Goal: Task Accomplishment & Management: Manage account settings

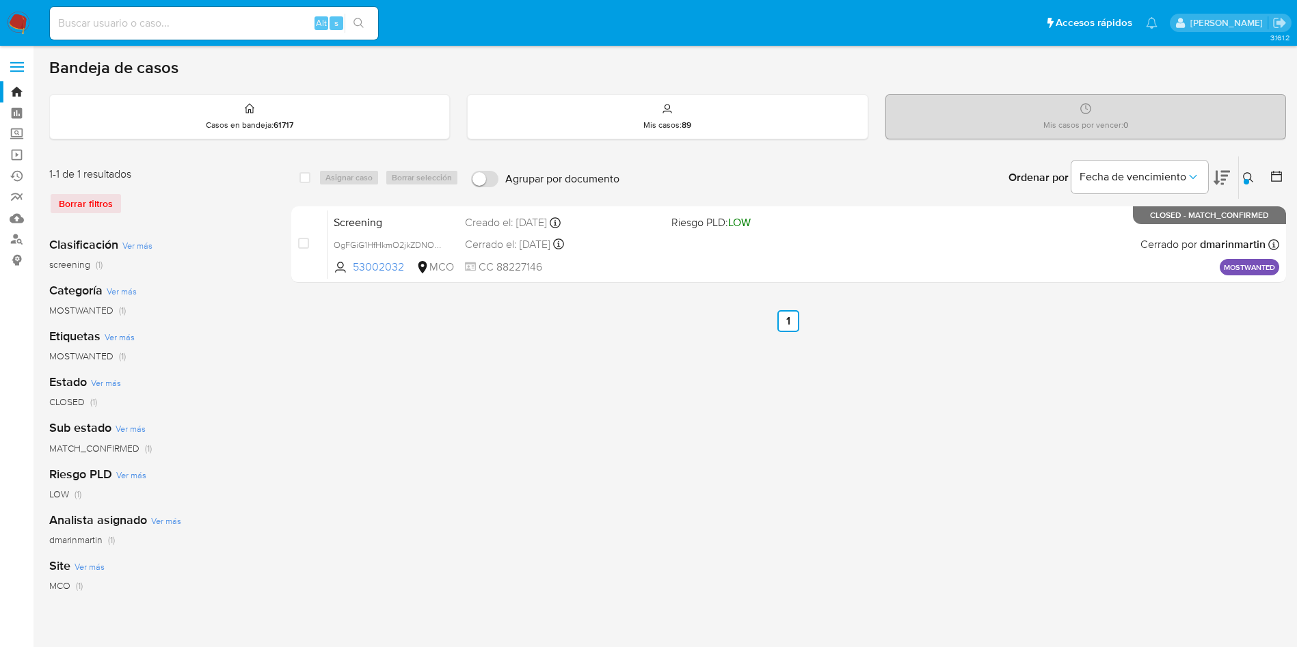
click at [1242, 177] on button at bounding box center [1250, 178] width 23 height 16
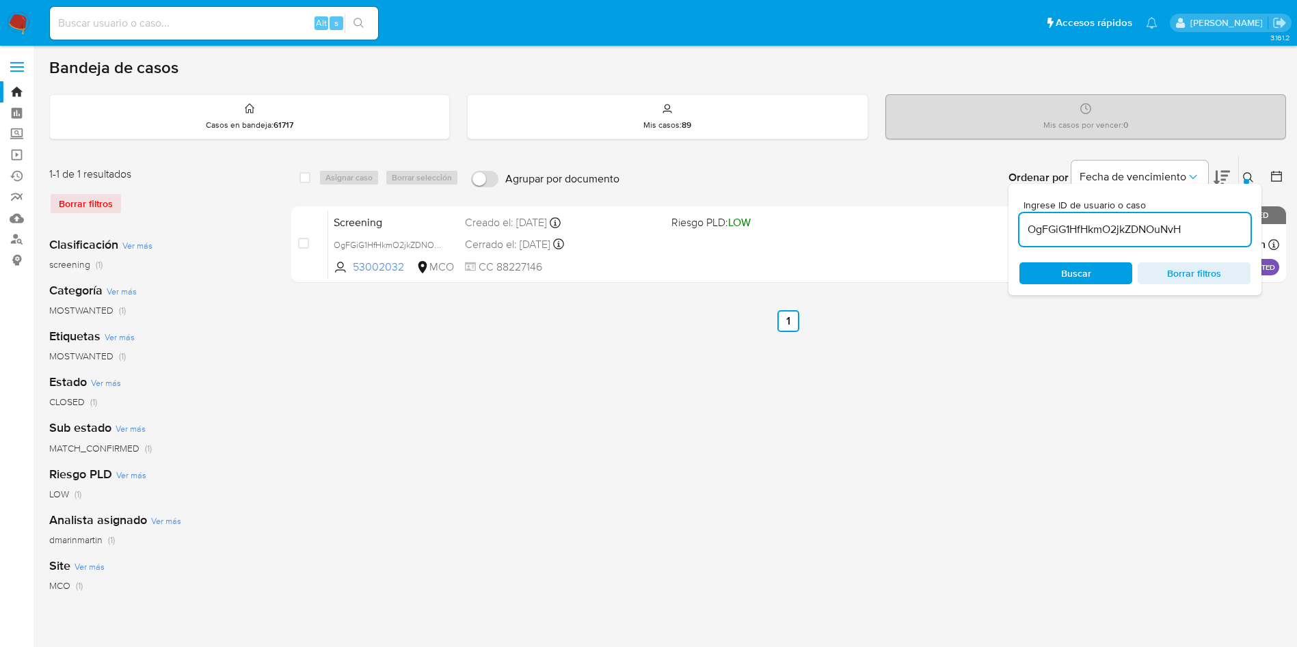
click at [1119, 227] on input "OgFGiG1HfHkmO2jkZDNOuNvH" at bounding box center [1134, 230] width 231 height 18
click at [1243, 174] on icon at bounding box center [1248, 177] width 11 height 11
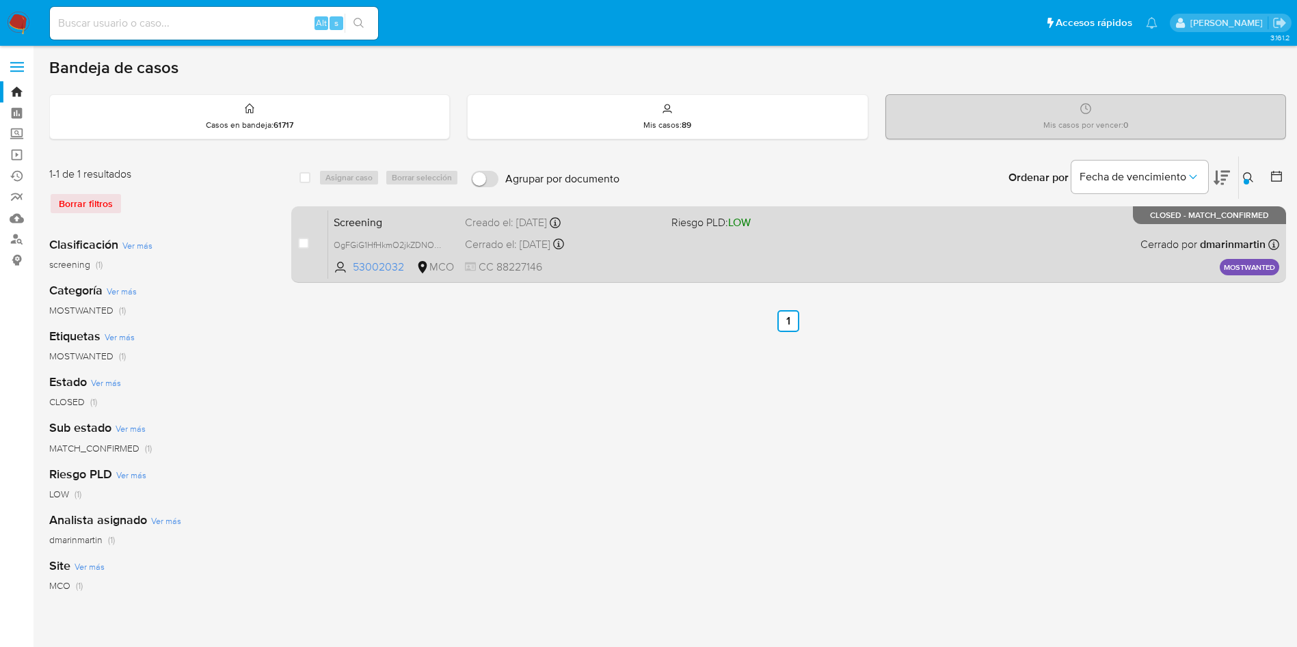
click at [852, 237] on div "Screening OgFGiG1HfHkmO2jkZDNOuNvH 53002032 MCO Riesgo PLD: LOW Creado el: 04/0…" at bounding box center [803, 244] width 951 height 69
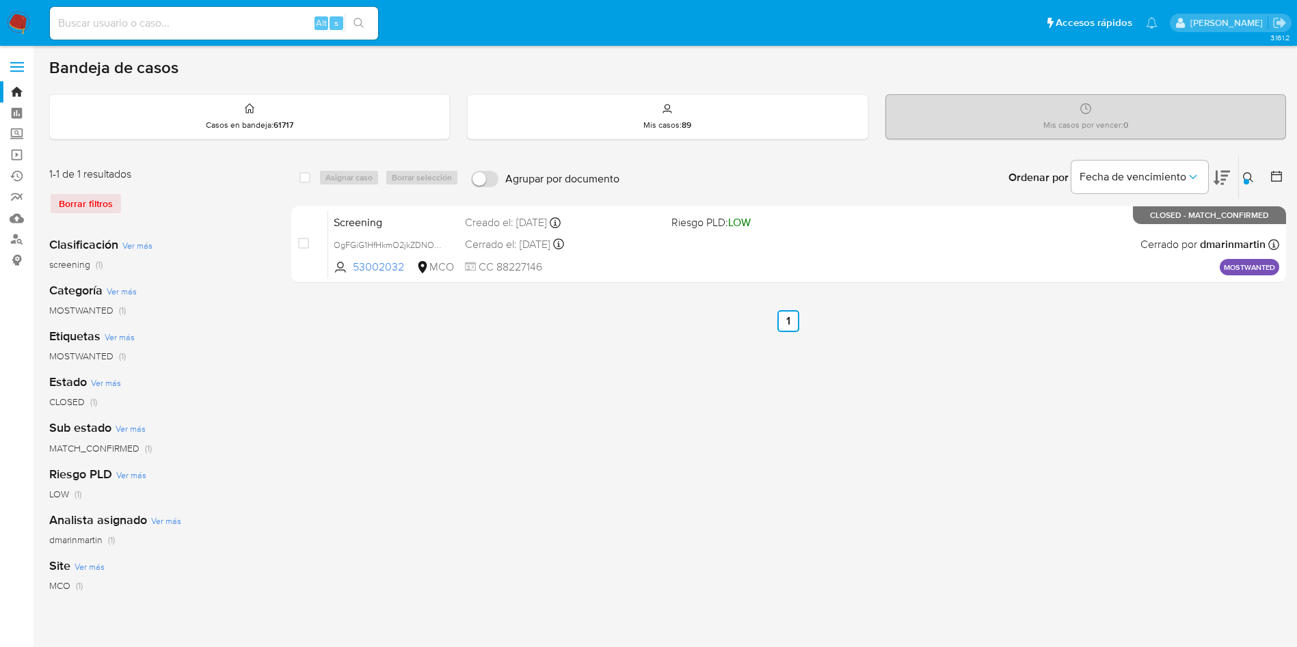
click at [1256, 176] on button at bounding box center [1250, 178] width 23 height 16
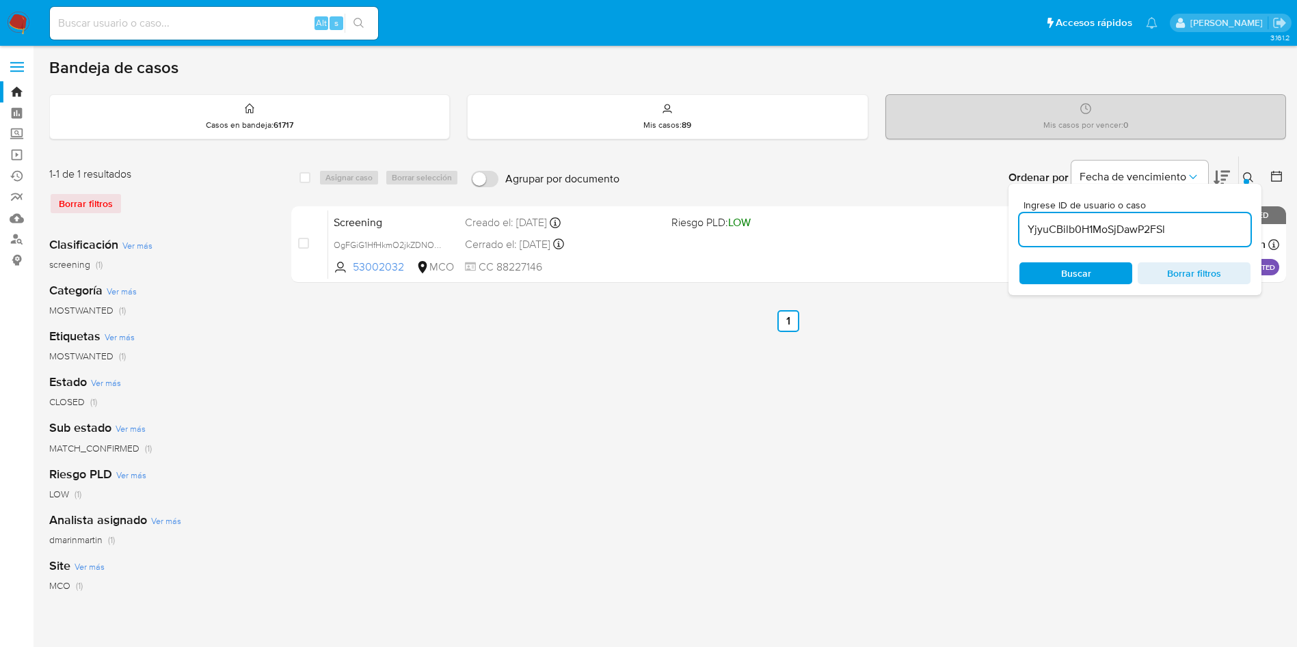
click at [1080, 228] on input "YjyuCBilb0H1MoSjDawP2FSl" at bounding box center [1134, 230] width 231 height 18
type input "r2wWqZ9hK28HIzK8C3wVC6ZQ"
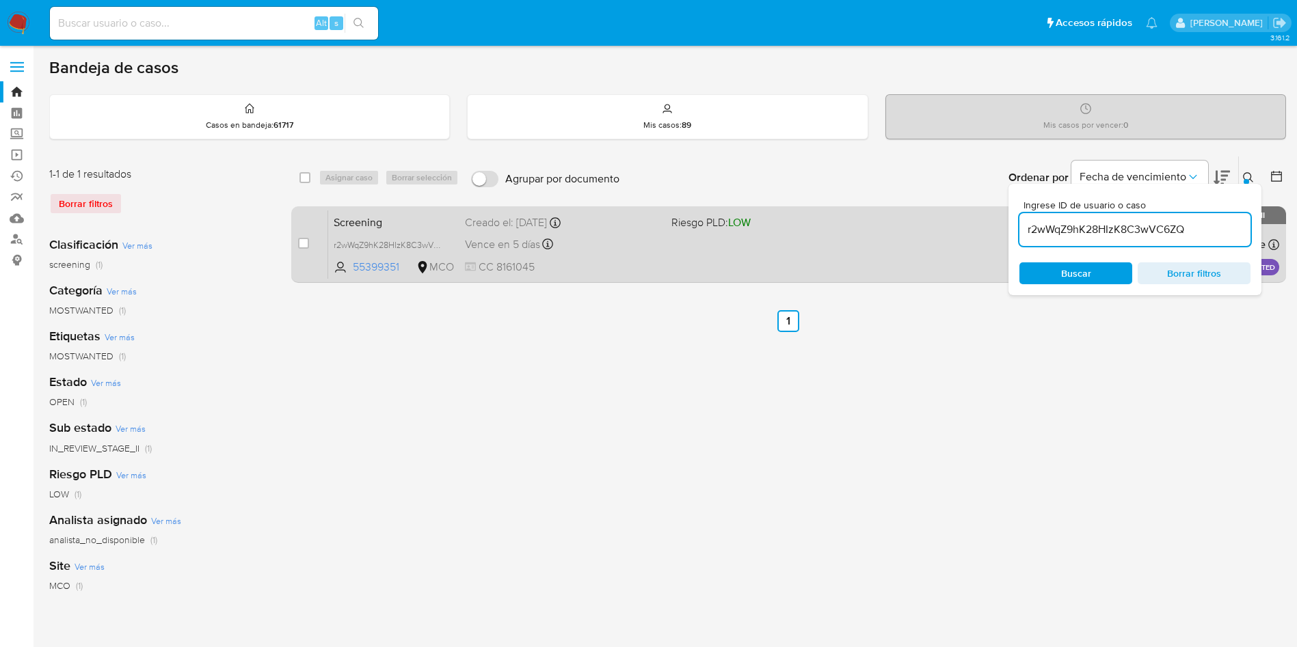
drag, startPoint x: 304, startPoint y: 243, endPoint x: 316, endPoint y: 228, distance: 19.6
click at [306, 241] on input "checkbox" at bounding box center [303, 243] width 11 height 11
checkbox input "true"
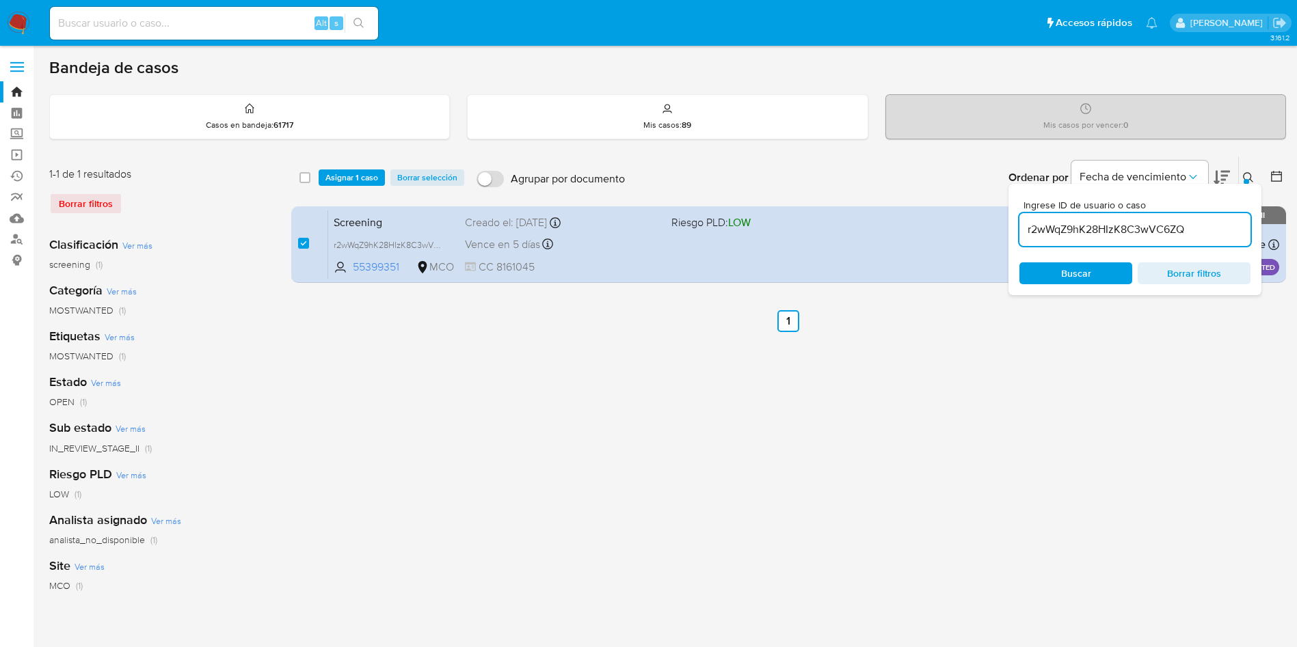
click at [354, 187] on div "select-all-cases-checkbox Asignar 1 caso Borrar selección Agrupar por documento…" at bounding box center [788, 178] width 995 height 42
click at [355, 183] on span "Asignar 1 caso" at bounding box center [351, 178] width 53 height 14
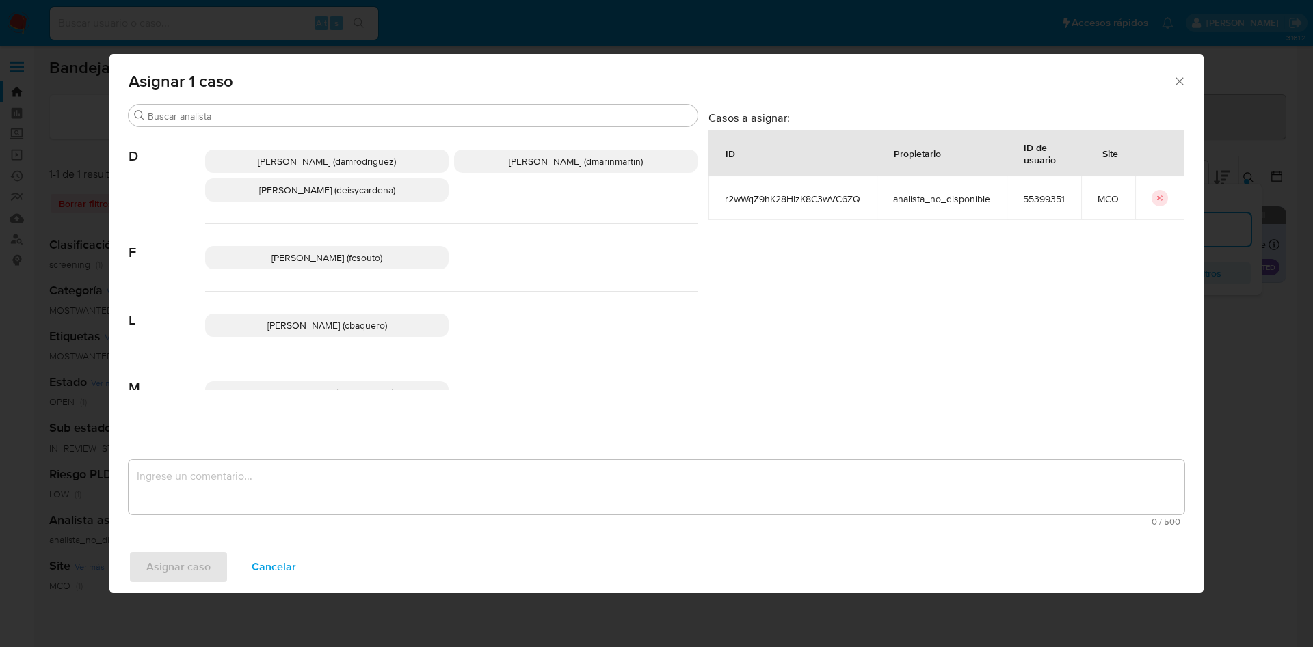
drag, startPoint x: 537, startPoint y: 165, endPoint x: 521, endPoint y: 375, distance: 209.8
click at [537, 167] on span "David Esteban Marin Martinez (dmarinmartin)" at bounding box center [576, 161] width 134 height 14
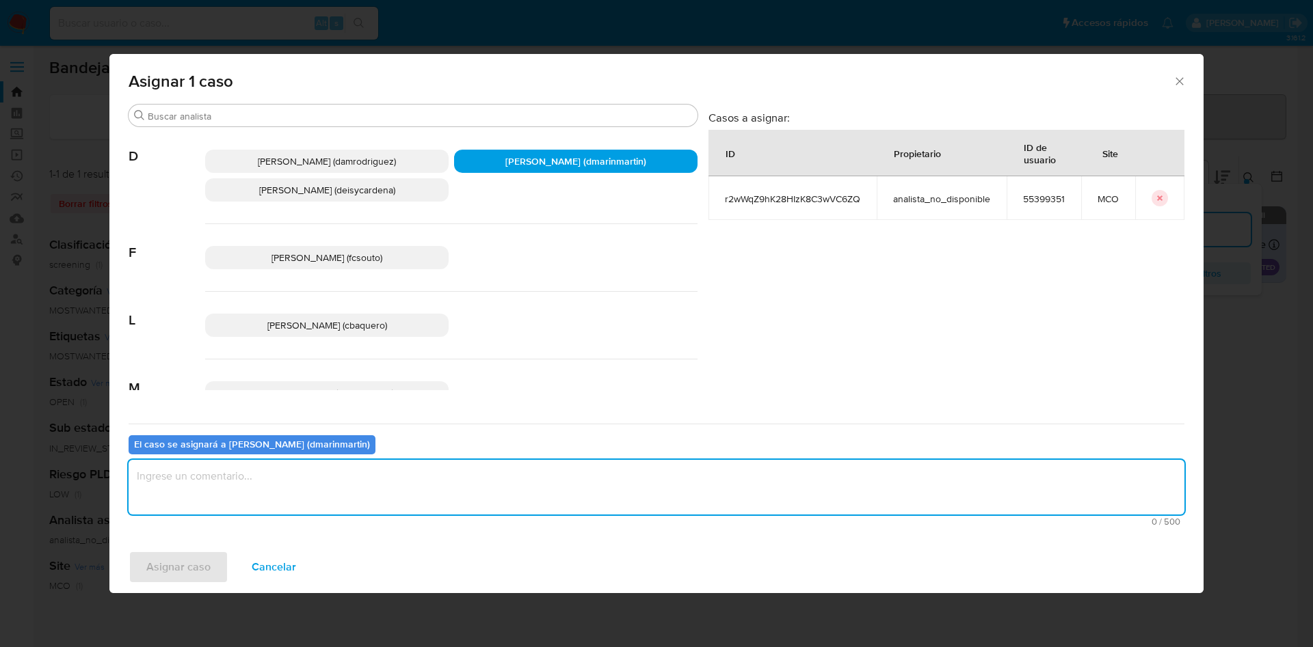
click at [493, 496] on textarea "assign-modal" at bounding box center [656, 487] width 1055 height 55
type textarea "Cierre nvl 2"
click at [129, 551] on button "Asignar caso" at bounding box center [179, 567] width 100 height 33
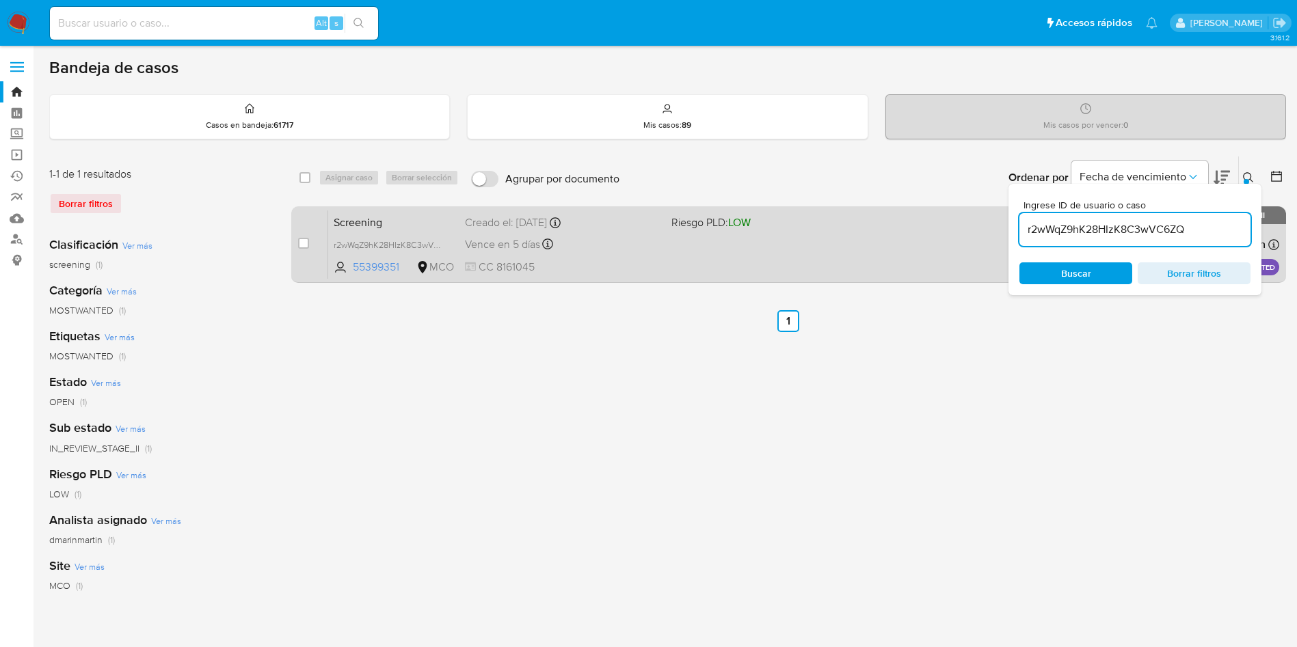
click at [643, 254] on div "Screening r2wWqZ9hK28HIzK8C3wVC6ZQ 55399351 MCO Riesgo PLD: LOW Creado el: 04/0…" at bounding box center [803, 244] width 951 height 69
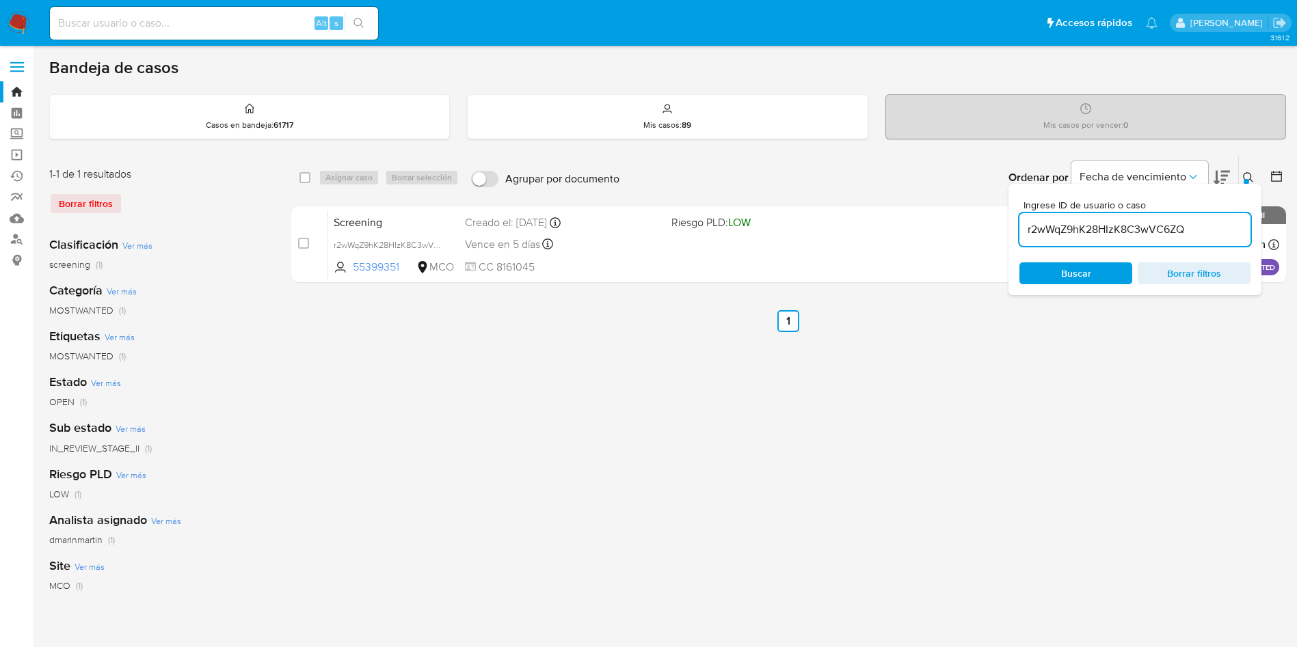
click at [615, 438] on div "select-all-cases-checkbox Asignar caso Borrar selección Agrupar por documento O…" at bounding box center [788, 456] width 995 height 600
click at [1191, 229] on input "r2wWqZ9hK28HIzK8C3wVC6ZQ" at bounding box center [1134, 230] width 231 height 18
paste input "KT7Dk4ViJVJVtufJpuUA4taA"
type input "KT7Dk4ViJVJVtufJpuUA4taA"
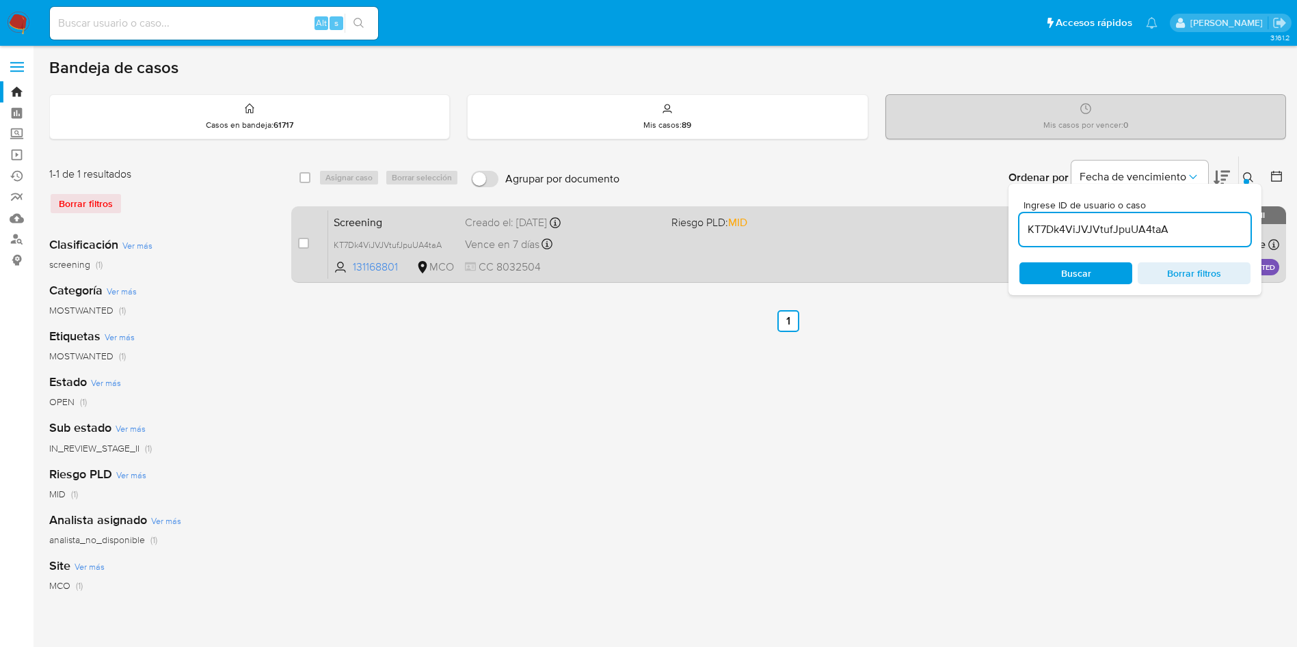
drag, startPoint x: 299, startPoint y: 245, endPoint x: 307, endPoint y: 237, distance: 11.1
click at [299, 245] on input "checkbox" at bounding box center [303, 243] width 11 height 11
checkbox input "true"
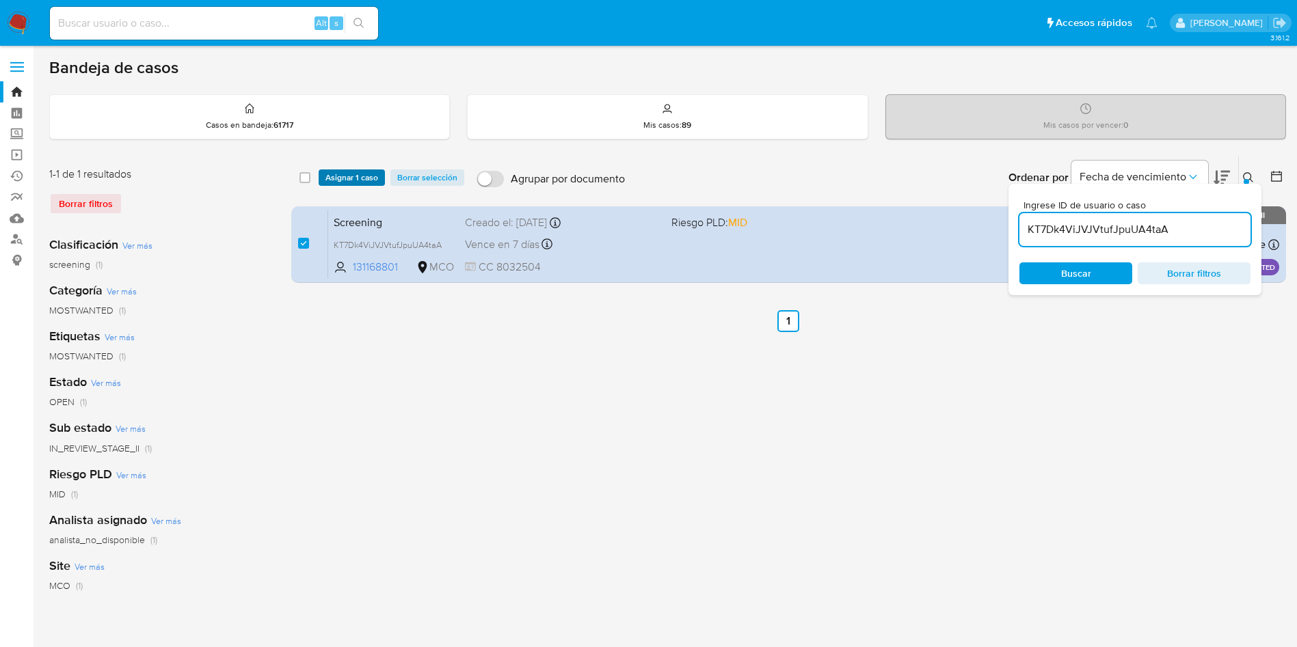
click at [347, 182] on span "Asignar 1 caso" at bounding box center [351, 178] width 53 height 14
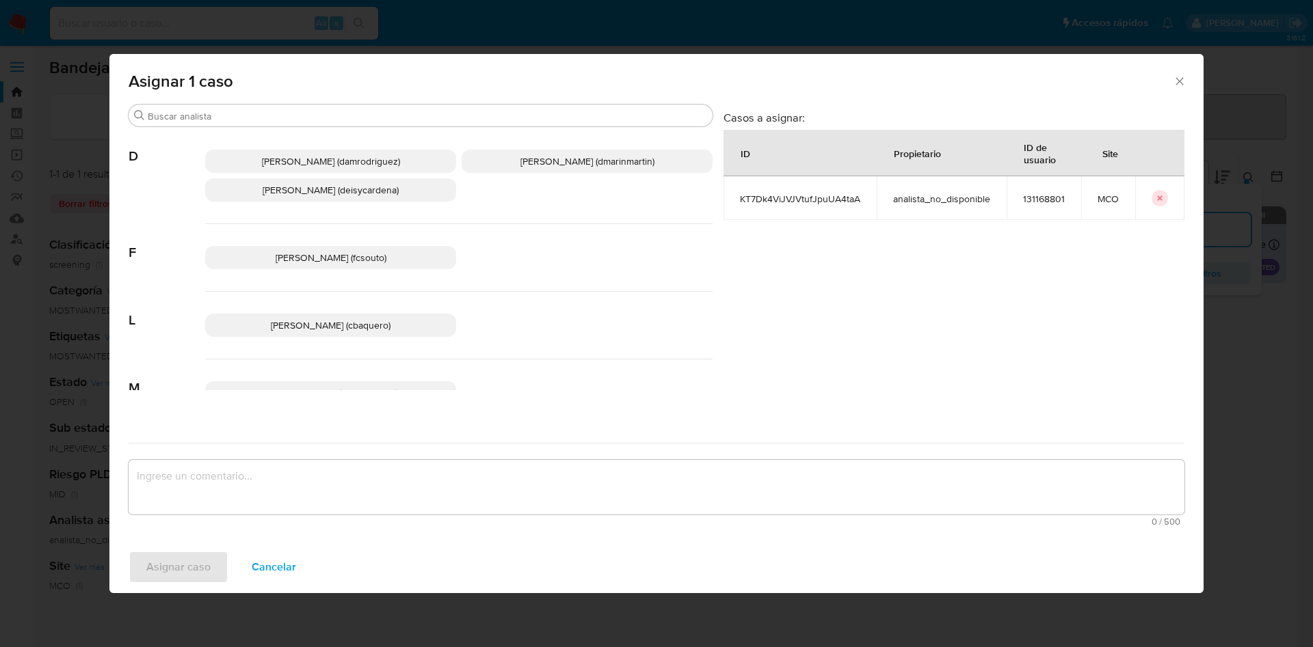
click at [520, 166] on span "David Esteban Marin Martinez (dmarinmartin)" at bounding box center [587, 161] width 134 height 14
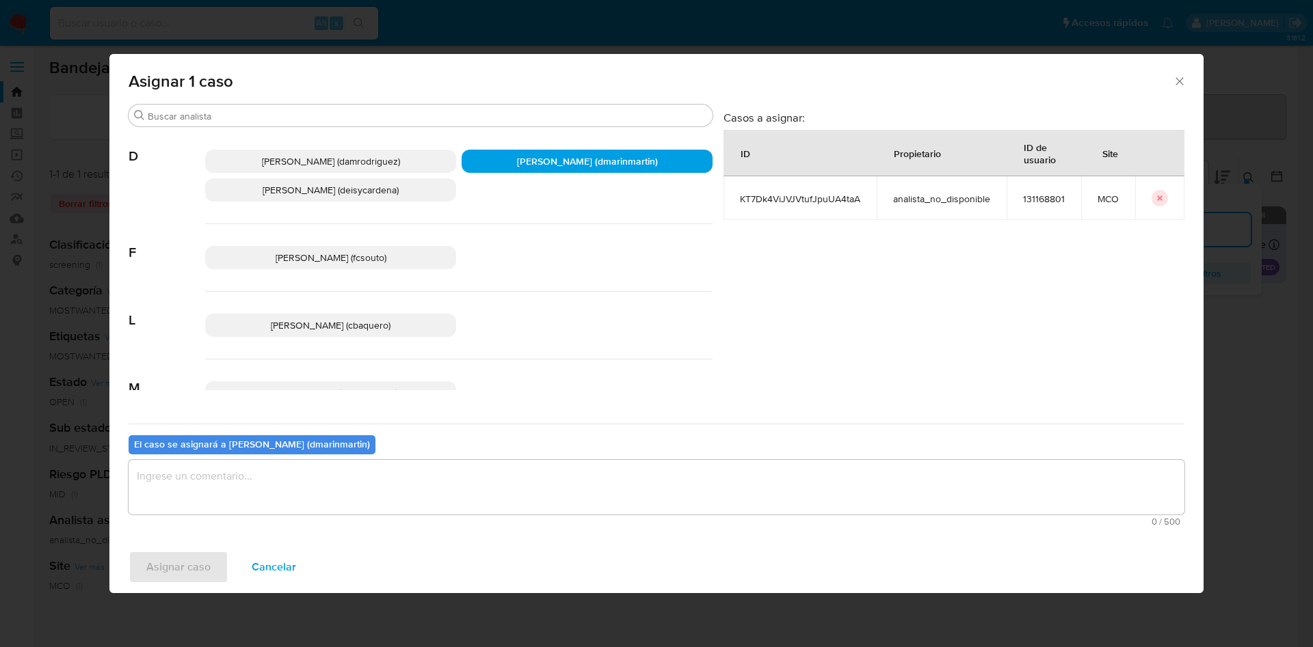
drag, startPoint x: 550, startPoint y: 476, endPoint x: 578, endPoint y: 407, distance: 74.5
click at [562, 448] on div "El caso se asignará a David Esteban Marin Martinez (dmarinmartin) 0 / 500 500 c…" at bounding box center [656, 478] width 1055 height 108
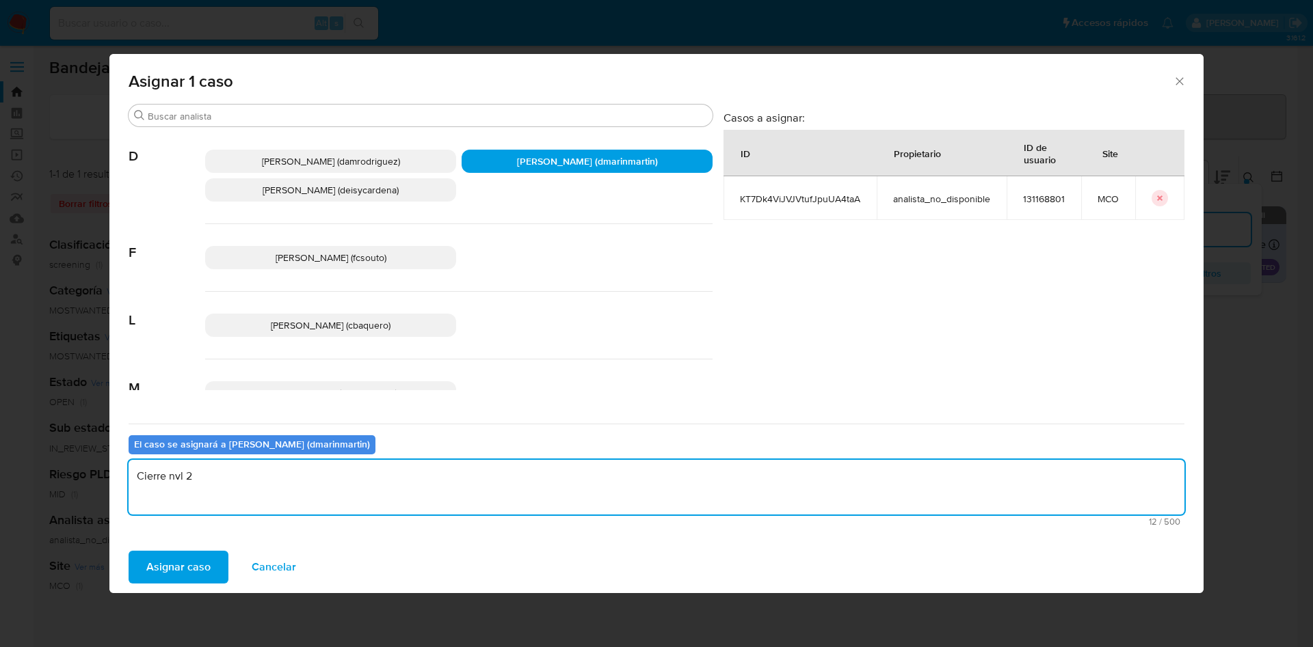
type textarea "Cierre nvl 2"
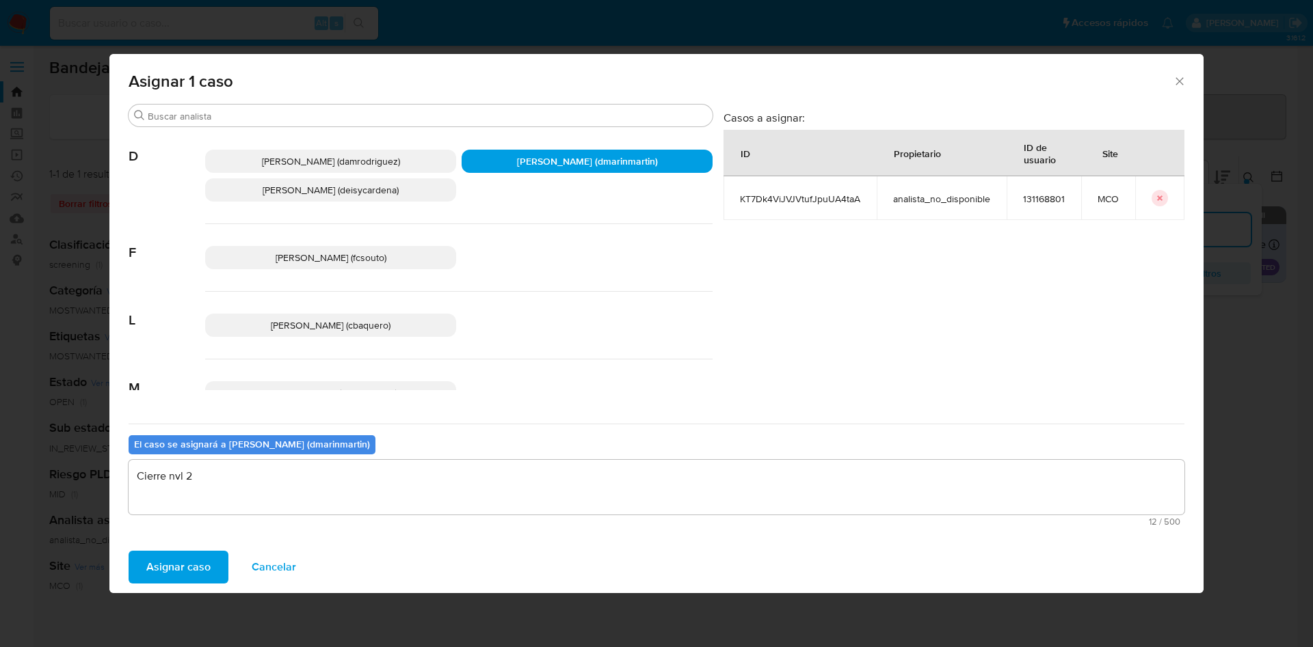
click at [129, 551] on button "Asignar caso" at bounding box center [179, 567] width 100 height 33
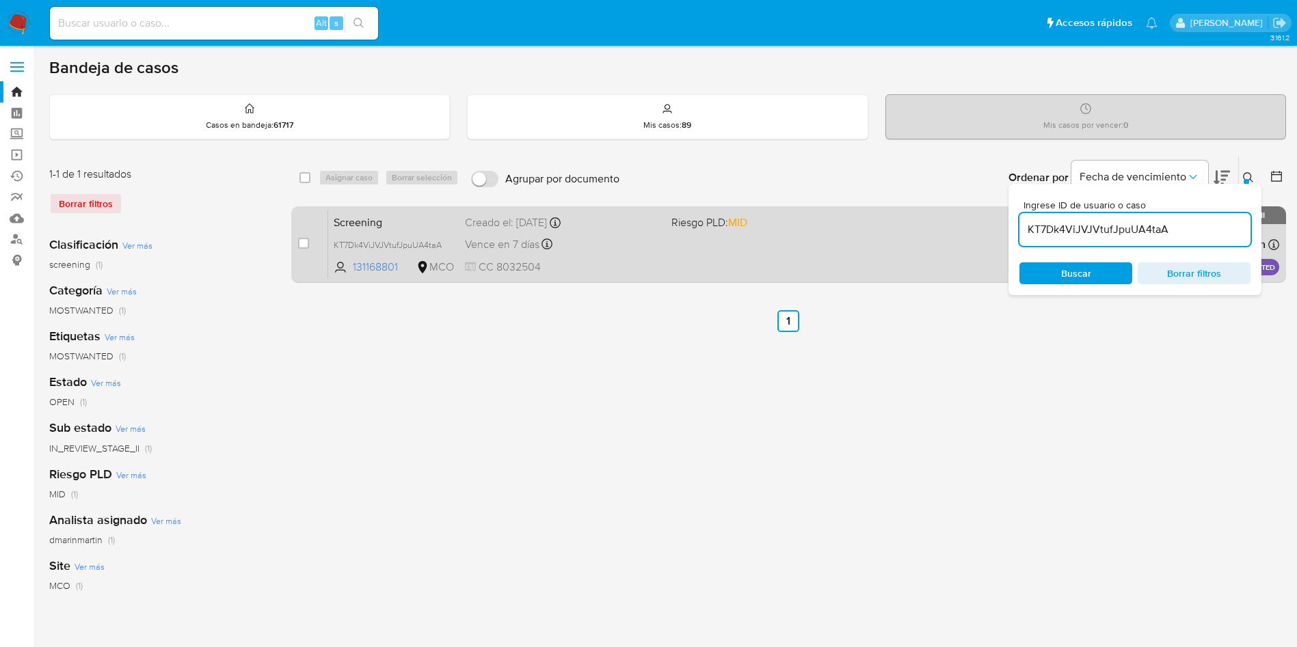
click at [738, 260] on div "Screening KT7Dk4ViJVJVtufJpuUA4taA 131168801 MCO Riesgo PLD: MID Creado el: 06/…" at bounding box center [803, 244] width 951 height 69
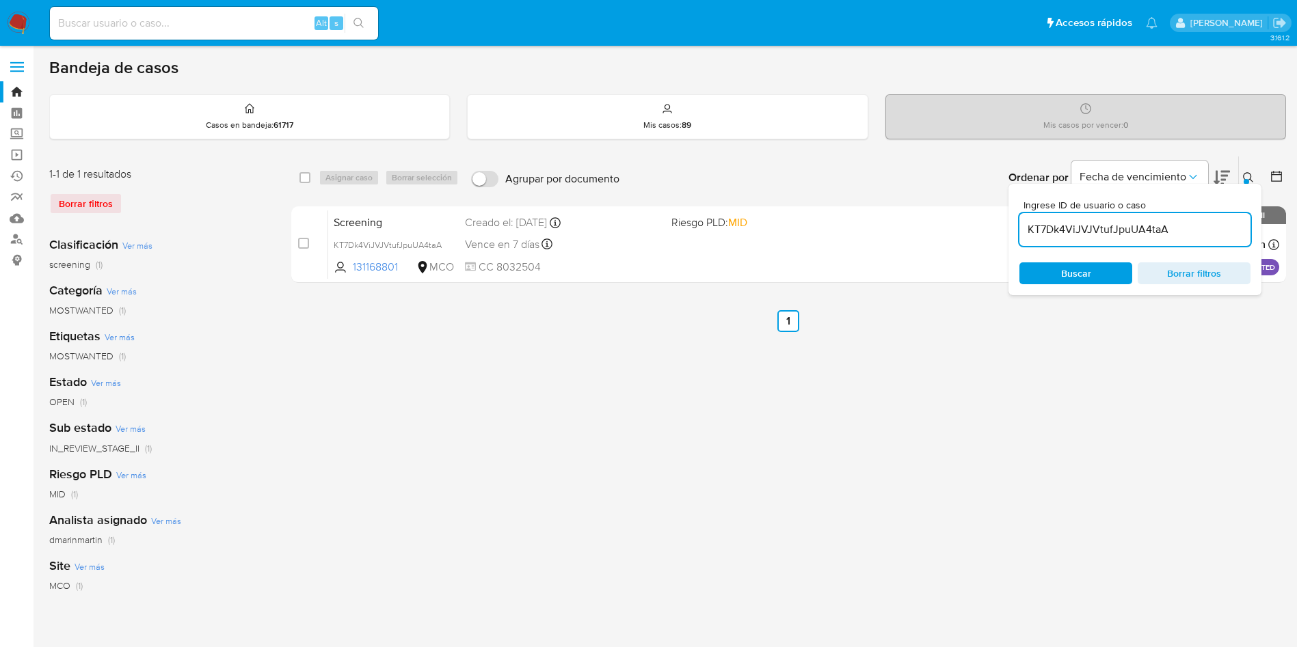
drag, startPoint x: 1099, startPoint y: 239, endPoint x: 1103, endPoint y: 231, distance: 9.2
click at [1101, 237] on div "KT7Dk4ViJVJVtufJpuUA4taA" at bounding box center [1134, 229] width 231 height 33
click at [1104, 228] on input "KT7Dk4ViJVJVtufJpuUA4taA" at bounding box center [1134, 230] width 231 height 18
paste input "DT25yuJajeQVQexVvOcpG2YM"
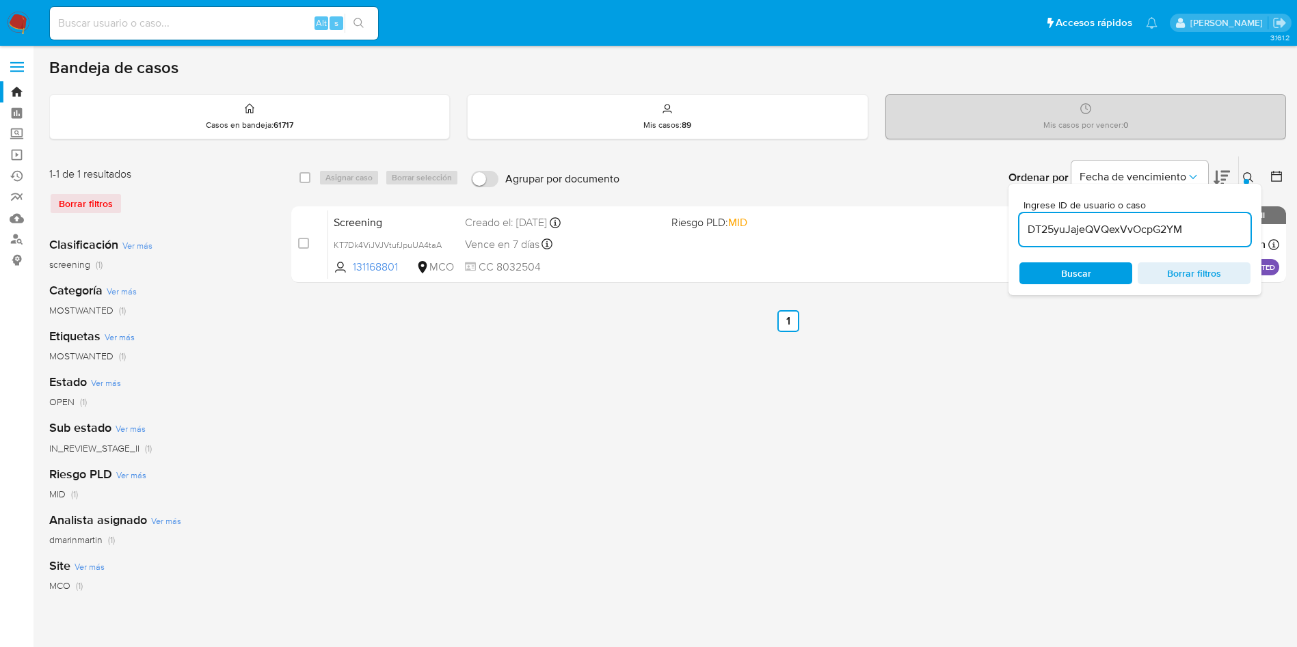
type input "DT25yuJajeQVQexVvOcpG2YM"
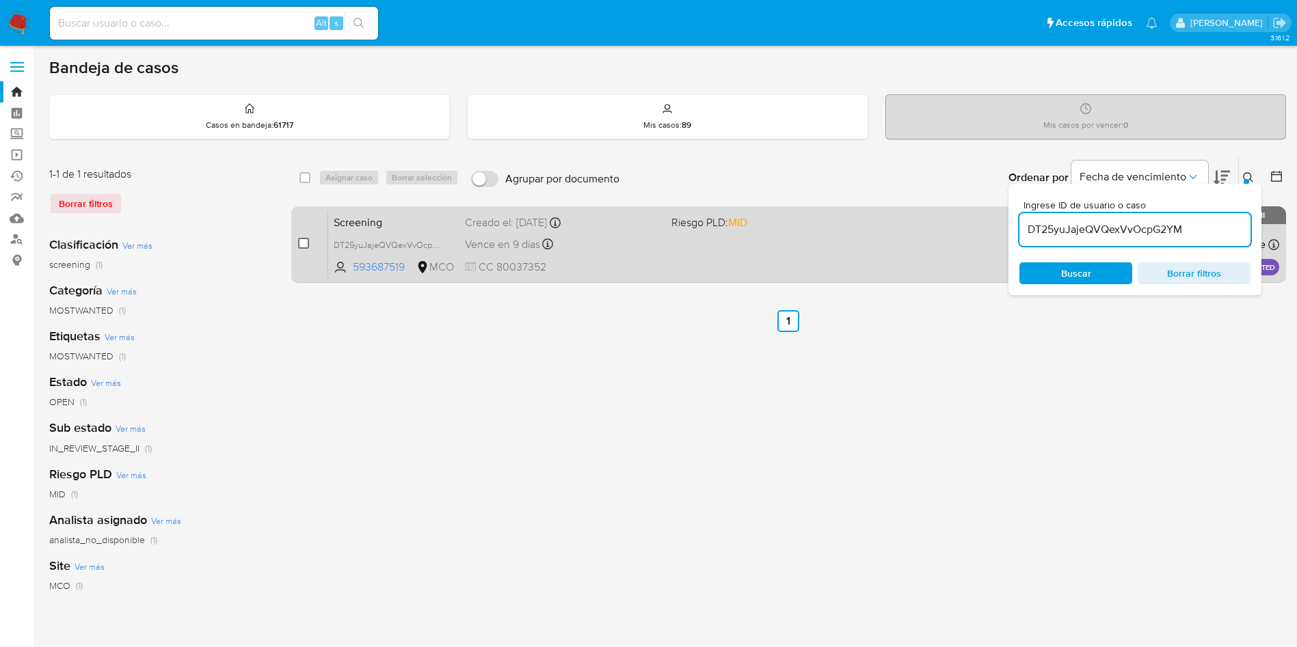
click at [300, 244] on input "checkbox" at bounding box center [303, 243] width 11 height 11
checkbox input "true"
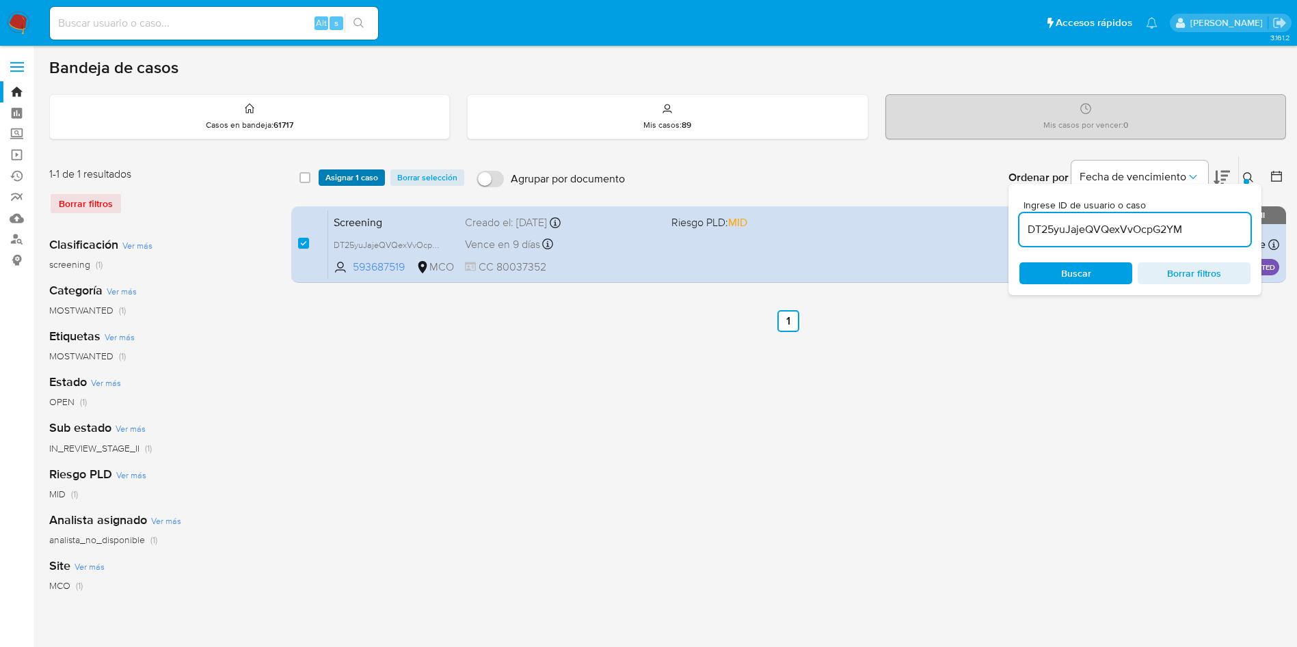
click at [344, 180] on span "Asignar 1 caso" at bounding box center [351, 178] width 53 height 14
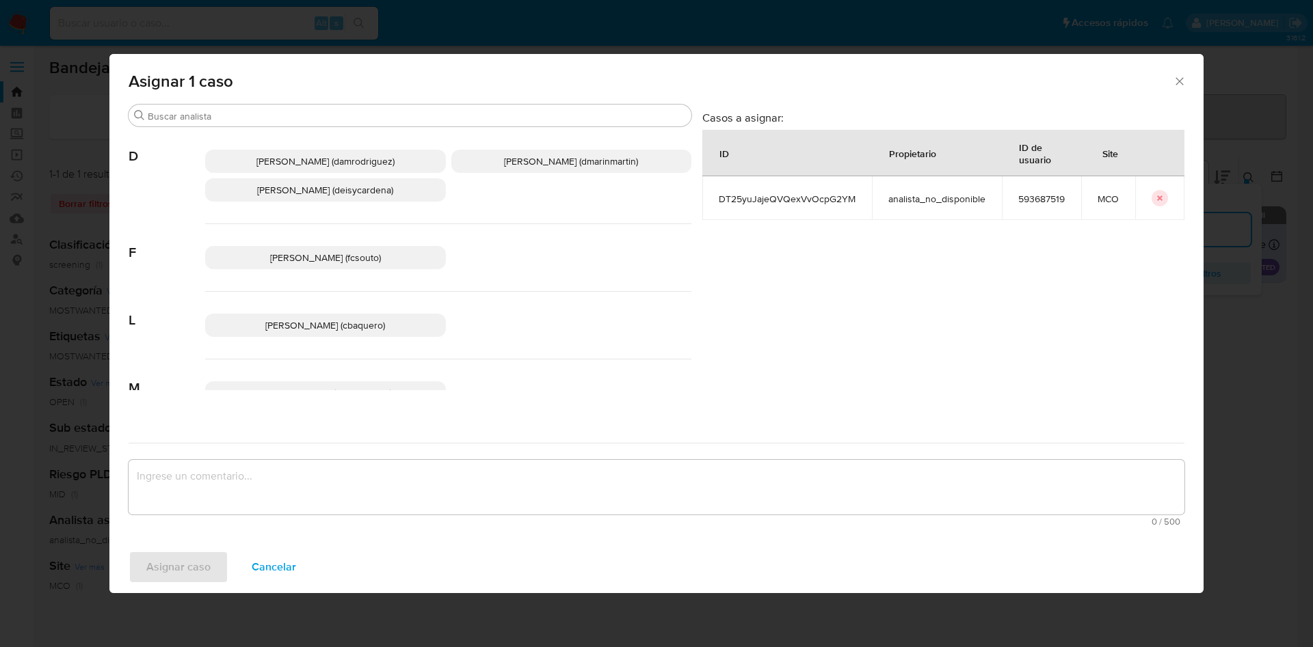
click at [507, 169] on p "David Esteban Marin Martinez (dmarinmartin)" at bounding box center [571, 161] width 241 height 23
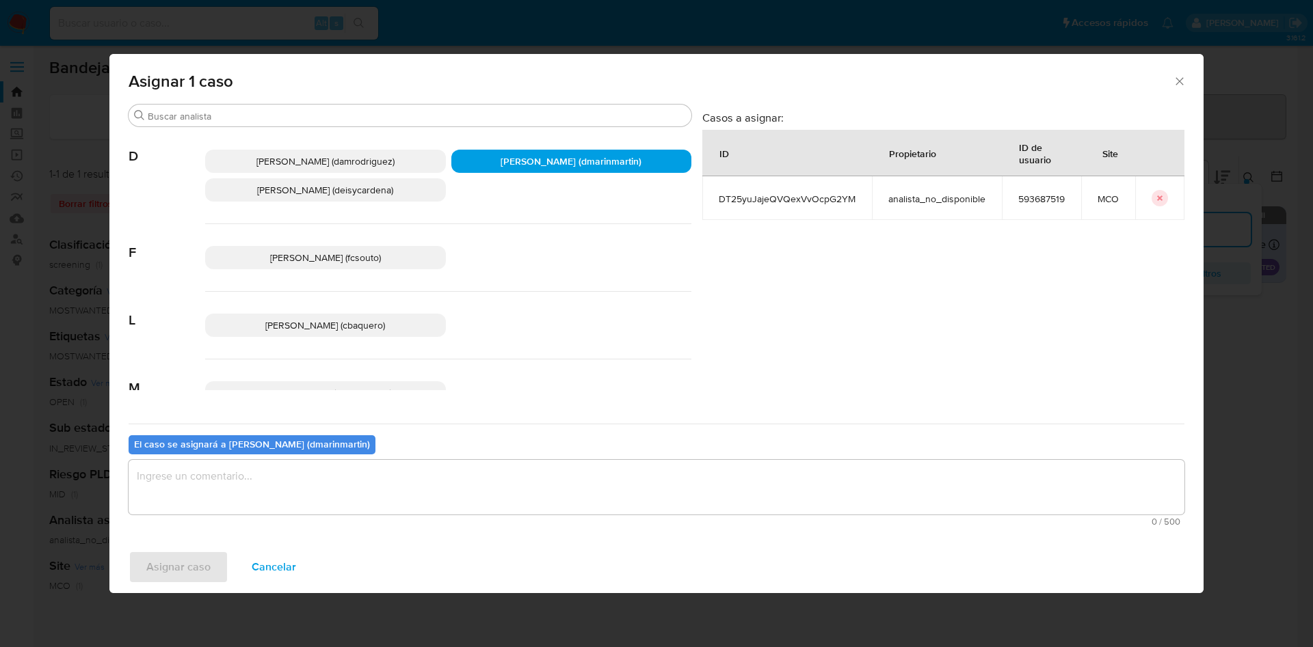
click at [554, 504] on textarea "assign-modal" at bounding box center [656, 487] width 1055 height 55
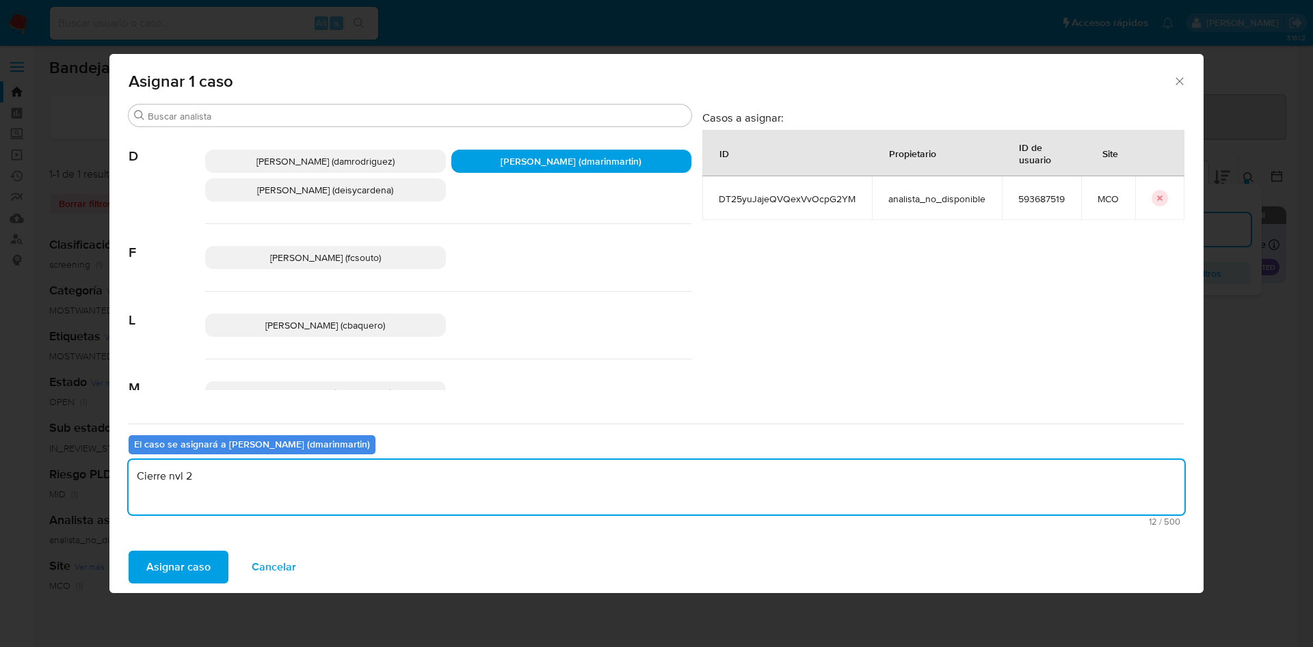
type textarea "Cierre nvl 2"
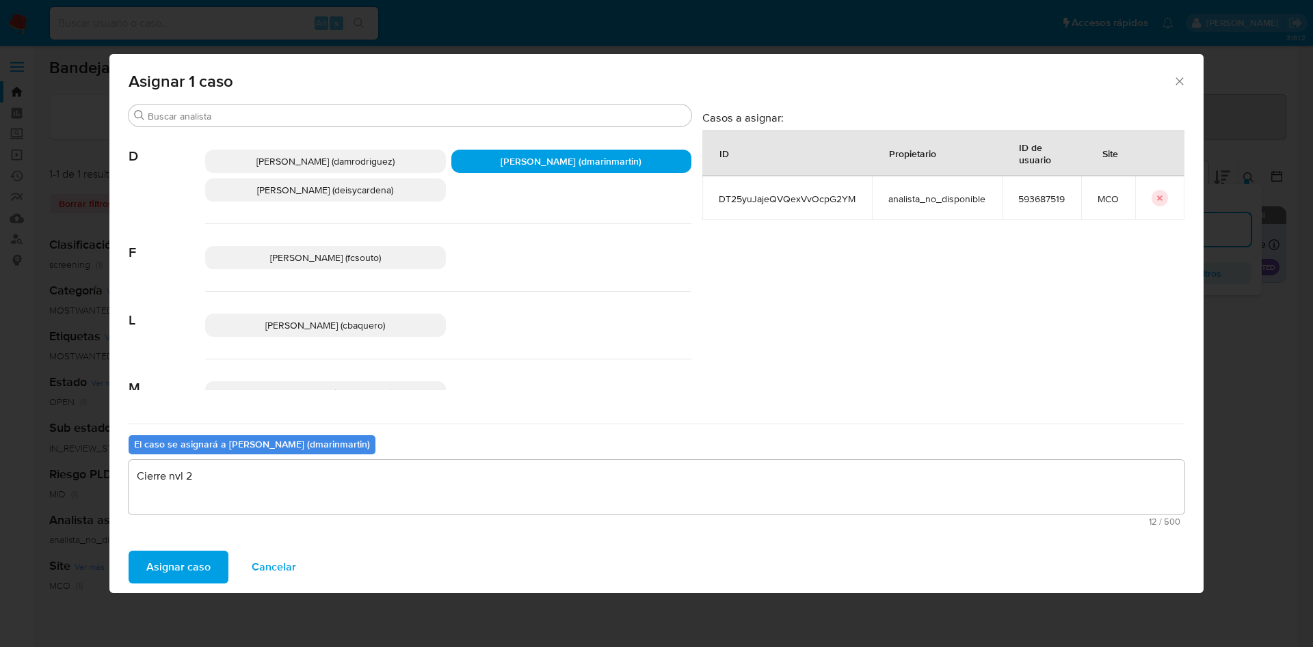
click at [129, 551] on button "Asignar caso" at bounding box center [179, 567] width 100 height 33
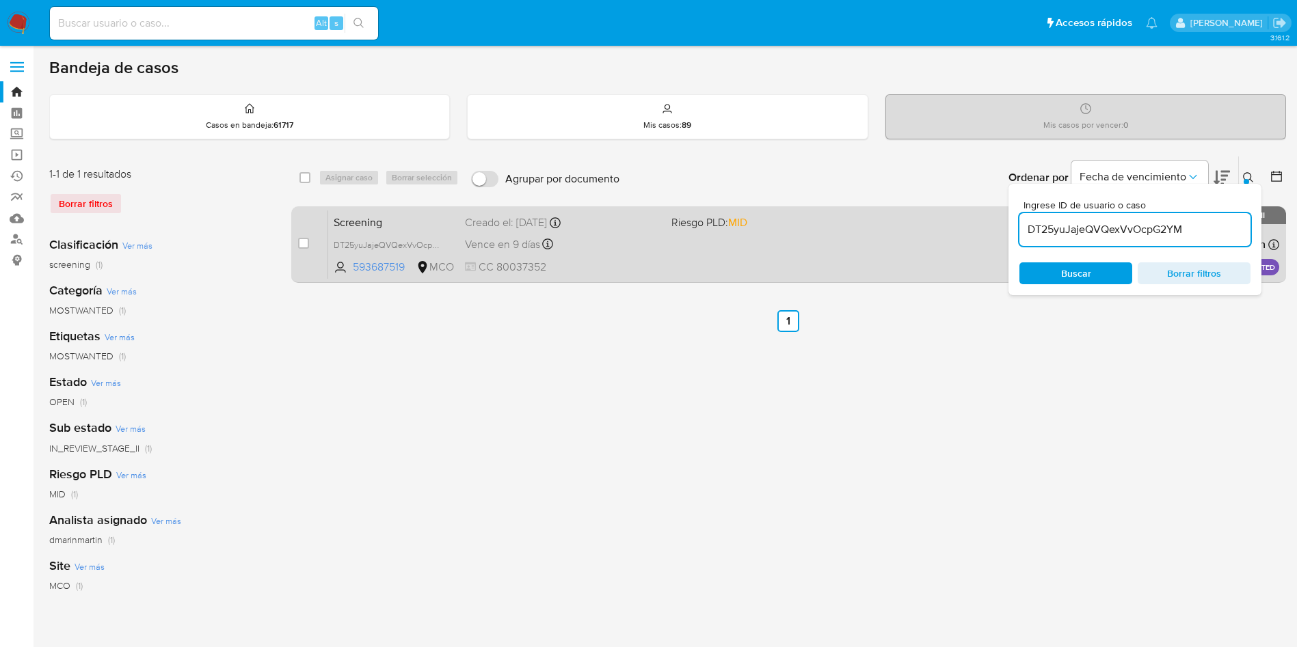
click at [699, 256] on div "Screening DT25yuJajeQVQexVvOcpG2YM 593687519 MCO Riesgo PLD: MID Creado el: 08/…" at bounding box center [803, 244] width 951 height 69
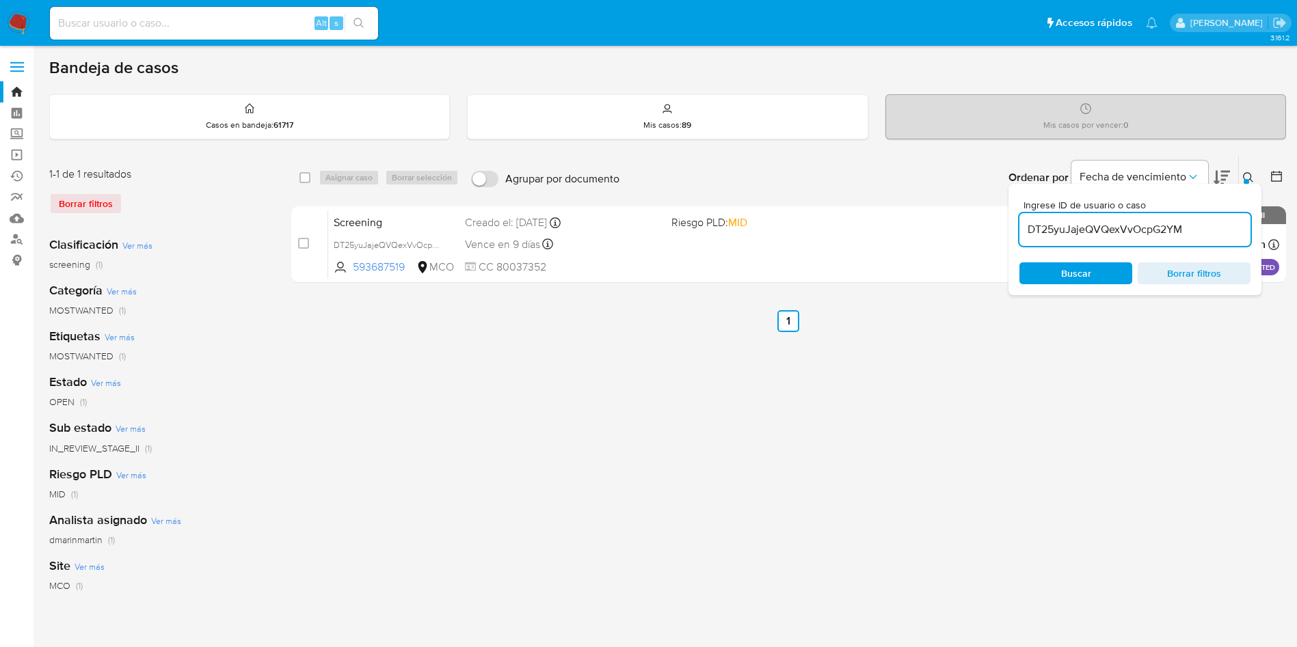
click at [1153, 227] on input "DT25yuJajeQVQexVvOcpG2YM" at bounding box center [1134, 230] width 231 height 18
paste input "p3Z1BQnzaAoyhmIiQ3TB6zgw"
type input "p3Z1BQnzaAoyhmIiQ3TB6zgw"
drag, startPoint x: 303, startPoint y: 247, endPoint x: 329, endPoint y: 196, distance: 56.9
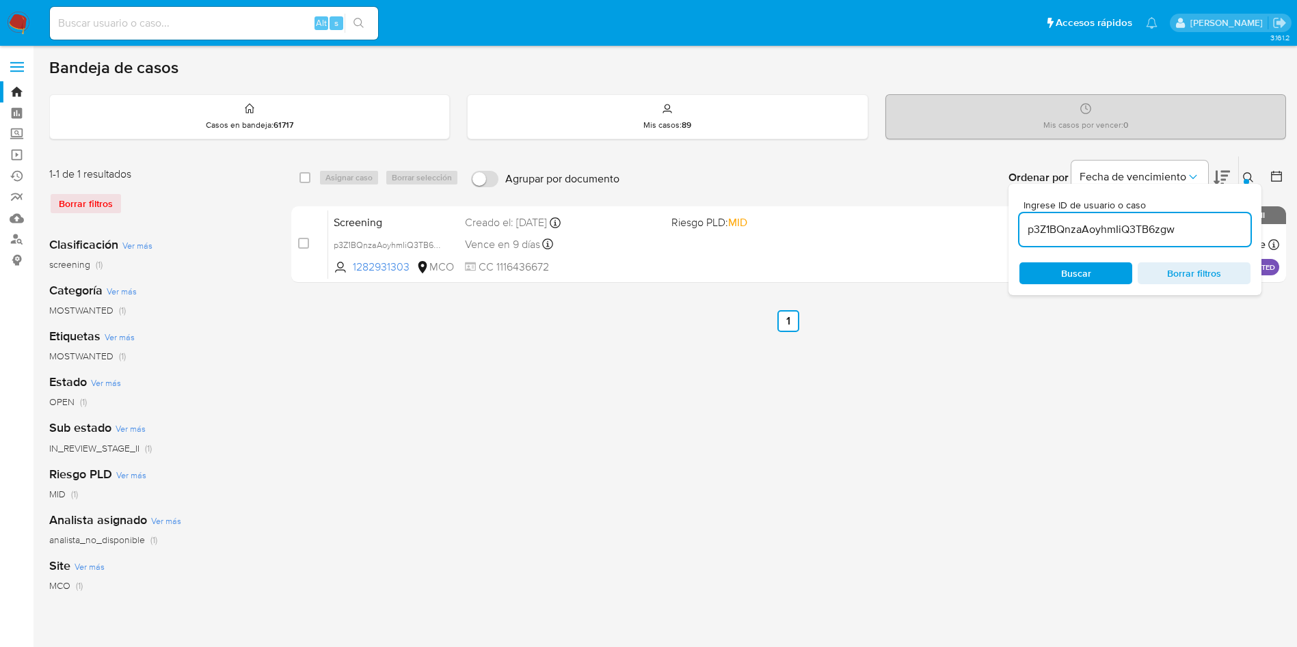
click at [304, 241] on input "checkbox" at bounding box center [303, 243] width 11 height 11
checkbox input "true"
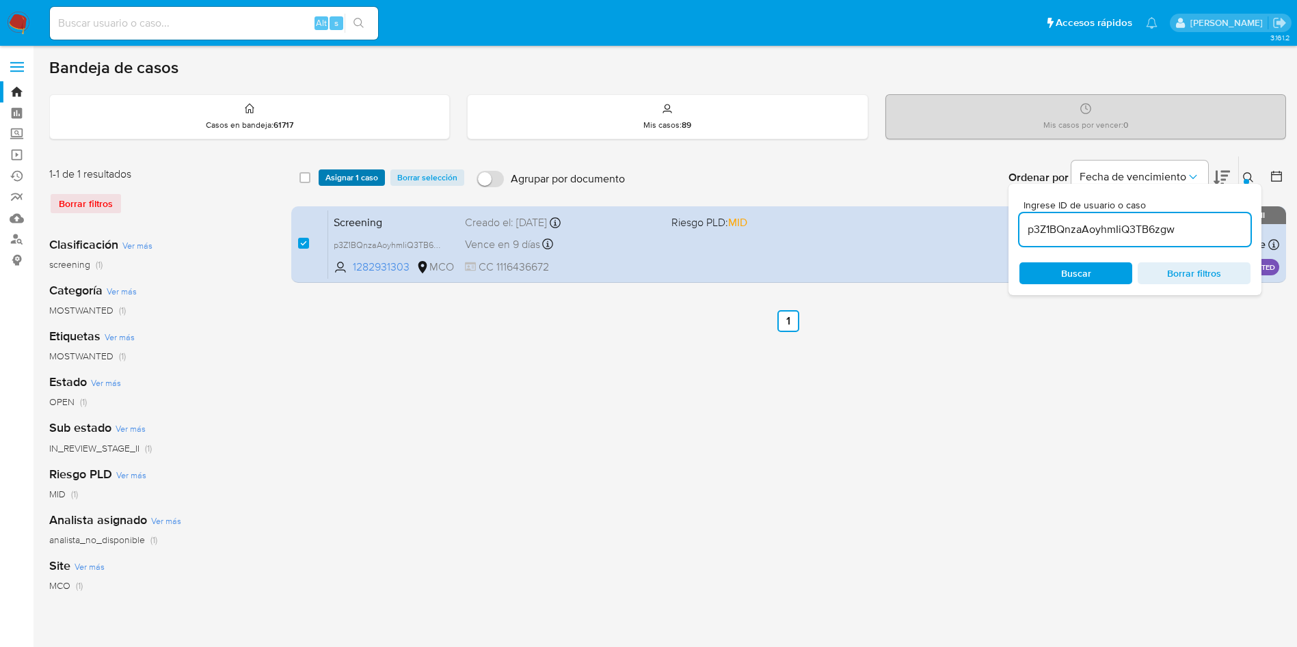
click at [349, 176] on span "Asignar 1 caso" at bounding box center [351, 178] width 53 height 14
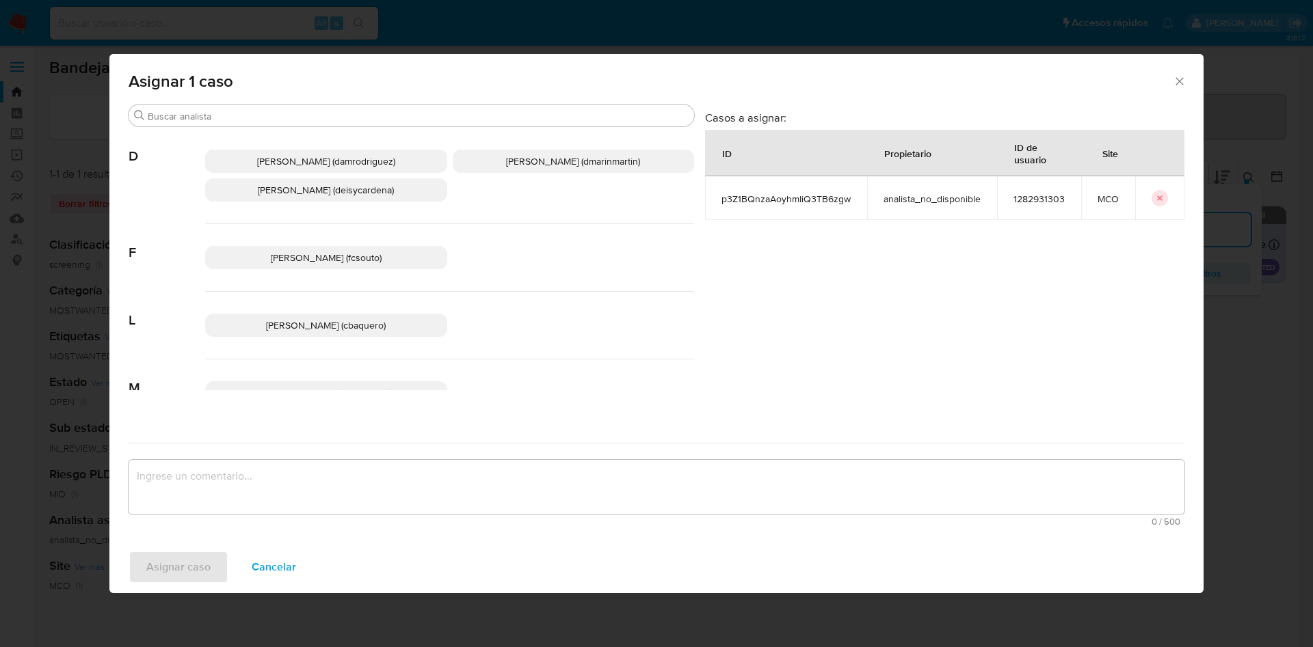
drag, startPoint x: 538, startPoint y: 159, endPoint x: 507, endPoint y: 358, distance: 201.3
click at [538, 166] on span "David Esteban Marin Martinez (dmarinmartin)" at bounding box center [573, 161] width 134 height 14
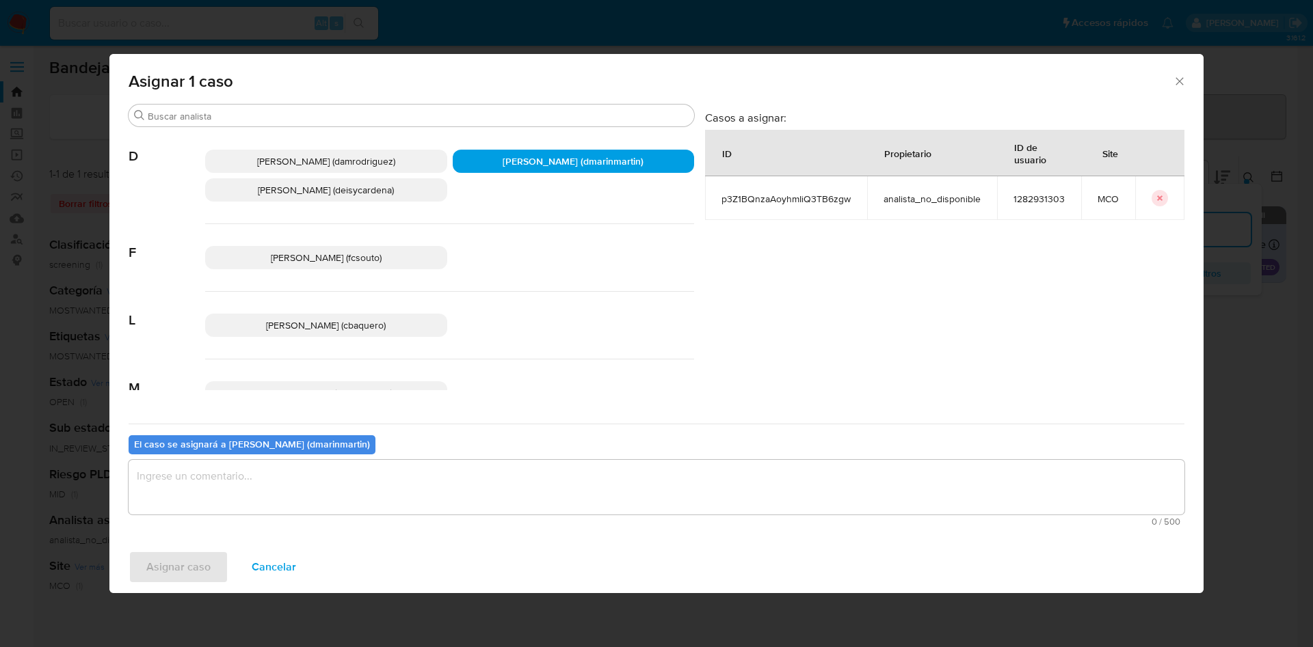
click at [470, 479] on textarea "assign-modal" at bounding box center [656, 487] width 1055 height 55
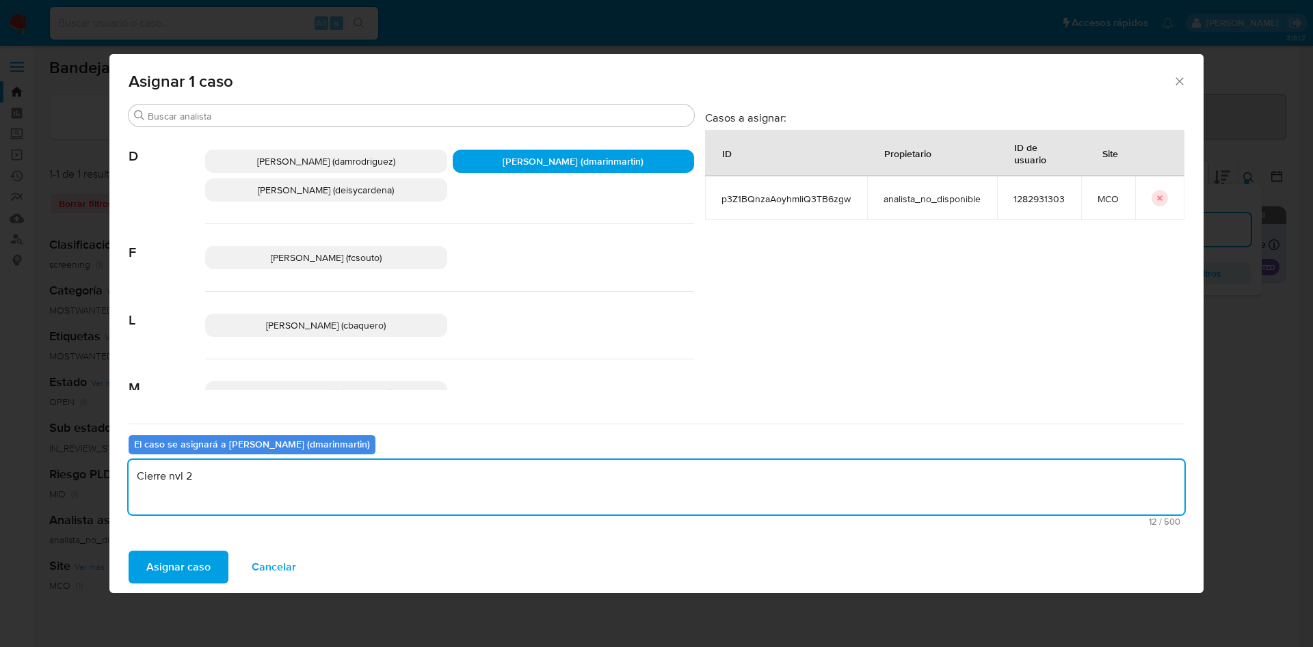
type textarea "Cierre nvl 2"
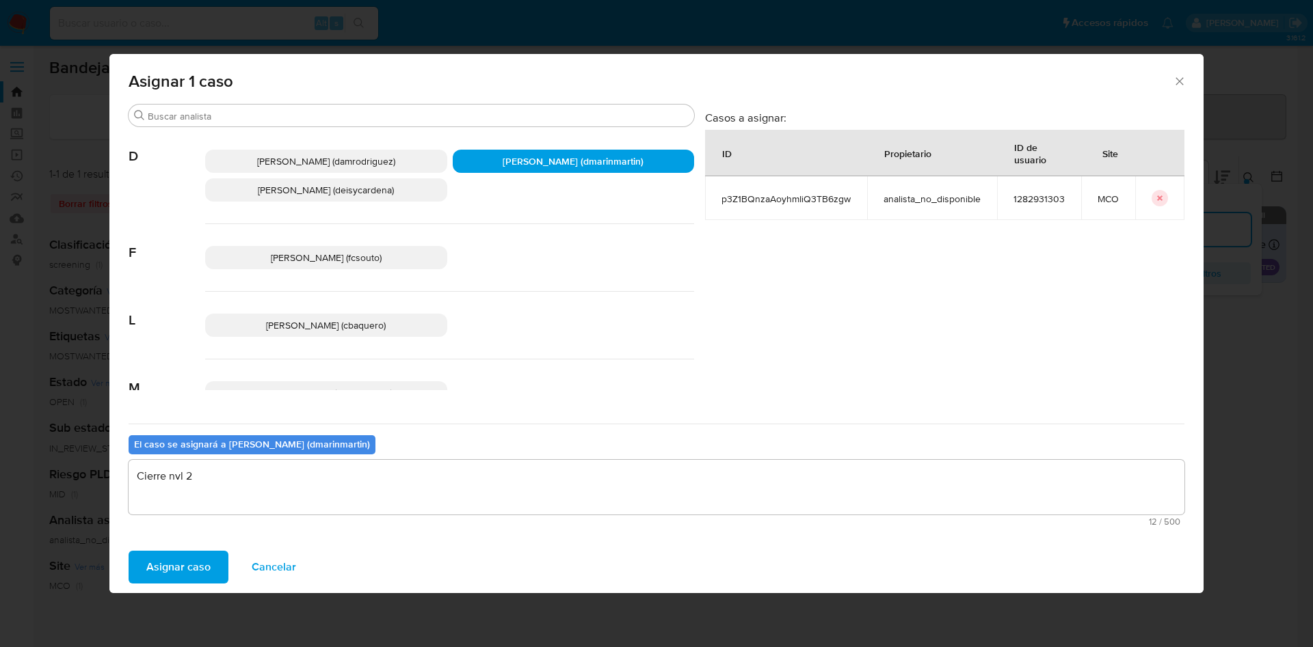
click at [129, 551] on button "Asignar caso" at bounding box center [179, 567] width 100 height 33
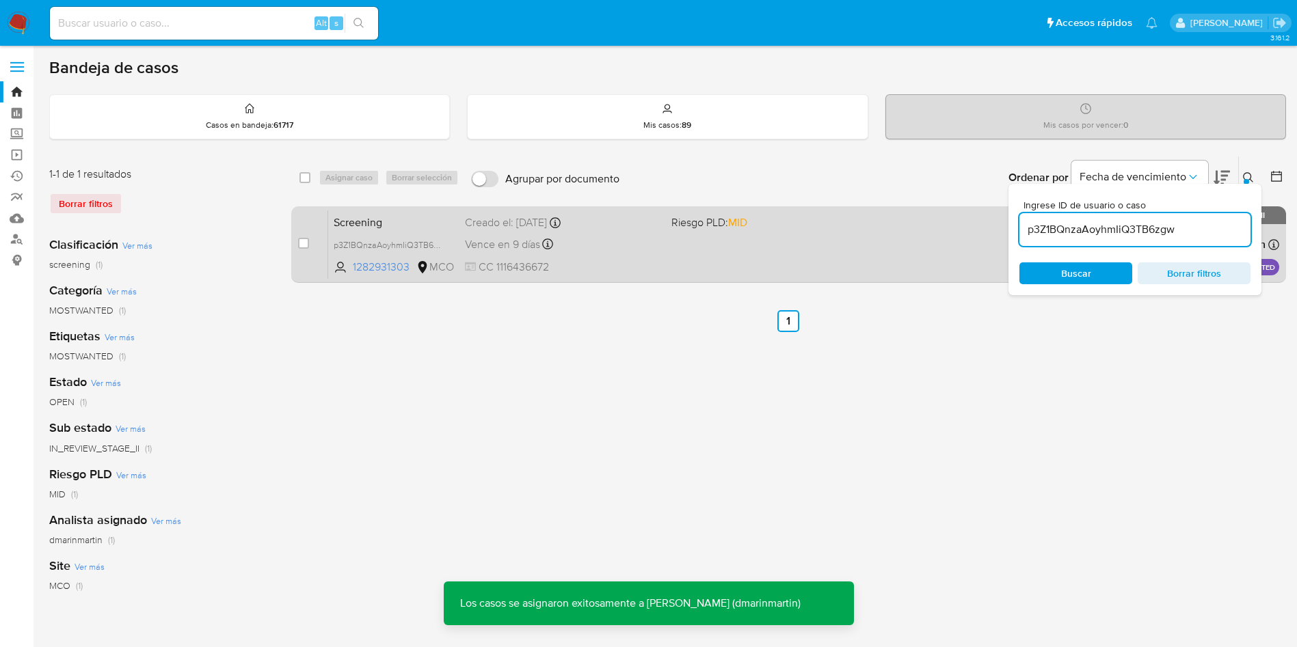
click at [625, 269] on span "CC 1116436672" at bounding box center [563, 267] width 196 height 15
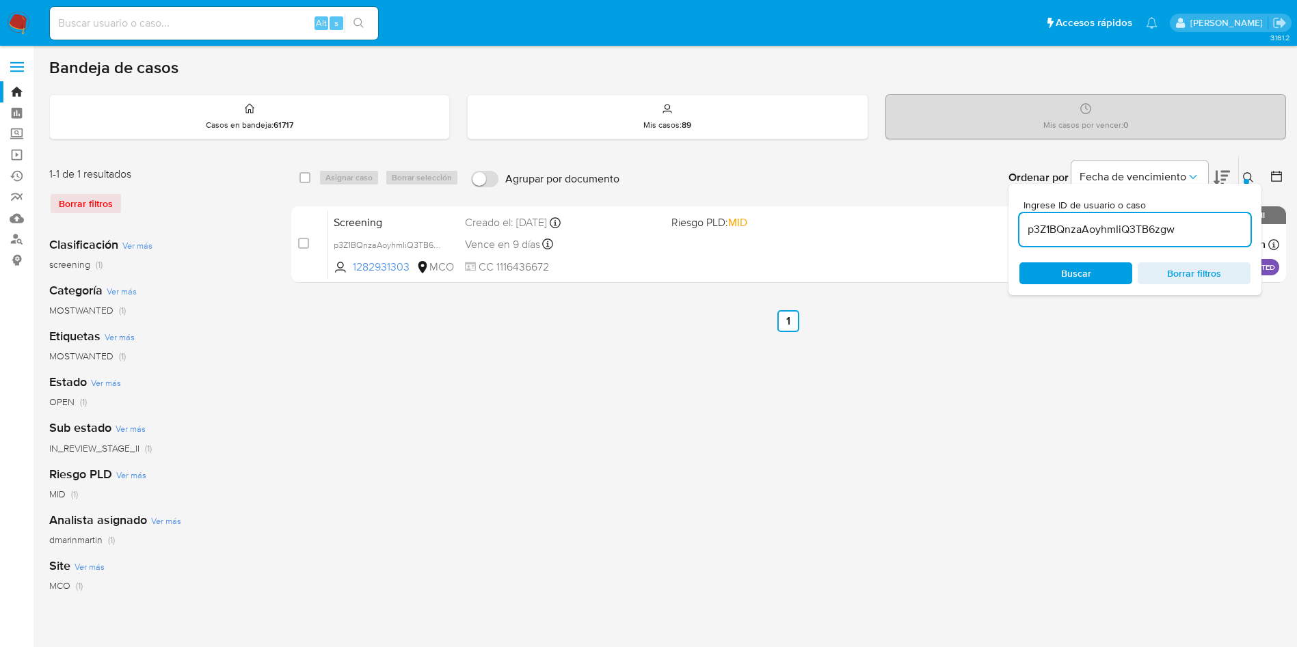
click at [1145, 231] on input "p3Z1BQnzaAoyhmIiQ3TB6zgw" at bounding box center [1134, 230] width 231 height 18
paste input "HE6ICvEFEZEZZACSEcCidKEO"
type input "HE6ICvEFEZEZZACSEcCidKEO"
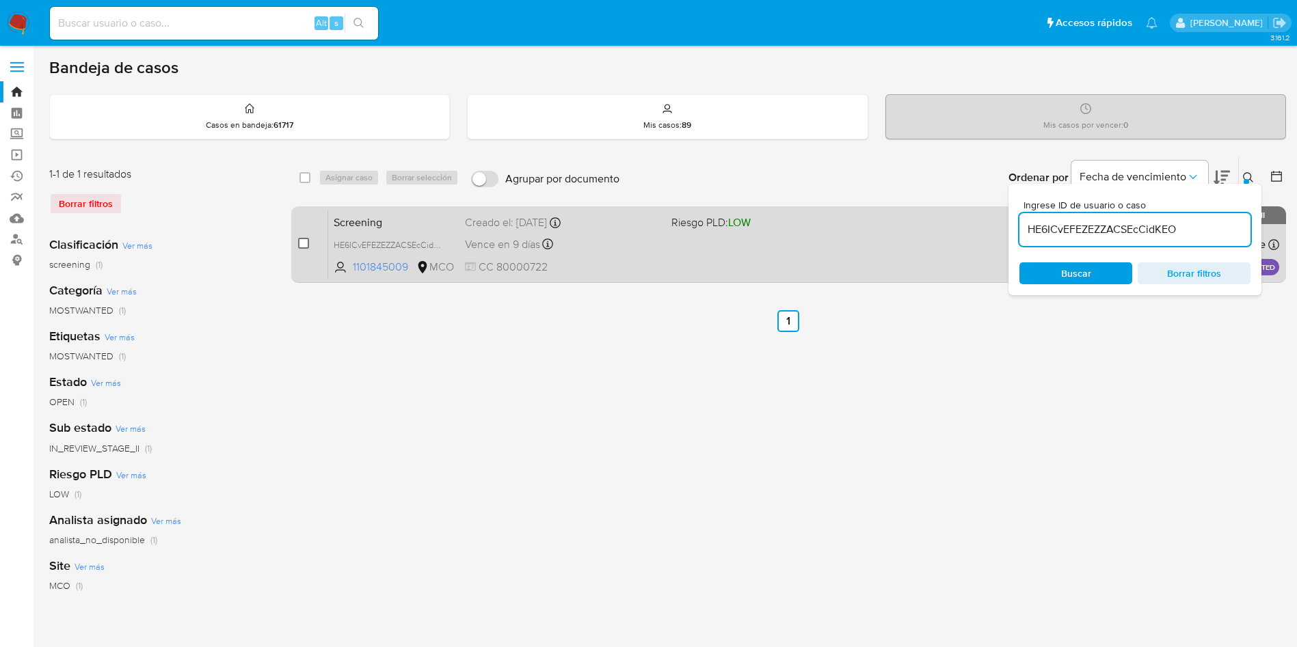
click at [304, 243] on input "checkbox" at bounding box center [303, 243] width 11 height 11
checkbox input "true"
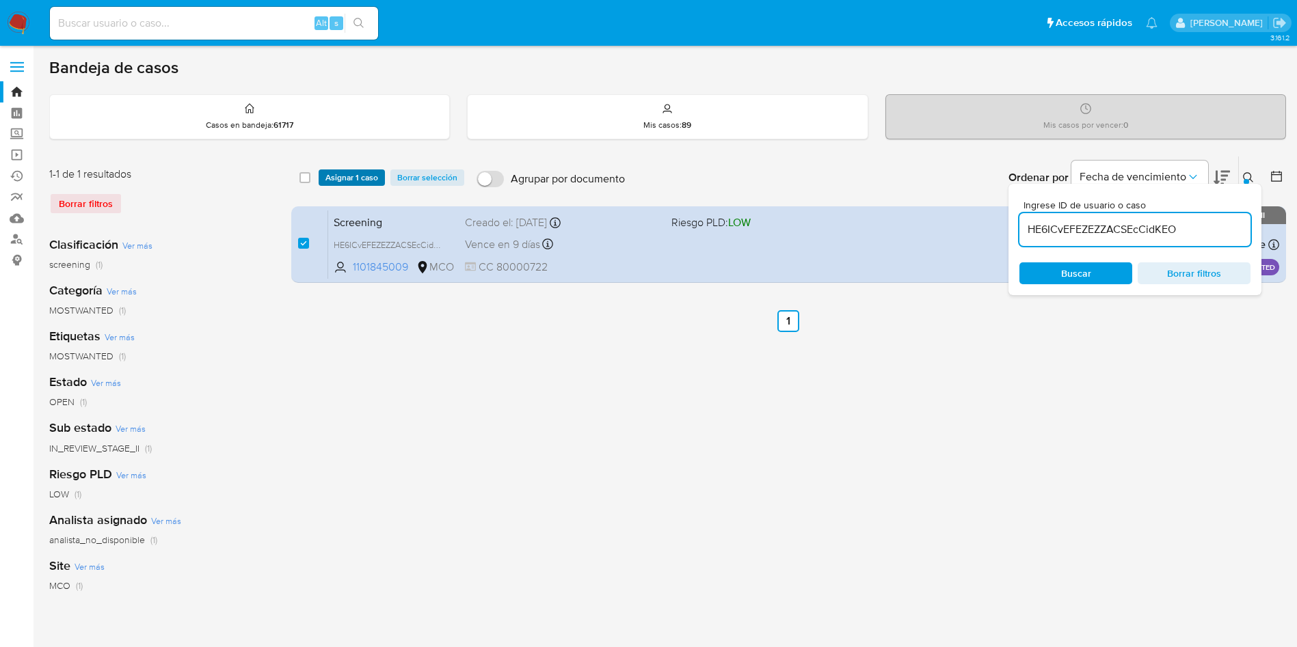
click at [348, 178] on span "Asignar 1 caso" at bounding box center [351, 178] width 53 height 14
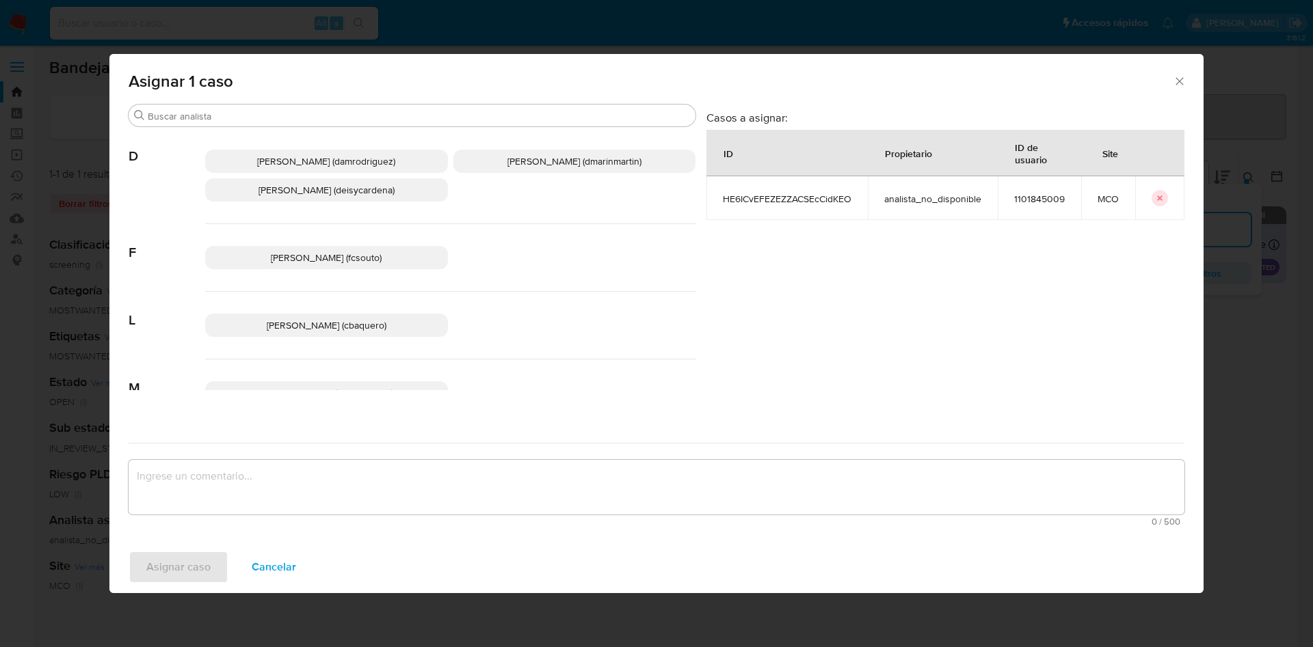
drag, startPoint x: 529, startPoint y: 164, endPoint x: 519, endPoint y: 282, distance: 118.0
click at [526, 185] on div "Damian Rodriguez (damrodriguez) David Esteban Marin Martinez (dmarinmartin) Dei…" at bounding box center [450, 176] width 490 height 96
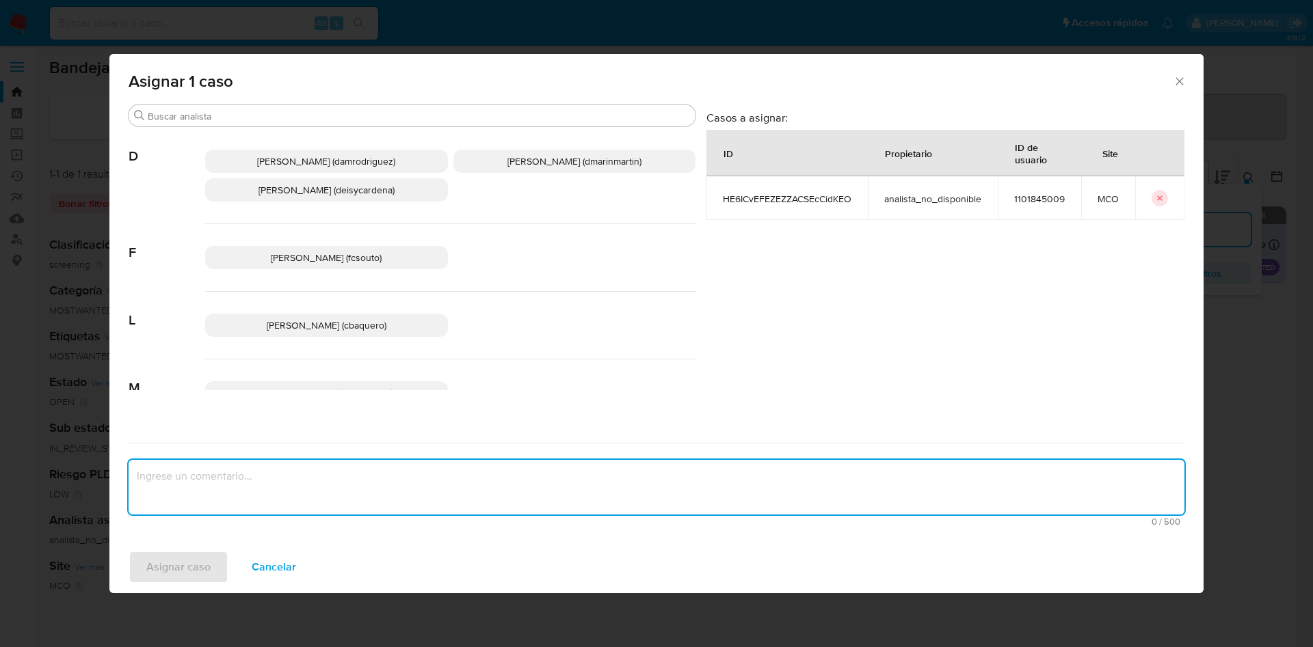
click at [515, 488] on textarea "assign-modal" at bounding box center [656, 487] width 1055 height 55
click at [537, 170] on p "David Esteban Marin Martinez (dmarinmartin)" at bounding box center [574, 161] width 243 height 23
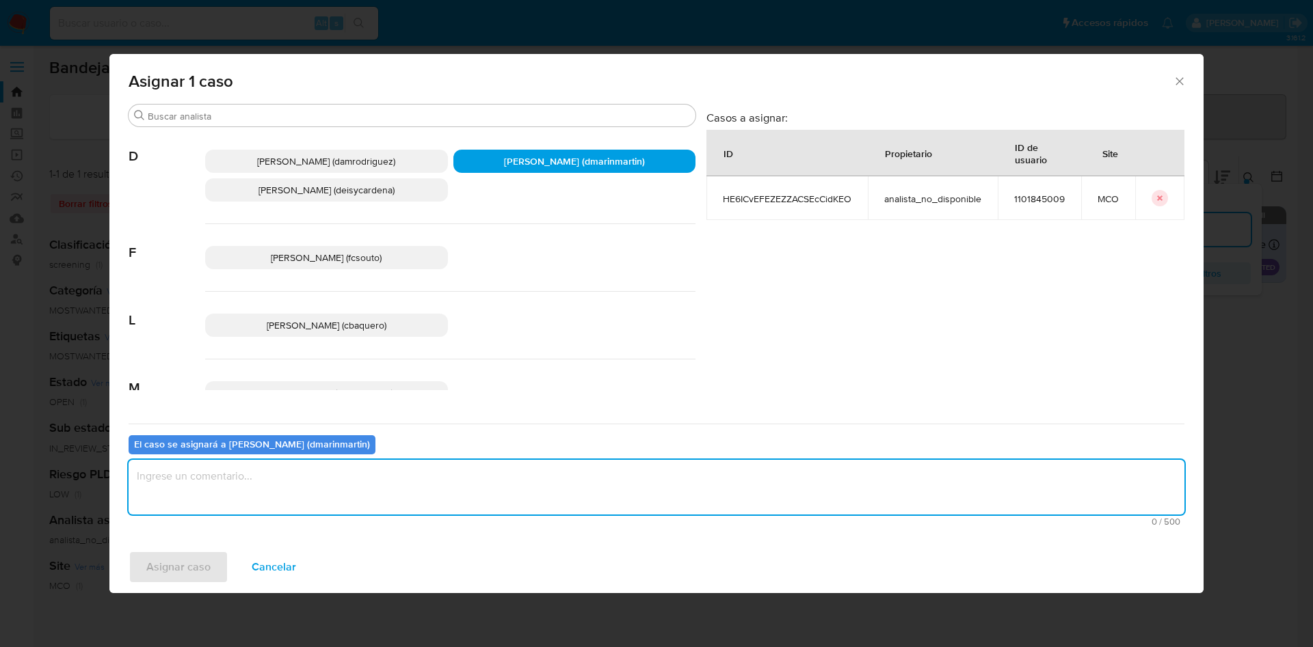
click at [549, 500] on textarea "assign-modal" at bounding box center [656, 487] width 1055 height 55
type textarea "Cierre nvl 2"
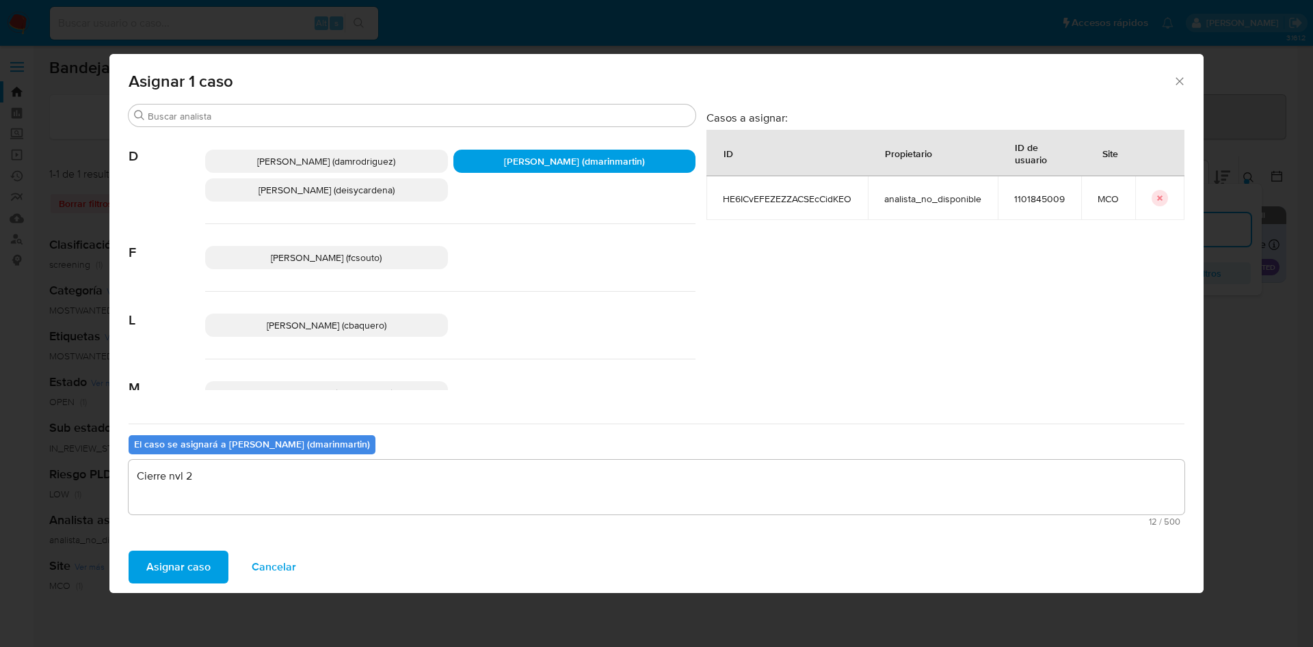
click at [129, 551] on button "Asignar caso" at bounding box center [179, 567] width 100 height 33
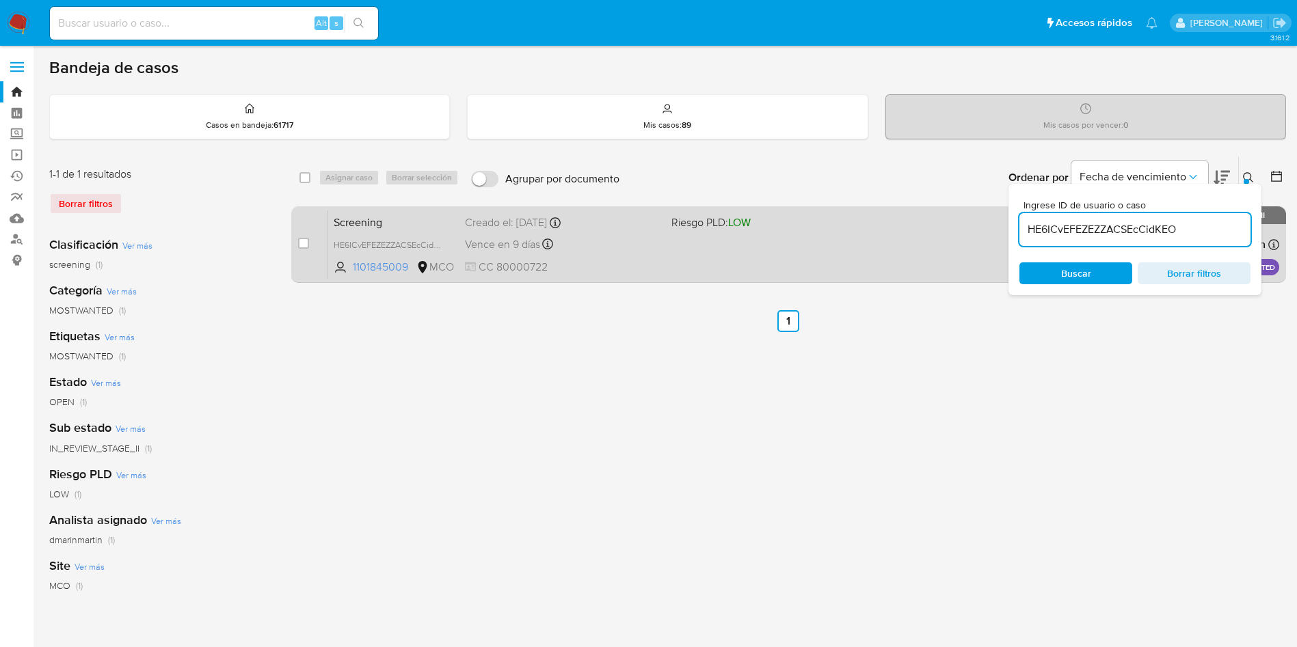
click at [680, 236] on div "Screening HE6ICvEFEZEZZACSEcCidKEO 1101845009 MCO Riesgo PLD: LOW Creado el: 08…" at bounding box center [803, 244] width 951 height 69
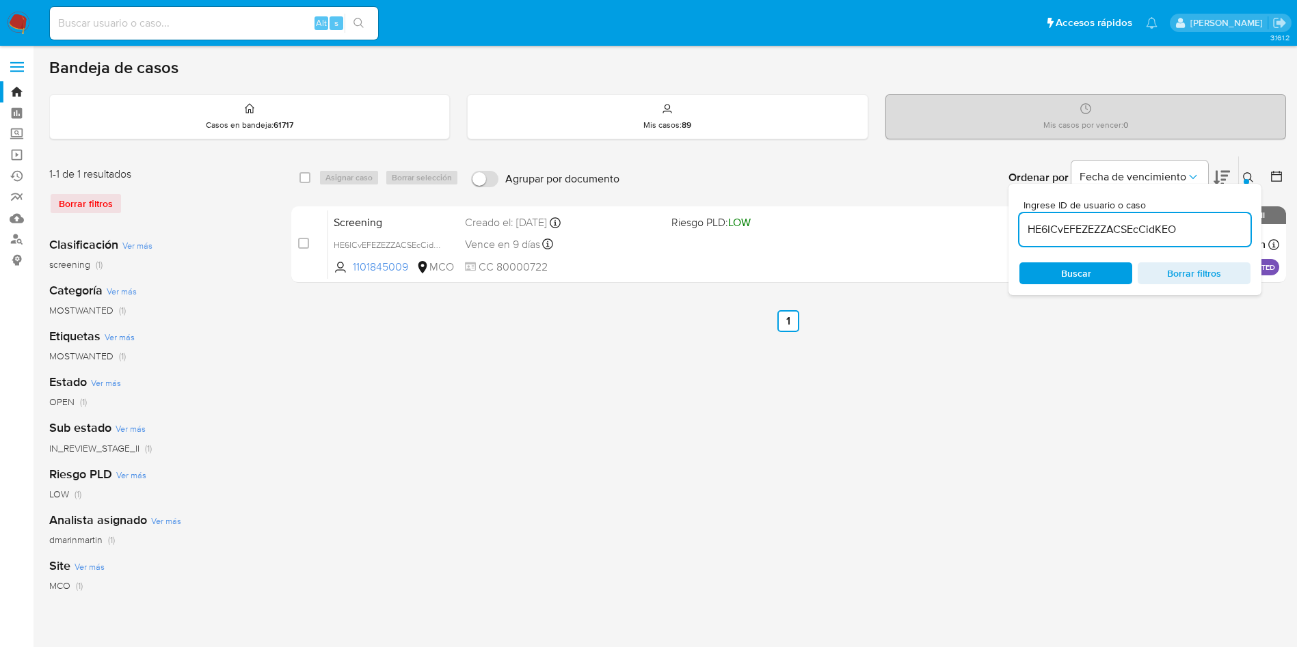
click at [1138, 221] on input "HE6ICvEFEZEZZACSEcCidKEO" at bounding box center [1134, 230] width 231 height 18
paste input "epfRakItMVePtFASpG0pgIxq"
type input "epfRakItMVePtFASpG0pgIxq"
drag, startPoint x: 304, startPoint y: 245, endPoint x: 335, endPoint y: 185, distance: 67.6
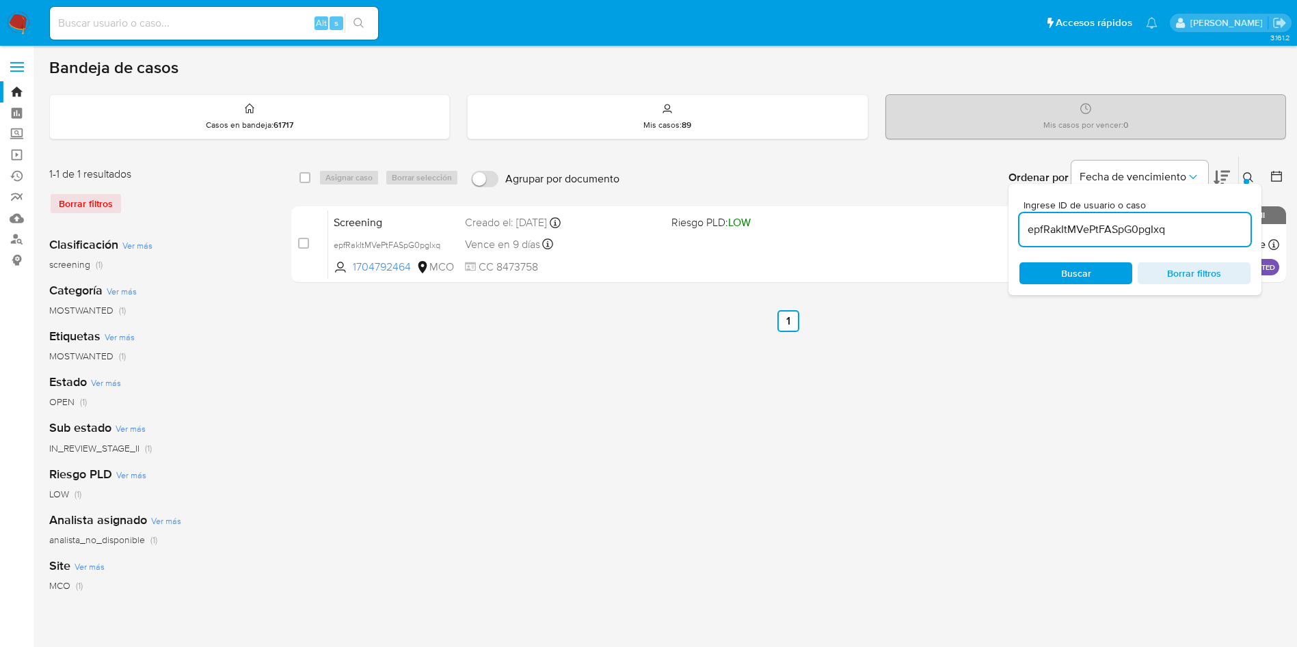
click at [306, 238] on input "checkbox" at bounding box center [303, 243] width 11 height 11
checkbox input "true"
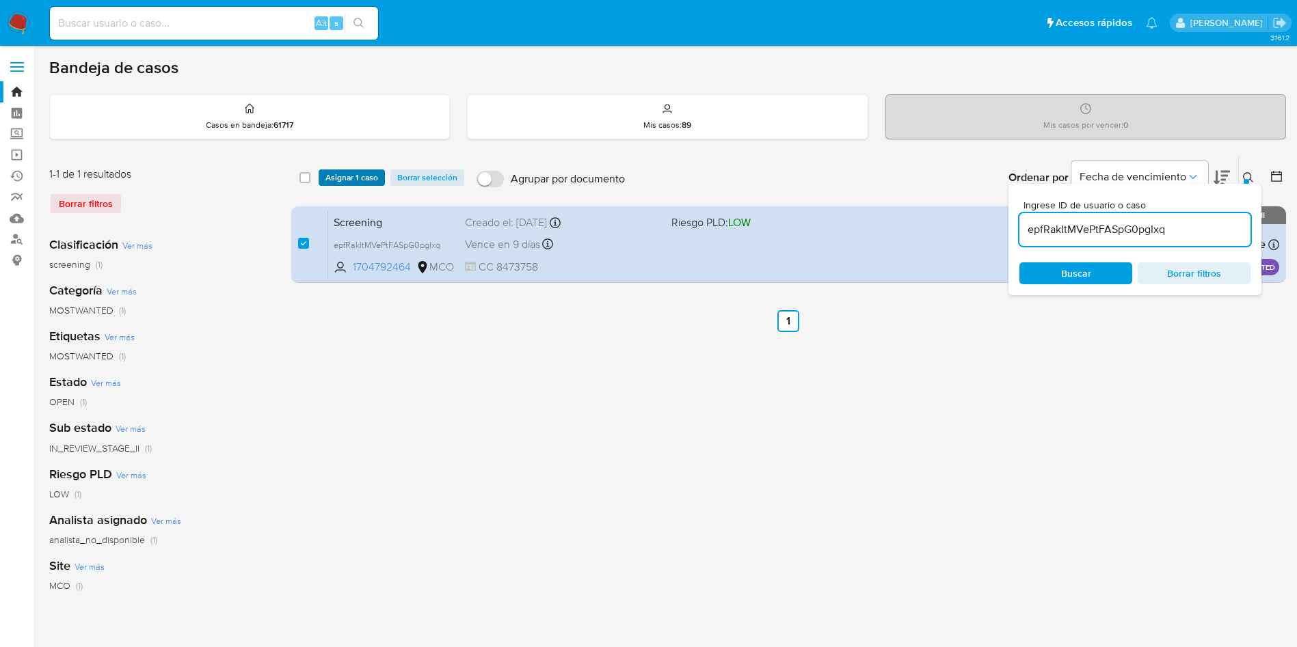
click at [349, 171] on span "Asignar 1 caso" at bounding box center [351, 178] width 53 height 14
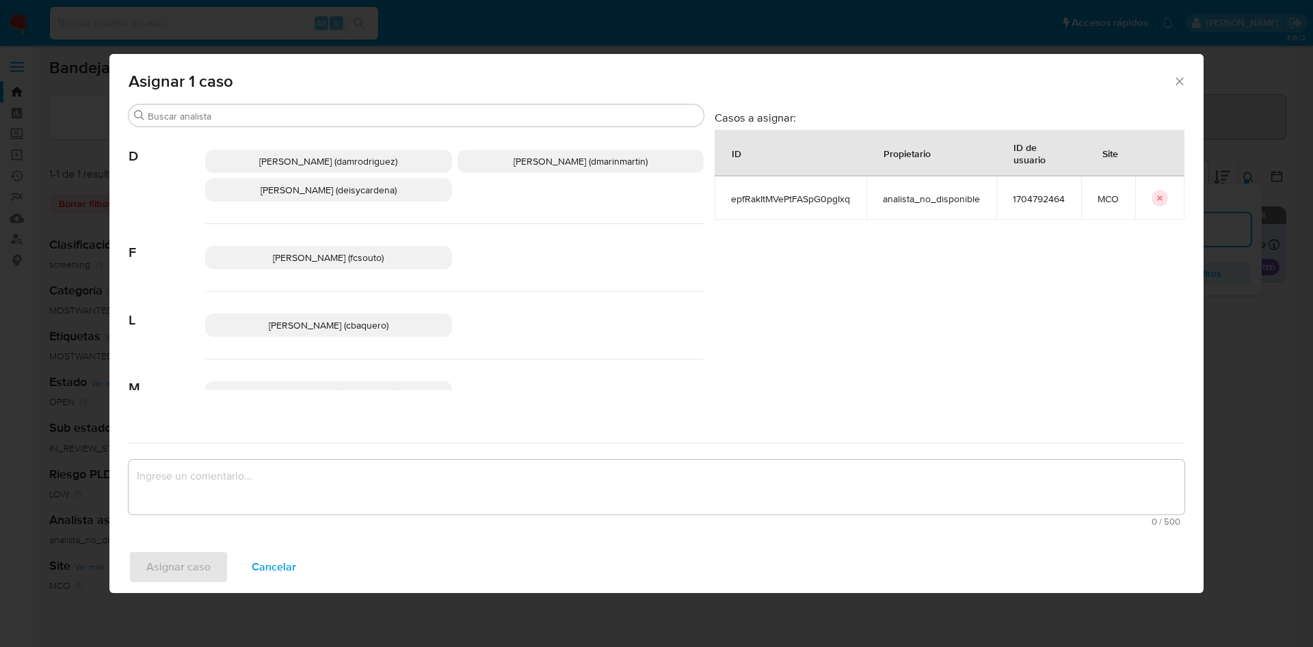
drag, startPoint x: 575, startPoint y: 158, endPoint x: 521, endPoint y: 429, distance: 276.0
click at [573, 163] on span "David Esteban Marin Martinez (dmarinmartin)" at bounding box center [580, 161] width 134 height 14
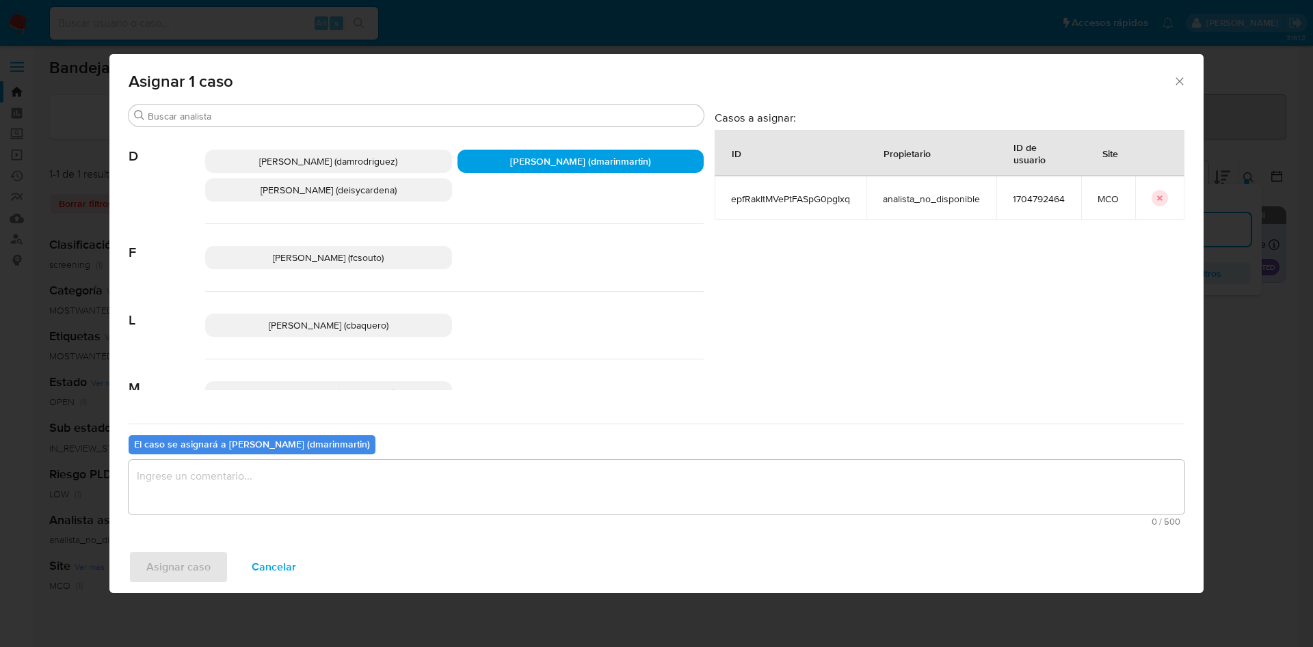
click at [534, 486] on textarea "assign-modal" at bounding box center [656, 487] width 1055 height 55
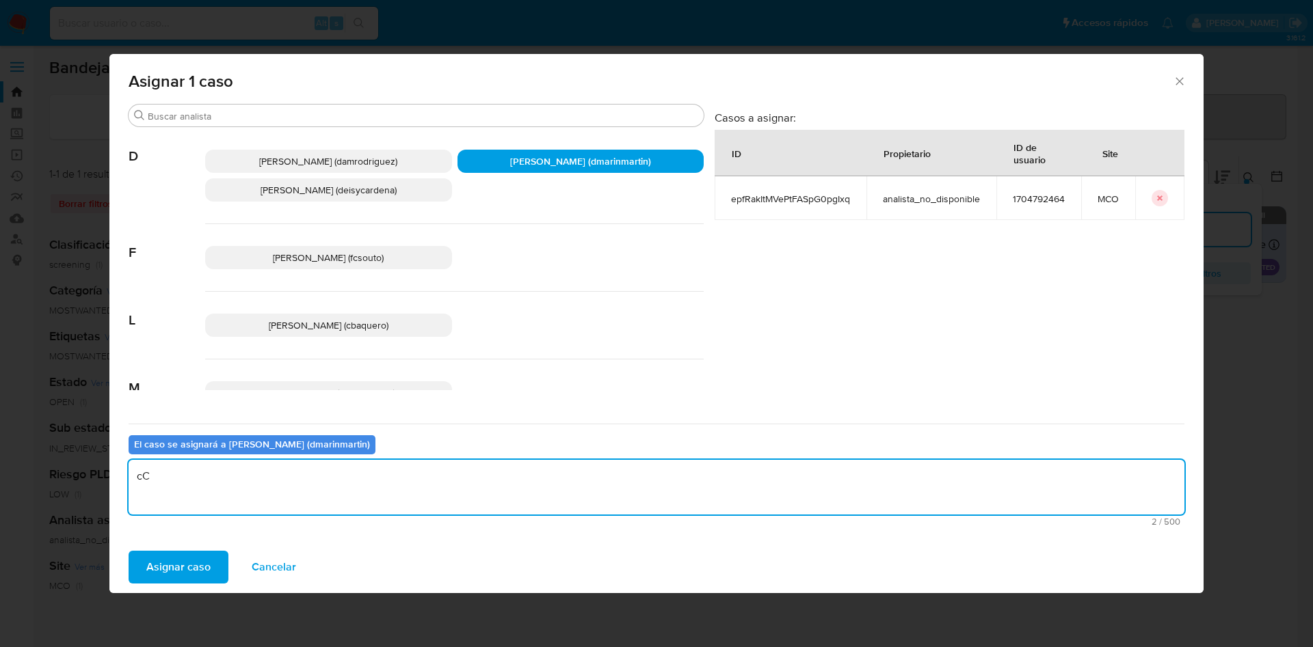
type textarea "c"
type textarea "Cierre nvl 2"
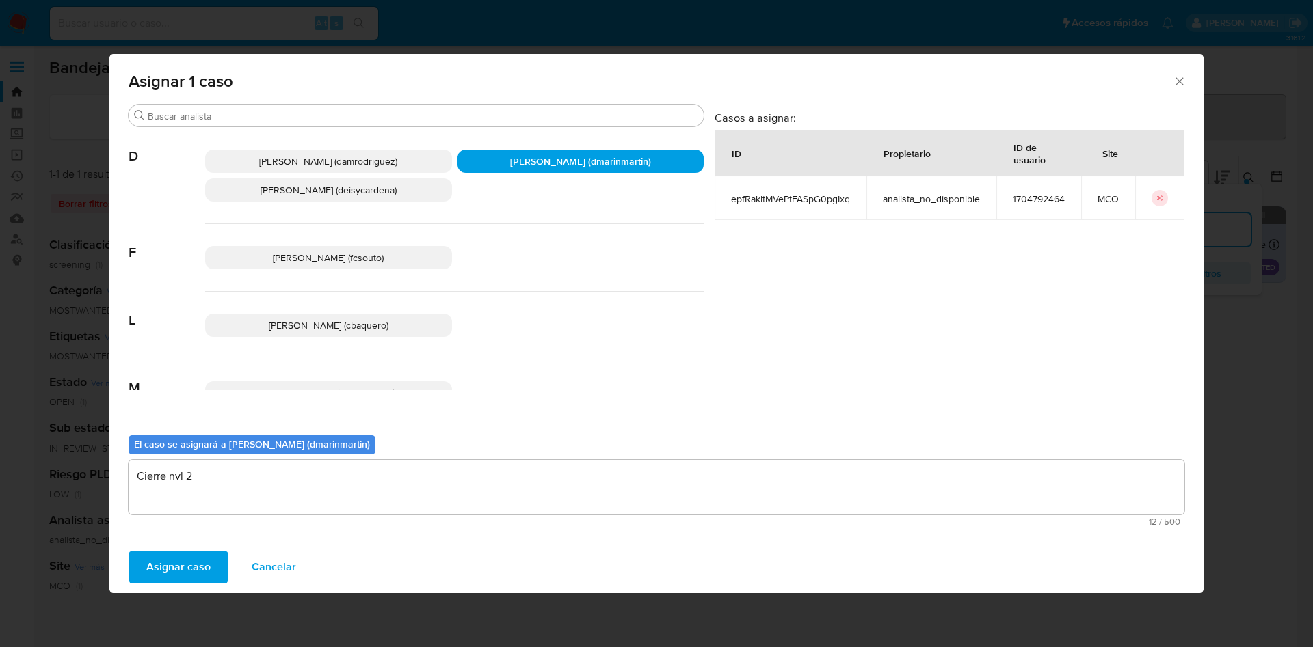
click at [129, 551] on button "Asignar caso" at bounding box center [179, 567] width 100 height 33
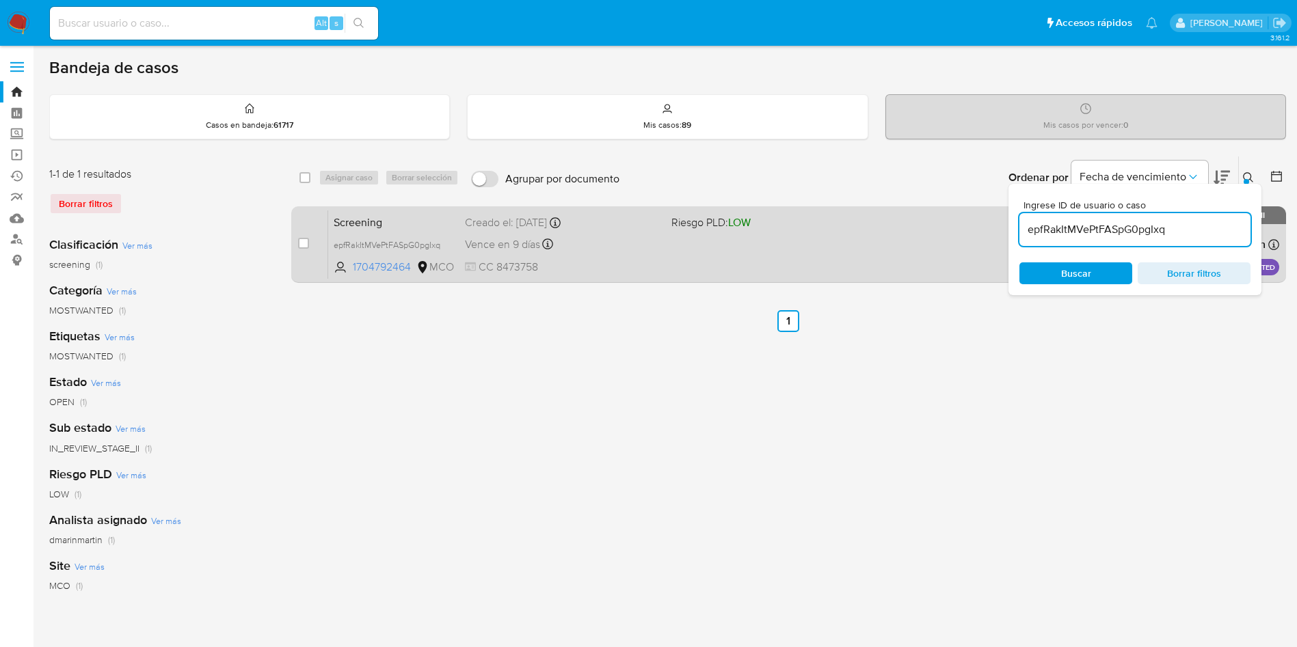
click at [622, 270] on span "CC 8473758" at bounding box center [563, 267] width 196 height 15
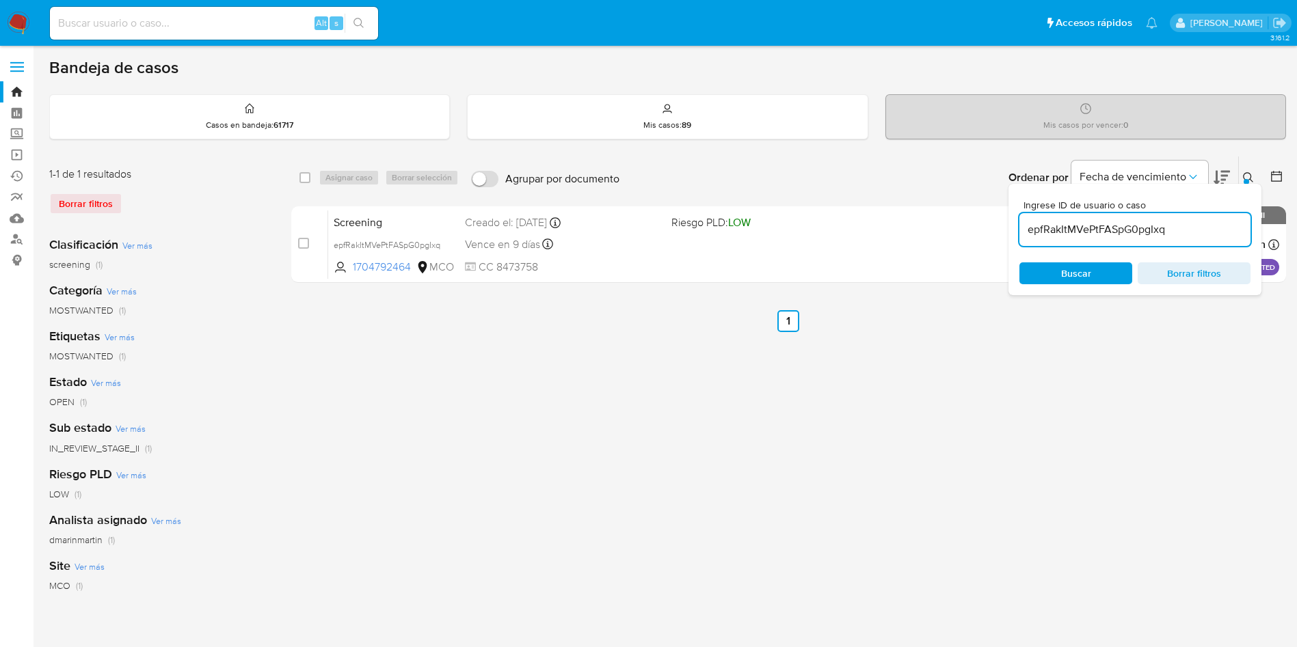
click at [1166, 233] on input "epfRakItMVePtFASpG0pgIxq" at bounding box center [1134, 230] width 231 height 18
paste input "sxmhsmH8aCjarQvE1fY0VkyR"
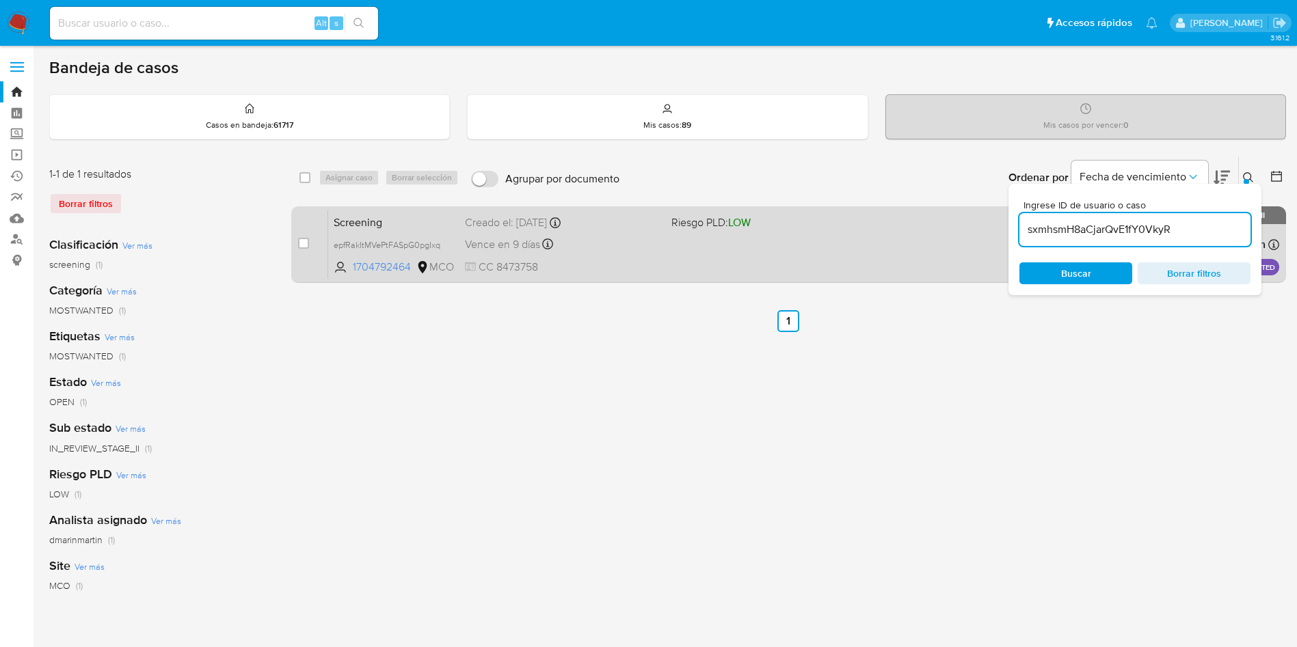
type input "sxmhsmH8aCjarQvE1fY0VkyR"
drag, startPoint x: 304, startPoint y: 243, endPoint x: 375, endPoint y: 202, distance: 82.1
click at [311, 240] on div "case-item-checkbox No es posible asignar el caso" at bounding box center [313, 244] width 30 height 69
drag, startPoint x: 304, startPoint y: 243, endPoint x: 346, endPoint y: 208, distance: 54.9
click at [306, 241] on input "checkbox" at bounding box center [303, 243] width 11 height 11
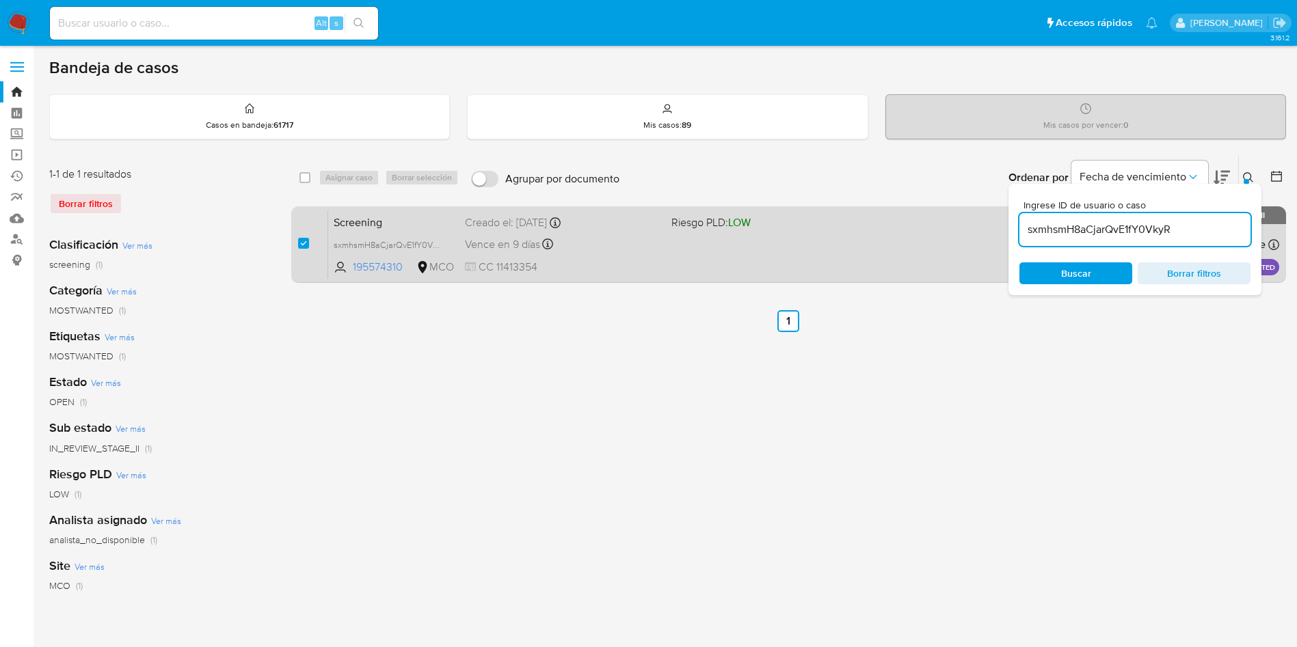
checkbox input "true"
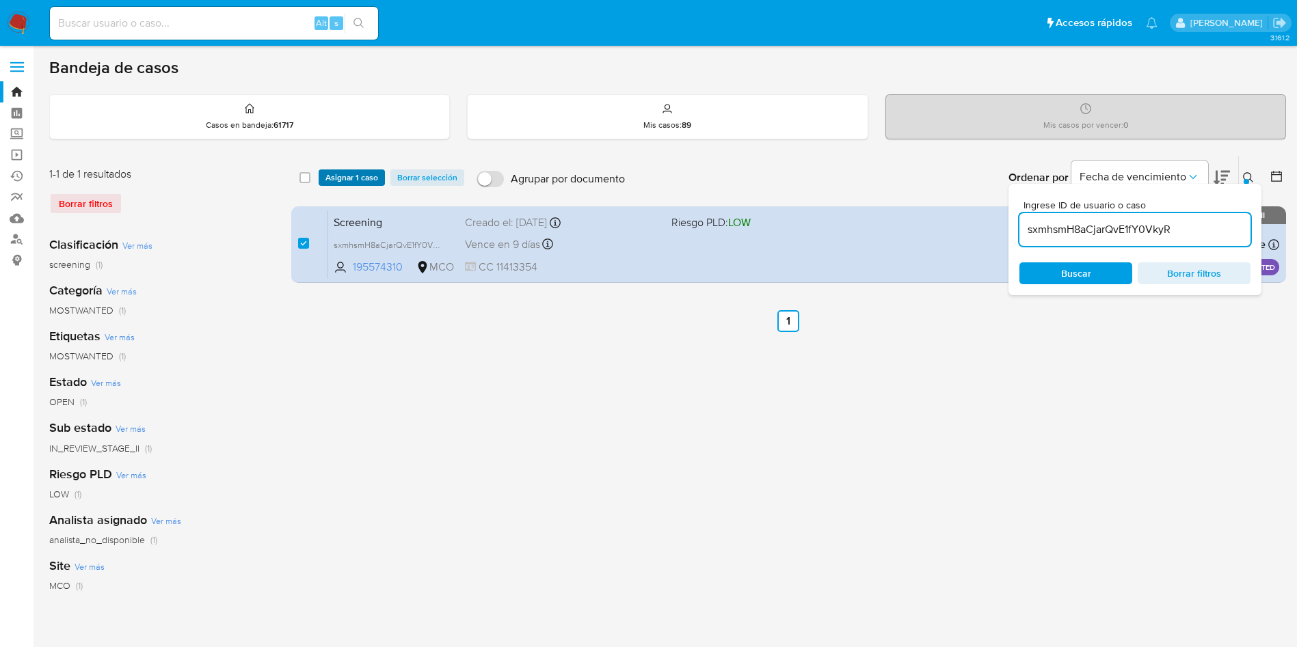
click at [352, 182] on span "Asignar 1 caso" at bounding box center [351, 178] width 53 height 14
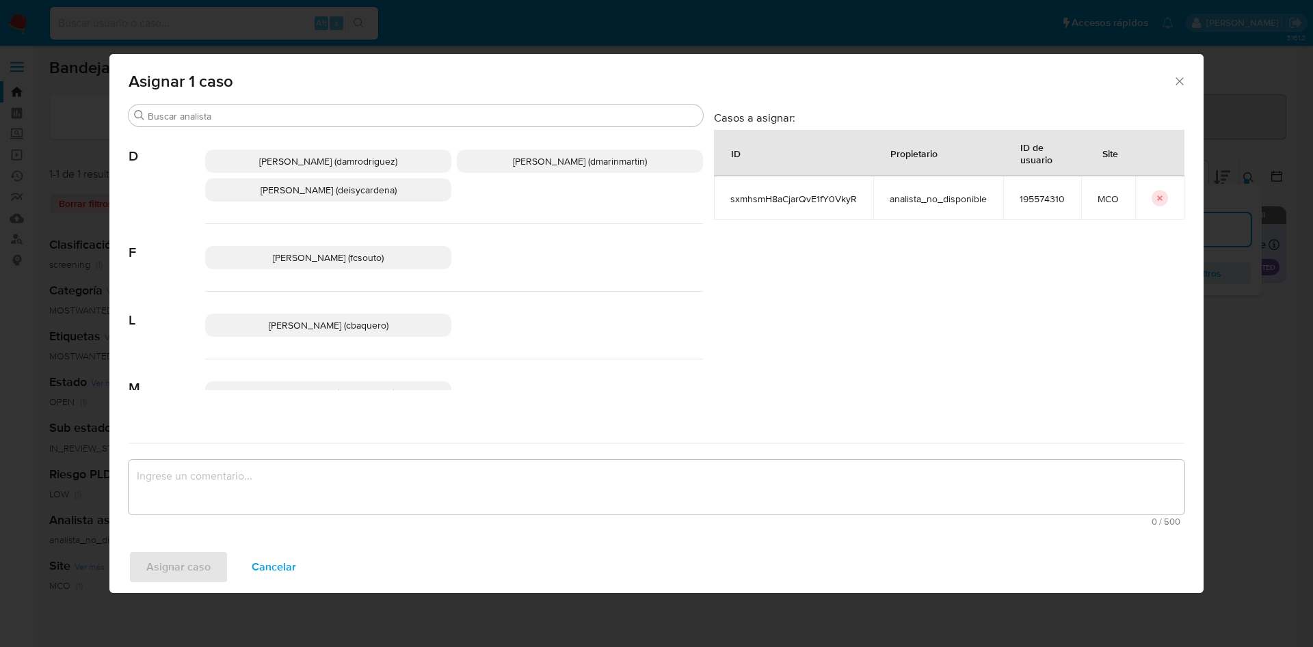
click at [546, 163] on span "David Esteban Marin Martinez (dmarinmartin)" at bounding box center [580, 161] width 134 height 14
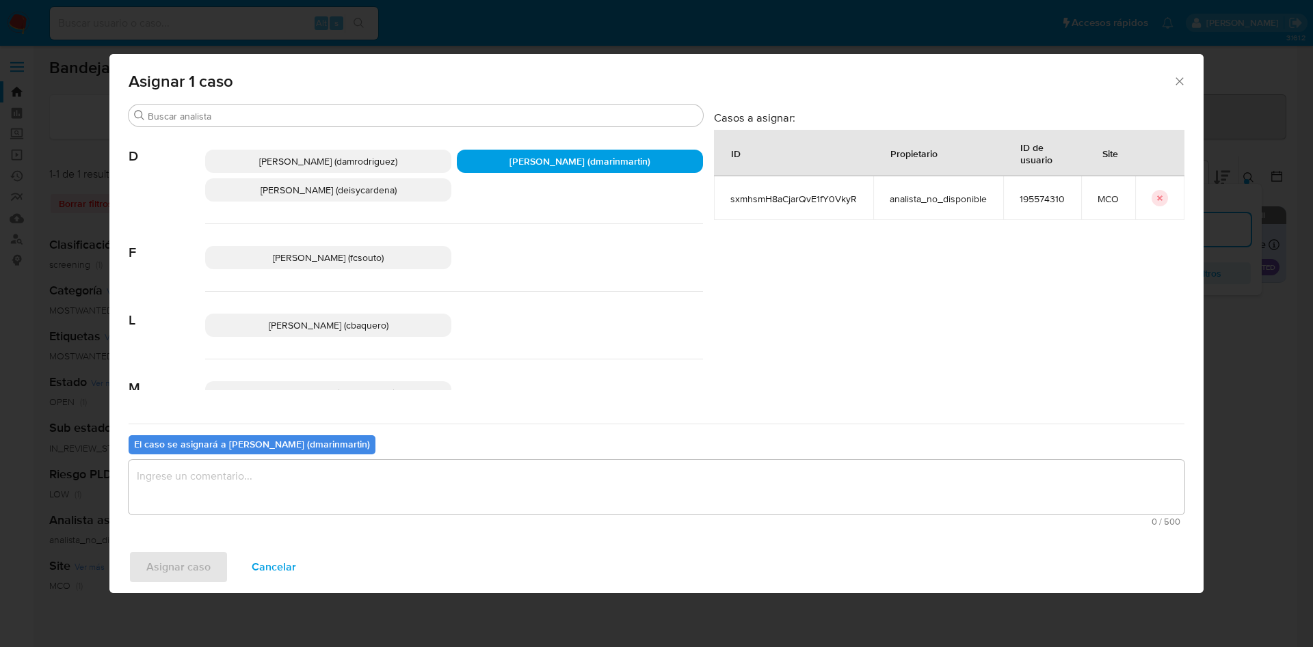
click at [413, 472] on textarea "assign-modal" at bounding box center [656, 487] width 1055 height 55
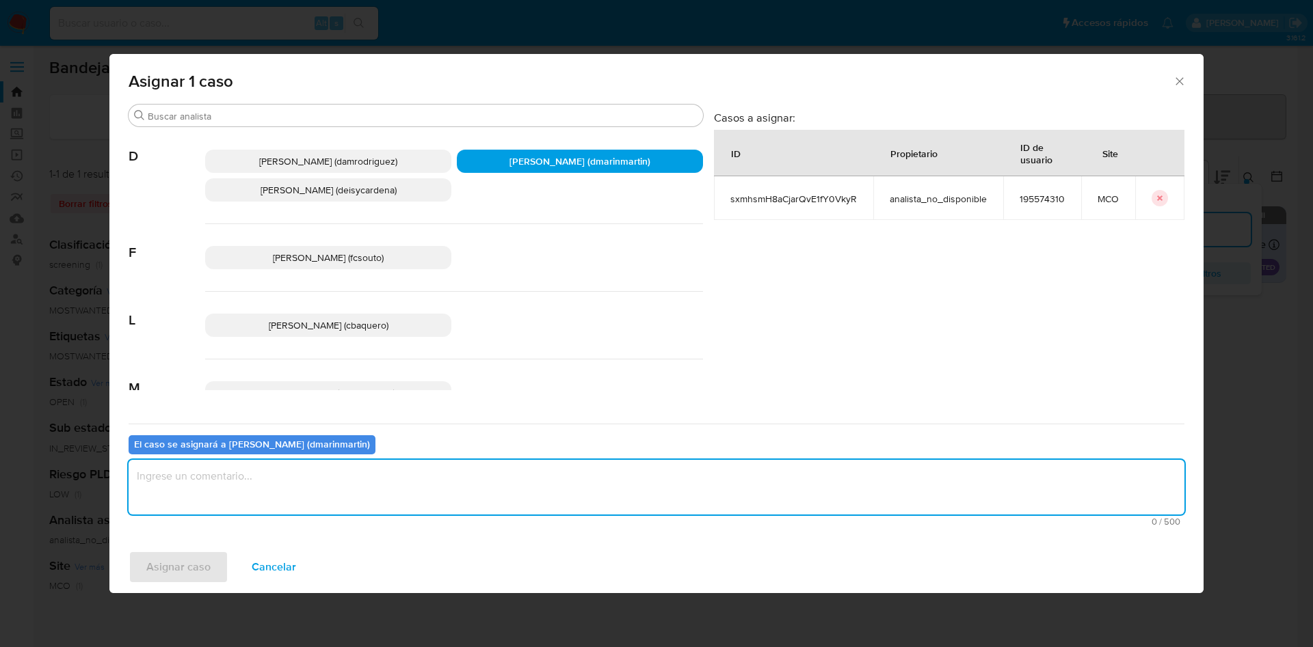
type textarea "c"
type textarea "Cierre nvl 2"
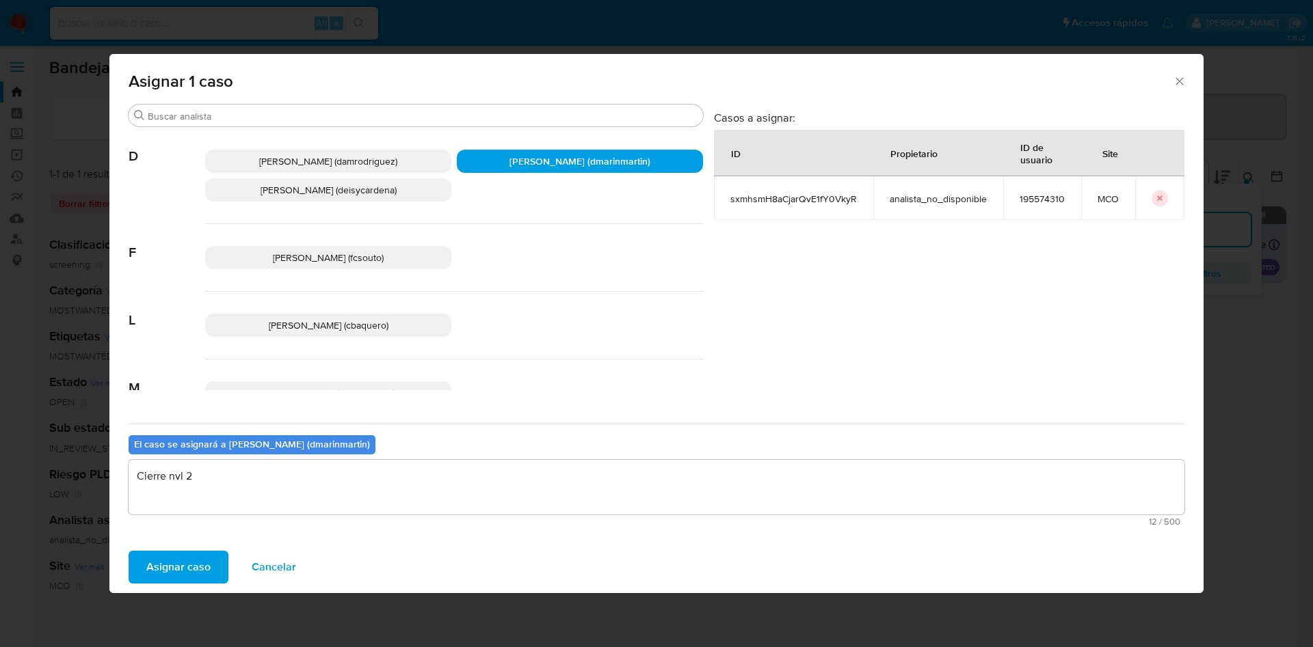
click at [129, 551] on button "Asignar caso" at bounding box center [179, 567] width 100 height 33
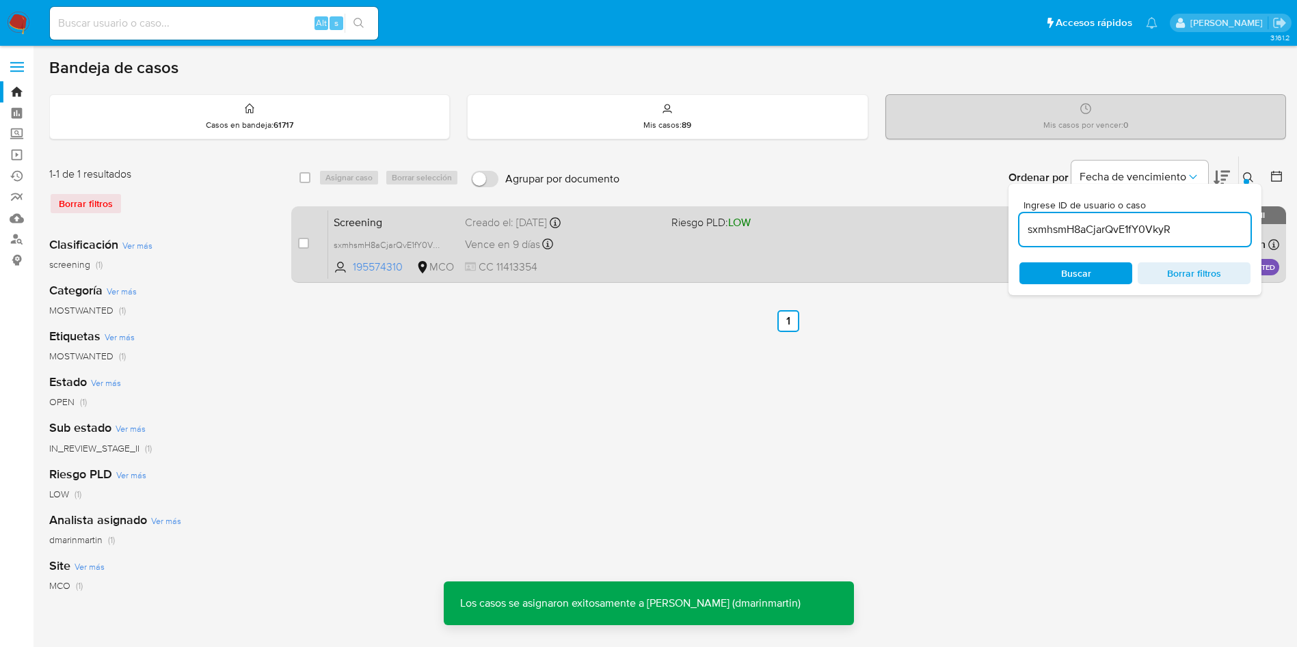
click at [619, 266] on span "CC 11413354" at bounding box center [563, 267] width 196 height 15
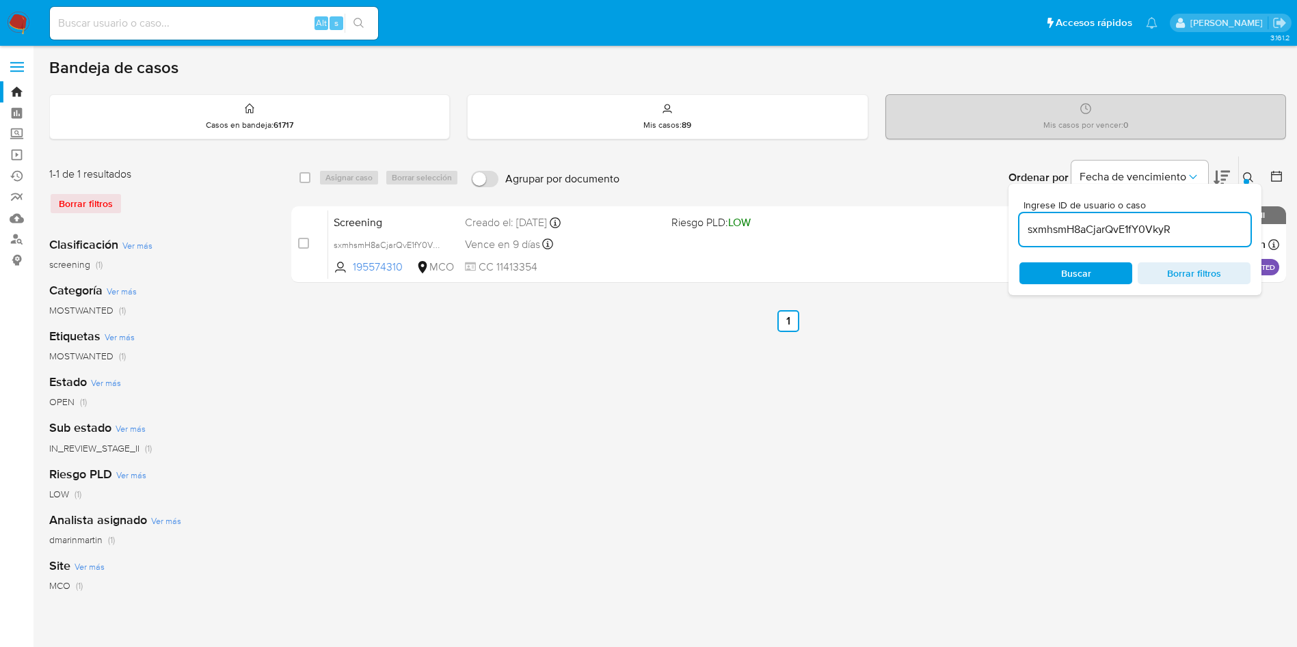
click at [1128, 226] on input "sxmhsmH8aCjarQvE1fY0VkyR" at bounding box center [1134, 230] width 231 height 18
paste input "GnApcTyvPsX2eIujlvJg5dDP"
click at [1111, 228] on input "sxmhsmH8aCjarQvE1GnApcTyvPsX2eIujlvJg5dDPfY0VkyR" at bounding box center [1134, 230] width 231 height 18
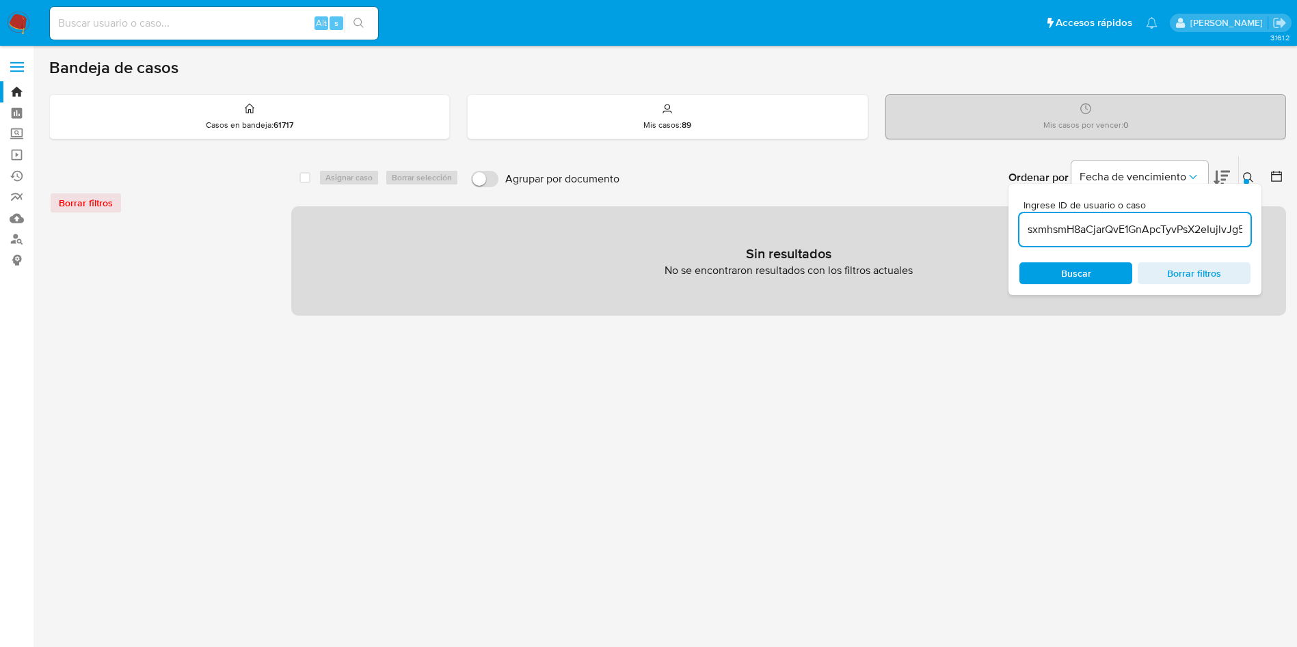
click at [1111, 228] on input "sxmhsmH8aCjarQvE1GnApcTyvPsX2eIujlvJg5dDPfY0VkyR" at bounding box center [1134, 230] width 231 height 18
paste input "GnApcTyvPsX2eIujlvJg5dDP"
type input "GnApcTyvPsX2eIujlvJg5dDP"
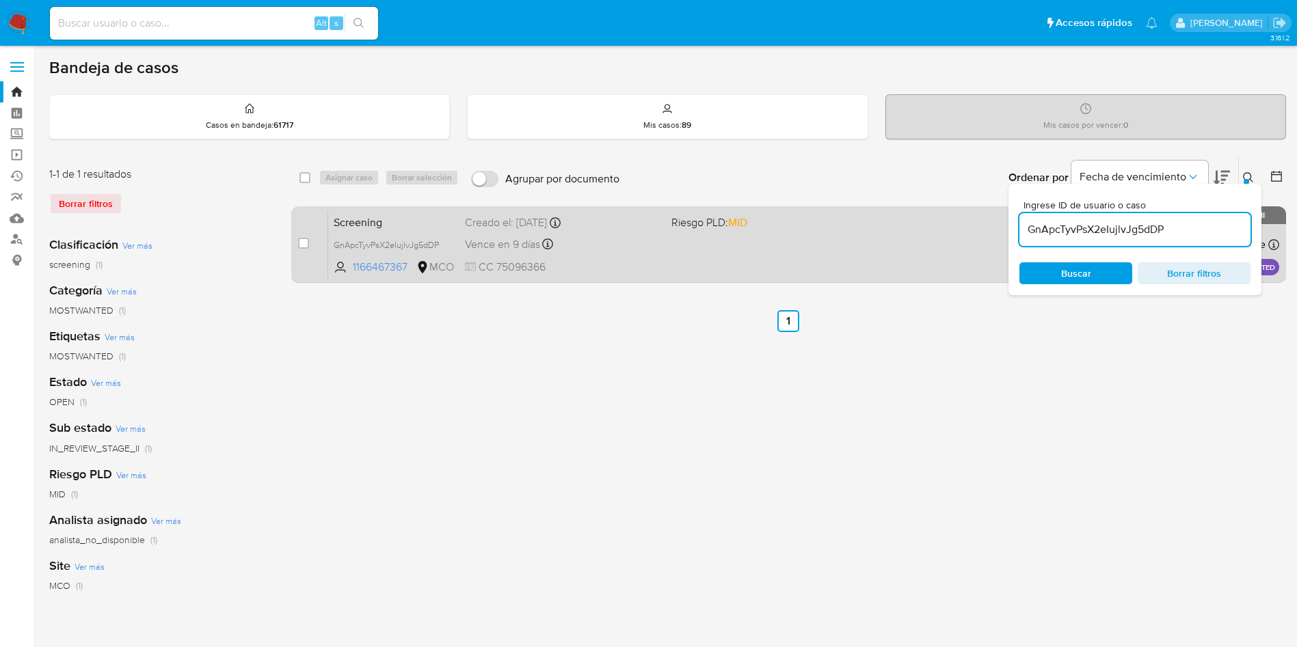
click at [312, 234] on div "case-item-checkbox No es posible asignar el caso" at bounding box center [313, 244] width 30 height 69
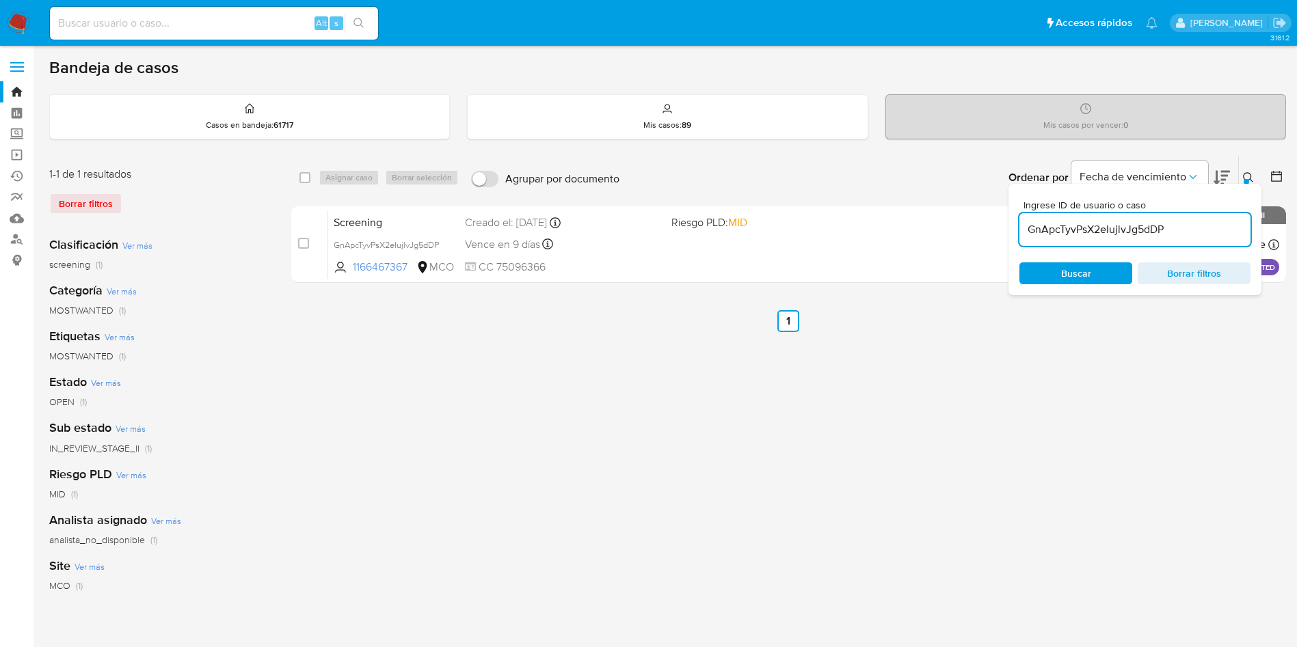
drag, startPoint x: 359, startPoint y: 172, endPoint x: 337, endPoint y: 196, distance: 32.4
click at [358, 175] on div "Asignar caso Borrar selección" at bounding box center [392, 178] width 146 height 16
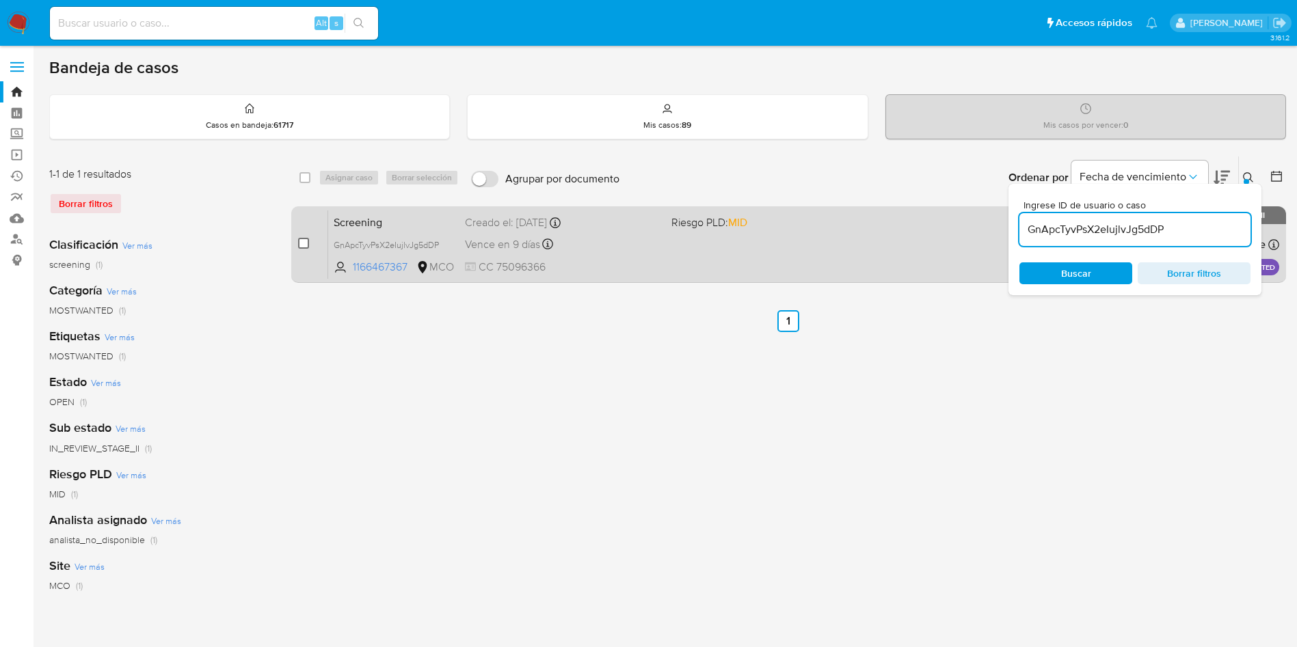
click at [304, 245] on input "checkbox" at bounding box center [303, 243] width 11 height 11
checkbox input "true"
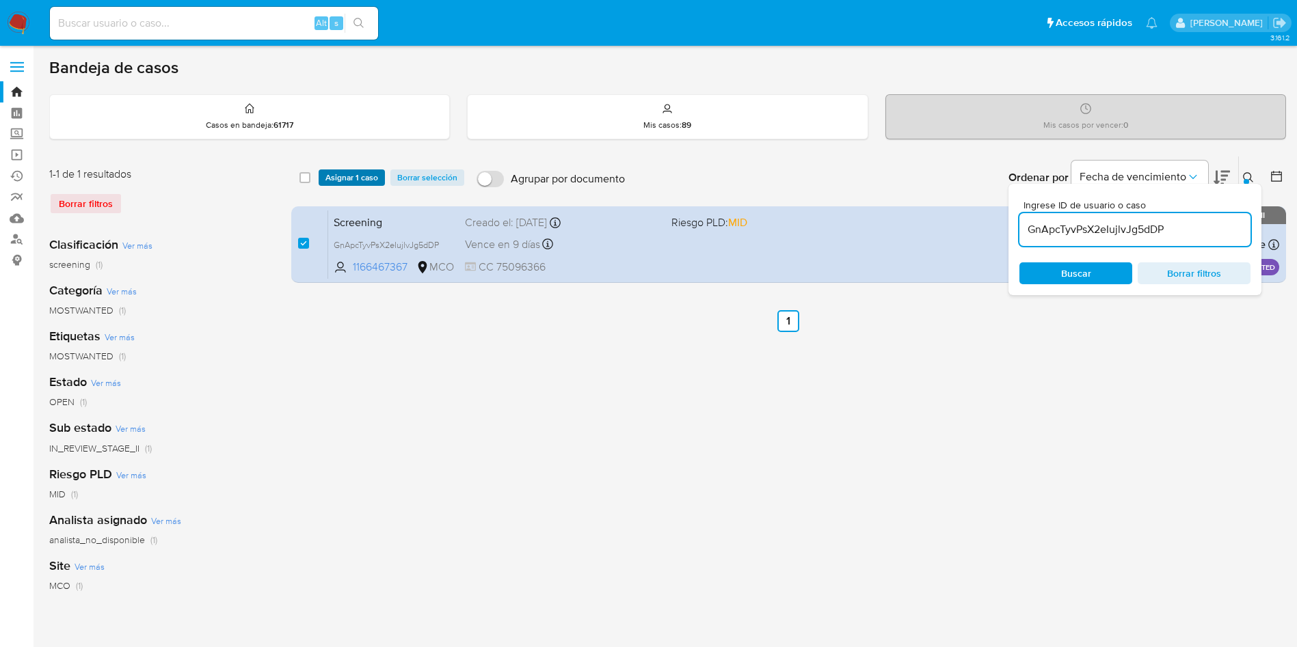
click at [365, 177] on span "Asignar 1 caso" at bounding box center [351, 178] width 53 height 14
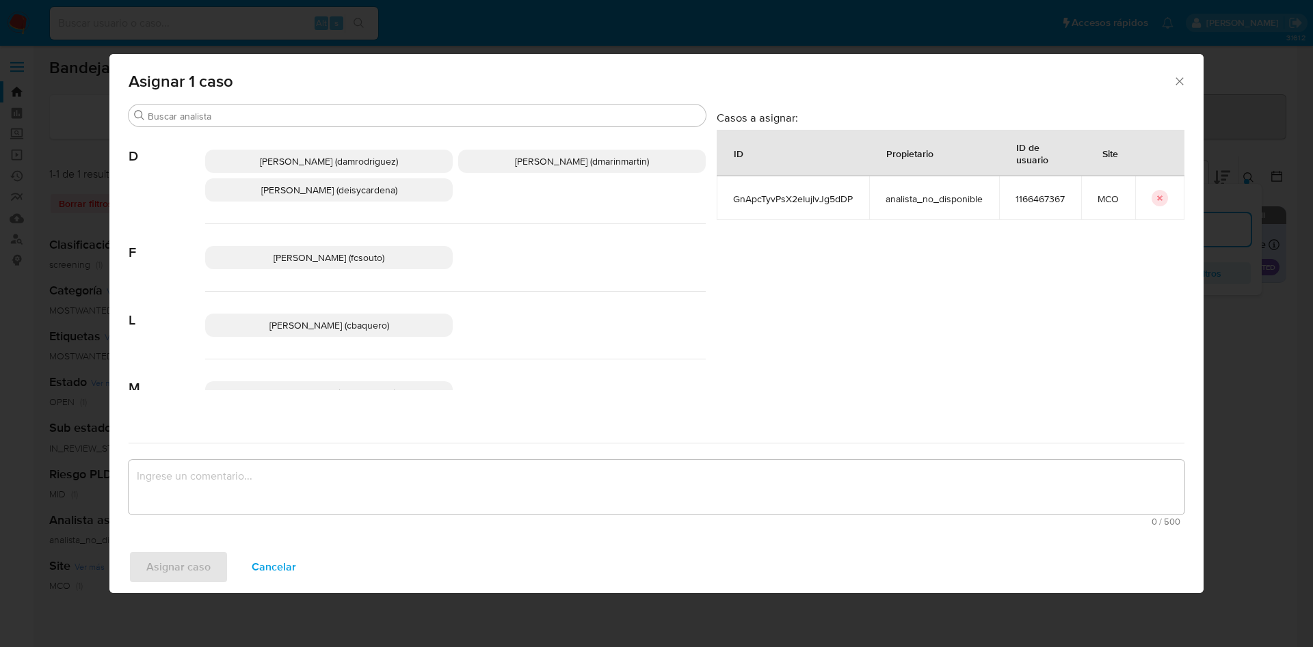
drag, startPoint x: 522, startPoint y: 158, endPoint x: 558, endPoint y: 482, distance: 326.0
click at [526, 171] on p "David Esteban Marin Martinez (dmarinmartin)" at bounding box center [581, 161] width 247 height 23
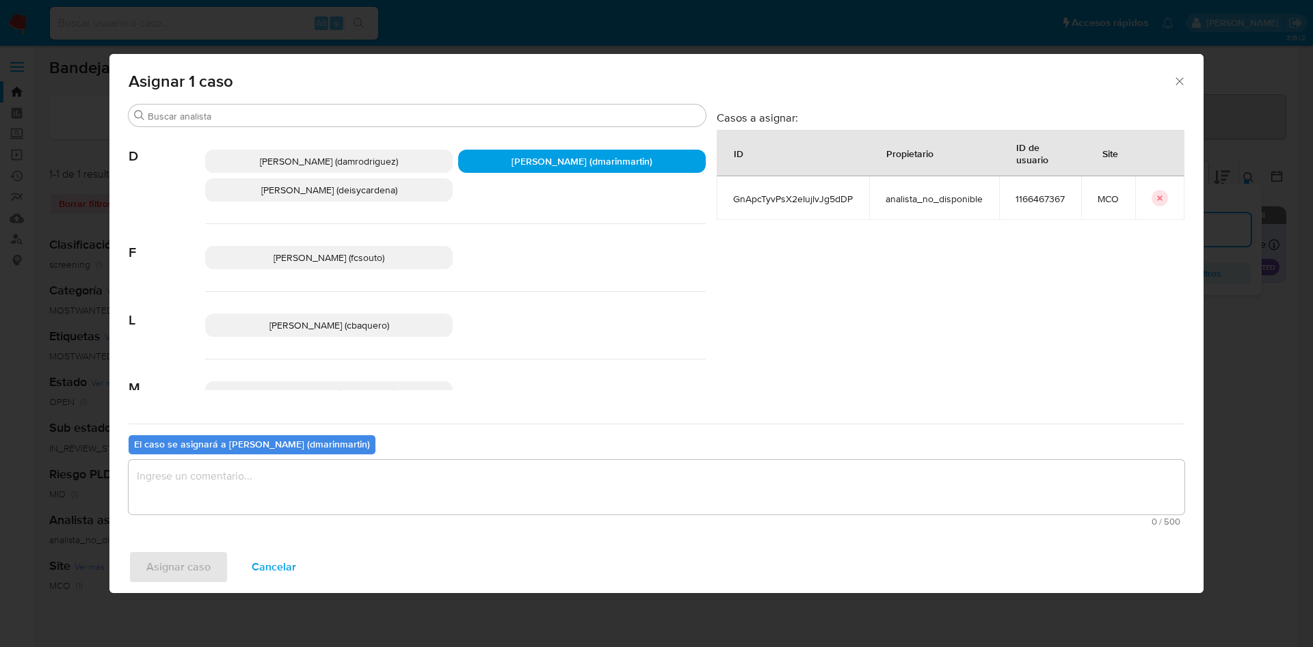
click at [525, 485] on textarea "assign-modal" at bounding box center [656, 487] width 1055 height 55
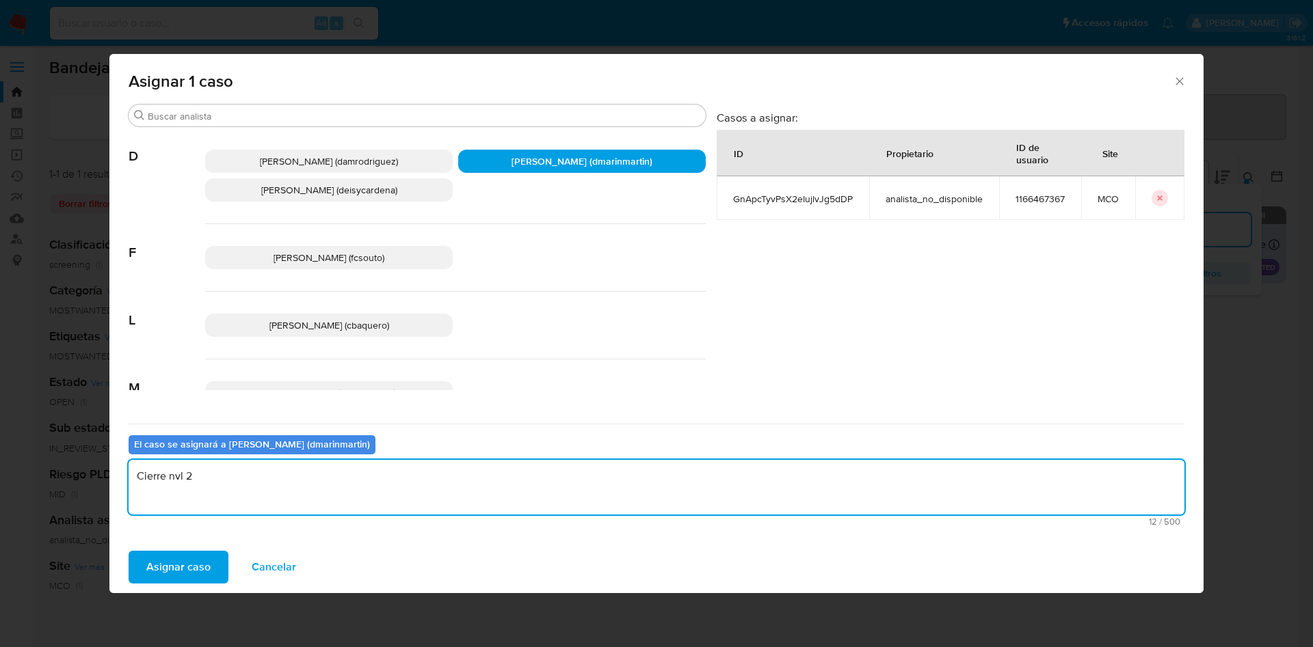
type textarea "Cierre nvl 2"
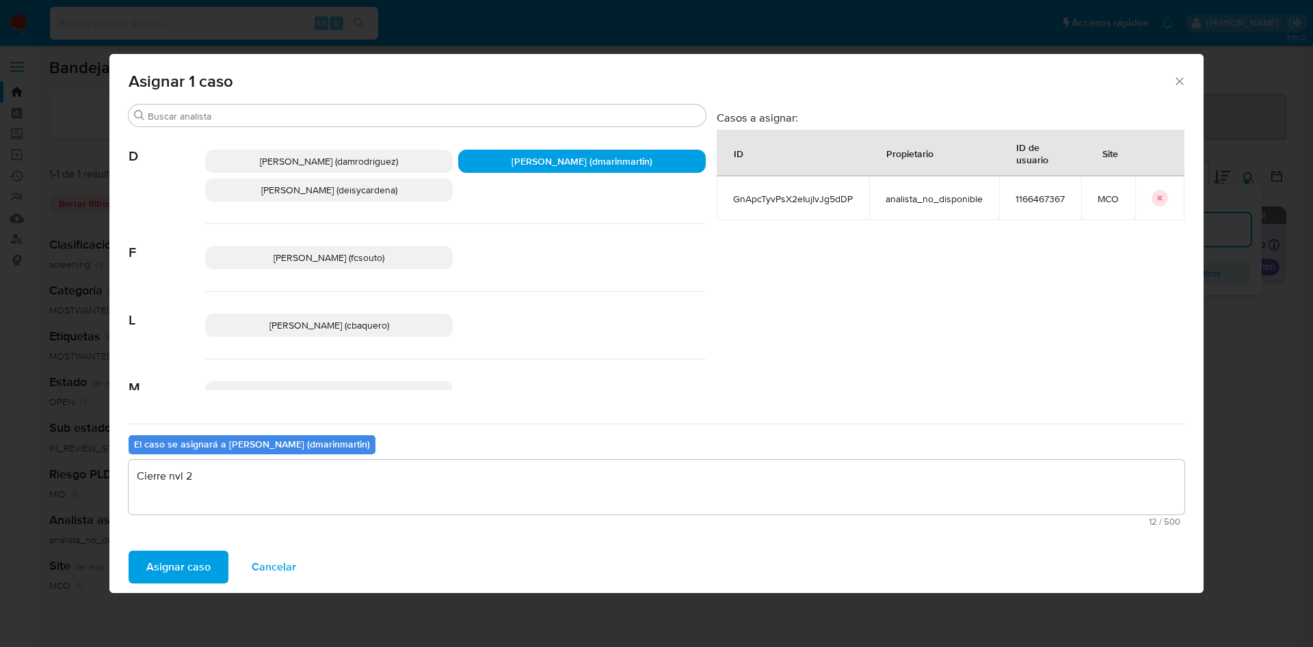
click at [129, 551] on button "Asignar caso" at bounding box center [179, 567] width 100 height 33
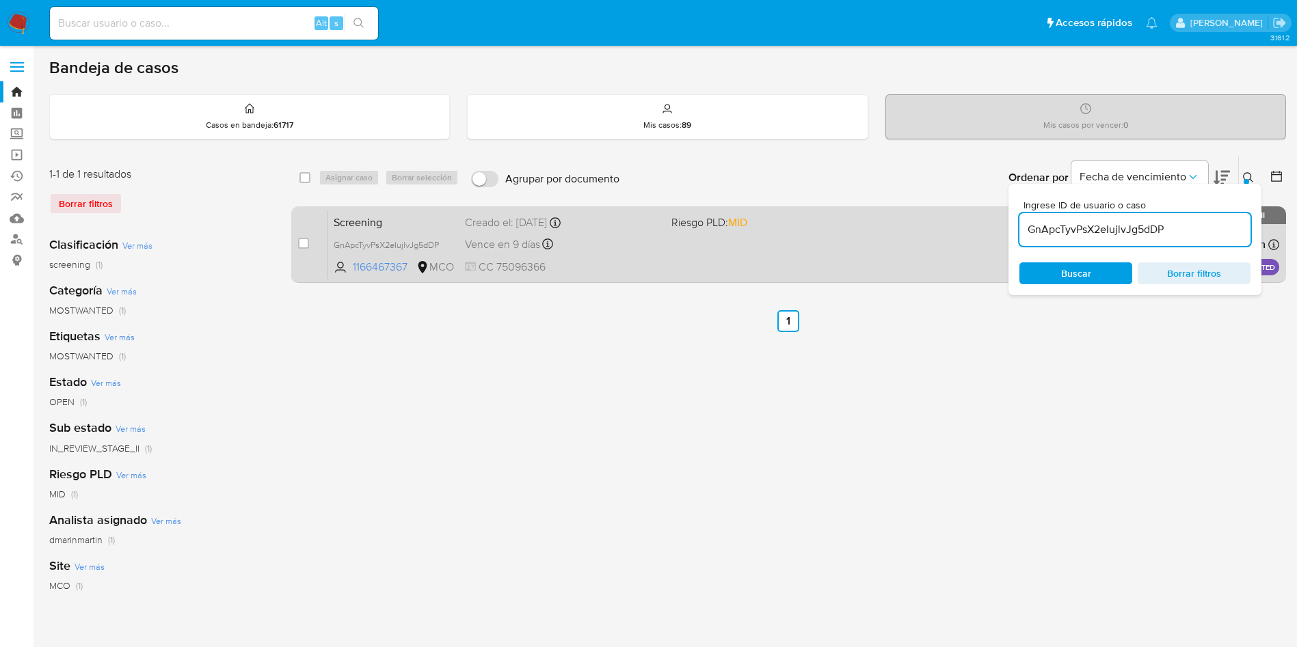
click at [610, 243] on div "Vence en 9 días Vence el 08/10/2025 05:05:58" at bounding box center [563, 244] width 196 height 18
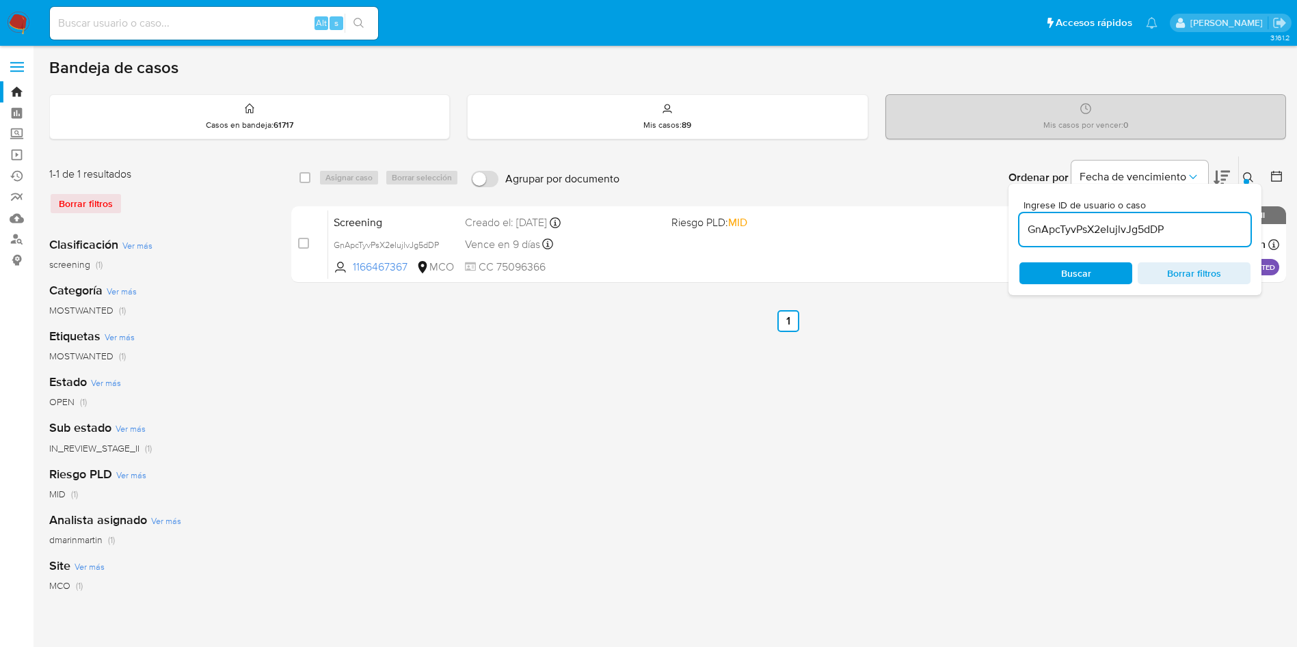
click at [1114, 223] on input "GnApcTyvPsX2eIujlvJg5dDP" at bounding box center [1134, 230] width 231 height 18
paste input "8MtCJCb1hZf0KWZMUezhe4tC"
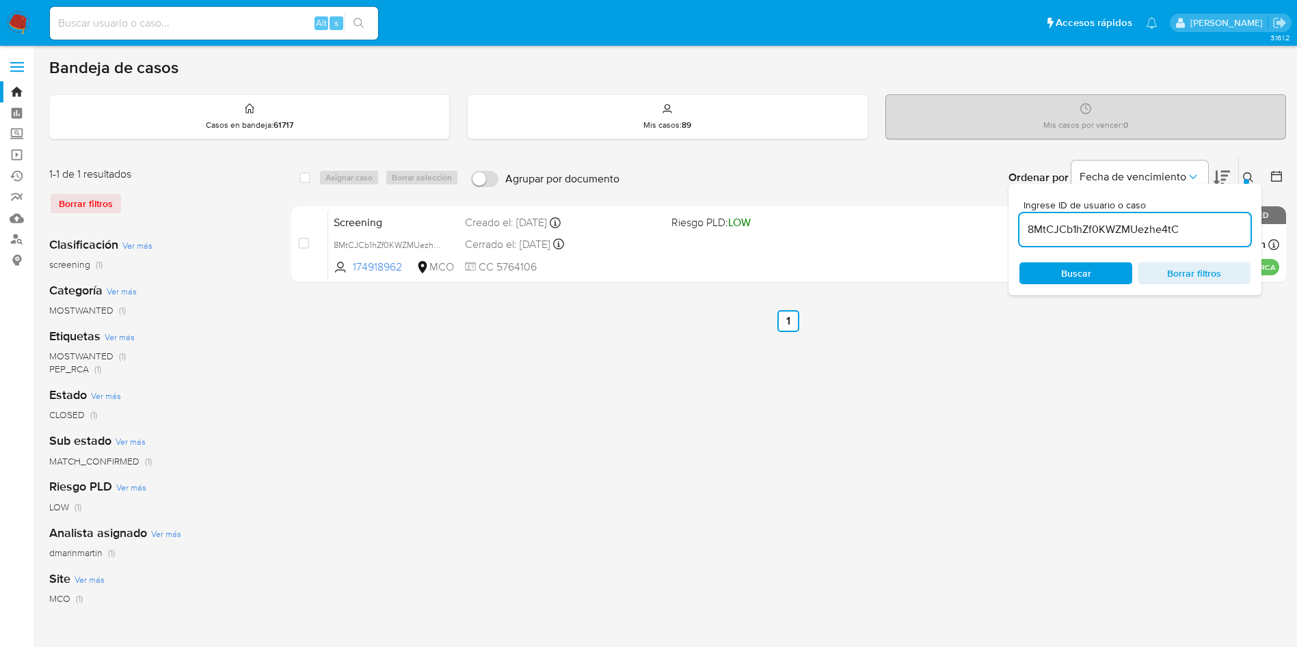
drag, startPoint x: 1051, startPoint y: 440, endPoint x: 579, endPoint y: 154, distance: 552.1
click at [1041, 432] on div "select-all-cases-checkbox Asignar caso Borrar selección Agrupar por documento O…" at bounding box center [788, 456] width 995 height 600
click at [1109, 232] on input "8MtCJCb1hZf0KWZMUezhe4tC" at bounding box center [1134, 230] width 231 height 18
click at [1109, 234] on input "8MtCJCb1hZf0KWZMUezhe4tC" at bounding box center [1134, 230] width 231 height 18
paste input "xVPUerQYAW1zWuim0q2DFP35"
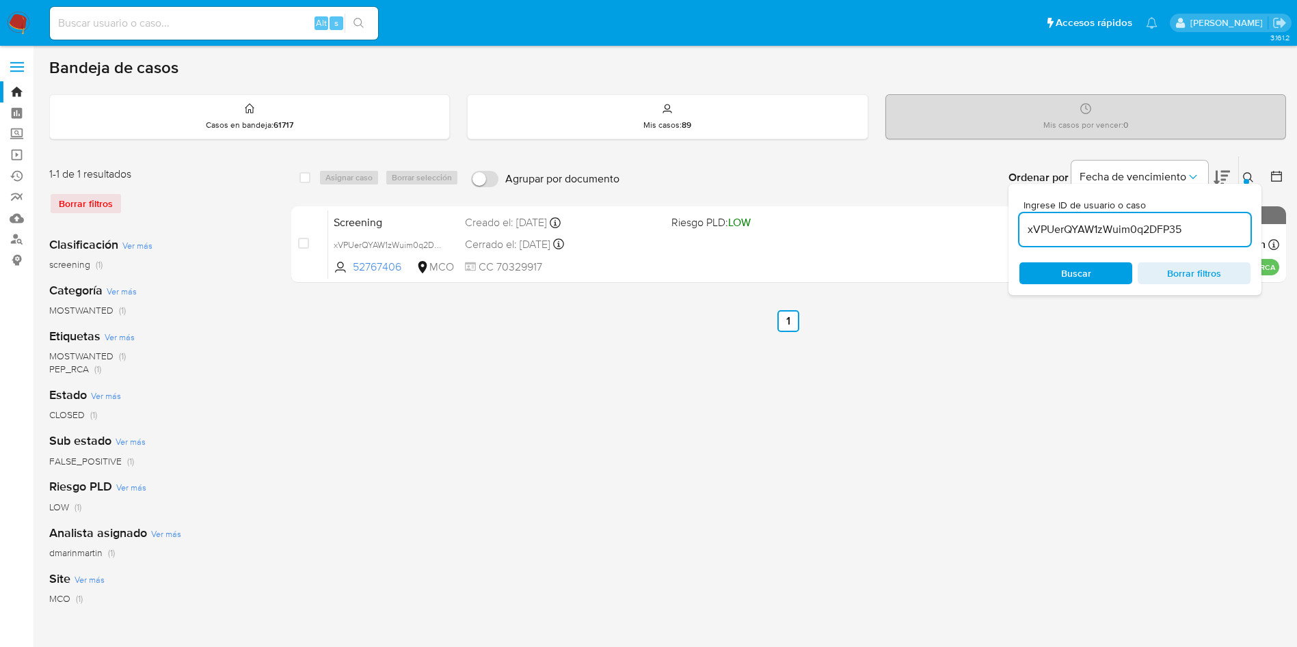
click at [1250, 174] on icon at bounding box center [1248, 177] width 11 height 11
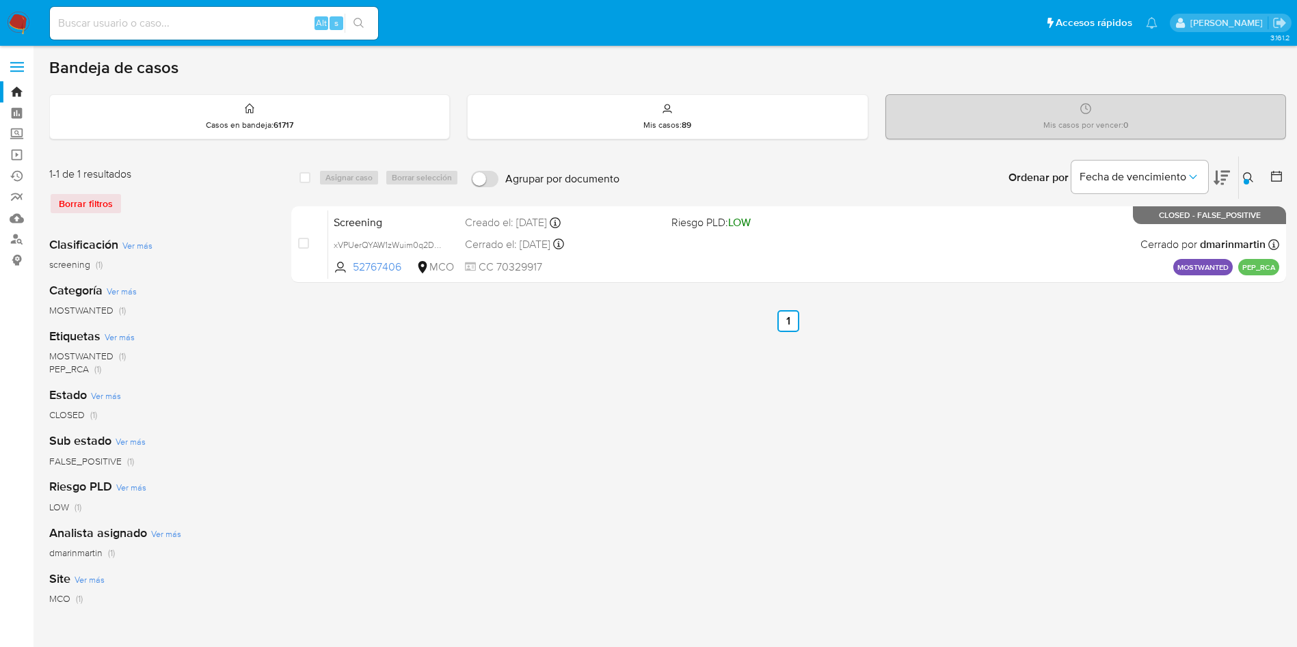
click at [1246, 183] on div at bounding box center [1245, 181] width 5 height 5
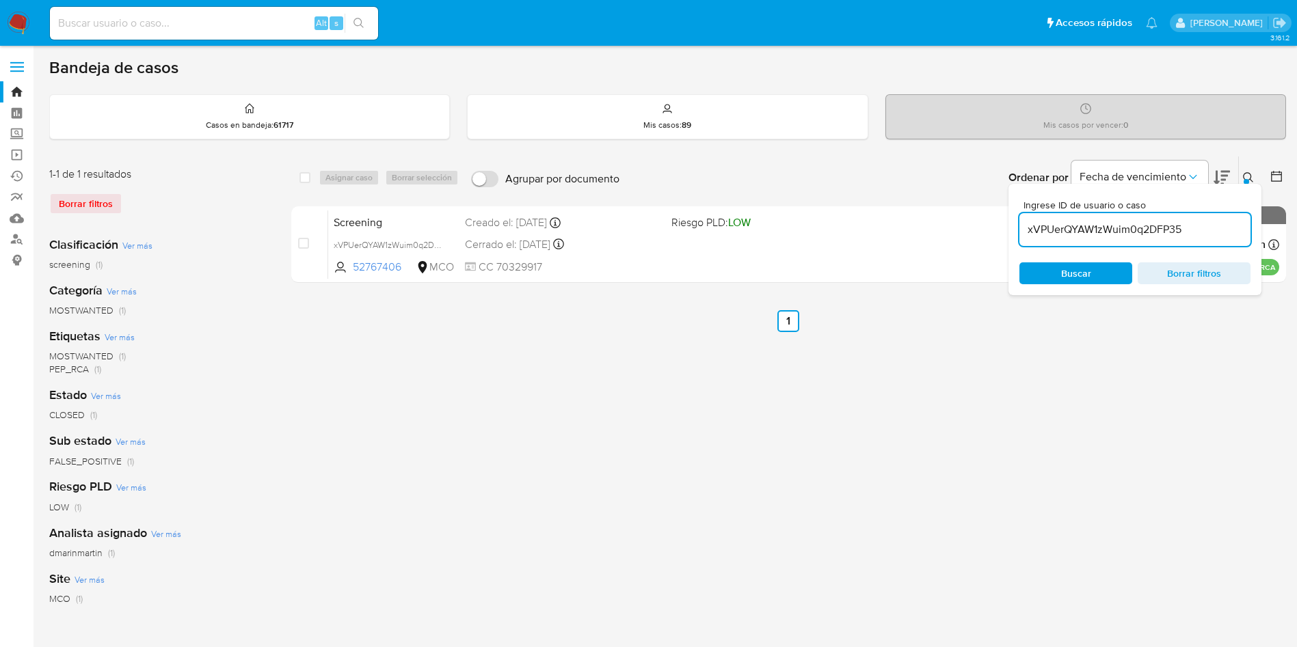
click at [1102, 209] on span "Ingrese ID de usuario o caso" at bounding box center [1138, 205] width 231 height 10
click at [1102, 221] on input "xVPUerQYAW1zWuim0q2DFP35" at bounding box center [1134, 230] width 231 height 18
click at [1101, 232] on input "xVPUerQYAW1zWuim0q2DFP35" at bounding box center [1134, 230] width 231 height 18
click at [1099, 232] on input "xVPUerQYAW1zWuim0q2DFP35" at bounding box center [1134, 230] width 231 height 18
paste input "rf4hU7PdDglEKF1tp6ql85QR"
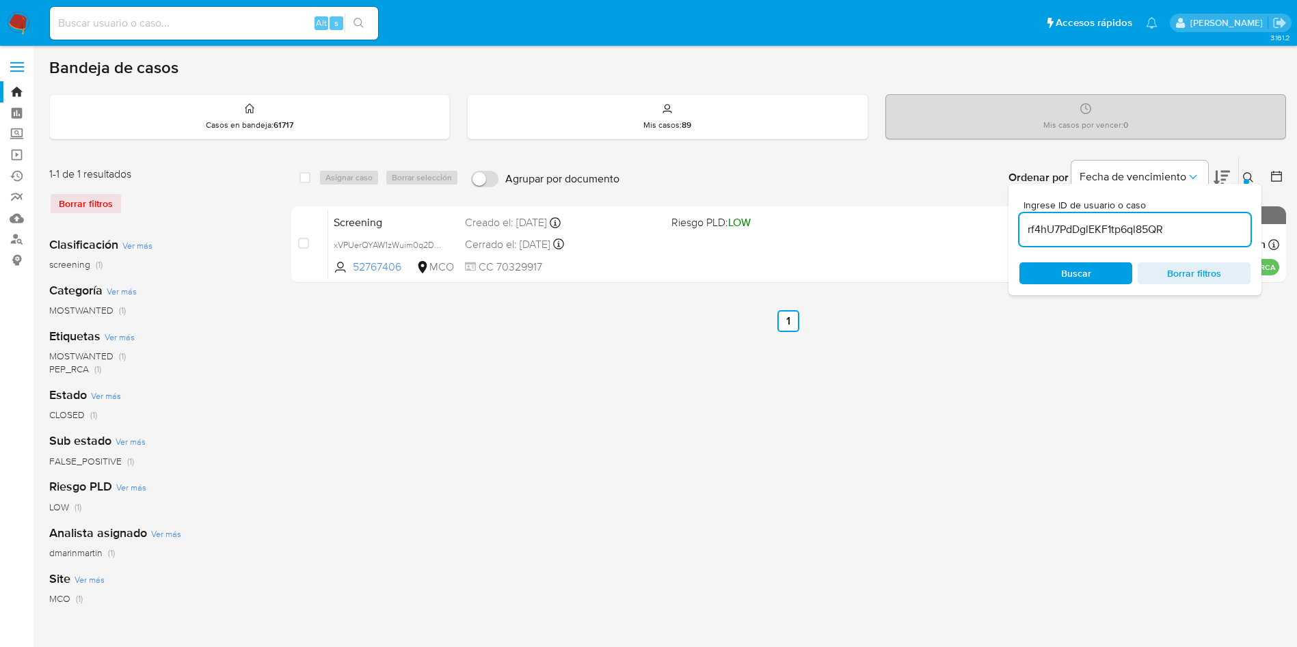
type input "rf4hU7PdDglEKF1tp6ql85QR"
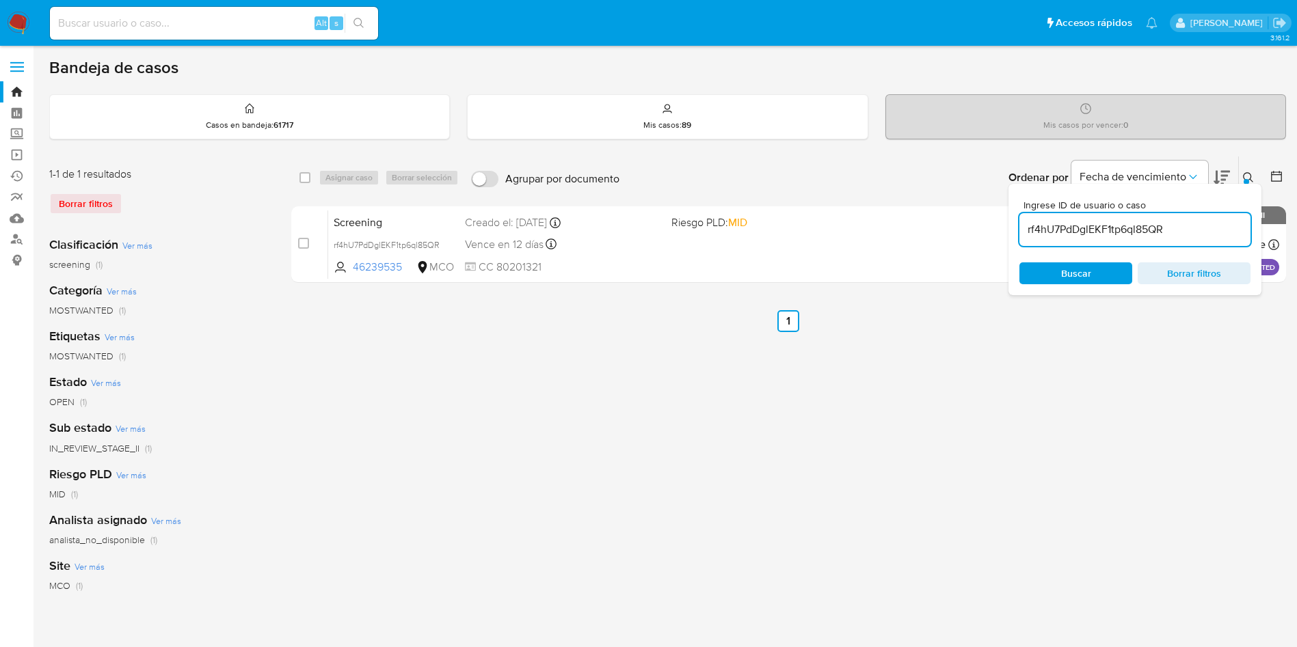
click at [978, 388] on div "select-all-cases-checkbox Asignar caso Borrar selección Agrupar por documento O…" at bounding box center [788, 456] width 995 height 600
click at [1246, 178] on icon at bounding box center [1248, 177] width 11 height 11
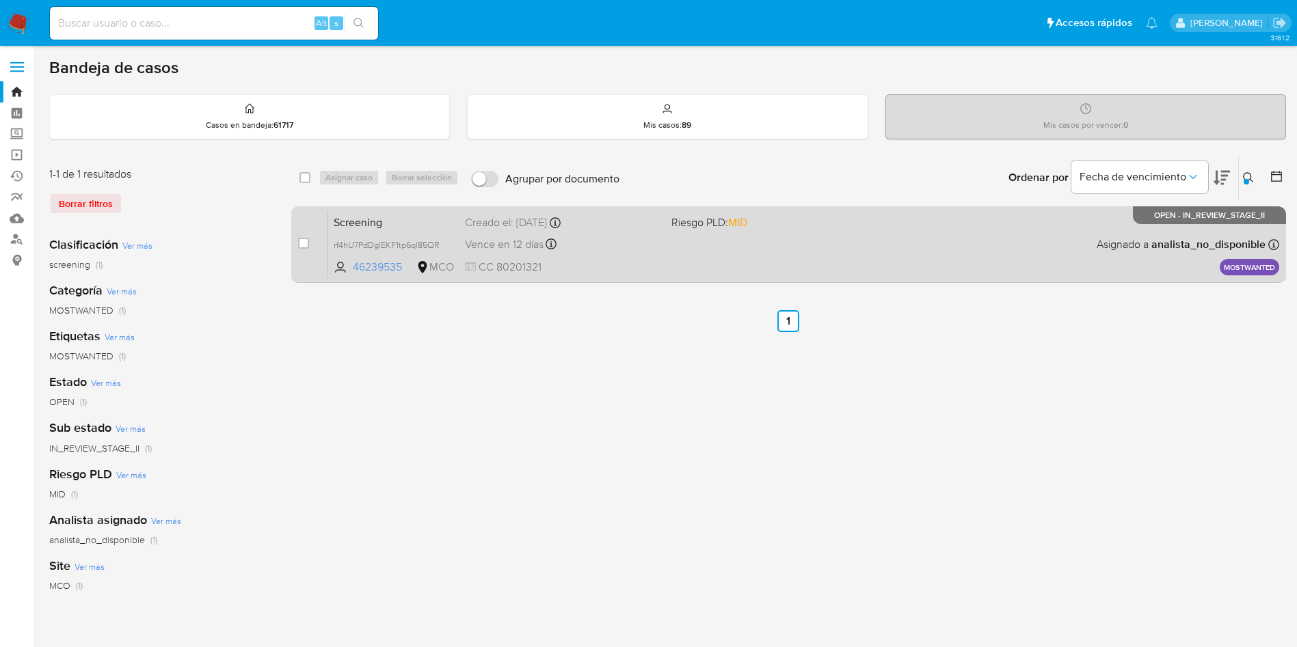
drag, startPoint x: 303, startPoint y: 242, endPoint x: 343, endPoint y: 221, distance: 45.6
click at [305, 241] on input "checkbox" at bounding box center [303, 243] width 11 height 11
checkbox input "true"
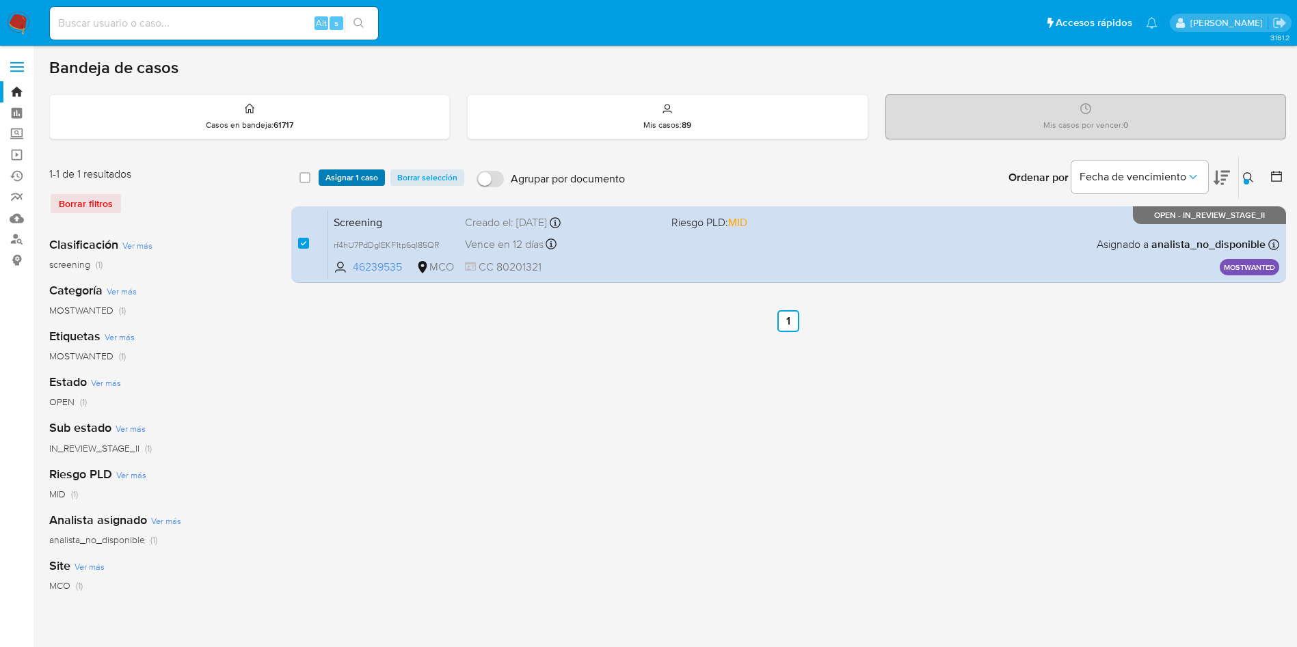
click at [364, 181] on span "Asignar 1 caso" at bounding box center [351, 178] width 53 height 14
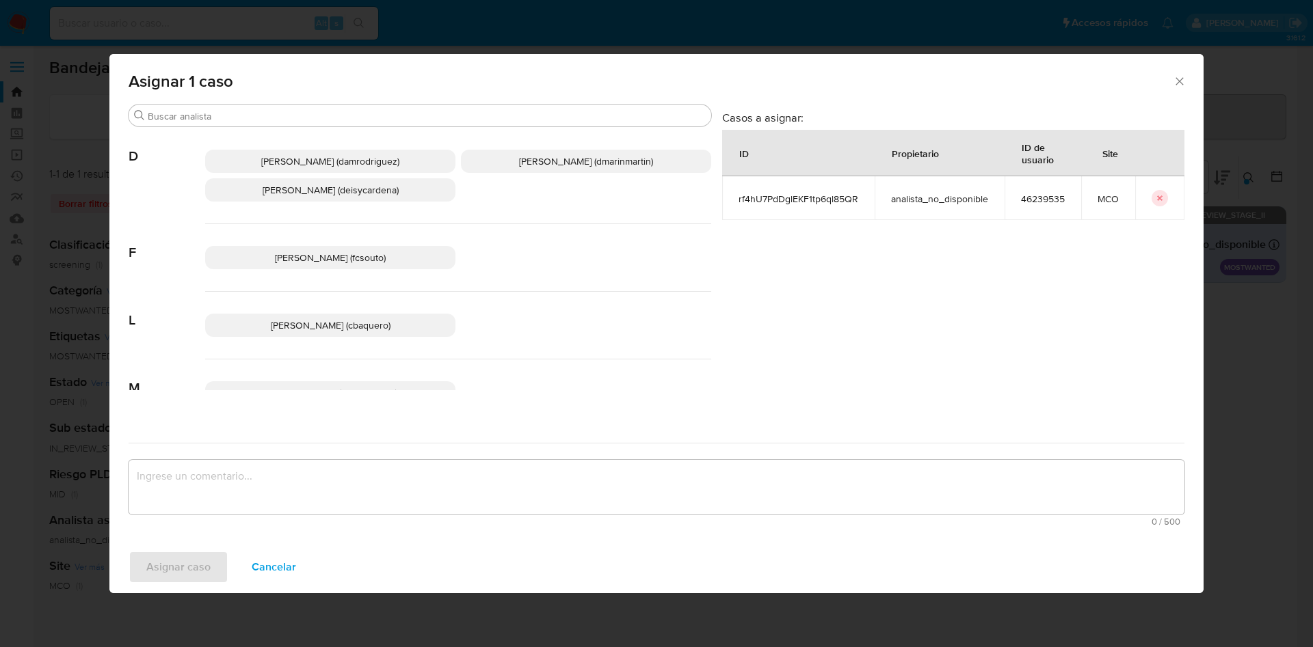
click at [534, 168] on p "David Esteban Marin Martinez (dmarinmartin)" at bounding box center [586, 161] width 250 height 23
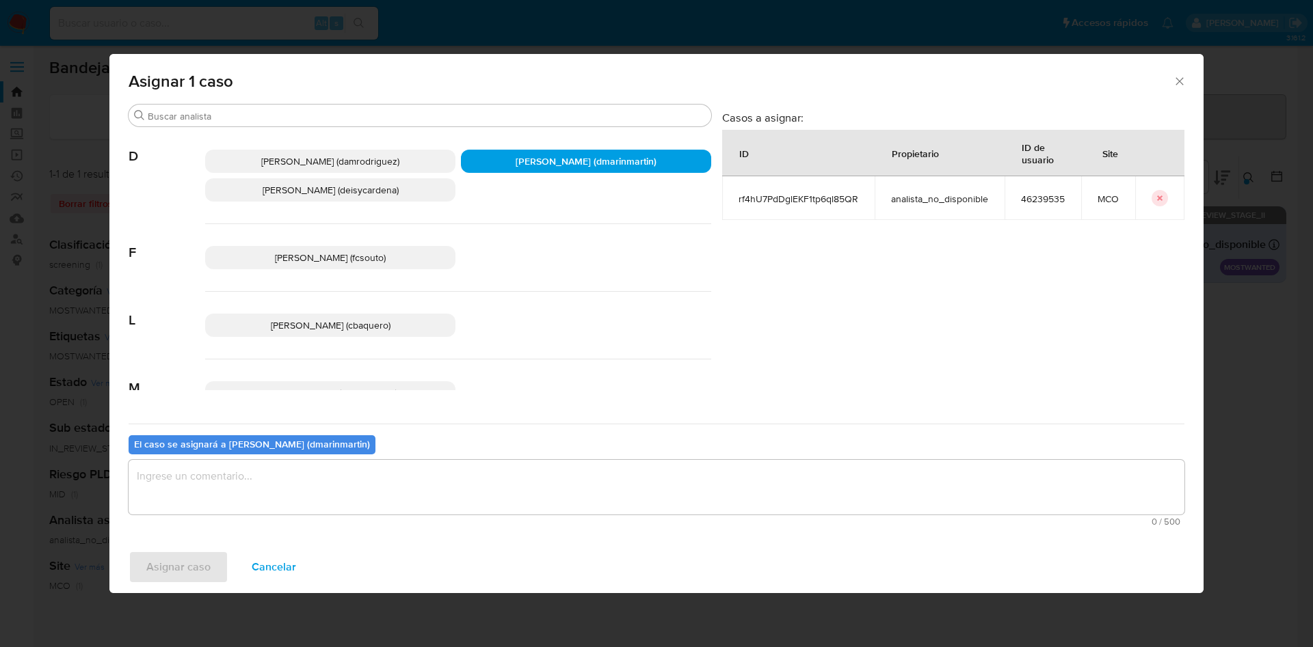
click at [445, 490] on textarea "assign-modal" at bounding box center [656, 487] width 1055 height 55
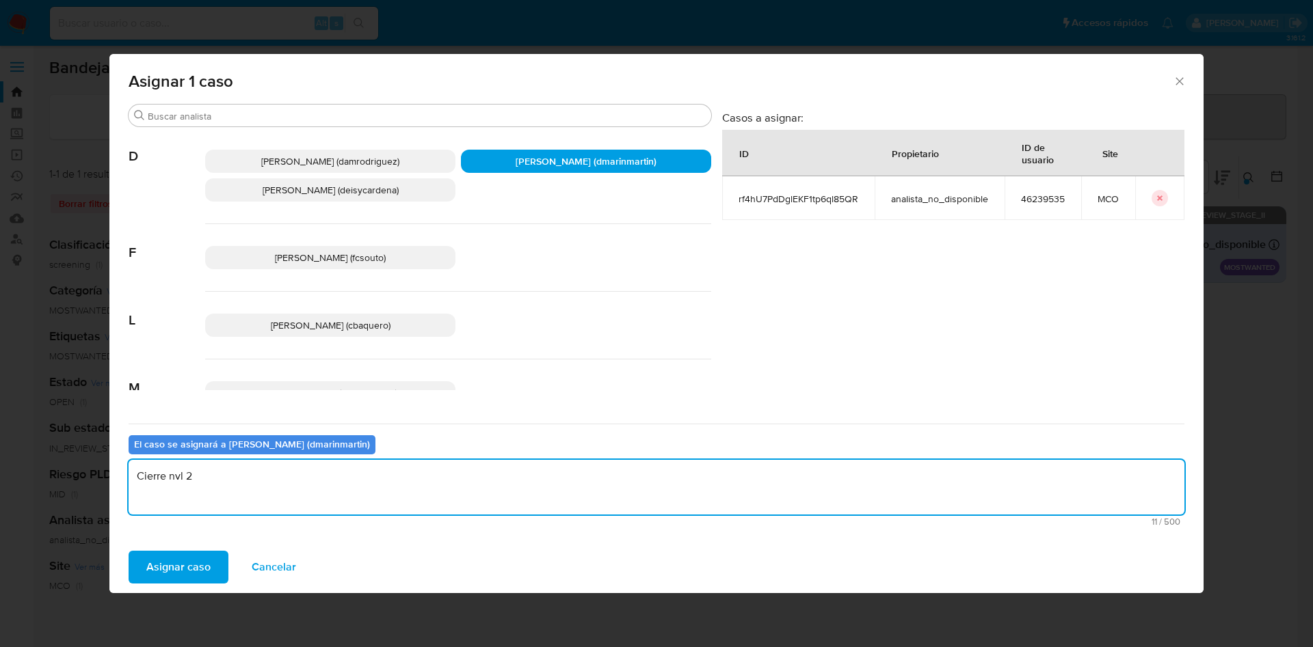
type textarea "Cierre nvl 2"
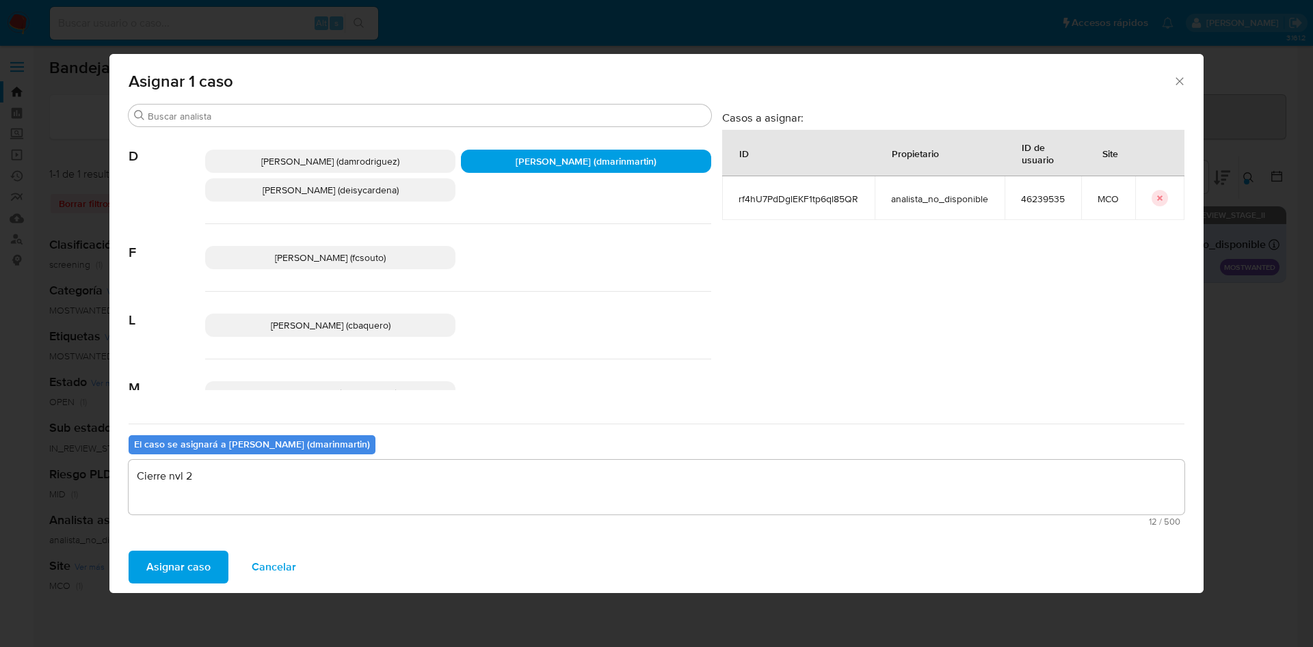
click at [129, 551] on button "Asignar caso" at bounding box center [179, 567] width 100 height 33
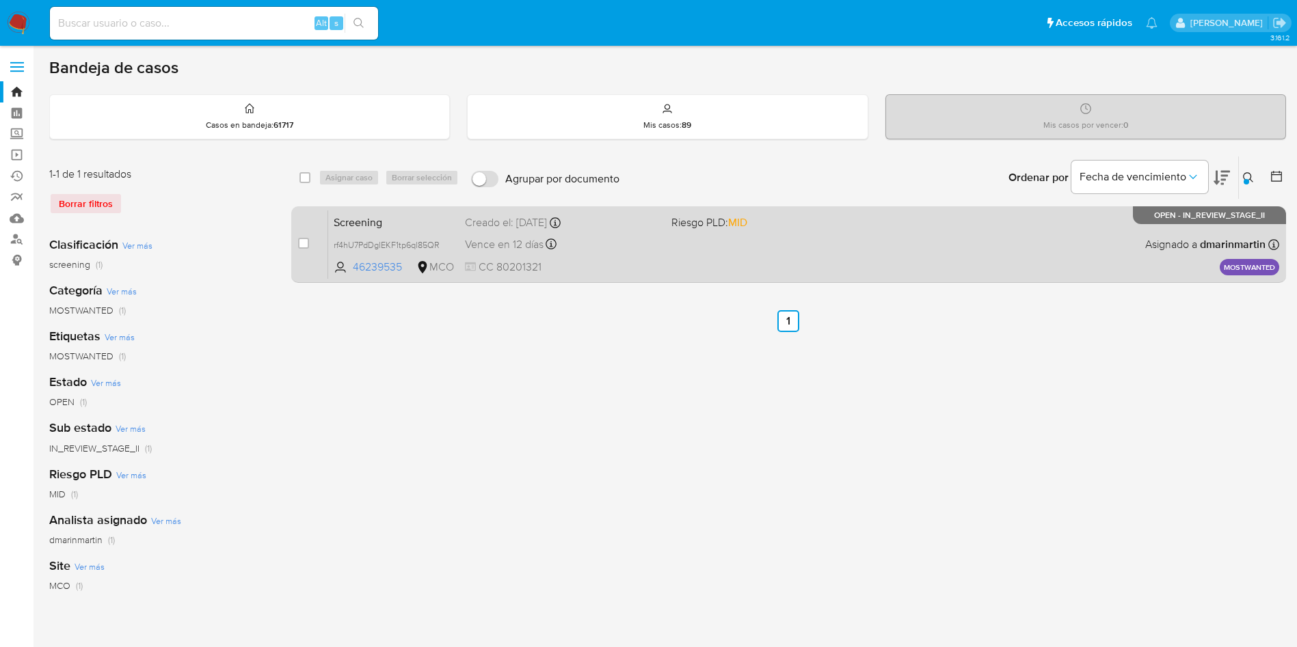
click at [672, 246] on div "Screening rf4hU7PdDglEKF1tp6ql85QR 46239535 MCO Riesgo PLD: MID Creado el: 11/0…" at bounding box center [803, 244] width 951 height 69
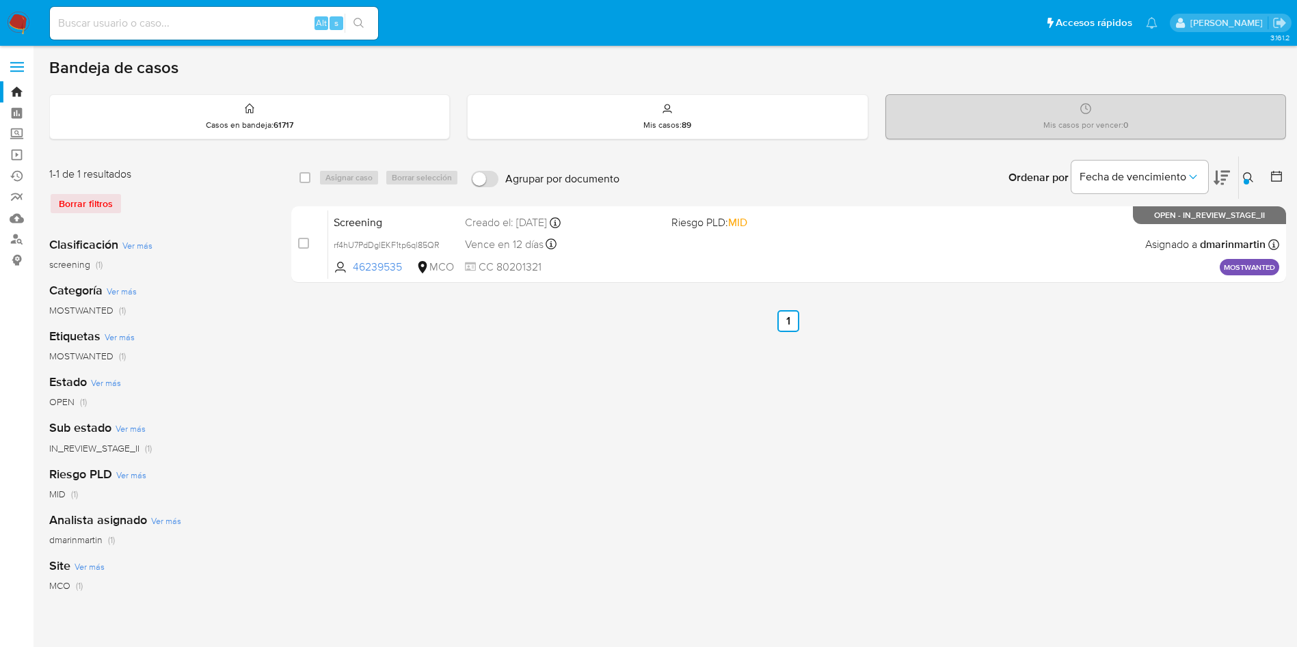
click at [1254, 173] on button at bounding box center [1250, 178] width 23 height 16
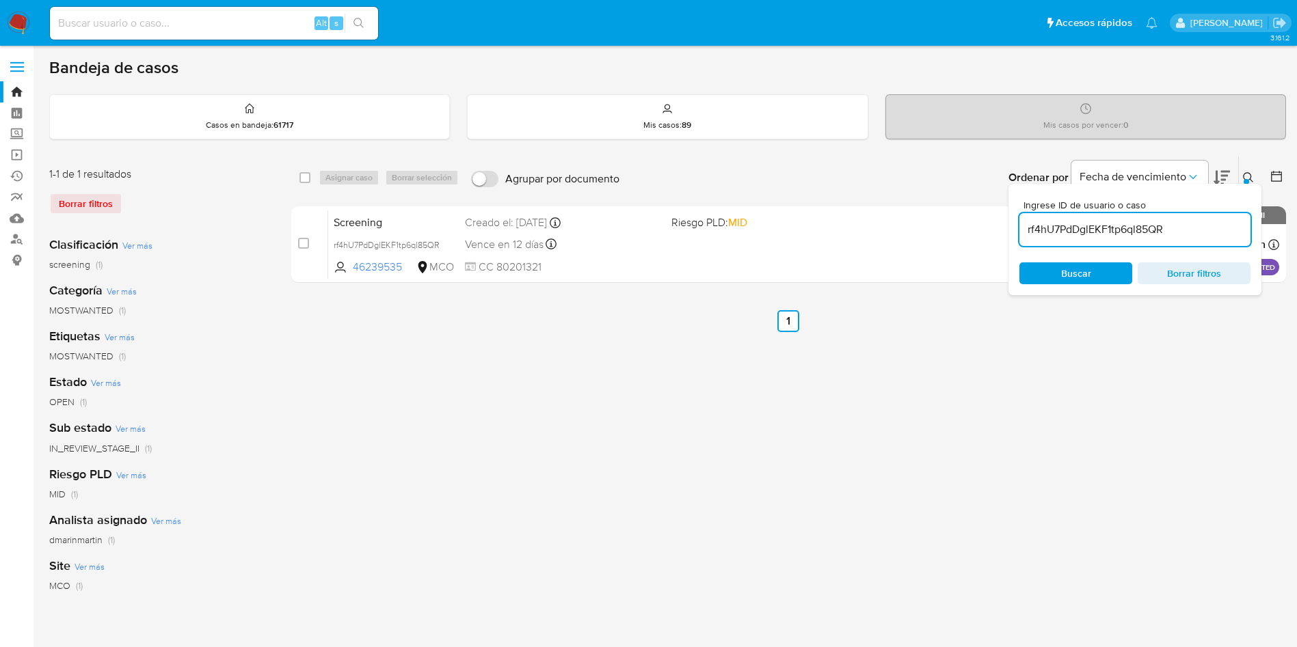
click at [1088, 221] on input "rf4hU7PdDglEKF1tp6ql85QR" at bounding box center [1134, 230] width 231 height 18
type input "5j8Itd6tXq28V9nJqBHnkqgS"
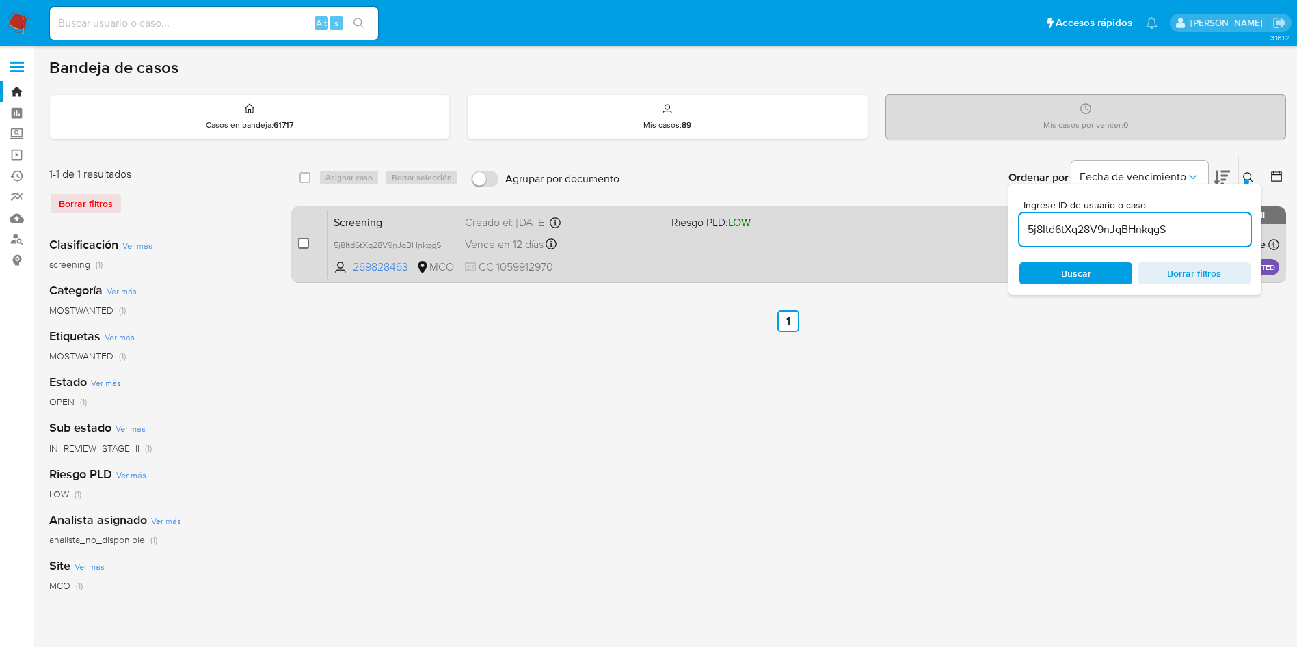
drag, startPoint x: 304, startPoint y: 243, endPoint x: 347, endPoint y: 194, distance: 65.4
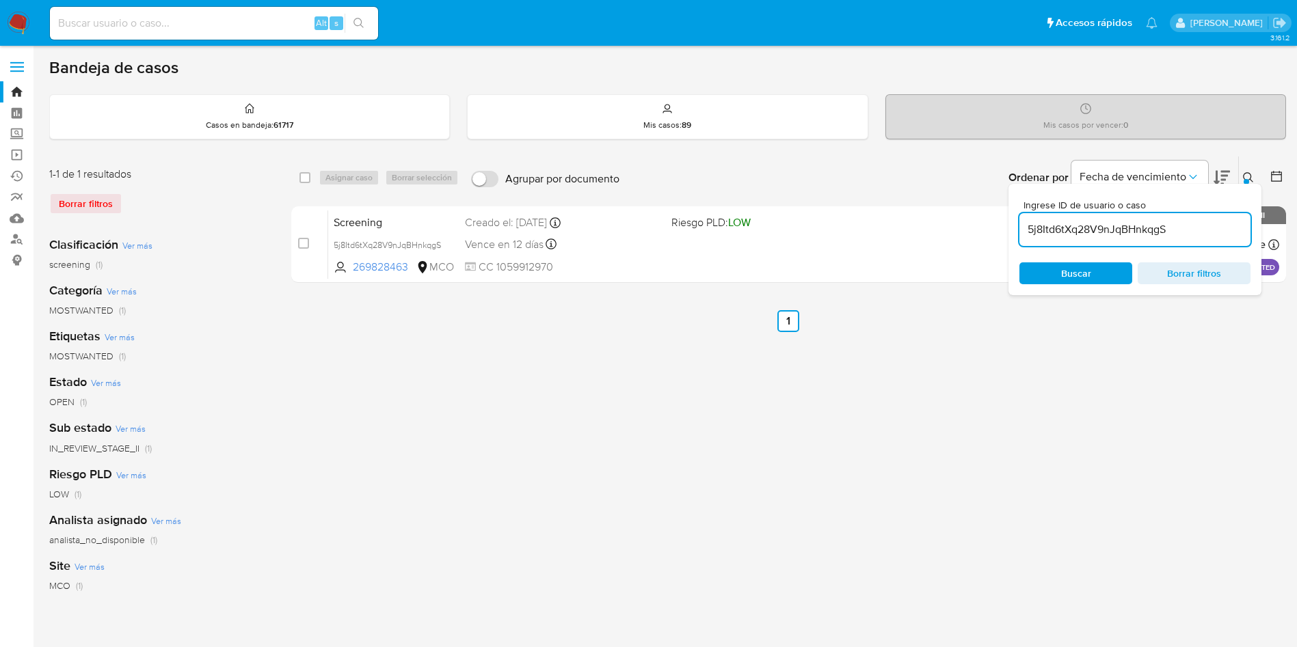
click at [312, 239] on div "case-item-checkbox No es posible asignar el caso" at bounding box center [313, 244] width 30 height 69
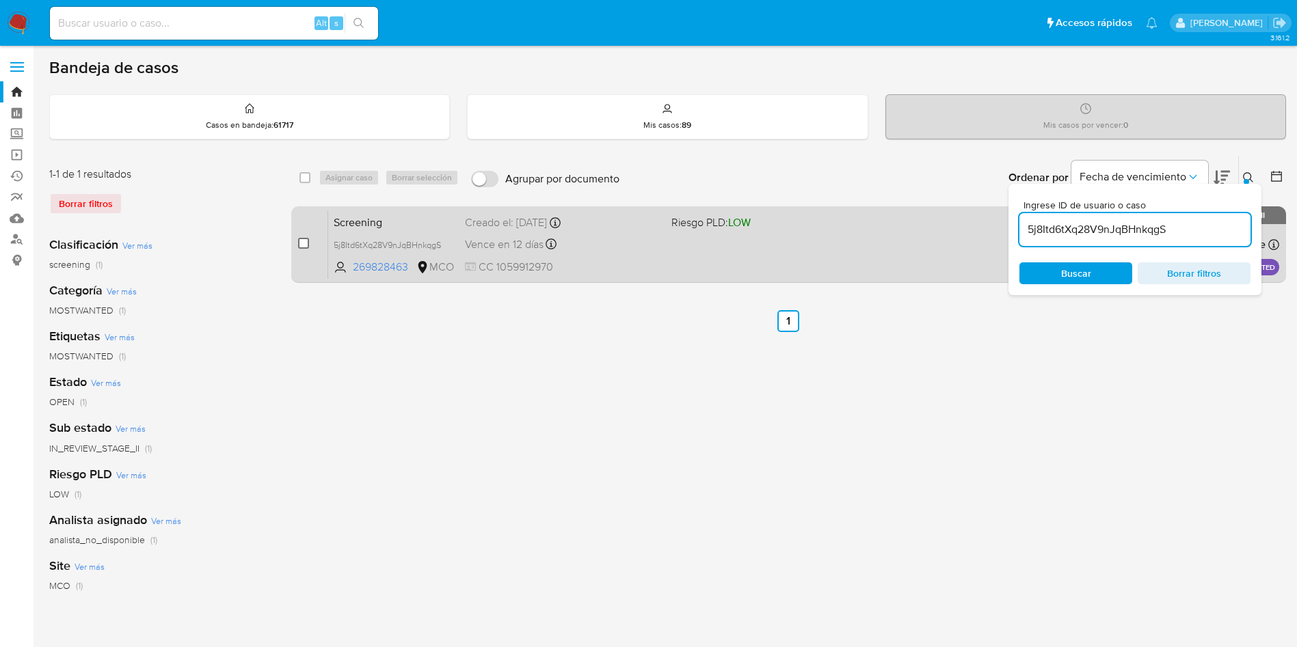
click at [304, 244] on input "checkbox" at bounding box center [303, 243] width 11 height 11
checkbox input "true"
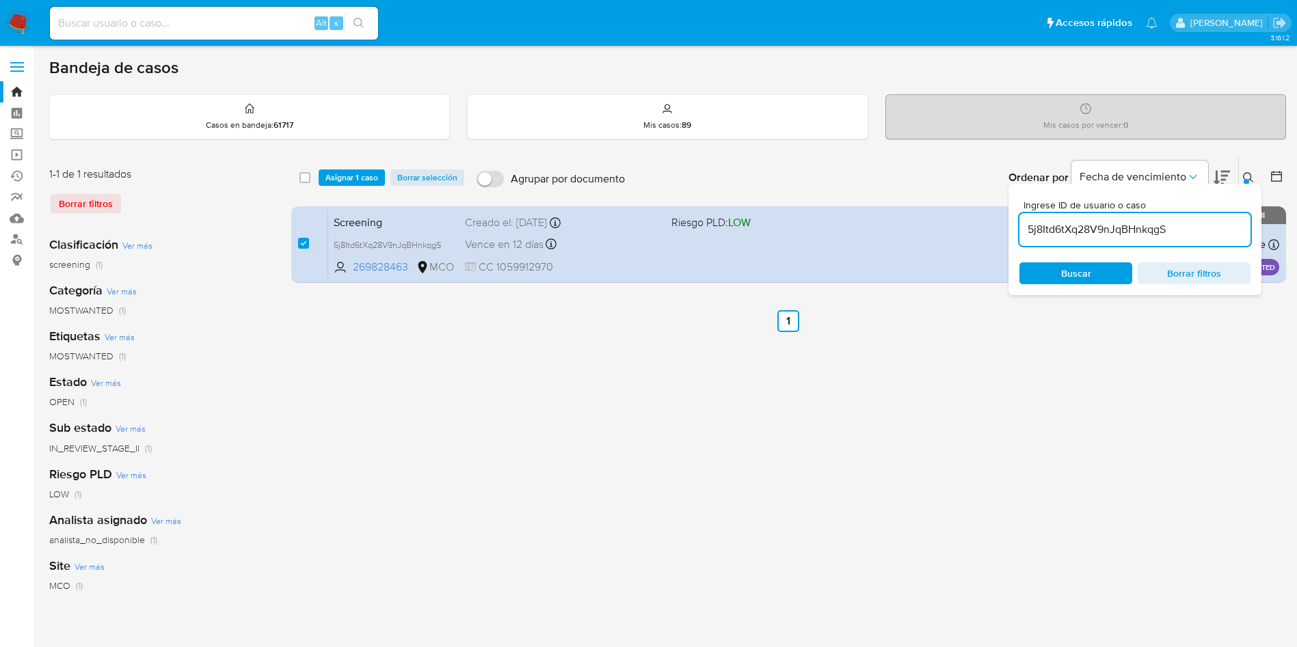
click at [344, 187] on div "select-all-cases-checkbox Asignar 1 caso Borrar selección Agrupar por documento…" at bounding box center [788, 178] width 995 height 42
click at [350, 175] on span "Asignar 1 caso" at bounding box center [351, 178] width 53 height 14
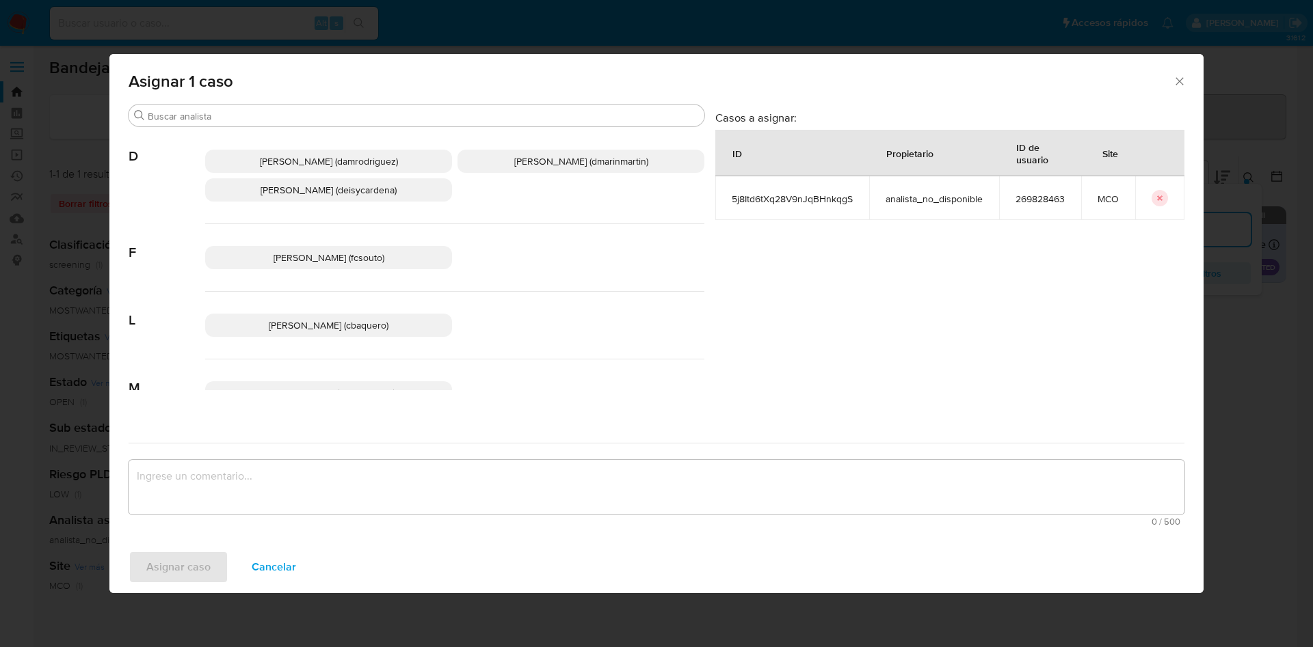
drag, startPoint x: 551, startPoint y: 159, endPoint x: 597, endPoint y: 377, distance: 223.6
click at [552, 160] on span "David Esteban Marin Martinez (dmarinmartin)" at bounding box center [581, 161] width 134 height 14
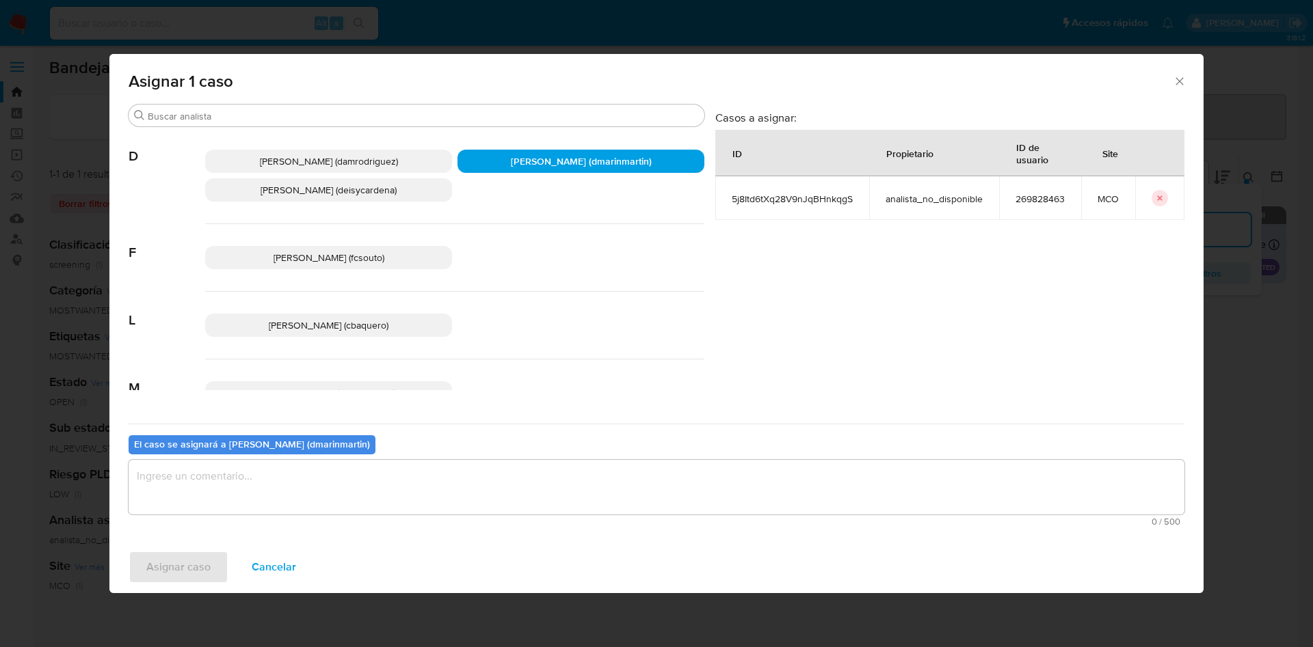
click at [589, 453] on div "El caso se asignará a David Esteban Marin Martinez (dmarinmartin) 0 / 500 500 c…" at bounding box center [656, 478] width 1055 height 108
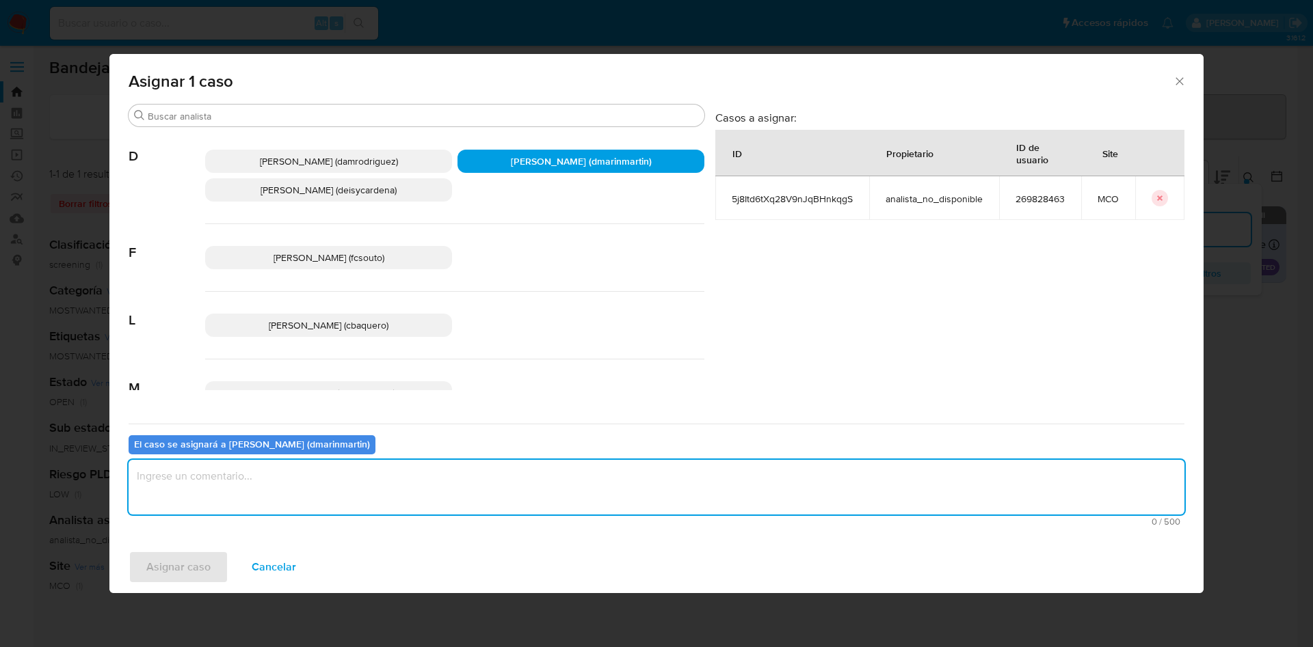
click at [581, 476] on textarea "assign-modal" at bounding box center [656, 487] width 1055 height 55
type textarea "Cierre nvl 2"
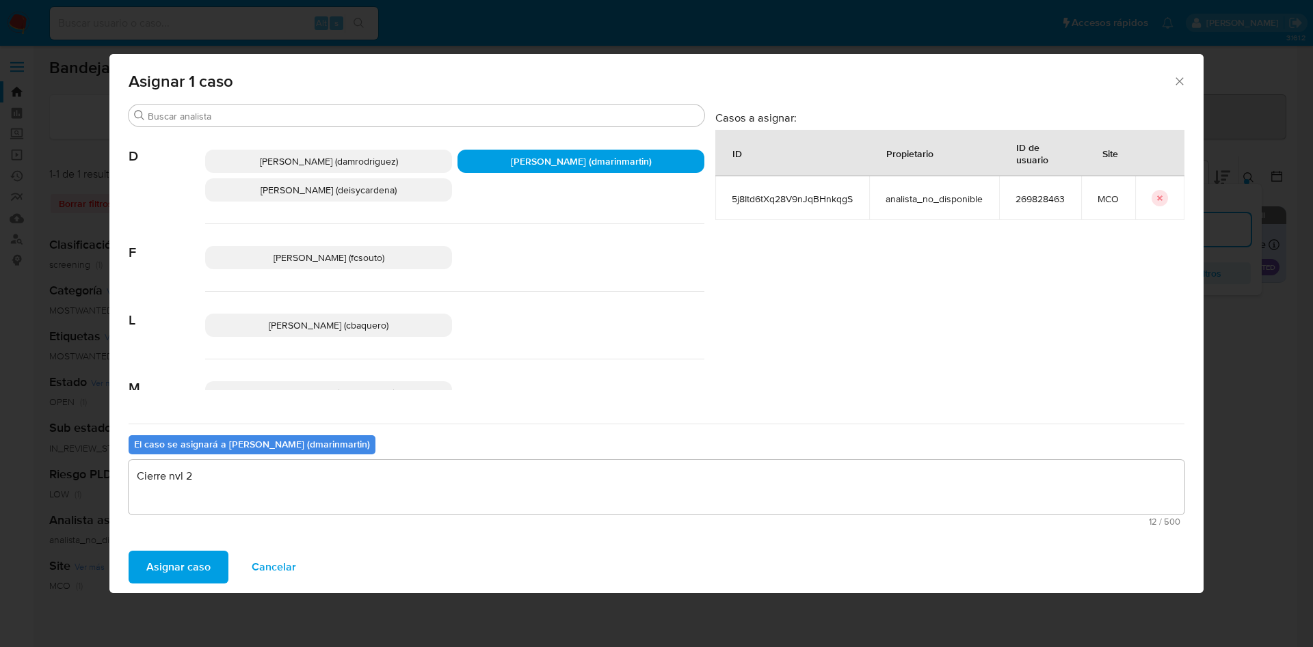
click at [129, 551] on button "Asignar caso" at bounding box center [179, 567] width 100 height 33
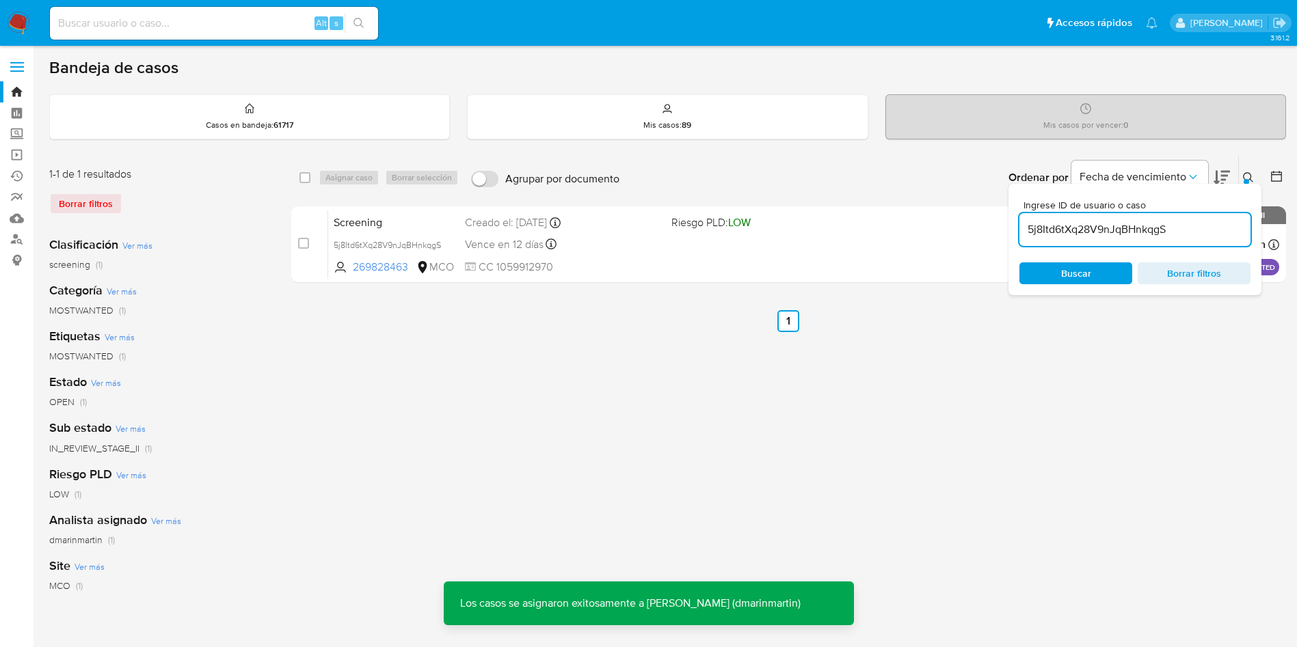
drag, startPoint x: 301, startPoint y: 245, endPoint x: 355, endPoint y: 194, distance: 74.0
click at [308, 239] on input "checkbox" at bounding box center [303, 243] width 11 height 11
checkbox input "true"
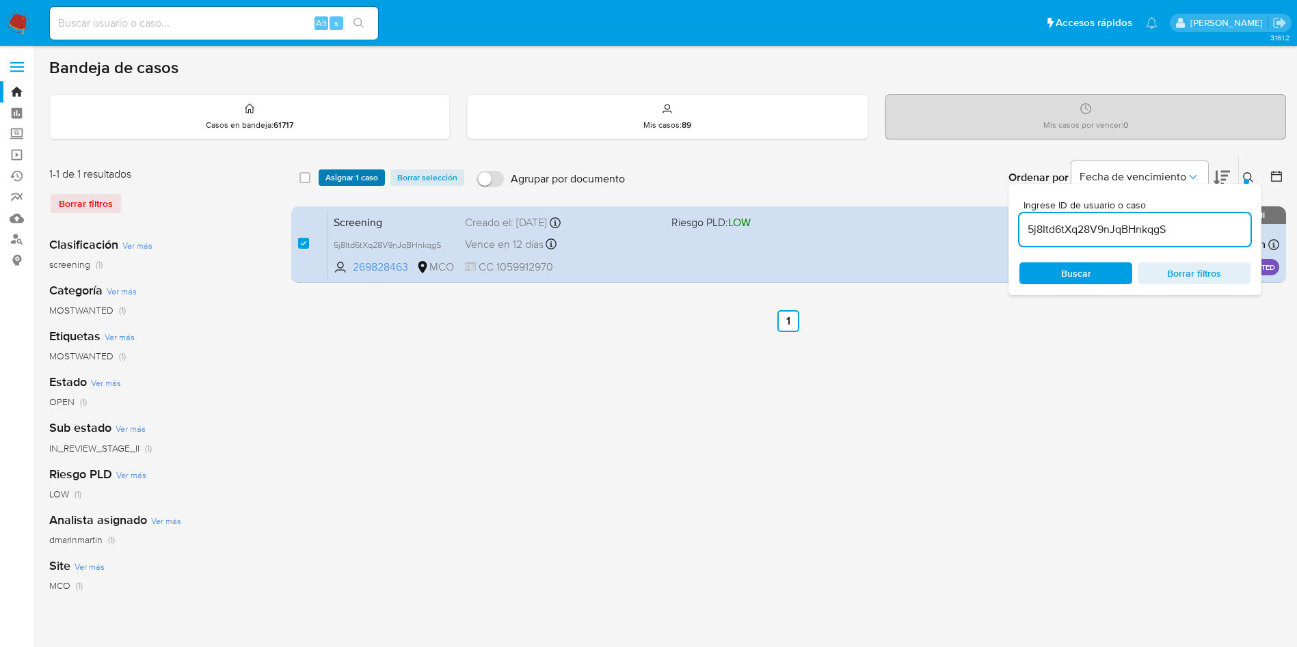
click at [356, 183] on span "Asignar 1 caso" at bounding box center [351, 178] width 53 height 14
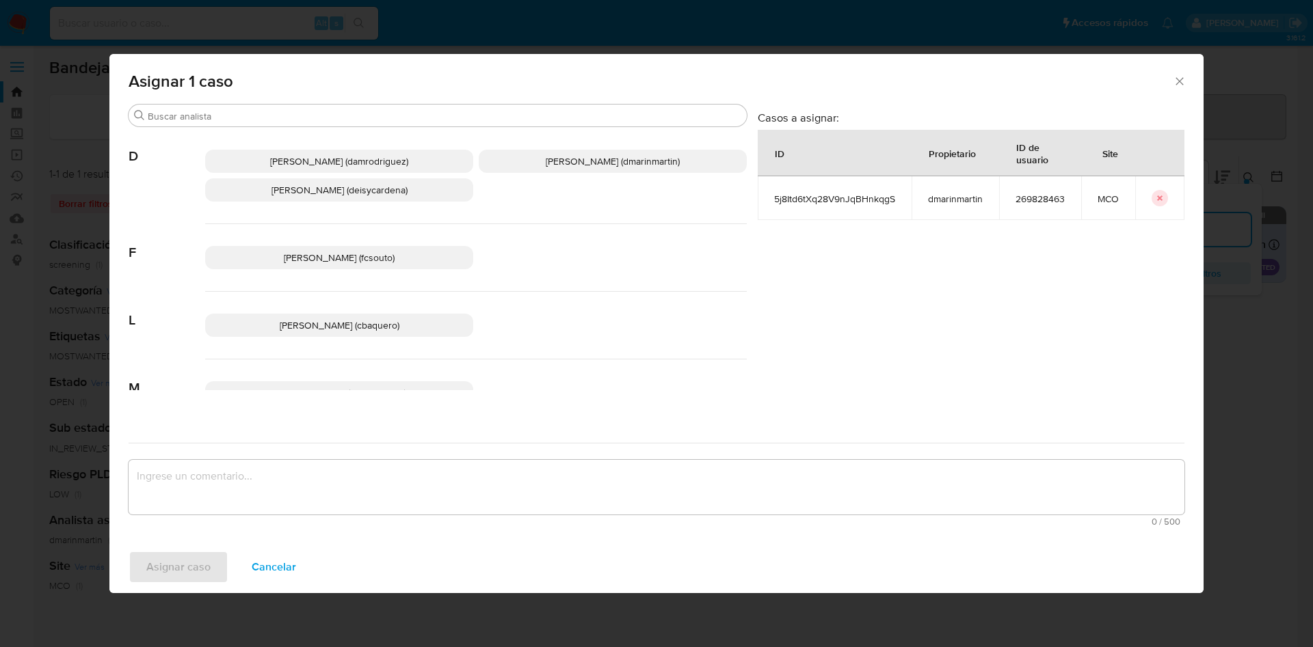
drag, startPoint x: 541, startPoint y: 158, endPoint x: 563, endPoint y: 276, distance: 120.3
click at [546, 162] on span "David Esteban Marin Martinez (dmarinmartin)" at bounding box center [613, 161] width 134 height 14
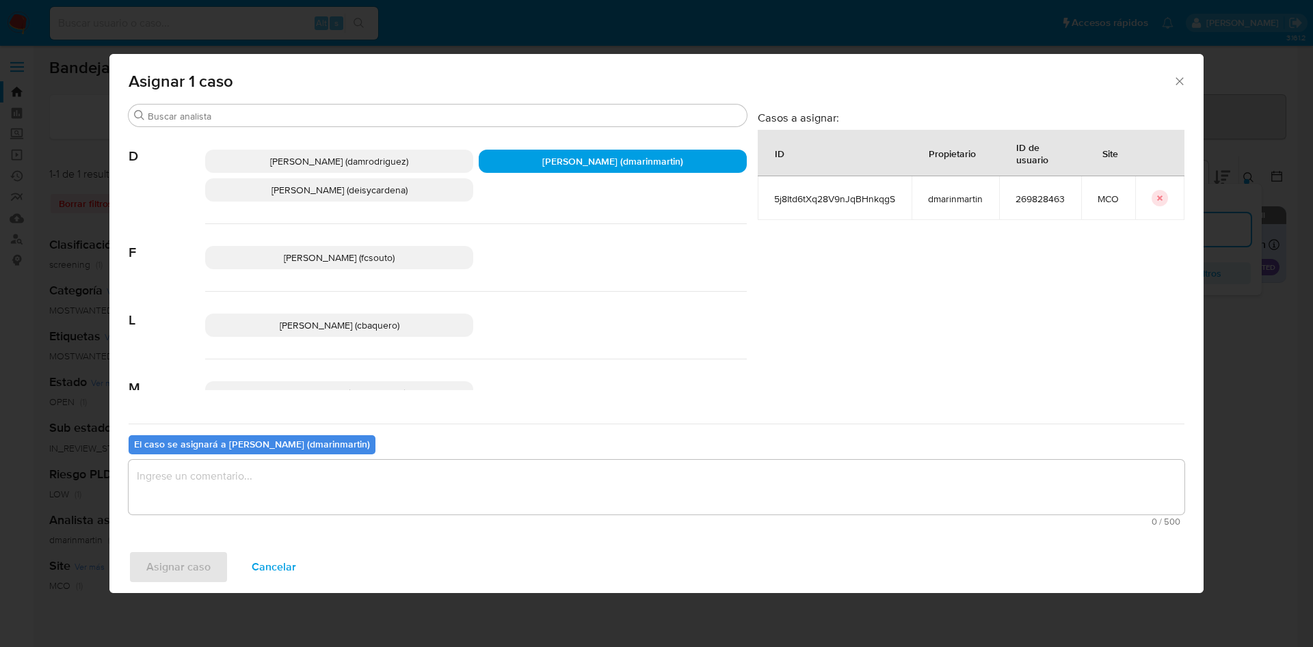
click at [532, 481] on textarea "assign-modal" at bounding box center [656, 487] width 1055 height 55
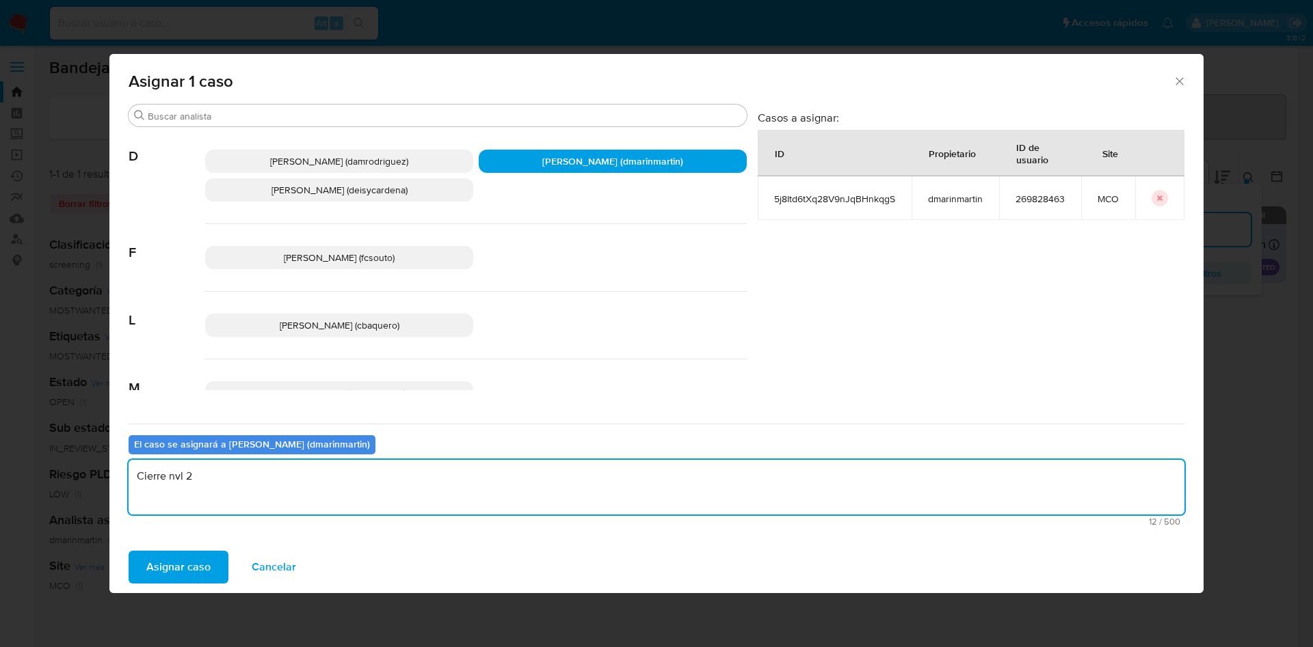
type textarea "Cierre nvl 2"
click at [129, 551] on button "Asignar caso" at bounding box center [179, 567] width 100 height 33
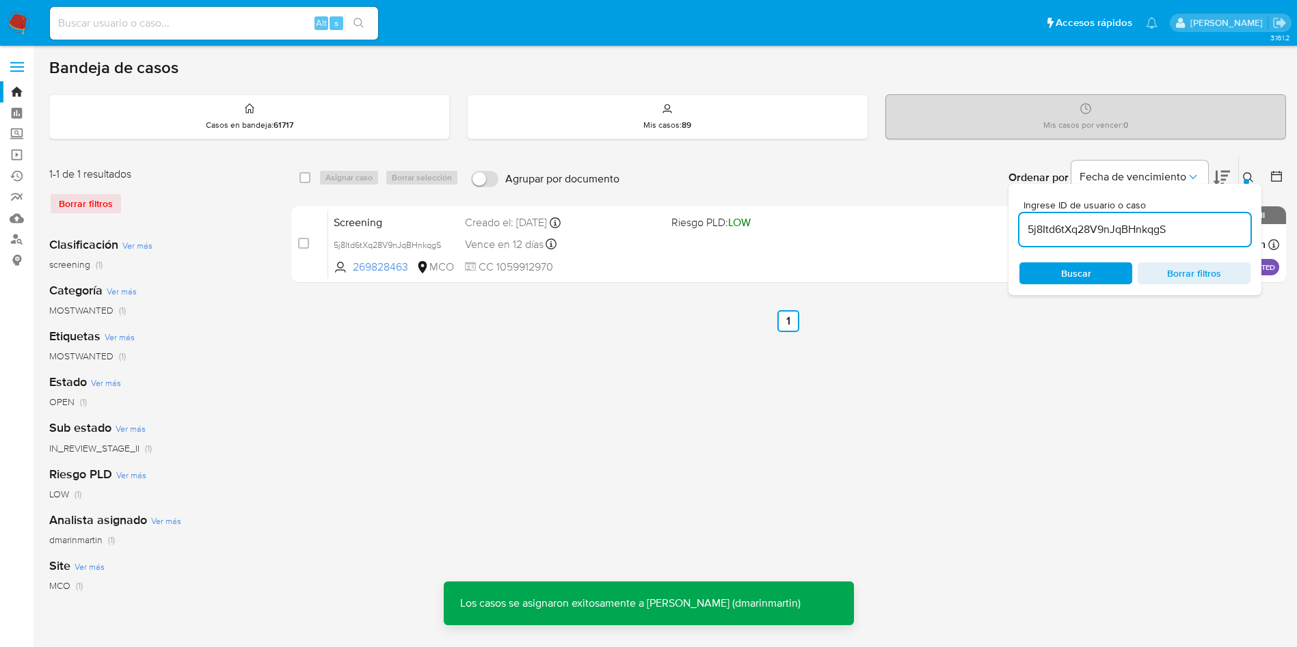
click at [1246, 179] on div at bounding box center [1245, 181] width 5 height 5
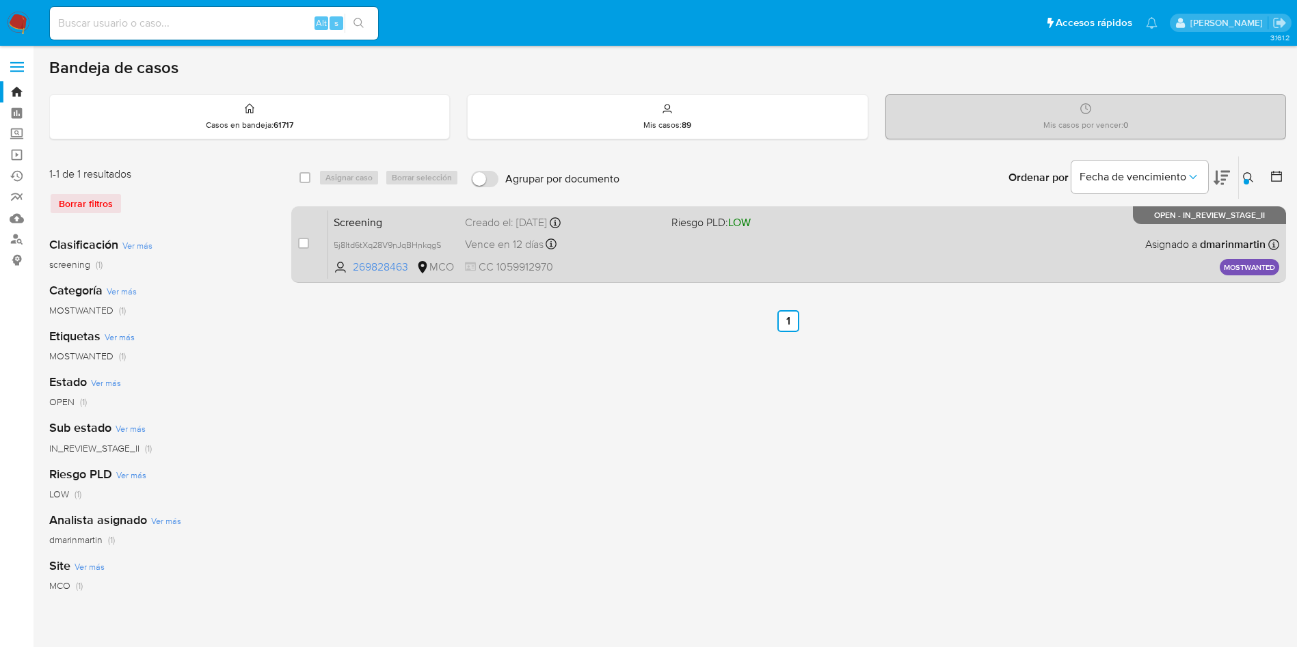
click at [644, 254] on div "Screening 5j8Itd6tXq28V9nJqBHnkqgS 269828463 MCO Riesgo PLD: LOW Creado el: 11/…" at bounding box center [803, 244] width 951 height 69
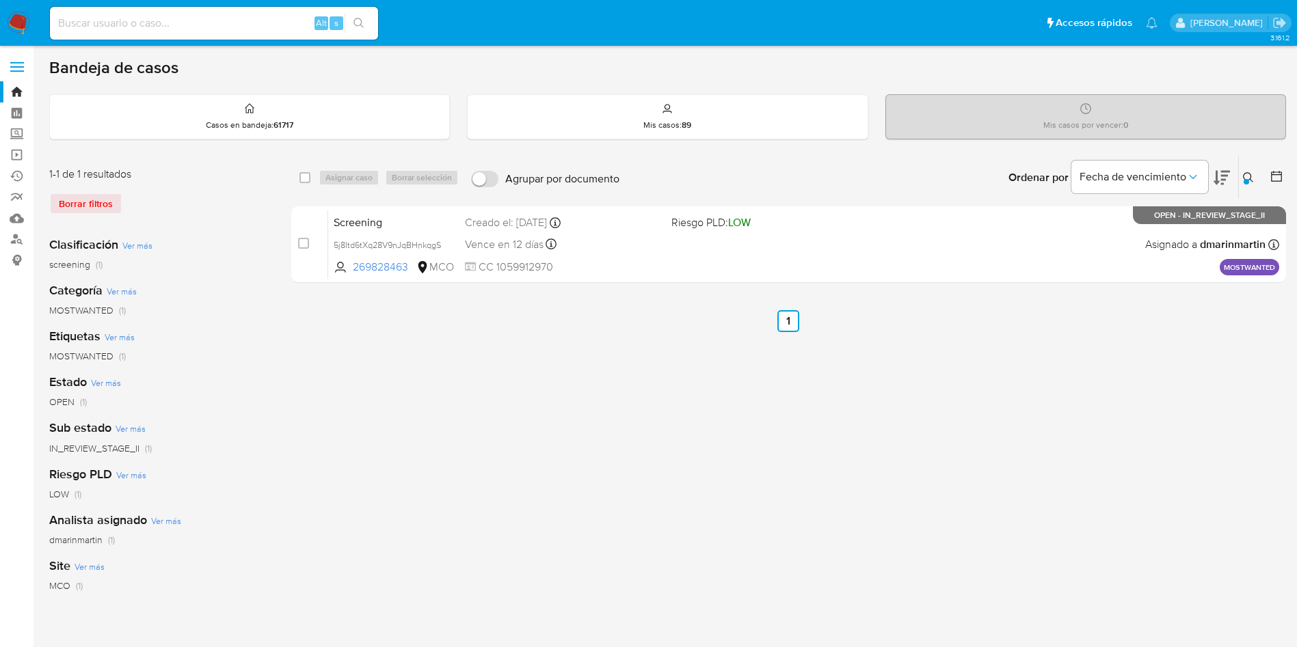
click at [1252, 180] on icon at bounding box center [1248, 177] width 11 height 11
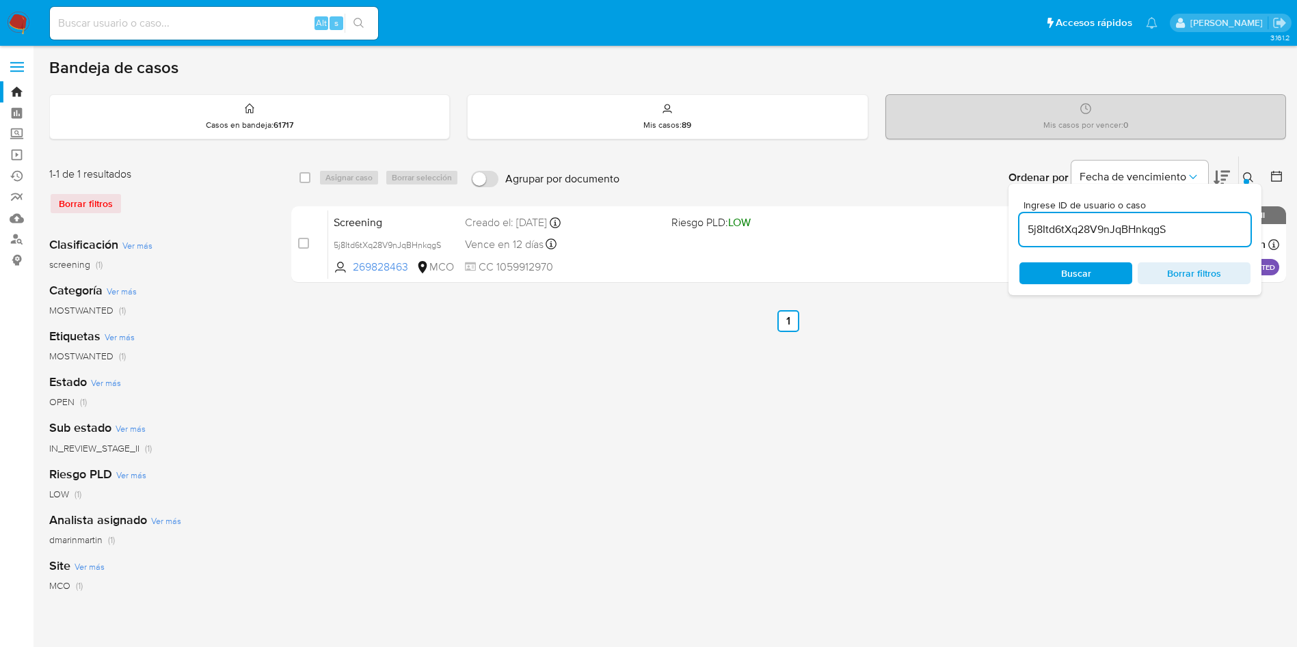
click at [1119, 226] on input "5j8Itd6tXq28V9nJqBHnkqgS" at bounding box center [1134, 230] width 231 height 18
type input "40qpA0fyeQbYAfuVQhL7Xtbk"
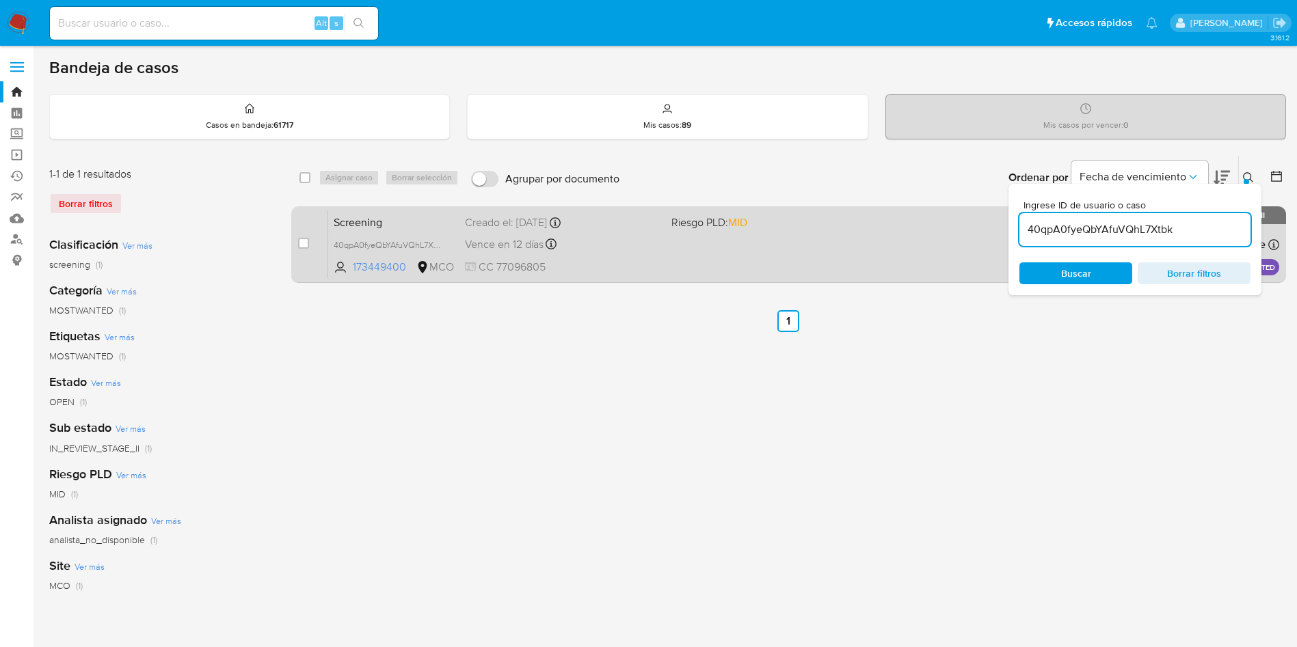
click at [297, 244] on div "case-item-checkbox No es posible asignar el caso Screening 40qpA0fyeQbYAfuVQhL7…" at bounding box center [788, 244] width 995 height 77
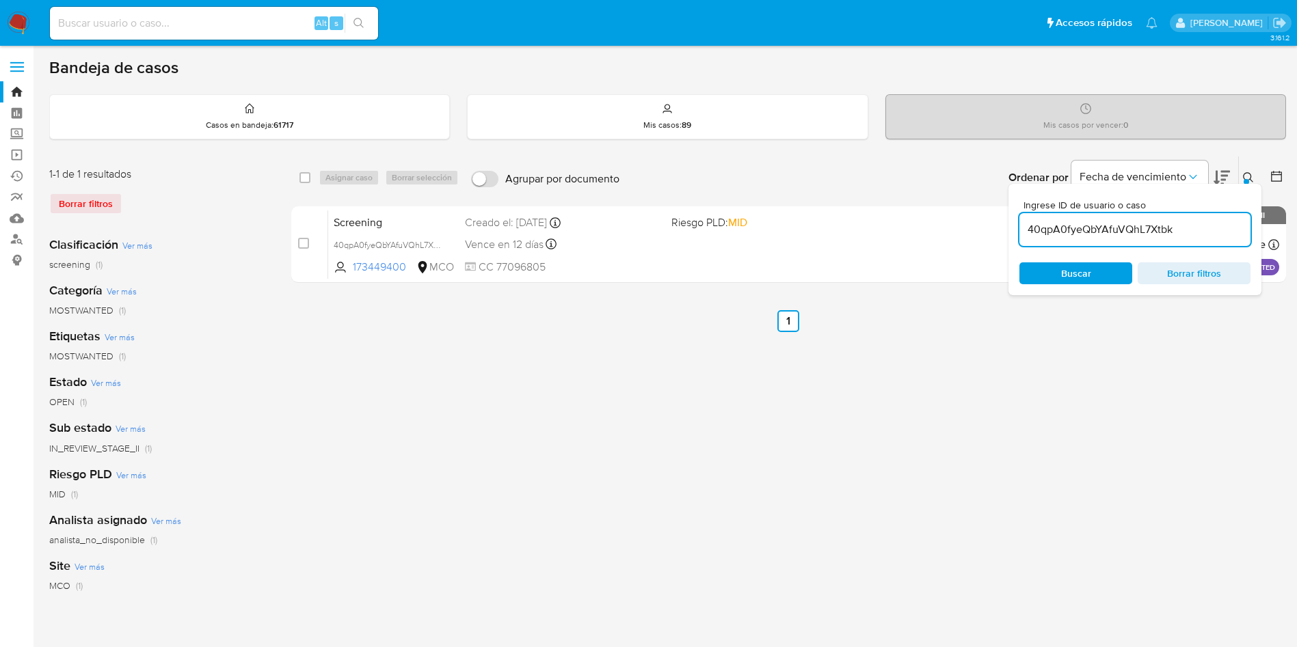
drag, startPoint x: 304, startPoint y: 244, endPoint x: 349, endPoint y: 175, distance: 82.5
click at [307, 241] on input "checkbox" at bounding box center [303, 243] width 11 height 11
checkbox input "true"
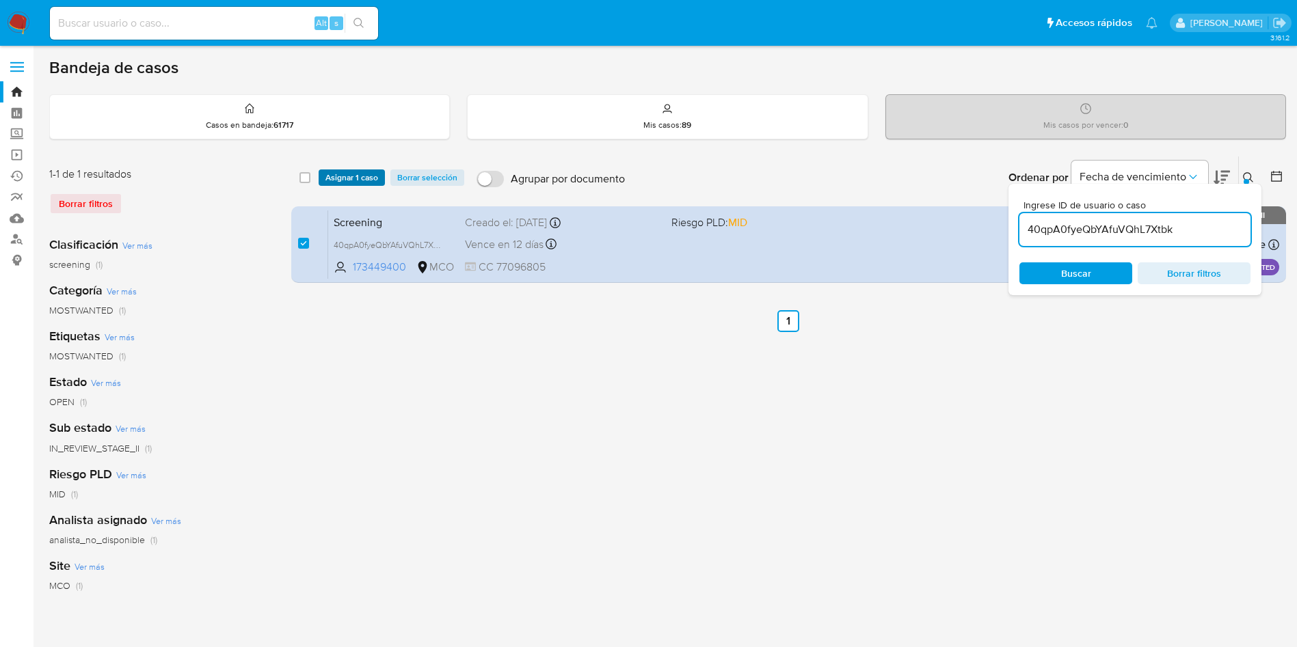
click at [353, 171] on span "Asignar 1 caso" at bounding box center [351, 178] width 53 height 14
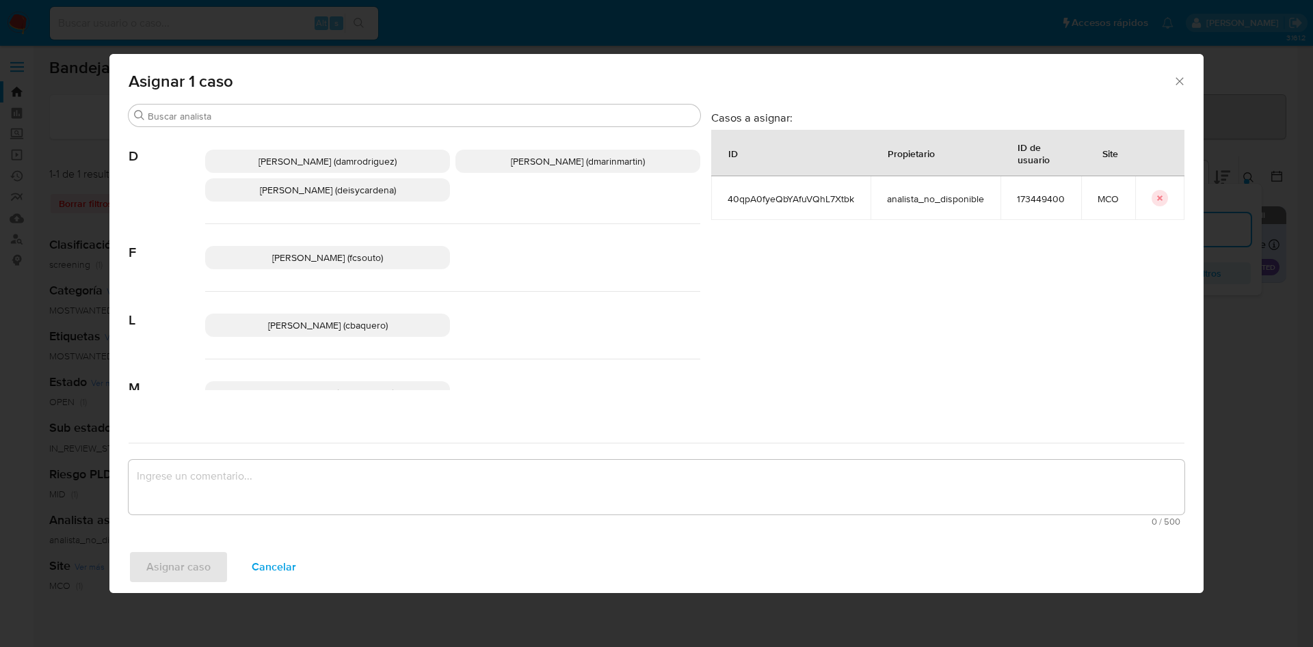
drag, startPoint x: 500, startPoint y: 146, endPoint x: 502, endPoint y: 159, distance: 13.1
click at [500, 150] on div "Damian Rodriguez (damrodriguez) David Esteban Marin Martinez (dmarinmartin) Dei…" at bounding box center [452, 176] width 495 height 96
click at [511, 165] on span "David Esteban Marin Martinez (dmarinmartin)" at bounding box center [578, 161] width 134 height 14
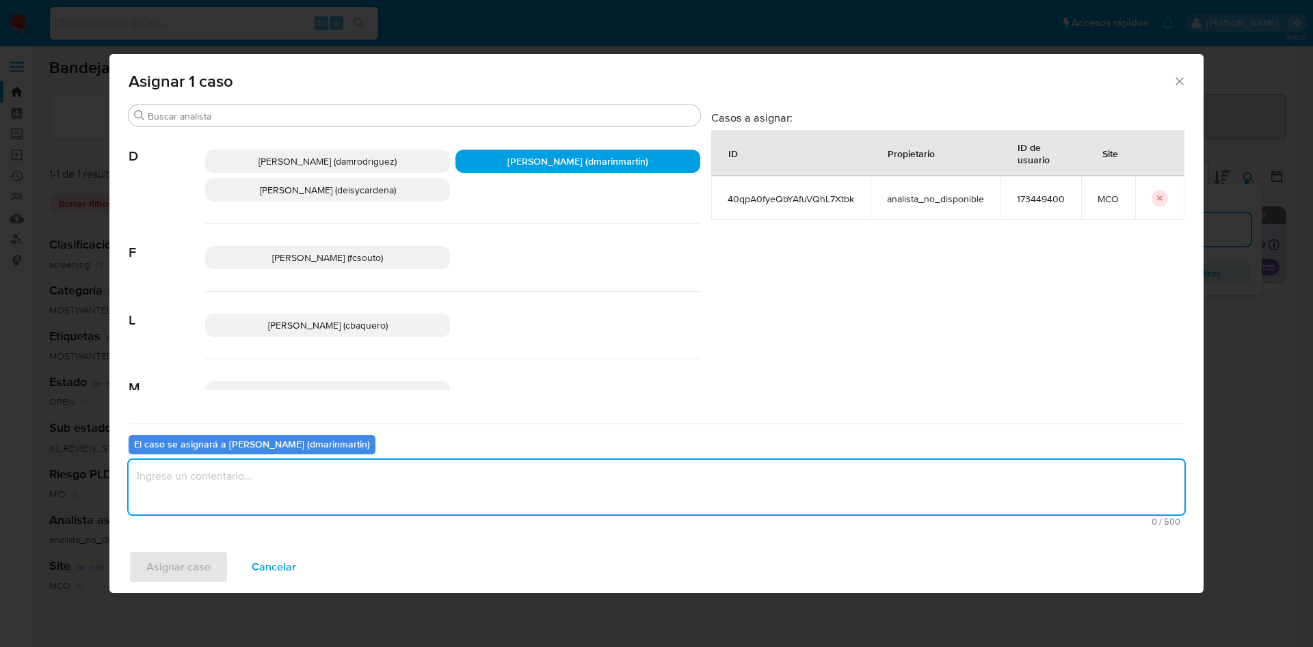
click at [402, 468] on textarea "assign-modal" at bounding box center [656, 487] width 1055 height 55
type textarea "Cierre nvl 2"
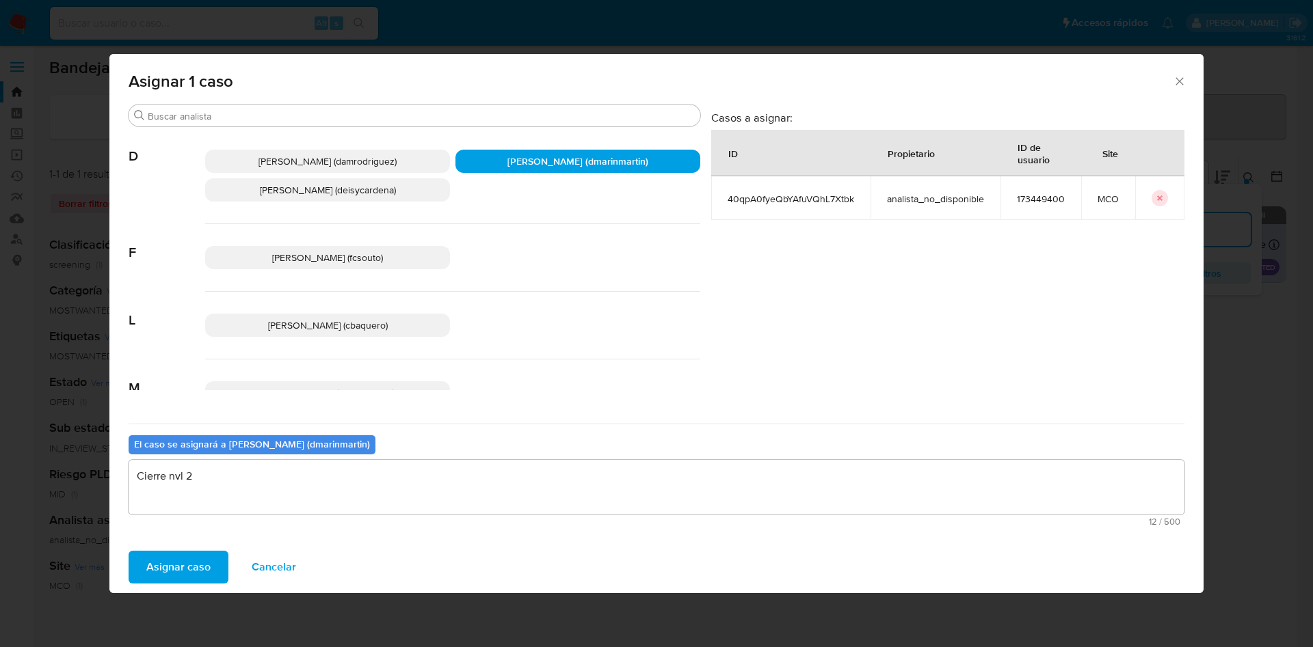
click at [129, 551] on button "Asignar caso" at bounding box center [179, 567] width 100 height 33
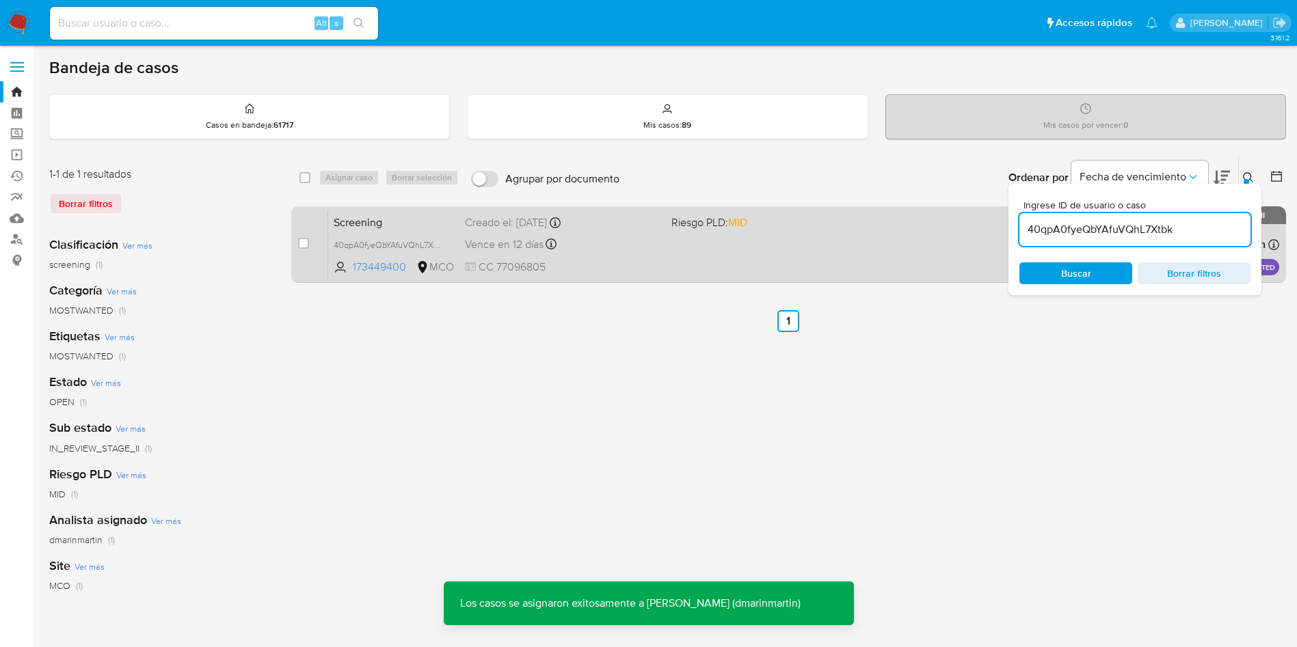
click at [628, 257] on div "Screening 40qpA0fyeQbYAfuVQhL7Xtbk 173449400 MCO Riesgo PLD: MID Creado el: 11/…" at bounding box center [803, 244] width 951 height 69
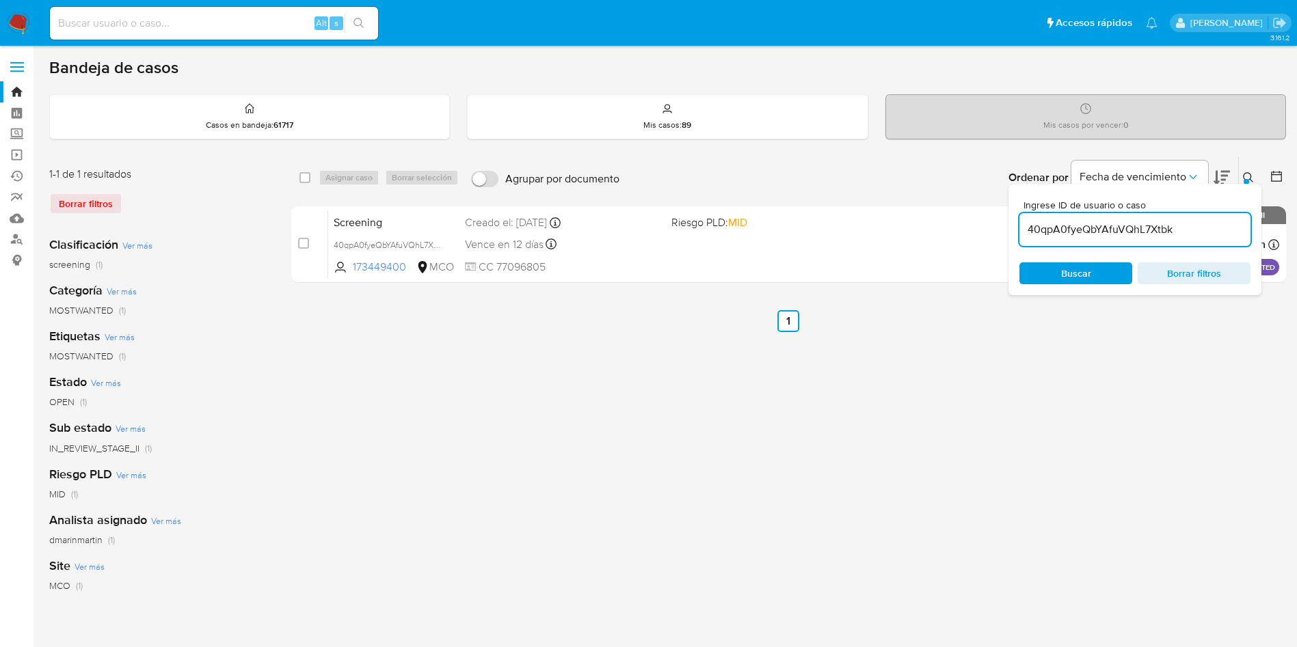
click at [1144, 228] on input "40qpA0fyeQbYAfuVQhL7Xtbk" at bounding box center [1134, 230] width 231 height 18
drag, startPoint x: 1144, startPoint y: 228, endPoint x: 1132, endPoint y: 228, distance: 12.3
click at [1144, 230] on input "40qpA0fyeQbYAfuVQhL7Xtbk" at bounding box center [1134, 230] width 231 height 18
paste input "Kqkfc6Dv299boo1YXqfnIAdS"
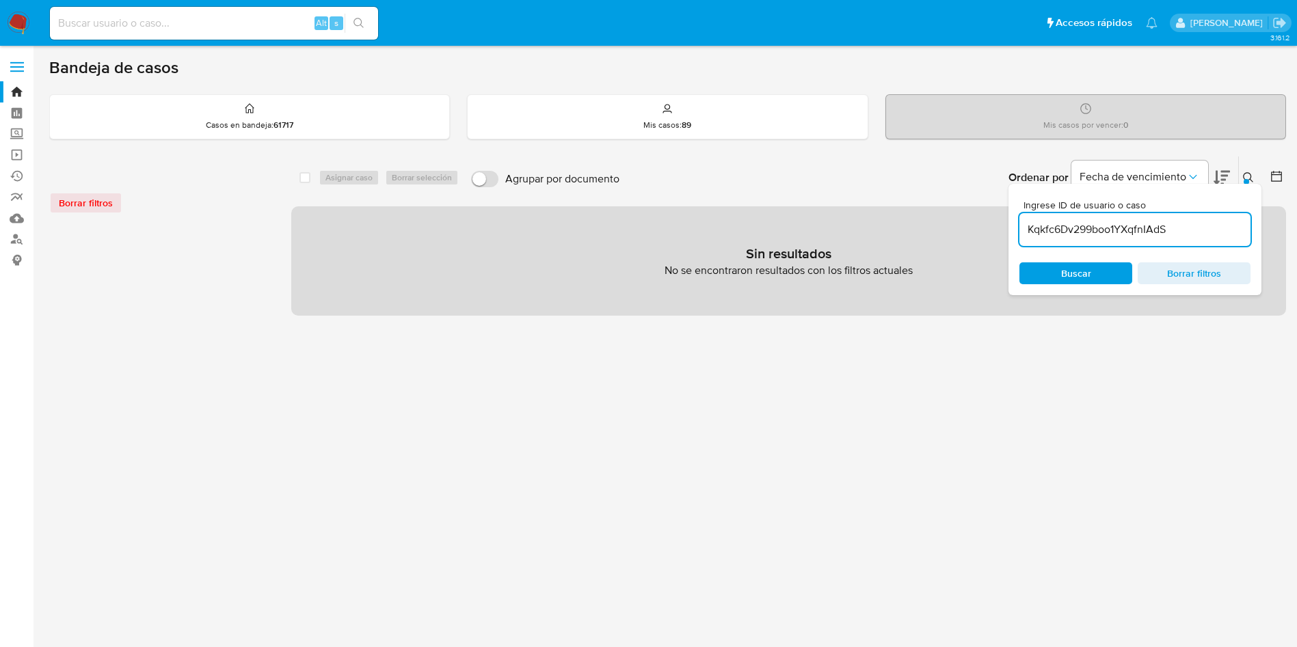
click at [1233, 227] on input "Kqkfc6Dv299boo1YXqfnIAdS" at bounding box center [1134, 230] width 231 height 18
type input "Kqkfc6Dv299boo1YXqfnIAdS"
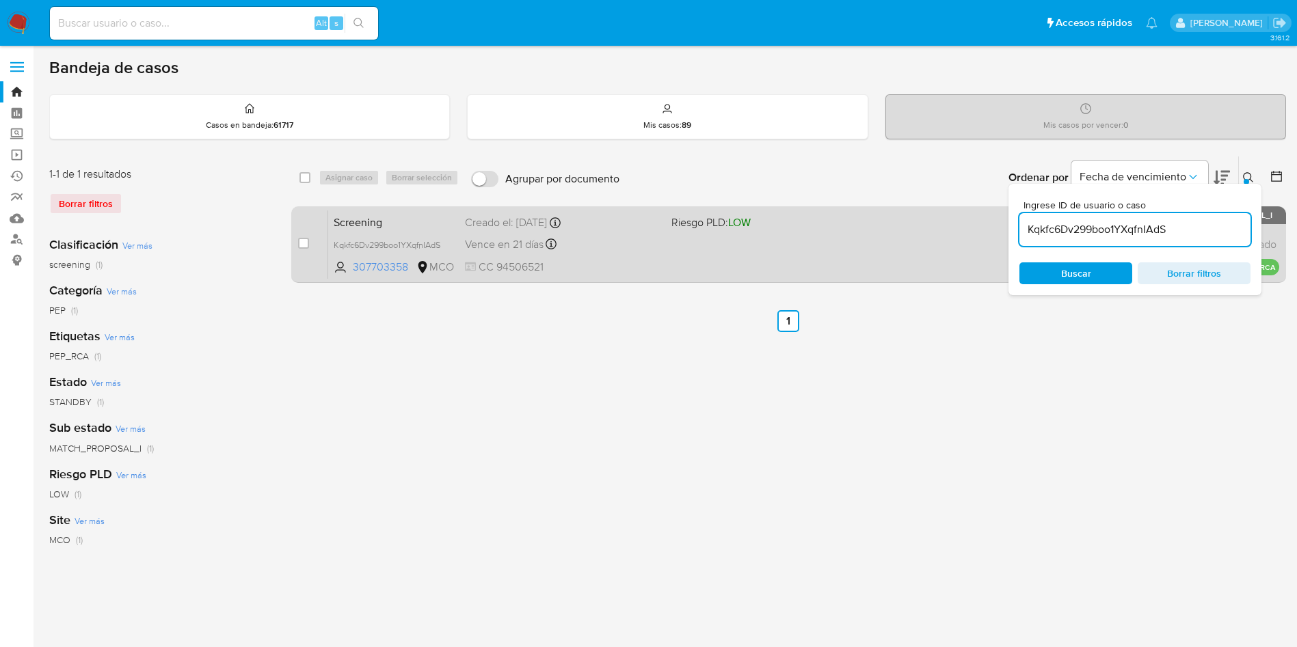
drag, startPoint x: 306, startPoint y: 243, endPoint x: 345, endPoint y: 213, distance: 48.7
click at [308, 241] on input "checkbox" at bounding box center [303, 243] width 11 height 11
checkbox input "true"
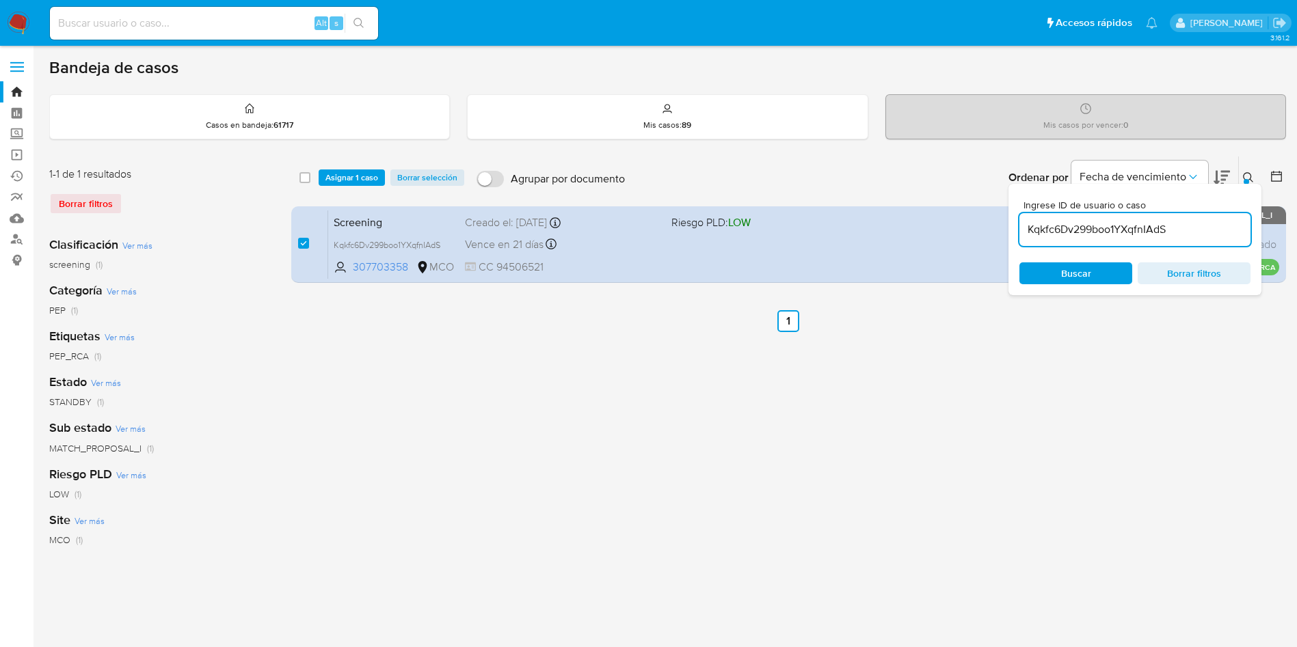
drag, startPoint x: 357, startPoint y: 181, endPoint x: 366, endPoint y: 187, distance: 10.8
click at [362, 185] on span "Asignar 1 caso" at bounding box center [351, 178] width 53 height 14
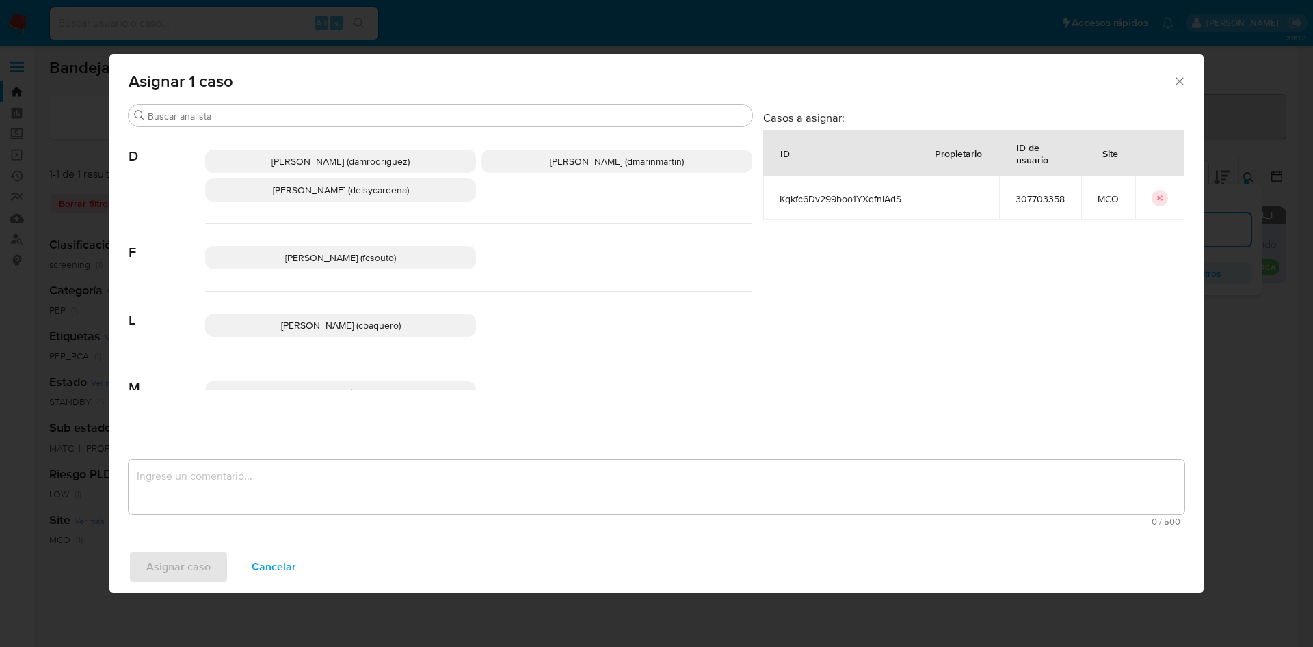
click at [553, 159] on span "David Esteban Marin Martinez (dmarinmartin)" at bounding box center [617, 161] width 134 height 14
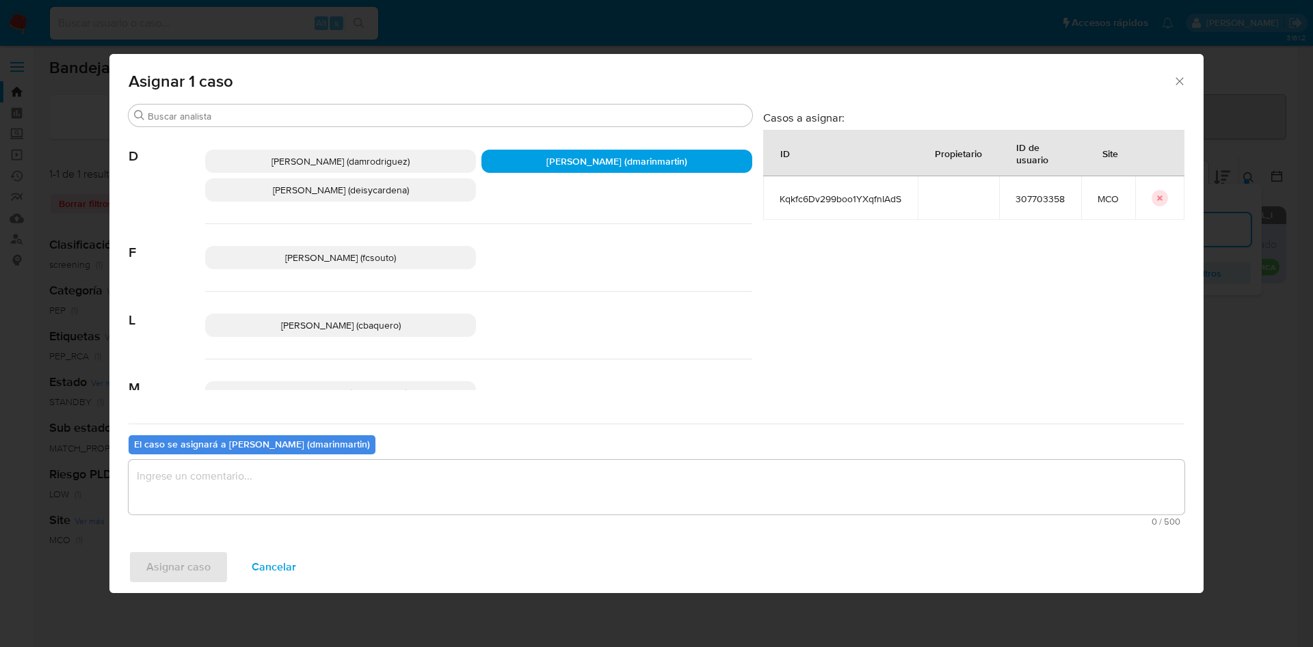
click at [424, 487] on textarea "assign-modal" at bounding box center [656, 487] width 1055 height 55
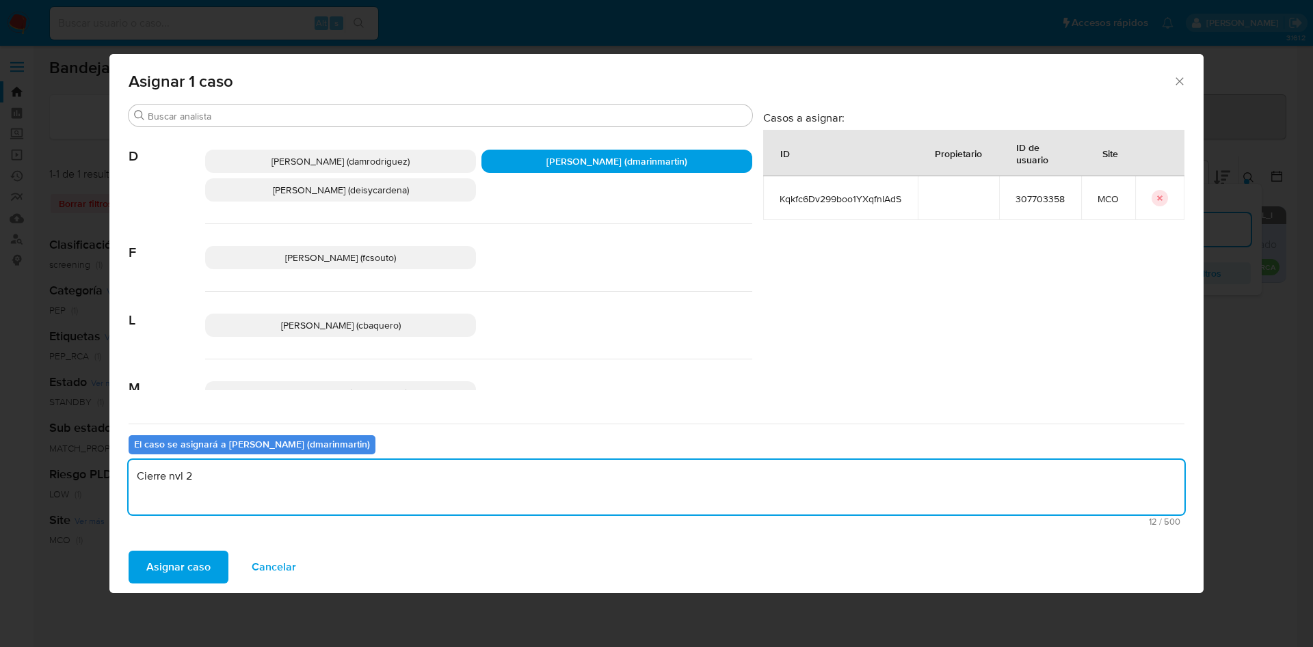
type textarea "Cierre nvl 2"
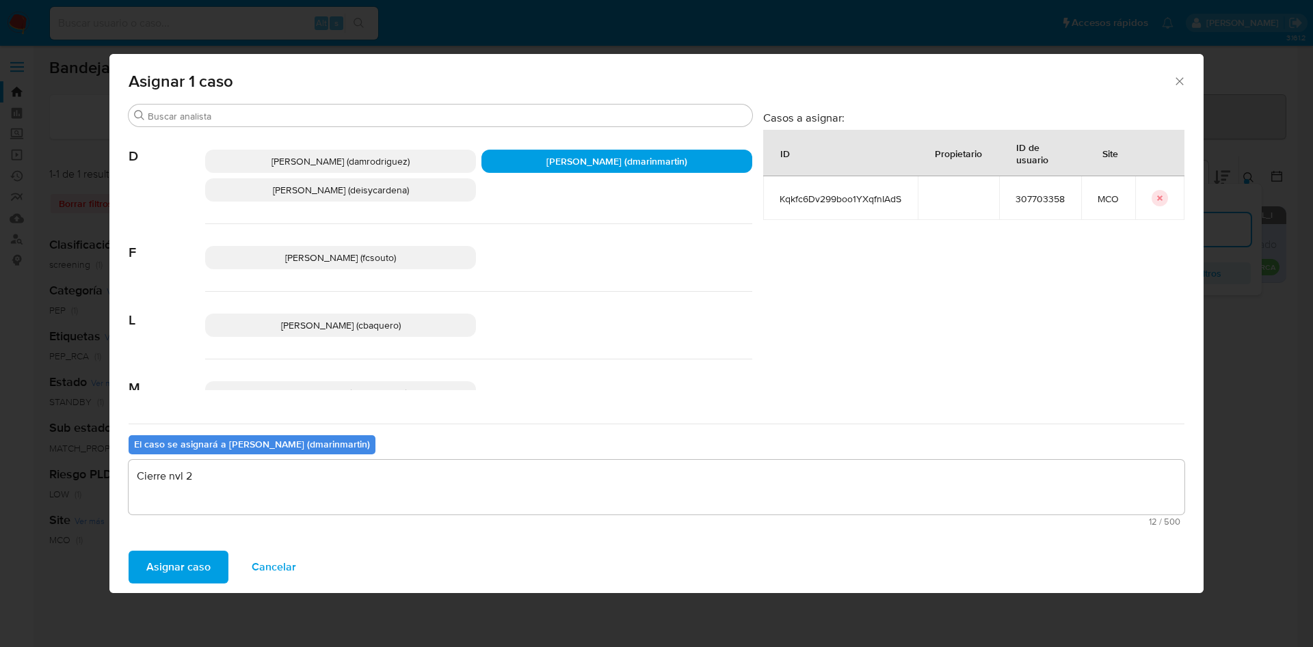
click at [129, 551] on button "Asignar caso" at bounding box center [179, 567] width 100 height 33
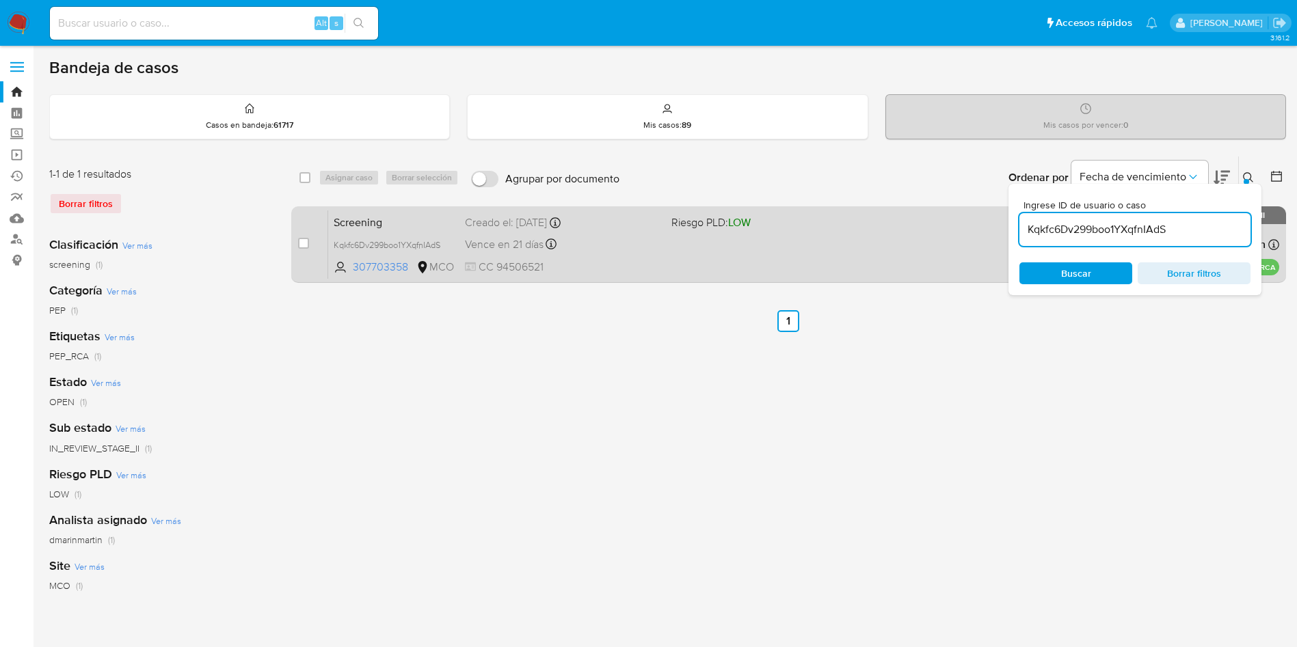
click at [684, 247] on div "Screening Kqkfc6Dv299boo1YXqfnIAdS 307703358 MCO Riesgo PLD: LOW Creado el: 20/…" at bounding box center [803, 244] width 951 height 69
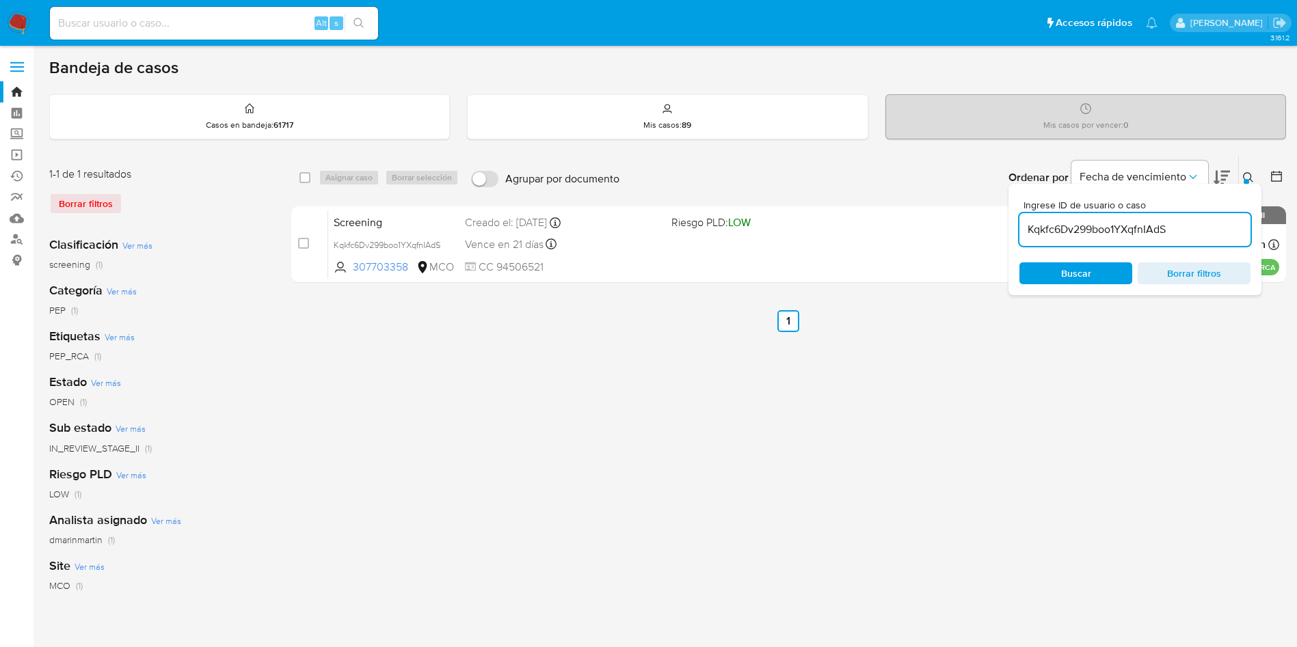
click at [1118, 229] on input "Kqkfc6Dv299boo1YXqfnIAdS" at bounding box center [1134, 230] width 231 height 18
paste input "TTcn9CyaPgPmWTCYnKXTaYrL"
type input "TTcn9CyaPgPmWTCYnKXTaYrL"
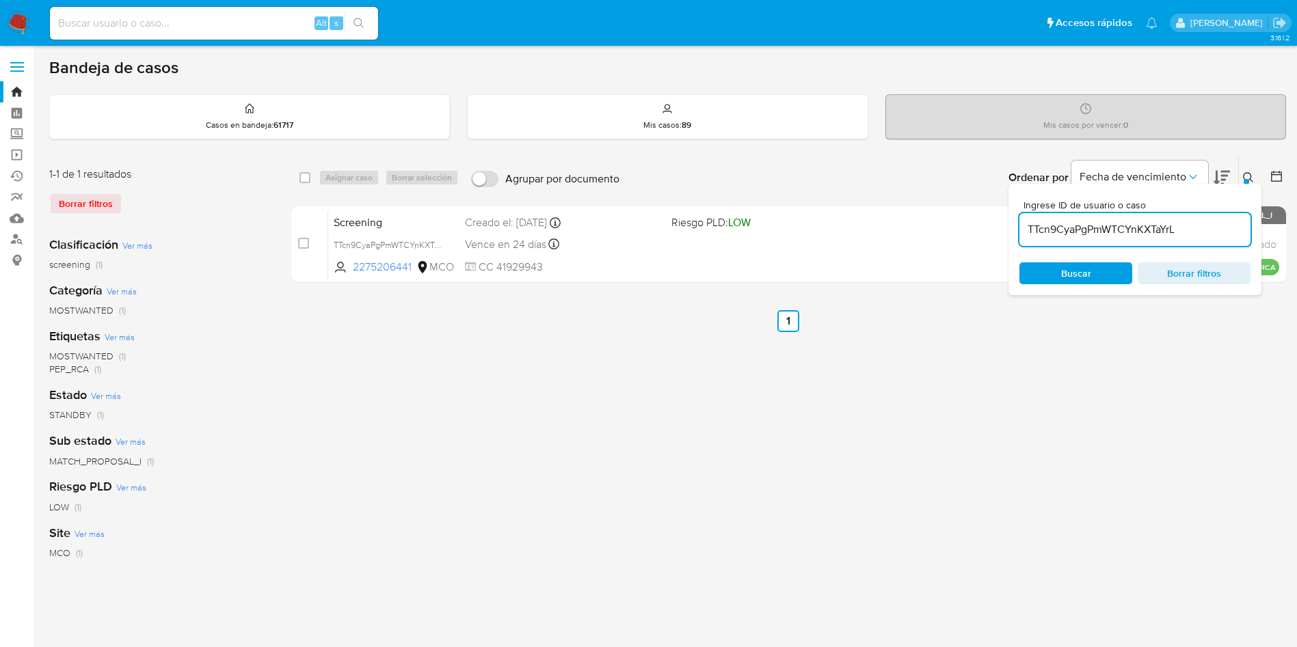
drag, startPoint x: 302, startPoint y: 241, endPoint x: 344, endPoint y: 180, distance: 73.8
click at [305, 238] on input "checkbox" at bounding box center [303, 243] width 11 height 11
checkbox input "true"
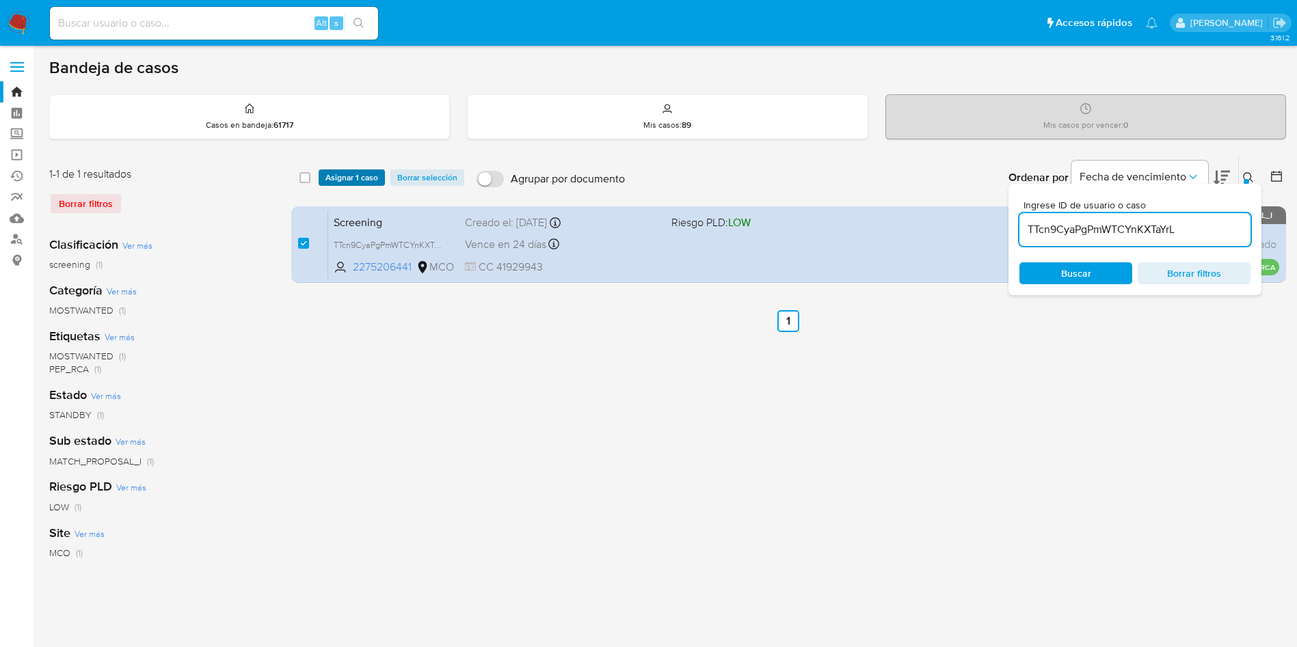
click at [345, 178] on span "Asignar 1 caso" at bounding box center [351, 178] width 53 height 14
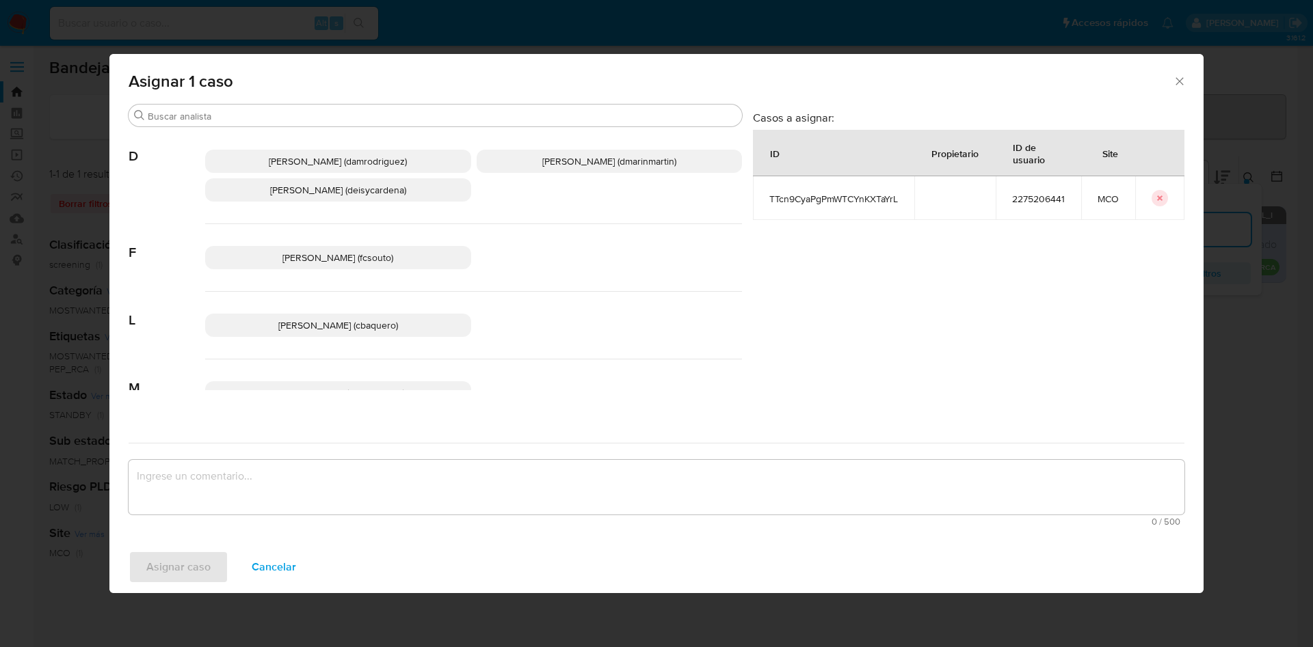
drag, startPoint x: 580, startPoint y: 164, endPoint x: 616, endPoint y: 501, distance: 339.0
click at [580, 165] on span "David Esteban Marin Martinez (dmarinmartin)" at bounding box center [609, 161] width 134 height 14
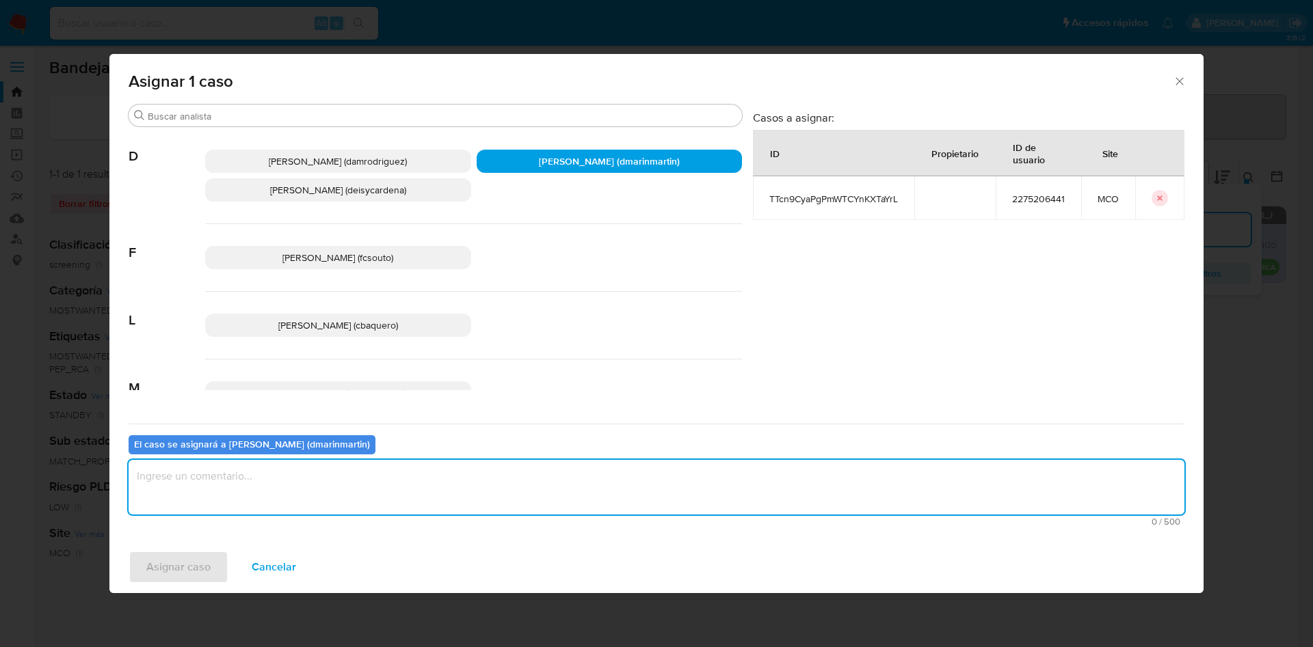
click at [612, 509] on textarea "assign-modal" at bounding box center [656, 487] width 1055 height 55
type textarea "Cierre nvl 2"
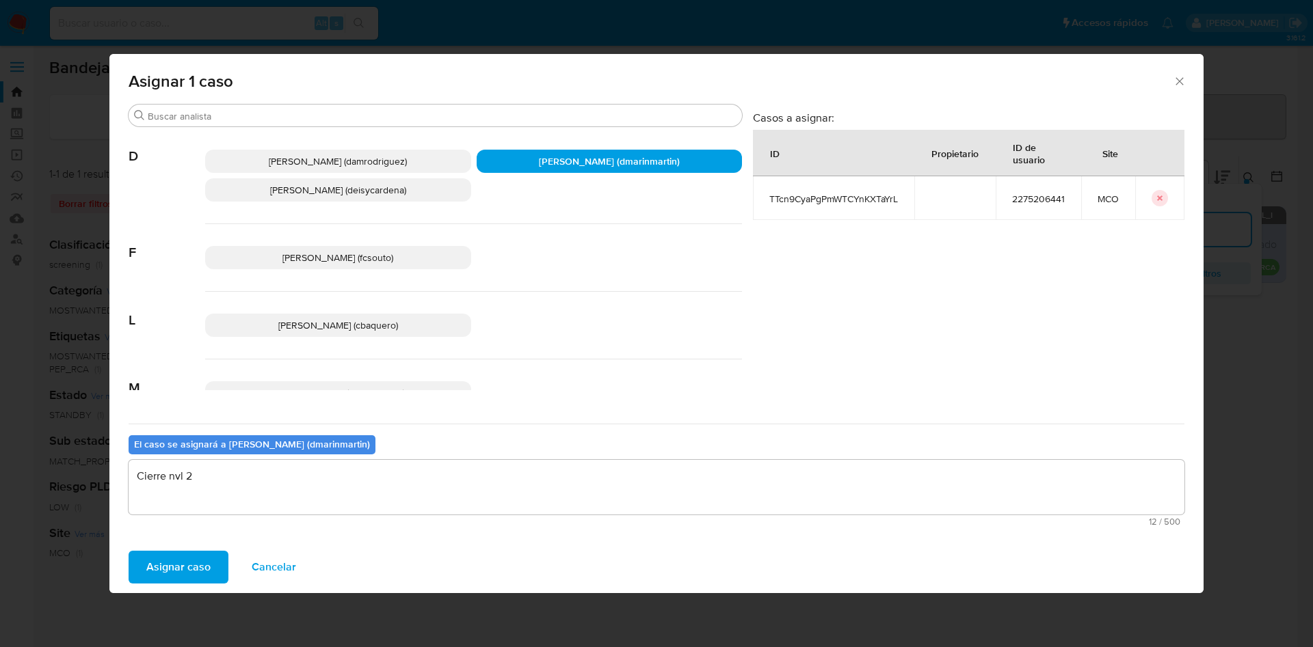
click at [129, 551] on button "Asignar caso" at bounding box center [179, 567] width 100 height 33
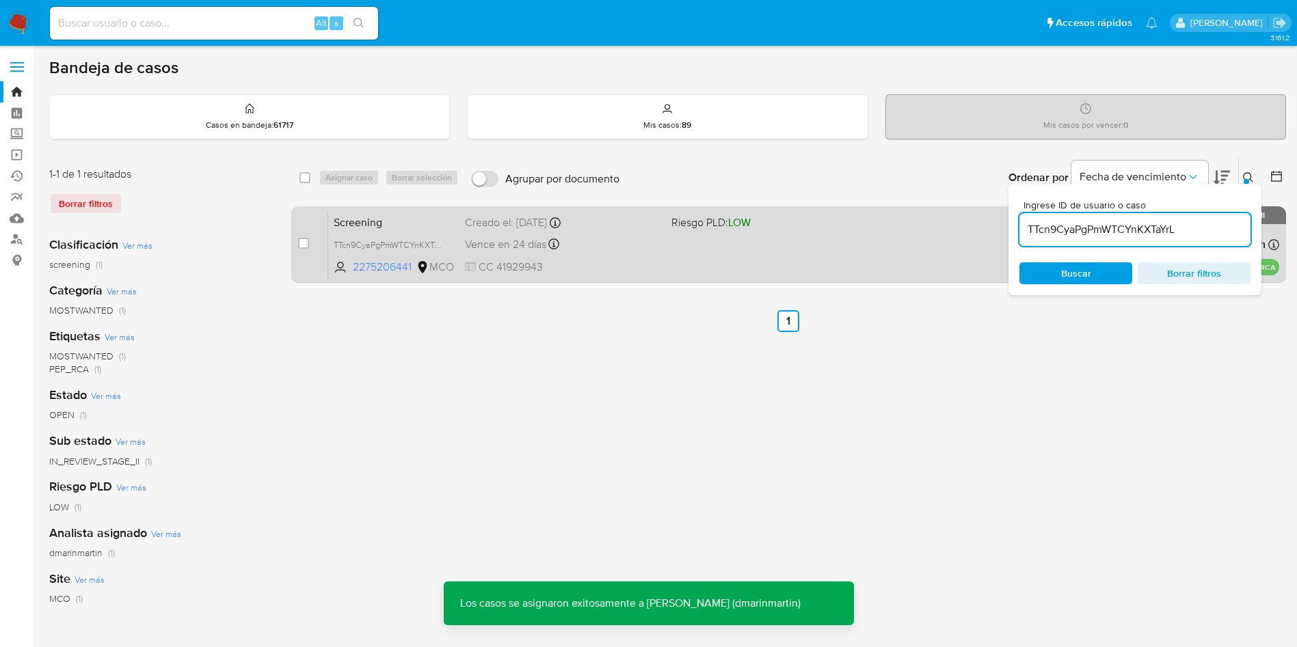
click at [615, 242] on div "Vence en 24 días Vence el 23/10/2025 05:09:11" at bounding box center [563, 244] width 196 height 18
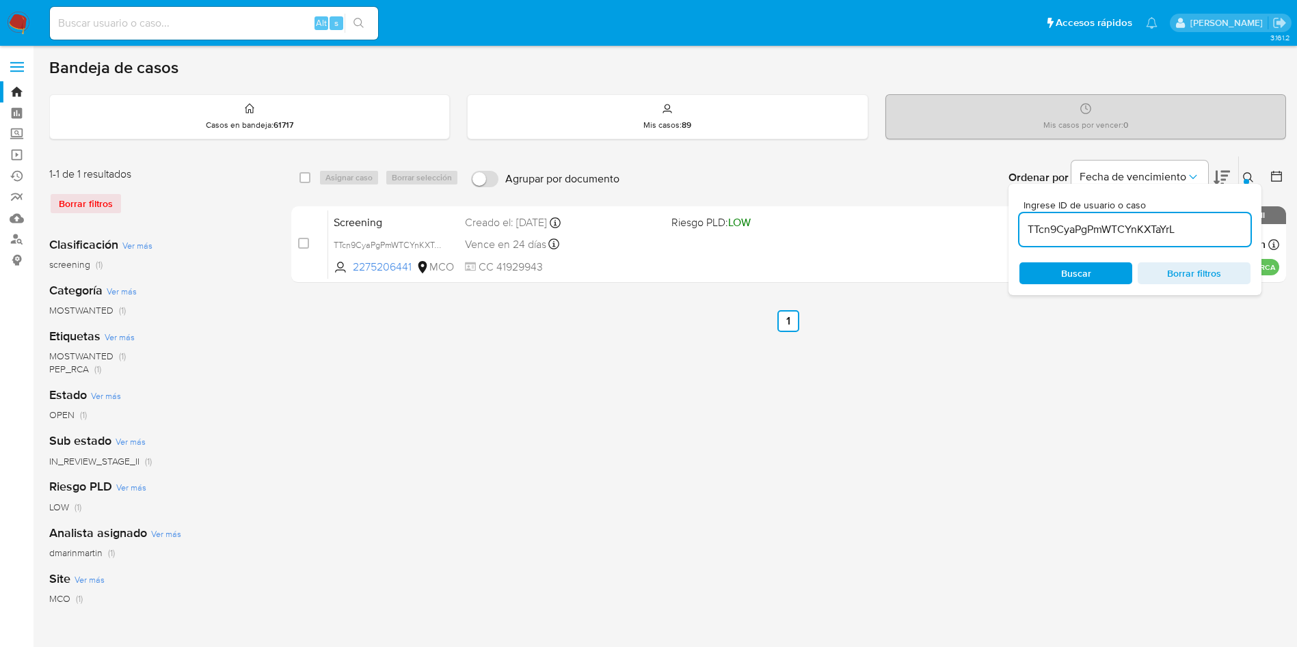
click at [1148, 228] on input "TTcn9CyaPgPmWTCYnKXTaYrL" at bounding box center [1134, 230] width 231 height 18
paste input "MvD7R5yBfiOpNI7jArXIkePV"
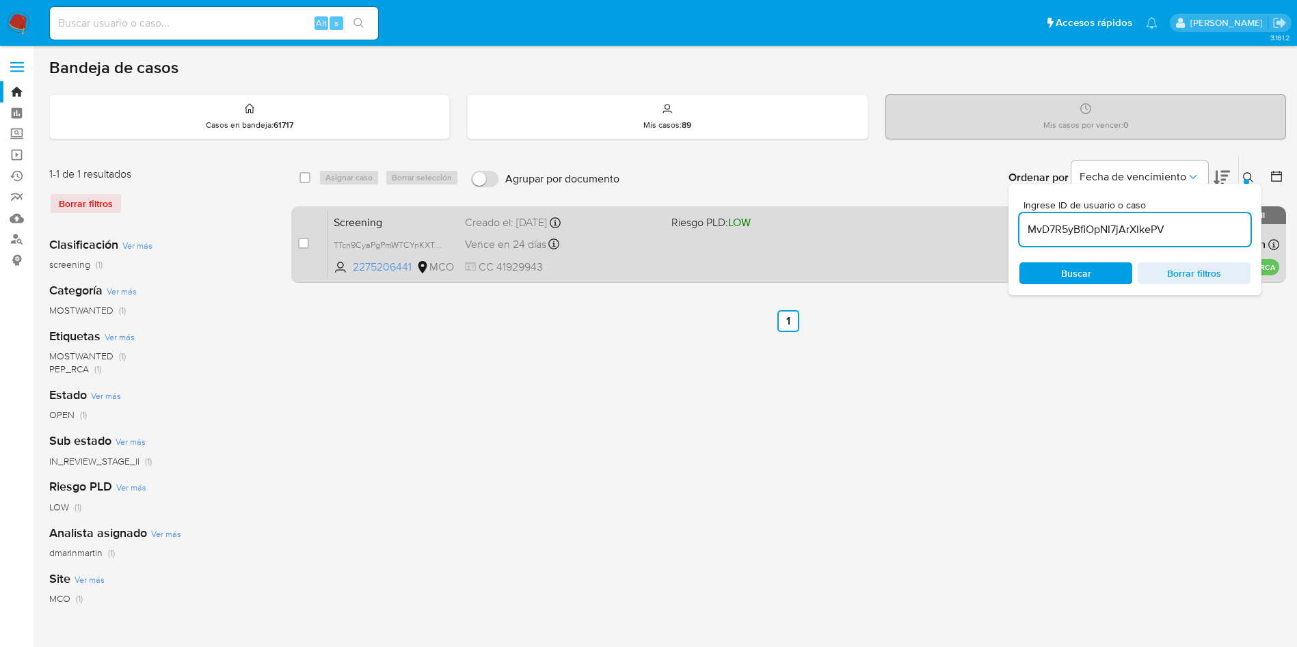
type input "MvD7R5yBfiOpNI7jArXIkePV"
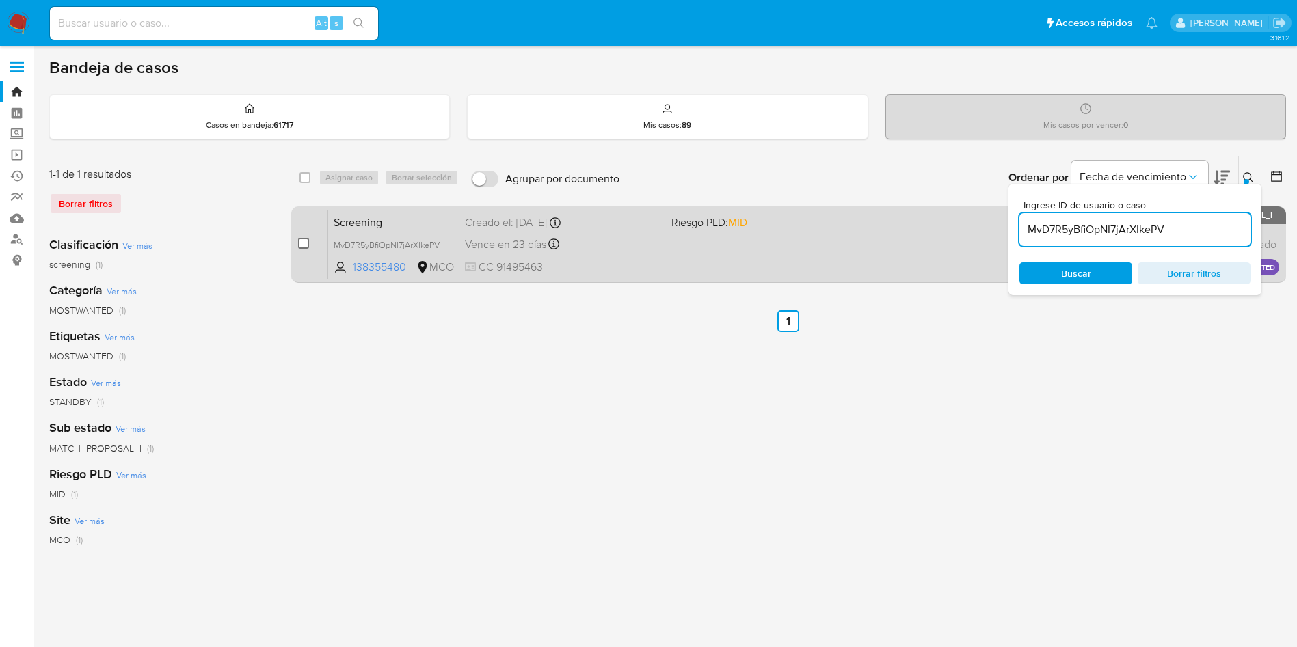
drag, startPoint x: 300, startPoint y: 246, endPoint x: 306, endPoint y: 243, distance: 7.0
click at [306, 243] on input "checkbox" at bounding box center [303, 243] width 11 height 11
checkbox input "true"
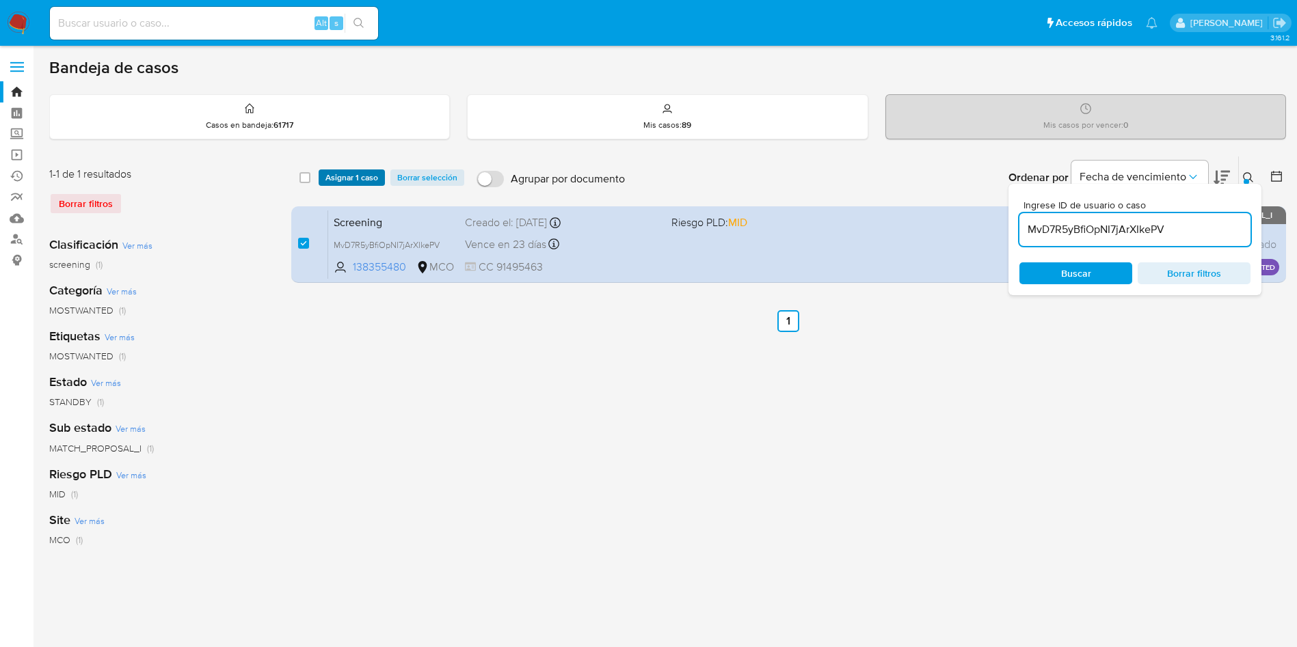
click at [344, 183] on span "Asignar 1 caso" at bounding box center [351, 178] width 53 height 14
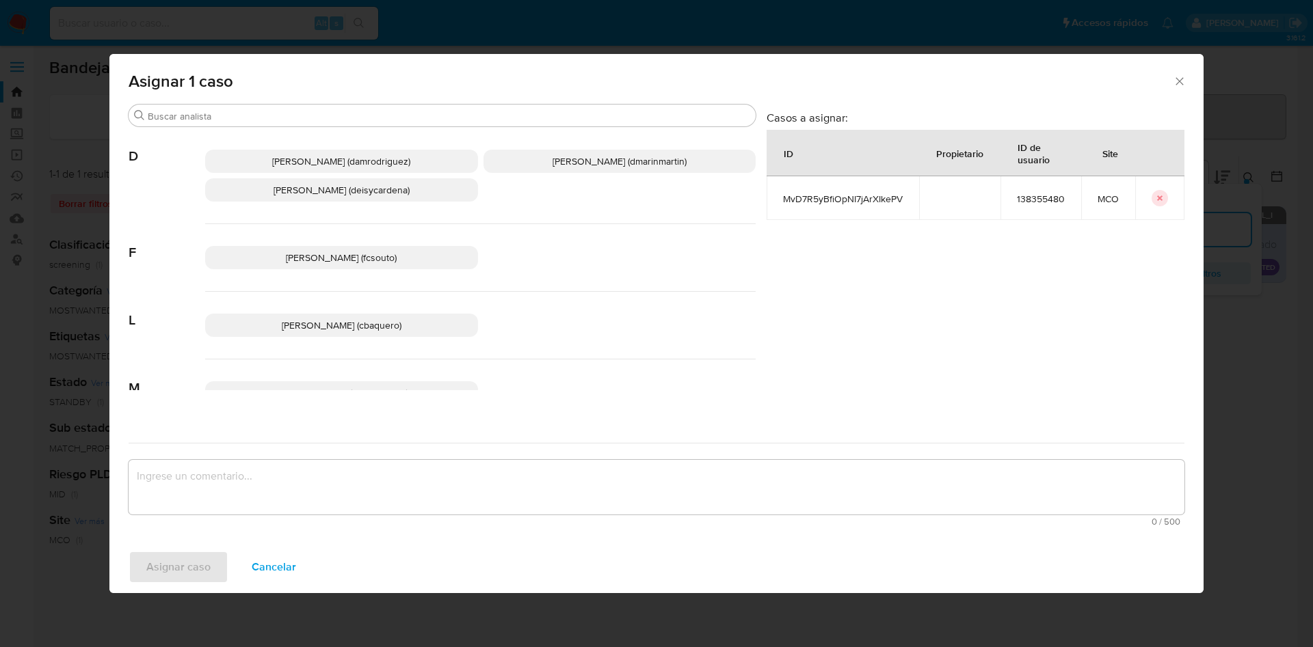
drag, startPoint x: 586, startPoint y: 154, endPoint x: 589, endPoint y: 186, distance: 31.6
click at [587, 157] on span "David Esteban Marin Martinez (dmarinmartin)" at bounding box center [619, 161] width 134 height 14
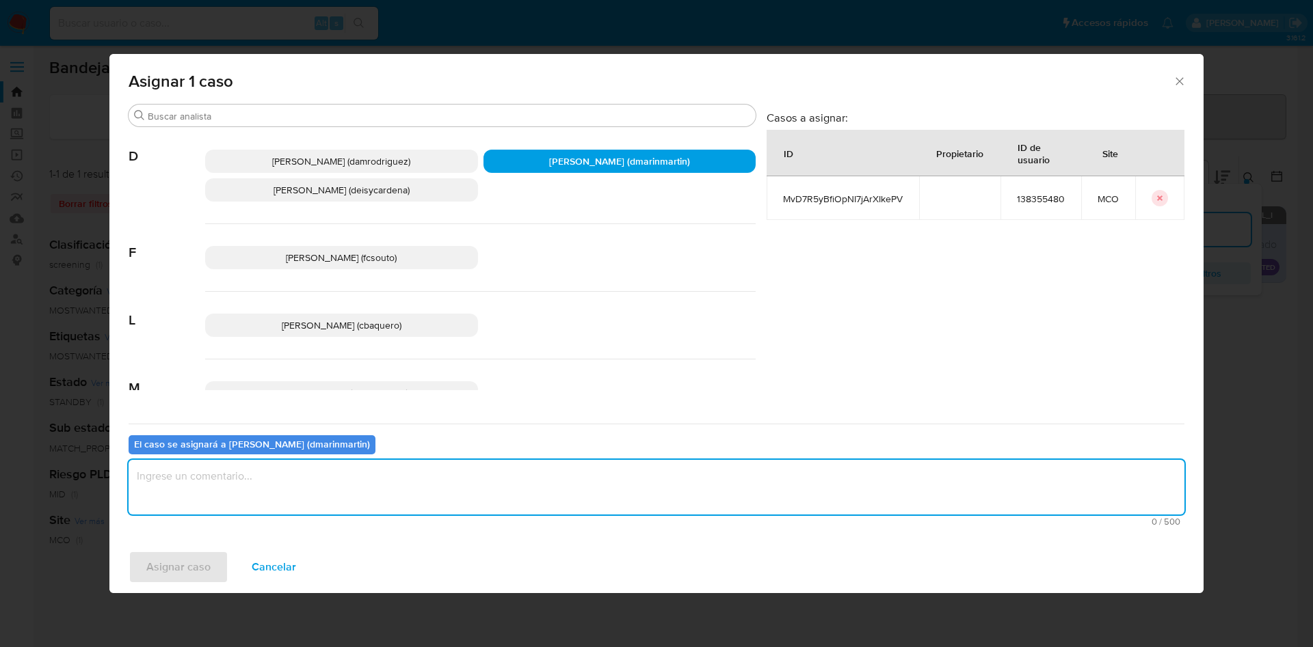
click at [561, 502] on textarea "assign-modal" at bounding box center [656, 487] width 1055 height 55
type textarea "Cierre nvl 2"
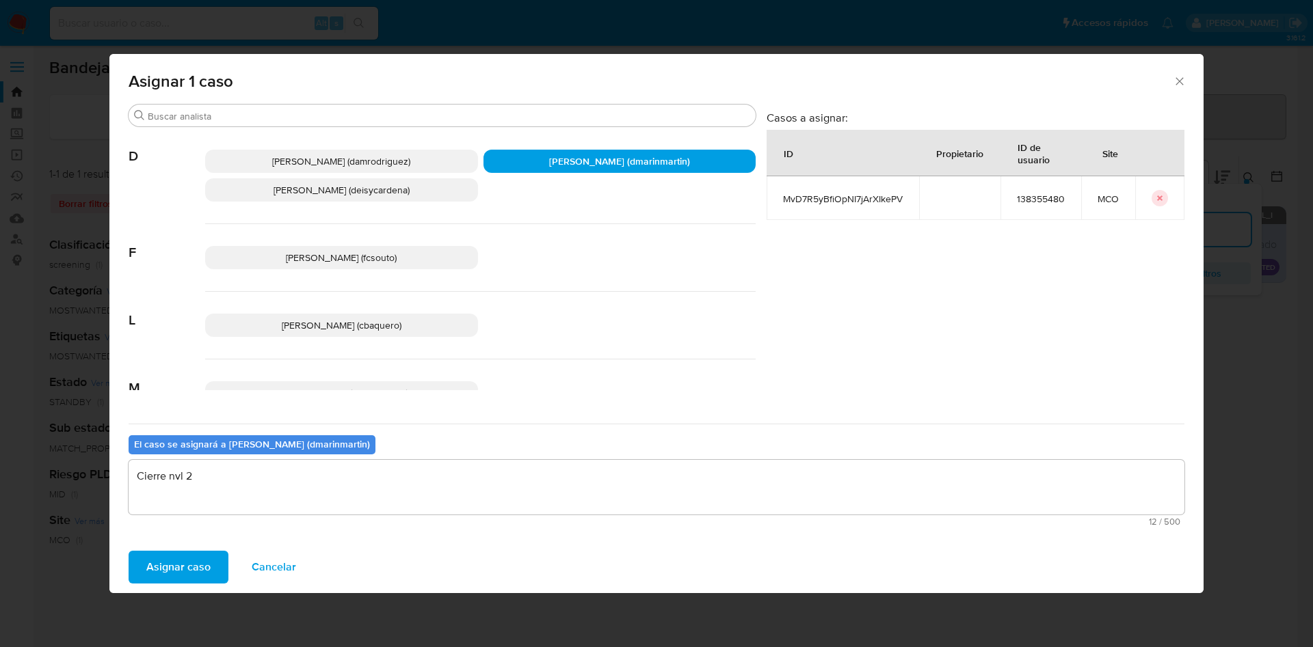
click at [129, 551] on button "Asignar caso" at bounding box center [179, 567] width 100 height 33
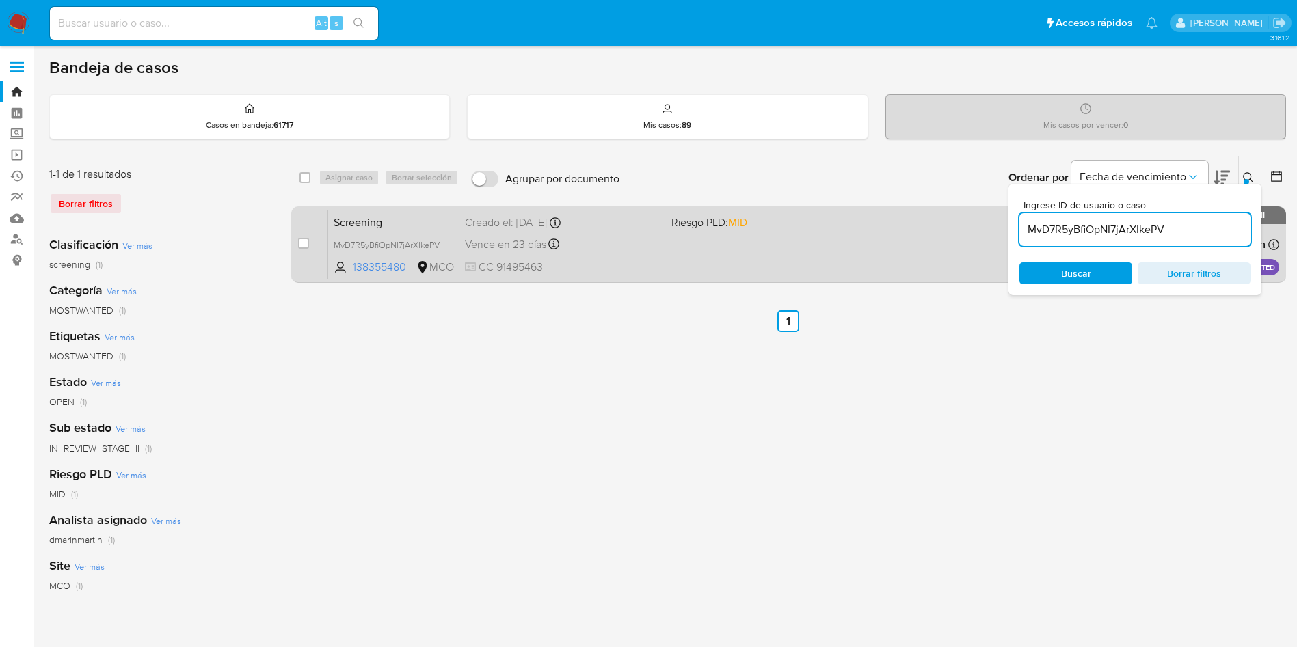
click at [638, 251] on div "Vence en 23 días Vence el 22/10/2025 16:18:05" at bounding box center [563, 244] width 196 height 18
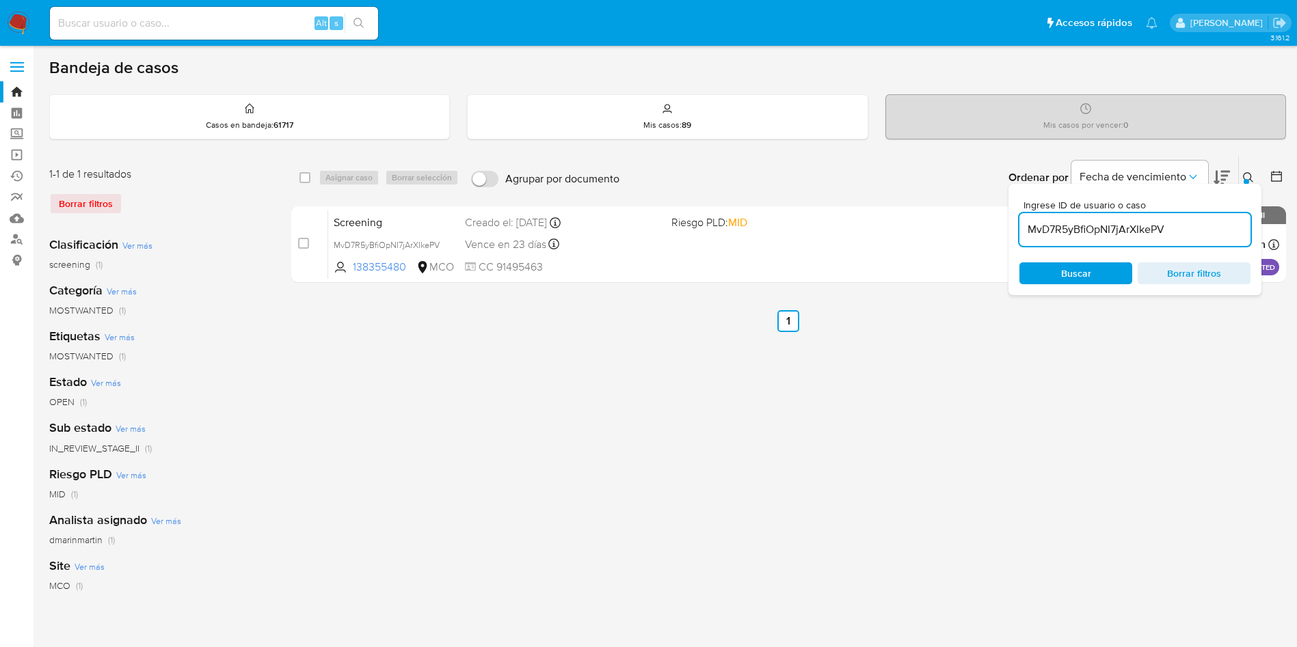
click at [1253, 172] on icon at bounding box center [1248, 177] width 11 height 11
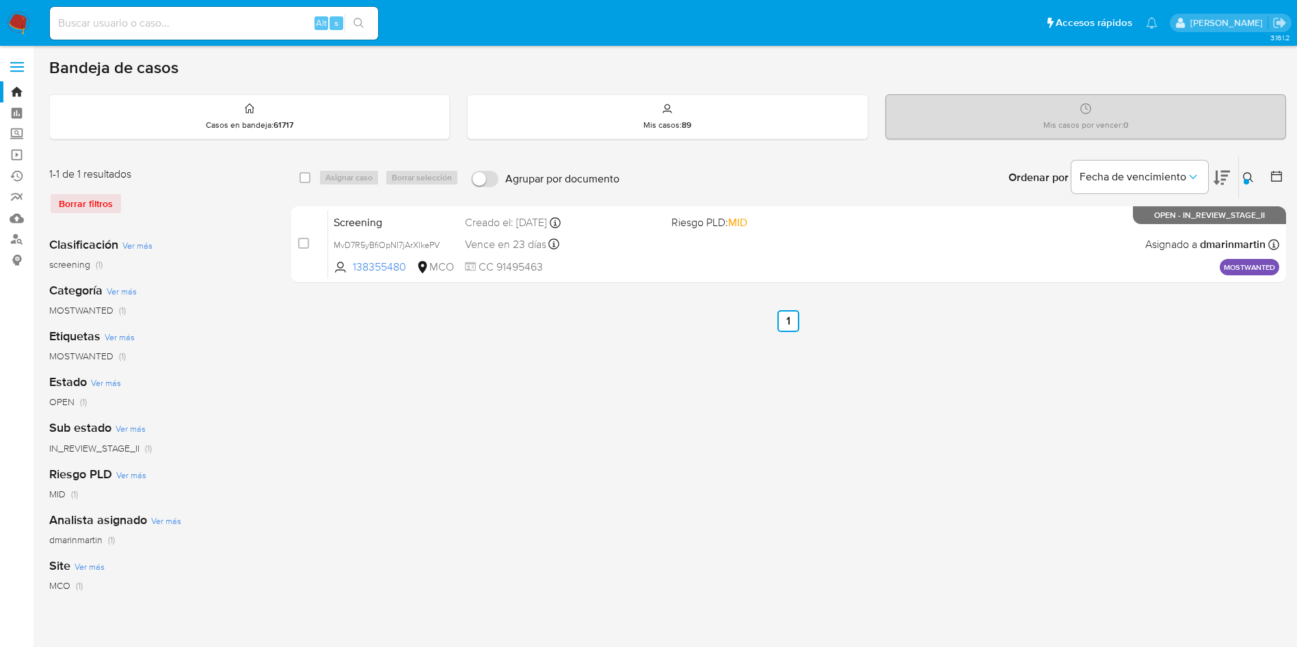
click at [85, 204] on div "Borrar filtros" at bounding box center [158, 204] width 219 height 22
click at [279, 113] on div "Casos en bandeja : 61717" at bounding box center [249, 117] width 399 height 44
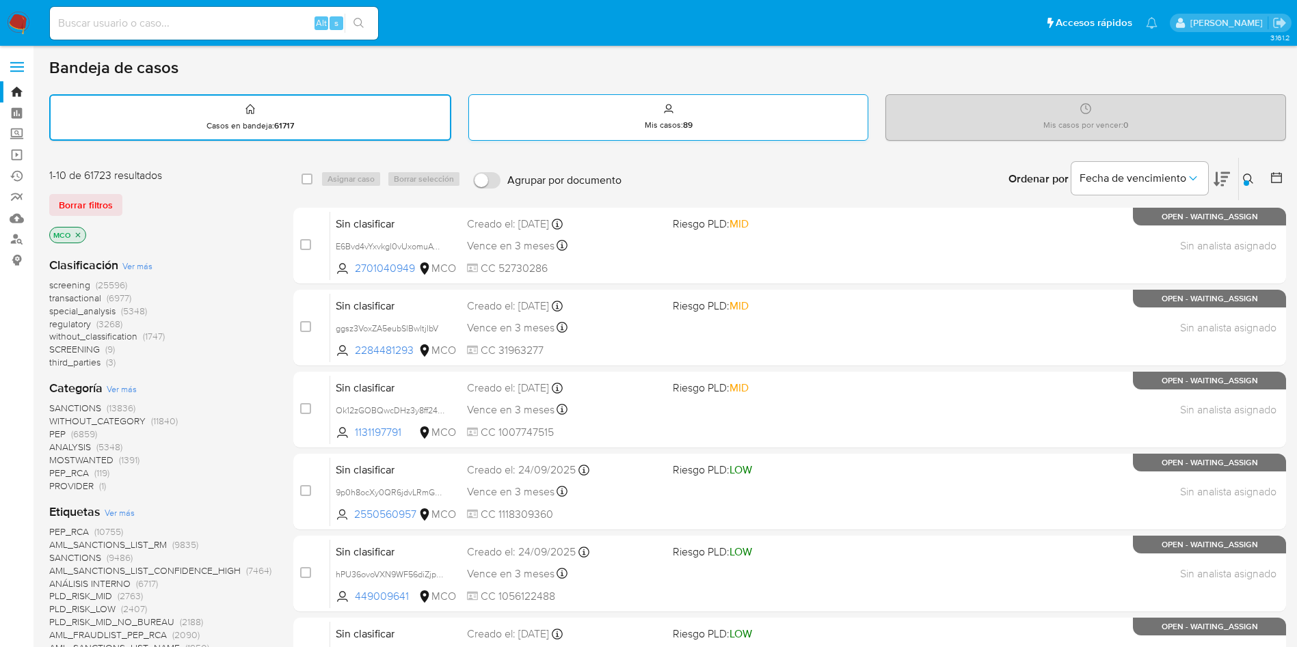
click at [640, 126] on div "Mis casos : 89" at bounding box center [668, 117] width 399 height 44
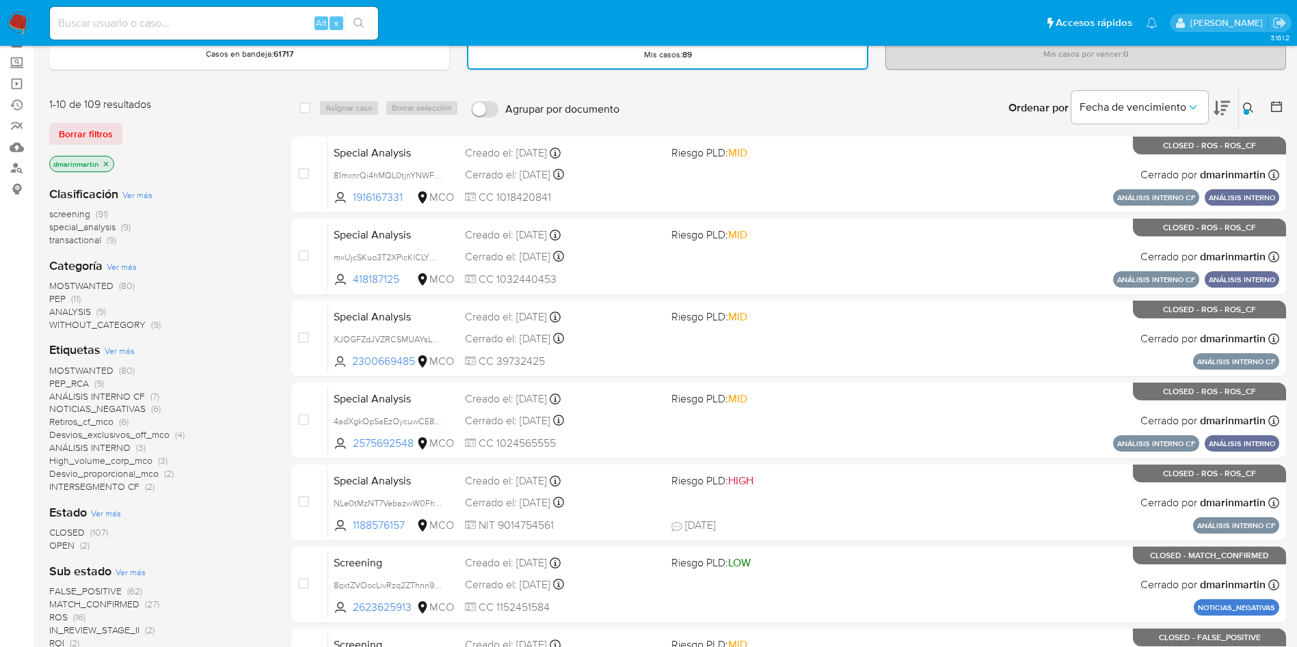
scroll to position [103, 0]
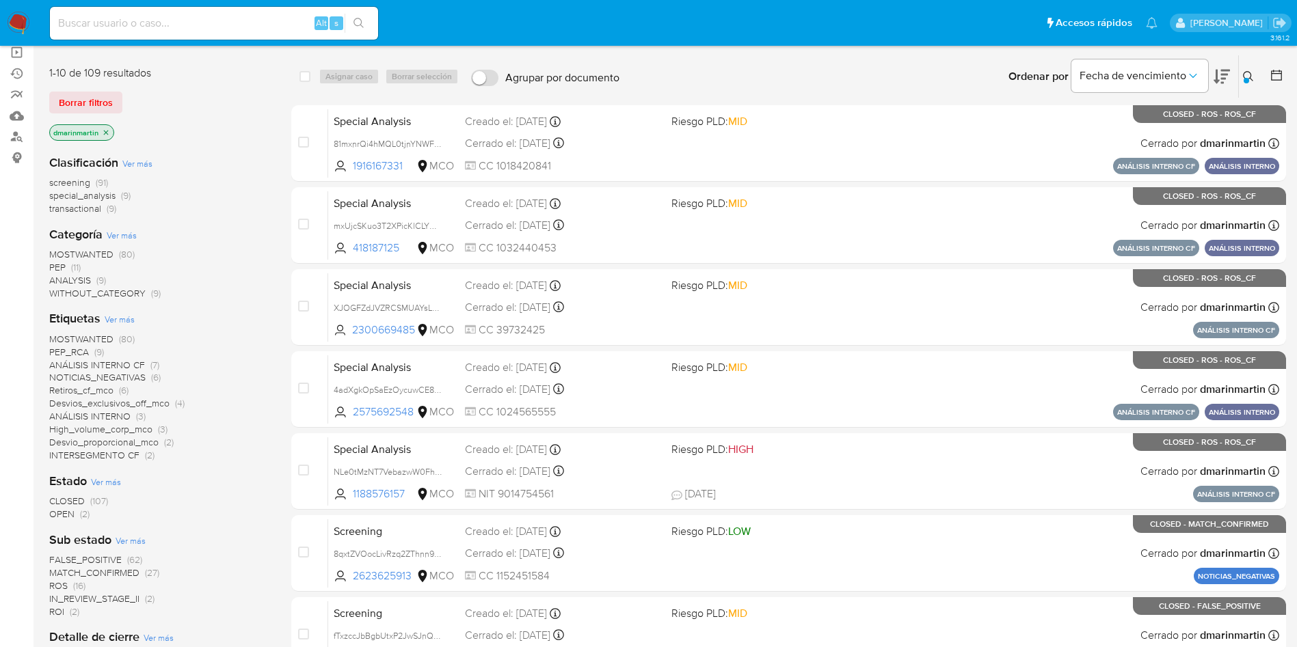
click at [61, 509] on span "OPEN" at bounding box center [61, 514] width 25 height 14
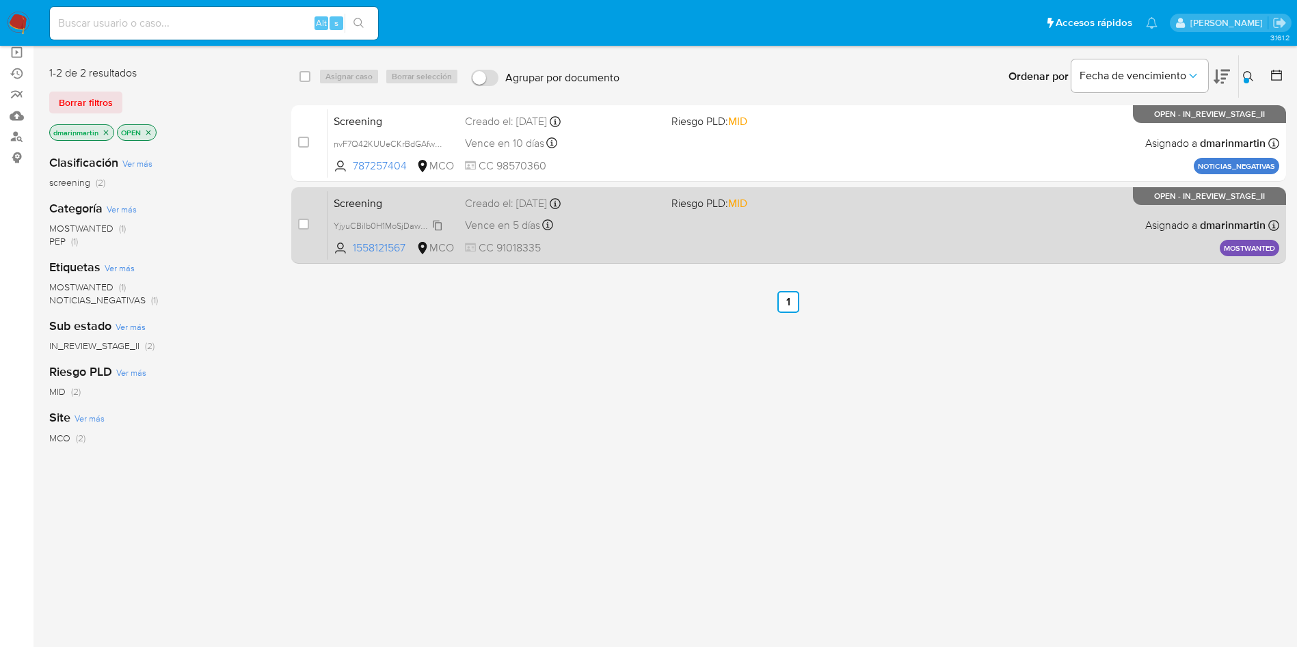
click at [439, 224] on span "YjyuCBilb0H1MoSjDawP2FSl" at bounding box center [388, 224] width 108 height 15
click at [800, 230] on div "Screening YjyuCBilb0H1MoSjDawP2FSl 1558121567 MCO Riesgo PLD: MID Creado el: 04…" at bounding box center [803, 225] width 951 height 69
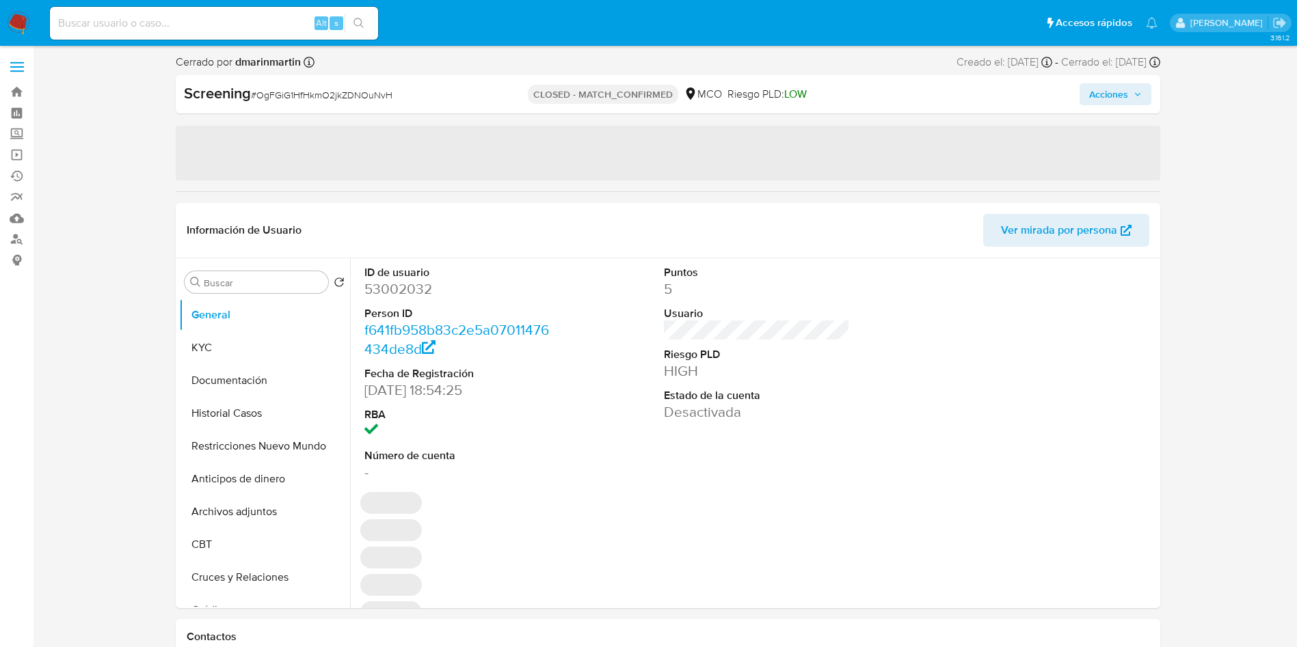
select select "10"
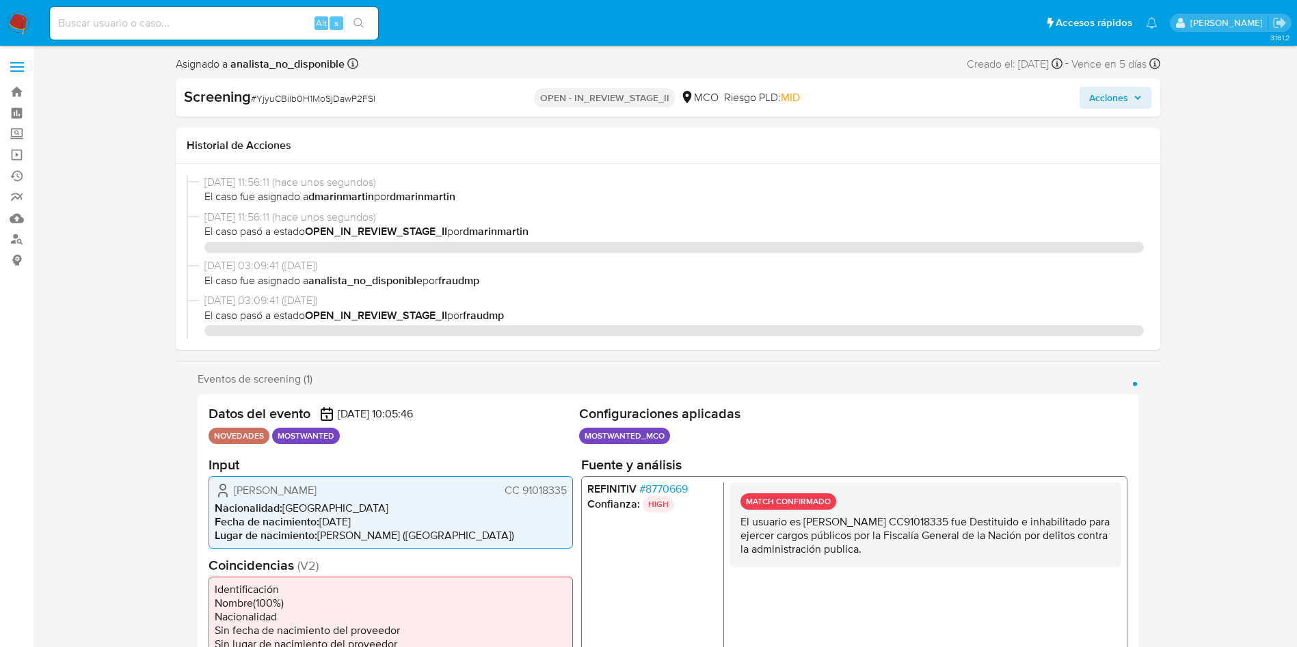
select select "10"
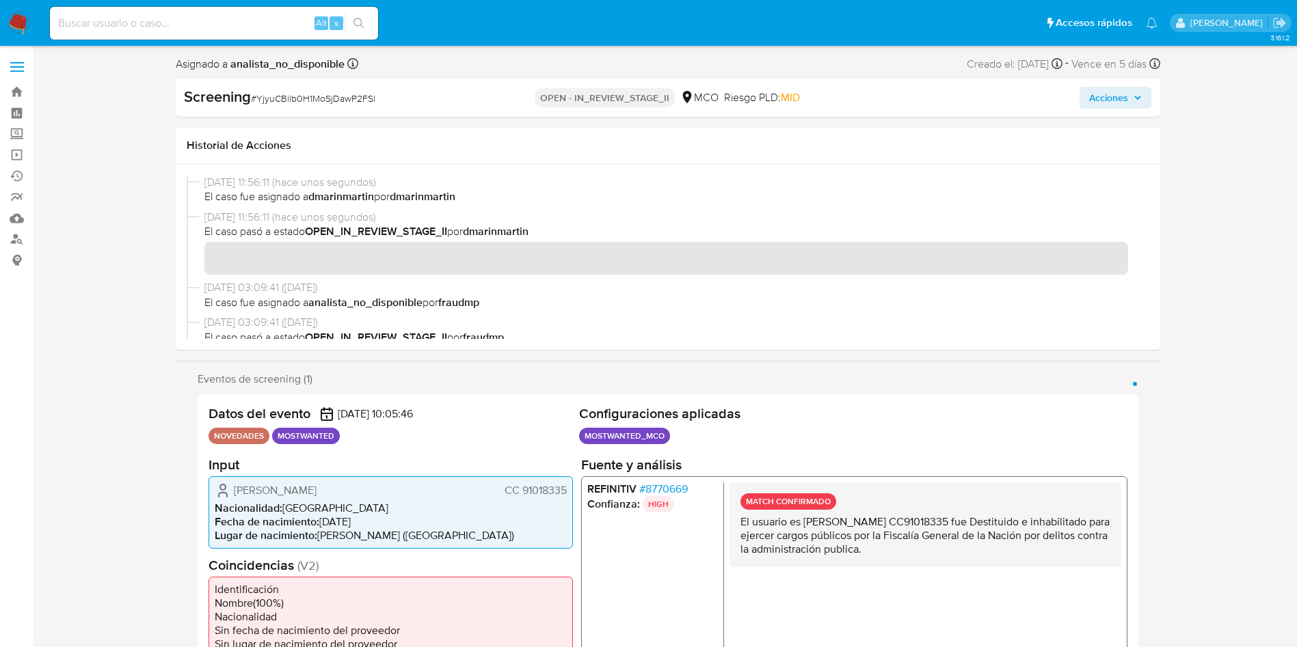
click at [1124, 87] on span "Acciones" at bounding box center [1108, 98] width 39 height 22
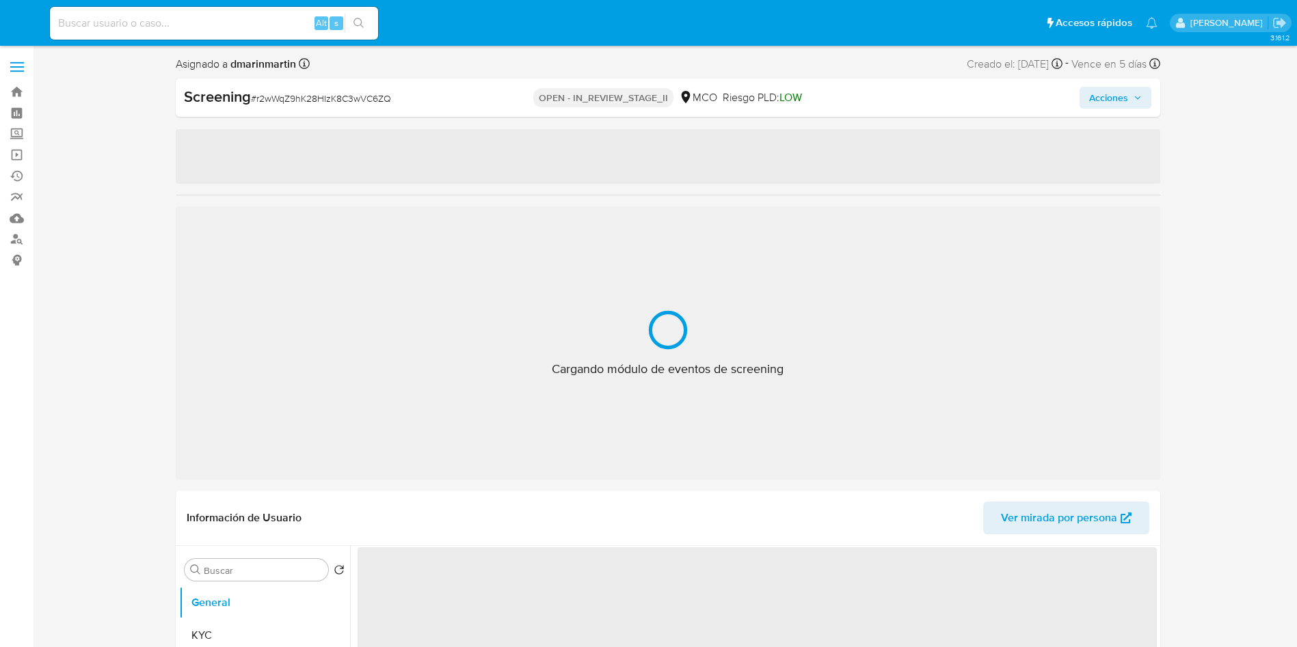
select select "10"
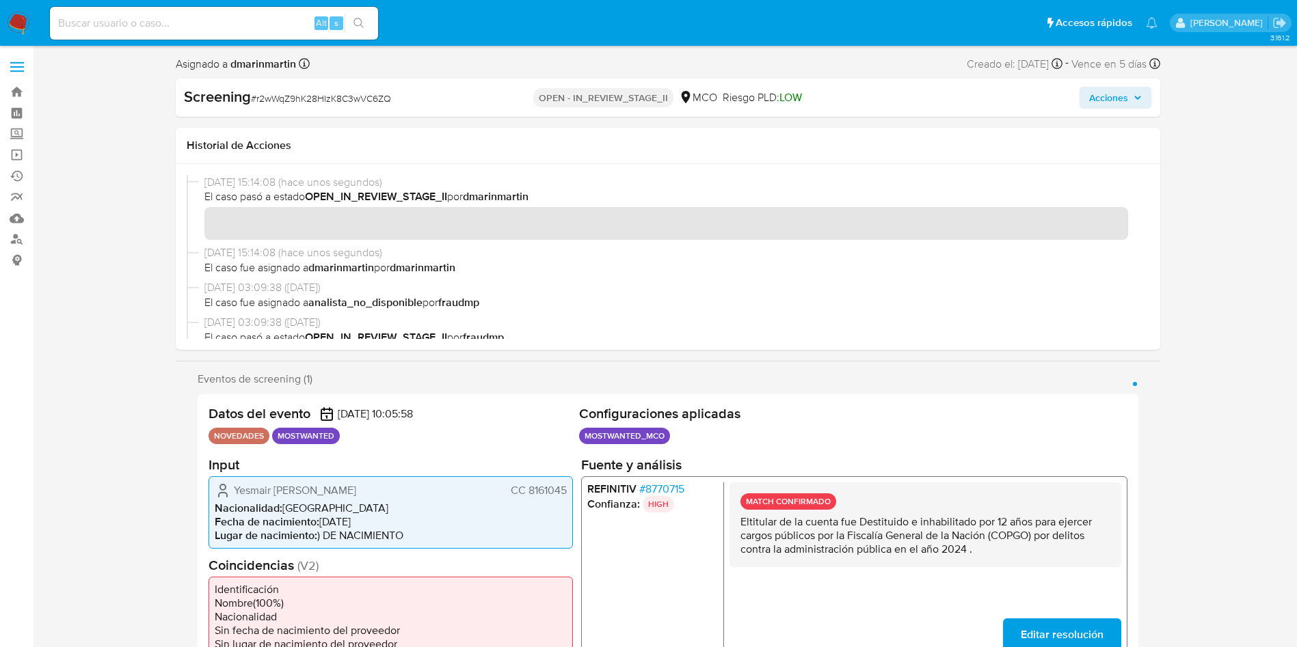
click at [1097, 110] on div "Screening # r2wWqZ9hK28HIzK8C3wVC6ZQ OPEN - IN_REVIEW_STAGE_II MCO Riesgo PLD: …" at bounding box center [668, 98] width 984 height 38
click at [1129, 94] on span "Acciones" at bounding box center [1115, 97] width 53 height 19
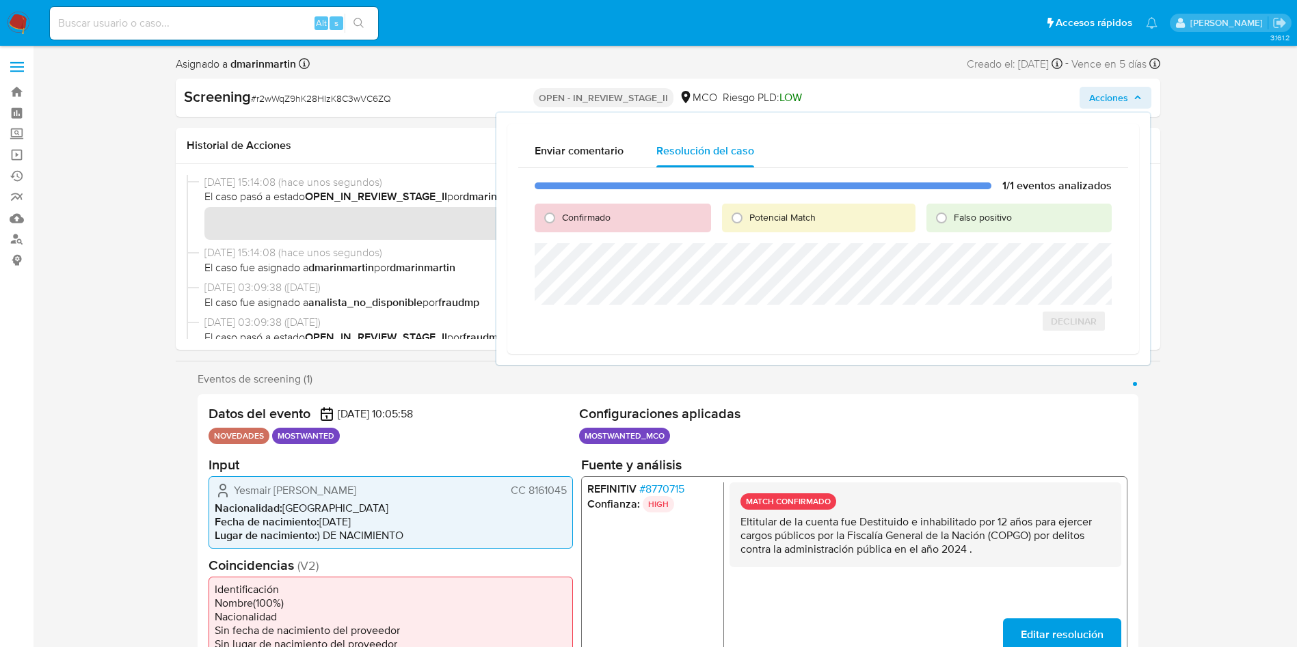
click at [587, 216] on span "Confirmado" at bounding box center [586, 218] width 49 height 14
click at [561, 216] on input "Confirmado" at bounding box center [550, 218] width 22 height 22
radio input "true"
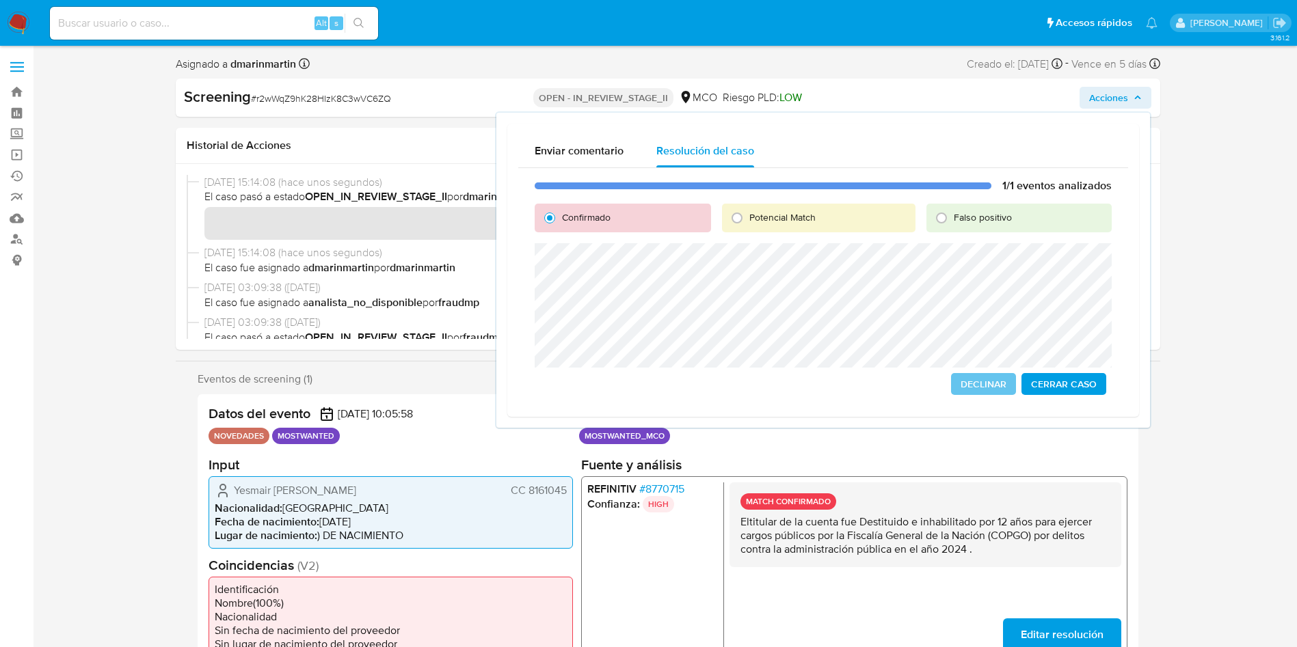
click at [1065, 375] on span "Cerrar Caso" at bounding box center [1064, 384] width 66 height 19
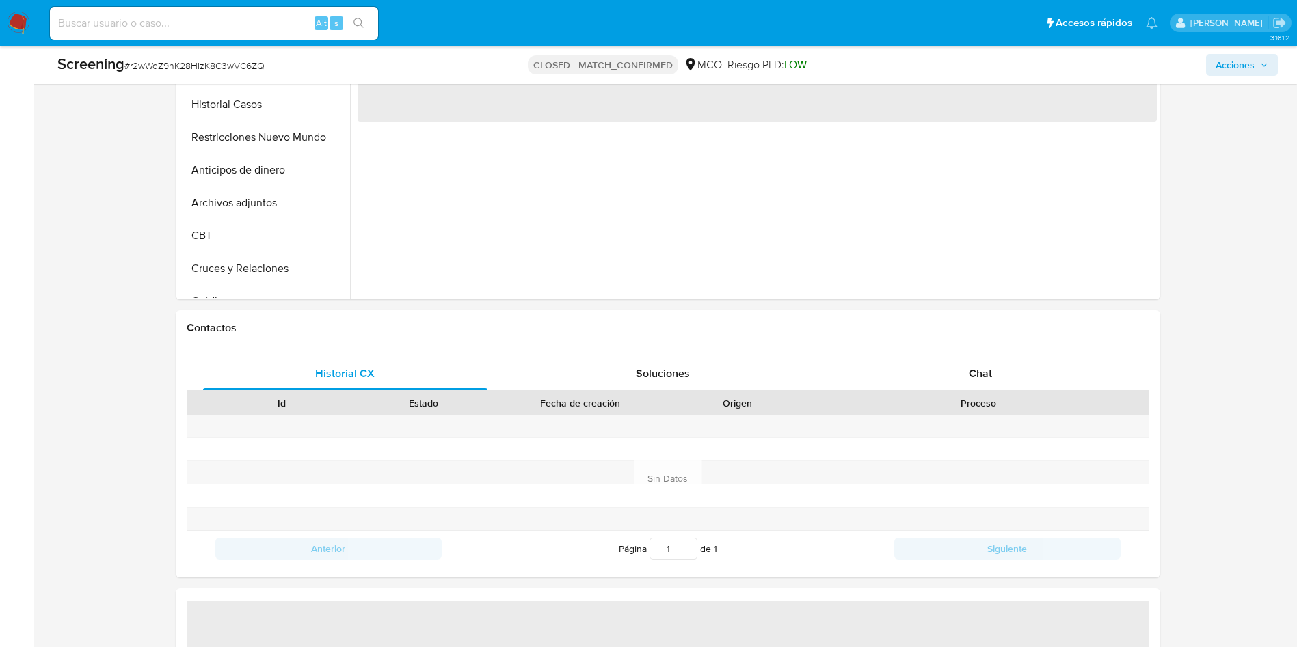
select select "10"
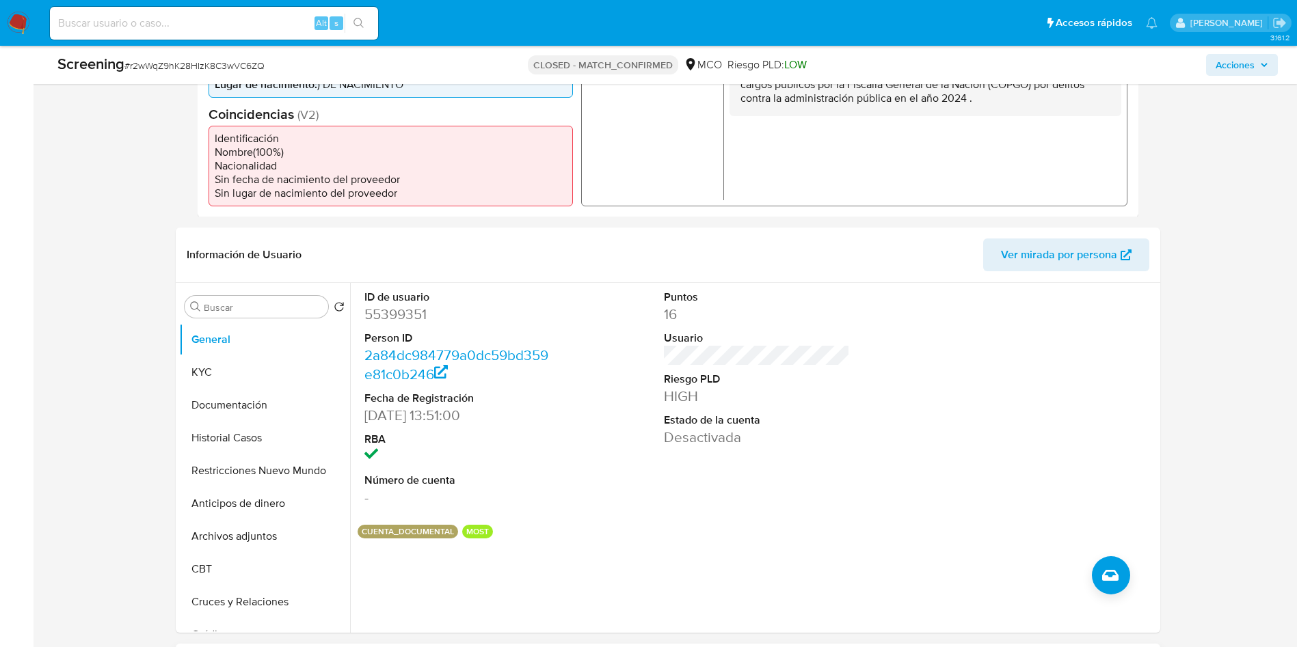
scroll to position [615, 0]
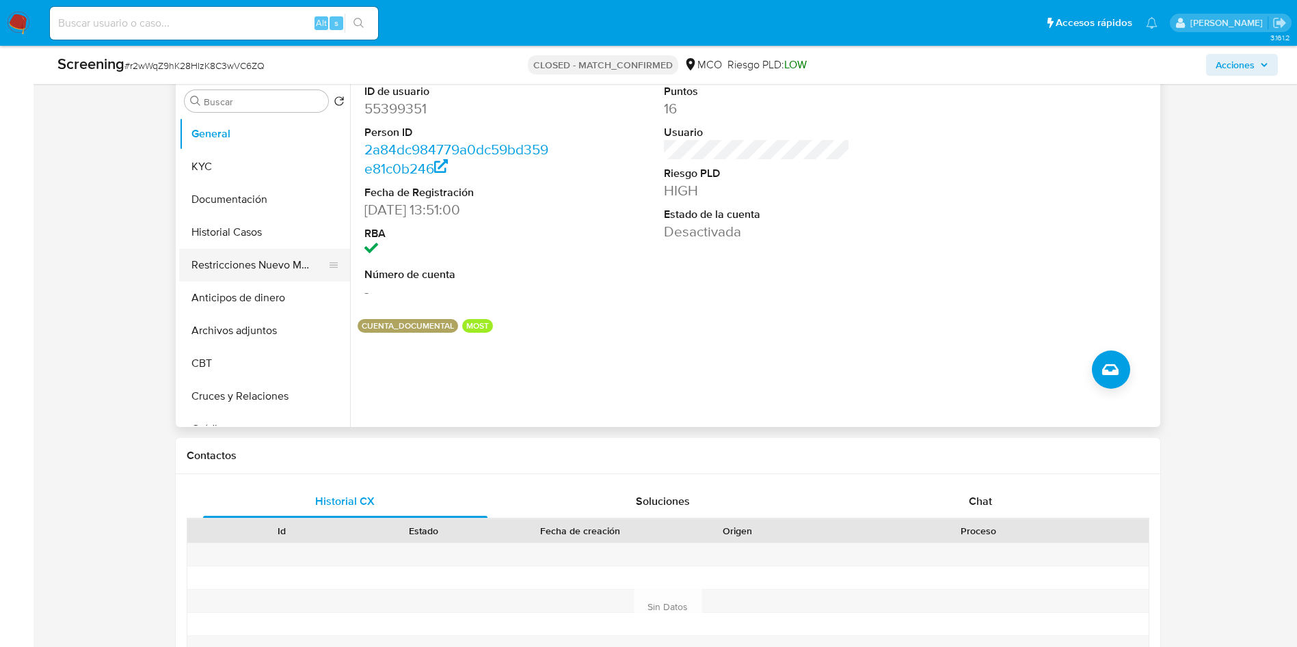
click at [247, 259] on button "Restricciones Nuevo Mundo" at bounding box center [259, 265] width 160 height 33
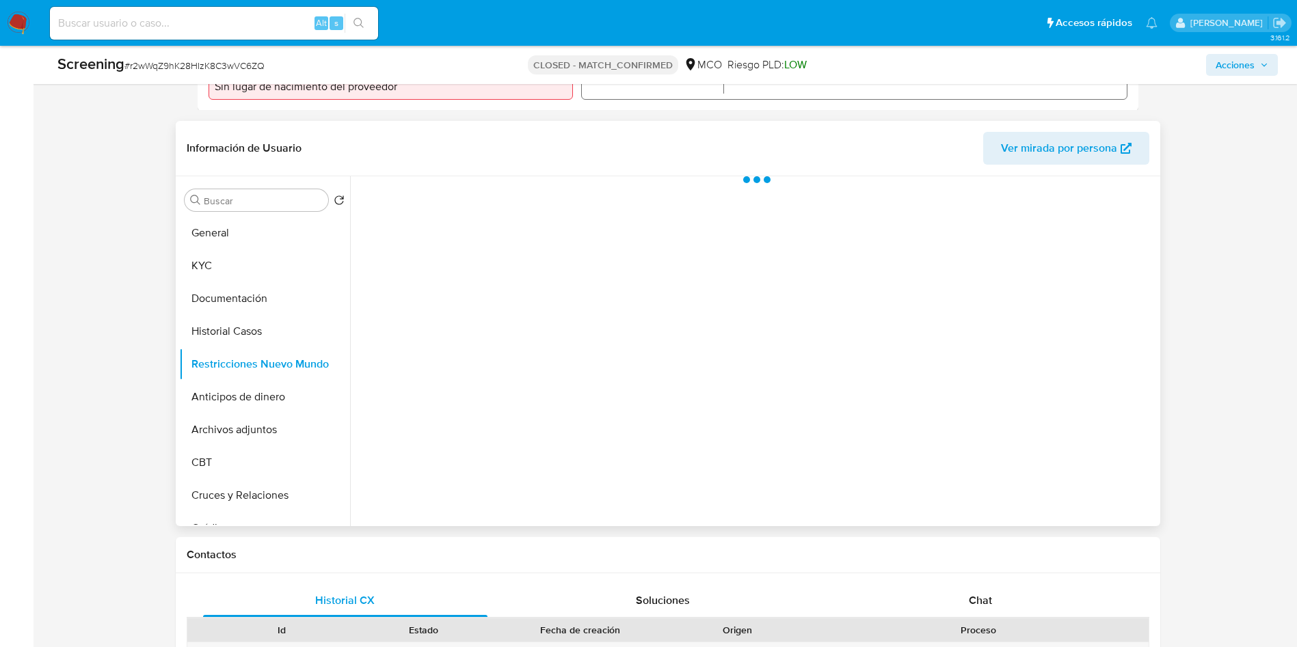
scroll to position [513, 0]
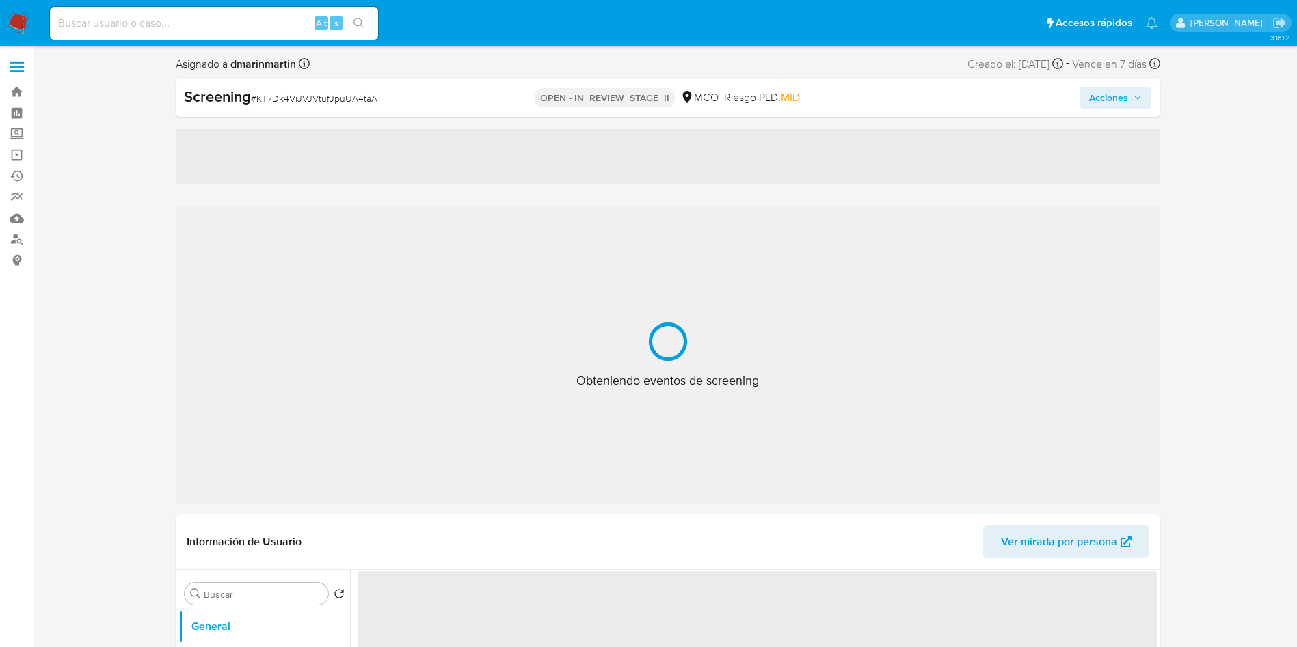
select select "10"
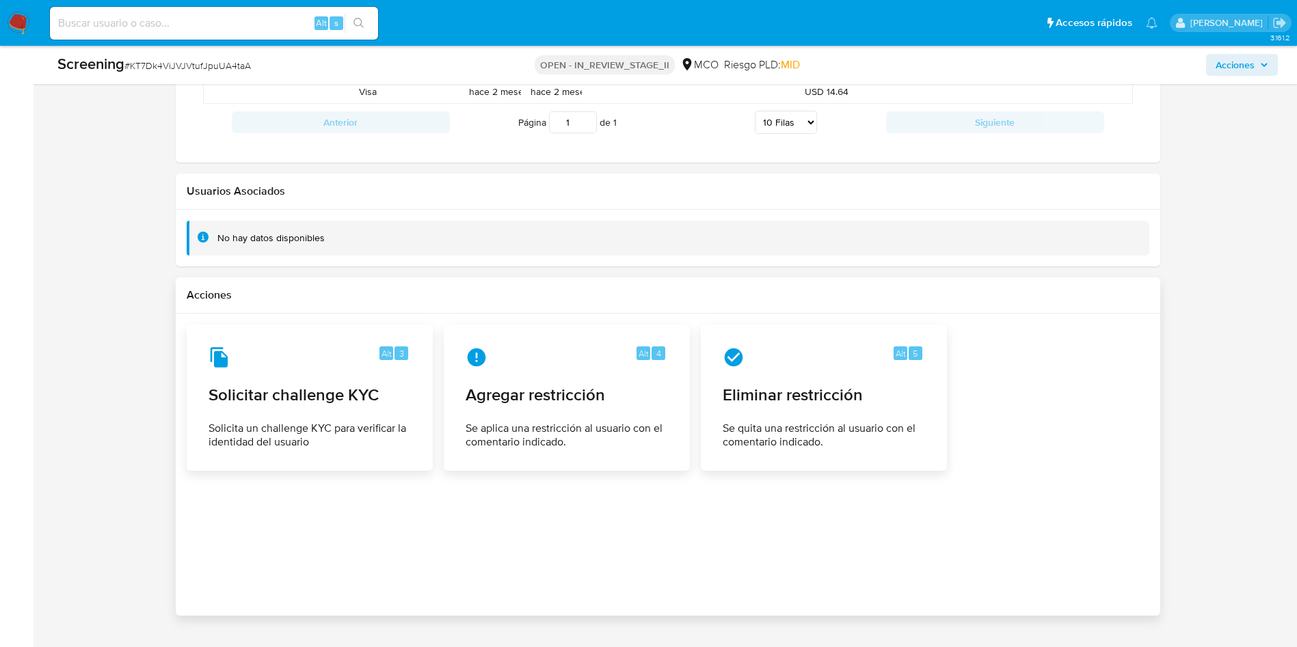
scroll to position [1832, 0]
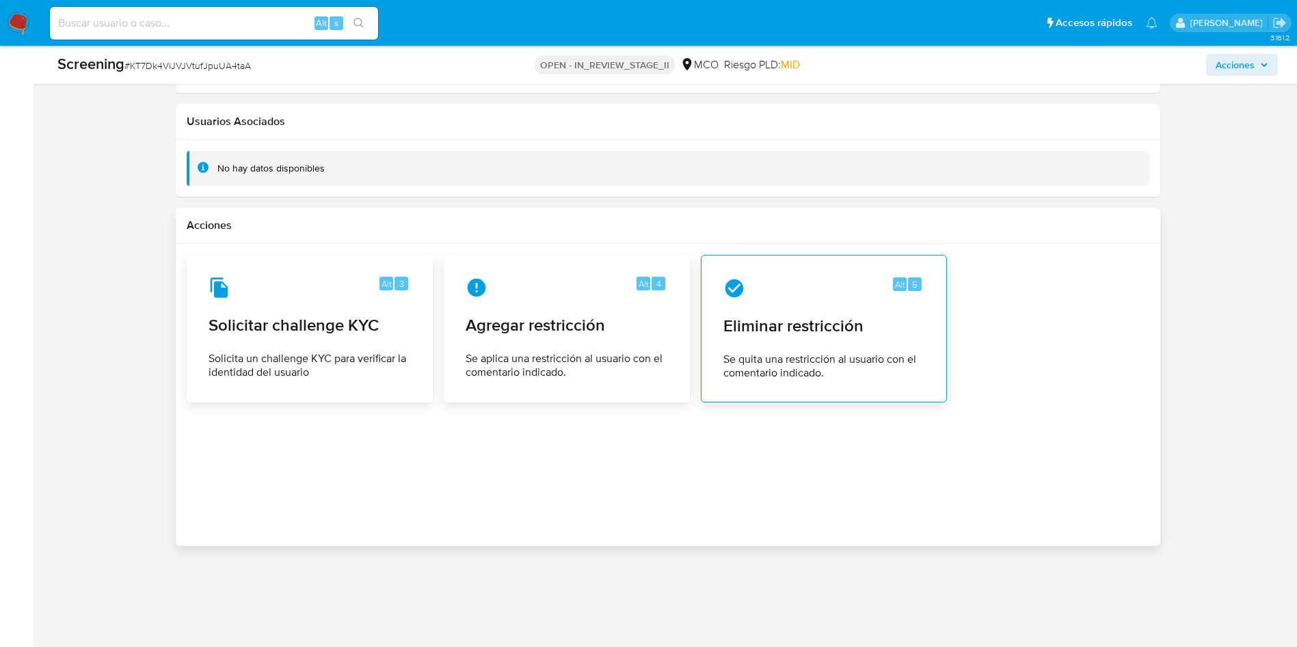
click at [818, 353] on span "Se quita una restricción al usuario con el comentario indicado." at bounding box center [823, 366] width 201 height 27
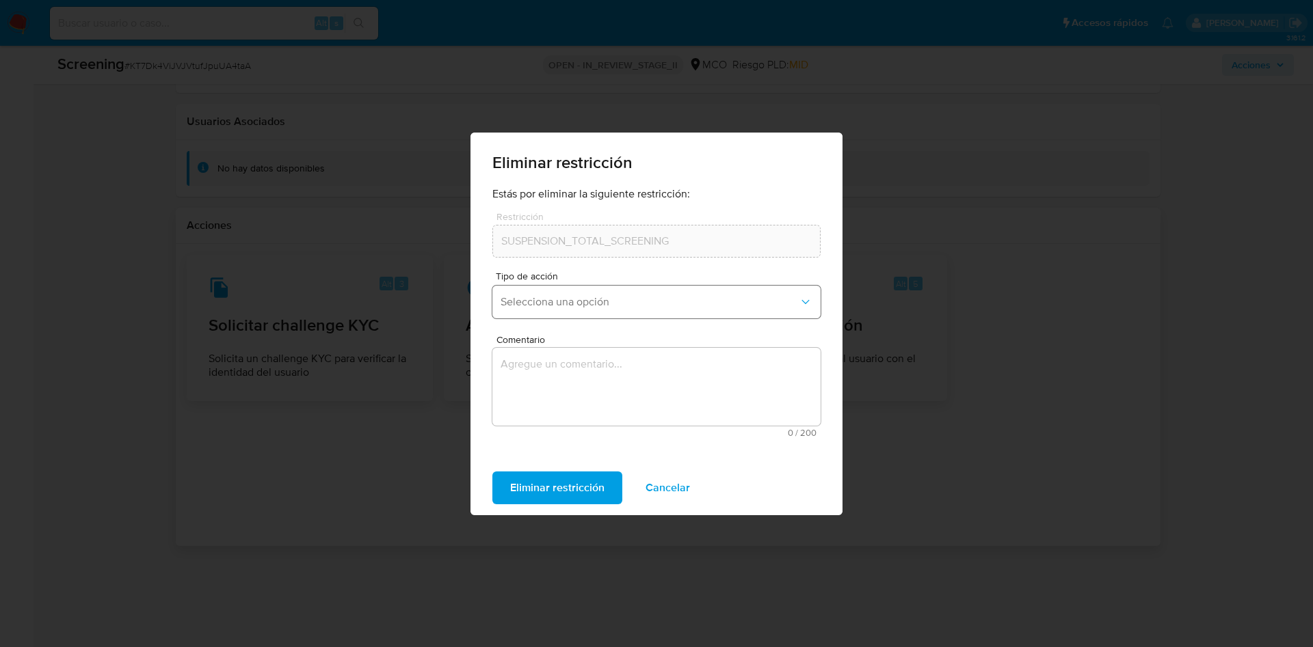
click at [617, 295] on span "Selecciona una opción" at bounding box center [649, 302] width 298 height 14
drag, startPoint x: 563, startPoint y: 340, endPoint x: 619, endPoint y: 418, distance: 96.0
click at [565, 340] on span "Rehabilitación" at bounding box center [534, 339] width 68 height 14
click at [642, 393] on textarea "Comentario" at bounding box center [656, 387] width 328 height 78
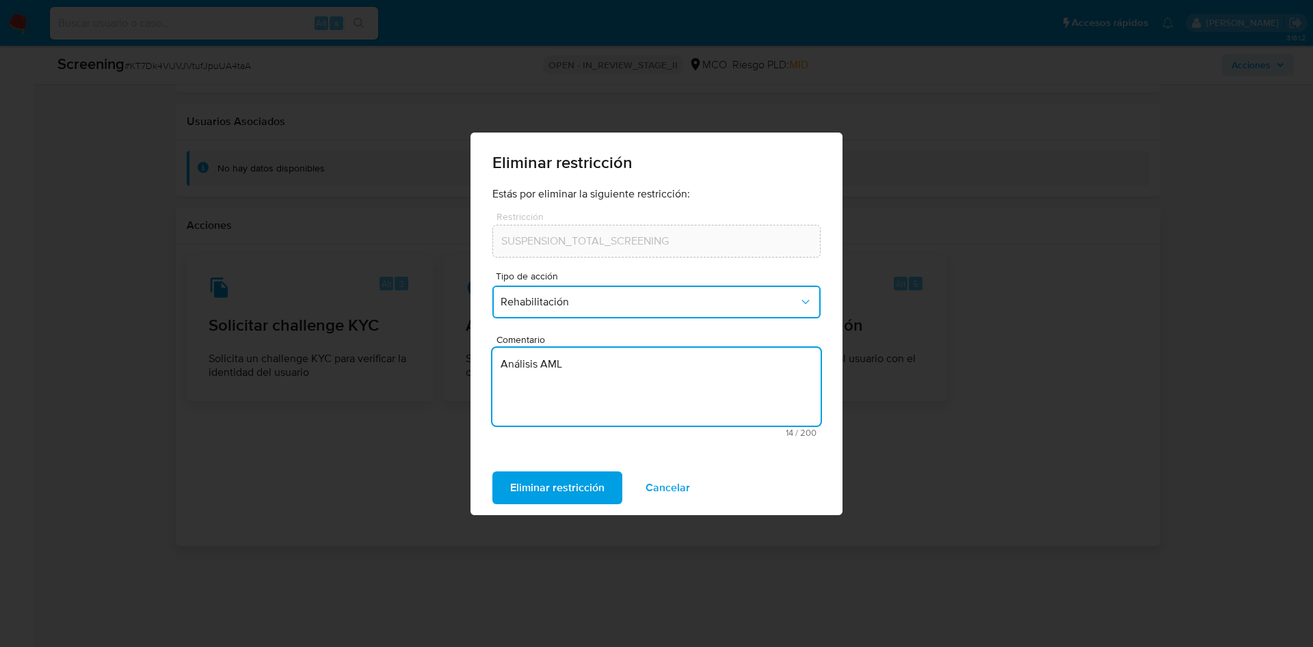
type textarea "Análisis AML"
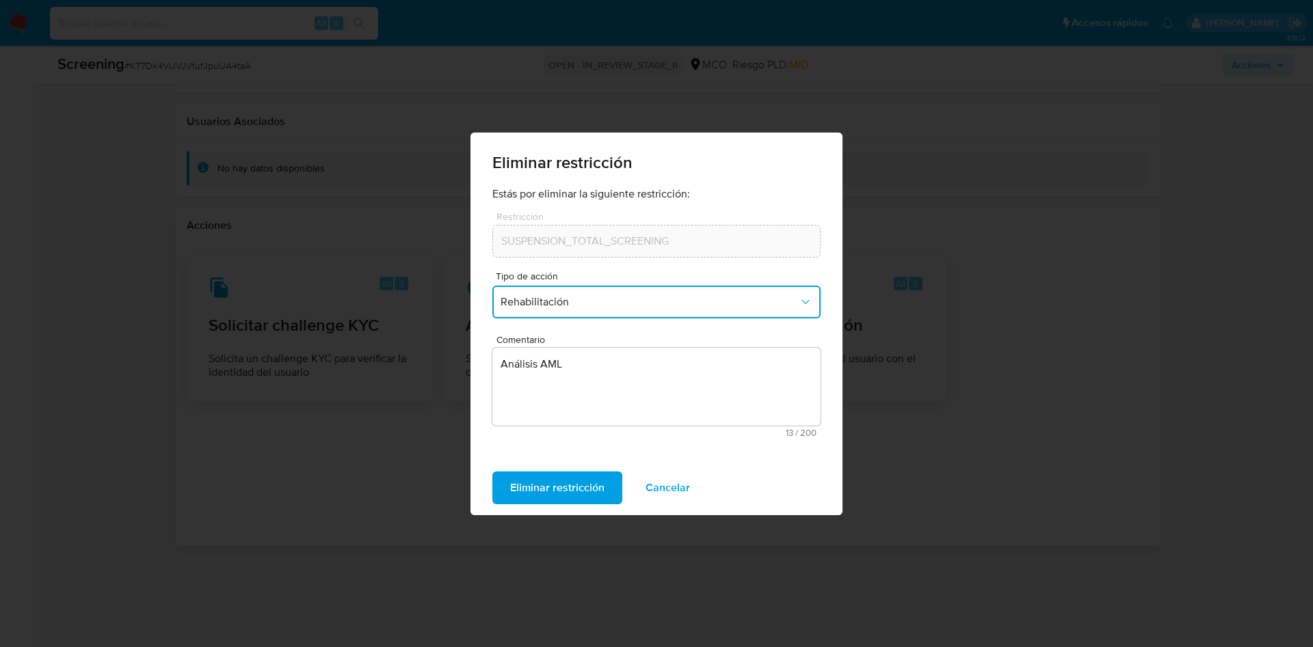
click at [492, 472] on button "Eliminar restricción" at bounding box center [557, 488] width 130 height 33
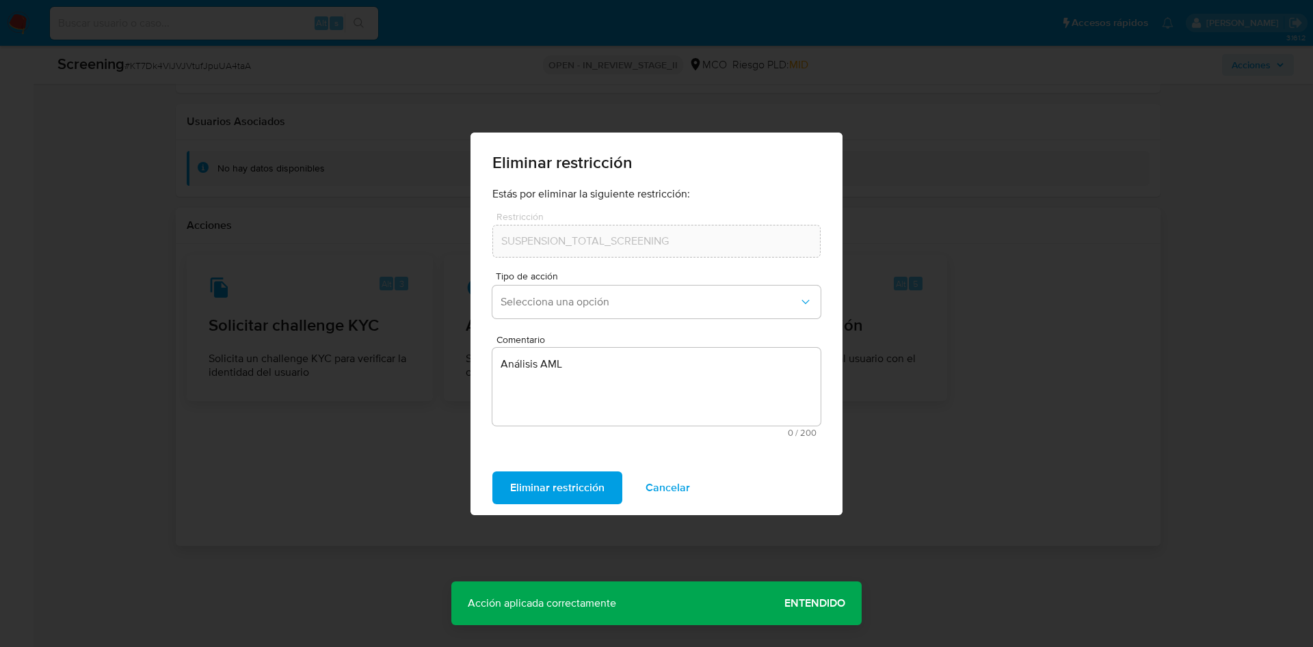
click at [1088, 433] on div "Eliminar restricción Estás por eliminar la siguiente restricción: Restricción S…" at bounding box center [656, 323] width 1313 height 647
click at [667, 487] on span "Cancelar" at bounding box center [667, 488] width 44 height 30
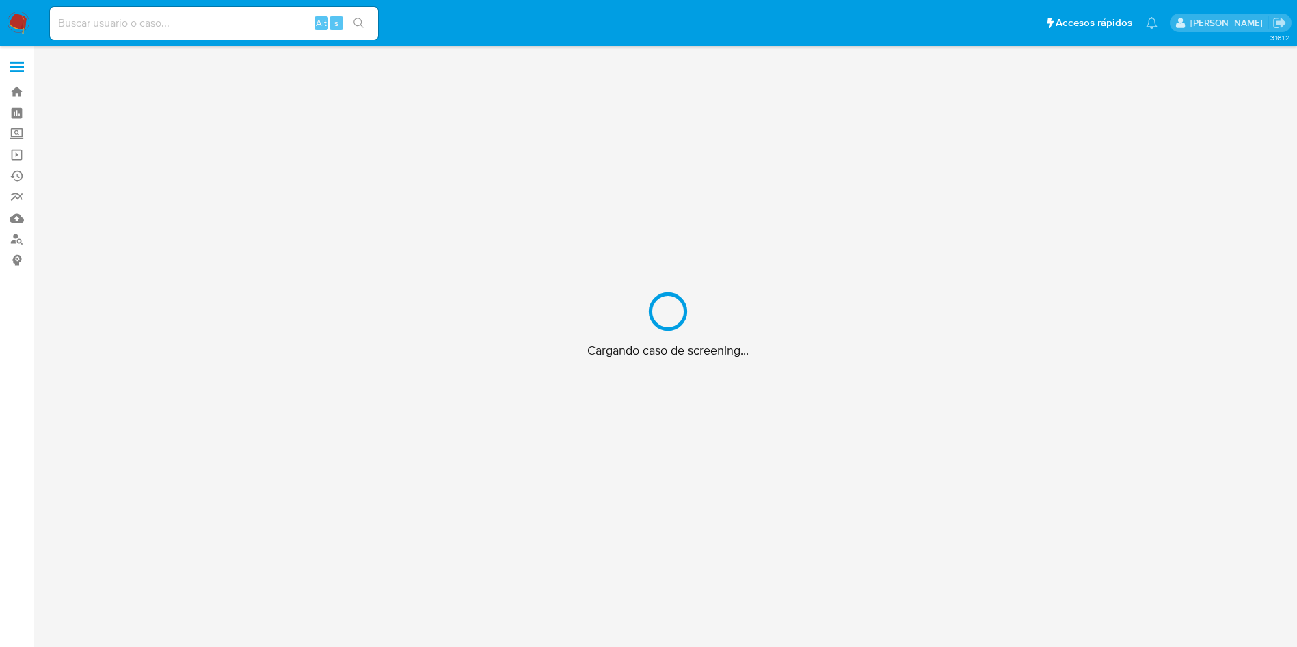
scroll to position [49, 0]
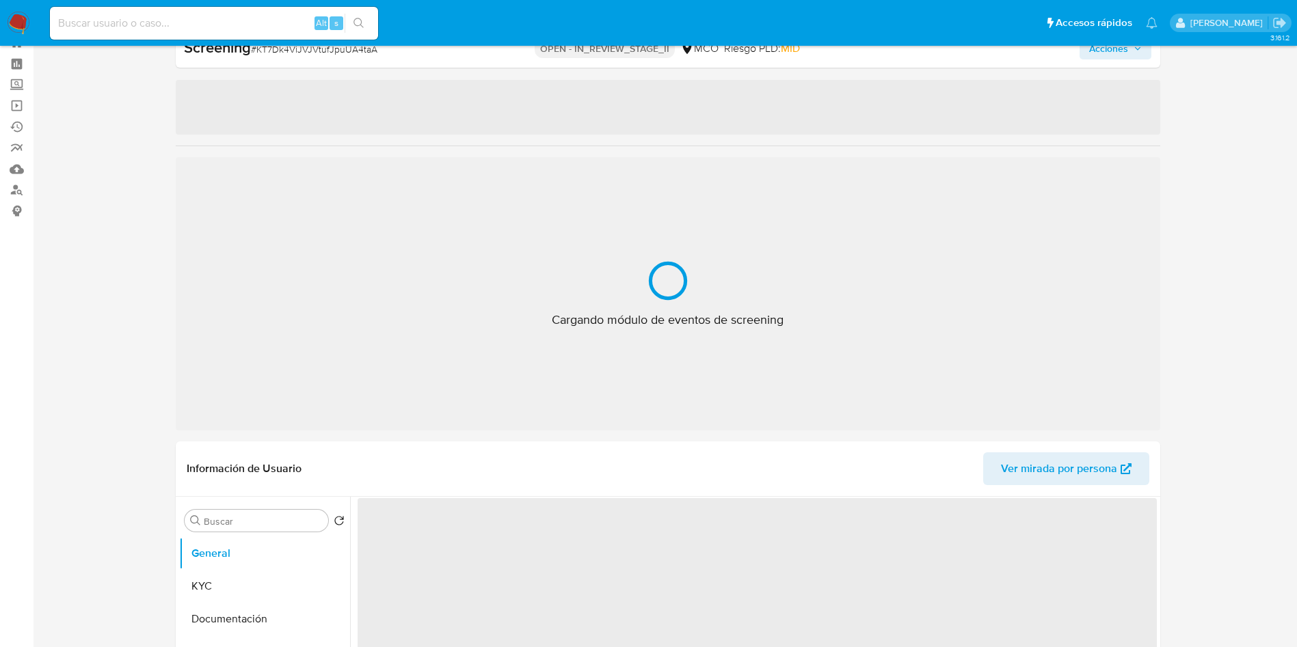
select select "10"
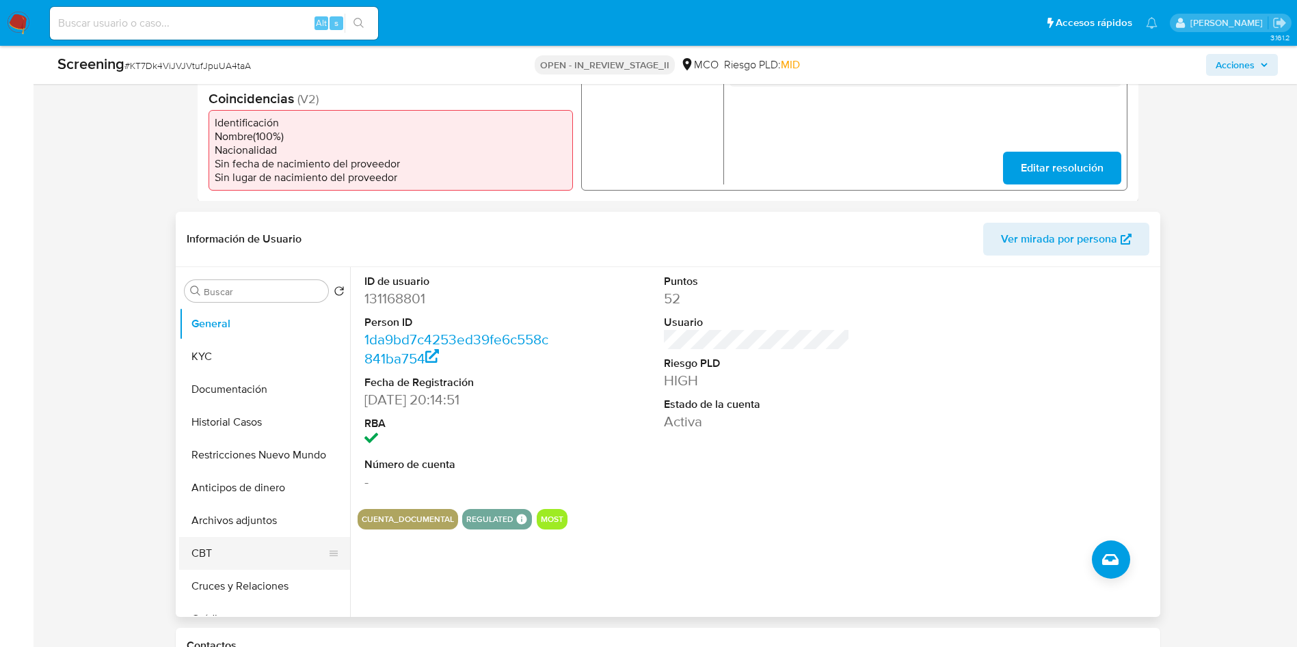
scroll to position [499, 0]
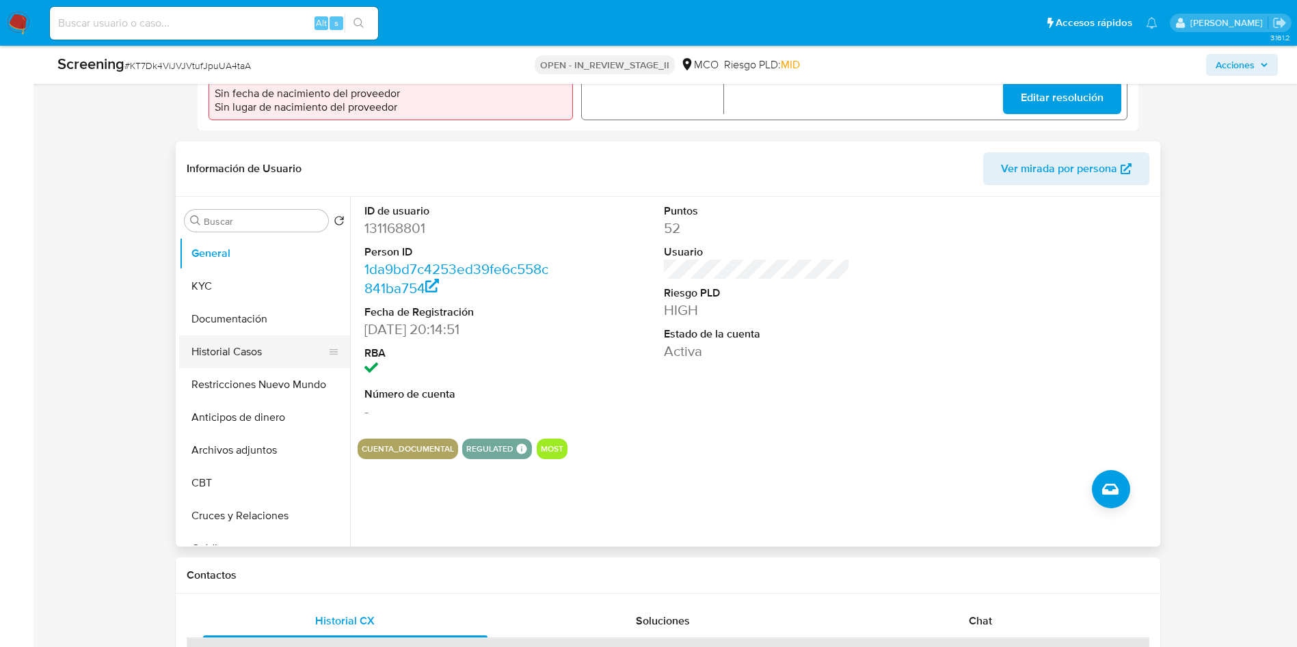
click at [237, 351] on button "Historial Casos" at bounding box center [259, 352] width 160 height 33
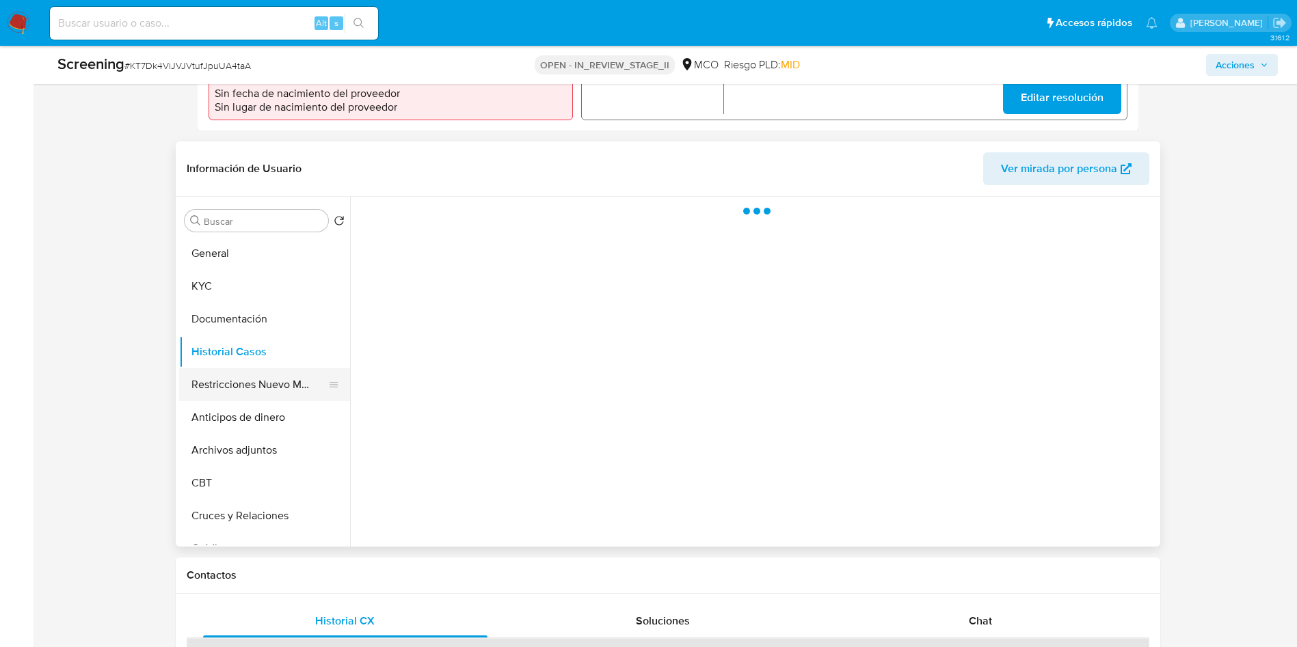
click at [237, 387] on button "Restricciones Nuevo Mundo" at bounding box center [259, 384] width 160 height 33
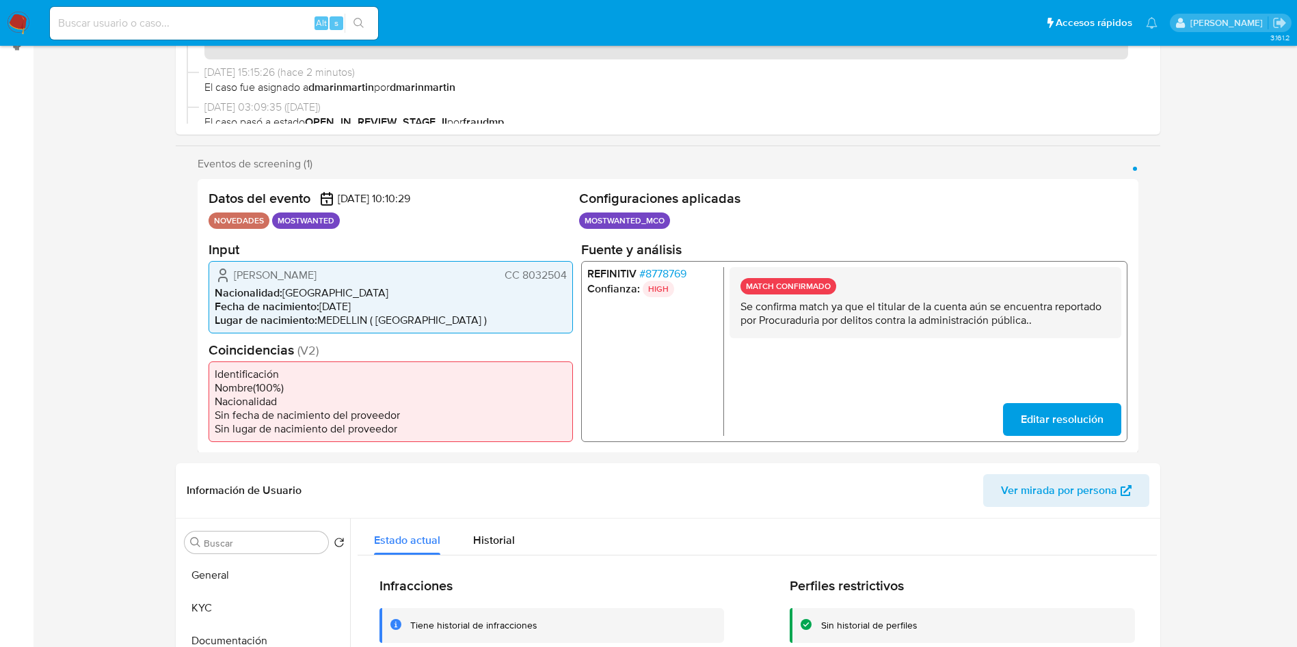
scroll to position [0, 0]
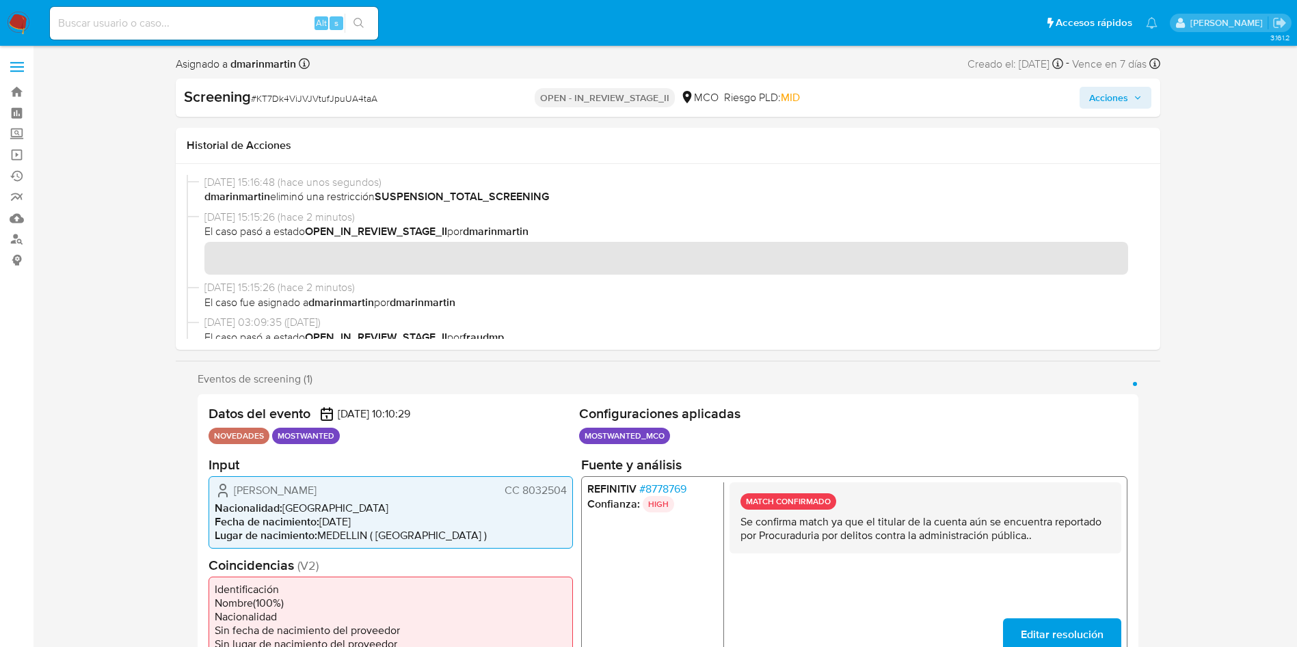
click at [1133, 83] on div "Screening # KT7Dk4ViJVJVtufJpuUA4taA OPEN - IN_REVIEW_STAGE_II MCO Riesgo PLD: …" at bounding box center [668, 98] width 984 height 38
drag, startPoint x: 1119, startPoint y: 81, endPoint x: 1119, endPoint y: 92, distance: 10.9
click at [1119, 85] on div "Screening # KT7Dk4ViJVJVtufJpuUA4taA OPEN - IN_REVIEW_STAGE_II MCO Riesgo PLD: …" at bounding box center [668, 98] width 984 height 38
drag, startPoint x: 1119, startPoint y: 103, endPoint x: 1111, endPoint y: 107, distance: 9.5
click at [1116, 104] on span "Acciones" at bounding box center [1108, 98] width 39 height 22
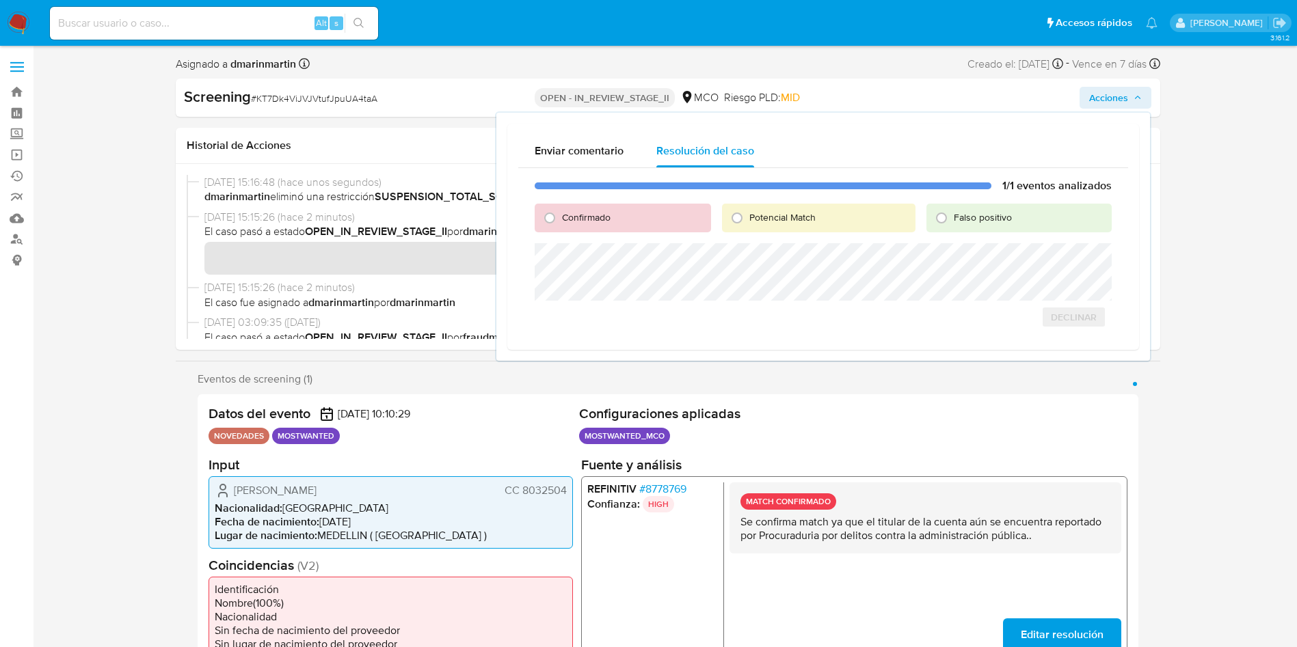
click at [976, 216] on span "Falso positivo" at bounding box center [983, 218] width 58 height 14
click at [952, 216] on input "Falso positivo" at bounding box center [941, 218] width 22 height 22
radio input "true"
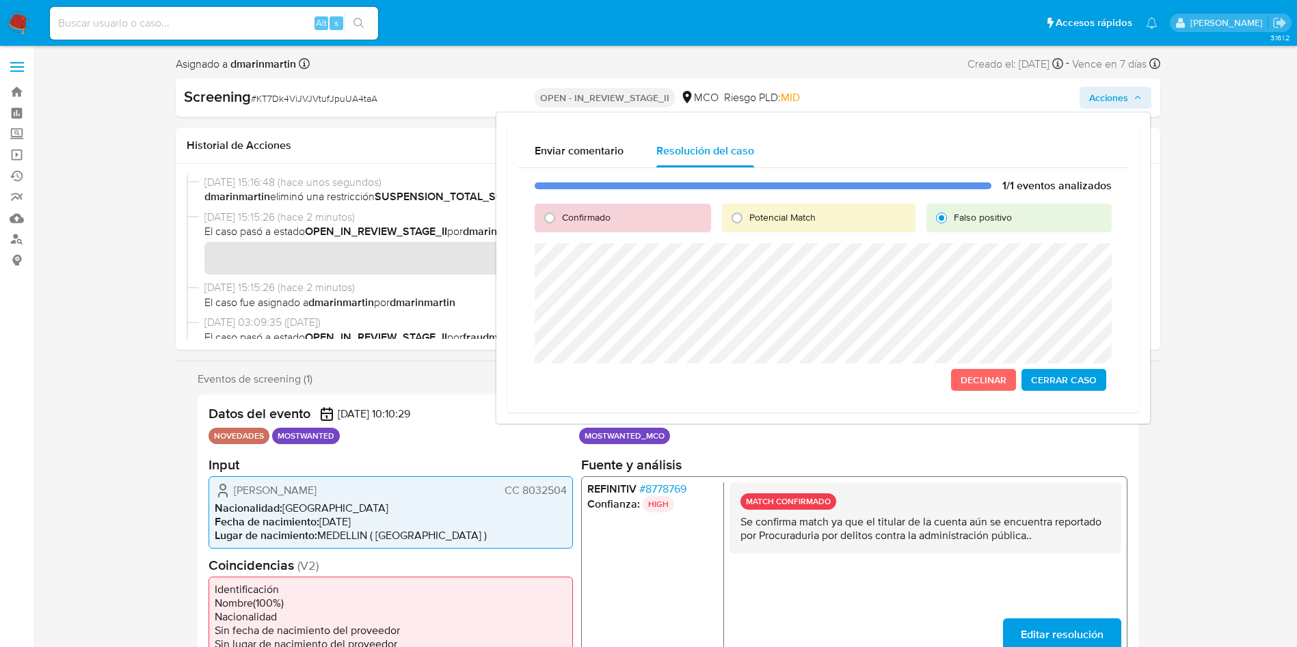
click at [1068, 381] on span "Cerrar Caso" at bounding box center [1064, 380] width 66 height 19
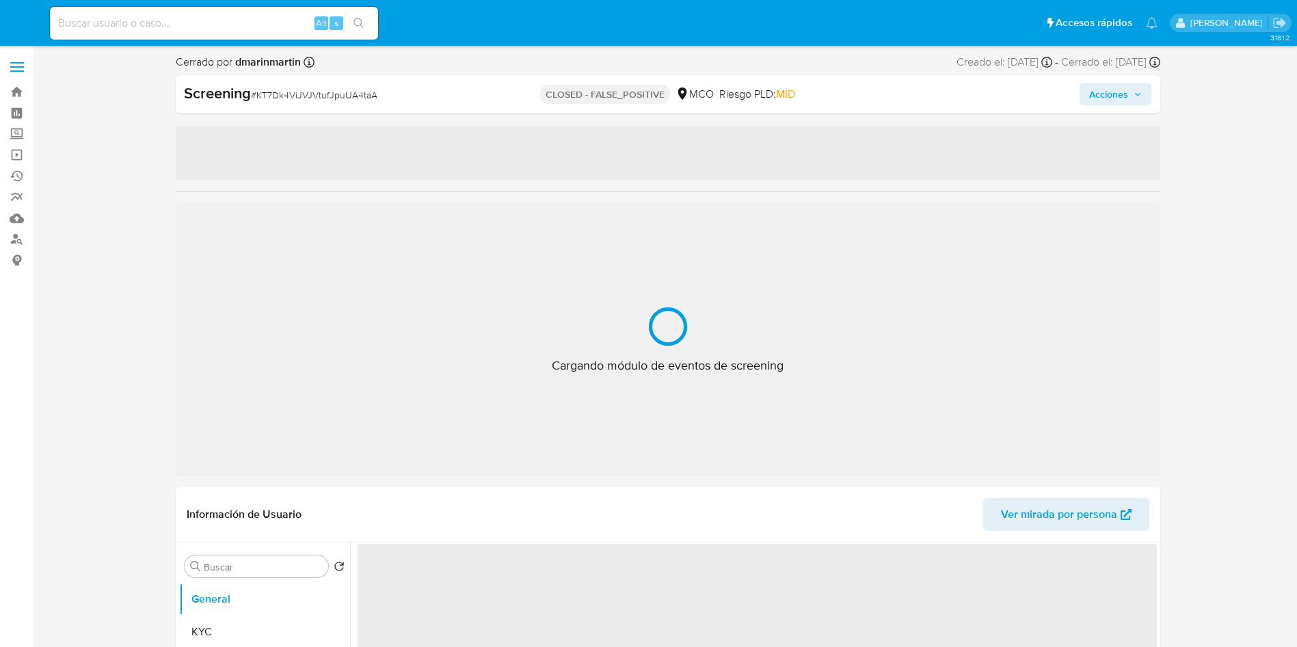
select select "10"
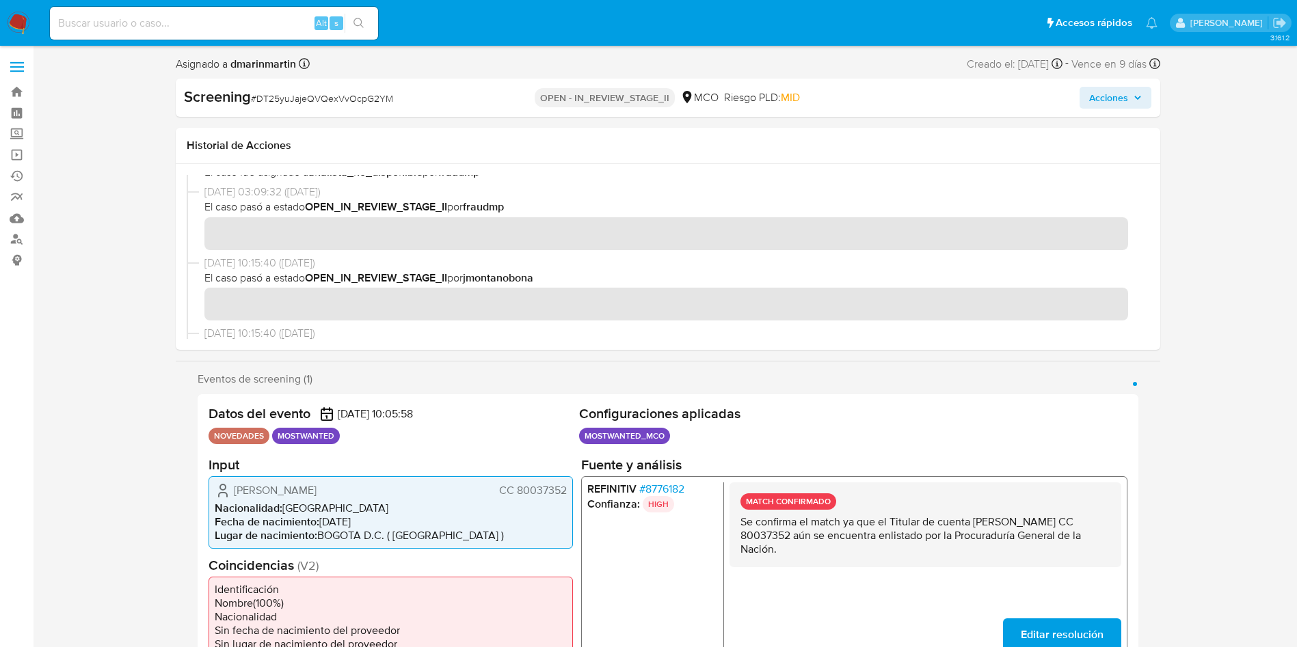
scroll to position [205, 0]
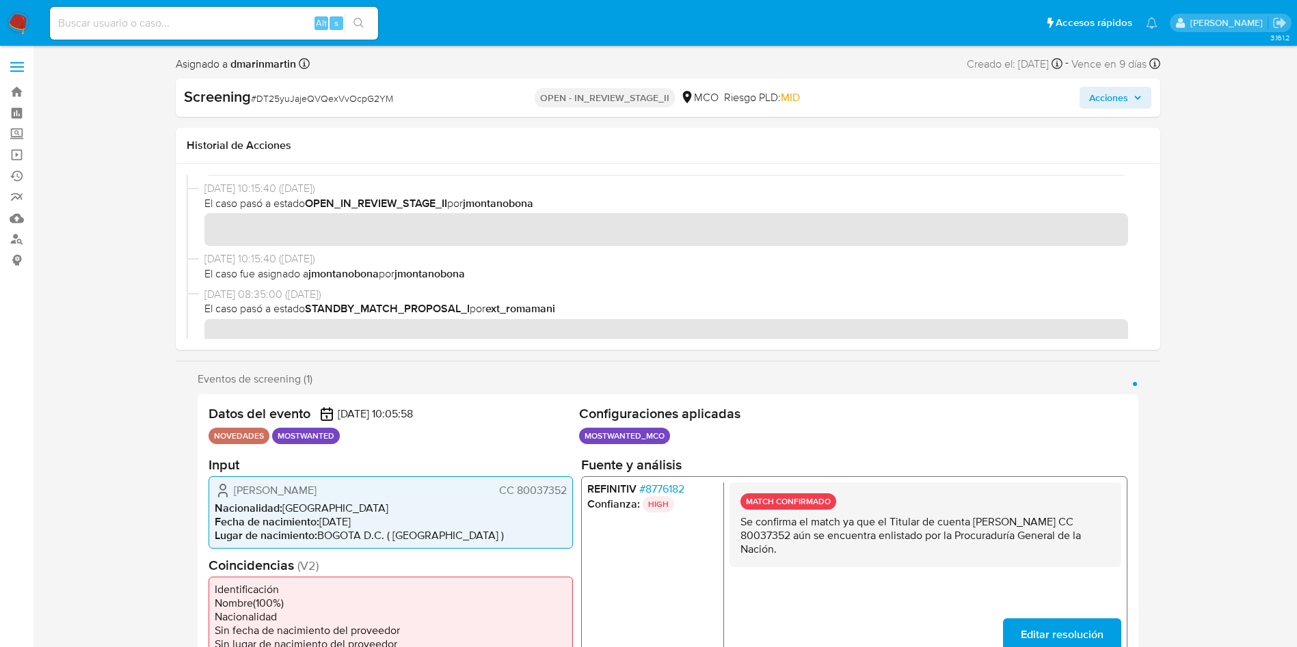
click at [1118, 94] on span "Acciones" at bounding box center [1108, 98] width 39 height 22
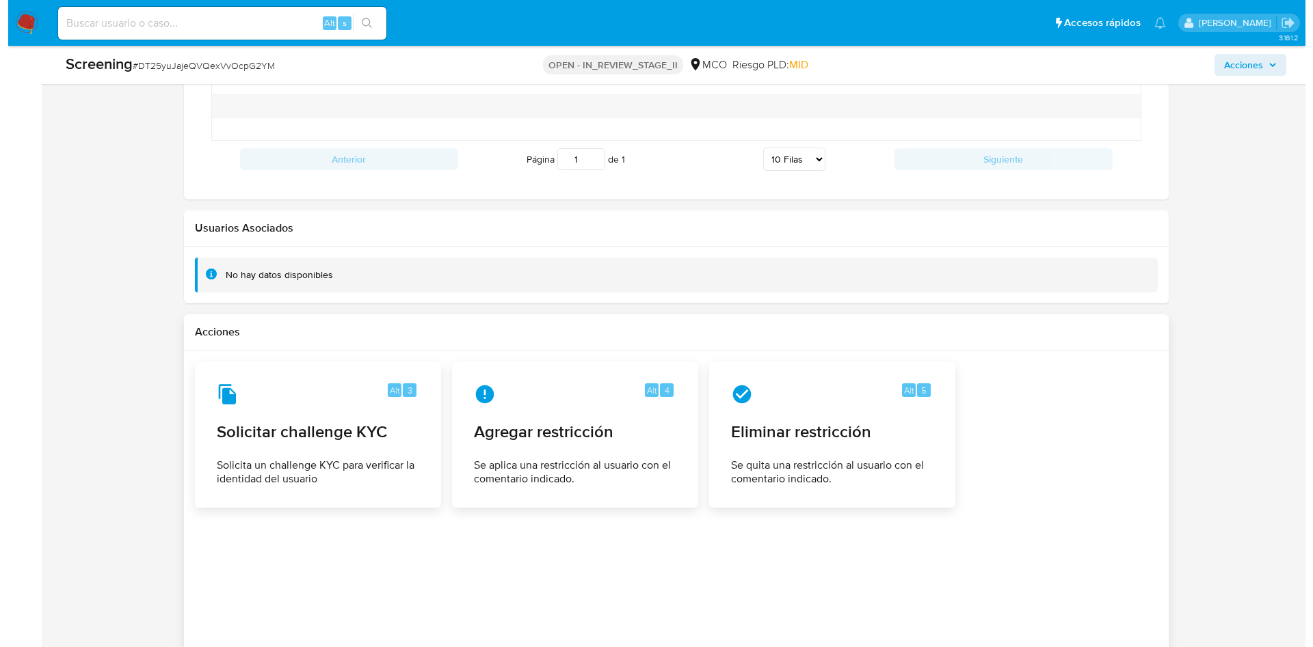
scroll to position [1920, 0]
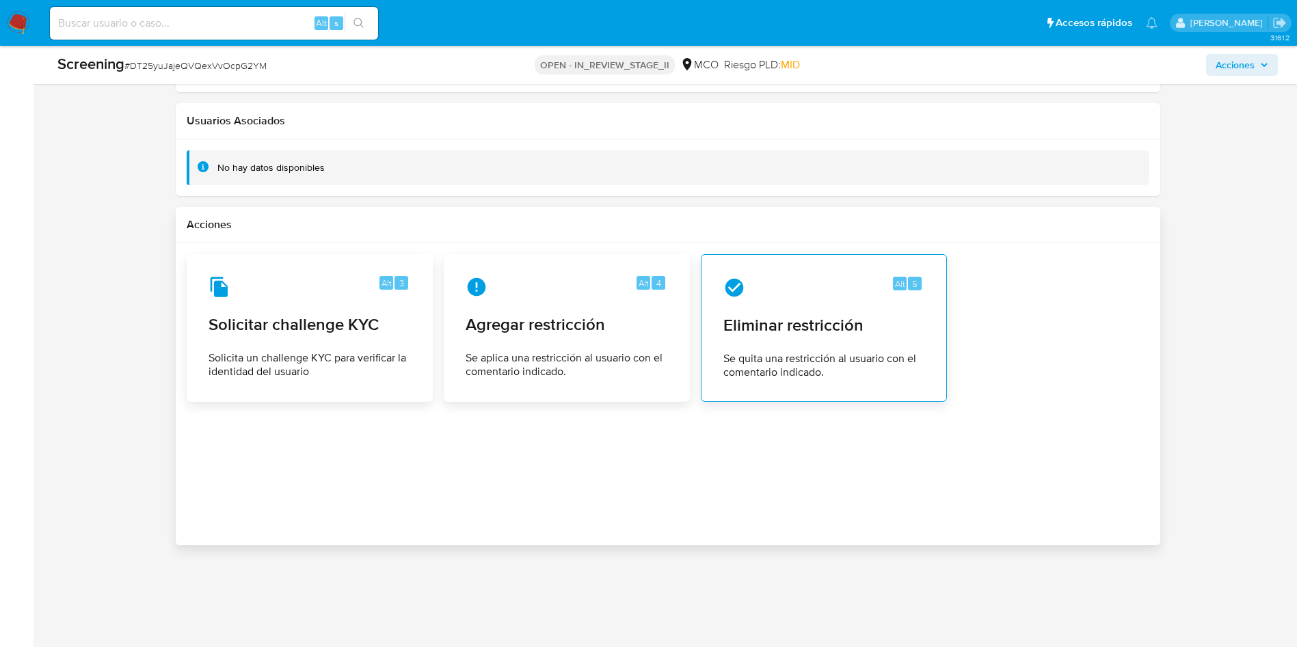
click at [835, 316] on span "Eliminar restricción" at bounding box center [823, 325] width 201 height 21
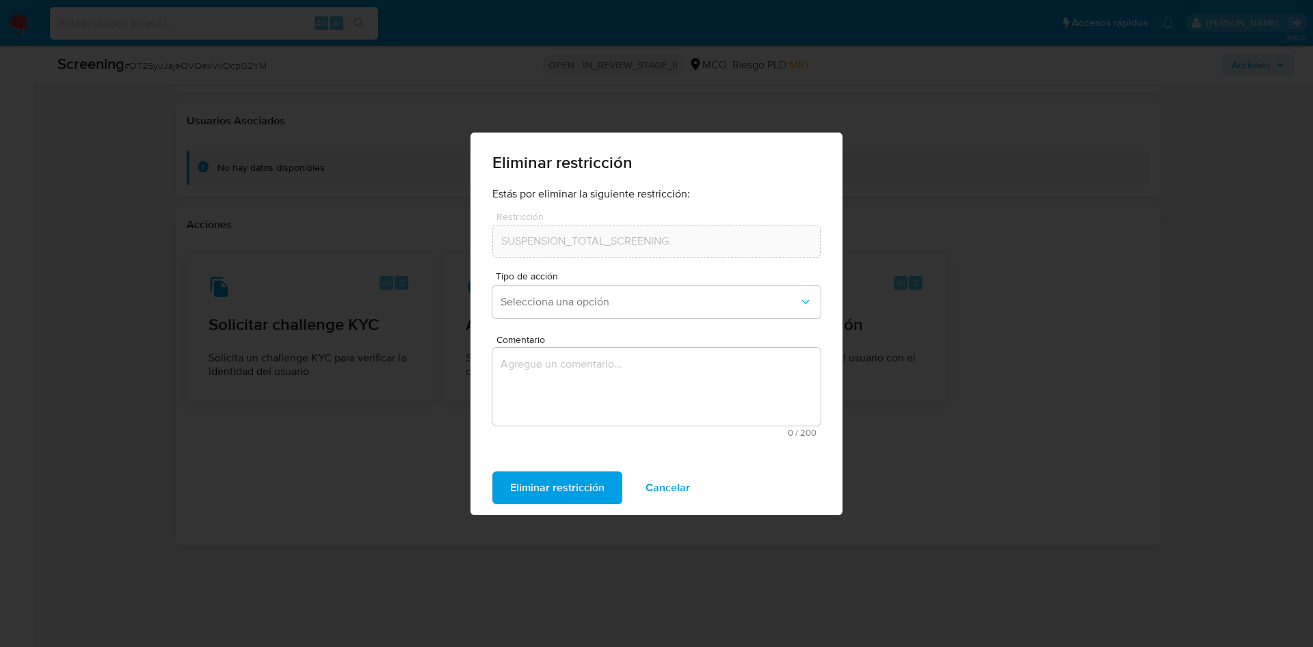
click at [1106, 334] on div "Eliminar restricción Estás por eliminar la siguiente restricción: Restricción S…" at bounding box center [656, 323] width 1313 height 647
drag, startPoint x: 675, startPoint y: 477, endPoint x: 1039, endPoint y: 409, distance: 370.0
click at [679, 476] on span "Cancelar" at bounding box center [667, 488] width 44 height 30
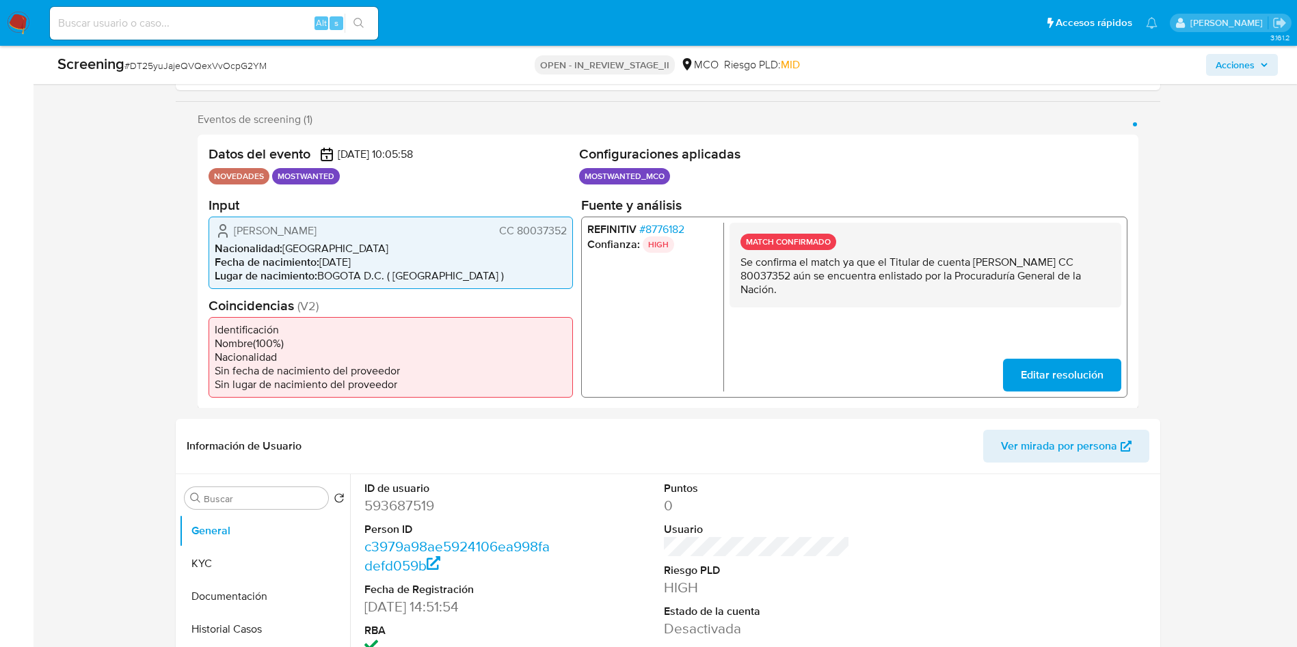
scroll to position [0, 0]
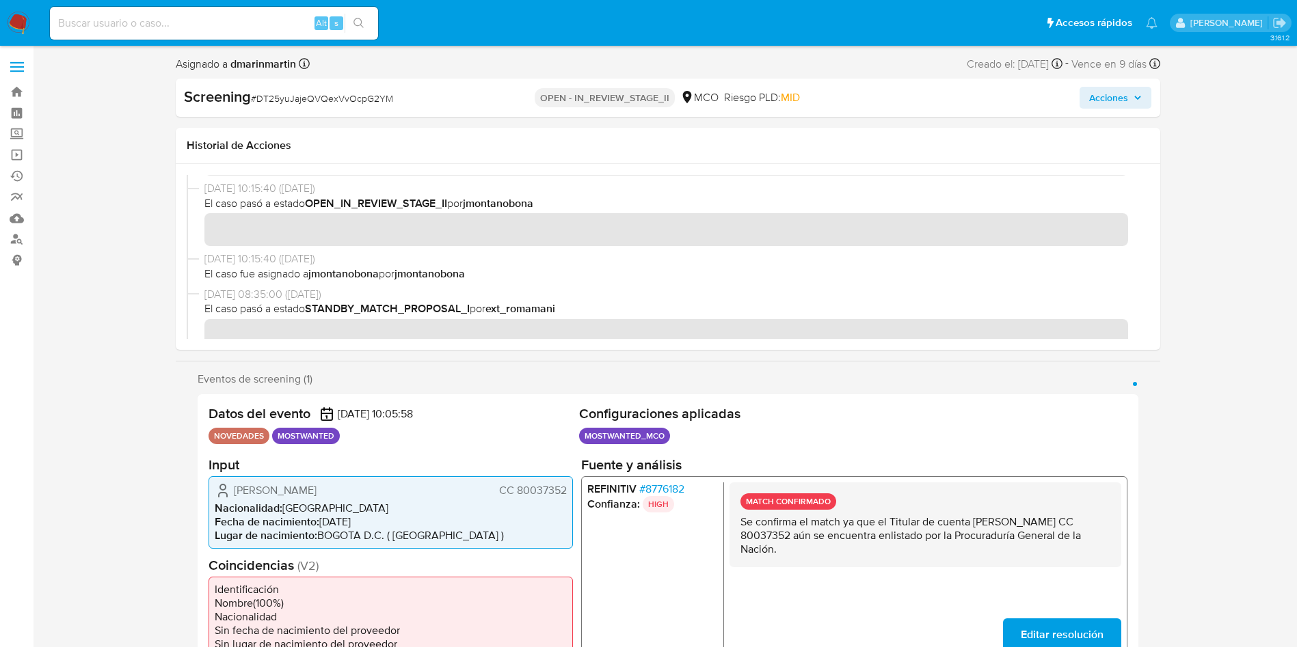
drag, startPoint x: 1129, startPoint y: 94, endPoint x: 1115, endPoint y: 105, distance: 17.5
click at [1127, 94] on span "Acciones" at bounding box center [1108, 98] width 39 height 22
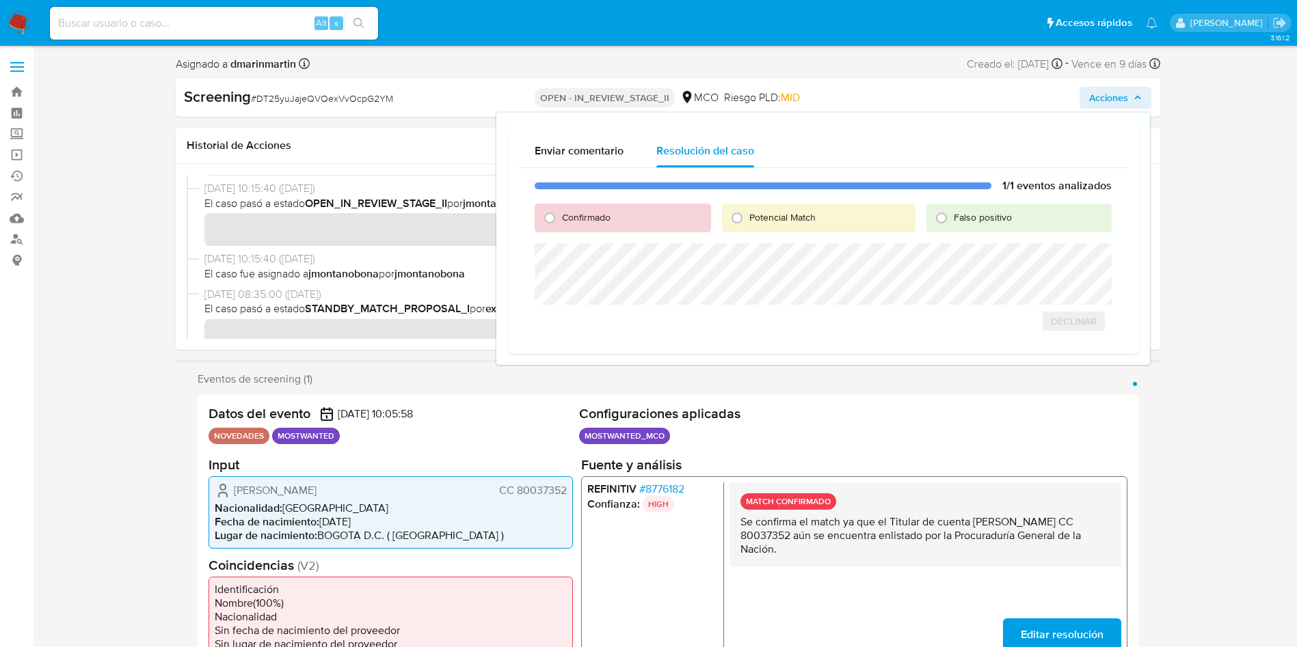
click at [600, 219] on span "Confirmado" at bounding box center [586, 218] width 49 height 14
click at [561, 219] on input "Confirmado" at bounding box center [550, 218] width 22 height 22
radio input "true"
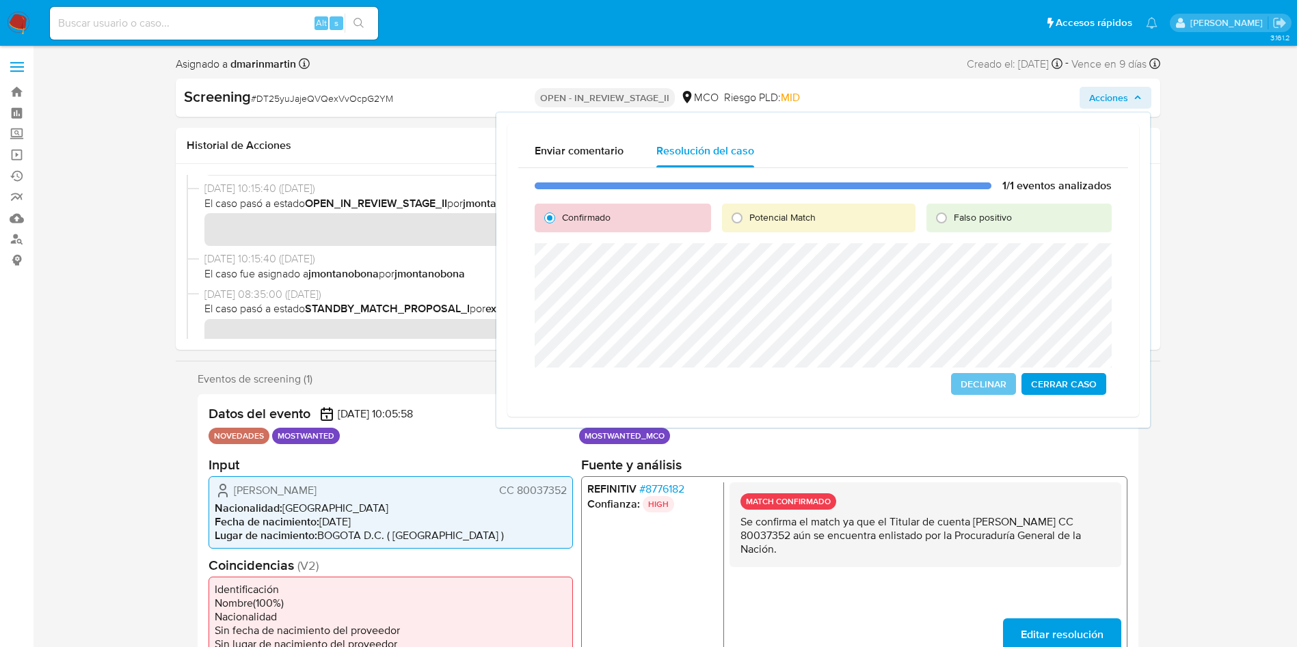
click at [1060, 377] on span "Cerrar Caso" at bounding box center [1064, 384] width 66 height 19
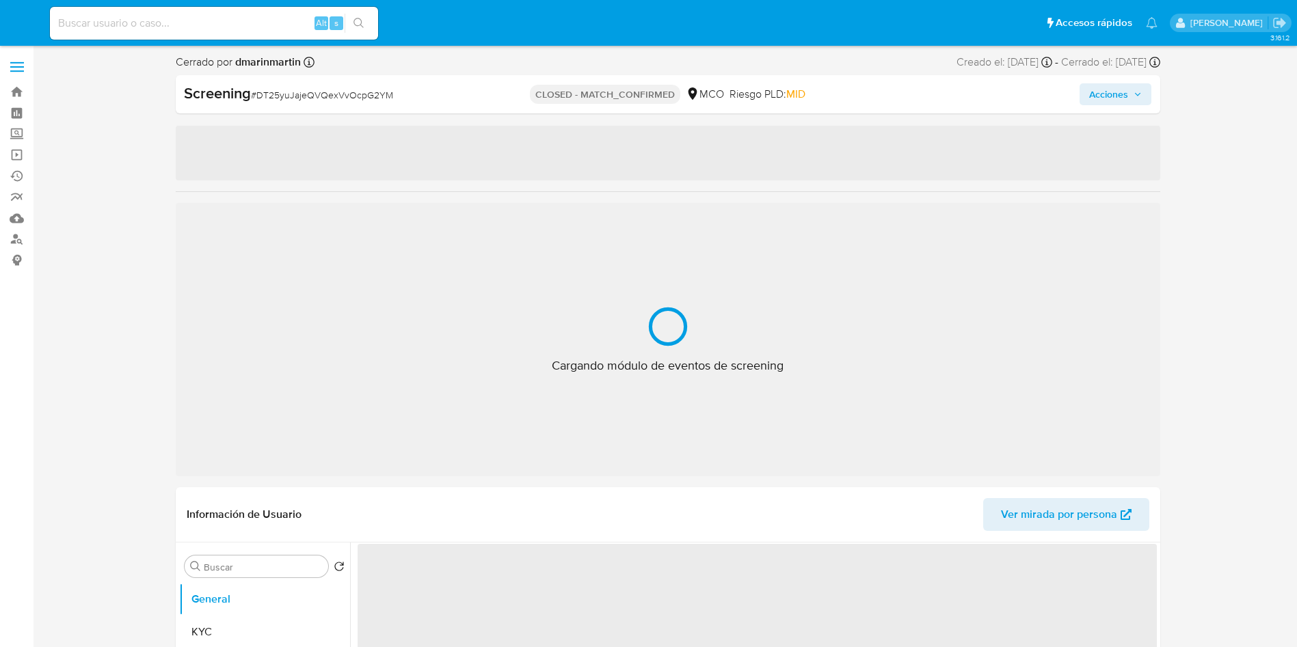
select select "10"
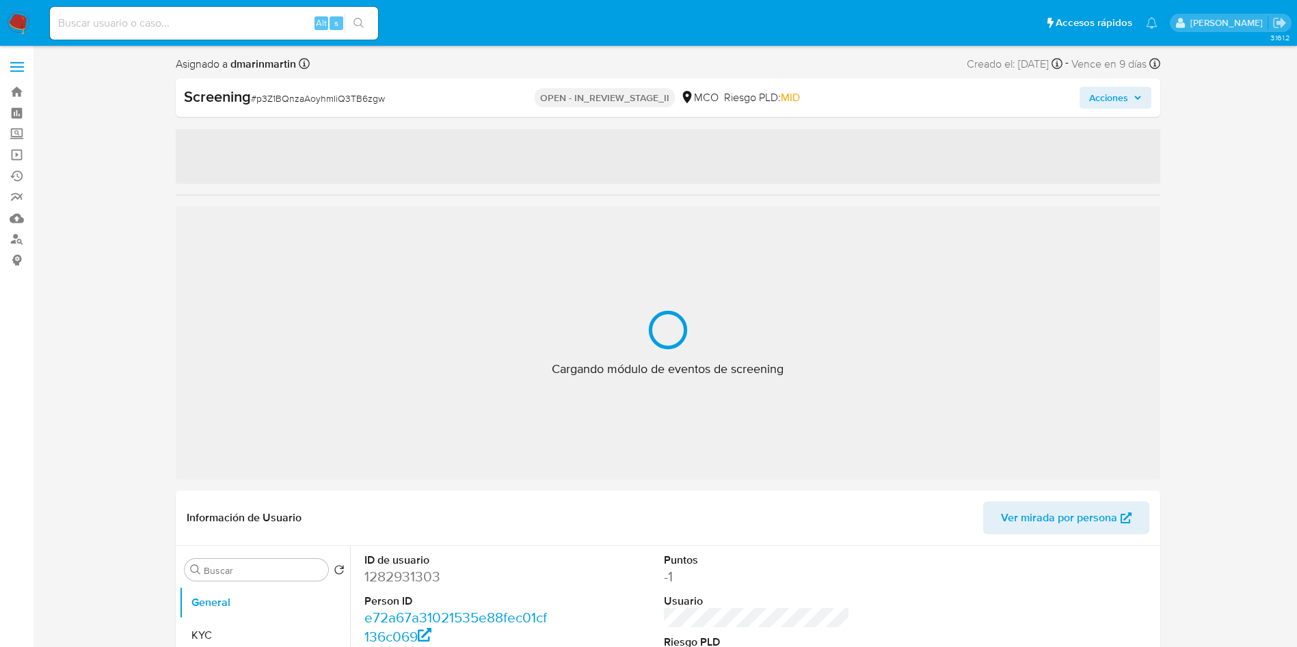
select select "10"
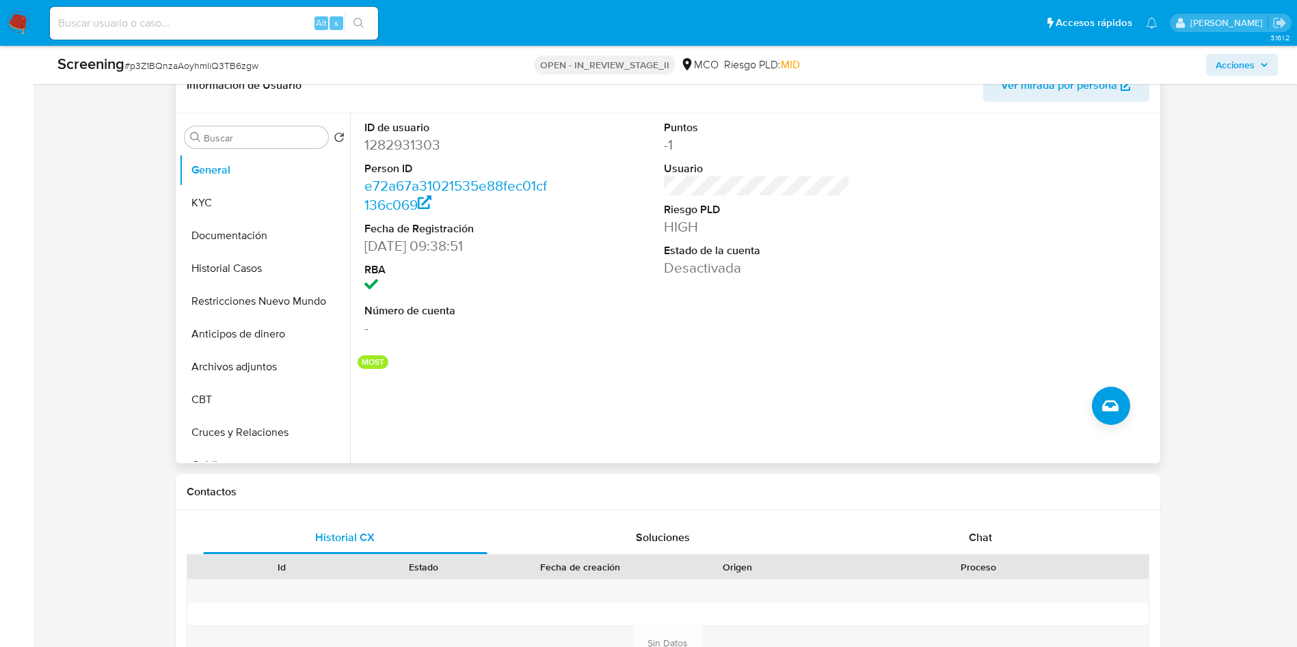
scroll to position [513, 0]
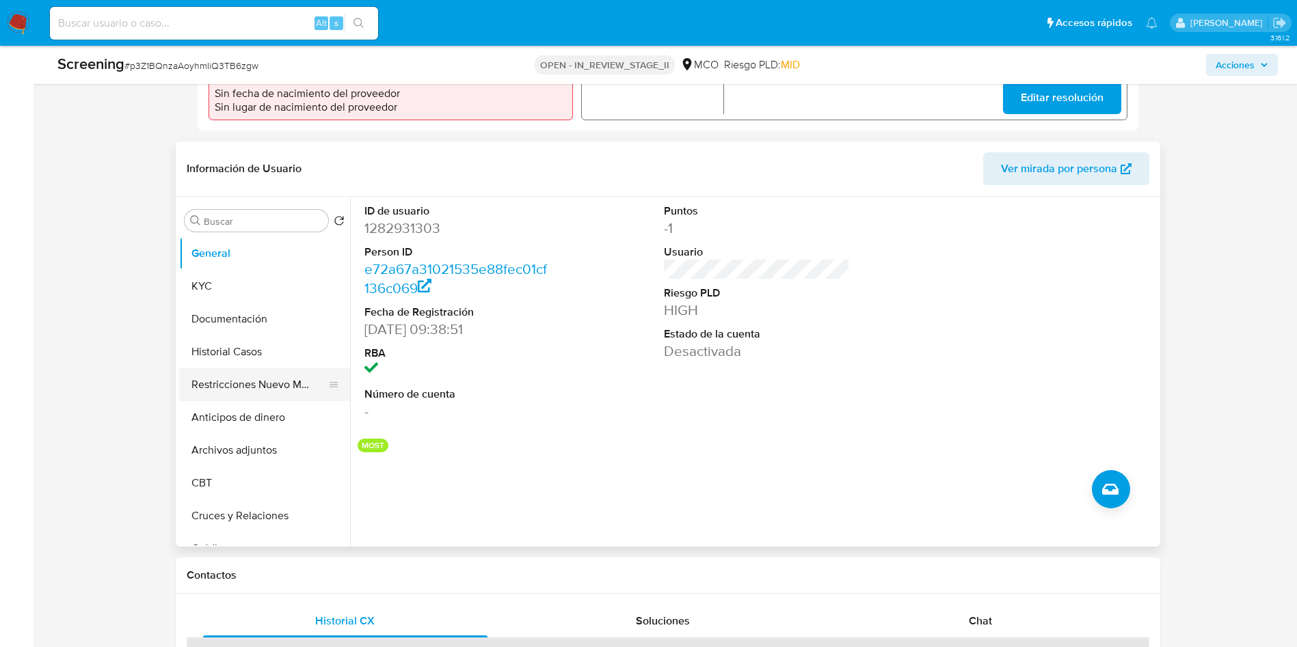
click at [234, 373] on button "Restricciones Nuevo Mundo" at bounding box center [259, 384] width 160 height 33
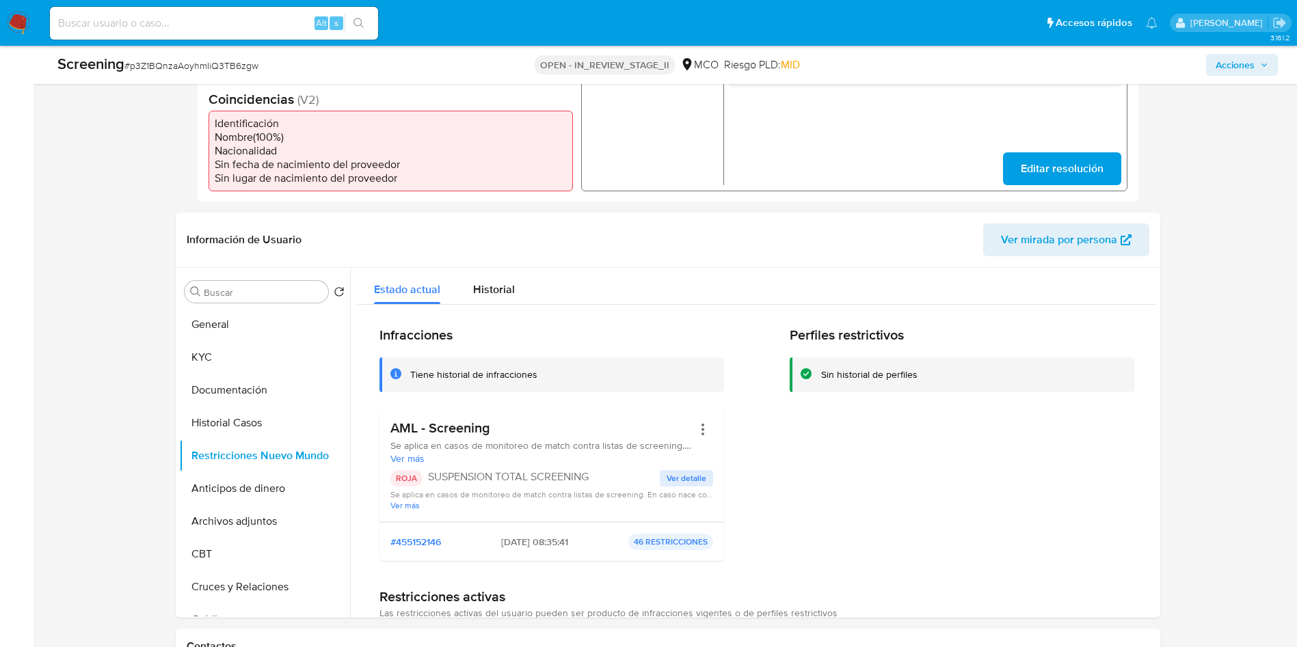
scroll to position [0, 0]
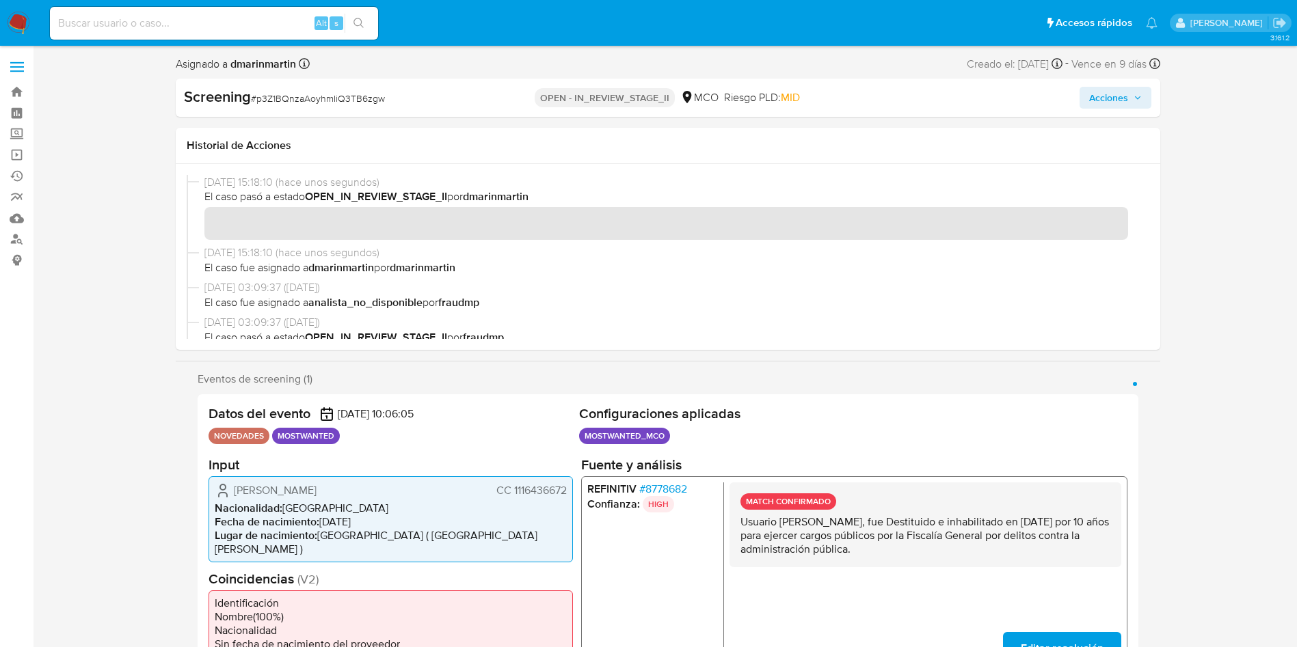
click at [1120, 98] on span "Acciones" at bounding box center [1108, 98] width 39 height 22
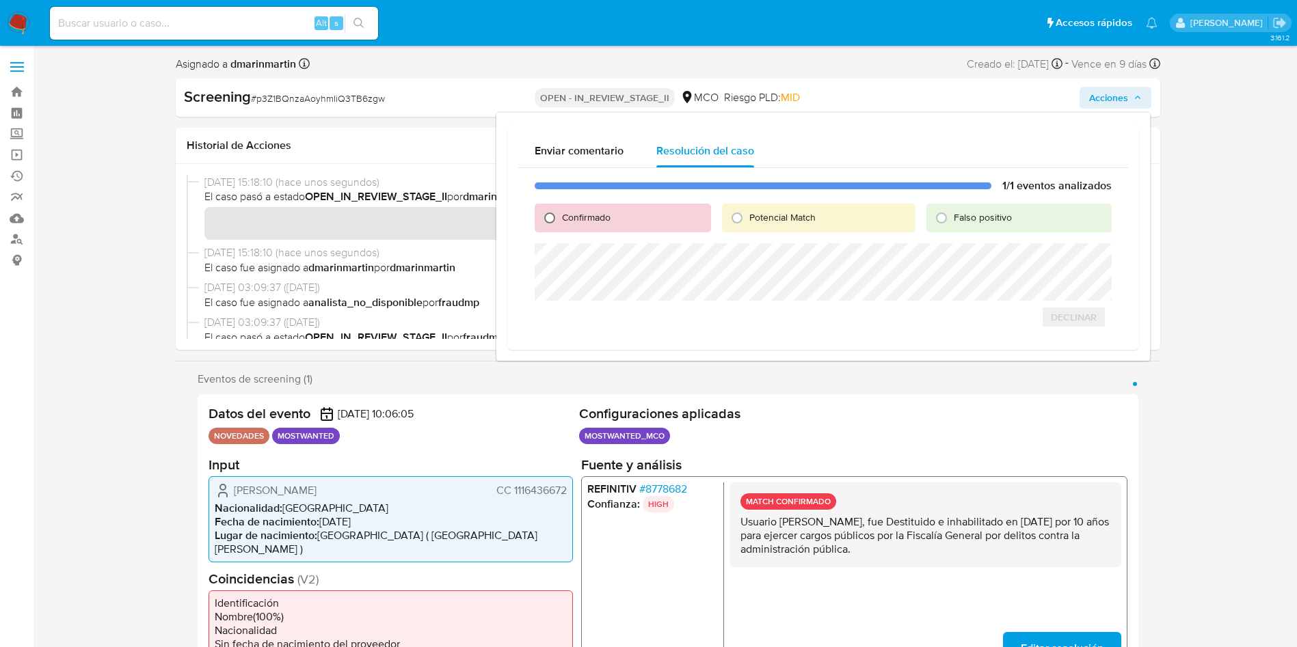
click at [560, 219] on input "Confirmado" at bounding box center [550, 218] width 22 height 22
radio input "true"
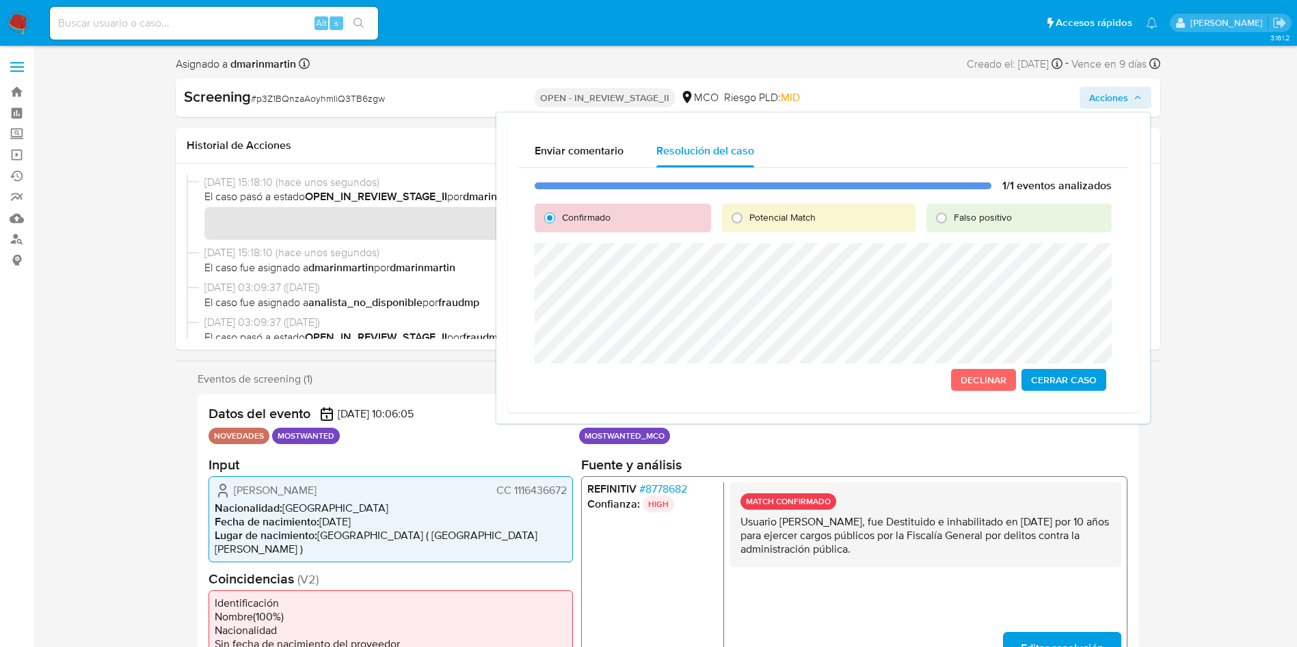
click at [1072, 379] on span "Cerrar Caso" at bounding box center [1064, 380] width 66 height 19
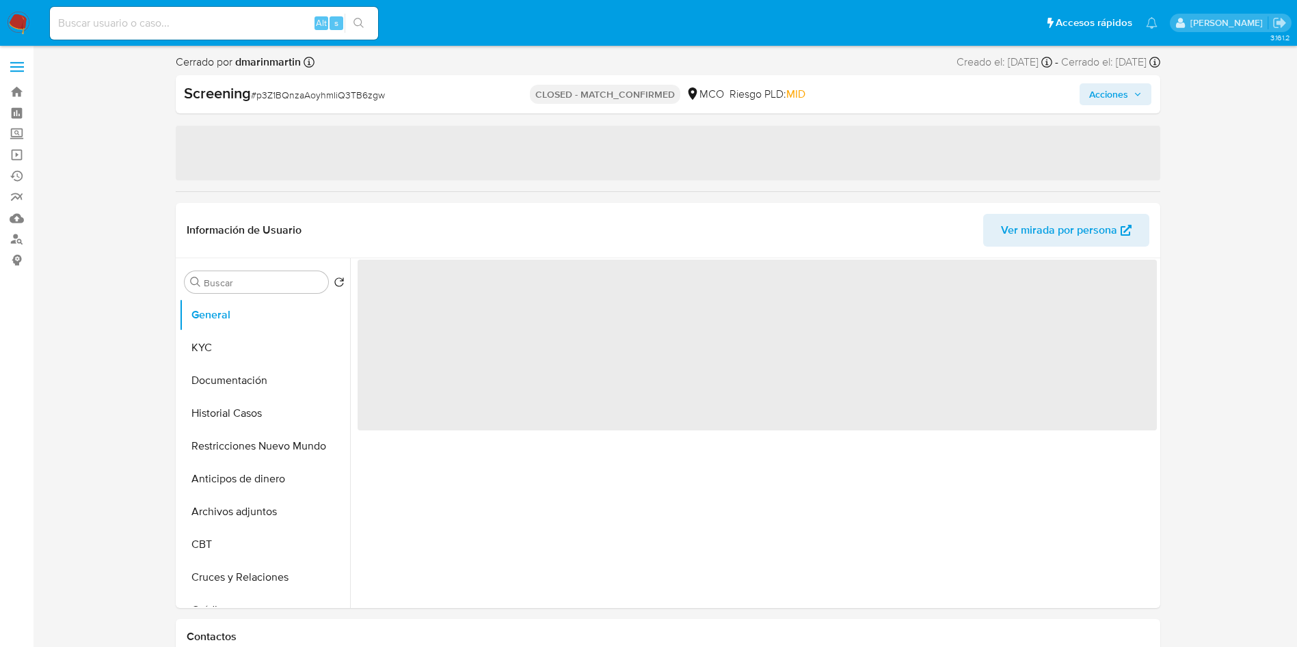
select select "10"
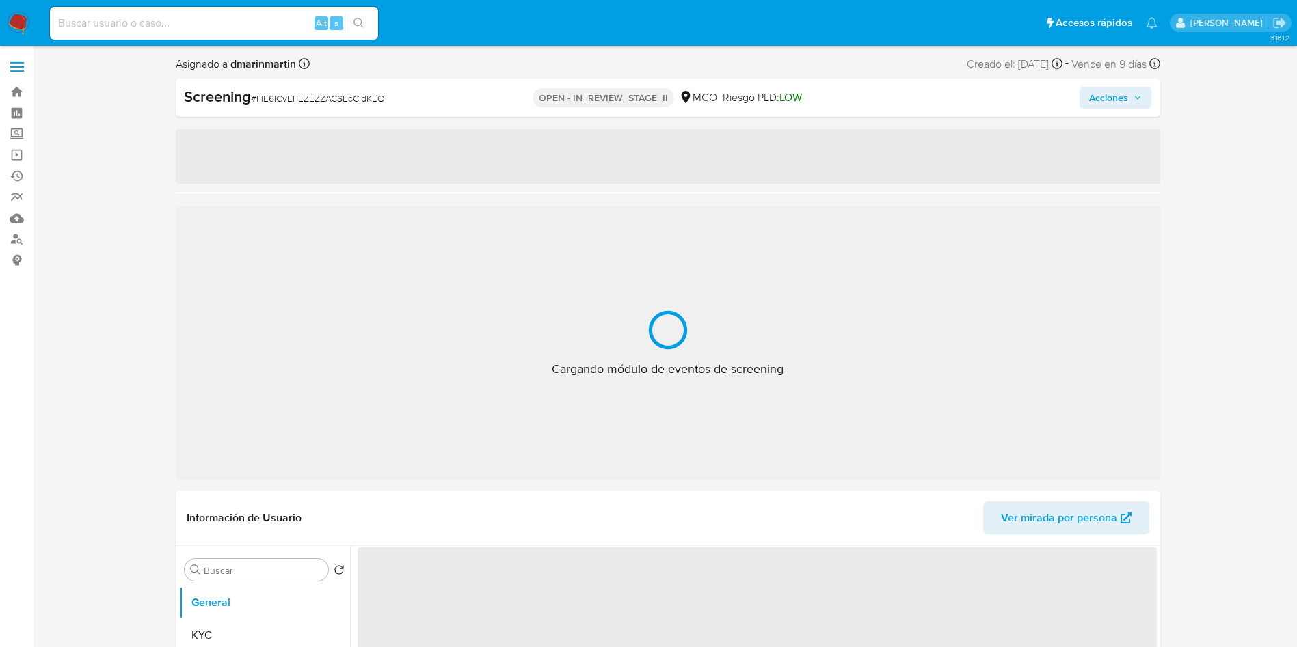
select select "10"
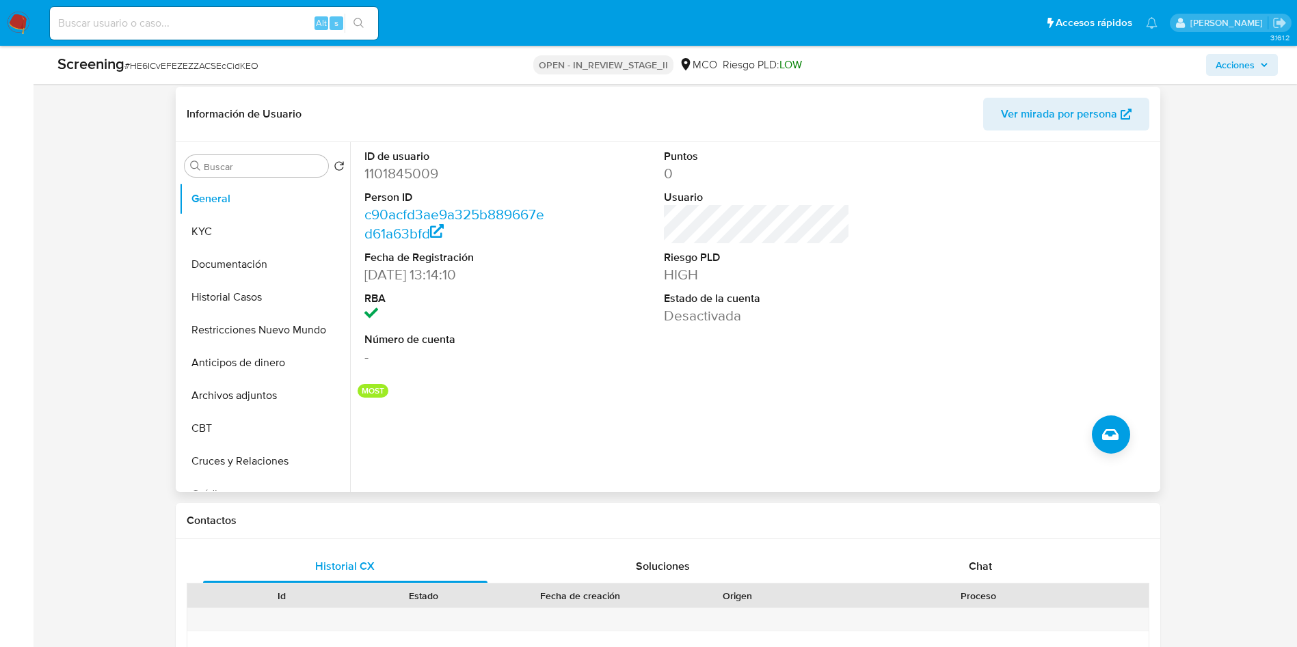
scroll to position [615, 0]
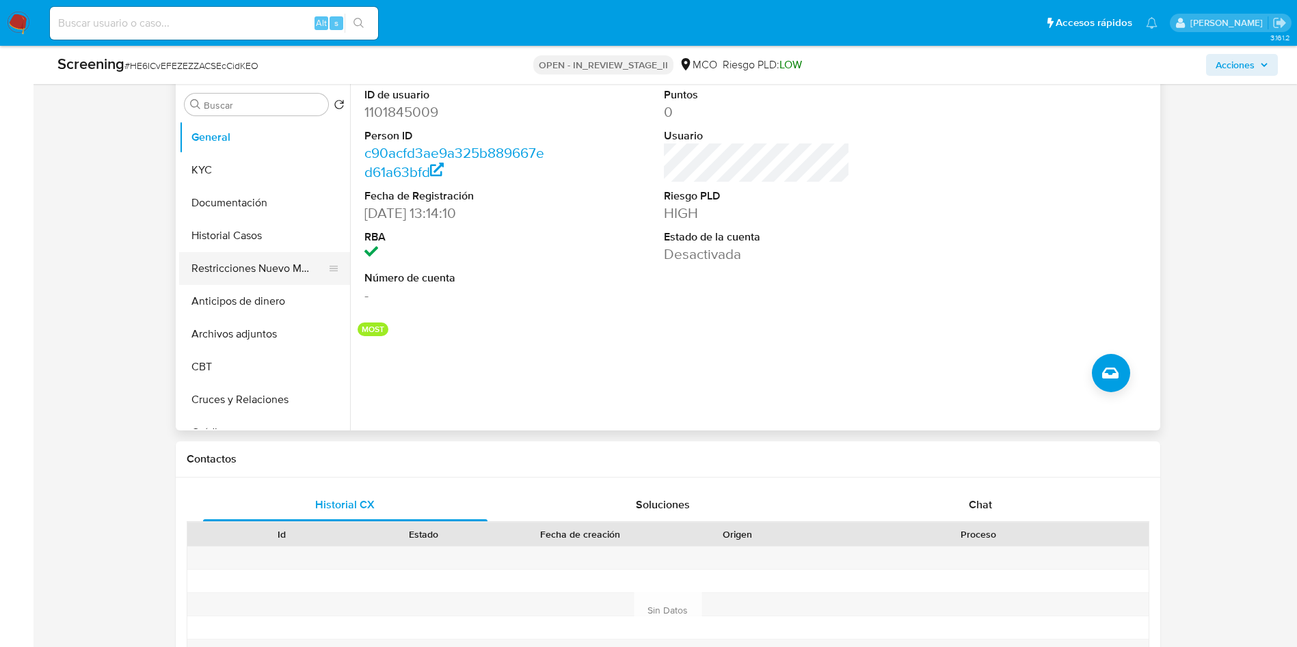
click at [235, 260] on button "Restricciones Nuevo Mundo" at bounding box center [259, 268] width 160 height 33
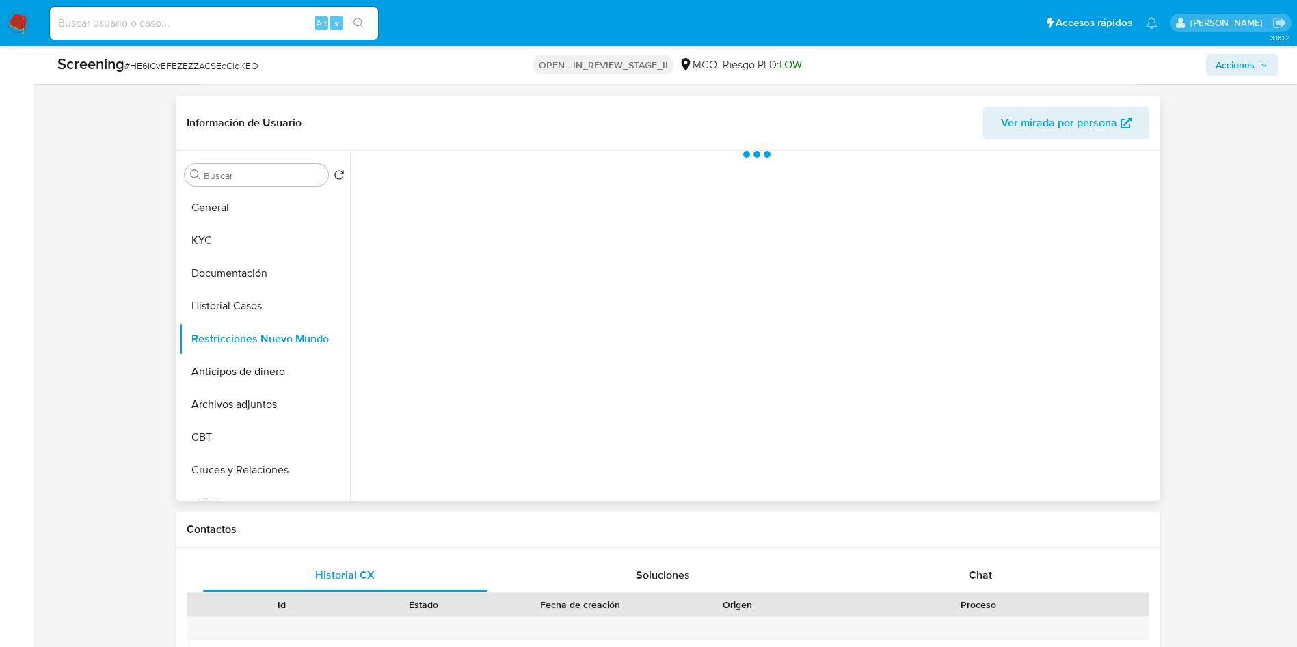
scroll to position [513, 0]
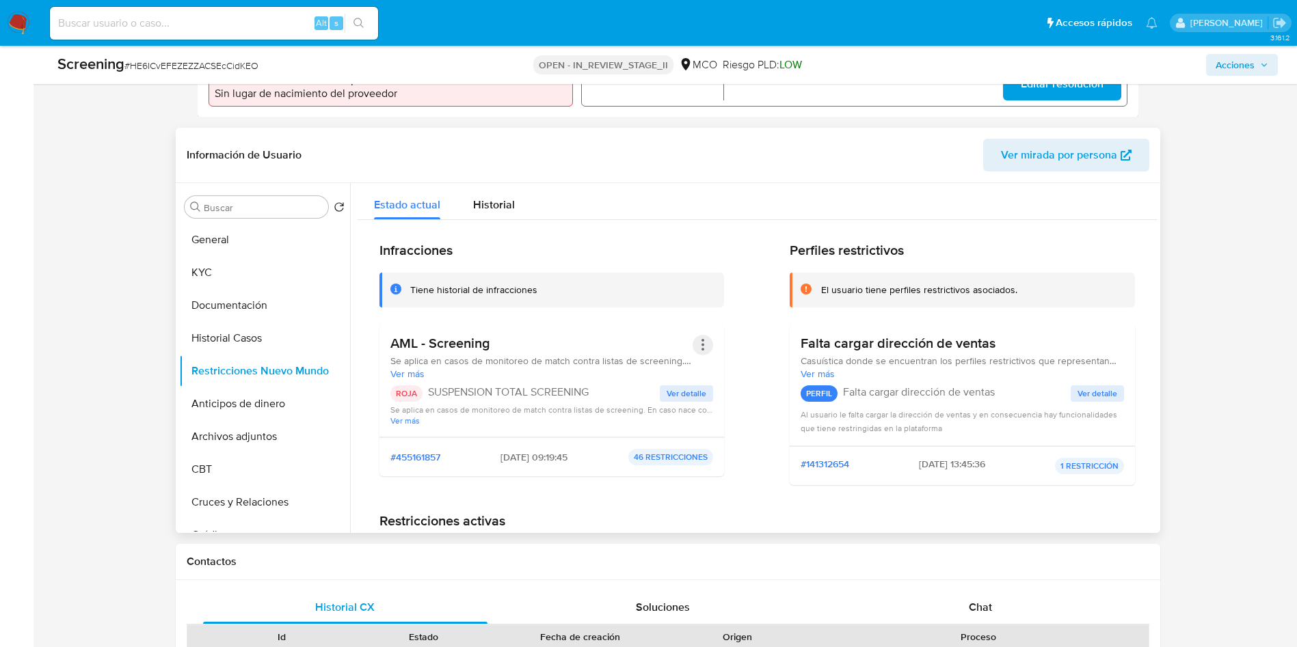
click at [697, 349] on button "Acciones" at bounding box center [702, 345] width 21 height 21
click at [544, 455] on button "Rehabilitar" at bounding box center [593, 455] width 239 height 33
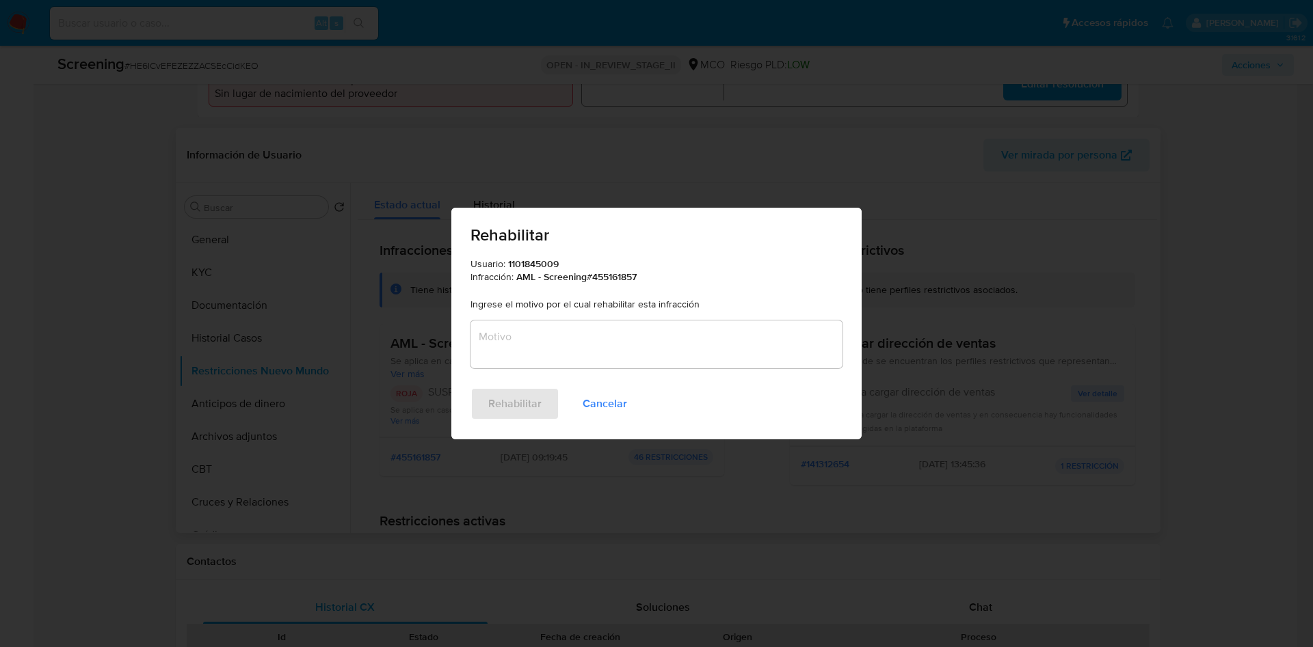
click at [557, 345] on textarea "Motivo" at bounding box center [656, 345] width 372 height 48
type textarea "C"
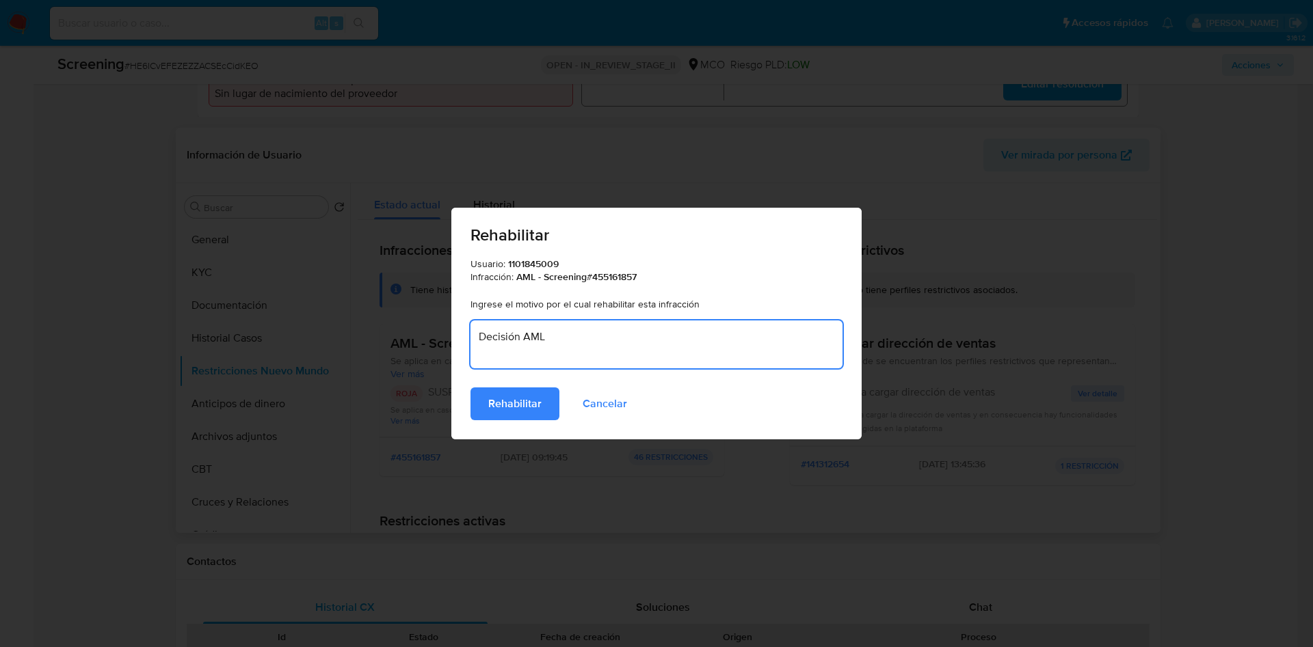
type textarea "Decisión AML"
click at [470, 388] on button "Rehabilitar" at bounding box center [514, 404] width 89 height 33
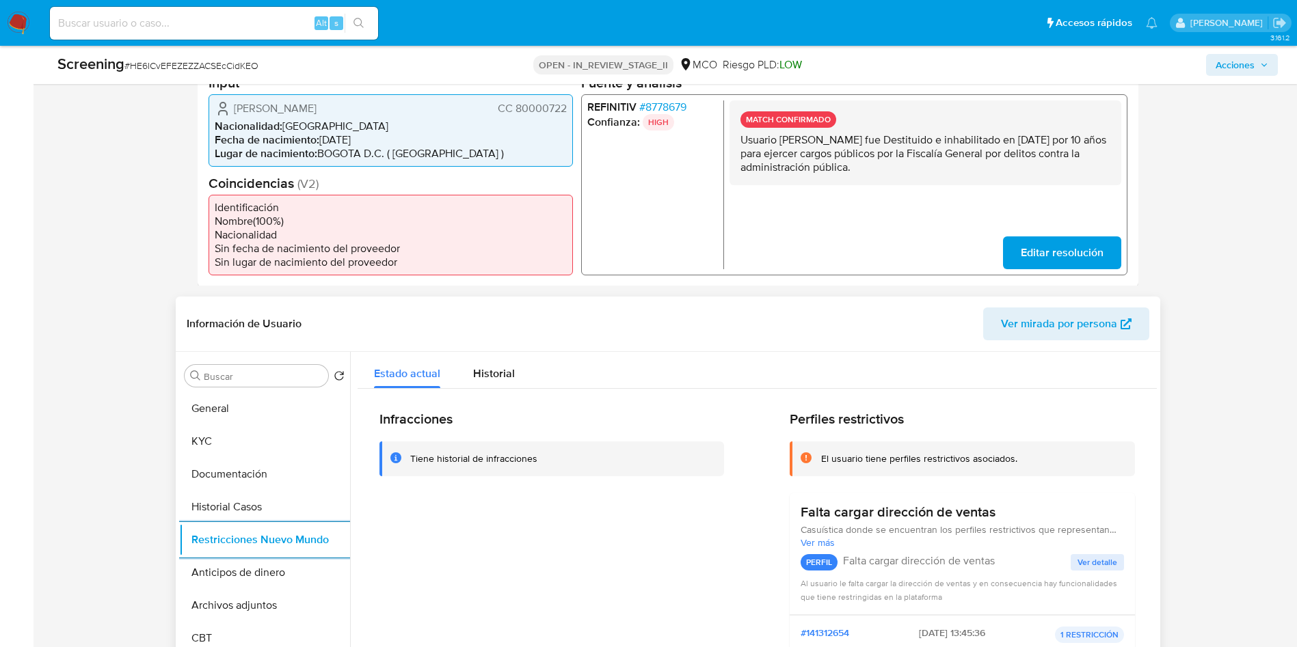
scroll to position [0, 0]
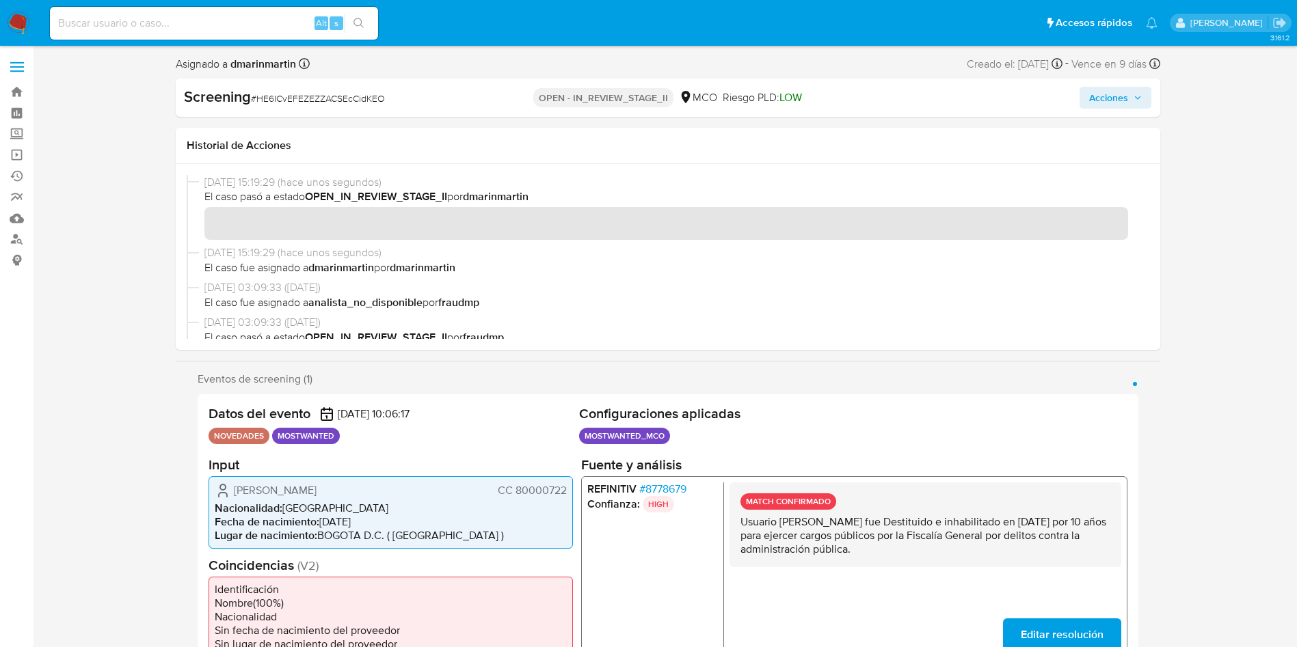
click at [1101, 97] on span "Acciones" at bounding box center [1108, 98] width 39 height 22
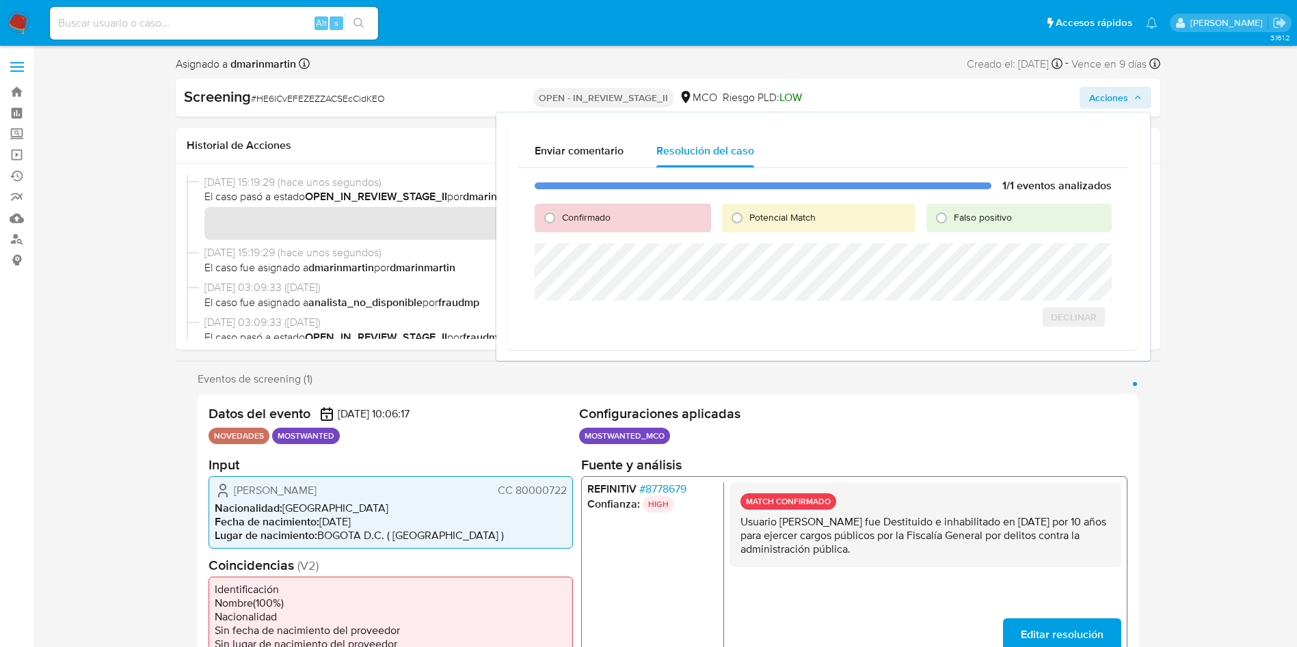
click at [967, 220] on span "Falso positivo" at bounding box center [983, 218] width 58 height 14
click at [952, 220] on input "Falso positivo" at bounding box center [941, 218] width 22 height 22
radio input "true"
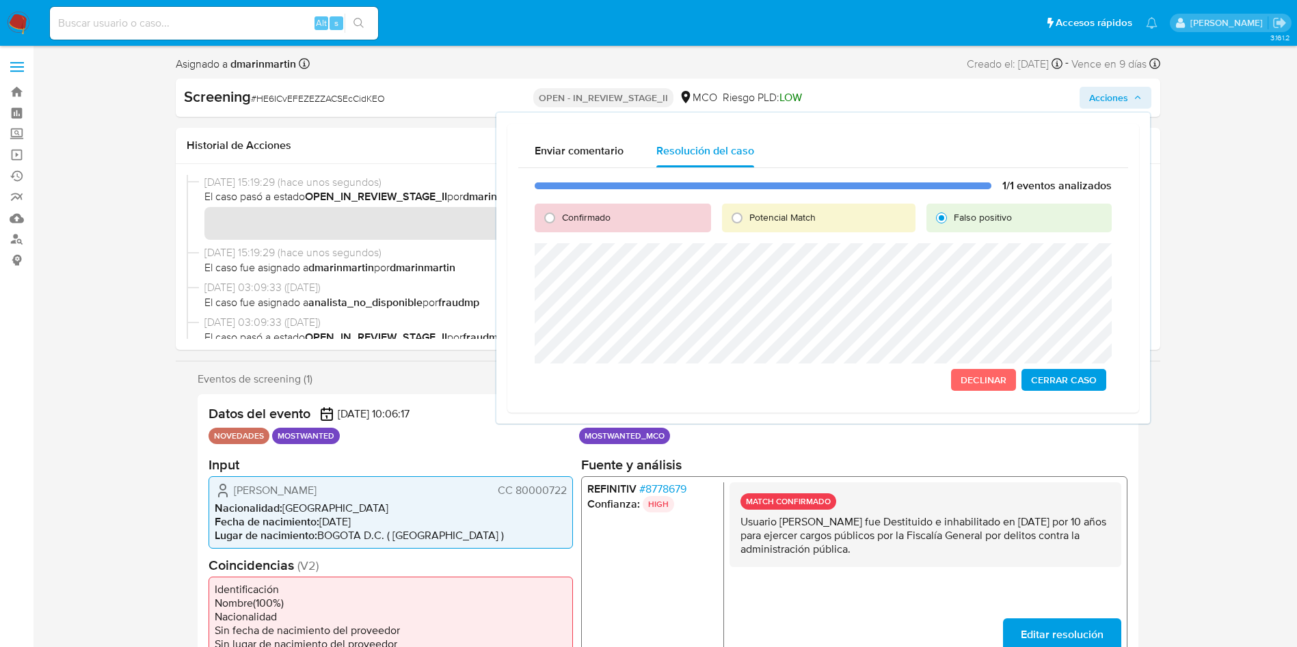
click at [1066, 379] on span "Cerrar Caso" at bounding box center [1064, 380] width 66 height 19
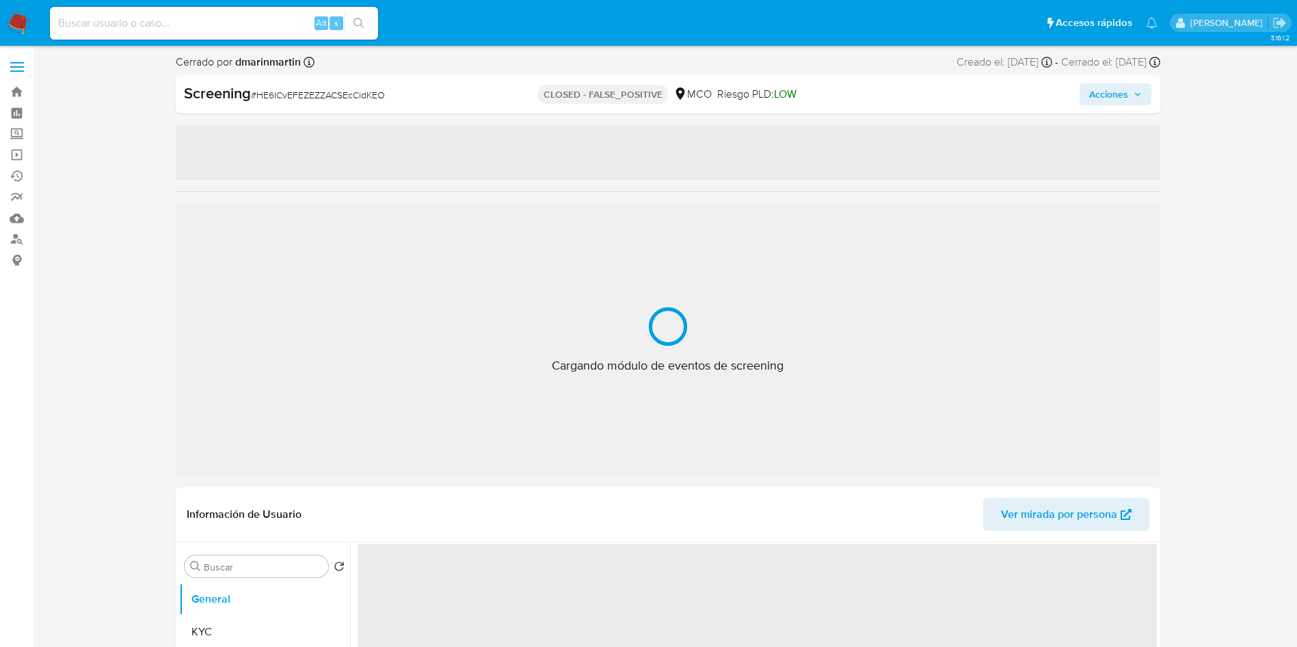
select select "10"
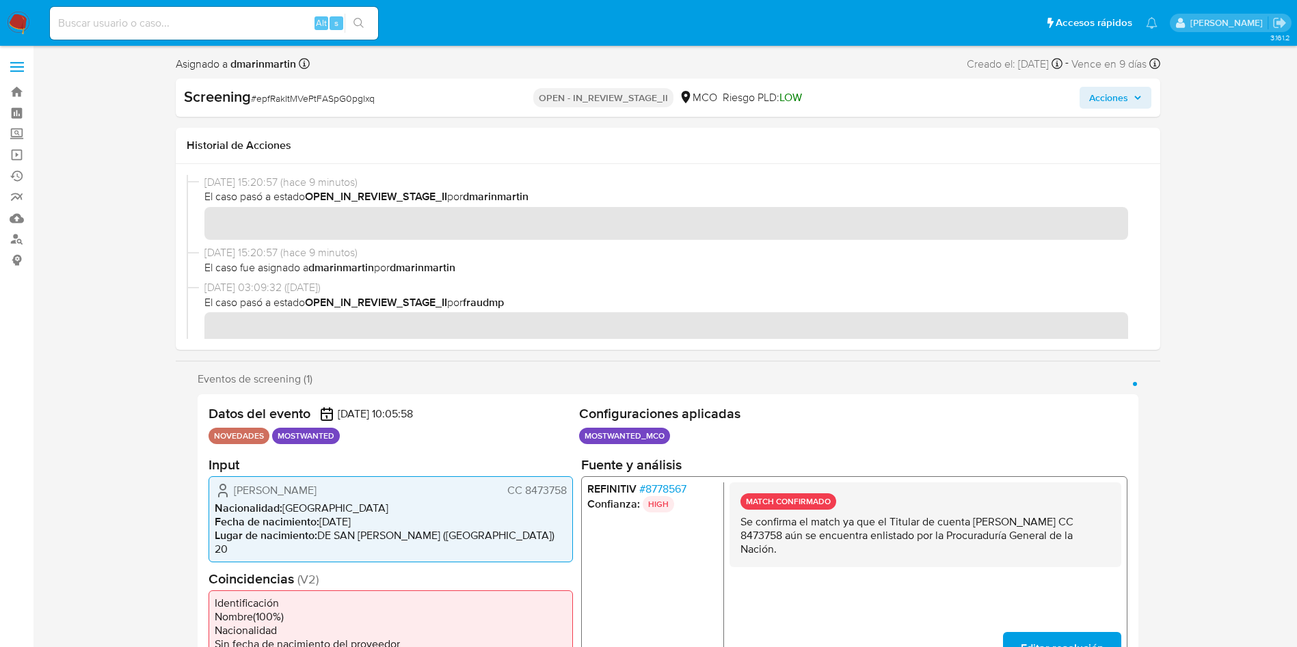
click at [1118, 100] on span "Acciones" at bounding box center [1108, 98] width 39 height 22
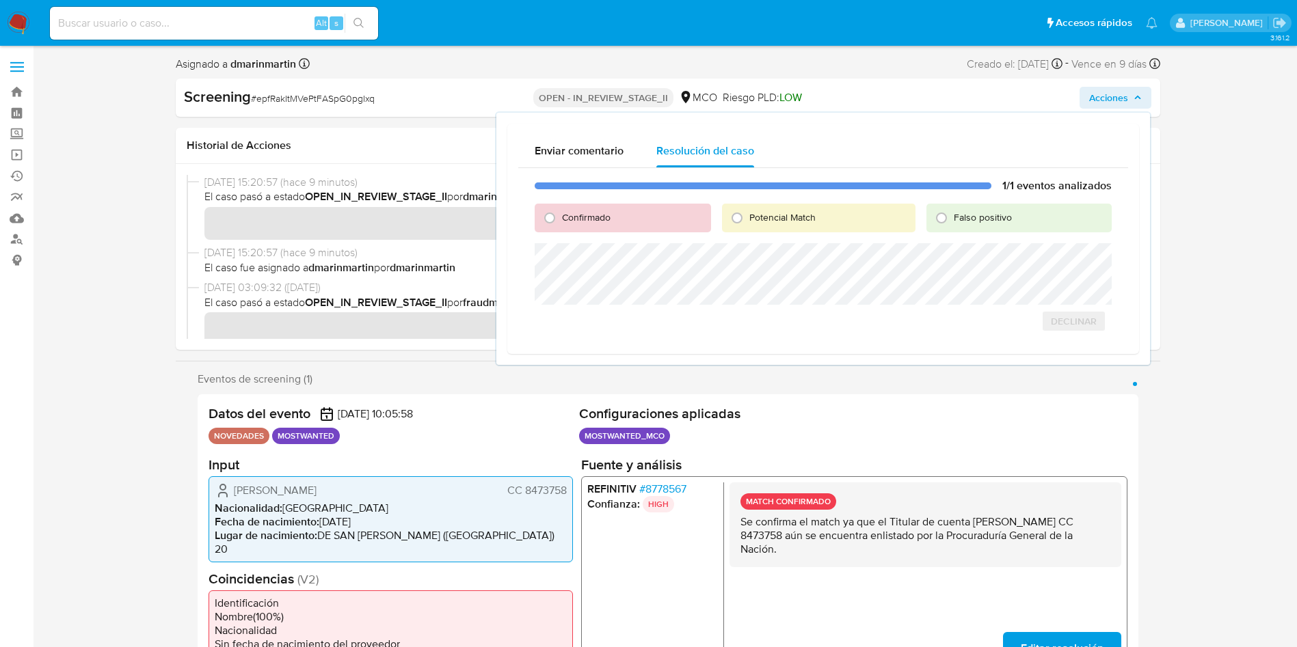
click at [622, 214] on div "Confirmado" at bounding box center [623, 218] width 176 height 29
drag, startPoint x: 579, startPoint y: 216, endPoint x: 264, endPoint y: 13, distance: 374.9
click at [578, 216] on span "Confirmado" at bounding box center [586, 218] width 49 height 14
click at [561, 216] on input "Confirmado" at bounding box center [550, 218] width 22 height 22
radio input "true"
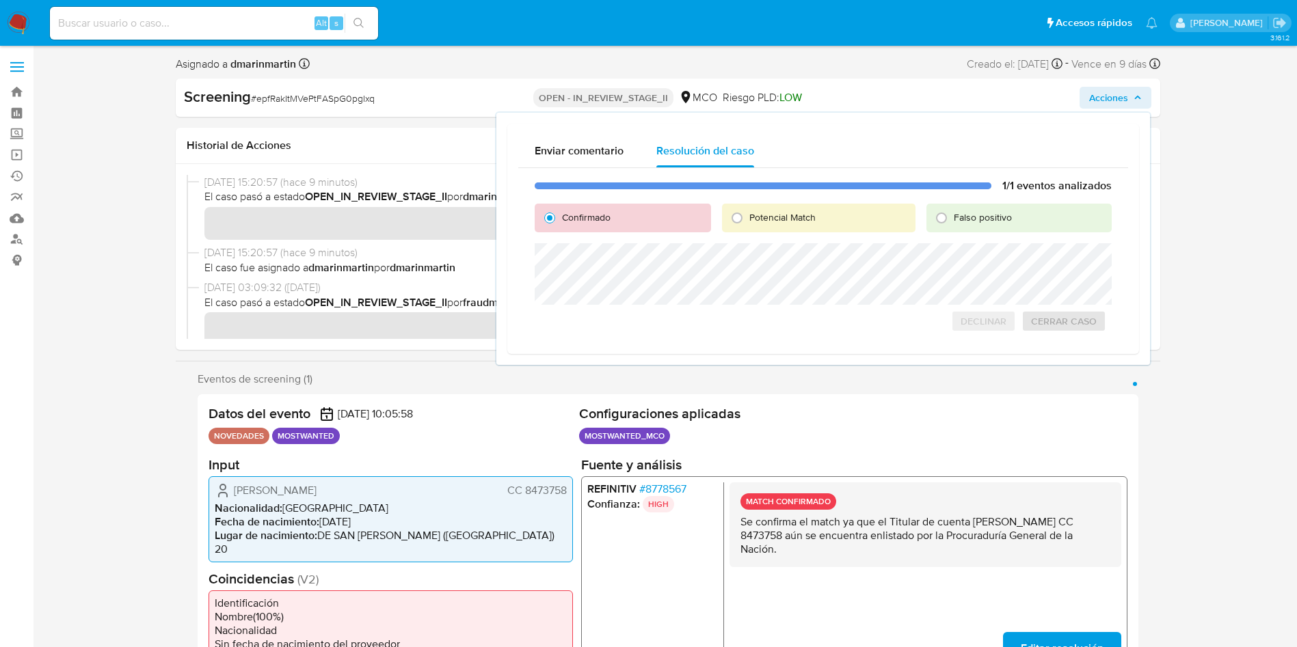
drag, startPoint x: 795, startPoint y: 216, endPoint x: 786, endPoint y: 241, distance: 26.8
click at [794, 219] on span "Potencial Match" at bounding box center [782, 218] width 66 height 14
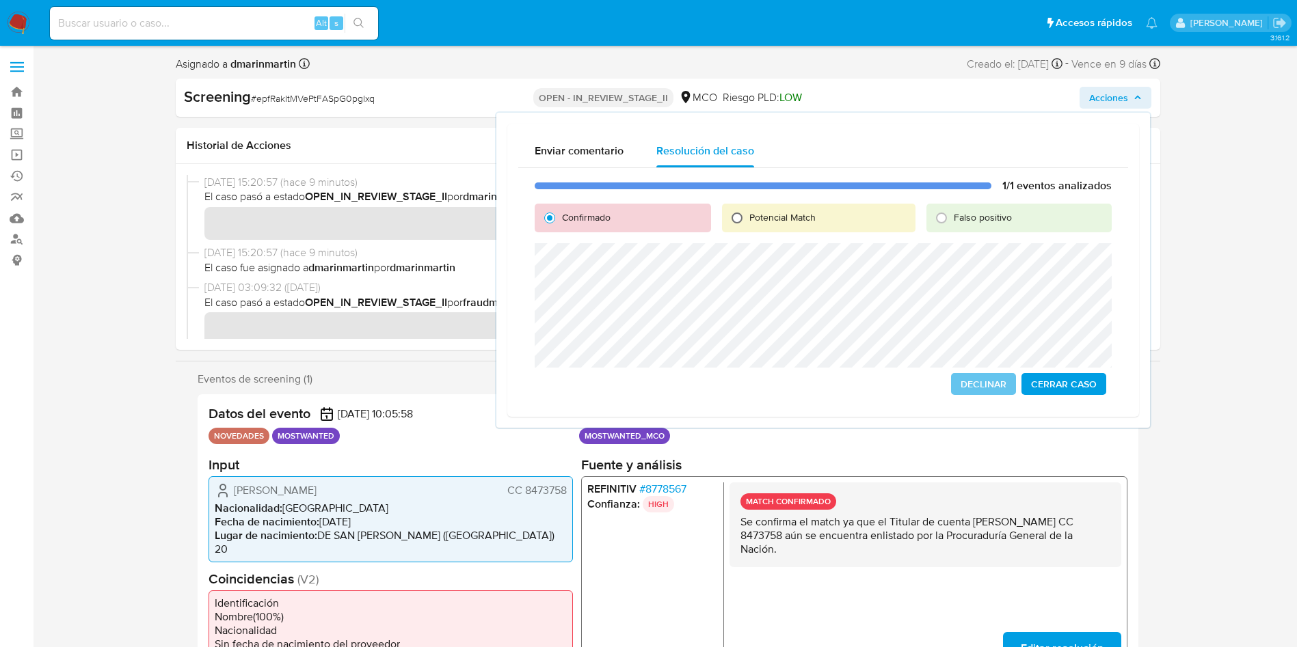
click at [733, 222] on input "Potencial Match" at bounding box center [737, 218] width 22 height 22
radio input "true"
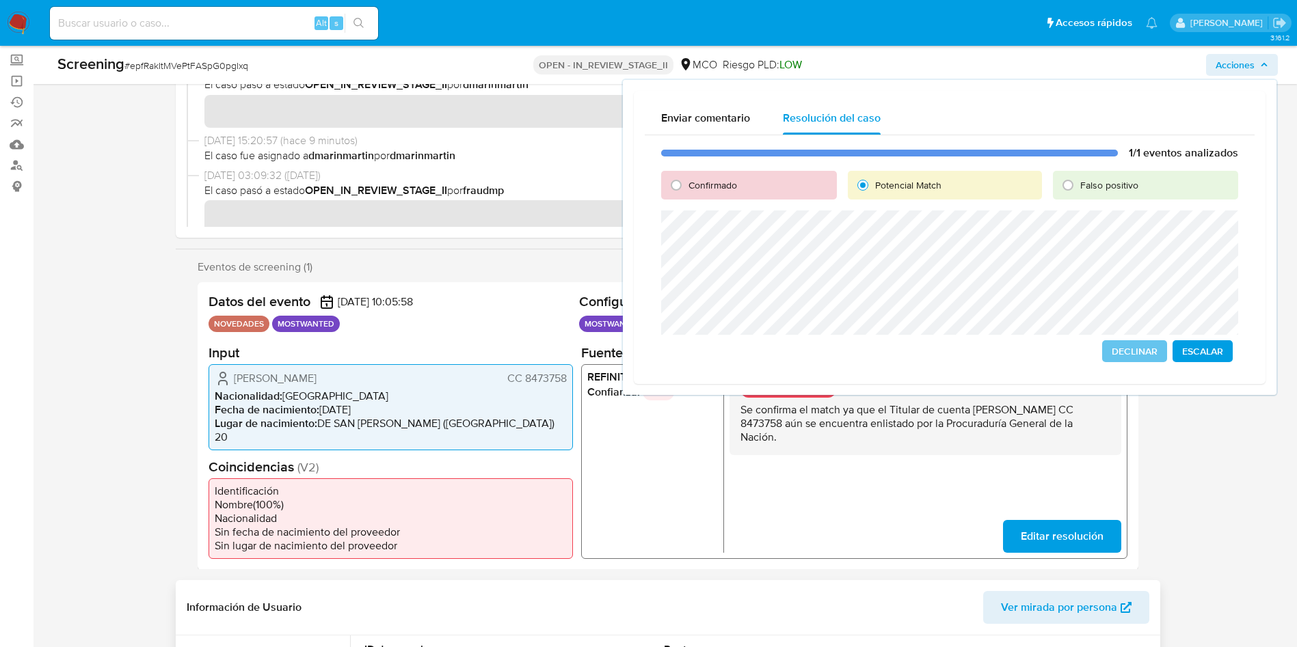
scroll to position [103, 0]
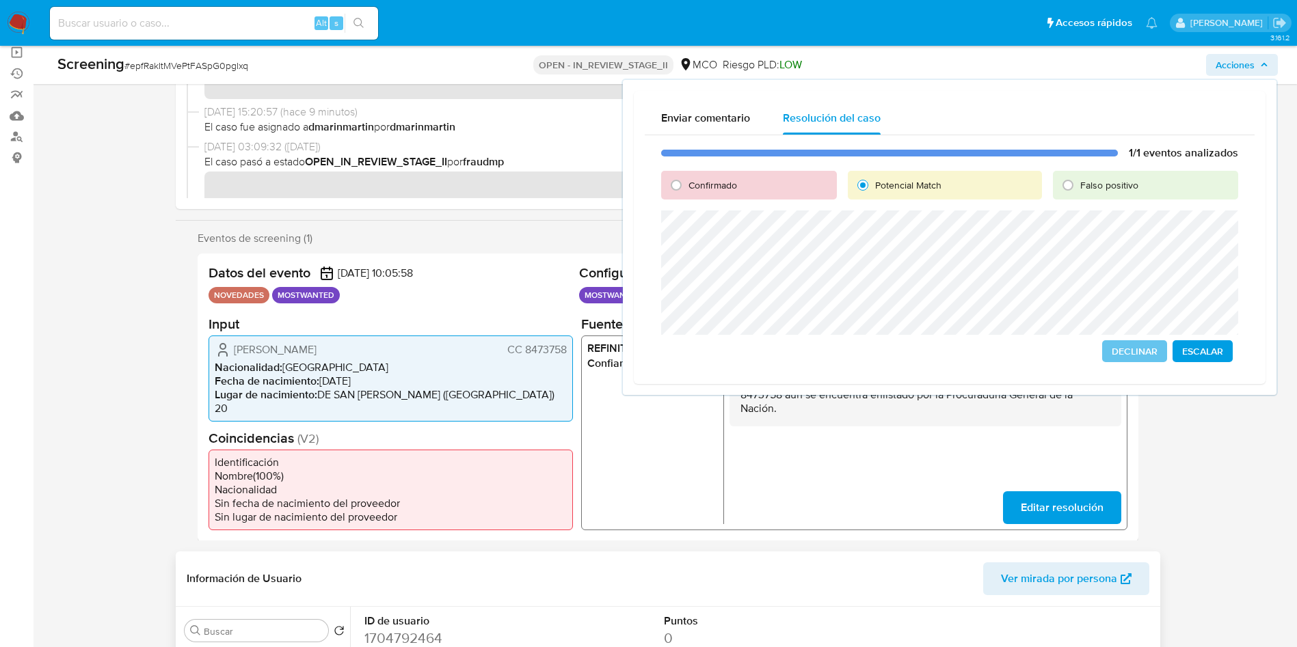
drag, startPoint x: 726, startPoint y: 168, endPoint x: 712, endPoint y: 180, distance: 18.4
click at [725, 168] on div "1/1 eventos analizados Confirmado Potencial Match Falso positivo Declinar Escal…" at bounding box center [950, 254] width 610 height 238
click at [708, 185] on span "Confirmado" at bounding box center [712, 185] width 49 height 14
click at [687, 185] on input "Confirmado" at bounding box center [676, 185] width 22 height 22
radio input "true"
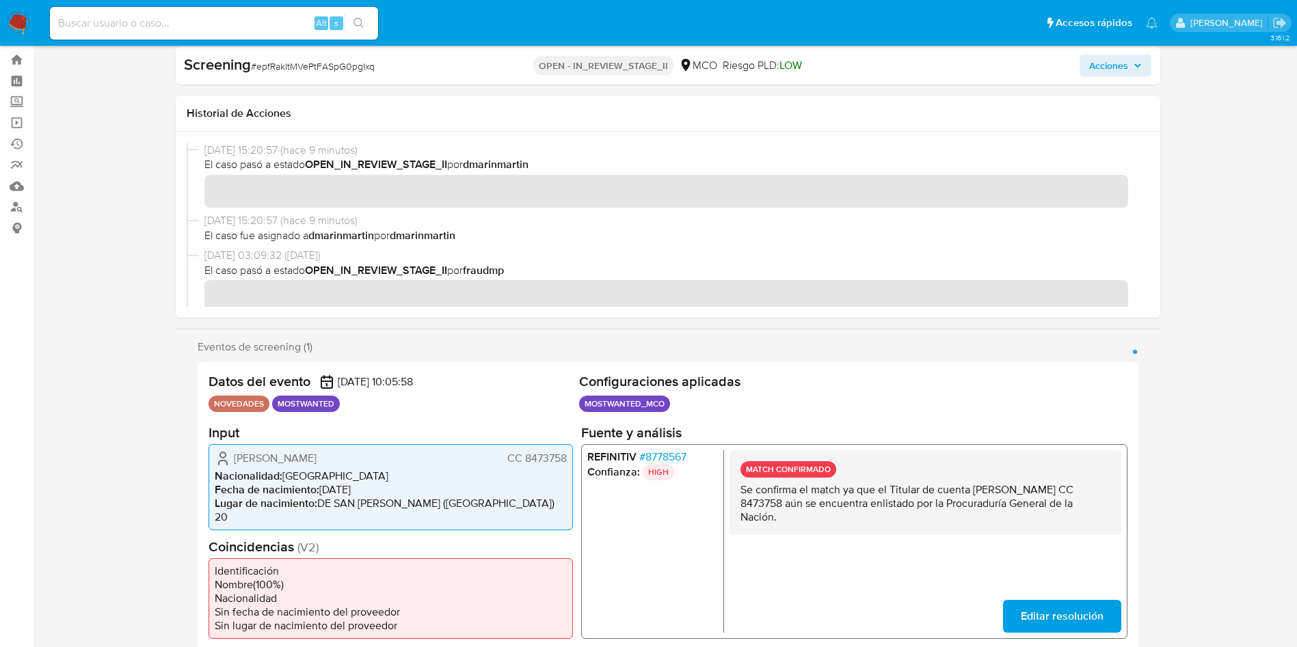
scroll to position [0, 0]
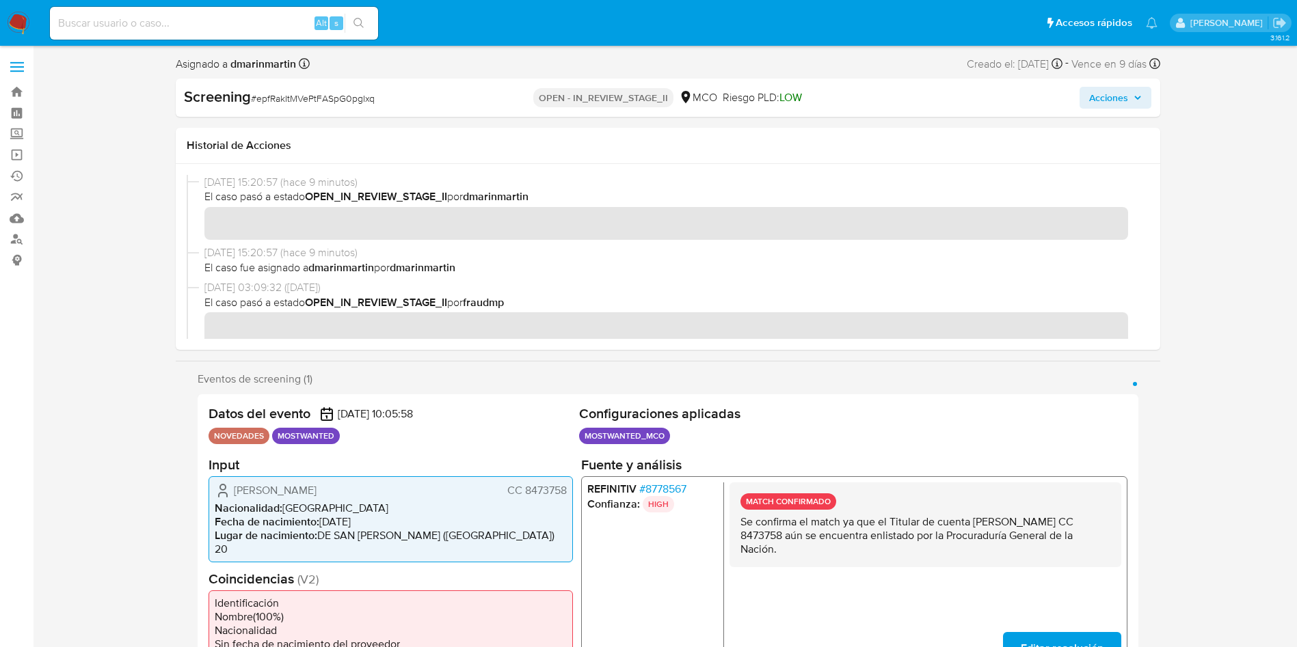
drag, startPoint x: 1109, startPoint y: 88, endPoint x: 1103, endPoint y: 100, distance: 13.8
click at [1109, 90] on span "Acciones" at bounding box center [1108, 98] width 39 height 22
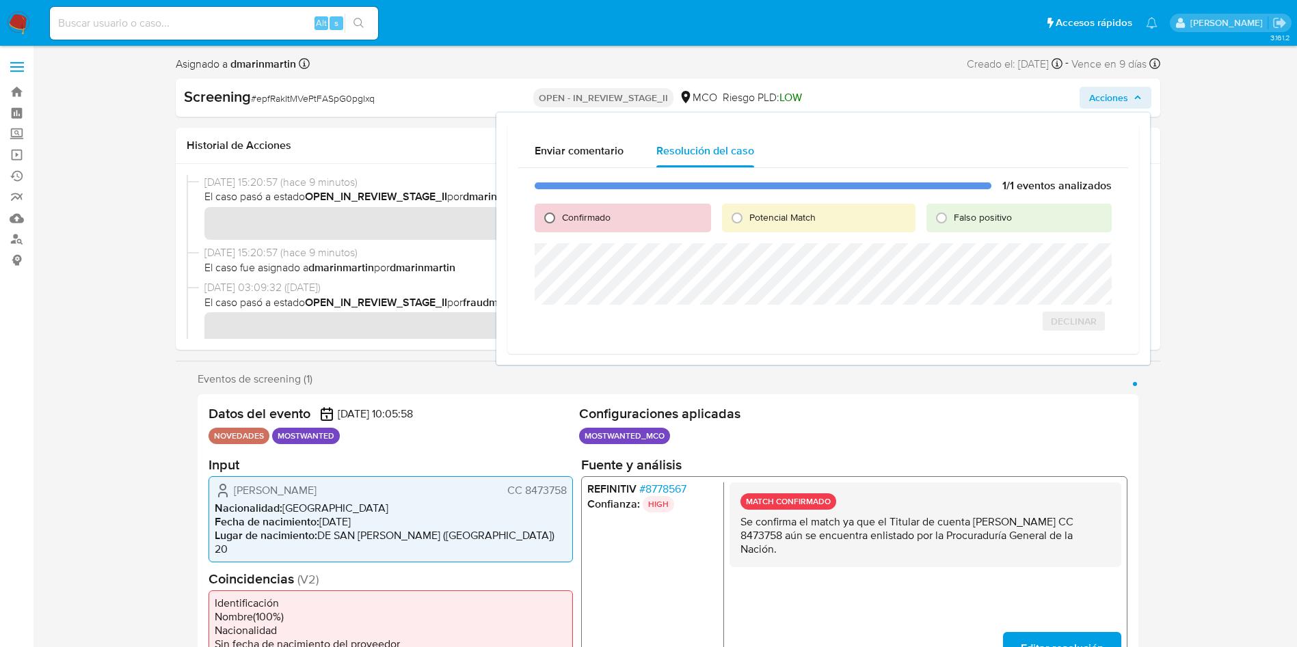
drag, startPoint x: 621, startPoint y: 215, endPoint x: 558, endPoint y: 215, distance: 62.9
click at [615, 215] on div "Confirmado" at bounding box center [623, 218] width 176 height 29
drag, startPoint x: 558, startPoint y: 215, endPoint x: 606, endPoint y: 226, distance: 49.6
click at [560, 215] on input "Confirmado" at bounding box center [550, 218] width 22 height 22
radio input "true"
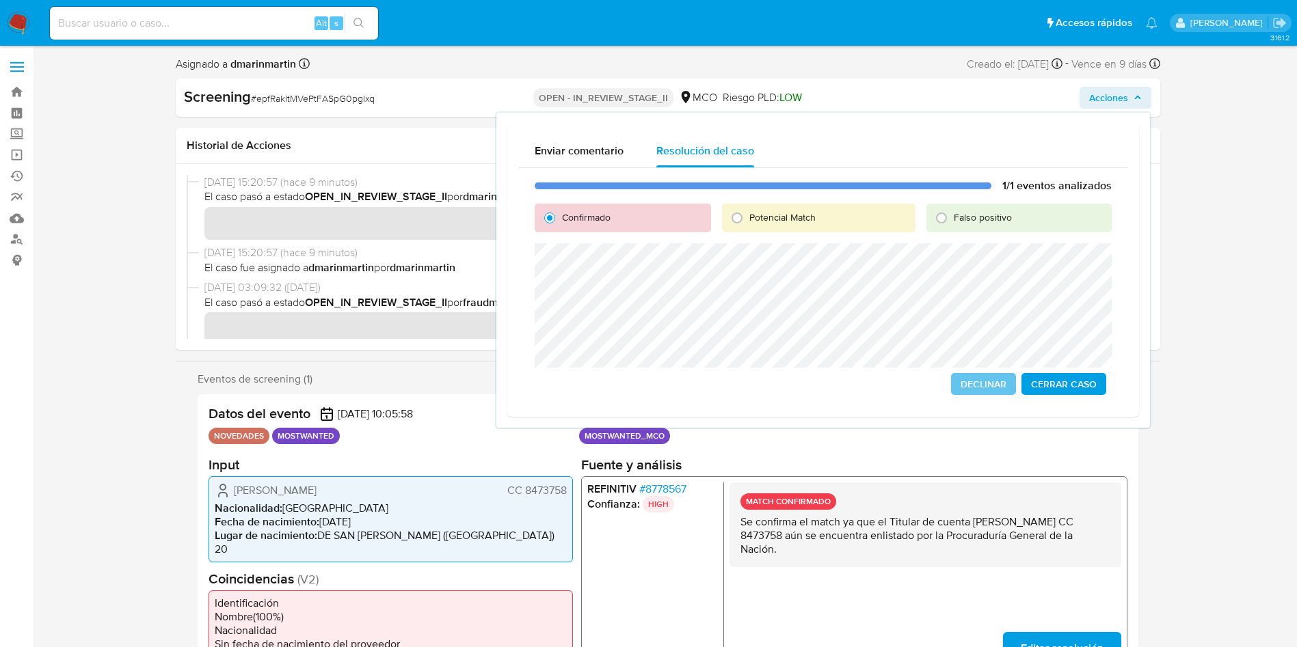
click at [1067, 381] on span "Cerrar Caso" at bounding box center [1064, 384] width 66 height 19
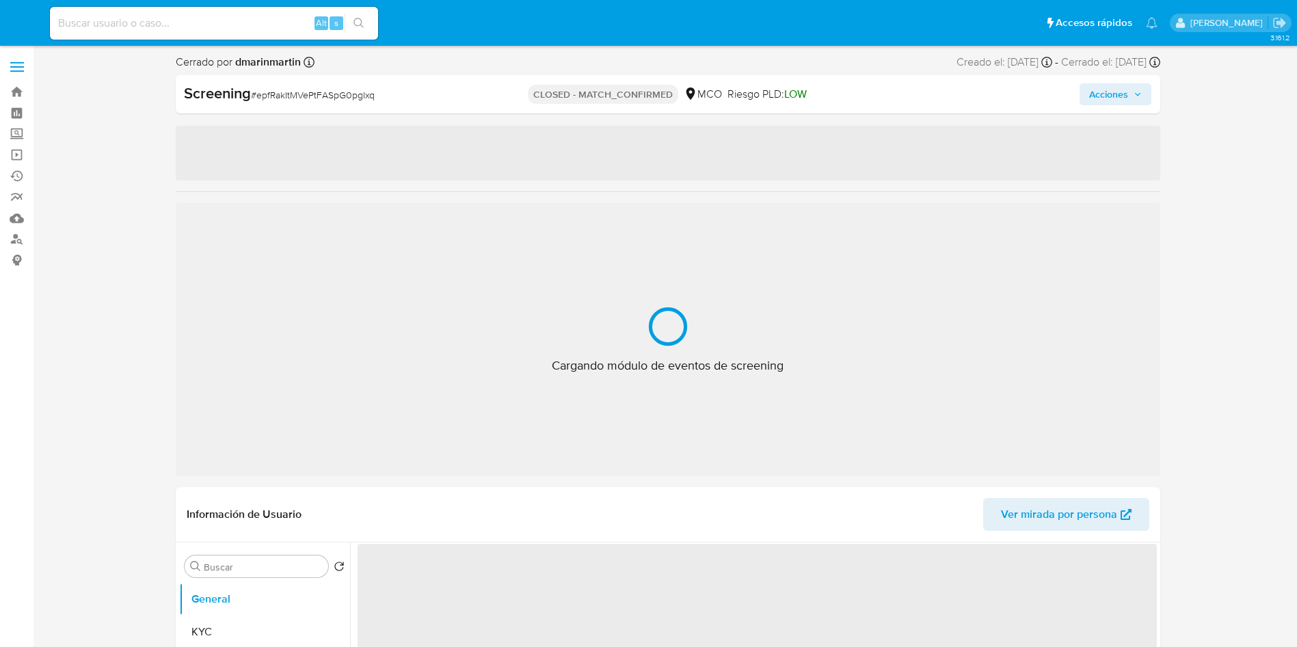
select select "10"
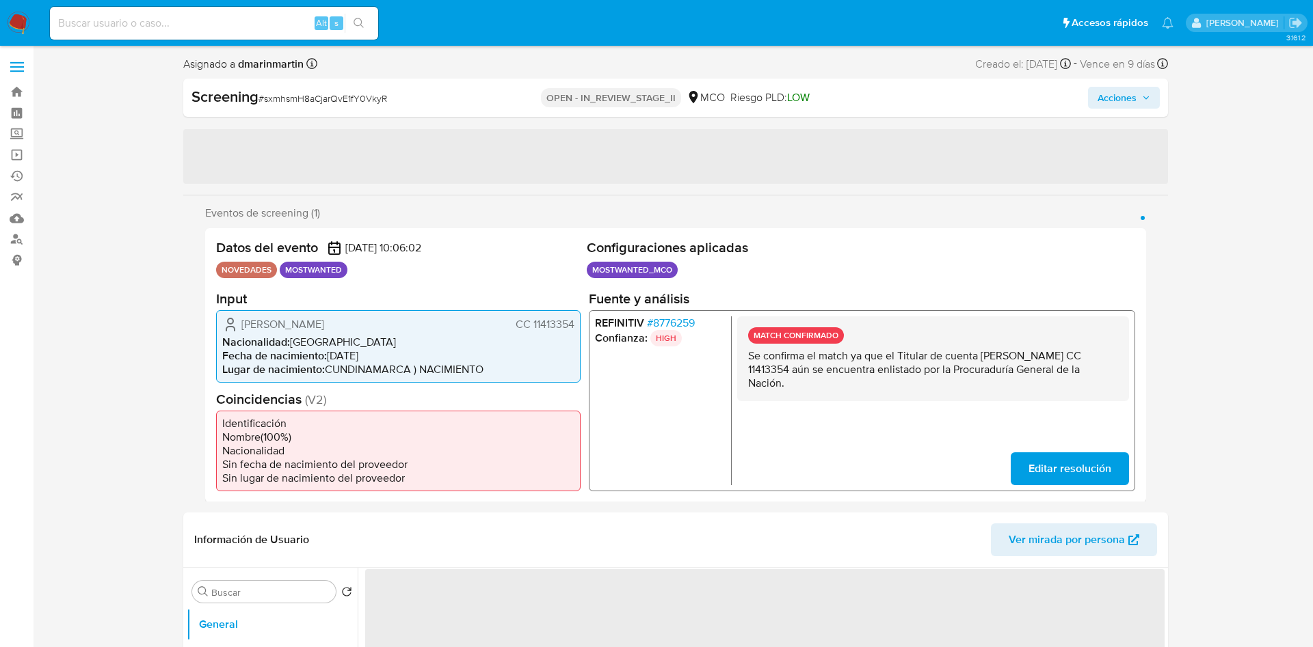
select select "10"
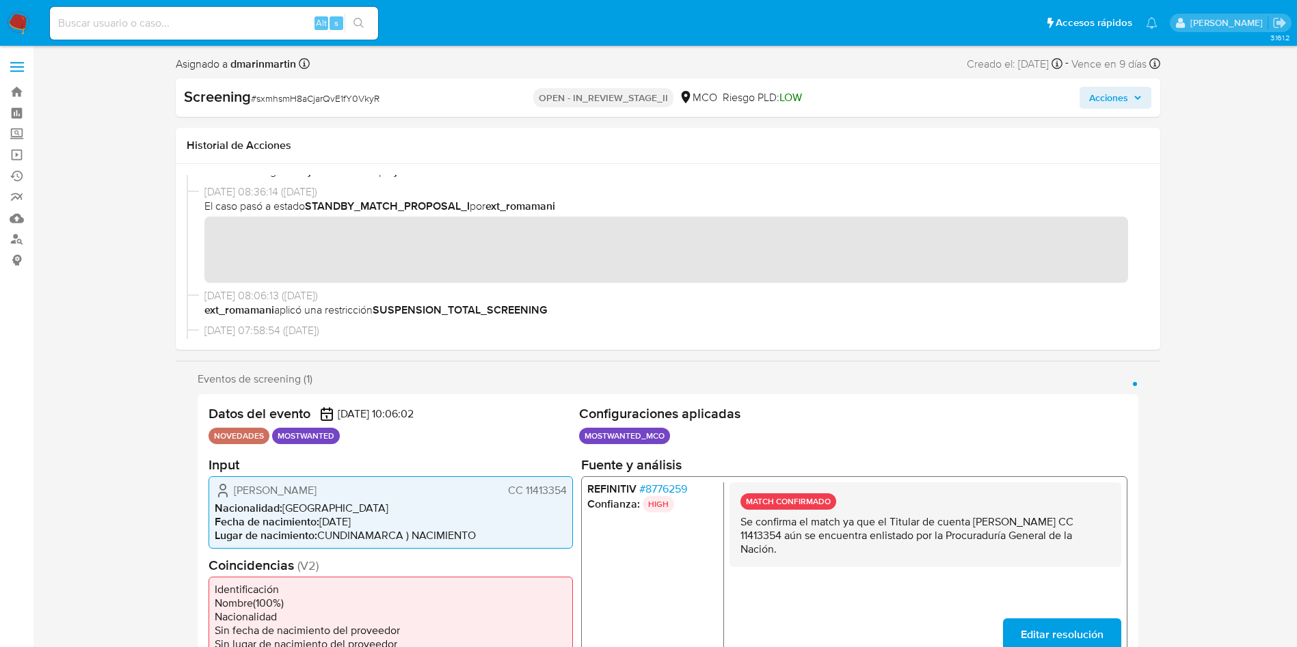
click at [1121, 88] on span "Acciones" at bounding box center [1108, 98] width 39 height 22
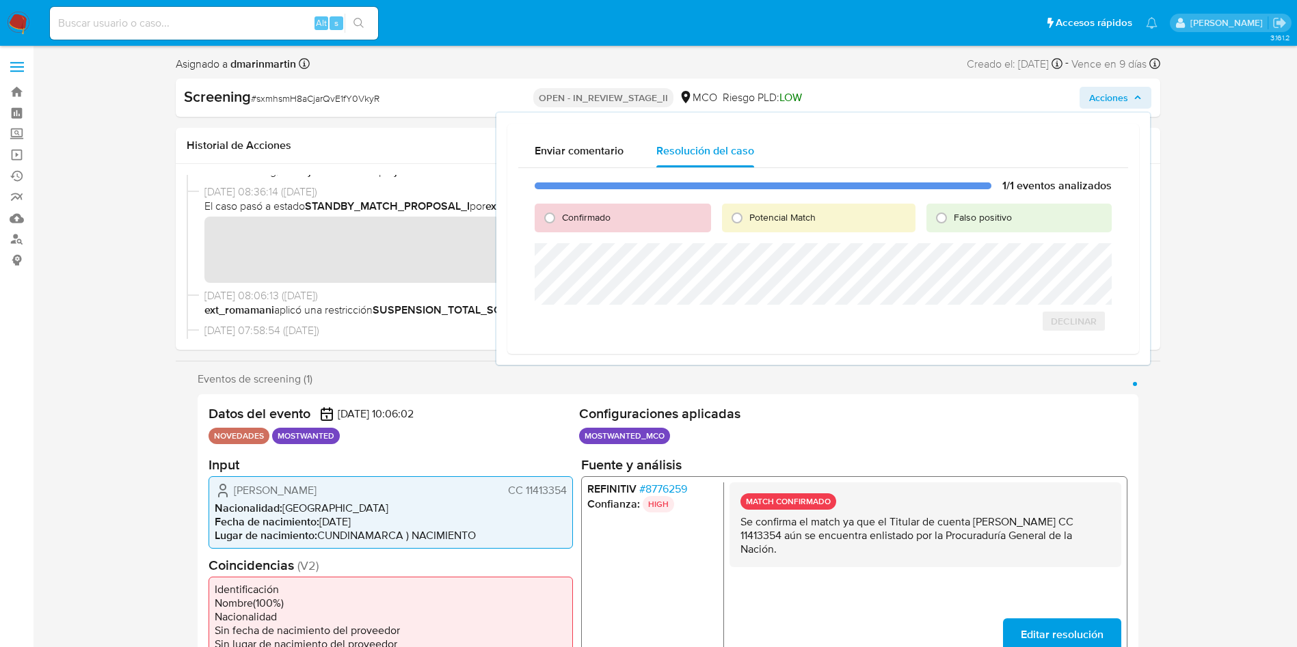
click at [1120, 92] on span "Acciones" at bounding box center [1108, 98] width 39 height 22
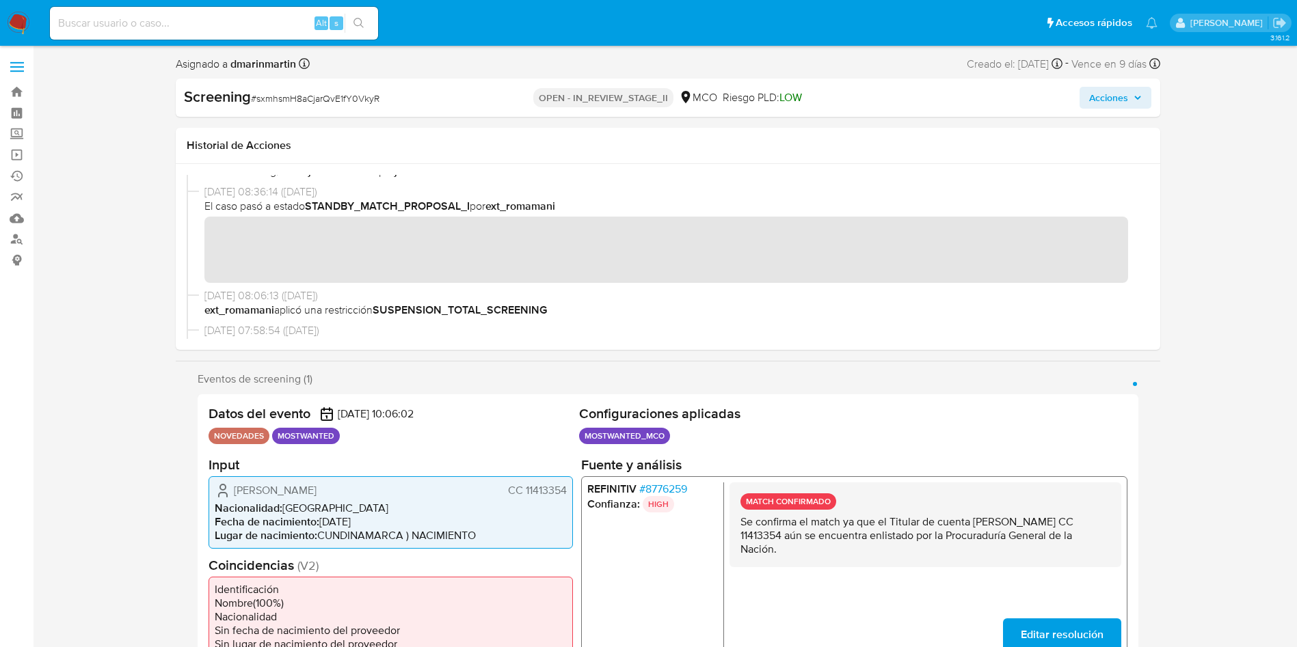
drag, startPoint x: 1138, startPoint y: 96, endPoint x: 1105, endPoint y: 101, distance: 33.3
click at [1128, 96] on span "Acciones" at bounding box center [1115, 97] width 53 height 19
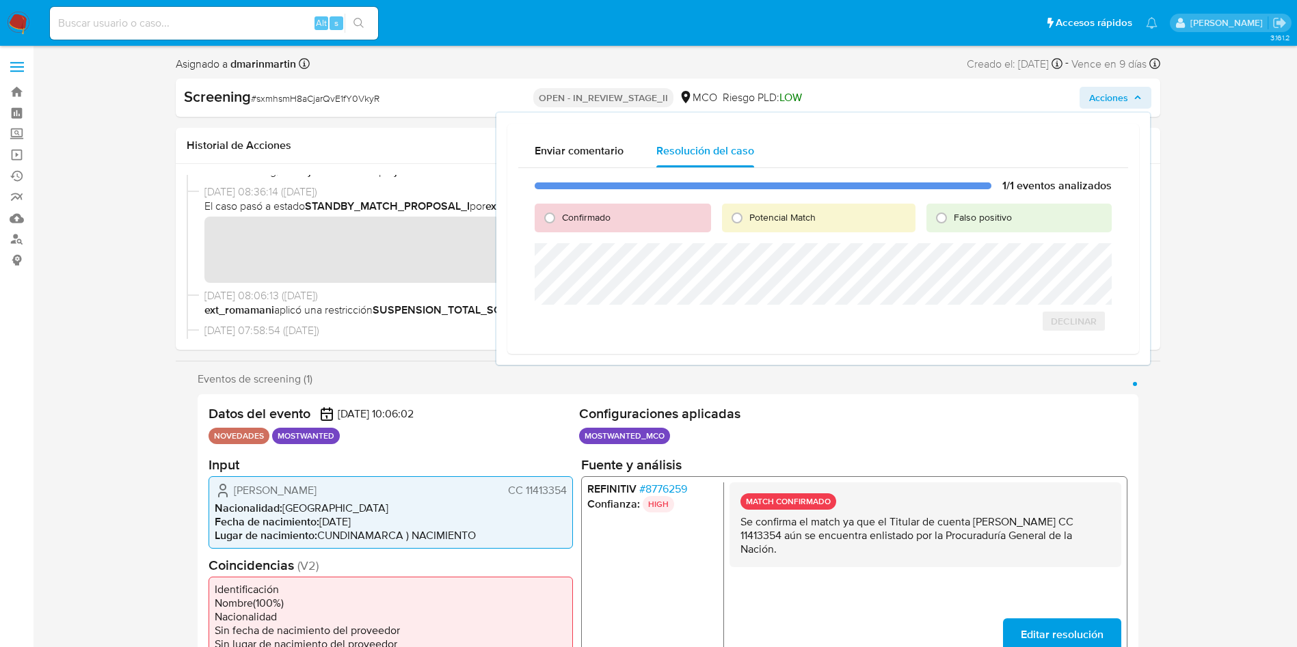
click at [589, 218] on span "Confirmado" at bounding box center [586, 218] width 49 height 14
click at [561, 218] on input "Confirmado" at bounding box center [550, 218] width 22 height 22
radio input "true"
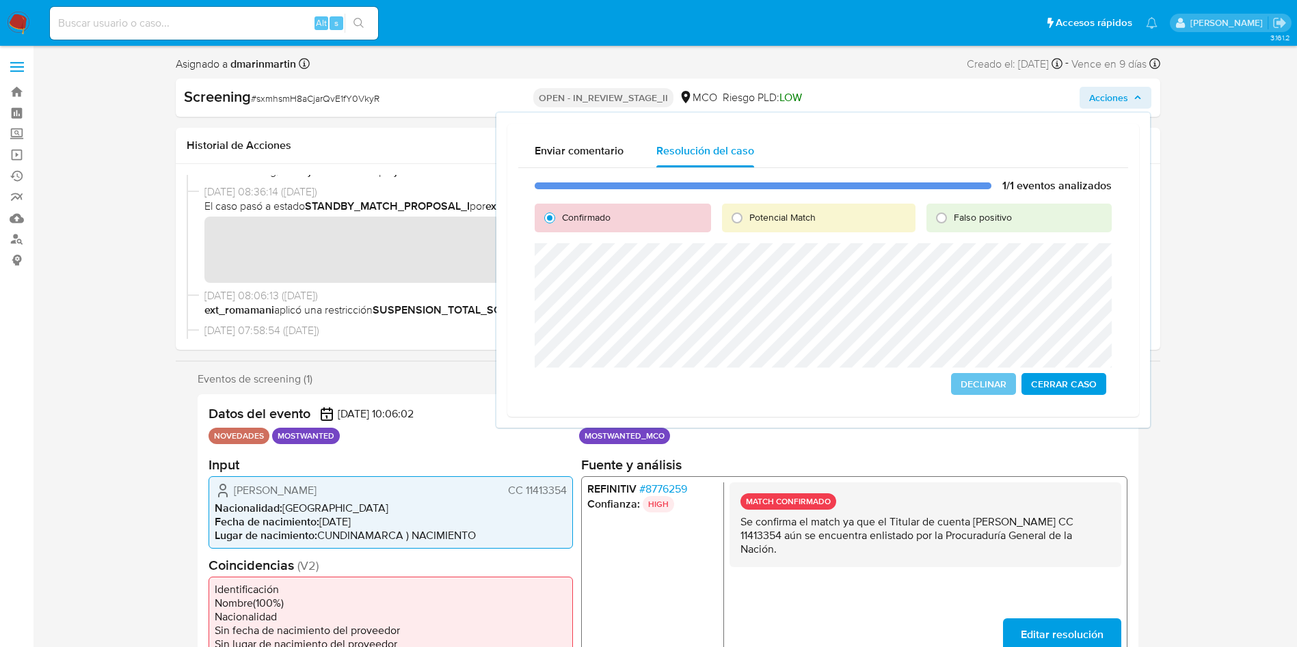
click at [1068, 384] on span "Cerrar Caso" at bounding box center [1064, 384] width 66 height 19
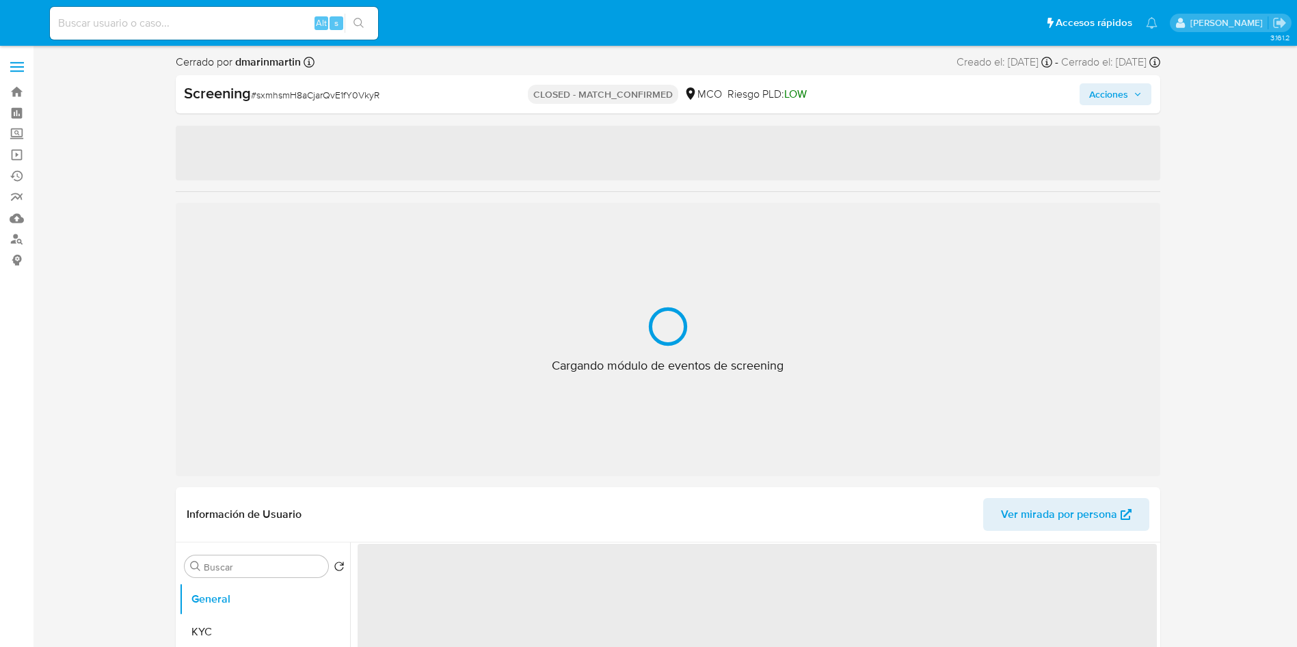
select select "10"
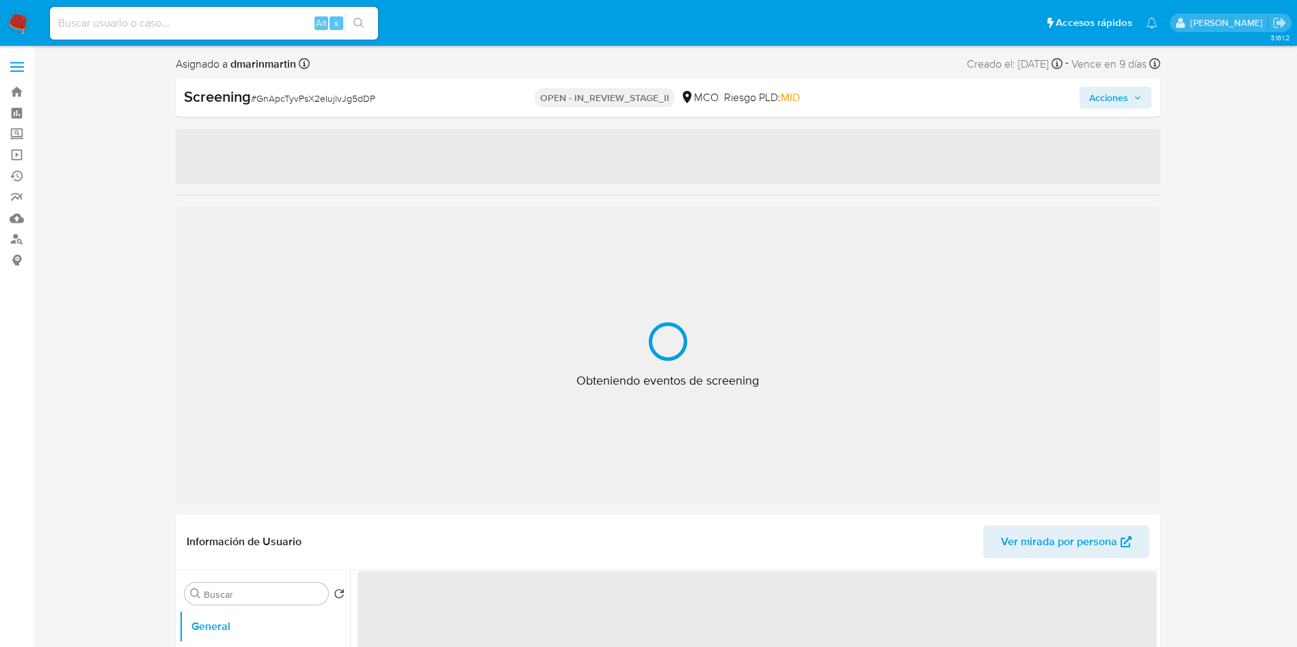
select select "10"
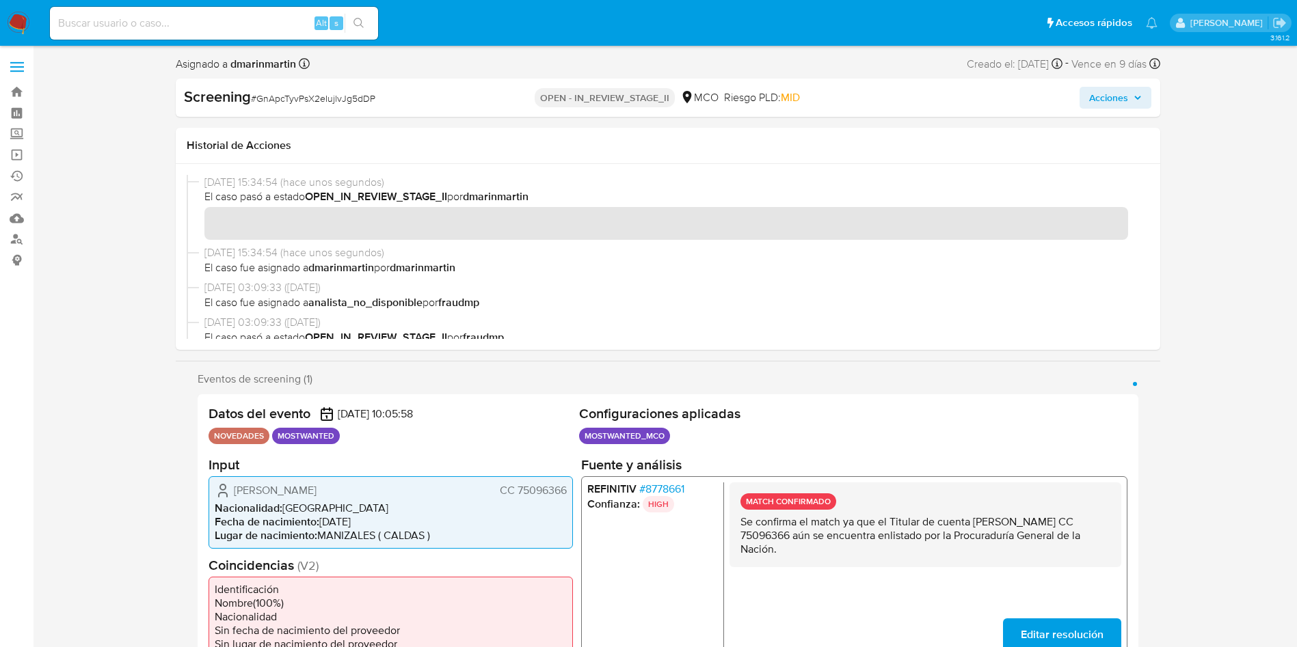
click at [1118, 107] on span "Acciones" at bounding box center [1108, 98] width 39 height 22
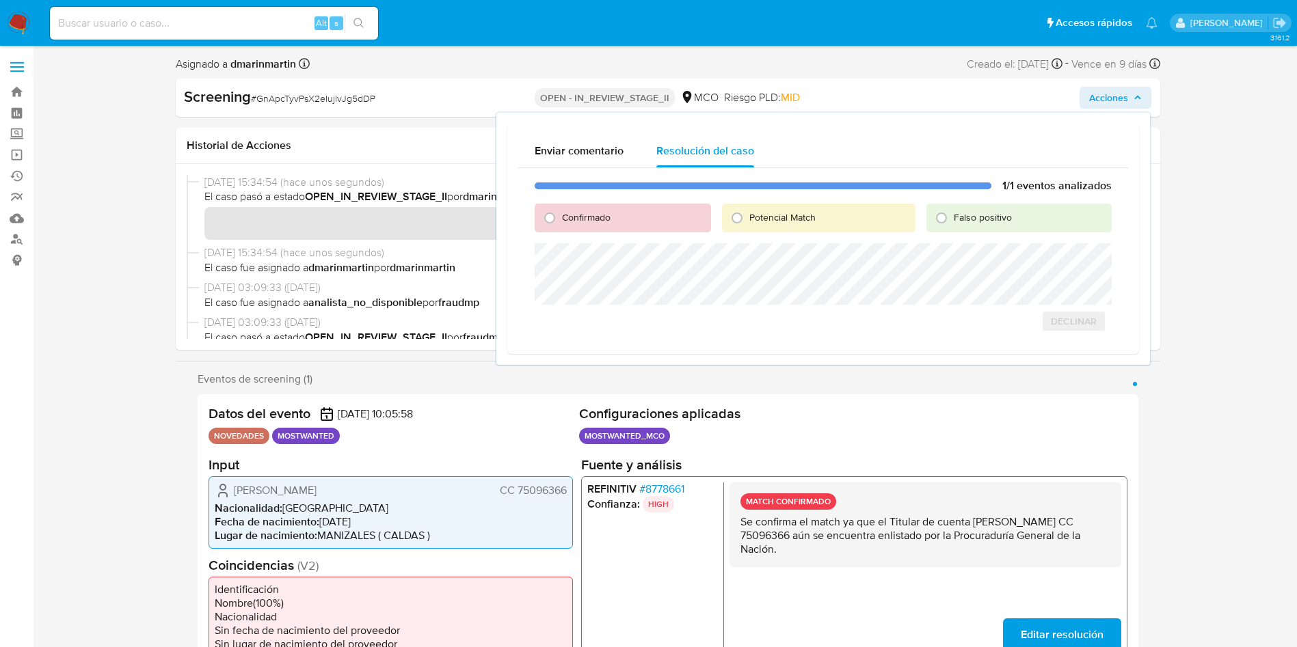
click at [587, 221] on span "Confirmado" at bounding box center [586, 218] width 49 height 14
click at [561, 221] on input "Confirmado" at bounding box center [550, 218] width 22 height 22
radio input "true"
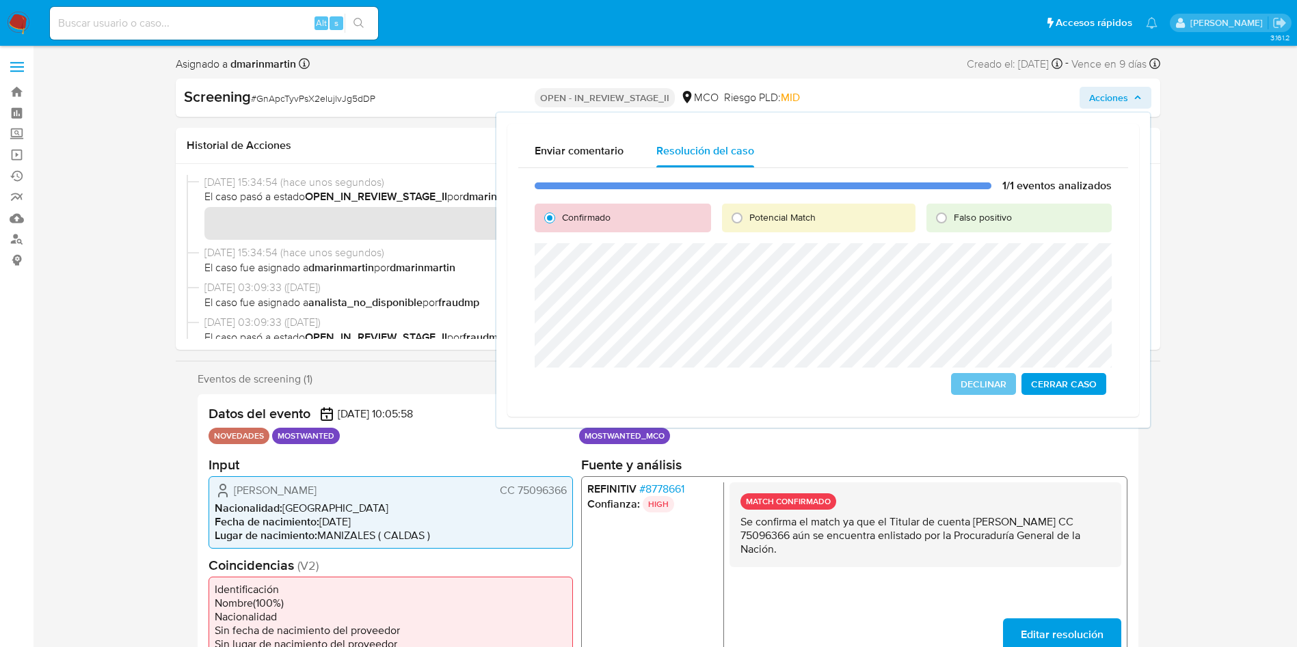
click at [1079, 383] on span "Cerrar Caso" at bounding box center [1064, 384] width 66 height 19
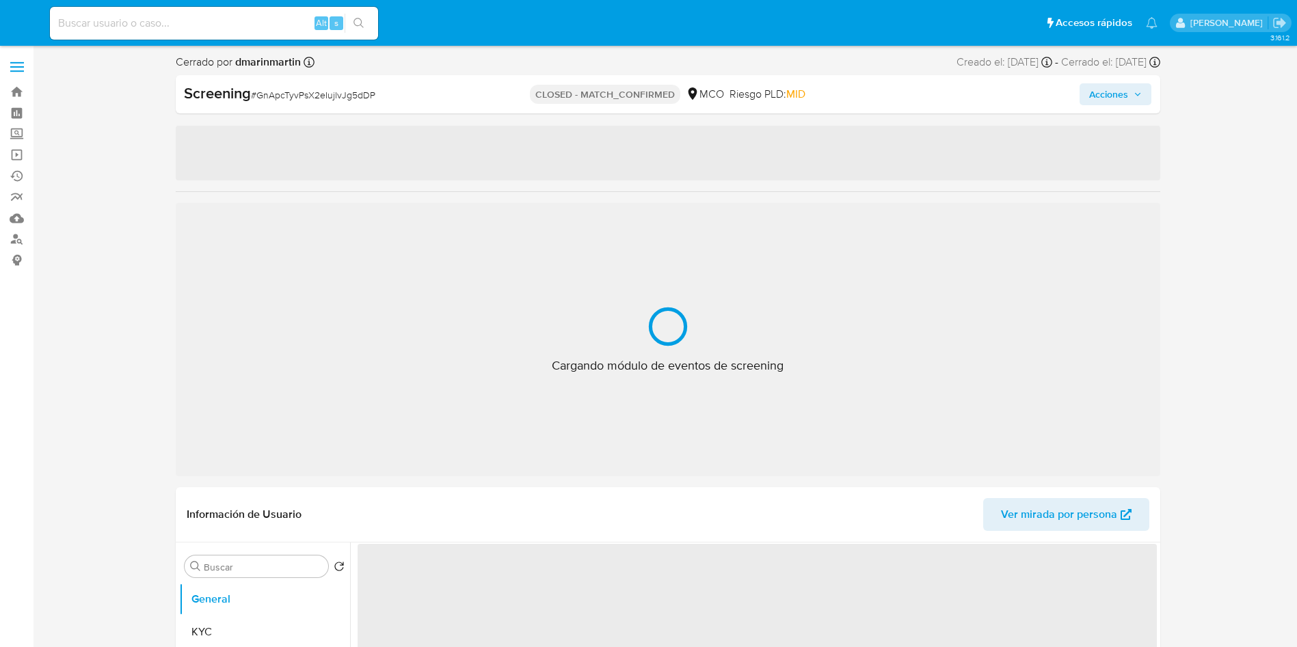
select select "10"
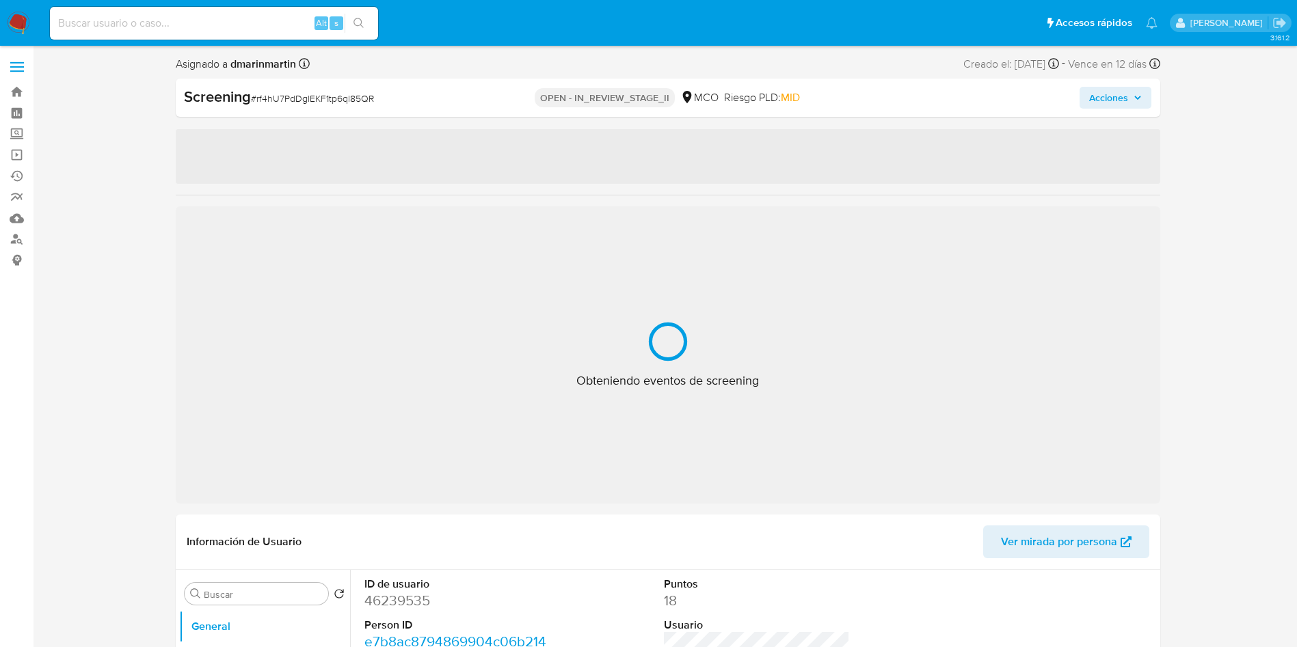
select select "10"
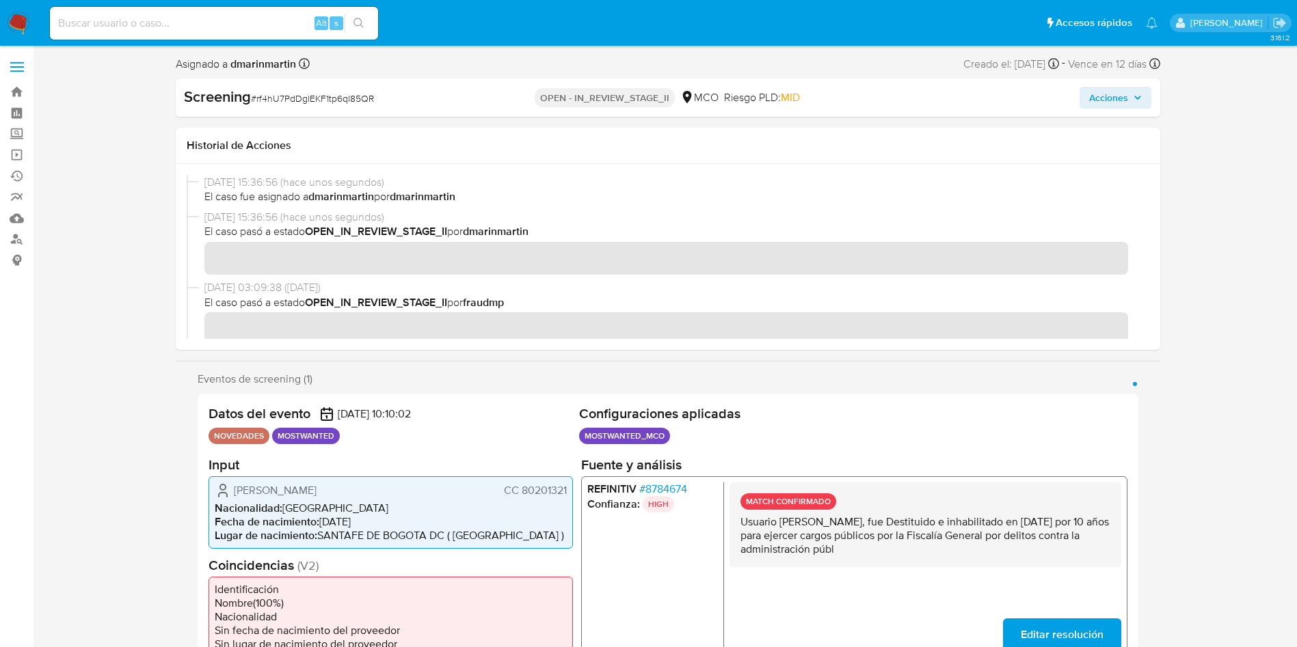
click at [1116, 100] on span "Acciones" at bounding box center [1108, 98] width 39 height 22
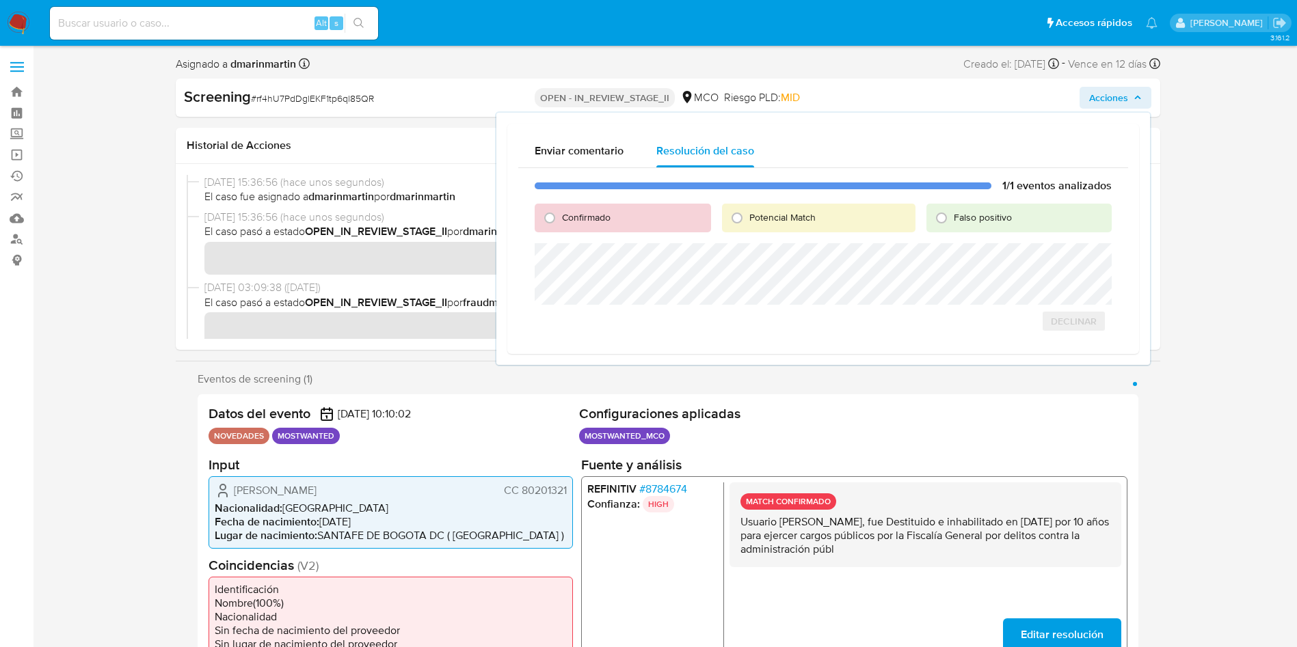
drag, startPoint x: 581, startPoint y: 215, endPoint x: 591, endPoint y: 218, distance: 10.0
click at [584, 215] on span "Confirmado" at bounding box center [586, 218] width 49 height 14
drag, startPoint x: 608, startPoint y: 215, endPoint x: 615, endPoint y: 235, distance: 21.0
click at [608, 217] on span "Confirmado" at bounding box center [586, 218] width 49 height 14
click at [561, 217] on input "Confirmado" at bounding box center [550, 218] width 22 height 22
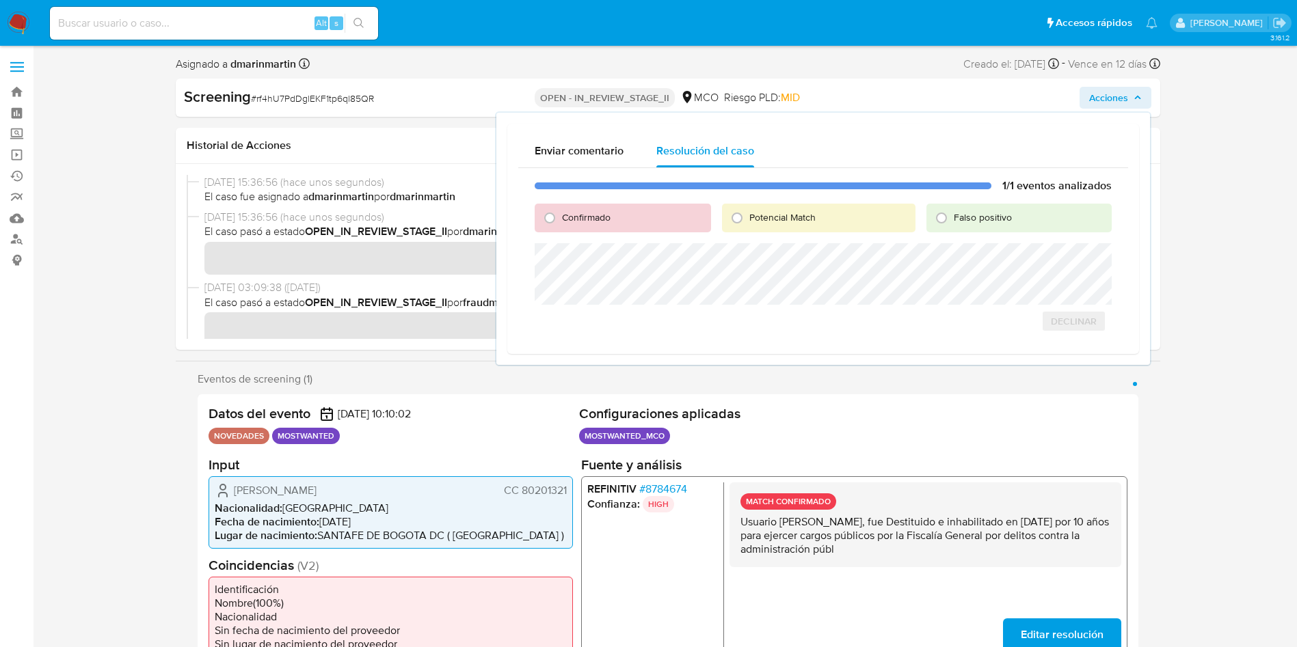
radio input "true"
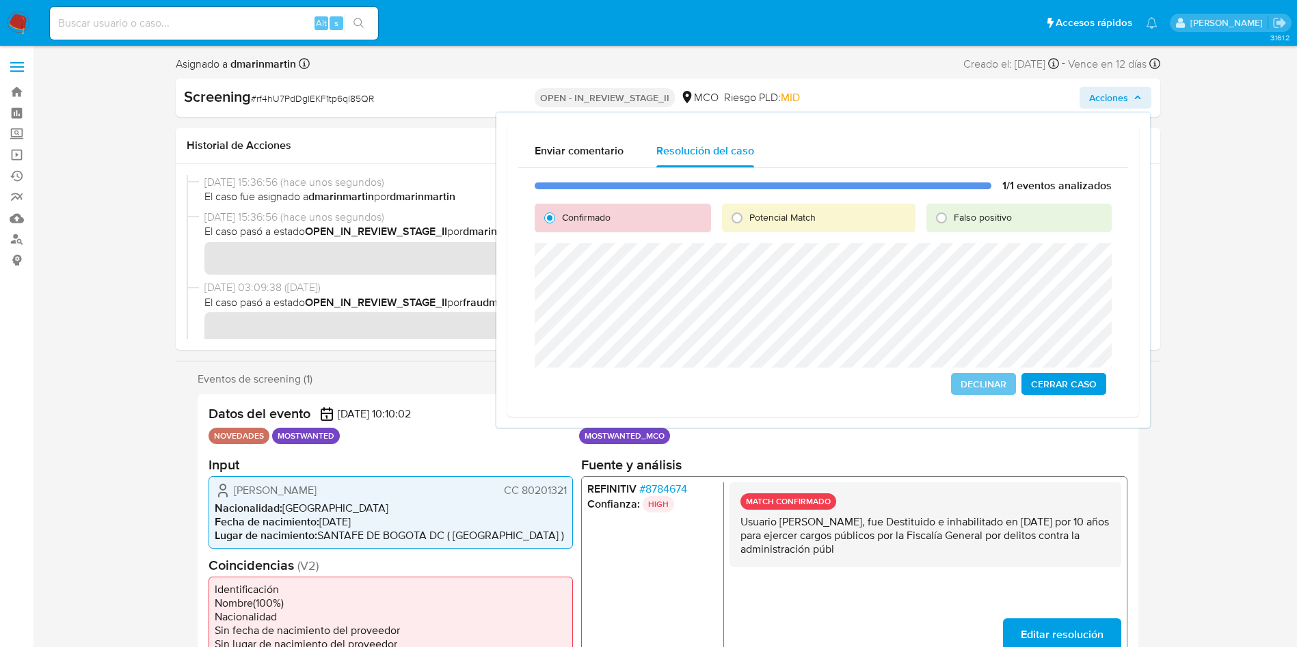
click at [1066, 388] on span "Cerrar Caso" at bounding box center [1064, 384] width 66 height 19
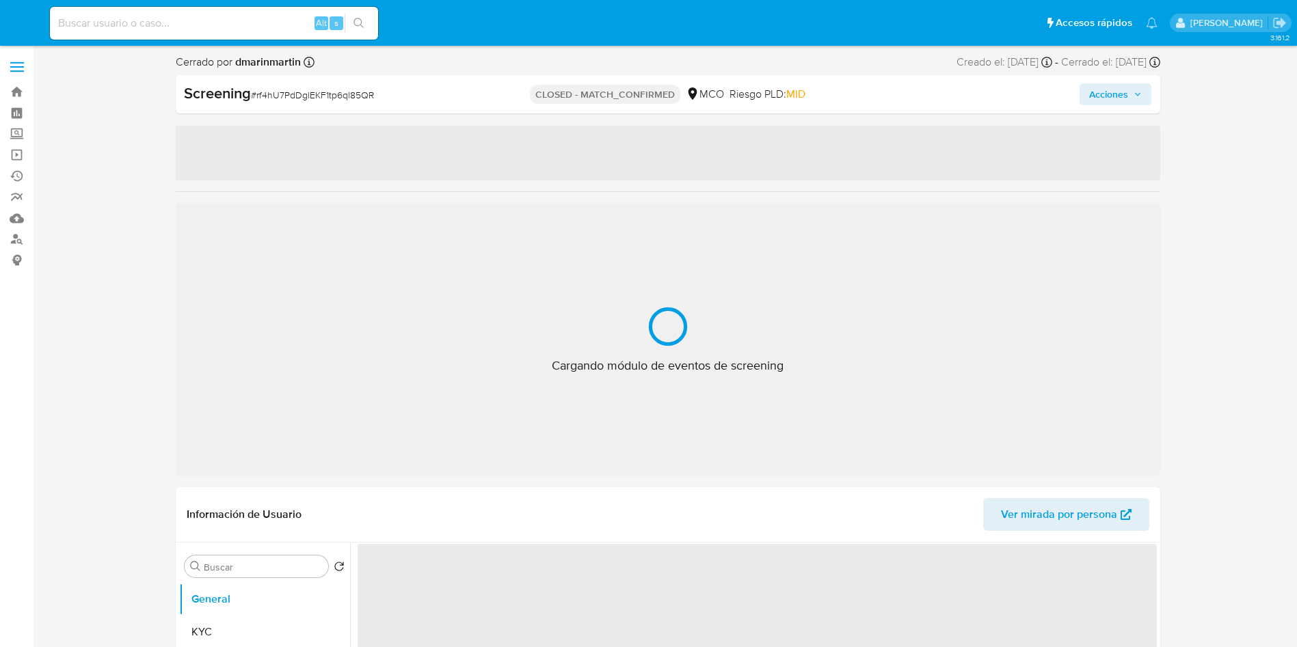
select select "10"
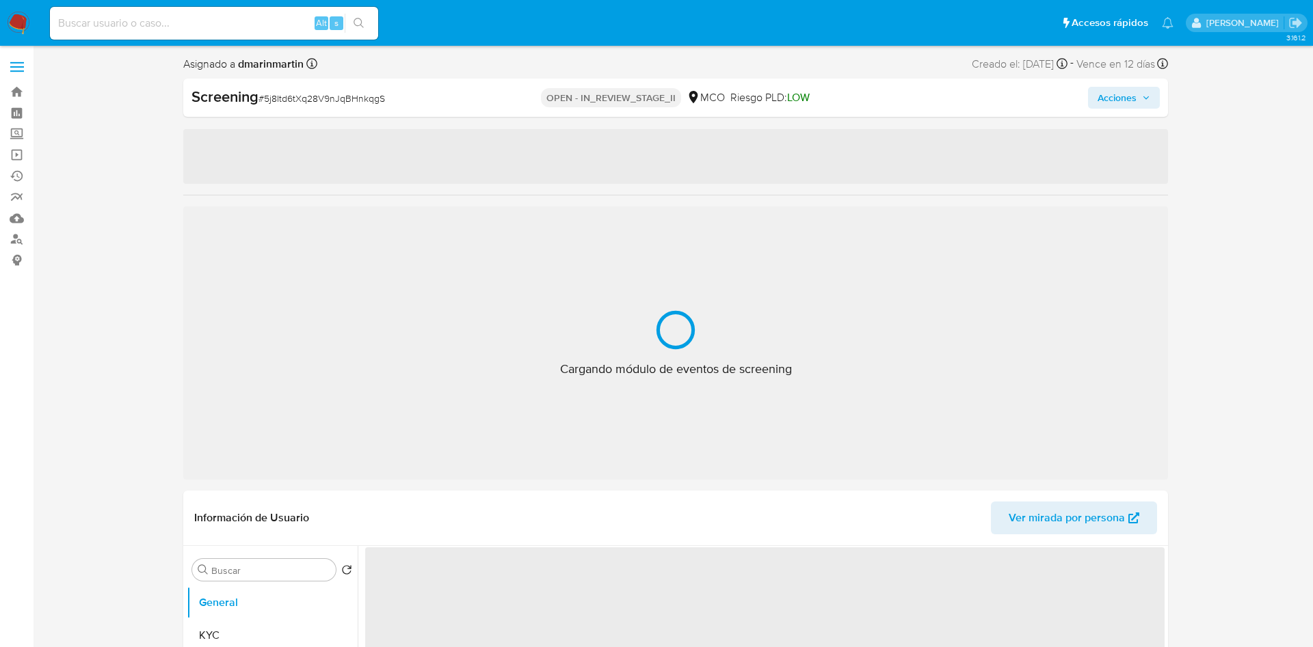
select select "10"
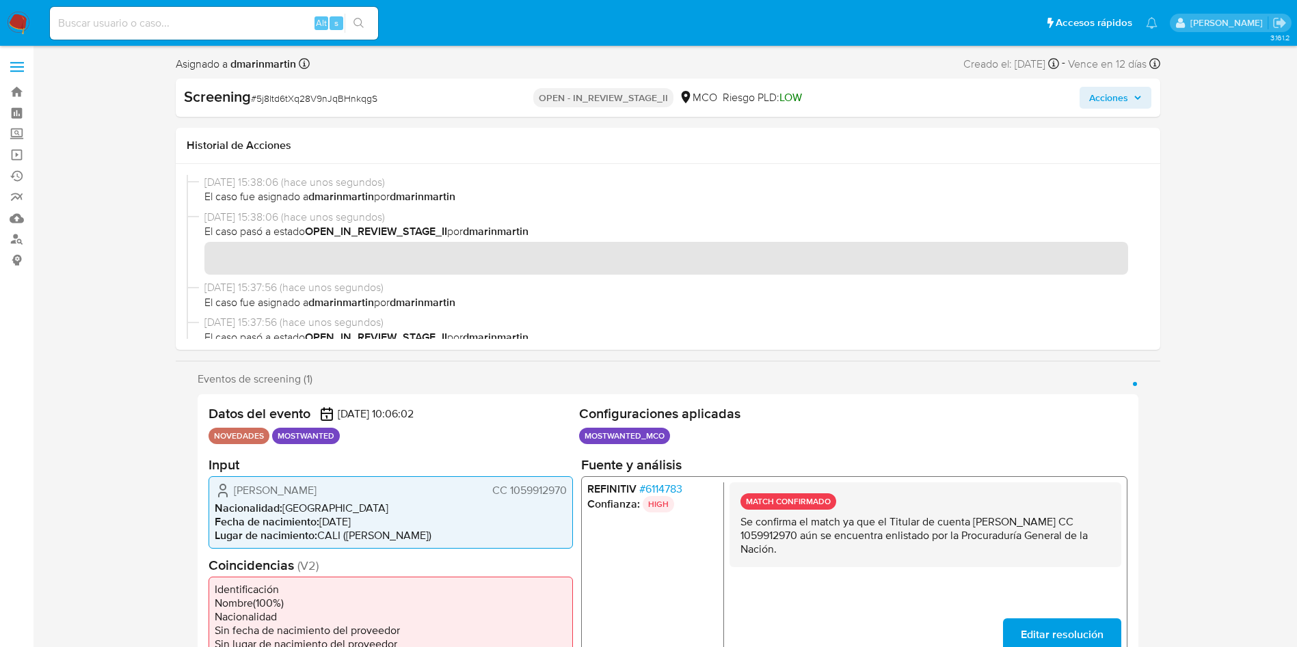
click at [1127, 98] on span "Acciones" at bounding box center [1108, 98] width 39 height 22
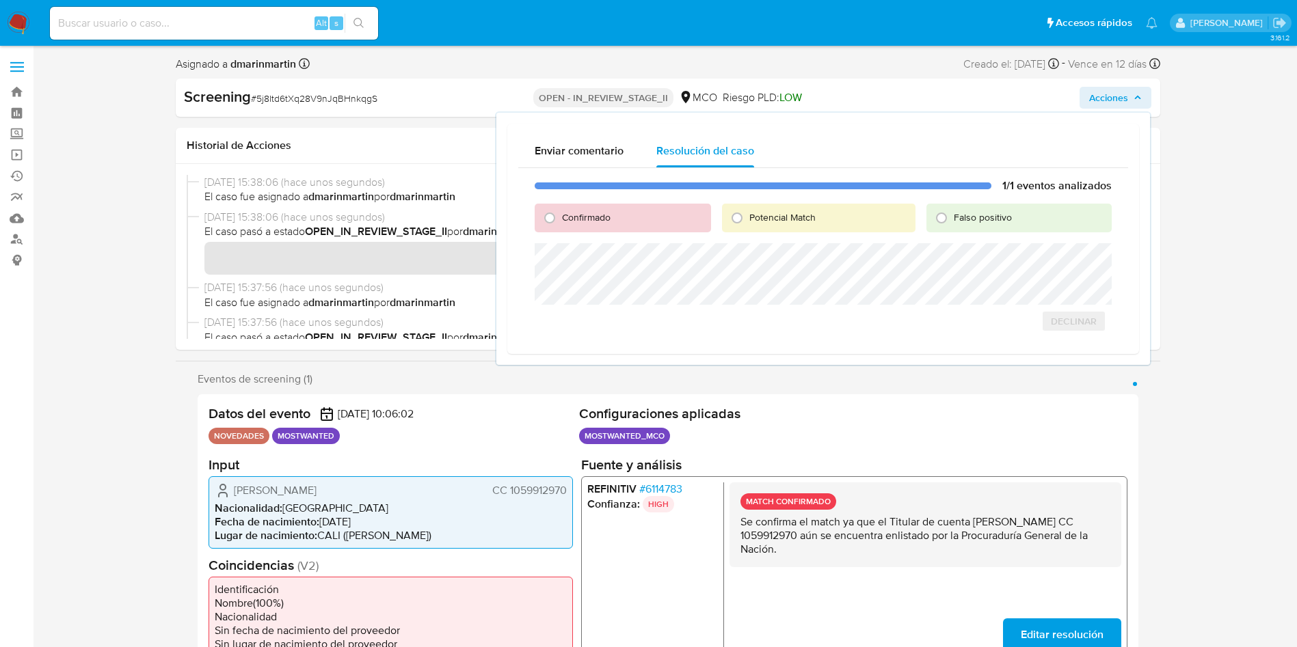
drag, startPoint x: 590, startPoint y: 218, endPoint x: 608, endPoint y: 239, distance: 27.6
click at [593, 219] on span "Confirmado" at bounding box center [586, 218] width 49 height 14
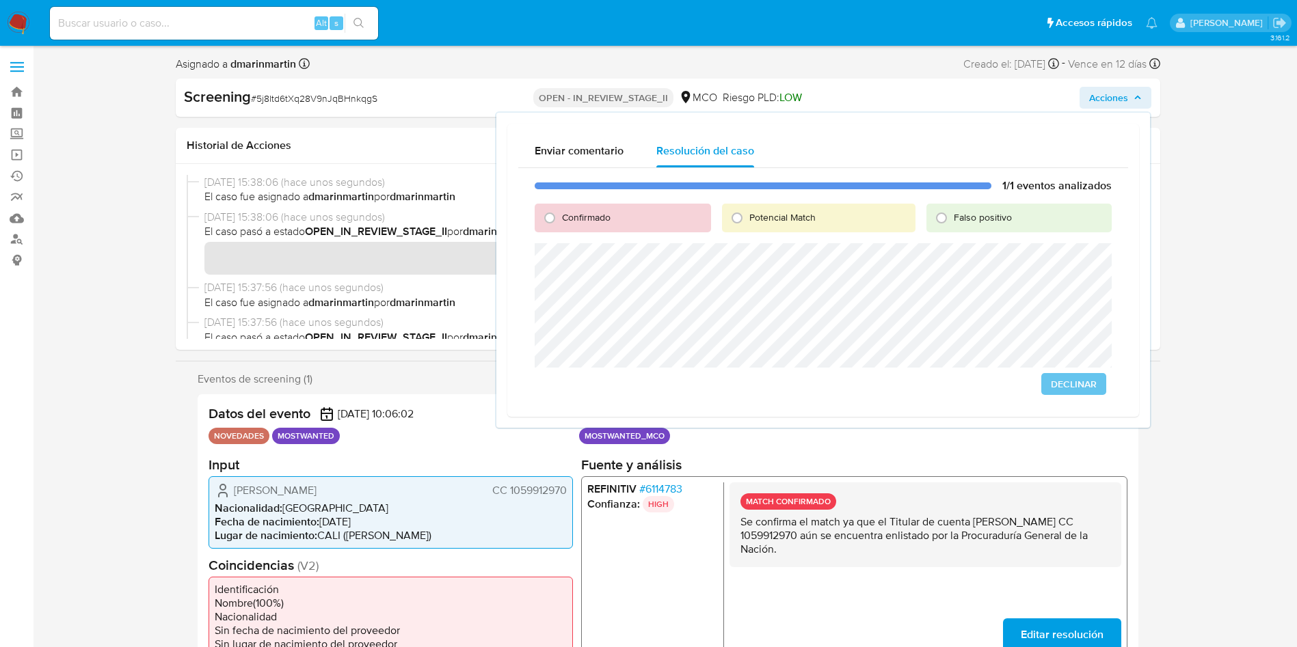
drag, startPoint x: 550, startPoint y: 223, endPoint x: 584, endPoint y: 233, distance: 35.0
click at [552, 221] on input "Confirmado" at bounding box center [550, 218] width 22 height 22
radio input "true"
click at [1051, 382] on span "Cerrar Caso" at bounding box center [1064, 384] width 66 height 19
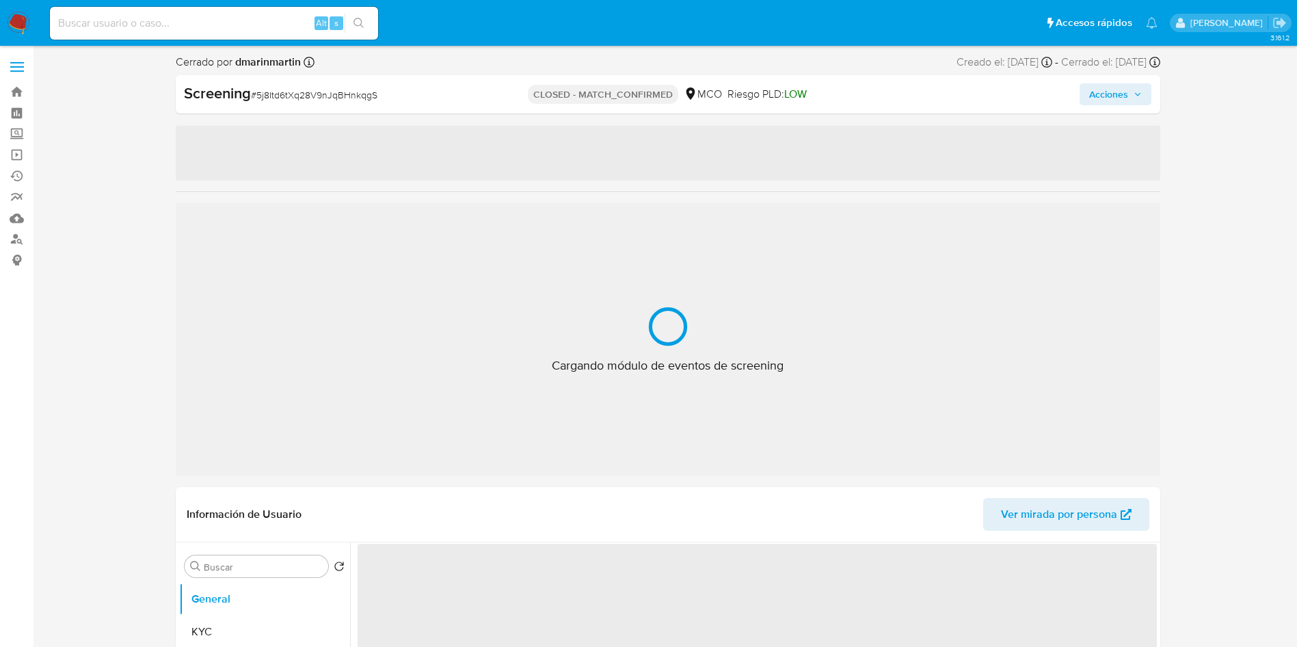
select select "10"
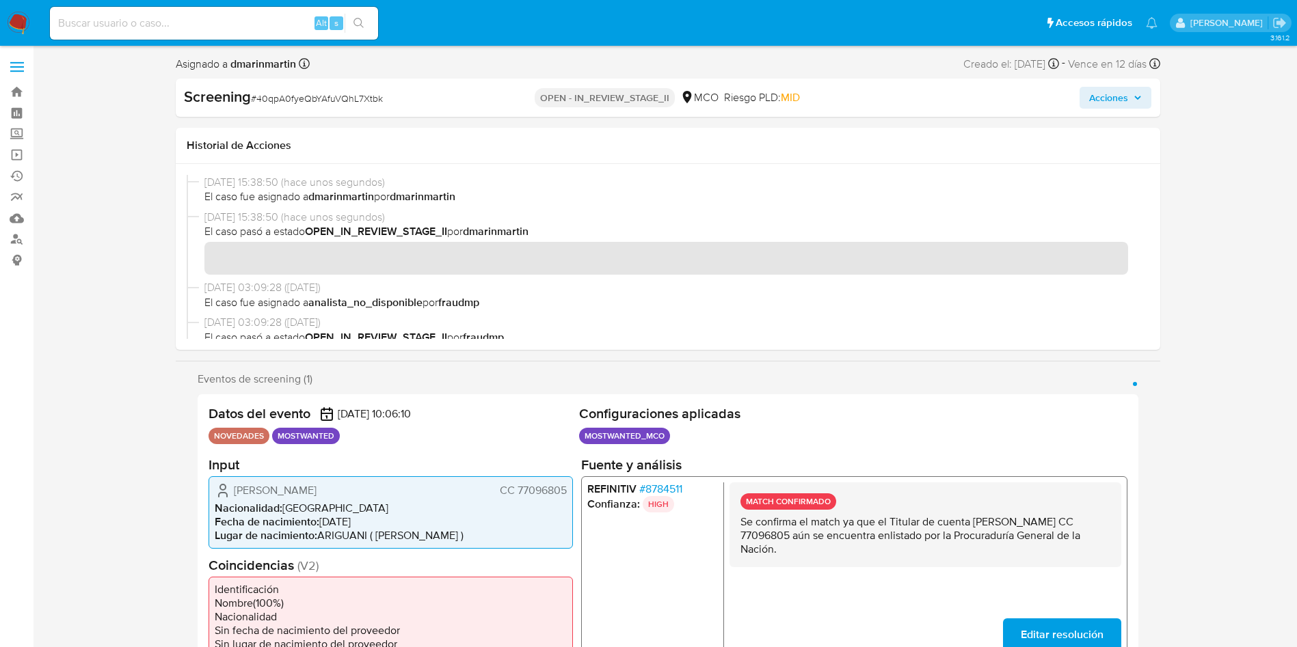
click at [1130, 101] on span "Acciones" at bounding box center [1115, 97] width 53 height 19
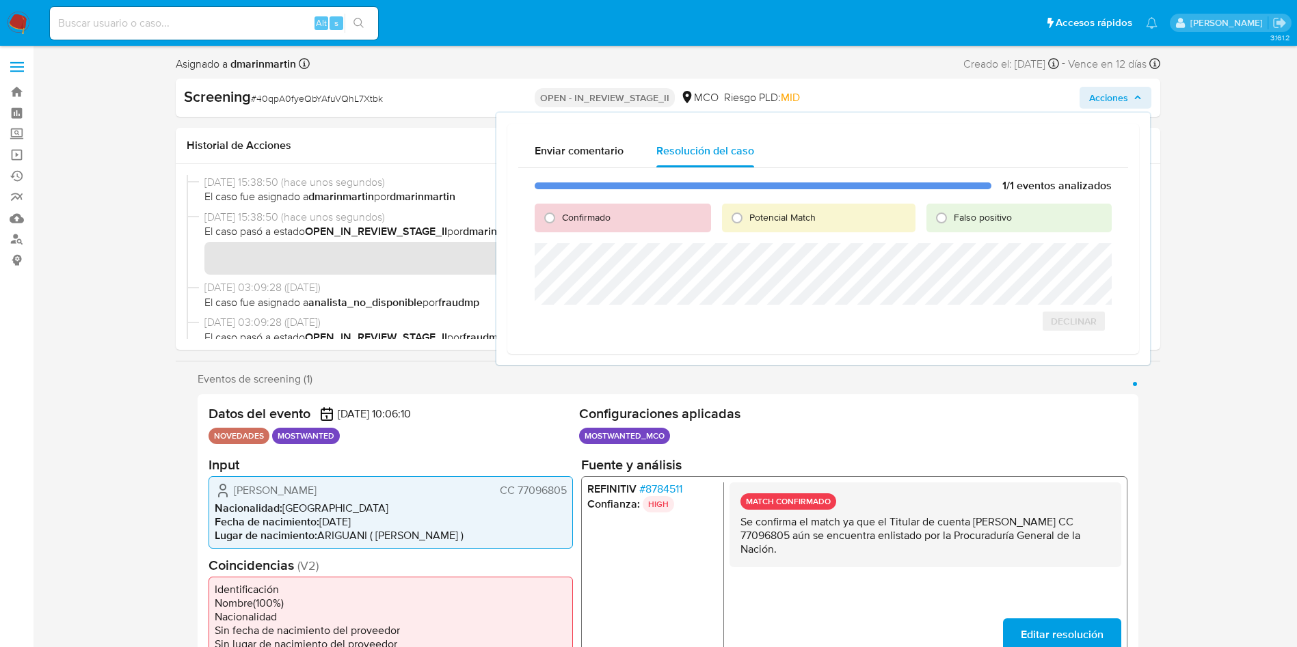
drag, startPoint x: 595, startPoint y: 214, endPoint x: 607, endPoint y: 241, distance: 29.1
click at [595, 219] on span "Confirmado" at bounding box center [586, 218] width 49 height 14
click at [561, 219] on input "Confirmado" at bounding box center [550, 218] width 22 height 22
radio input "true"
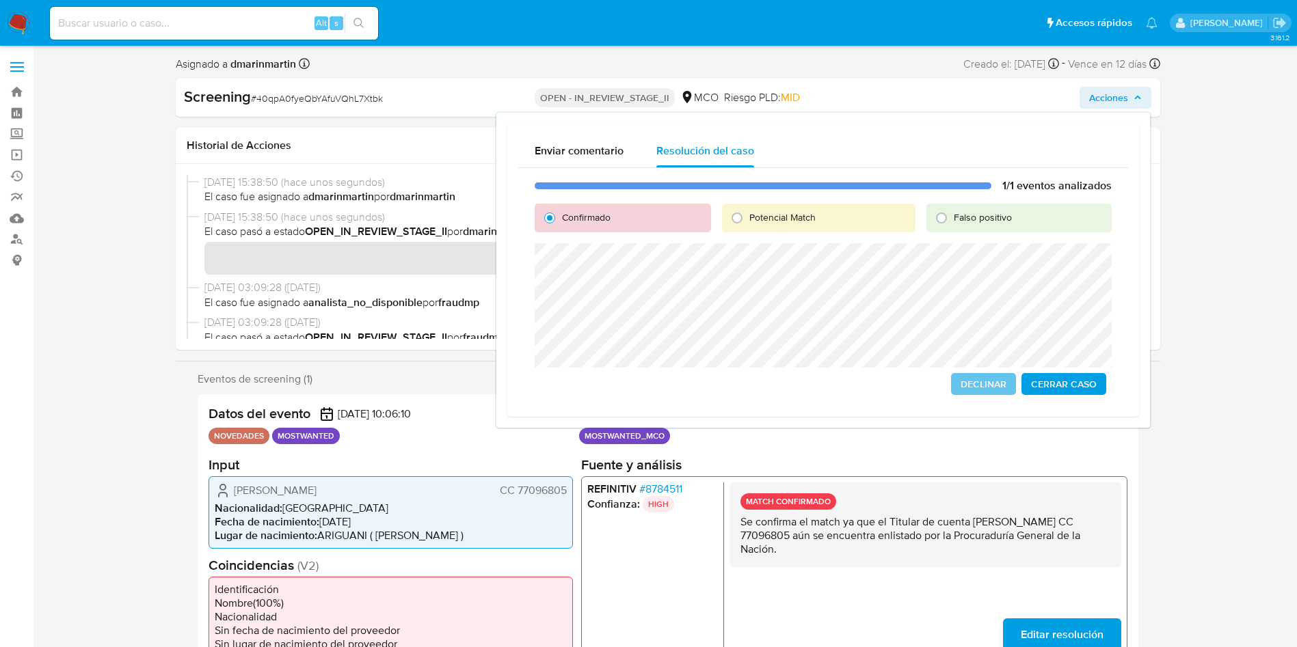
click at [1065, 384] on span "Cerrar Caso" at bounding box center [1064, 384] width 66 height 19
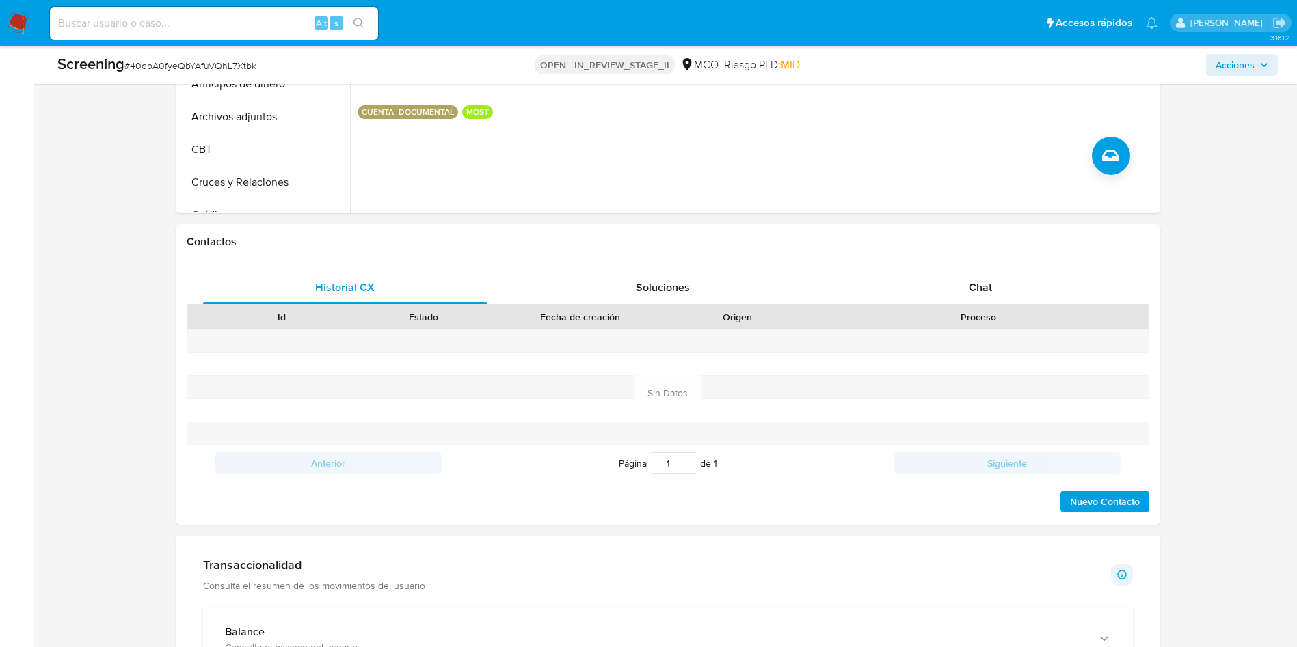
scroll to position [513, 0]
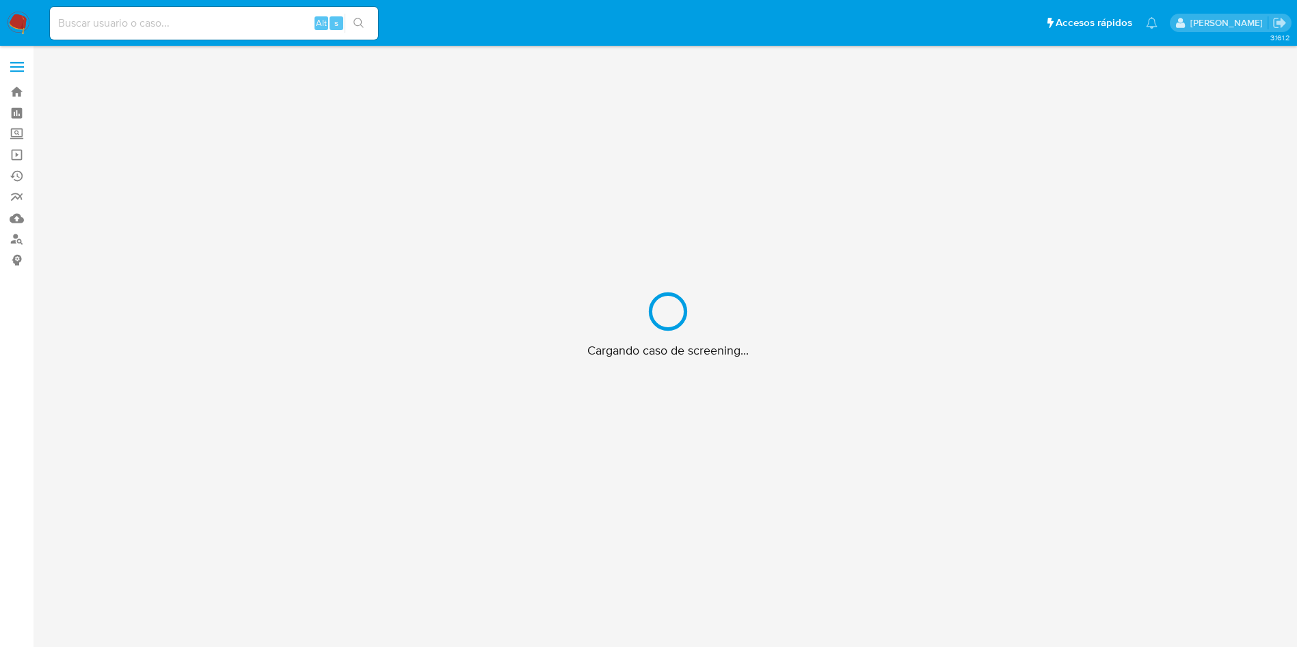
scroll to position [49, 0]
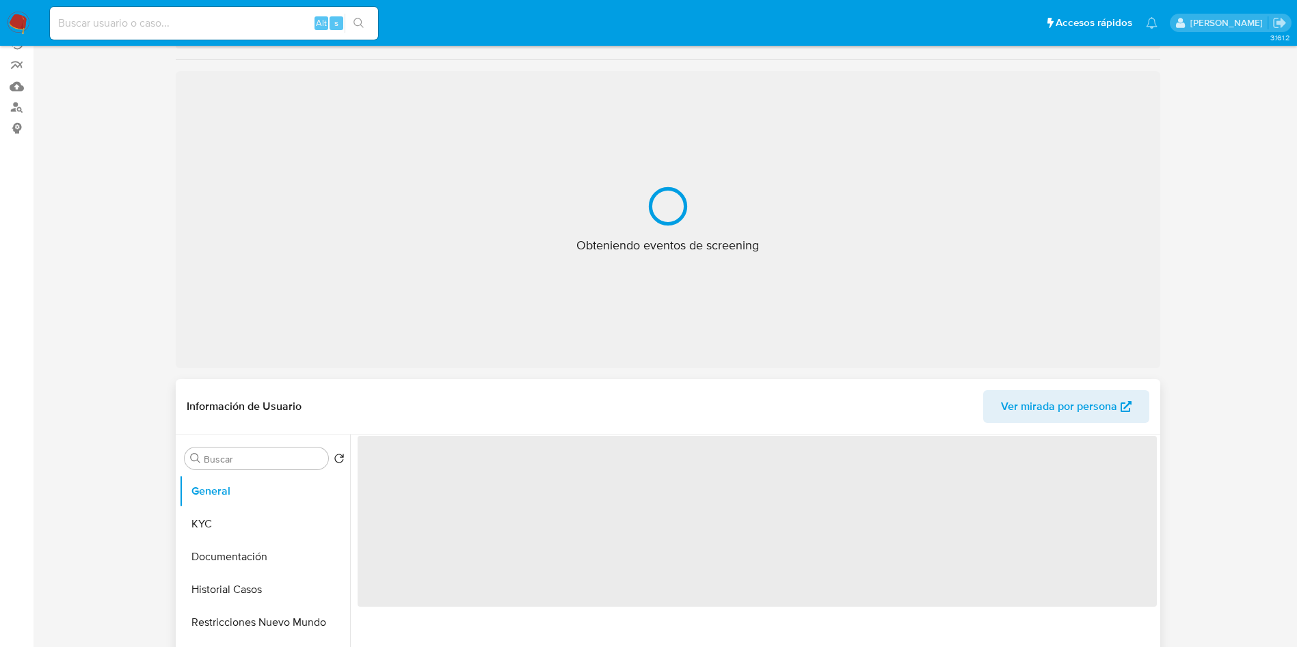
select select "10"
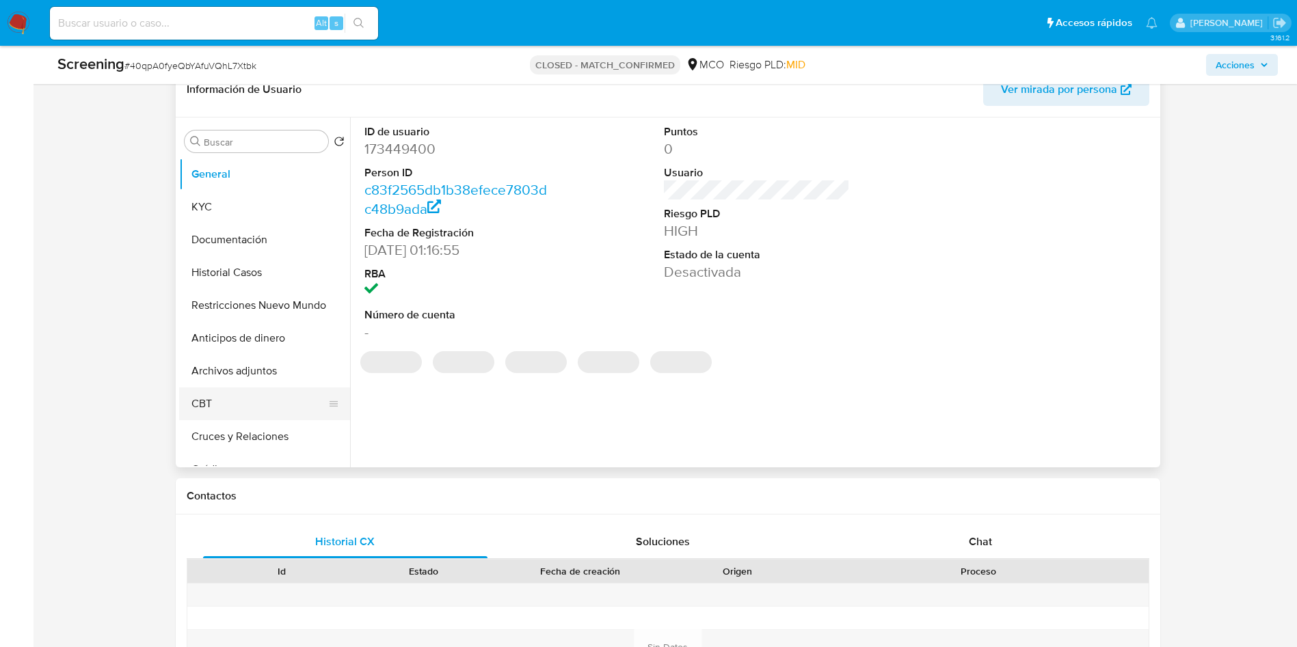
scroll to position [459, 0]
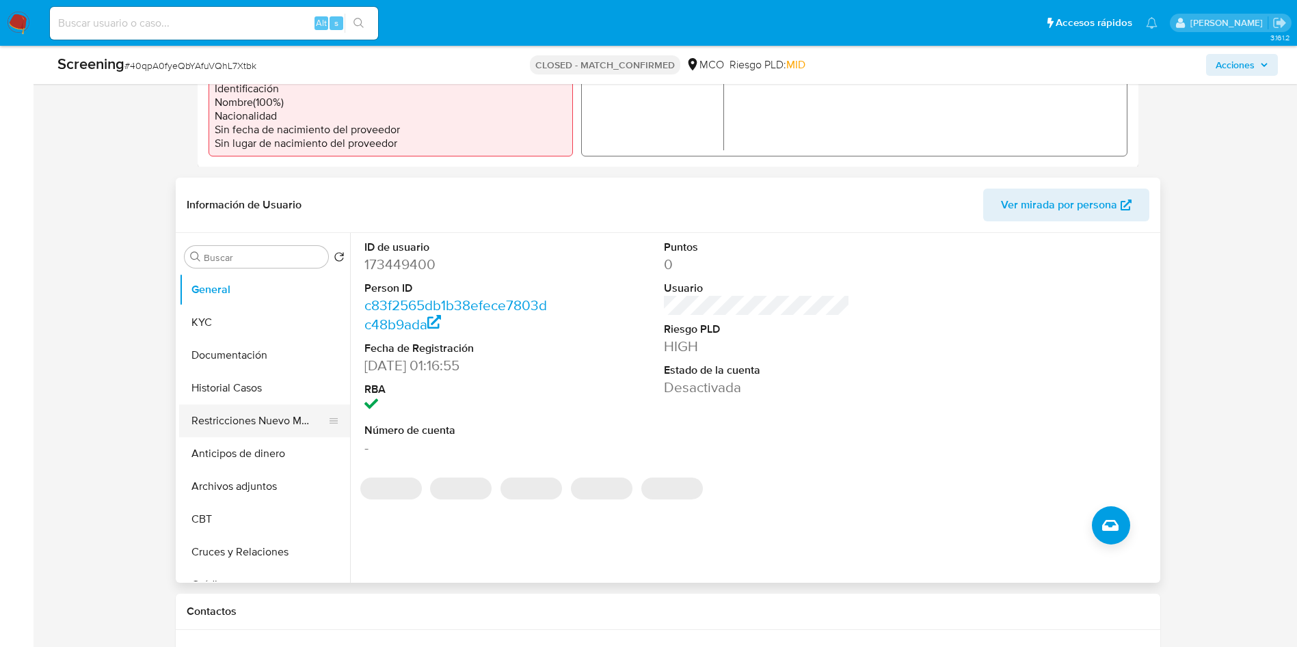
click at [224, 422] on button "Restricciones Nuevo Mundo" at bounding box center [259, 421] width 160 height 33
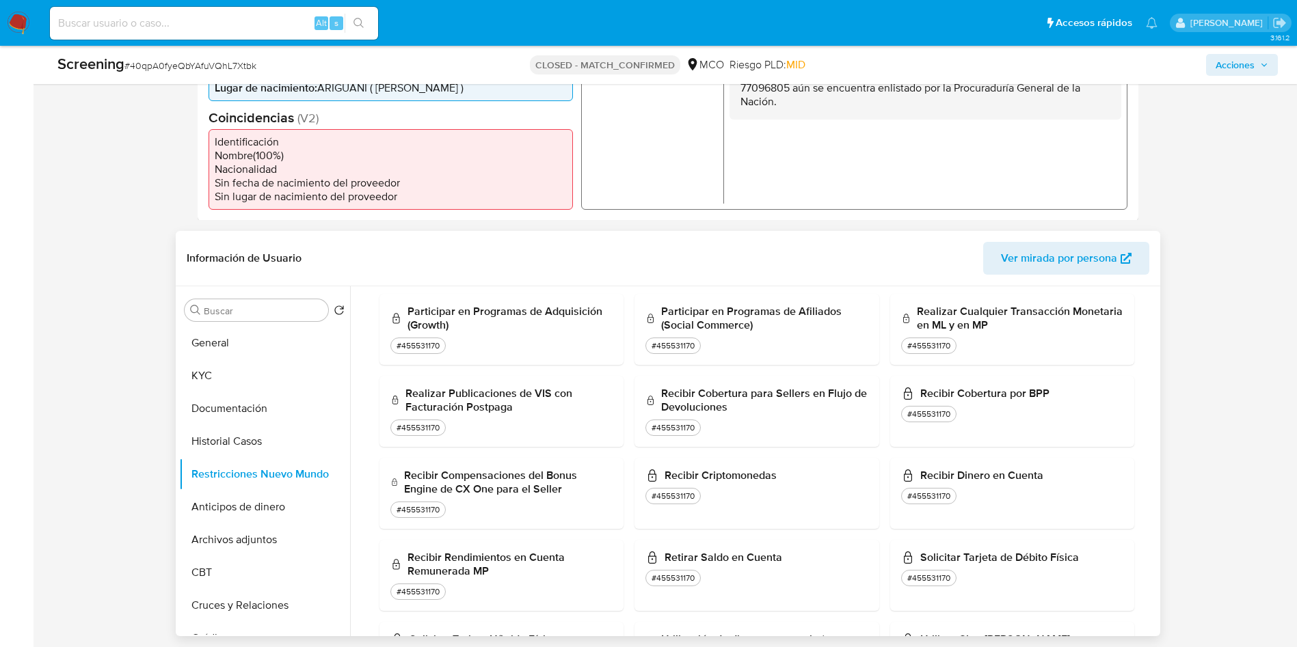
scroll to position [868, 0]
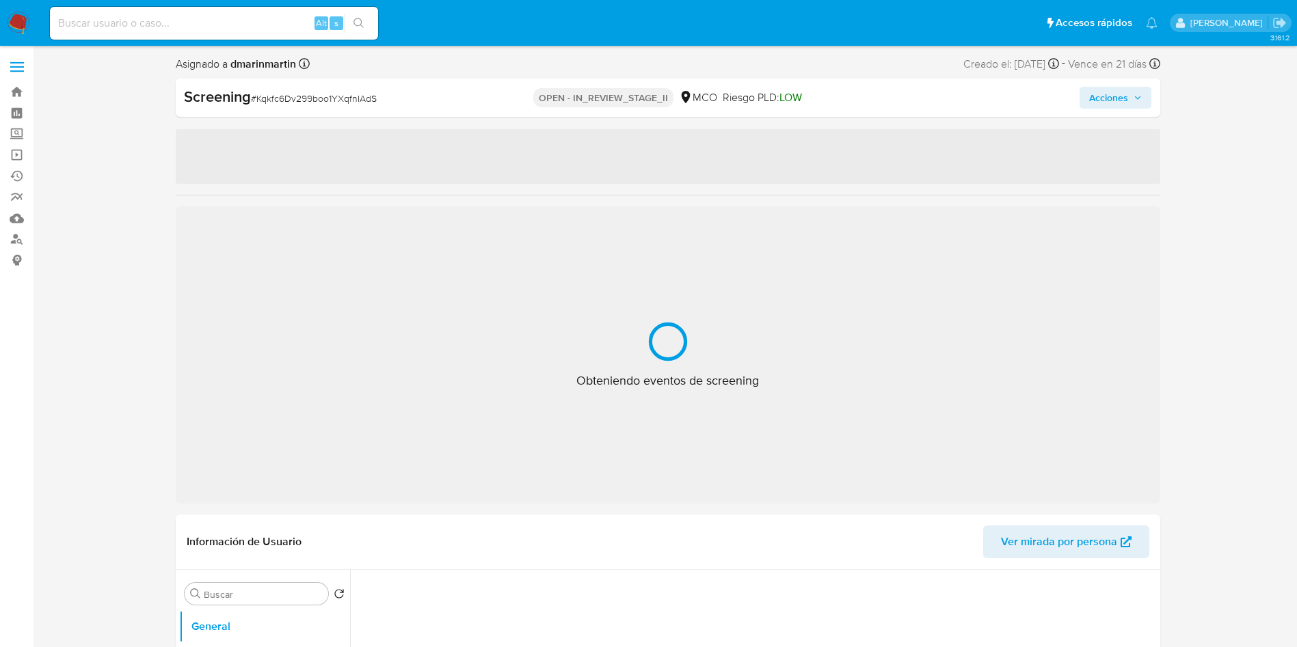
click at [1094, 96] on span "Acciones" at bounding box center [1108, 98] width 39 height 22
select select "10"
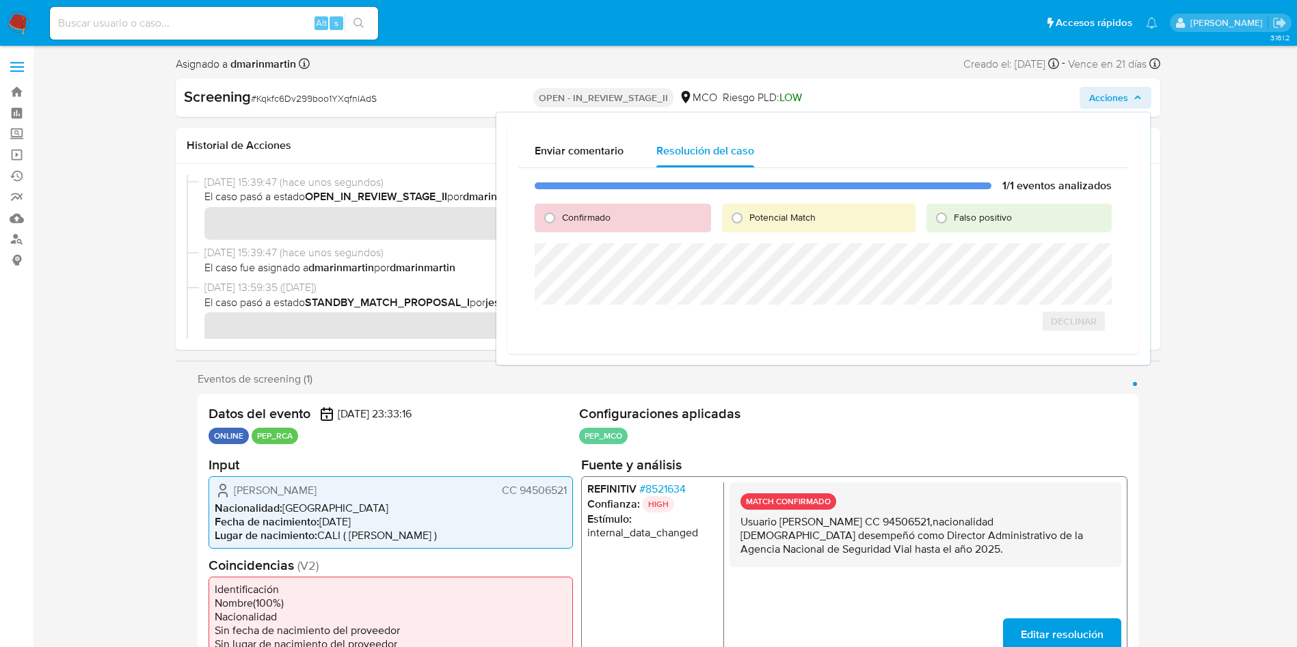
drag, startPoint x: 577, startPoint y: 214, endPoint x: 600, endPoint y: 238, distance: 32.9
click at [578, 217] on span "Confirmado" at bounding box center [586, 218] width 49 height 14
click at [561, 217] on input "Confirmado" at bounding box center [550, 218] width 22 height 22
radio input "true"
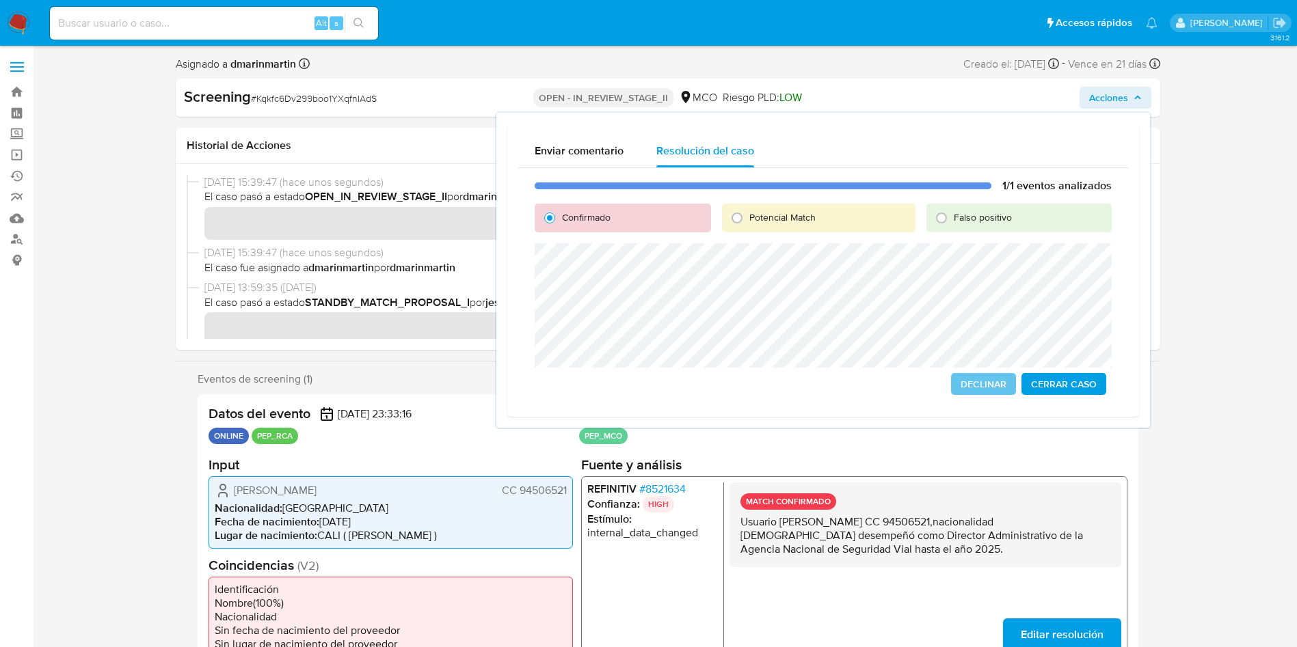
click at [1079, 382] on span "Cerrar Caso" at bounding box center [1064, 384] width 66 height 19
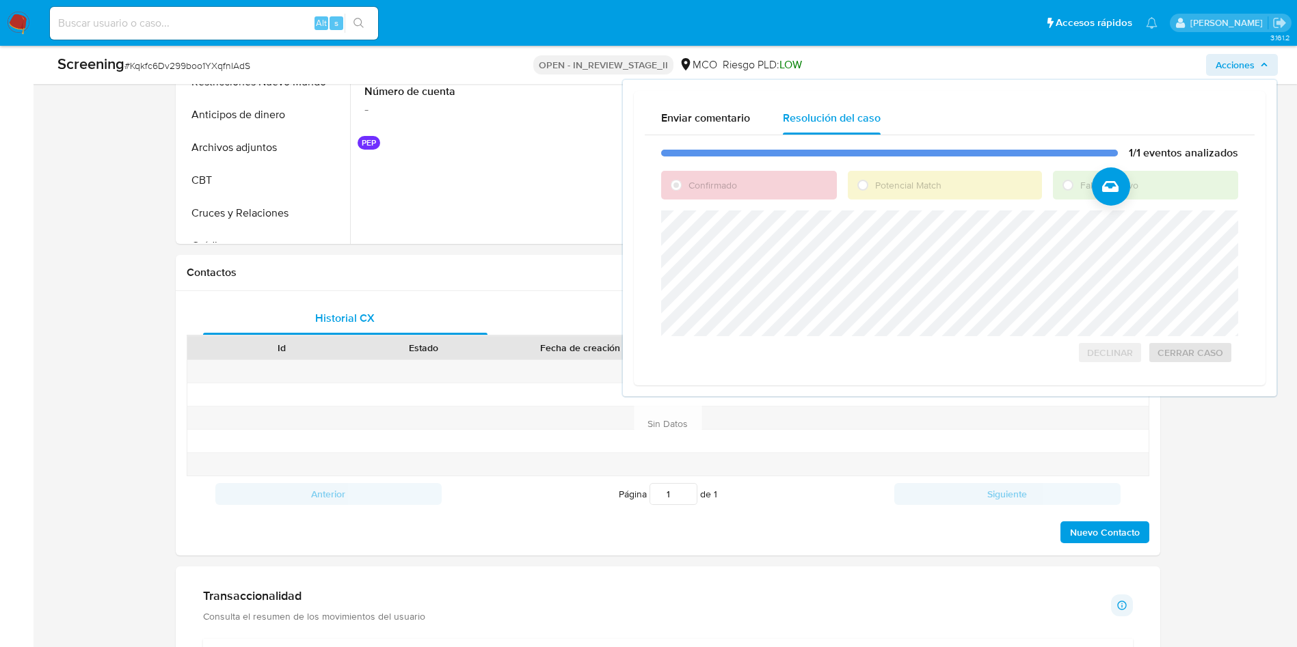
scroll to position [923, 0]
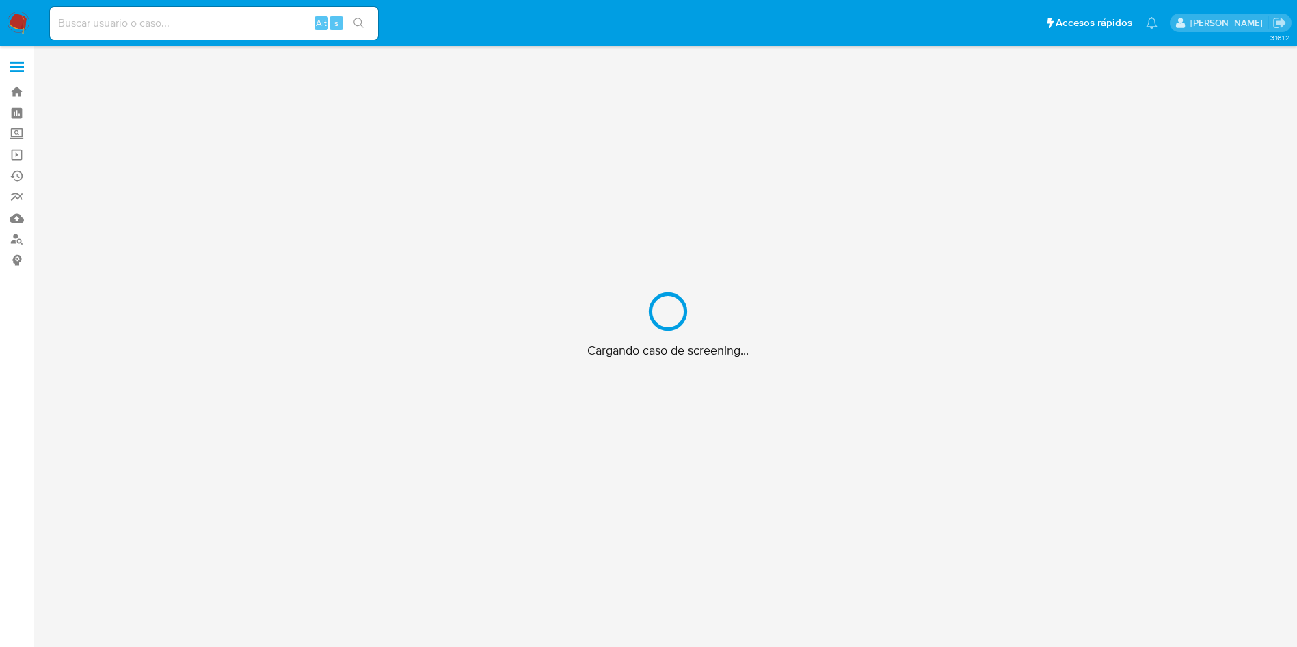
scroll to position [49, 0]
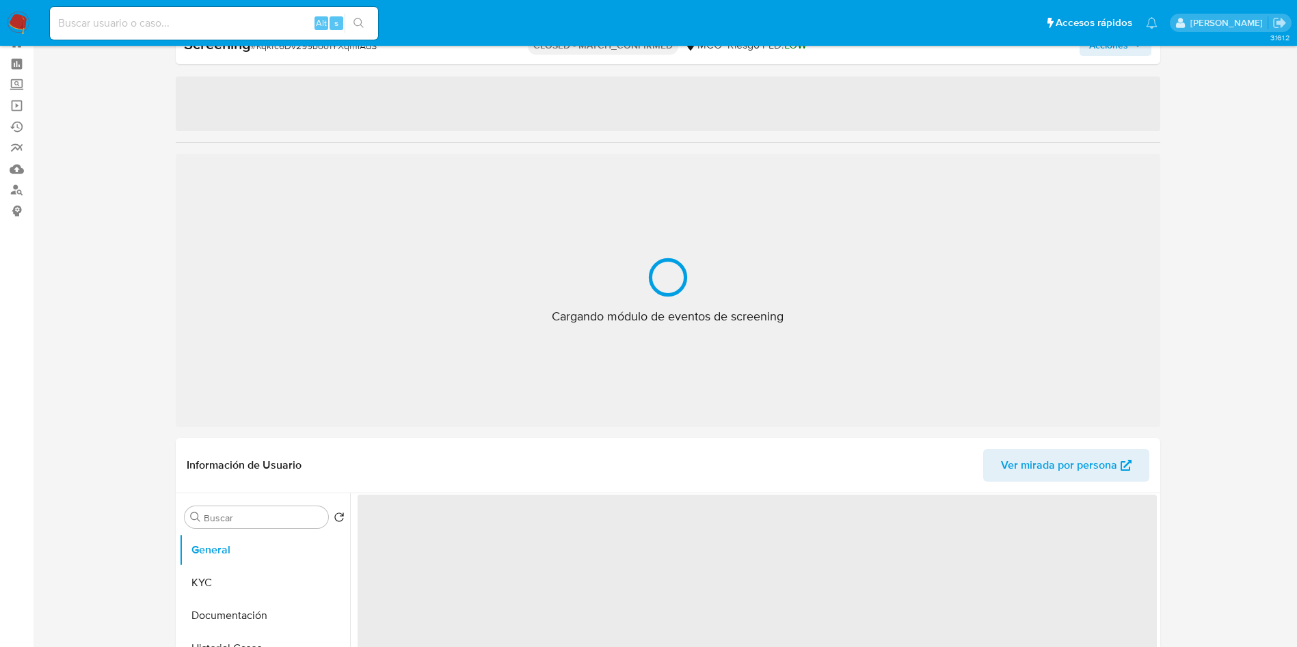
select select "10"
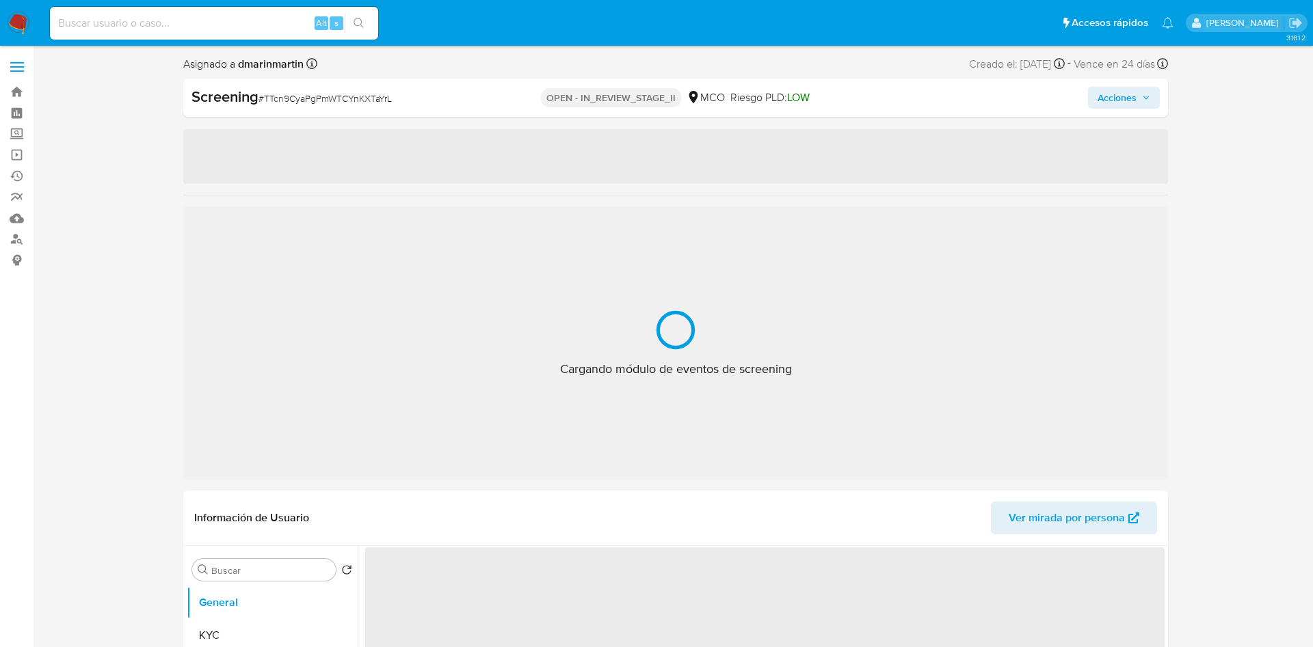
select select "10"
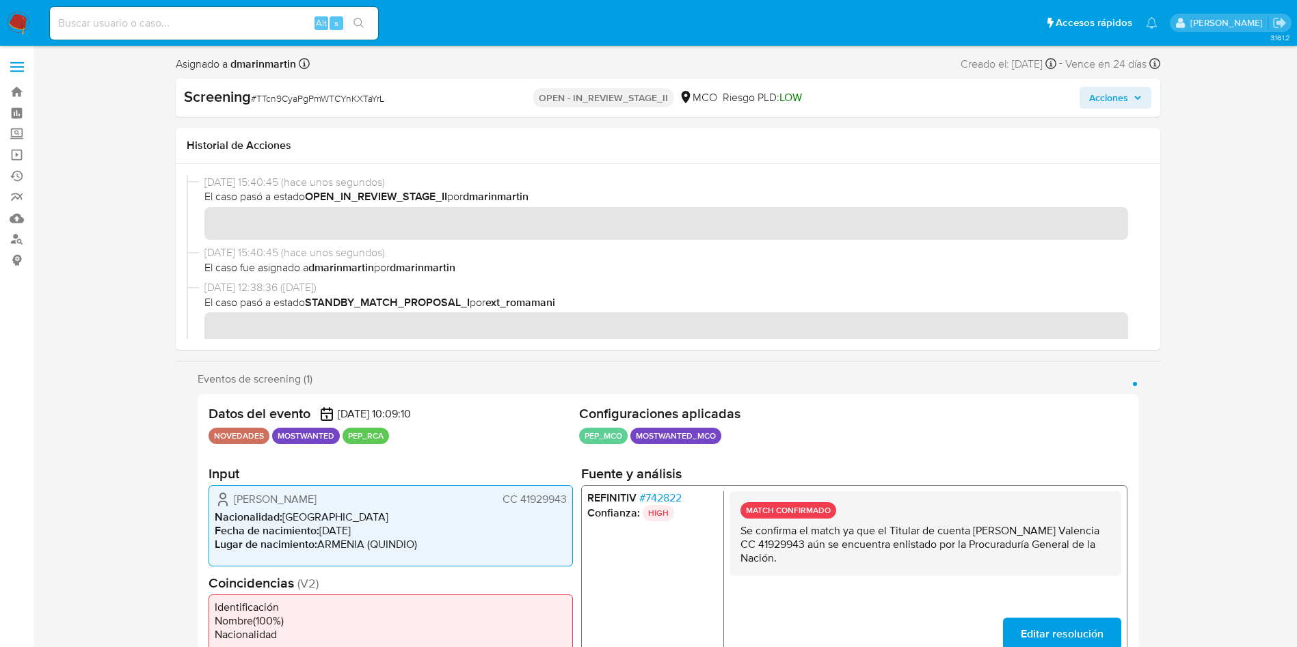
click at [1127, 99] on span "Acciones" at bounding box center [1115, 97] width 53 height 19
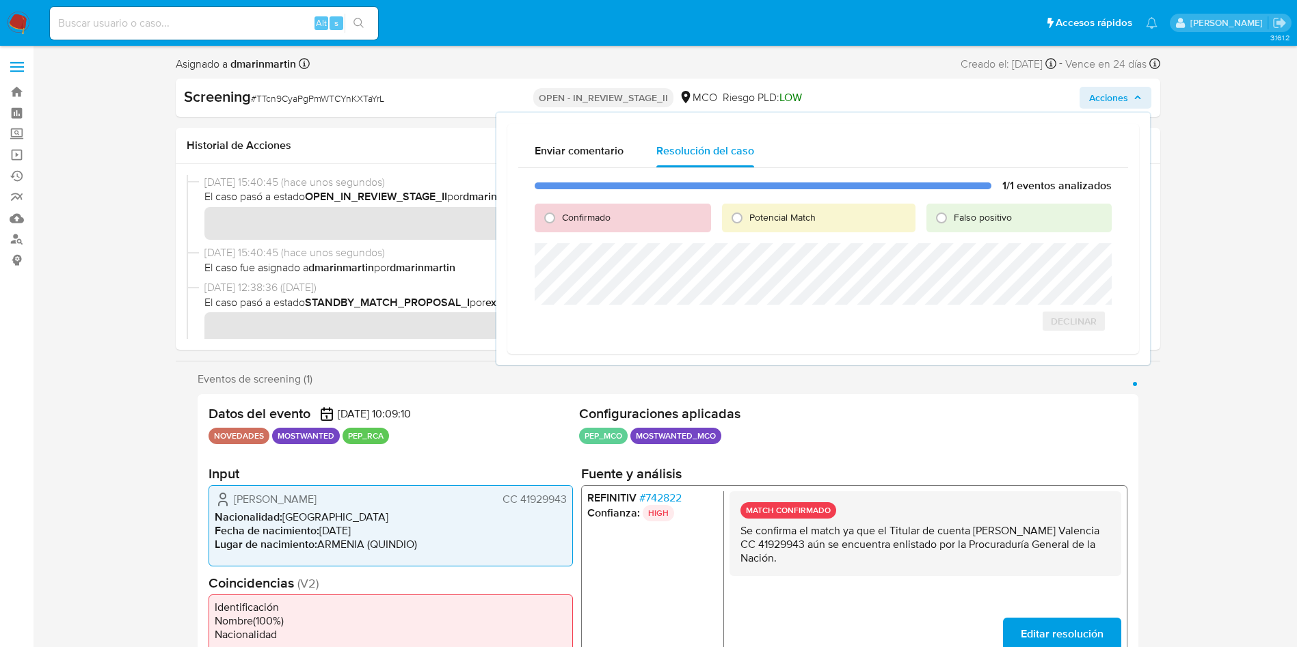
click at [567, 216] on span "Confirmado" at bounding box center [586, 218] width 49 height 14
click at [561, 216] on input "Confirmado" at bounding box center [550, 218] width 22 height 22
radio input "true"
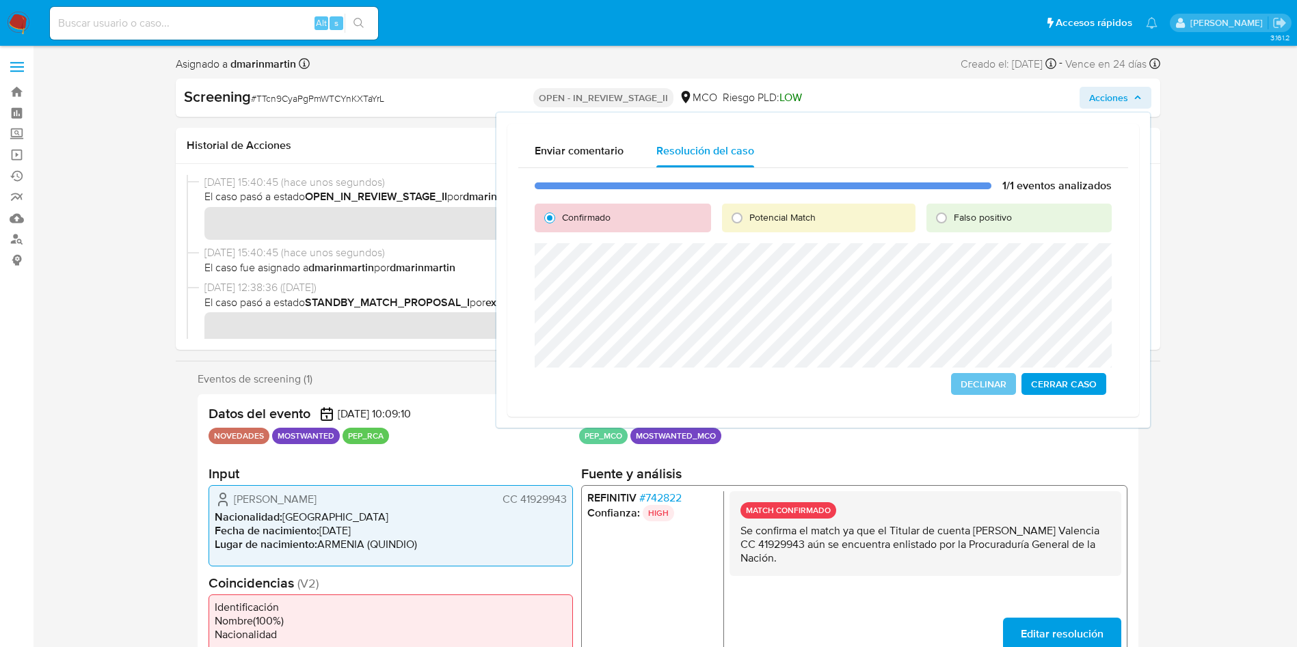
click at [0, 0] on lt-span "Descartar" at bounding box center [0, 0] width 0 height 0
click at [1058, 383] on span "Cerrar Caso" at bounding box center [1064, 384] width 66 height 19
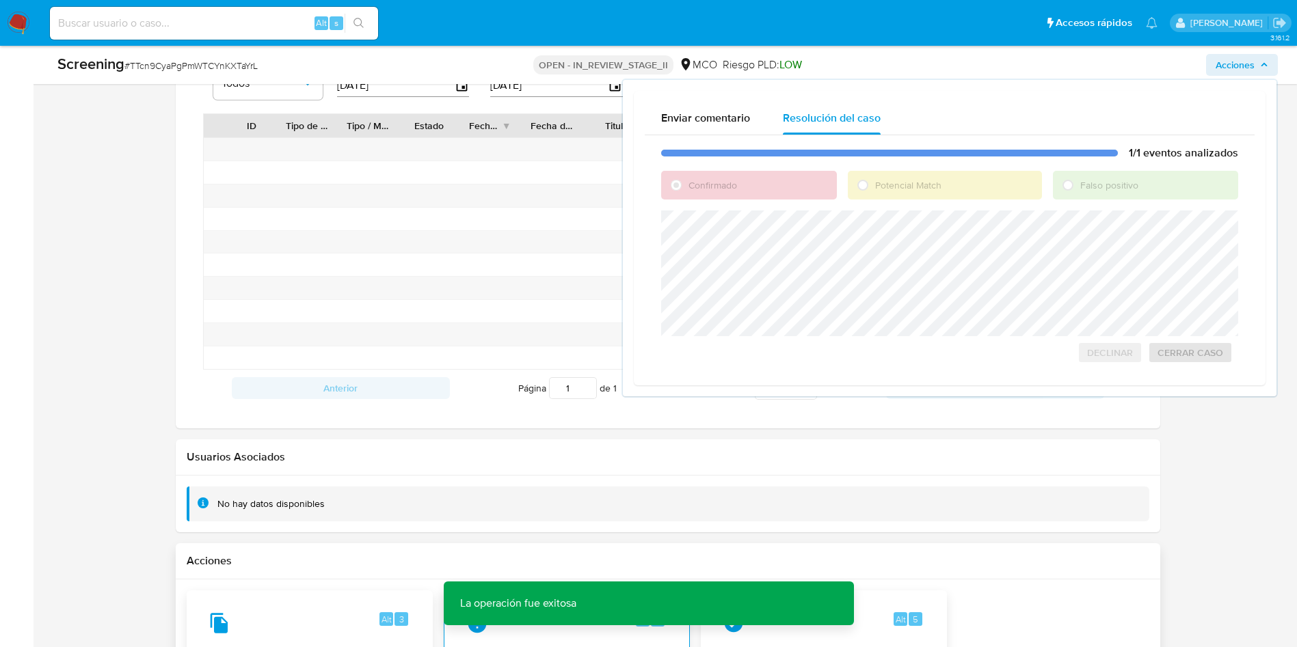
scroll to position [1846, 0]
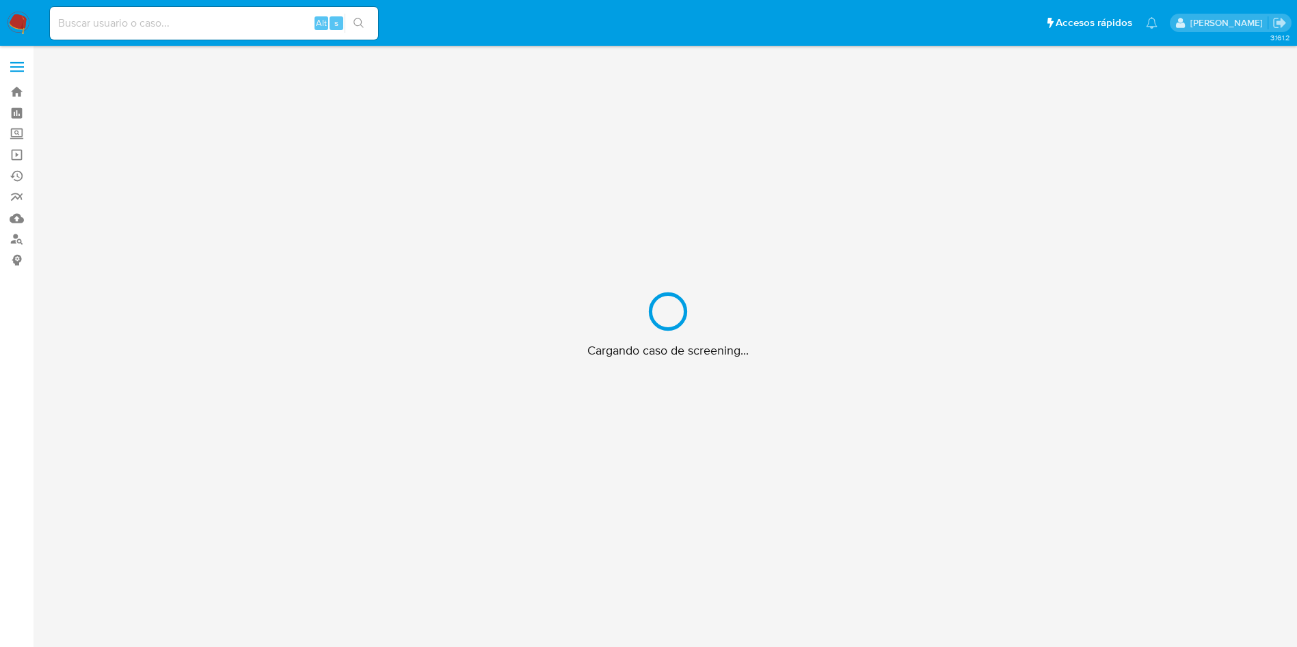
scroll to position [49, 0]
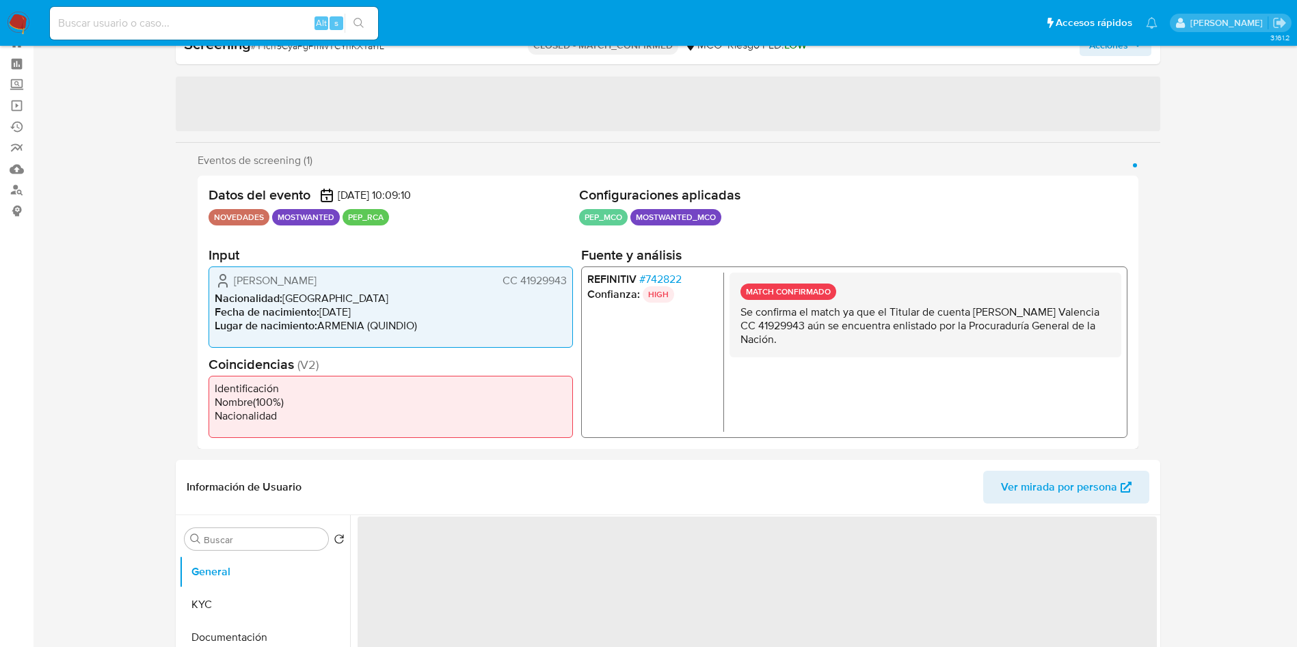
select select "10"
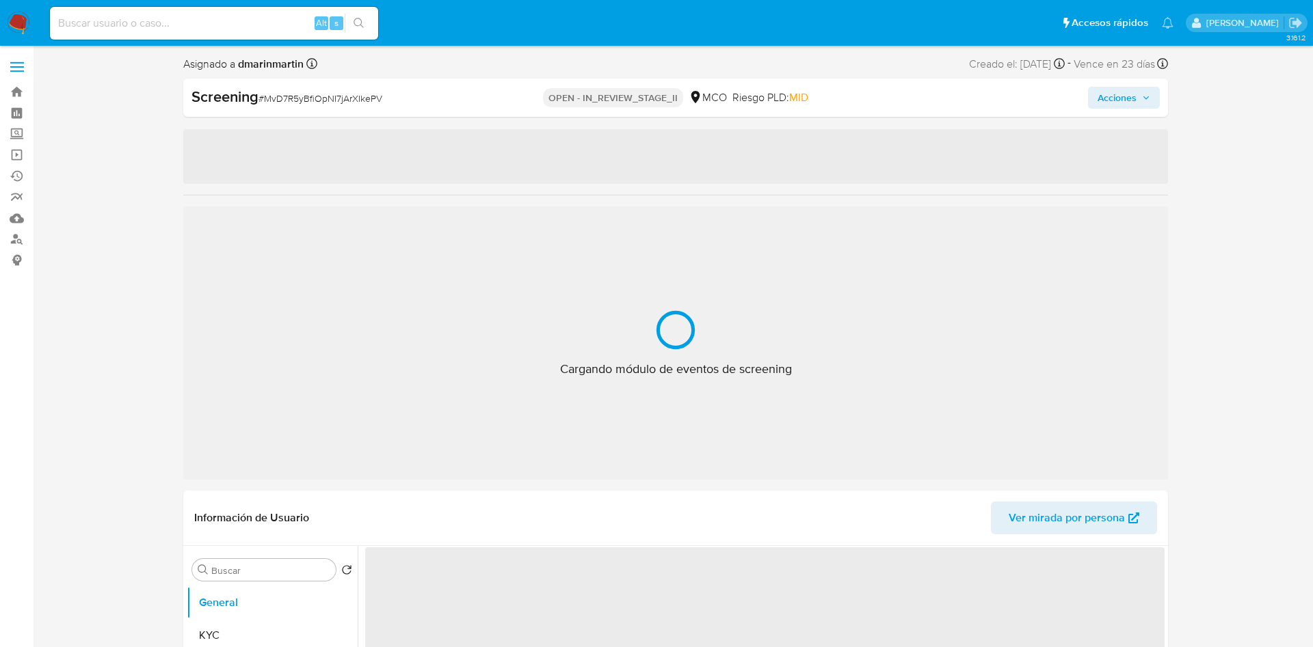
select select "10"
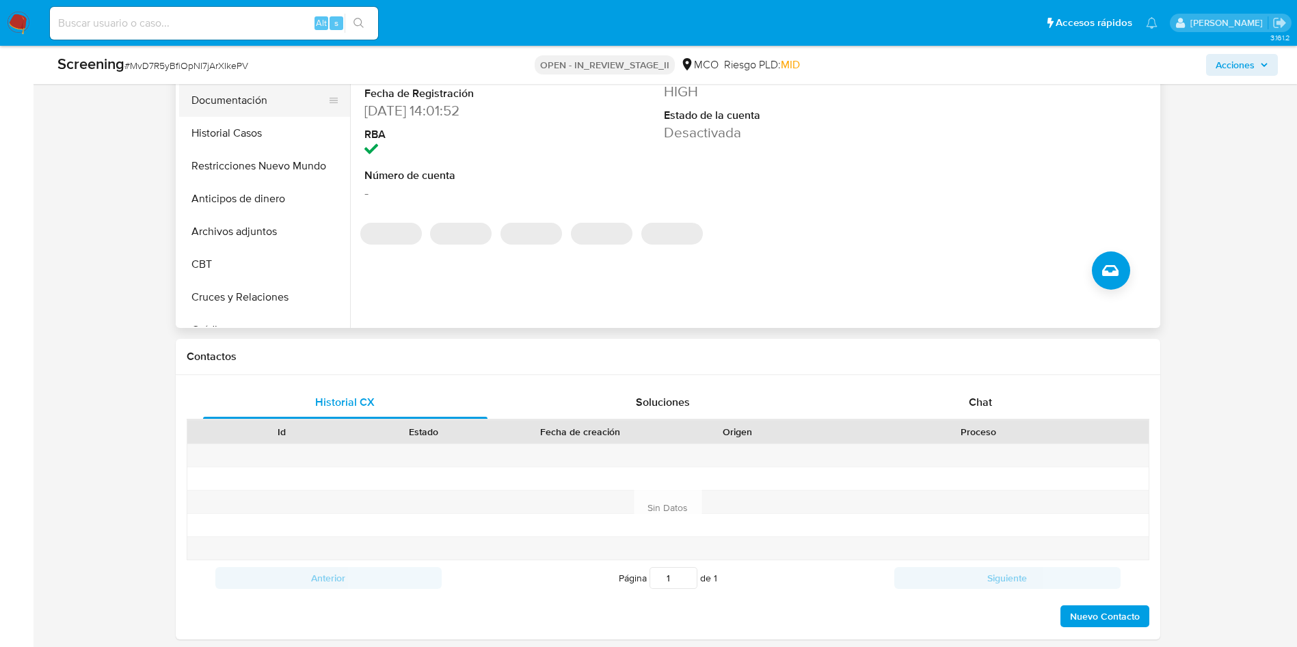
scroll to position [513, 0]
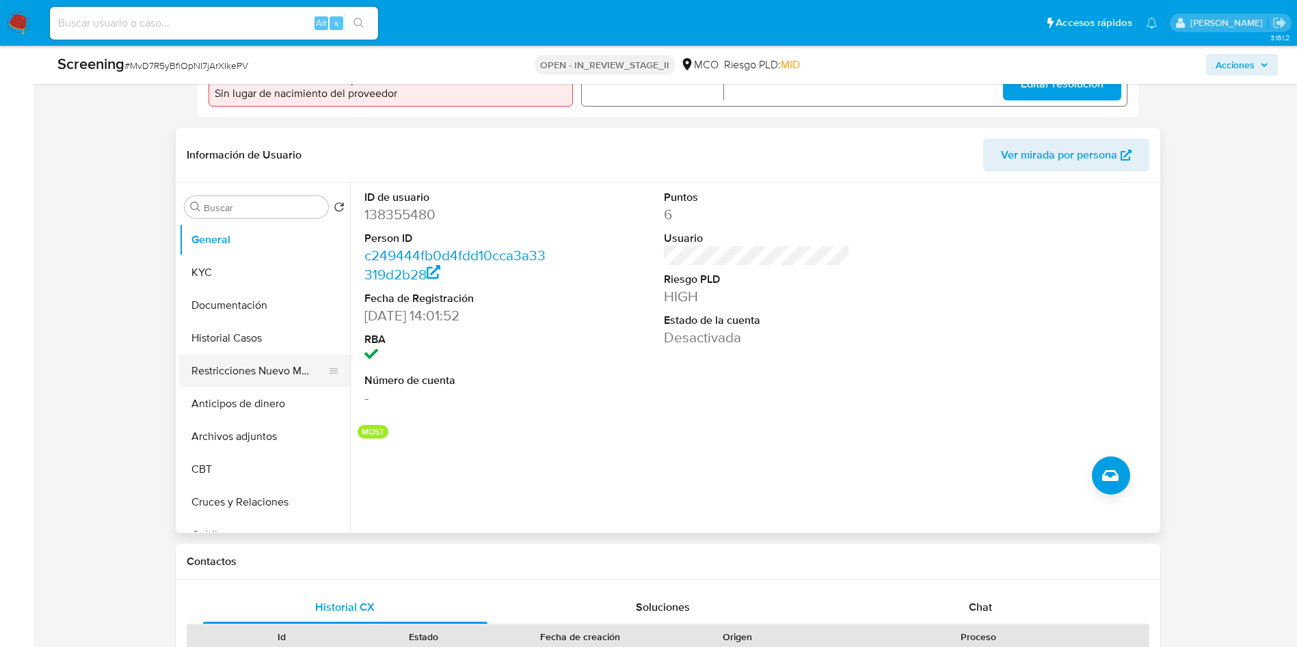
drag, startPoint x: 254, startPoint y: 378, endPoint x: 259, endPoint y: 370, distance: 9.5
click at [254, 377] on button "Restricciones Nuevo Mundo" at bounding box center [259, 371] width 160 height 33
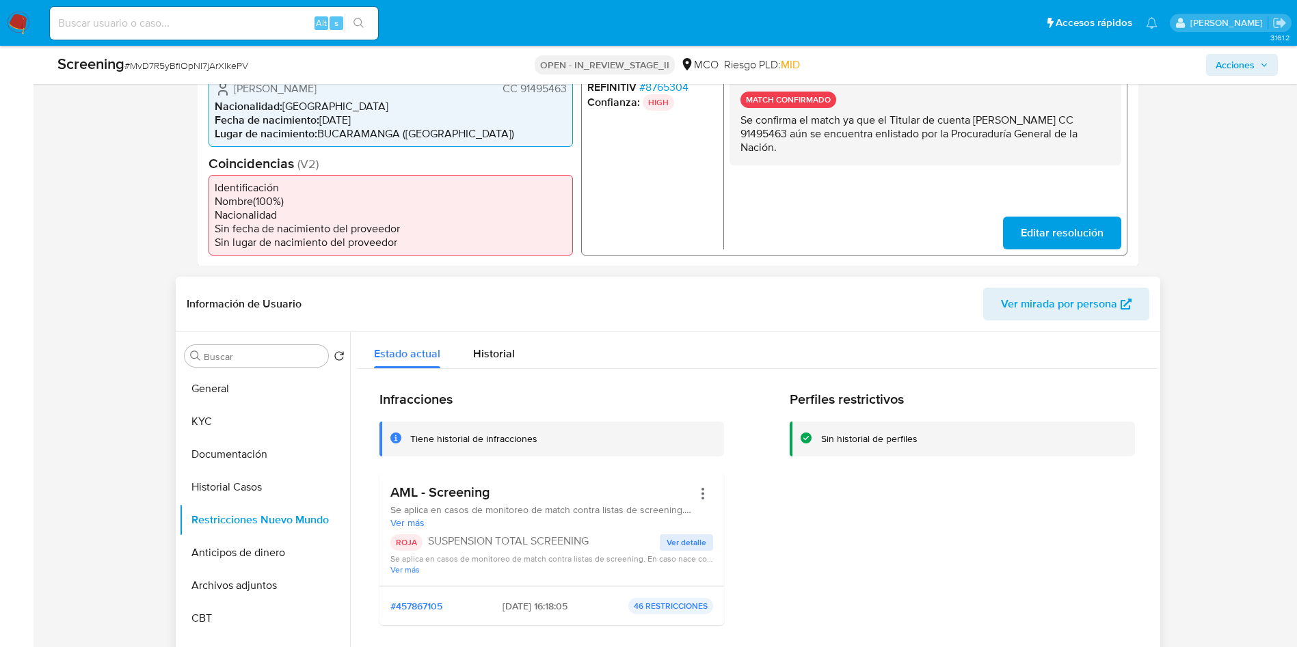
scroll to position [615, 0]
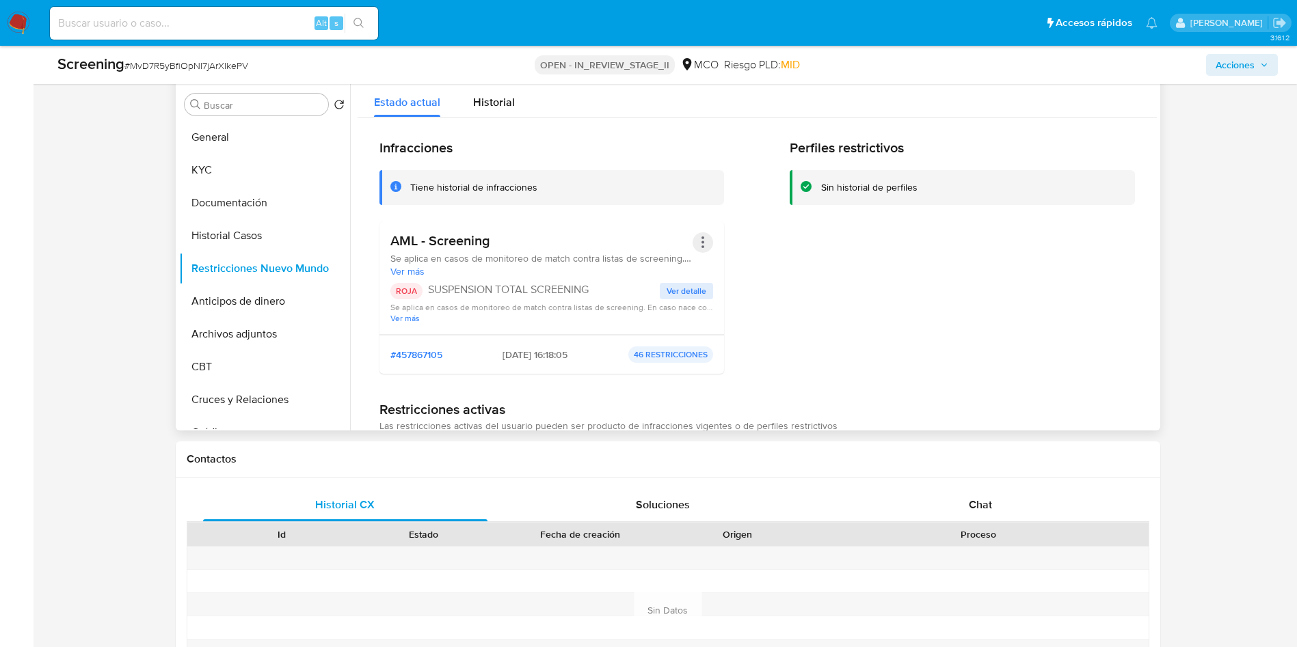
click at [698, 244] on button "Acciones" at bounding box center [702, 242] width 21 height 21
click at [530, 345] on button "Rehabilitar" at bounding box center [593, 352] width 239 height 33
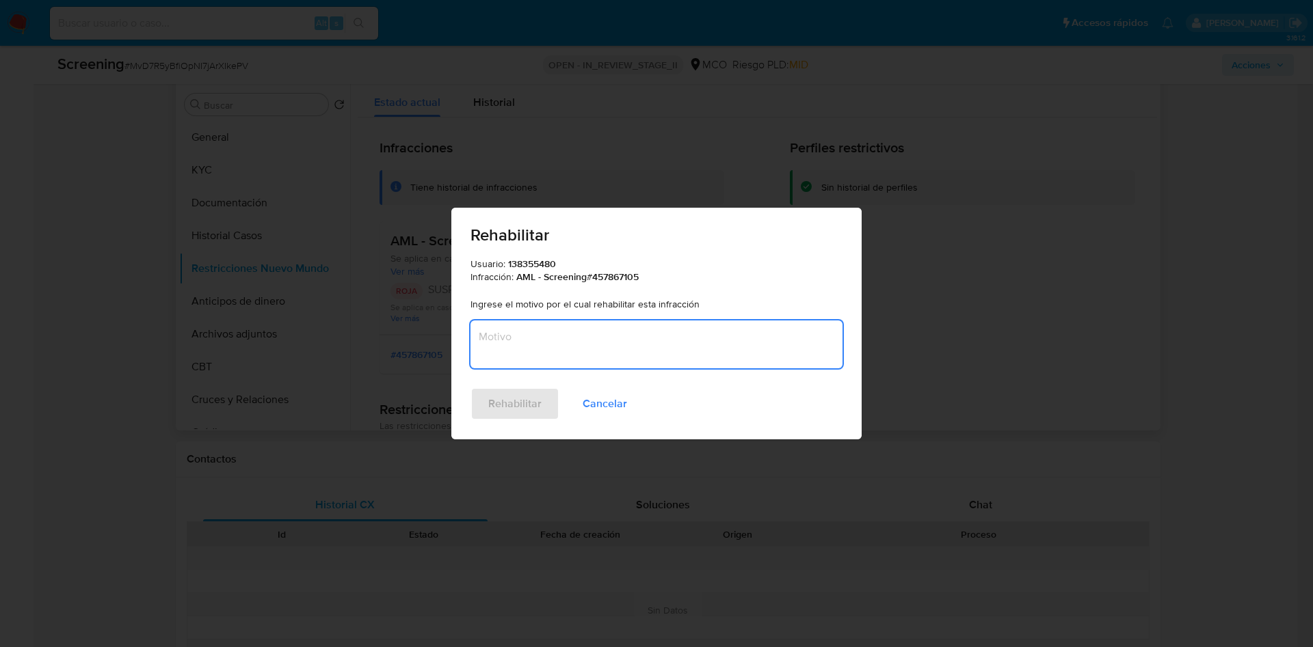
click at [557, 329] on textarea "Motivo" at bounding box center [656, 345] width 372 height 48
type textarea "N"
type textarea "Decisión interna AML"
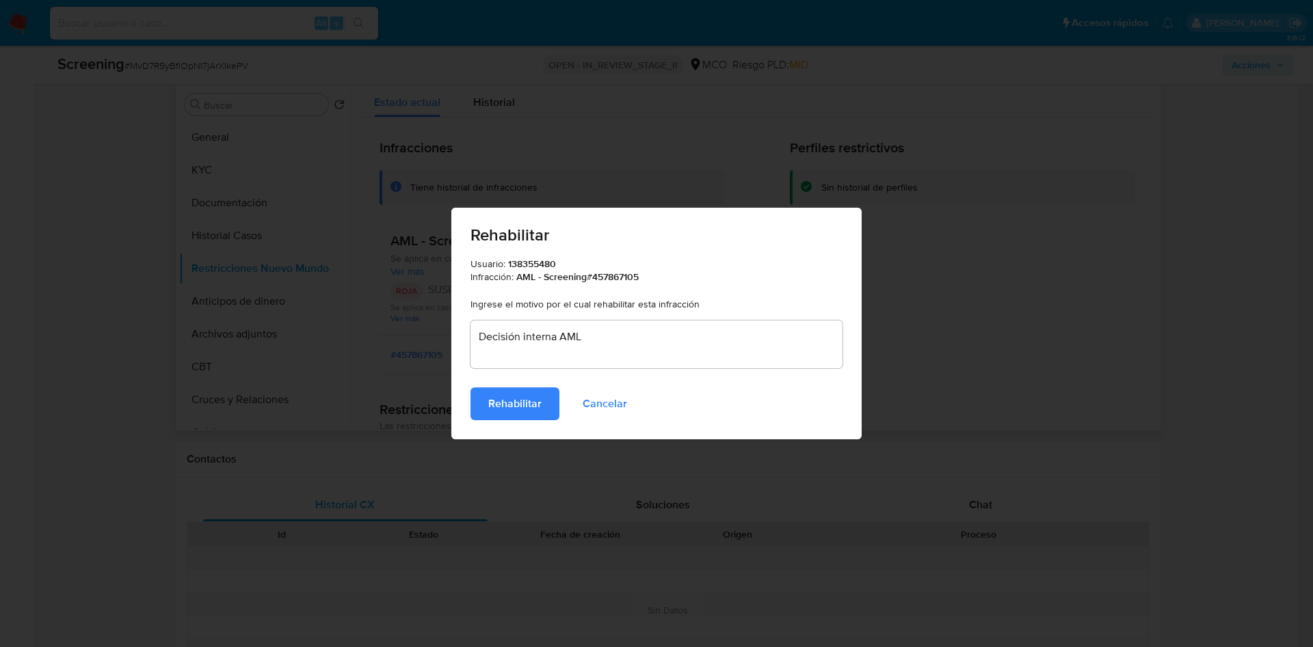
click at [470, 388] on button "Rehabilitar" at bounding box center [514, 404] width 89 height 33
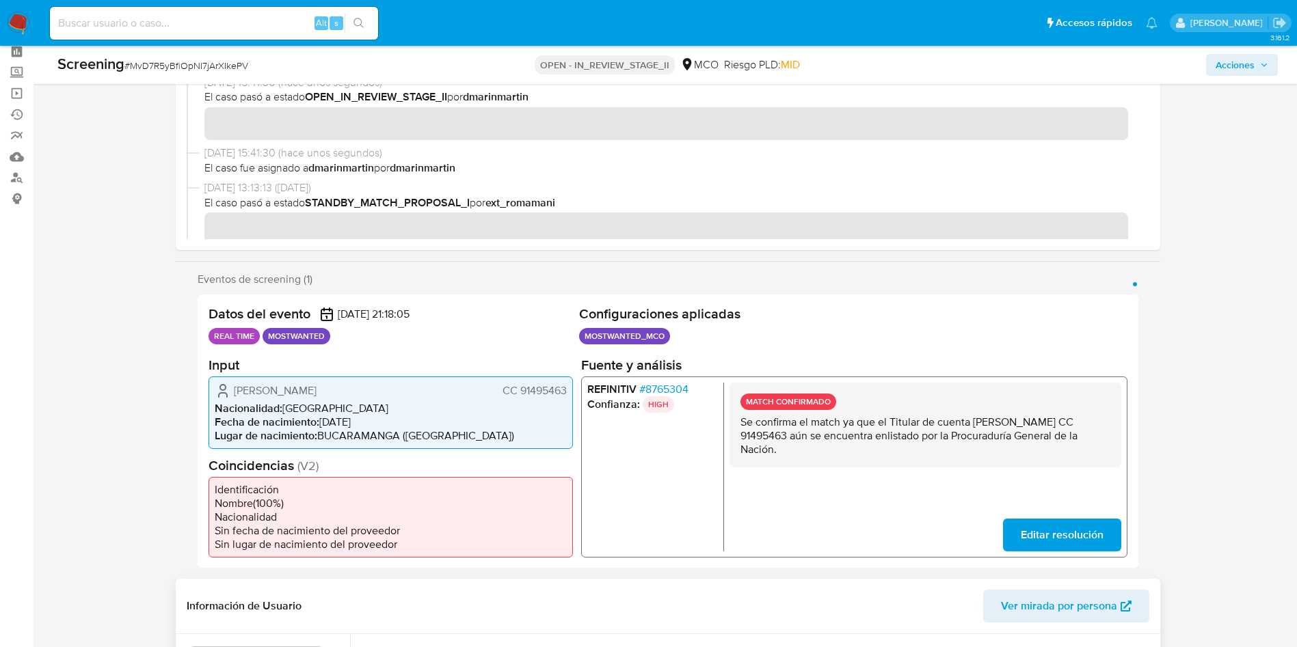
scroll to position [0, 0]
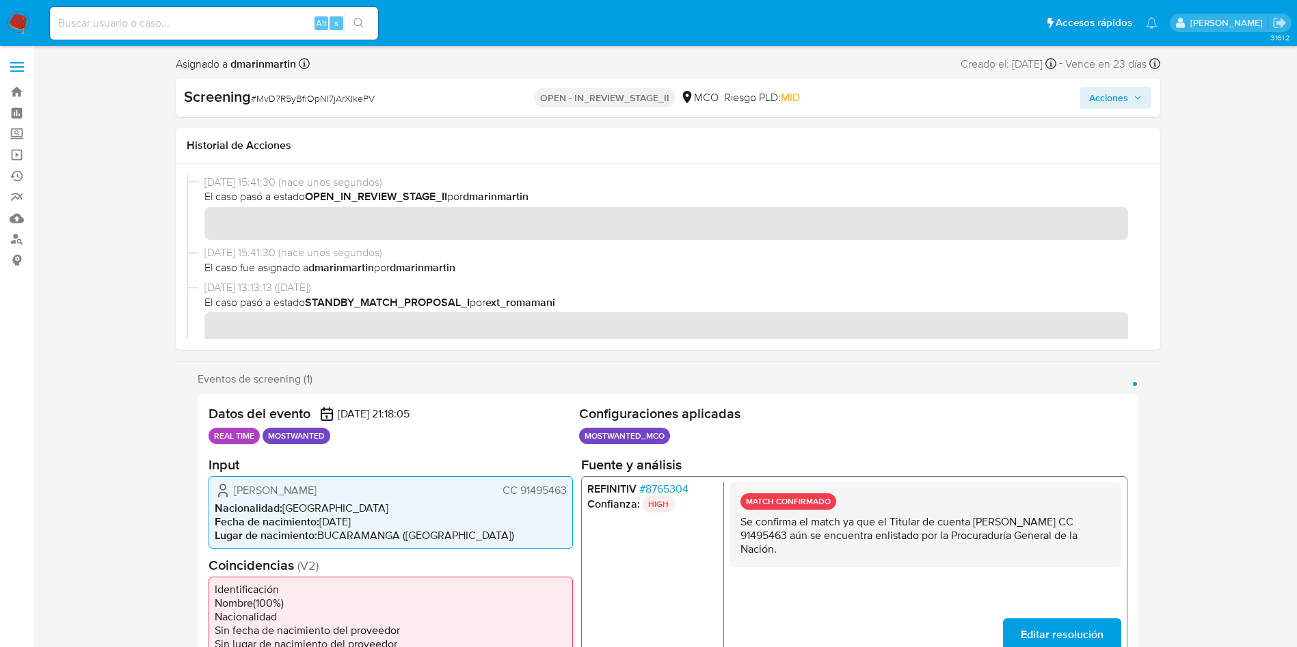
click at [1109, 98] on span "Acciones" at bounding box center [1108, 98] width 39 height 22
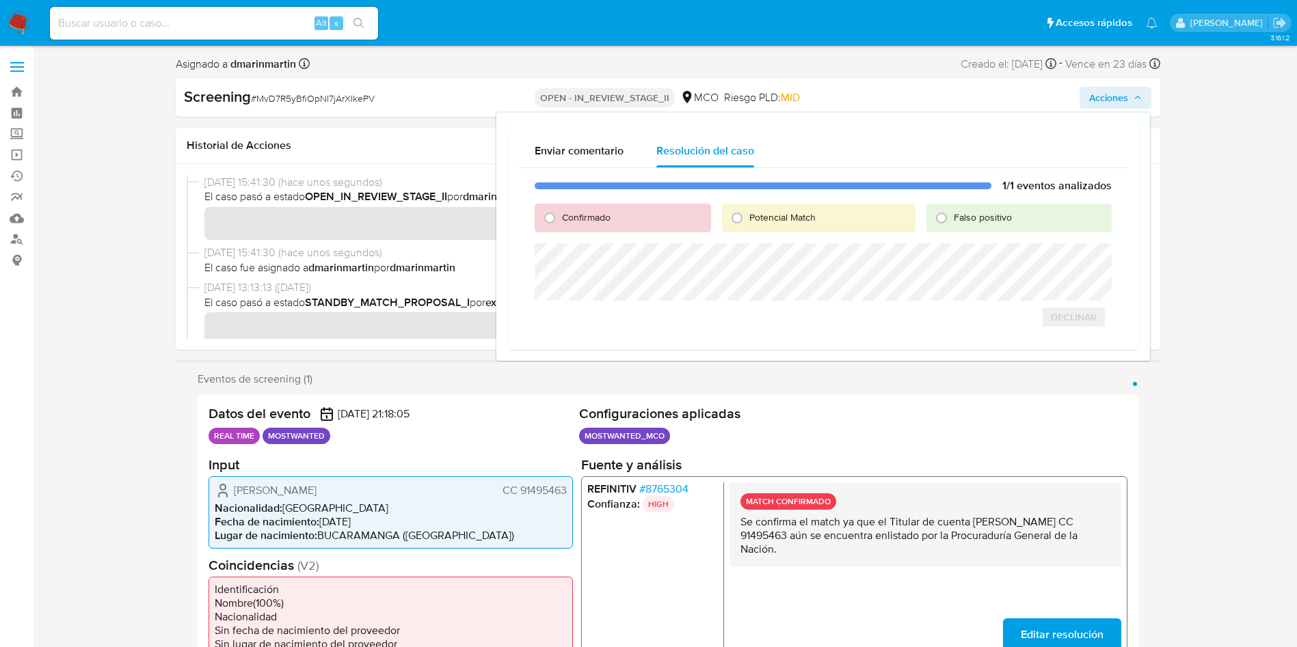
click at [974, 219] on span "Falso positivo" at bounding box center [983, 218] width 58 height 14
click at [952, 219] on input "Falso positivo" at bounding box center [941, 218] width 22 height 22
radio input "true"
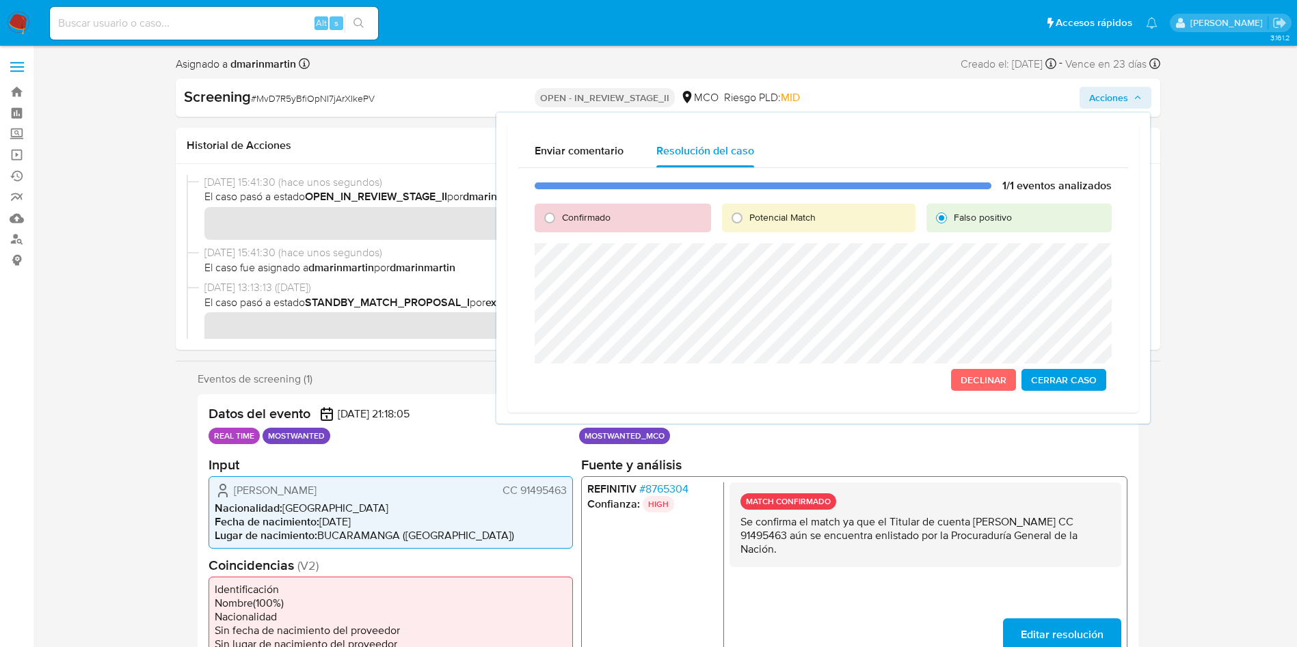
click at [1085, 374] on span "Cerrar Caso" at bounding box center [1064, 380] width 66 height 19
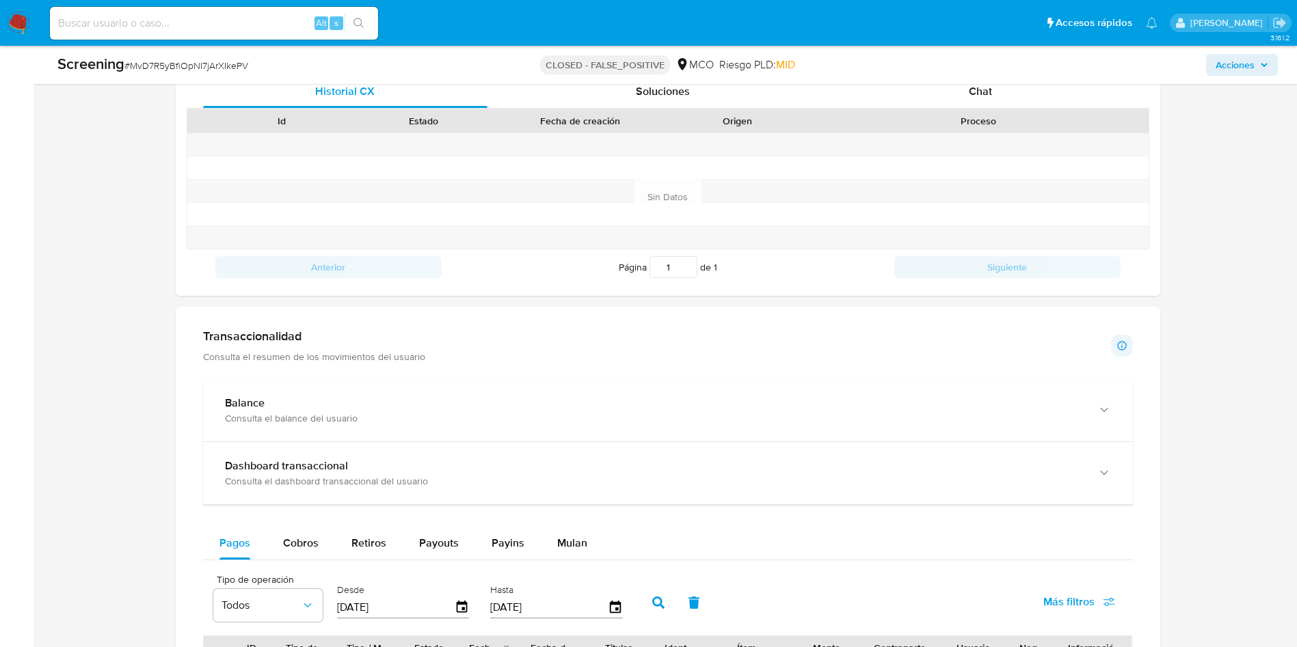
scroll to position [1333, 0]
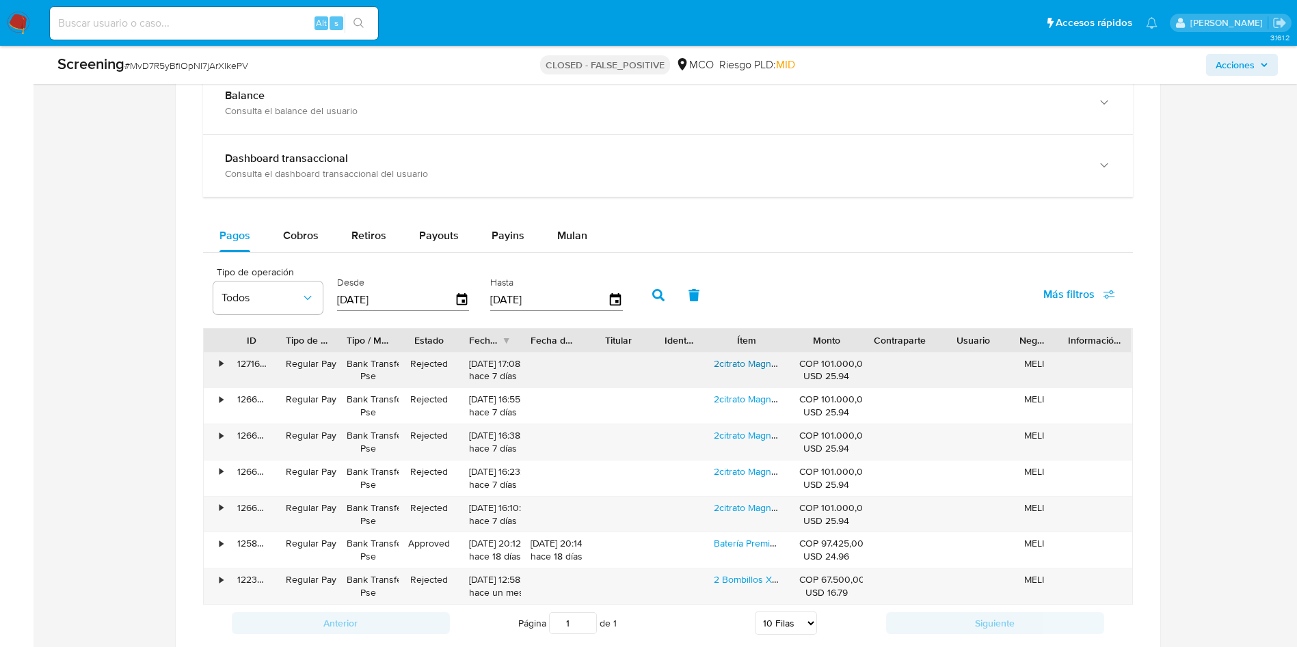
click at [749, 363] on link "2citrato Magnesio Potasio X 100" at bounding box center [782, 364] width 136 height 14
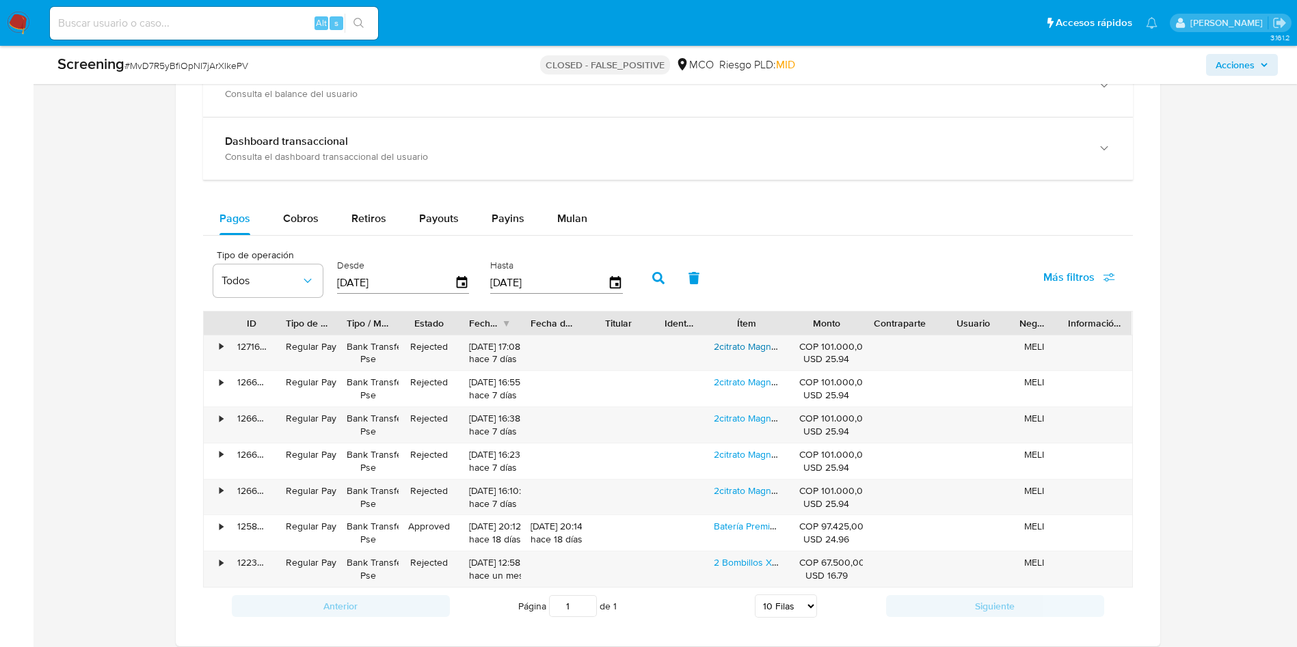
scroll to position [1453, 0]
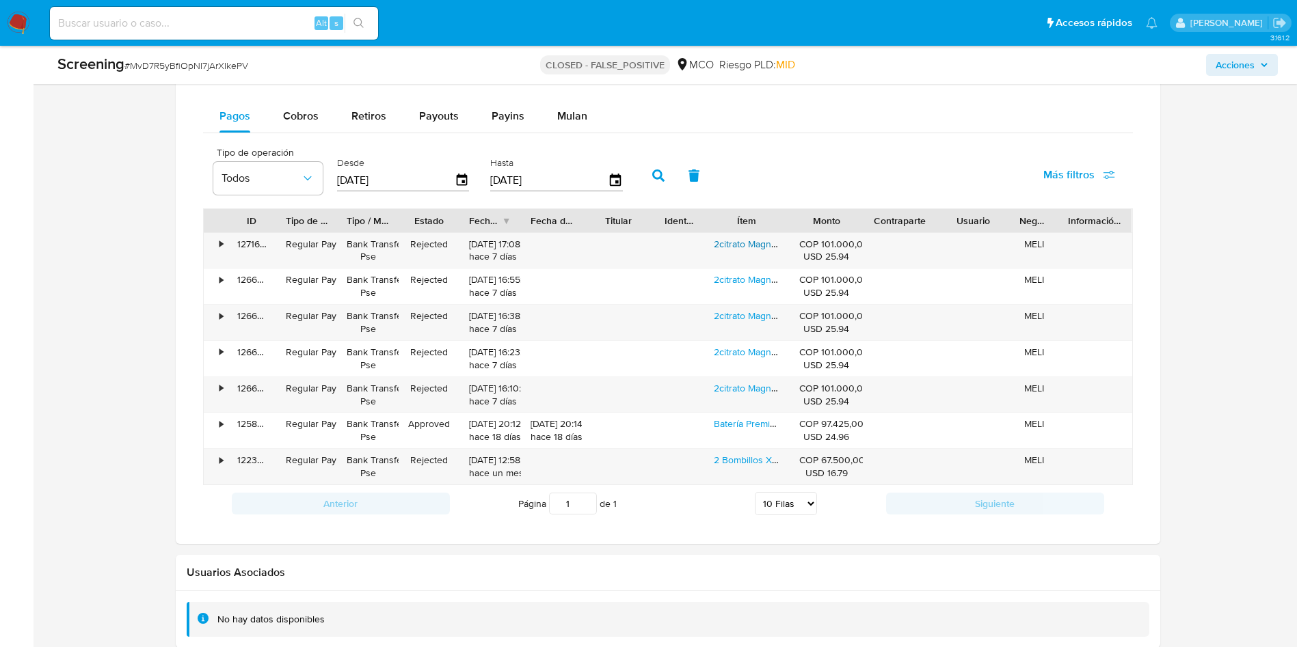
click at [813, 503] on select "5 Filas 10 Filas 20 Filas 25 Filas 50 Filas 100 Filas" at bounding box center [786, 503] width 62 height 23
select select "25"
click at [755, 492] on select "5 Filas 10 Filas 20 Filas 25 Filas 50 Filas 100 Filas" at bounding box center [786, 503] width 62 height 23
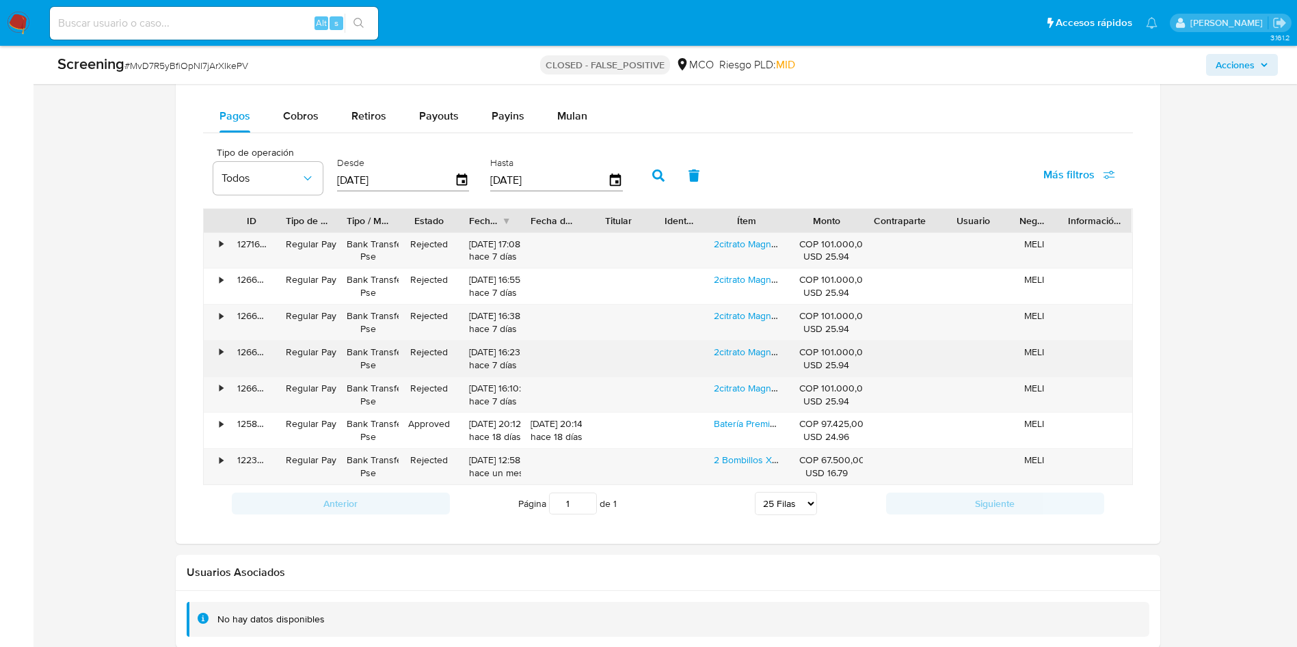
scroll to position [1350, 0]
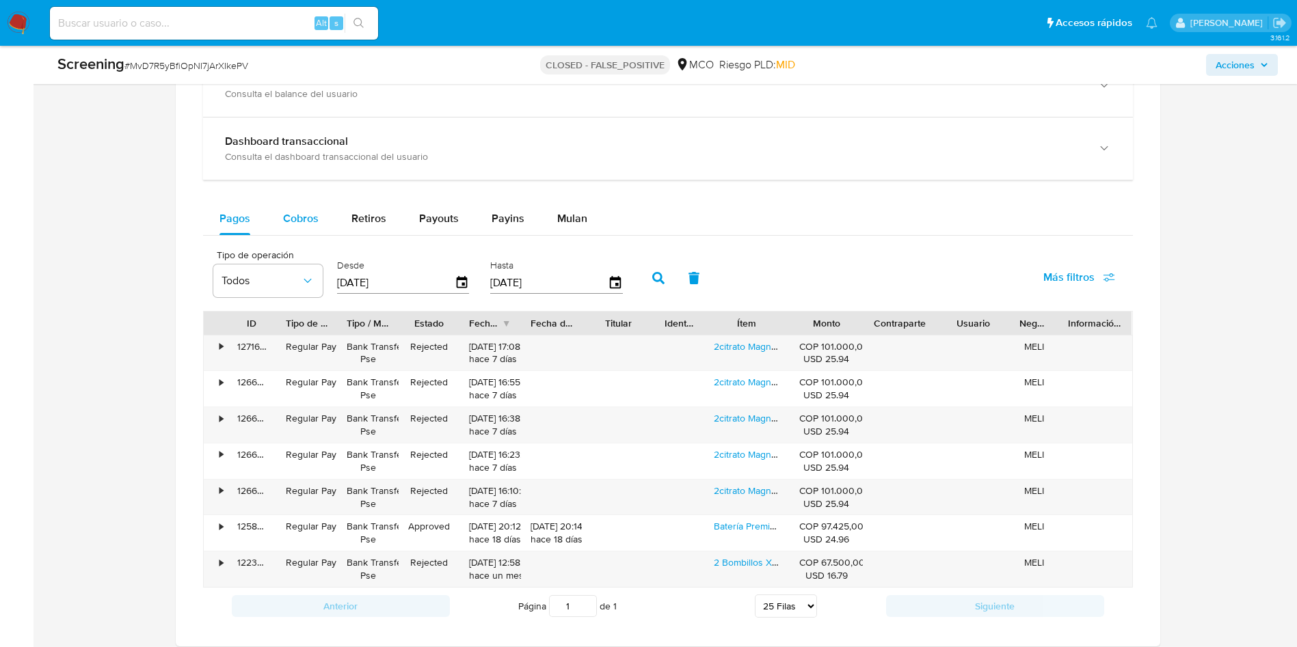
click at [325, 217] on button "Cobros" at bounding box center [301, 218] width 68 height 33
select select "10"
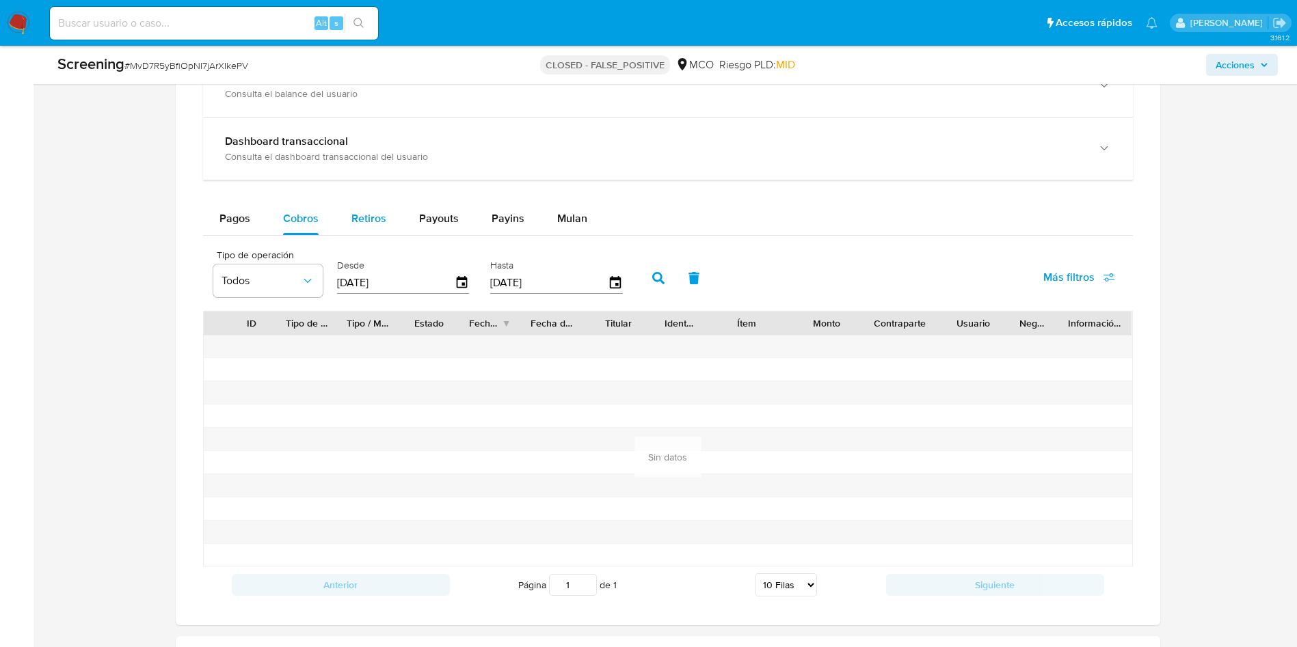
click at [369, 219] on span "Retiros" at bounding box center [368, 219] width 35 height 16
select select "10"
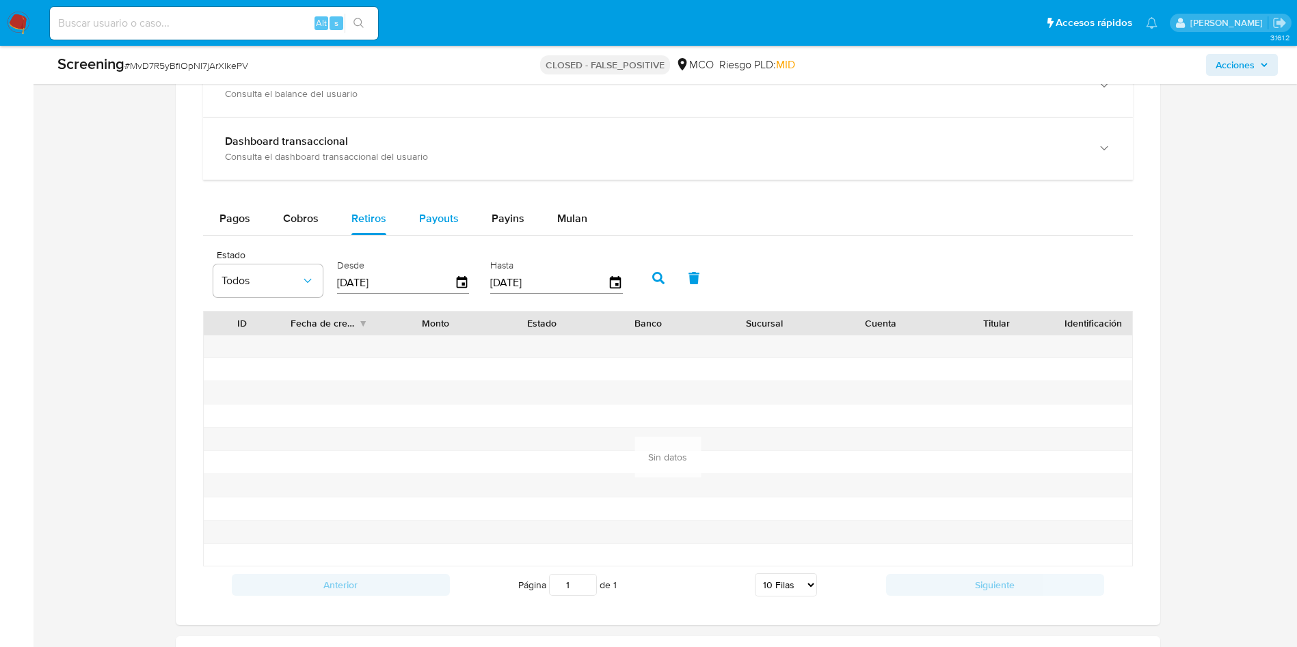
drag, startPoint x: 436, startPoint y: 214, endPoint x: 471, endPoint y: 214, distance: 34.9
click at [436, 215] on span "Payouts" at bounding box center [439, 219] width 40 height 16
select select "10"
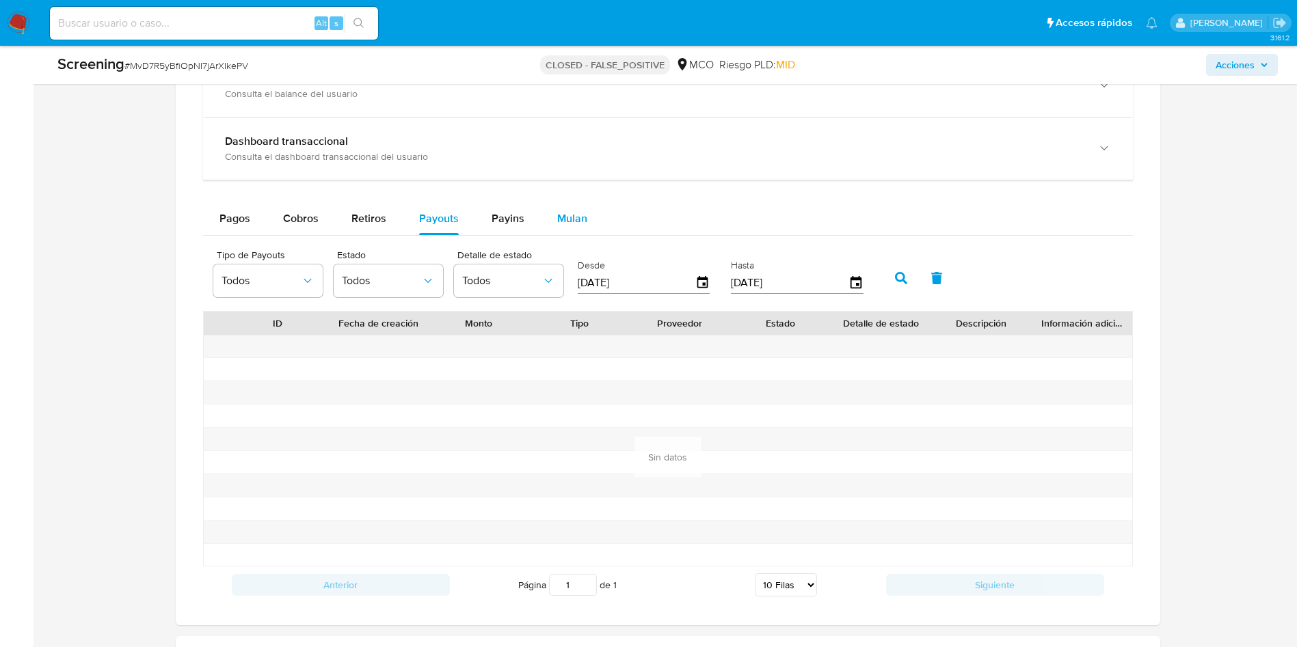
drag, startPoint x: 498, startPoint y: 211, endPoint x: 599, endPoint y: 211, distance: 101.2
click at [499, 211] on span "Payins" at bounding box center [508, 219] width 33 height 16
select select "10"
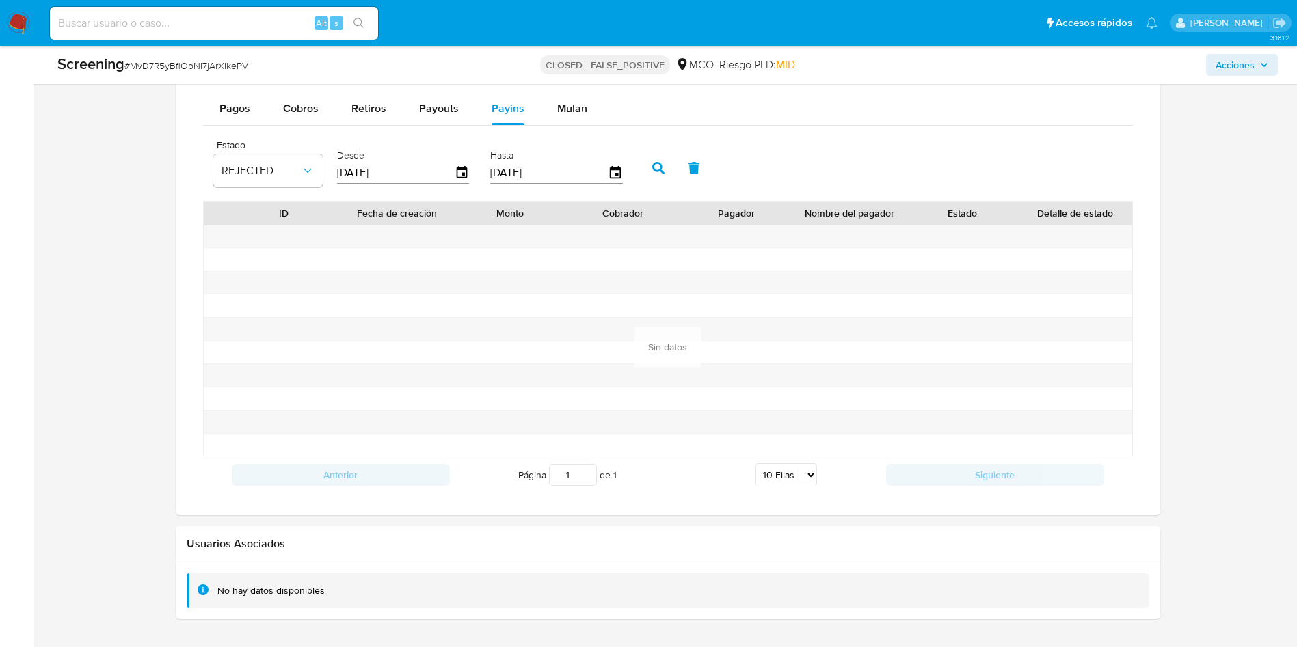
scroll to position [1534, 0]
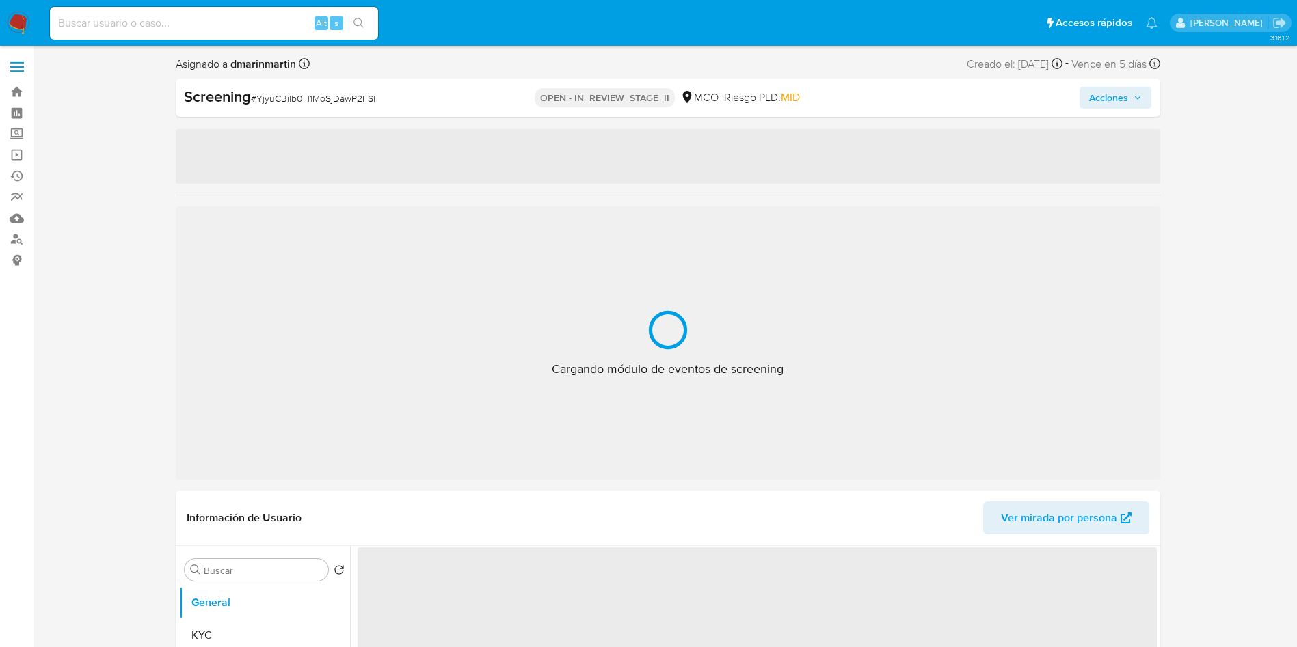
select select "10"
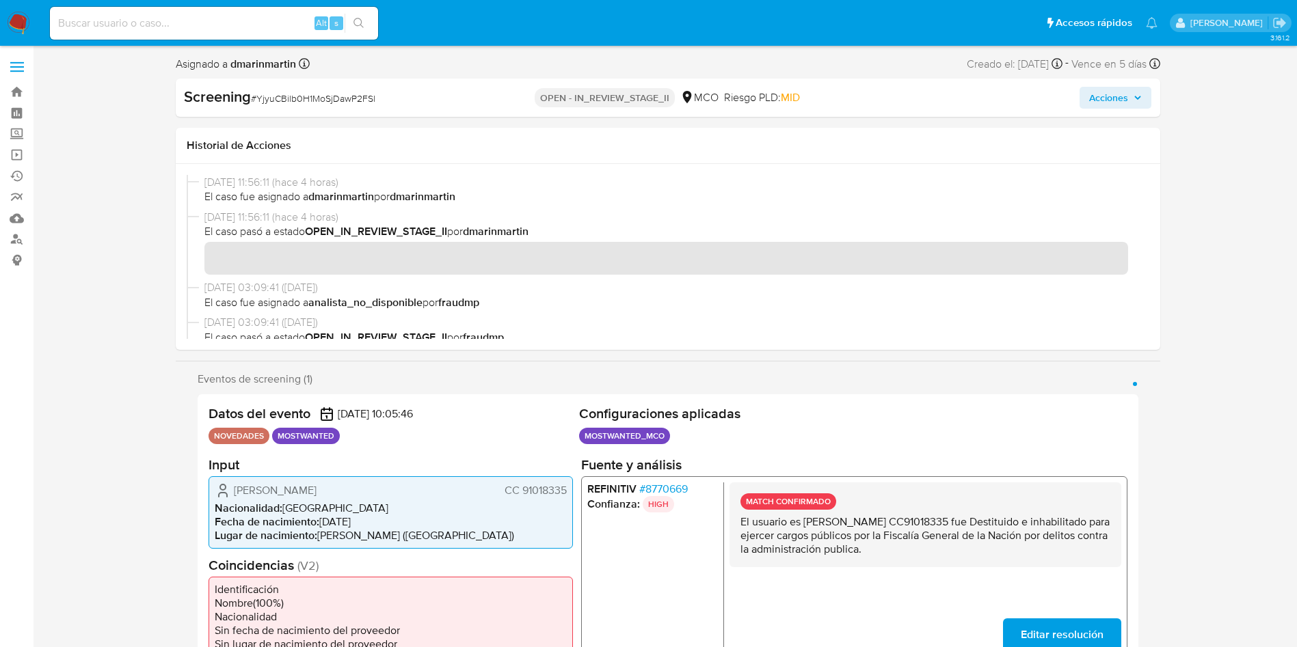
click at [1116, 110] on div "Screening # YjyuCBilb0H1MoSjDawP2FSl OPEN - IN_REVIEW_STAGE_II MCO Riesgo PLD: …" at bounding box center [668, 98] width 984 height 38
click at [1118, 93] on span "Acciones" at bounding box center [1108, 98] width 39 height 22
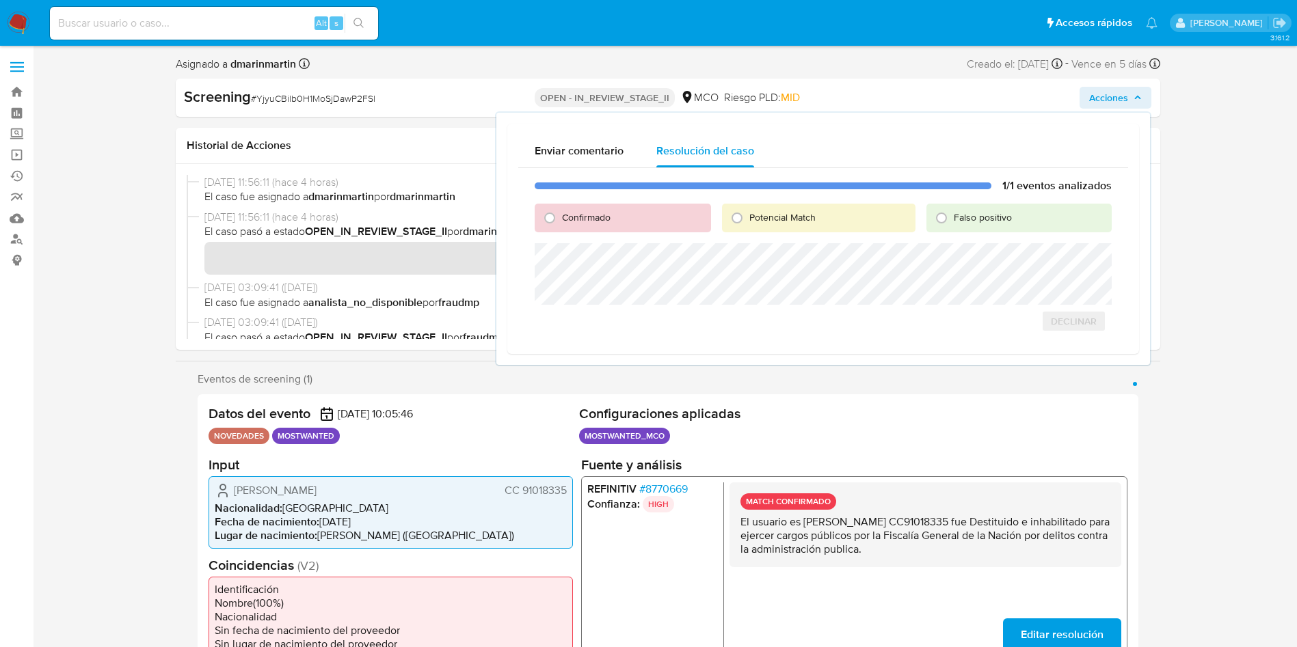
click at [599, 211] on span "Confirmado" at bounding box center [586, 218] width 49 height 14
click at [561, 210] on input "Confirmado" at bounding box center [550, 218] width 22 height 22
radio input "true"
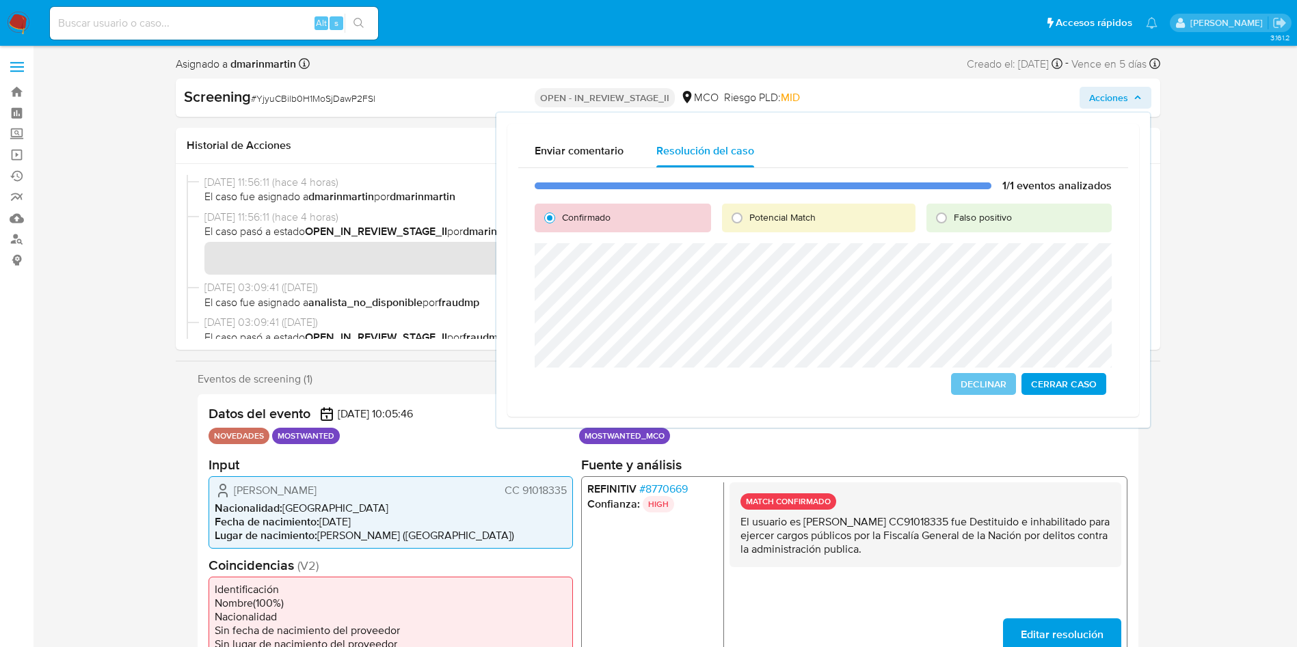
click at [1080, 385] on span "Cerrar Caso" at bounding box center [1064, 384] width 66 height 19
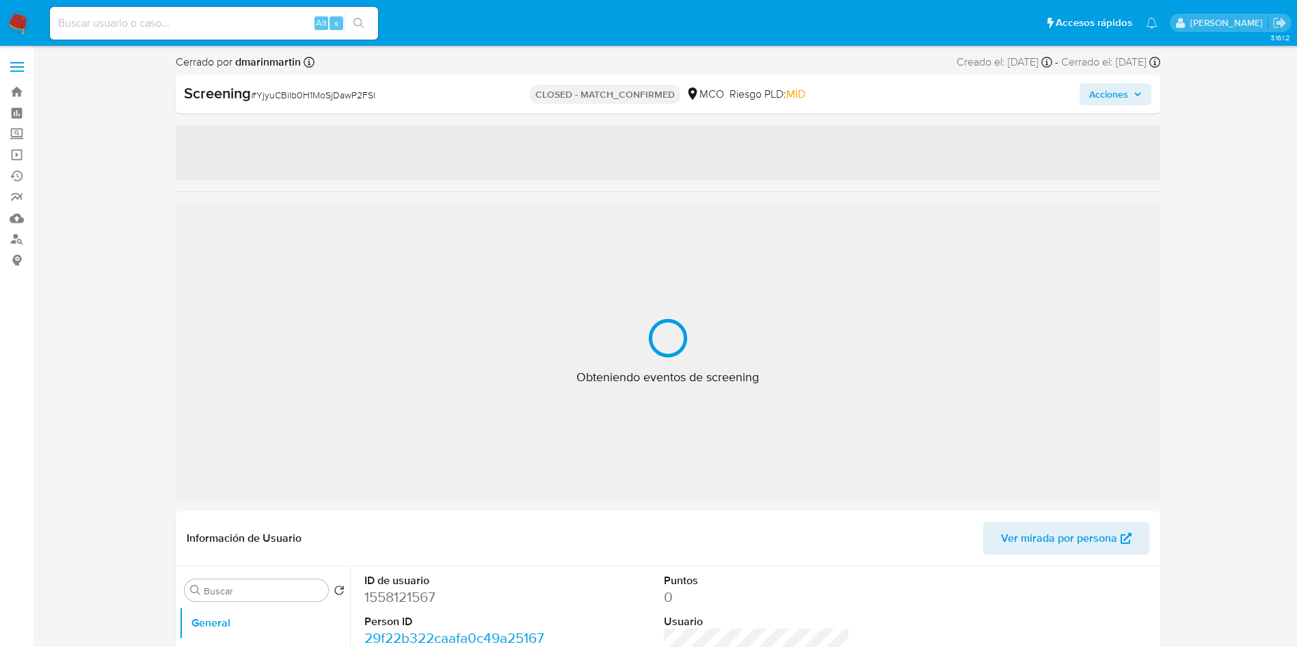
select select "10"
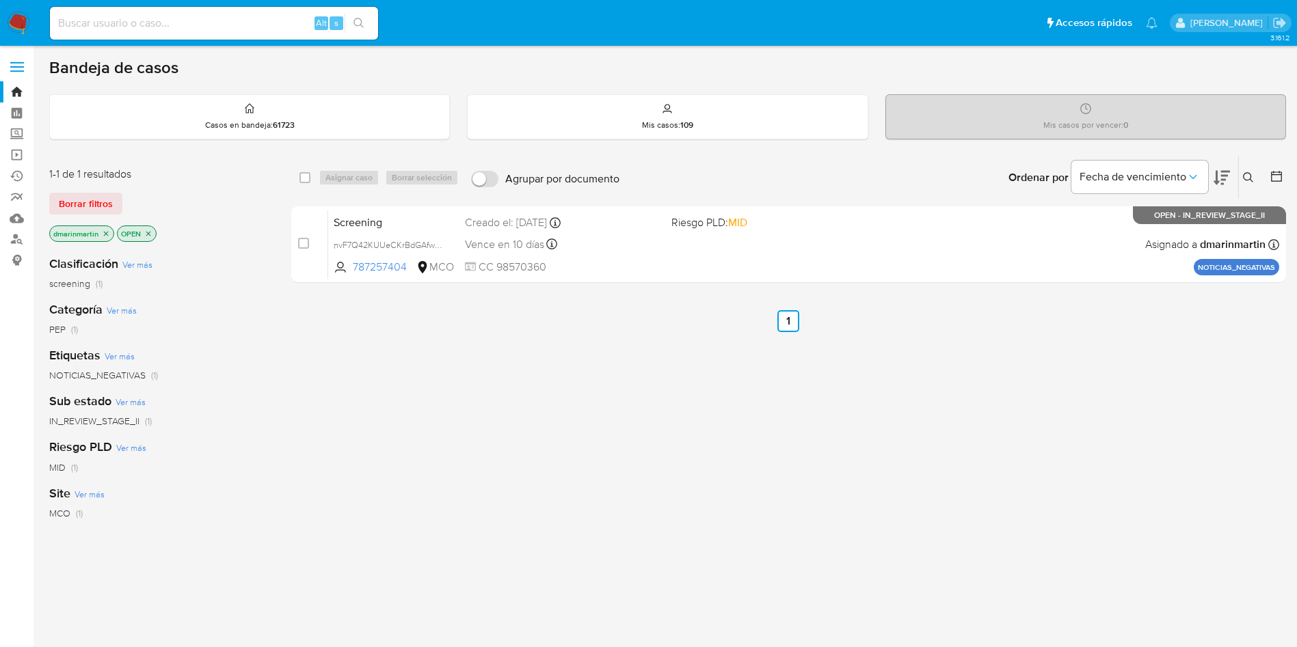
drag, startPoint x: 436, startPoint y: 240, endPoint x: 430, endPoint y: 290, distance: 50.3
click at [437, 240] on span "nvF7Q42KUUeCKrBdGAfwALwS" at bounding box center [395, 244] width 122 height 15
click at [105, 234] on icon "close-filter" at bounding box center [106, 234] width 8 height 8
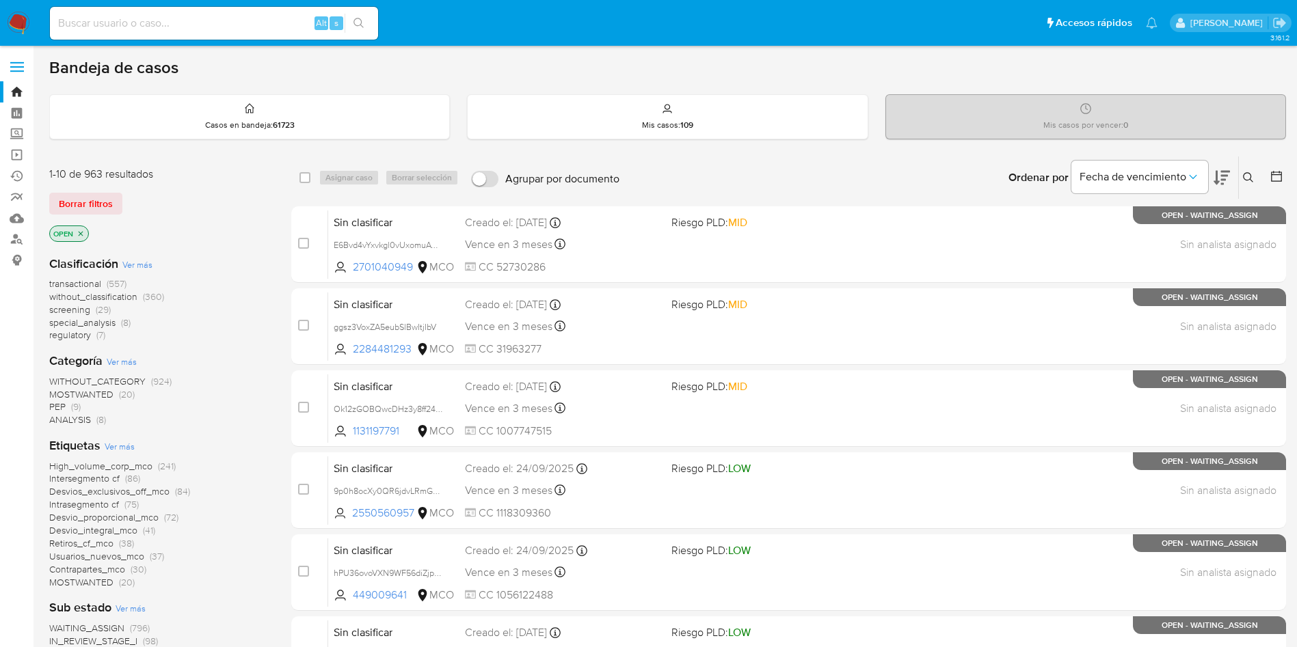
click at [1251, 175] on icon at bounding box center [1248, 177] width 11 height 11
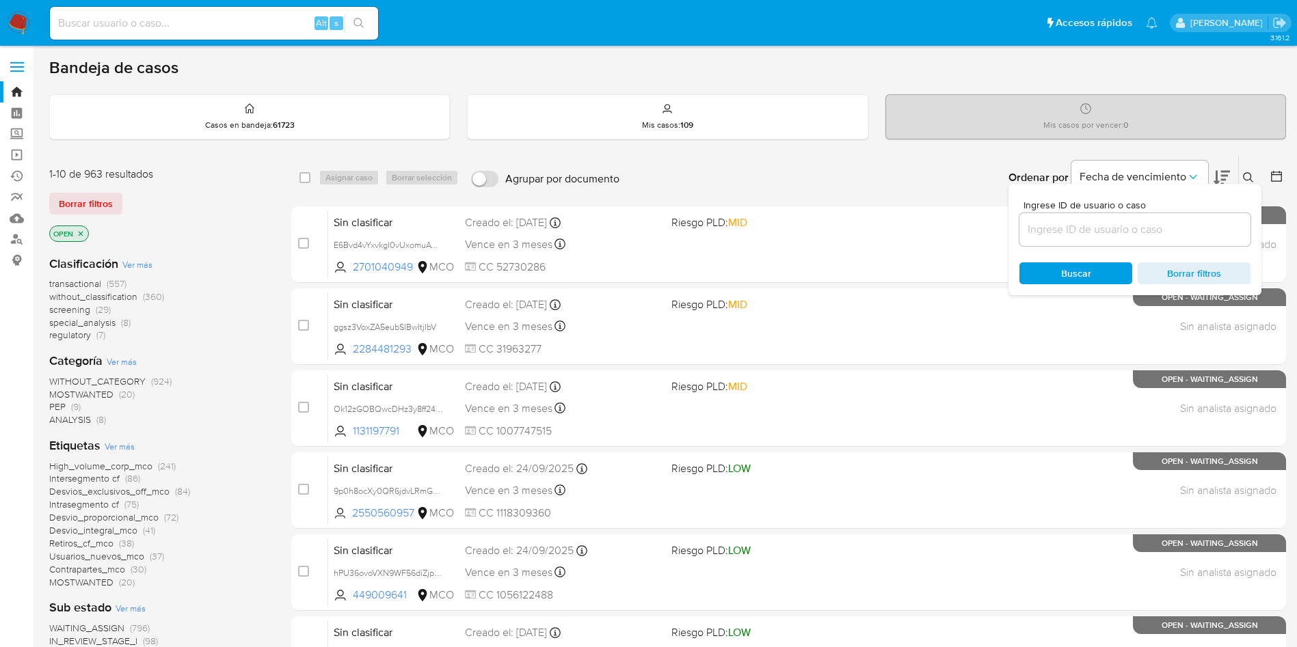
click at [1064, 221] on input at bounding box center [1134, 230] width 231 height 18
type input "gw8zLtf1UX56uqbZ42OStKlt"
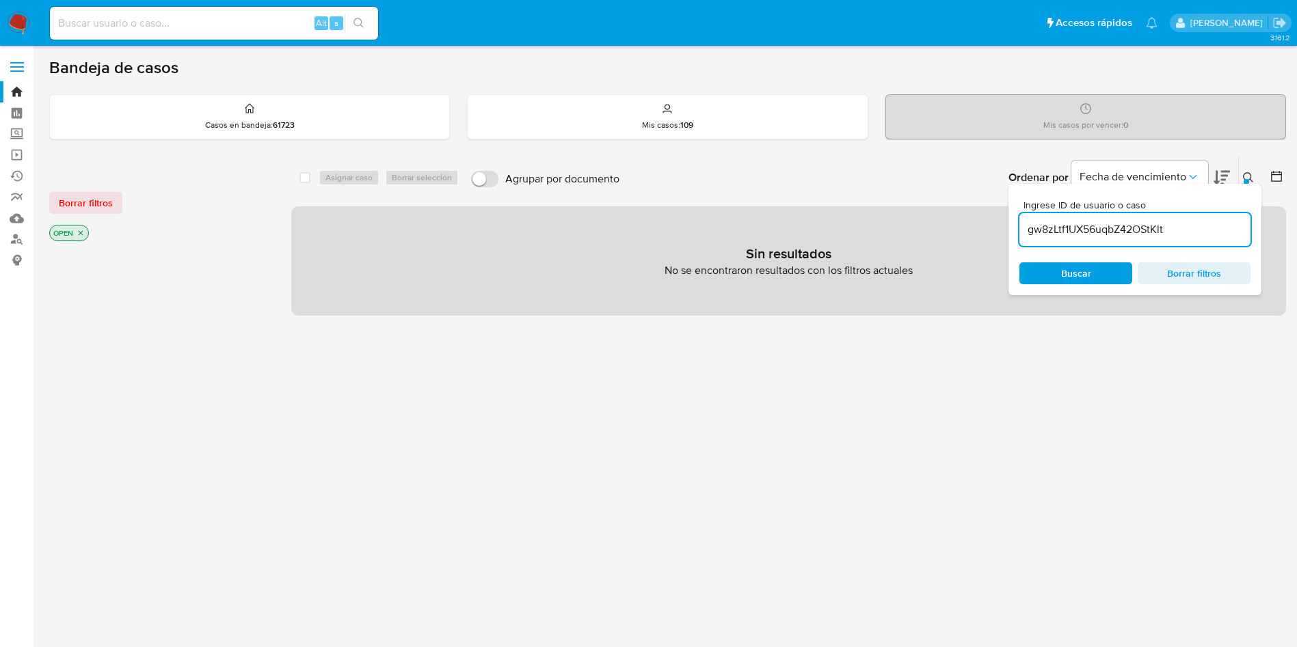
click at [83, 234] on icon "close-filter" at bounding box center [81, 233] width 8 height 8
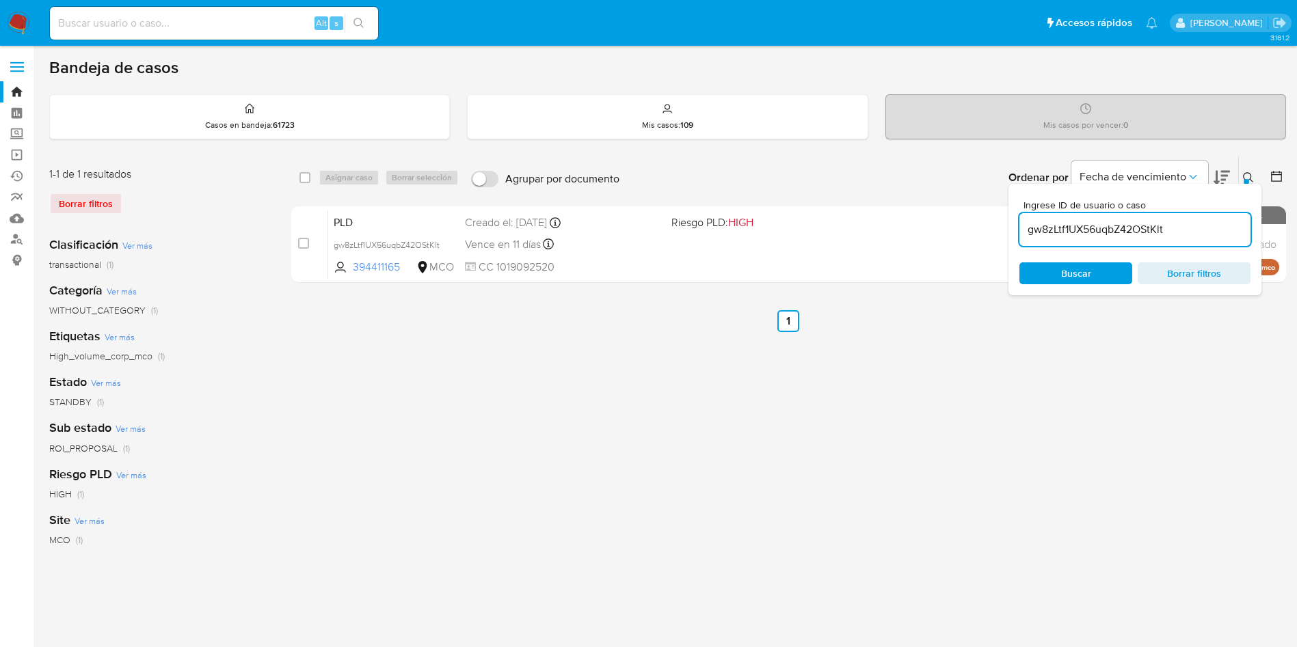
drag, startPoint x: 1242, startPoint y: 185, endPoint x: 1248, endPoint y: 172, distance: 13.5
click at [1242, 184] on div "Ingrese ID de usuario o caso gw8zLtf1UX56uqbZ42OStKlt Buscar Borrar filtros" at bounding box center [1134, 239] width 253 height 111
click at [1248, 172] on icon at bounding box center [1248, 177] width 10 height 10
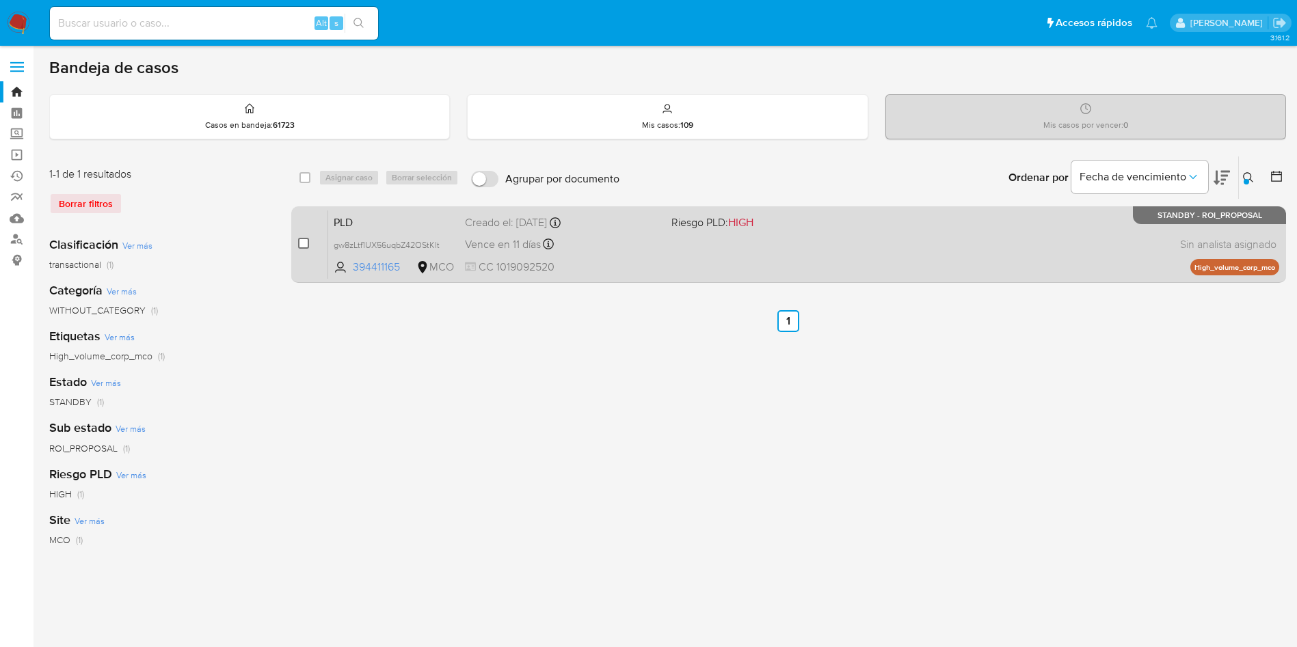
click at [304, 240] on input "checkbox" at bounding box center [303, 243] width 11 height 11
checkbox input "true"
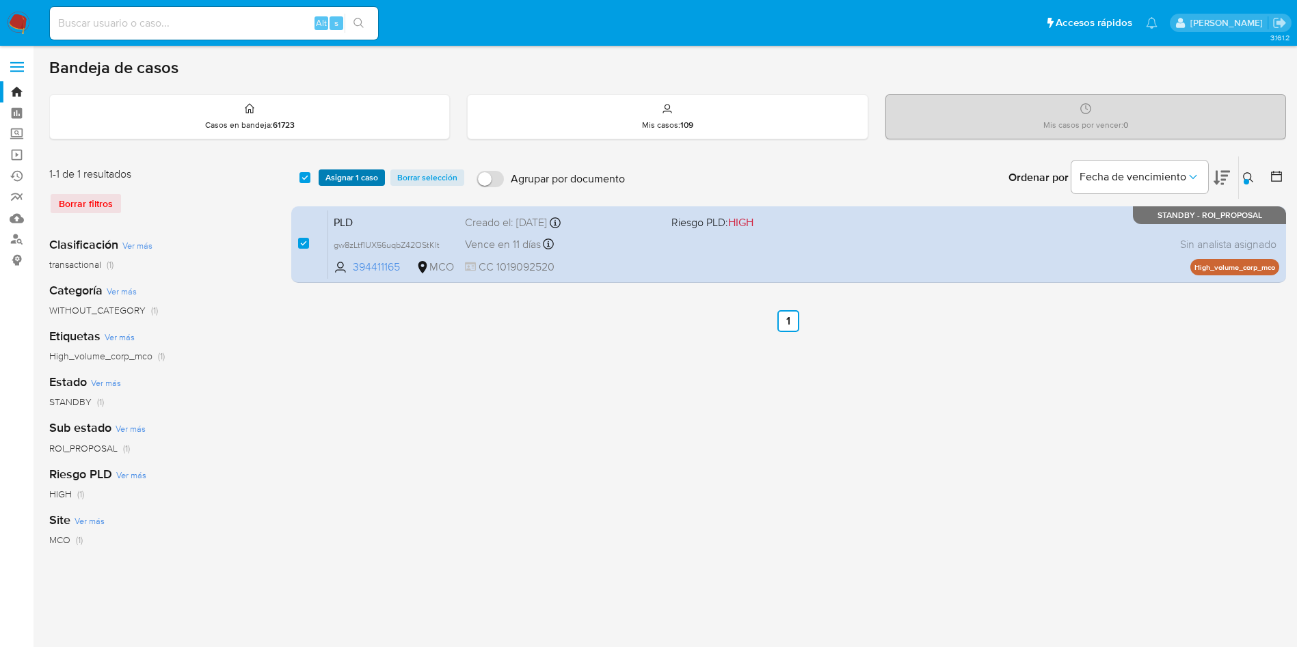
click at [355, 183] on span "Asignar 1 caso" at bounding box center [351, 178] width 53 height 14
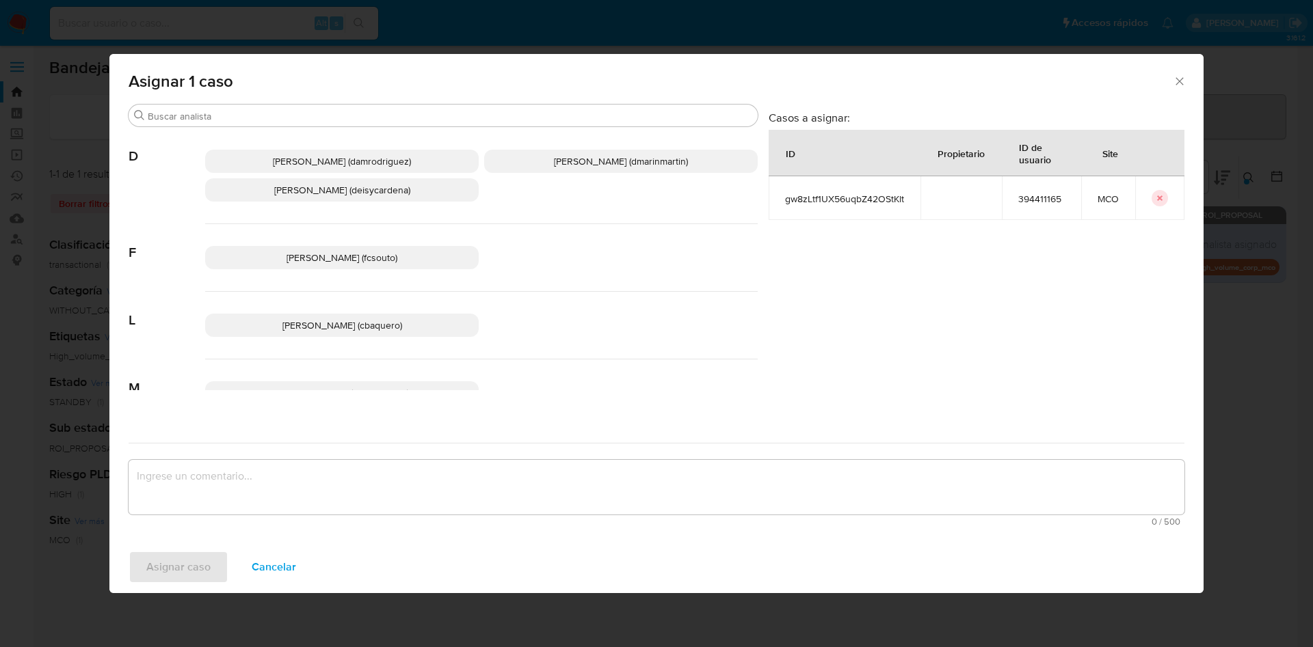
drag, startPoint x: 602, startPoint y: 158, endPoint x: 601, endPoint y: 181, distance: 23.3
click at [602, 159] on span "David Esteban Marin Martinez (dmarinmartin)" at bounding box center [621, 161] width 134 height 14
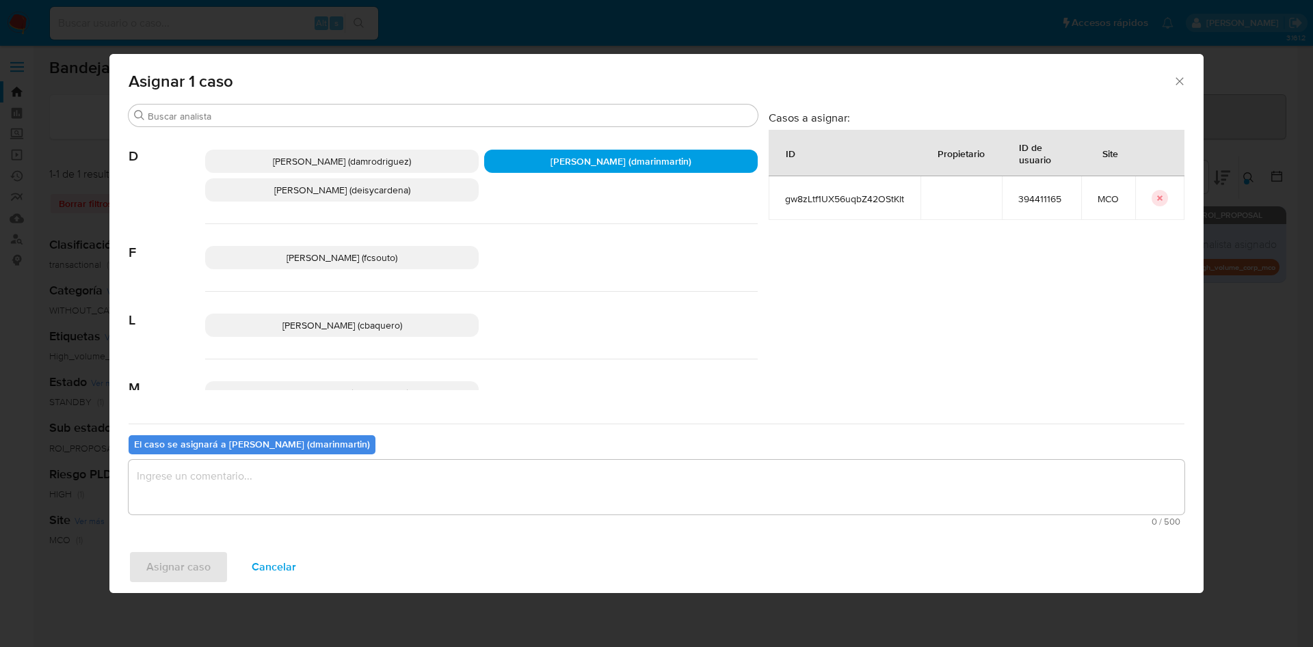
click at [524, 490] on textarea "assign-modal" at bounding box center [656, 487] width 1055 height 55
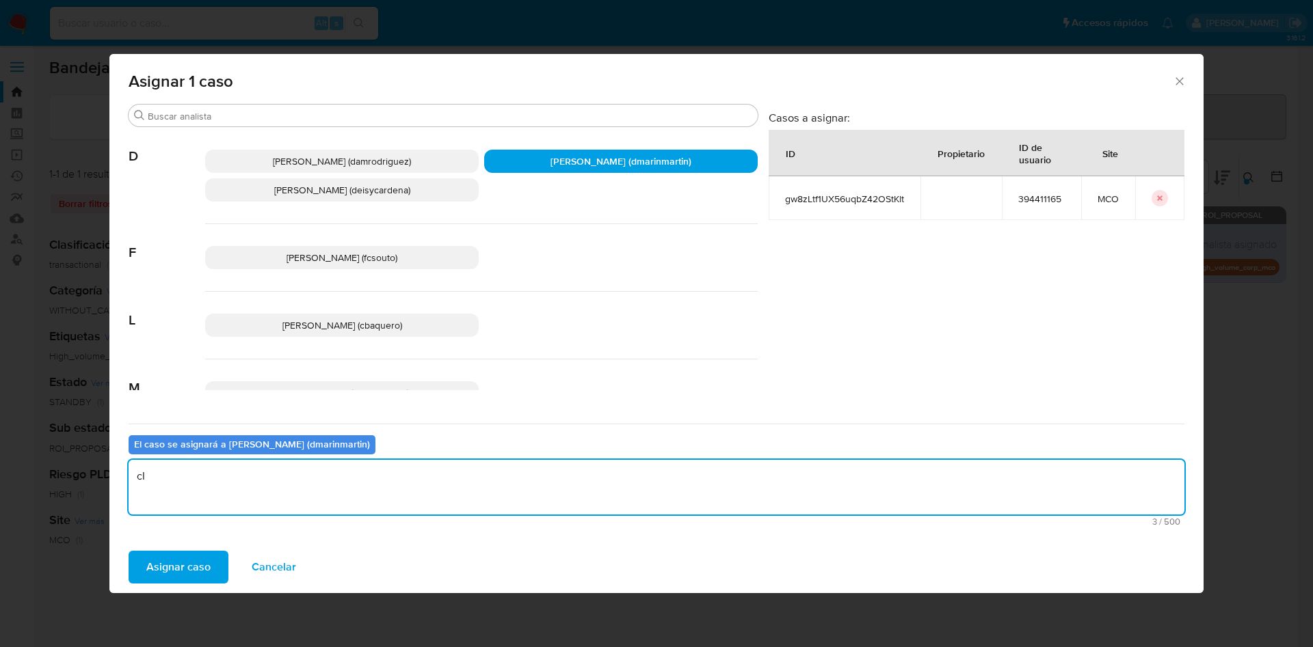
type textarea "c"
type textarea "Cierre nvl 2"
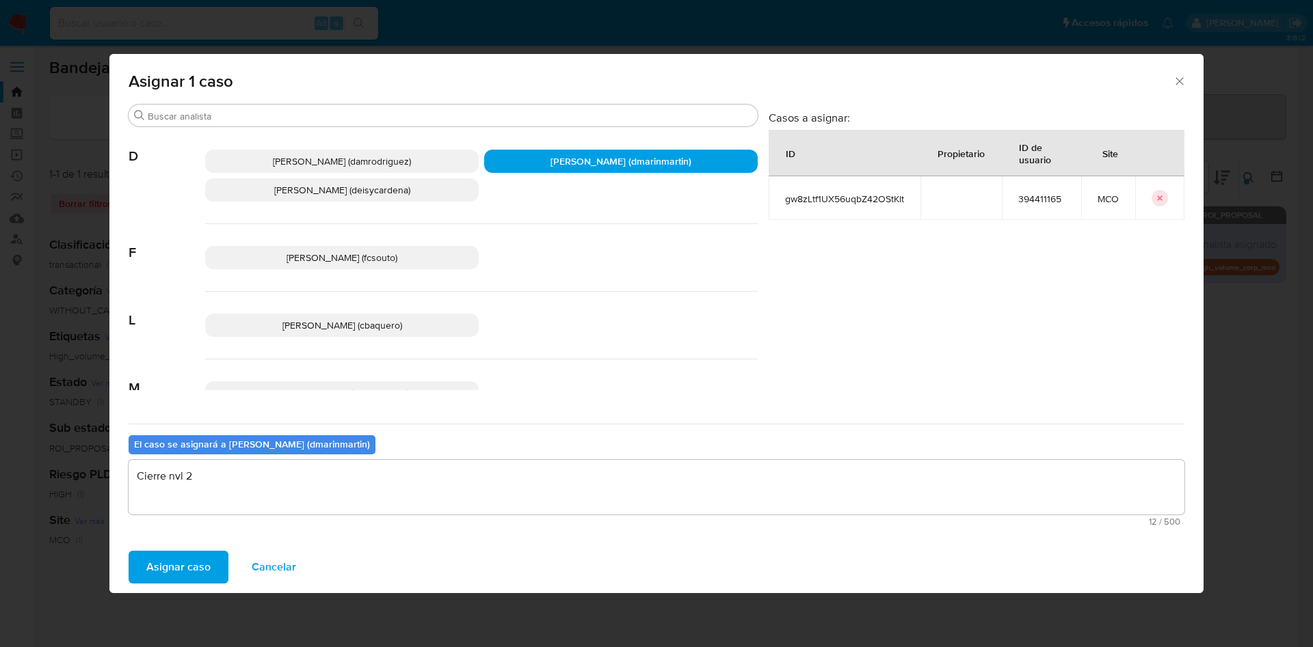
click at [129, 551] on button "Asignar caso" at bounding box center [179, 567] width 100 height 33
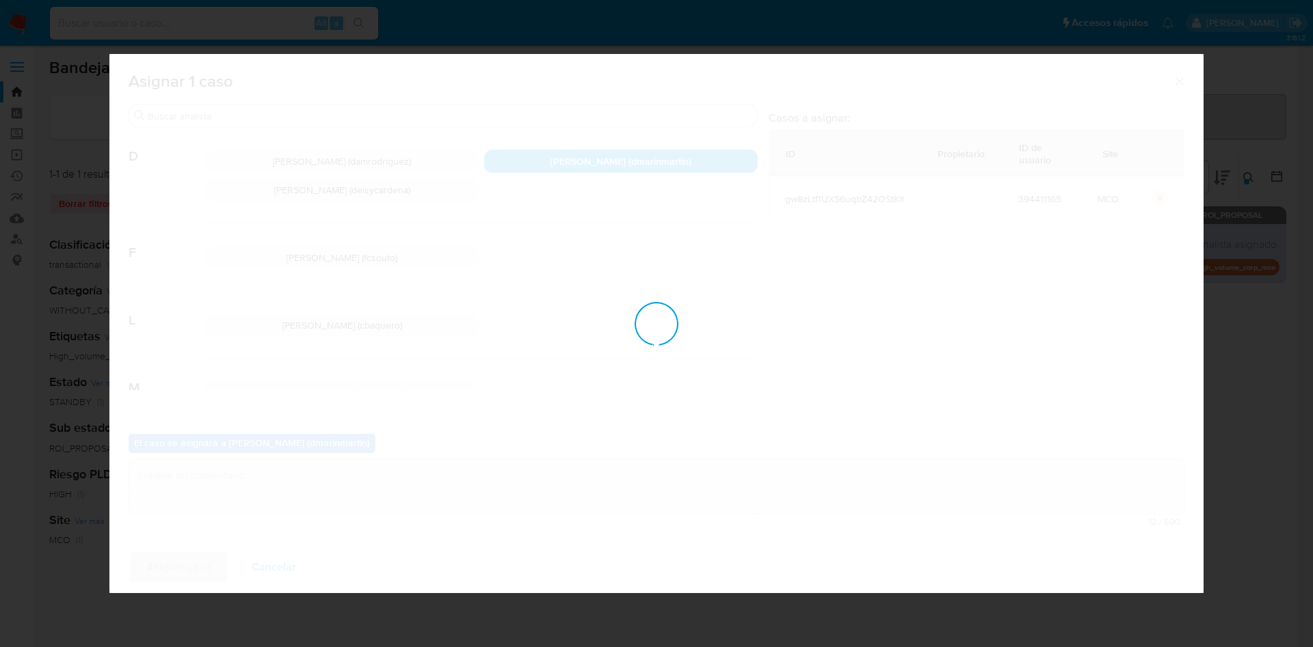
checkbox input "false"
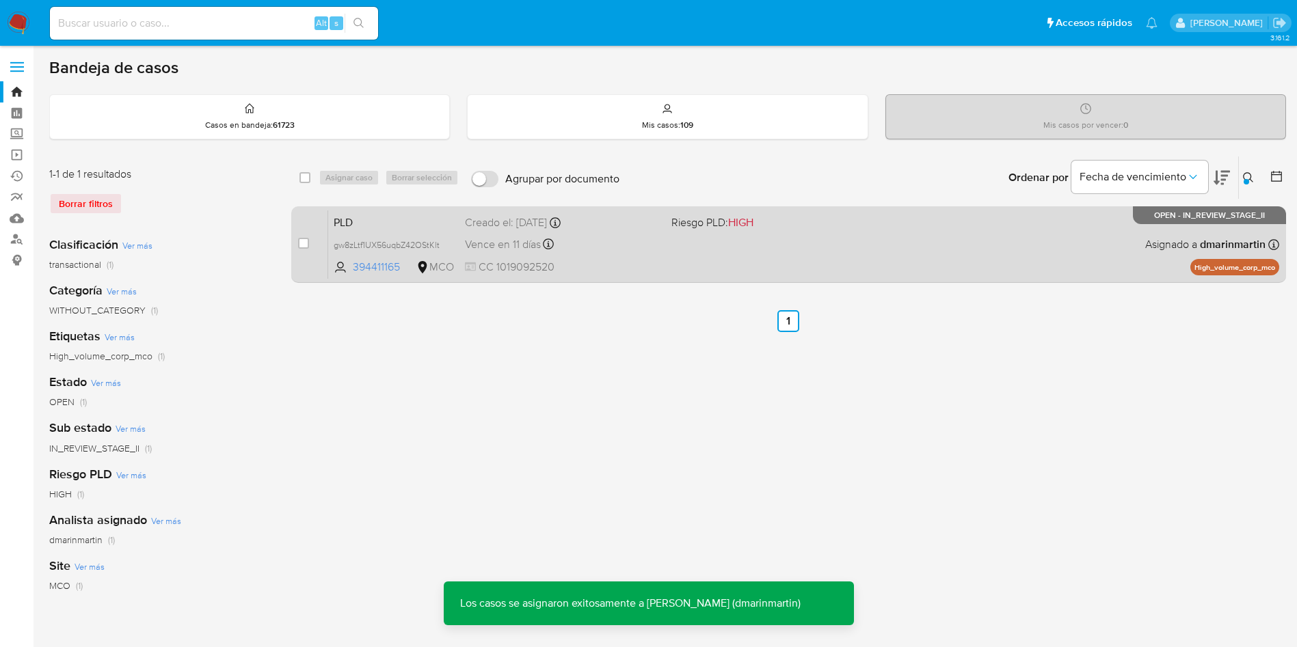
click at [656, 247] on div "Vence en 11 días Vence el 10/10/2025 05:08:05" at bounding box center [563, 244] width 196 height 18
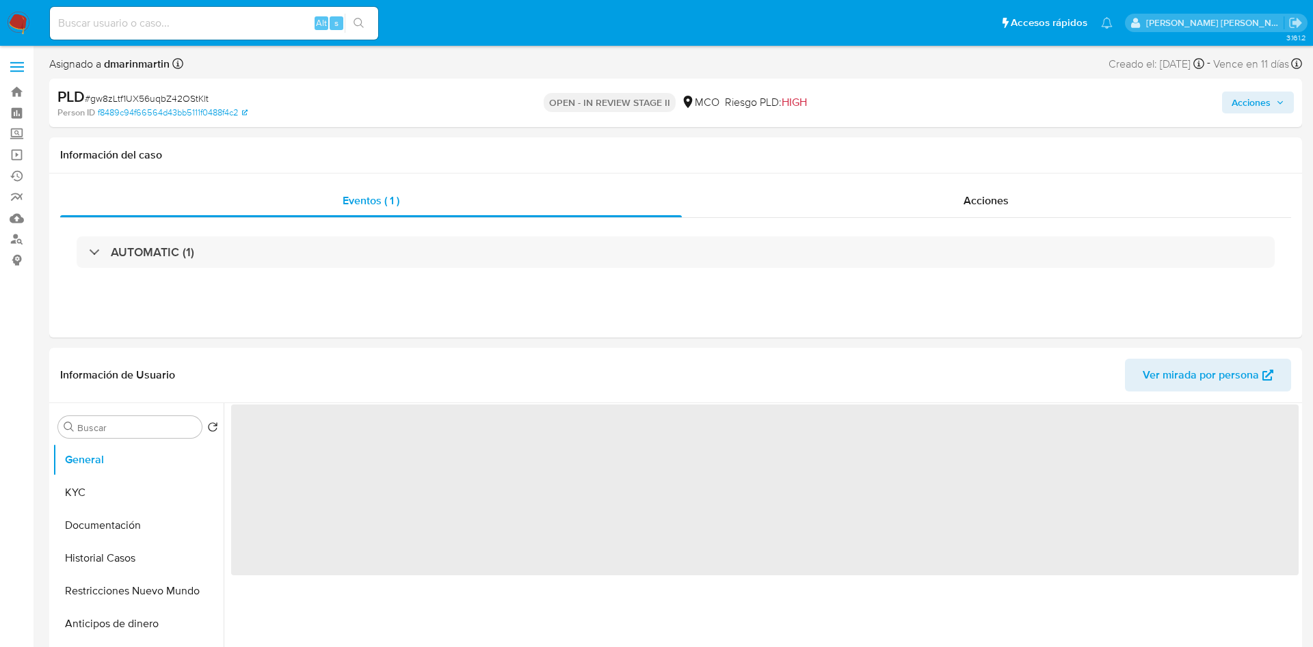
select select "10"
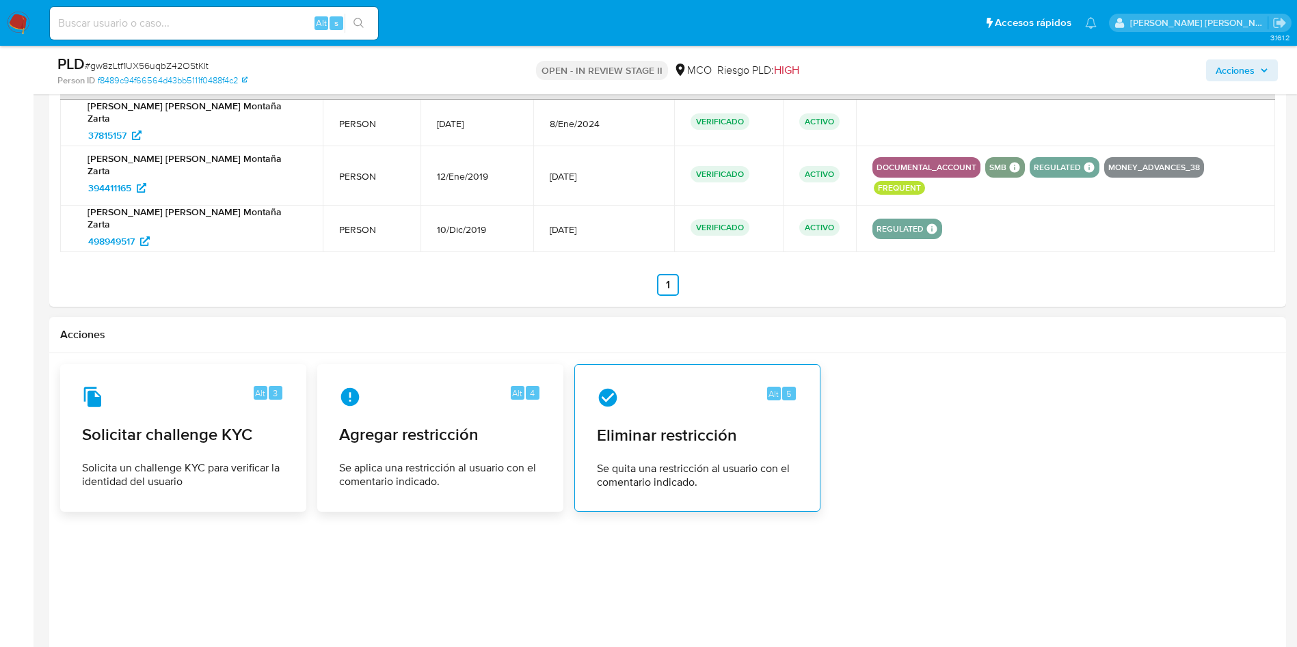
scroll to position [1717, 0]
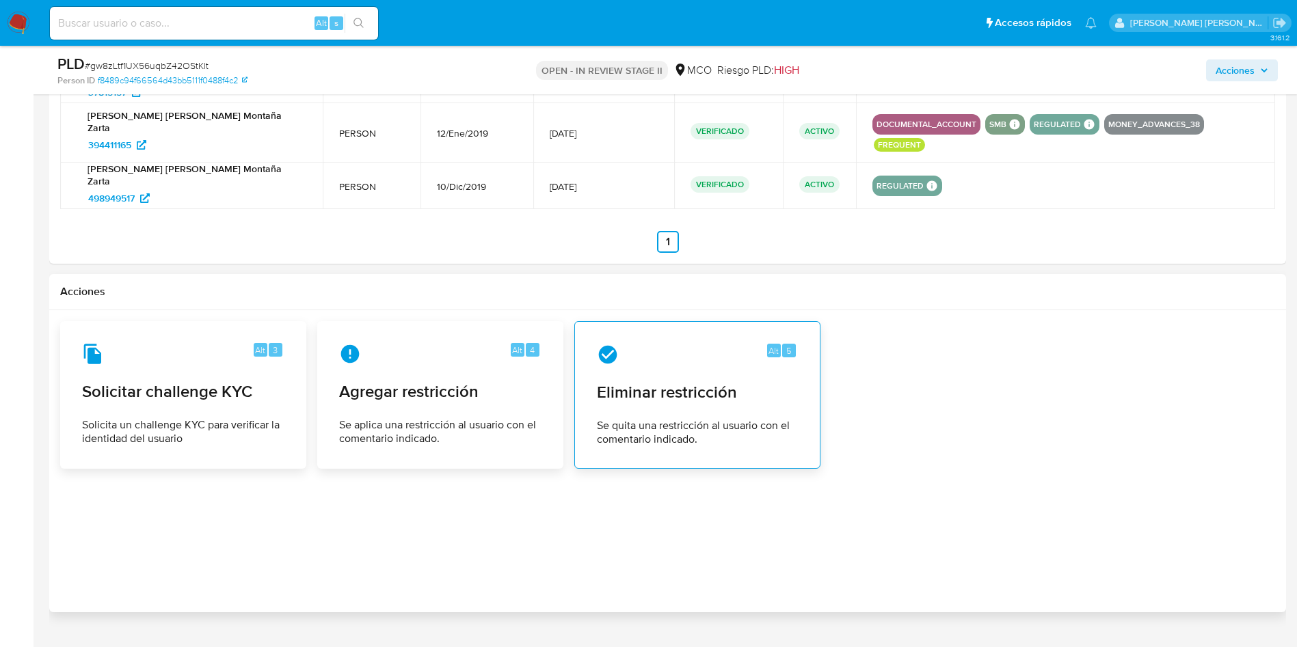
click at [714, 382] on span "Eliminar restricción" at bounding box center [697, 392] width 201 height 21
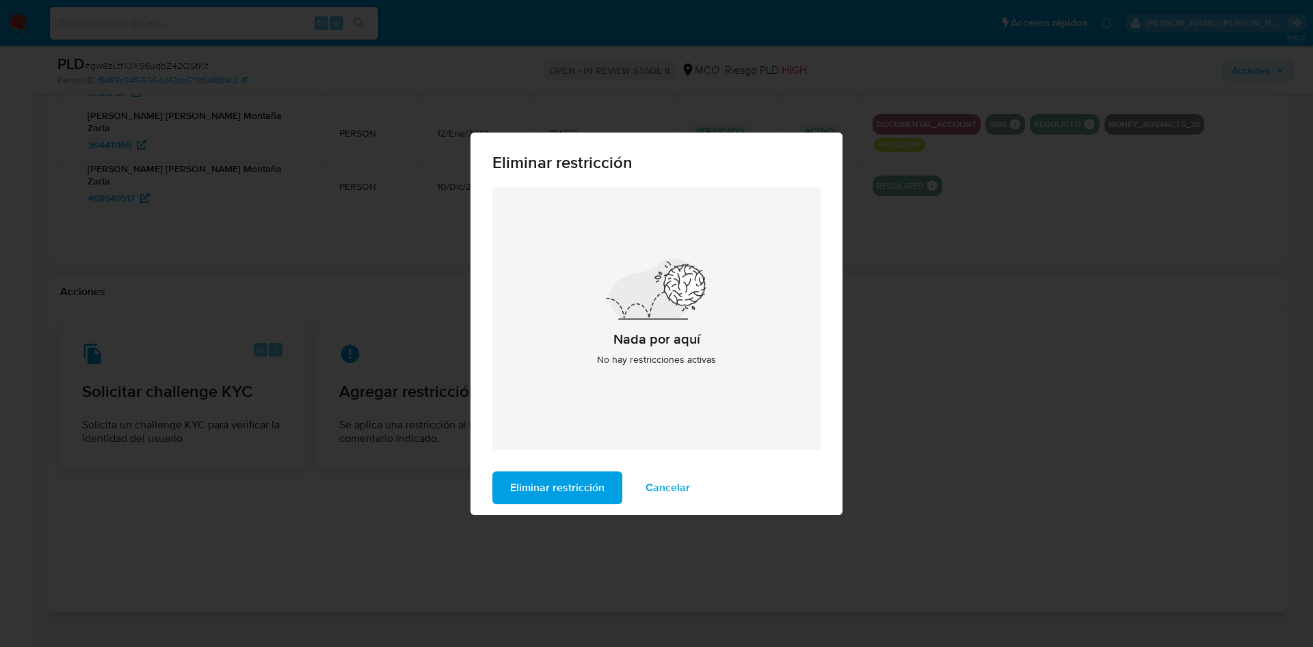
click at [1012, 377] on div "Eliminar restricción Nada por aquí No hay restricciones activas Eliminar restri…" at bounding box center [656, 323] width 1313 height 647
click at [672, 488] on span "Cancelar" at bounding box center [667, 488] width 44 height 30
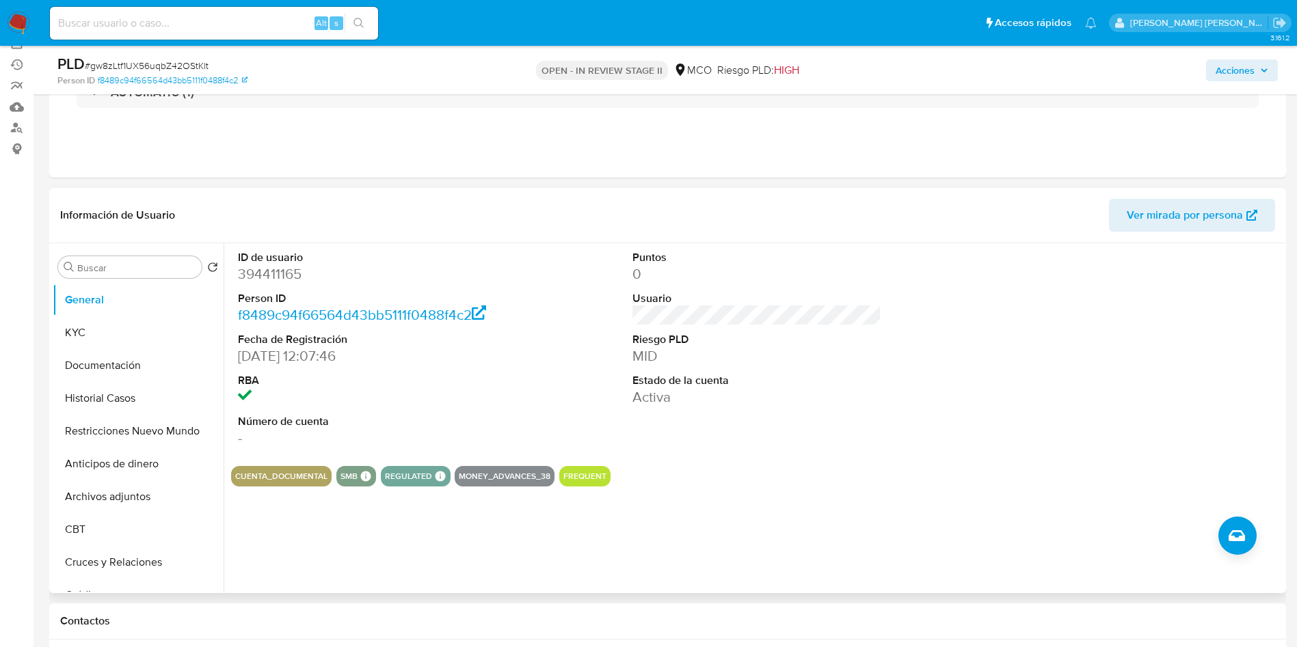
scroll to position [0, 0]
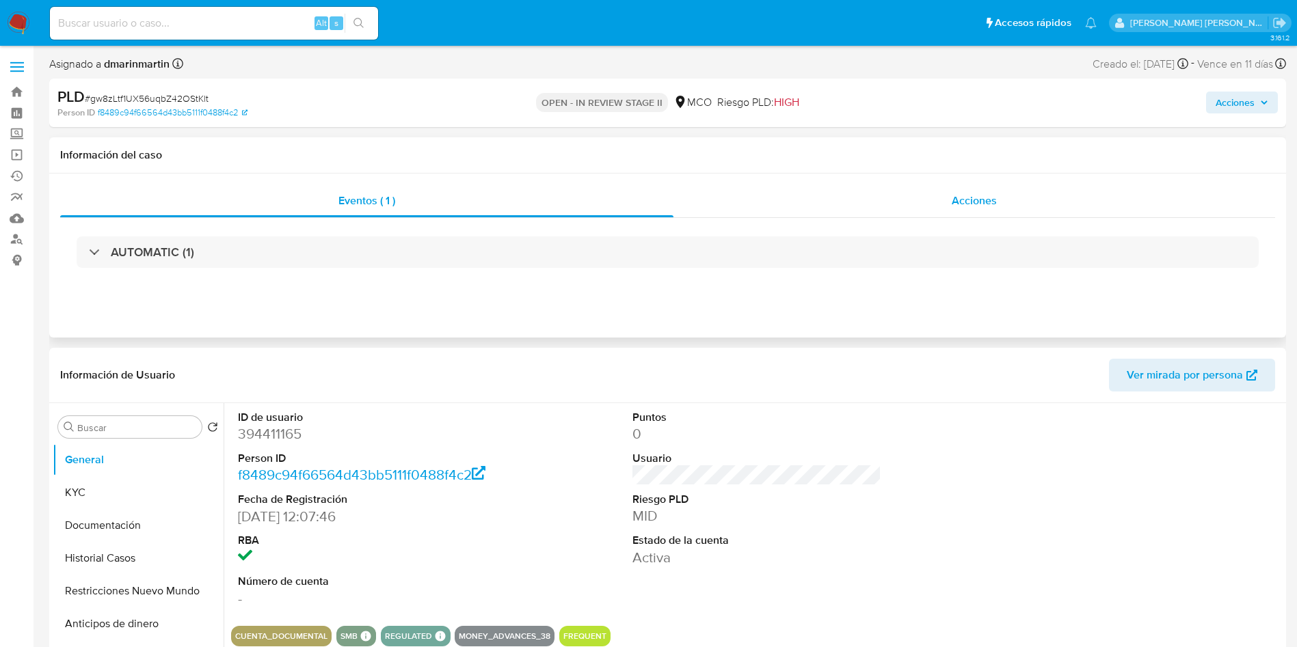
drag, startPoint x: 943, startPoint y: 212, endPoint x: 930, endPoint y: 211, distance: 13.1
click at [942, 213] on div "Acciones" at bounding box center [974, 201] width 602 height 33
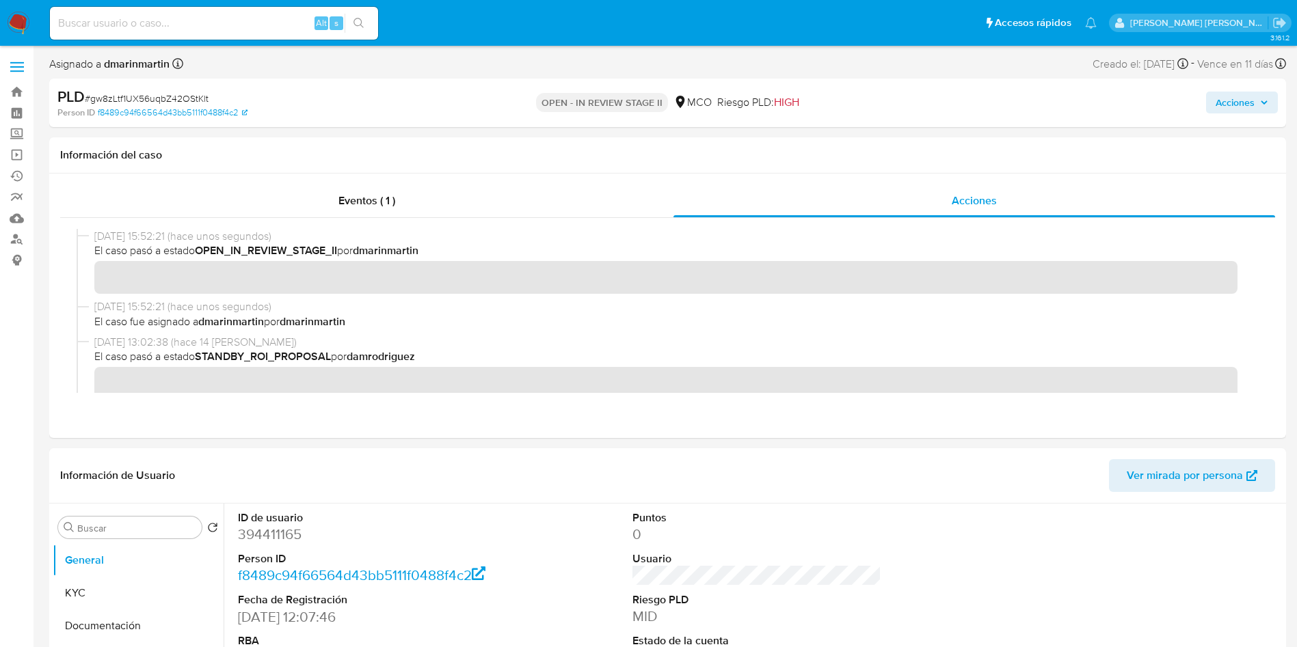
click at [1237, 103] on span "Acciones" at bounding box center [1234, 103] width 39 height 22
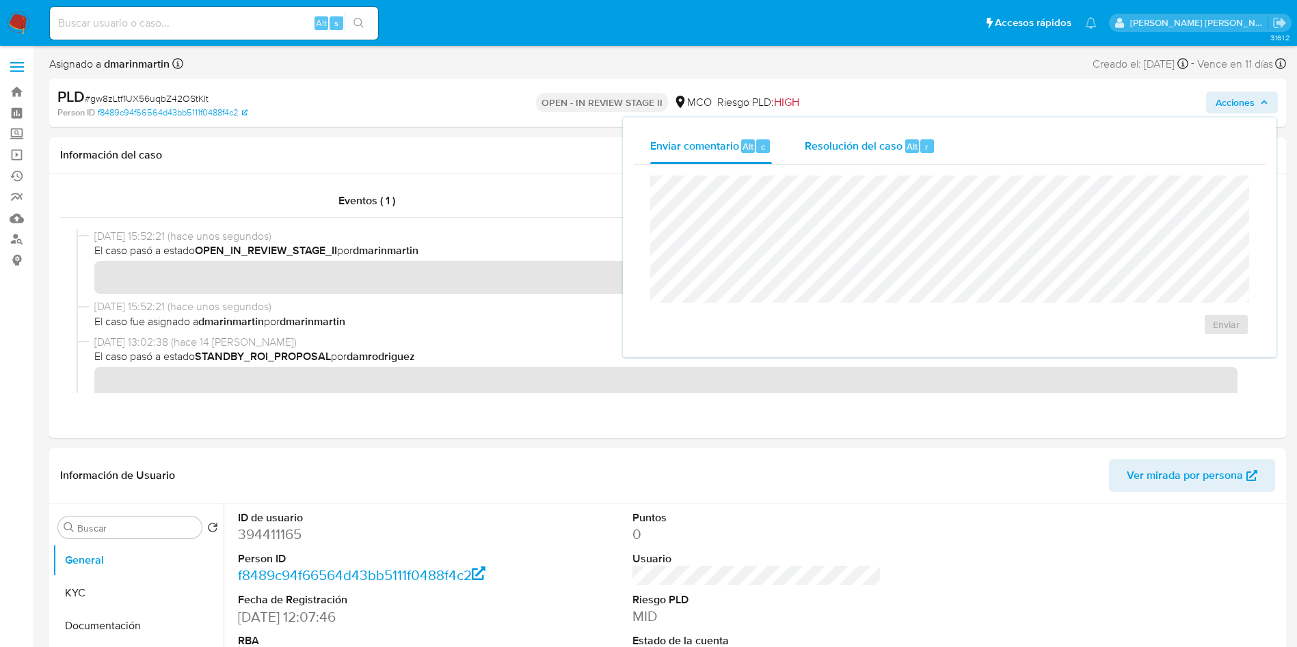
click at [874, 148] on span "Resolución del caso" at bounding box center [854, 146] width 98 height 16
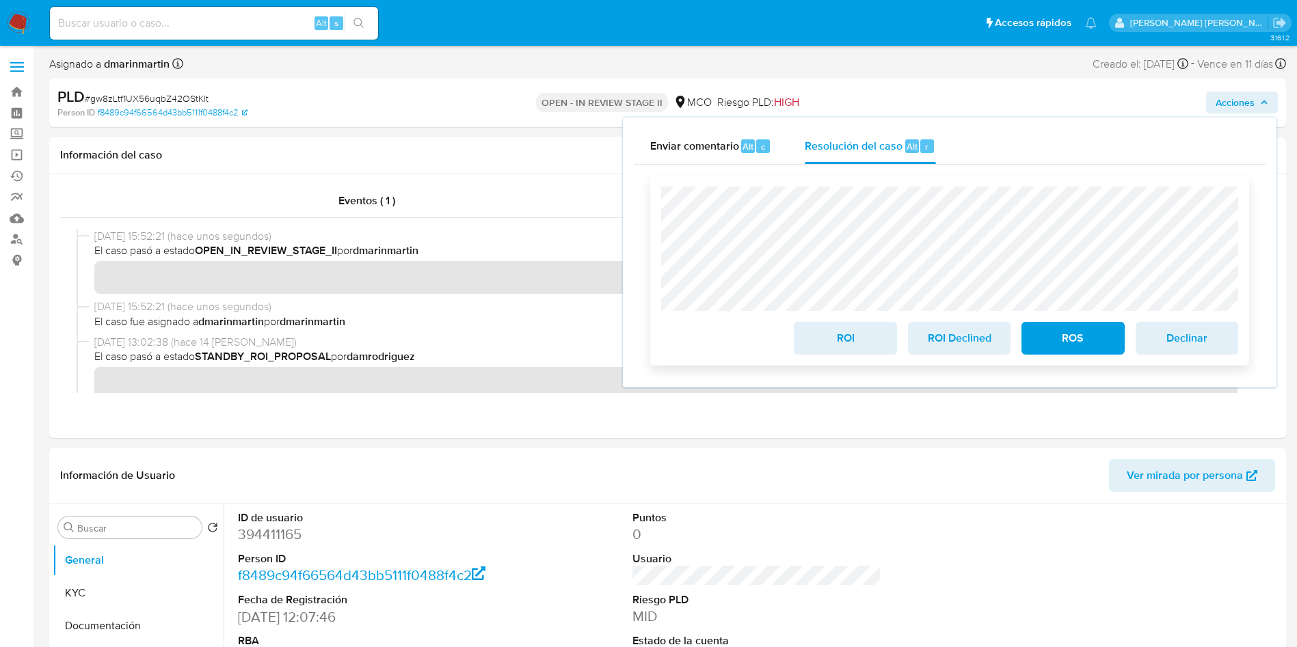
click at [846, 343] on span "ROI" at bounding box center [844, 338] width 67 height 30
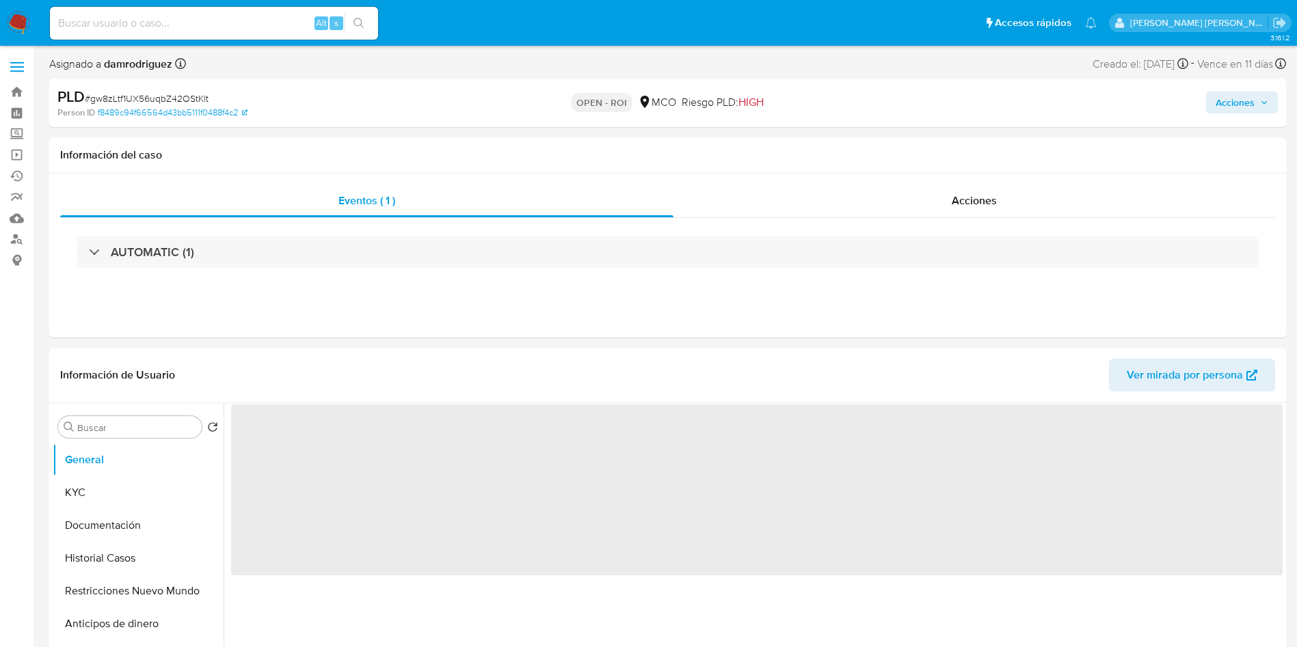
select select "10"
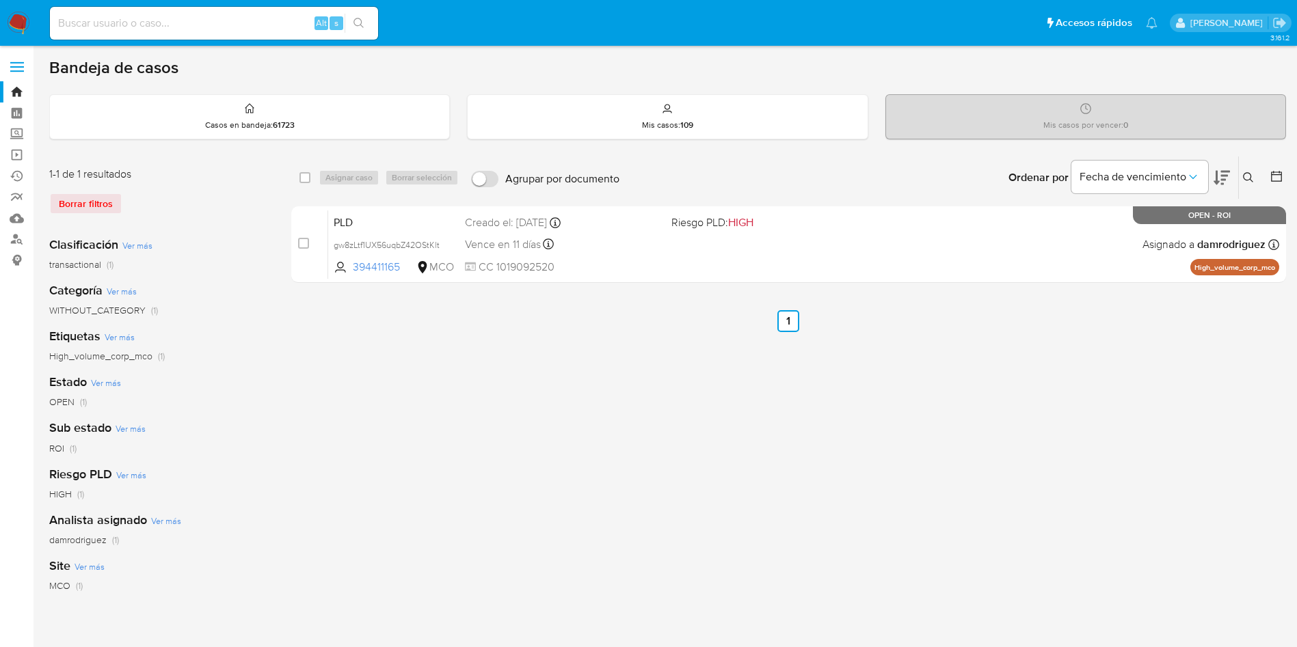
drag, startPoint x: 304, startPoint y: 246, endPoint x: 338, endPoint y: 191, distance: 64.5
click at [307, 242] on input "checkbox" at bounding box center [303, 243] width 11 height 11
checkbox input "true"
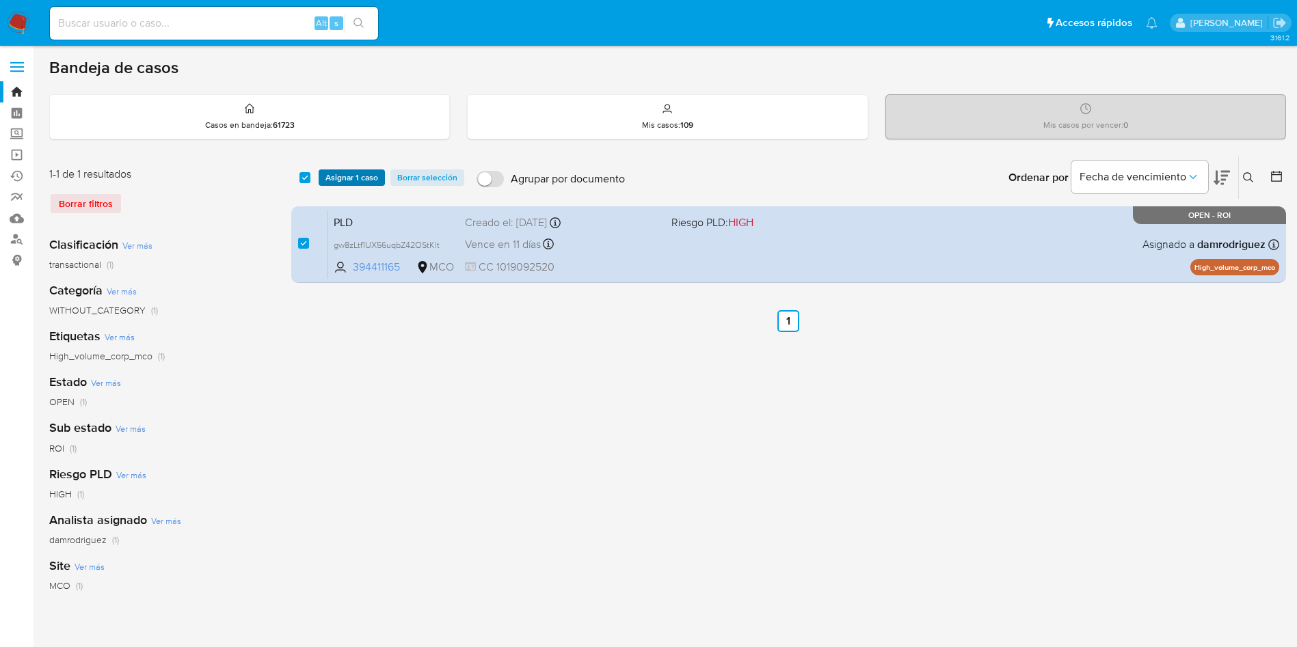
click at [340, 174] on span "Asignar 1 caso" at bounding box center [351, 178] width 53 height 14
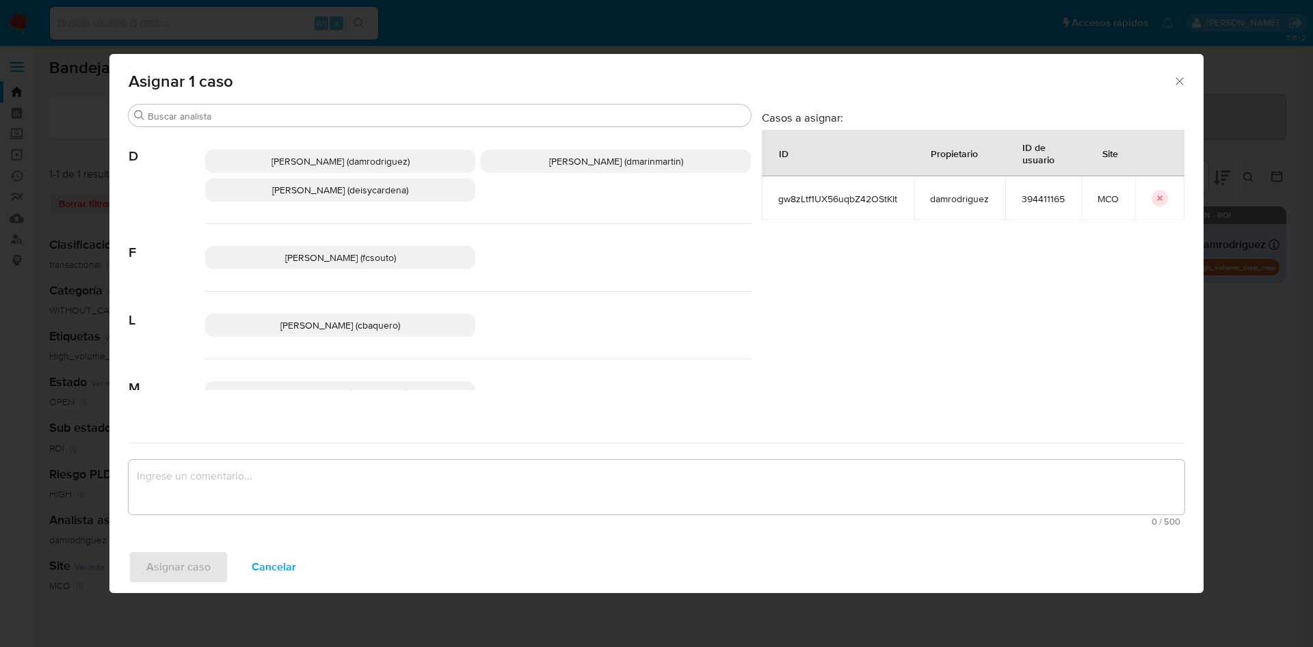
drag, startPoint x: 544, startPoint y: 161, endPoint x: 548, endPoint y: 420, distance: 259.8
click at [549, 165] on span "David Esteban Marin Martinez (dmarinmartin)" at bounding box center [616, 161] width 134 height 14
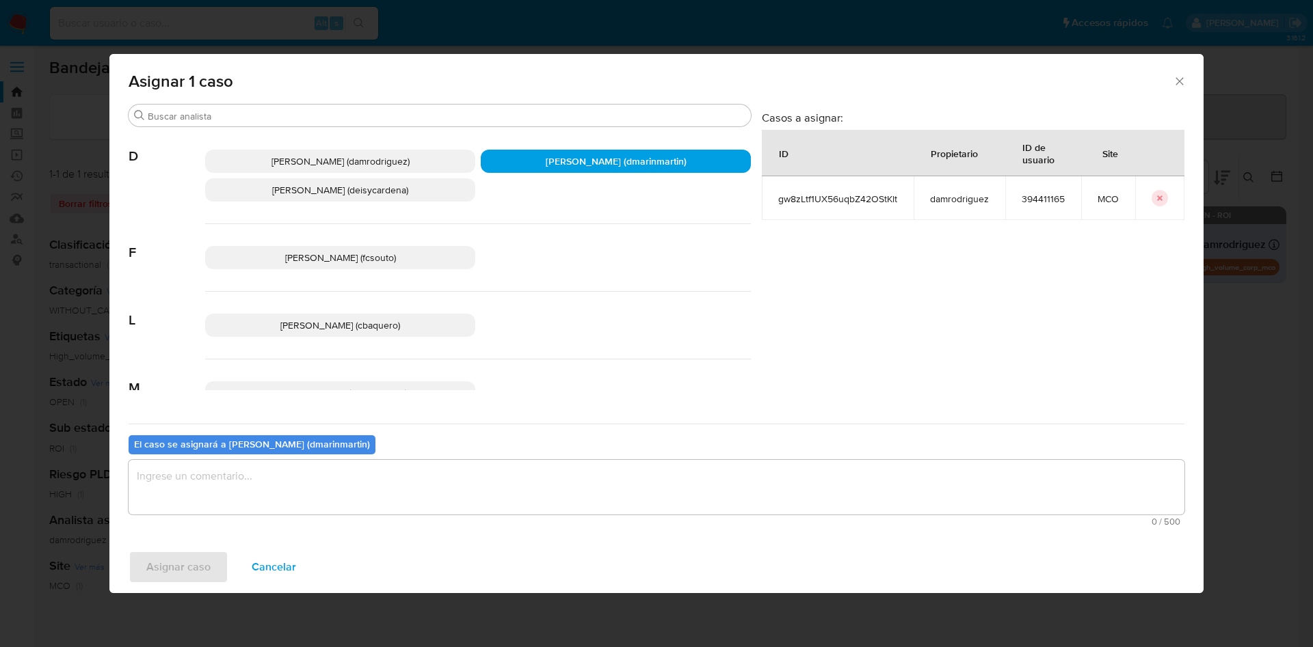
click at [534, 470] on textarea "assign-modal" at bounding box center [656, 487] width 1055 height 55
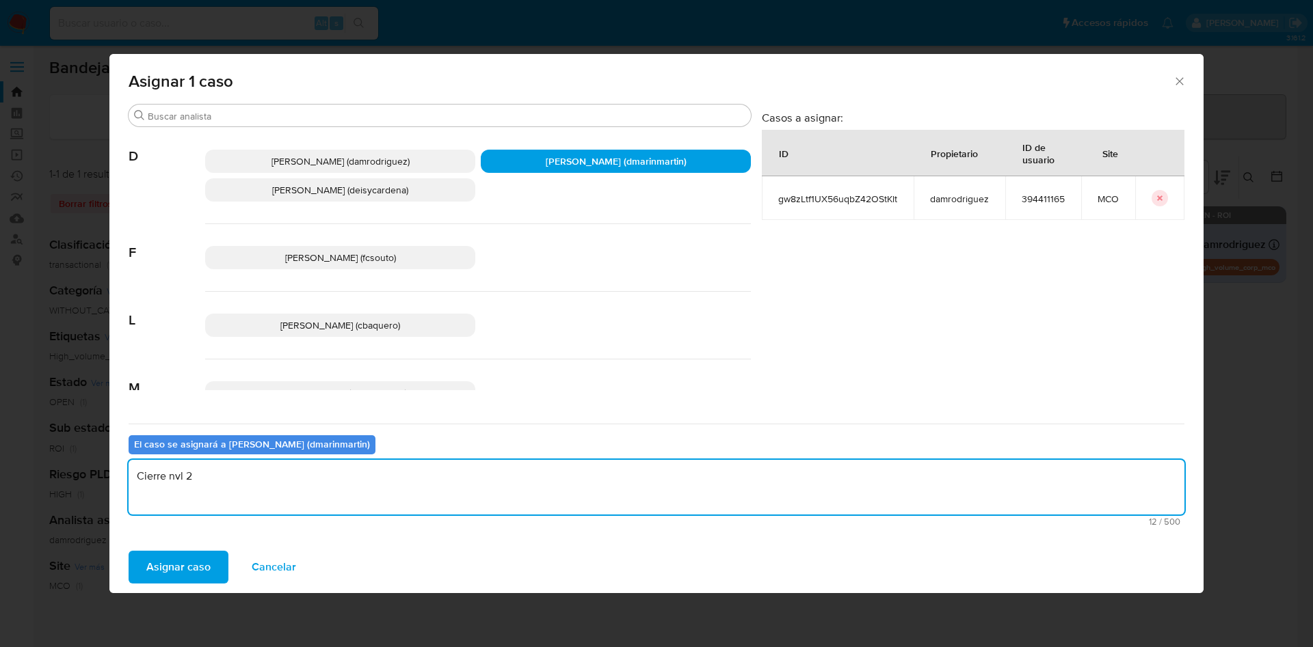
type textarea "Cierre nvl 2"
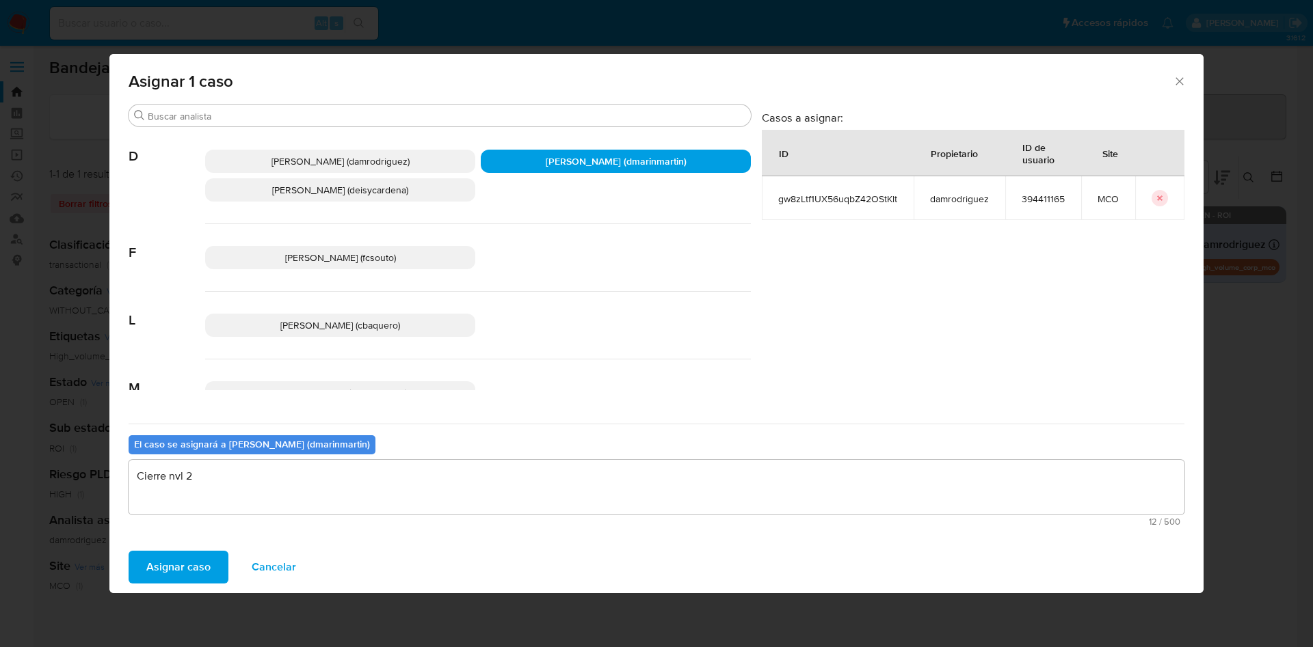
click at [129, 551] on button "Asignar caso" at bounding box center [179, 567] width 100 height 33
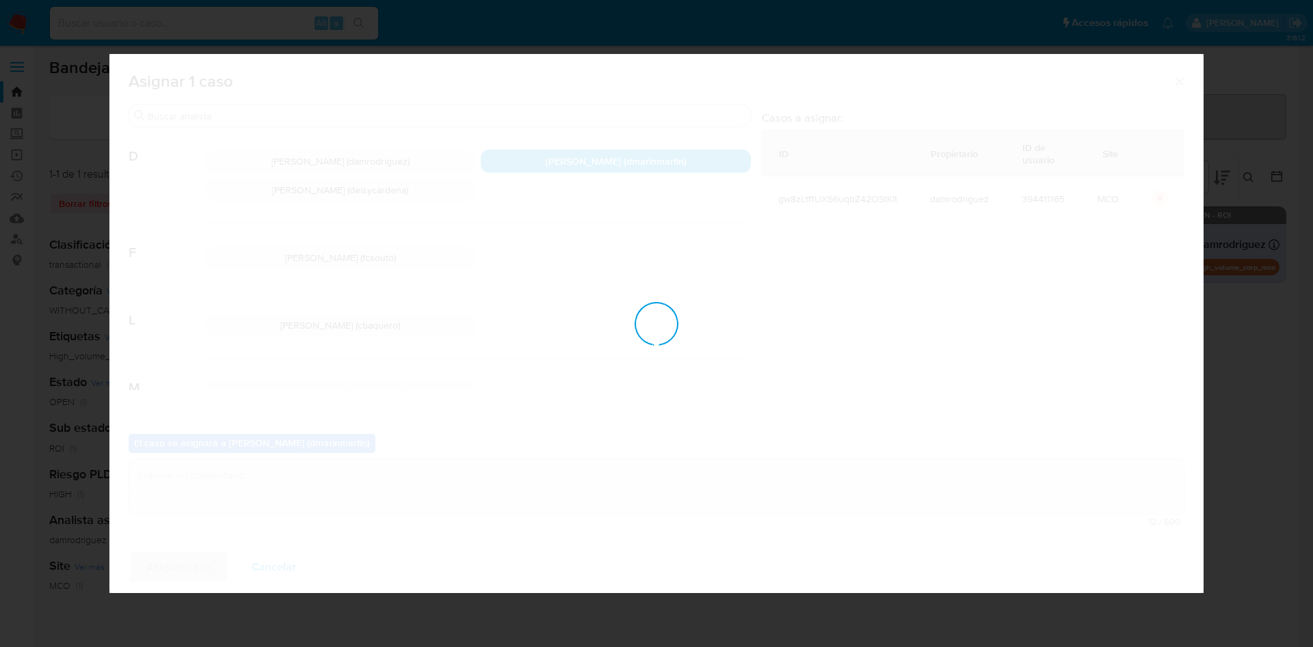
checkbox input "false"
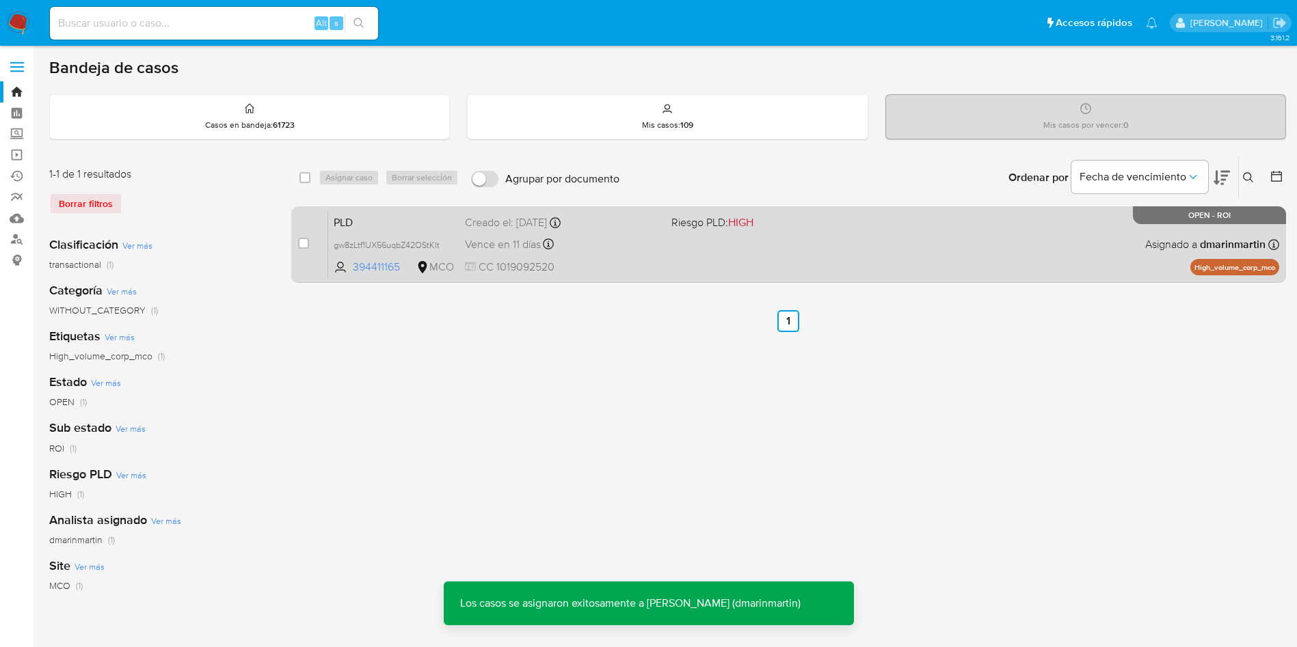
click at [638, 255] on div "PLD gw8zLtf1UX56uqbZ42OStKlt 394411165 MCO Riesgo PLD: HIGH Creado el: 12/07/20…" at bounding box center [803, 244] width 951 height 69
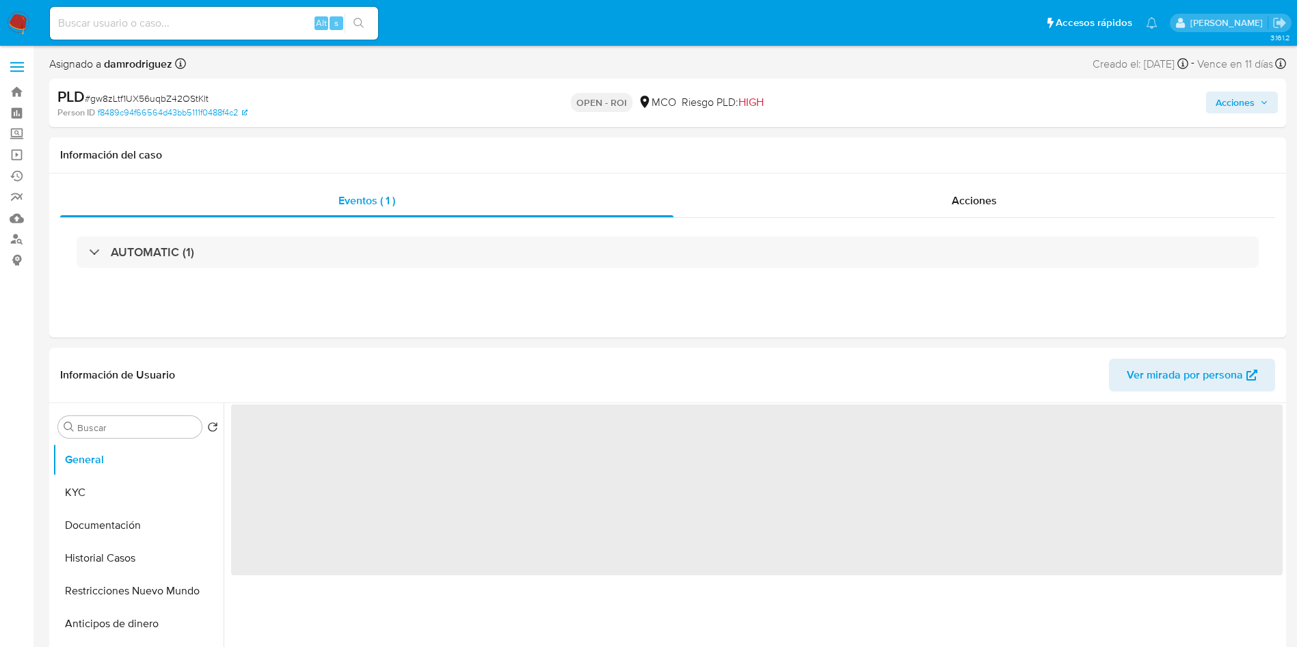
click at [1264, 105] on icon "button" at bounding box center [1264, 102] width 8 height 8
select select "10"
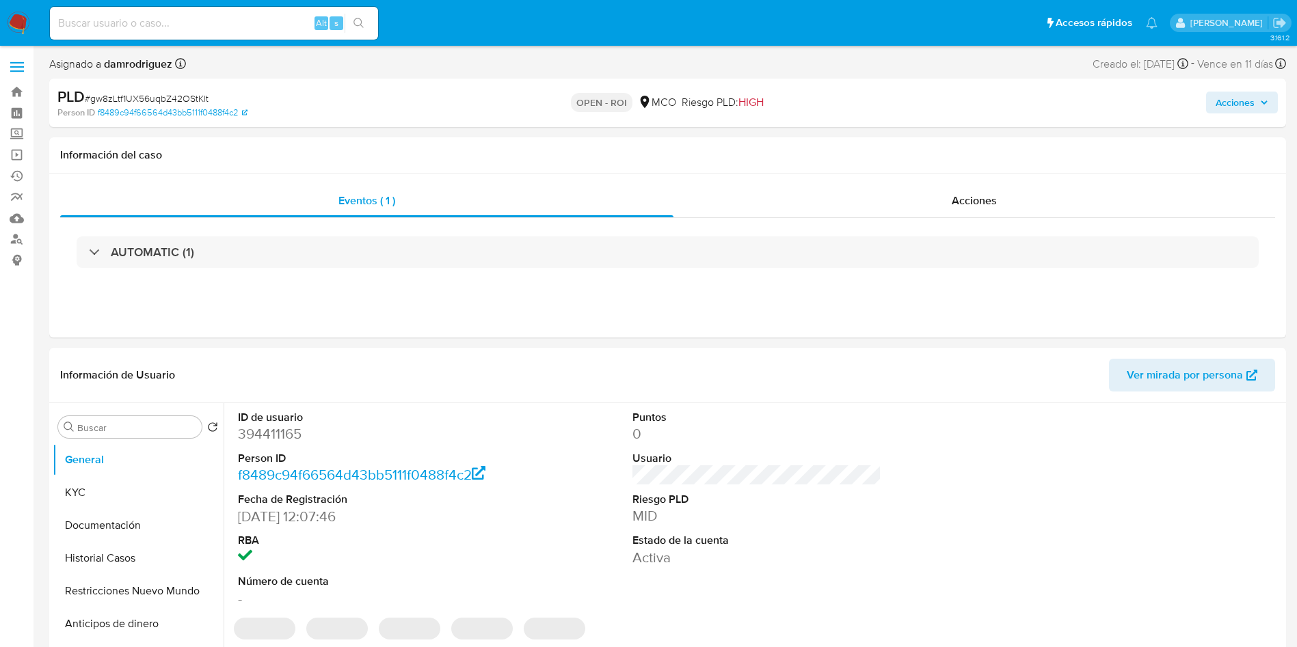
click at [1242, 99] on span "Acciones" at bounding box center [1234, 103] width 39 height 22
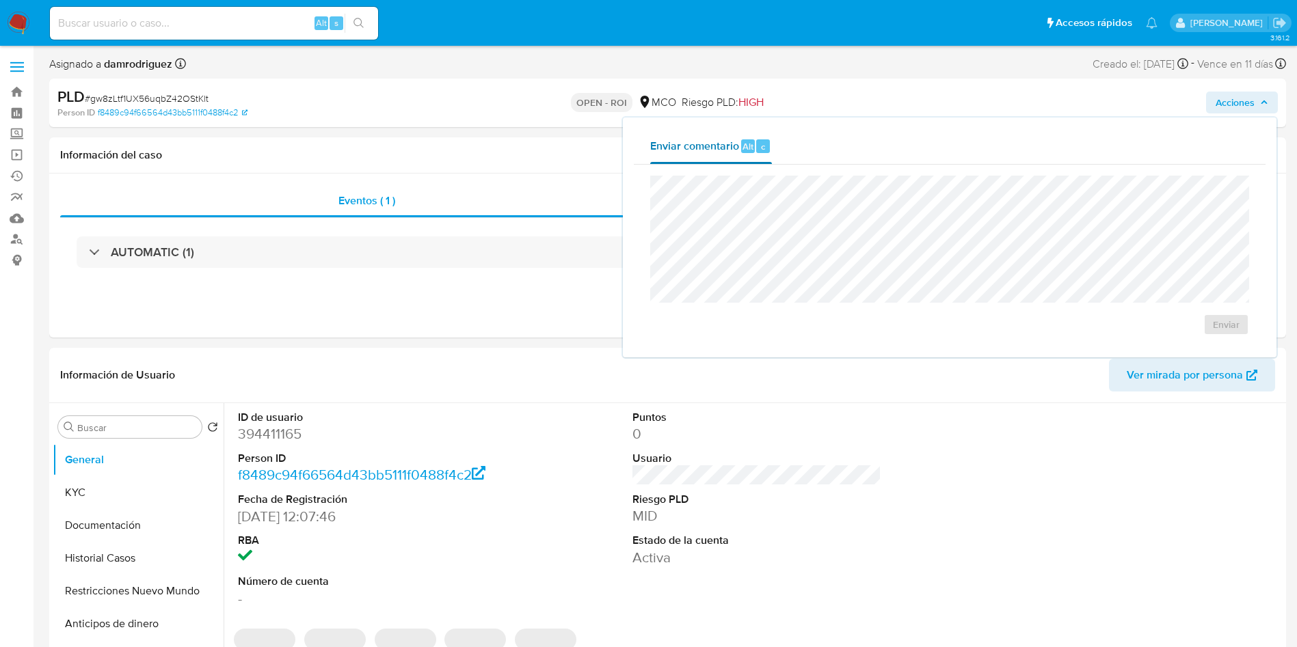
click at [699, 146] on span "Enviar comentario" at bounding box center [694, 146] width 89 height 16
click at [485, 314] on div "Eventos ( 1 ) Acciones AUTOMATIC (1)" at bounding box center [667, 256] width 1237 height 164
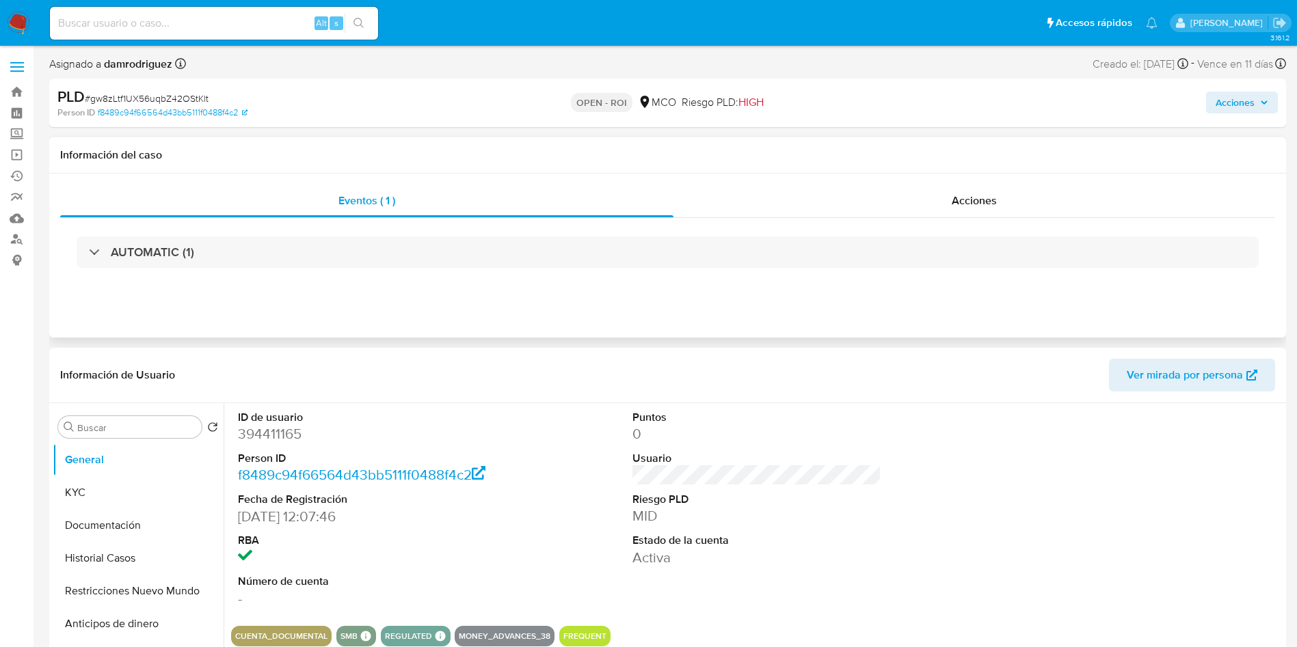
drag, startPoint x: 970, startPoint y: 192, endPoint x: 924, endPoint y: 218, distance: 53.3
click at [969, 193] on div "Acciones" at bounding box center [974, 201] width 602 height 33
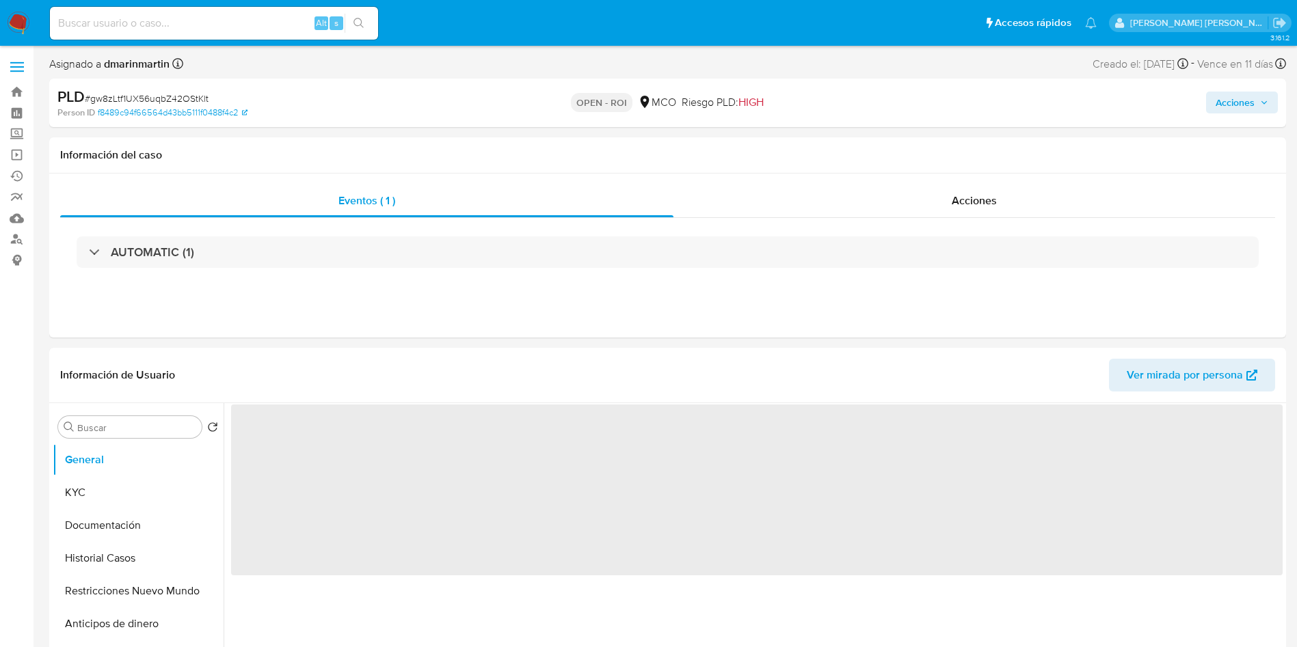
click at [1235, 105] on span "Acciones" at bounding box center [1234, 103] width 39 height 22
select select "10"
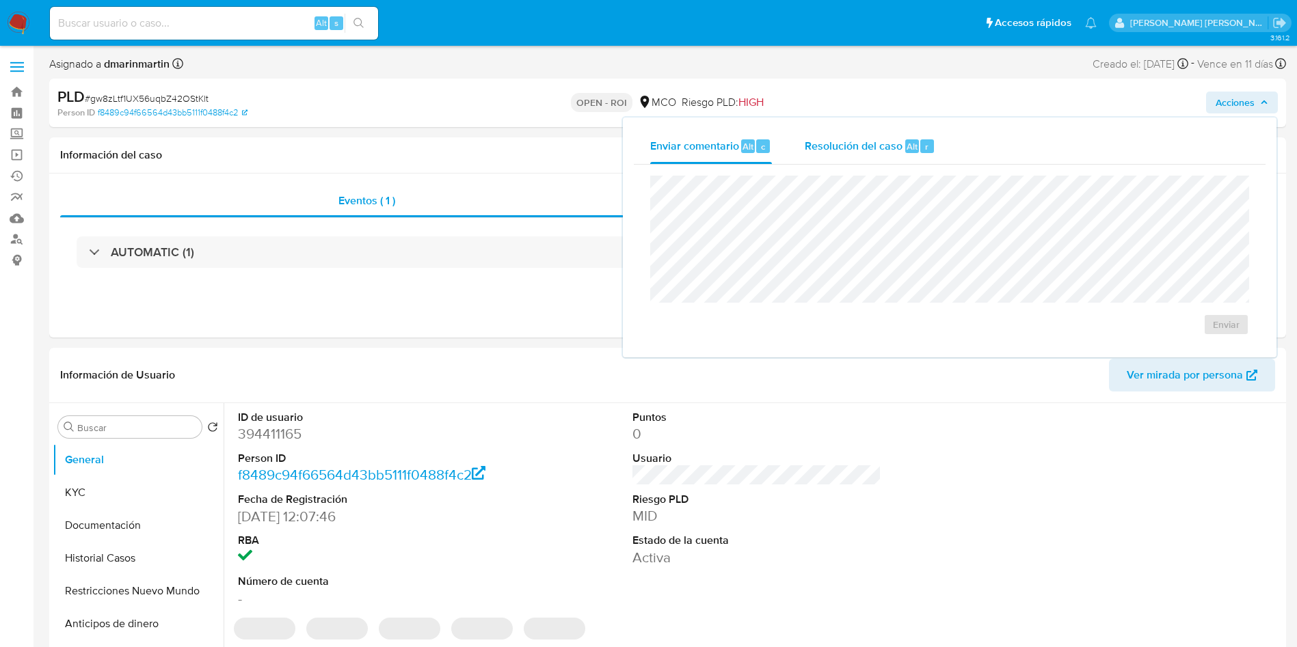
drag, startPoint x: 867, startPoint y: 143, endPoint x: 878, endPoint y: 147, distance: 11.0
click at [867, 142] on span "Resolución del caso" at bounding box center [854, 146] width 98 height 16
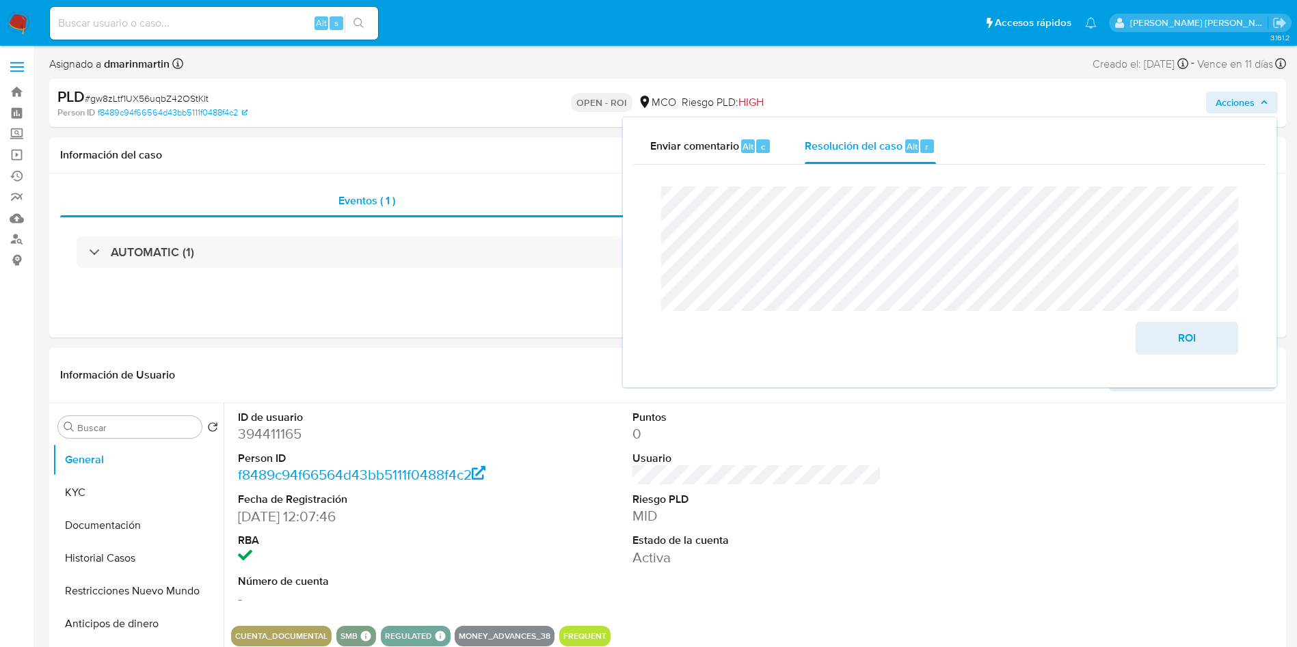
click at [0, 0] on lt-span "artículos" at bounding box center [0, 0] width 0 height 0
click at [0, 0] on lt-span "documentaci ó n" at bounding box center [0, 0] width 0 height 0
click at [1198, 345] on span "ROI" at bounding box center [1186, 338] width 67 height 30
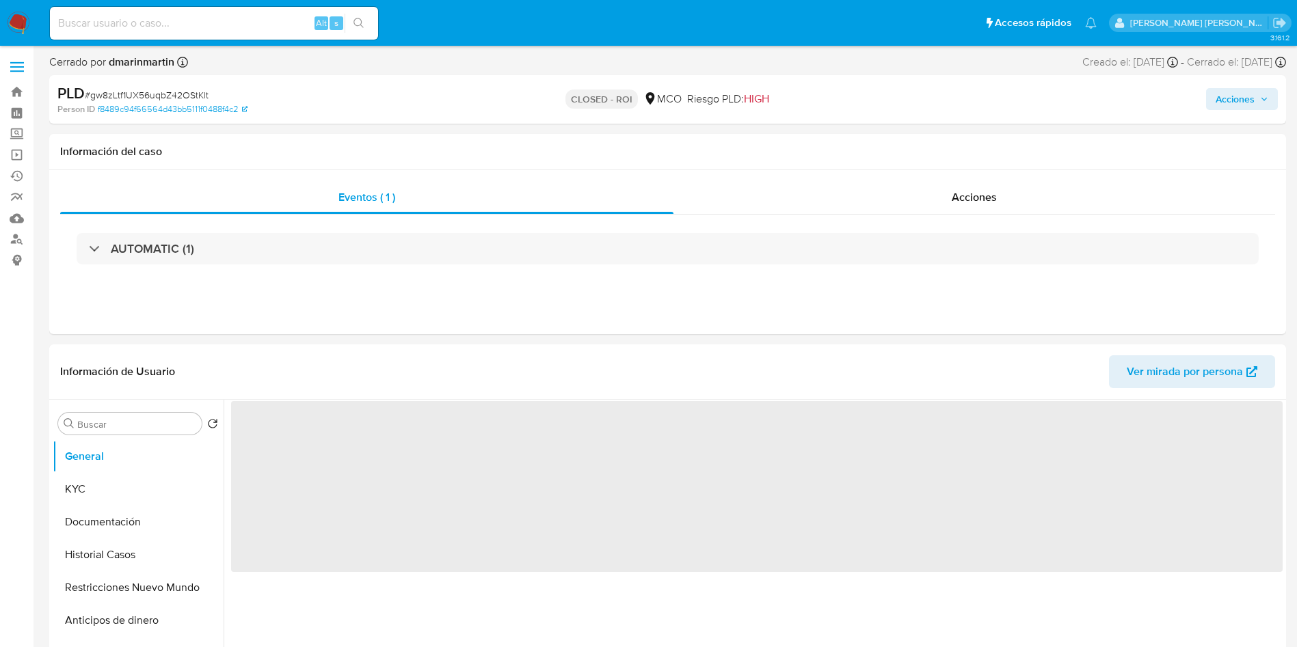
select select "10"
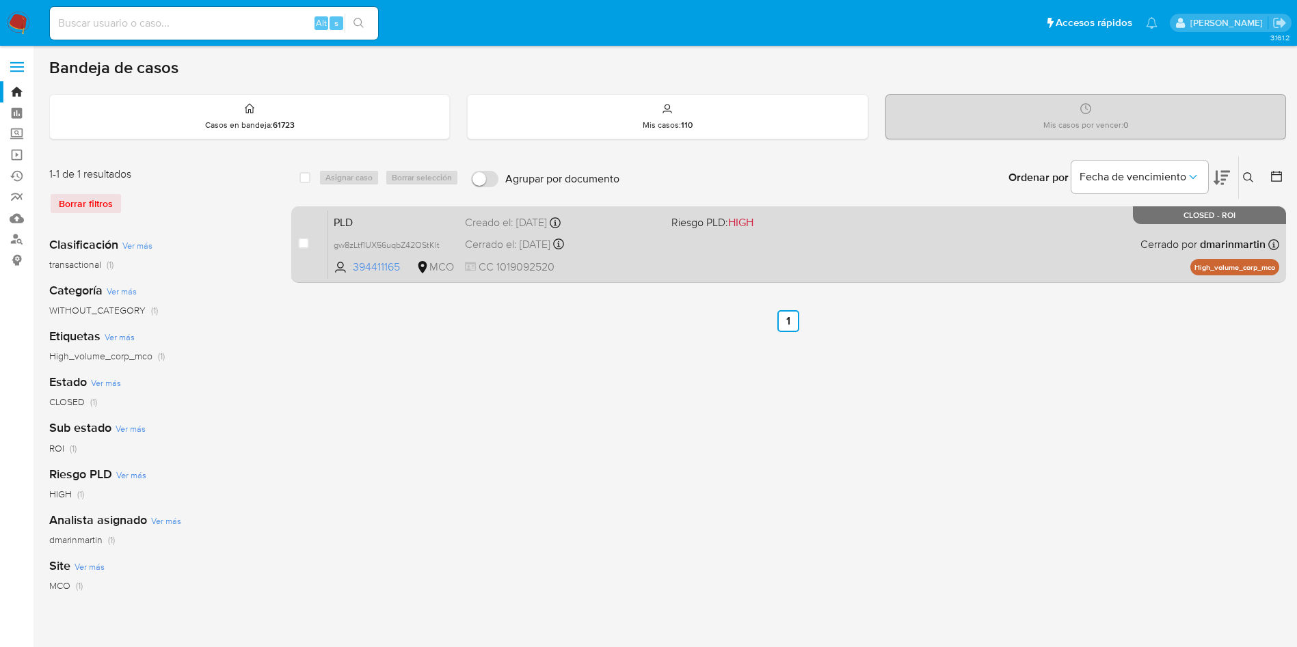
click at [596, 289] on div "select-all-cases-checkbox Asignar caso Borrar selección Agrupar por documento O…" at bounding box center [788, 456] width 995 height 600
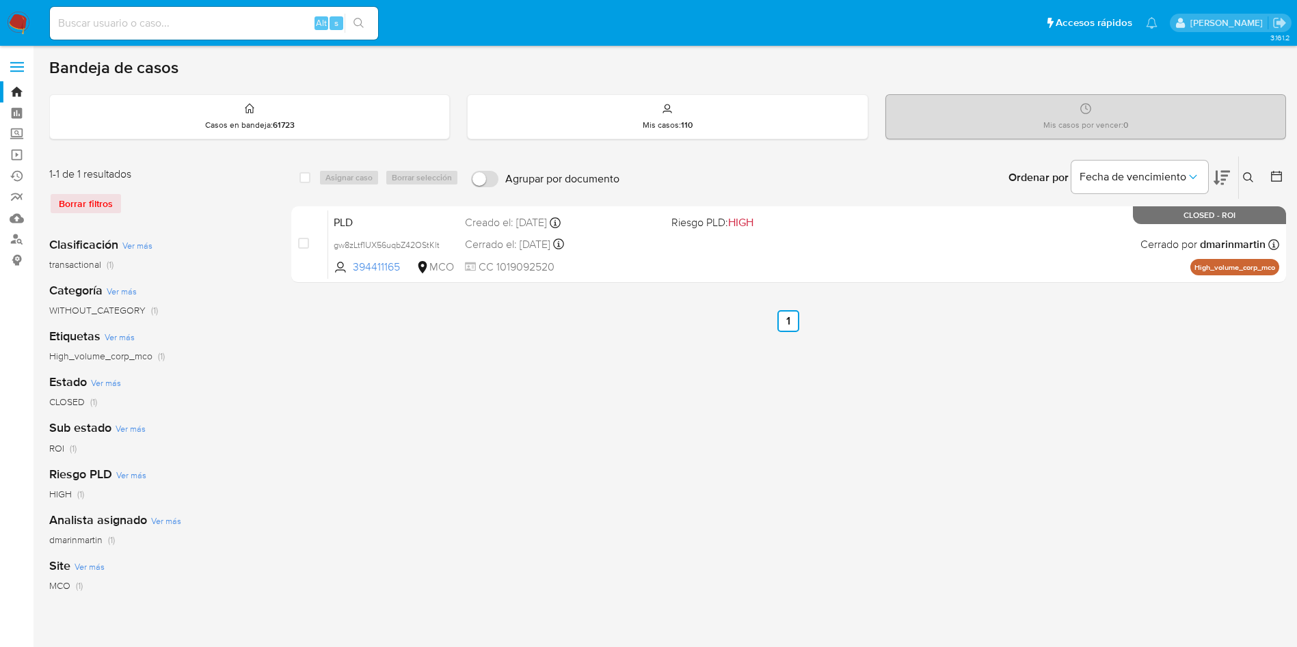
click at [1244, 183] on button at bounding box center [1250, 178] width 23 height 16
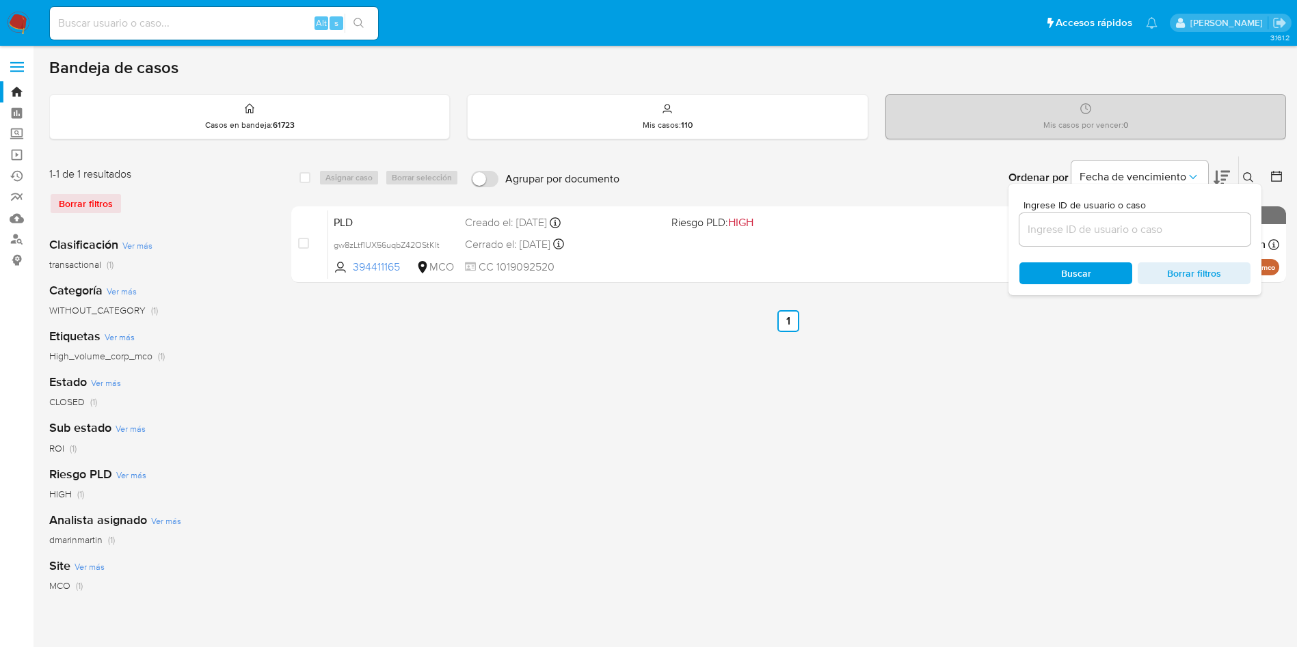
drag, startPoint x: 1109, startPoint y: 245, endPoint x: 1111, endPoint y: 236, distance: 9.8
click at [1109, 244] on div at bounding box center [1134, 229] width 231 height 33
drag, startPoint x: 1111, startPoint y: 236, endPoint x: 1114, endPoint y: 221, distance: 14.6
click at [1111, 234] on input at bounding box center [1134, 230] width 231 height 18
paste input "7HbKTYCPk0WTrYLyiNZfEytO"
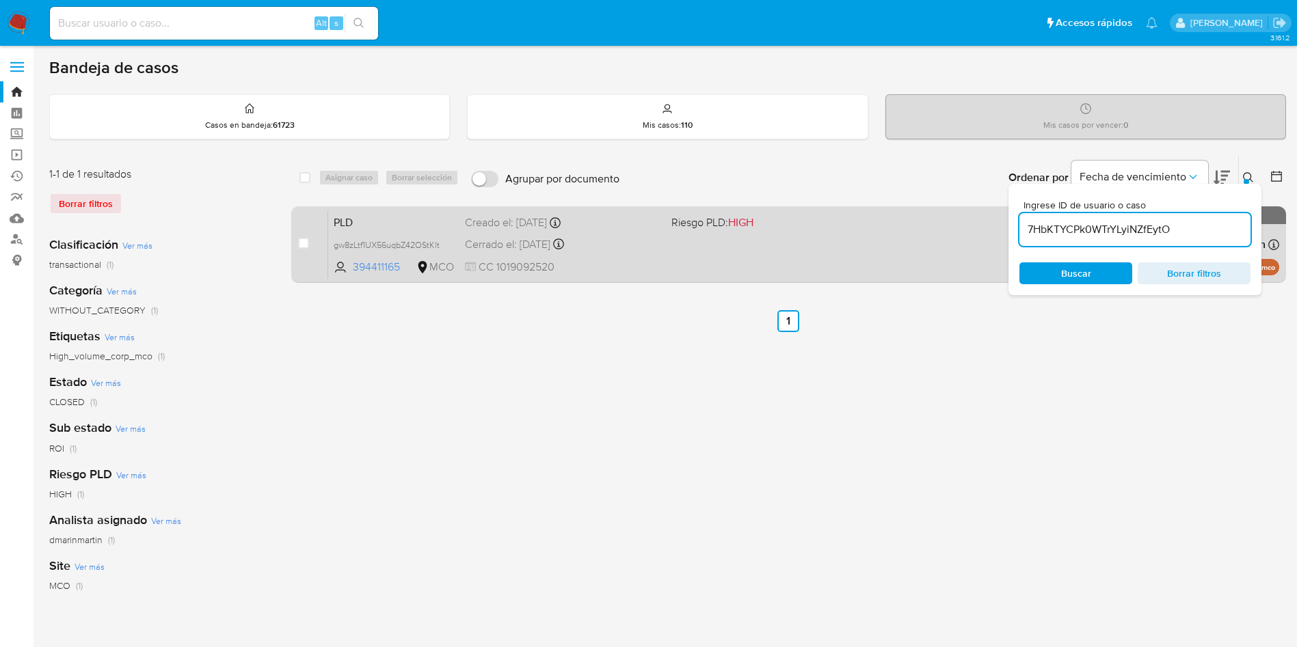
type input "7HbKTYCPk0WTrYLyiNZfEytO"
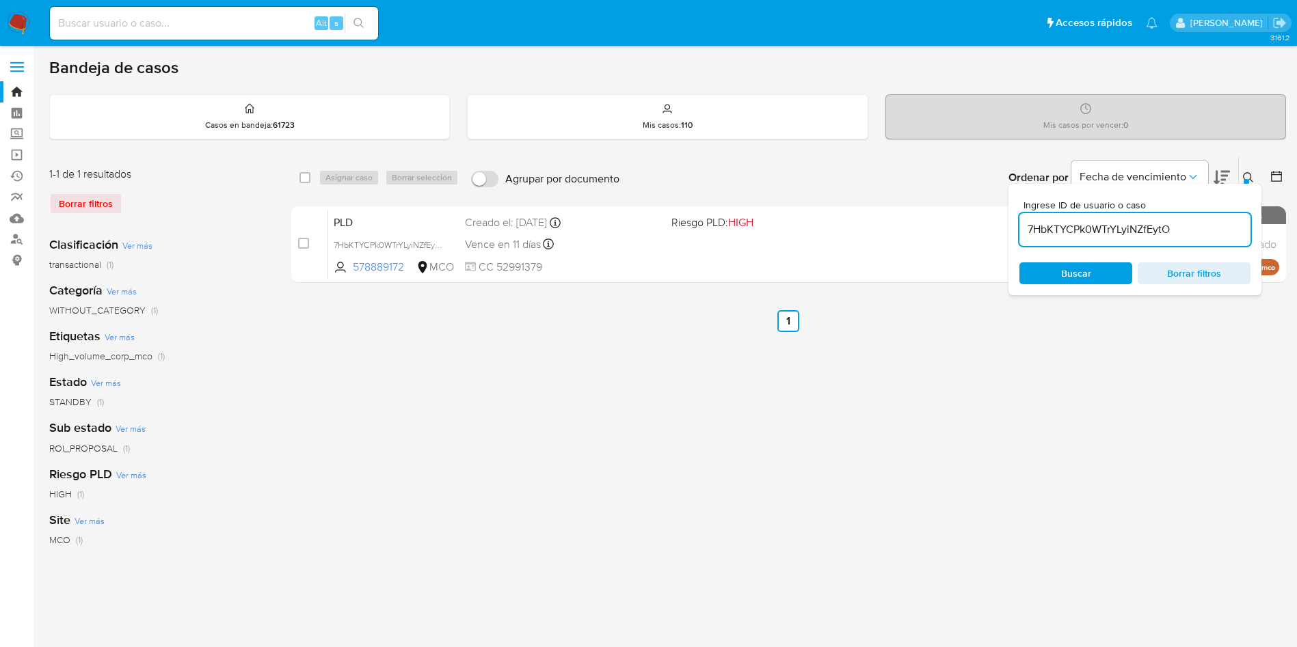
drag, startPoint x: 302, startPoint y: 244, endPoint x: 344, endPoint y: 194, distance: 65.0
click at [314, 232] on div "case-item-checkbox No es posible asignar el caso" at bounding box center [313, 244] width 30 height 69
drag, startPoint x: 305, startPoint y: 244, endPoint x: 333, endPoint y: 200, distance: 52.5
click at [305, 243] on input "checkbox" at bounding box center [303, 243] width 11 height 11
checkbox input "true"
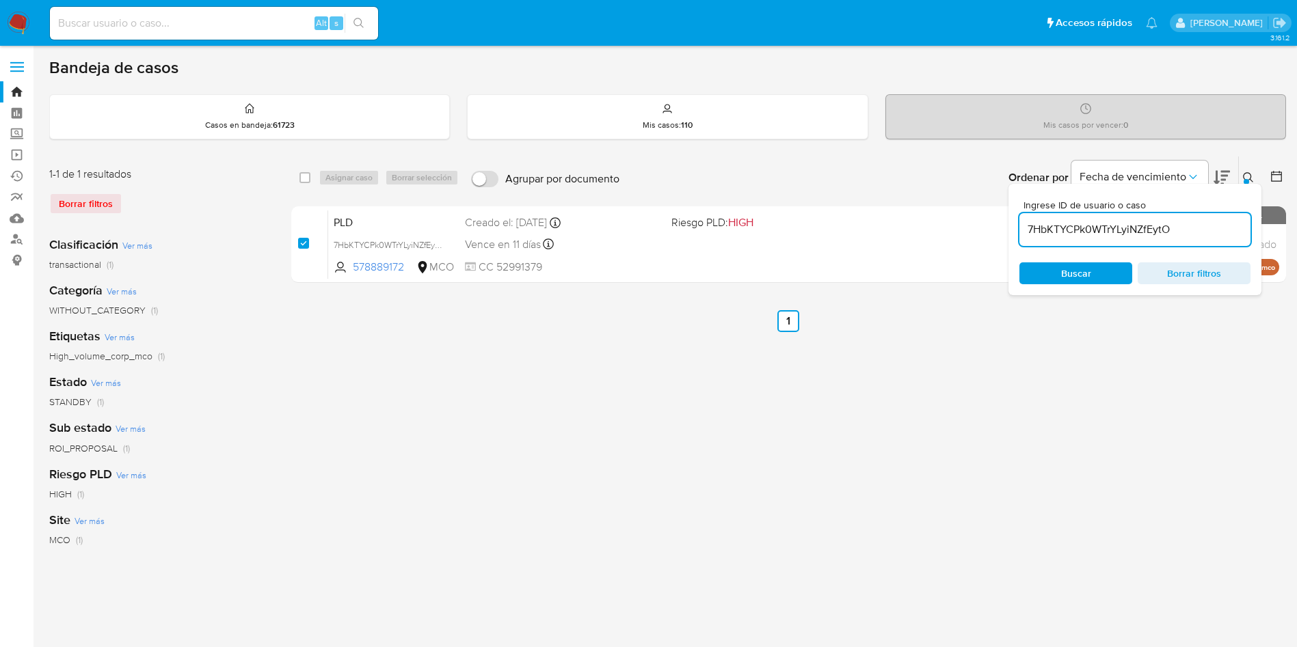
checkbox input "true"
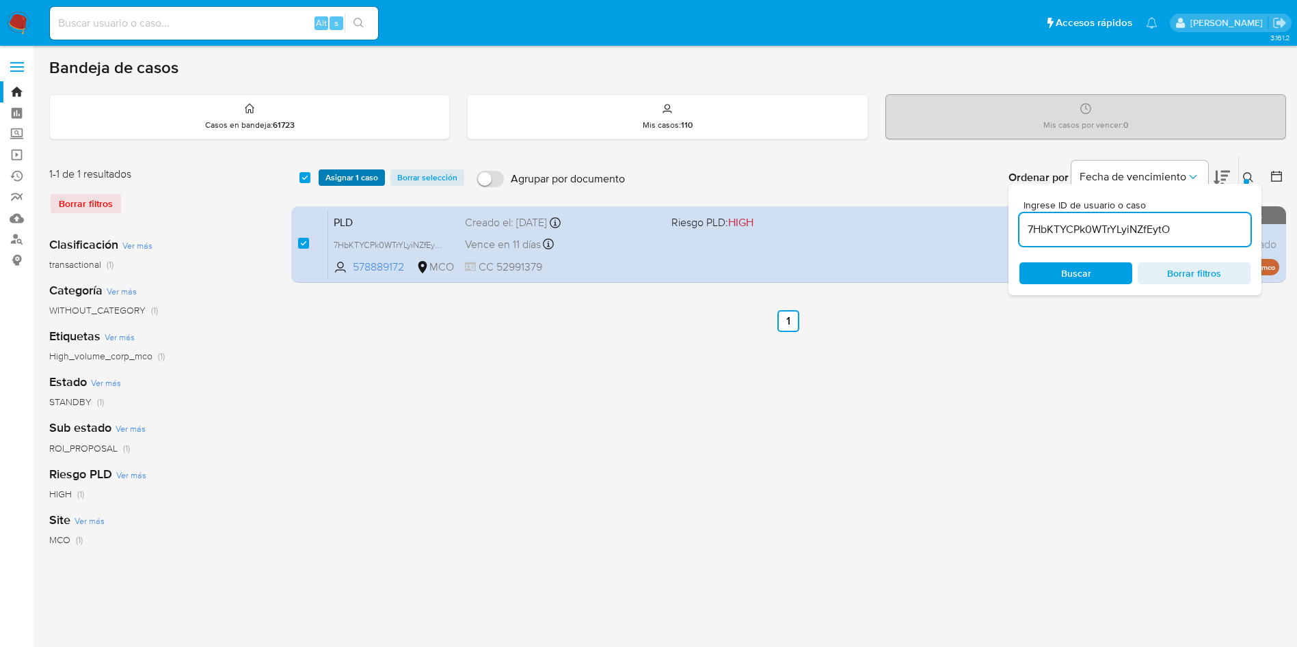
click at [343, 183] on span "Asignar 1 caso" at bounding box center [351, 178] width 53 height 14
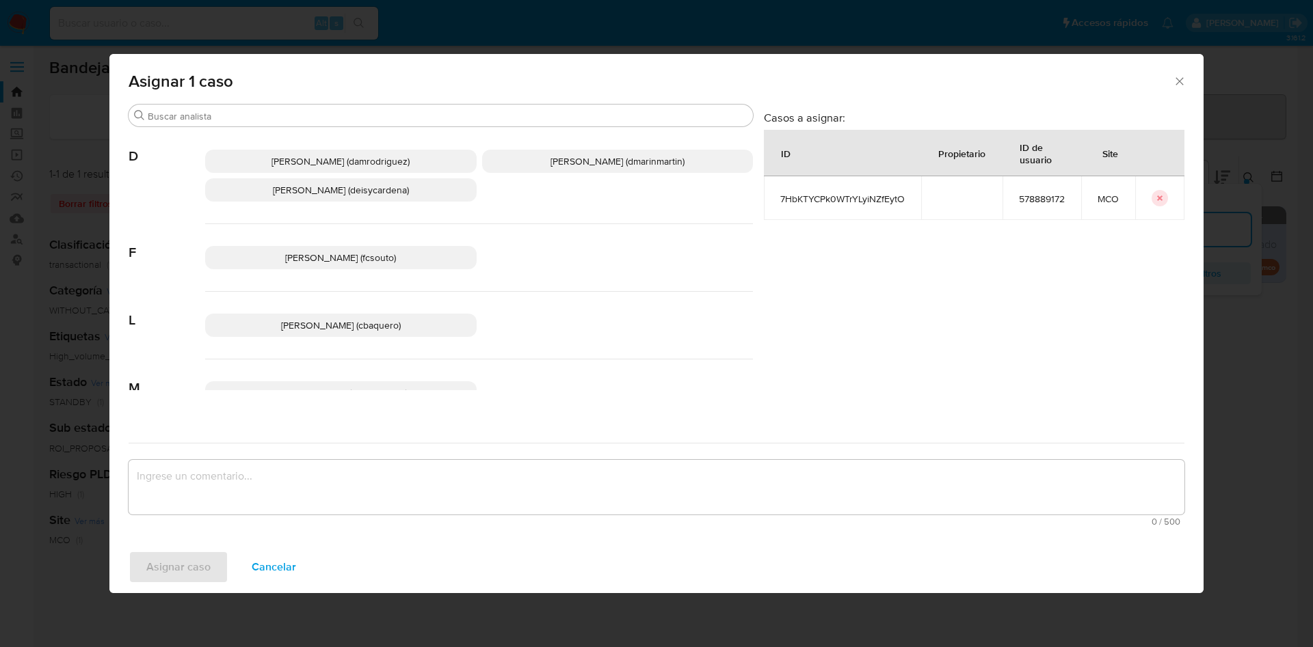
drag, startPoint x: 580, startPoint y: 155, endPoint x: 537, endPoint y: 372, distance: 221.1
click at [577, 165] on span "David Esteban Marin Martinez (dmarinmartin)" at bounding box center [617, 161] width 134 height 14
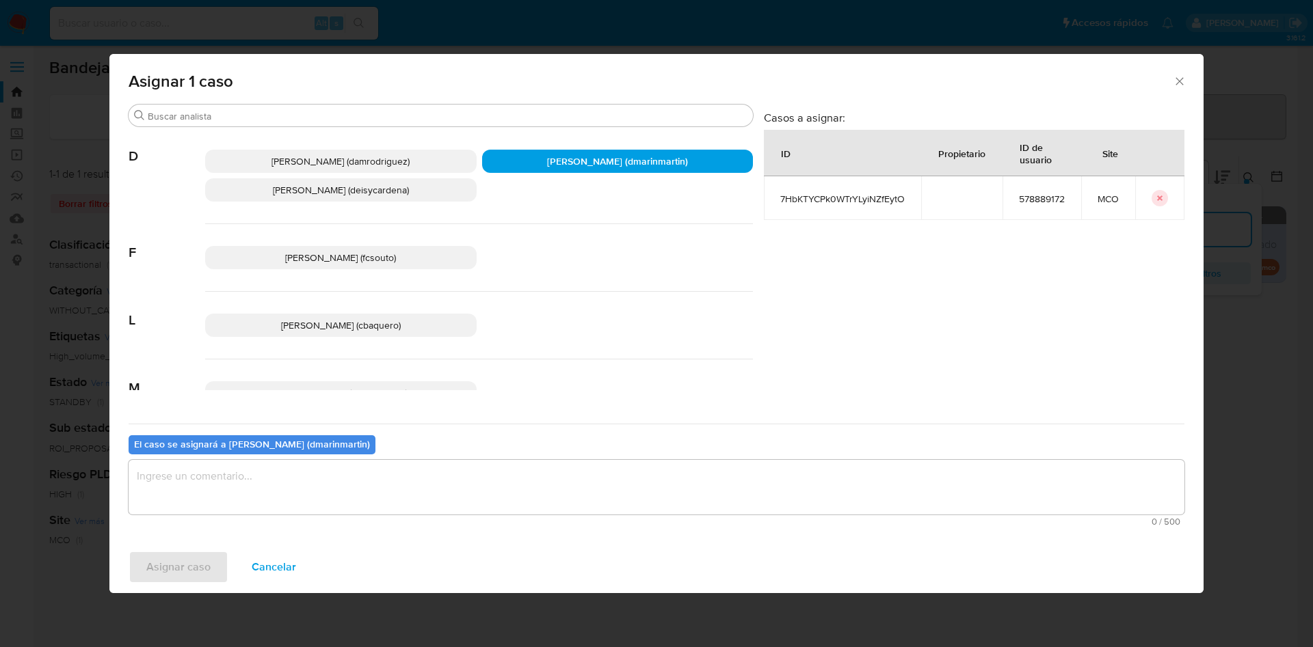
click at [538, 507] on textarea "assign-modal" at bounding box center [656, 487] width 1055 height 55
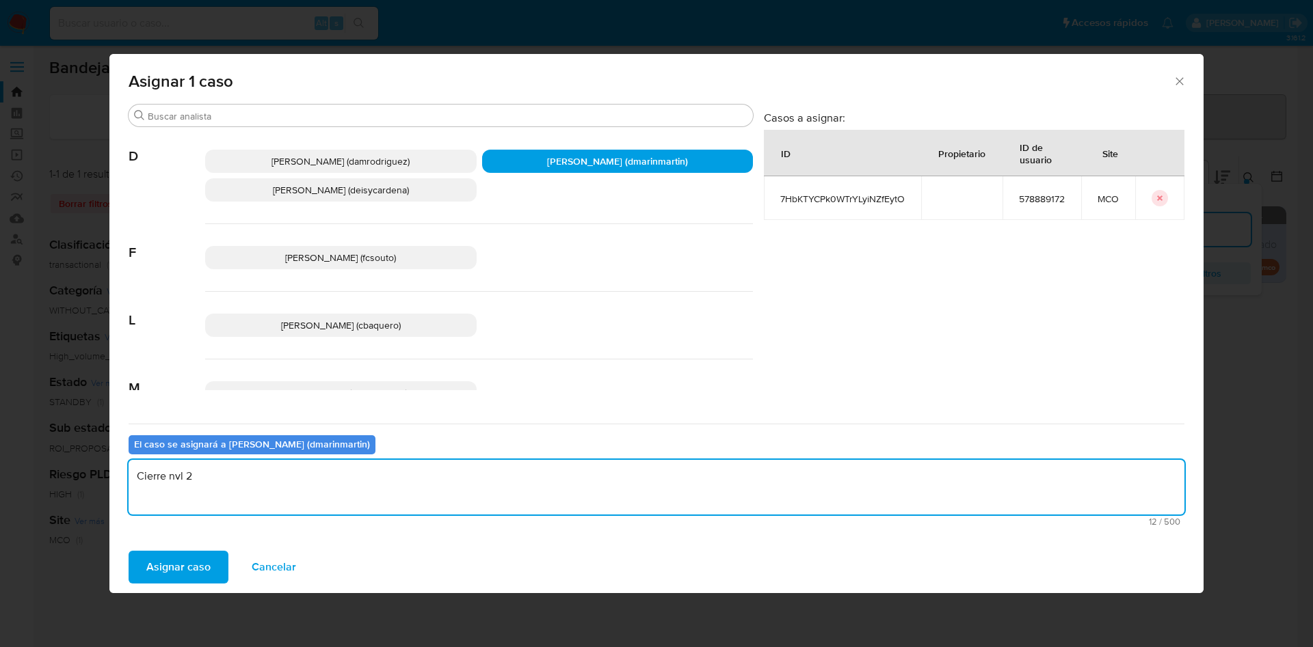
type textarea "Cierre nvl 2"
click at [129, 551] on button "Asignar caso" at bounding box center [179, 567] width 100 height 33
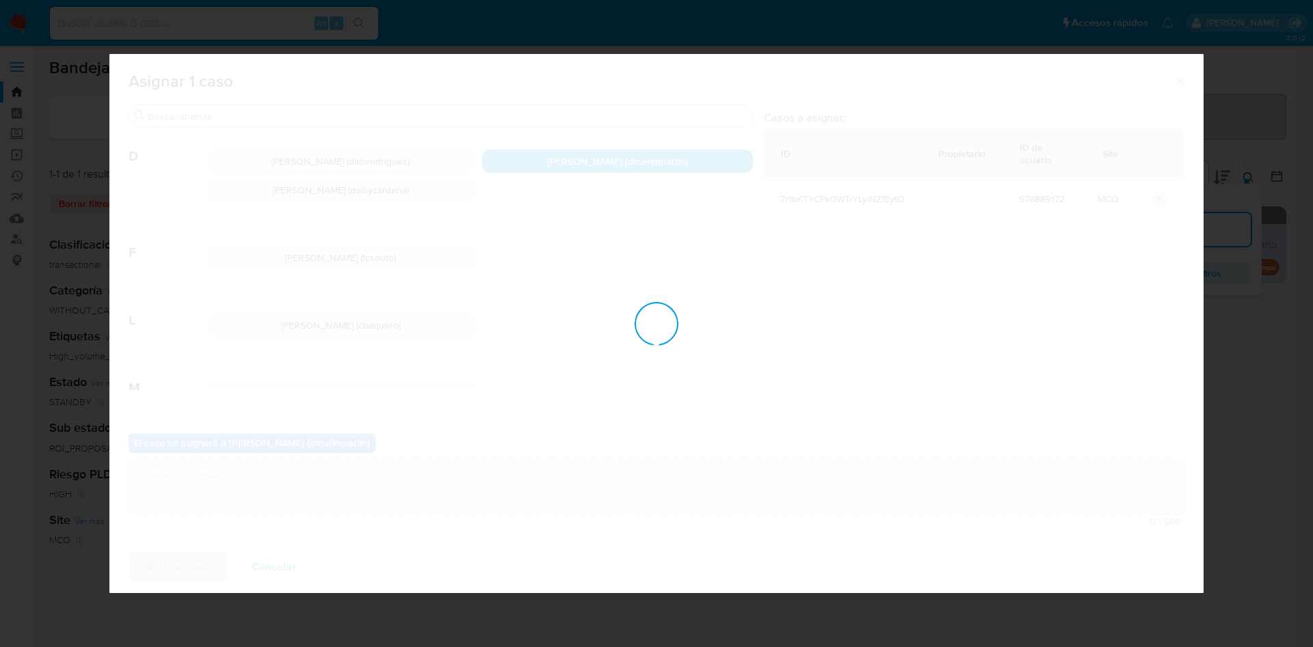
checkbox input "false"
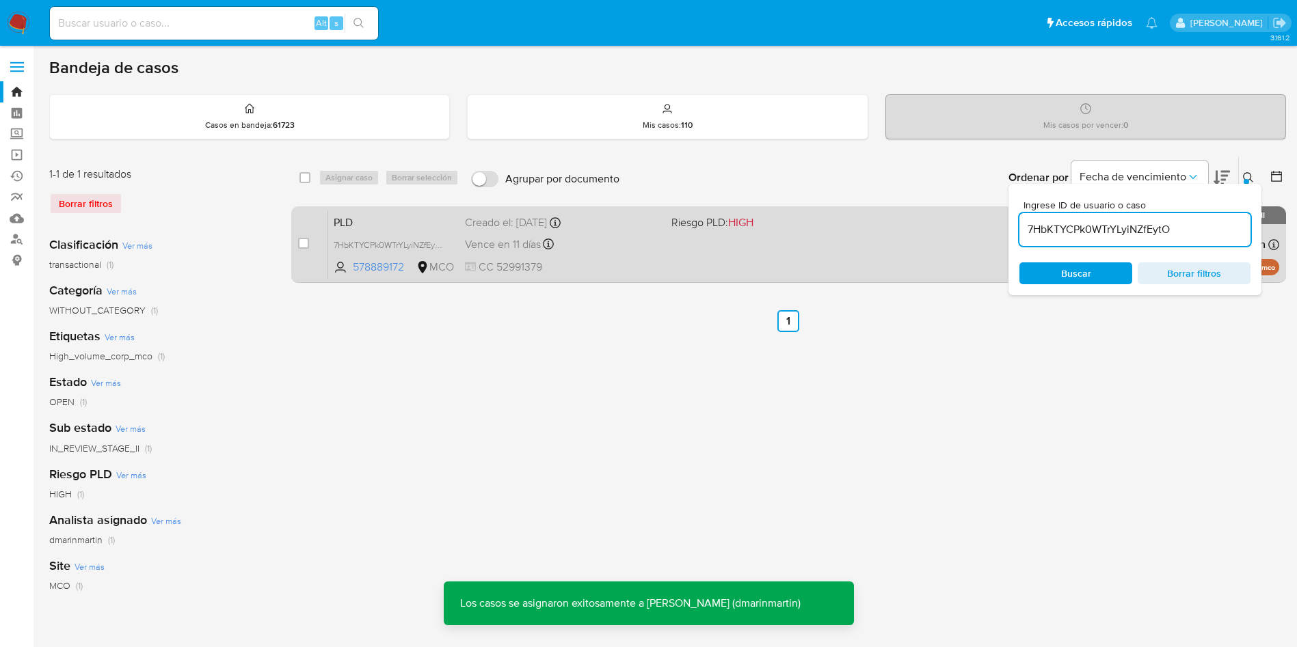
click at [612, 269] on span "CC 52991379" at bounding box center [563, 267] width 196 height 15
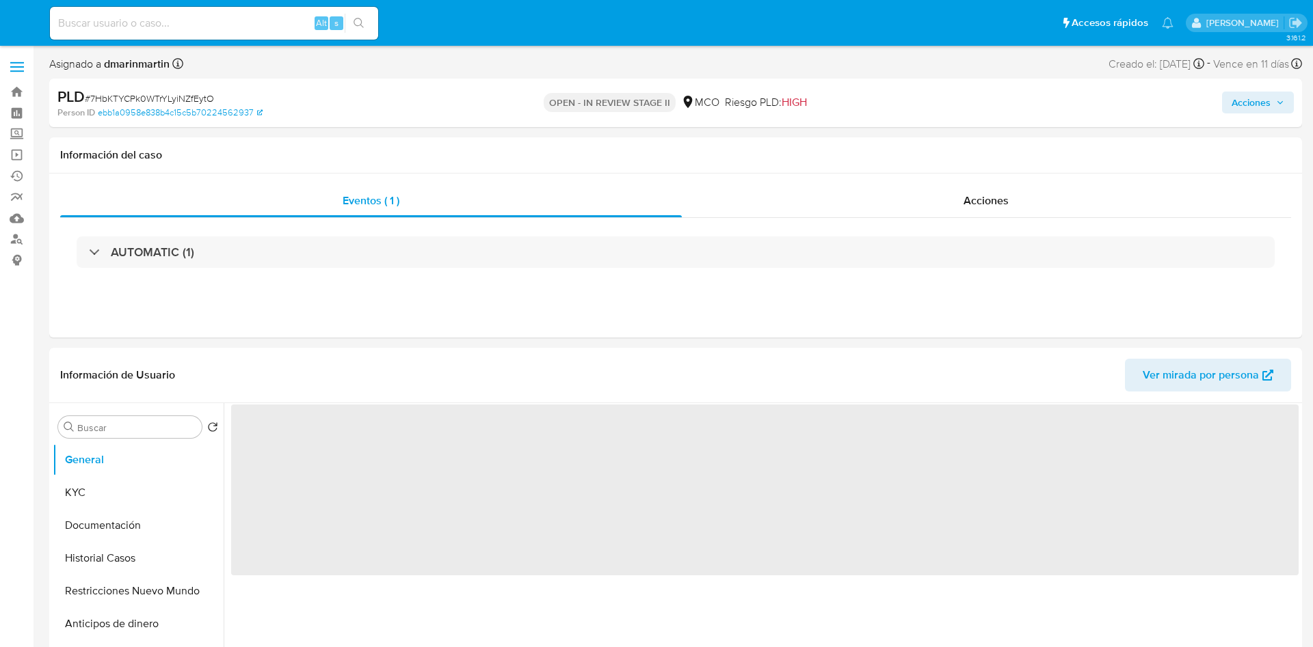
select select "10"
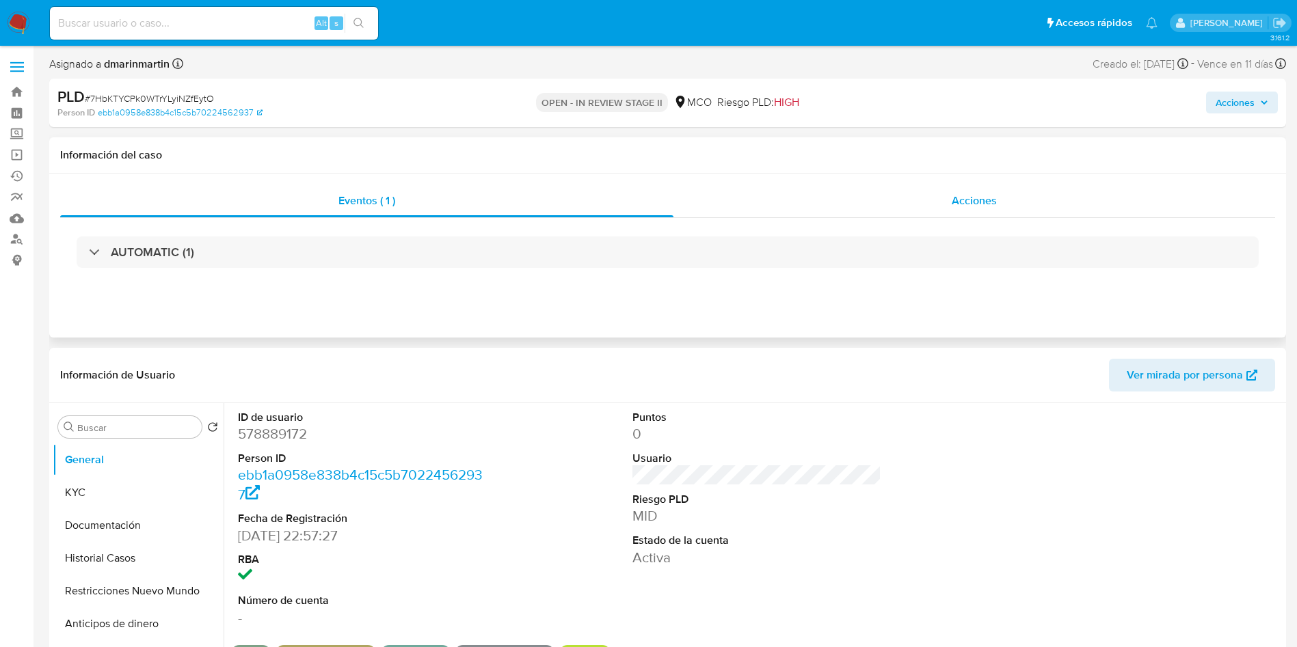
click at [948, 202] on div "Acciones" at bounding box center [974, 201] width 602 height 33
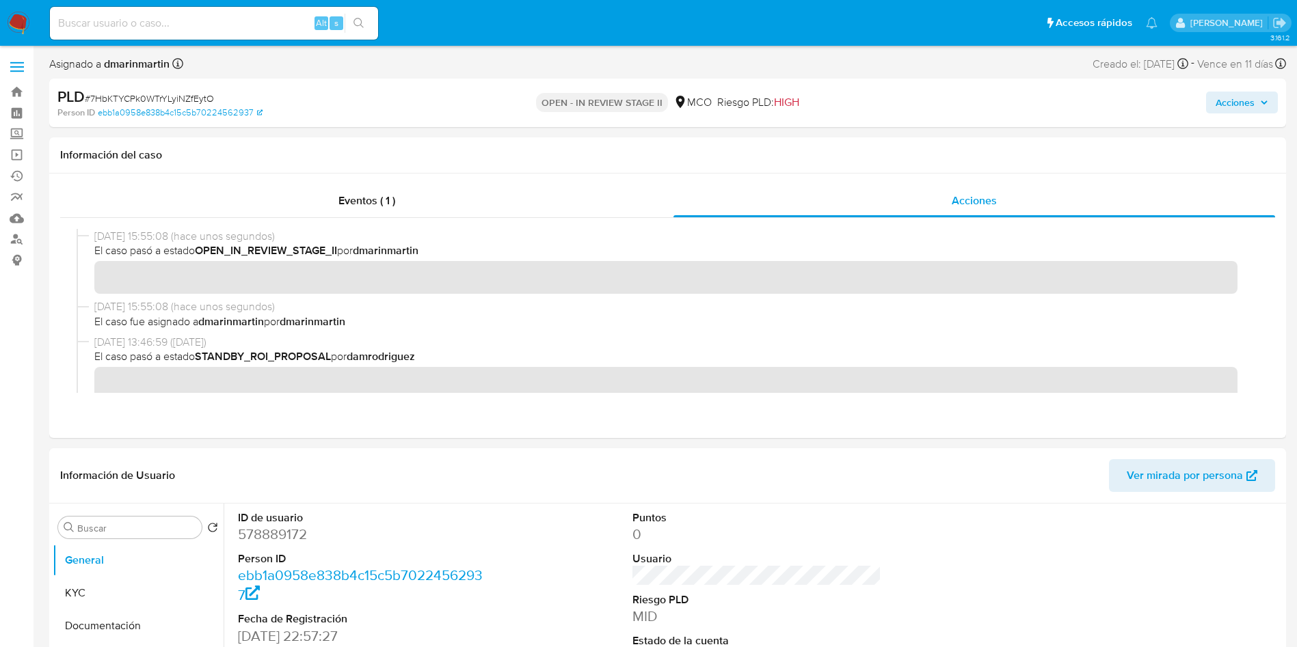
click at [1244, 106] on span "Acciones" at bounding box center [1234, 103] width 39 height 22
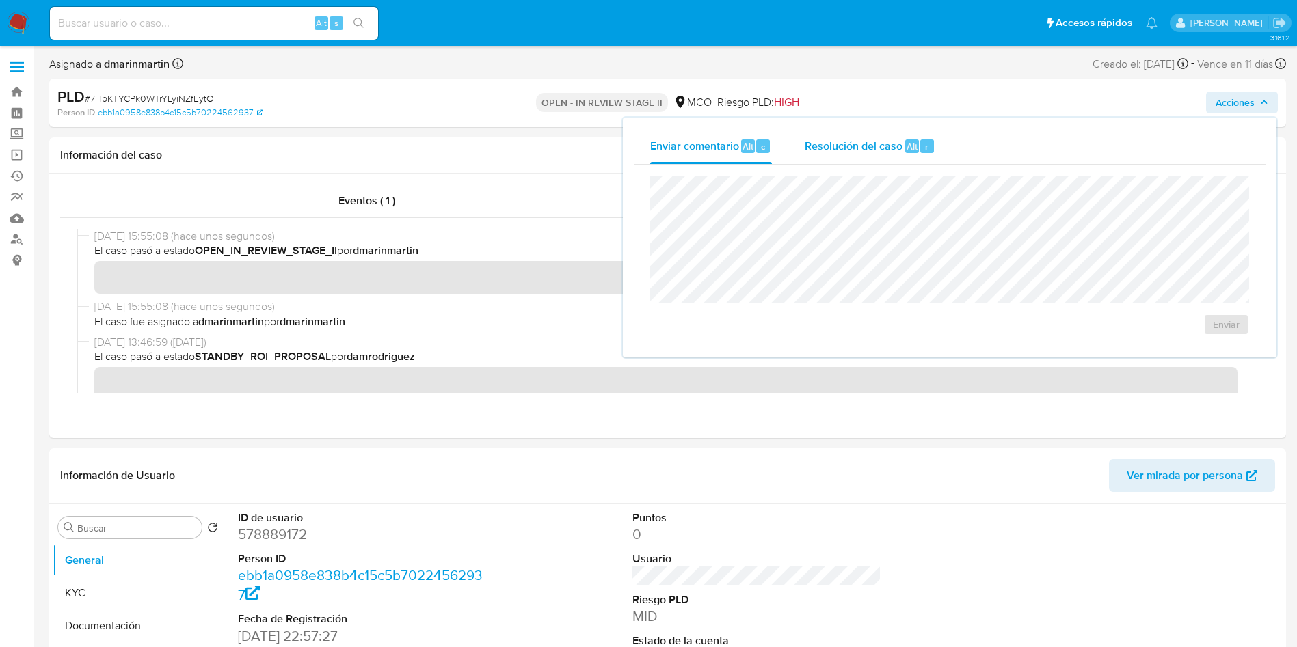
click at [838, 133] on div "Resolución del caso Alt r" at bounding box center [870, 147] width 131 height 36
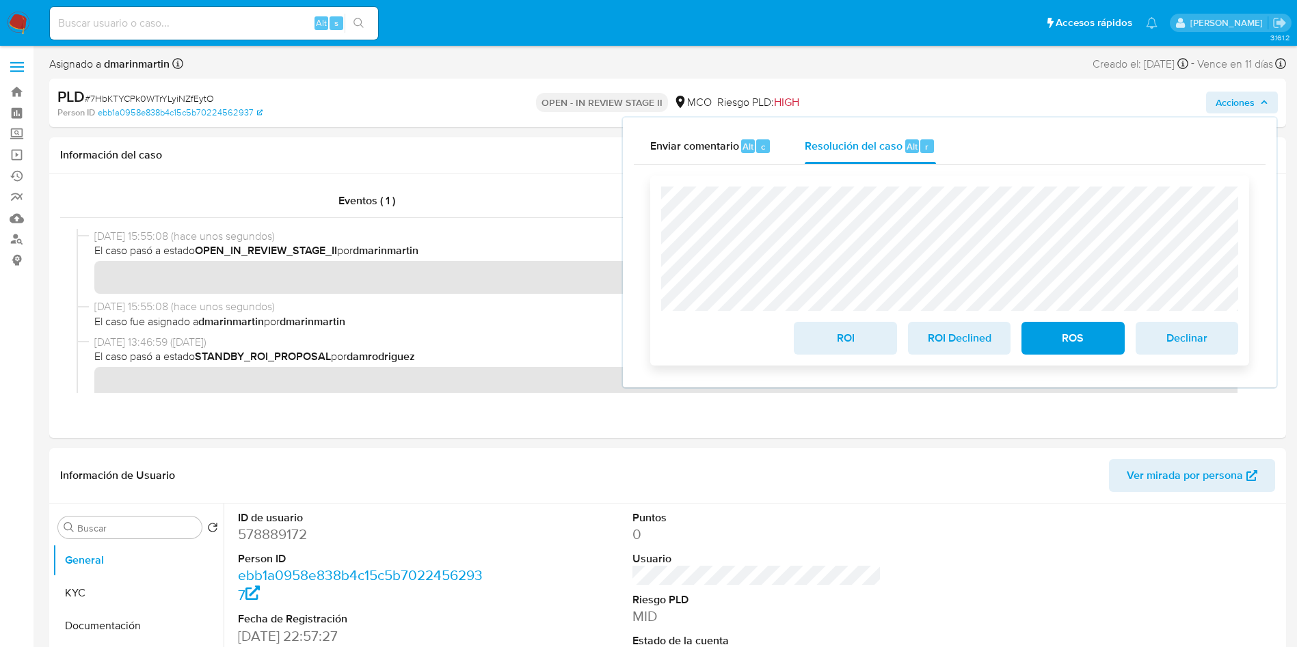
click at [863, 339] on span "ROI" at bounding box center [844, 338] width 67 height 30
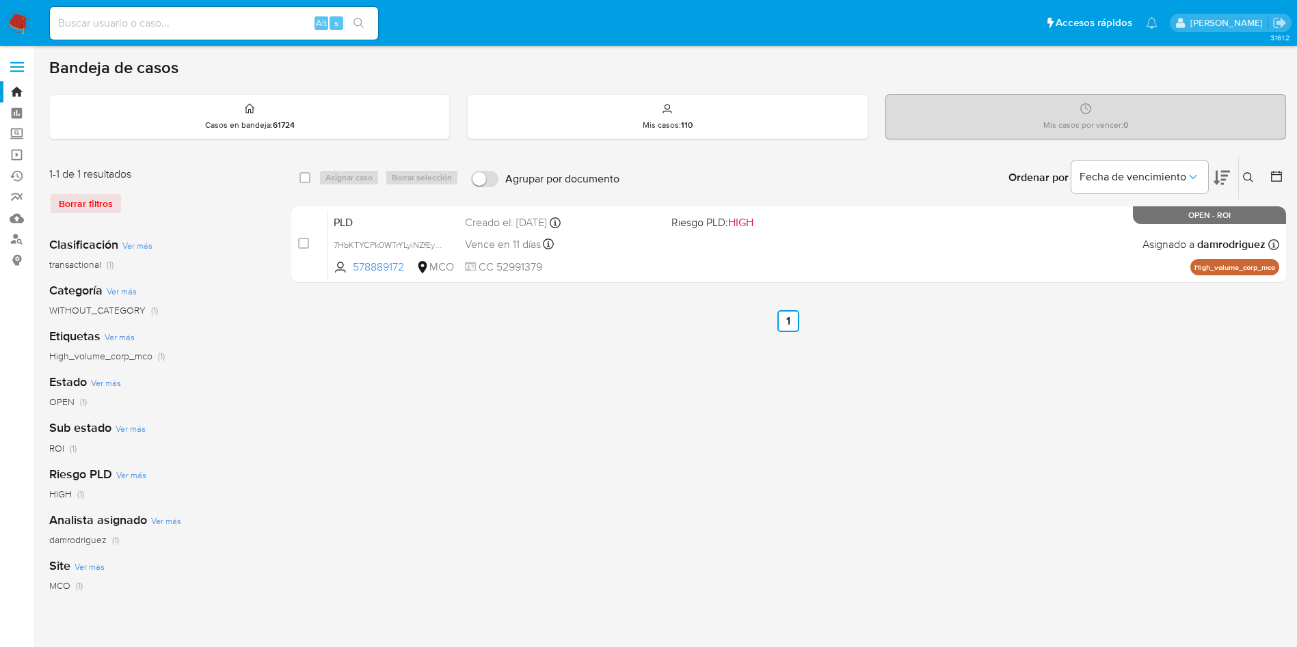
drag, startPoint x: 304, startPoint y: 243, endPoint x: 343, endPoint y: 186, distance: 69.4
click at [309, 239] on div "case-item-checkbox No es posible asignar el caso" at bounding box center [313, 244] width 30 height 69
drag, startPoint x: 306, startPoint y: 244, endPoint x: 345, endPoint y: 187, distance: 69.4
click at [307, 242] on input "checkbox" at bounding box center [303, 243] width 11 height 11
checkbox input "true"
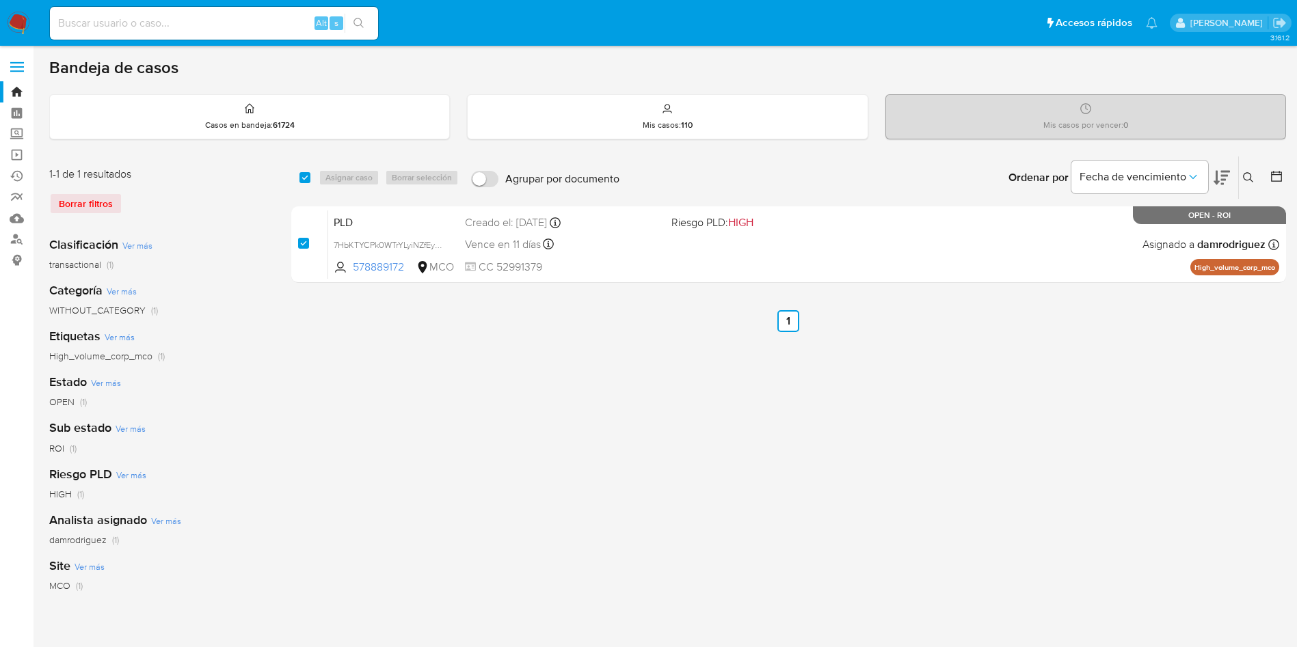
checkbox input "true"
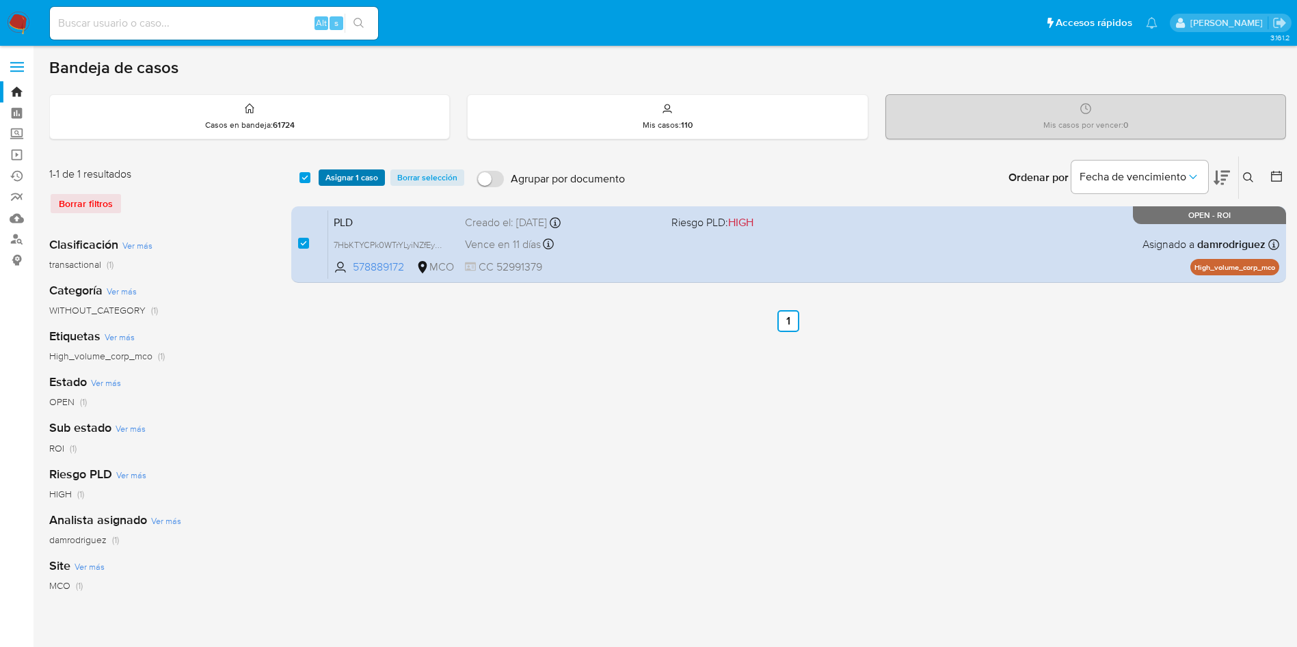
drag, startPoint x: 346, startPoint y: 182, endPoint x: 356, endPoint y: 180, distance: 10.5
click at [349, 180] on span "Asignar 1 caso" at bounding box center [351, 178] width 53 height 14
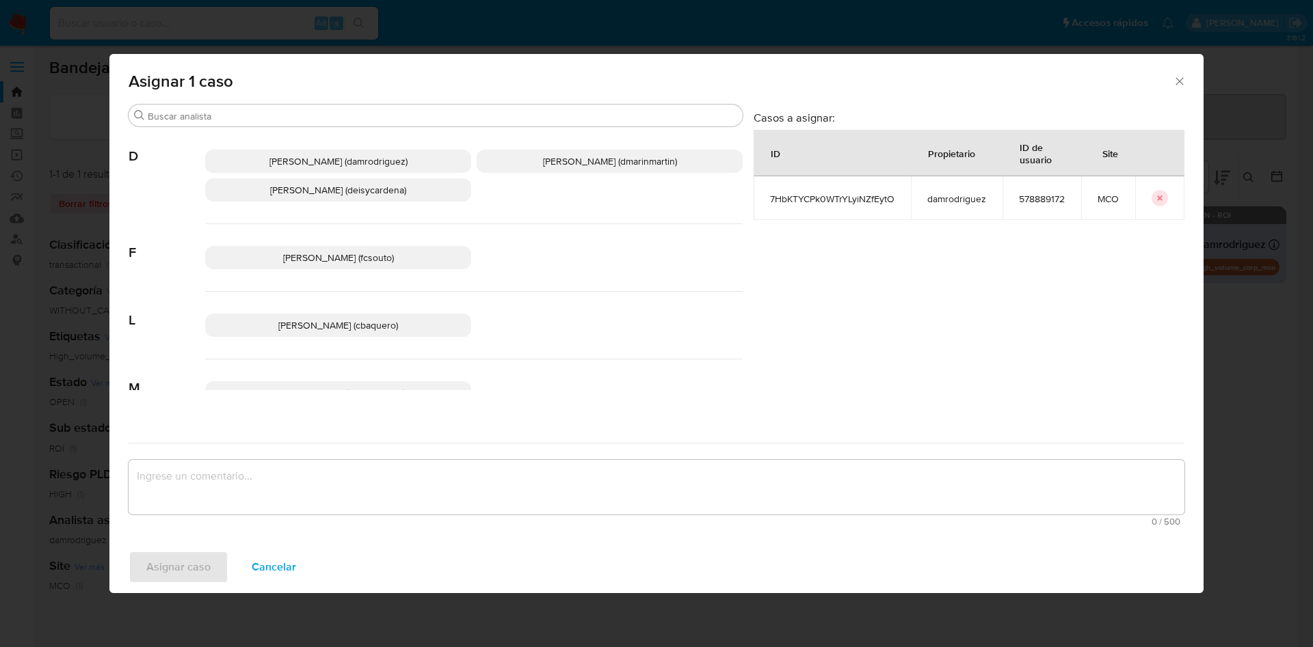
drag, startPoint x: 589, startPoint y: 155, endPoint x: 602, endPoint y: 282, distance: 127.1
click at [589, 157] on span "[PERSON_NAME] (dmarinmartin)" at bounding box center [610, 161] width 134 height 14
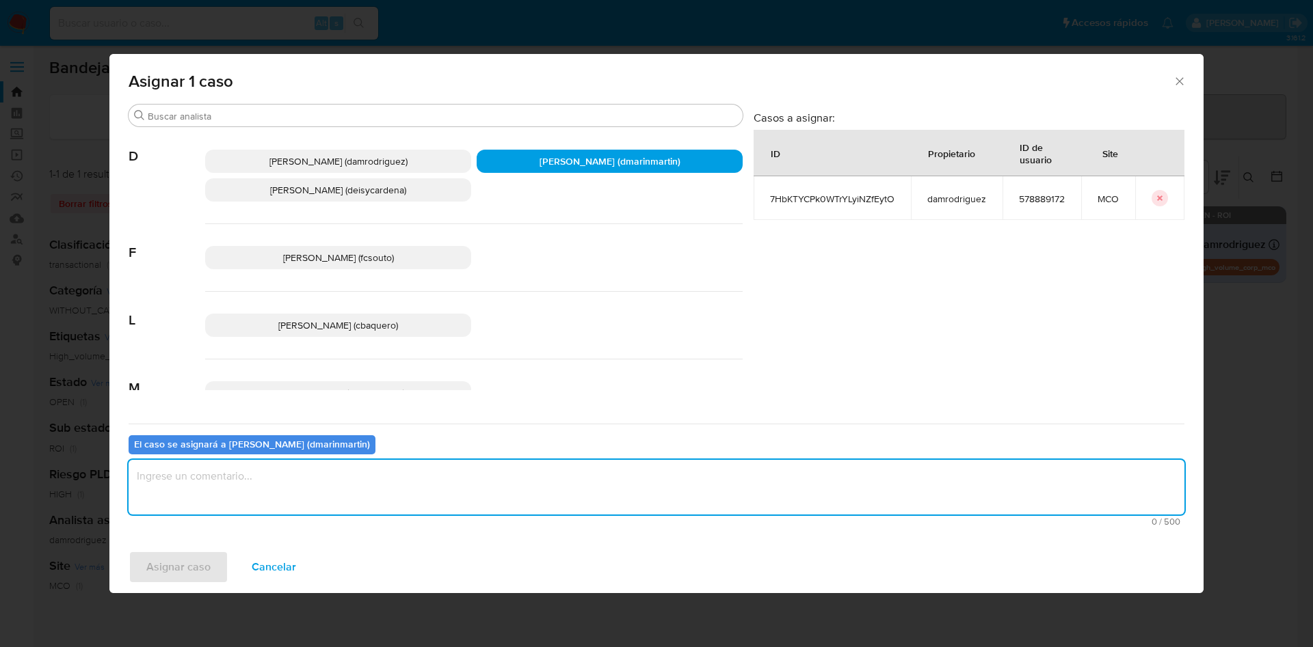
click at [609, 479] on textarea "assign-modal" at bounding box center [656, 487] width 1055 height 55
type textarea "Cierre nvl 2"
click at [129, 551] on button "Asignar caso" at bounding box center [179, 567] width 100 height 33
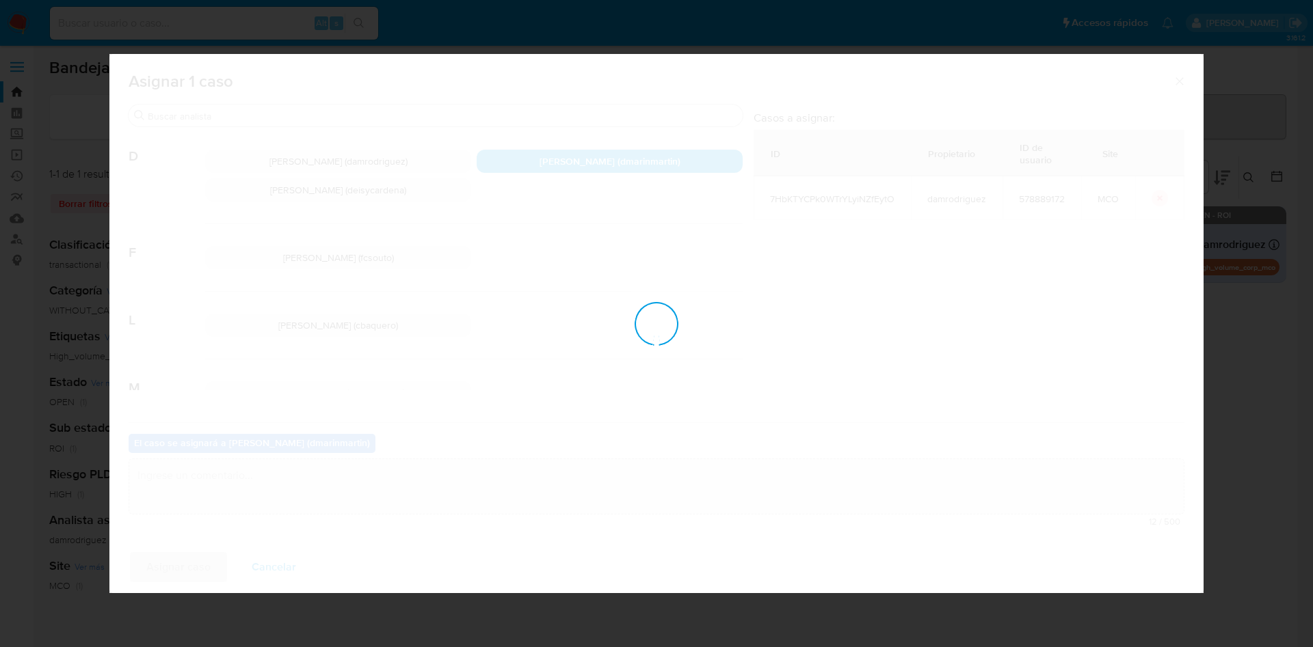
checkbox input "false"
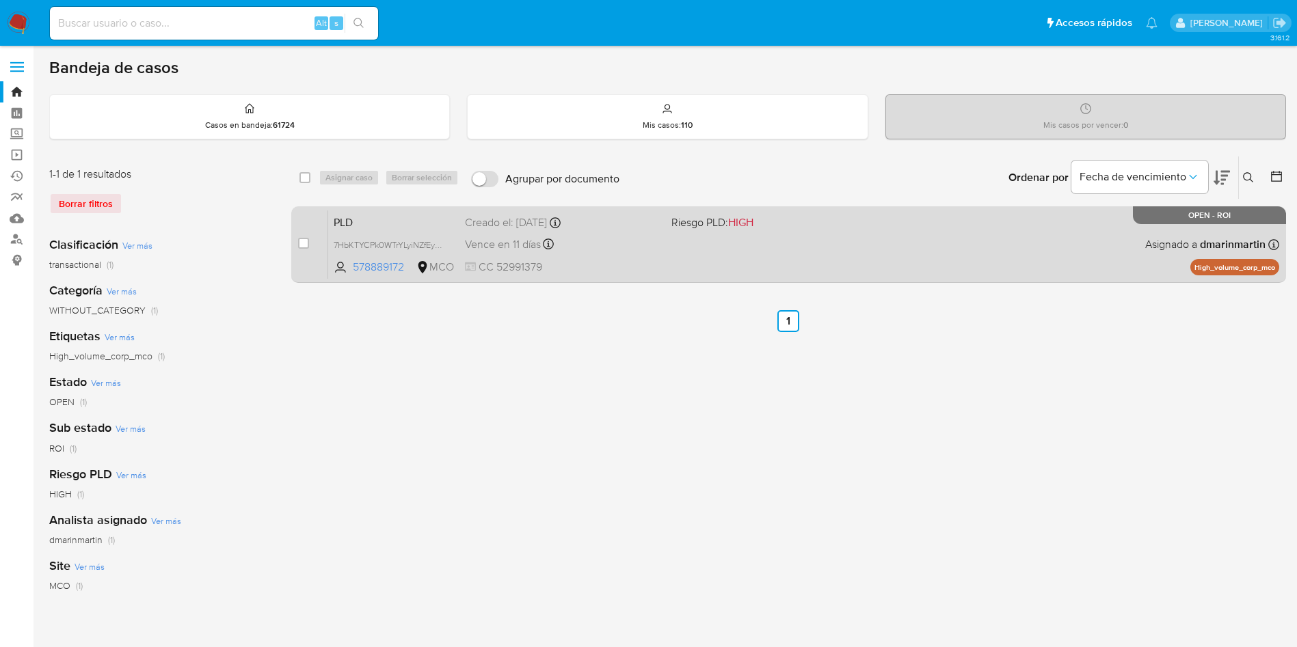
click at [674, 273] on div "PLD 7HbKTYCPk0WTrYLyiNZfEytO 578889172 MCO Riesgo PLD: HIGH Creado el: 12/07/20…" at bounding box center [803, 244] width 951 height 69
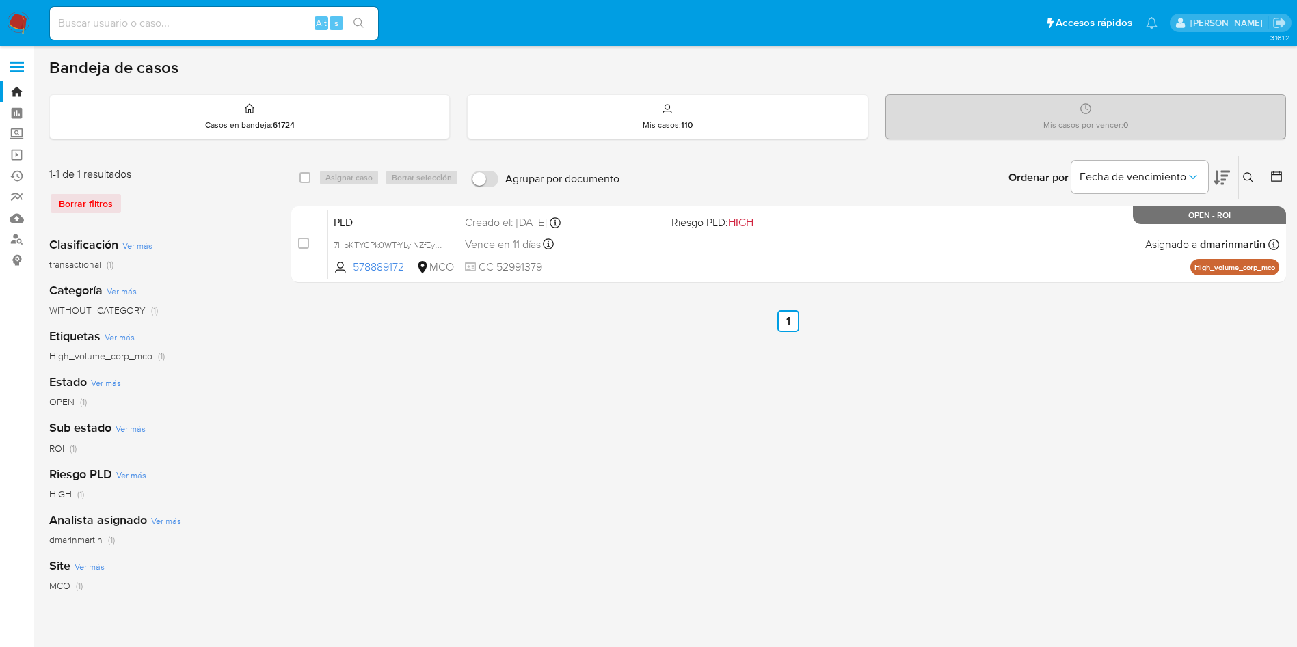
click at [1253, 182] on icon at bounding box center [1248, 177] width 11 height 11
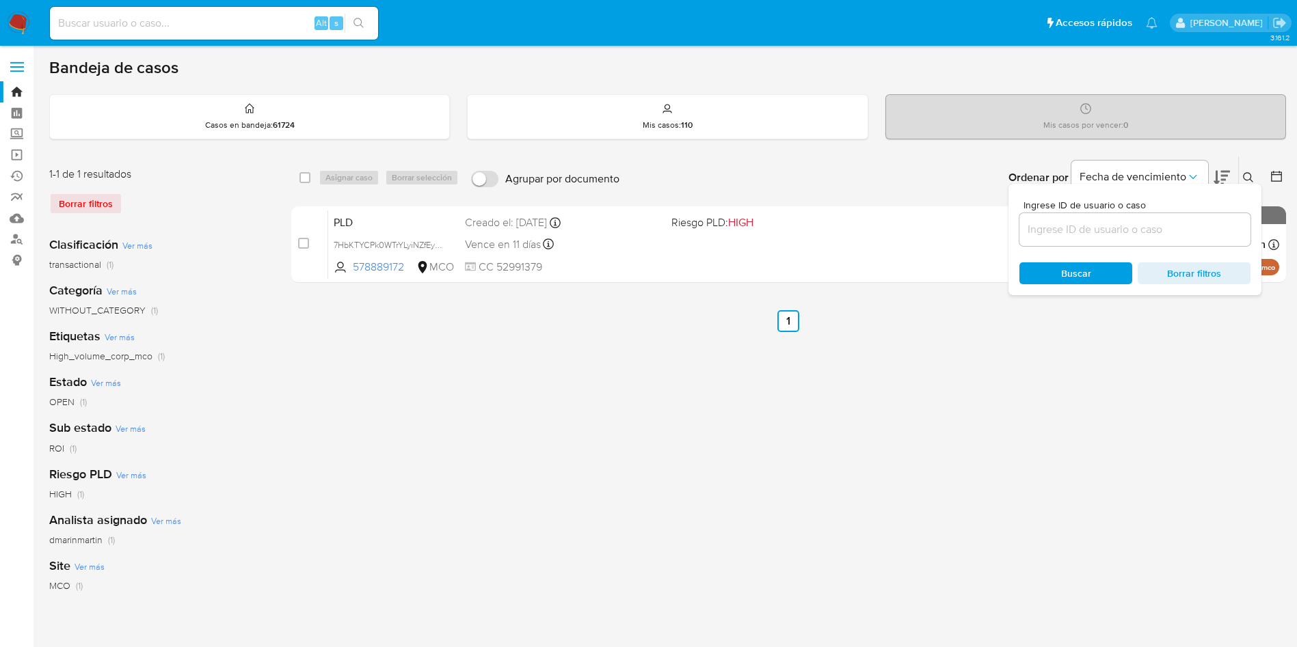
click at [1132, 224] on input at bounding box center [1134, 230] width 231 height 18
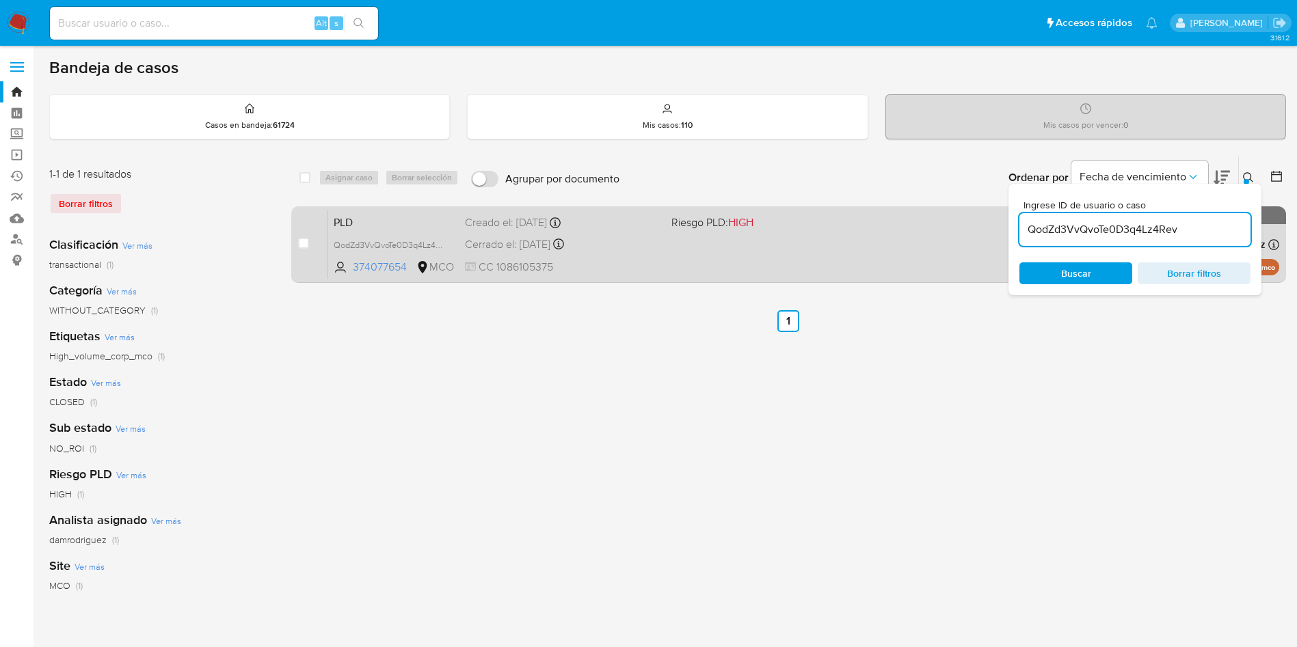
drag, startPoint x: 1244, startPoint y: 171, endPoint x: 1244, endPoint y: 224, distance: 53.3
click at [1244, 173] on button at bounding box center [1250, 178] width 23 height 16
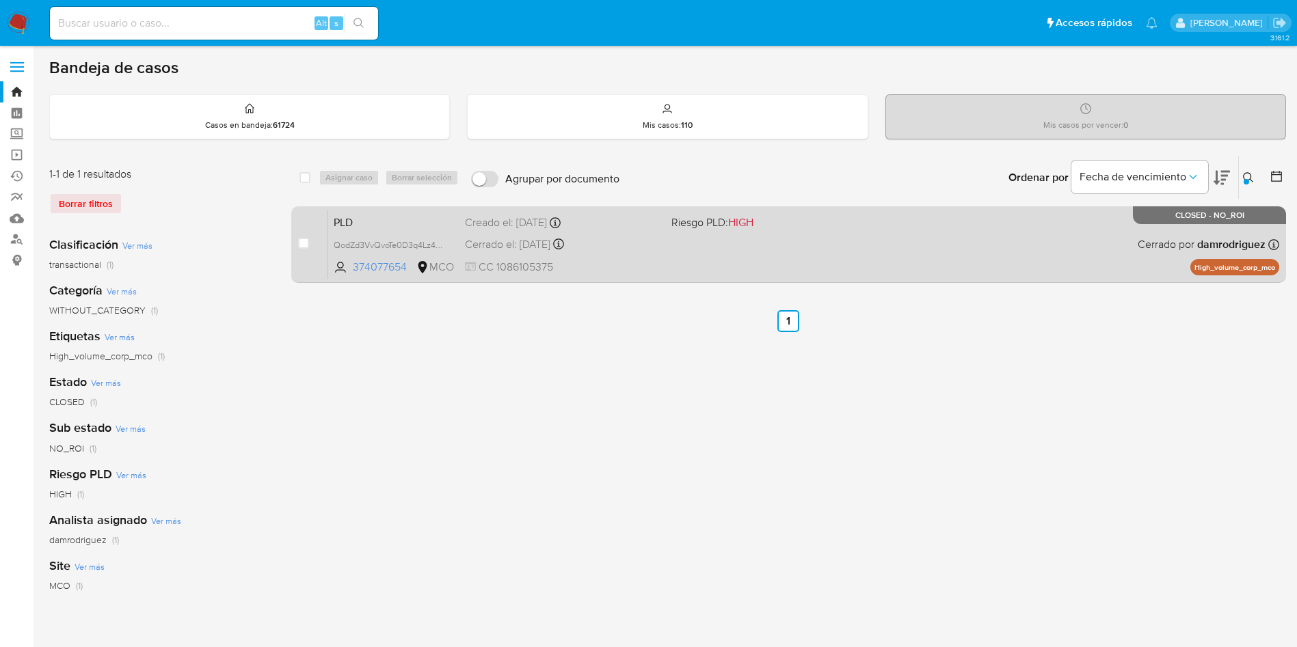
click at [984, 248] on div "PLD QodZd3VvQvoTe0D3q4Lz4Rev 374077654 MCO Riesgo PLD: HIGH Creado el: 12/07/20…" at bounding box center [803, 244] width 951 height 69
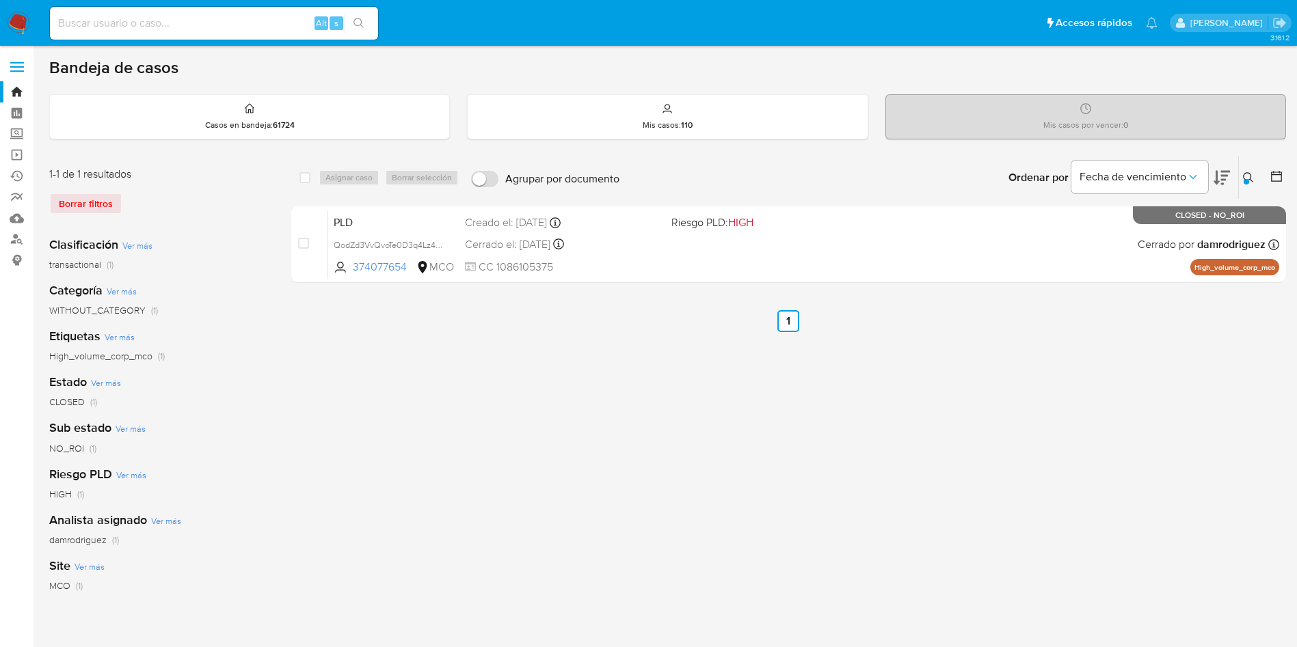
click at [1239, 193] on div "Ingrese ID de usuario o caso QodZd3VvQvoTe0D3q4Lz4Rev Buscar Borrar filtros" at bounding box center [1249, 178] width 23 height 42
click at [1243, 179] on icon at bounding box center [1248, 177] width 11 height 11
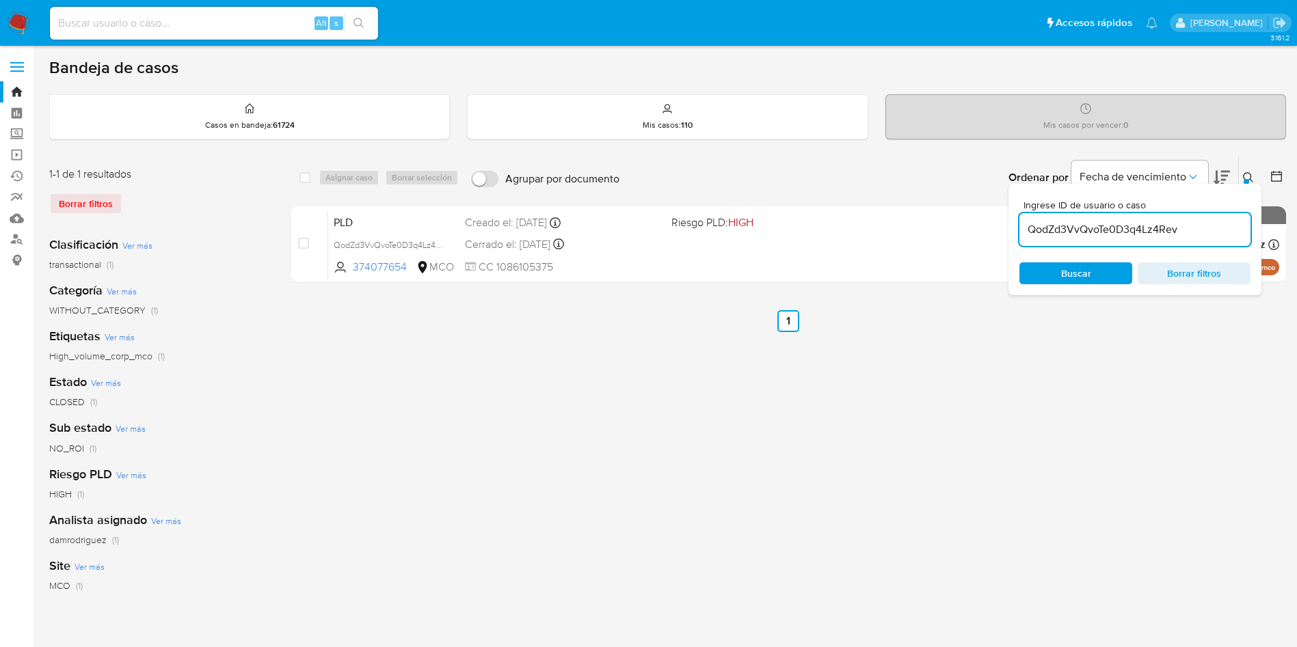
click at [1091, 232] on input "QodZd3VvQvoTe0D3q4Lz4Rev" at bounding box center [1134, 230] width 231 height 18
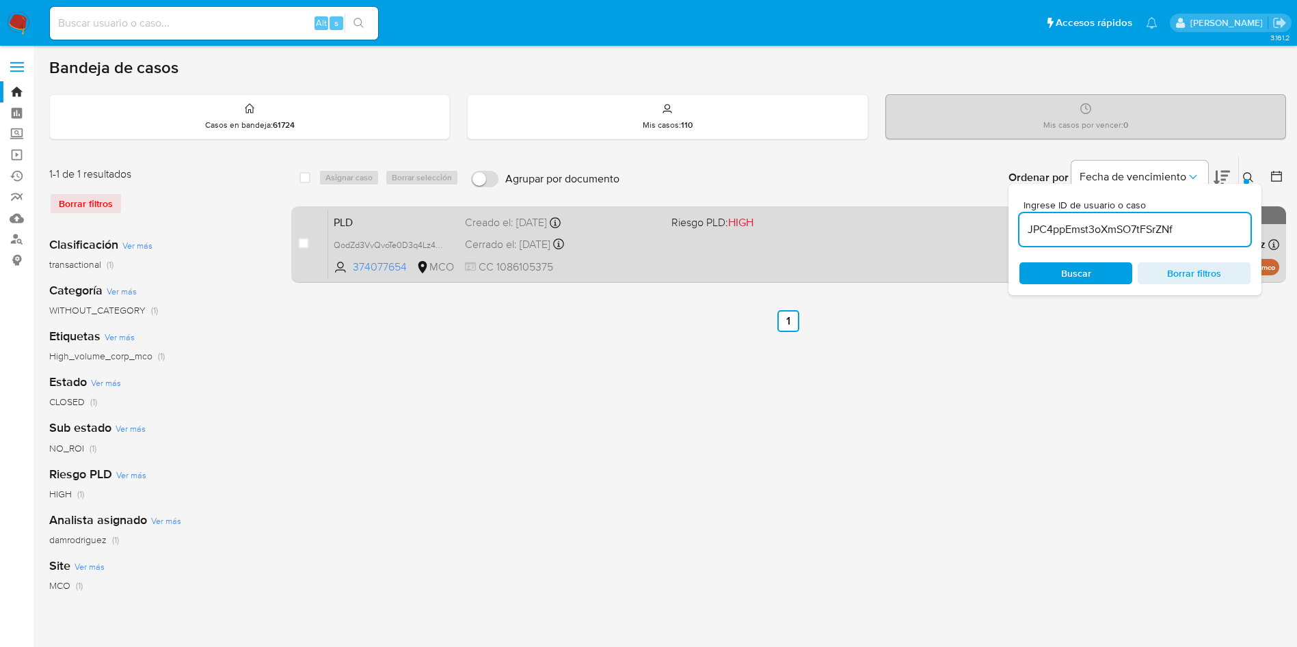
type input "JPC4ppEmst3oXmSO7tFSrZNf"
click at [301, 247] on input "checkbox" at bounding box center [303, 243] width 11 height 11
checkbox input "true"
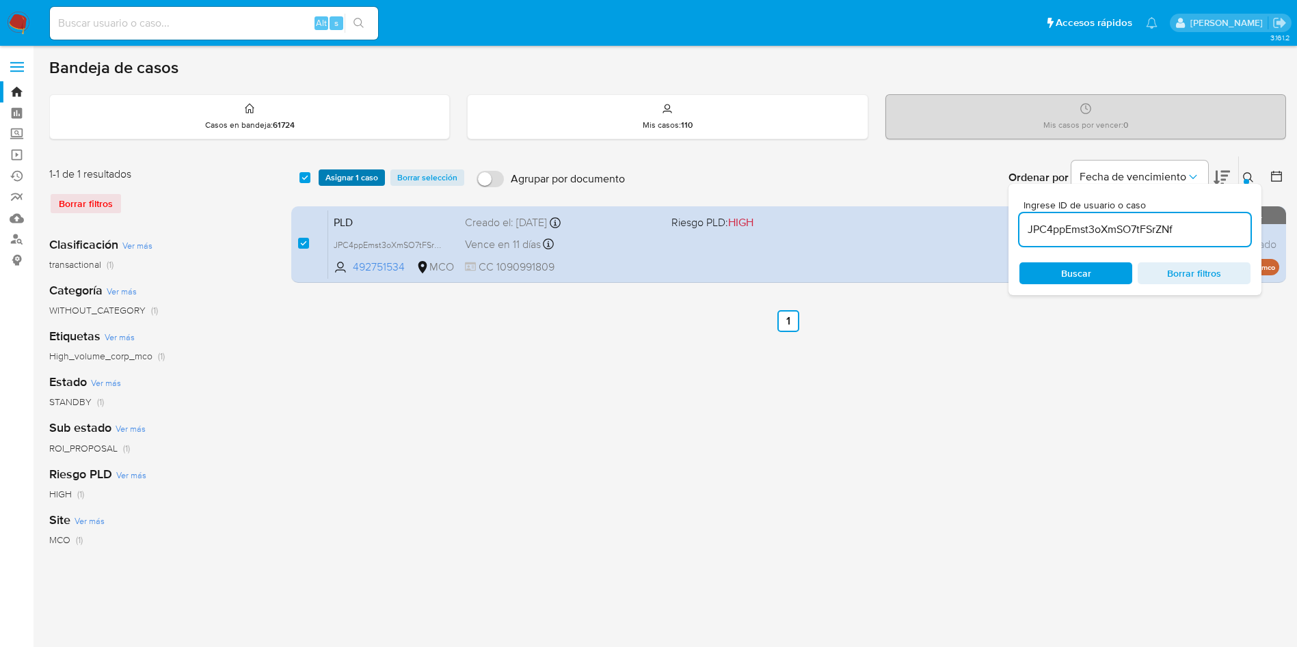
click at [338, 172] on span "Asignar 1 caso" at bounding box center [351, 178] width 53 height 14
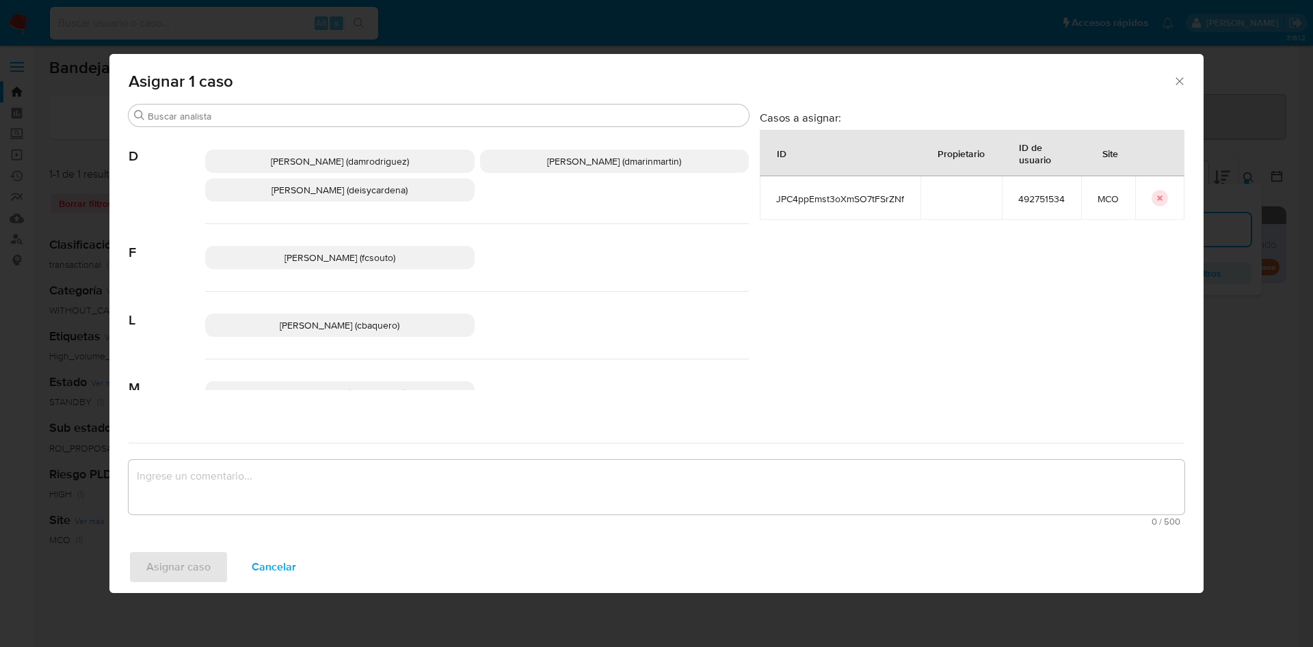
drag, startPoint x: 554, startPoint y: 172, endPoint x: 550, endPoint y: 441, distance: 269.4
click at [554, 175] on div "Damian Rodriguez (damrodriguez) David Esteban Marin Martinez (dmarinmartin) Dei…" at bounding box center [476, 176] width 543 height 96
drag, startPoint x: 554, startPoint y: 167, endPoint x: 526, endPoint y: 438, distance: 272.2
click at [554, 173] on div "Damian Rodriguez (damrodriguez) David Esteban Marin Martinez (dmarinmartin) Dei…" at bounding box center [476, 176] width 543 height 96
drag, startPoint x: 589, startPoint y: 152, endPoint x: 589, endPoint y: 161, distance: 8.2
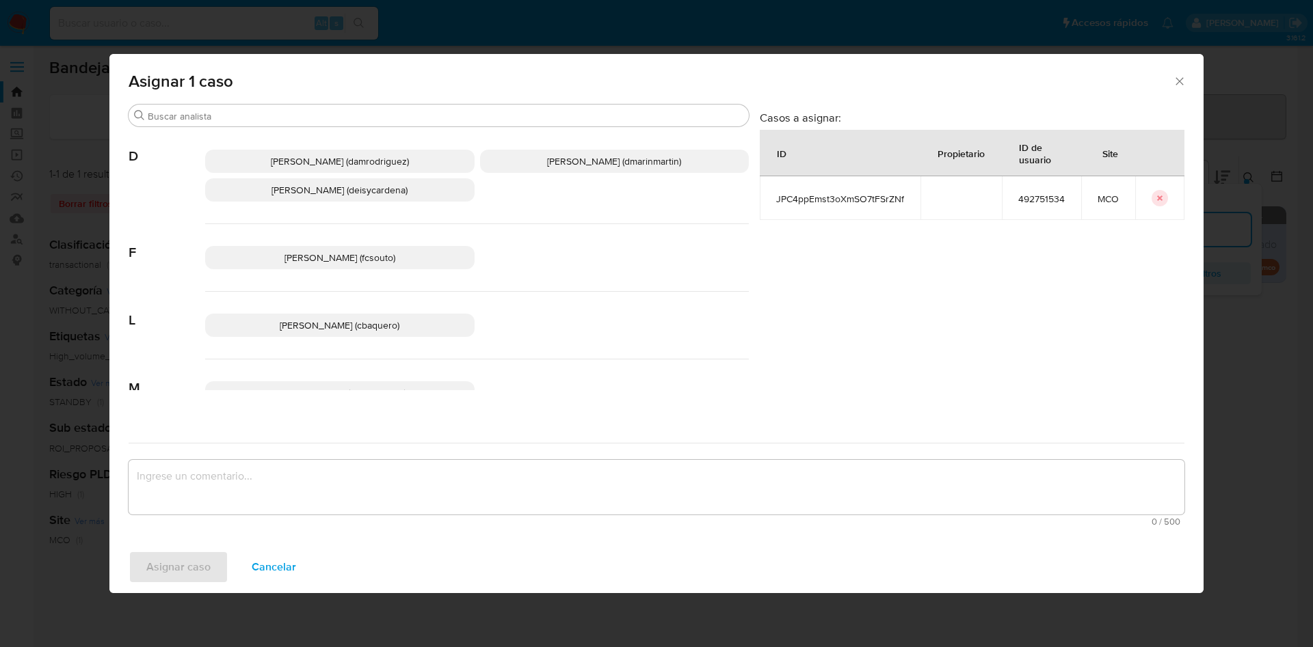
click at [589, 157] on p "[PERSON_NAME] (dmarinmartin)" at bounding box center [614, 161] width 269 height 23
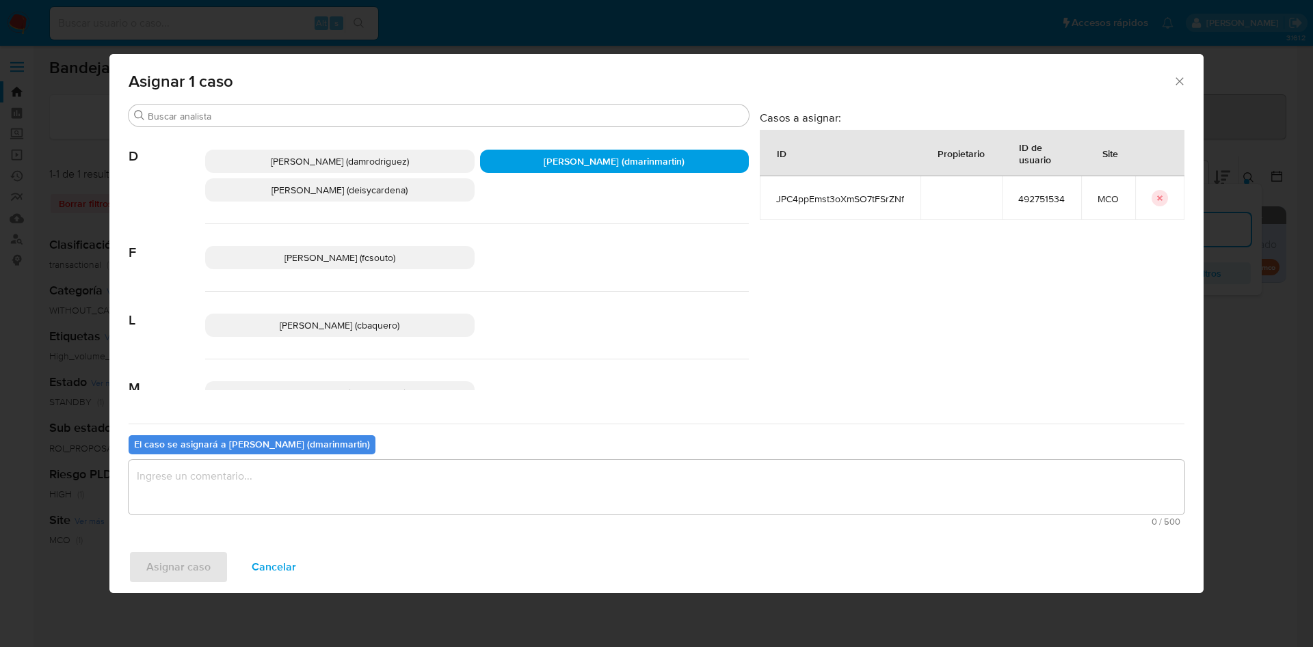
click at [580, 479] on textarea "assign-modal" at bounding box center [656, 487] width 1055 height 55
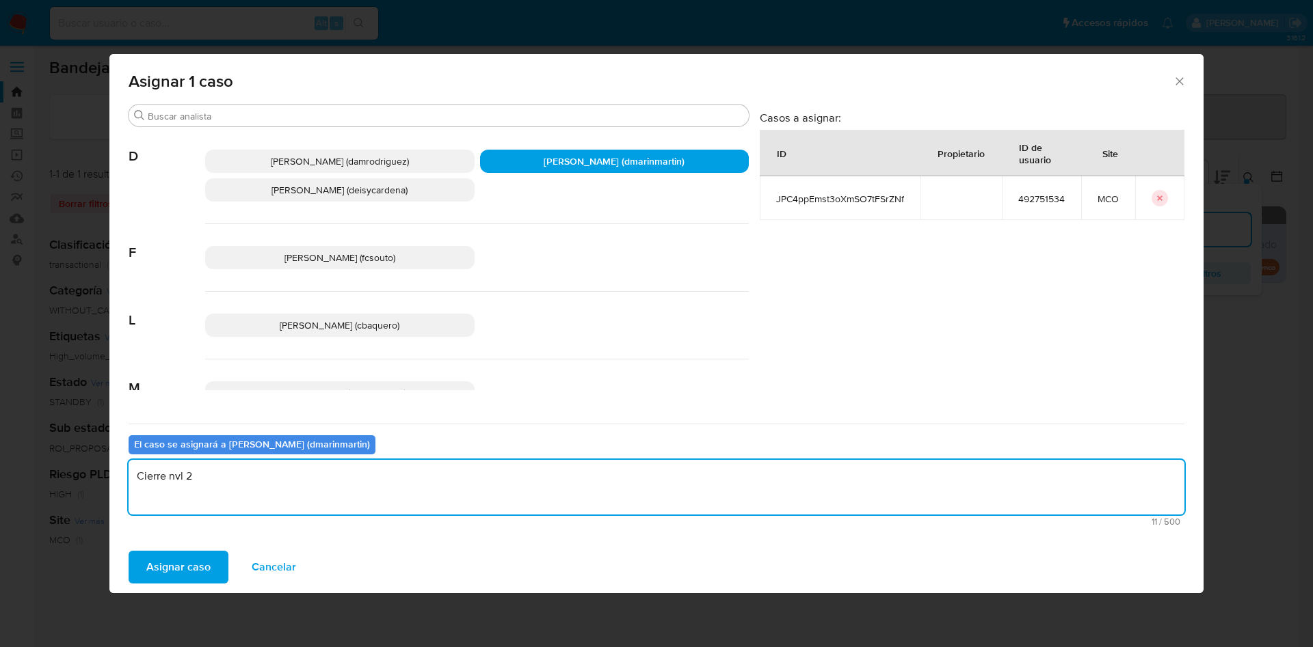
type textarea "Cierre nvl 2"
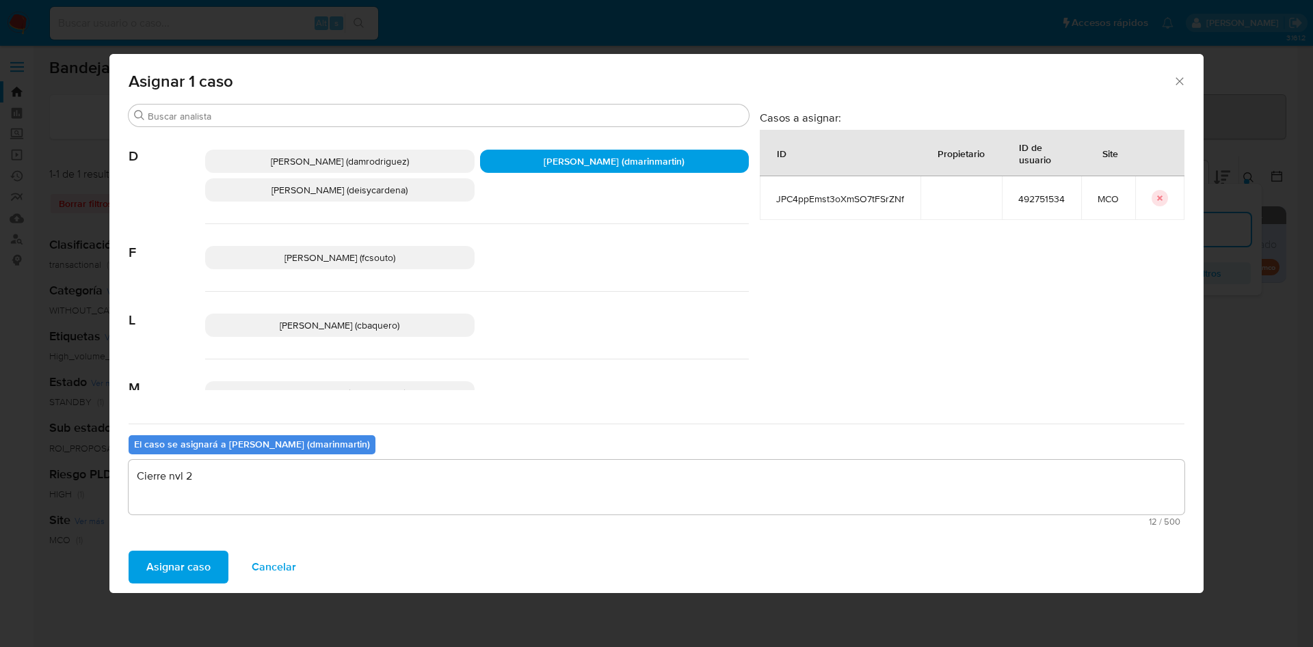
click at [129, 551] on button "Asignar caso" at bounding box center [179, 567] width 100 height 33
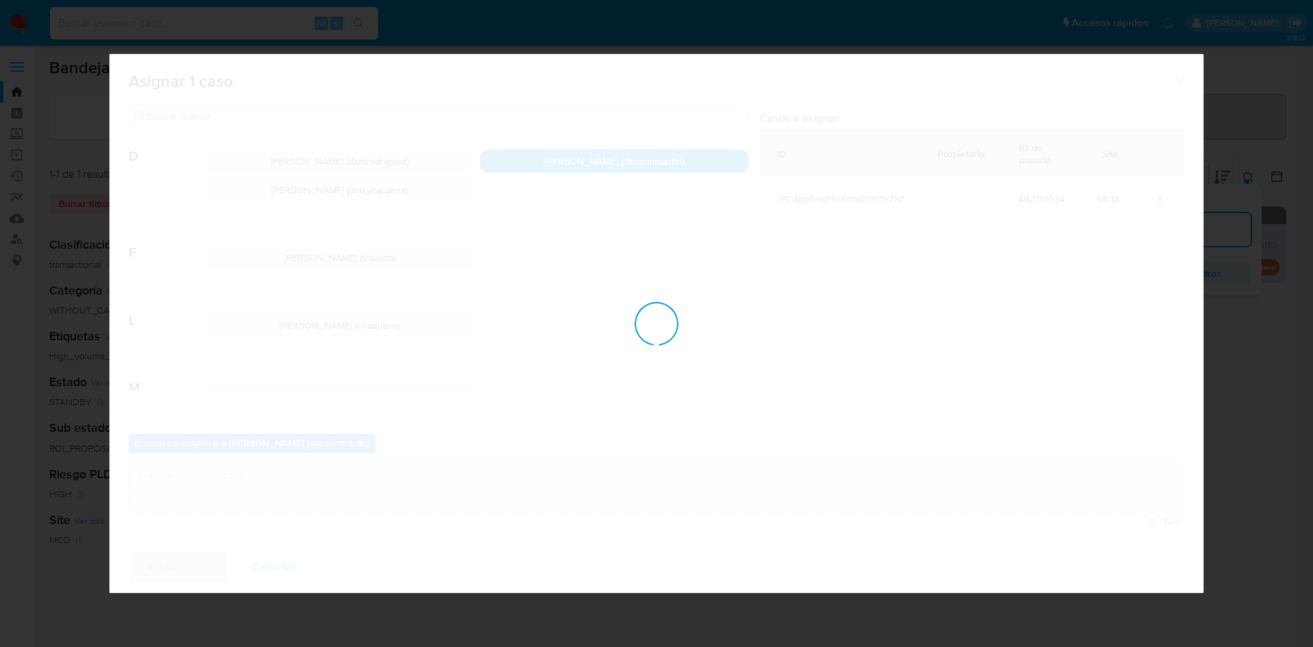
checkbox input "false"
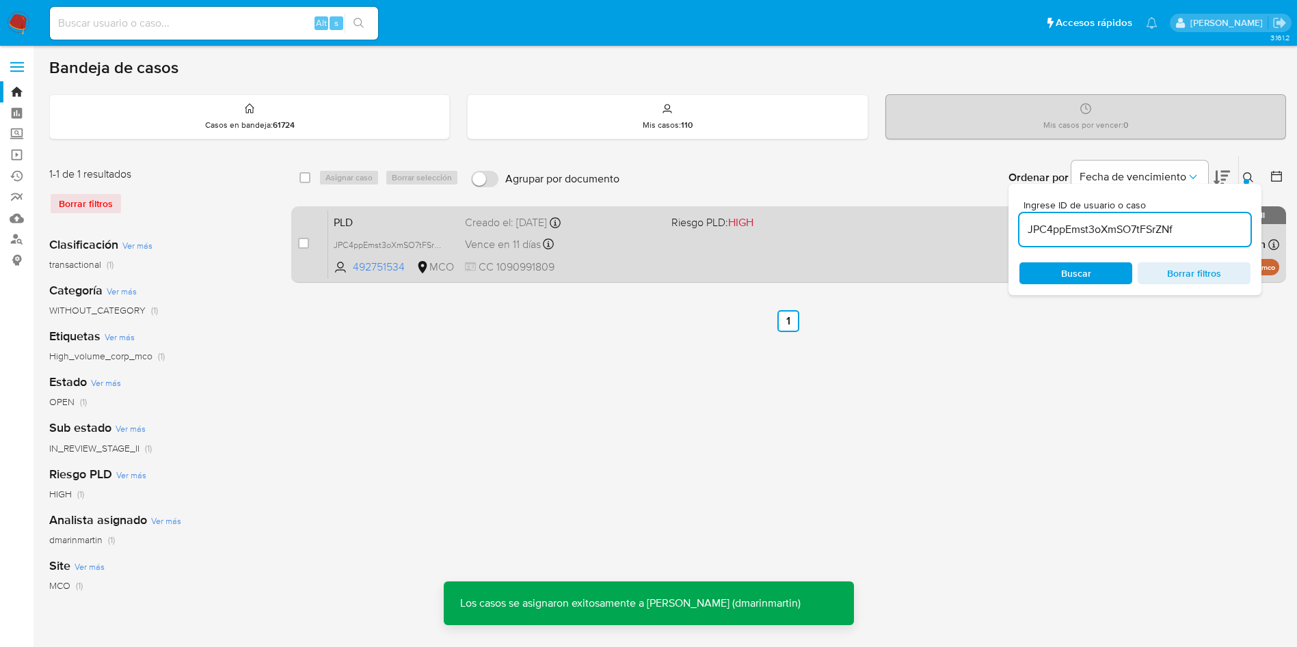
click at [621, 255] on div "PLD JPC4ppEmst3oXmSO7tFSrZNf 492751534 MCO Riesgo PLD: HIGH Creado el: 12/07/20…" at bounding box center [803, 244] width 951 height 69
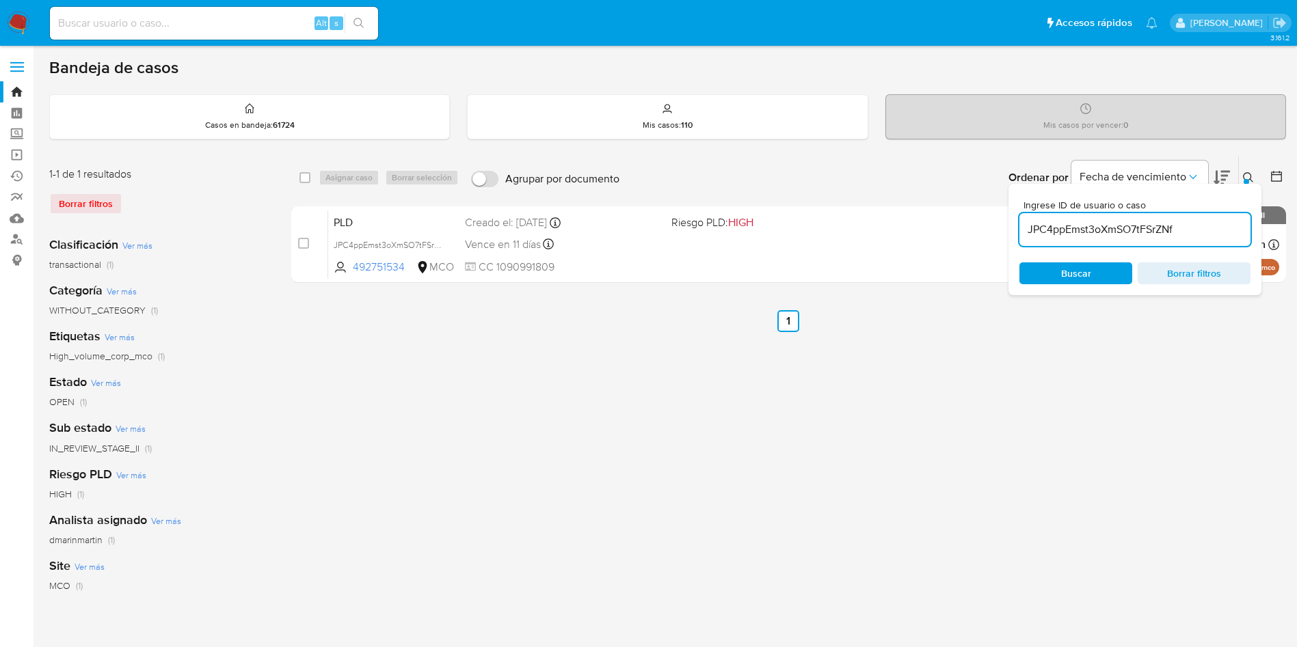
drag, startPoint x: 304, startPoint y: 243, endPoint x: 347, endPoint y: 189, distance: 69.6
click at [304, 242] on input "checkbox" at bounding box center [303, 243] width 11 height 11
checkbox input "true"
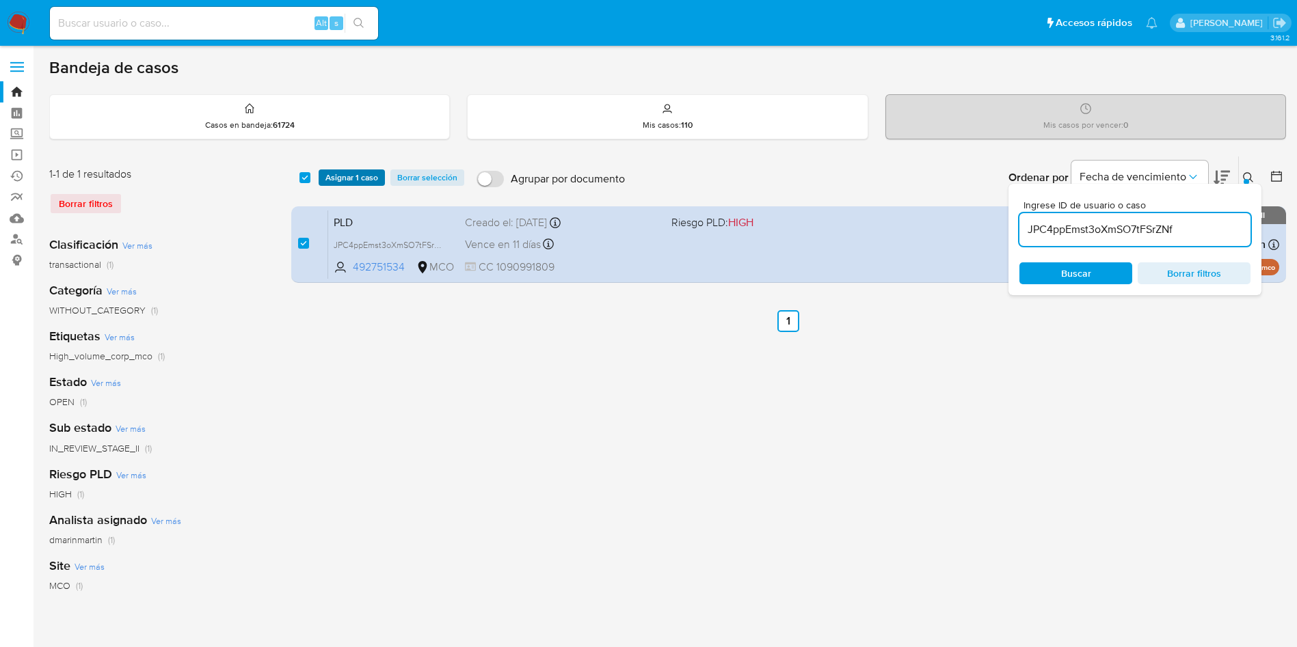
click at [345, 178] on span "Asignar 1 caso" at bounding box center [351, 178] width 53 height 14
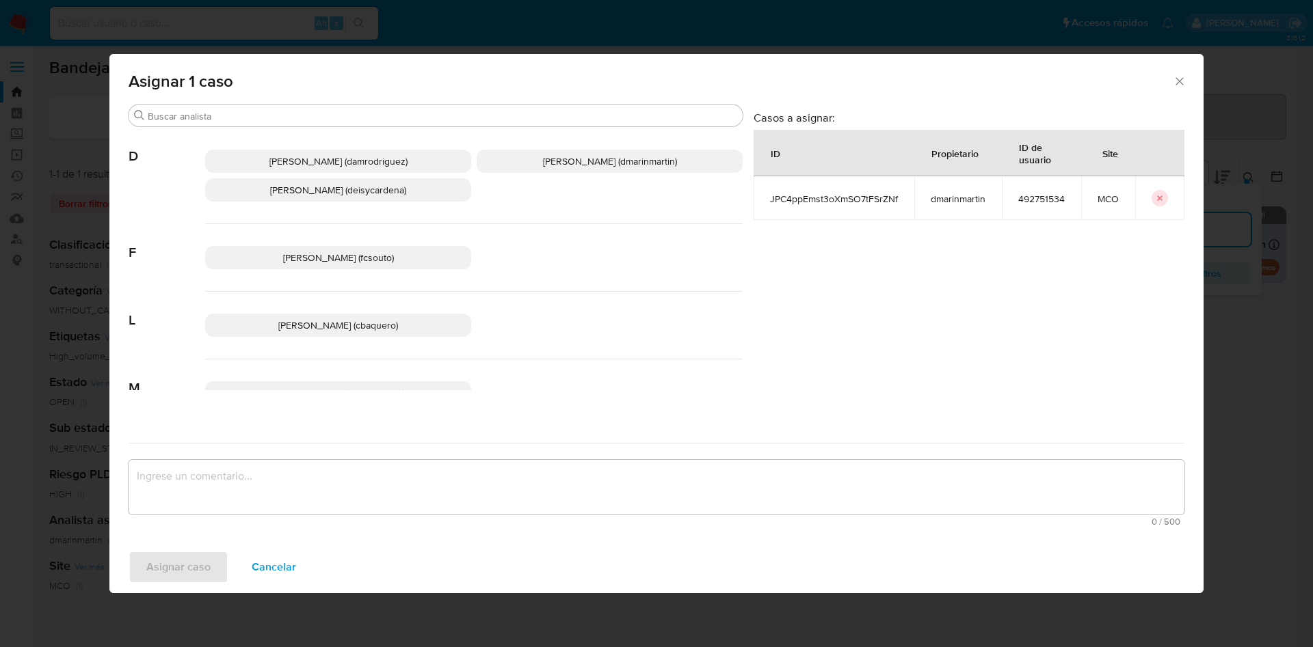
drag, startPoint x: 566, startPoint y: 152, endPoint x: 577, endPoint y: 296, distance: 144.0
click at [566, 159] on p "David Esteban Marin Martinez (dmarinmartin)" at bounding box center [609, 161] width 266 height 23
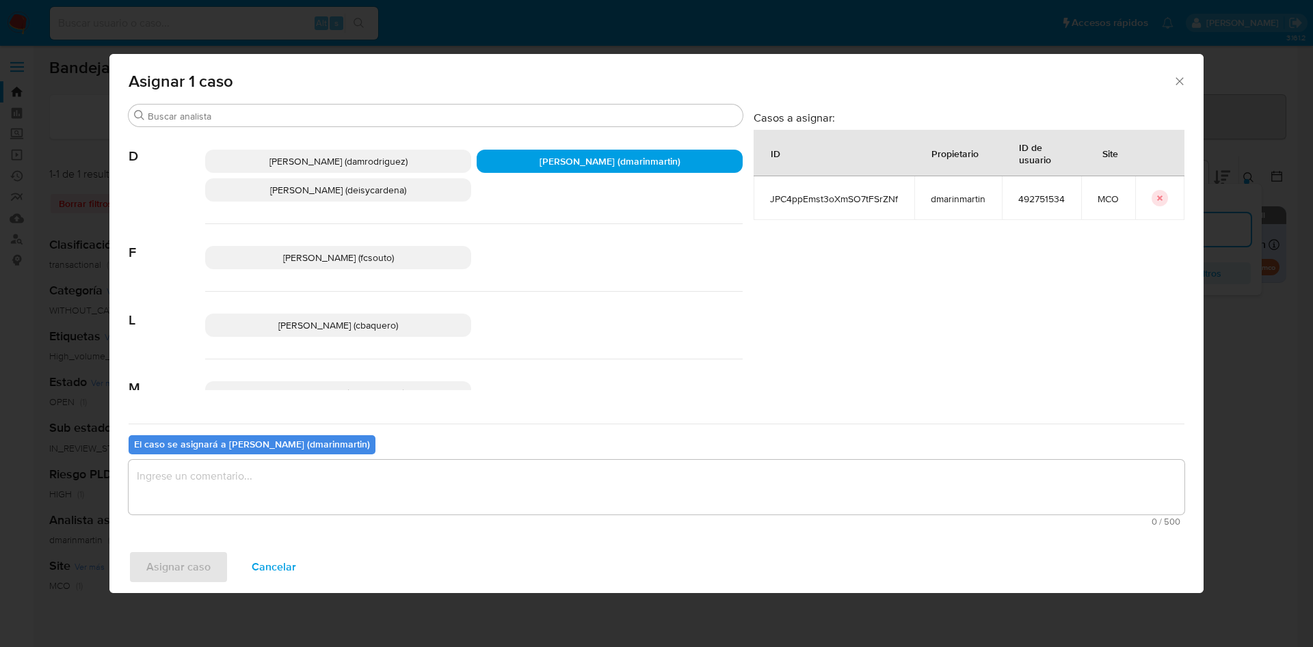
drag, startPoint x: 553, startPoint y: 466, endPoint x: 559, endPoint y: 409, distance: 57.0
click at [559, 420] on div "Buscar D Damian Rodriguez (damrodriguez) David Esteban Marin Martinez (dmarinma…" at bounding box center [656, 318] width 1055 height 428
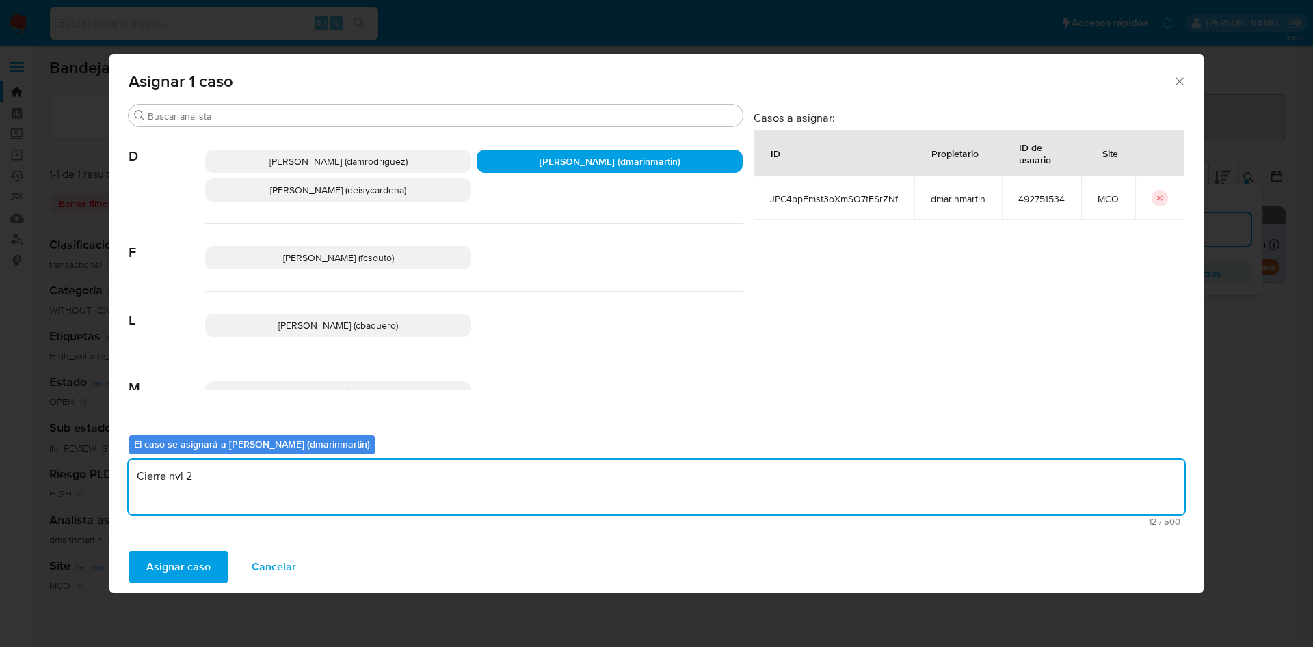
type textarea "Cierre nvl 2"
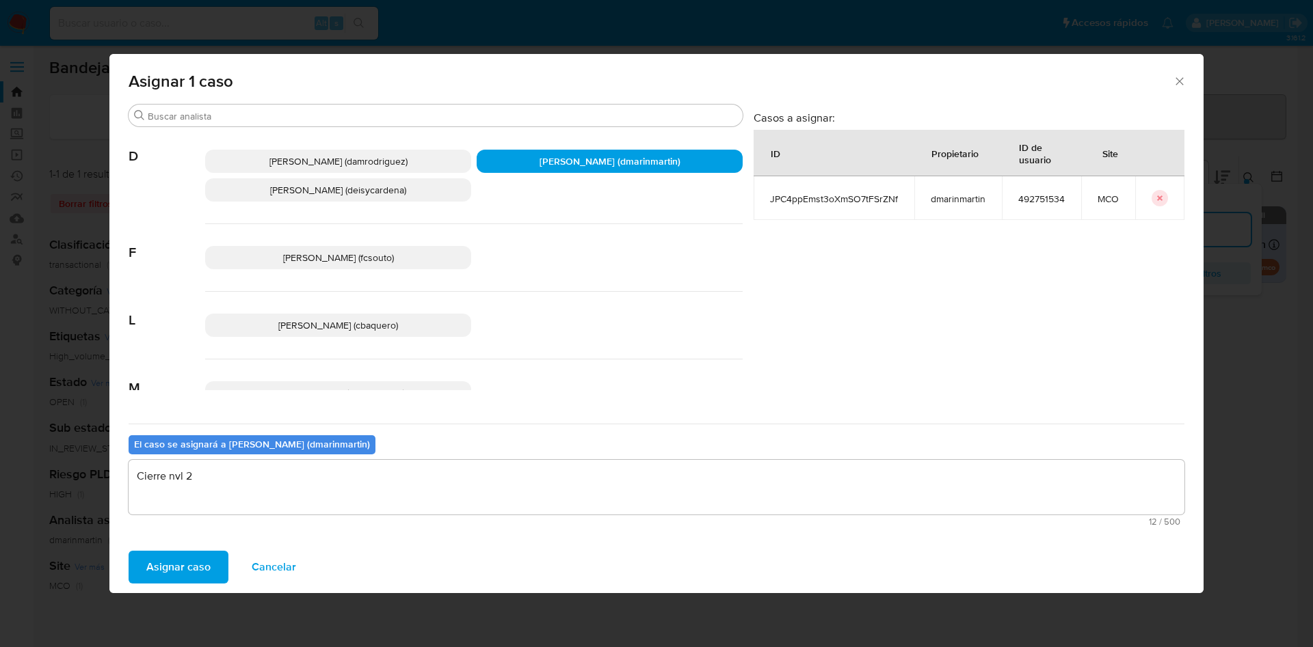
click at [129, 551] on button "Asignar caso" at bounding box center [179, 567] width 100 height 33
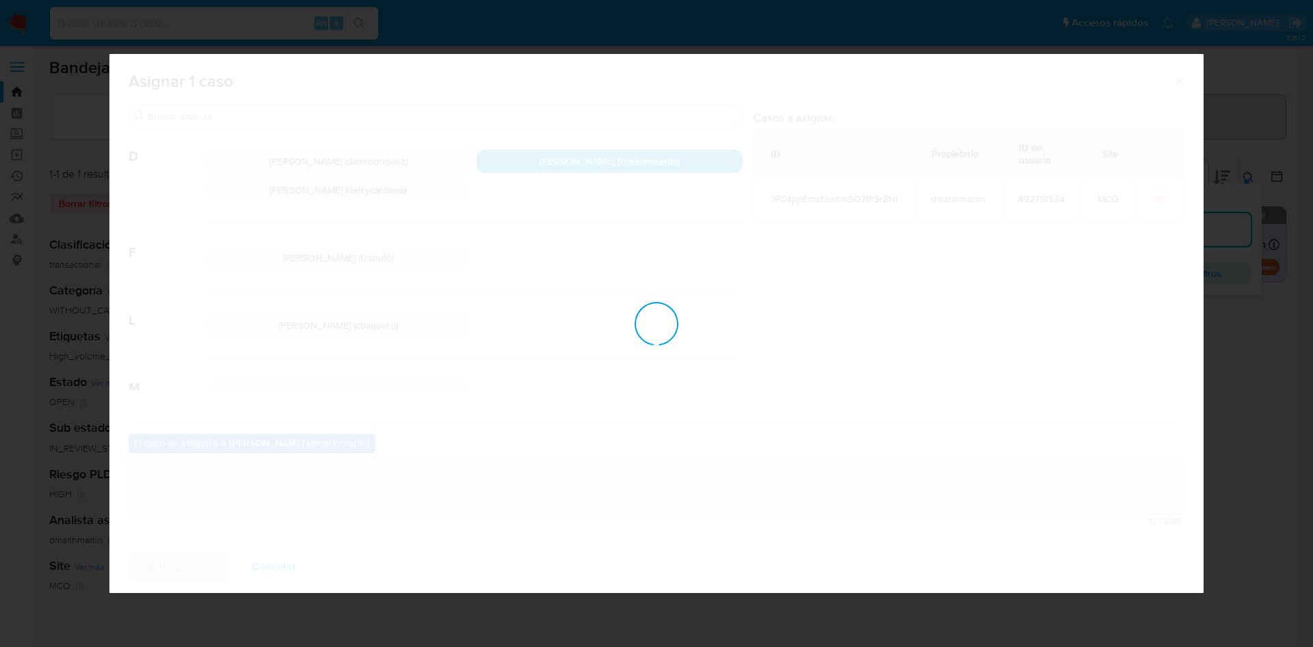
checkbox input "false"
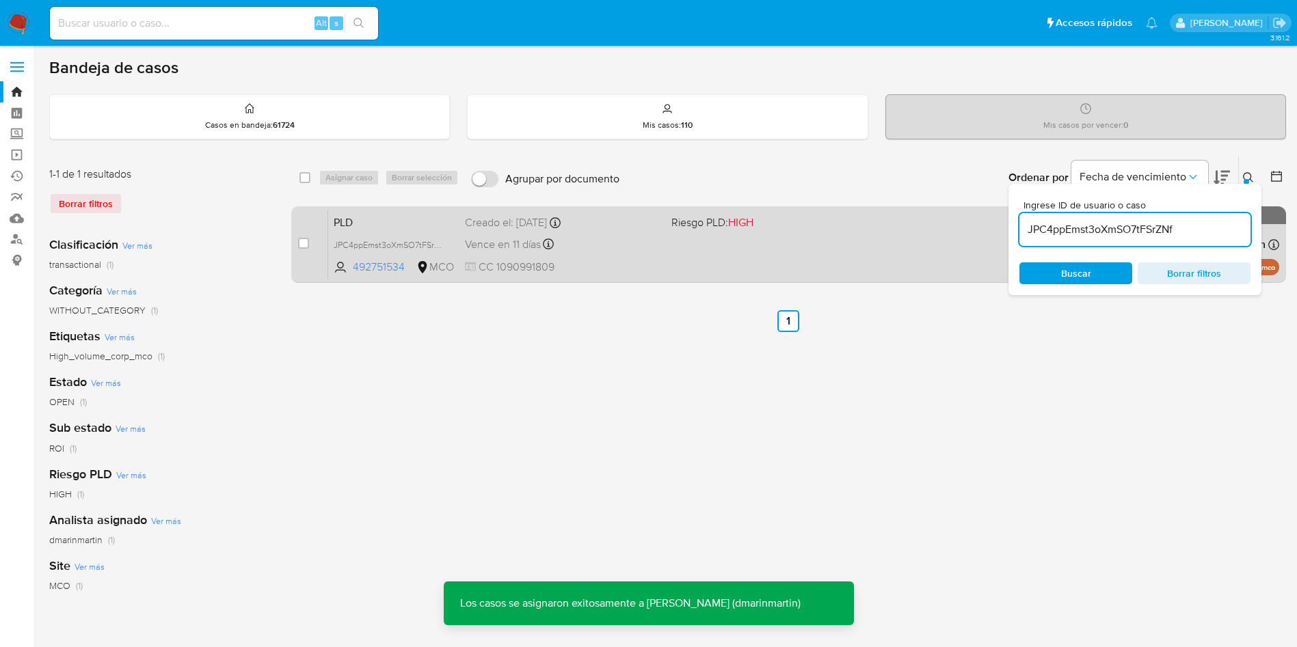
click at [654, 250] on div "Vence en 11 días Vence el 10/10/2025 05:07:52" at bounding box center [563, 244] width 196 height 18
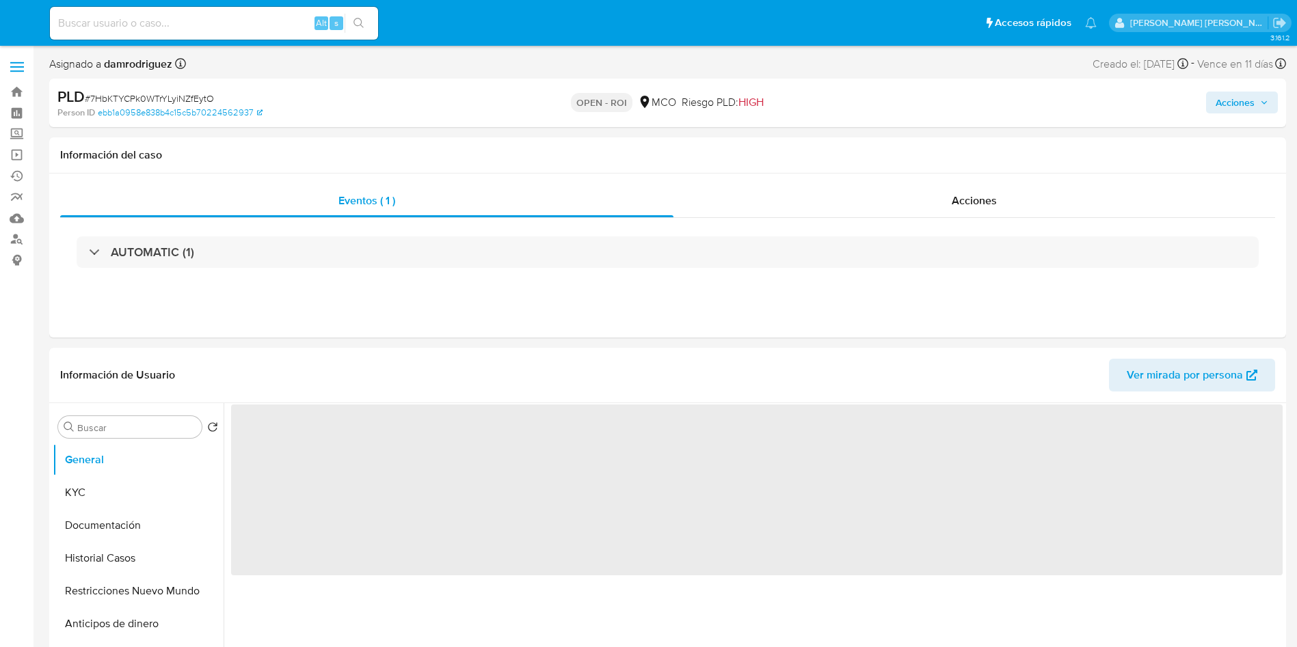
select select "10"
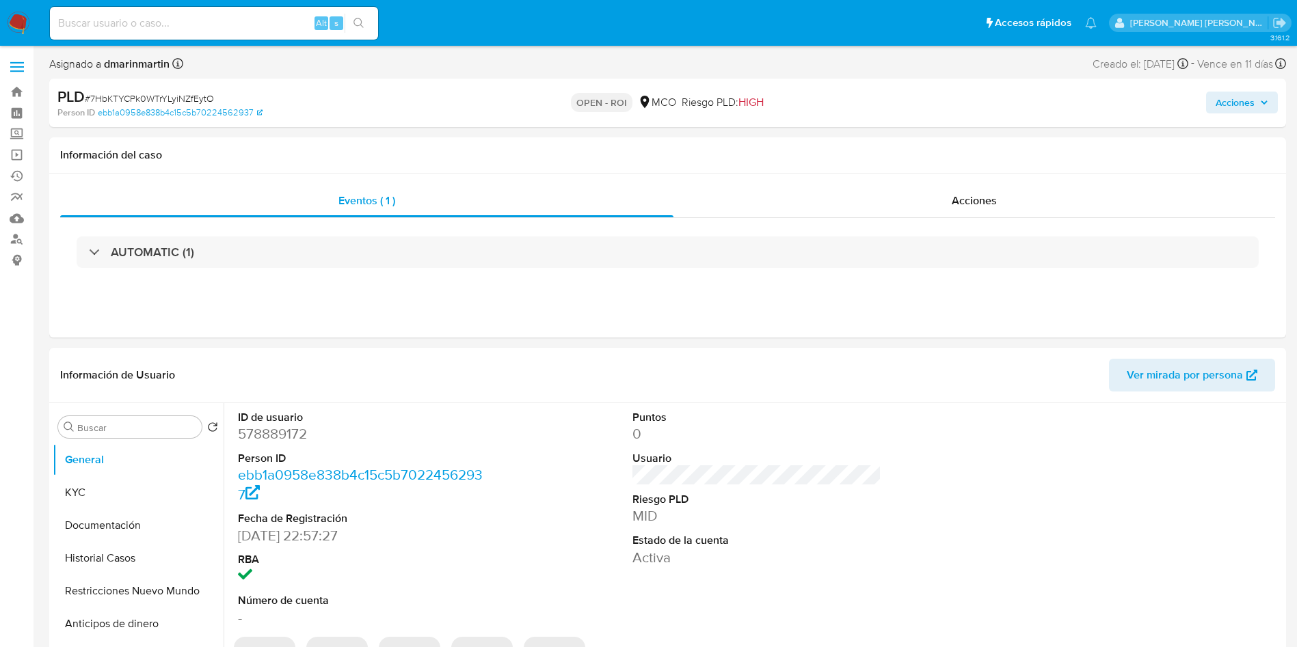
click at [1233, 92] on span "Acciones" at bounding box center [1234, 103] width 39 height 22
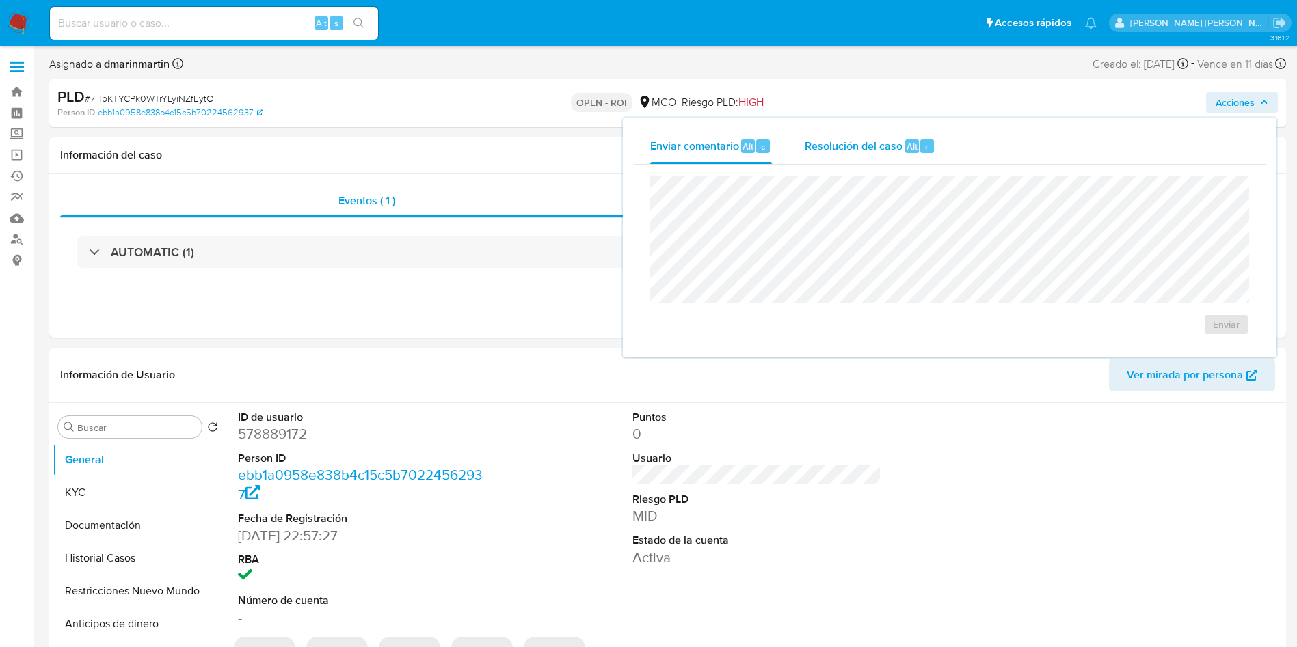
click at [840, 146] on span "Resolución del caso" at bounding box center [854, 146] width 98 height 16
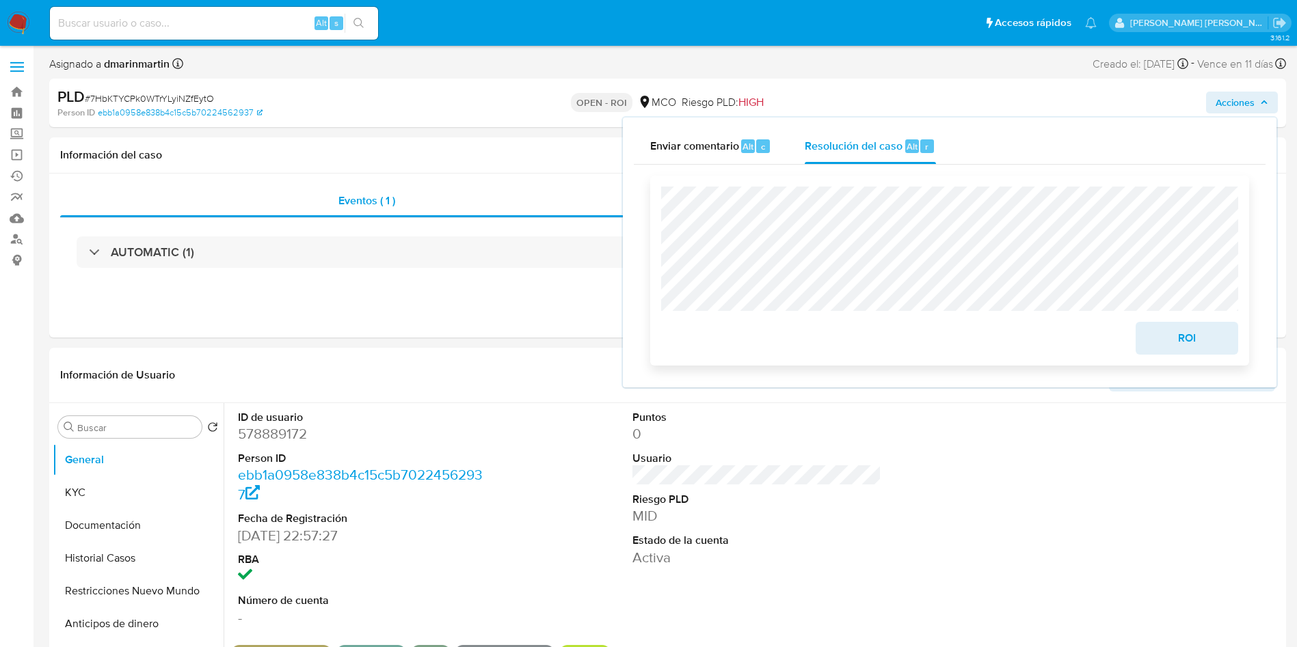
click at [1200, 340] on span "ROI" at bounding box center [1186, 338] width 67 height 30
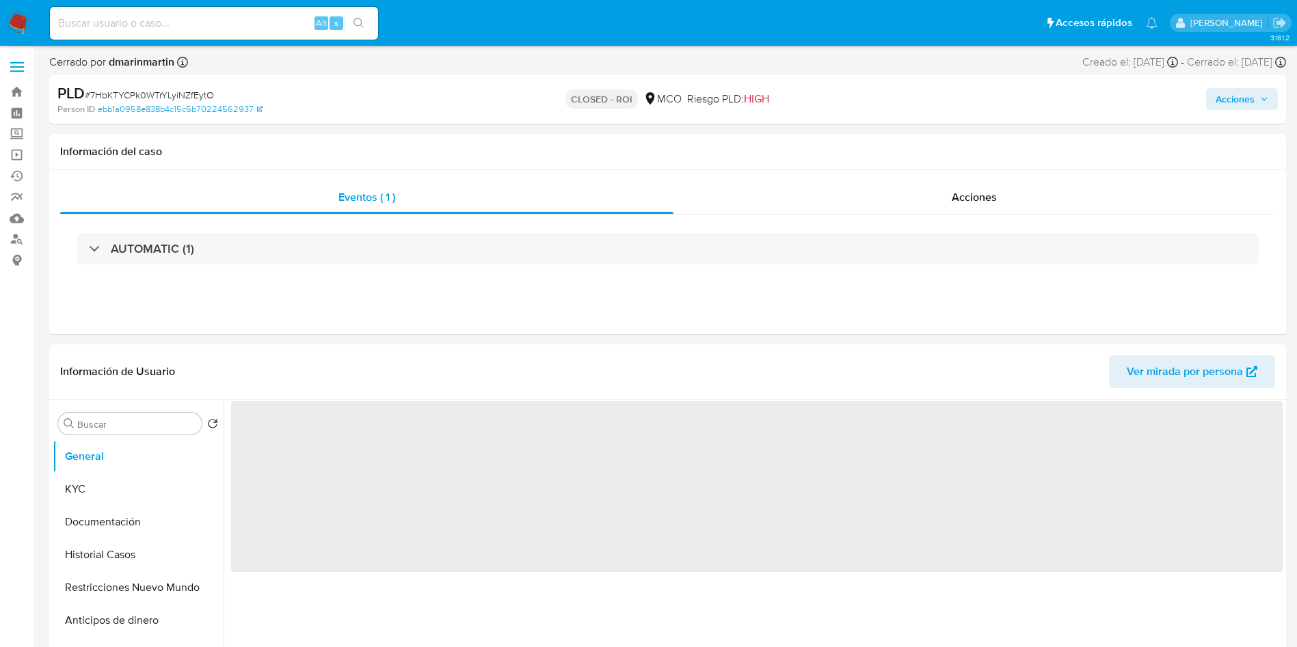
select select "10"
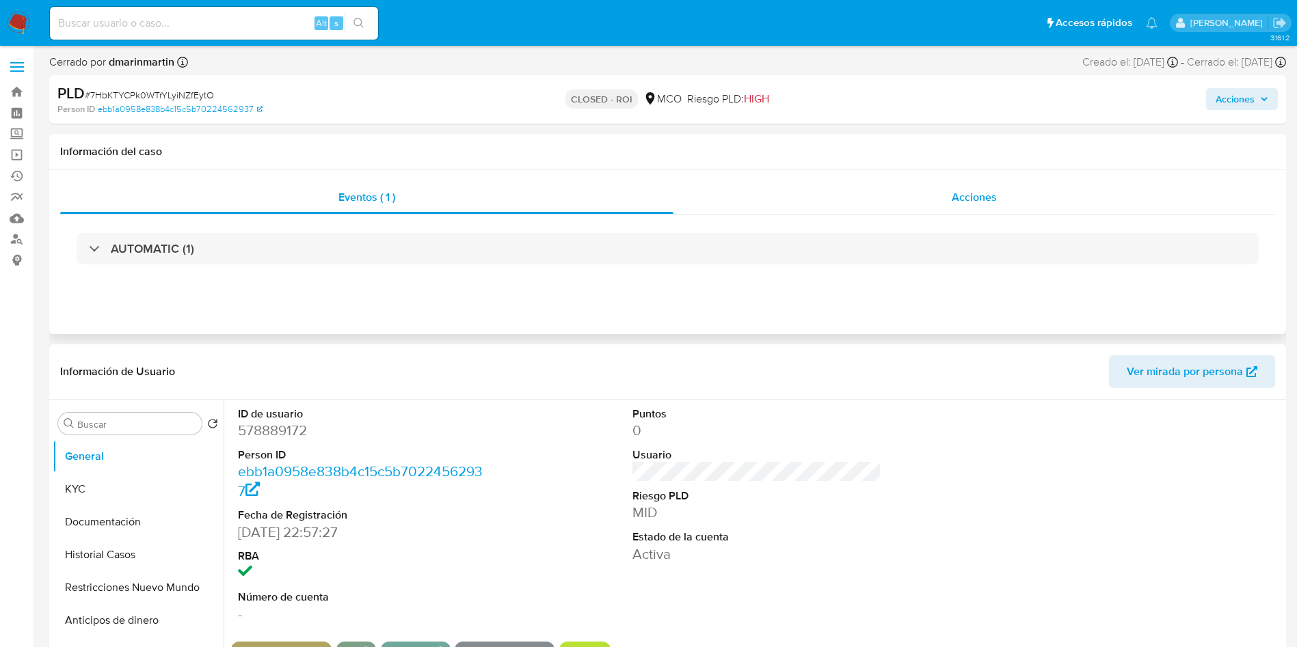
click at [938, 196] on div "Acciones" at bounding box center [974, 197] width 602 height 33
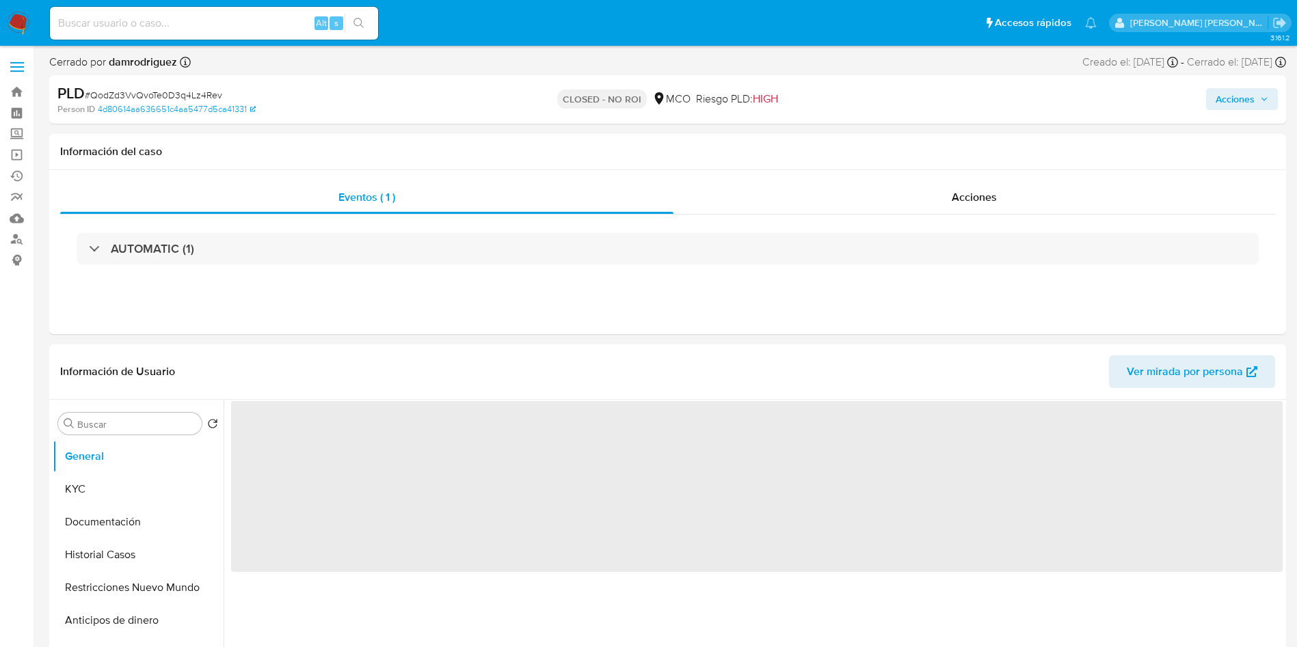
select select "10"
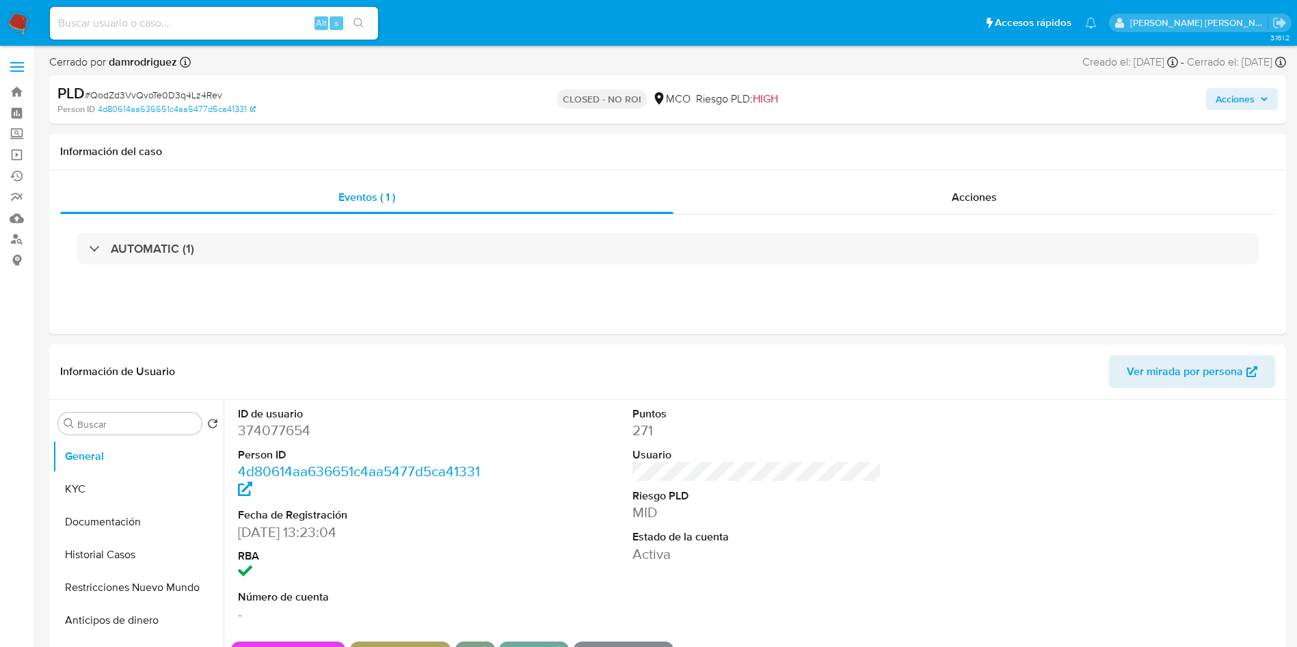
click at [1254, 100] on span "Acciones" at bounding box center [1234, 99] width 39 height 22
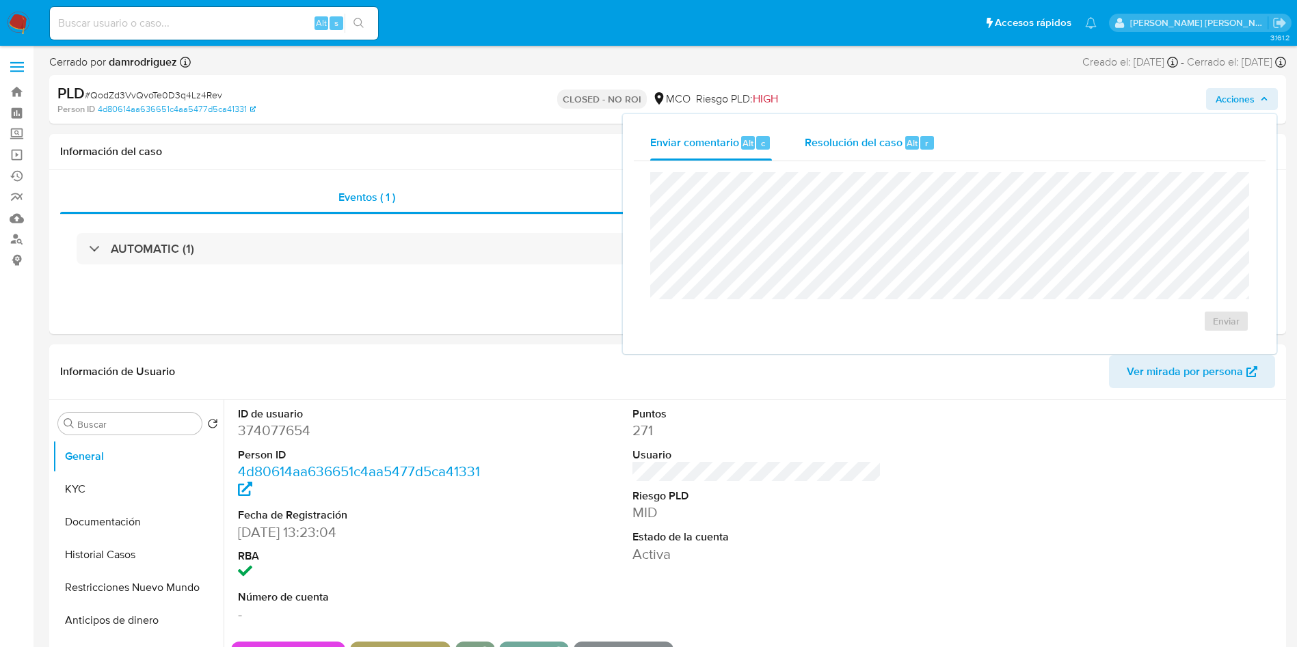
click at [801, 132] on button "Resolución del caso Alt r" at bounding box center [869, 143] width 163 height 36
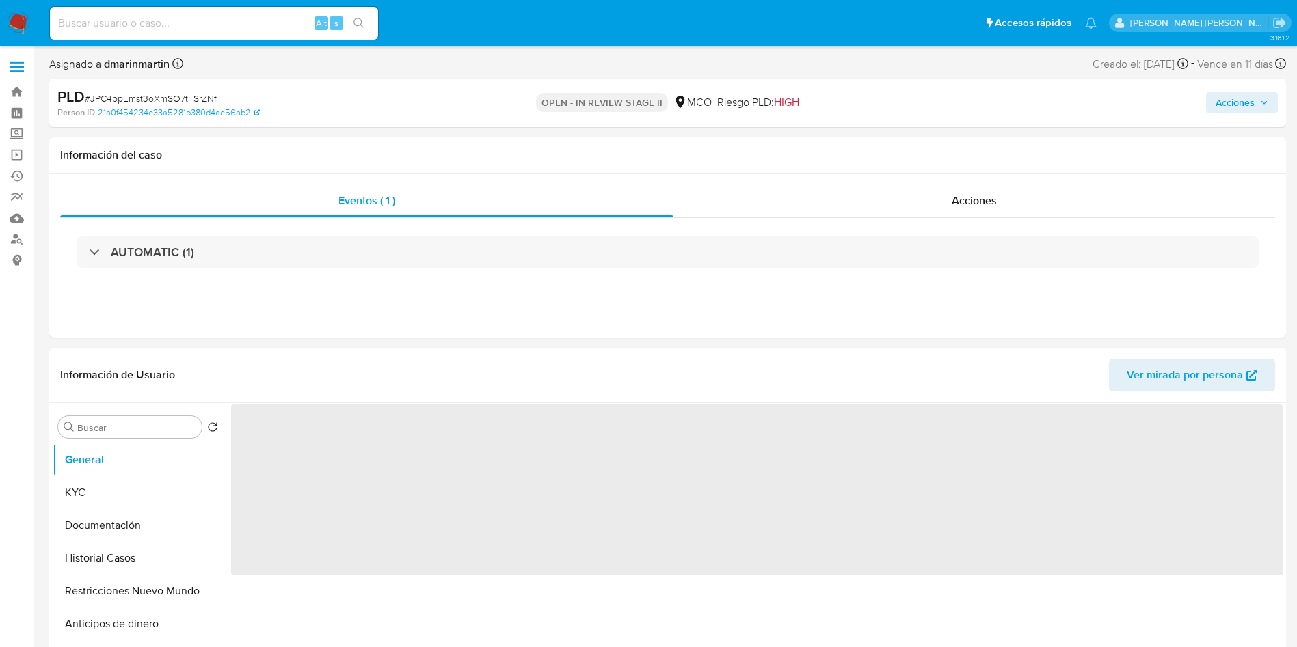
select select "10"
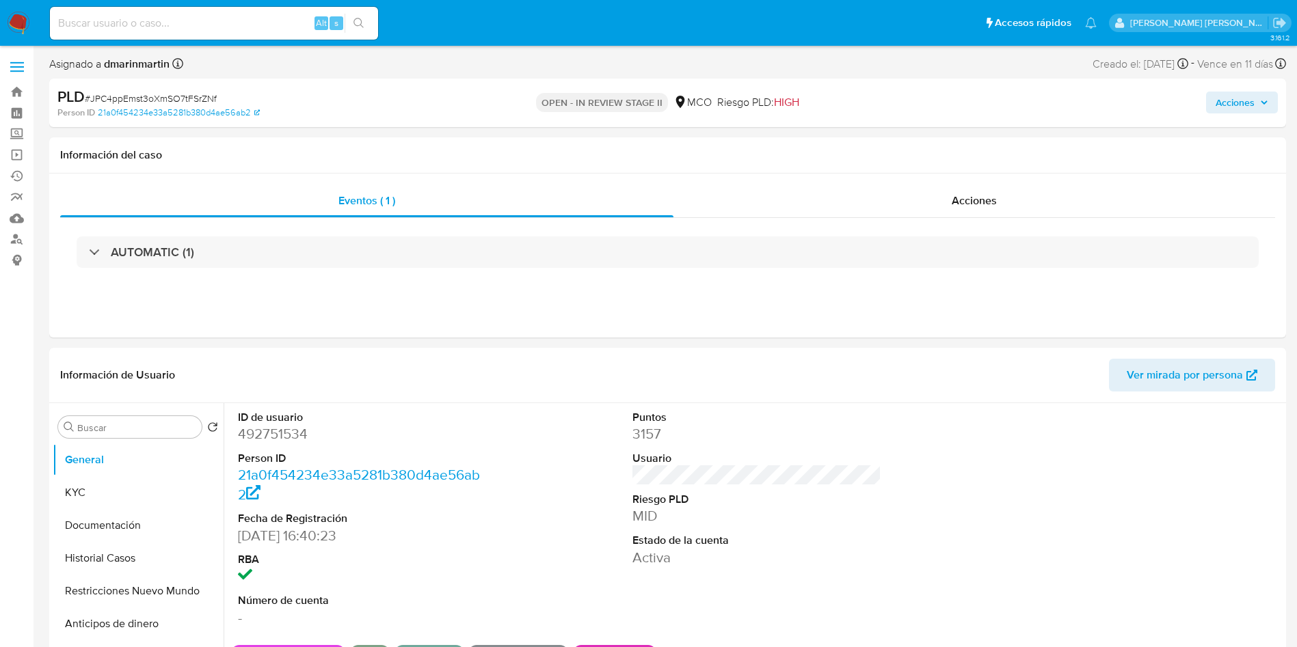
click at [1251, 109] on span "Acciones" at bounding box center [1234, 103] width 39 height 22
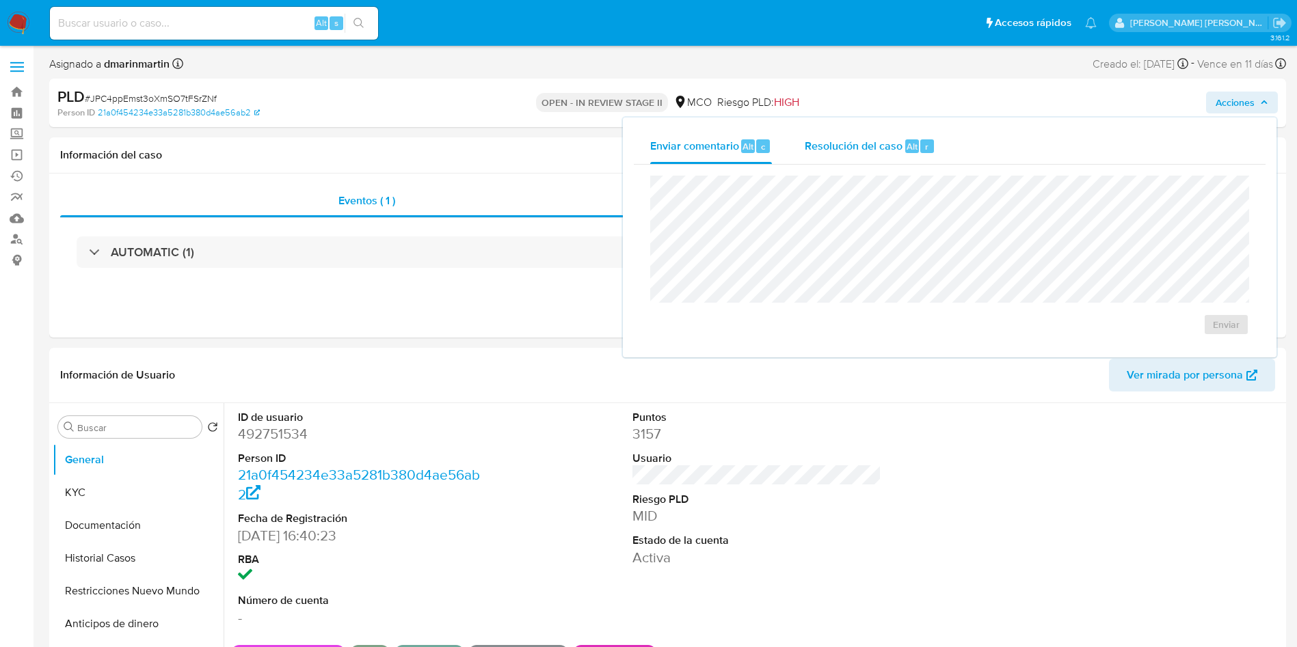
click at [887, 156] on div "Resolución del caso Alt r" at bounding box center [870, 147] width 131 height 36
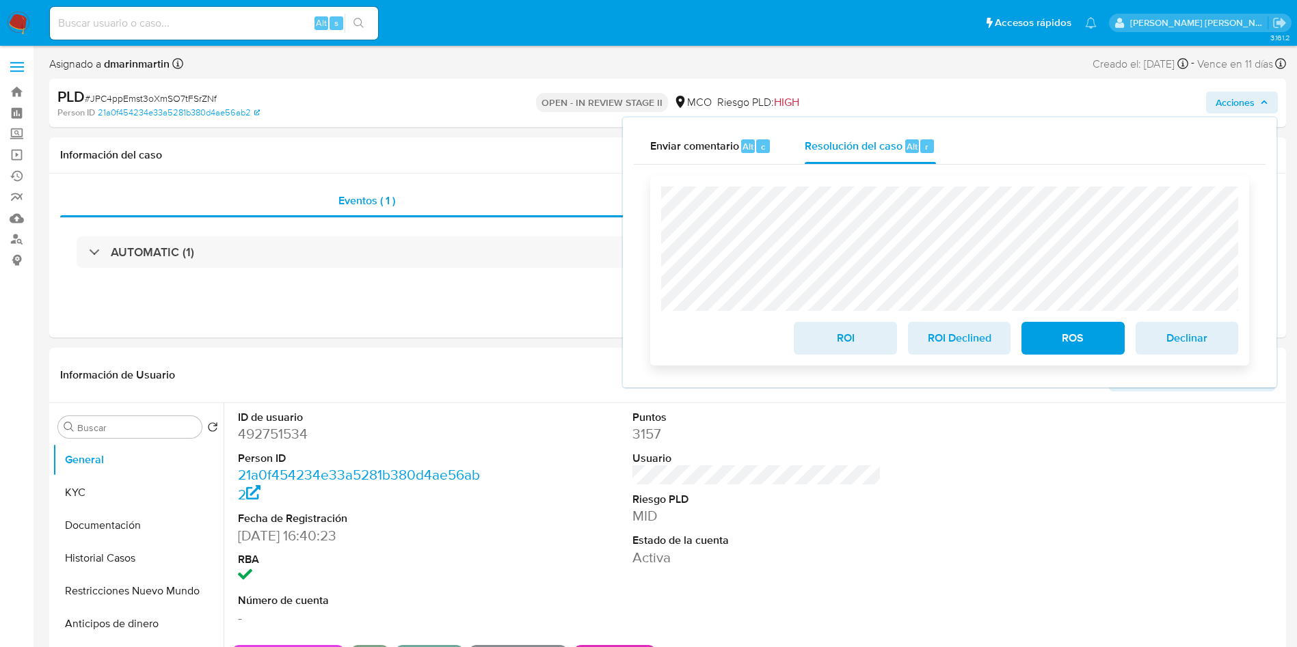
click at [826, 340] on span "ROI" at bounding box center [844, 338] width 67 height 30
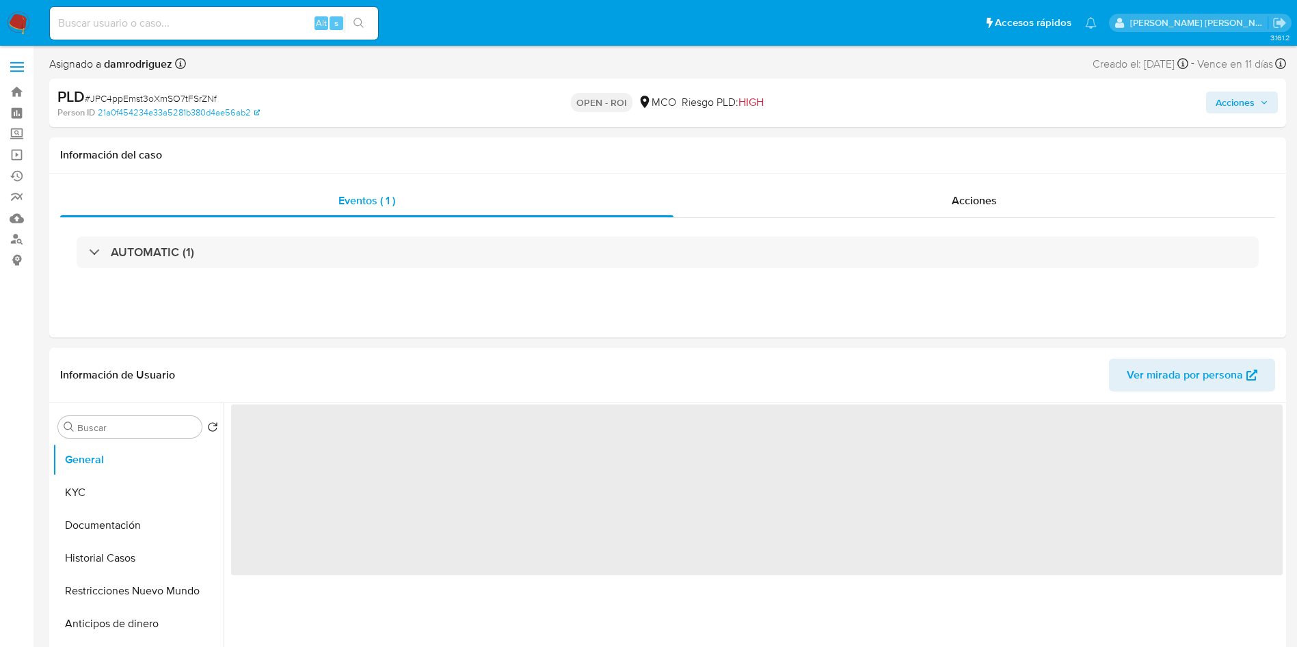
select select "10"
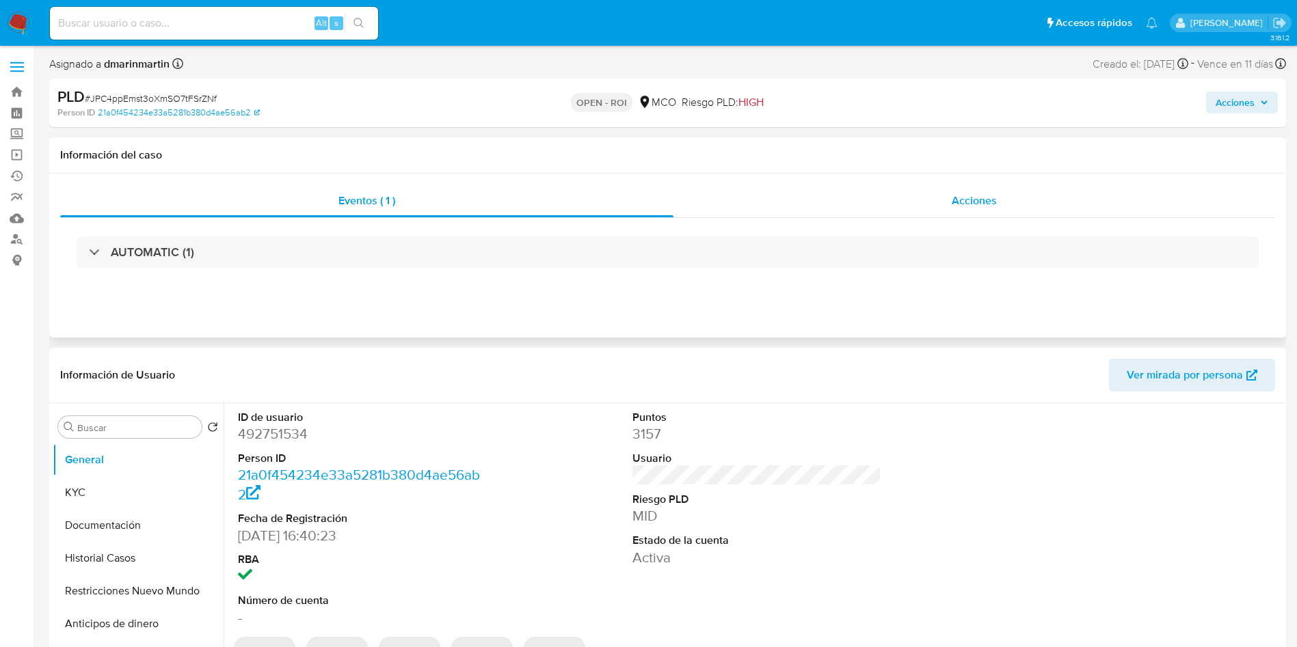
click at [968, 211] on div "Acciones" at bounding box center [974, 201] width 602 height 33
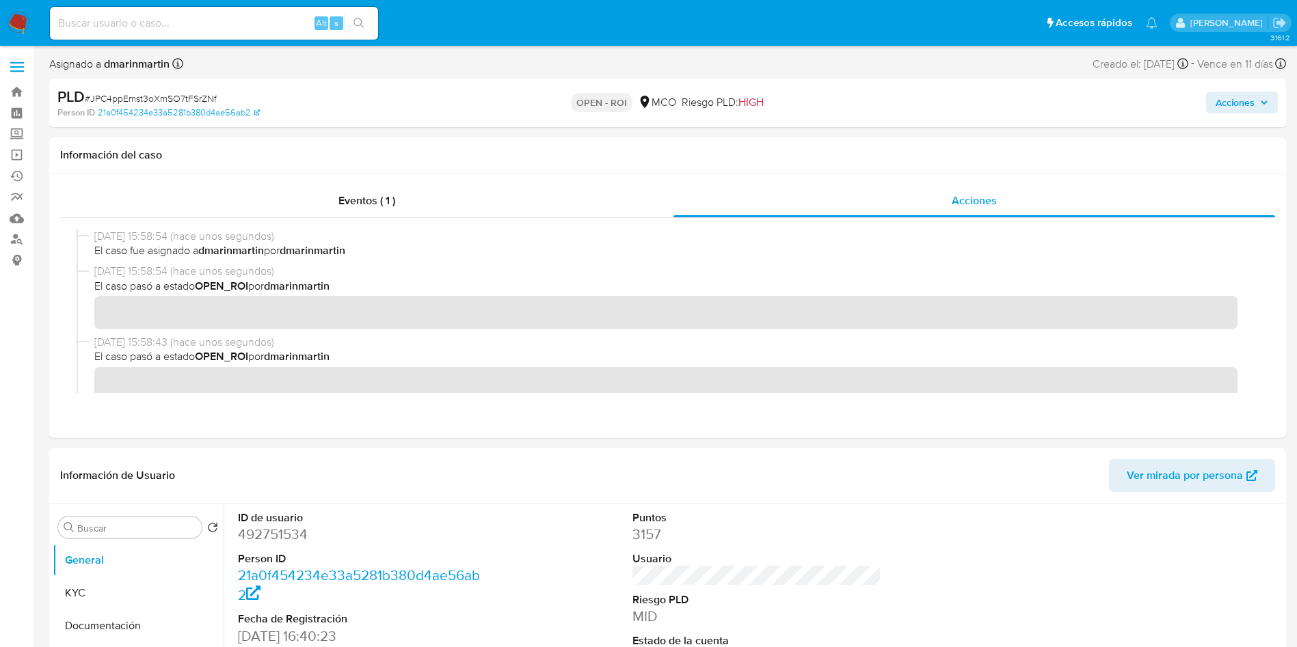
drag, startPoint x: 1235, startPoint y: 104, endPoint x: 1222, endPoint y: 115, distance: 17.0
click at [1228, 111] on span "Acciones" at bounding box center [1234, 103] width 39 height 22
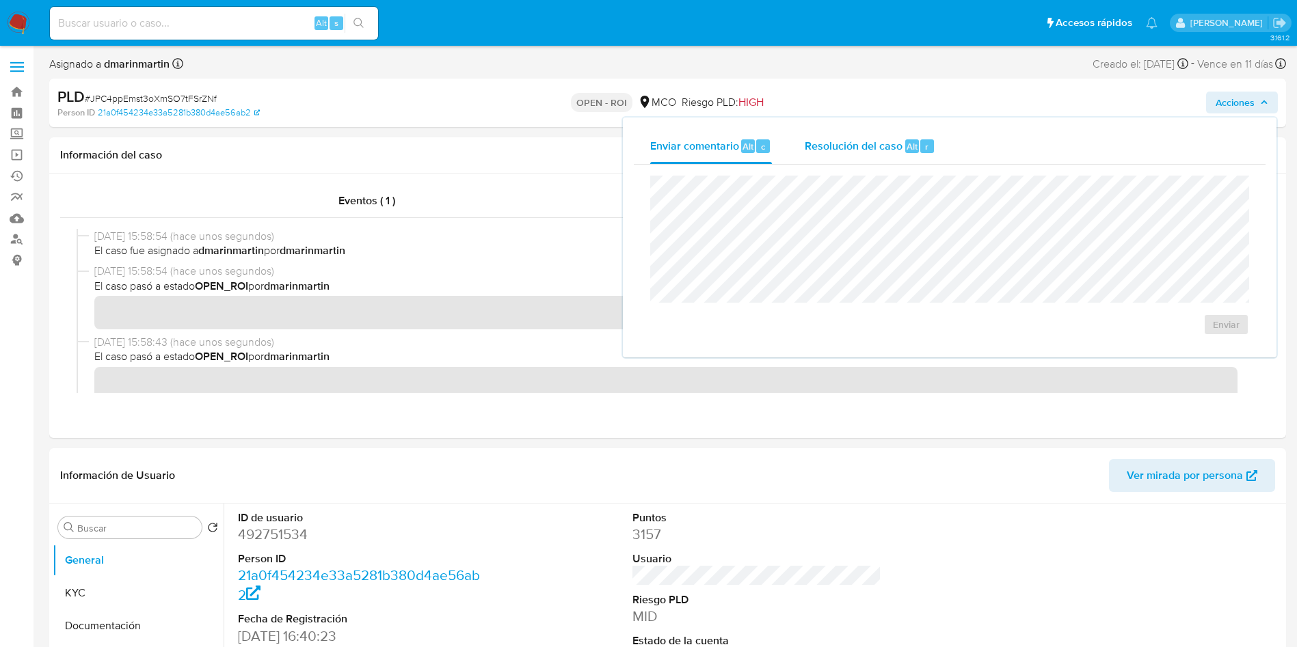
click at [846, 146] on span "Resolución del caso" at bounding box center [854, 146] width 98 height 16
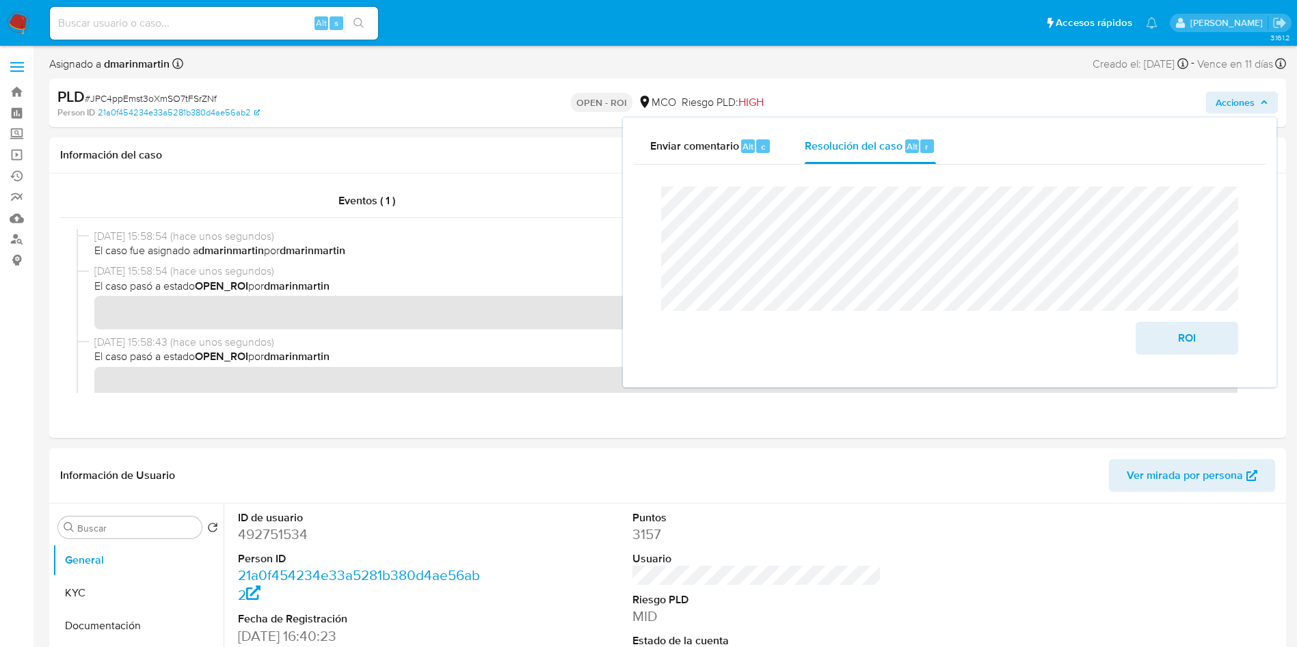
click at [0, 0] on lt-span "artículos" at bounding box center [0, 0] width 0 height 0
click at [0, 0] on lt-span "documentaci ó n" at bounding box center [0, 0] width 0 height 0
click at [1183, 332] on span "ROI" at bounding box center [1186, 338] width 67 height 30
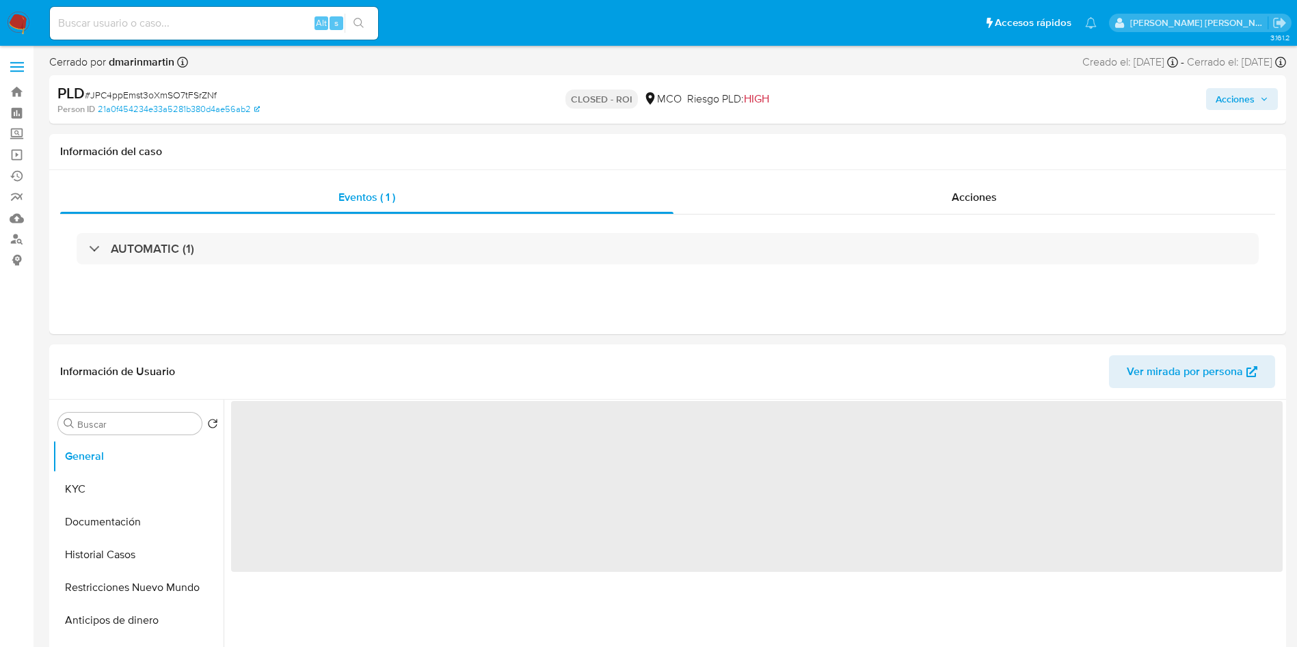
select select "10"
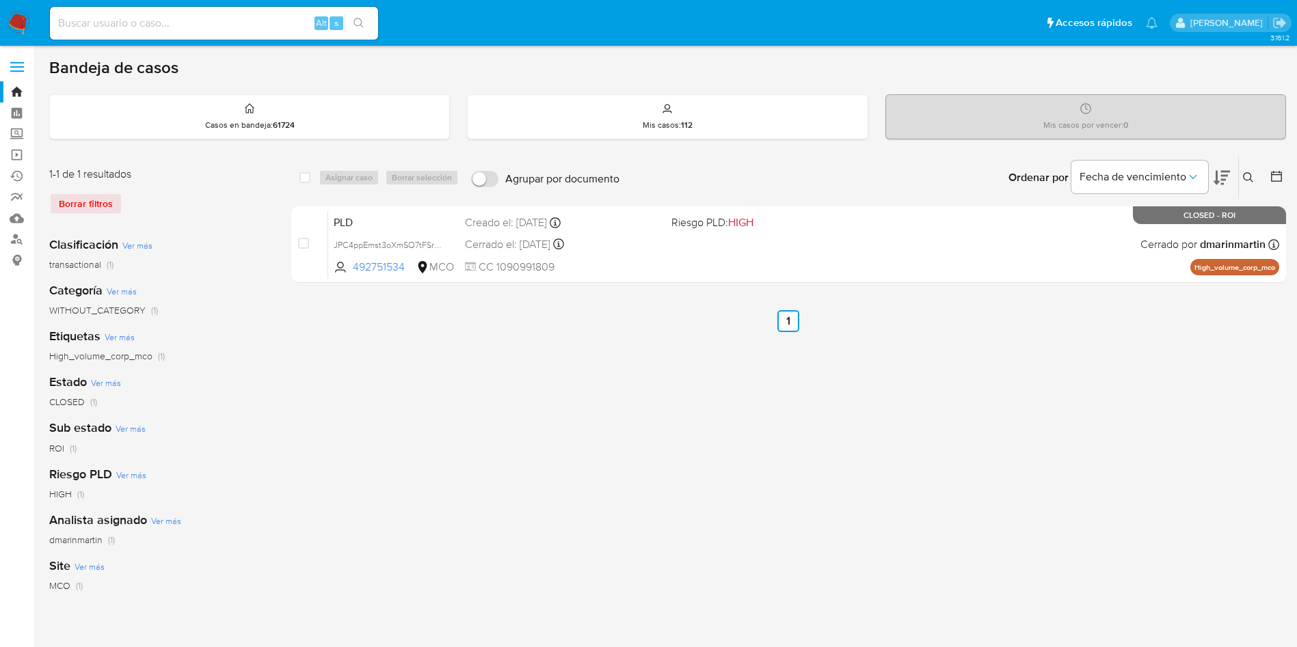
drag, startPoint x: 1249, startPoint y: 174, endPoint x: 1235, endPoint y: 187, distance: 18.4
click at [1250, 174] on icon at bounding box center [1248, 177] width 11 height 11
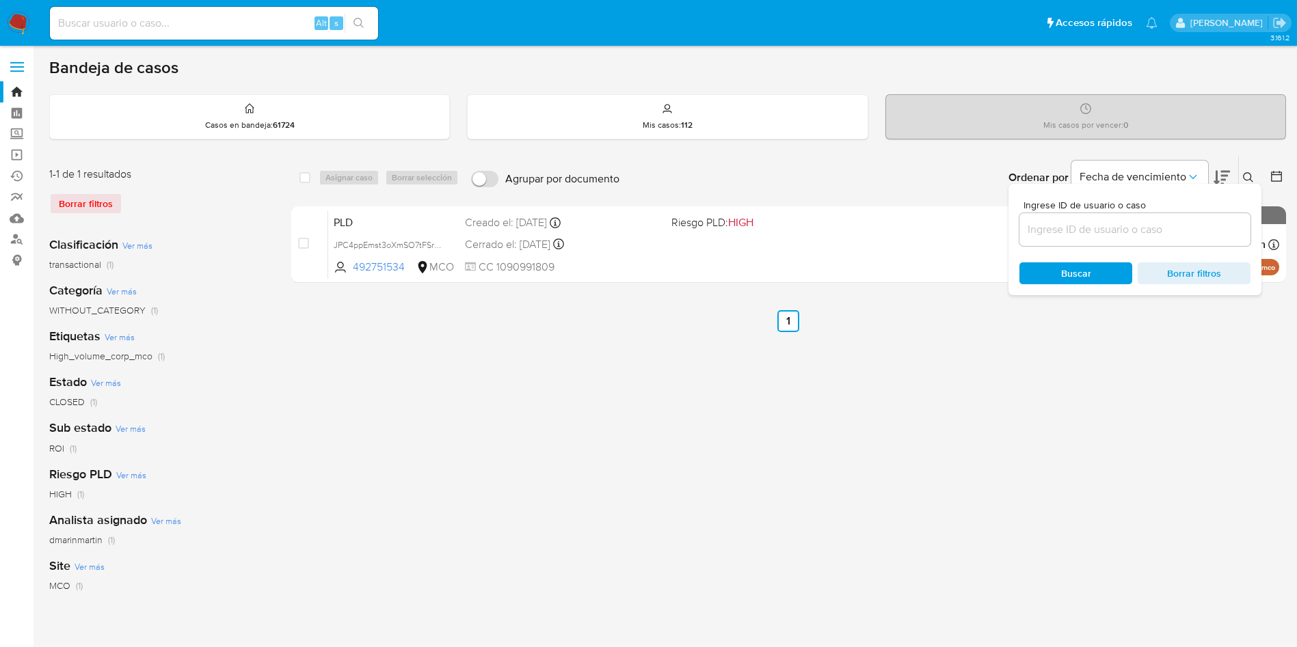
click at [1091, 233] on input at bounding box center [1134, 230] width 231 height 18
type input "z2RZ6EoIkMXaZavAORmuaNR1"
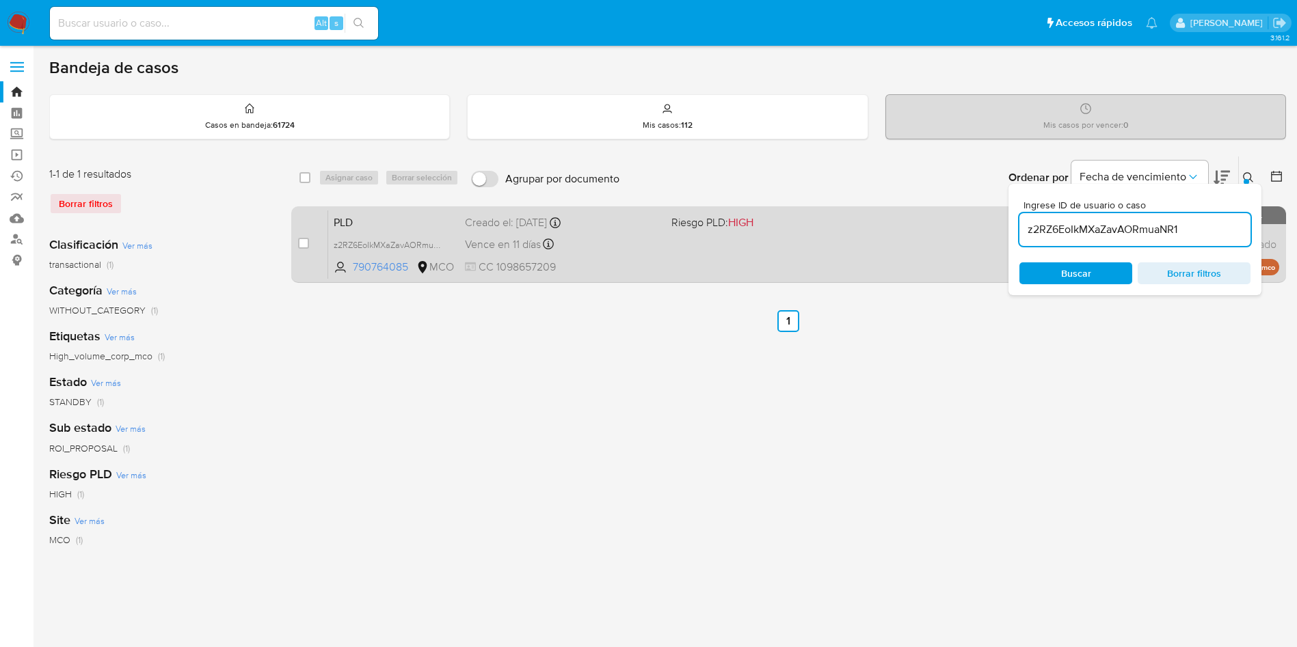
click at [300, 250] on div "case-item-checkbox" at bounding box center [303, 244] width 11 height 14
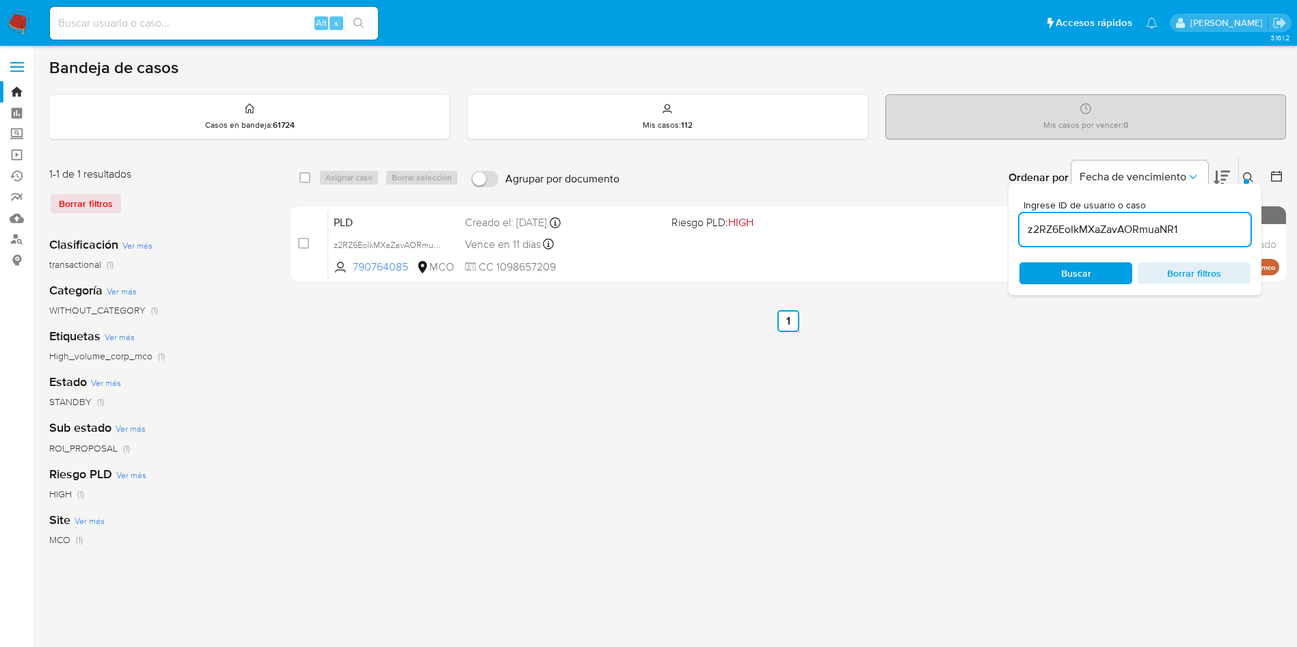
drag, startPoint x: 306, startPoint y: 239, endPoint x: 355, endPoint y: 175, distance: 80.9
click at [310, 235] on div "case-item-checkbox No es posible asignar el caso" at bounding box center [313, 244] width 30 height 69
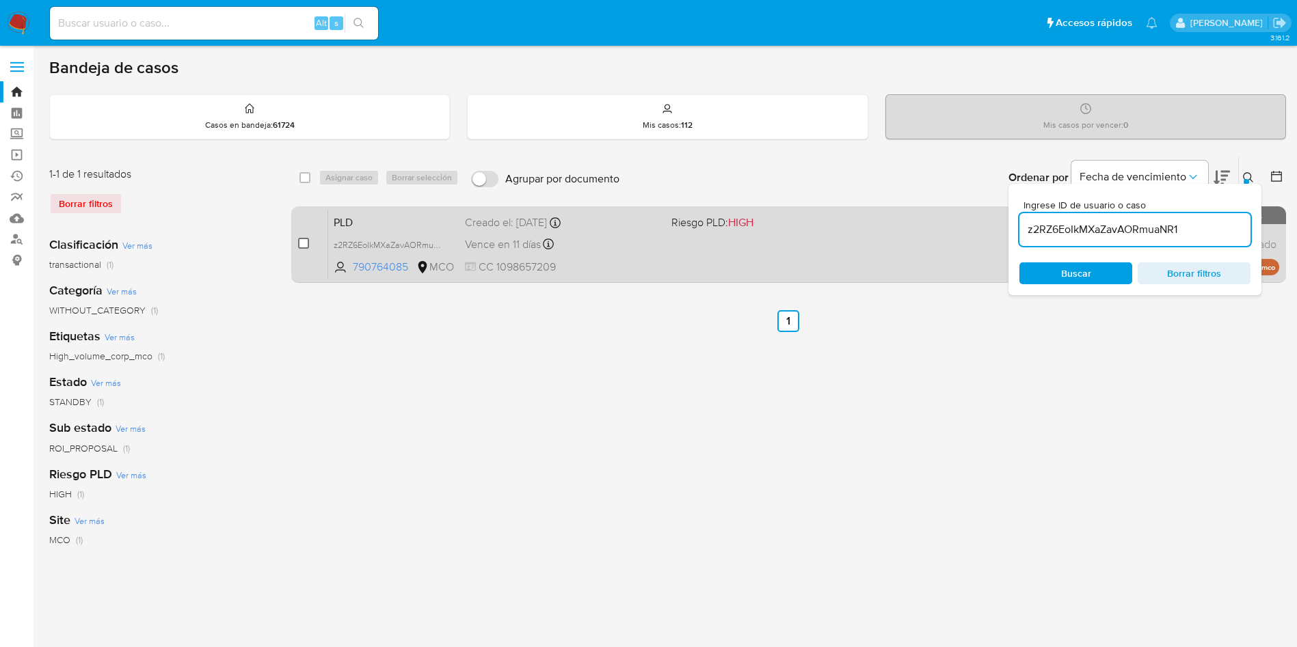
click at [302, 243] on input "checkbox" at bounding box center [303, 243] width 11 height 11
checkbox input "true"
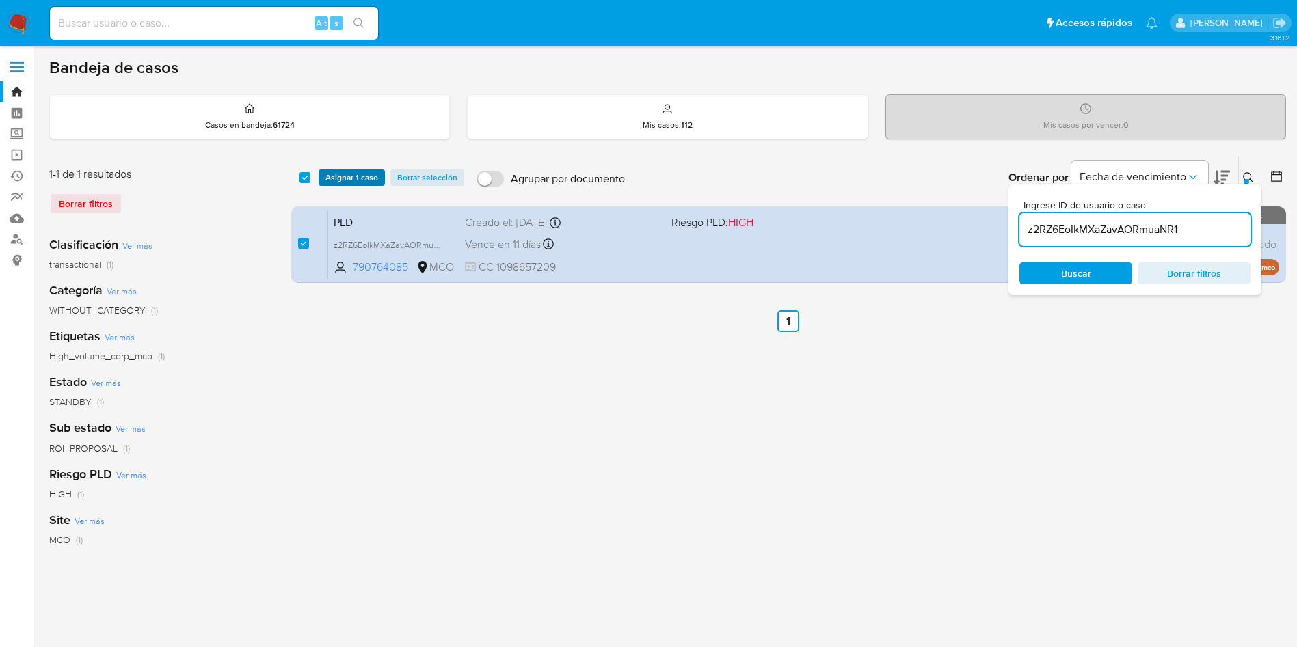
click at [351, 176] on span "Asignar 1 caso" at bounding box center [351, 178] width 53 height 14
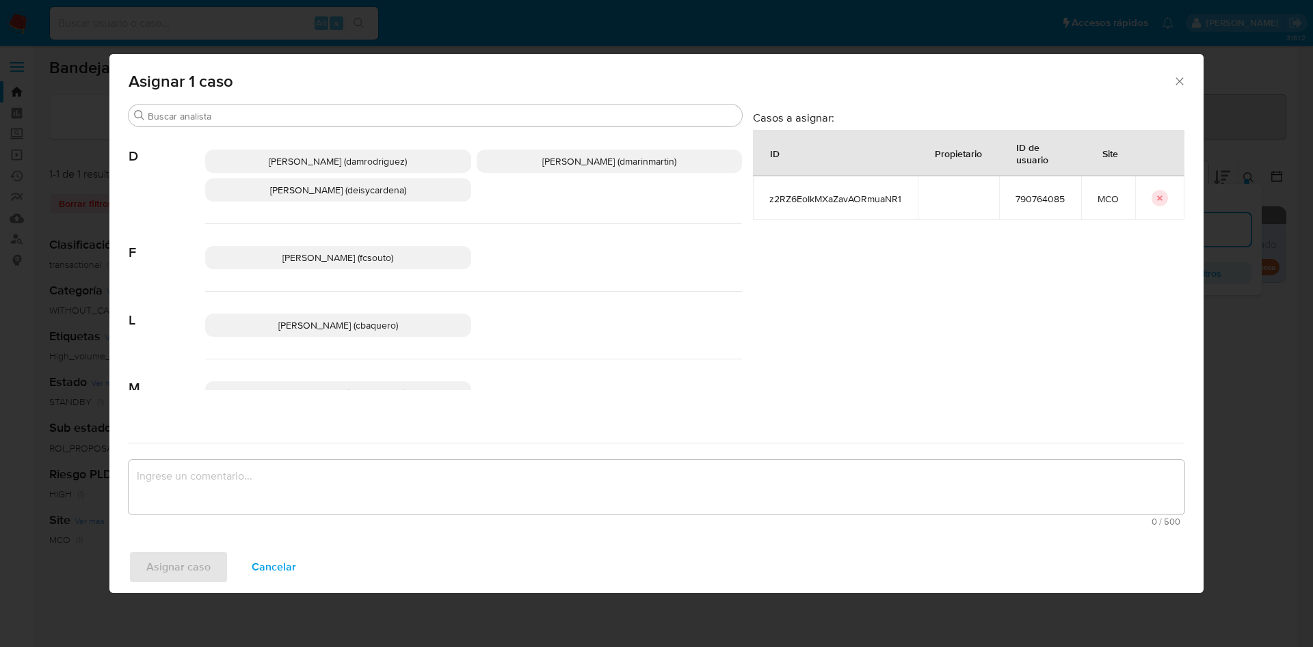
drag, startPoint x: 595, startPoint y: 167, endPoint x: 494, endPoint y: 453, distance: 303.8
click at [594, 176] on div "Damian Rodriguez (damrodriguez) David Esteban Marin Martinez (dmarinmartin) Dei…" at bounding box center [473, 176] width 537 height 96
drag, startPoint x: 580, startPoint y: 163, endPoint x: 571, endPoint y: 140, distance: 25.1
click at [578, 156] on span "David Esteban Marin Martinez (dmarinmartin)" at bounding box center [609, 161] width 134 height 14
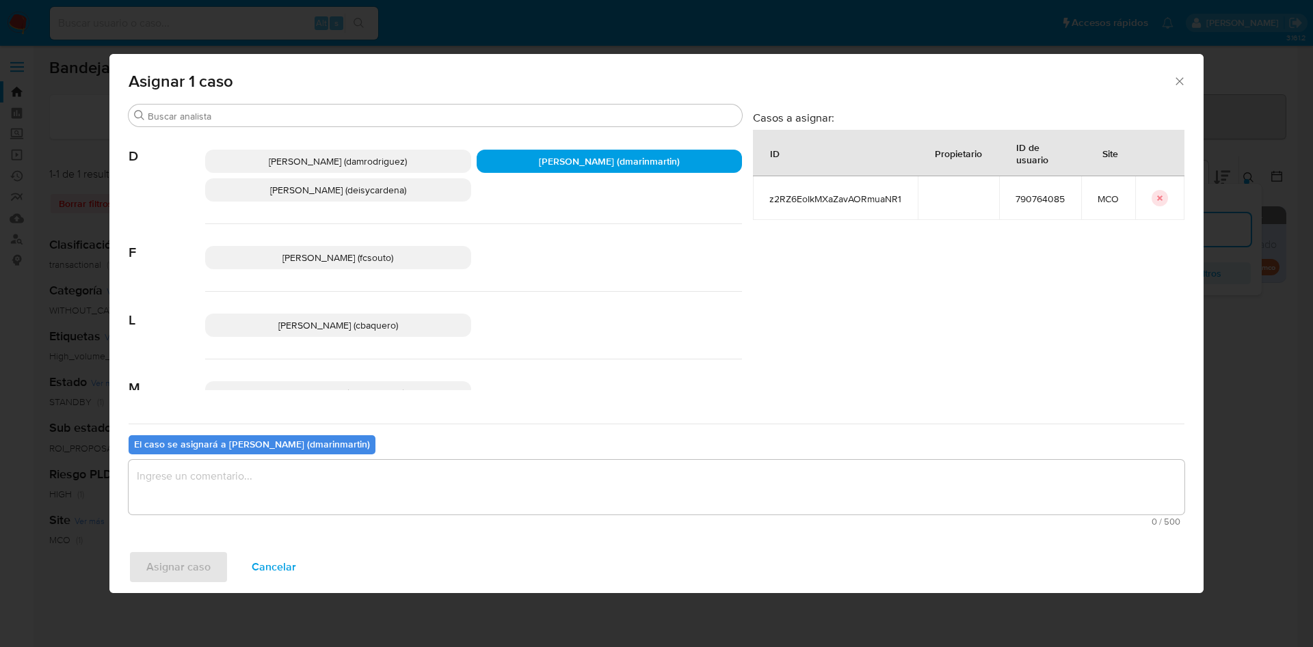
drag, startPoint x: 522, startPoint y: 487, endPoint x: 531, endPoint y: 478, distance: 12.6
click at [530, 479] on textarea "assign-modal" at bounding box center [656, 487] width 1055 height 55
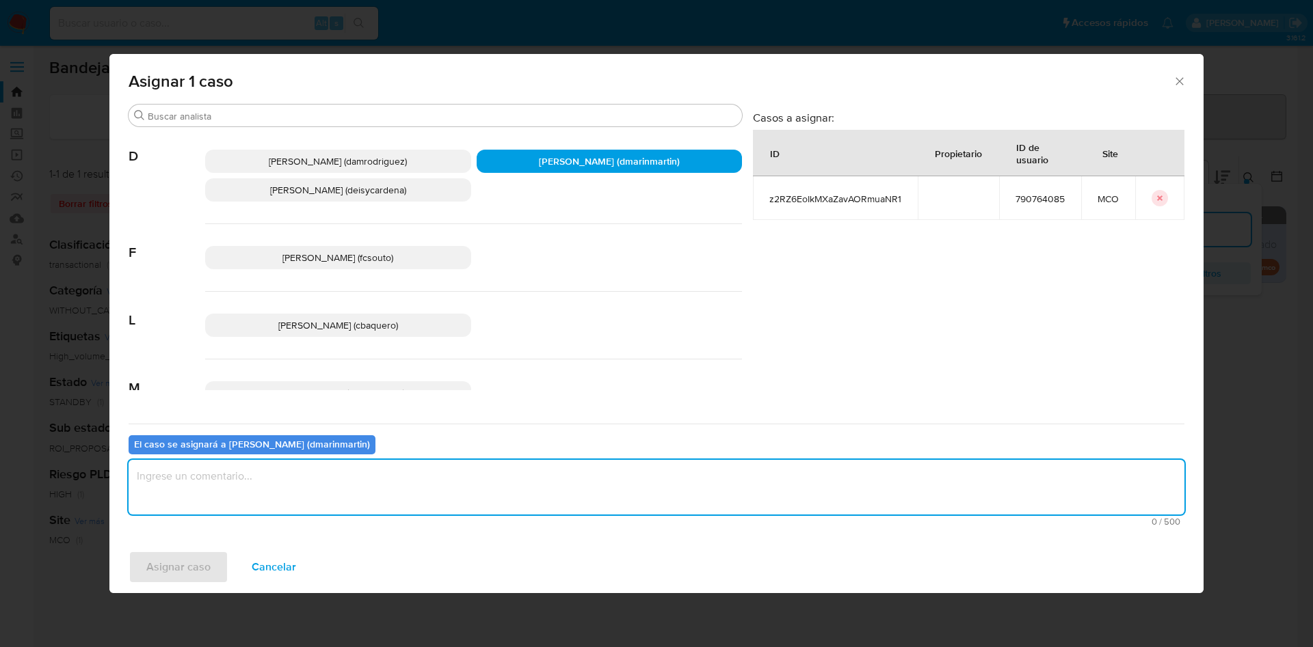
type textarea "c"
type textarea "Cierre nvl 2"
click at [129, 551] on button "Asignar caso" at bounding box center [179, 567] width 100 height 33
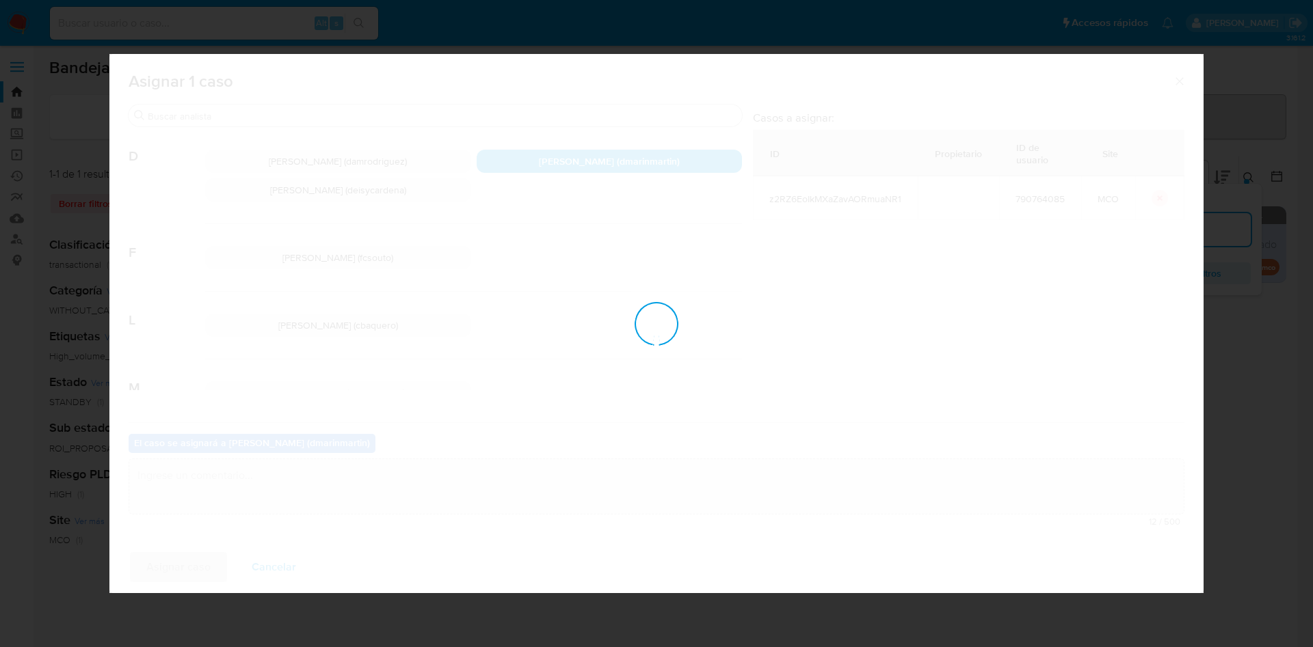
checkbox input "false"
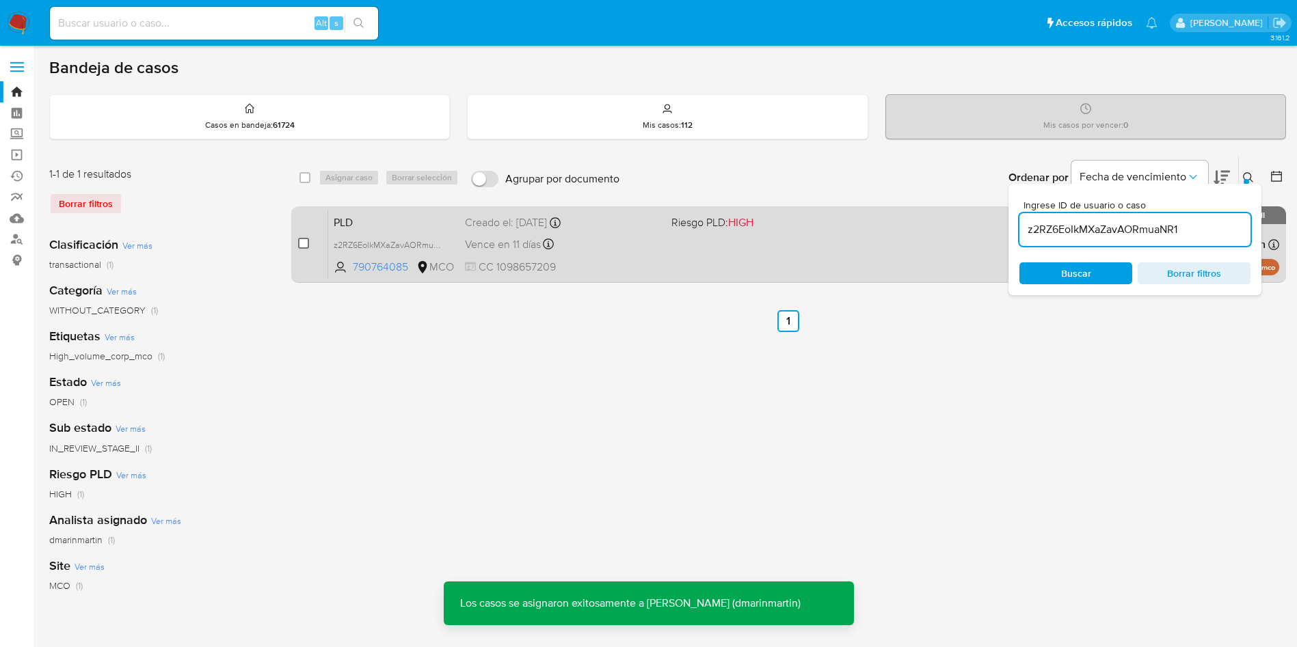
click at [303, 245] on input "checkbox" at bounding box center [303, 243] width 11 height 11
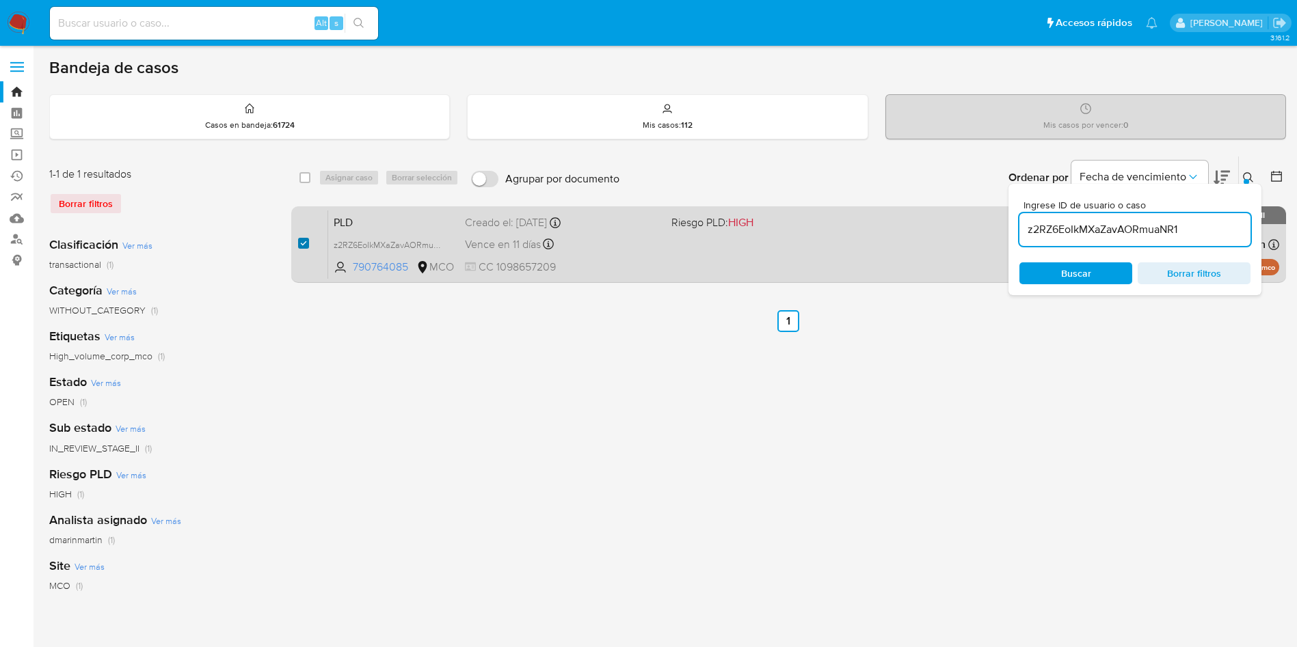
checkbox input "true"
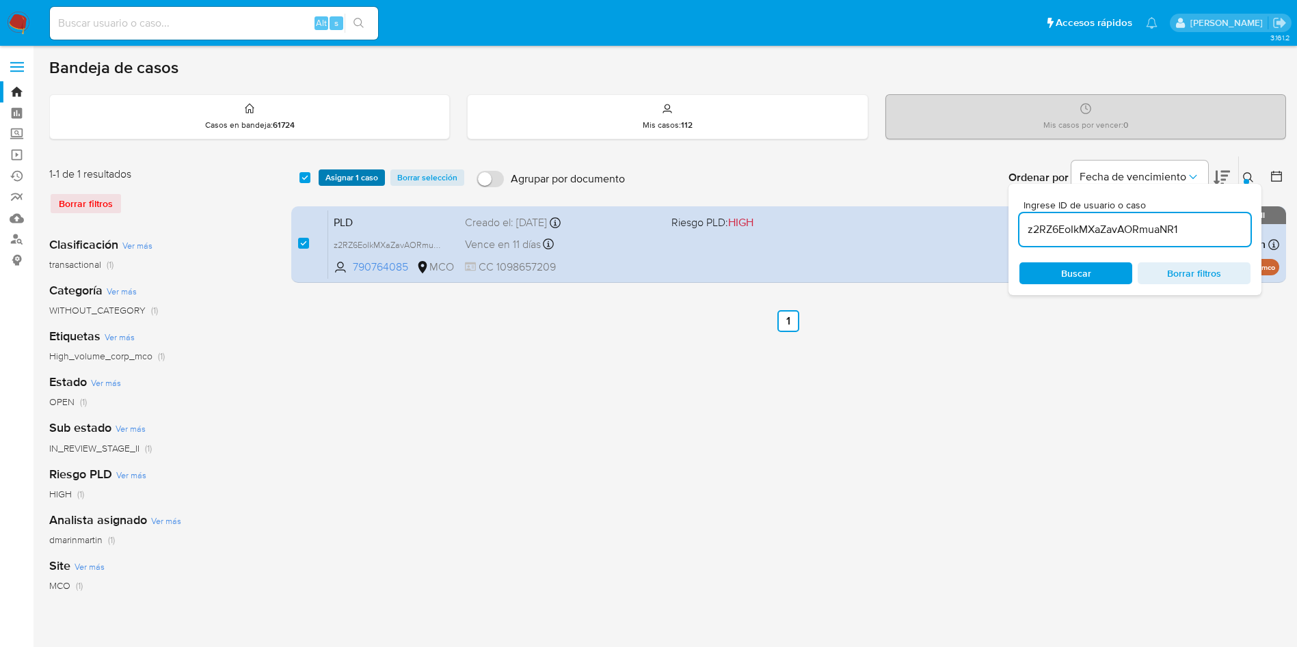
click at [350, 184] on span "Asignar 1 caso" at bounding box center [351, 178] width 53 height 14
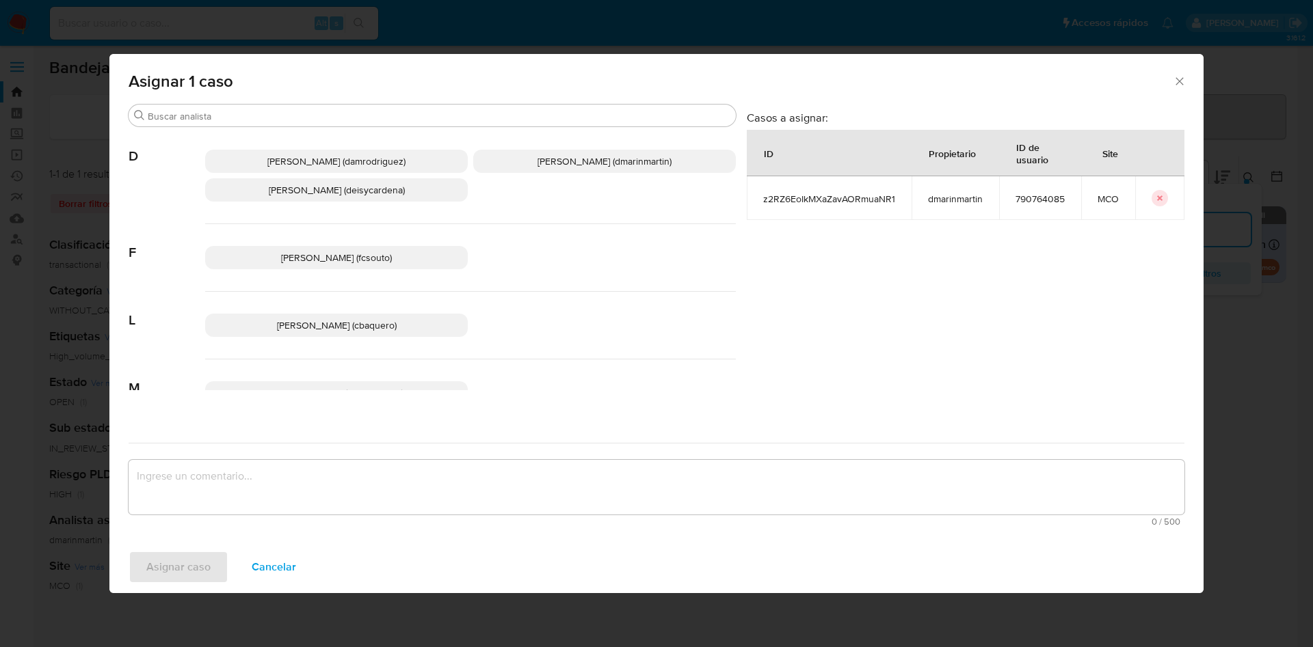
drag, startPoint x: 535, startPoint y: 154, endPoint x: 552, endPoint y: 421, distance: 267.8
click at [537, 154] on span "David Esteban Marin Martinez (dmarinmartin)" at bounding box center [604, 161] width 134 height 14
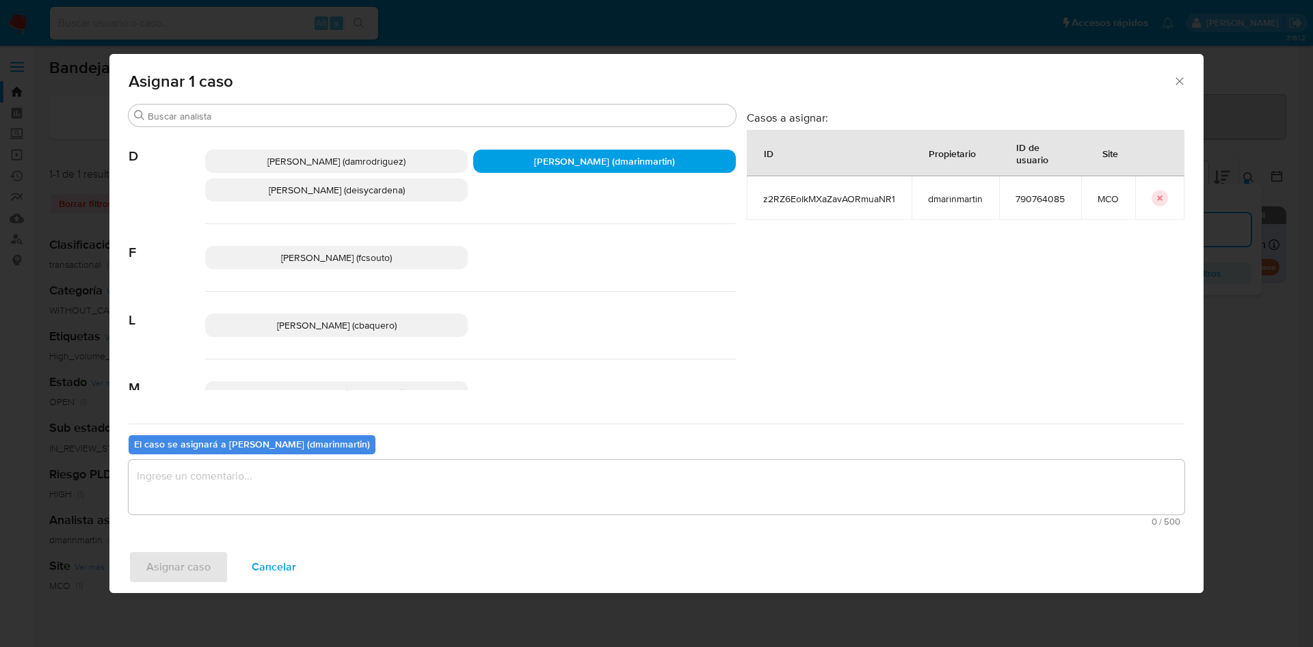
click at [468, 508] on textarea "assign-modal" at bounding box center [656, 487] width 1055 height 55
type textarea "c"
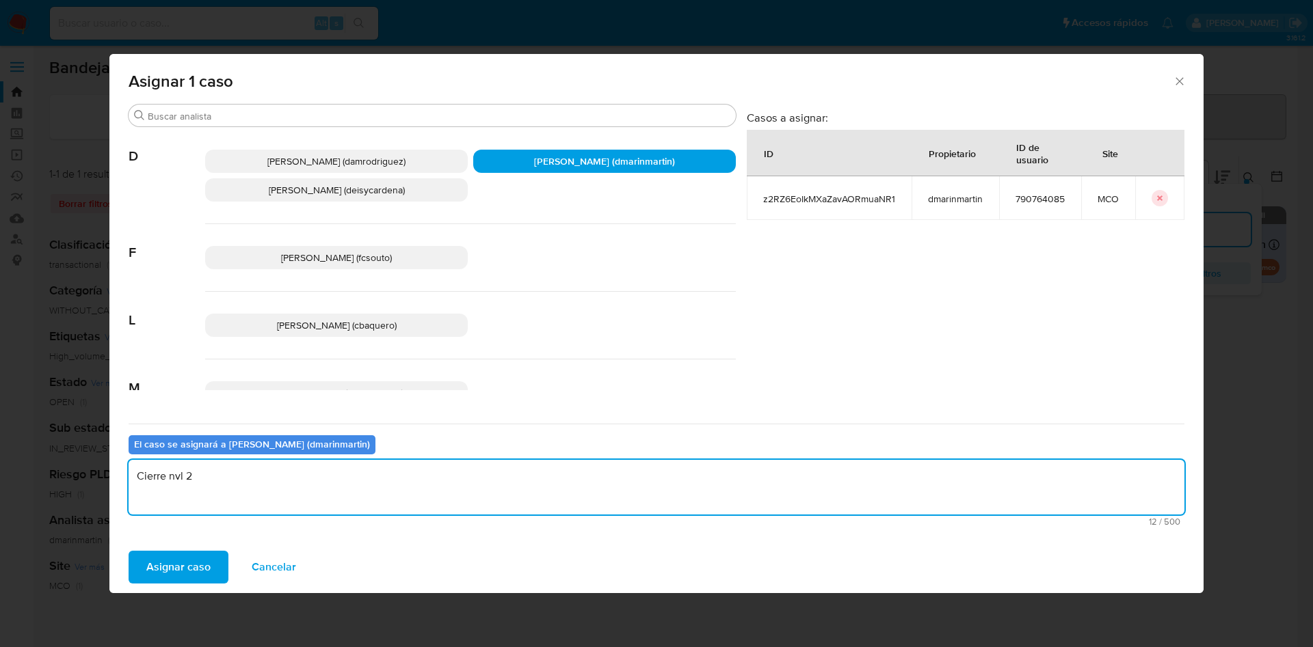
type textarea "Cierre nvl 2"
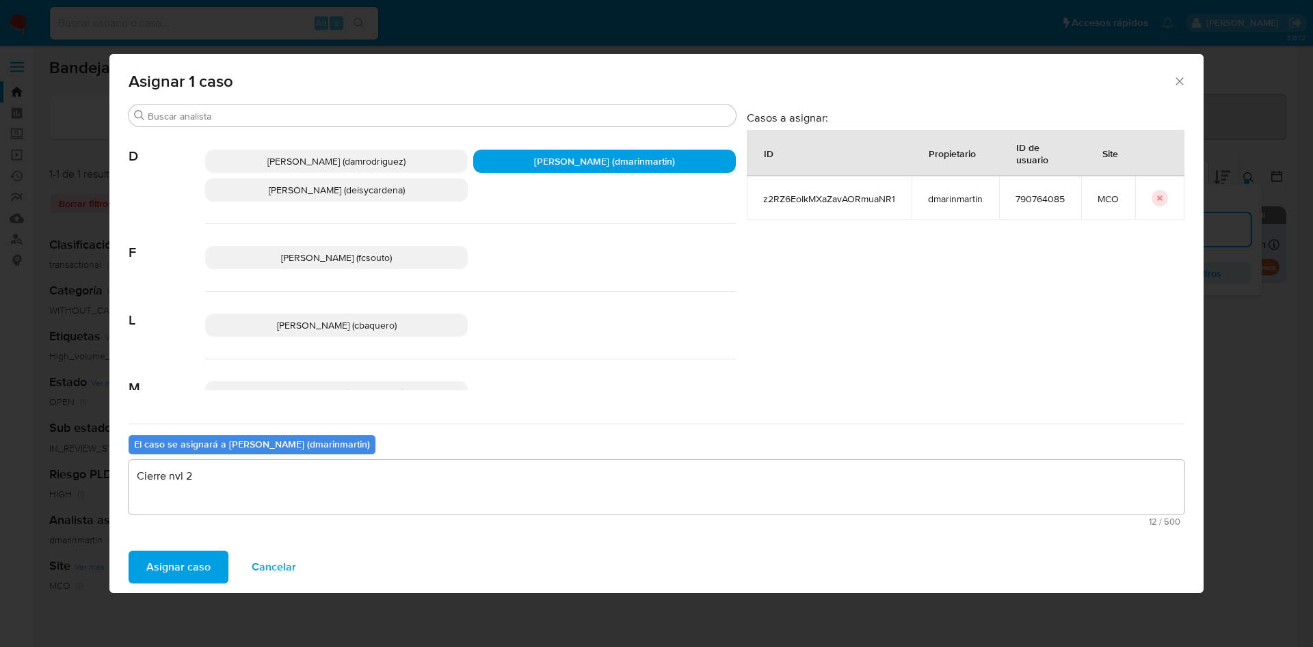
click at [129, 551] on button "Asignar caso" at bounding box center [179, 567] width 100 height 33
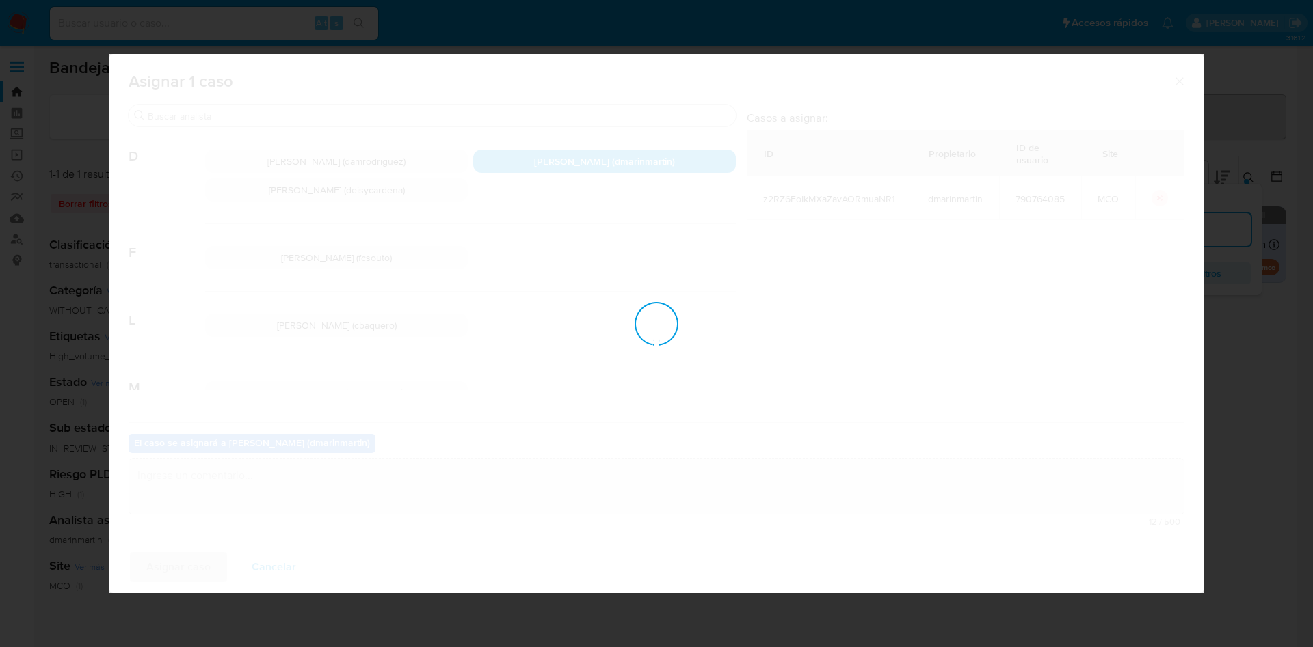
checkbox input "false"
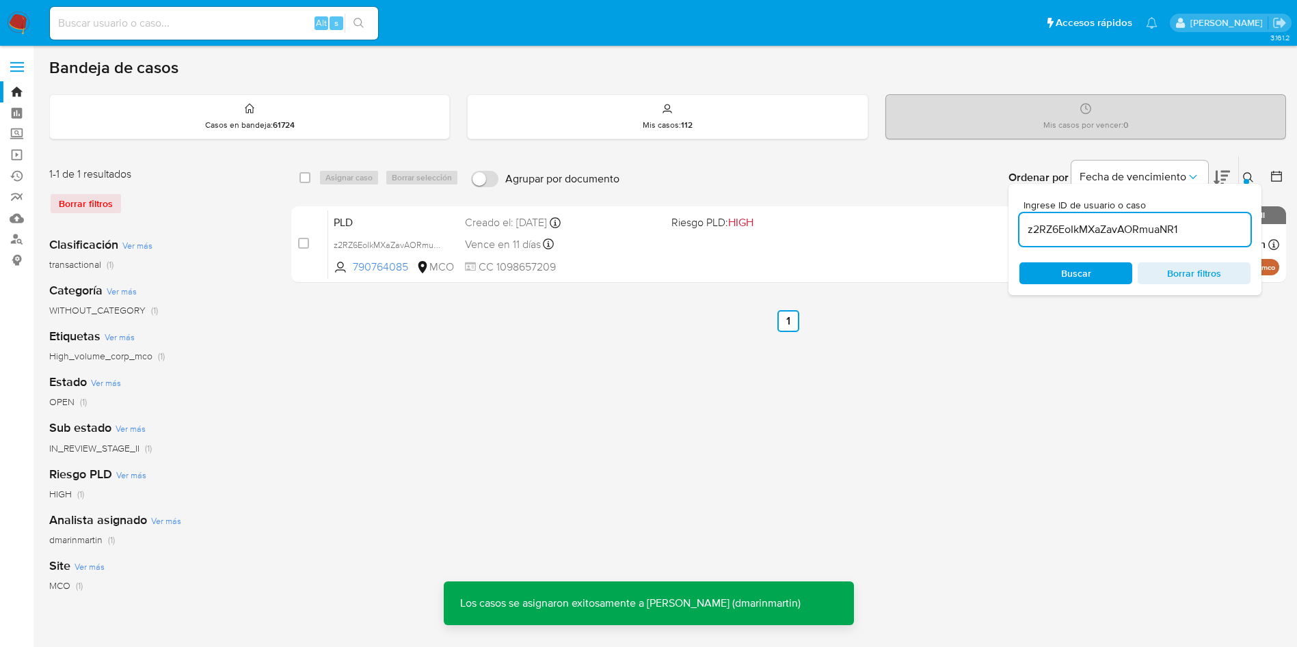
click at [689, 457] on div "select-all-cases-checkbox Asignar caso Borrar selección Agrupar por documento O…" at bounding box center [788, 456] width 995 height 600
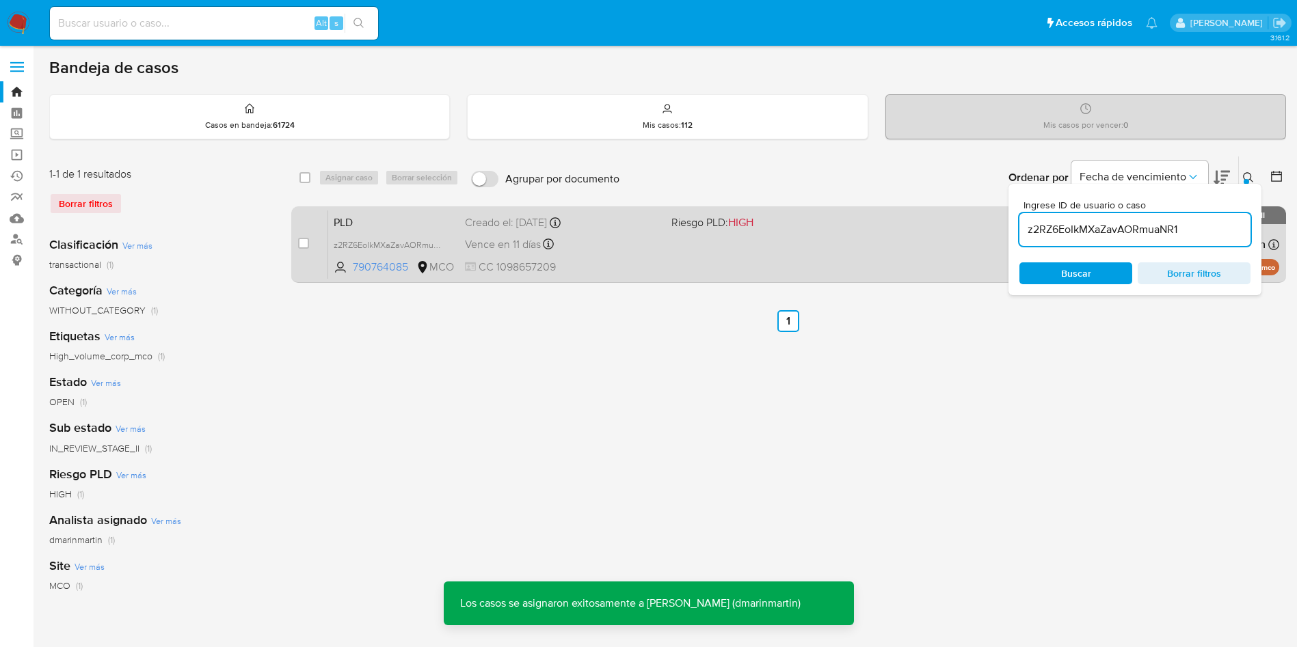
click at [649, 250] on div "Vence en 11 días Vence el 10/10/2025 05:07:52" at bounding box center [563, 244] width 196 height 18
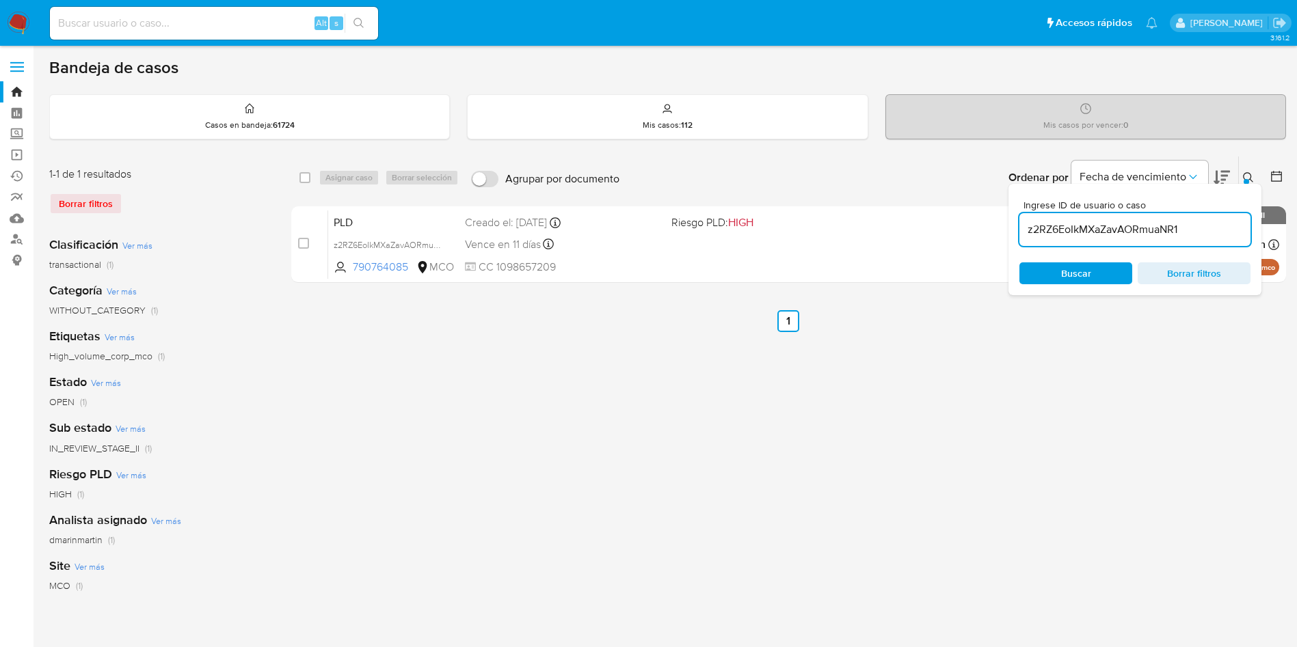
drag, startPoint x: 303, startPoint y: 245, endPoint x: 333, endPoint y: 195, distance: 58.9
click at [303, 242] on input "checkbox" at bounding box center [303, 243] width 11 height 11
checkbox input "true"
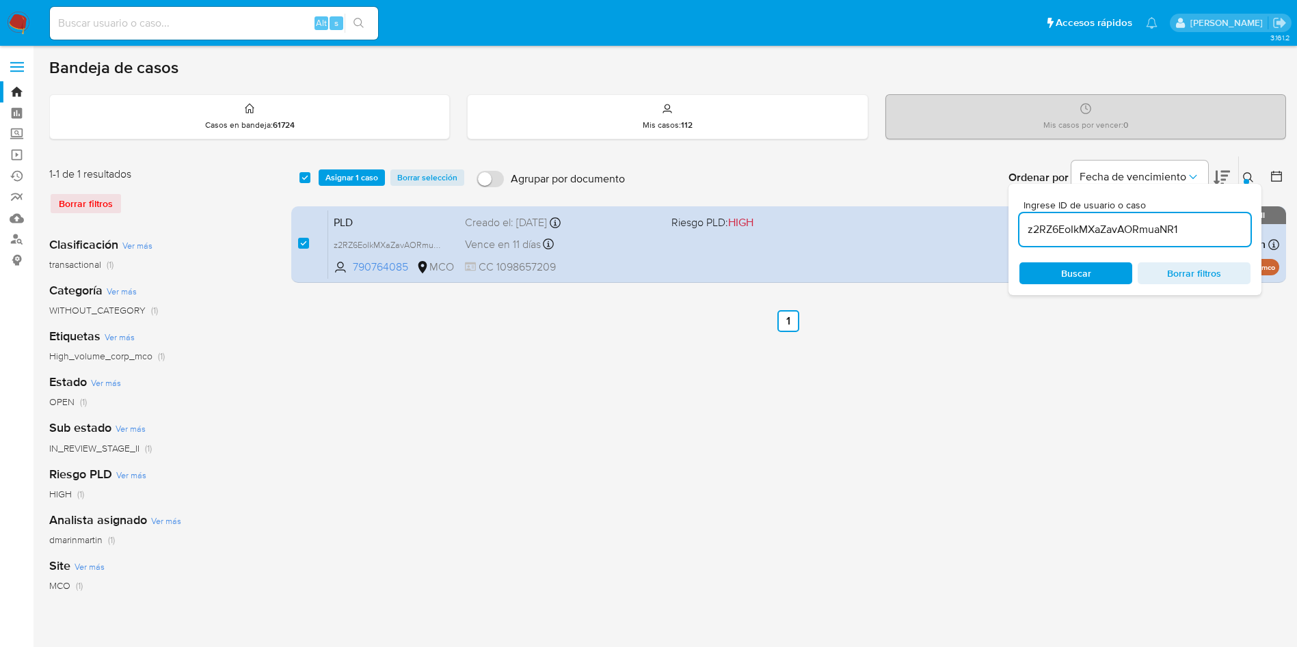
click at [353, 167] on div "select-all-cases-checkbox Asignar 1 caso Borrar selección Agrupar por documento…" at bounding box center [788, 178] width 995 height 42
click at [351, 178] on span "Asignar 1 caso" at bounding box center [351, 178] width 53 height 14
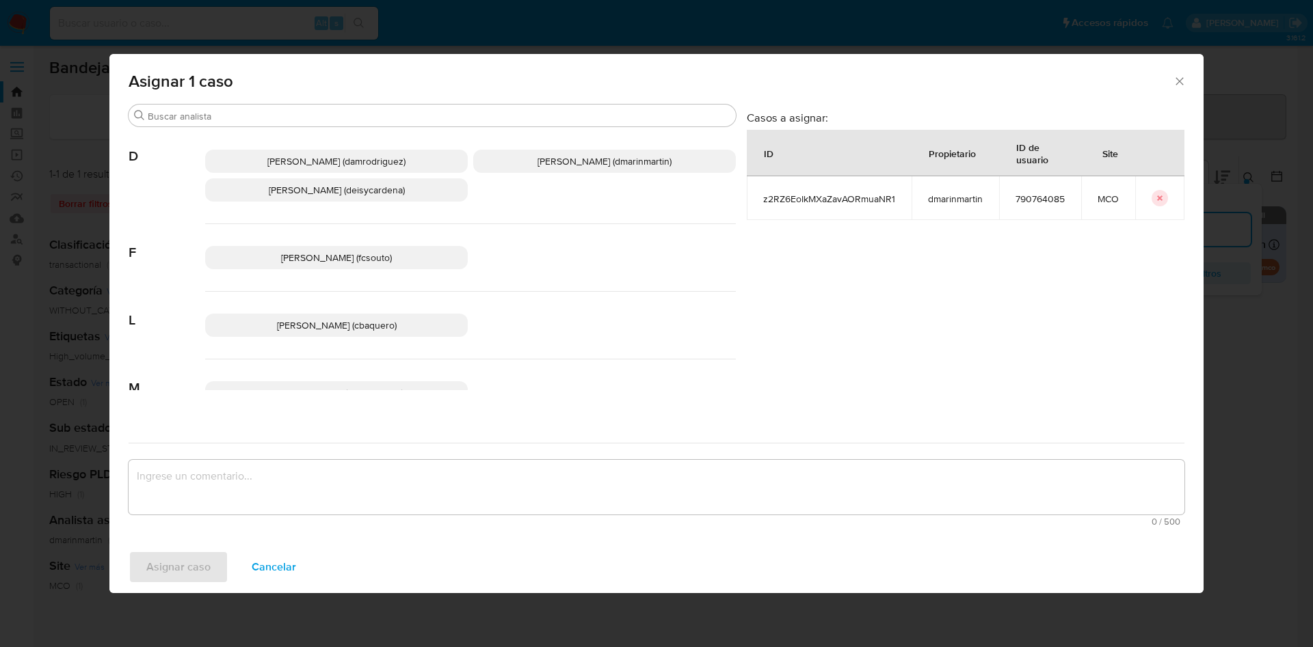
drag, startPoint x: 548, startPoint y: 172, endPoint x: 558, endPoint y: 172, distance: 10.3
click at [551, 172] on p "David Esteban Marin Martinez (dmarinmartin)" at bounding box center [604, 161] width 263 height 23
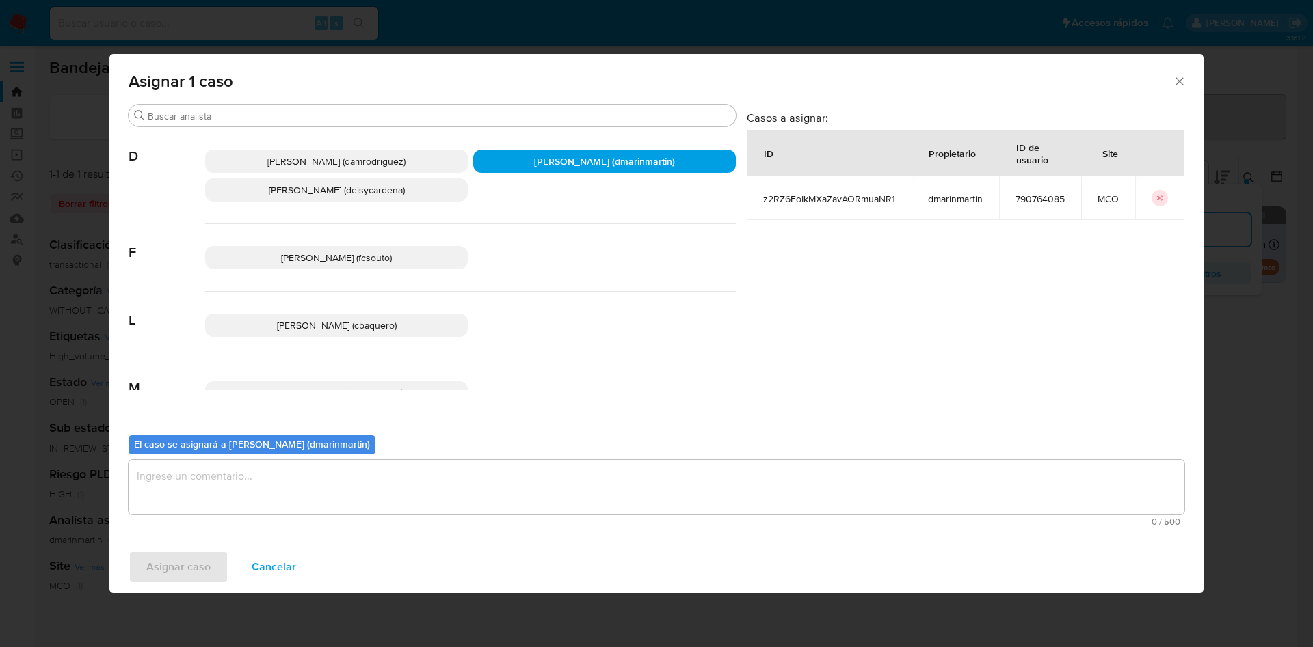
drag, startPoint x: 495, startPoint y: 481, endPoint x: 496, endPoint y: 432, distance: 49.2
click at [494, 478] on textarea "assign-modal" at bounding box center [656, 487] width 1055 height 55
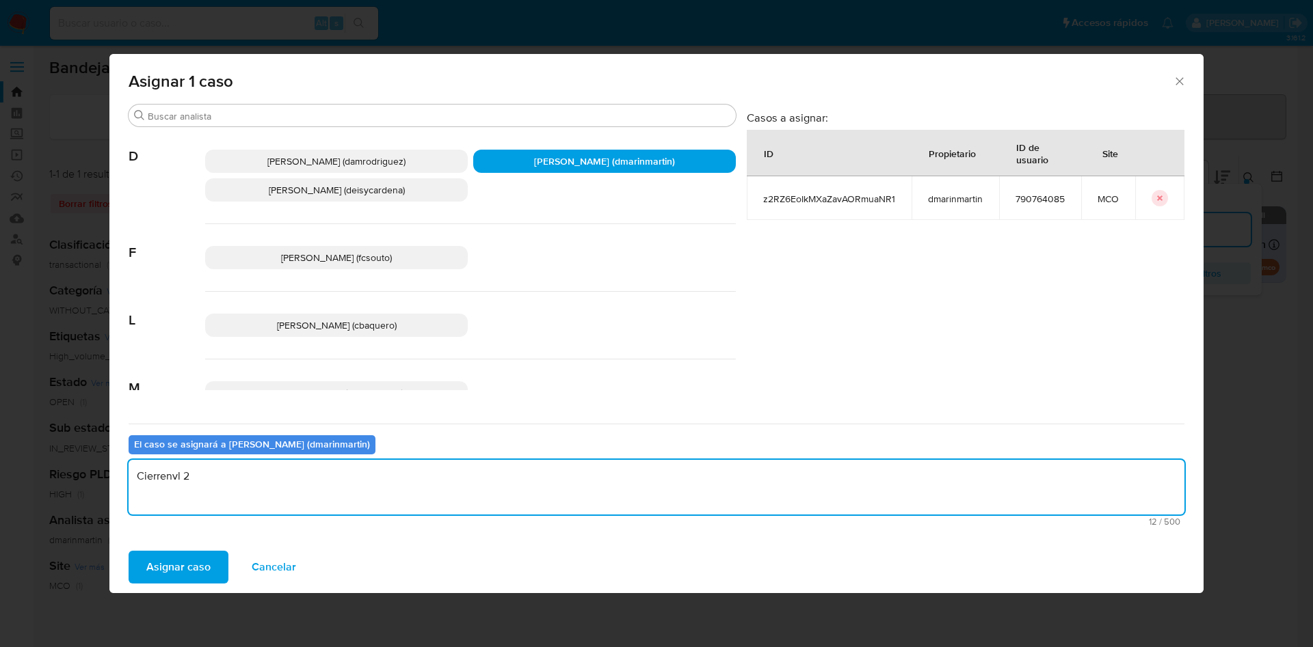
type textarea "Cierrenvl 2"
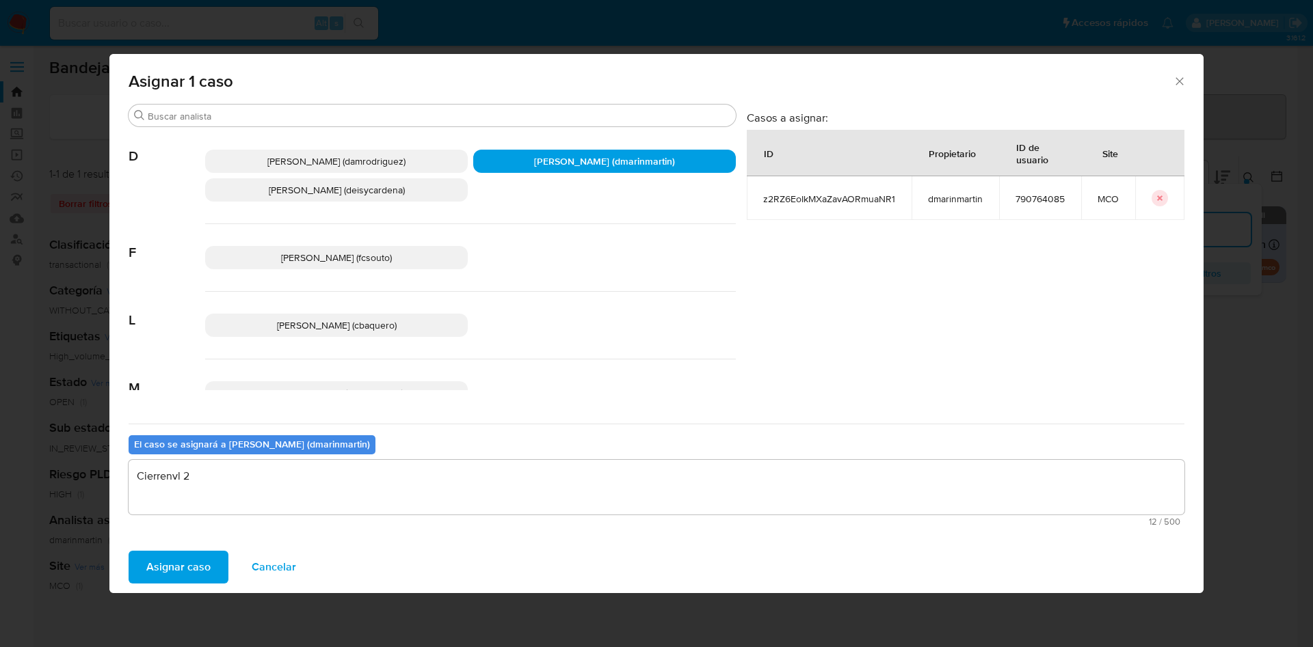
click at [129, 551] on button "Asignar caso" at bounding box center [179, 567] width 100 height 33
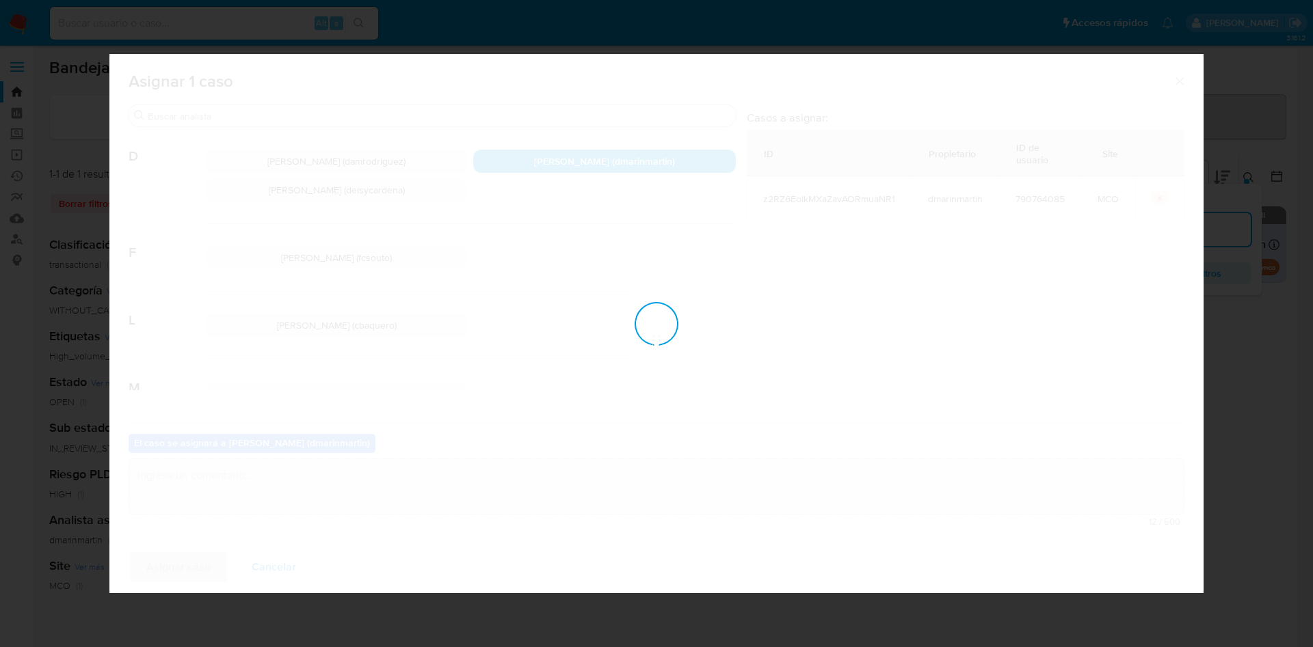
checkbox input "false"
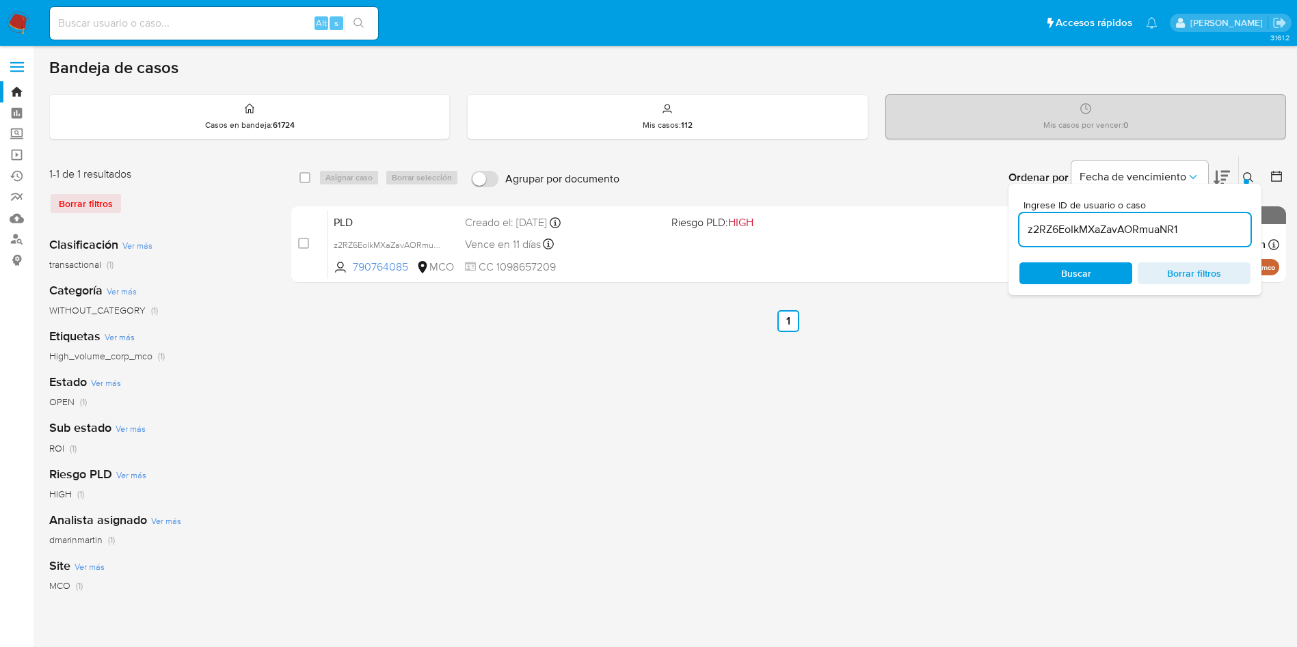
click at [1199, 232] on input "z2RZ6EoIkMXaZavAORmuaNR1" at bounding box center [1134, 230] width 231 height 18
paste input "saNNbOiVcVaq6VoSYggKRH4j"
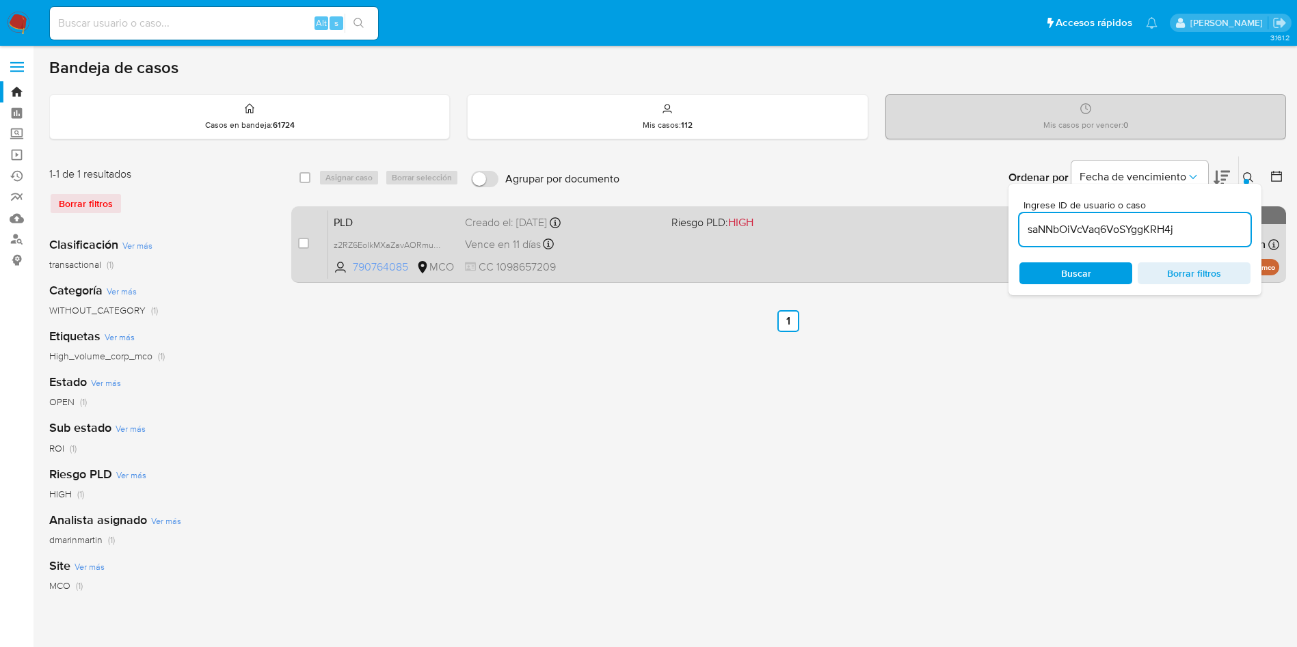
type input "saNNbOiVcVaq6VoSYggKRH4j"
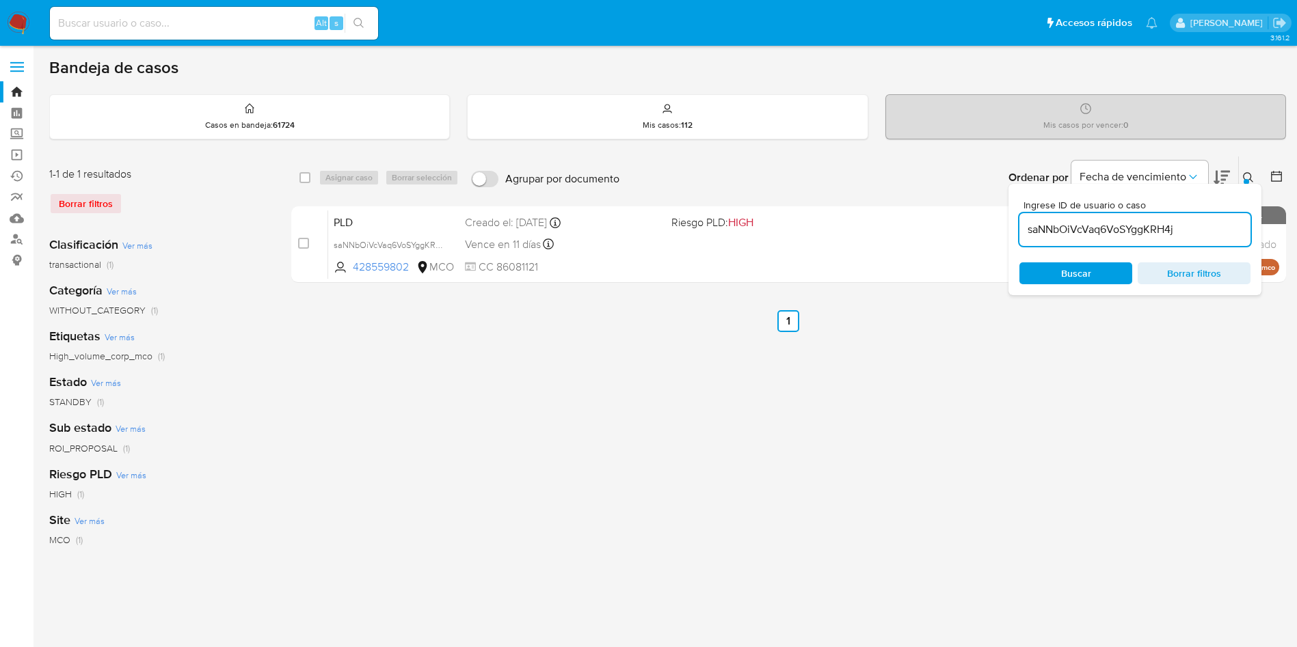
drag, startPoint x: 306, startPoint y: 241, endPoint x: 356, endPoint y: 202, distance: 63.9
click at [307, 241] on input "checkbox" at bounding box center [303, 243] width 11 height 11
checkbox input "true"
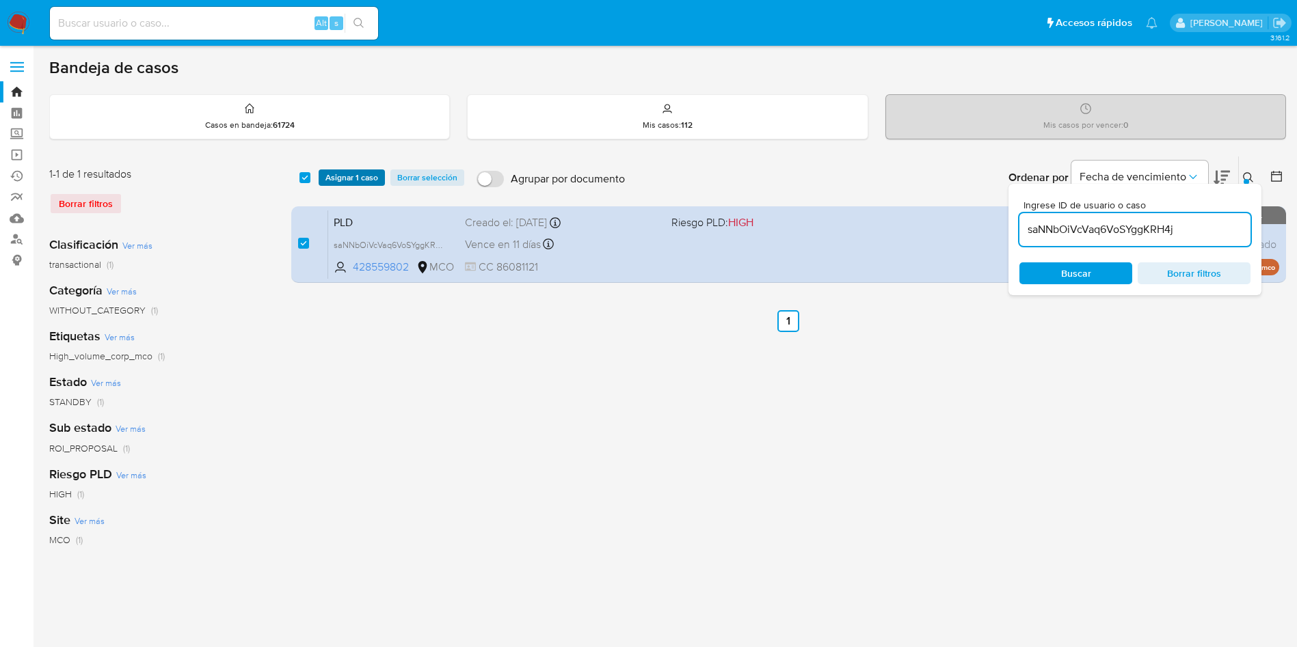
drag, startPoint x: 356, startPoint y: 180, endPoint x: 359, endPoint y: 189, distance: 9.3
click at [356, 182] on span "Asignar 1 caso" at bounding box center [351, 178] width 53 height 14
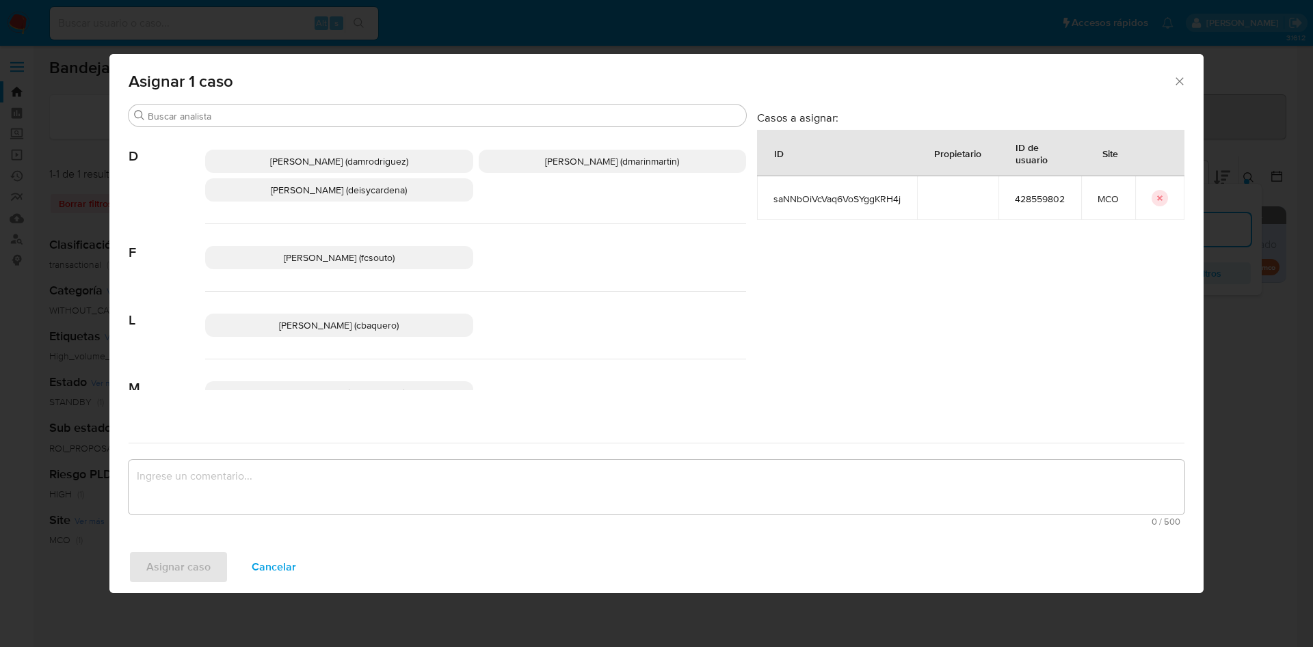
drag, startPoint x: 550, startPoint y: 165, endPoint x: 559, endPoint y: 260, distance: 95.4
click at [550, 167] on span "David Esteban Marin Martinez (dmarinmartin)" at bounding box center [612, 161] width 134 height 14
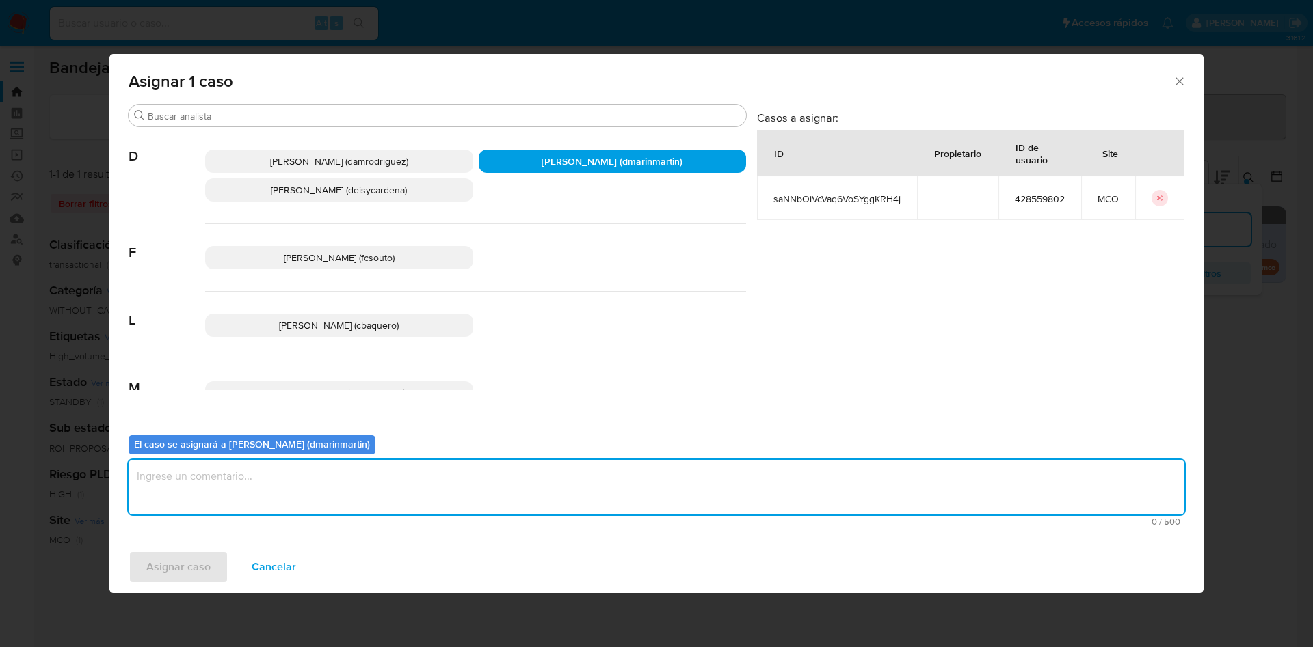
click at [542, 486] on textarea "assign-modal" at bounding box center [656, 487] width 1055 height 55
type textarea "Cierre nvl 2"
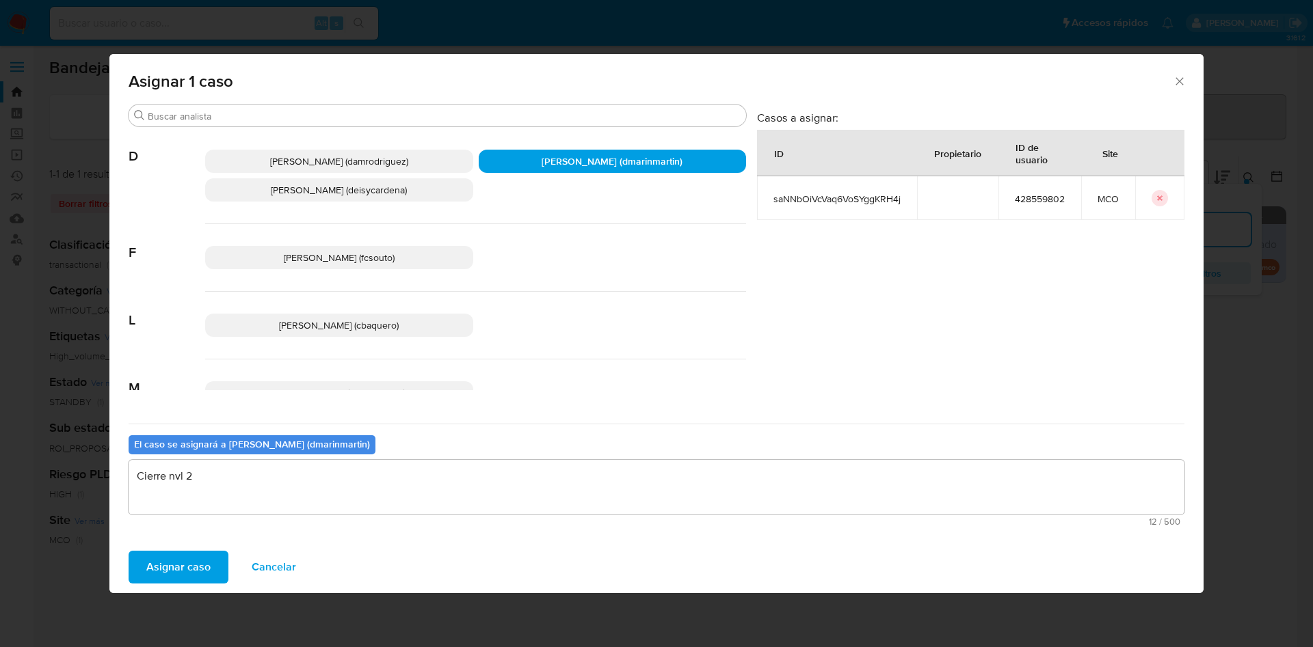
click at [129, 551] on button "Asignar caso" at bounding box center [179, 567] width 100 height 33
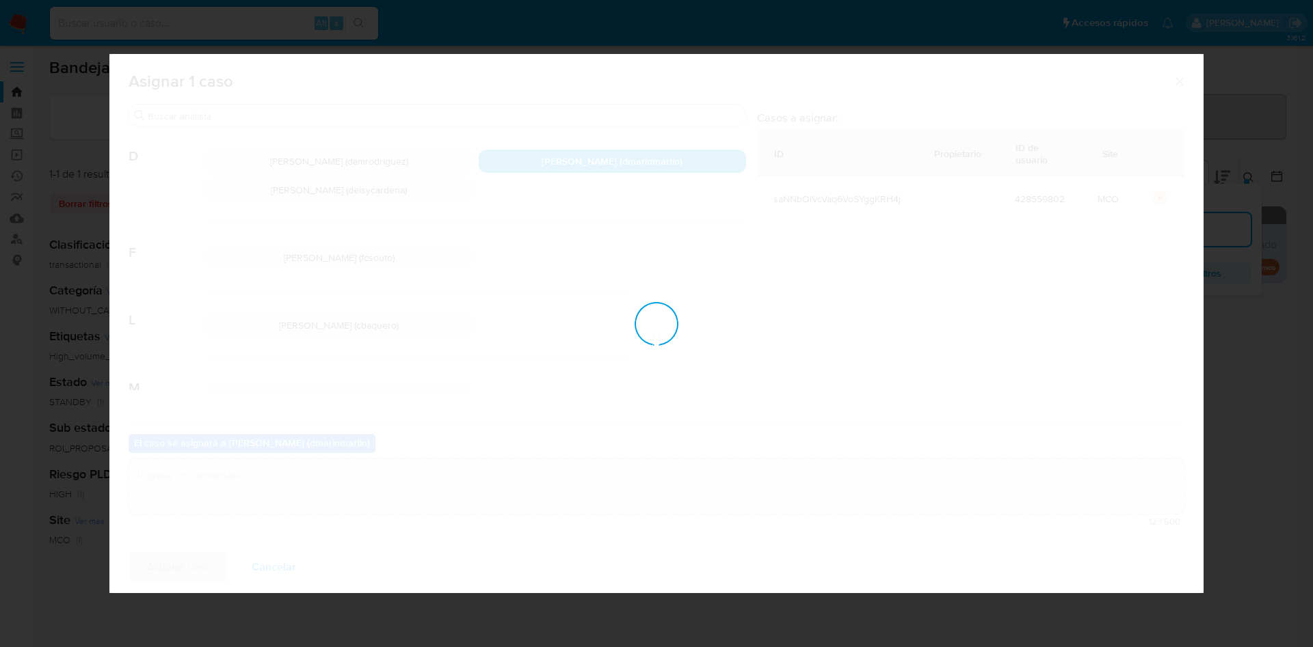
checkbox input "false"
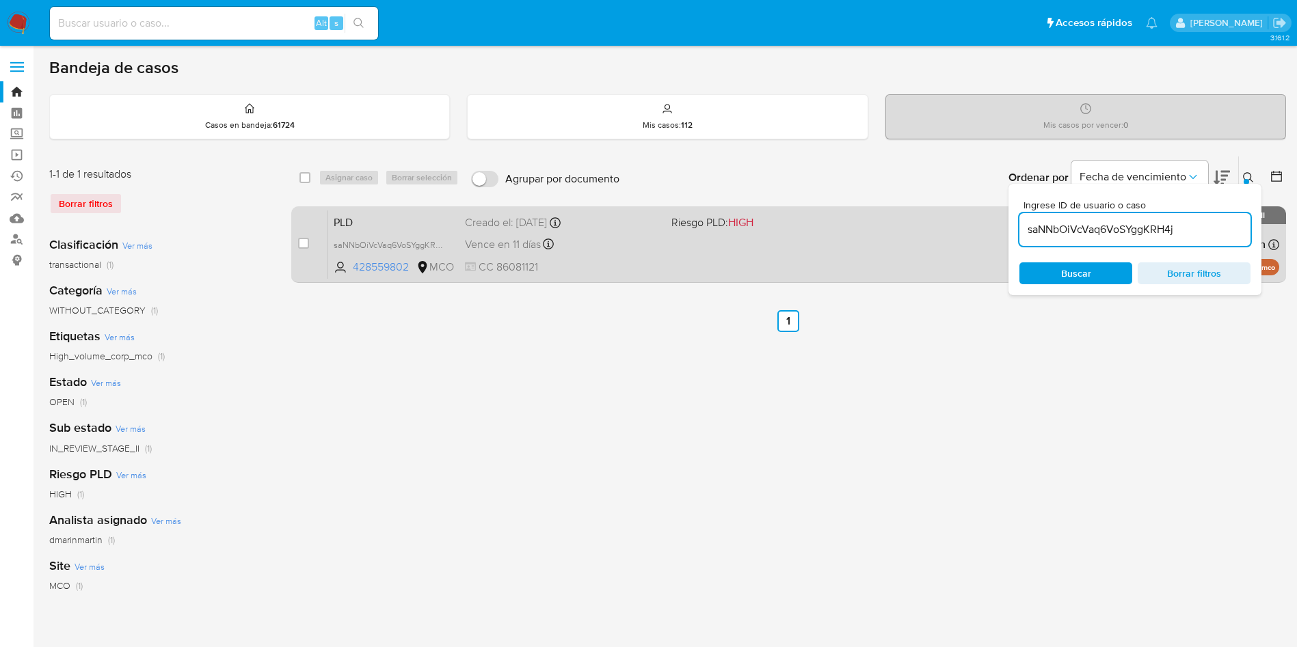
click at [703, 265] on div "PLD saNNbOiVcVaq6VoSYggKRH4j 428559802 MCO Riesgo PLD: HIGH Creado el: 12/07/20…" at bounding box center [803, 244] width 951 height 69
drag, startPoint x: 306, startPoint y: 245, endPoint x: 314, endPoint y: 230, distance: 16.5
click at [308, 242] on input "checkbox" at bounding box center [303, 243] width 11 height 11
checkbox input "true"
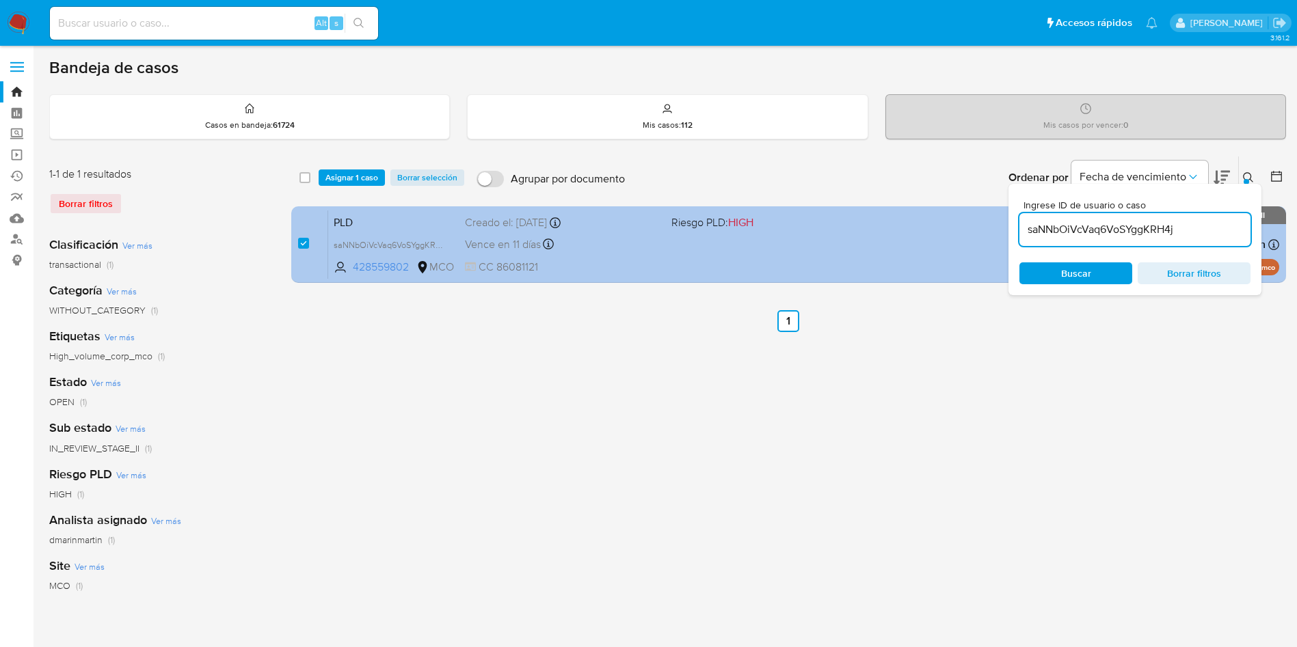
checkbox input "true"
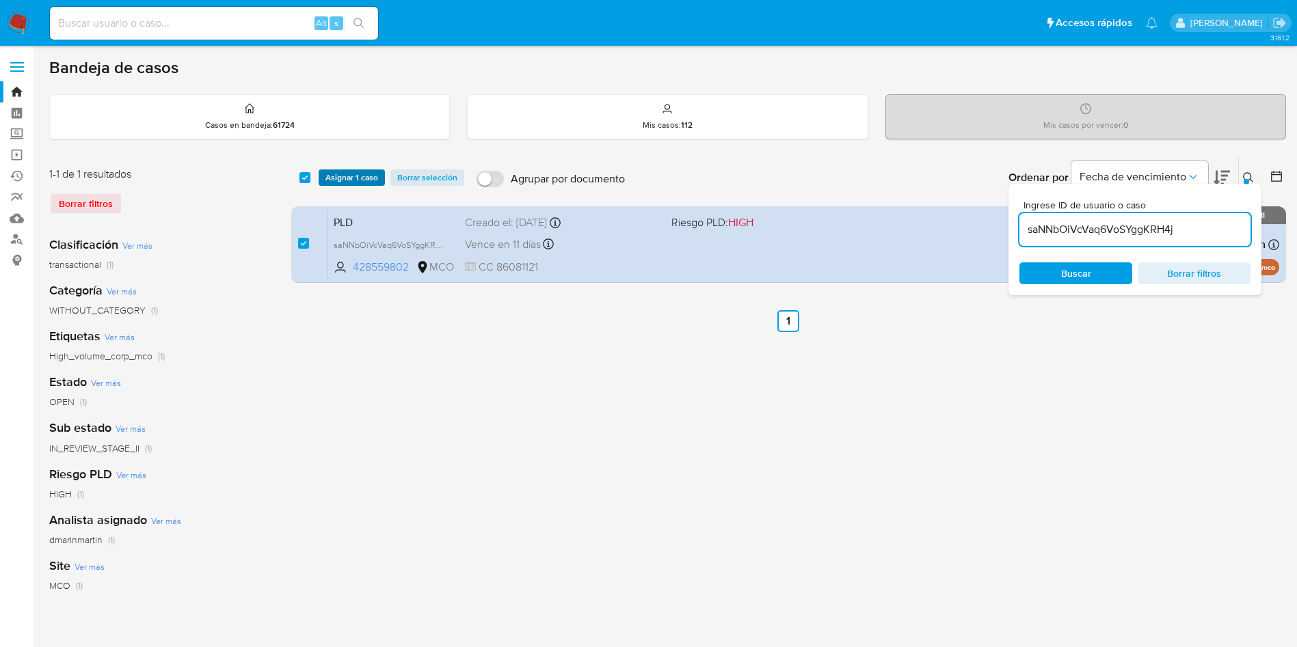
click at [340, 182] on span "Asignar 1 caso" at bounding box center [351, 178] width 53 height 14
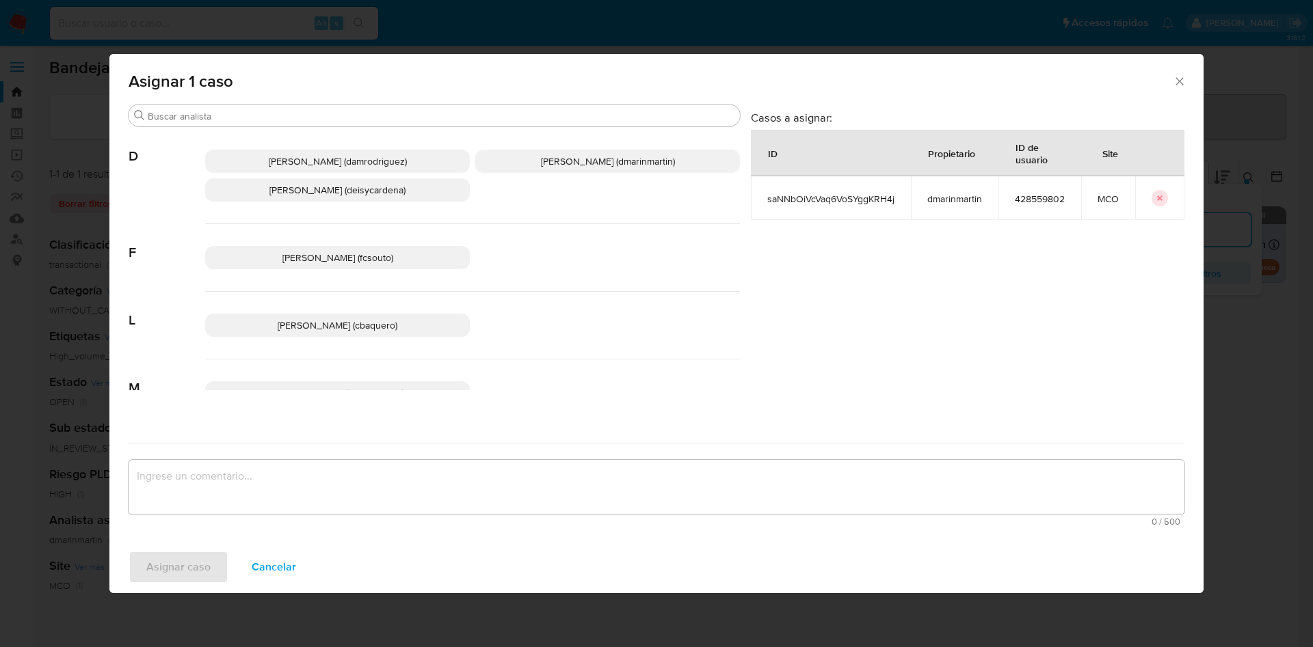
click at [541, 161] on span "David Esteban Marin Martinez (dmarinmartin)" at bounding box center [608, 161] width 134 height 14
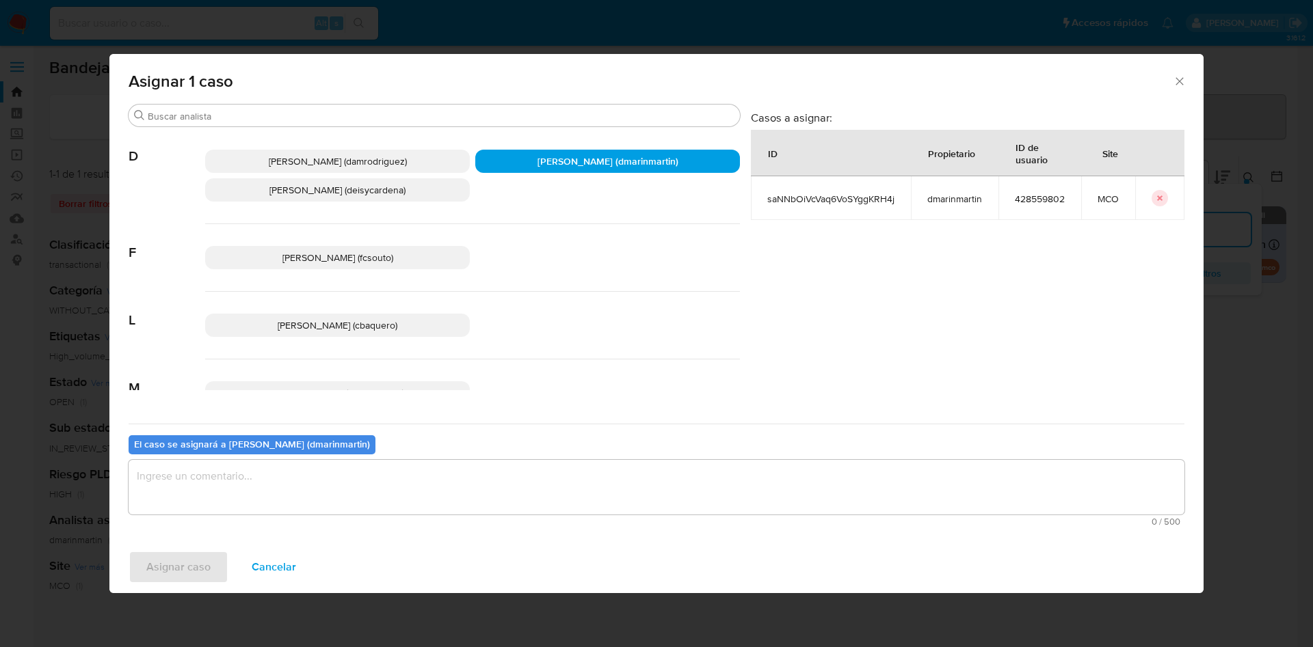
click at [485, 479] on textarea "assign-modal" at bounding box center [656, 487] width 1055 height 55
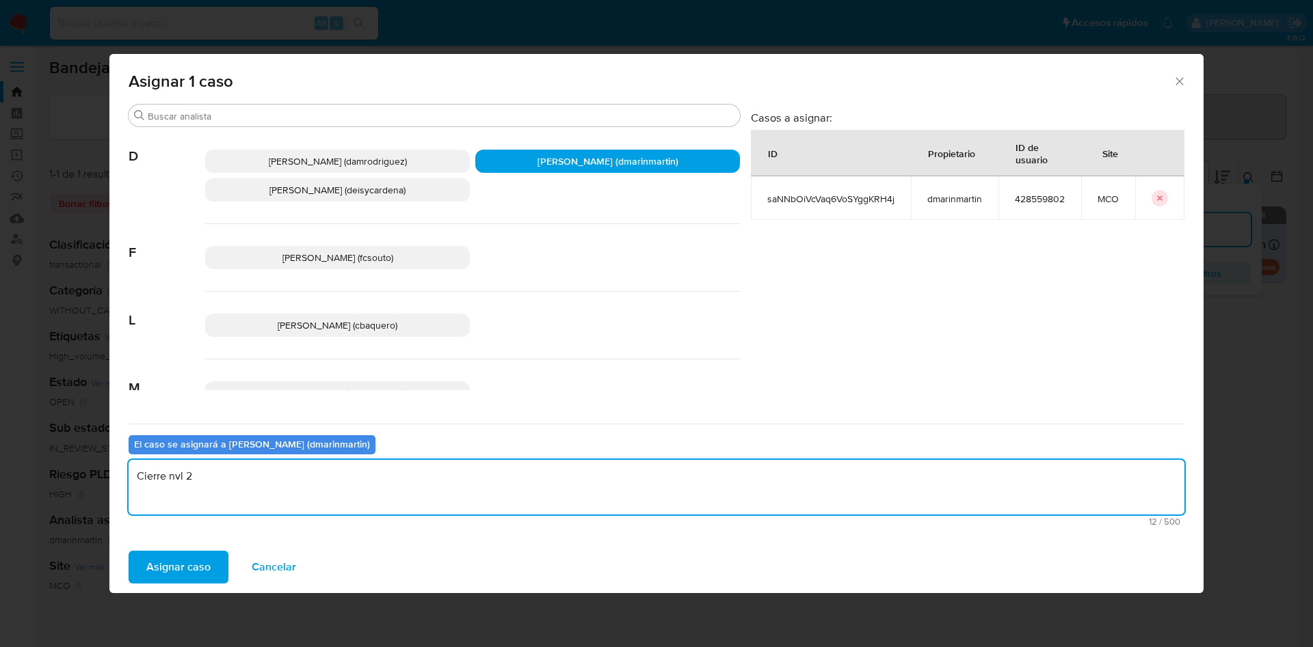
type textarea "Cierre nvl 2"
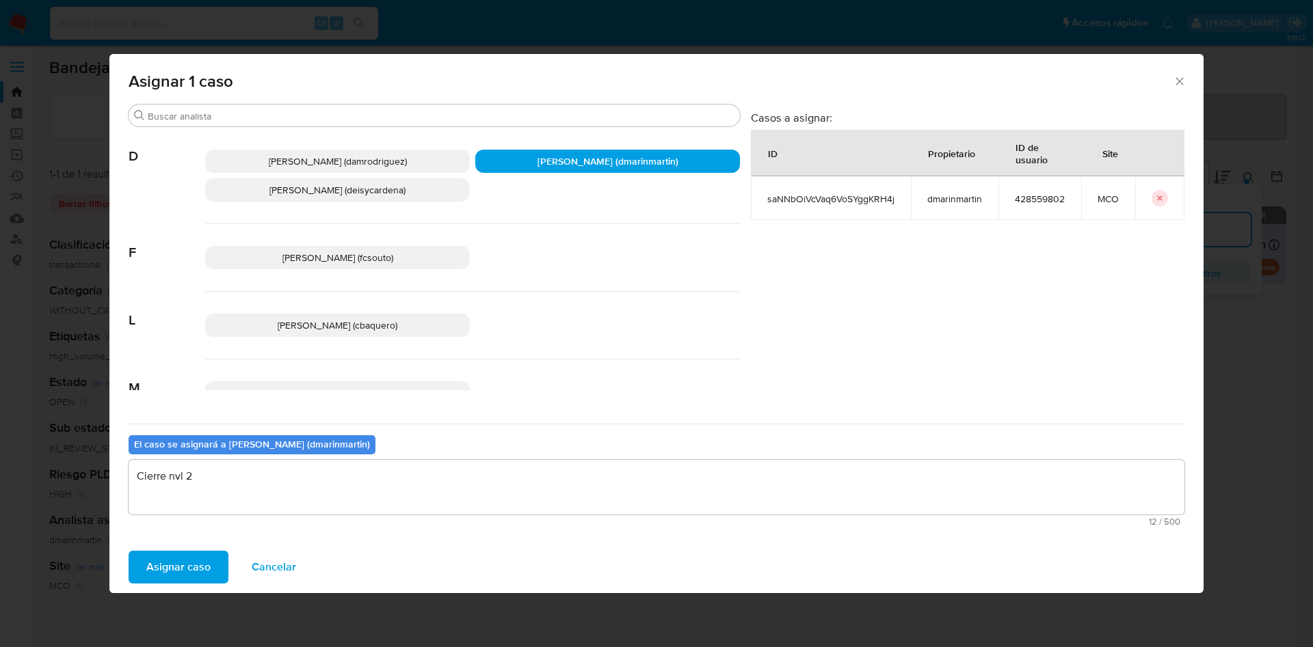
click at [129, 551] on button "Asignar caso" at bounding box center [179, 567] width 100 height 33
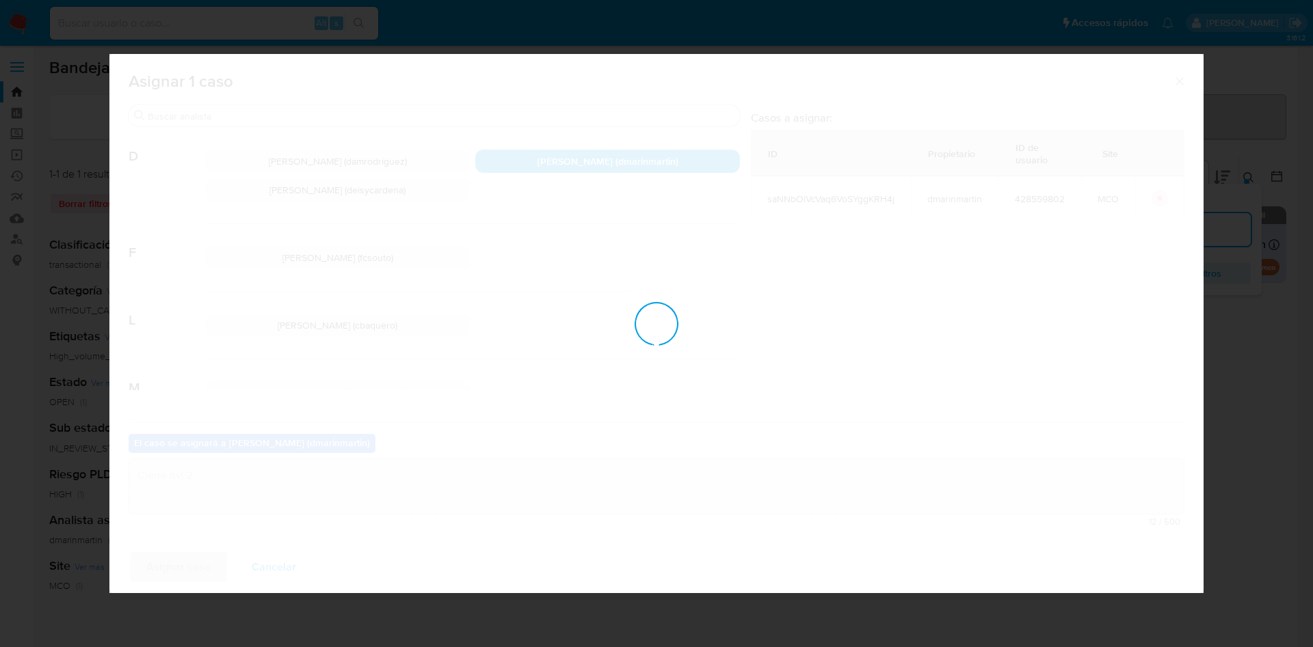
checkbox input "false"
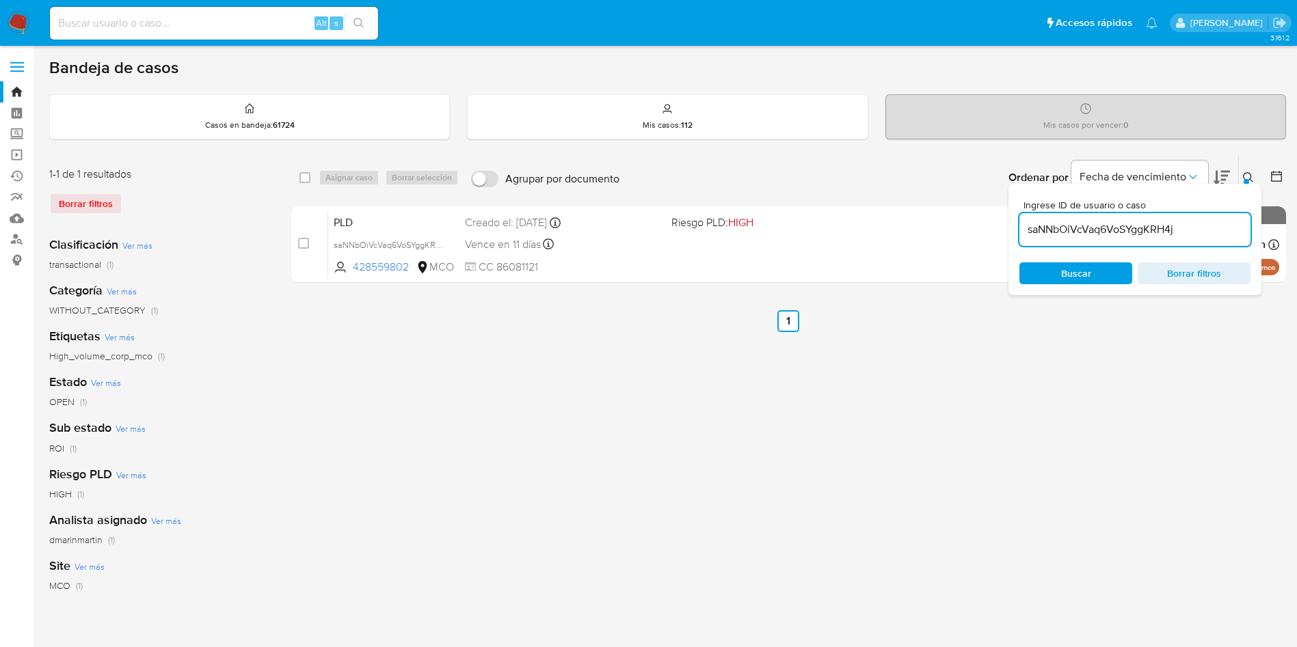
click at [1181, 232] on input "saNNbOiVcVaq6VoSYggKRH4j" at bounding box center [1134, 230] width 231 height 18
paste input "zIiHOFm15eSBH548s6TcctYw"
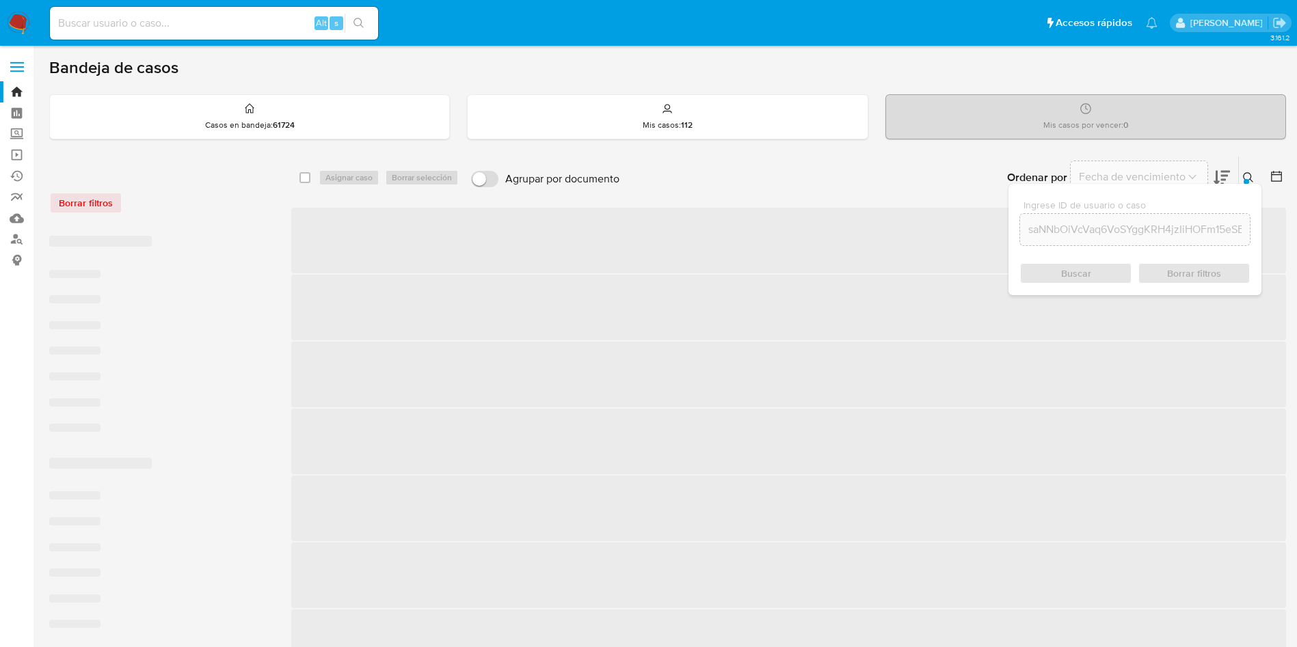
click at [1138, 229] on input "saNNbOiVcVaq6VoSYggKRH4jzIiHOFm15eSBH548s6TcctYw" at bounding box center [1135, 230] width 230 height 18
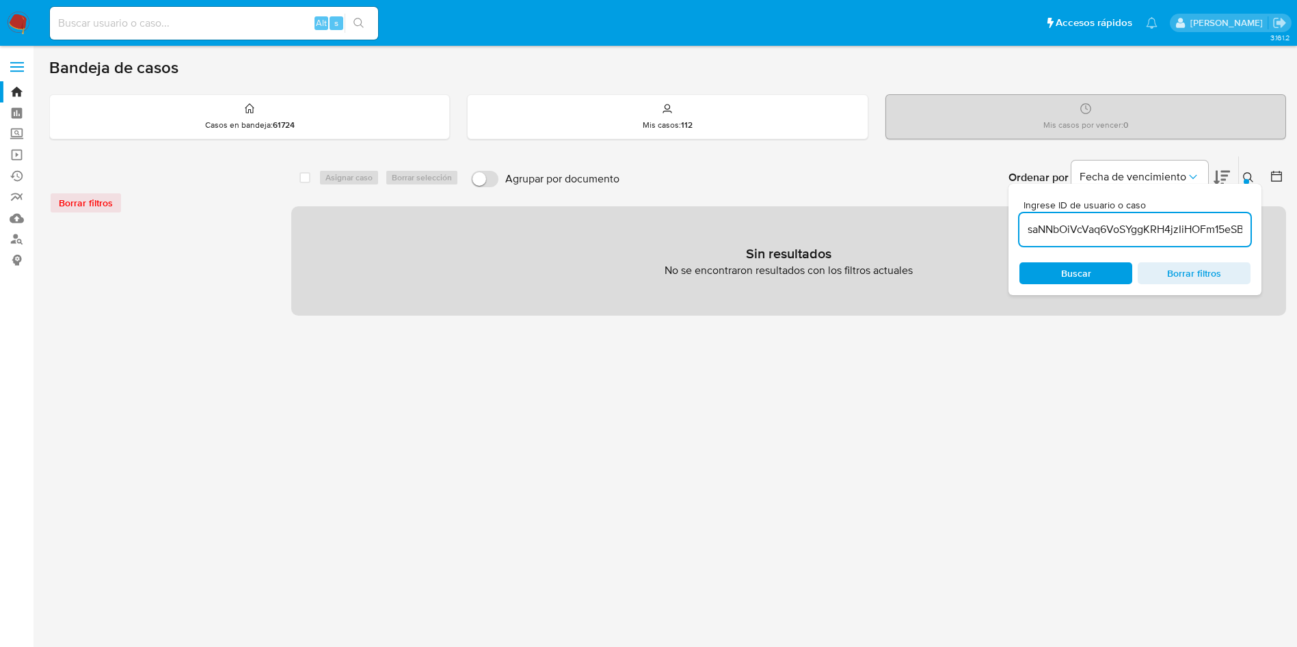
click at [1138, 229] on input "saNNbOiVcVaq6VoSYggKRH4jzIiHOFm15eSBH548s6TcctYw" at bounding box center [1134, 230] width 231 height 18
paste input
type input "zIiHOFm15eSBH548s6TcctYw"
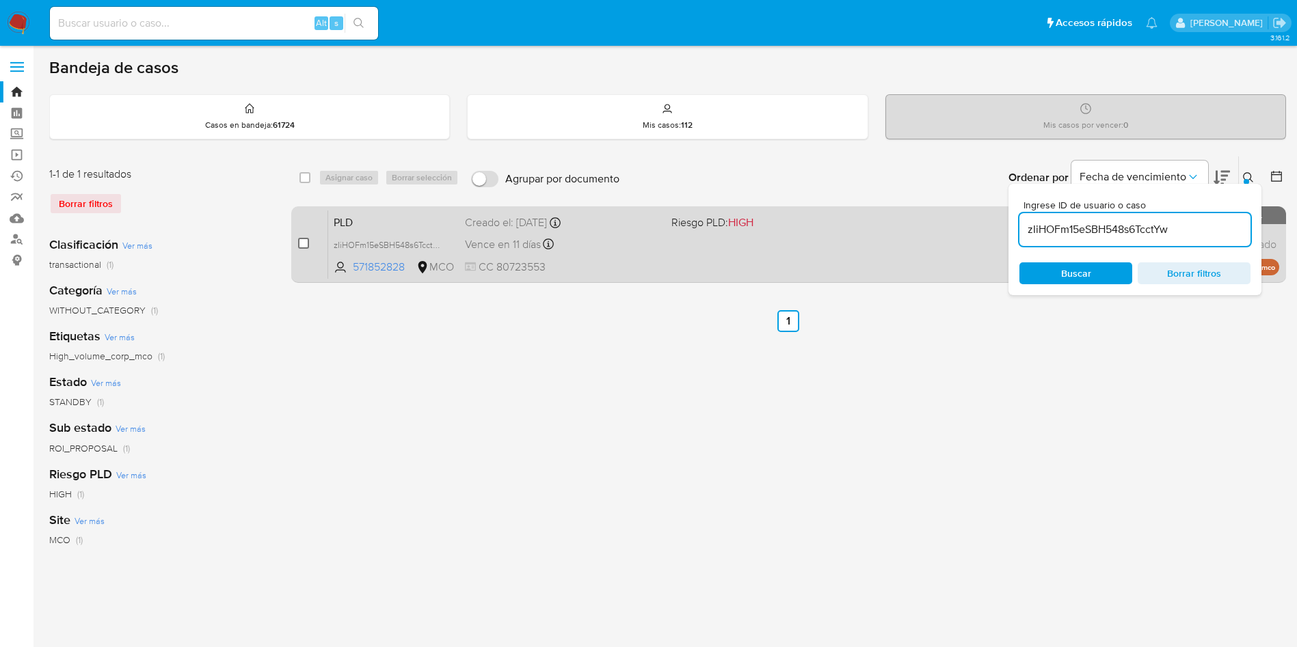
click at [298, 245] on input "checkbox" at bounding box center [303, 243] width 11 height 11
checkbox input "true"
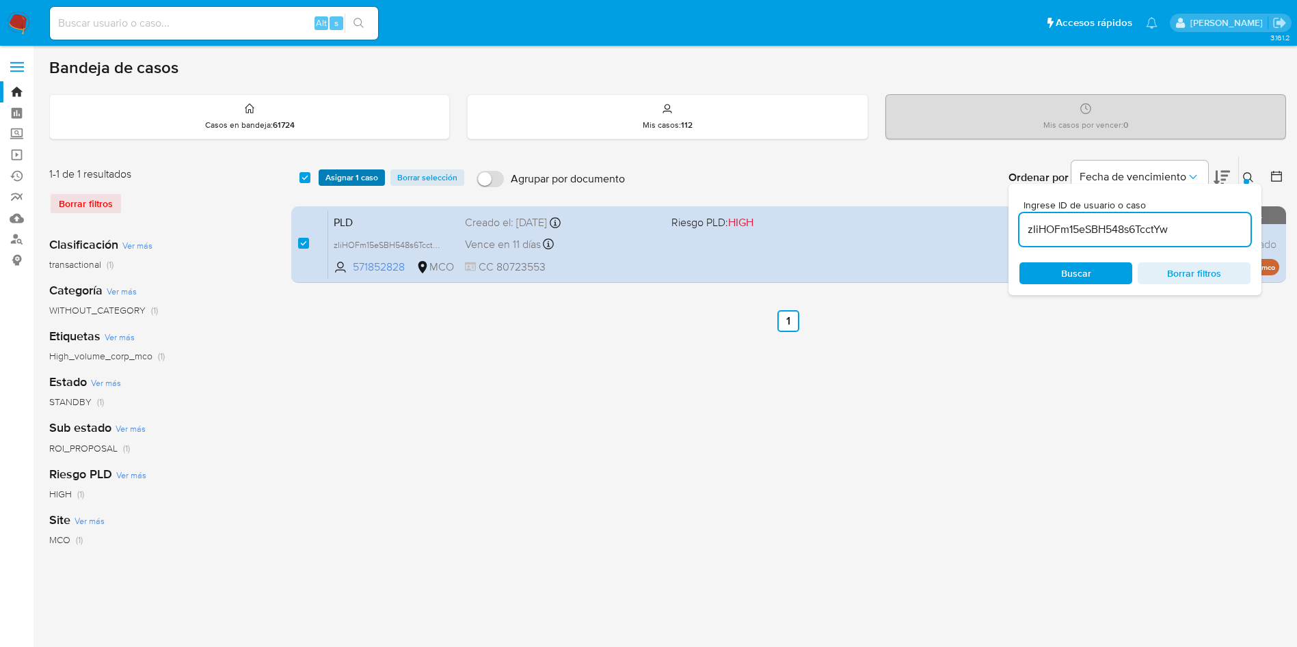
click at [360, 185] on span "Asignar 1 caso" at bounding box center [351, 178] width 53 height 14
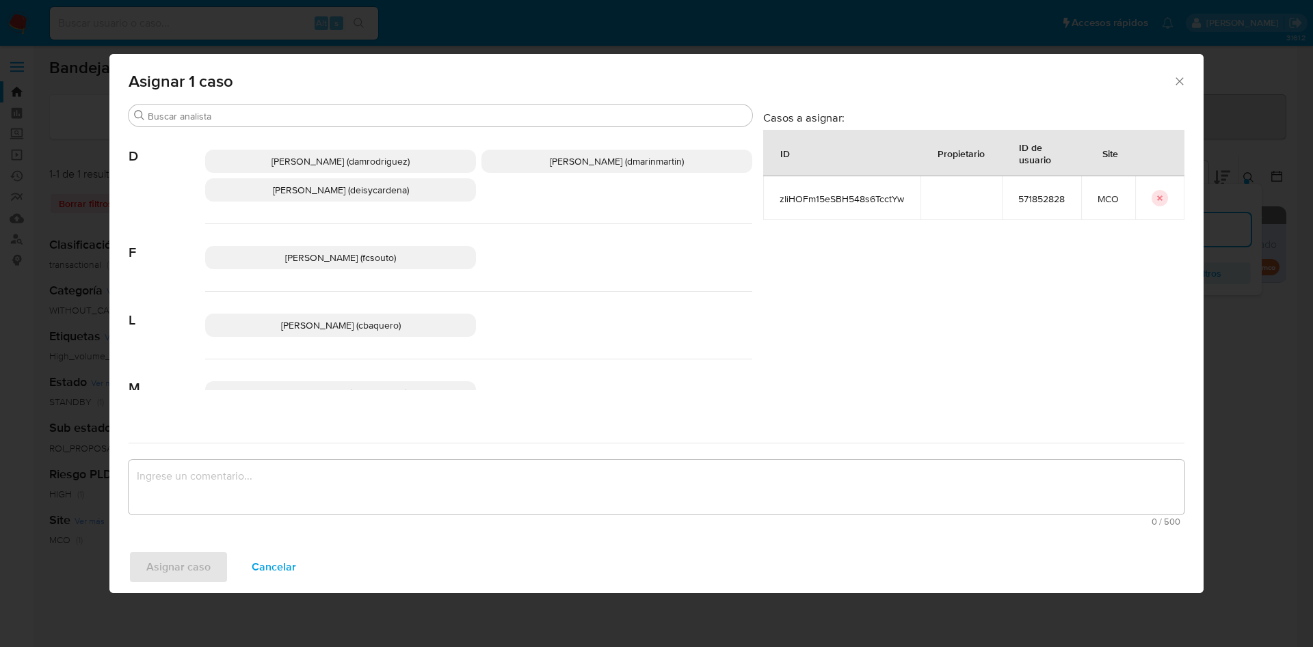
drag, startPoint x: 541, startPoint y: 159, endPoint x: 574, endPoint y: 518, distance: 361.1
click at [550, 161] on span "David Esteban Marin Martinez (dmarinmartin)" at bounding box center [617, 161] width 134 height 14
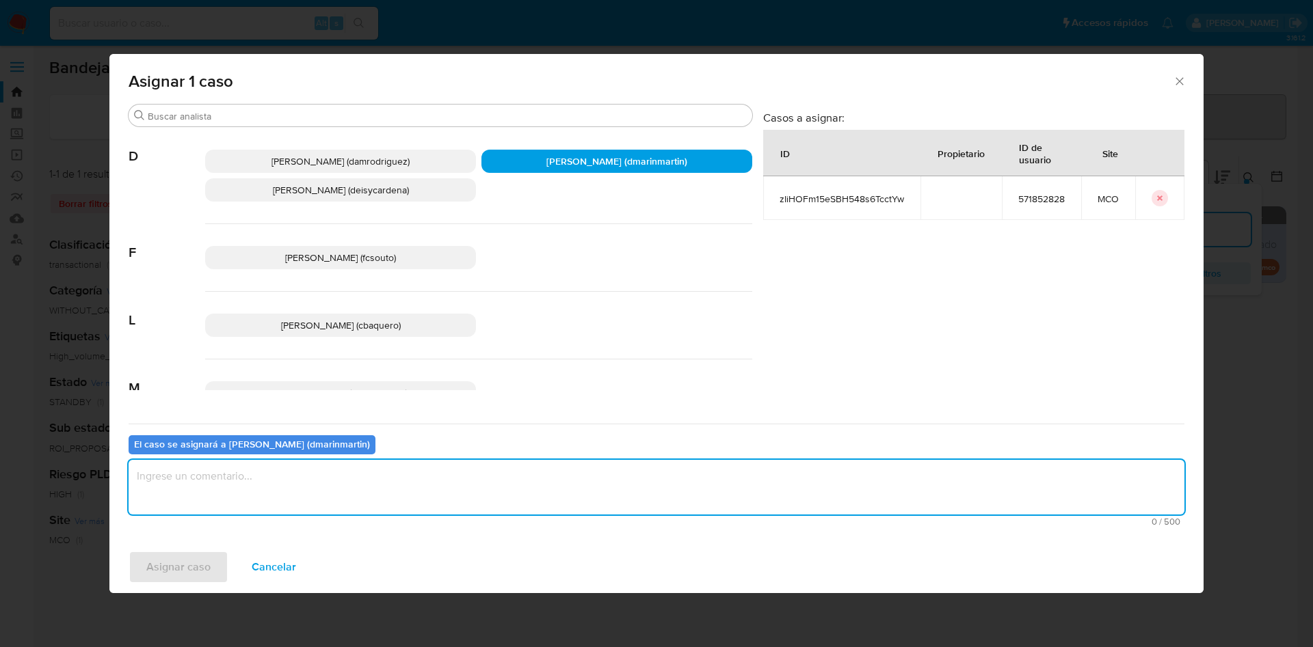
click at [598, 468] on textarea "assign-modal" at bounding box center [656, 487] width 1055 height 55
type textarea "Cierre nvl 2"
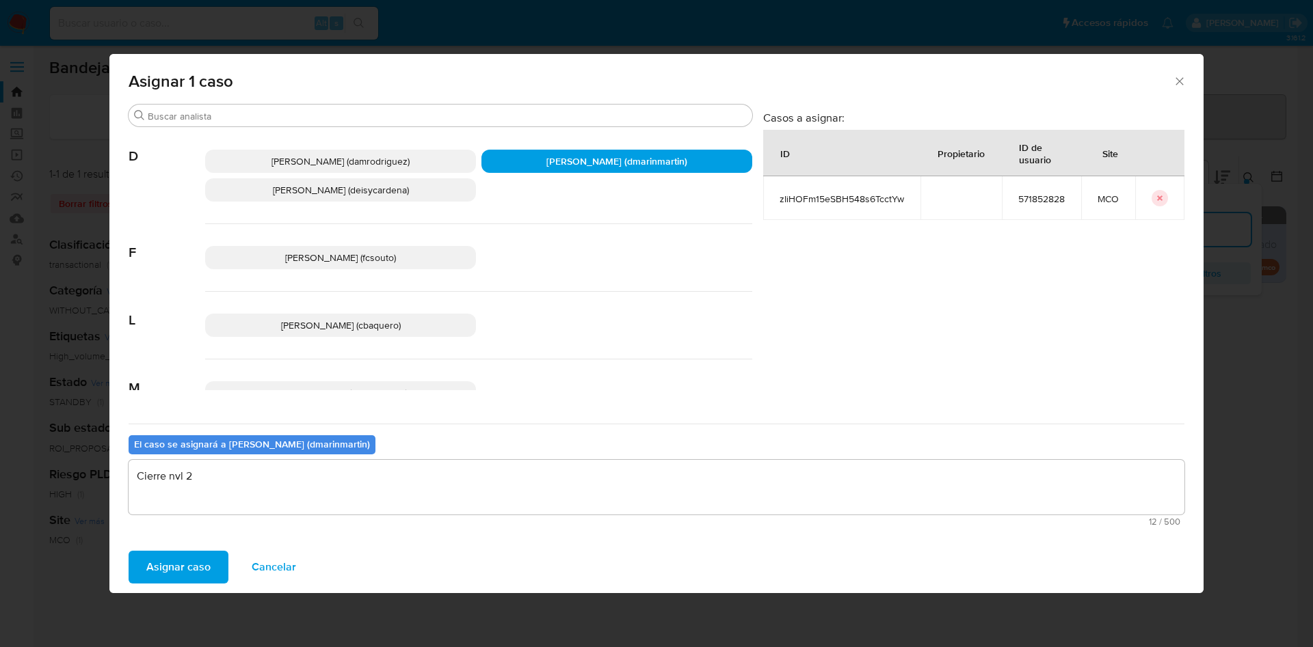
click at [129, 551] on button "Asignar caso" at bounding box center [179, 567] width 100 height 33
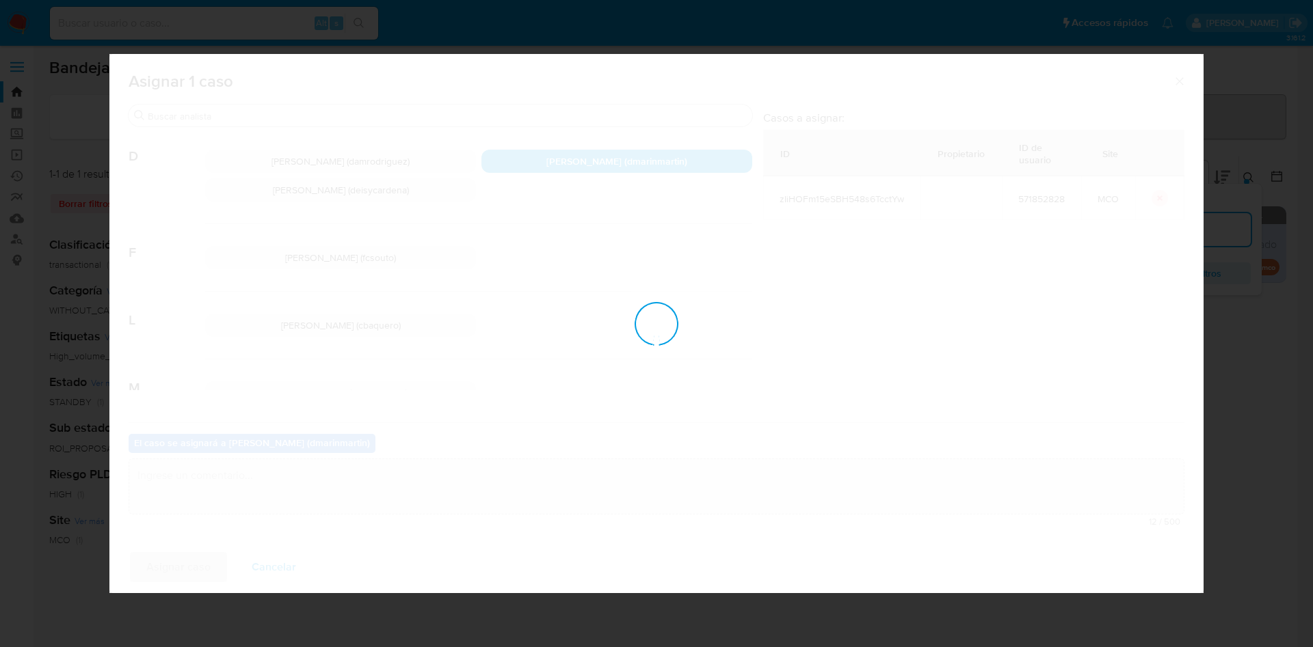
checkbox input "false"
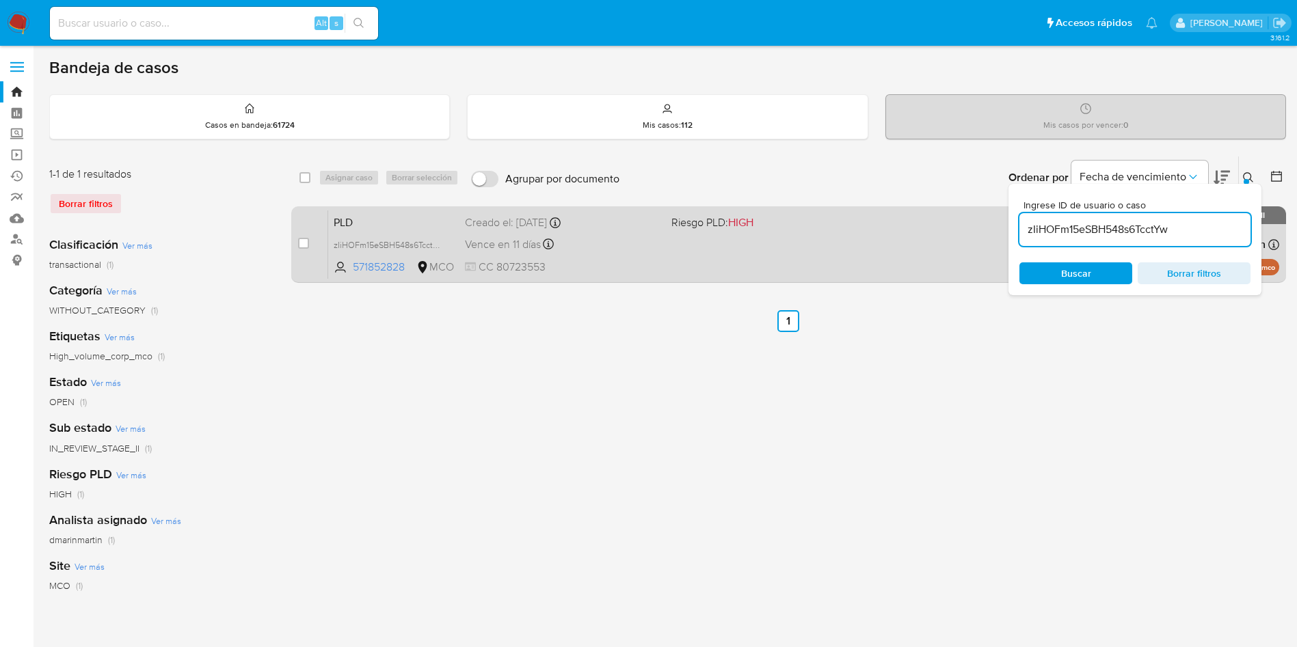
click at [669, 230] on div "PLD zIiHOFm15eSBH548s6TcctYw 571852828 MCO Riesgo PLD: HIGH Creado el: 12/07/20…" at bounding box center [803, 244] width 951 height 69
click at [442, 242] on span "zIiHOFm15eSBH548s6TcctYw" at bounding box center [389, 244] width 110 height 15
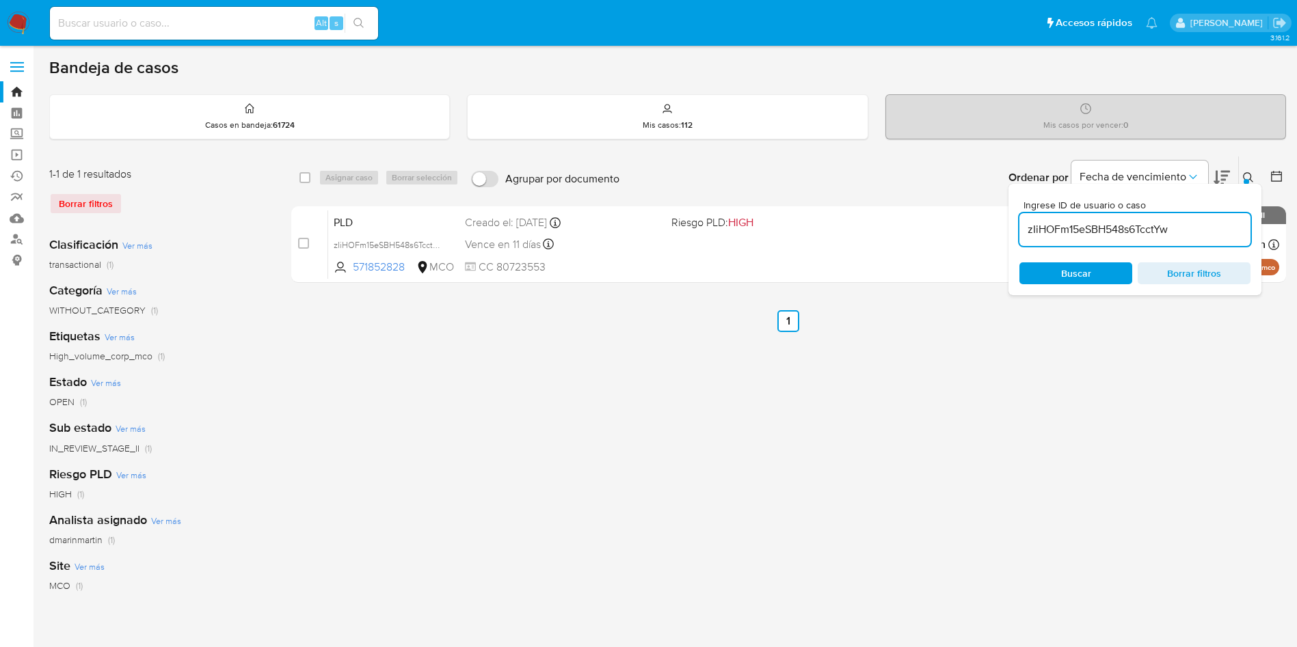
drag, startPoint x: 305, startPoint y: 244, endPoint x: 351, endPoint y: 163, distance: 92.8
click at [314, 226] on div "case-item-checkbox No es posible asignar el caso" at bounding box center [313, 244] width 30 height 69
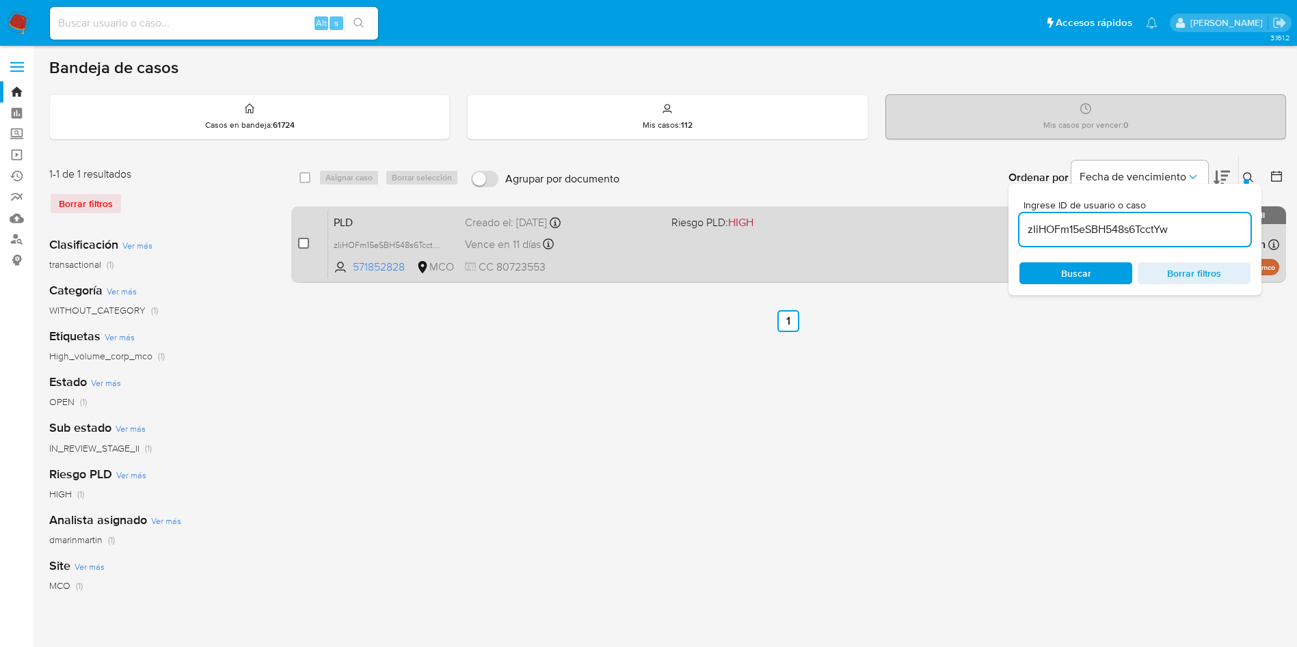
click at [303, 244] on input "checkbox" at bounding box center [303, 243] width 11 height 11
checkbox input "true"
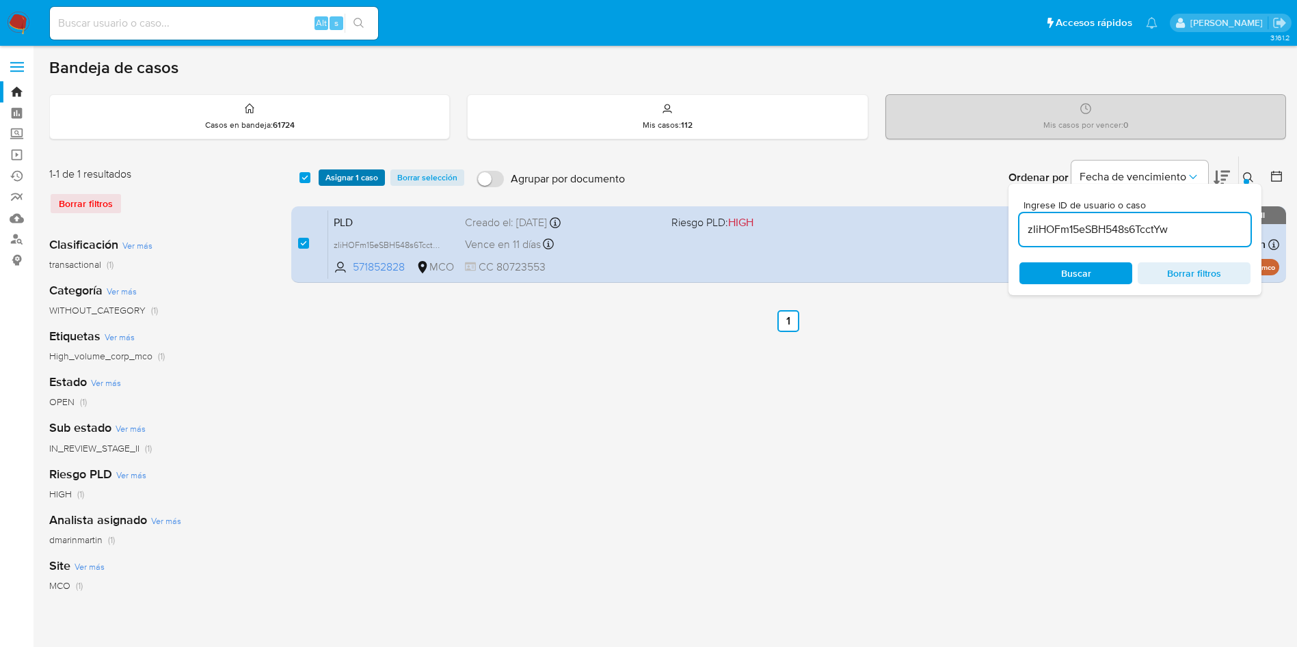
click at [356, 165] on div "select-all-cases-checkbox Asignar 1 caso Borrar selección Agrupar por documento…" at bounding box center [788, 178] width 995 height 42
click at [356, 182] on span "Asignar 1 caso" at bounding box center [351, 178] width 53 height 14
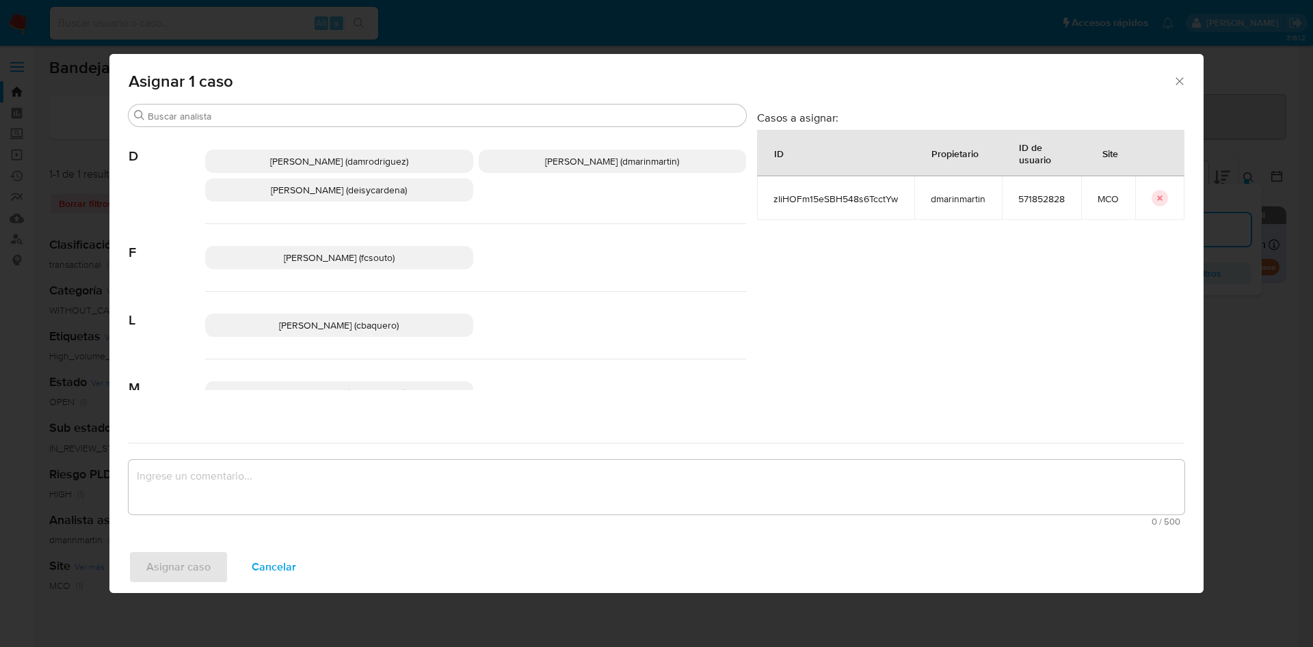
click at [593, 163] on span "David Esteban Marin Martinez (dmarinmartin)" at bounding box center [612, 161] width 134 height 14
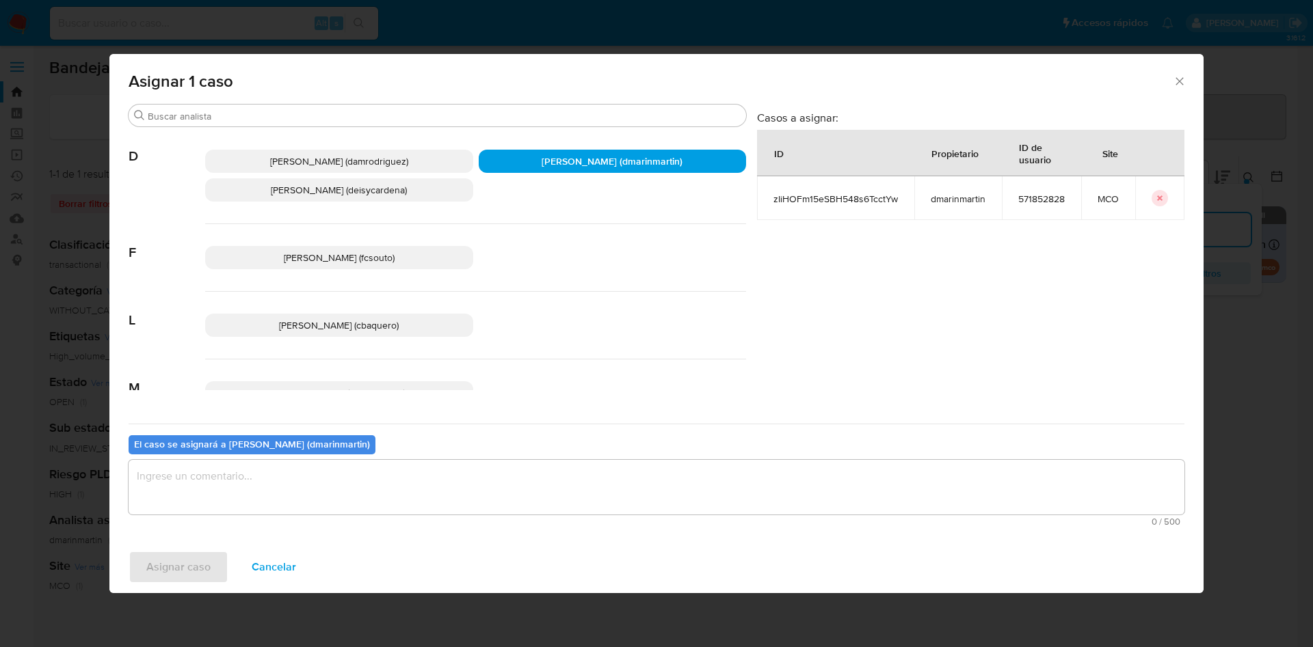
click at [561, 481] on textarea "assign-modal" at bounding box center [656, 487] width 1055 height 55
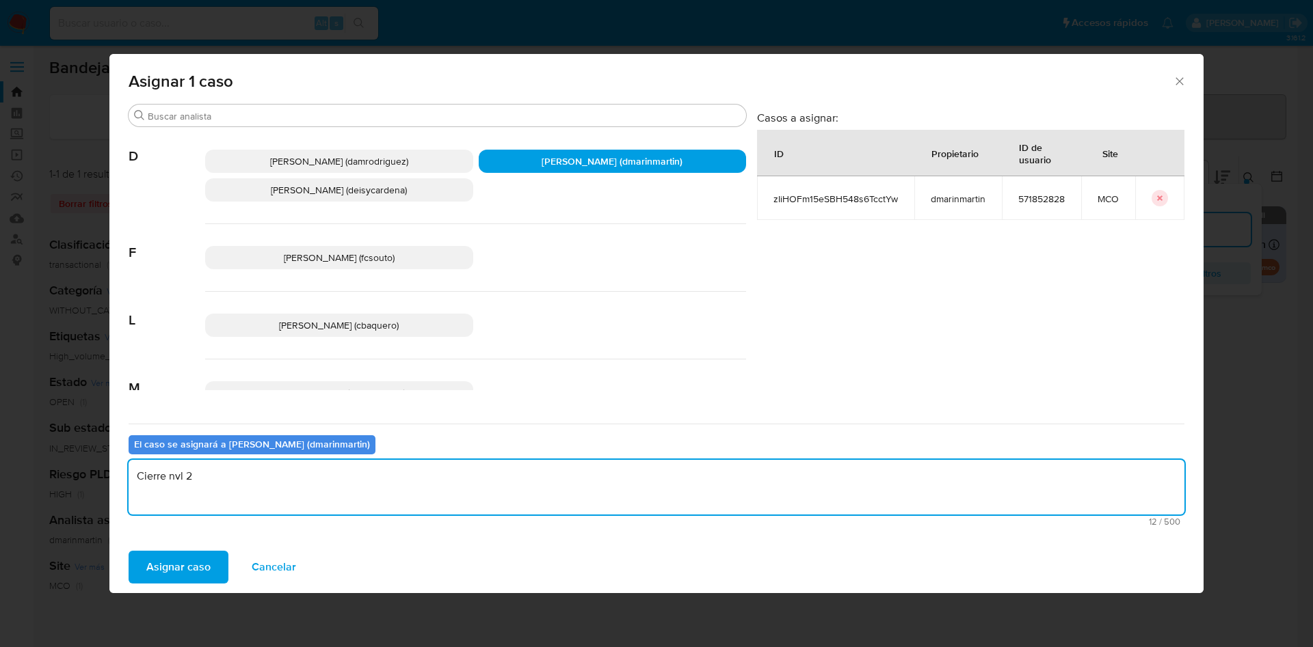
type textarea "Cierre nvl 2"
click at [129, 551] on button "Asignar caso" at bounding box center [179, 567] width 100 height 33
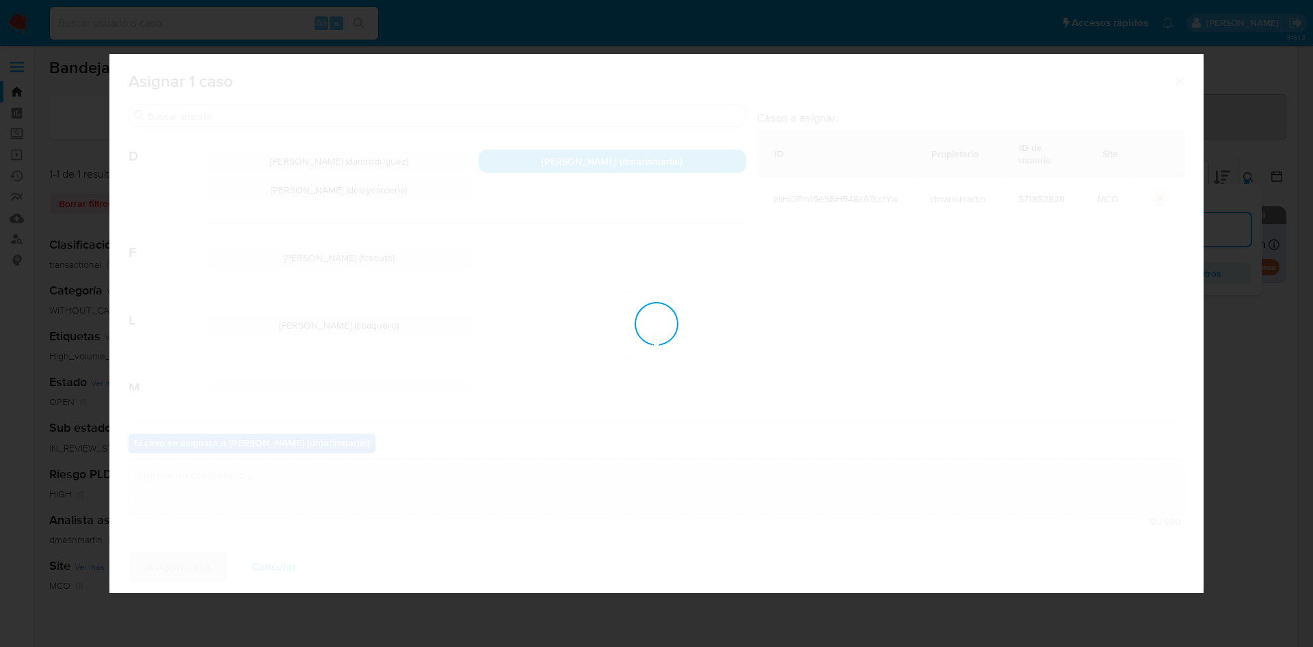
checkbox input "false"
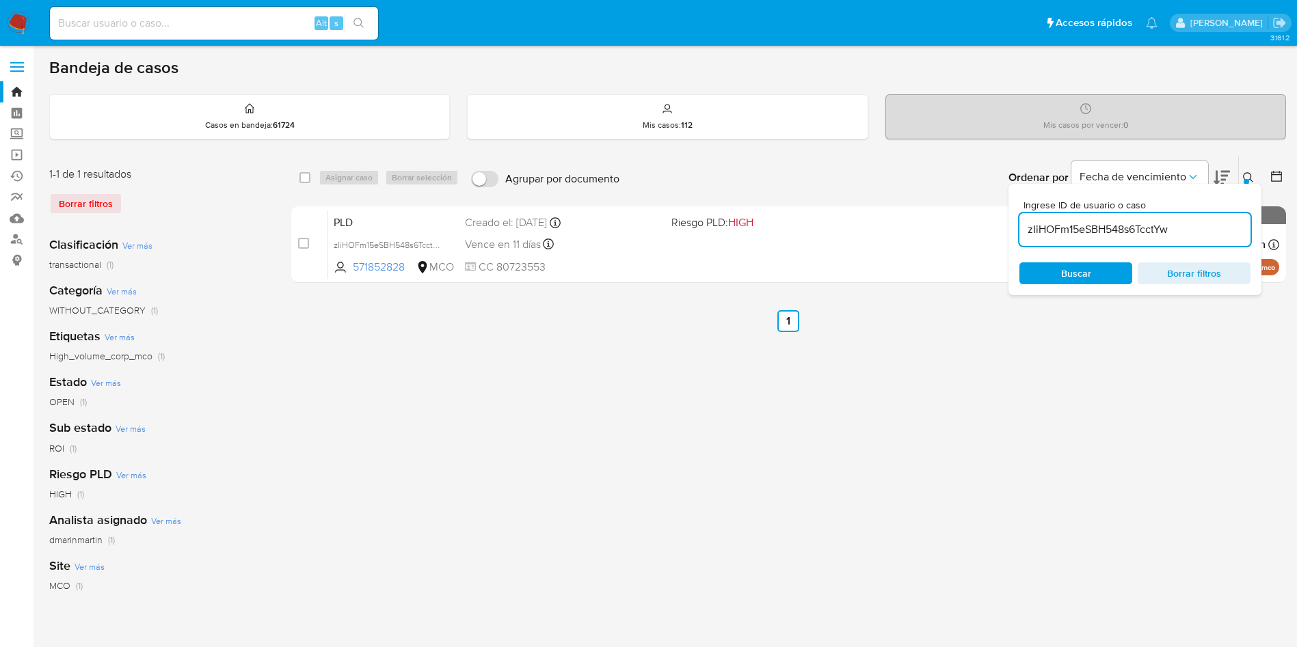
click at [1096, 234] on input "zIiHOFm15eSBH548s6TcctYw" at bounding box center [1134, 230] width 231 height 18
paste input "AXxsS0akstxRuruudg4U7nyR"
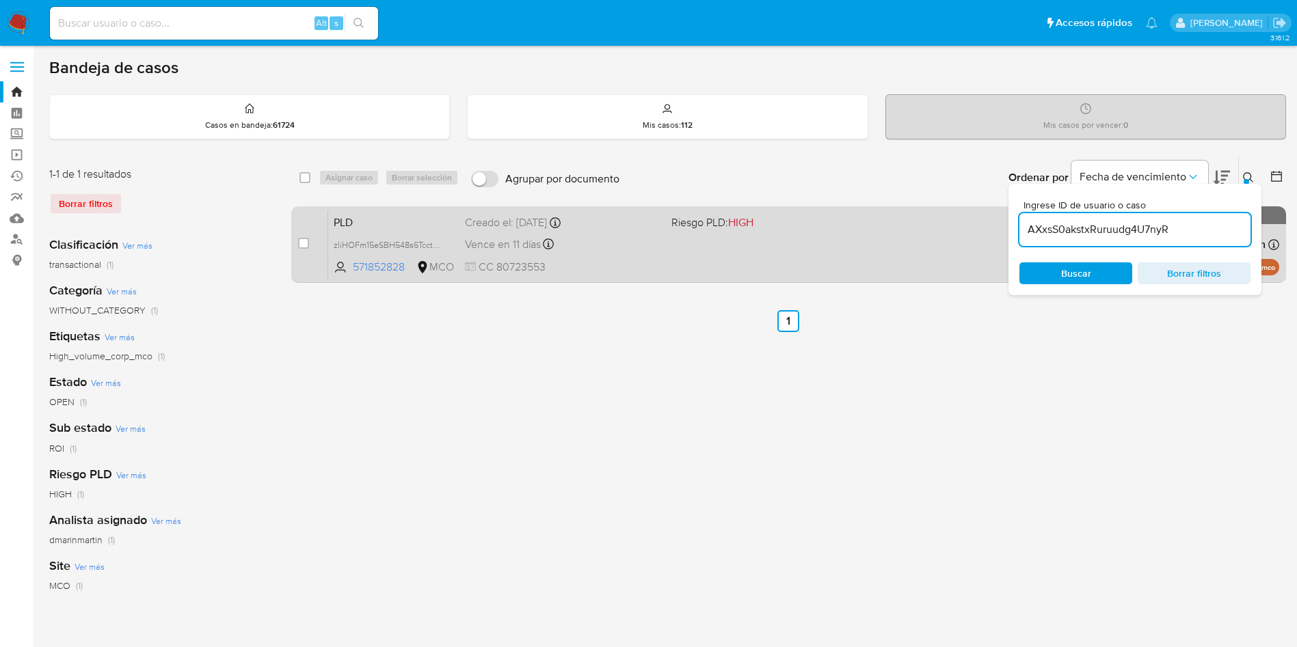
type input "AXxsS0akstxRuruudg4U7nyR"
click at [306, 243] on input "checkbox" at bounding box center [303, 243] width 11 height 11
checkbox input "true"
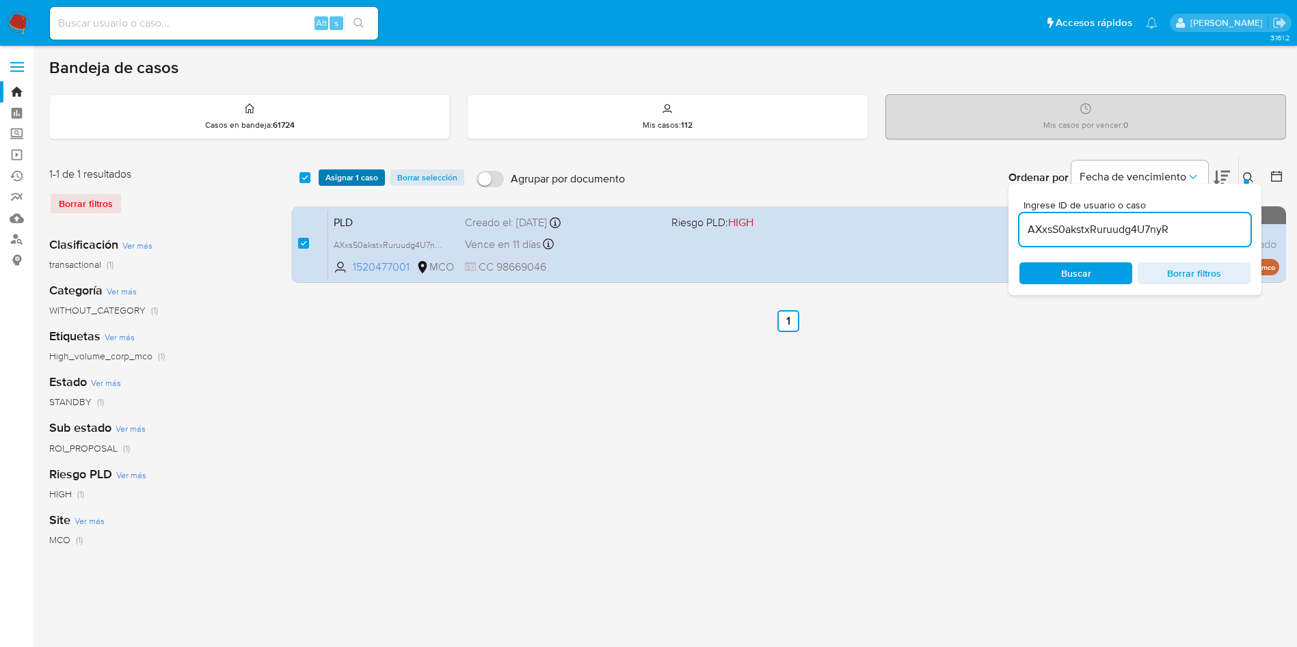
click at [356, 177] on span "Asignar 1 caso" at bounding box center [351, 178] width 53 height 14
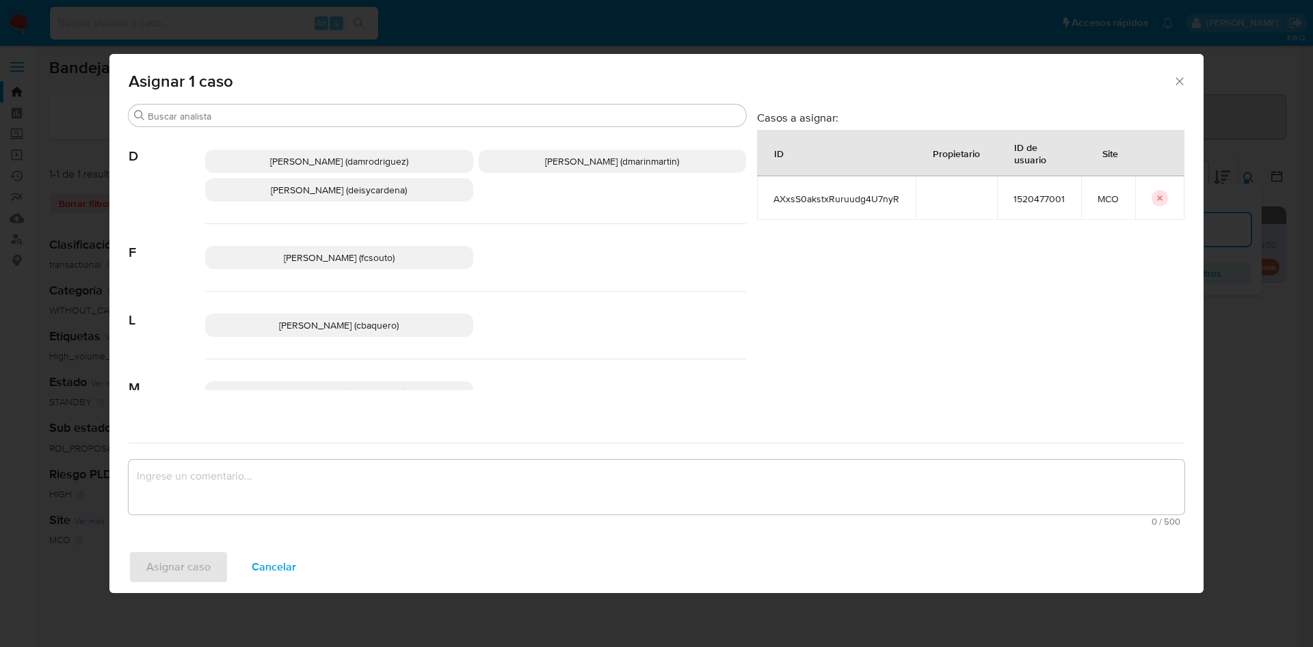
drag, startPoint x: 537, startPoint y: 169, endPoint x: 522, endPoint y: 252, distance: 84.1
click at [538, 170] on p "David Esteban Marin Martinez (dmarinmartin)" at bounding box center [613, 161] width 268 height 23
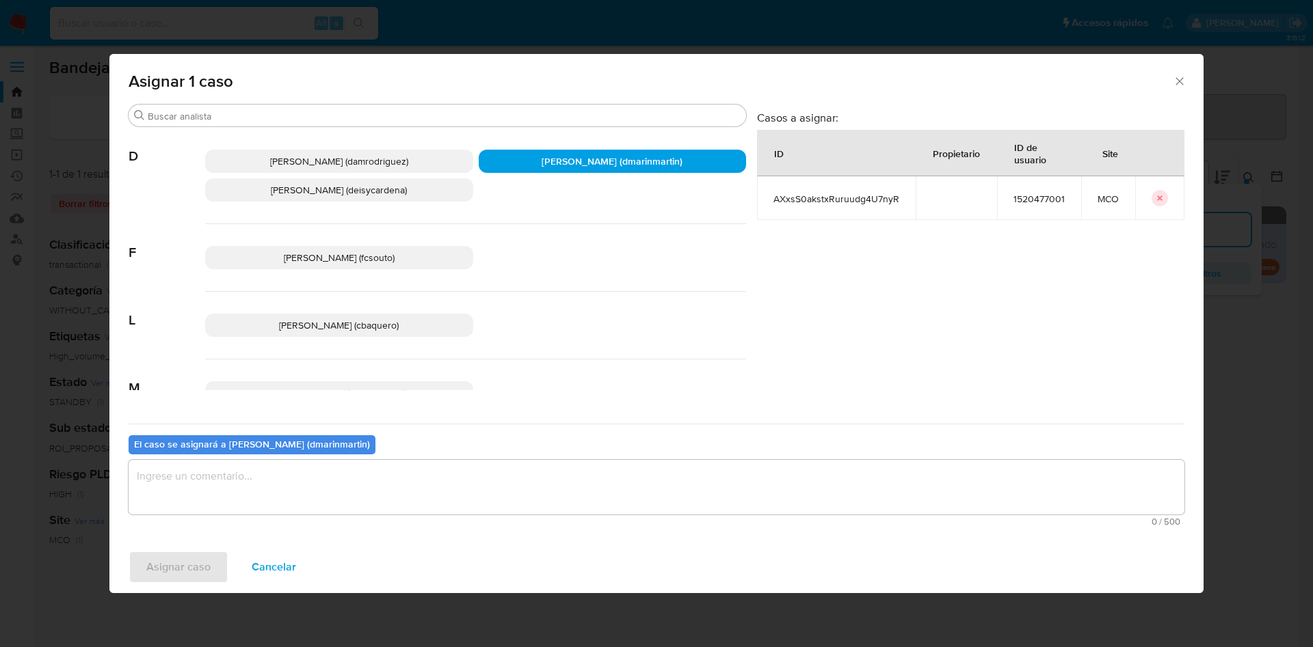
click at [545, 486] on textarea "assign-modal" at bounding box center [656, 487] width 1055 height 55
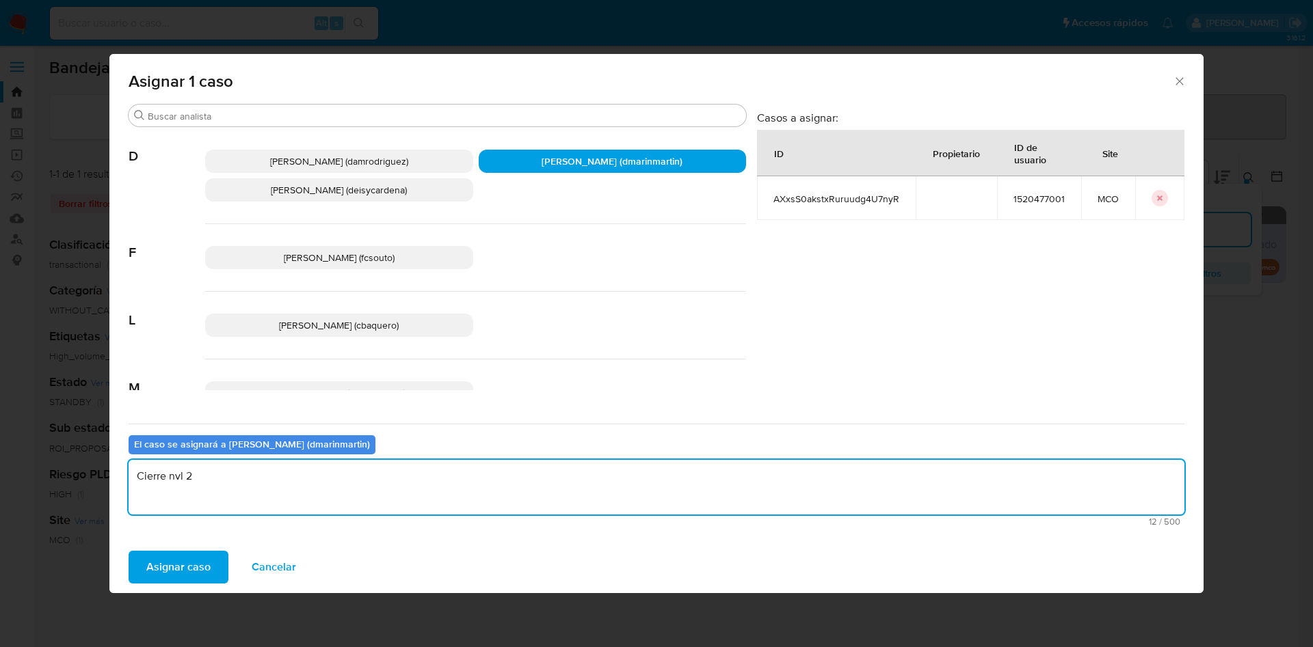
type textarea "Cierre nvl 2"
click at [129, 551] on button "Asignar caso" at bounding box center [179, 567] width 100 height 33
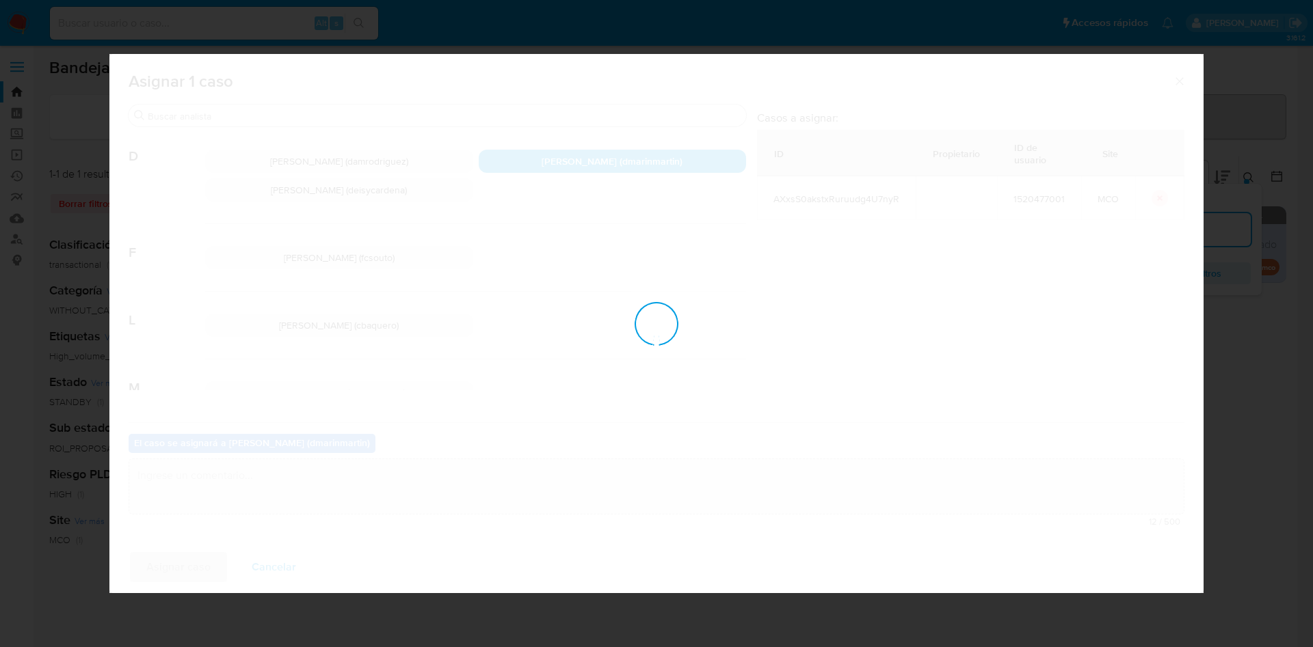
checkbox input "false"
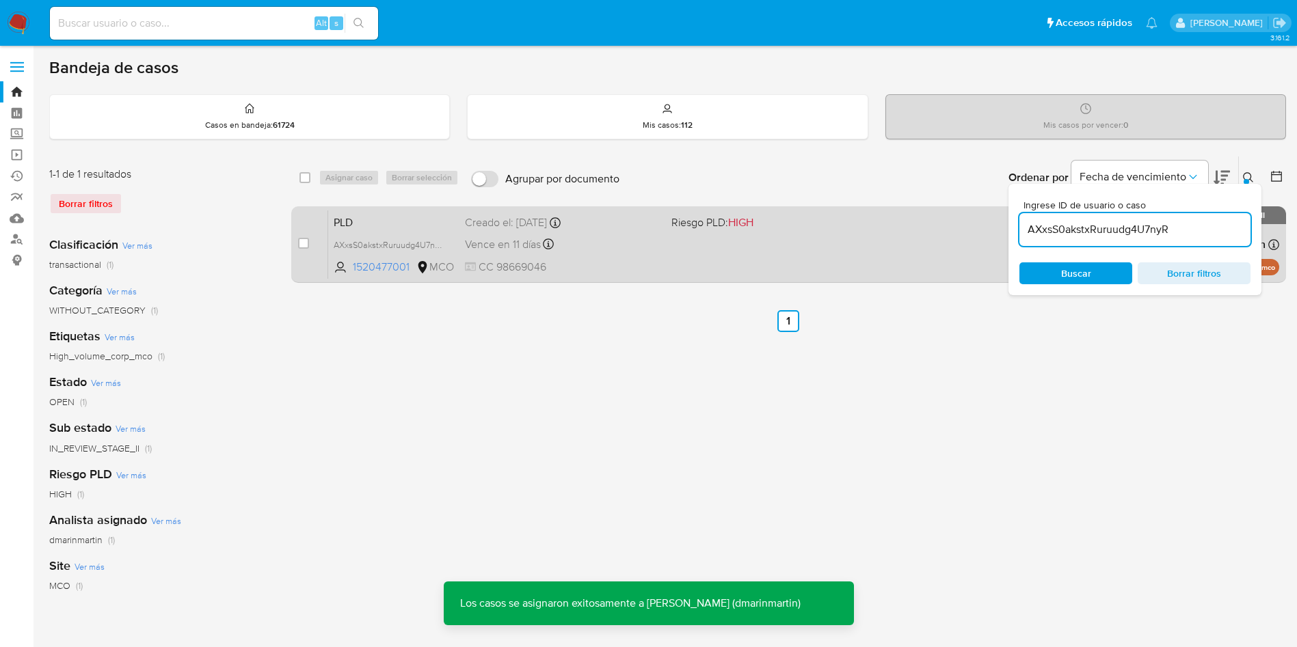
click at [509, 260] on span "CC 98669046" at bounding box center [563, 267] width 196 height 15
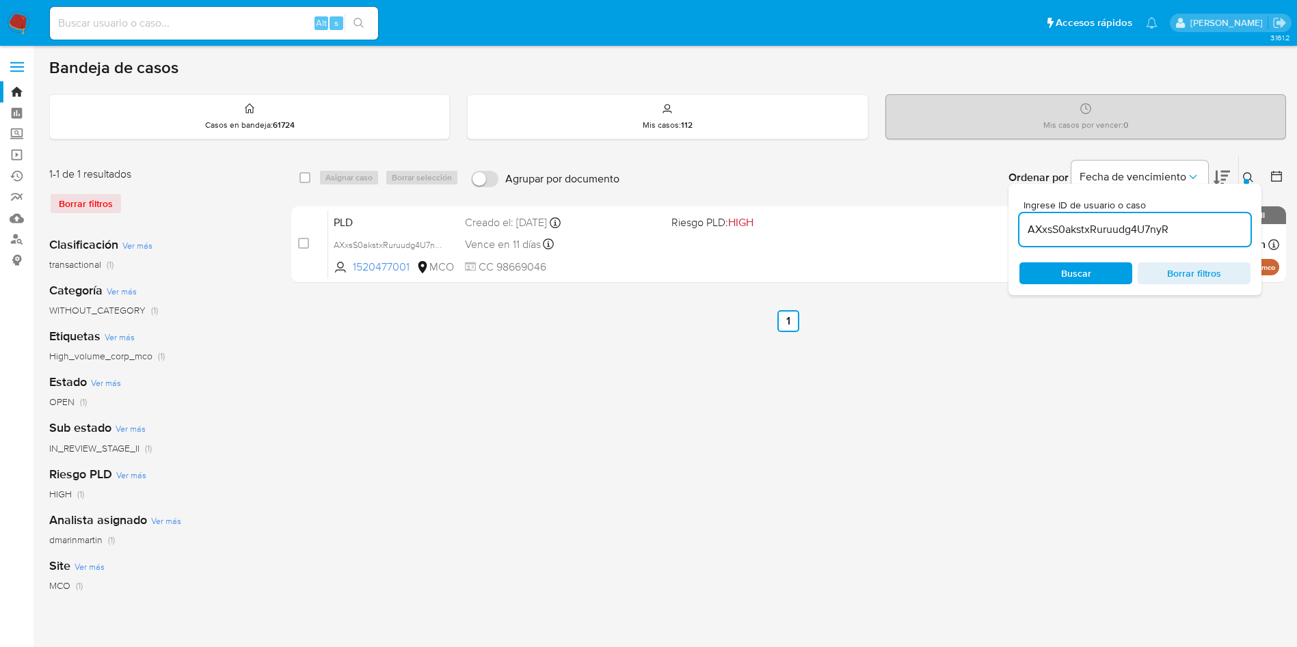
drag, startPoint x: 307, startPoint y: 242, endPoint x: 347, endPoint y: 186, distance: 69.1
click at [310, 239] on div "case-item-checkbox No es posible asignar el caso" at bounding box center [313, 244] width 30 height 69
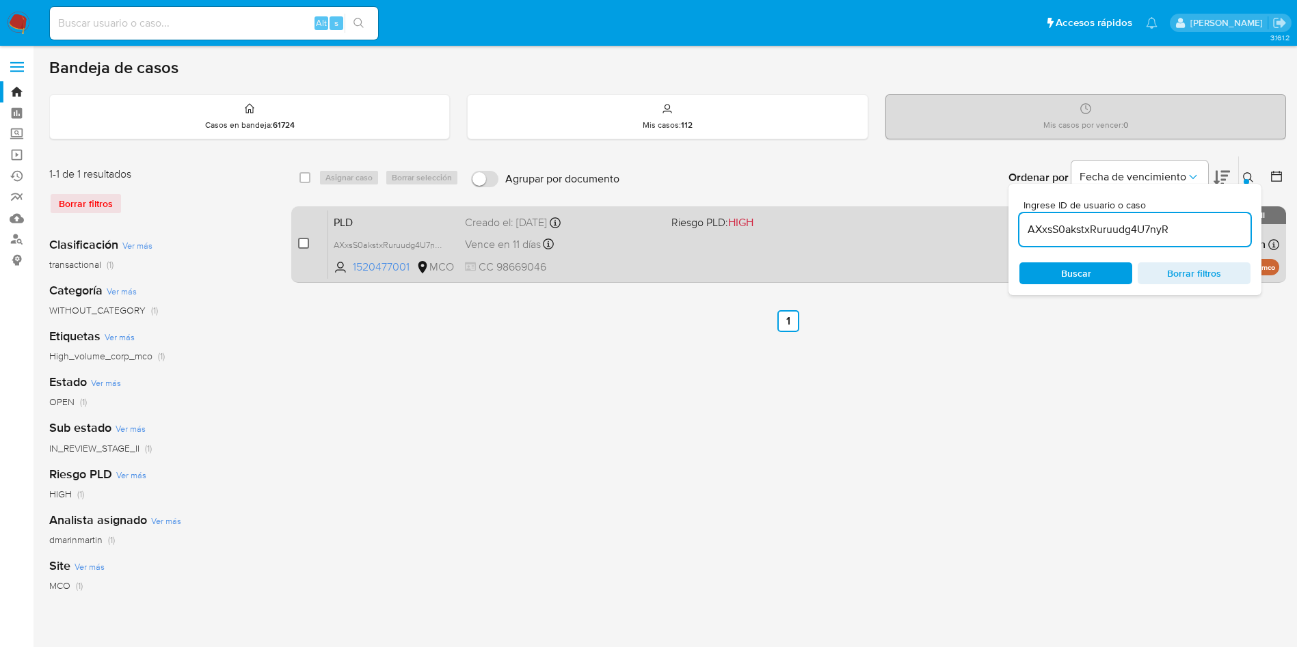
drag, startPoint x: 304, startPoint y: 245, endPoint x: 332, endPoint y: 203, distance: 49.9
click at [306, 242] on input "checkbox" at bounding box center [303, 243] width 11 height 11
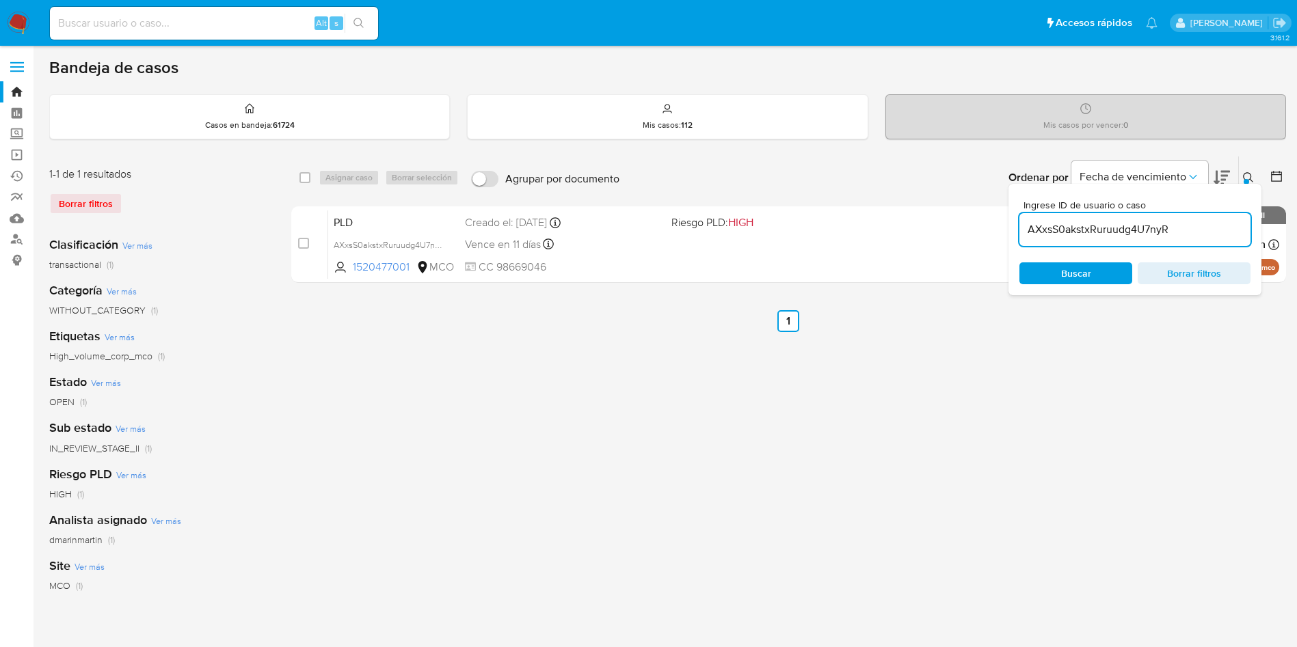
checkbox input "true"
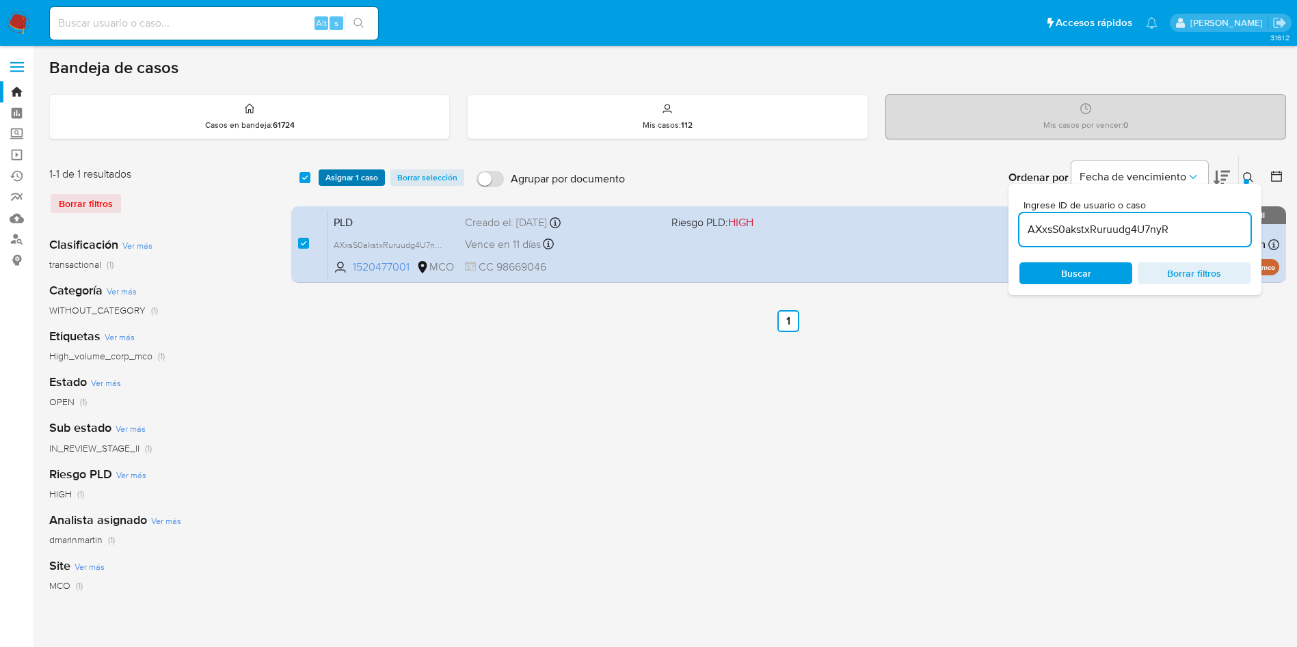
click at [345, 185] on div "select-all-cases-checkbox Asignar 1 caso Borrar selección Agrupar por documento…" at bounding box center [788, 178] width 995 height 42
drag, startPoint x: 349, startPoint y: 178, endPoint x: 368, endPoint y: 178, distance: 19.8
click at [351, 178] on span "Asignar 1 caso" at bounding box center [351, 178] width 53 height 14
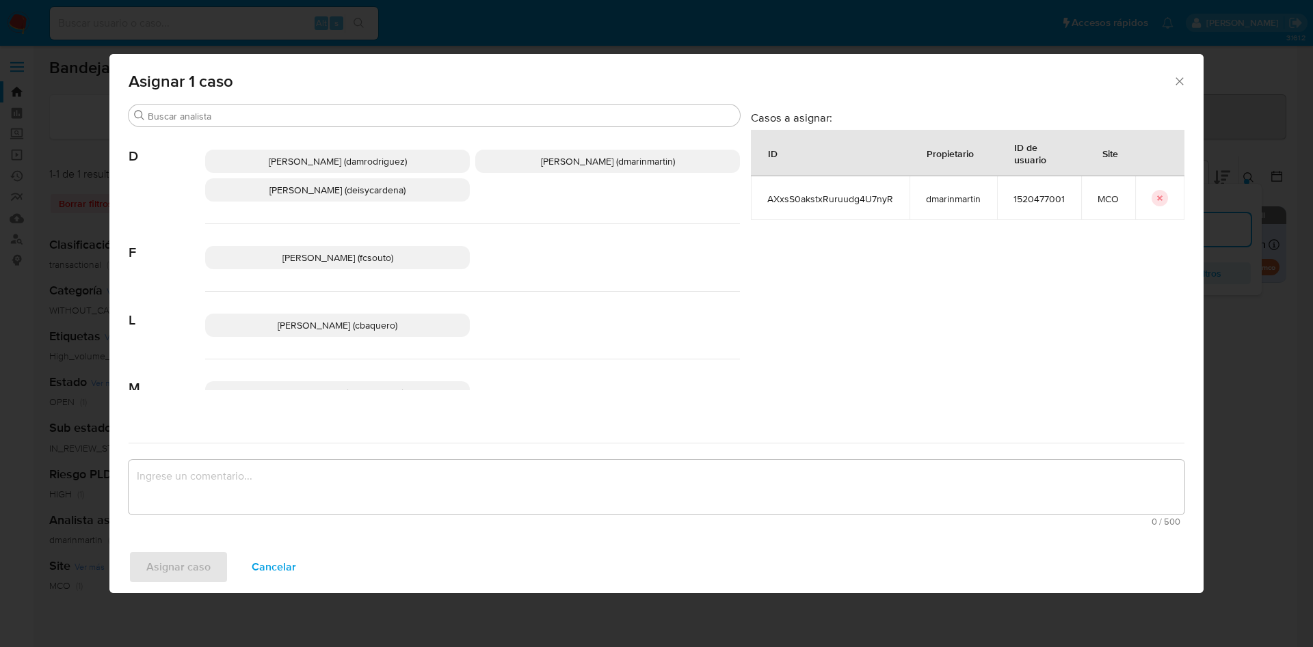
drag, startPoint x: 584, startPoint y: 178, endPoint x: 591, endPoint y: 159, distance: 20.3
click at [587, 174] on div "Damian Rodriguez (damrodriguez) David Esteban Marin Martinez (dmarinmartin) Dei…" at bounding box center [472, 176] width 535 height 96
drag, startPoint x: 592, startPoint y: 156, endPoint x: 607, endPoint y: 266, distance: 111.1
click at [592, 157] on span "David Esteban Marin Martinez (dmarinmartin)" at bounding box center [608, 161] width 134 height 14
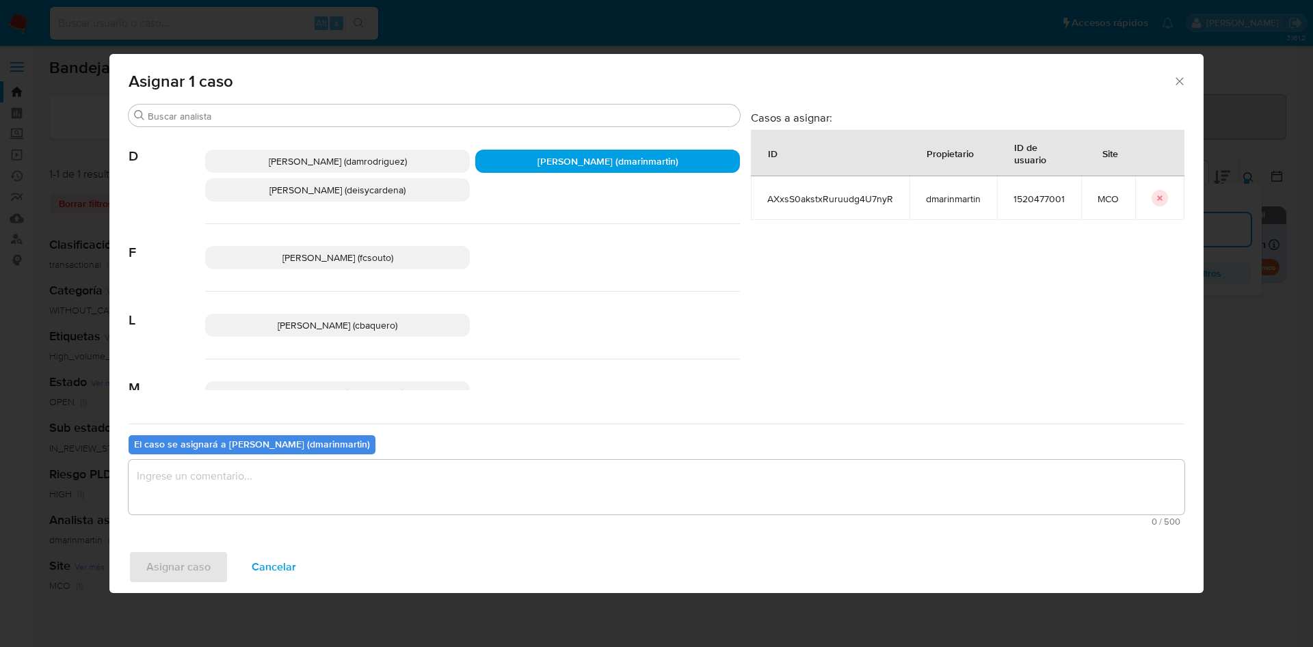
click at [561, 487] on textarea "assign-modal" at bounding box center [656, 487] width 1055 height 55
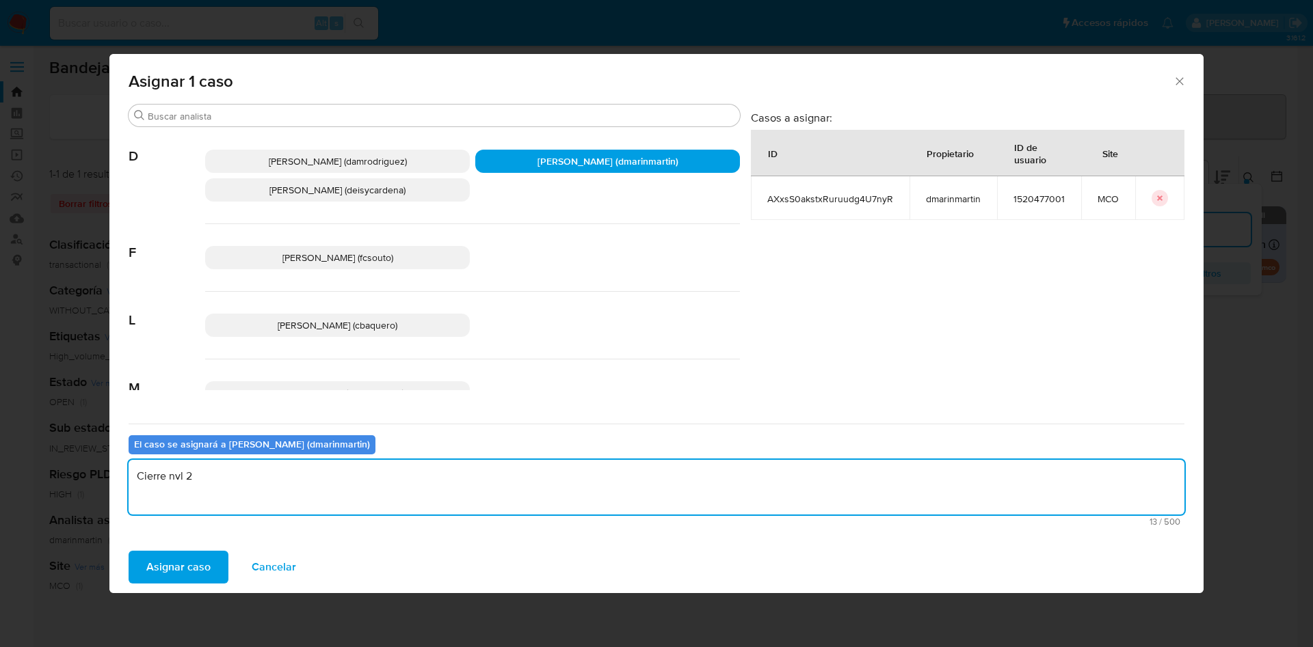
type textarea "Cierre nvl 2"
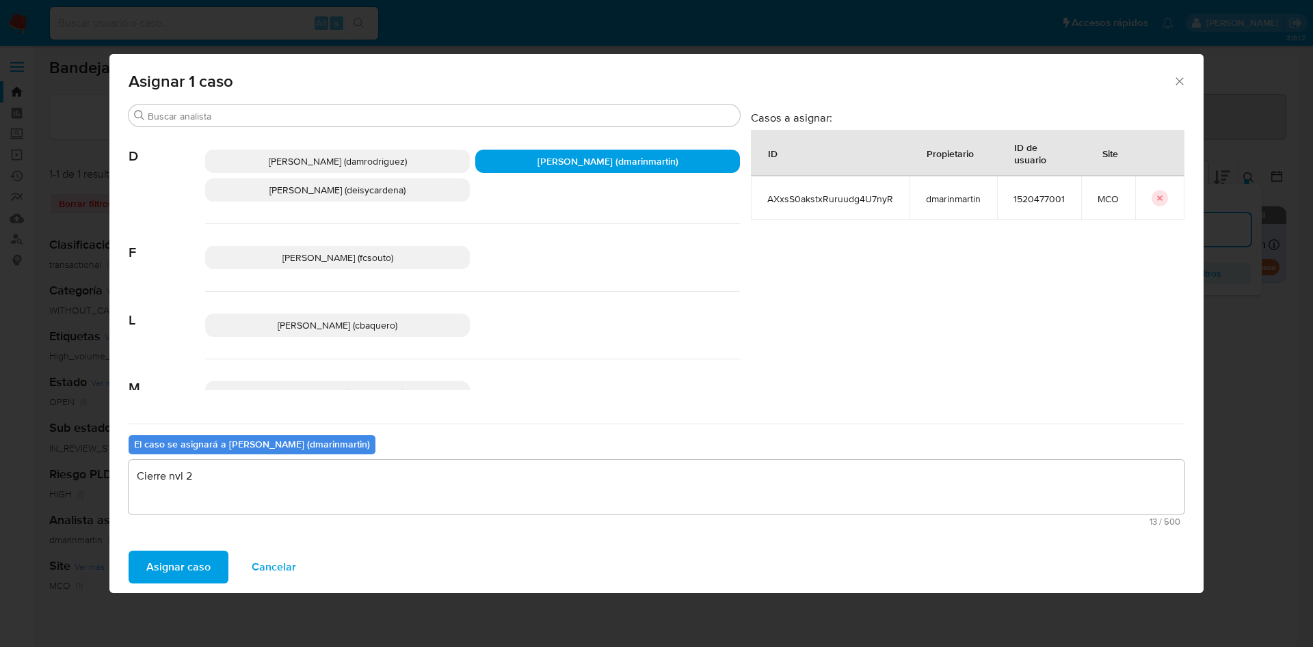
click at [159, 559] on span "Asignar caso" at bounding box center [178, 567] width 64 height 30
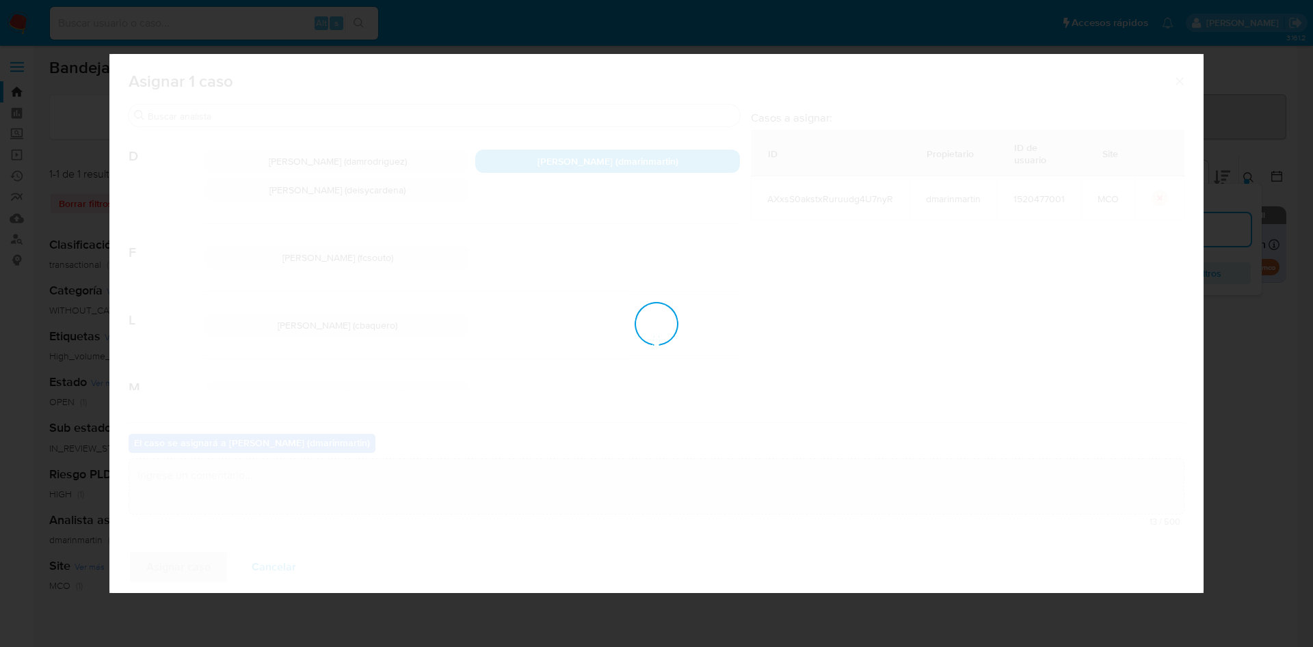
checkbox input "false"
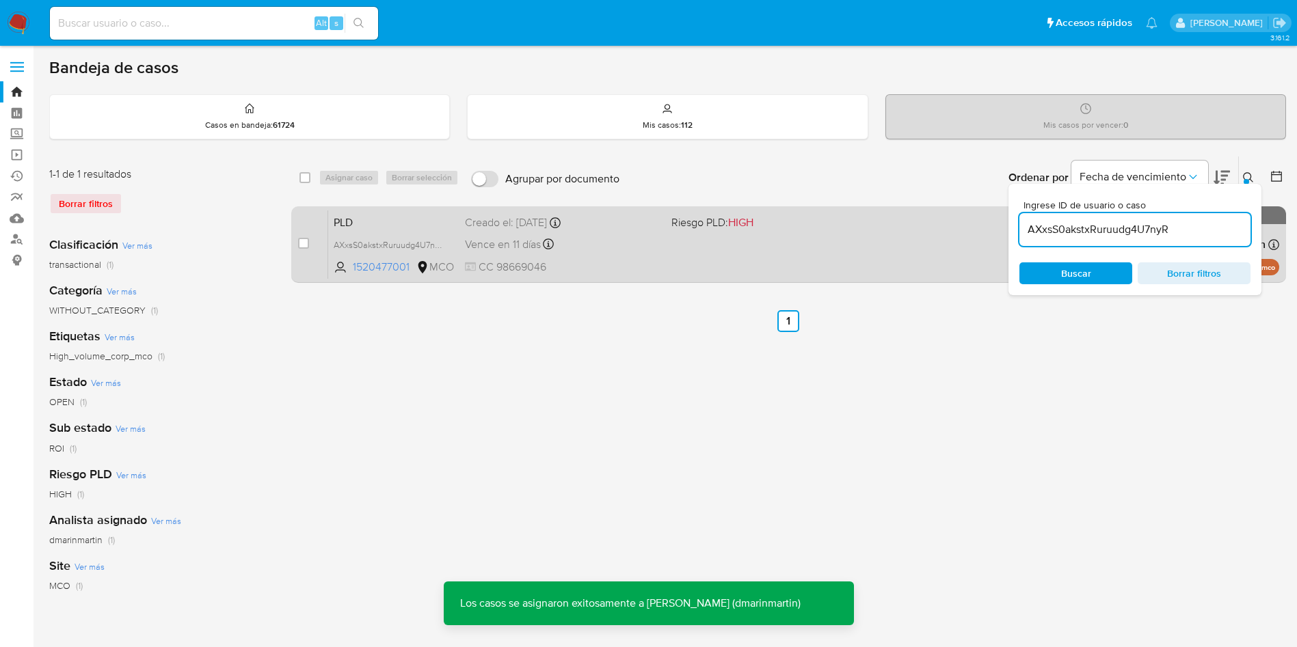
click at [623, 255] on div "PLD AXxsS0akstxRuruudg4U7nyR 1520477001 MCO Riesgo PLD: HIGH Creado el: 12/07/2…" at bounding box center [803, 244] width 951 height 69
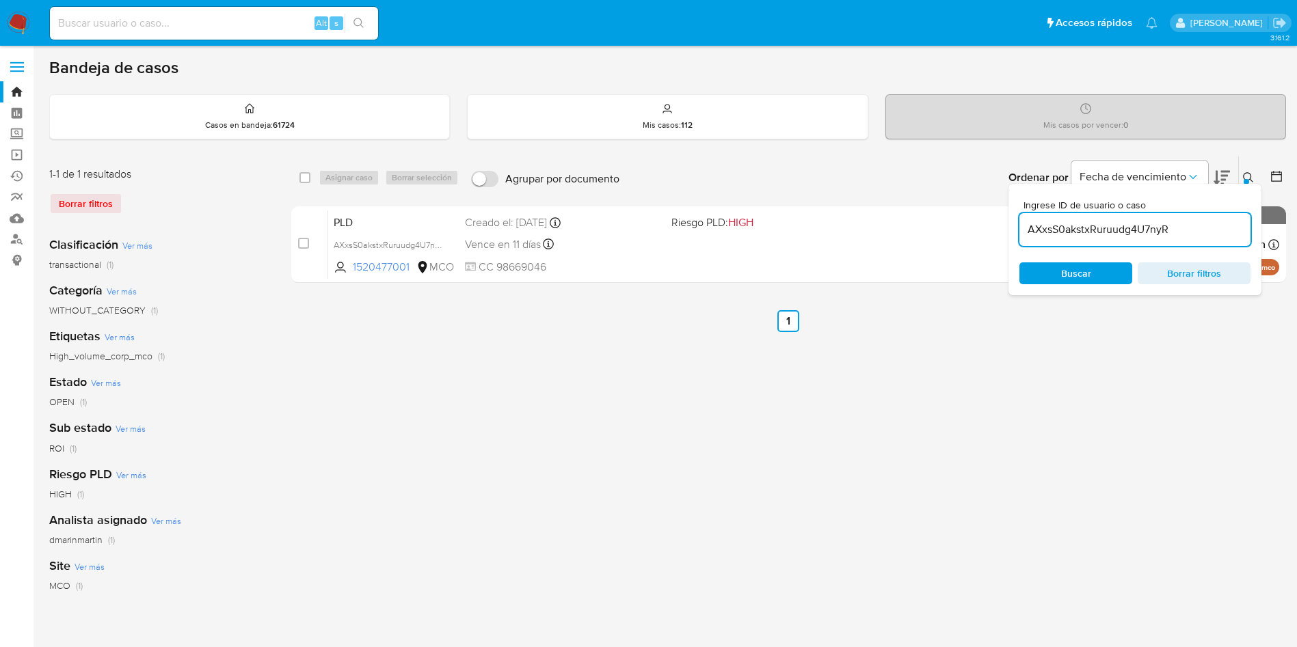
click at [1131, 228] on input "AXxsS0akstxRuruudg4U7nyR" at bounding box center [1134, 230] width 231 height 18
paste input "XhbjHbiqbLTWLMJjHX1emYZx"
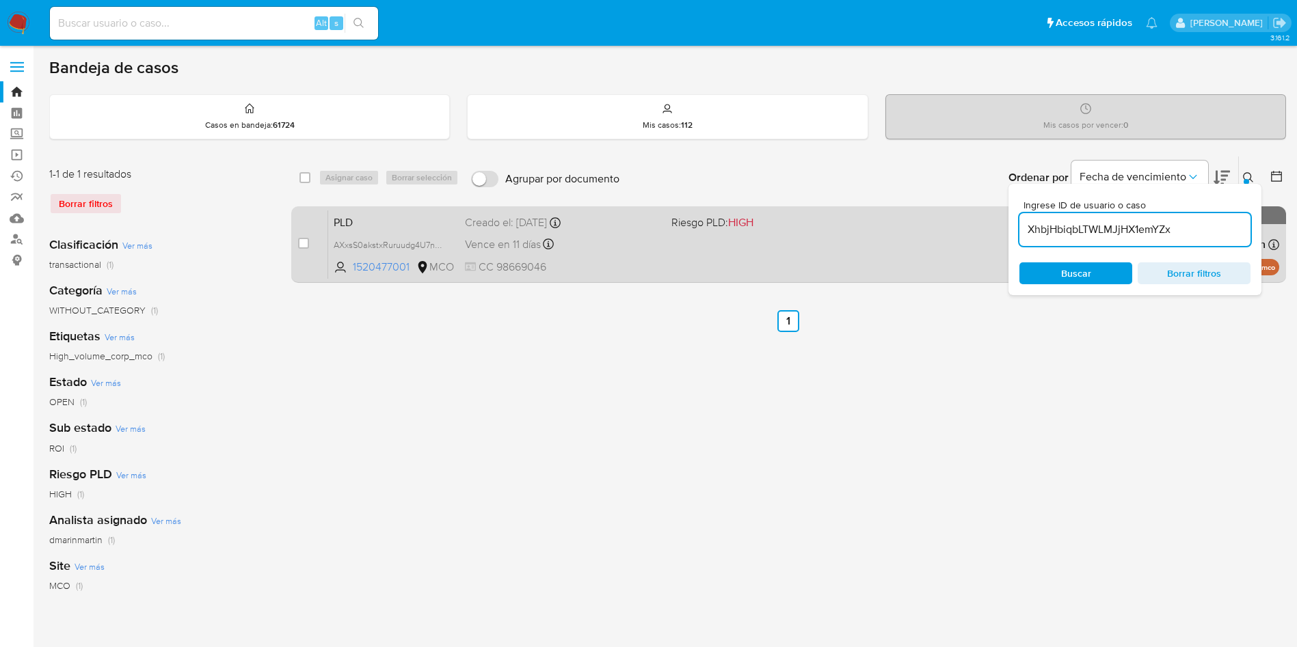
type input "XhbjHbiqbLTWLMJjHX1emYZx"
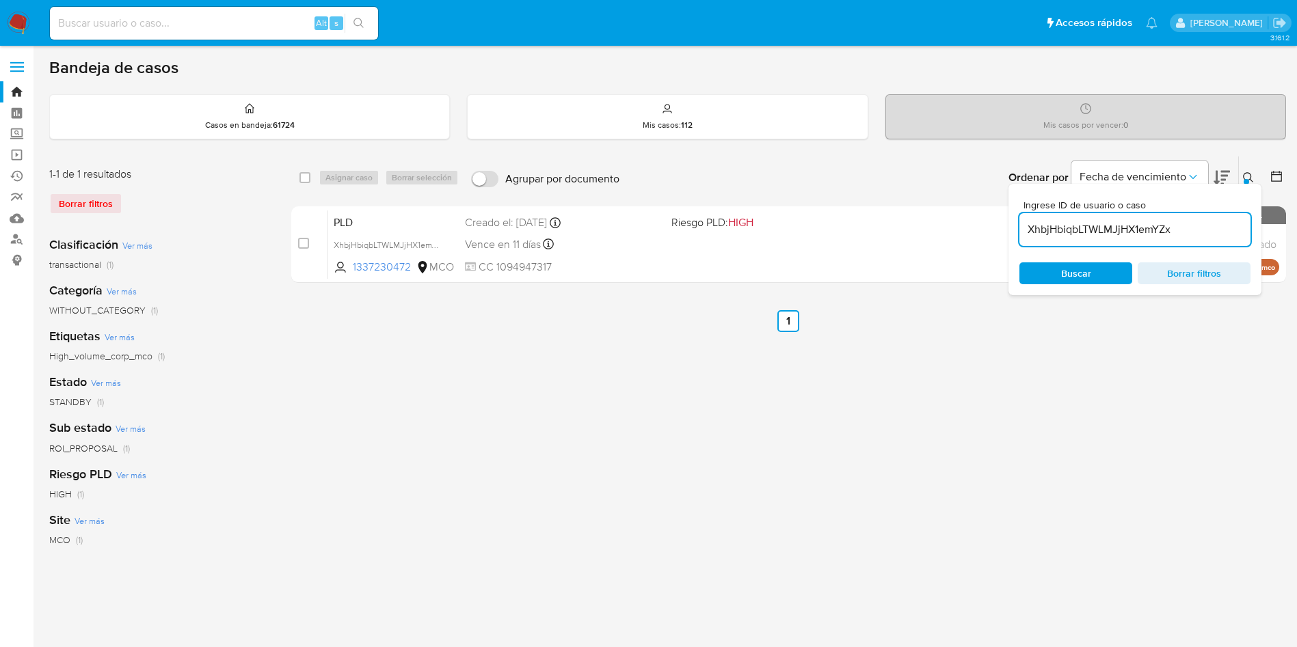
drag, startPoint x: 308, startPoint y: 244, endPoint x: 334, endPoint y: 197, distance: 53.8
click at [310, 235] on div "case-item-checkbox No es posible asignar el caso" at bounding box center [313, 244] width 30 height 69
drag, startPoint x: 301, startPoint y: 246, endPoint x: 351, endPoint y: 176, distance: 86.3
click at [306, 241] on input "checkbox" at bounding box center [303, 243] width 11 height 11
checkbox input "true"
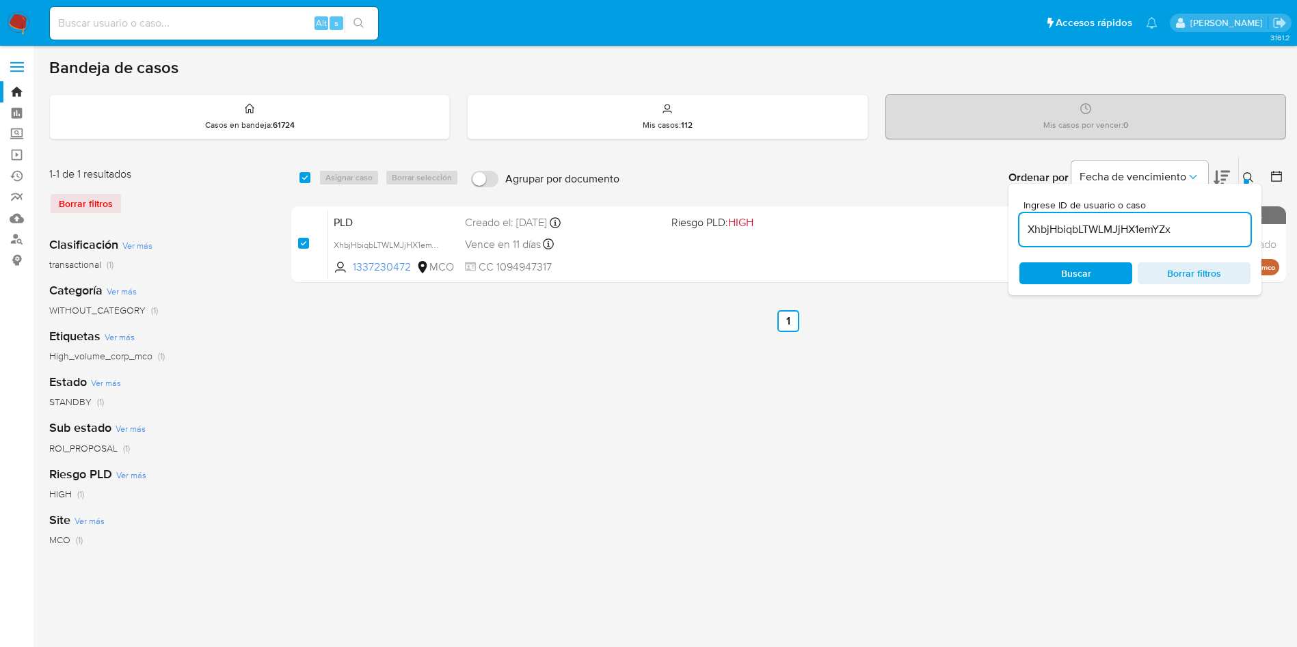
checkbox input "true"
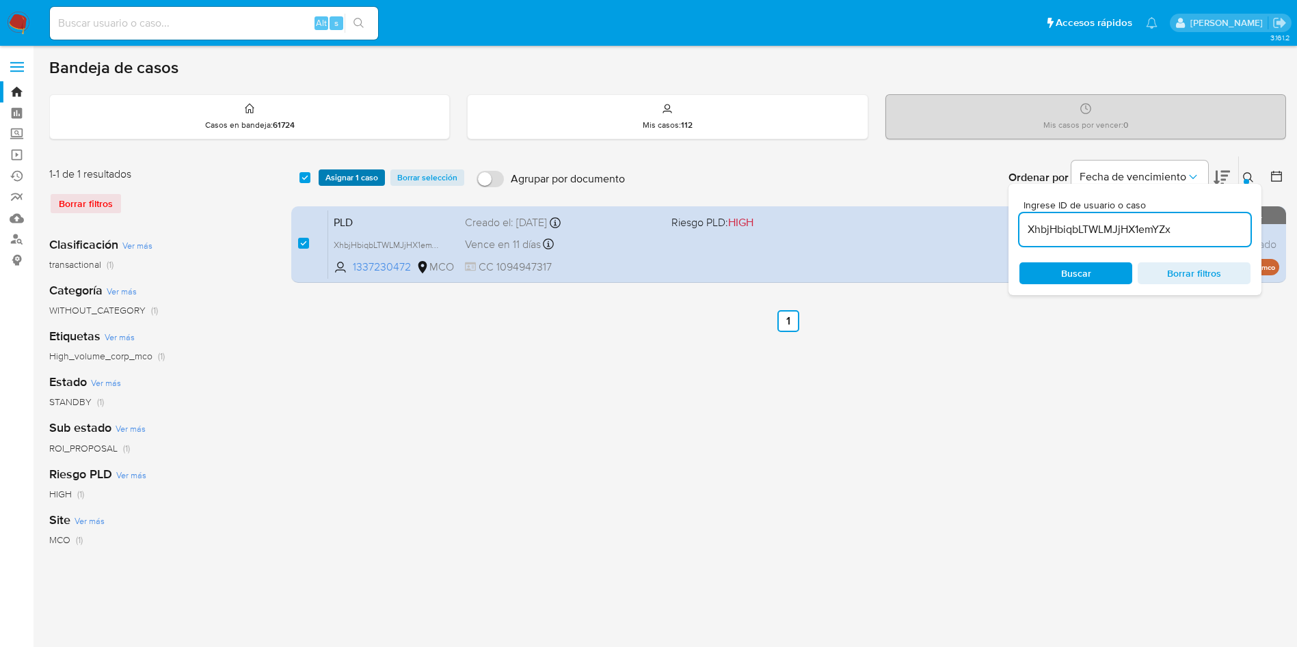
click at [351, 174] on span "Asignar 1 caso" at bounding box center [351, 178] width 53 height 14
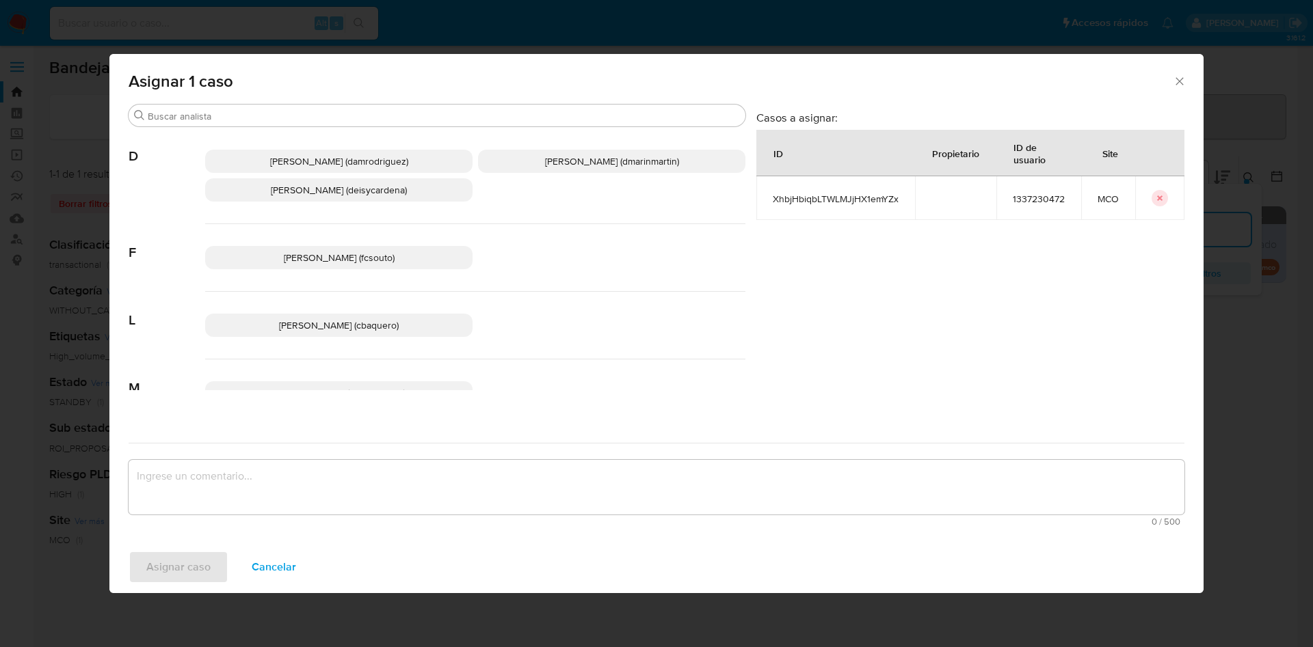
drag, startPoint x: 561, startPoint y: 156, endPoint x: 574, endPoint y: 202, distance: 47.8
click at [564, 173] on div "Damian Rodriguez (damrodriguez) David Esteban Marin Martinez (dmarinmartin) Dei…" at bounding box center [475, 176] width 540 height 96
click at [591, 163] on span "David Esteban Marin Martinez (dmarinmartin)" at bounding box center [612, 161] width 134 height 14
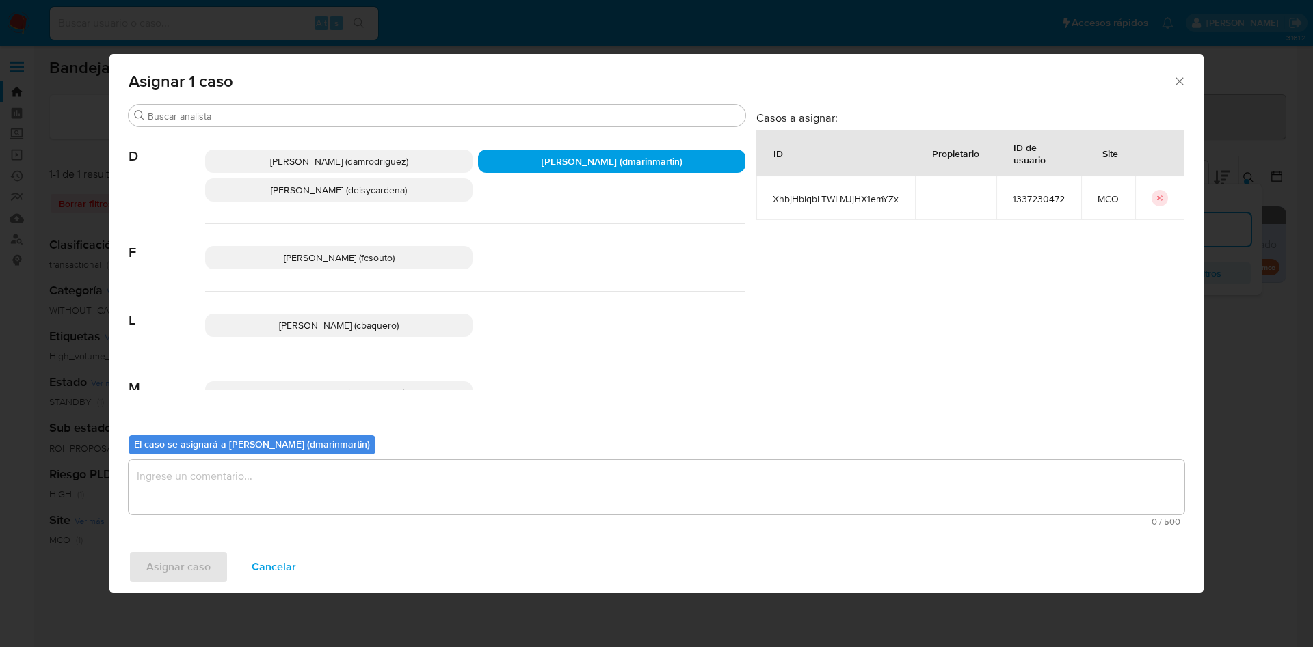
drag, startPoint x: 613, startPoint y: 509, endPoint x: 616, endPoint y: 499, distance: 10.2
click at [616, 499] on textarea "assign-modal" at bounding box center [656, 487] width 1055 height 55
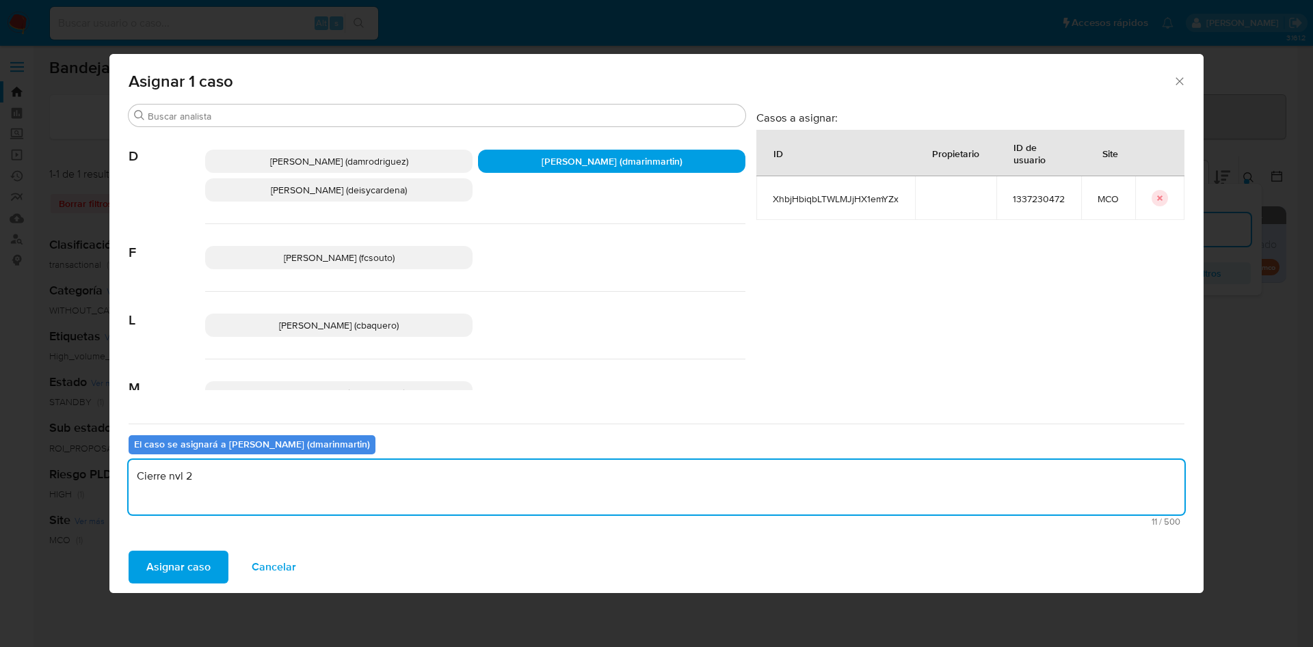
type textarea "Cierre nvl 2"
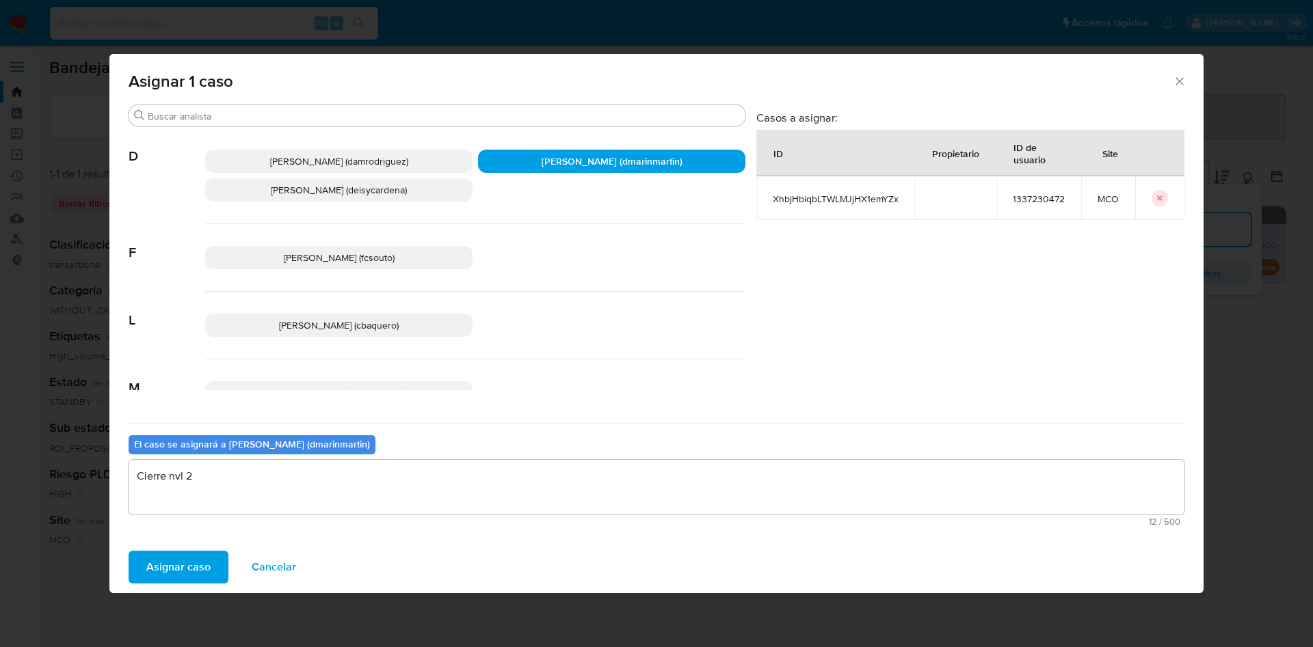
click at [129, 551] on button "Asignar caso" at bounding box center [179, 567] width 100 height 33
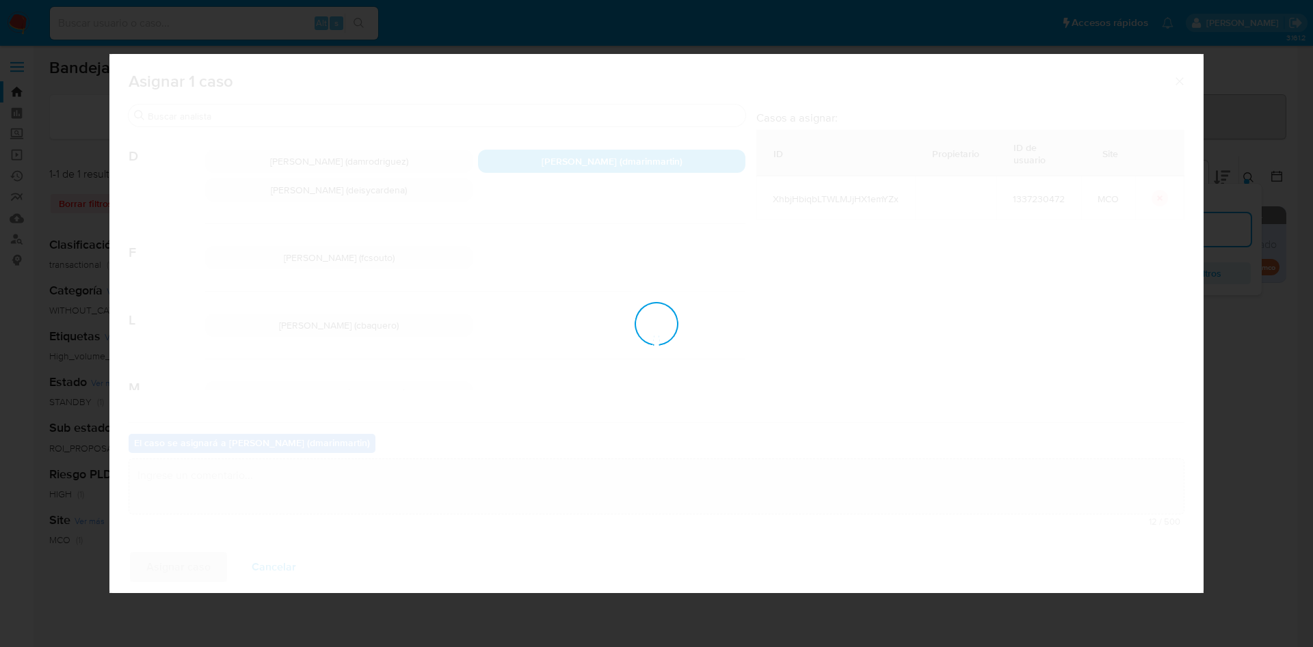
checkbox input "false"
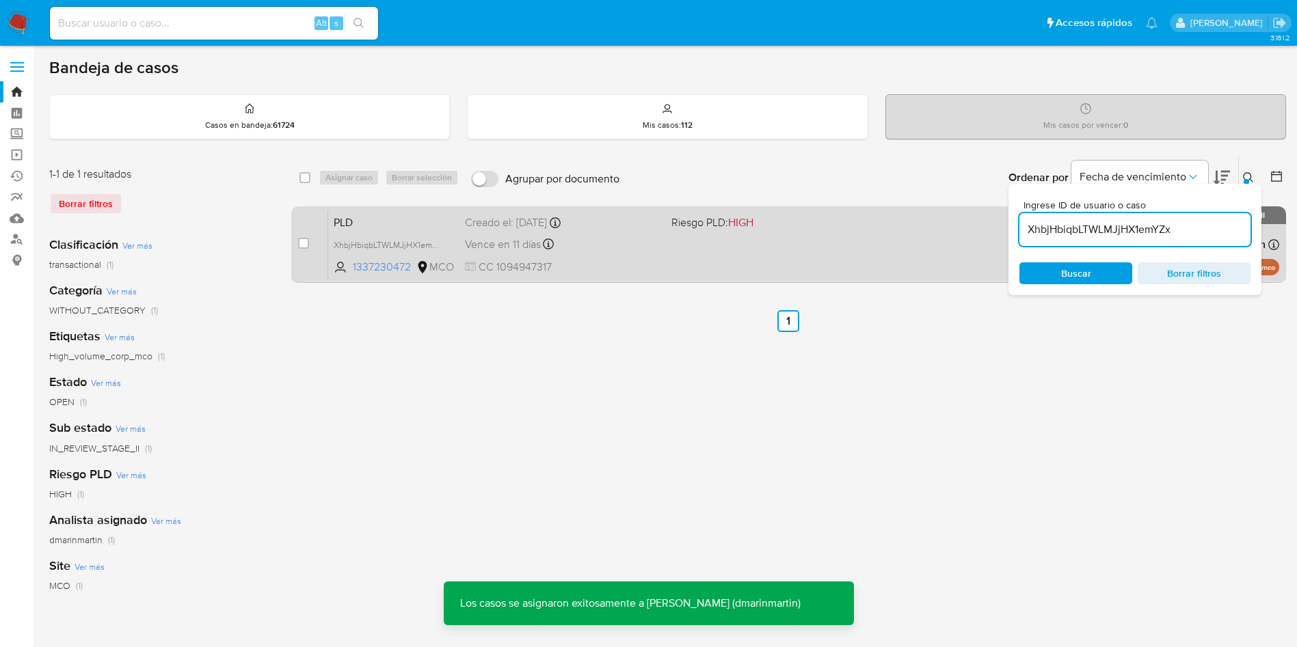
click at [524, 268] on span "CC 1094947317" at bounding box center [563, 267] width 196 height 15
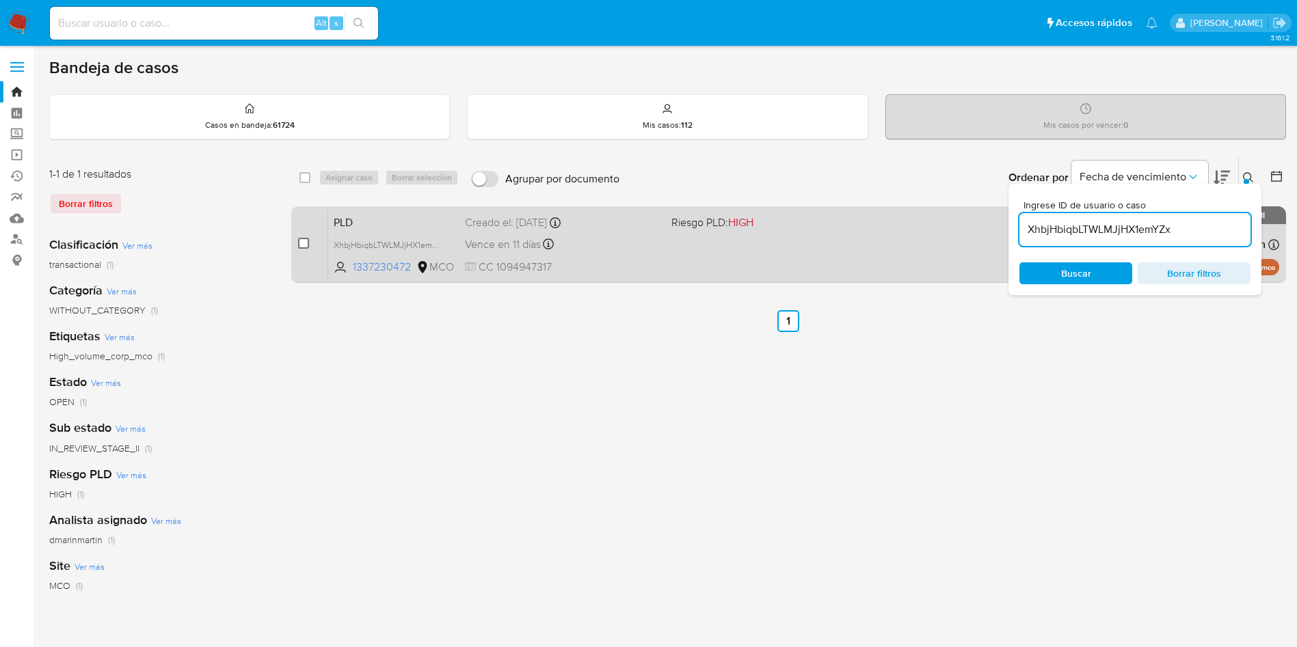
click at [302, 245] on input "checkbox" at bounding box center [303, 243] width 11 height 11
checkbox input "true"
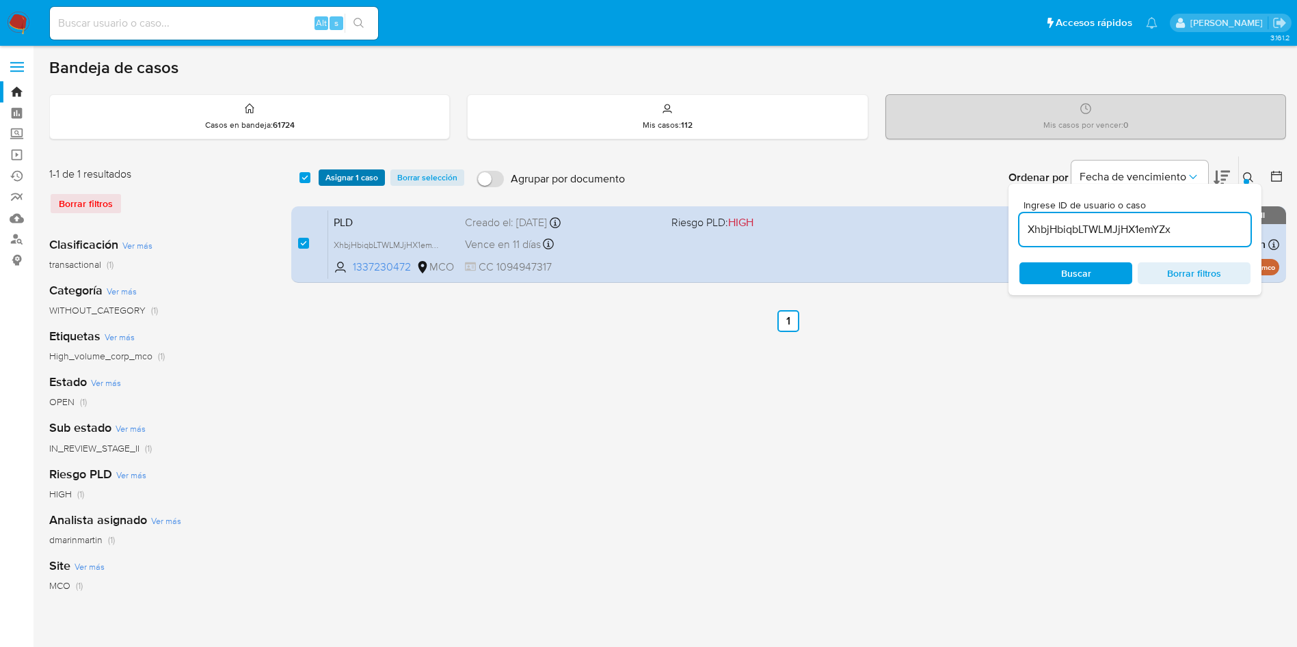
drag, startPoint x: 338, startPoint y: 187, endPoint x: 341, endPoint y: 180, distance: 7.4
click at [339, 185] on div "select-all-cases-checkbox Asignar 1 caso Borrar selección Agrupar por documento…" at bounding box center [788, 178] width 995 height 42
click at [342, 180] on span "Asignar 1 caso" at bounding box center [351, 178] width 53 height 14
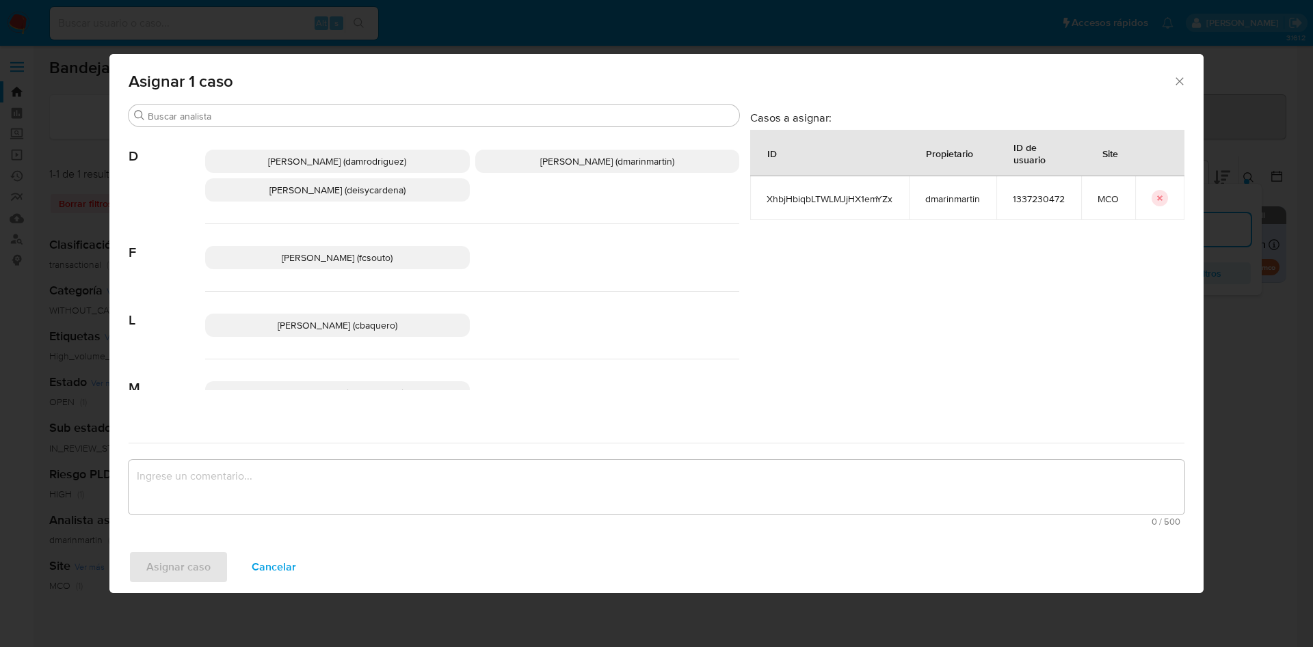
click at [542, 161] on span "David Esteban Marin Martinez (dmarinmartin)" at bounding box center [607, 161] width 134 height 14
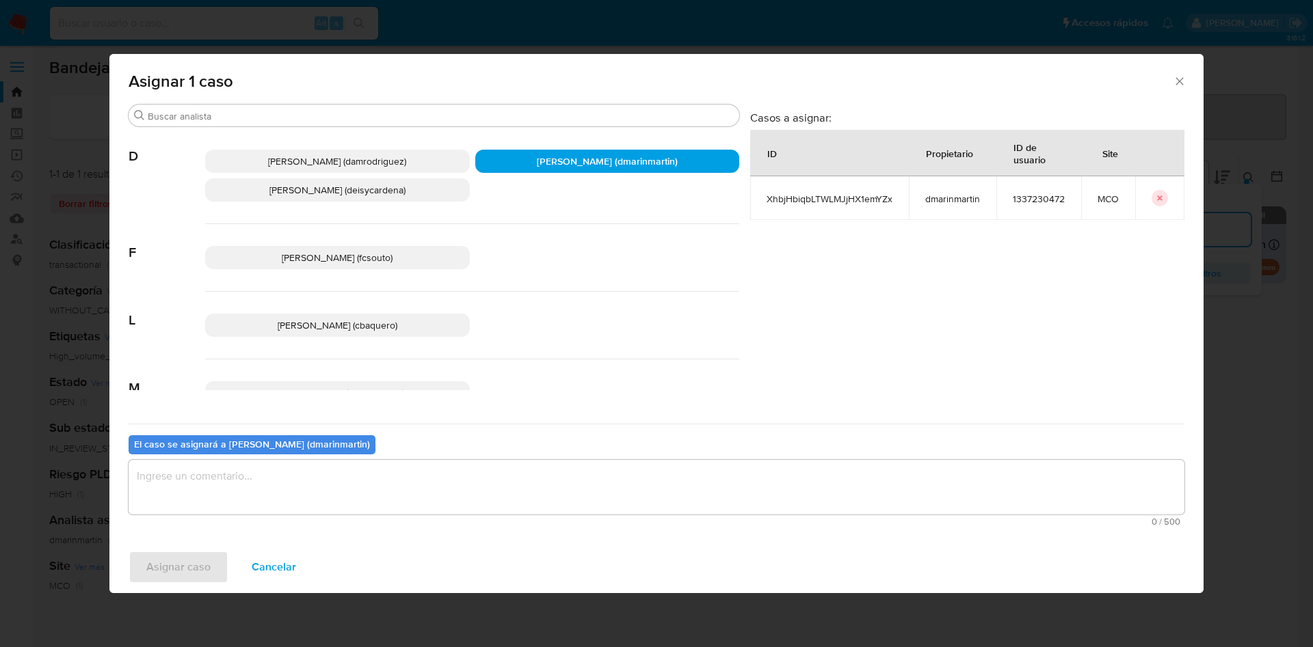
drag, startPoint x: 533, startPoint y: 478, endPoint x: 550, endPoint y: 422, distance: 58.6
click at [542, 448] on div "El caso se asignará a David Esteban Marin Martinez (dmarinmartin) 0 / 500 500 c…" at bounding box center [656, 478] width 1055 height 108
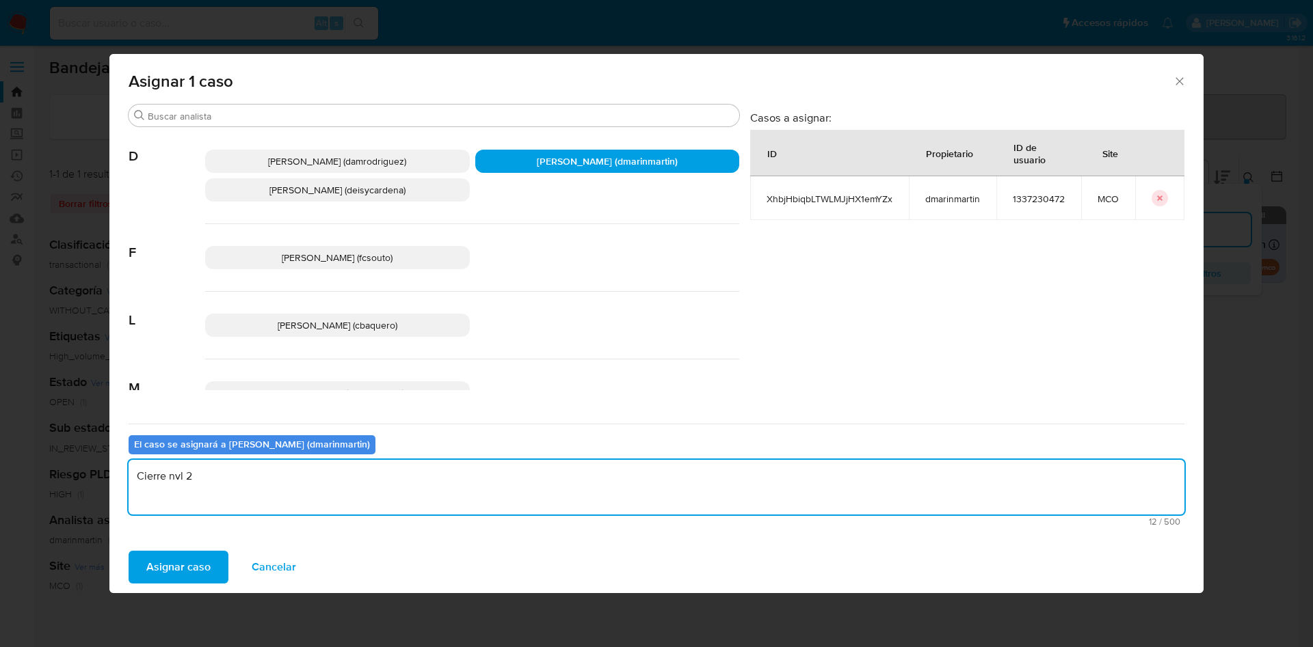
type textarea "Cierre nvl 2"
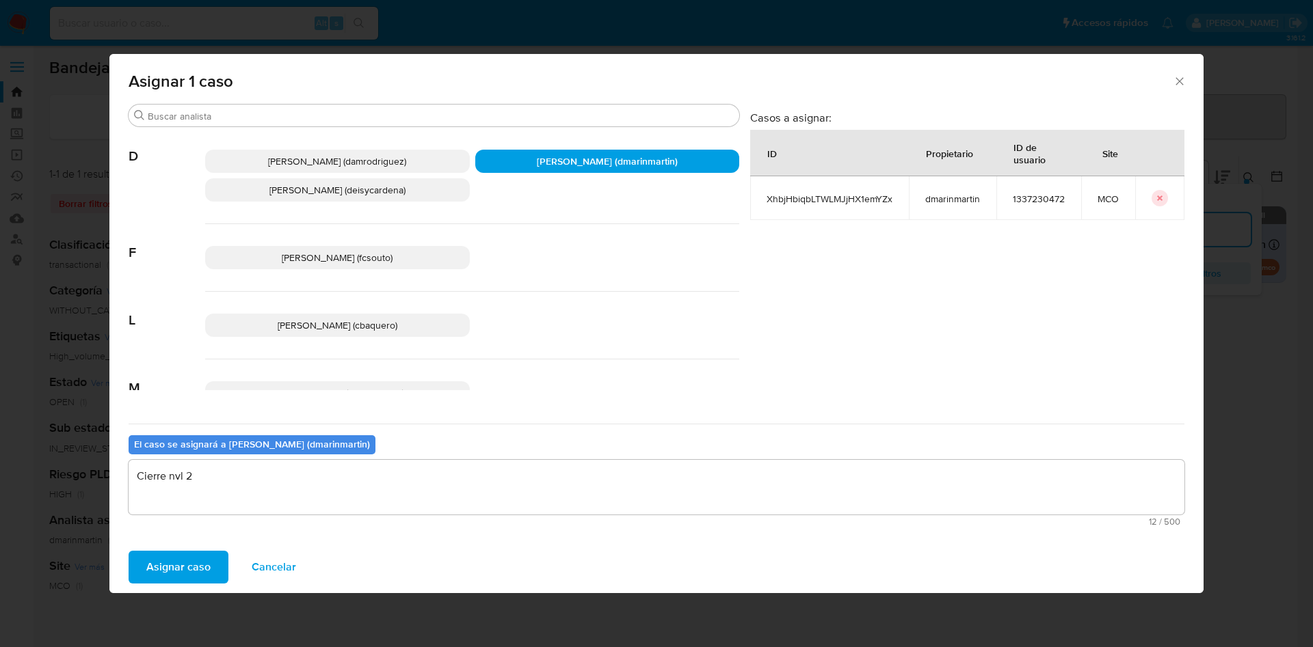
click at [129, 551] on button "Asignar caso" at bounding box center [179, 567] width 100 height 33
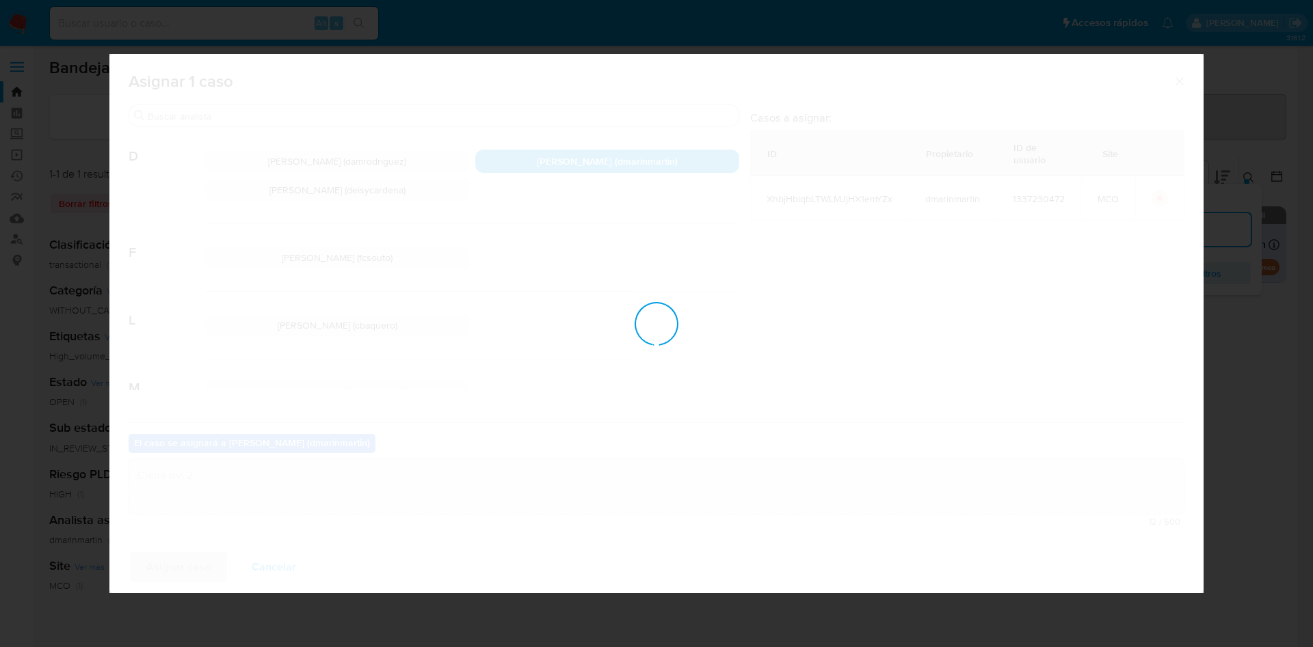
checkbox input "false"
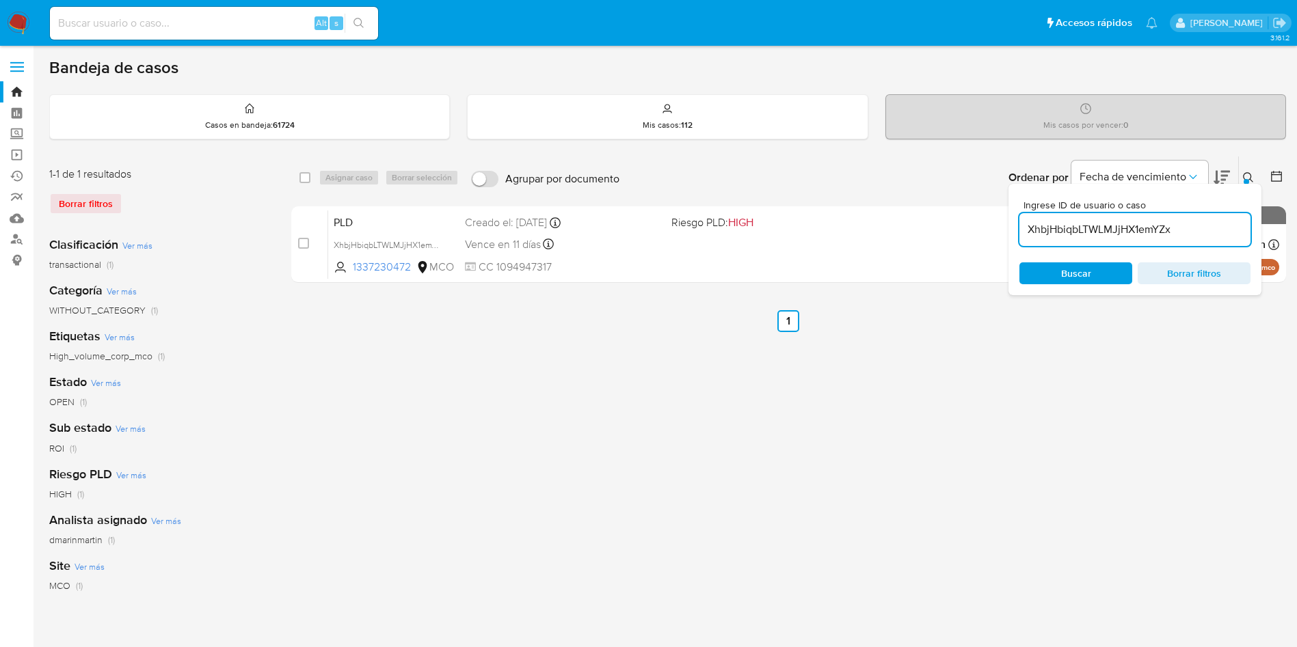
click at [1250, 183] on icon at bounding box center [1248, 177] width 11 height 11
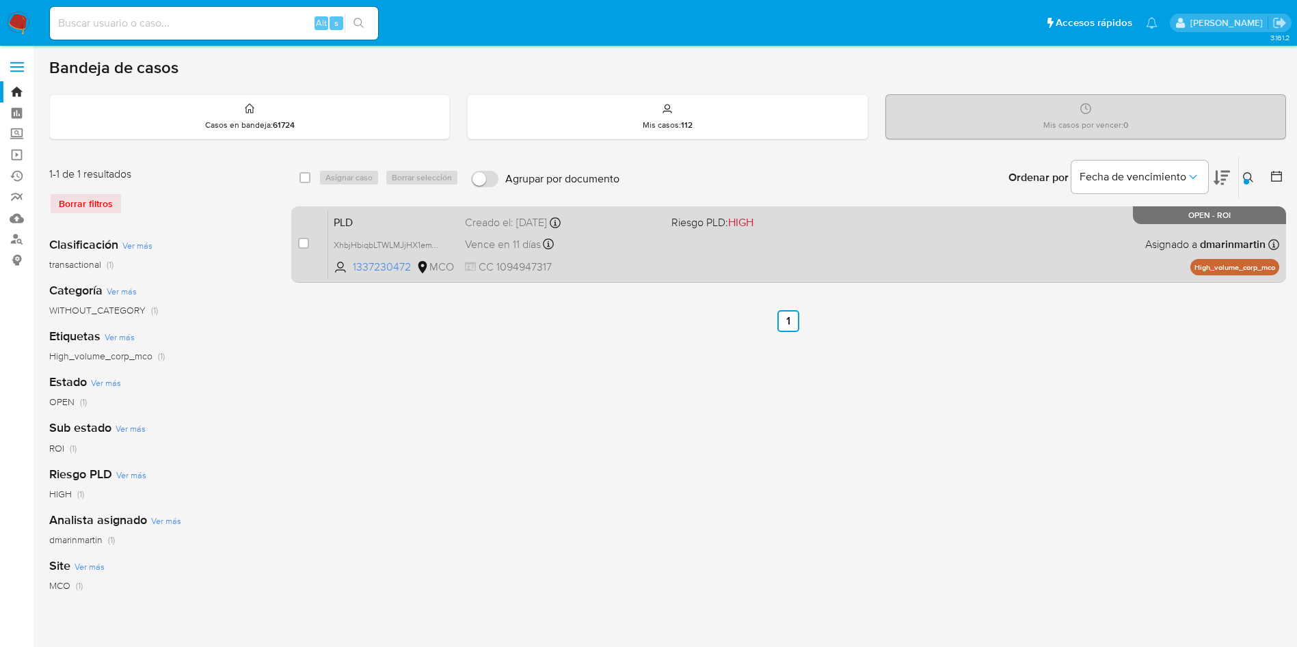
click at [299, 249] on div "case-item-checkbox" at bounding box center [303, 244] width 11 height 14
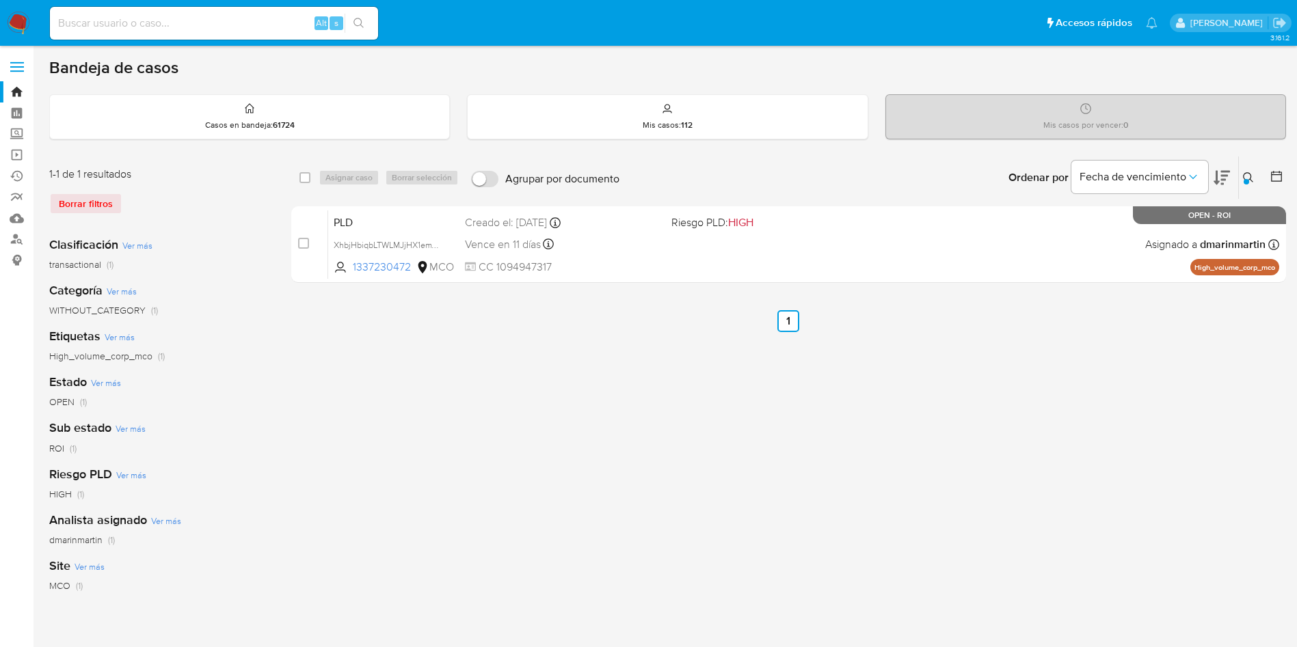
drag, startPoint x: 303, startPoint y: 243, endPoint x: 358, endPoint y: 187, distance: 78.3
click at [304, 241] on input "checkbox" at bounding box center [303, 243] width 11 height 11
checkbox input "true"
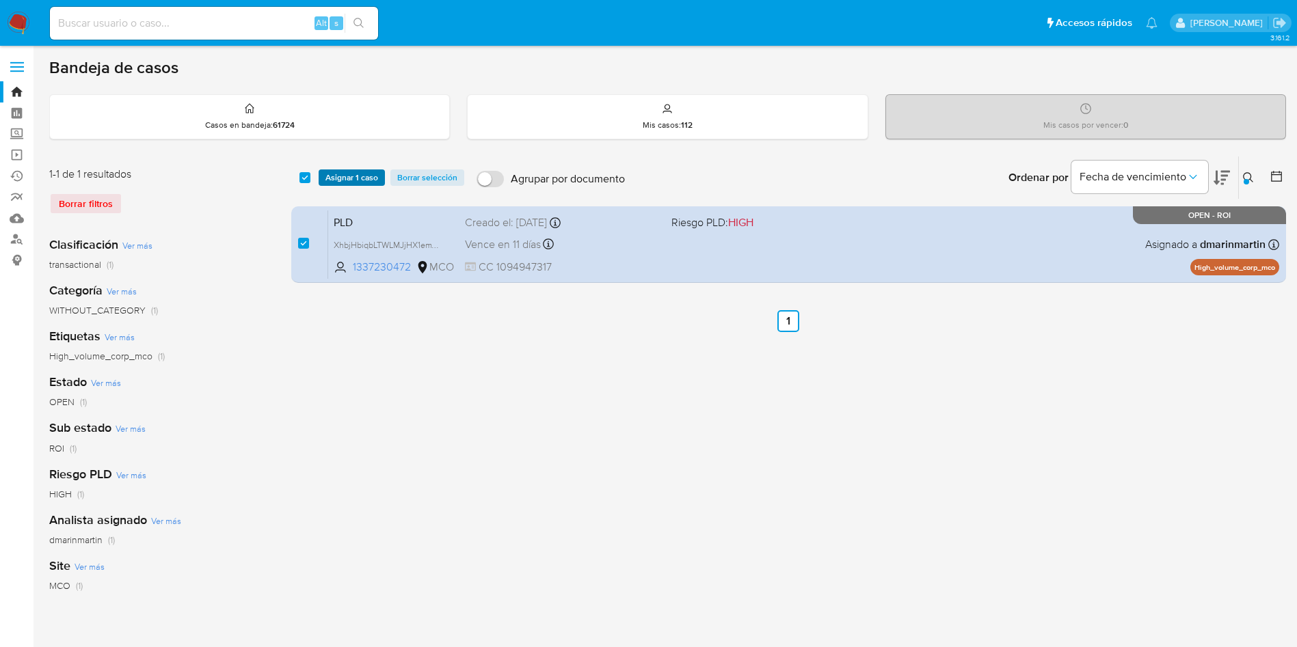
click at [364, 174] on span "Asignar 1 caso" at bounding box center [351, 178] width 53 height 14
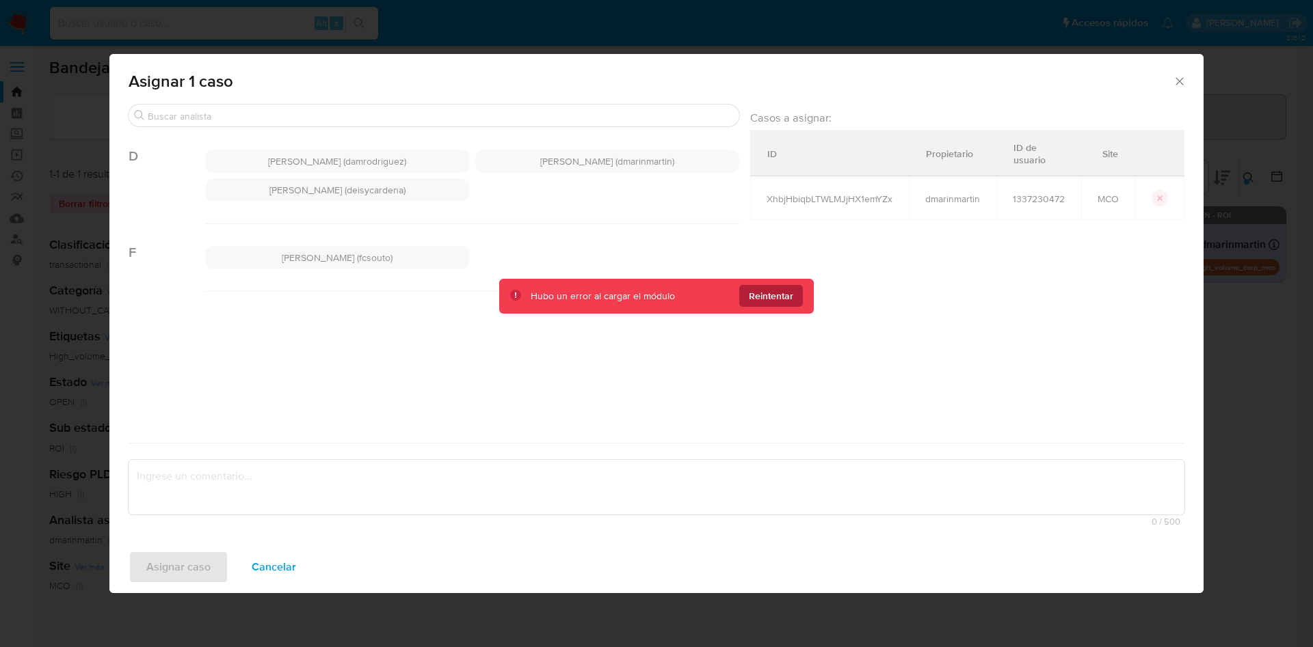
click at [770, 295] on span "Reintentar" at bounding box center [771, 296] width 44 height 22
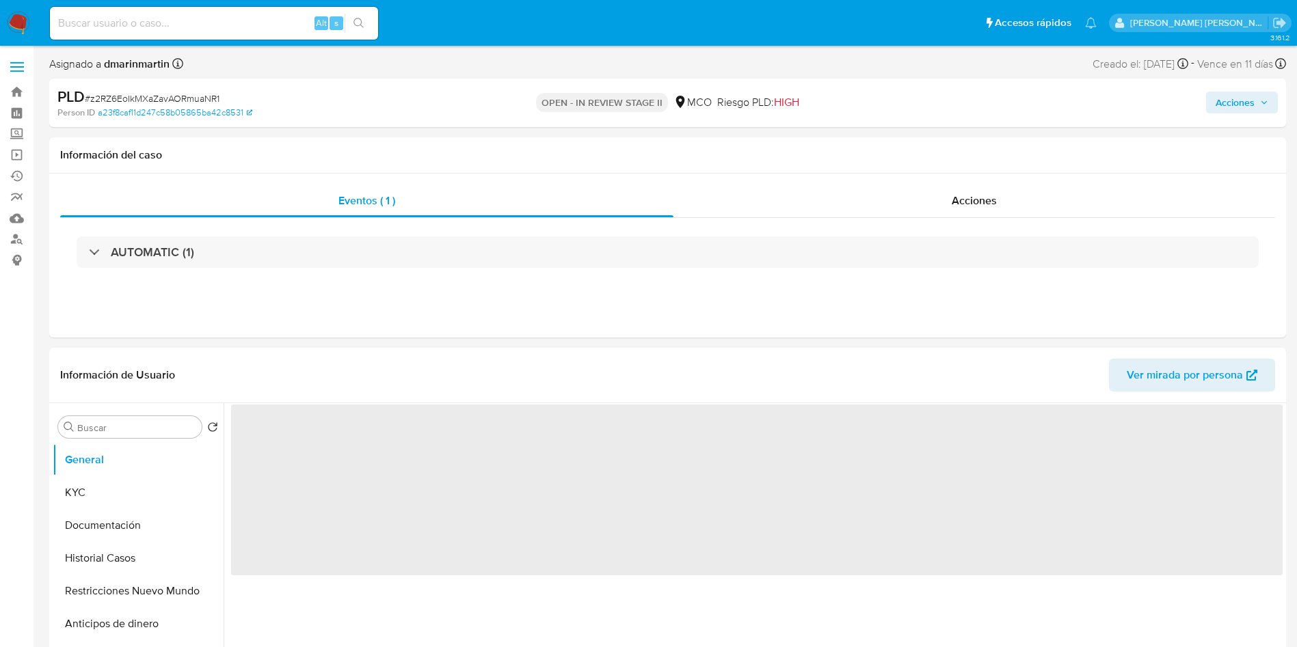
select select "10"
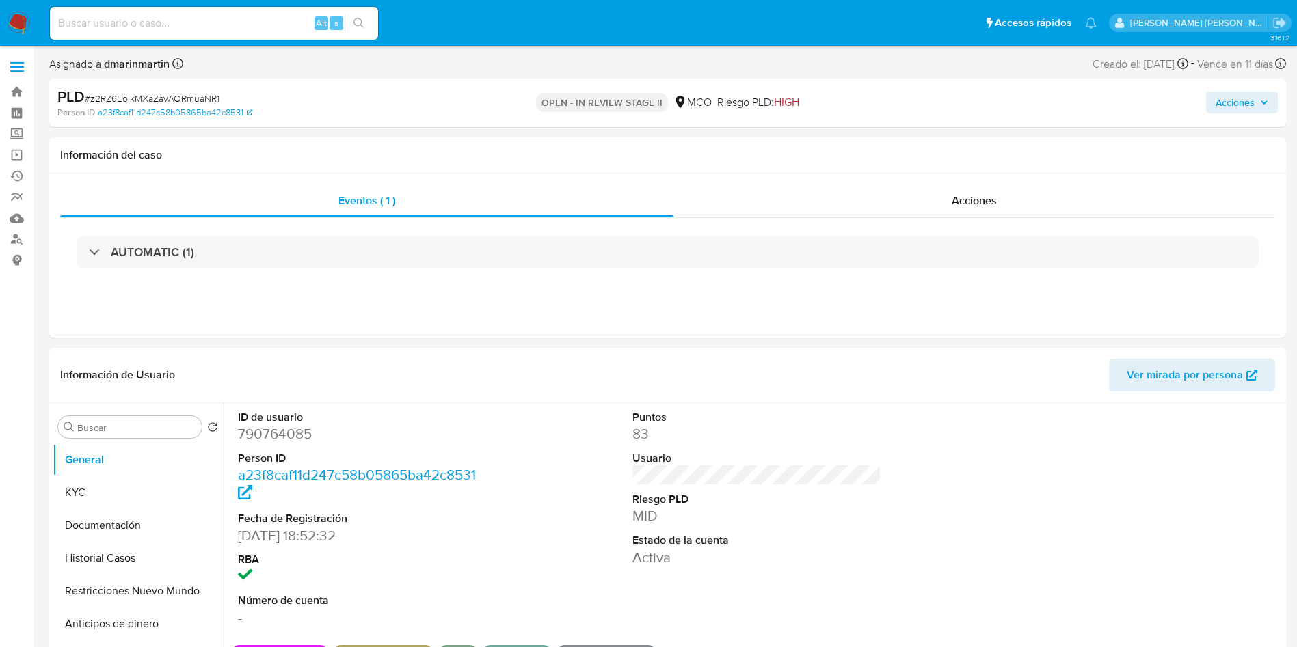
click at [1218, 106] on span "Acciones" at bounding box center [1234, 103] width 39 height 22
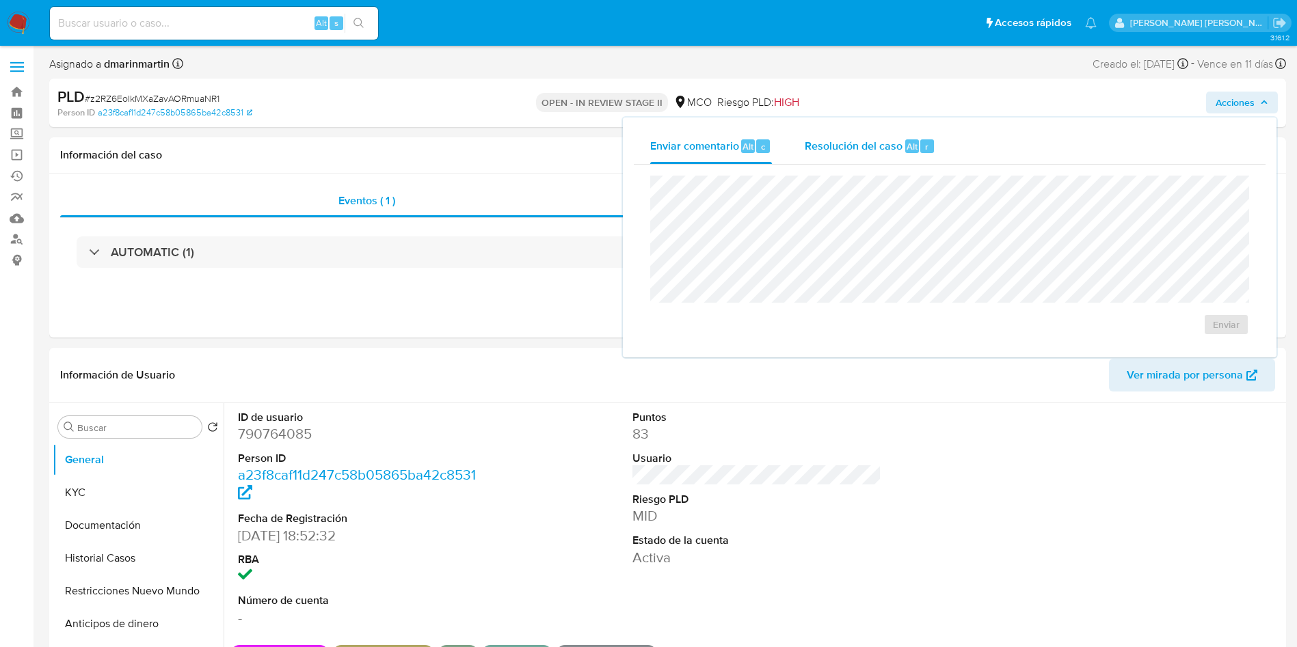
click at [856, 159] on div "Resolución del caso Alt r" at bounding box center [870, 147] width 131 height 36
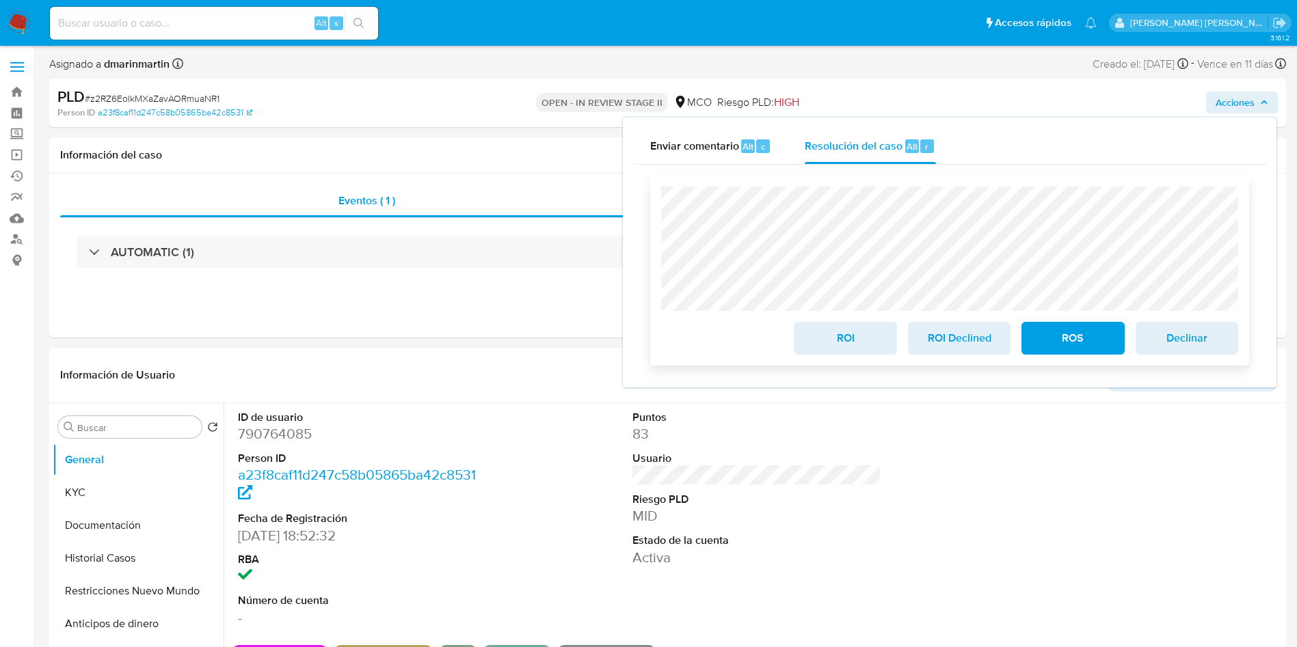
click at [846, 345] on span "ROI" at bounding box center [844, 338] width 67 height 30
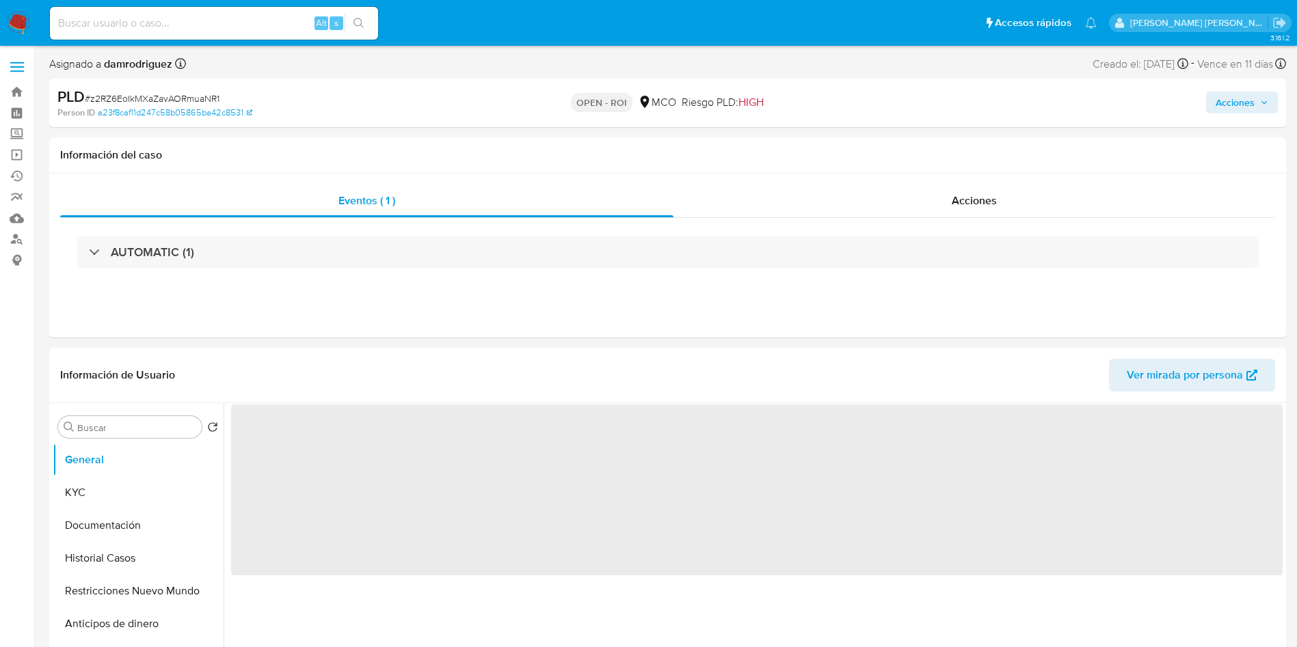
click at [1249, 103] on span "Acciones" at bounding box center [1234, 103] width 39 height 22
select select "10"
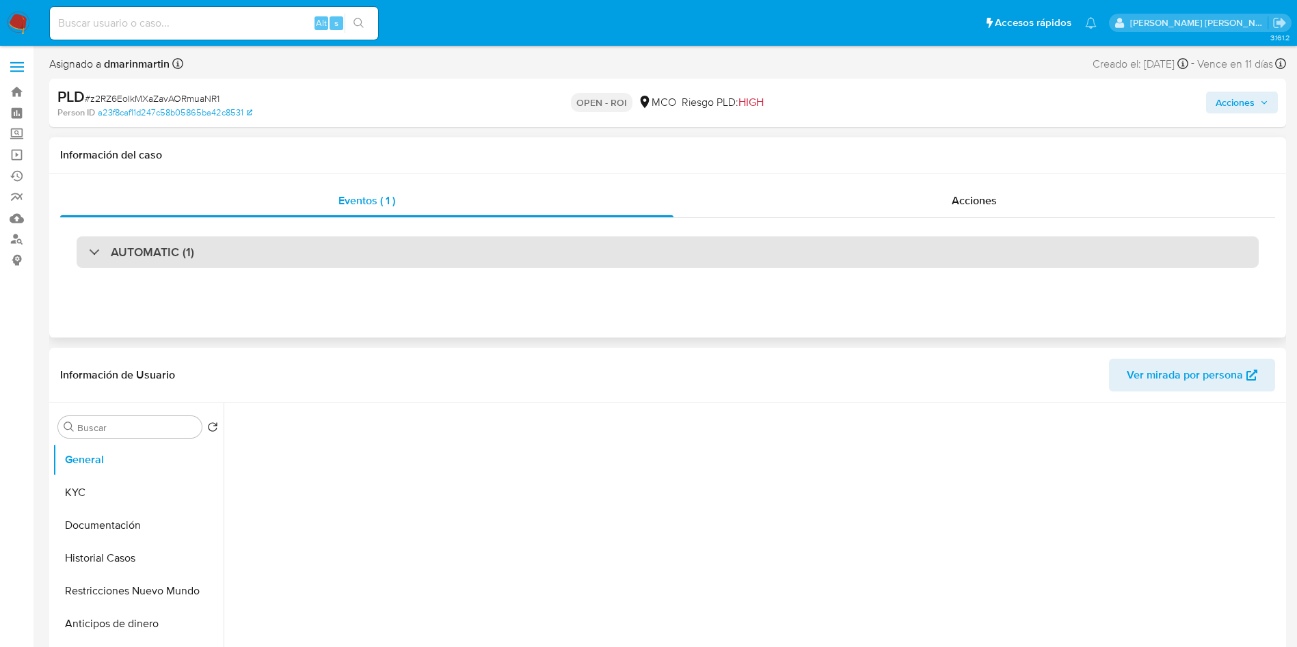
select select "10"
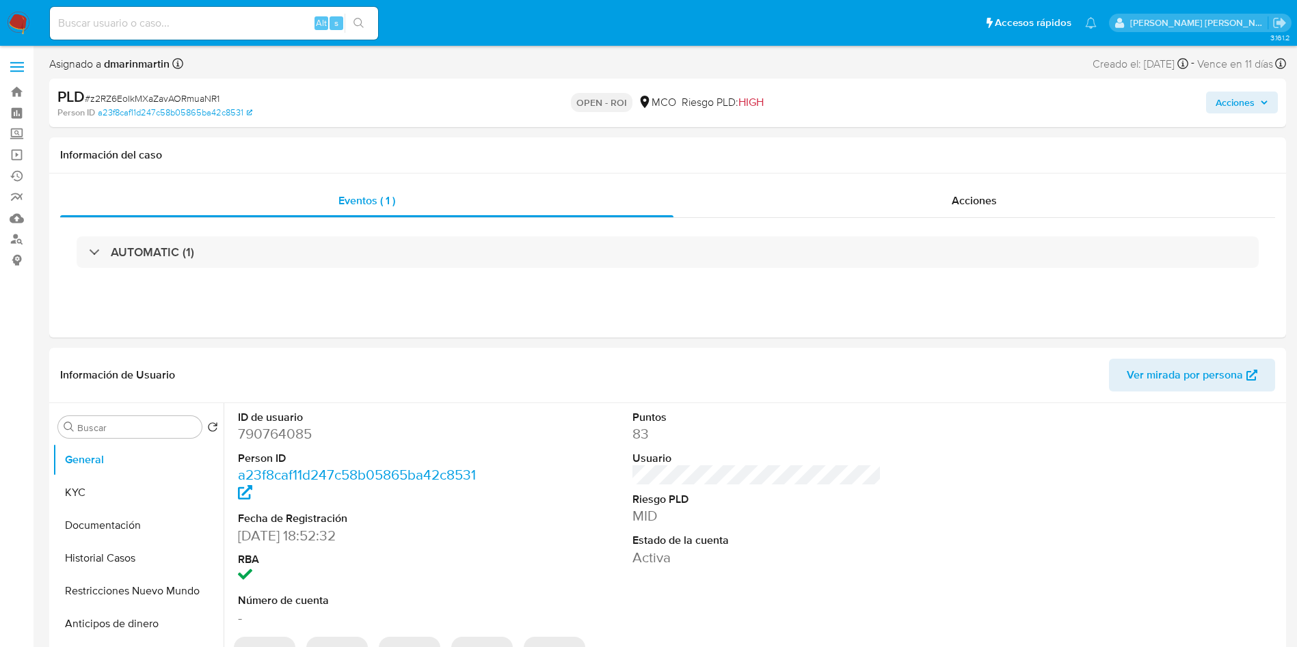
drag, startPoint x: 1244, startPoint y: 106, endPoint x: 1222, endPoint y: 114, distance: 23.4
click at [1231, 111] on span "Acciones" at bounding box center [1234, 103] width 39 height 22
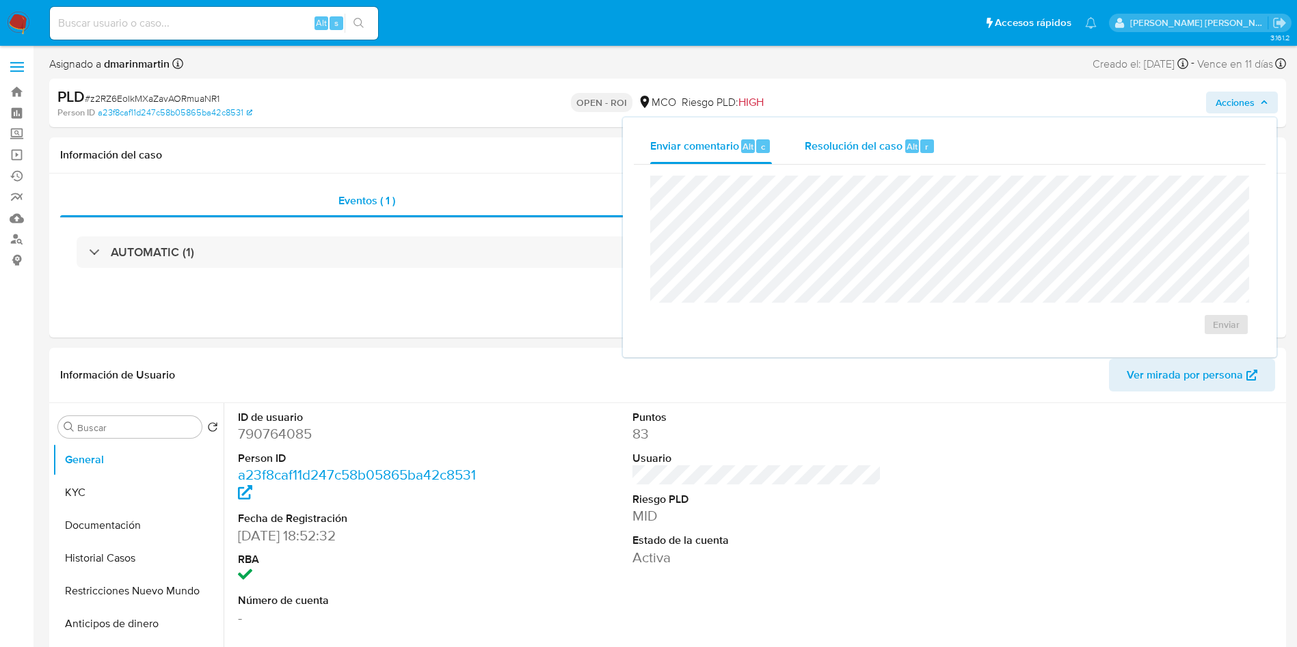
drag, startPoint x: 837, startPoint y: 137, endPoint x: 837, endPoint y: 156, distance: 18.5
click at [837, 141] on span "Resolución del caso" at bounding box center [854, 146] width 98 height 16
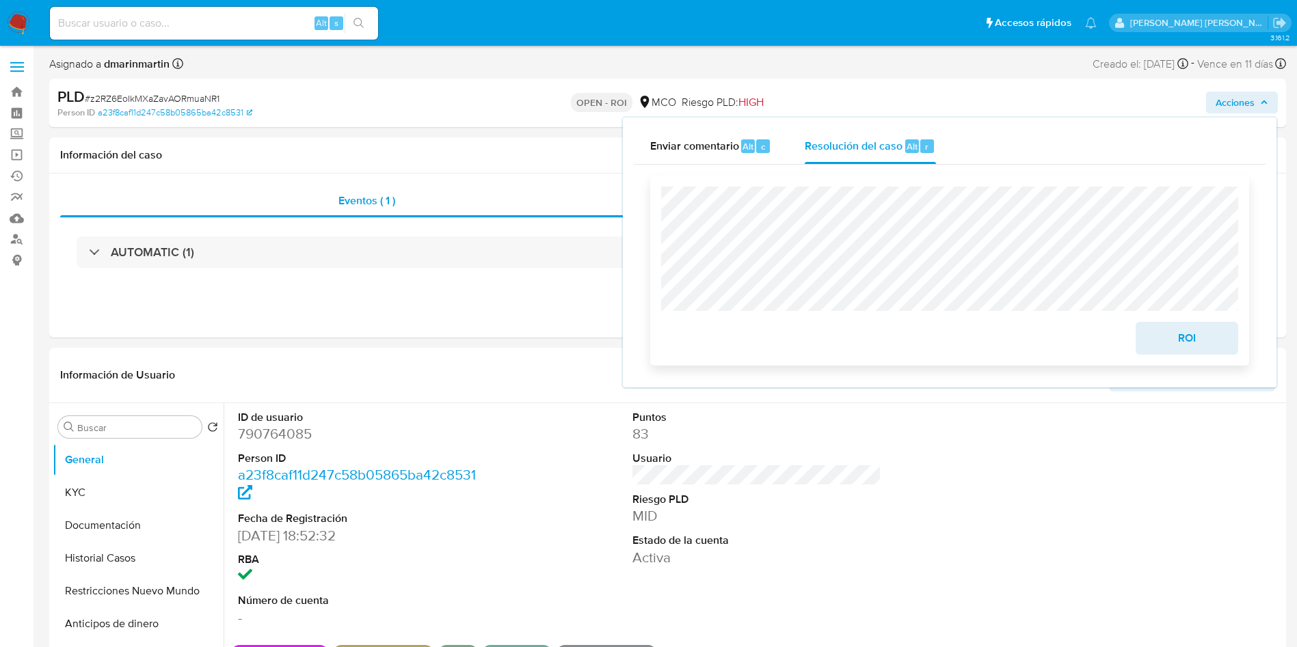
click at [1210, 345] on span "ROI" at bounding box center [1186, 338] width 67 height 30
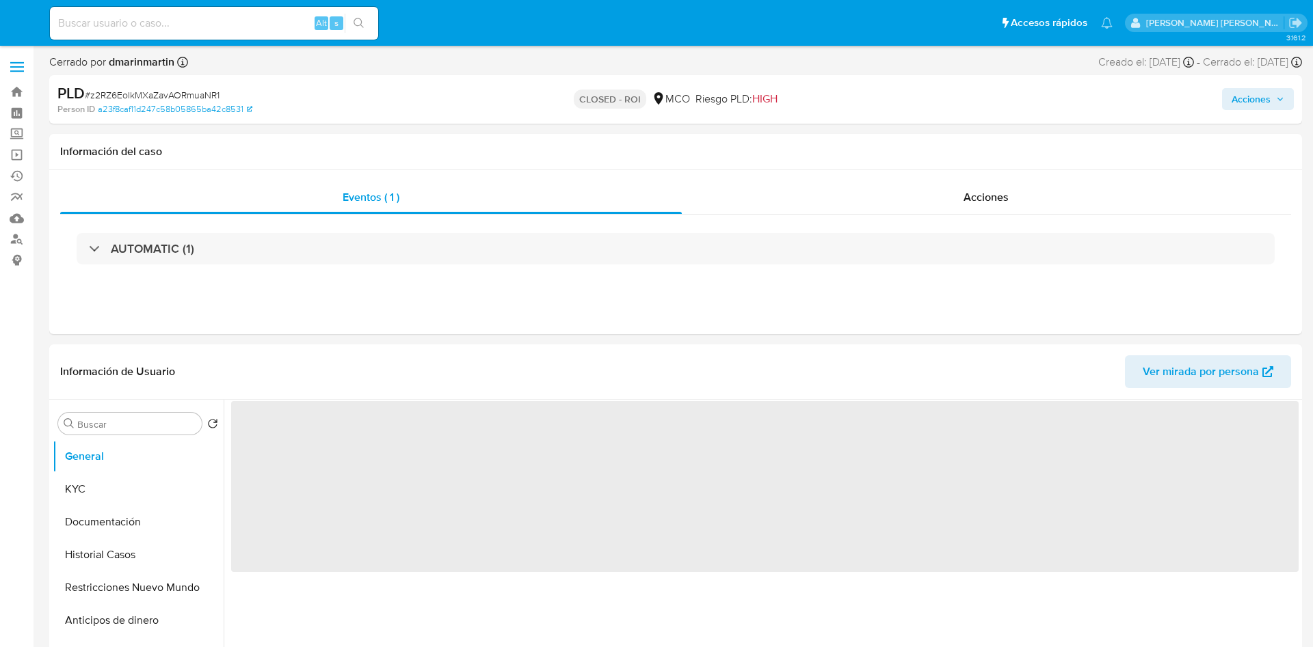
select select "10"
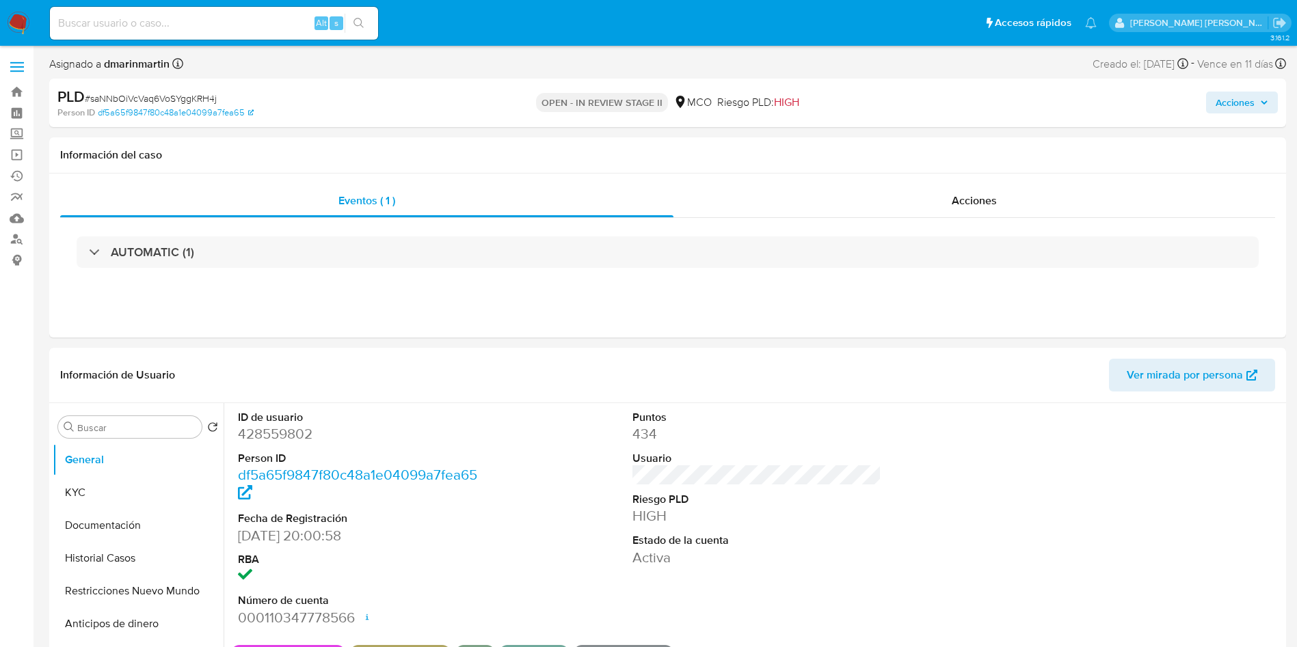
click at [1240, 98] on span "Acciones" at bounding box center [1234, 103] width 39 height 22
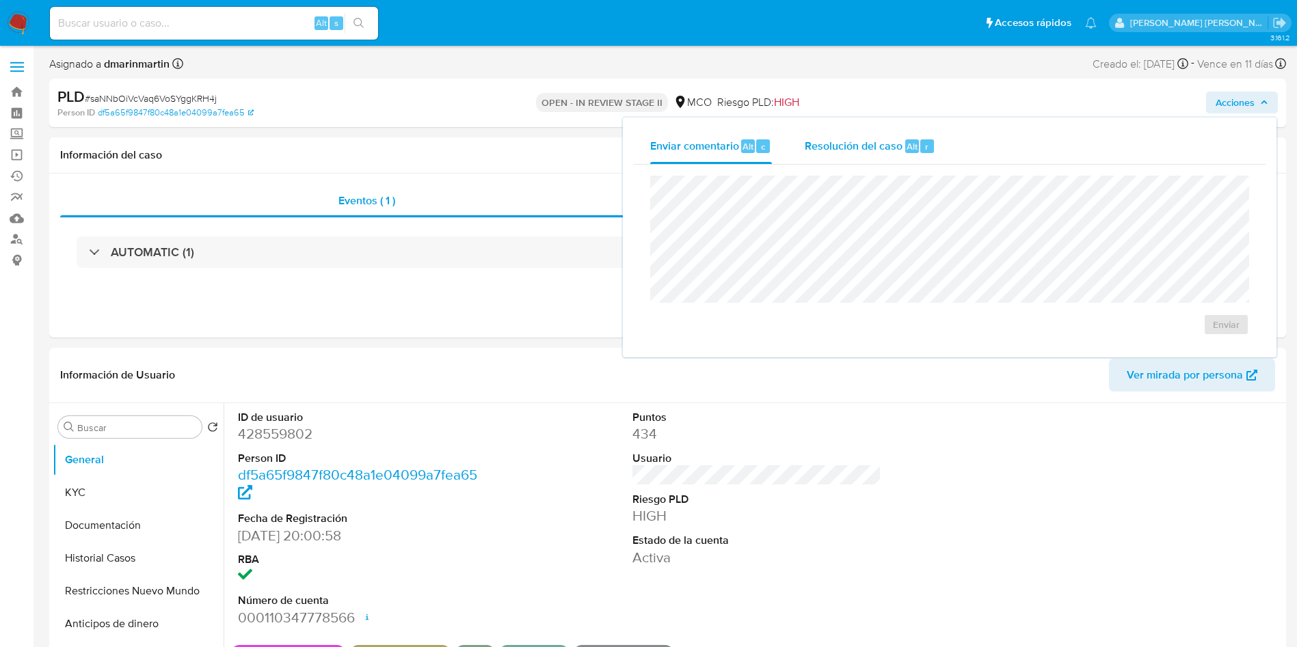
click at [859, 153] on span "Resolución del caso" at bounding box center [854, 146] width 98 height 16
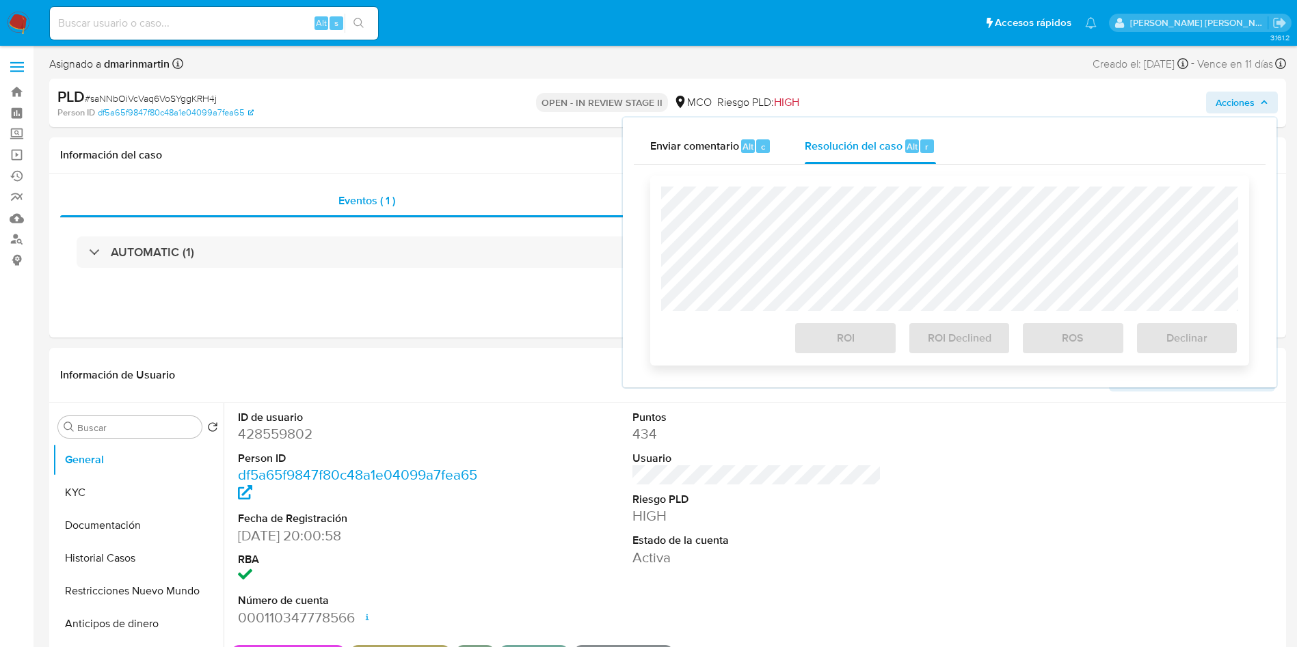
click at [844, 347] on div "ROI" at bounding box center [844, 336] width 113 height 38
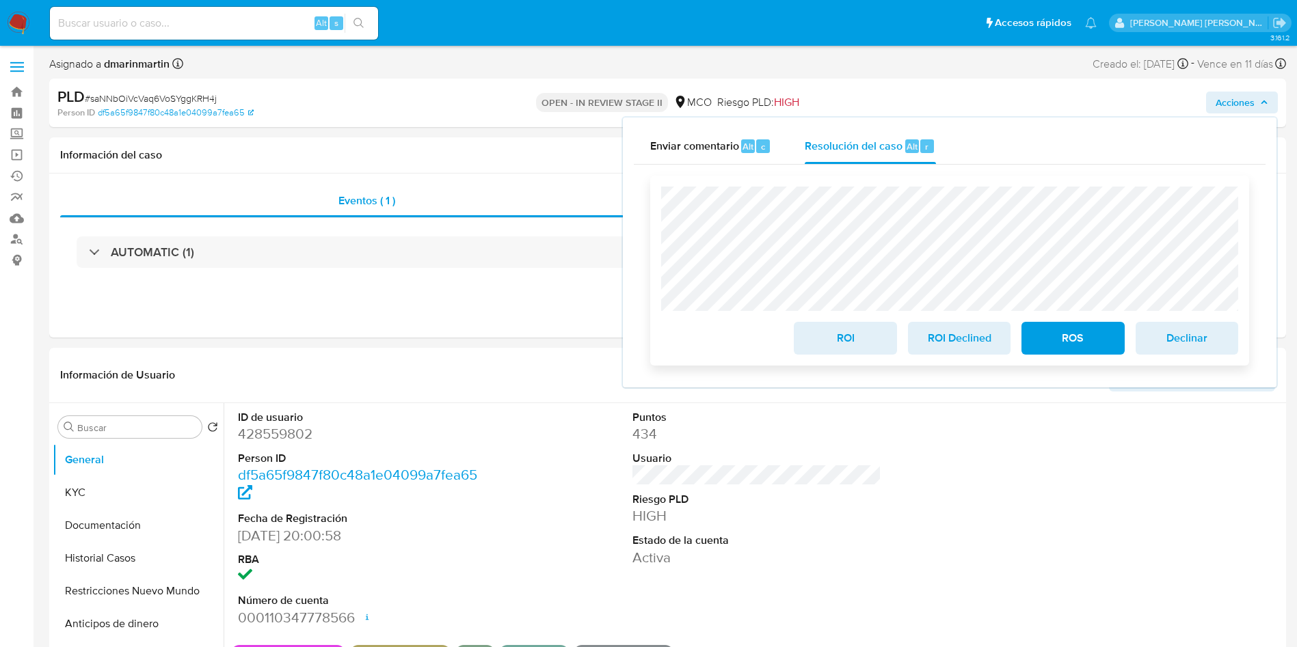
click at [848, 341] on span "ROI" at bounding box center [844, 338] width 67 height 30
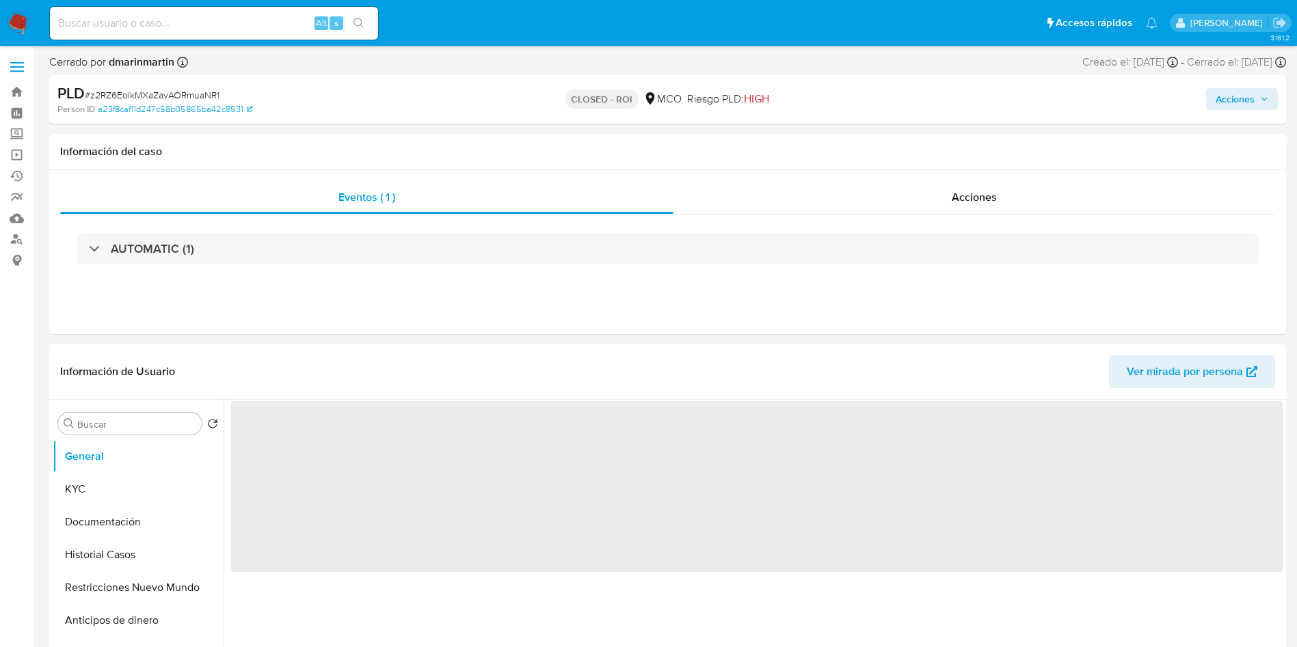
select select "10"
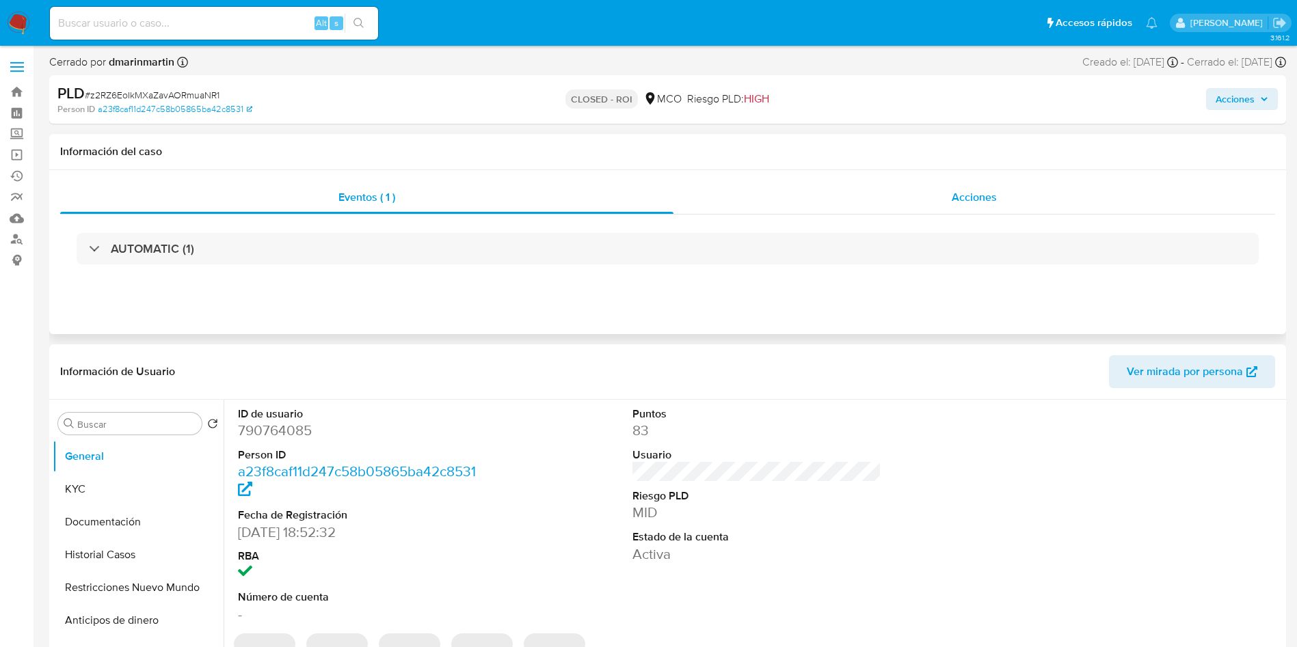
click at [990, 208] on div "Acciones" at bounding box center [974, 197] width 602 height 33
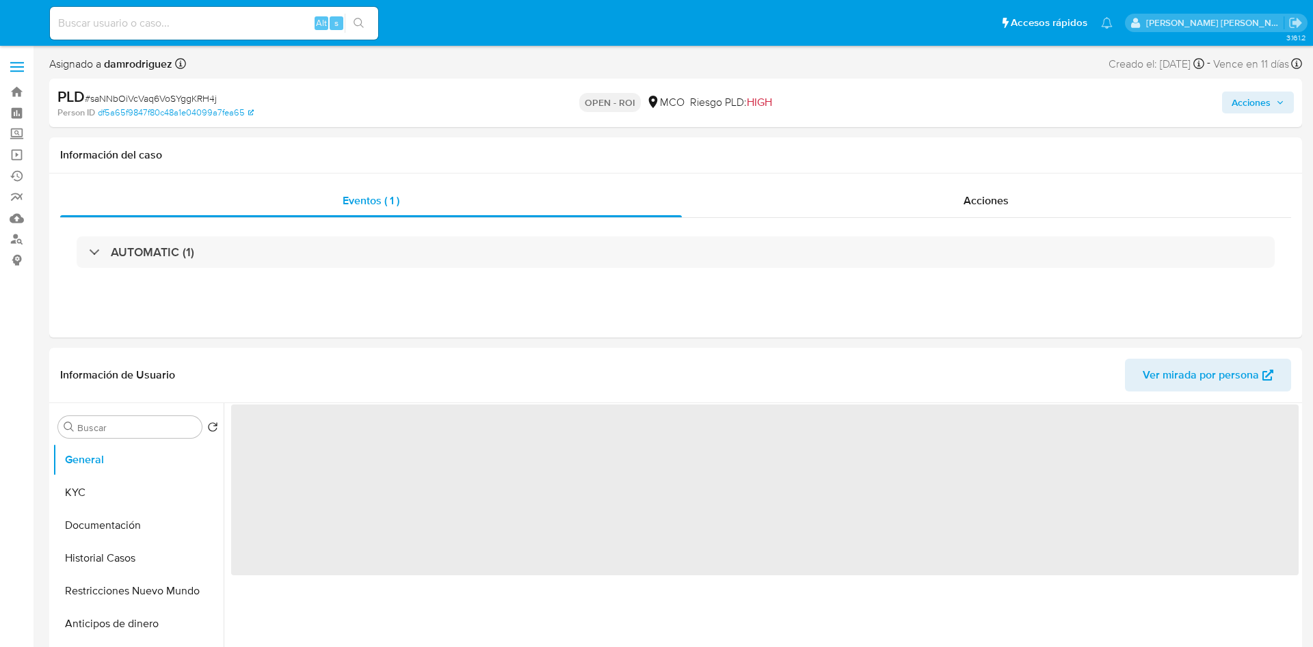
select select "10"
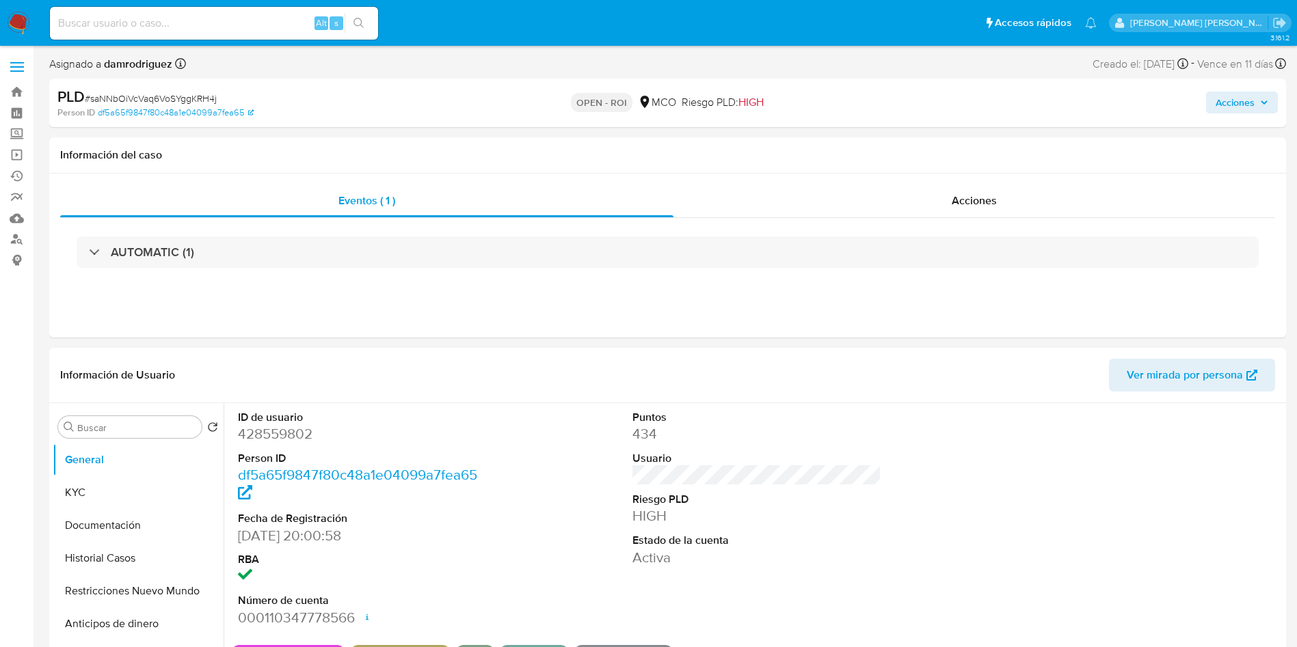
click at [1248, 103] on span "Acciones" at bounding box center [1234, 103] width 39 height 22
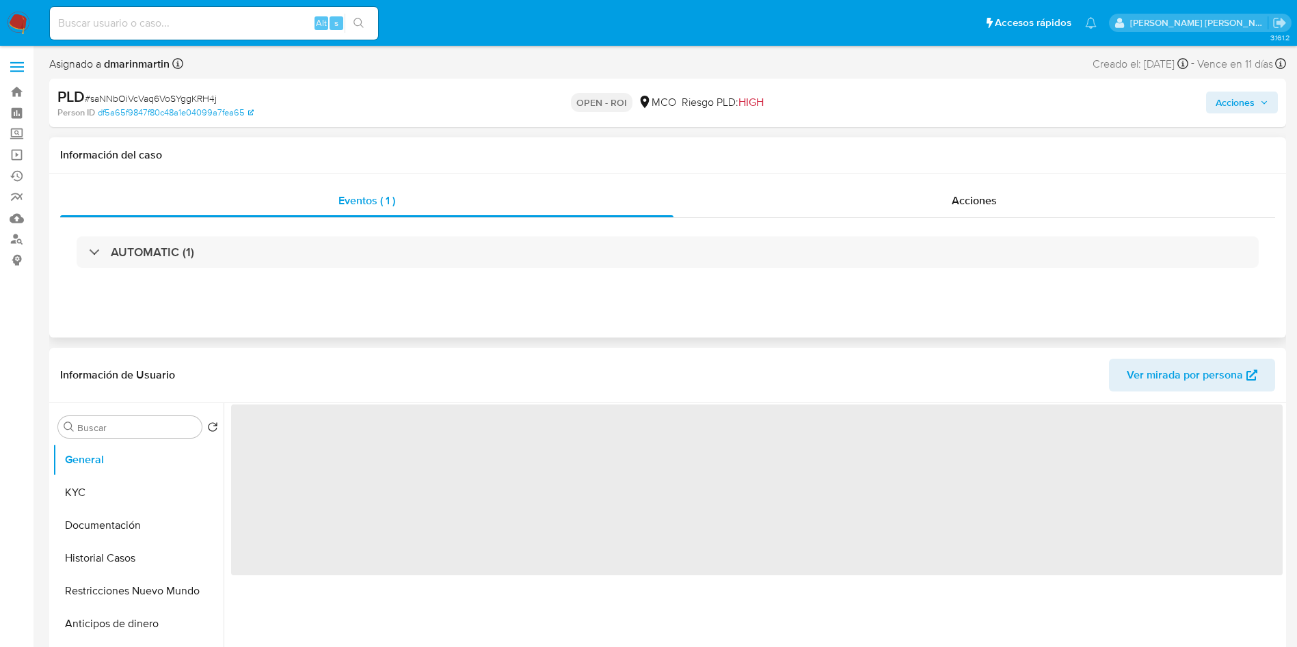
select select "10"
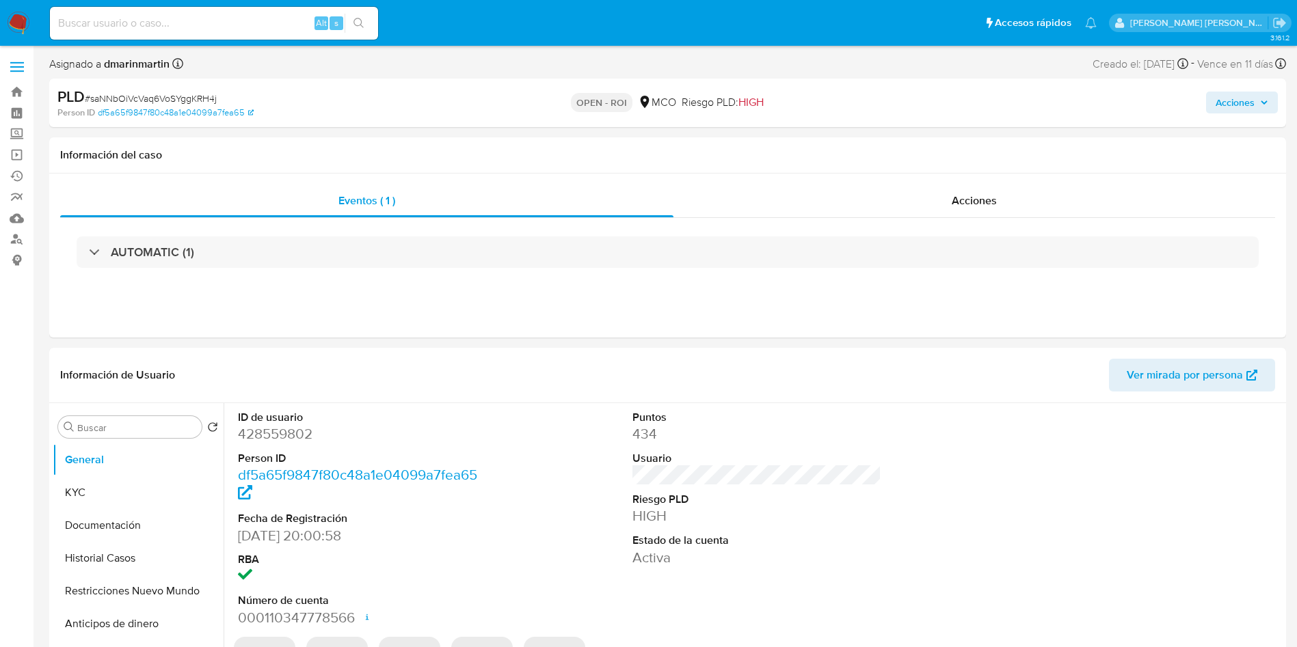
click at [1243, 96] on span "Acciones" at bounding box center [1234, 103] width 39 height 22
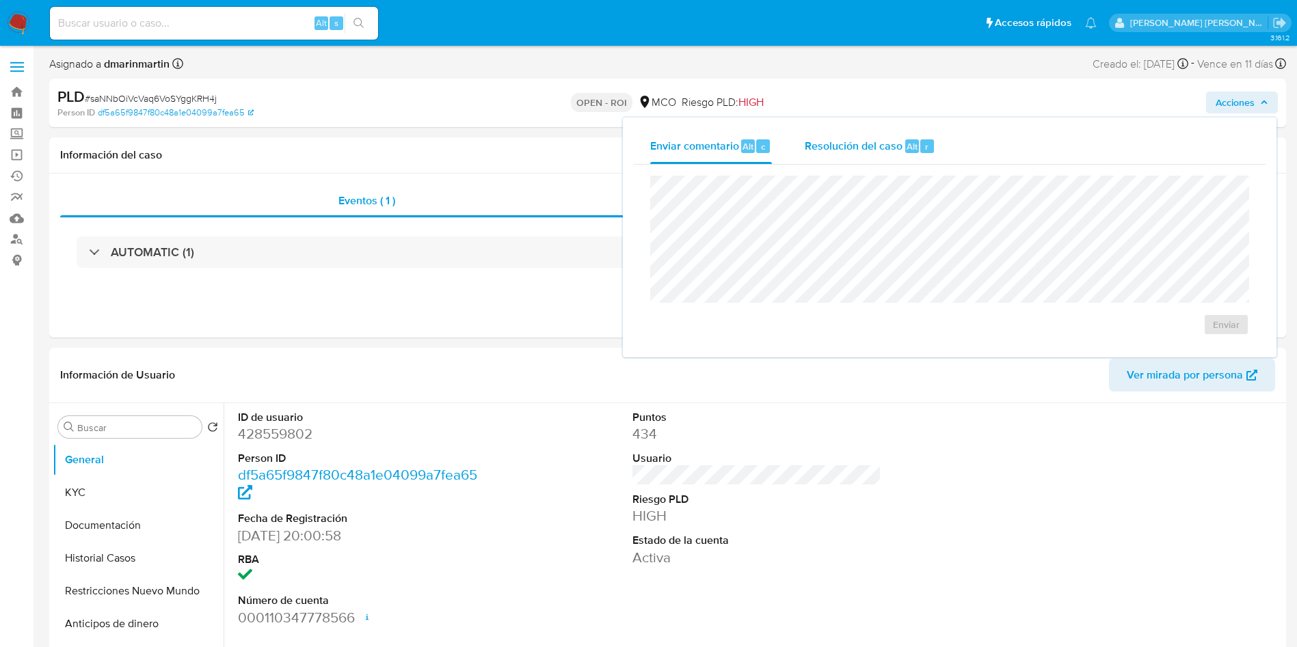
drag, startPoint x: 818, startPoint y: 135, endPoint x: 834, endPoint y: 157, distance: 27.3
click at [818, 134] on div "Resolución del caso Alt r" at bounding box center [870, 147] width 131 height 36
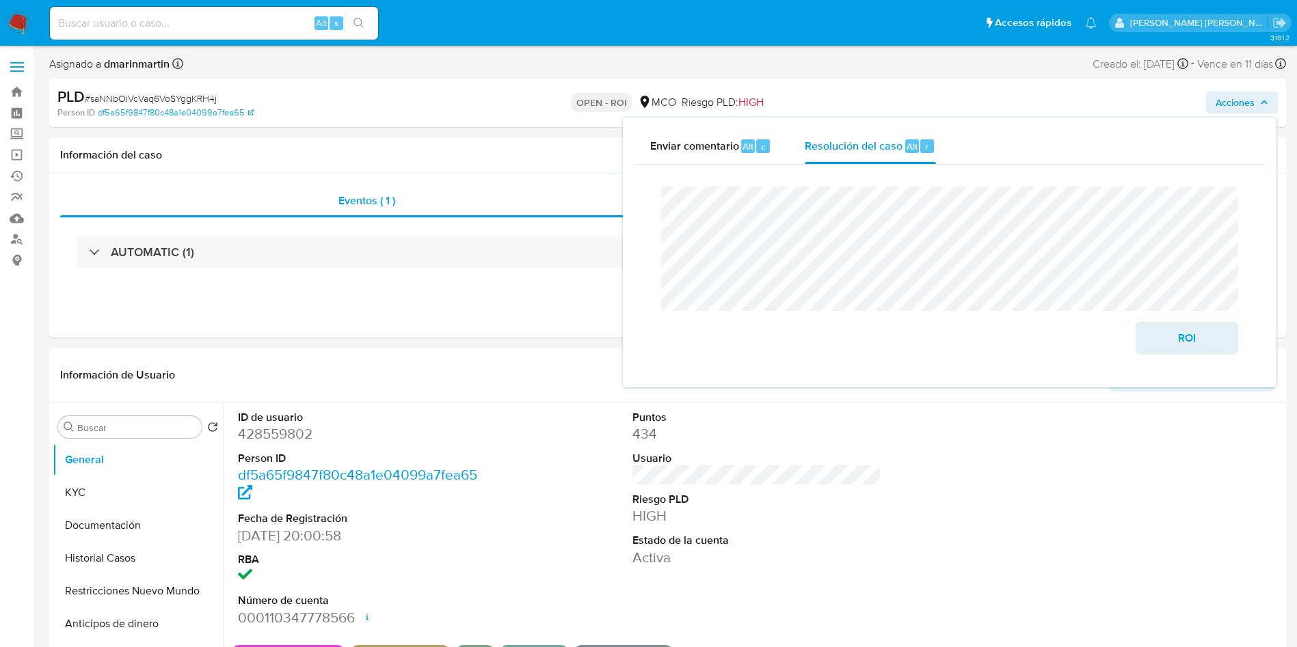
click at [0, 0] on lt-span "artículos" at bounding box center [0, 0] width 0 height 0
drag, startPoint x: 1173, startPoint y: 336, endPoint x: 1170, endPoint y: 324, distance: 12.1
click at [1173, 336] on span "ROI" at bounding box center [1186, 338] width 67 height 30
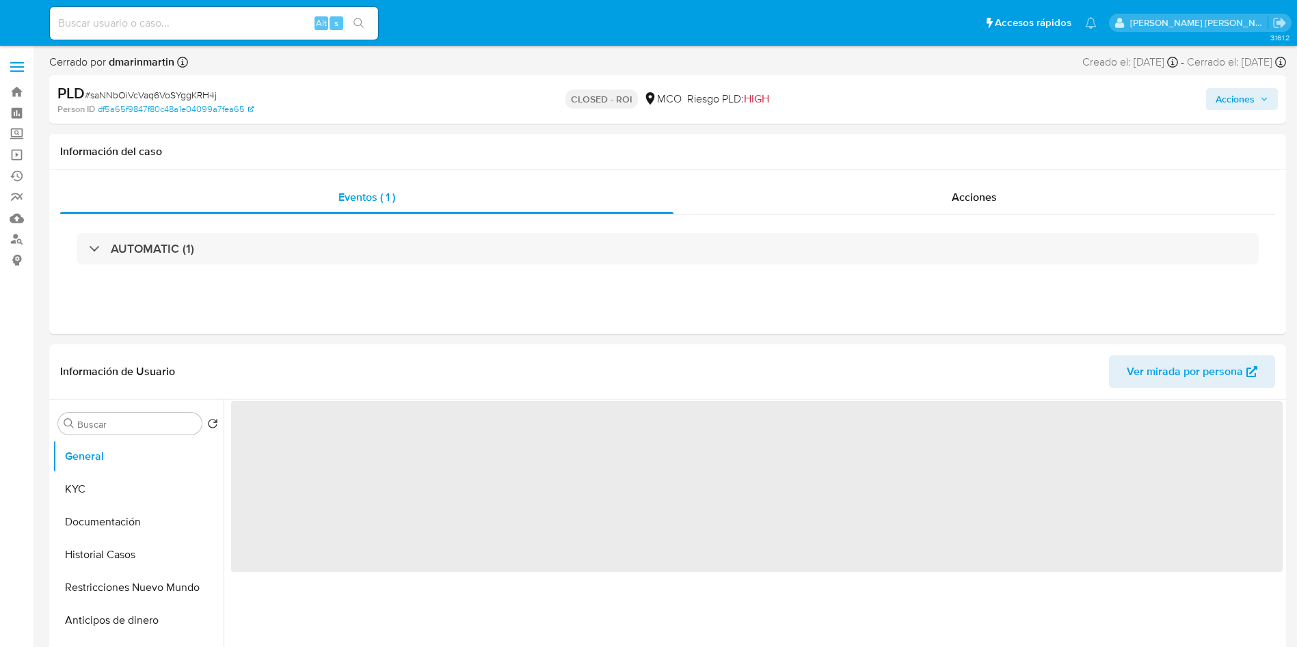
select select "10"
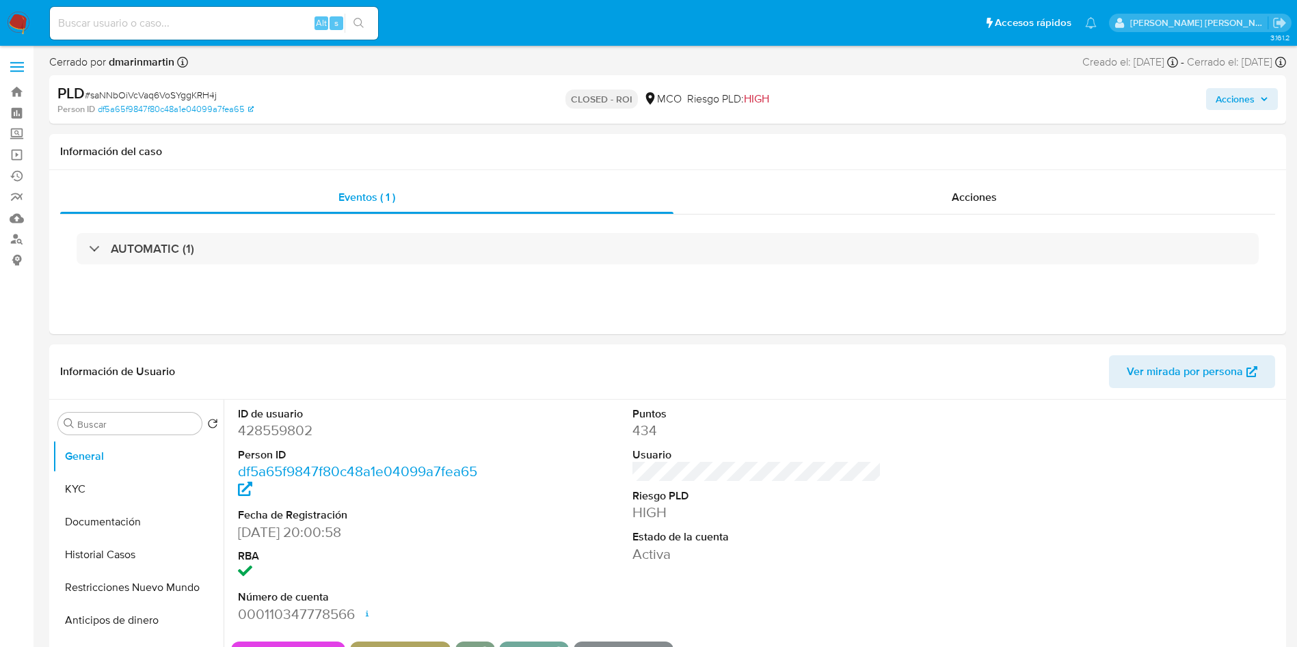
click at [1250, 110] on div "Acciones" at bounding box center [1075, 99] width 403 height 32
drag, startPoint x: 985, startPoint y: 170, endPoint x: 978, endPoint y: 197, distance: 27.5
click at [984, 178] on div "Eventos ( 1 ) Acciones AUTOMATIC (1)" at bounding box center [667, 252] width 1237 height 164
click at [978, 198] on span "Acciones" at bounding box center [974, 197] width 45 height 16
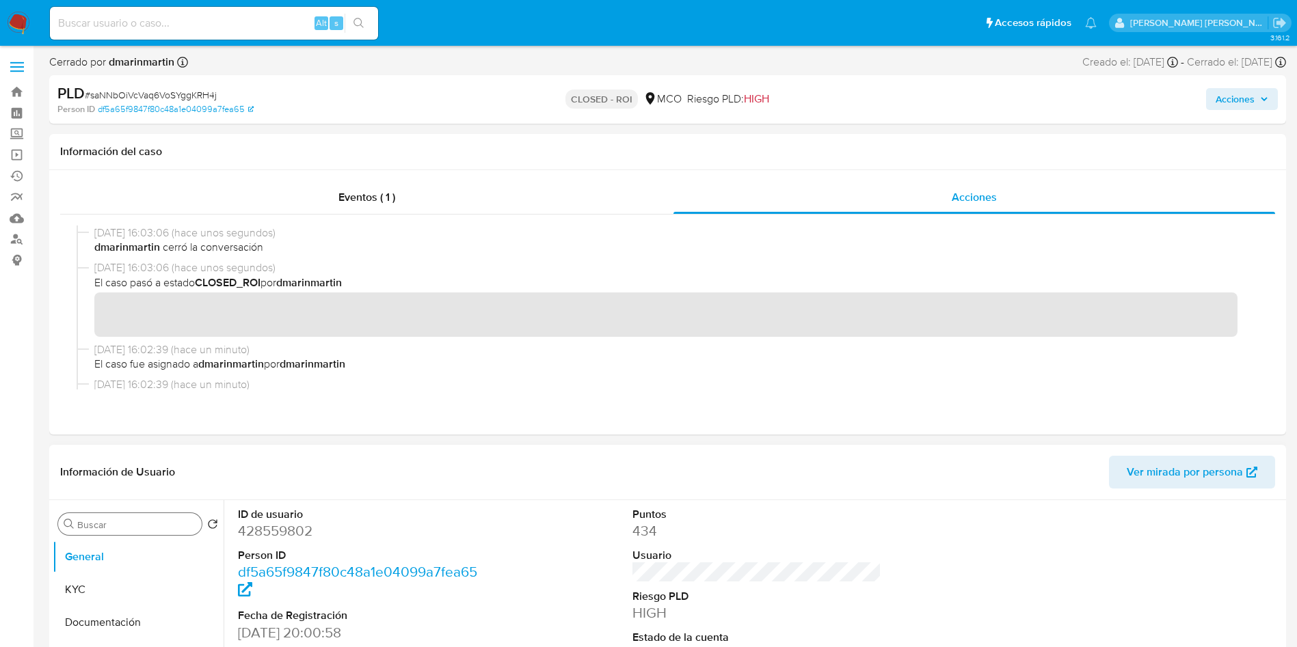
drag, startPoint x: 118, startPoint y: 538, endPoint x: 119, endPoint y: 523, distance: 15.1
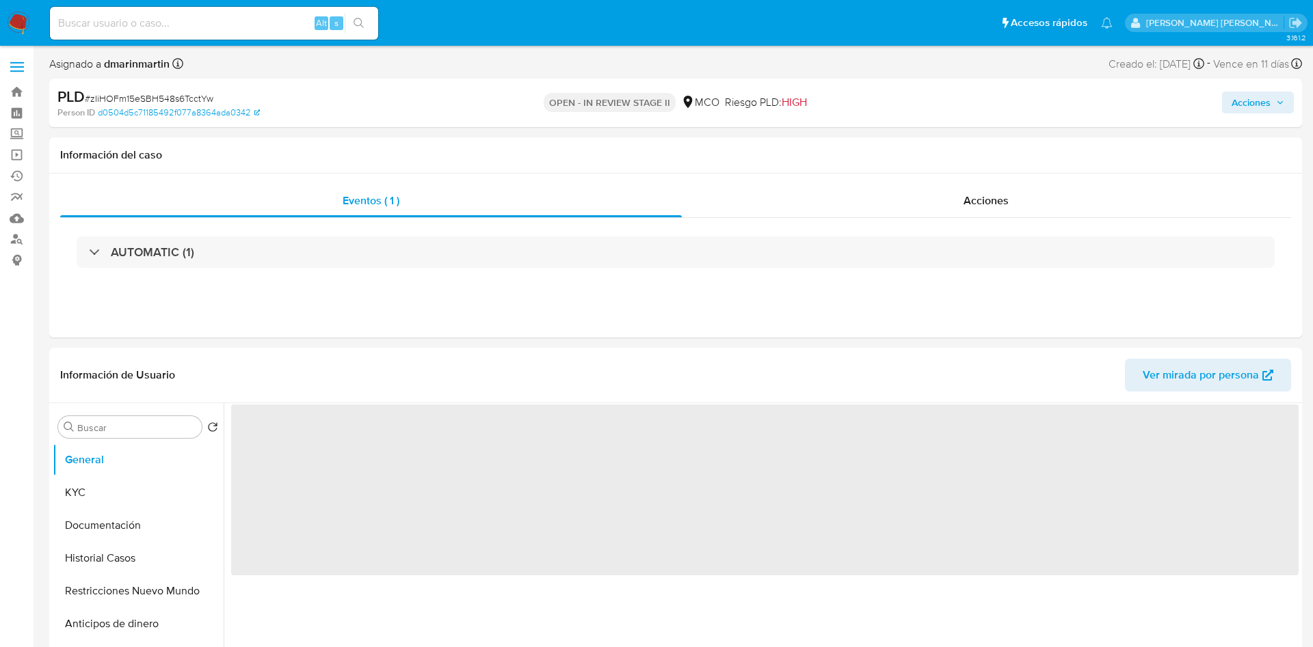
select select "10"
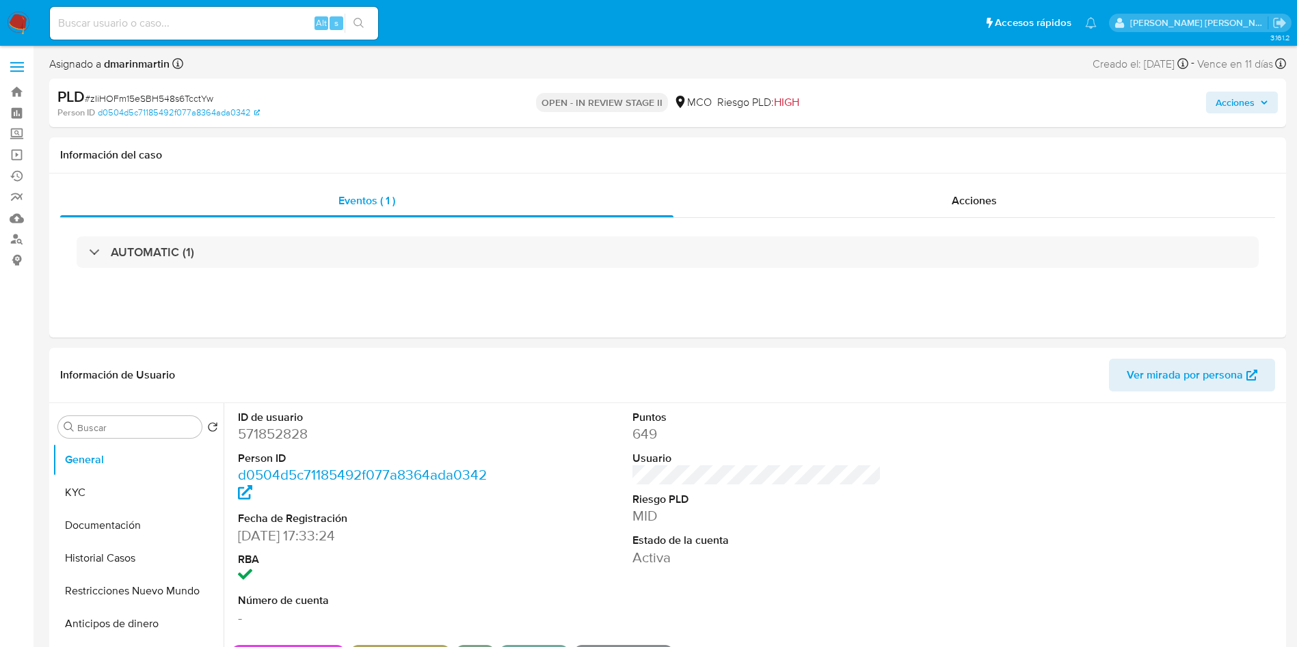
click at [1252, 109] on span "Acciones" at bounding box center [1234, 103] width 39 height 22
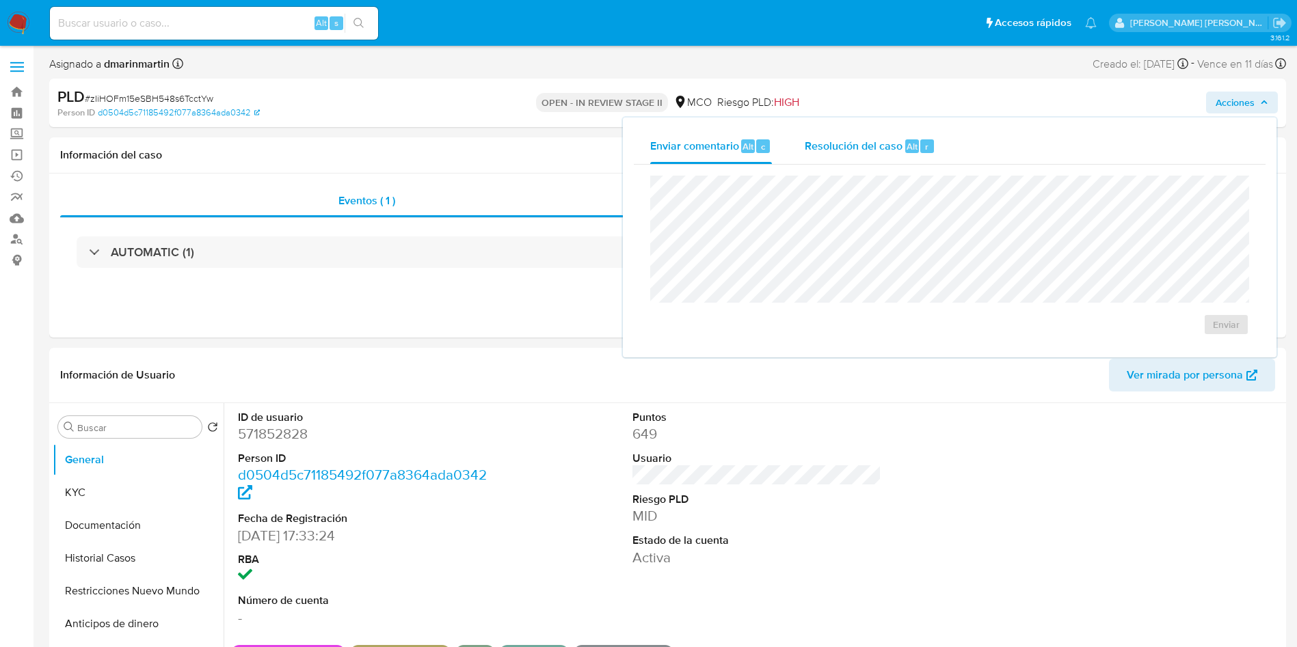
drag, startPoint x: 899, startPoint y: 147, endPoint x: 896, endPoint y: 154, distance: 8.0
click at [898, 150] on span "Resolución del caso" at bounding box center [854, 146] width 98 height 16
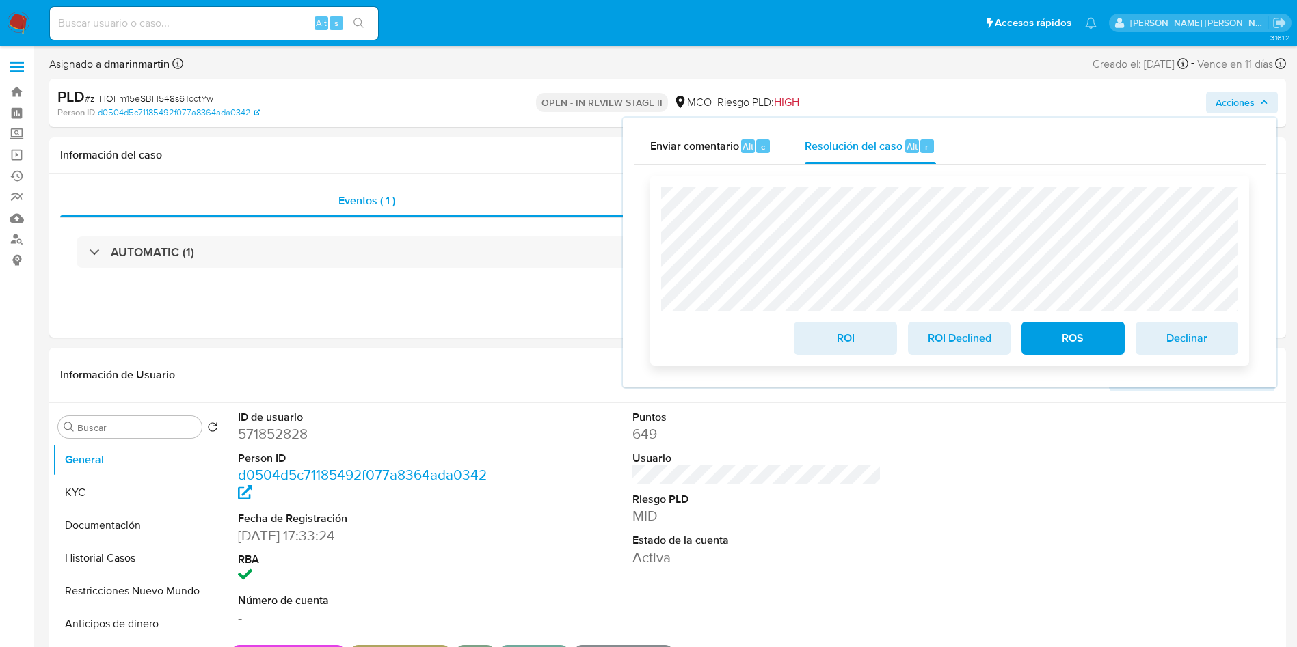
click at [841, 349] on span "ROI" at bounding box center [844, 338] width 67 height 30
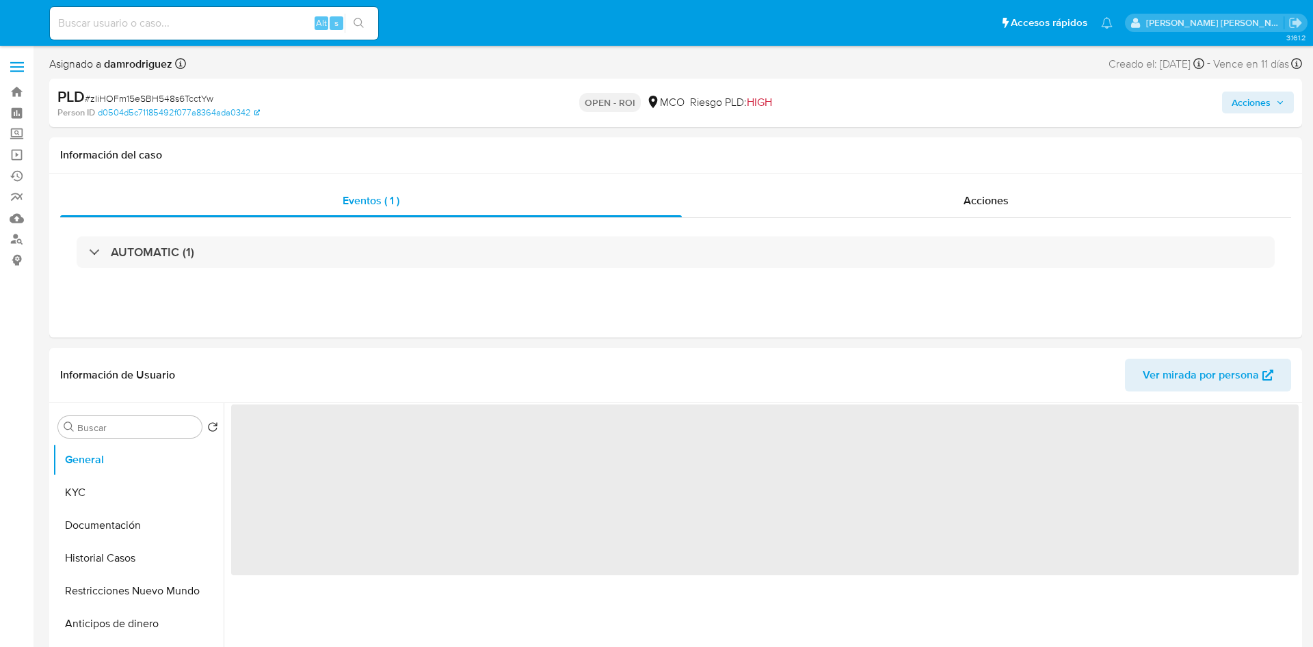
select select "10"
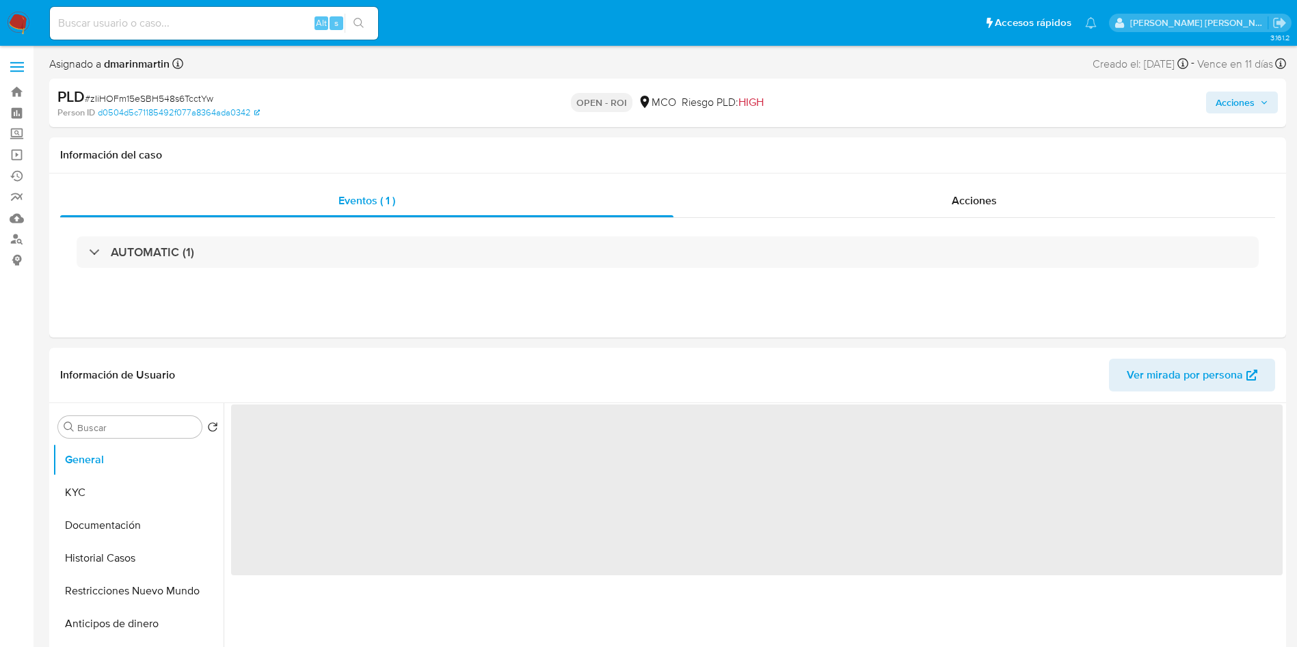
select select "10"
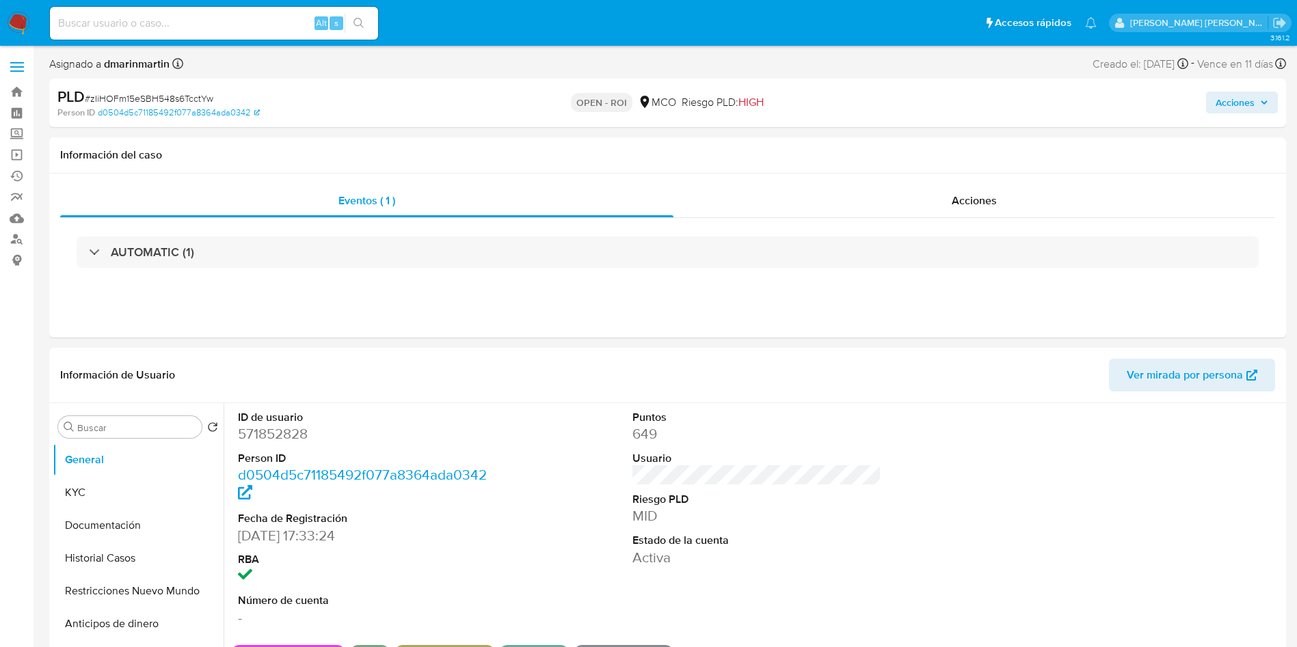
click at [1236, 95] on span "Acciones" at bounding box center [1234, 103] width 39 height 22
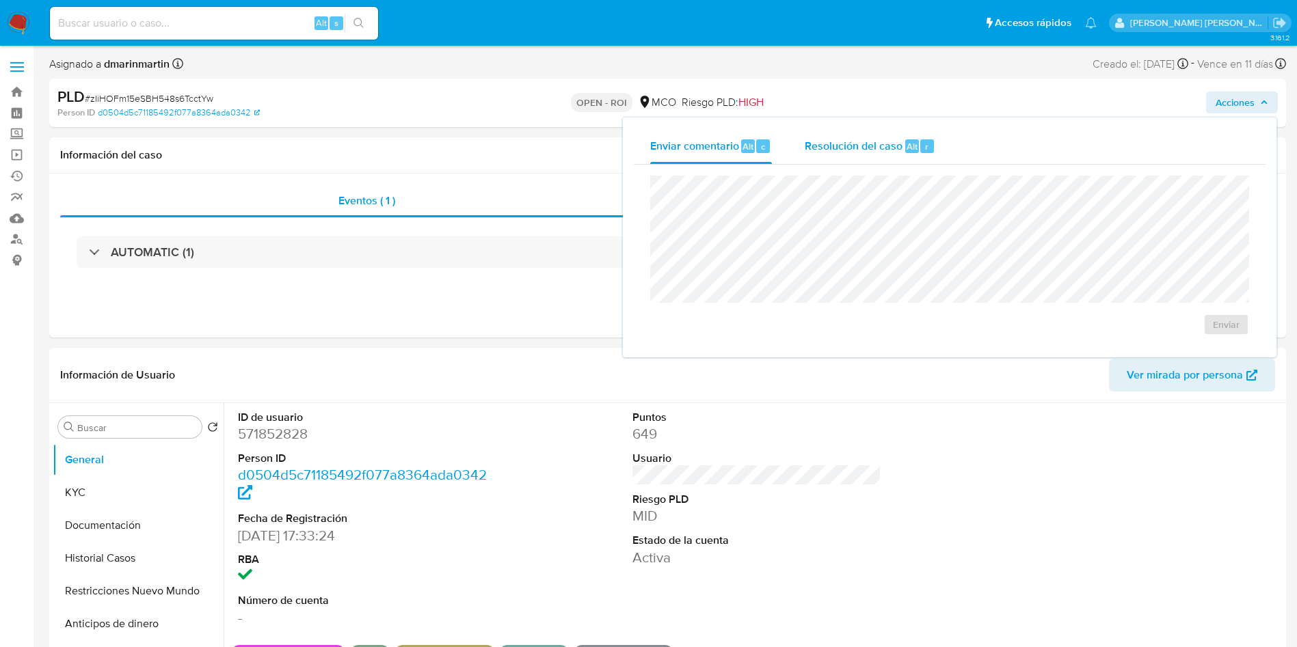
drag, startPoint x: 867, startPoint y: 144, endPoint x: 850, endPoint y: 172, distance: 33.4
click at [867, 144] on span "Resolución del caso" at bounding box center [854, 146] width 98 height 16
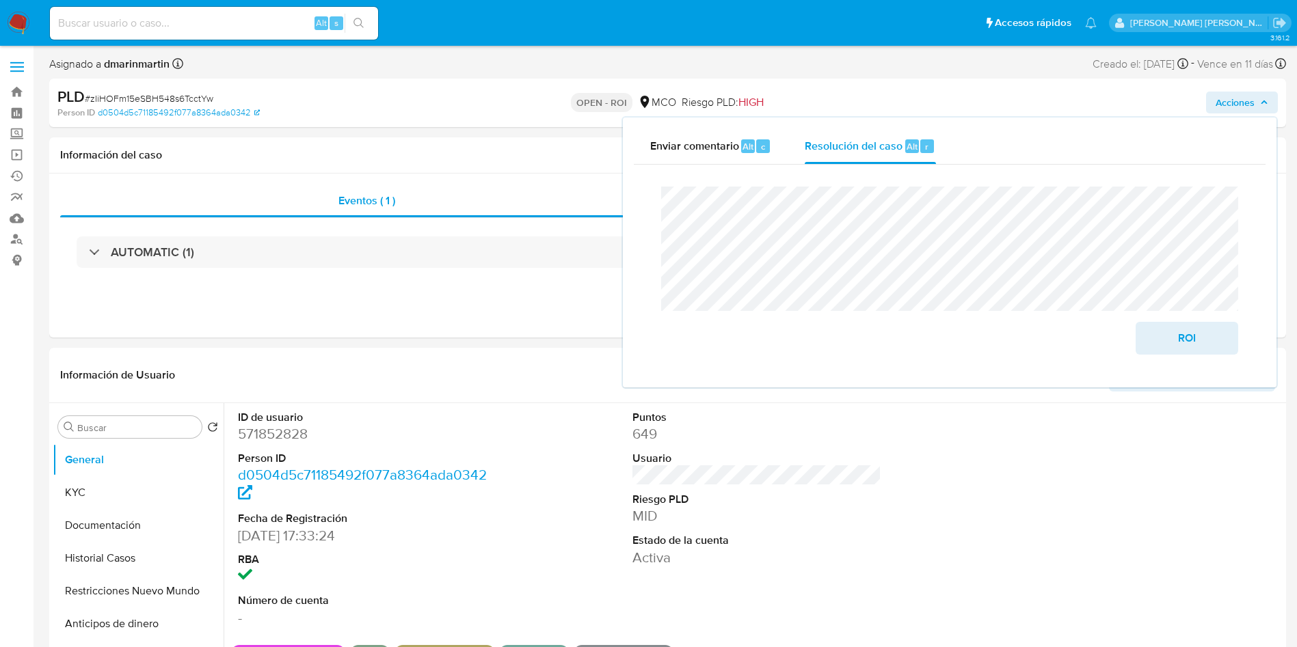
click at [0, 0] on lt-span "artículos" at bounding box center [0, 0] width 0 height 0
click at [0, 0] on lt-span "documentaci ó n" at bounding box center [0, 0] width 0 height 0
click at [1162, 339] on span "ROI" at bounding box center [1186, 338] width 67 height 30
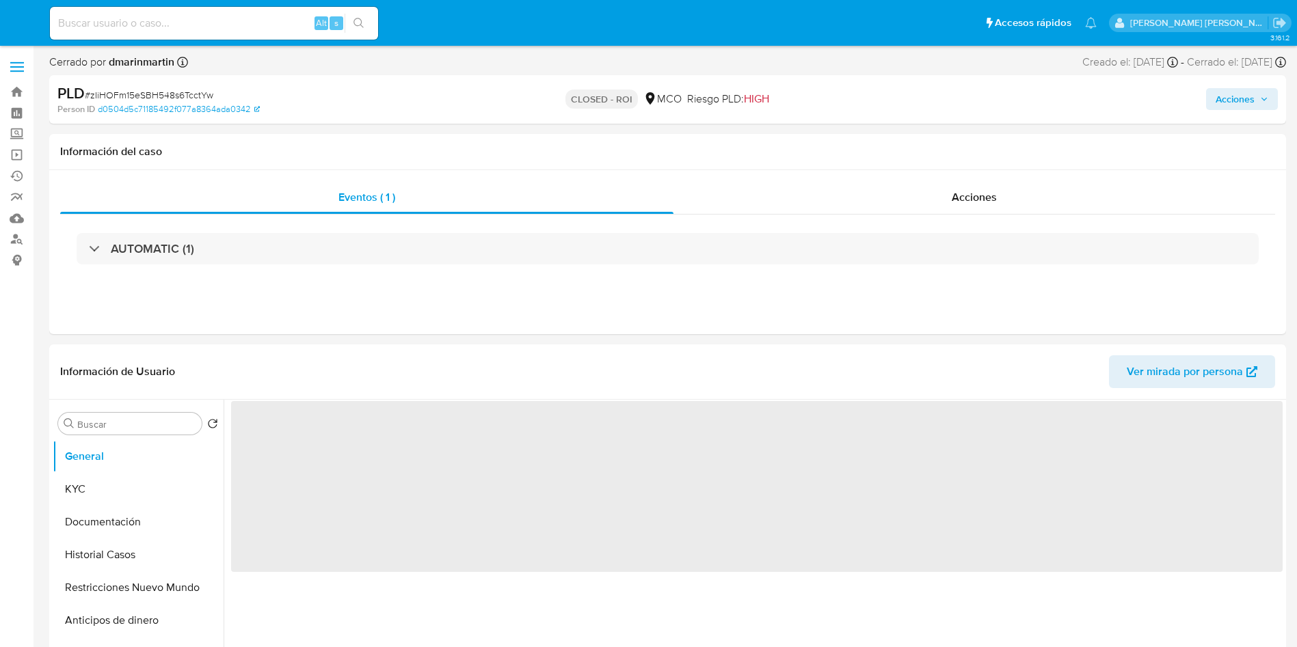
select select "10"
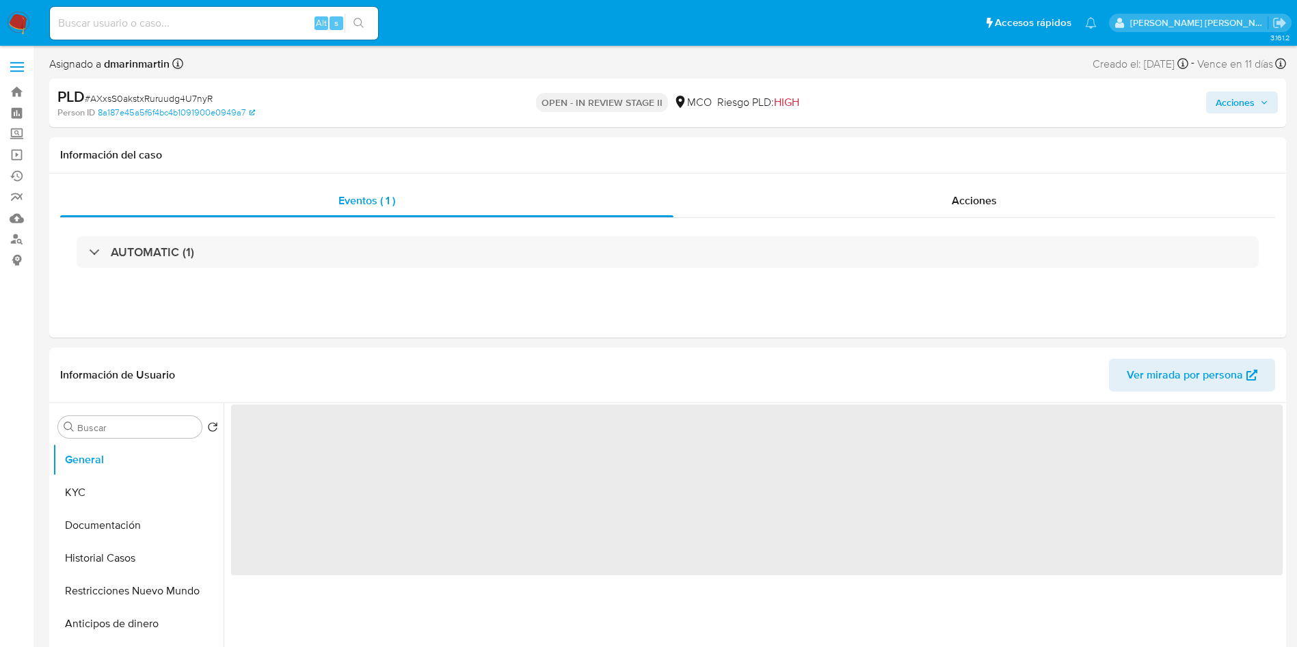
select select "10"
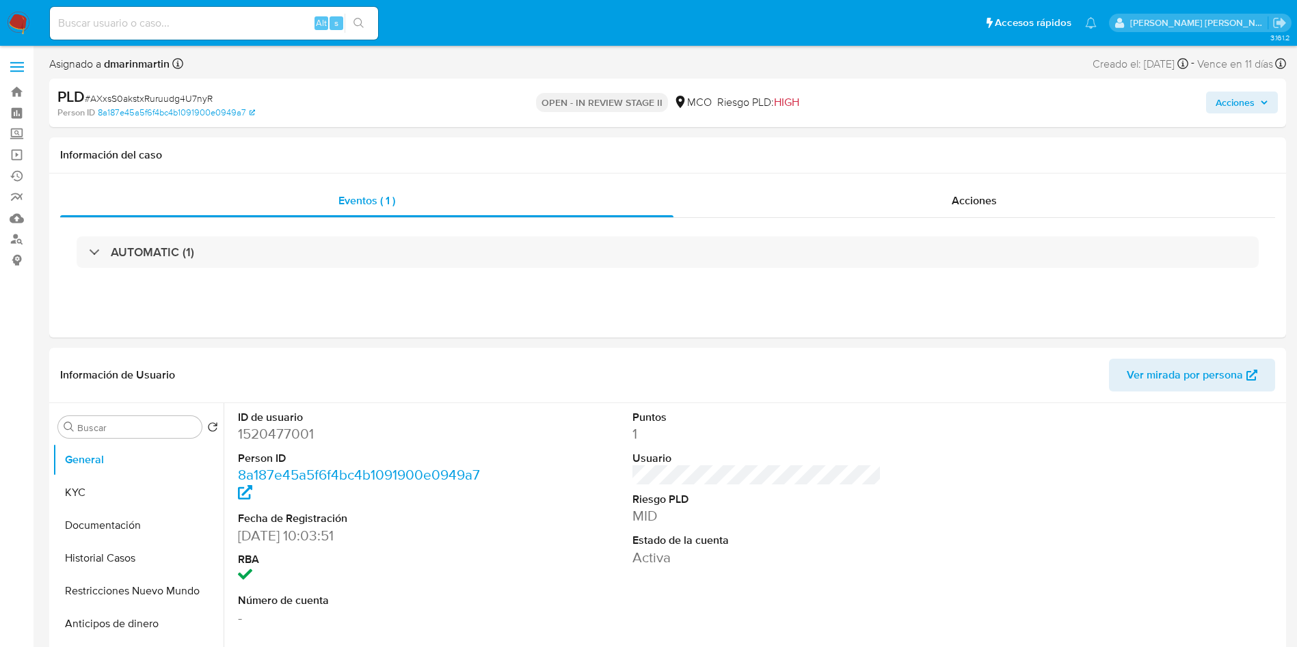
drag, startPoint x: 1239, startPoint y: 96, endPoint x: 1206, endPoint y: 114, distance: 37.9
click at [1237, 98] on span "Acciones" at bounding box center [1234, 103] width 39 height 22
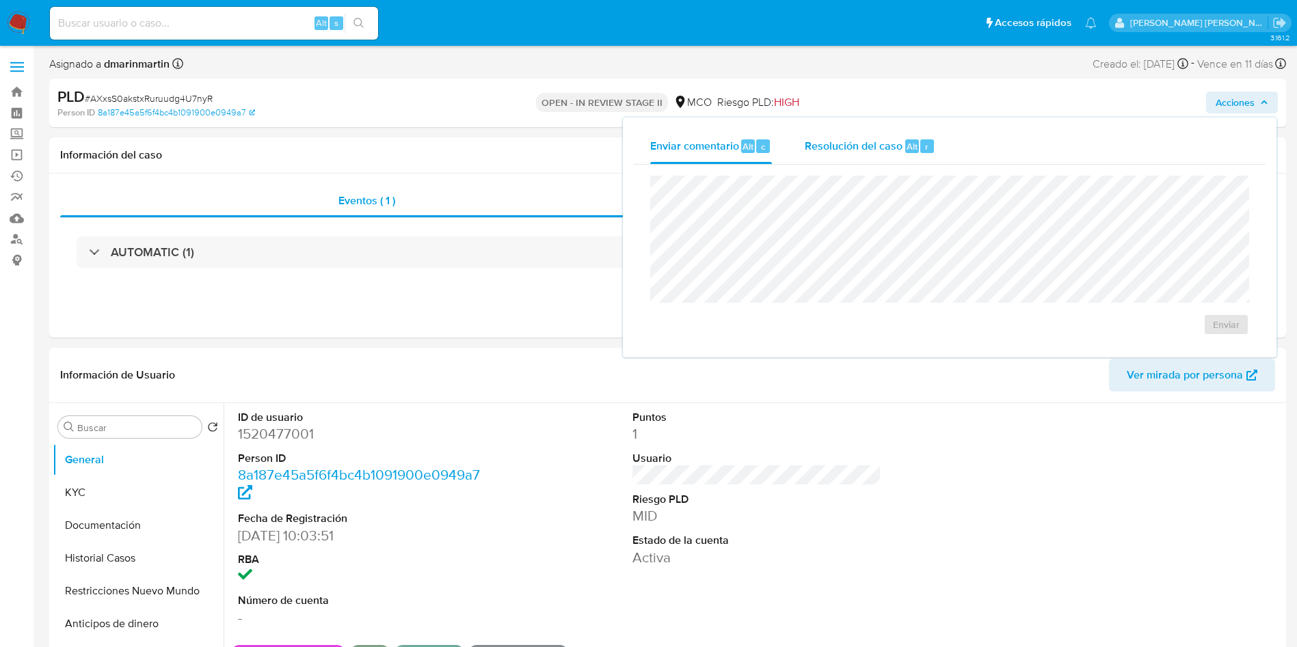
drag, startPoint x: 883, startPoint y: 154, endPoint x: 871, endPoint y: 171, distance: 20.5
click at [880, 157] on div "Resolución del caso Alt r" at bounding box center [870, 147] width 131 height 36
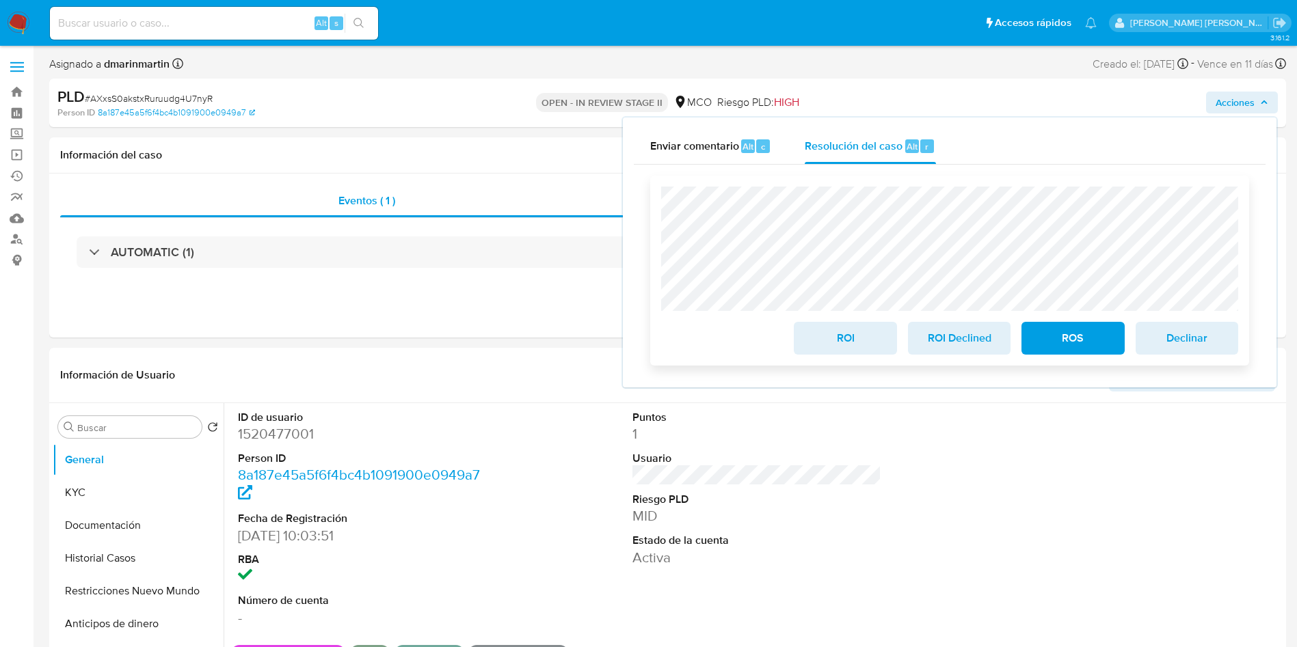
click at [844, 343] on span "ROI" at bounding box center [844, 338] width 67 height 30
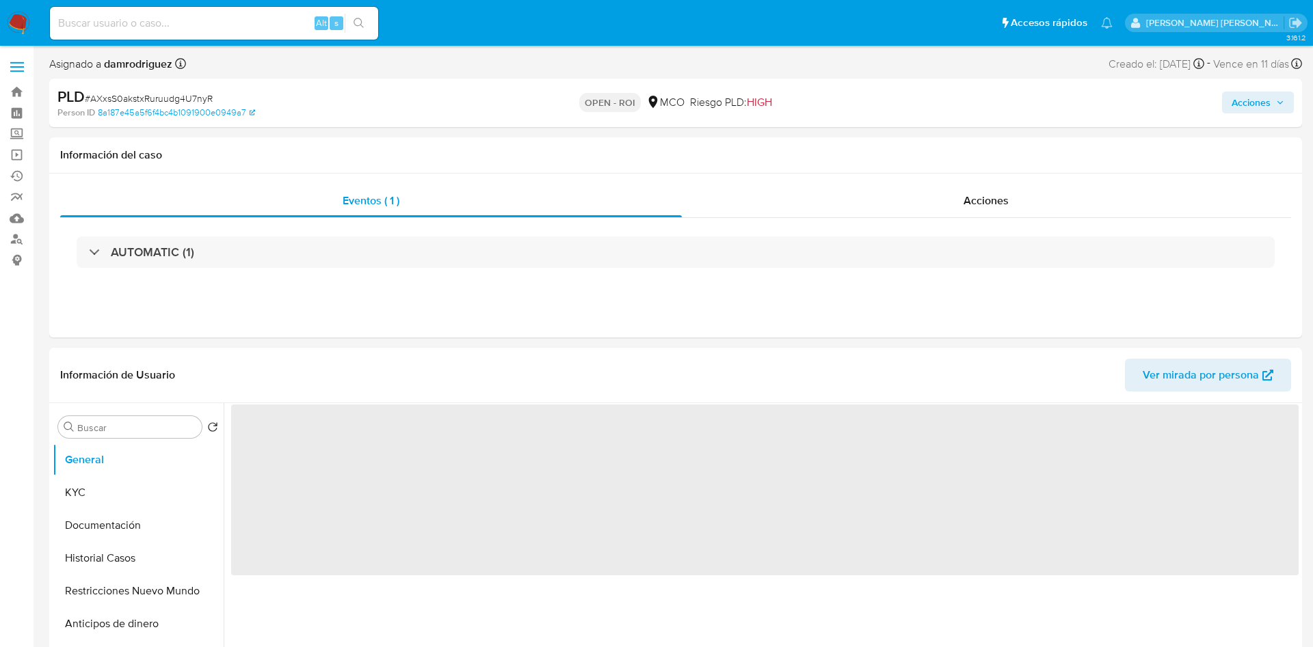
select select "10"
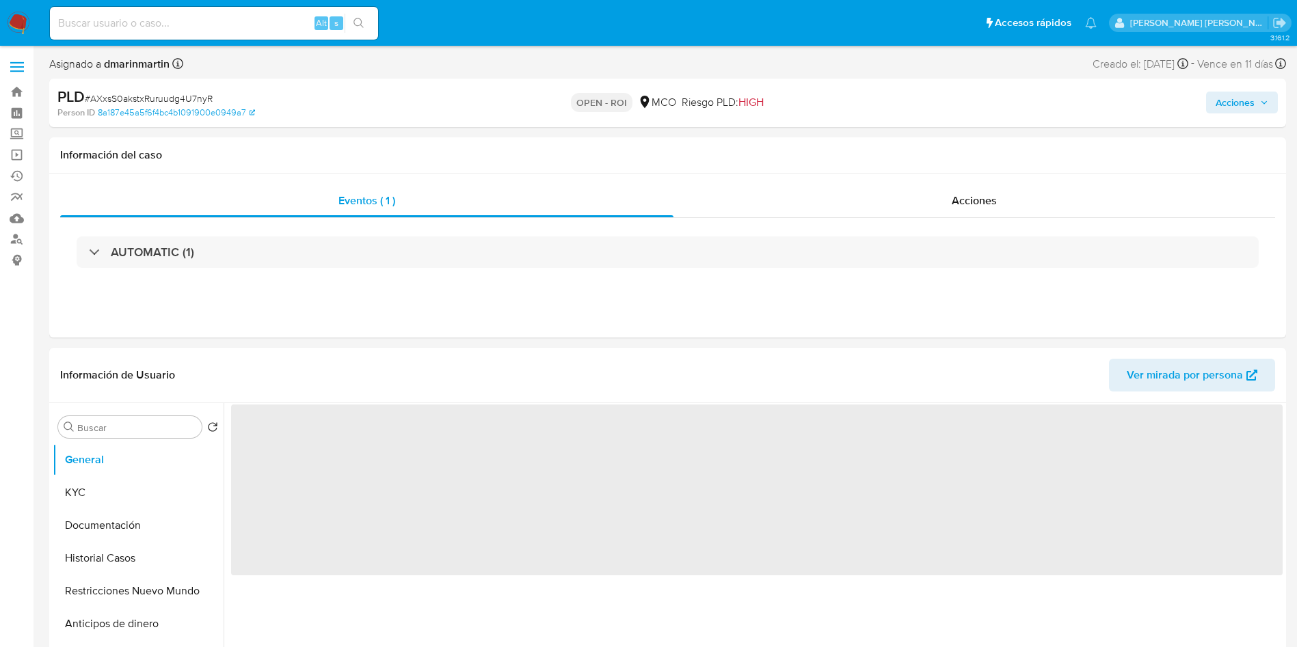
select select "10"
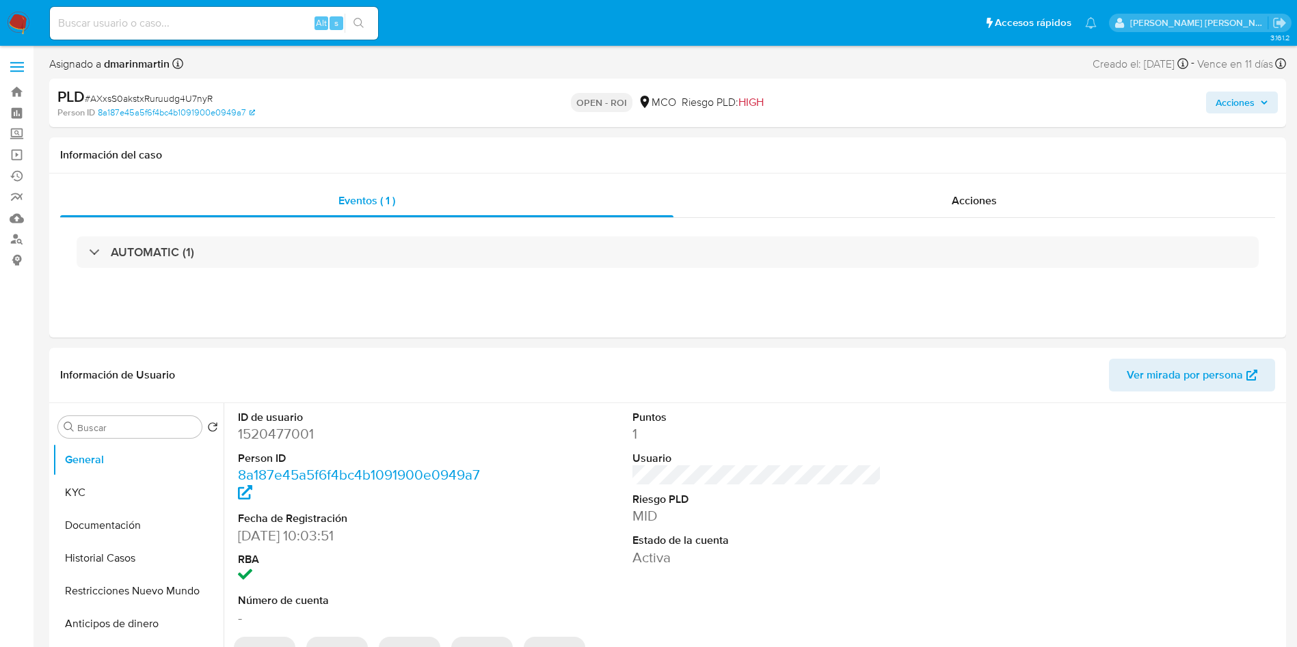
click at [1229, 109] on span "Acciones" at bounding box center [1234, 103] width 39 height 22
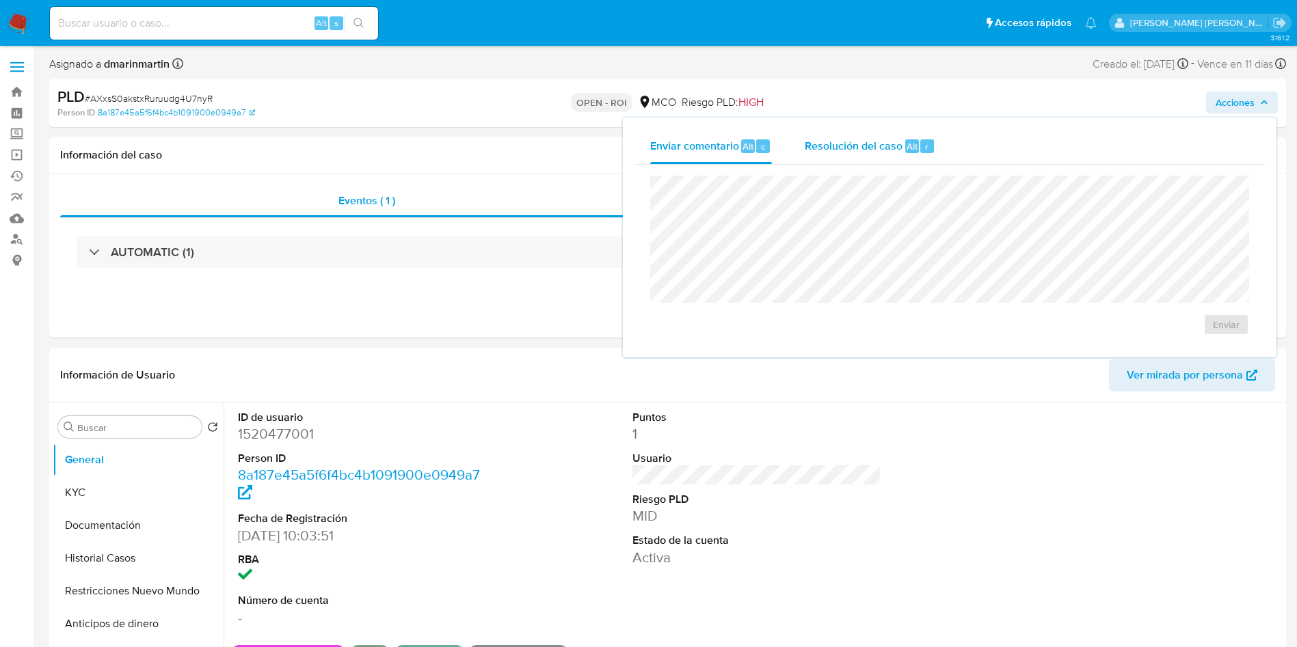
drag, startPoint x: 907, startPoint y: 144, endPoint x: 900, endPoint y: 164, distance: 21.0
click at [906, 146] on span "Alt" at bounding box center [911, 146] width 11 height 13
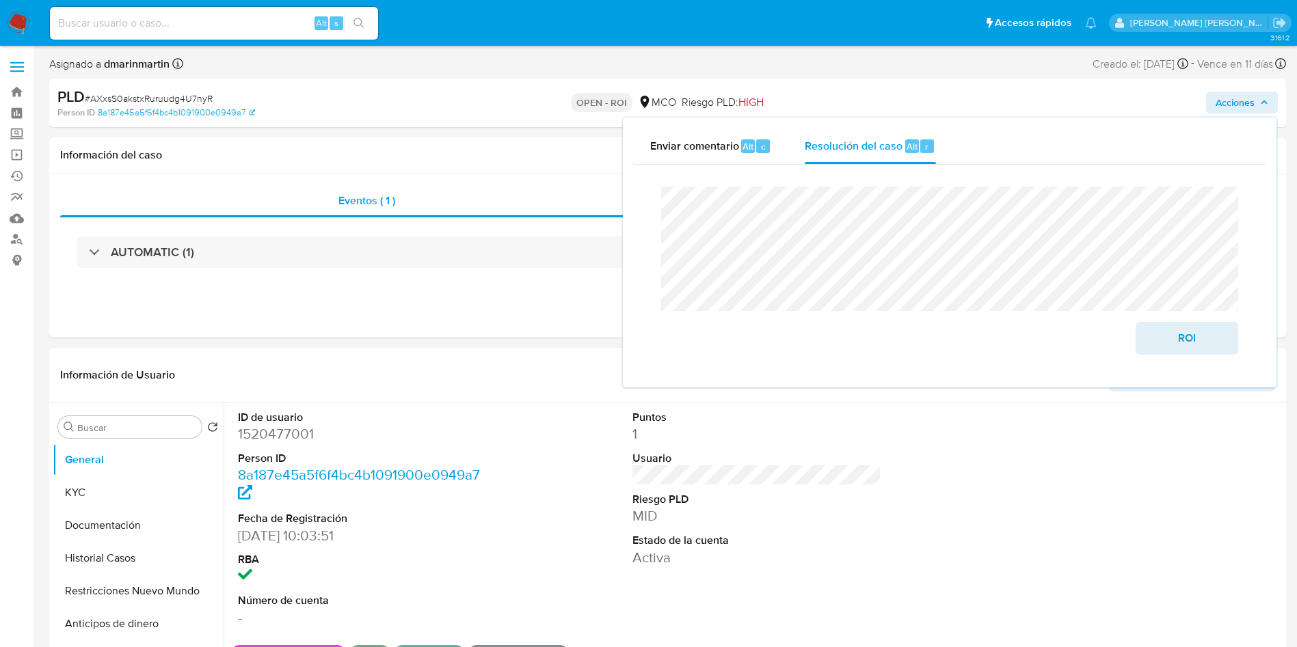
click at [0, 0] on lt-span "artículos" at bounding box center [0, 0] width 0 height 0
click at [0, 0] on lt-span "documentaci ó n" at bounding box center [0, 0] width 0 height 0
click at [1198, 326] on span "ROI" at bounding box center [1186, 338] width 67 height 30
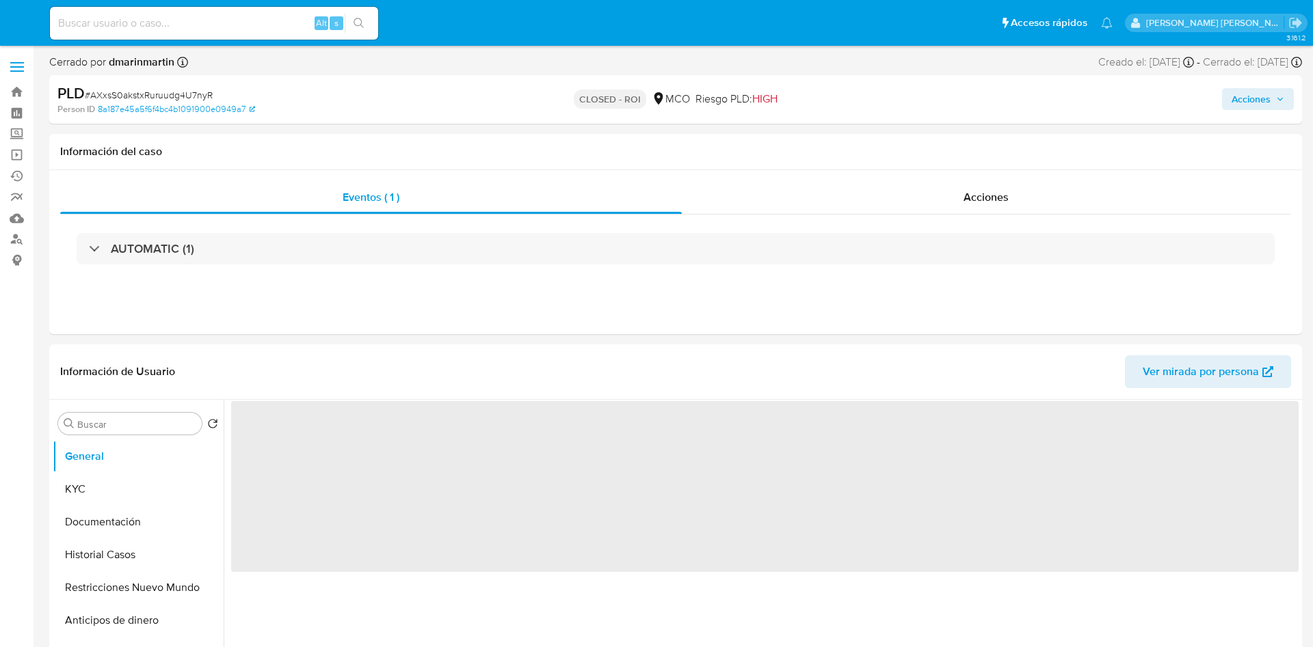
select select "10"
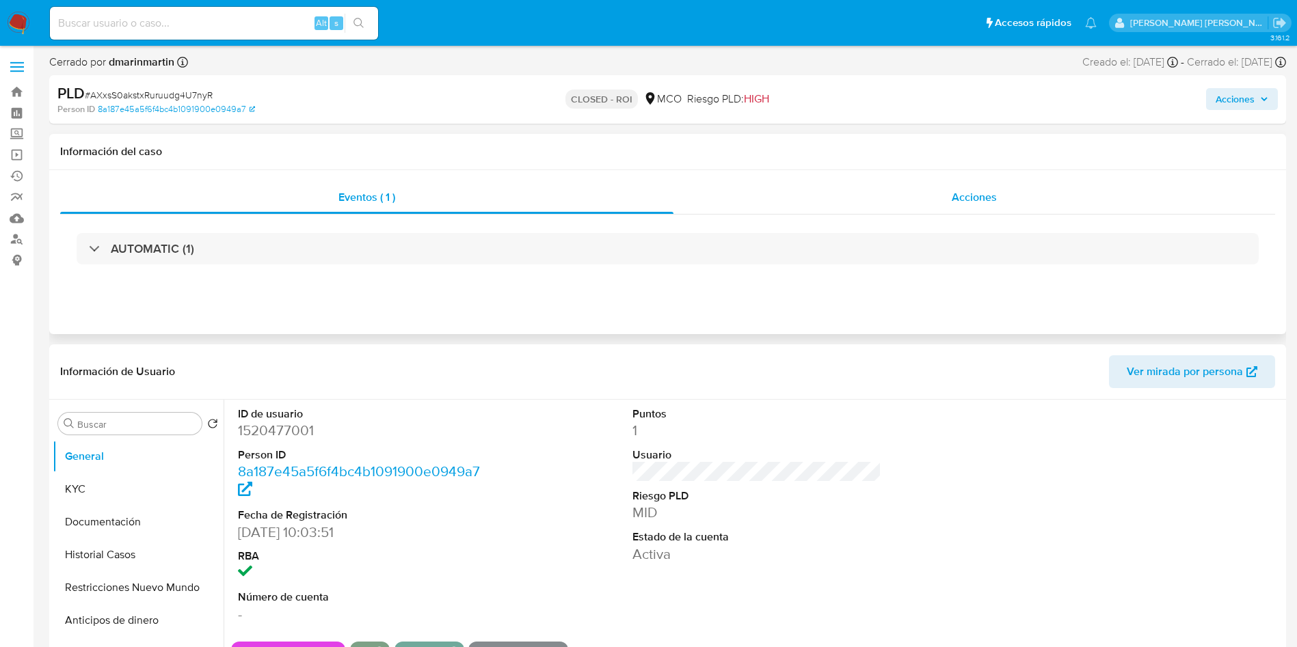
click at [917, 205] on div "Acciones" at bounding box center [974, 197] width 602 height 33
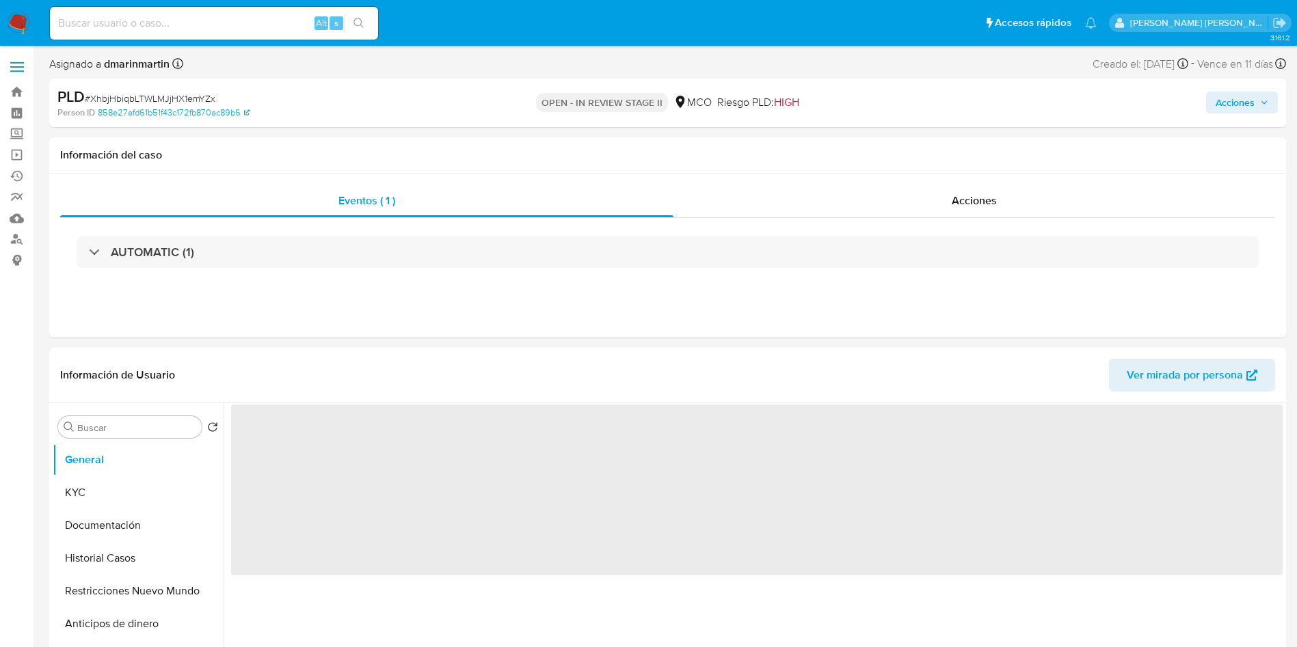
click at [1233, 99] on span "Acciones" at bounding box center [1234, 103] width 39 height 22
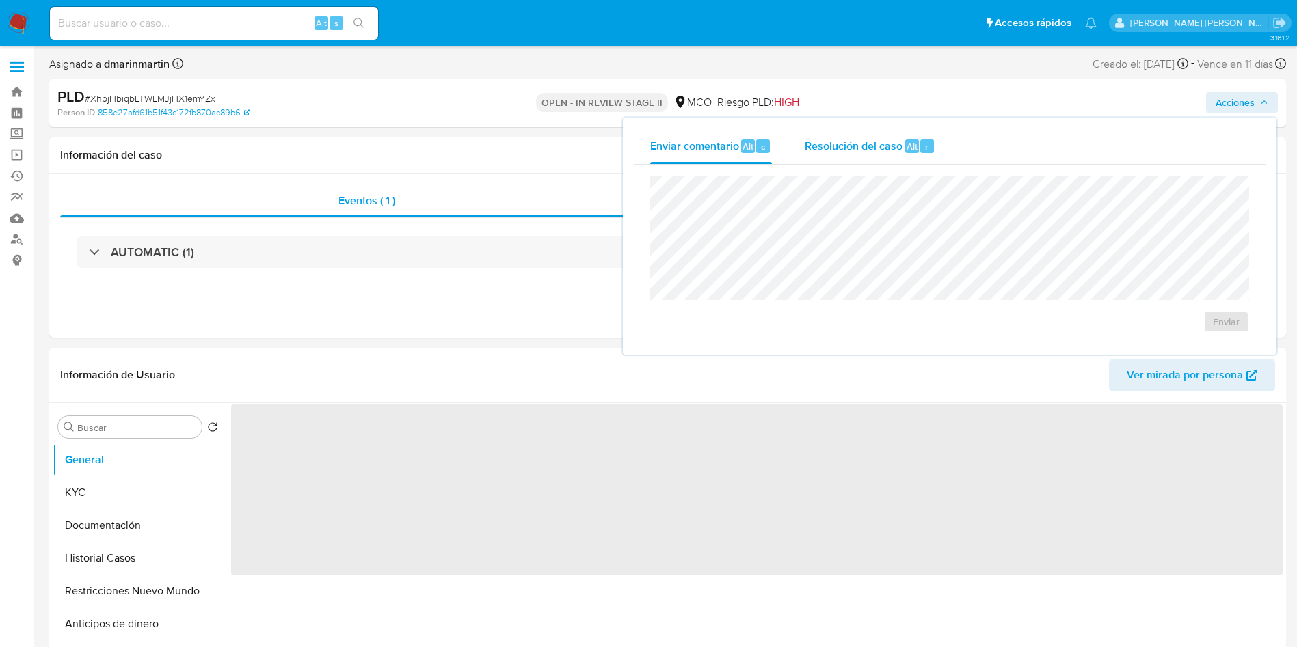
select select "10"
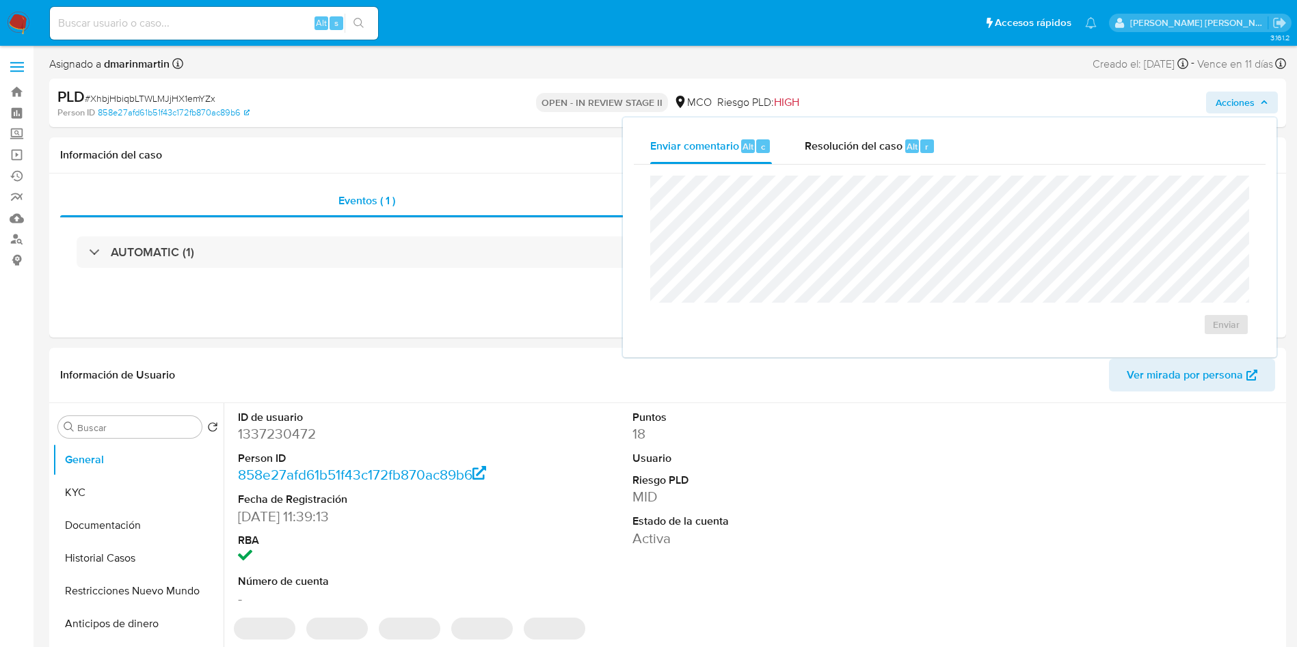
drag, startPoint x: 868, startPoint y: 129, endPoint x: 864, endPoint y: 167, distance: 38.5
click at [868, 133] on div "Resolución del caso Alt r" at bounding box center [870, 147] width 131 height 36
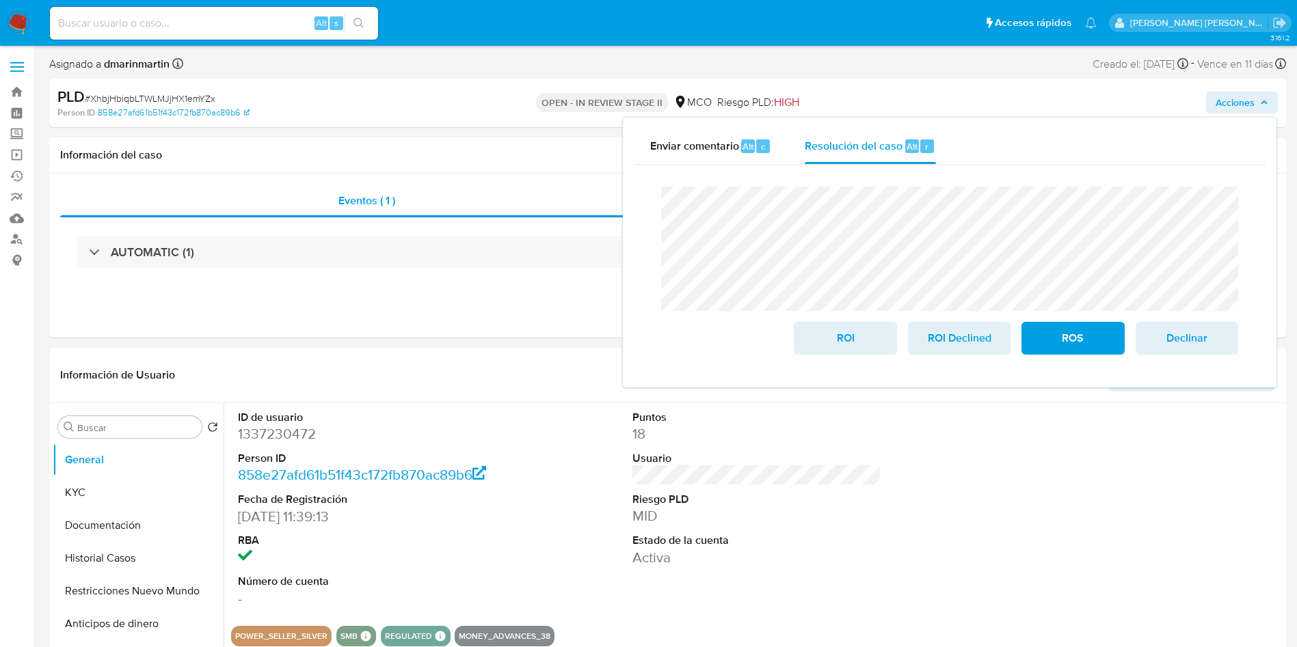
click at [0, 0] on lt-span "documentaci ó n" at bounding box center [0, 0] width 0 height 0
drag, startPoint x: 837, startPoint y: 342, endPoint x: 865, endPoint y: 338, distance: 29.0
click at [839, 341] on span "ROI" at bounding box center [844, 338] width 67 height 30
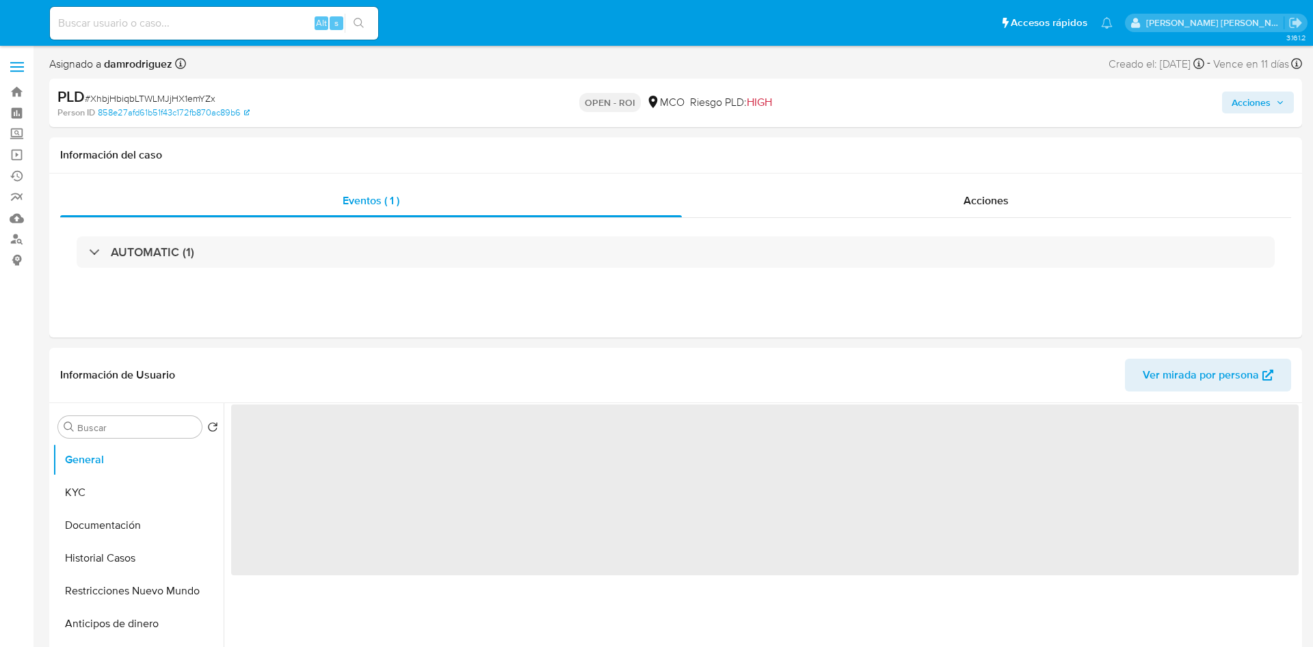
select select "10"
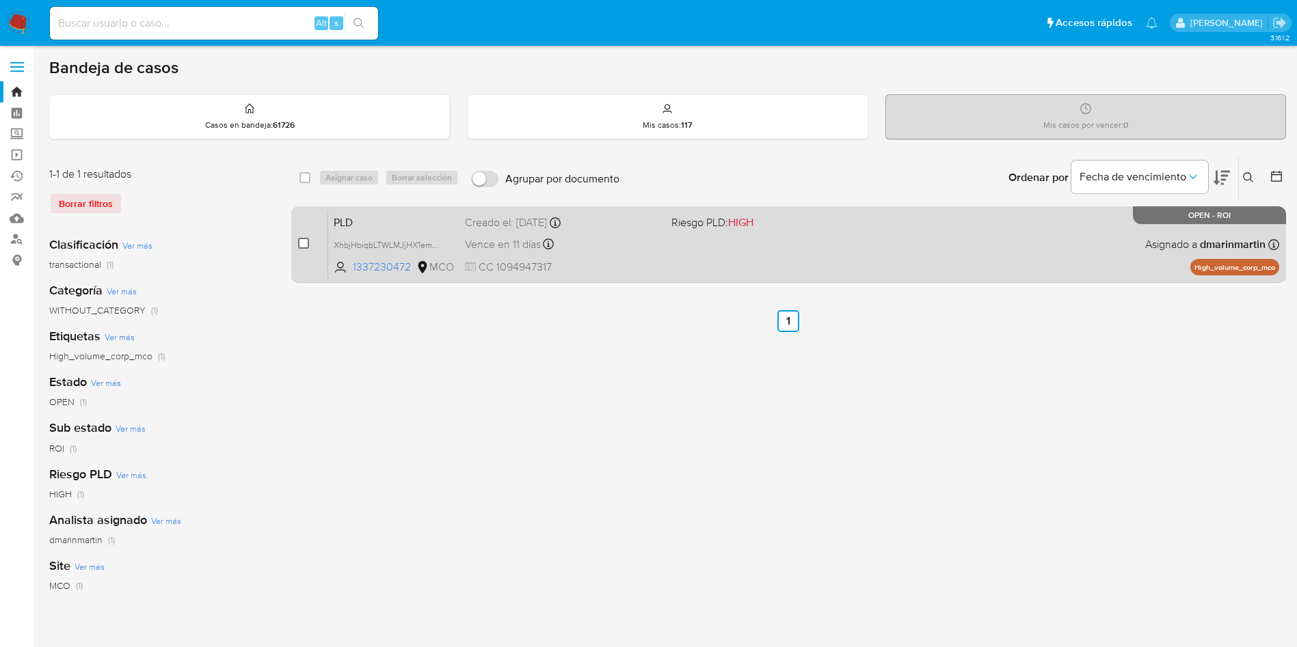
click at [300, 242] on input "checkbox" at bounding box center [303, 243] width 11 height 11
checkbox input "true"
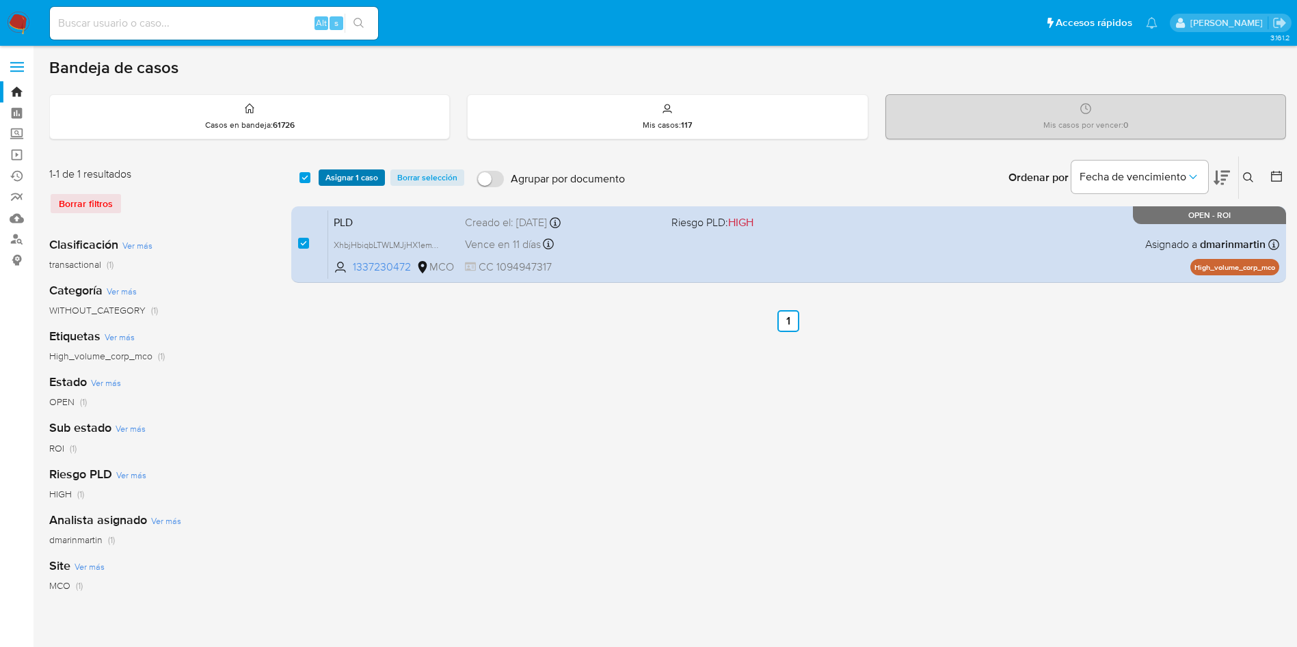
click at [356, 184] on span "Asignar 1 caso" at bounding box center [351, 178] width 53 height 14
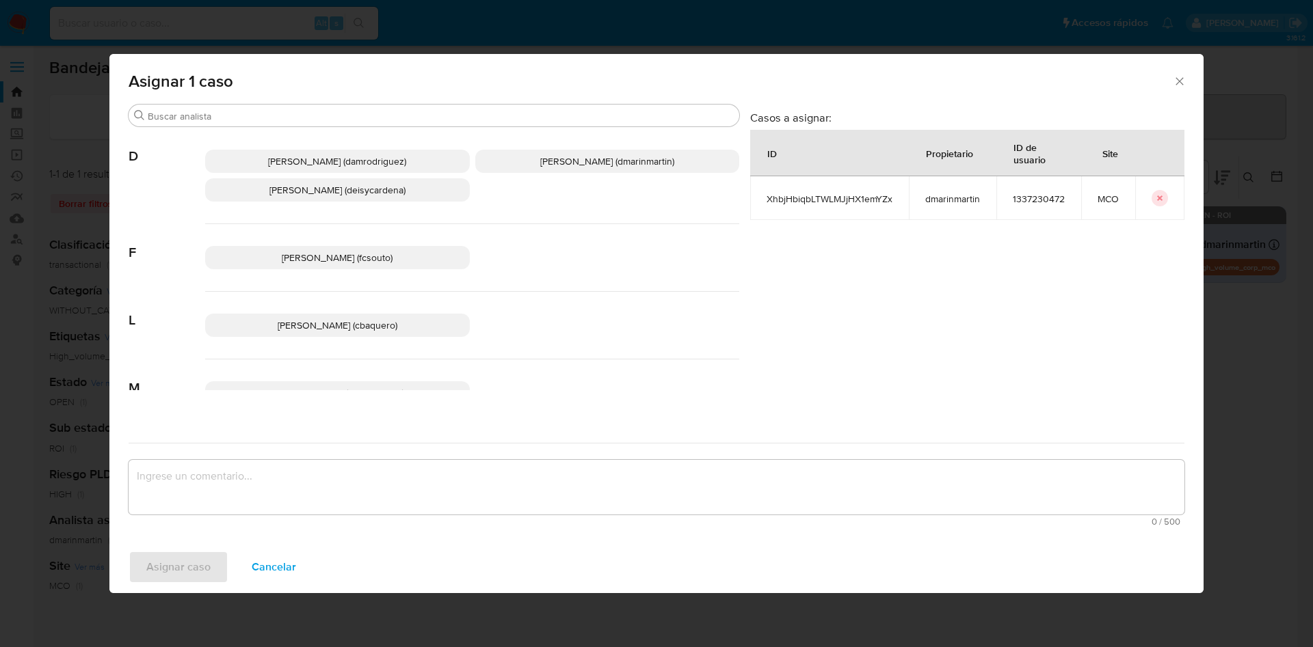
click at [325, 169] on p "Damian Rodriguez (damrodriguez)" at bounding box center [337, 161] width 265 height 23
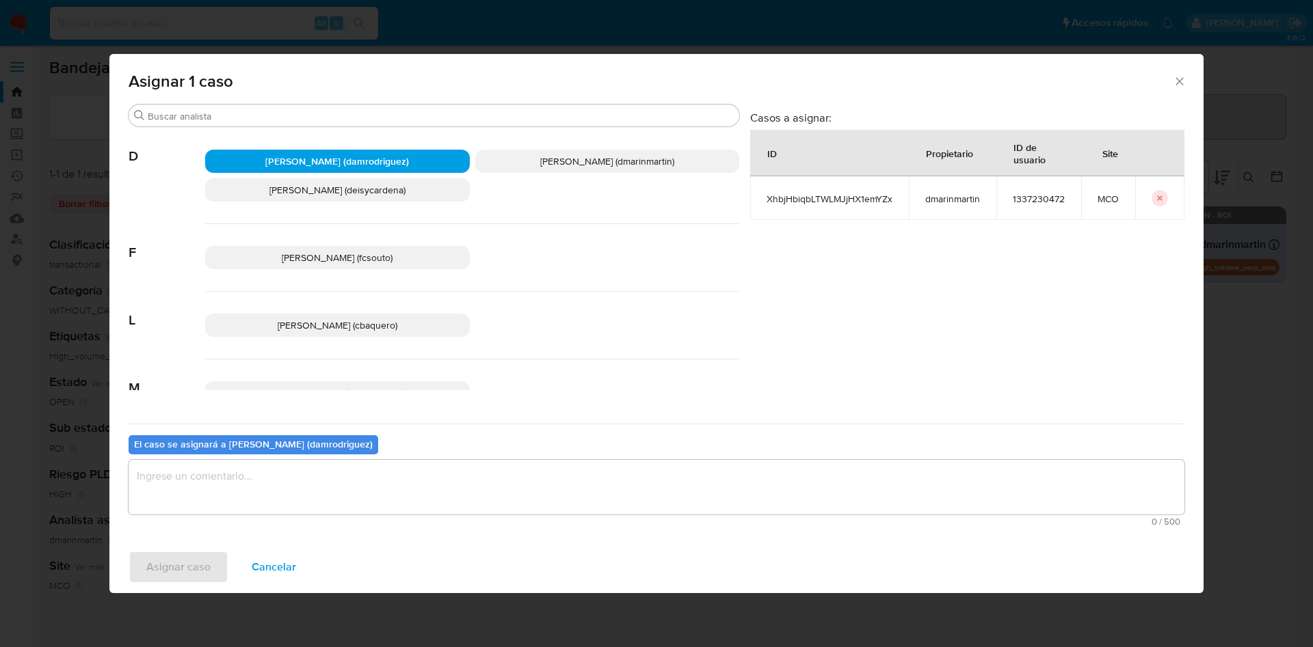
click at [427, 482] on textarea "assign-modal" at bounding box center [656, 487] width 1055 height 55
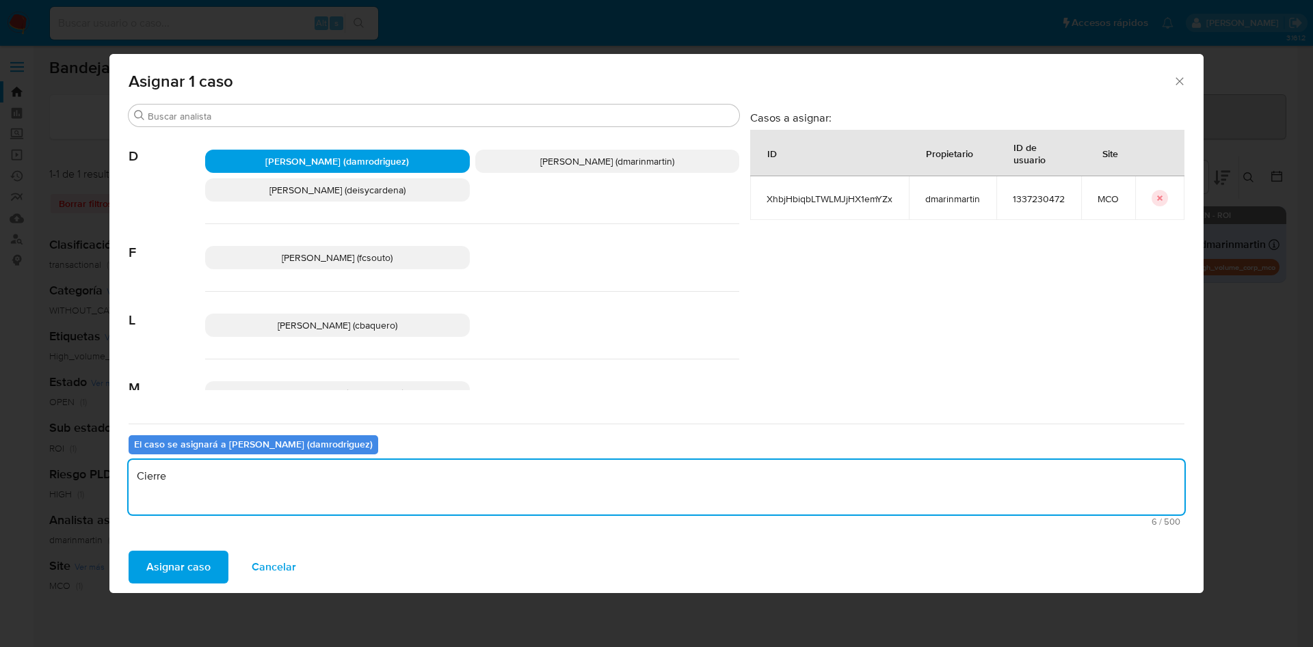
type textarea "Cierre"
click at [129, 551] on button "Asignar caso" at bounding box center [179, 567] width 100 height 33
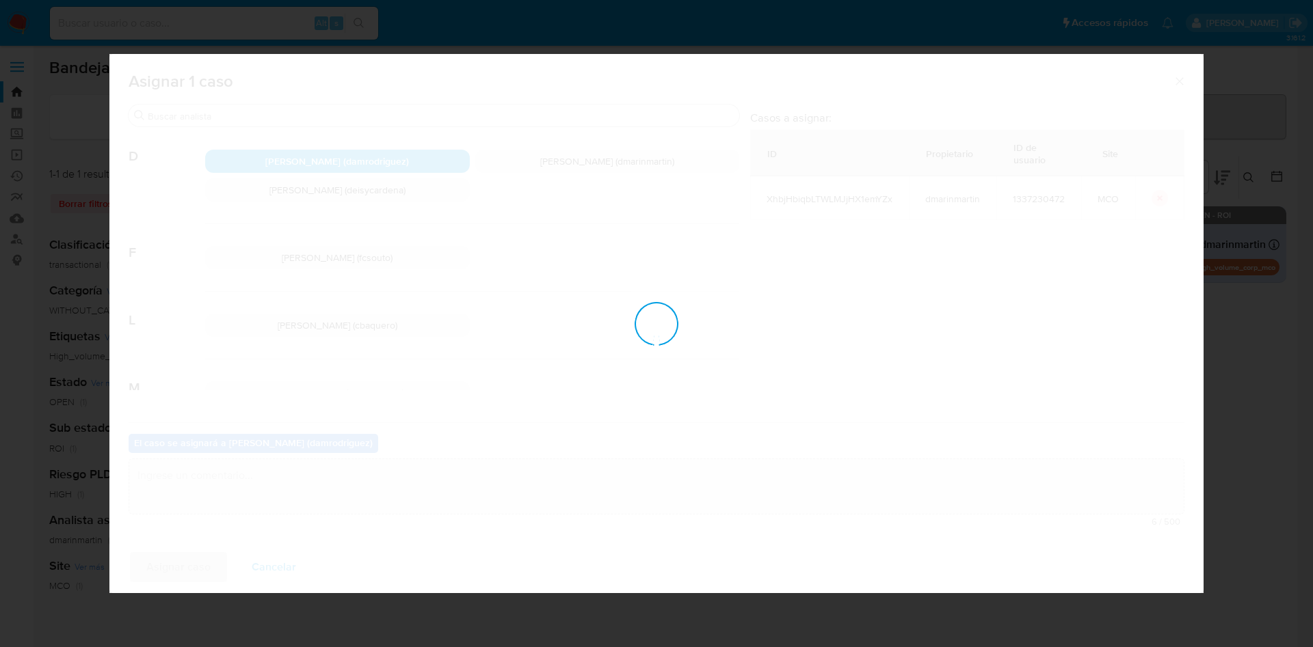
checkbox input "false"
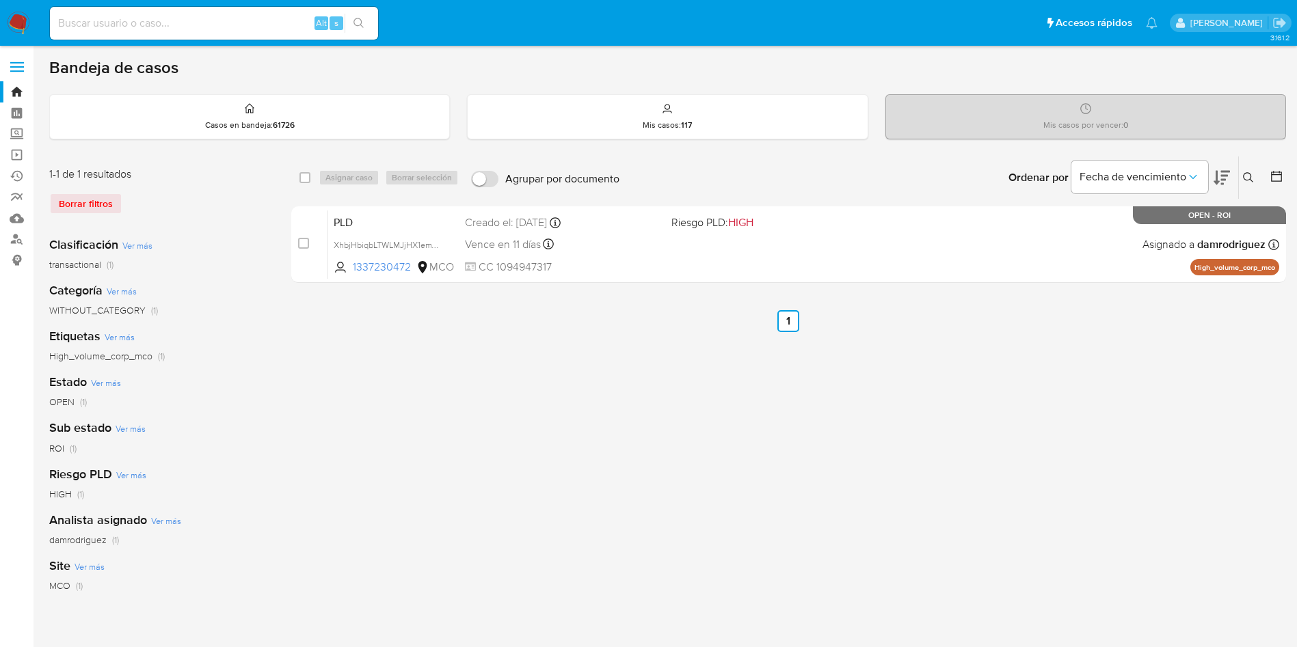
drag, startPoint x: 1246, startPoint y: 174, endPoint x: 1245, endPoint y: 209, distance: 35.6
click at [1248, 175] on icon at bounding box center [1248, 177] width 11 height 11
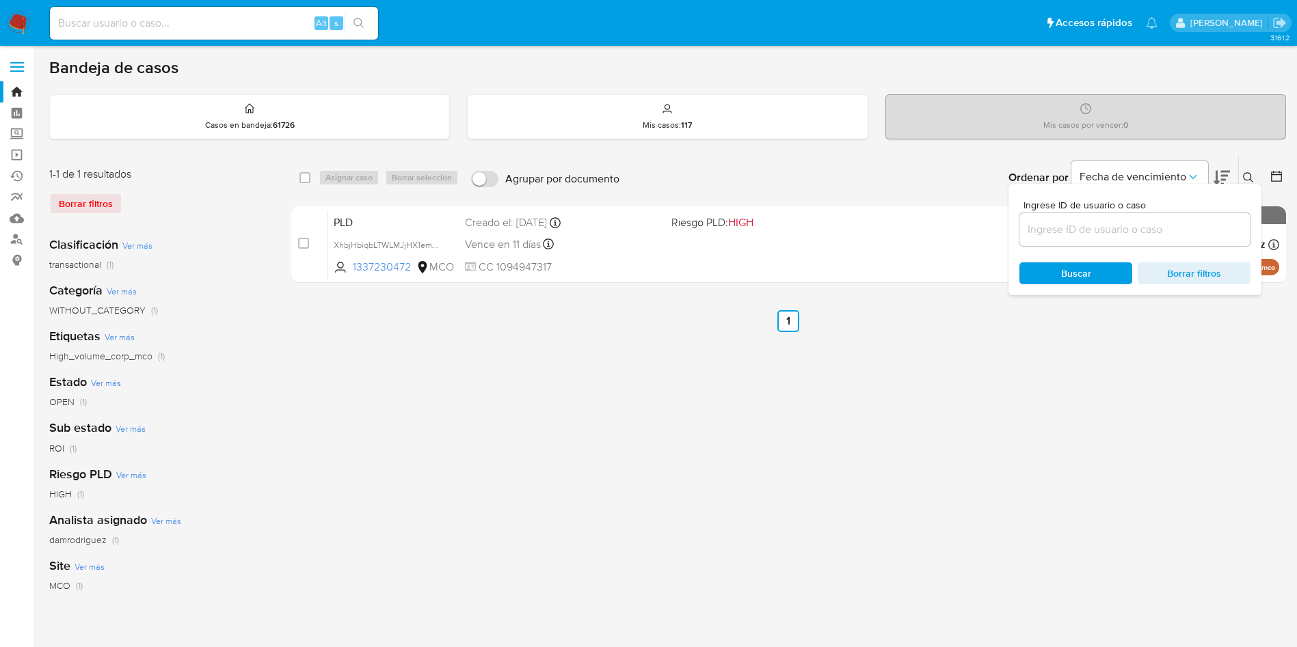
click at [1131, 231] on input at bounding box center [1134, 230] width 231 height 18
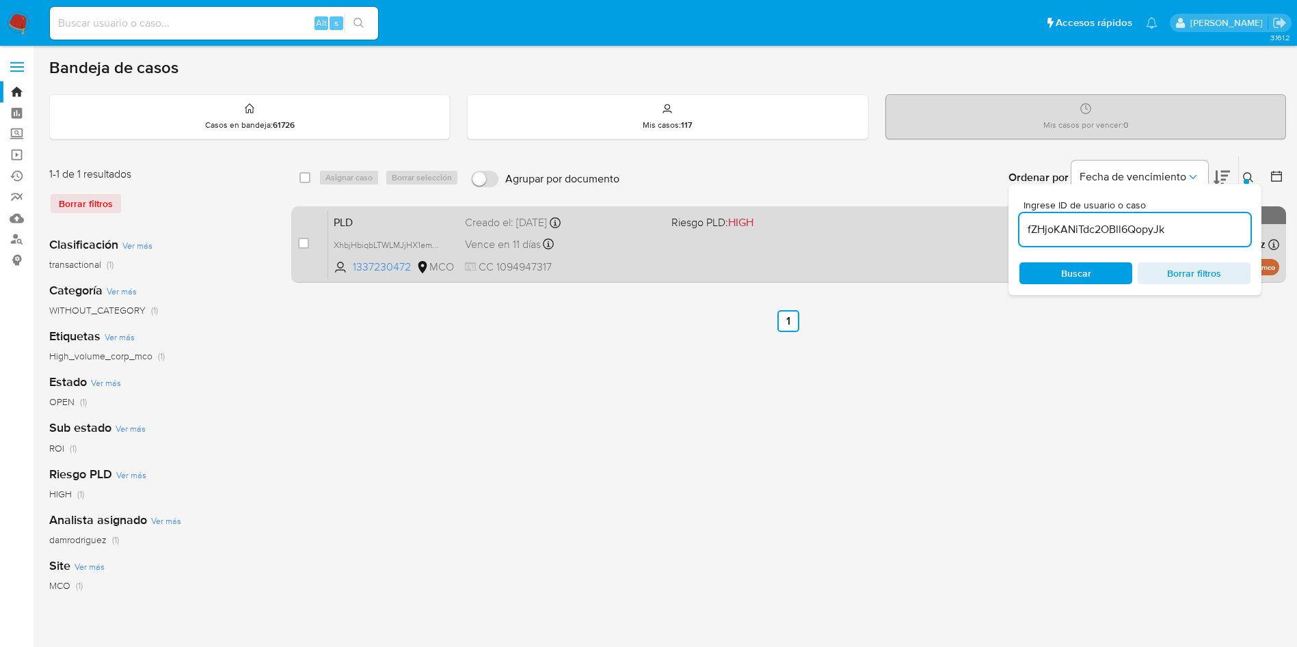
type input "fZHjoKANiTdc2OBll6QopyJk"
click at [306, 228] on div "case-item-checkbox No es posible asignar el caso" at bounding box center [313, 244] width 30 height 69
drag, startPoint x: 303, startPoint y: 243, endPoint x: 319, endPoint y: 219, distance: 28.6
click at [304, 239] on input "checkbox" at bounding box center [303, 243] width 11 height 11
checkbox input "true"
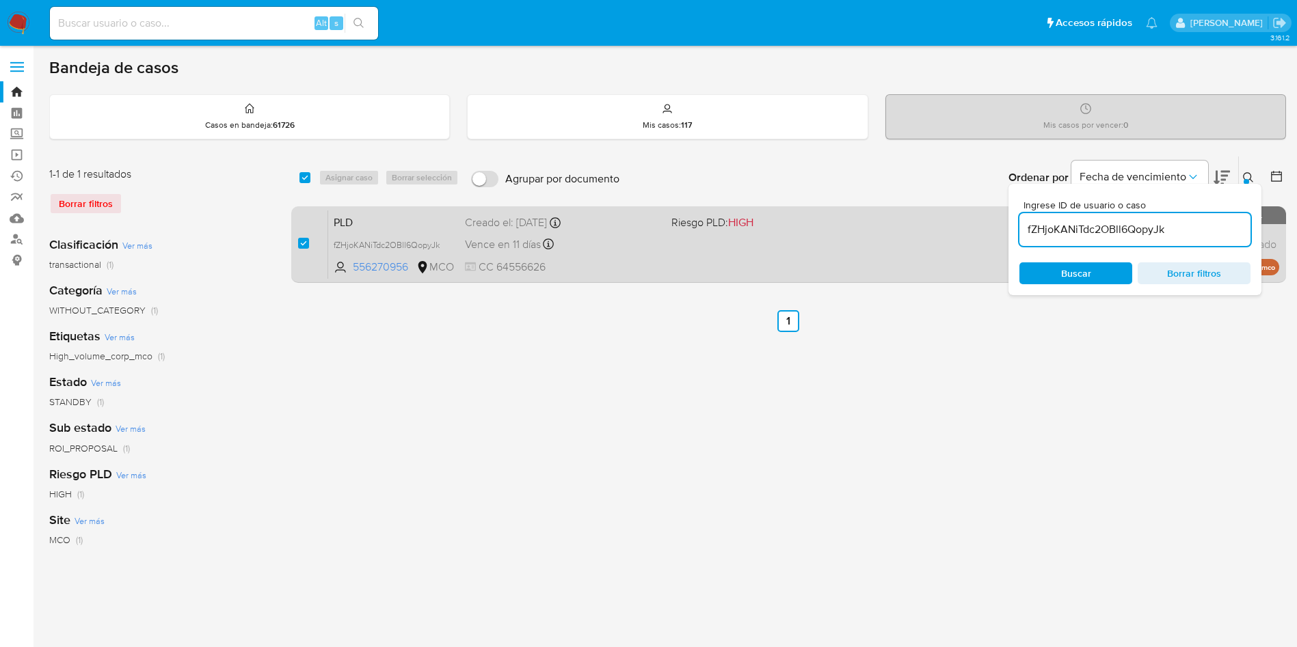
checkbox input "true"
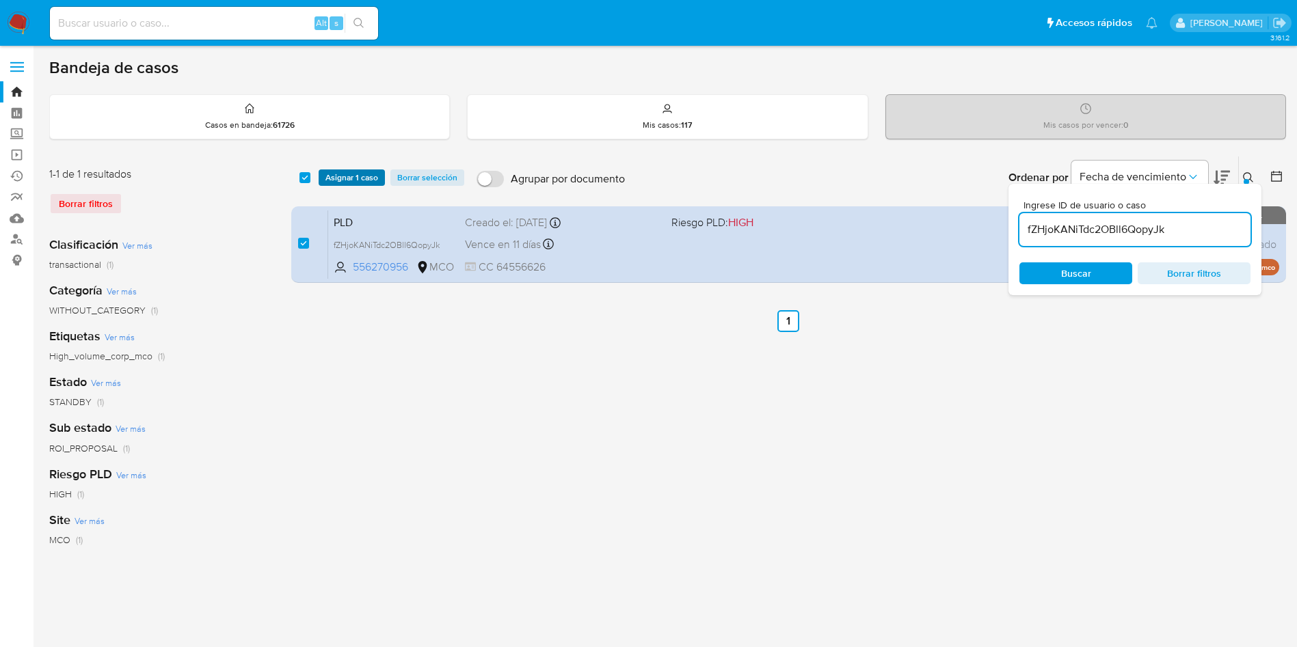
click at [346, 174] on span "Asignar 1 caso" at bounding box center [351, 178] width 53 height 14
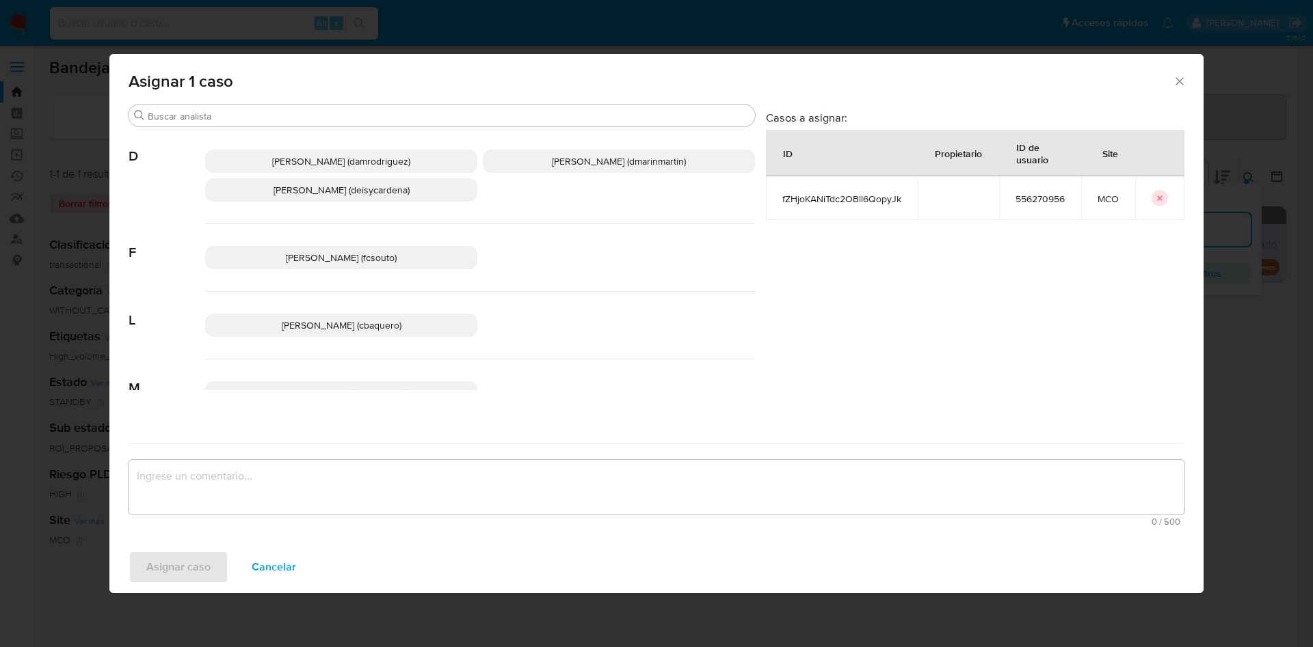
click at [562, 160] on span "David Esteban Marin Martinez (dmarinmartin)" at bounding box center [619, 161] width 134 height 14
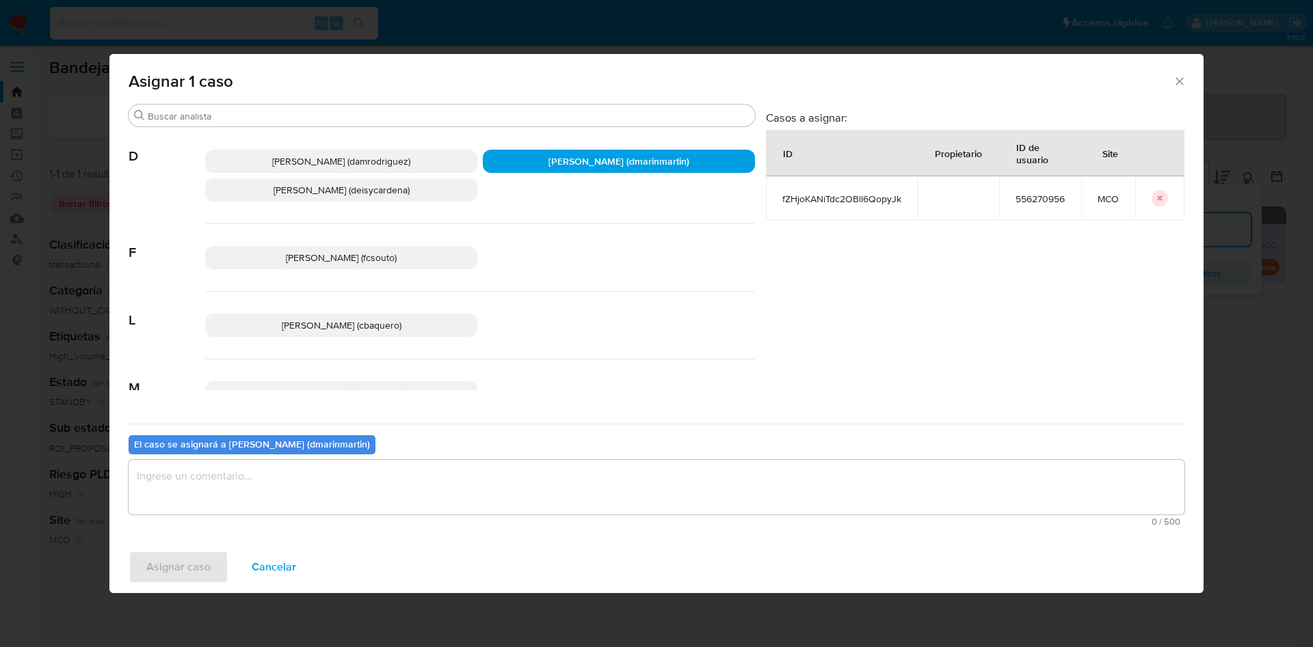
click at [559, 477] on textarea "assign-modal" at bounding box center [656, 487] width 1055 height 55
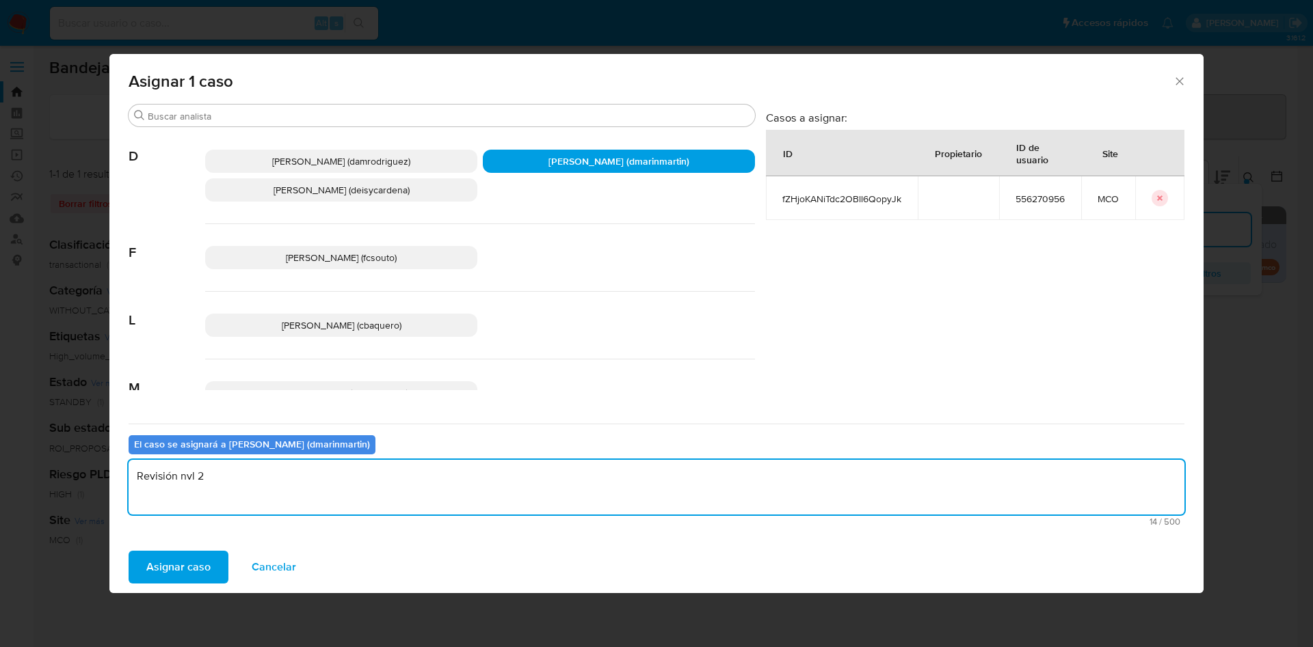
type textarea "Revisión nvl 2"
click at [129, 551] on button "Asignar caso" at bounding box center [179, 567] width 100 height 33
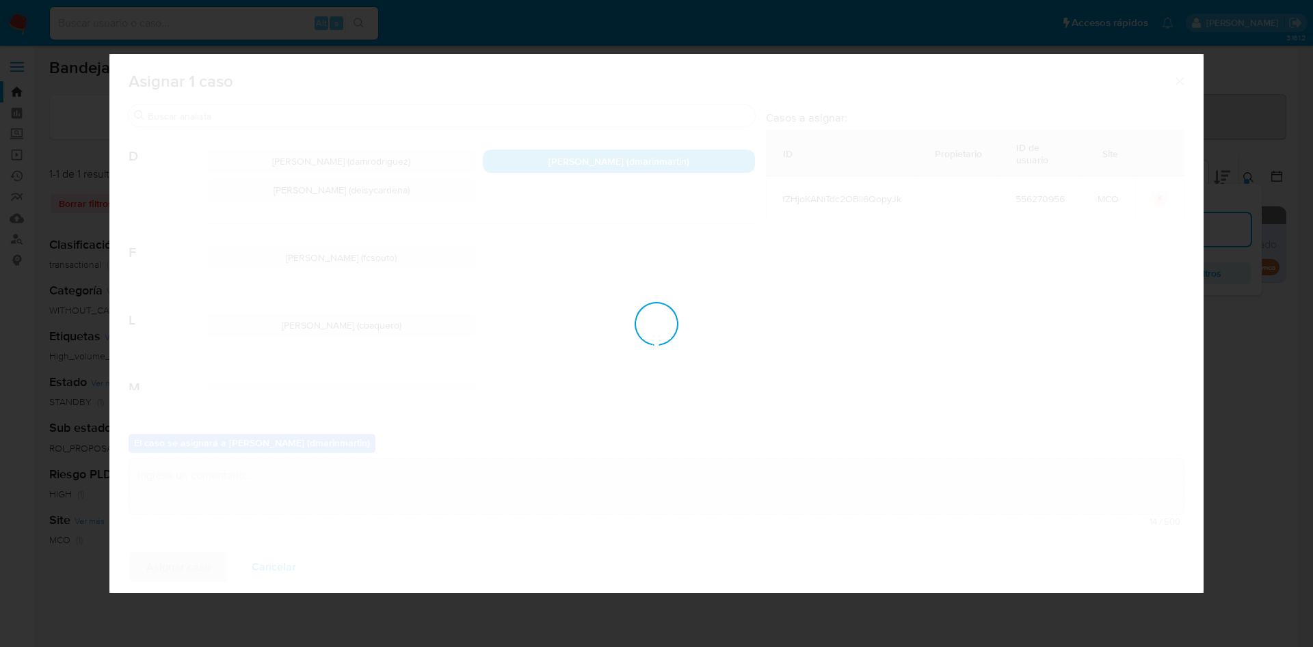
checkbox input "false"
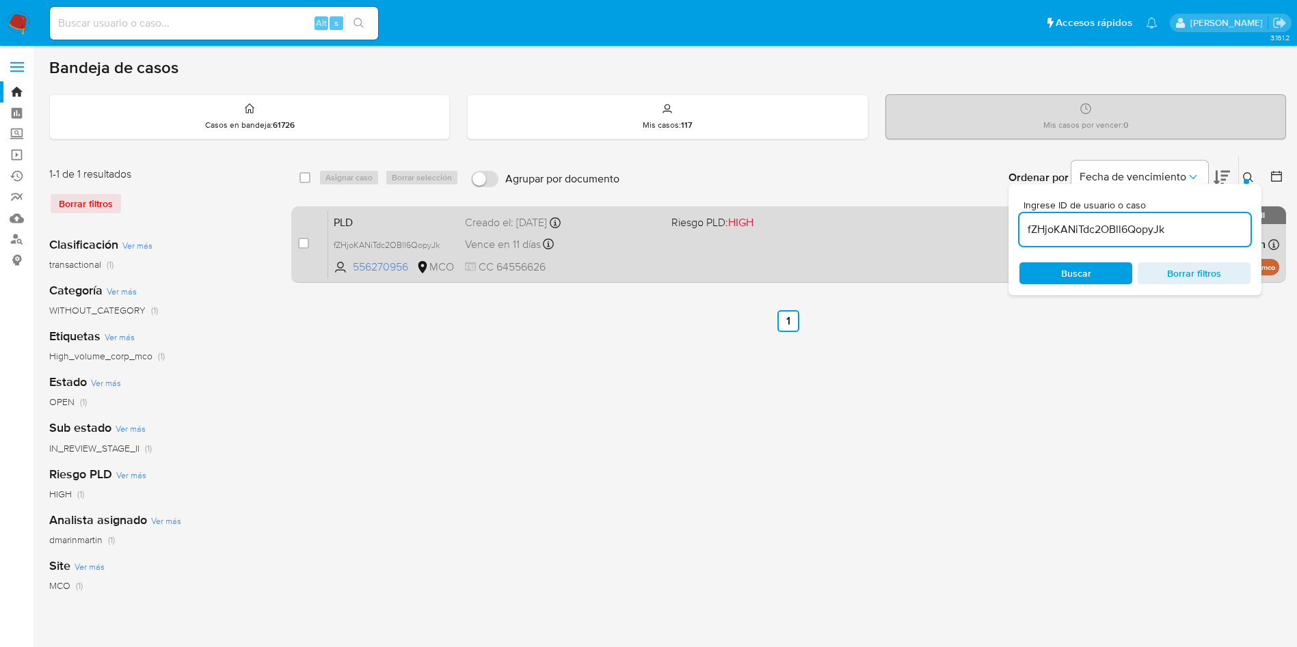
click at [618, 250] on div "Vence en 11 días Vence el 10/10/2025 05:06:36" at bounding box center [563, 244] width 196 height 18
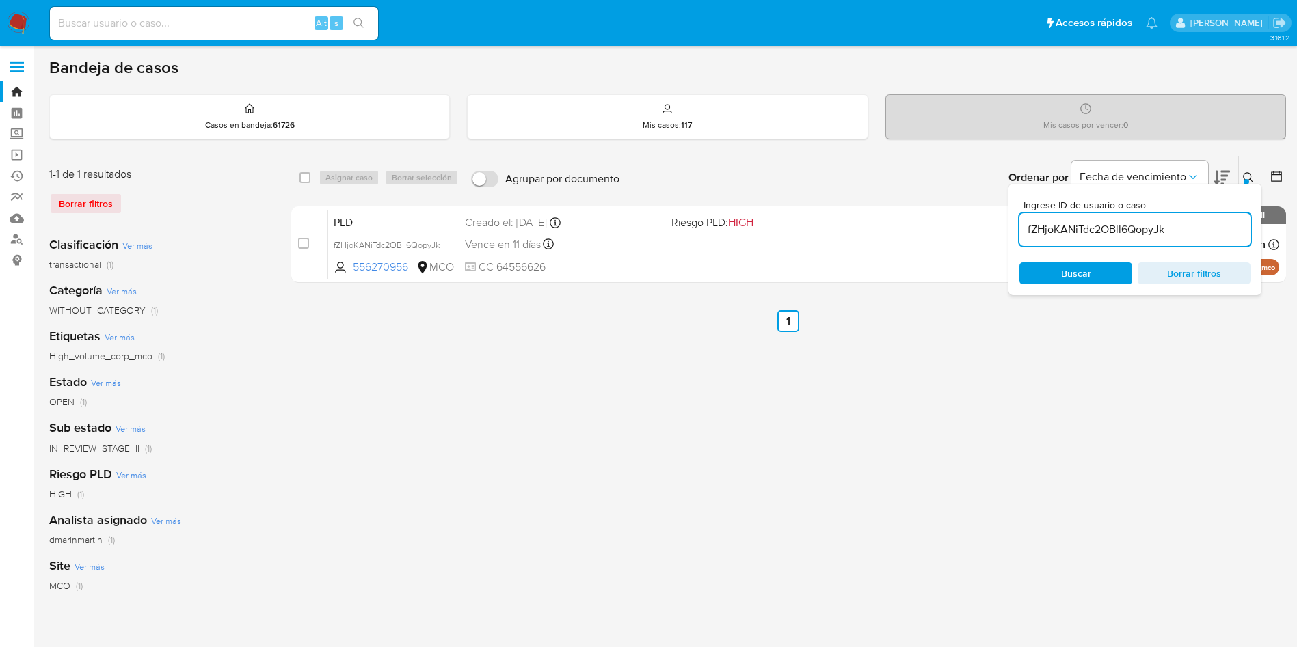
click at [1173, 224] on input "fZHjoKANiTdc2OBll6QopyJk" at bounding box center [1134, 230] width 231 height 18
click at [1192, 230] on input "fZHjoKANiTdc2OBll6QopyJk" at bounding box center [1134, 230] width 231 height 18
paste input "hojGcHYi7RH9gZCX1VXLotp0"
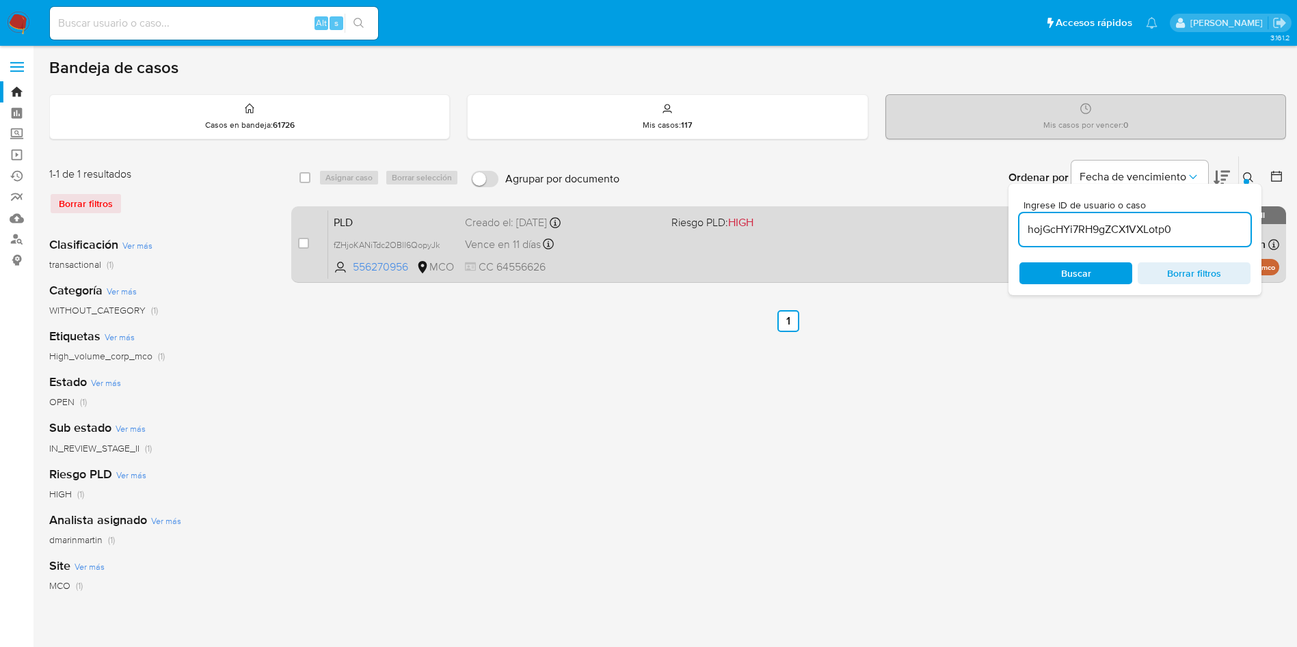
type input "hojGcHYi7RH9gZCX1VXLotp0"
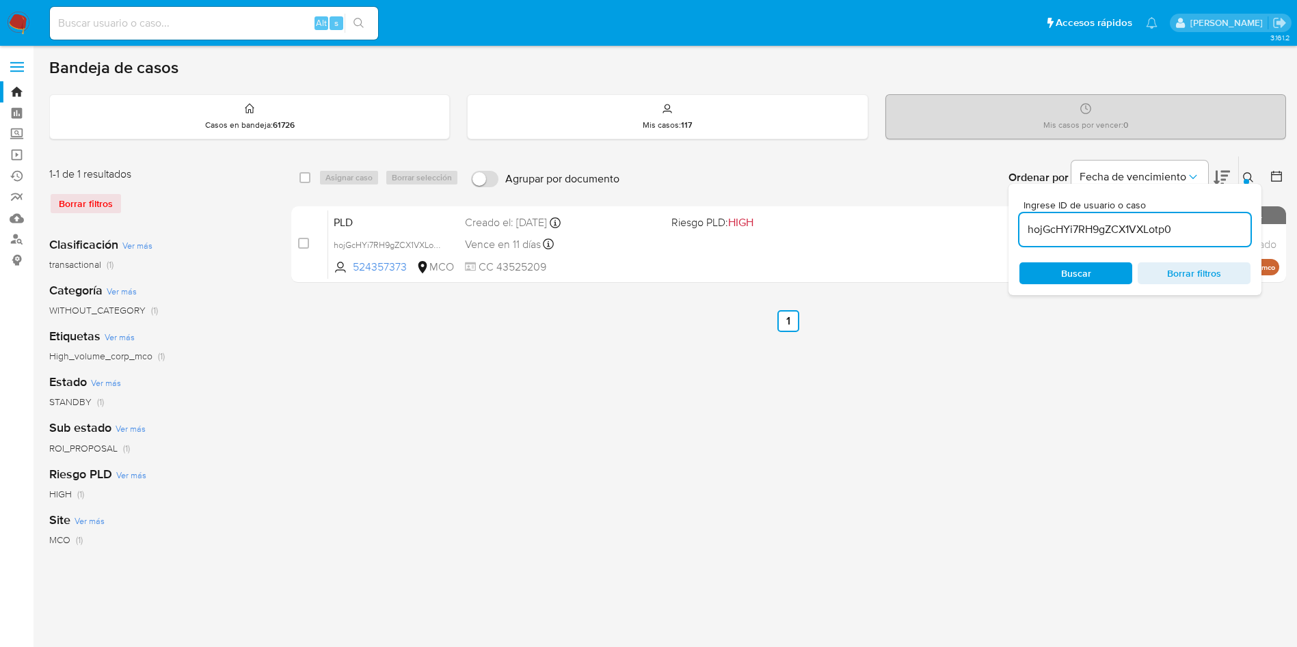
drag, startPoint x: 302, startPoint y: 243, endPoint x: 350, endPoint y: 178, distance: 81.2
click at [307, 238] on input "checkbox" at bounding box center [303, 243] width 11 height 11
checkbox input "true"
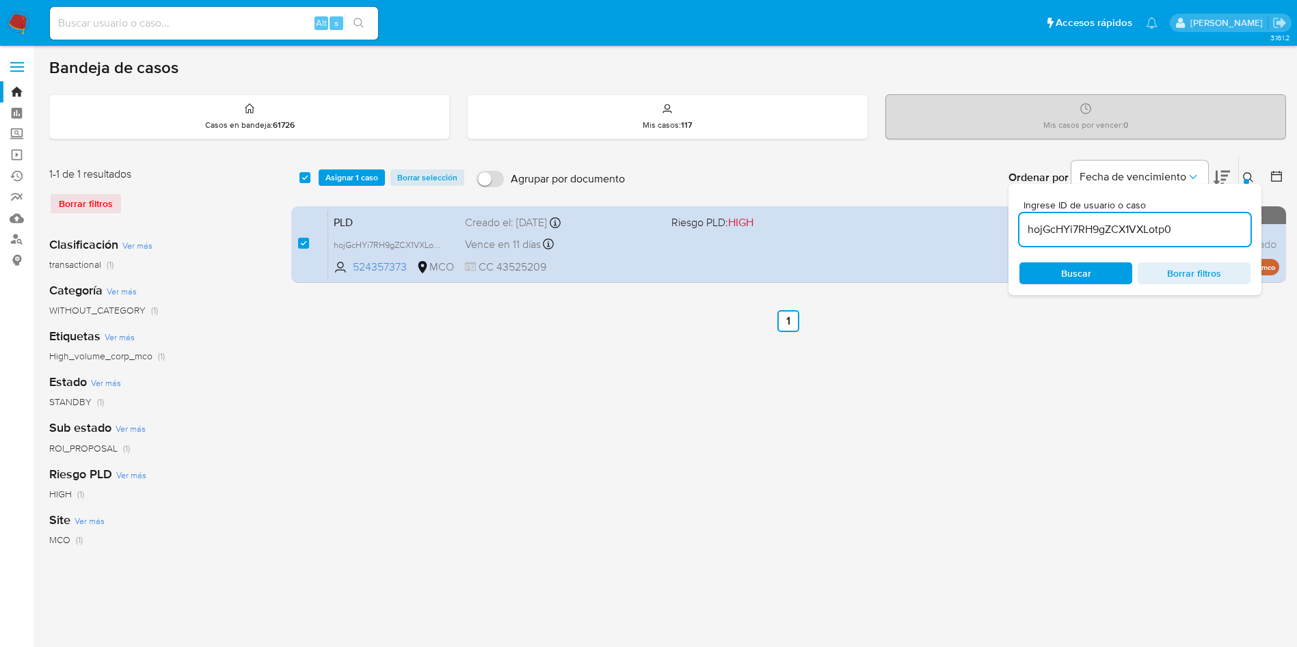
click at [357, 165] on div "select-all-cases-checkbox Asignar 1 caso Borrar selección Agrupar por documento…" at bounding box center [788, 178] width 995 height 42
click at [358, 172] on span "Asignar 1 caso" at bounding box center [351, 178] width 53 height 14
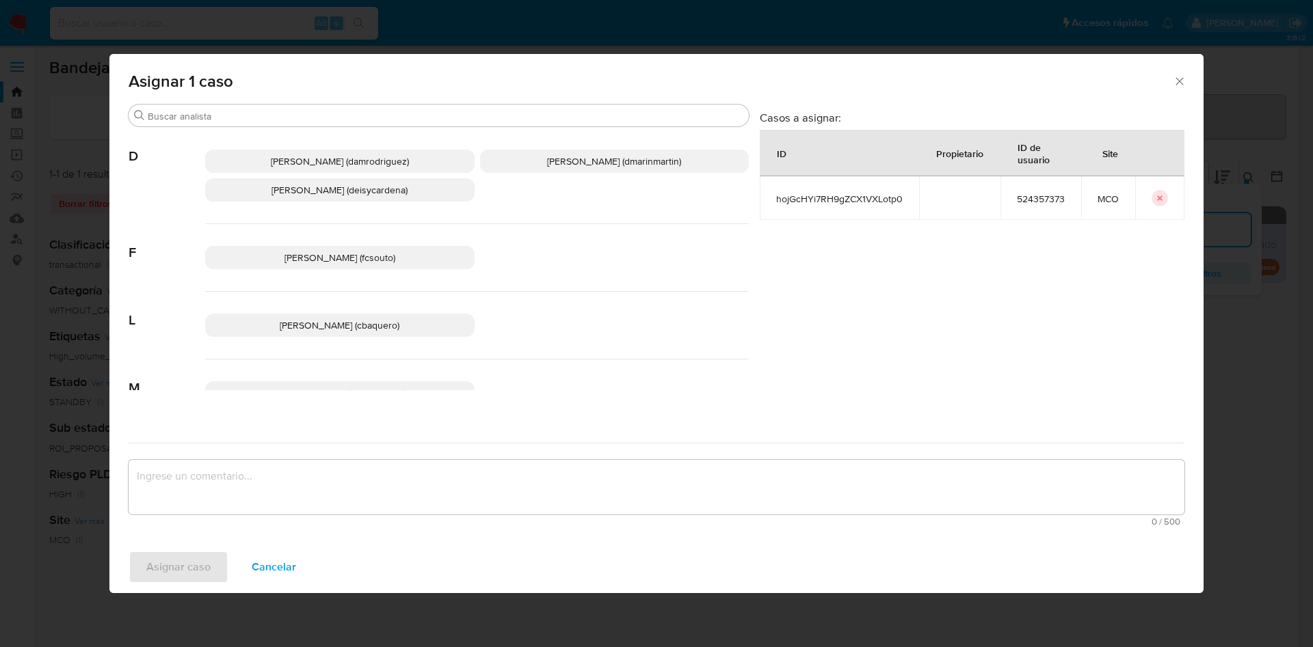
drag, startPoint x: 667, startPoint y: 161, endPoint x: 727, endPoint y: 340, distance: 188.1
click at [667, 163] on span "David Esteban Marin Martinez (dmarinmartin)" at bounding box center [614, 161] width 134 height 14
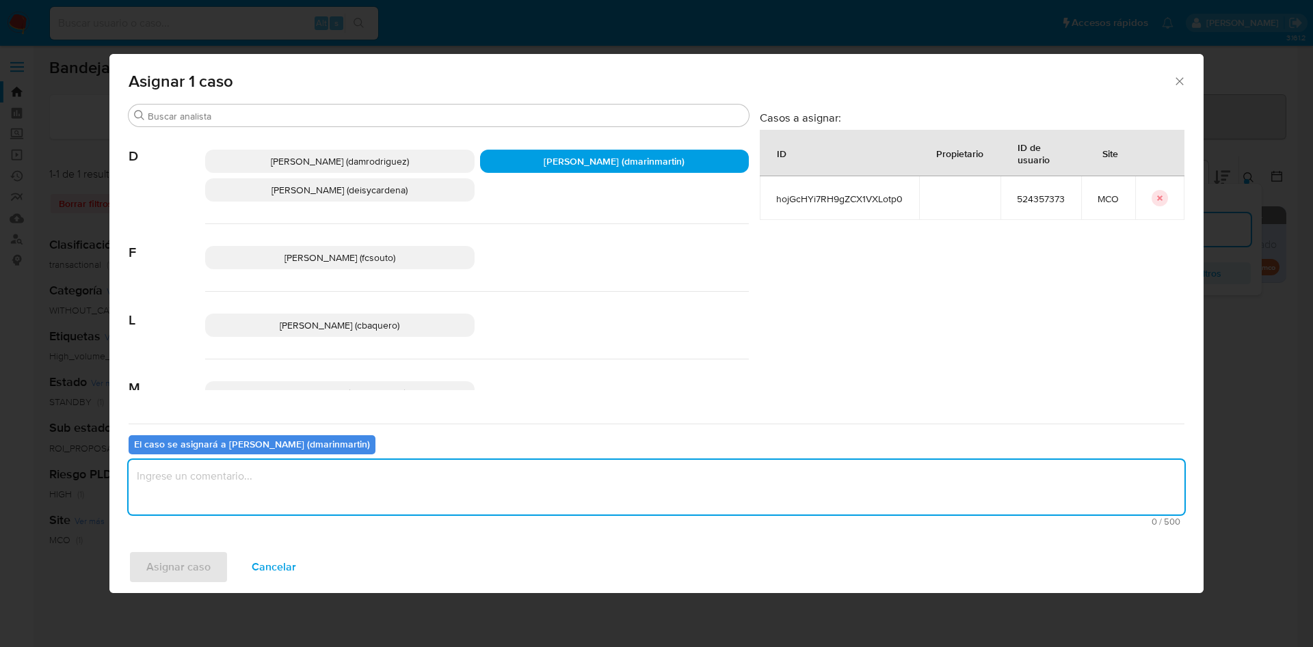
click at [656, 489] on textarea "assign-modal" at bounding box center [656, 487] width 1055 height 55
type textarea "C"
type textarea "Análisis nvl 2"
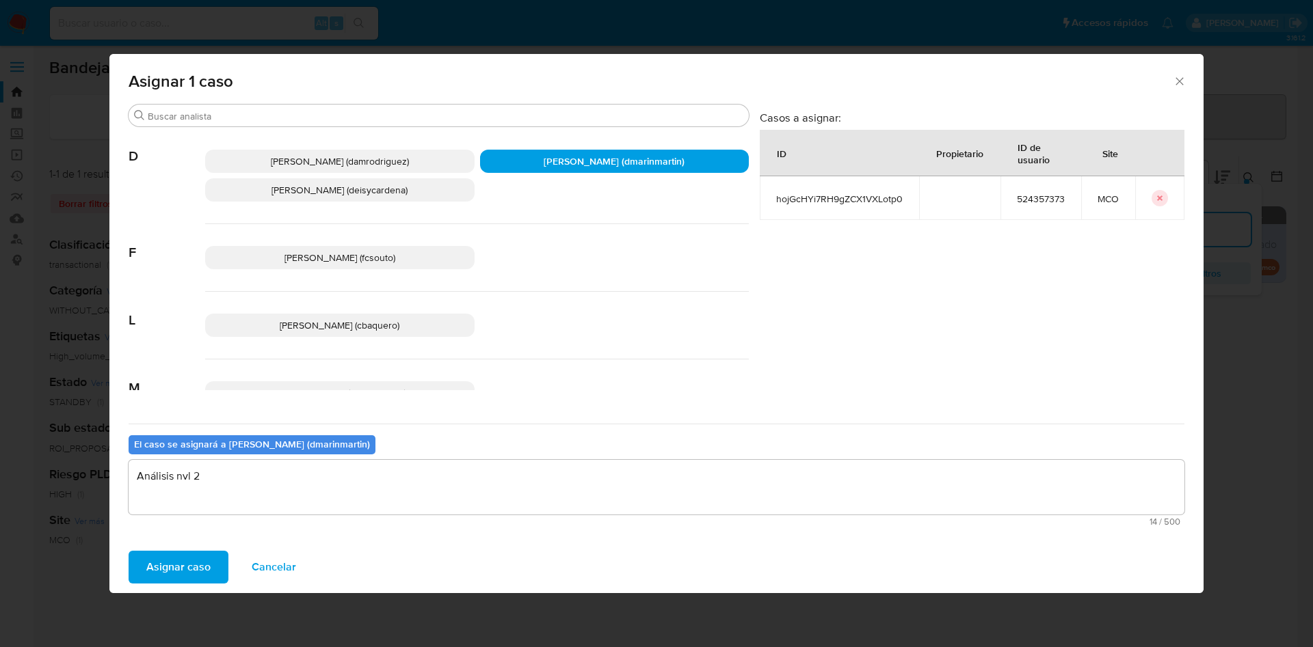
click at [129, 551] on button "Asignar caso" at bounding box center [179, 567] width 100 height 33
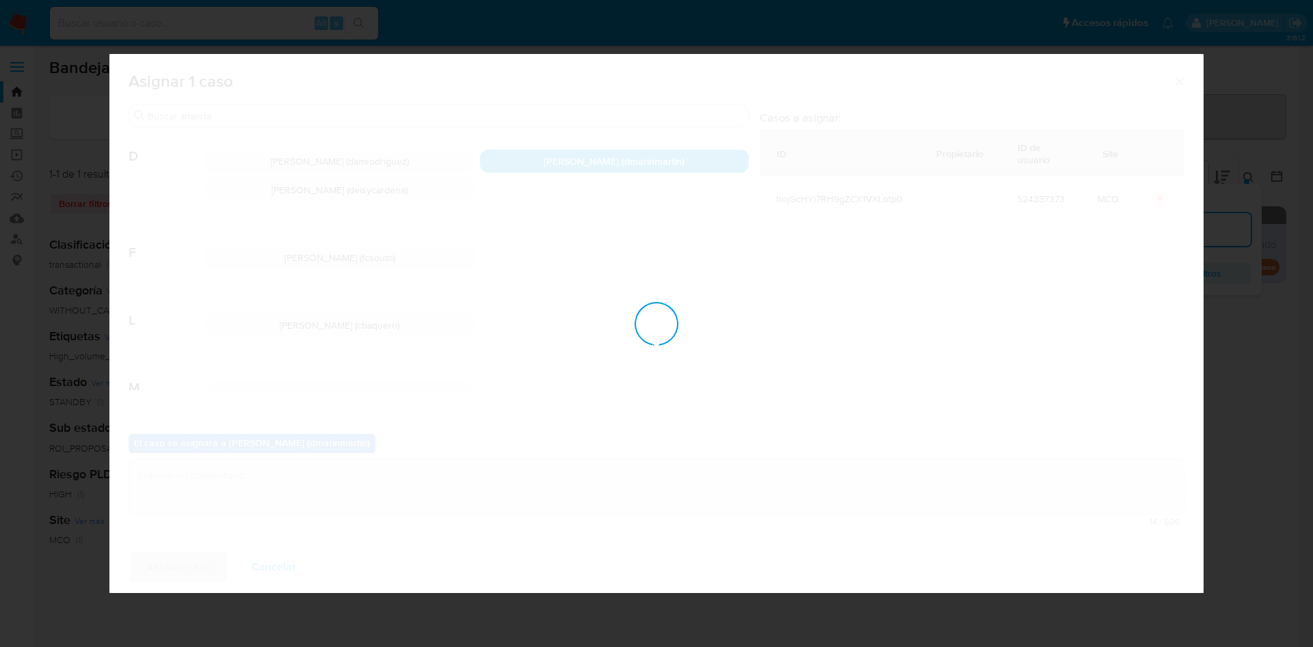
checkbox input "false"
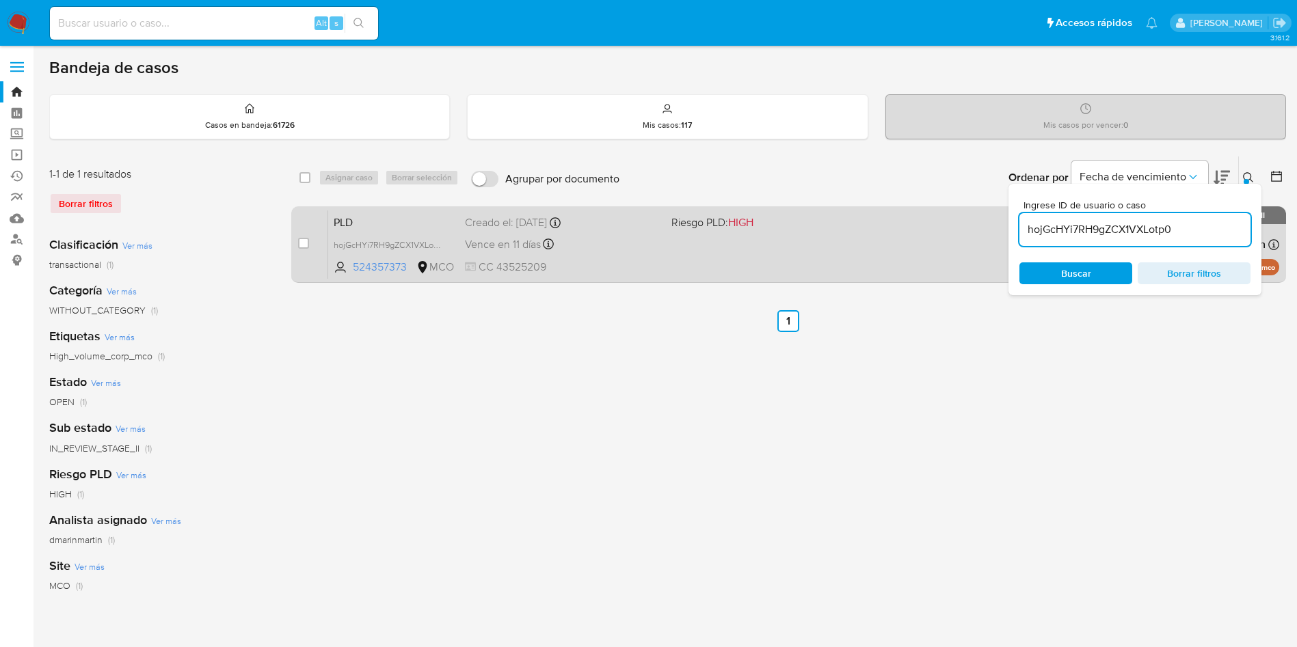
click at [737, 256] on div "PLD hojGcHYi7RH9gZCX1VXLotp0 524357373 MCO Riesgo PLD: HIGH Creado el: 12/07/20…" at bounding box center [803, 244] width 951 height 69
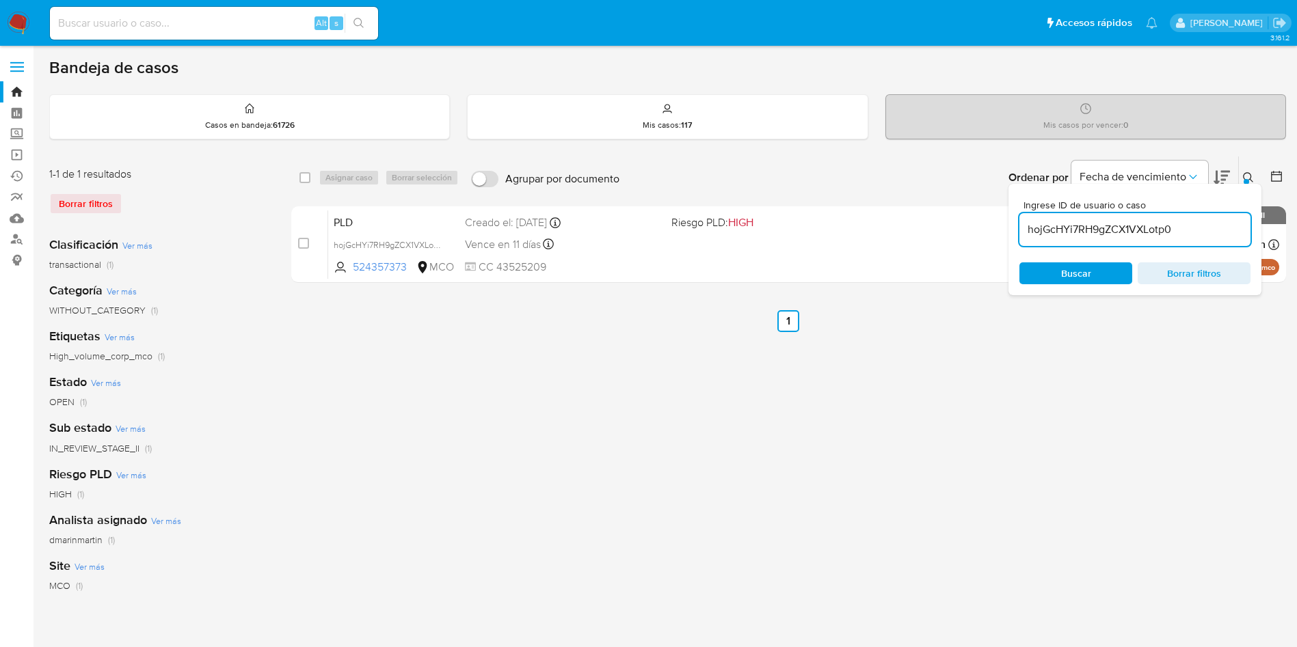
click at [1146, 216] on div "hojGcHYi7RH9gZCX1VXLotp0" at bounding box center [1134, 229] width 231 height 33
click at [1133, 234] on input "hojGcHYi7RH9gZCX1VXLotp0" at bounding box center [1134, 230] width 231 height 18
paste input "FuJpvDlkxHdmB82YRde4xD1W"
type input "FuJpvDlkxHdmB82YRde4xD1W"
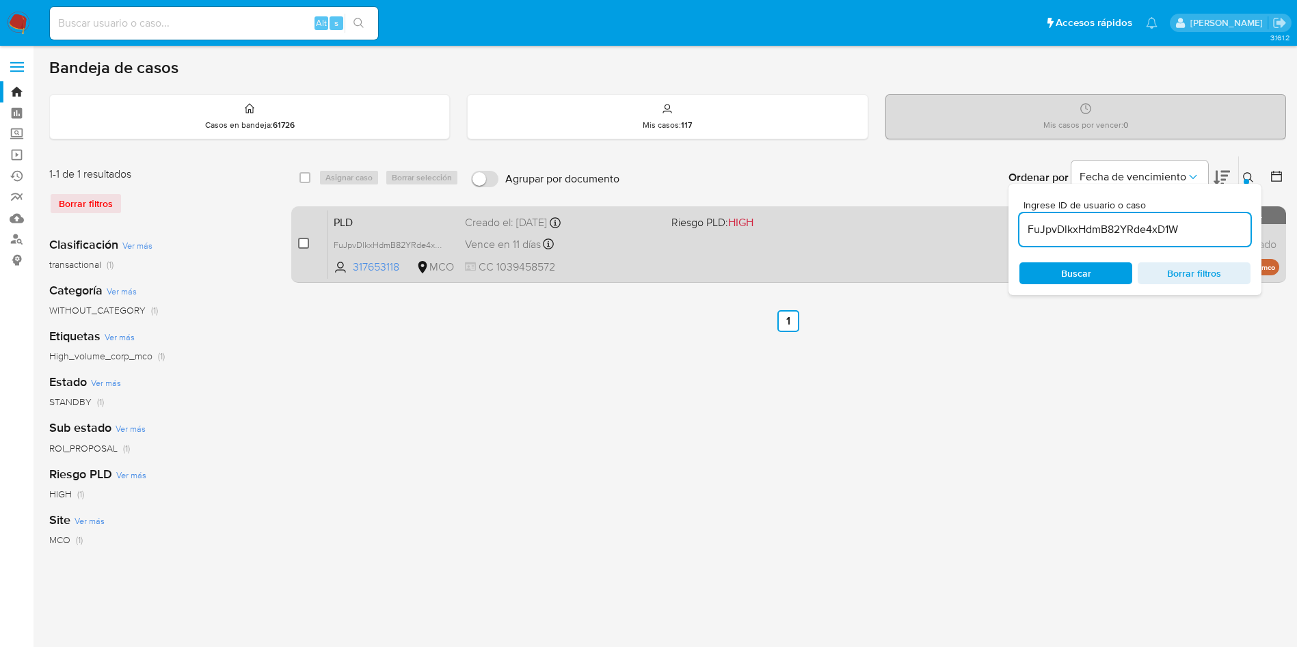
click at [301, 243] on input "checkbox" at bounding box center [303, 243] width 11 height 11
checkbox input "true"
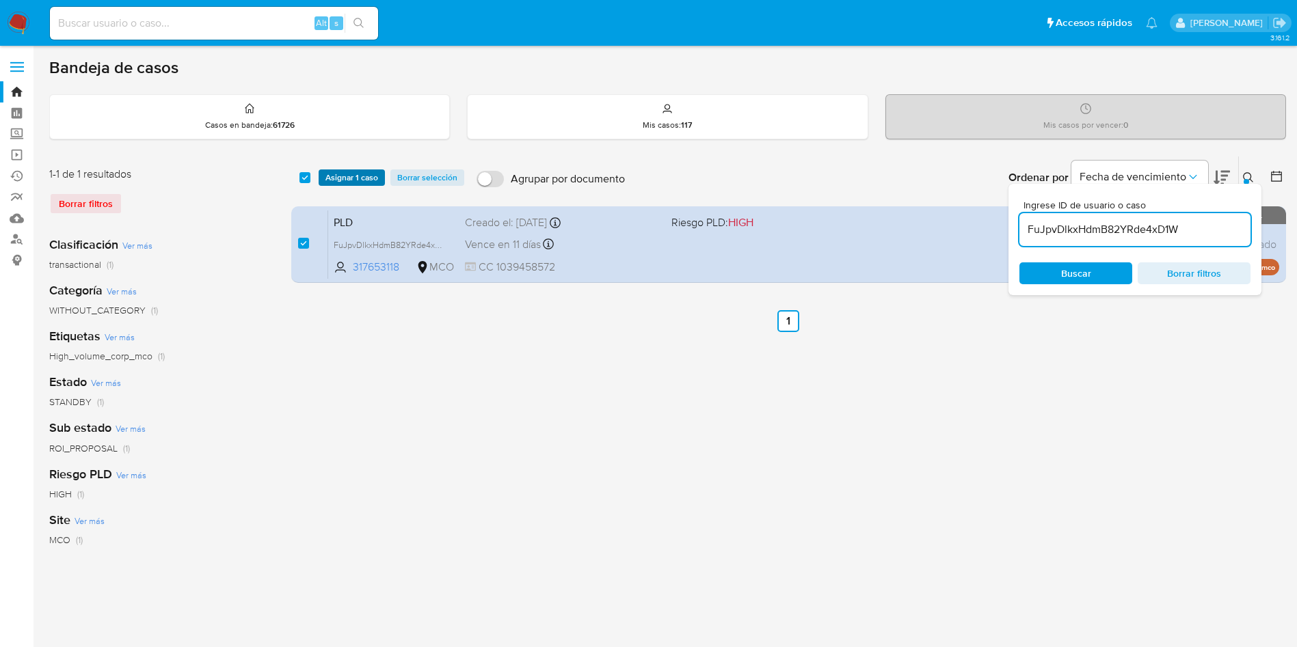
click at [341, 182] on span "Asignar 1 caso" at bounding box center [351, 178] width 53 height 14
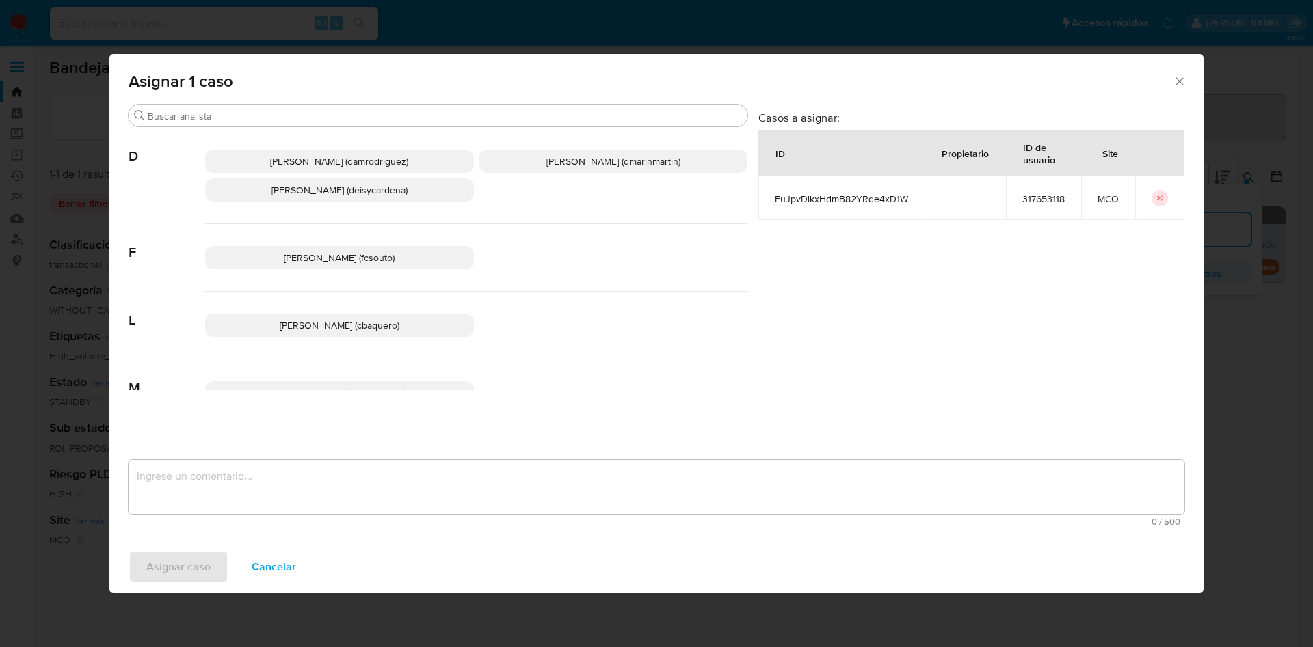
drag, startPoint x: 593, startPoint y: 164, endPoint x: 602, endPoint y: 367, distance: 203.2
click at [593, 169] on p "David Esteban Marin Martinez (dmarinmartin)" at bounding box center [613, 161] width 269 height 23
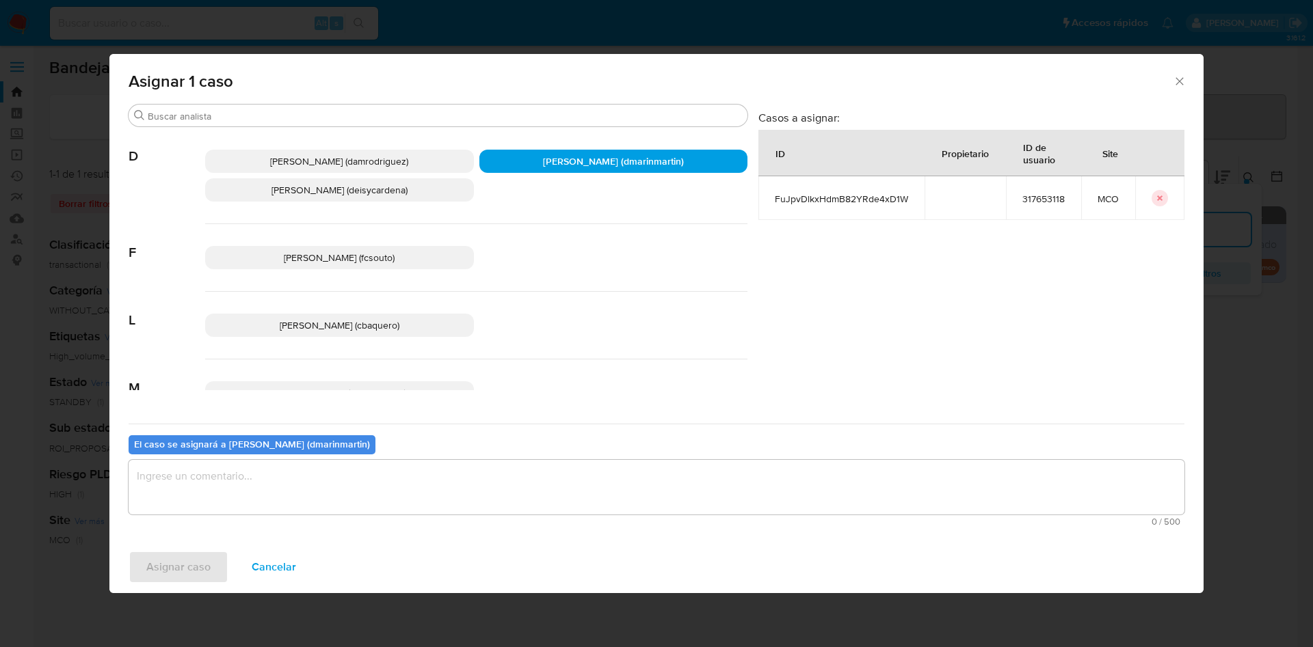
click at [584, 479] on textarea "assign-modal" at bounding box center [656, 487] width 1055 height 55
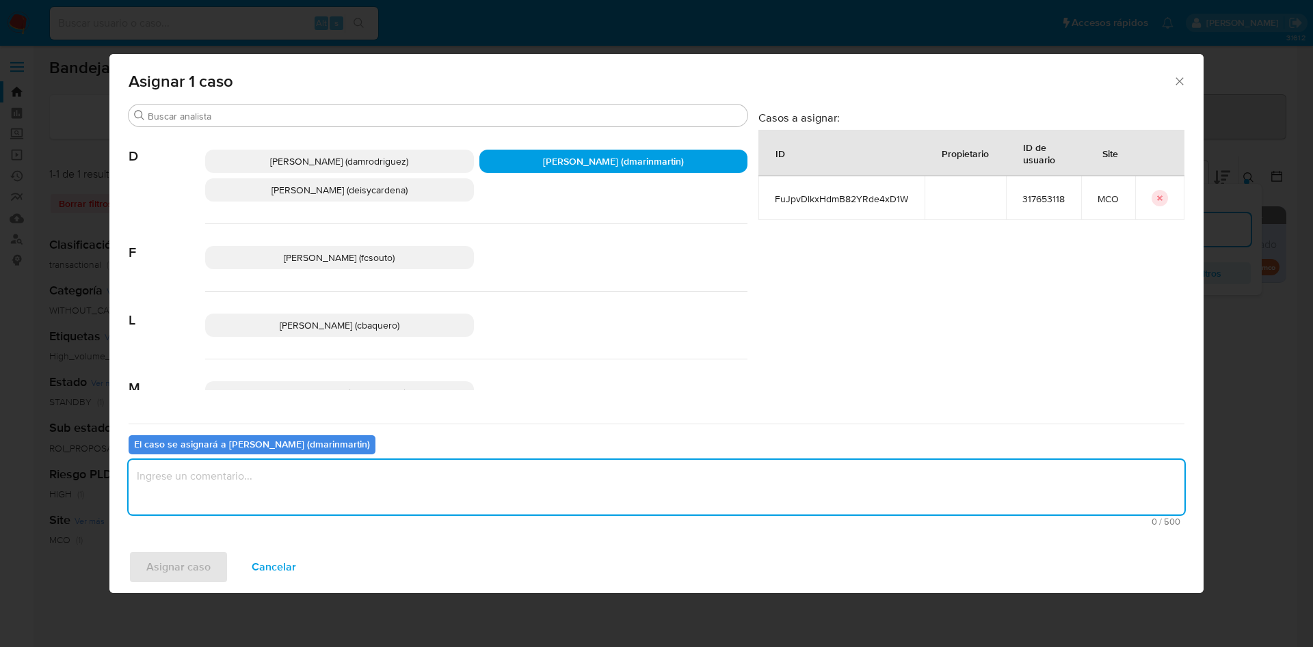
type textarea "C"
type textarea "a"
type textarea "Análisis nvl 2"
click at [129, 551] on button "Asignar caso" at bounding box center [179, 567] width 100 height 33
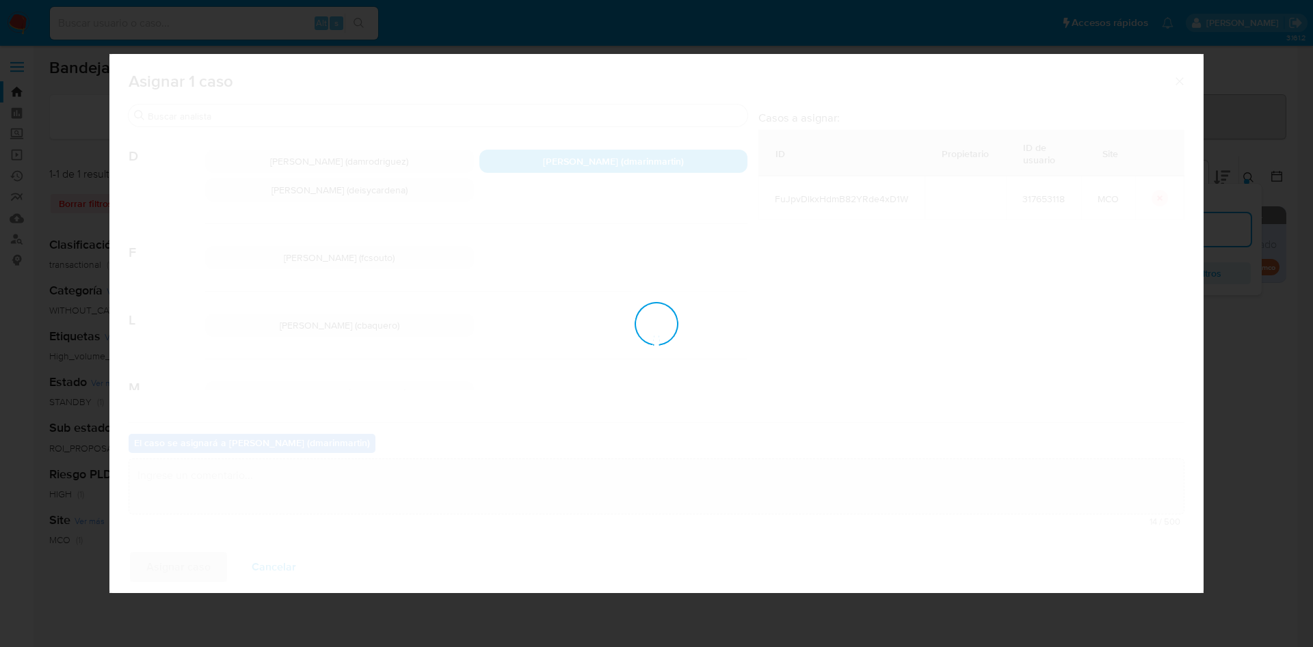
checkbox input "false"
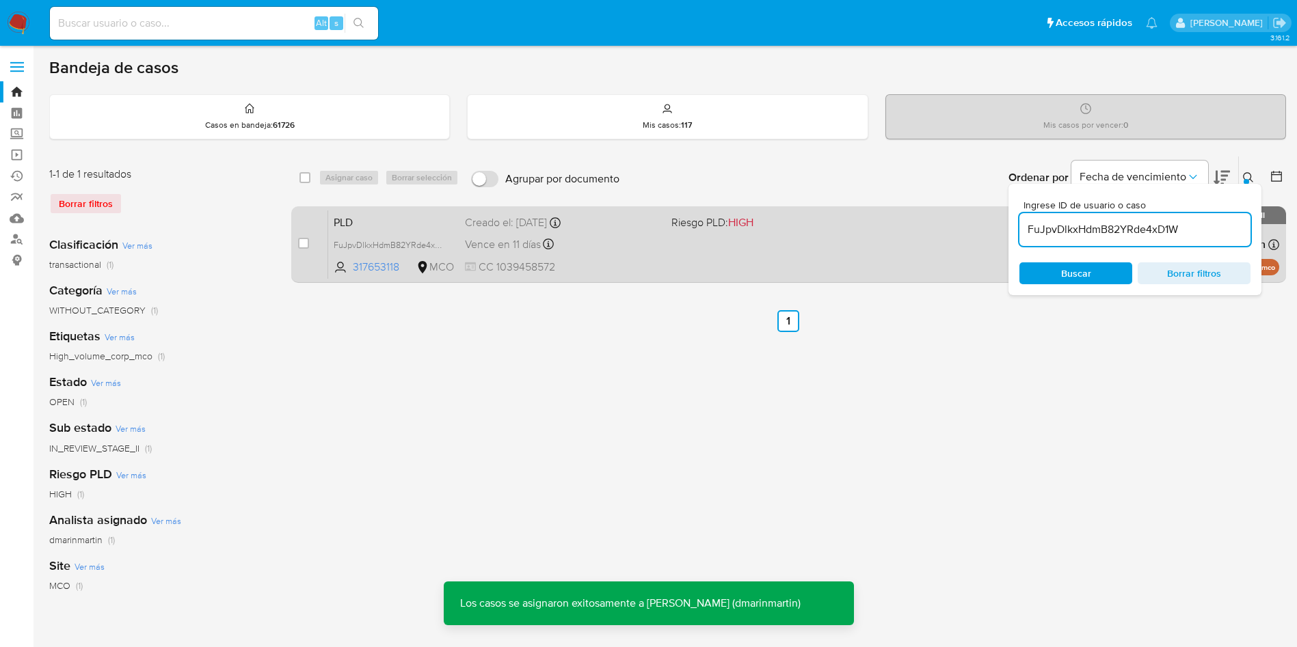
click at [655, 267] on span "CC 1039458572" at bounding box center [563, 267] width 196 height 15
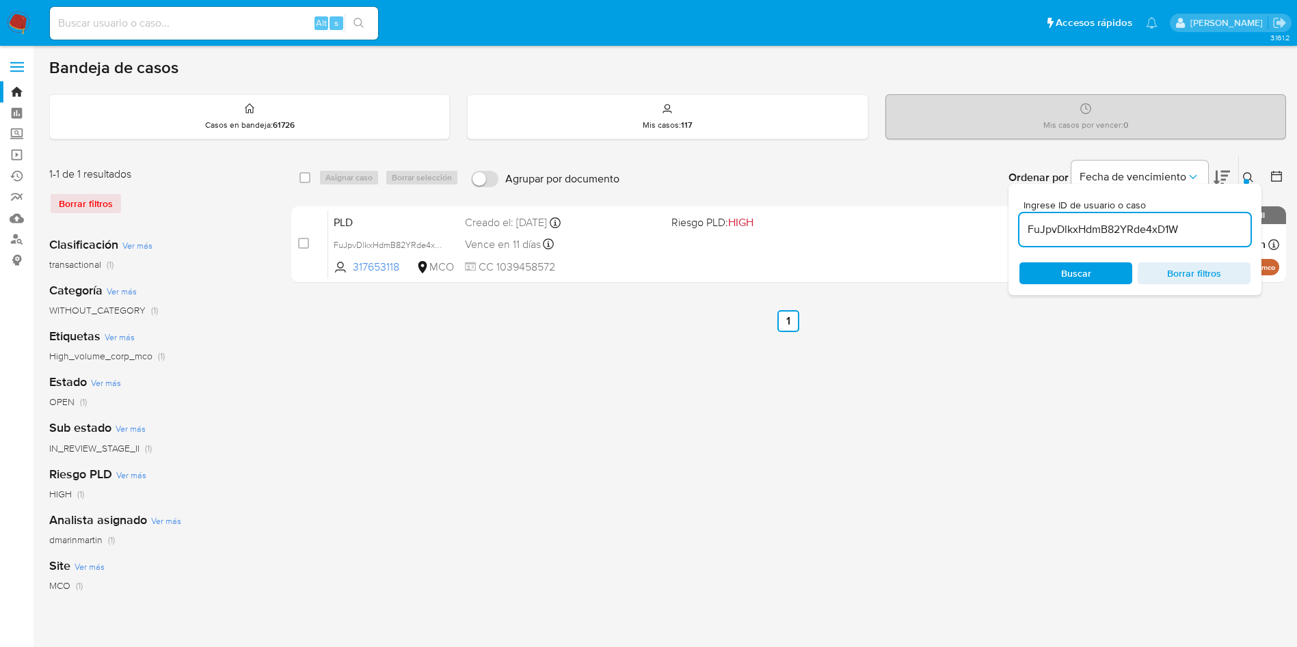
click at [1131, 230] on input "FuJpvDlkxHdmB82YRde4xD1W" at bounding box center [1134, 230] width 231 height 18
paste input "Dc2vb5HcIZYfAcLM2vbzpcVh"
type input "Dc2vb5HcIZYfAcLM2vbzpcVh"
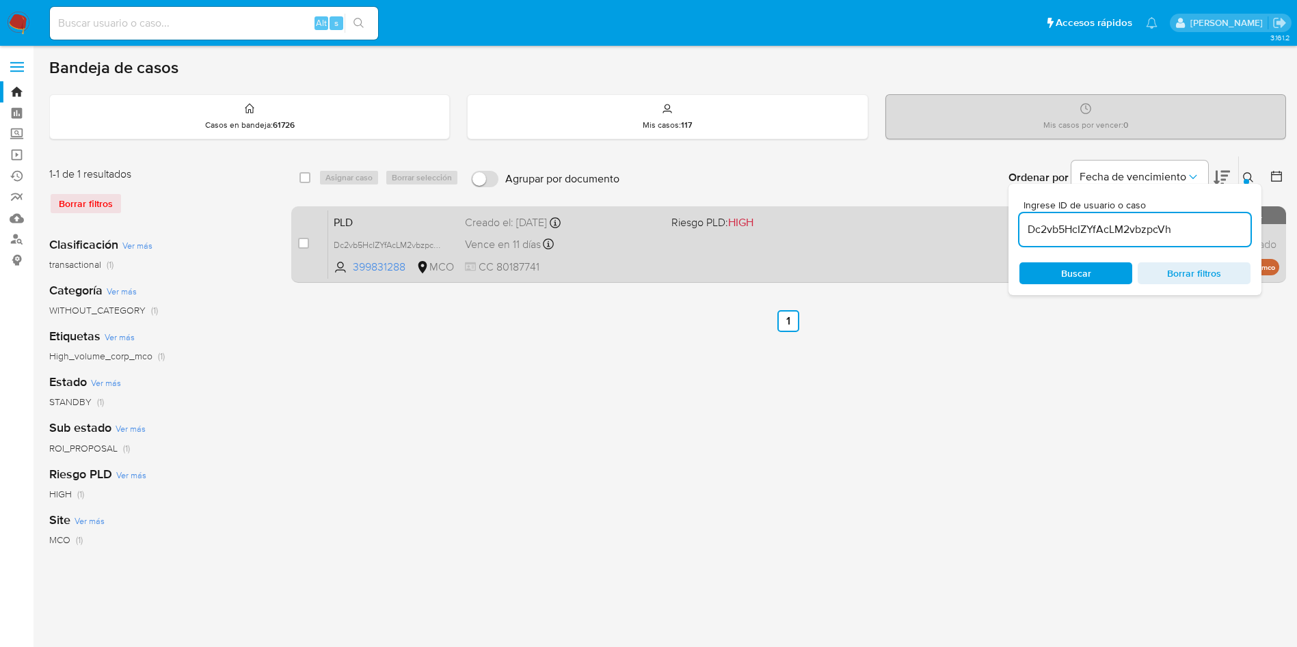
drag, startPoint x: 302, startPoint y: 239, endPoint x: 308, endPoint y: 235, distance: 7.4
click at [308, 235] on div "case-item-checkbox No es posible asignar el caso" at bounding box center [313, 244] width 30 height 69
drag, startPoint x: 301, startPoint y: 244, endPoint x: 306, endPoint y: 236, distance: 9.5
click at [304, 243] on input "checkbox" at bounding box center [303, 243] width 11 height 11
checkbox input "true"
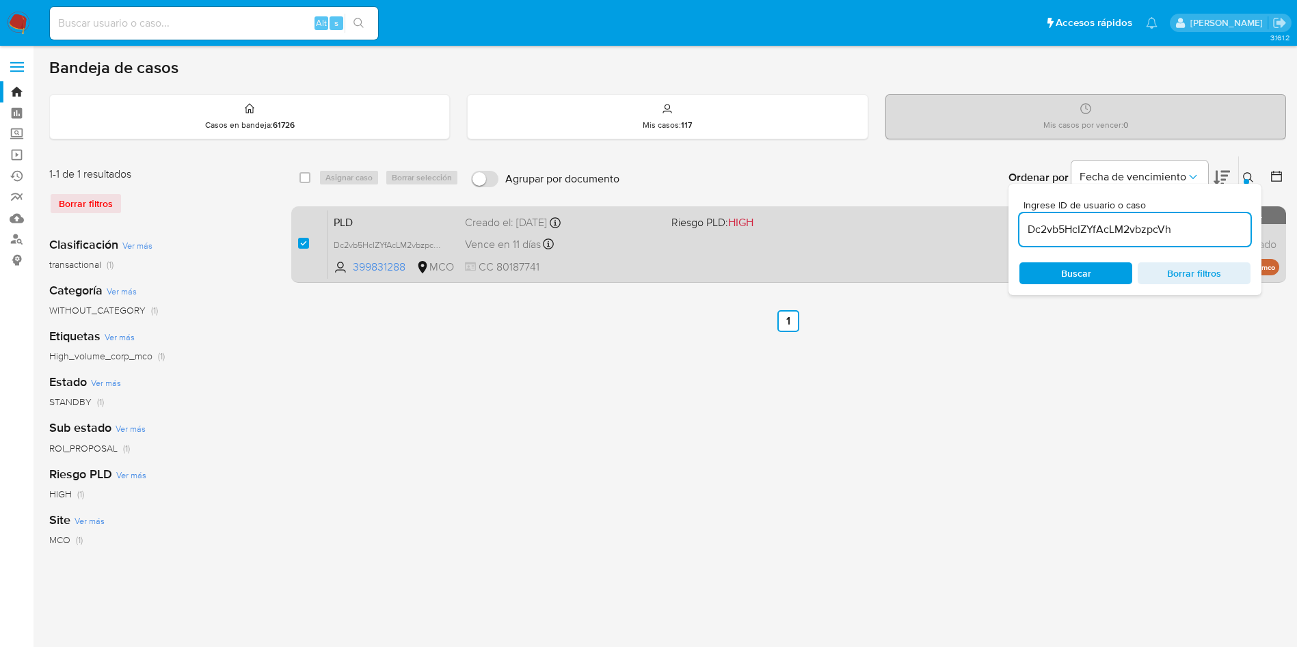
checkbox input "true"
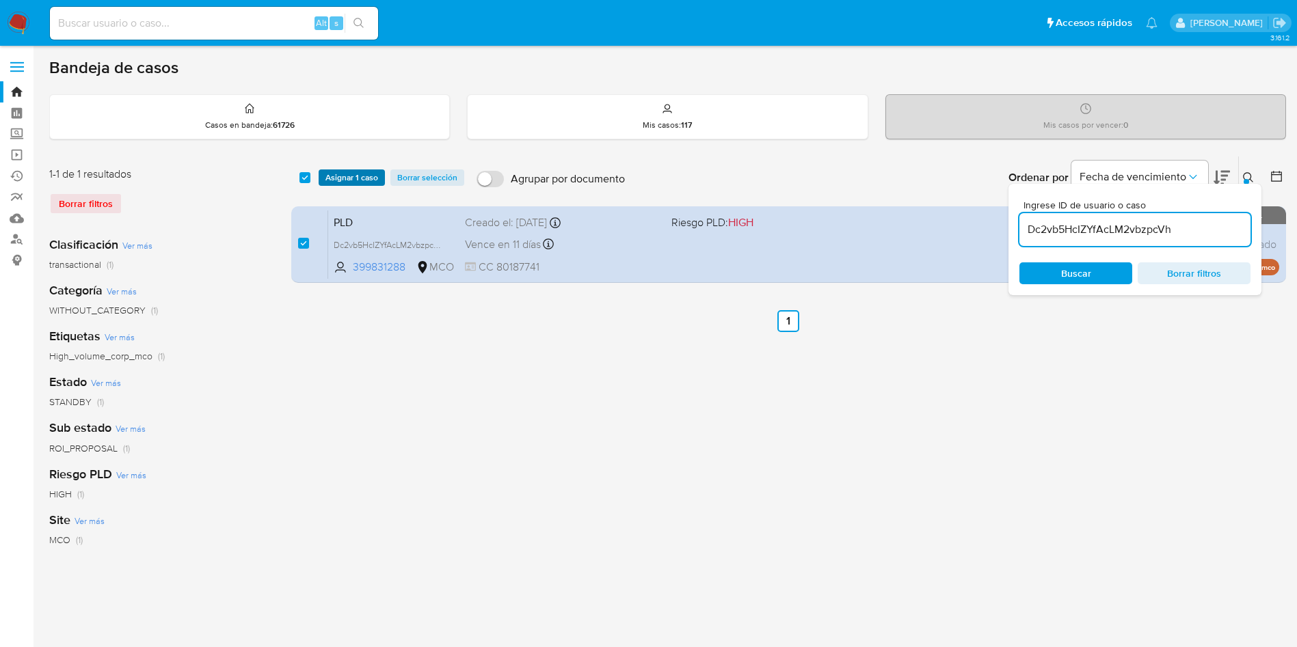
drag, startPoint x: 350, startPoint y: 176, endPoint x: 360, endPoint y: 172, distance: 10.2
click at [355, 175] on span "Asignar 1 caso" at bounding box center [351, 178] width 53 height 14
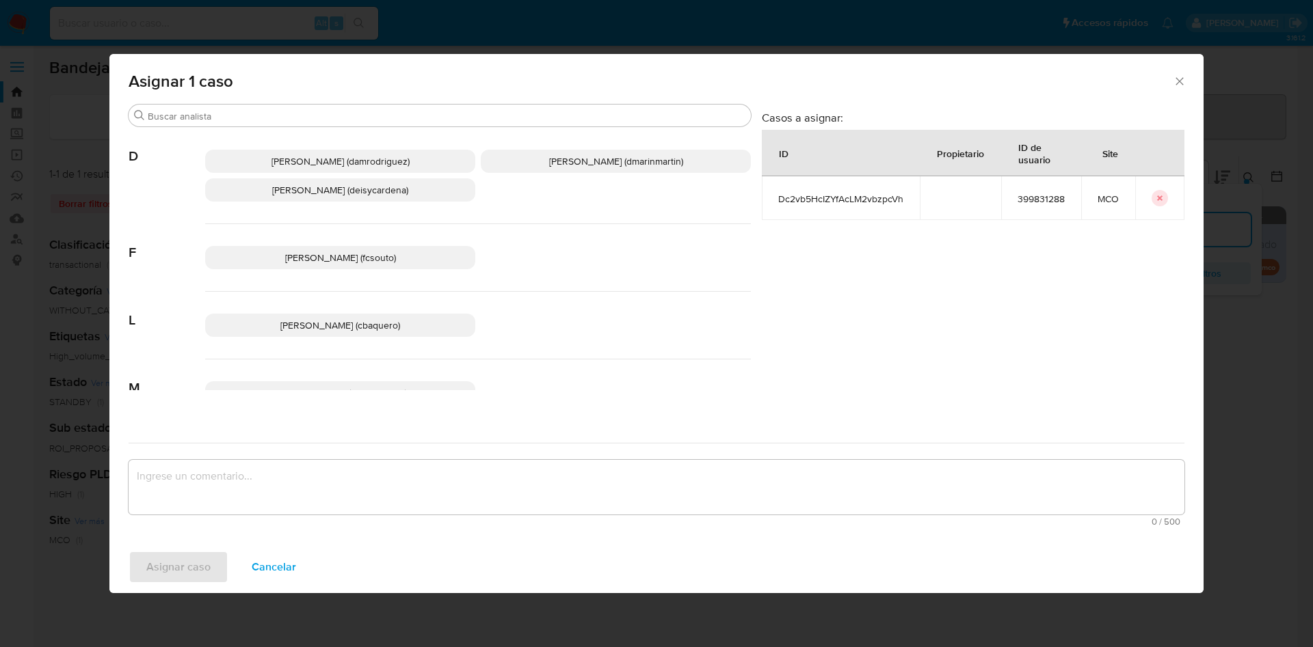
drag, startPoint x: 560, startPoint y: 157, endPoint x: 597, endPoint y: 483, distance: 328.8
click at [569, 185] on div "Damian Rodriguez (damrodriguez) David Esteban Marin Martinez (dmarinmartin) Dei…" at bounding box center [478, 176] width 546 height 96
click at [634, 162] on p "David Esteban Marin Martinez (dmarinmartin)" at bounding box center [616, 161] width 270 height 23
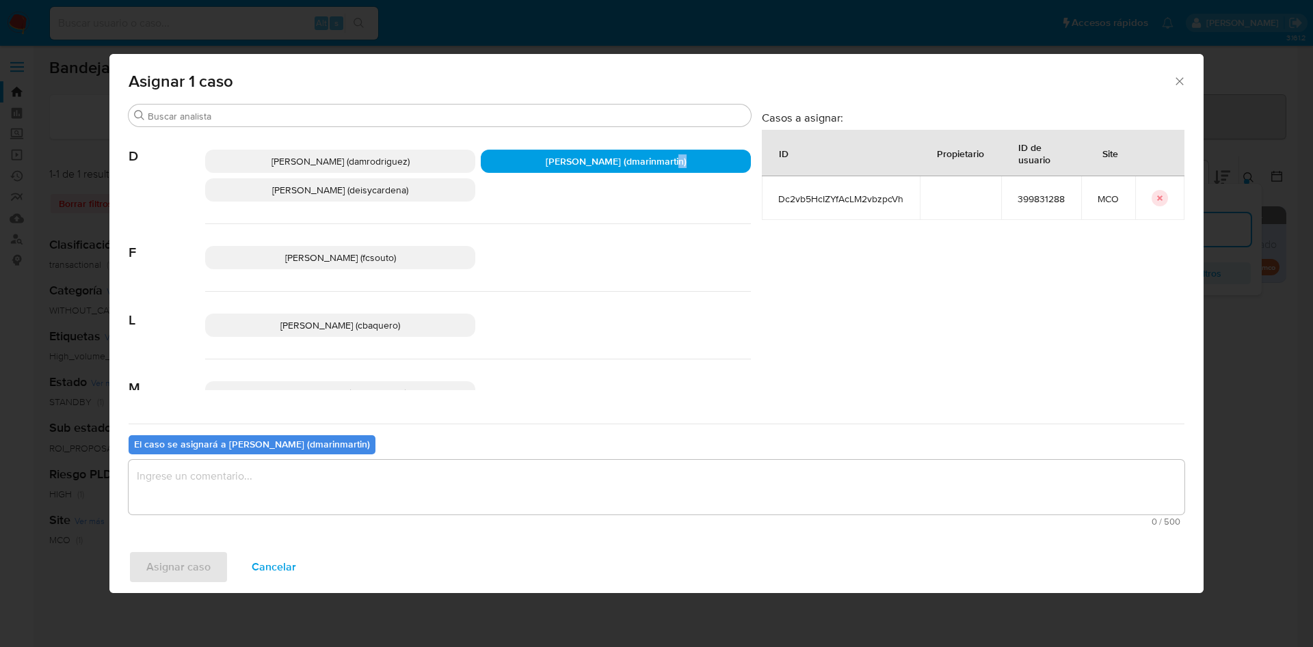
click at [634, 162] on span "David Esteban Marin Martinez (dmarinmartin)" at bounding box center [616, 161] width 141 height 14
click at [508, 466] on textarea "assign-modal" at bounding box center [656, 487] width 1055 height 55
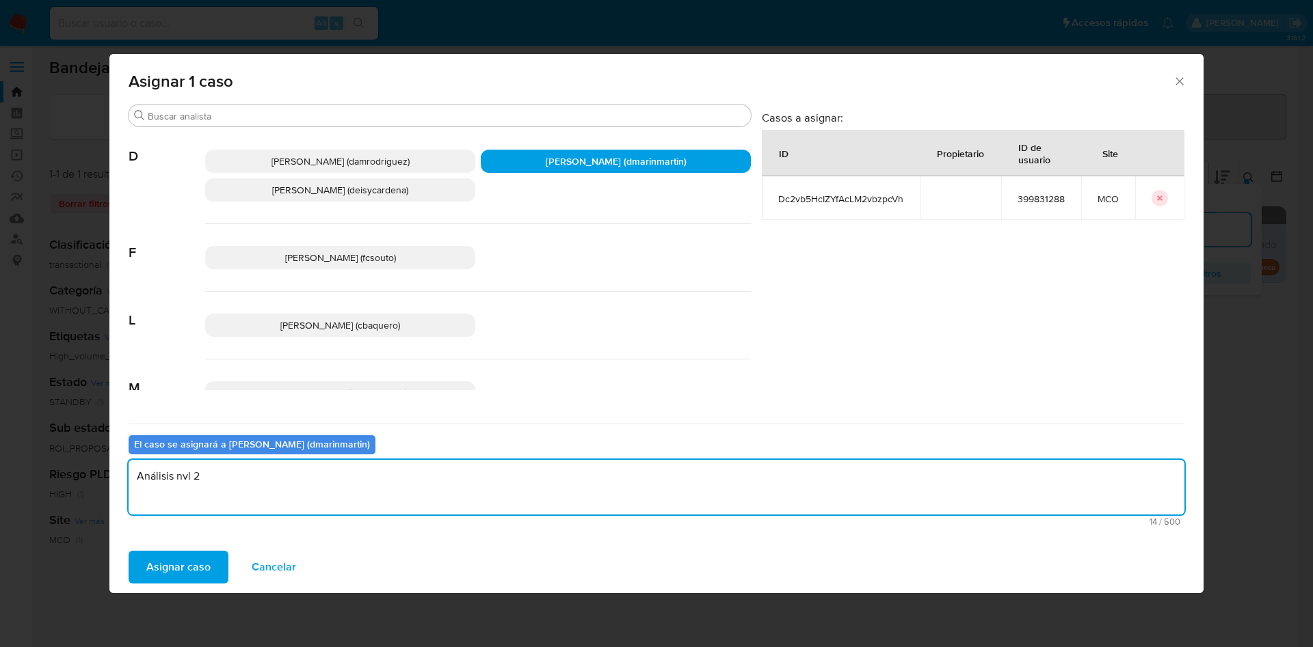
type textarea "Análisis nvl 2"
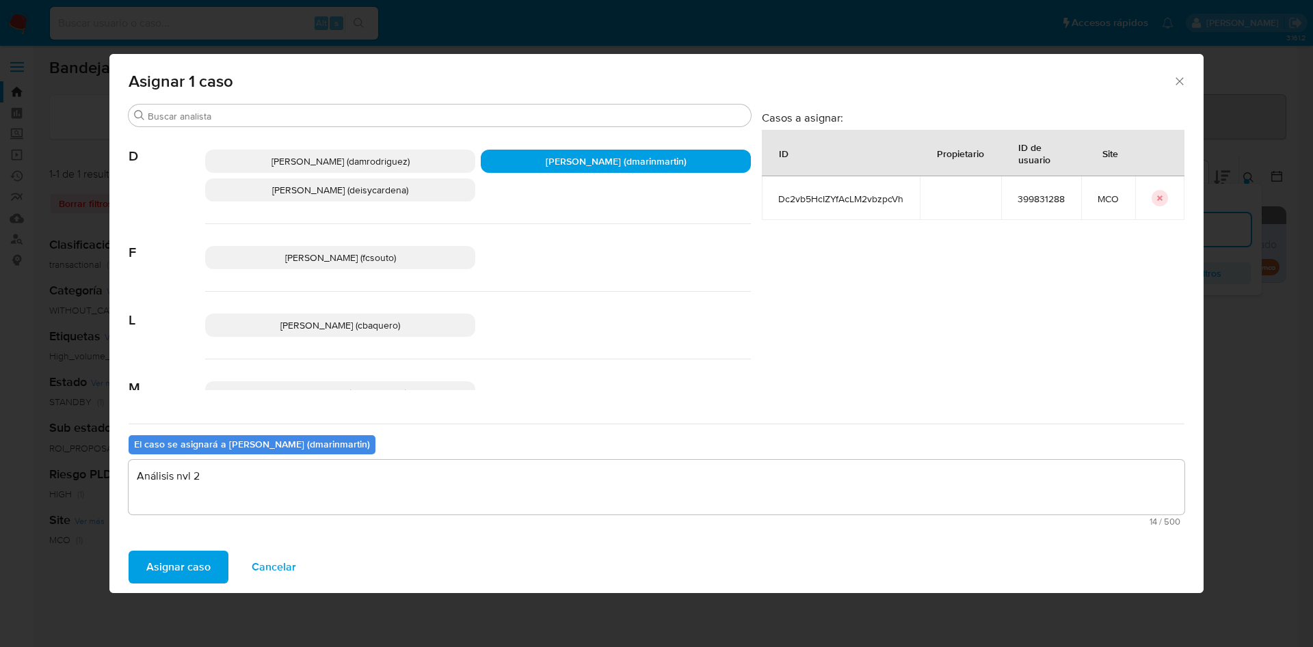
click at [129, 551] on button "Asignar caso" at bounding box center [179, 567] width 100 height 33
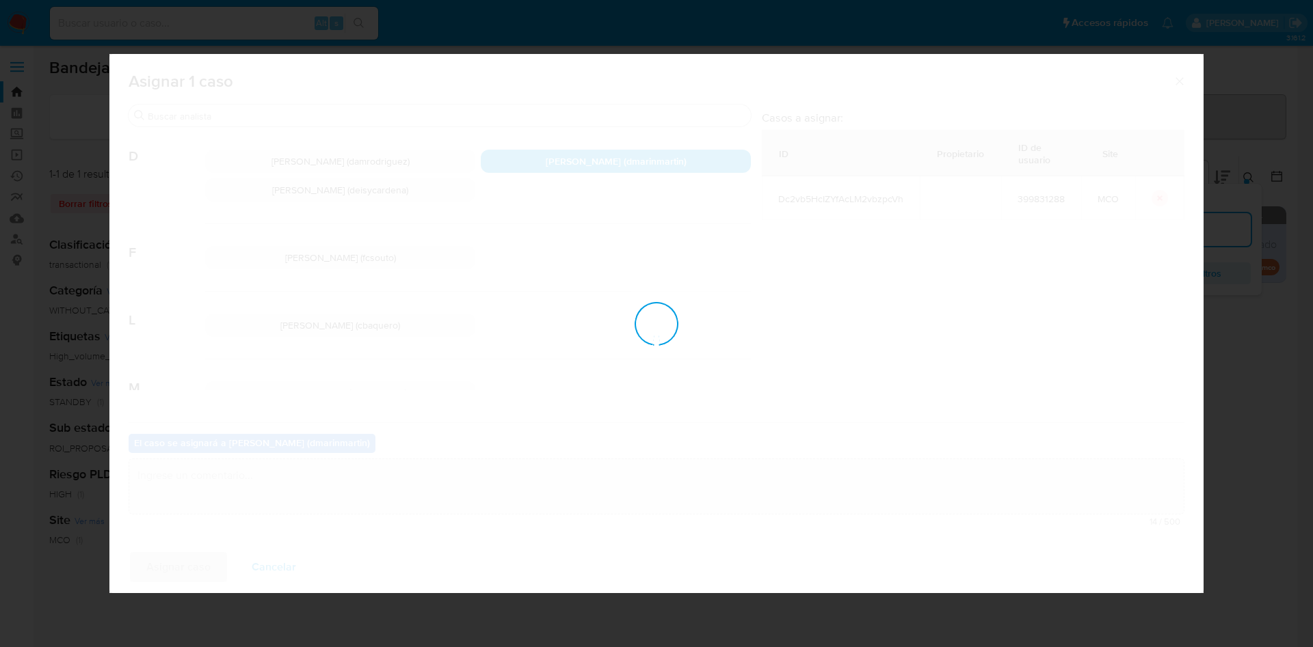
checkbox input "false"
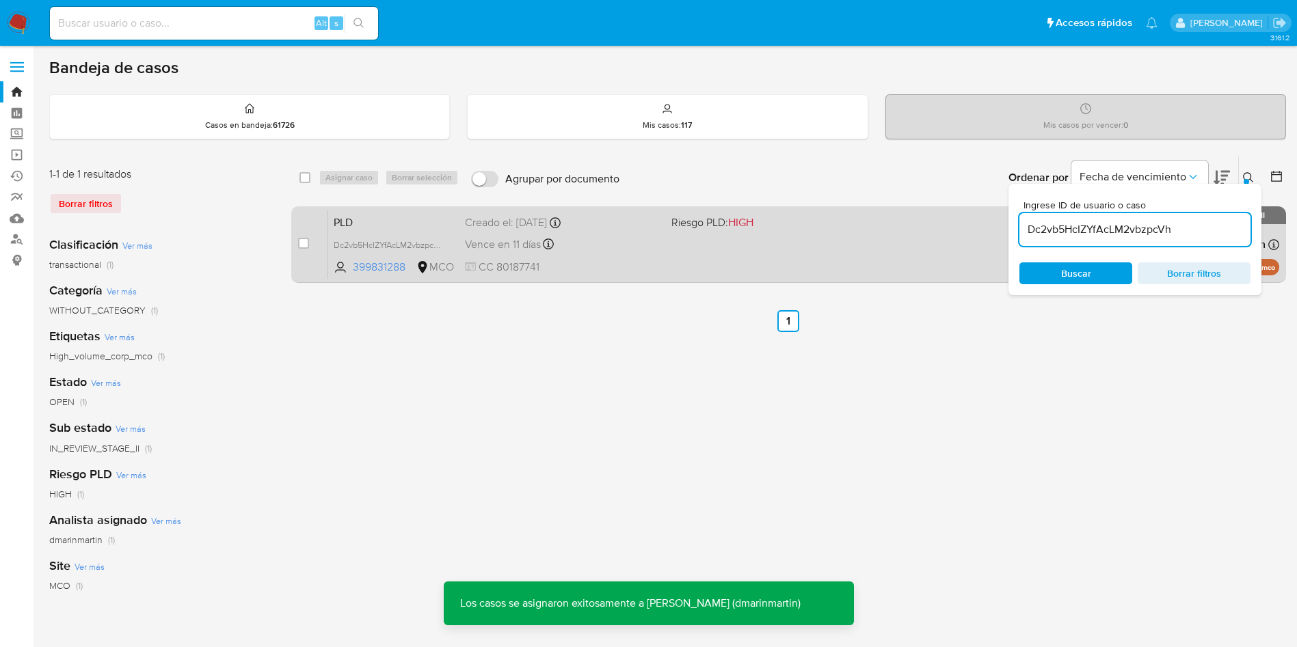
click at [632, 268] on span "CC 80187741" at bounding box center [563, 267] width 196 height 15
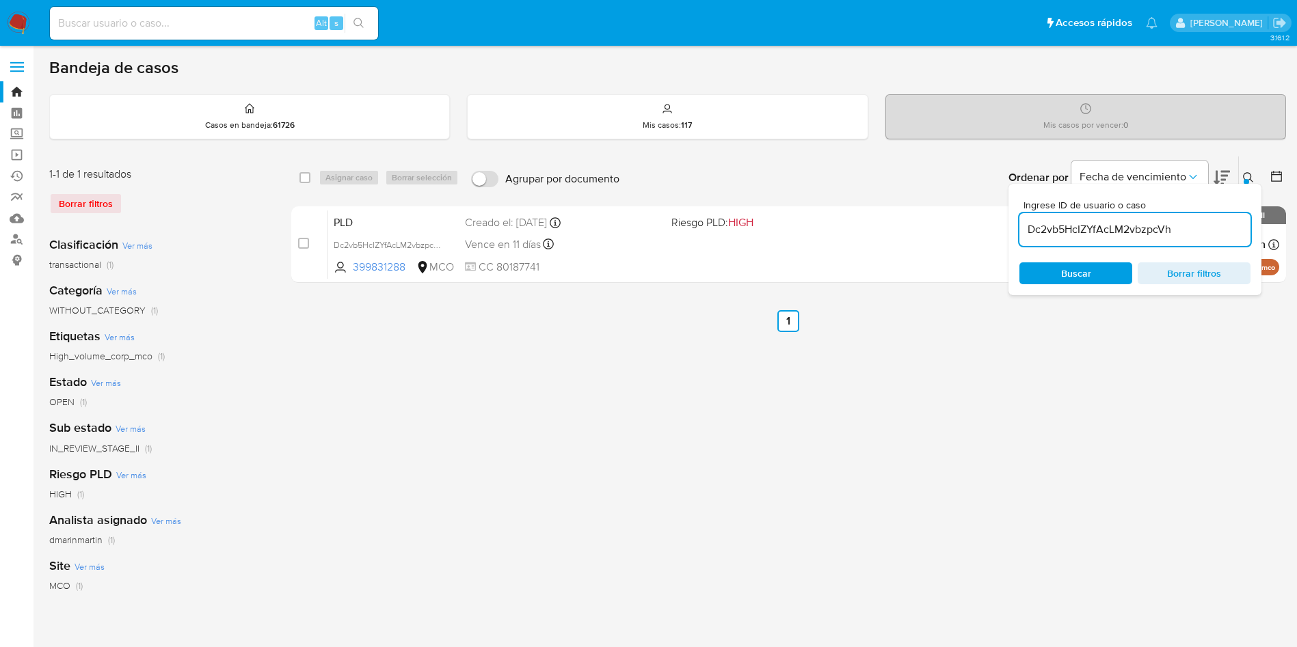
click at [1155, 221] on input "Dc2vb5HcIZYfAcLM2vbzpcVh" at bounding box center [1134, 230] width 231 height 18
click at [1118, 238] on input "Dc2vb5HcIZYfAcLM2vbzpcVh" at bounding box center [1134, 230] width 231 height 18
paste input "OqJdxrta5WuXufU3Tlpo07pQ"
type input "OqJdxrta5WuXufU3Tlpo07pQ"
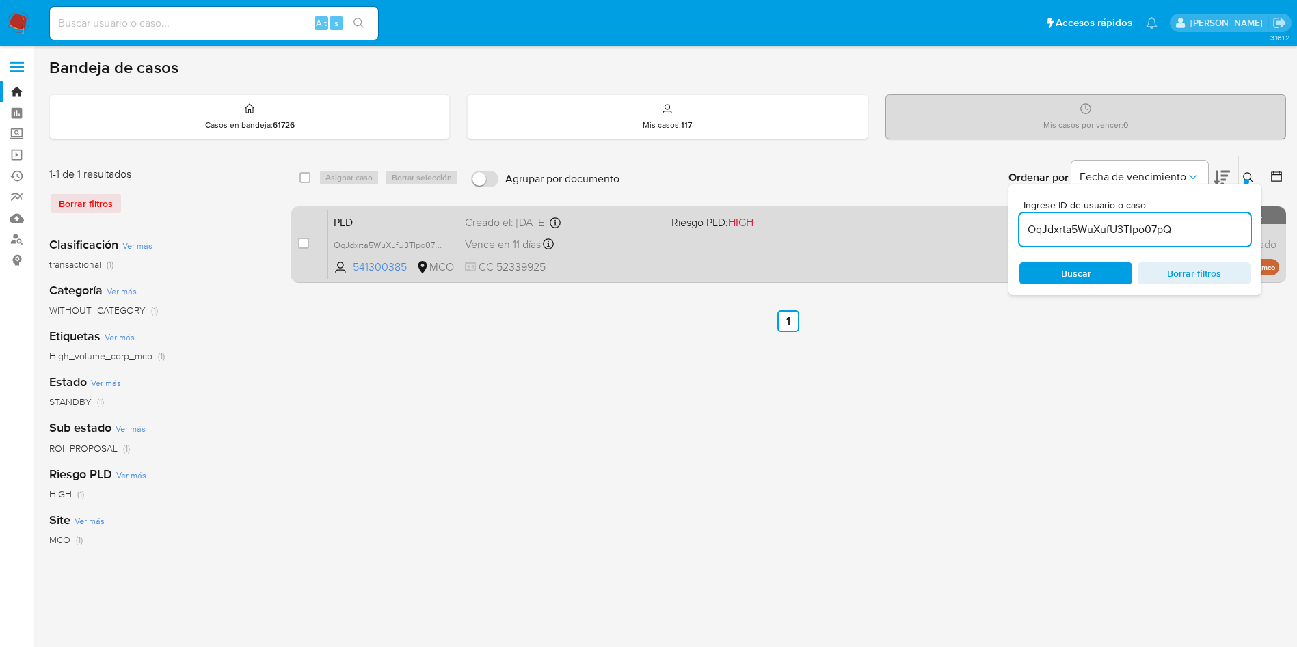
drag, startPoint x: 304, startPoint y: 243, endPoint x: 334, endPoint y: 210, distance: 45.0
click at [307, 240] on input "checkbox" at bounding box center [303, 243] width 11 height 11
checkbox input "true"
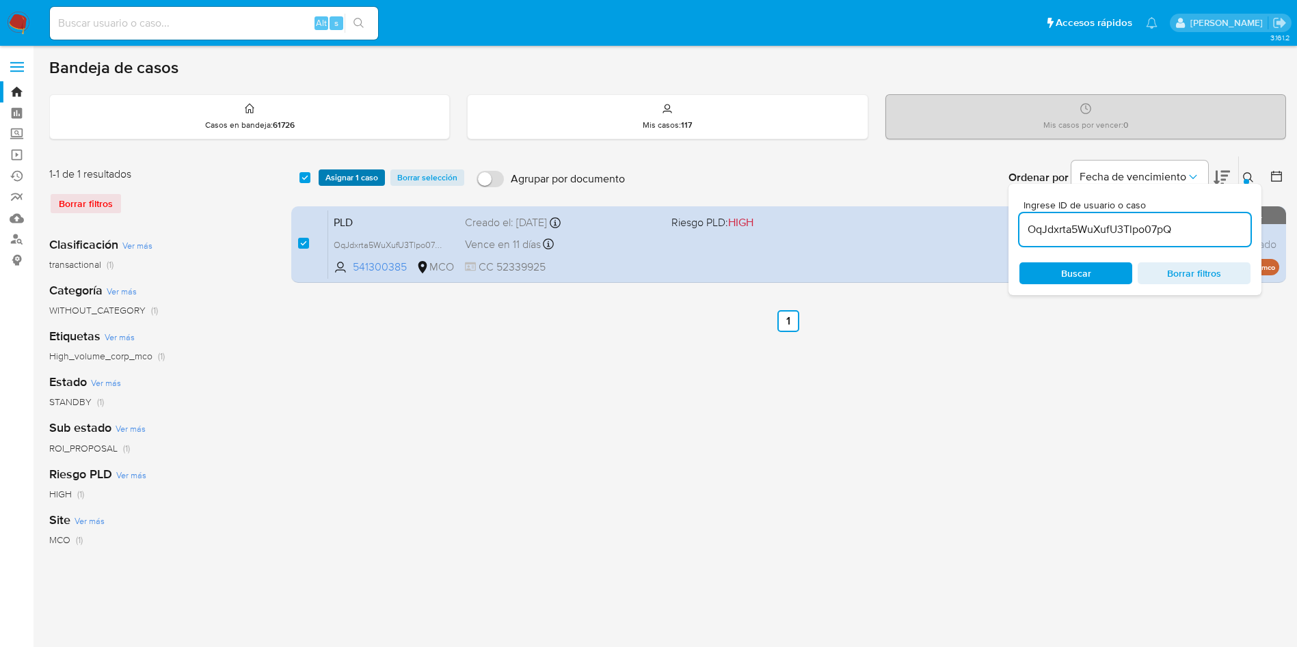
click at [351, 177] on span "Asignar 1 caso" at bounding box center [351, 178] width 53 height 14
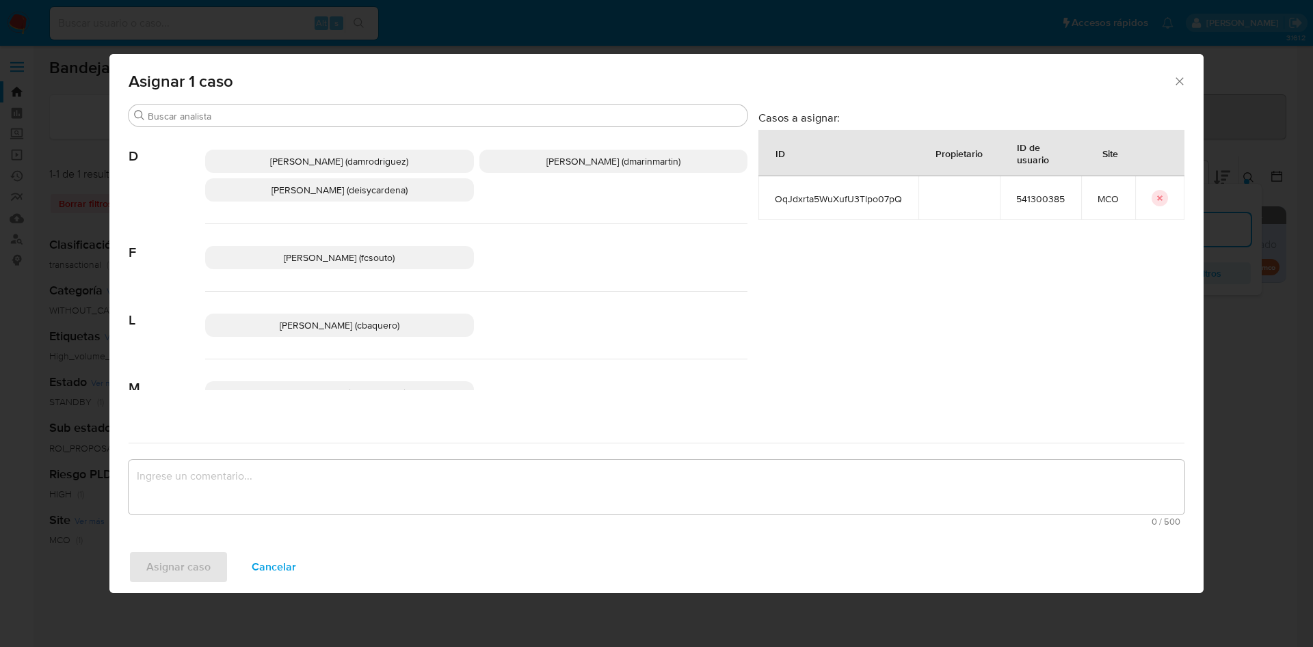
drag, startPoint x: 557, startPoint y: 167, endPoint x: 556, endPoint y: 375, distance: 207.8
click at [557, 169] on p "David Esteban Marin Martinez (dmarinmartin)" at bounding box center [613, 161] width 269 height 23
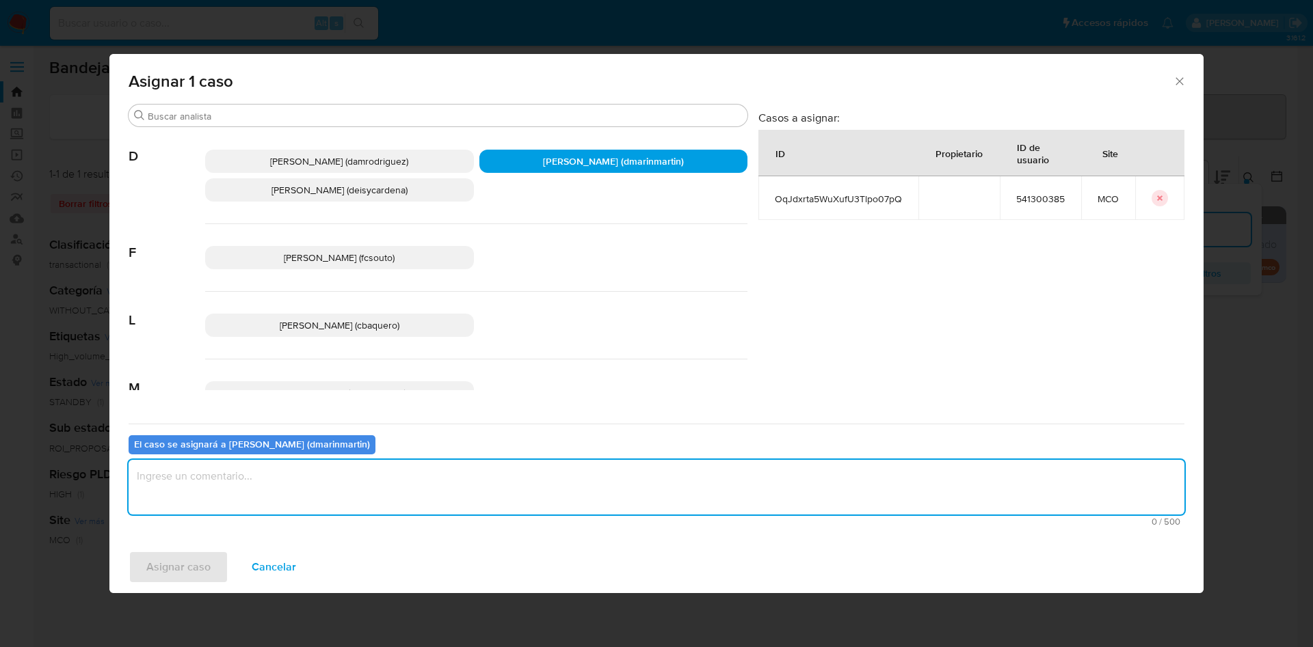
click at [530, 507] on textarea "assign-modal" at bounding box center [656, 487] width 1055 height 55
type textarea "Análisis nvl 2"
click at [129, 551] on button "Asignar caso" at bounding box center [179, 567] width 100 height 33
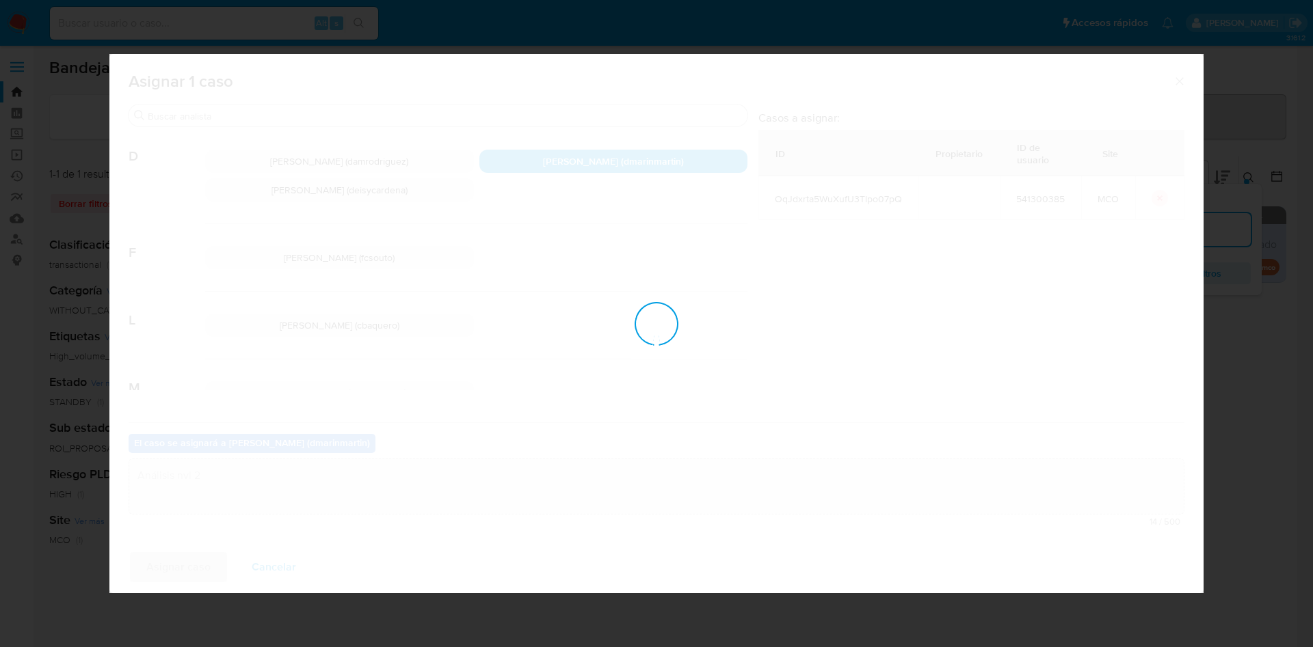
checkbox input "false"
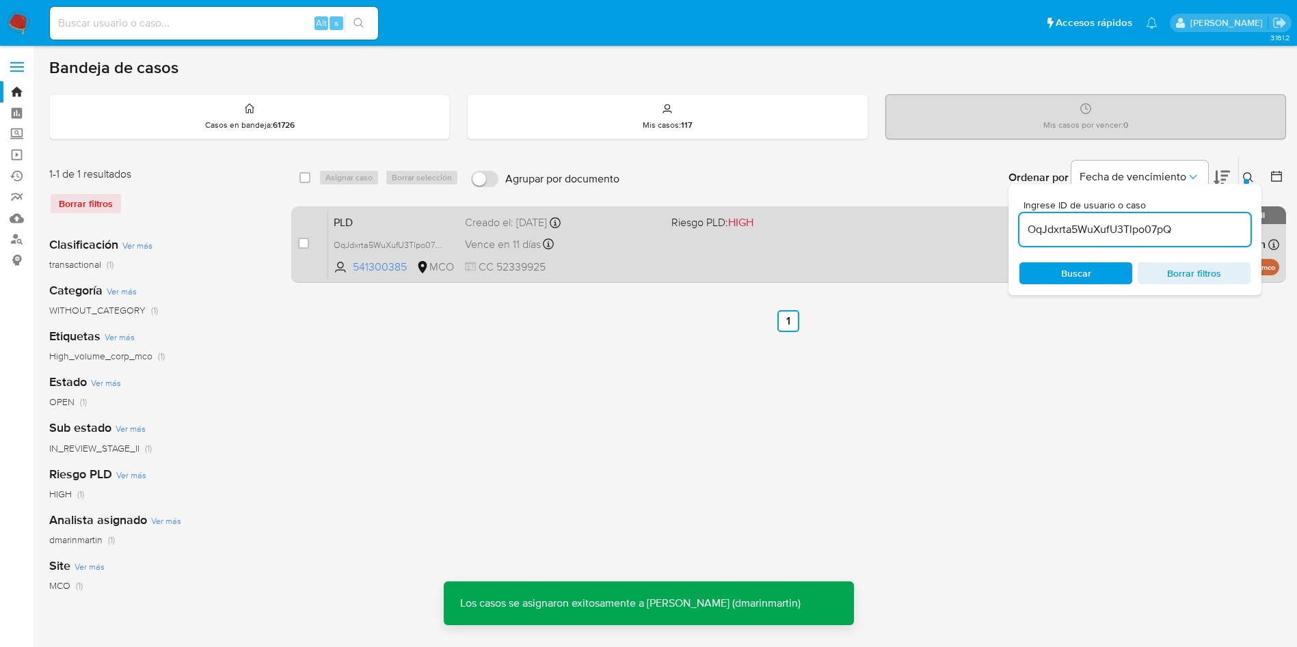
click at [640, 256] on div "PLD OqJdxrta5WuXufU3Tlpo07pQ 541300385 MCO Riesgo PLD: HIGH Creado el: 12/07/20…" at bounding box center [803, 244] width 951 height 69
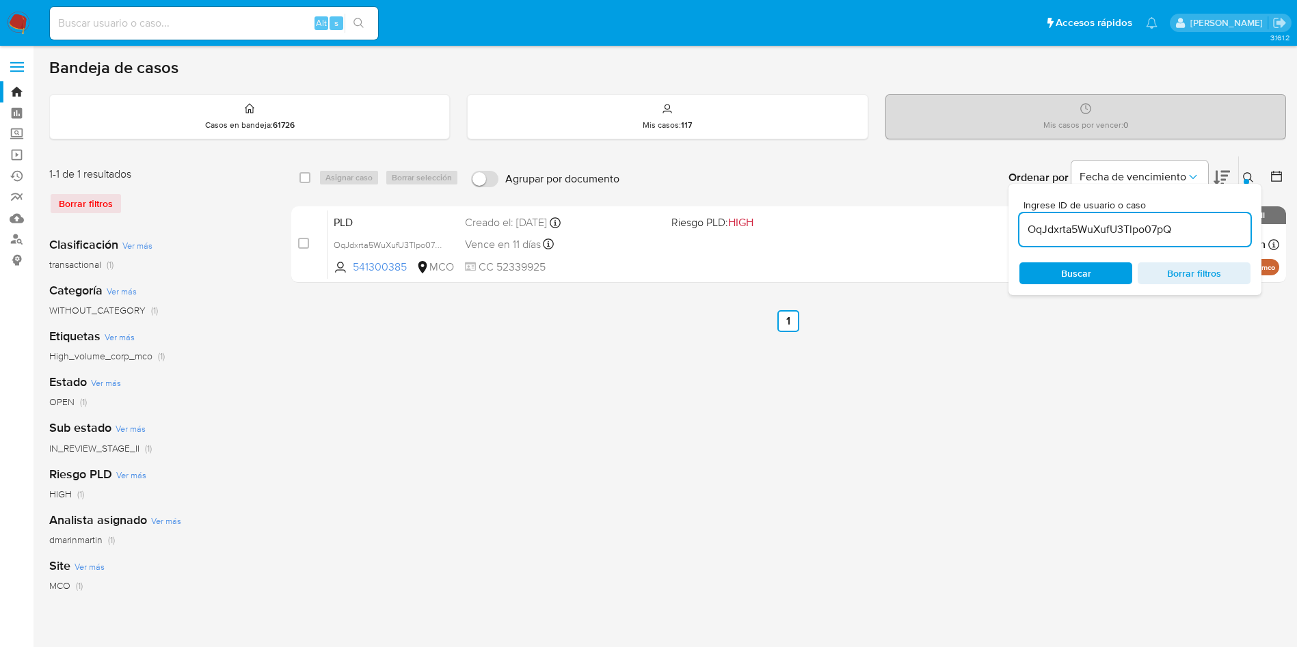
click at [1112, 232] on input "OqJdxrta5WuXufU3Tlpo07pQ" at bounding box center [1134, 230] width 231 height 18
paste input "P9LxJfbaOIUEwgqLq08M7gTK"
type input "P9LxJfbaOIUEwgqLq08M7gTK"
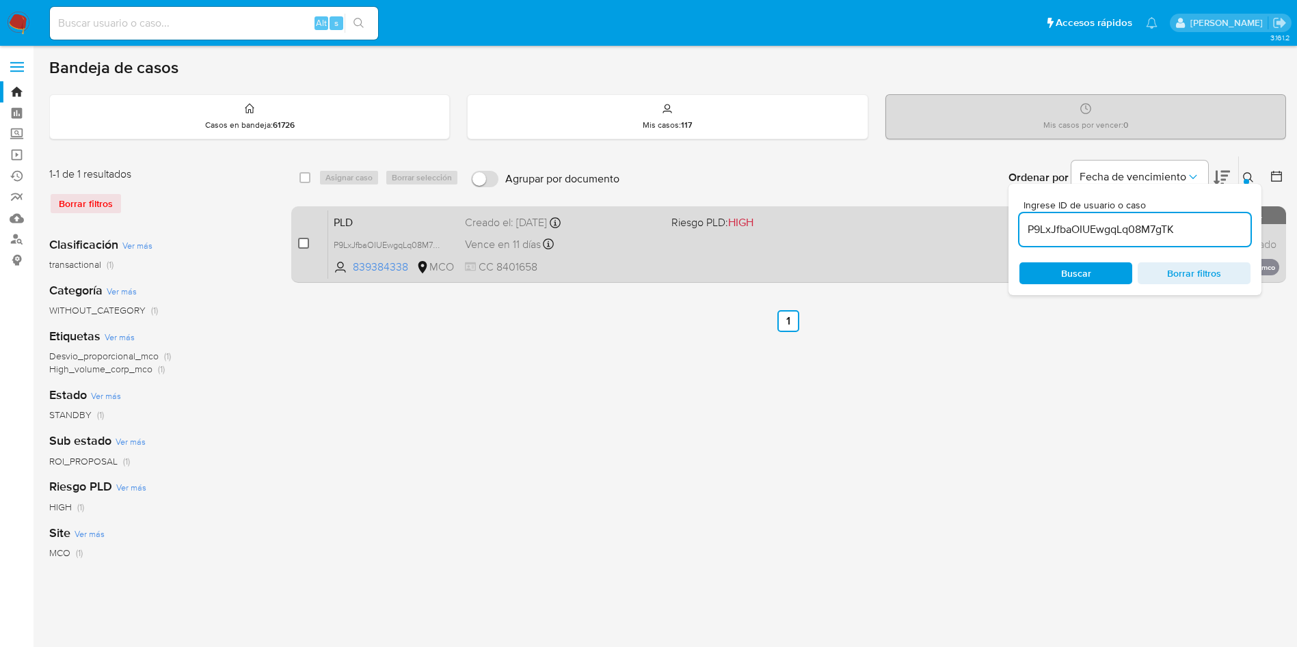
click at [301, 243] on input "checkbox" at bounding box center [303, 243] width 11 height 11
checkbox input "true"
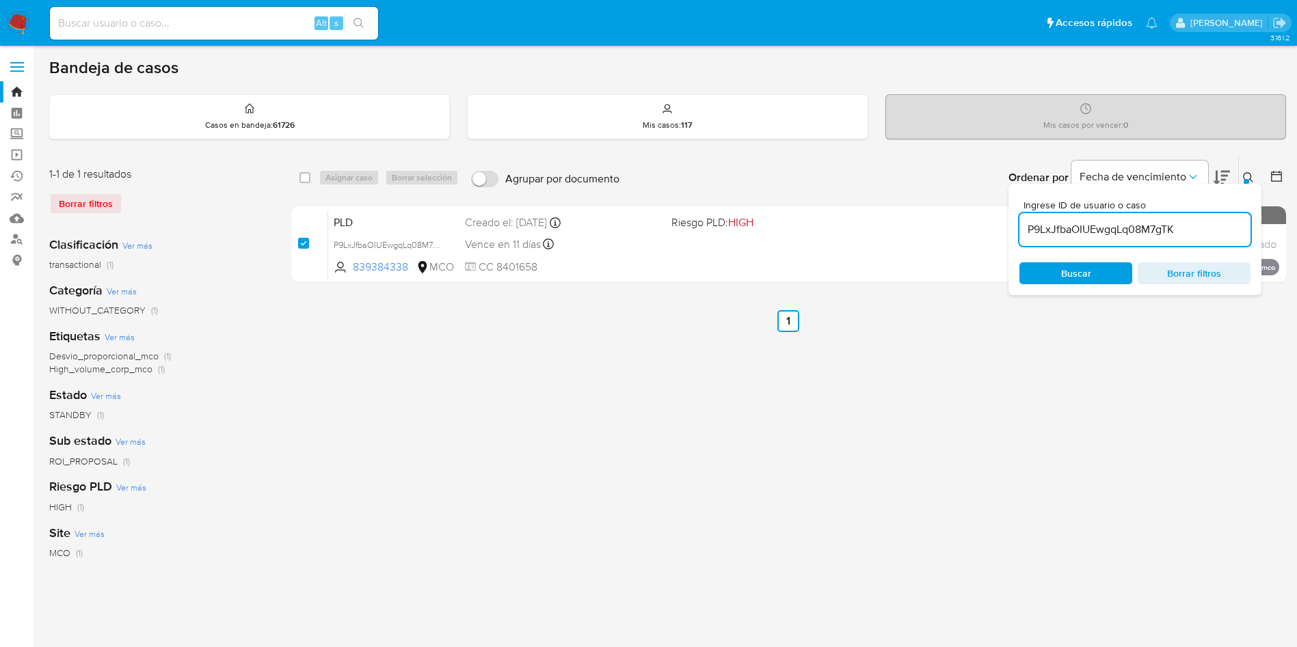
checkbox input "true"
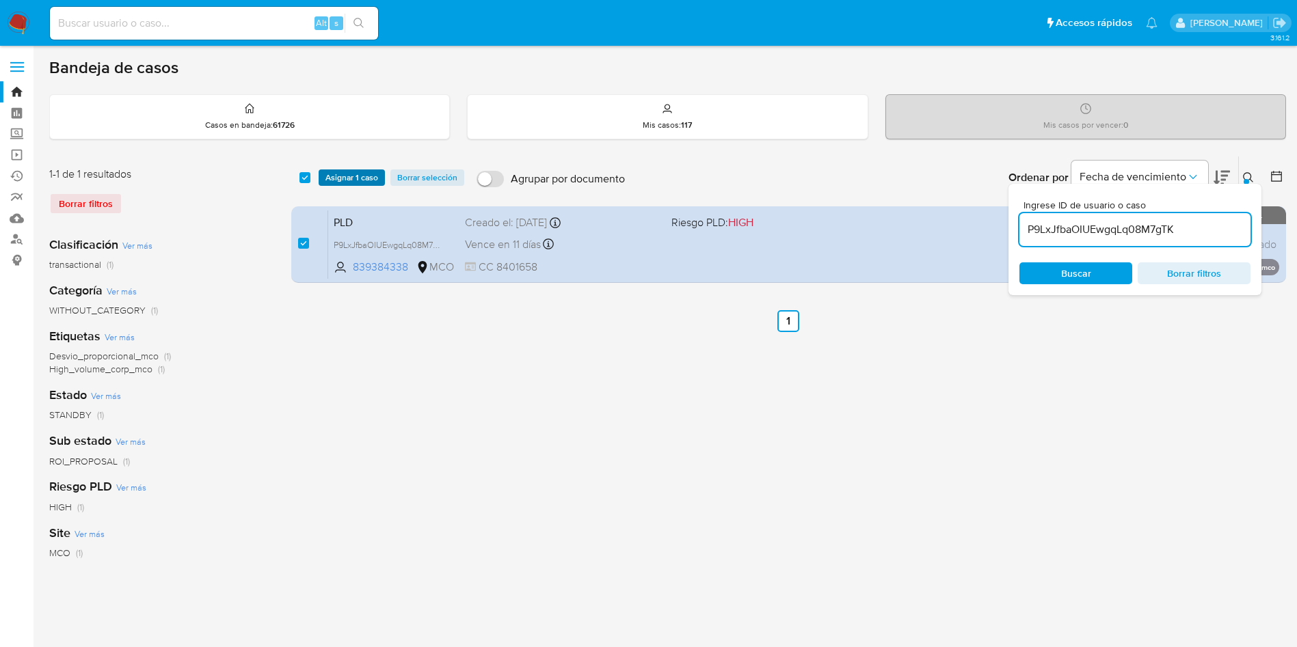
click at [344, 182] on span "Asignar 1 caso" at bounding box center [351, 178] width 53 height 14
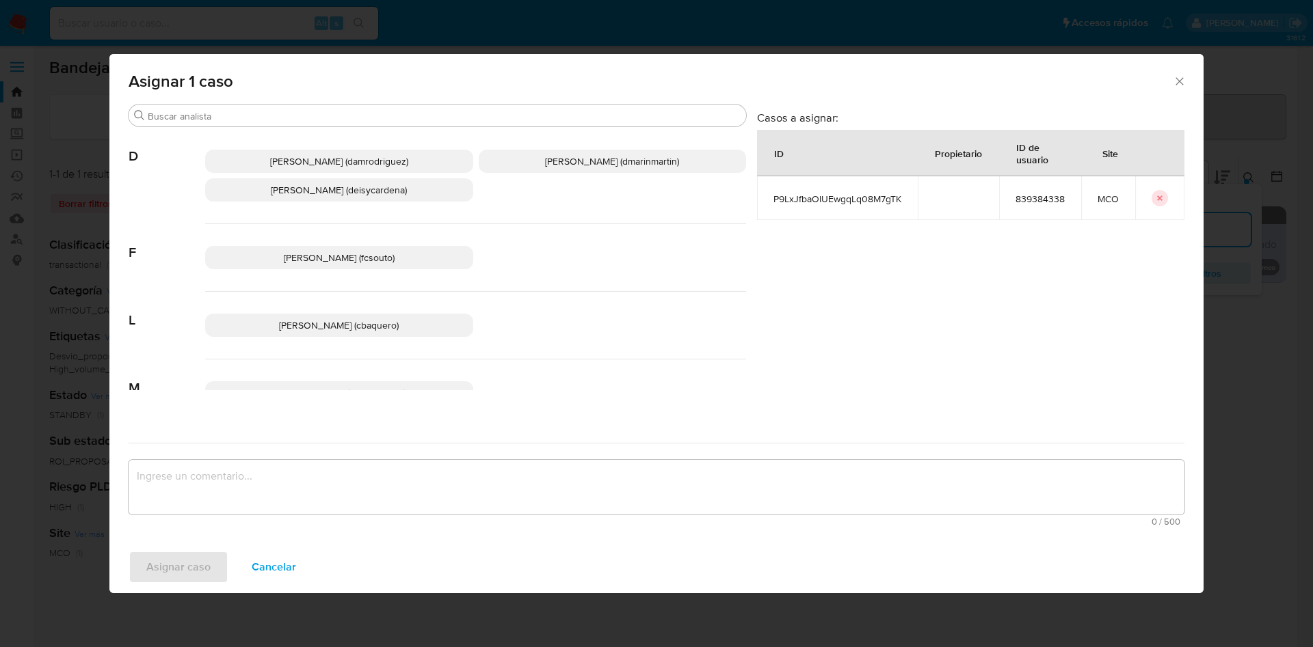
drag, startPoint x: 559, startPoint y: 158, endPoint x: 590, endPoint y: 295, distance: 140.3
click at [560, 167] on span "David Esteban Marin Martinez (dmarinmartin)" at bounding box center [612, 161] width 134 height 14
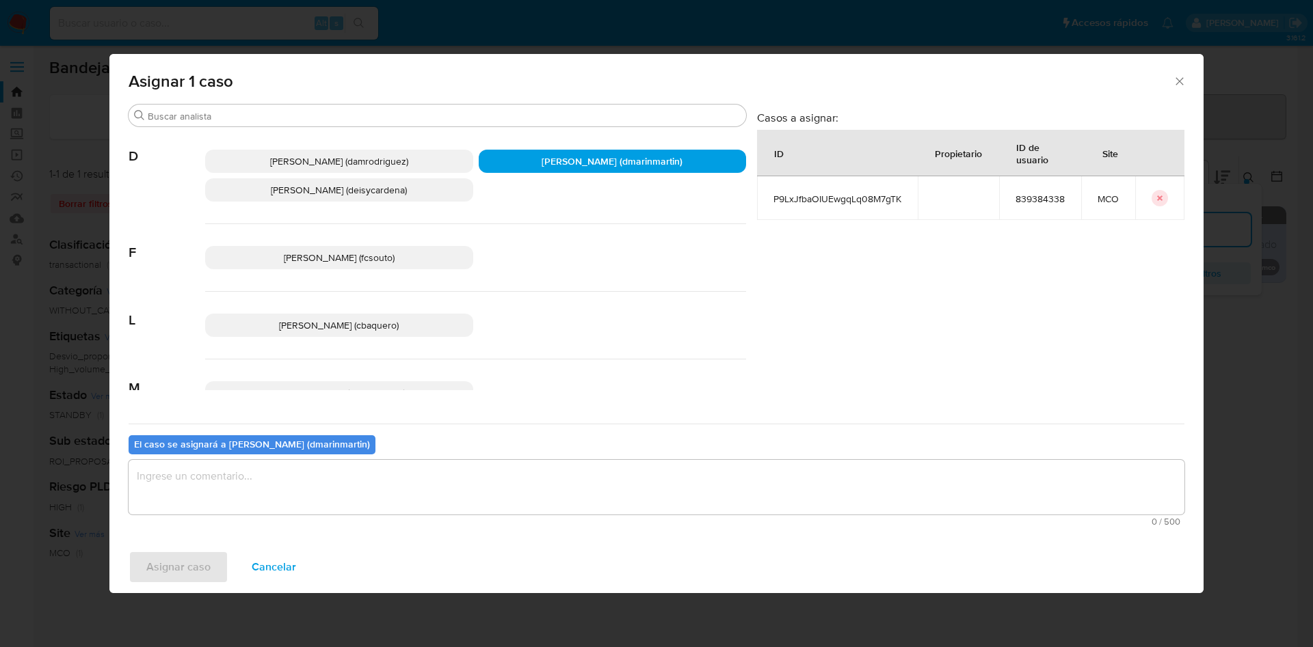
click at [606, 481] on textarea "assign-modal" at bounding box center [656, 487] width 1055 height 55
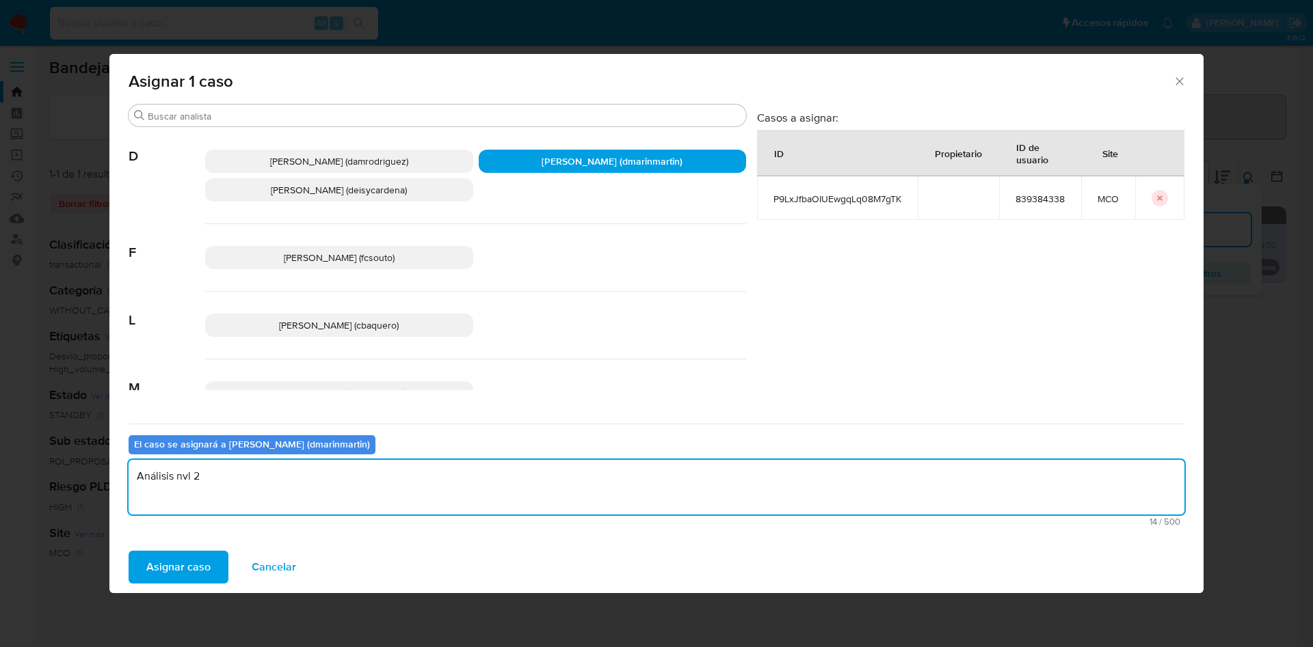
type textarea "Análisis nvl 2"
click at [129, 551] on button "Asignar caso" at bounding box center [179, 567] width 100 height 33
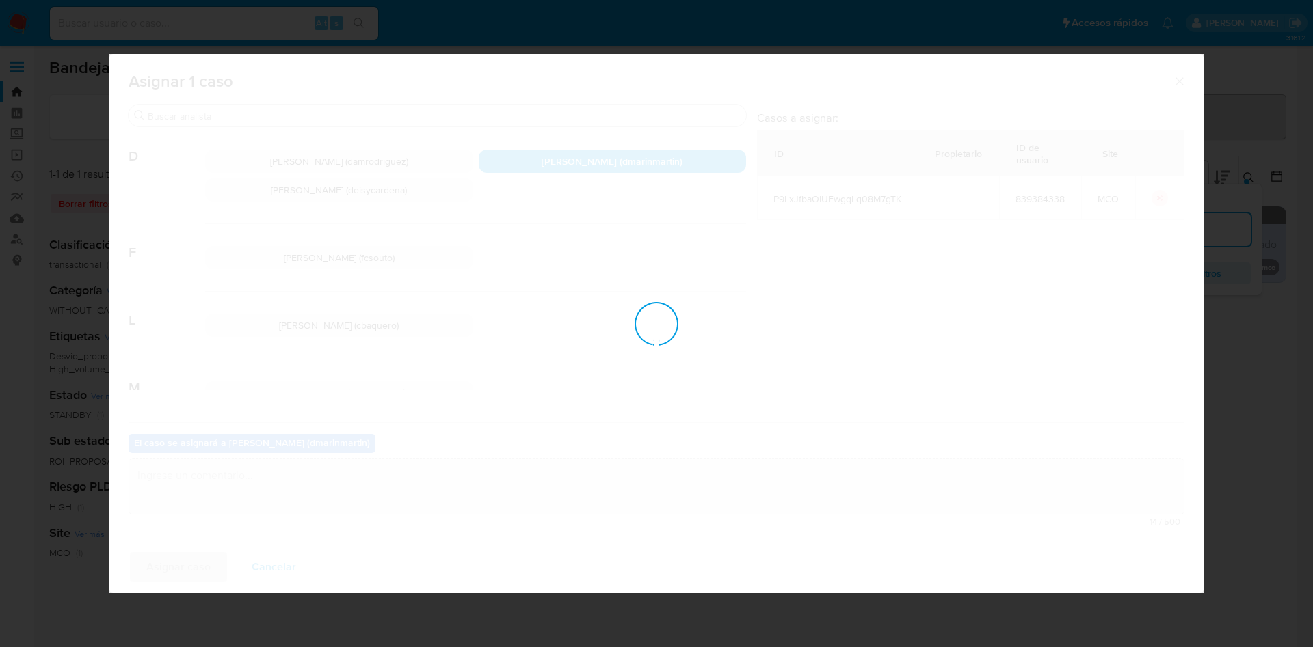
checkbox input "false"
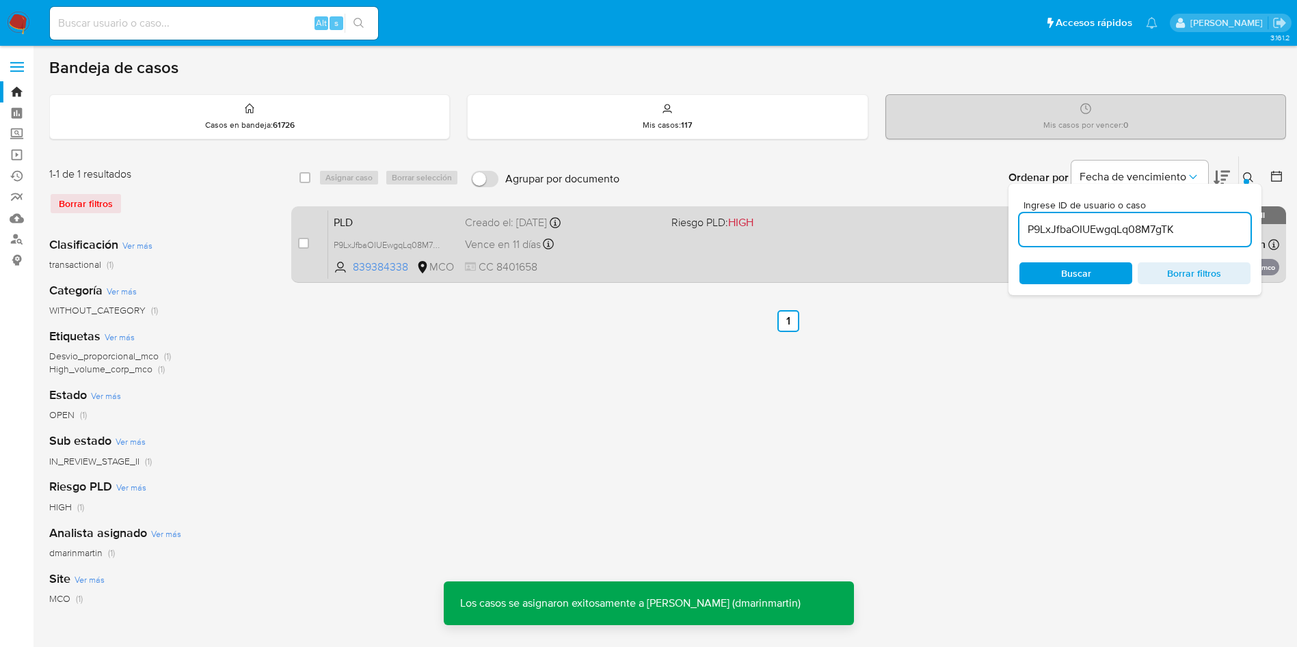
click at [623, 258] on div "PLD P9LxJfbaOIUEwgqLq08M7gTK 839384338 MCO Riesgo PLD: HIGH Creado el: 12/07/20…" at bounding box center [803, 244] width 951 height 69
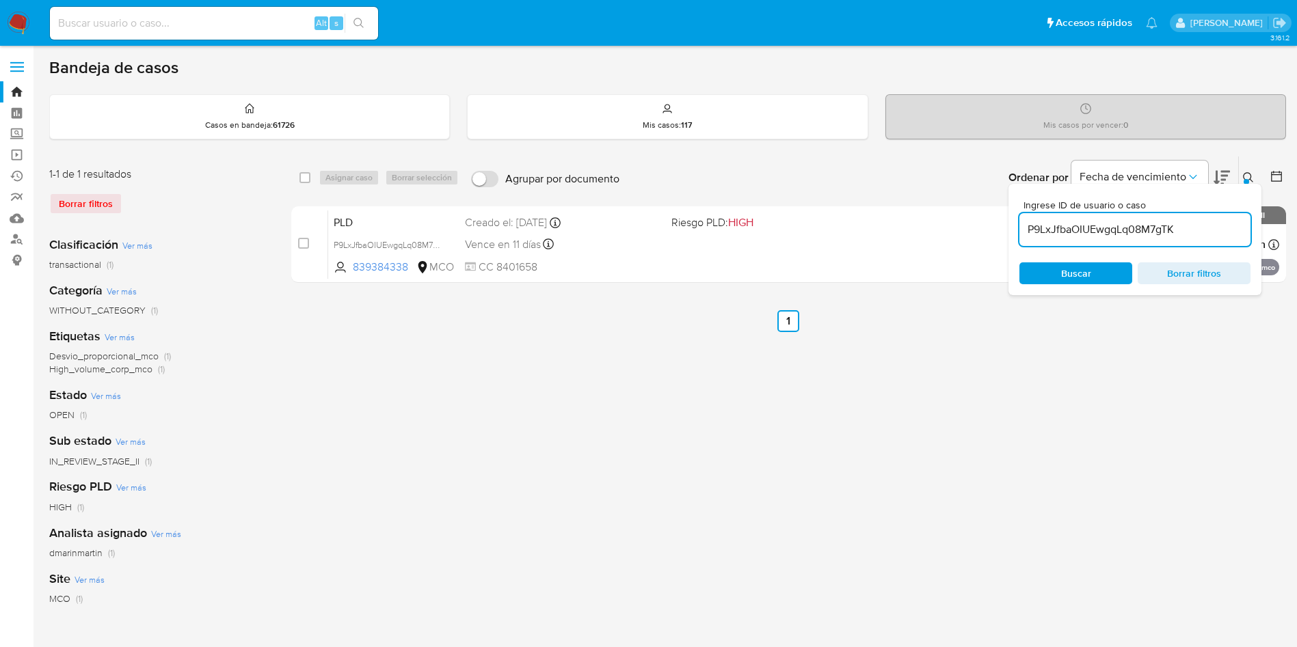
click at [1152, 224] on input "P9LxJfbaOIUEwgqLq08M7gTK" at bounding box center [1134, 230] width 231 height 18
paste input "YMcU0BnauaWlp8xePVRJRZtO"
type input "YMcU0BnauaWlp8xePVRJRZtO"
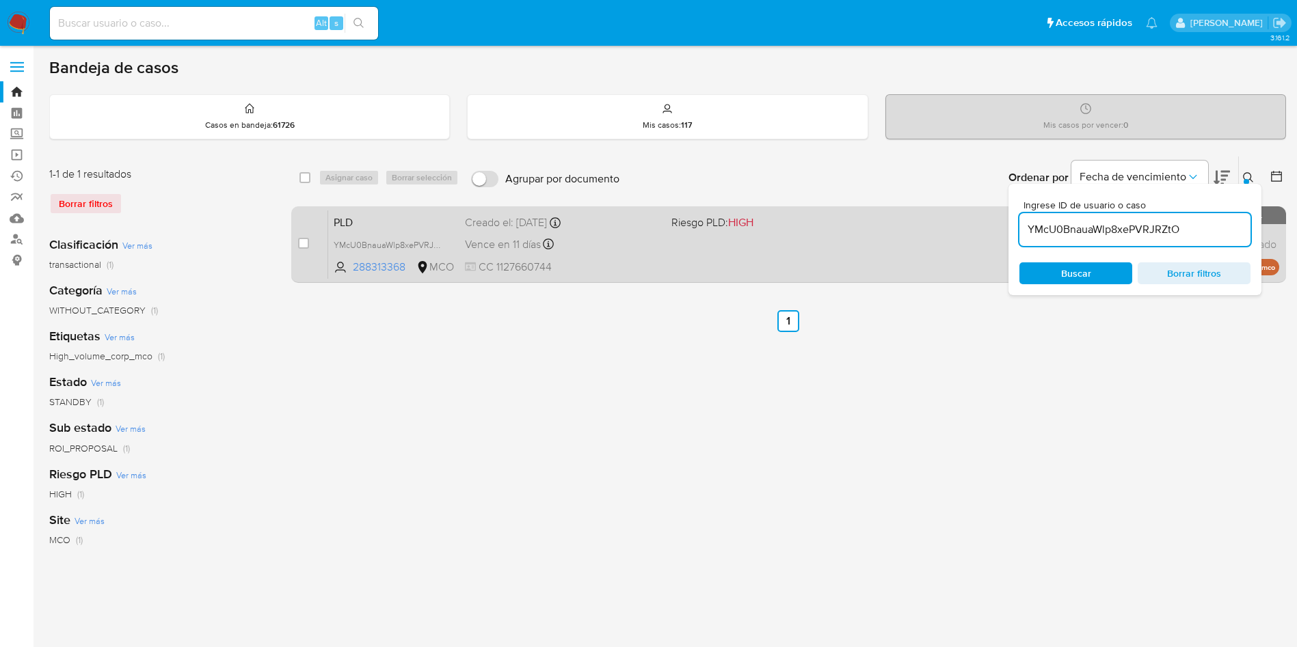
click at [602, 250] on div "Vence en 11 días Vence el 10/10/2025 05:04:17" at bounding box center [563, 244] width 196 height 18
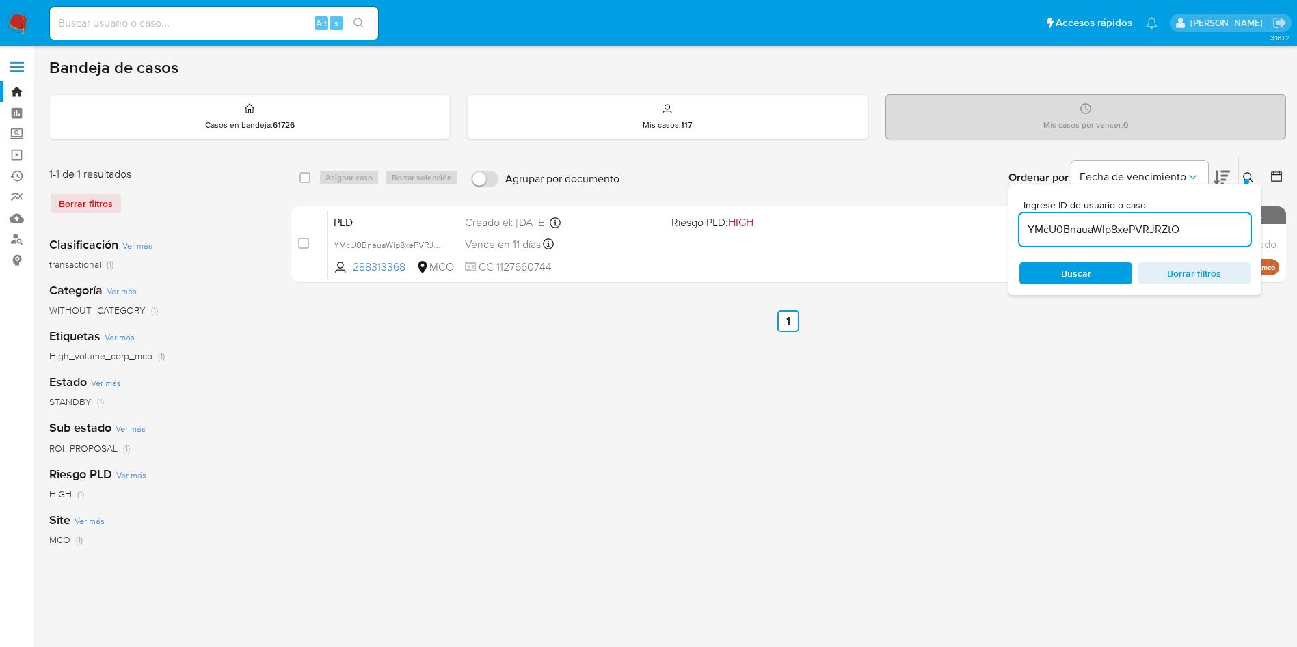
drag, startPoint x: 305, startPoint y: 244, endPoint x: 352, endPoint y: 163, distance: 93.4
click at [314, 234] on div "case-item-checkbox No es posible asignar el caso" at bounding box center [313, 244] width 30 height 69
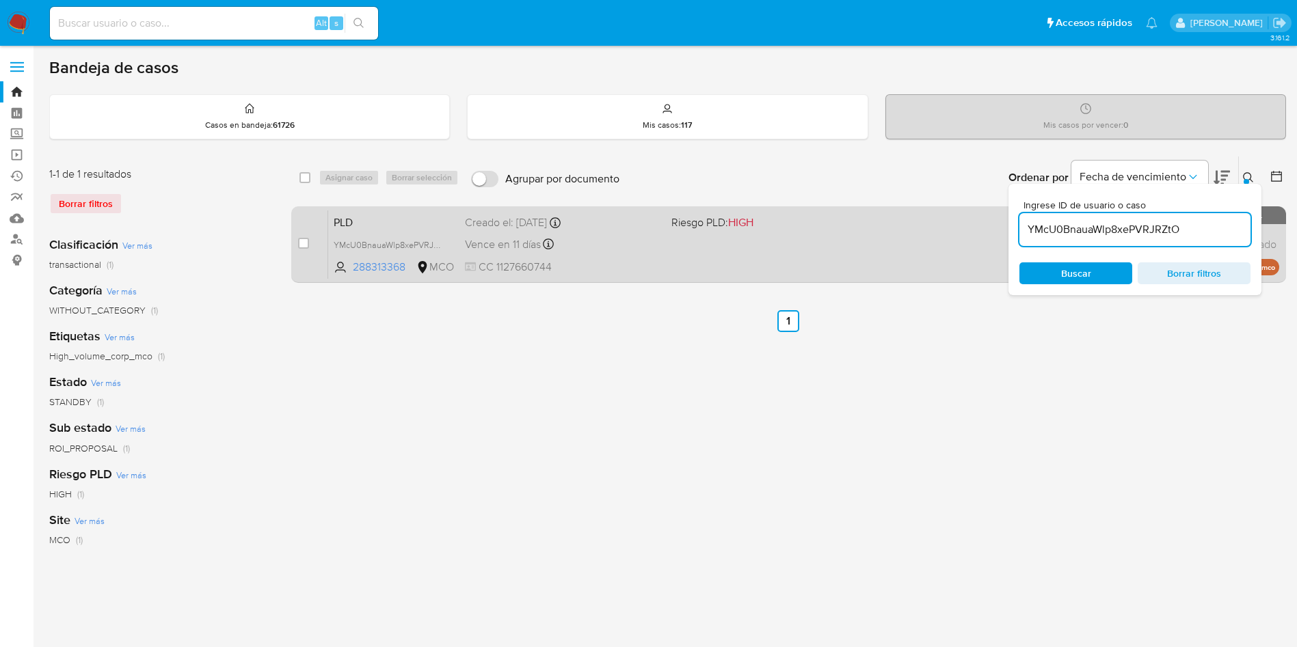
drag, startPoint x: 306, startPoint y: 245, endPoint x: 315, endPoint y: 228, distance: 19.0
click at [310, 237] on div "case-item-checkbox No es posible asignar el caso" at bounding box center [313, 244] width 30 height 69
click at [306, 243] on input "checkbox" at bounding box center [303, 243] width 11 height 11
checkbox input "true"
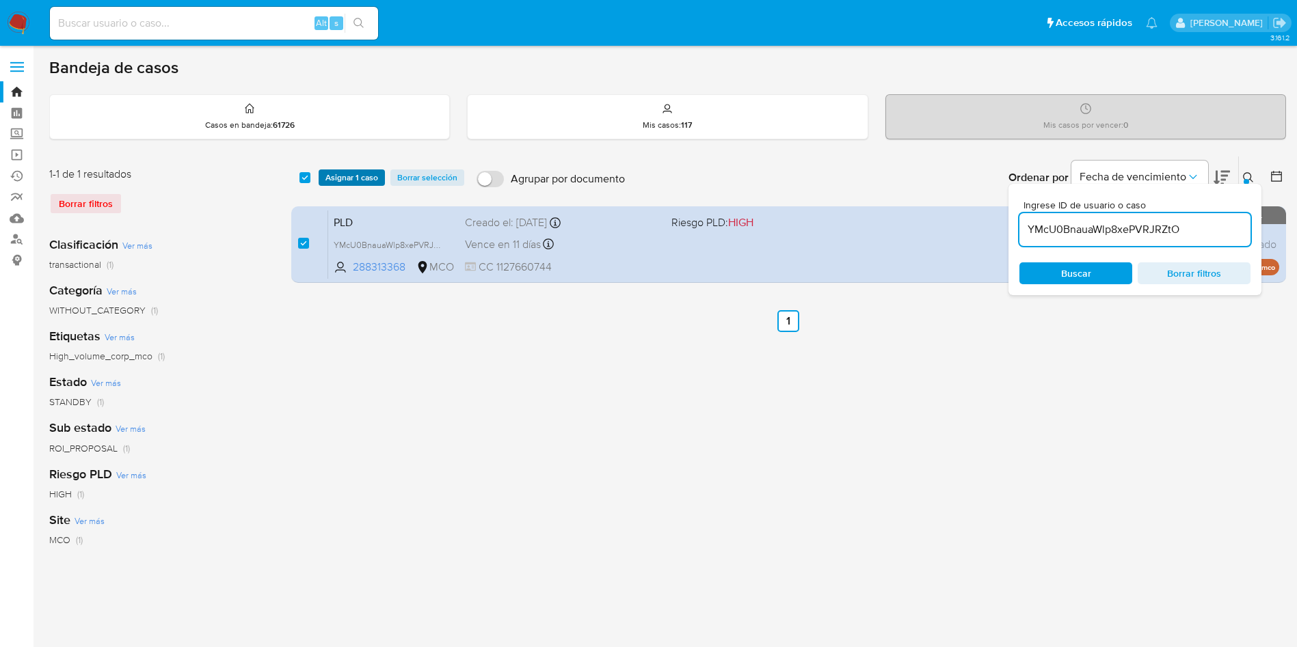
click at [362, 171] on span "Asignar 1 caso" at bounding box center [351, 178] width 53 height 14
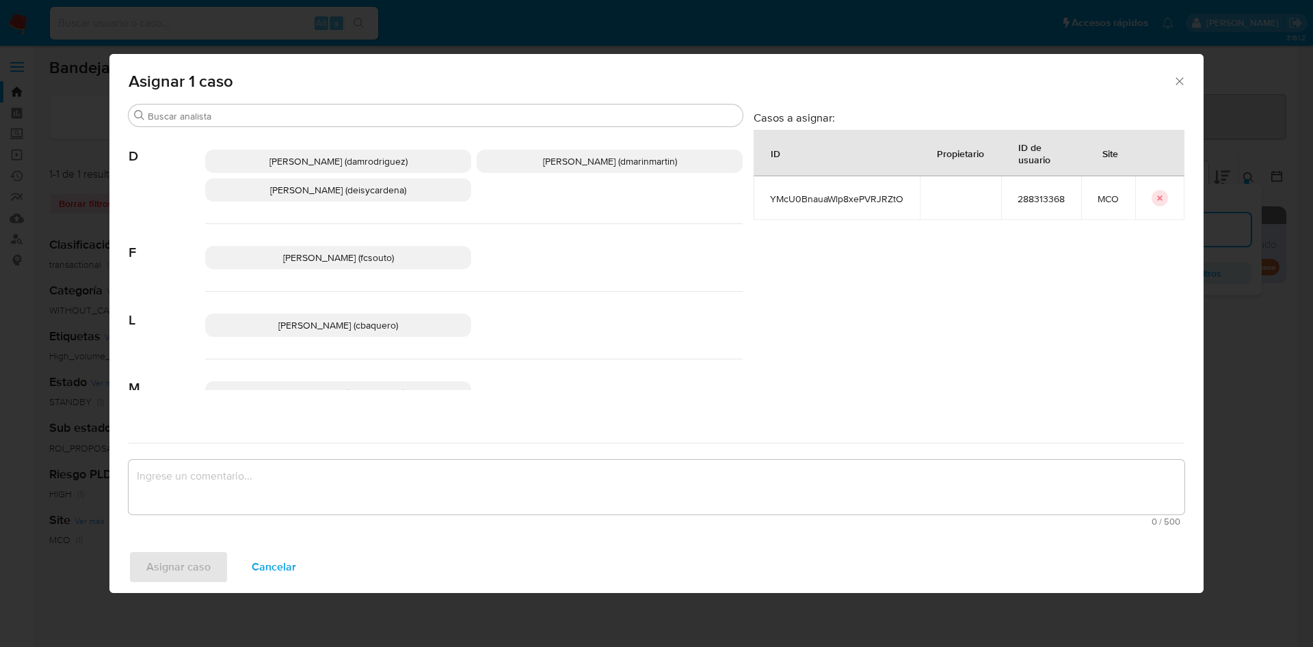
click at [545, 166] on span "David Esteban Marin Martinez (dmarinmartin)" at bounding box center [610, 161] width 134 height 14
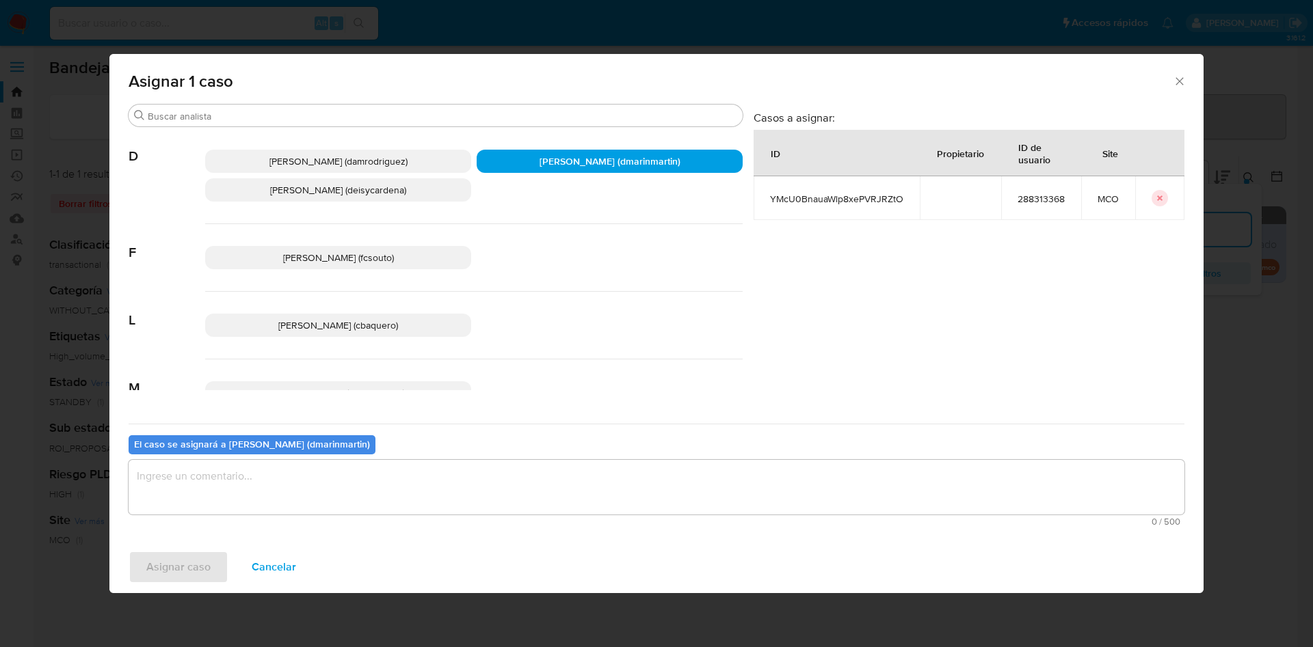
click at [613, 495] on textarea "assign-modal" at bounding box center [656, 487] width 1055 height 55
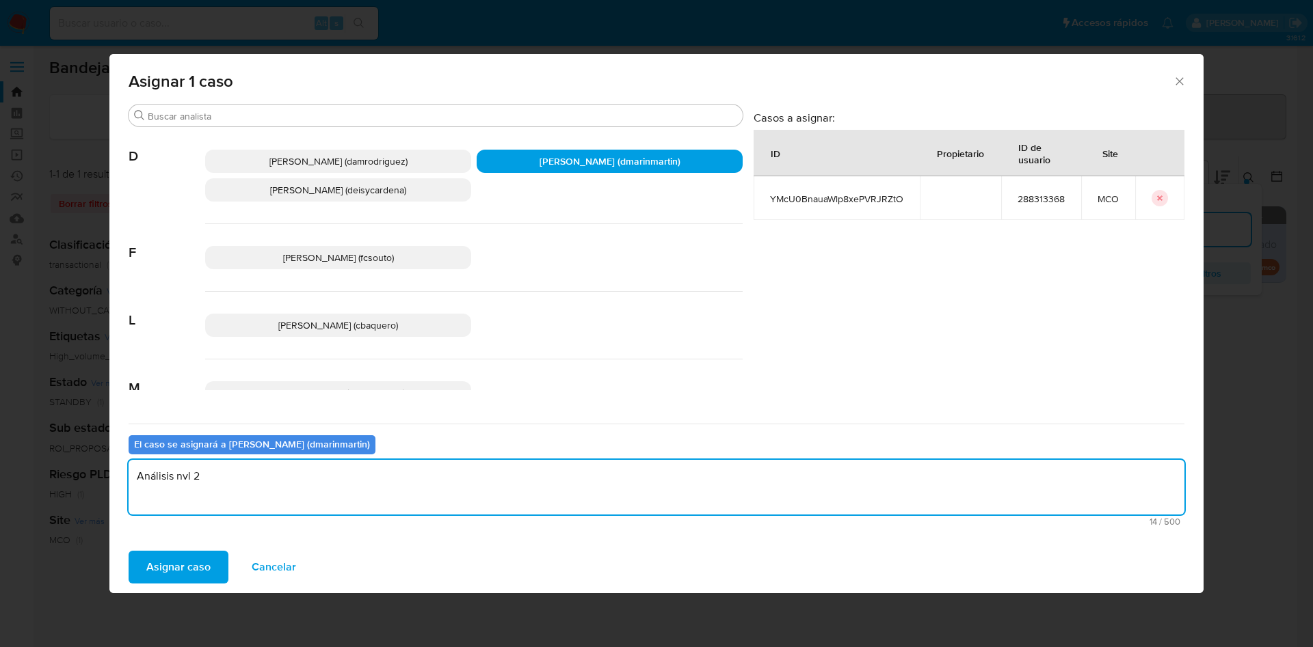
type textarea "Análisis nvl 2"
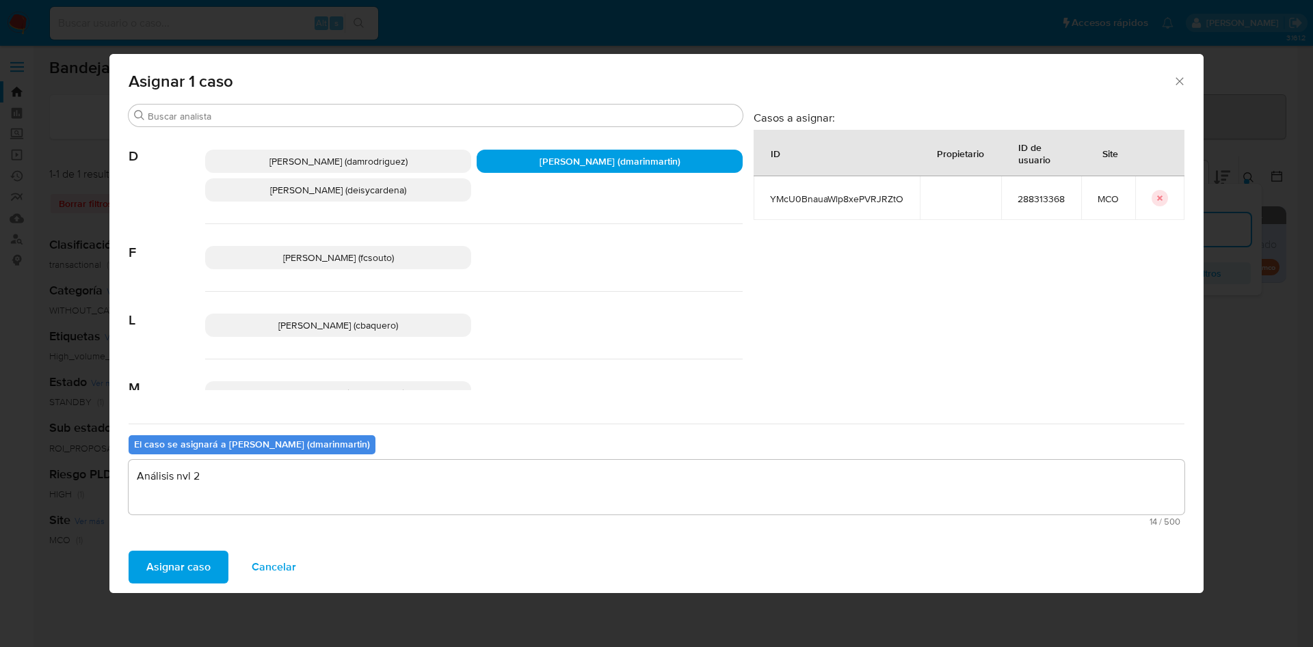
click at [129, 551] on button "Asignar caso" at bounding box center [179, 567] width 100 height 33
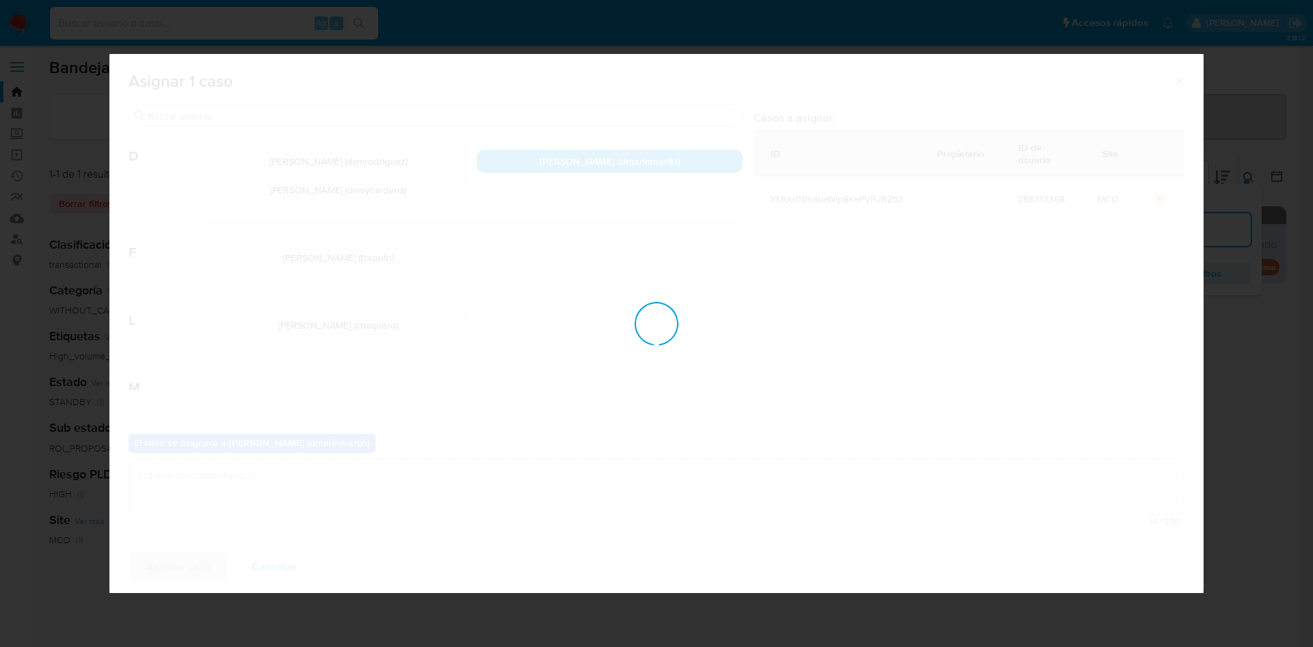
checkbox input "false"
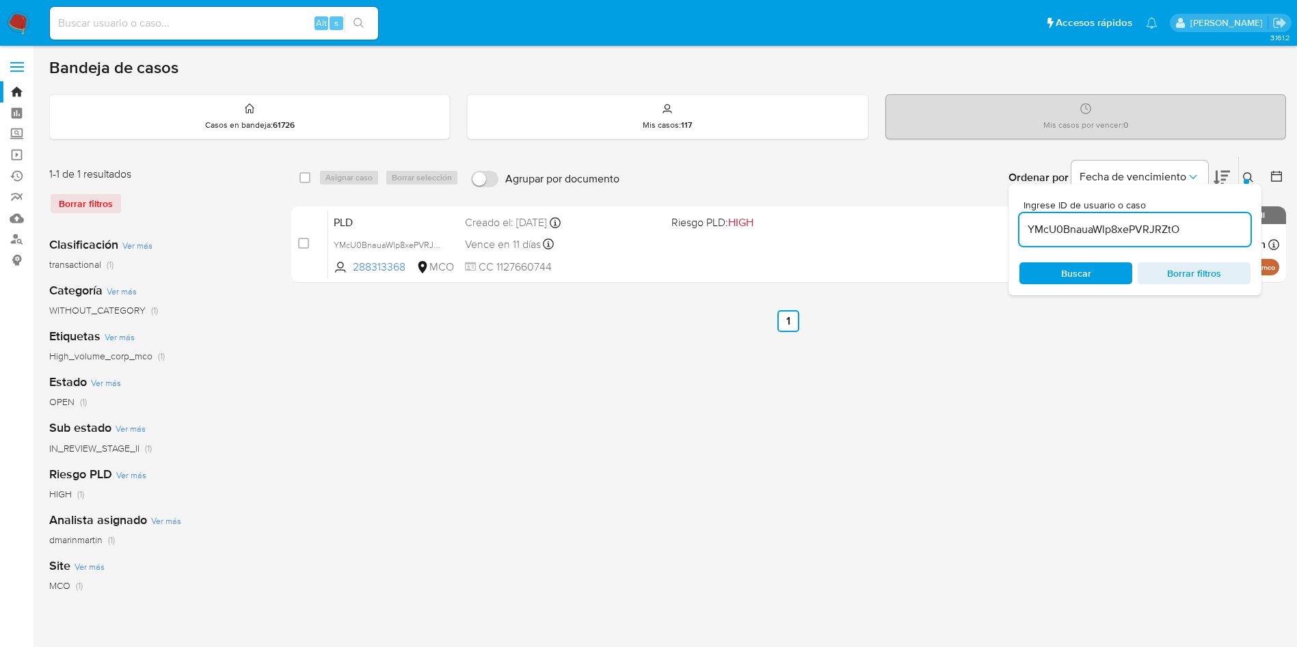
click at [1105, 228] on input "YMcU0BnauaWlp8xePVRJRZtO" at bounding box center [1134, 230] width 231 height 18
drag, startPoint x: 1105, startPoint y: 228, endPoint x: 1084, endPoint y: 232, distance: 20.9
click at [1101, 228] on input "YMcU0BnauaWlp8xePVRJRZtO" at bounding box center [1134, 230] width 231 height 18
paste input "A0S0HzVExGwFcjTvCgk44BJf"
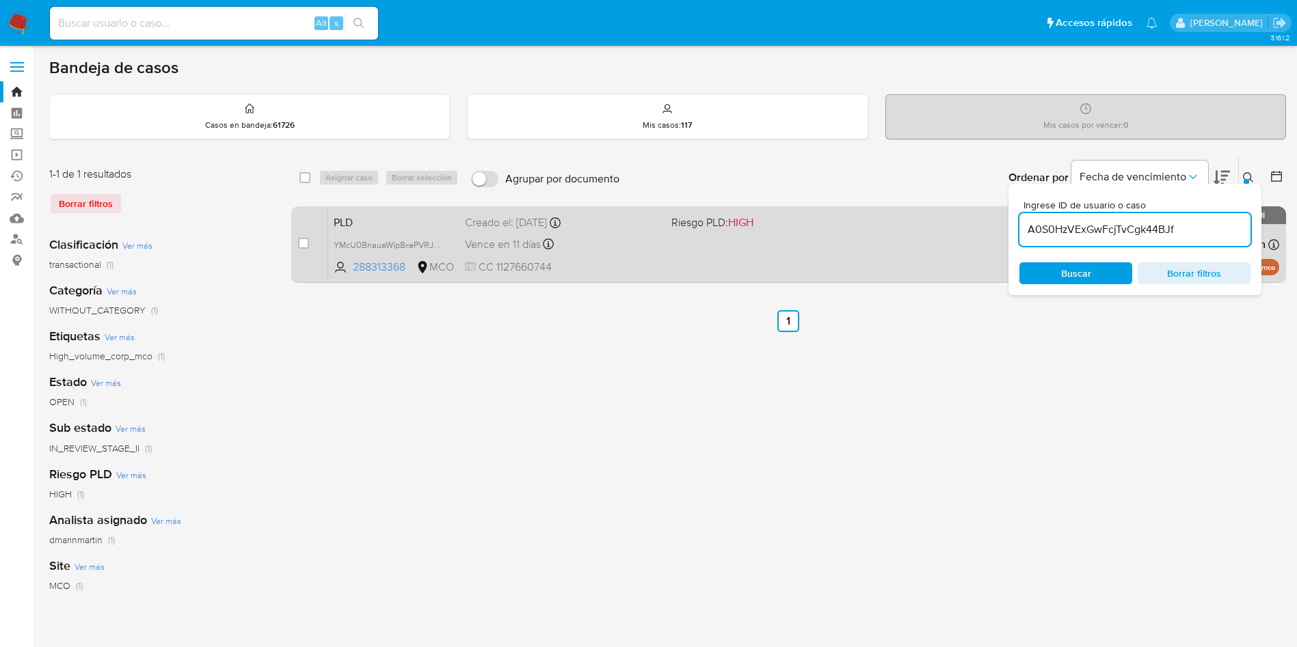
type input "A0S0HzVExGwFcjTvCgk44BJf"
click at [307, 242] on input "checkbox" at bounding box center [303, 243] width 11 height 11
checkbox input "true"
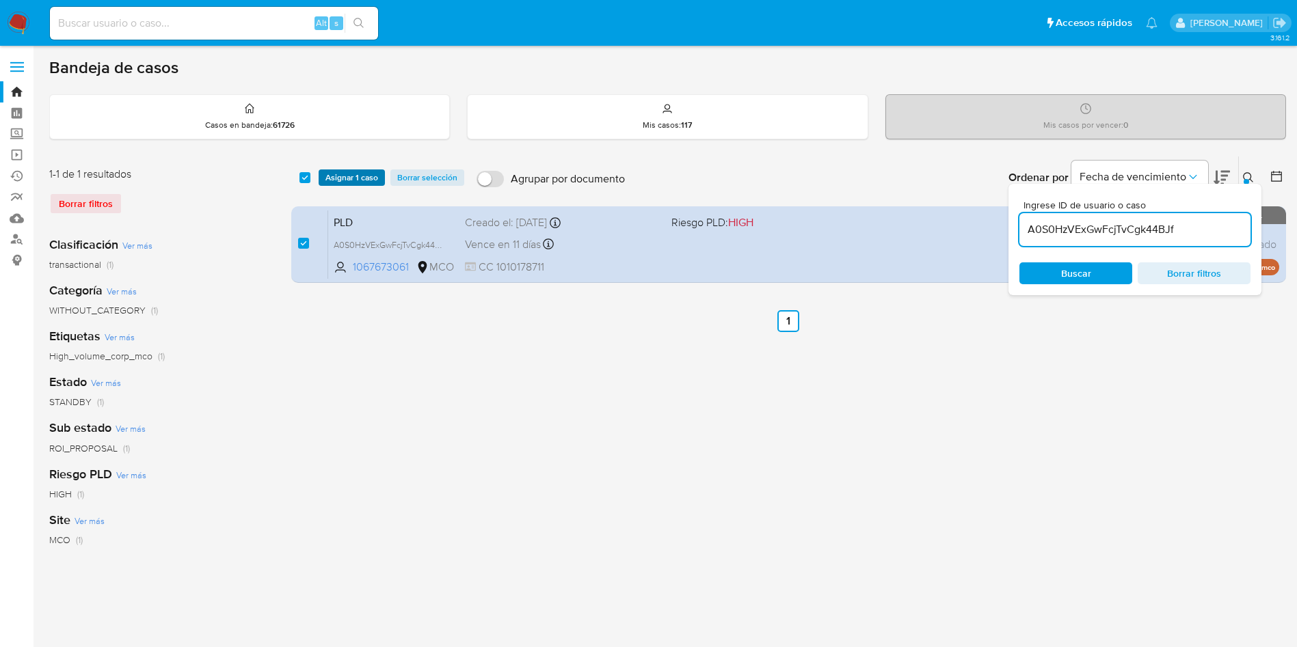
click at [343, 185] on span "Asignar 1 caso" at bounding box center [351, 178] width 53 height 14
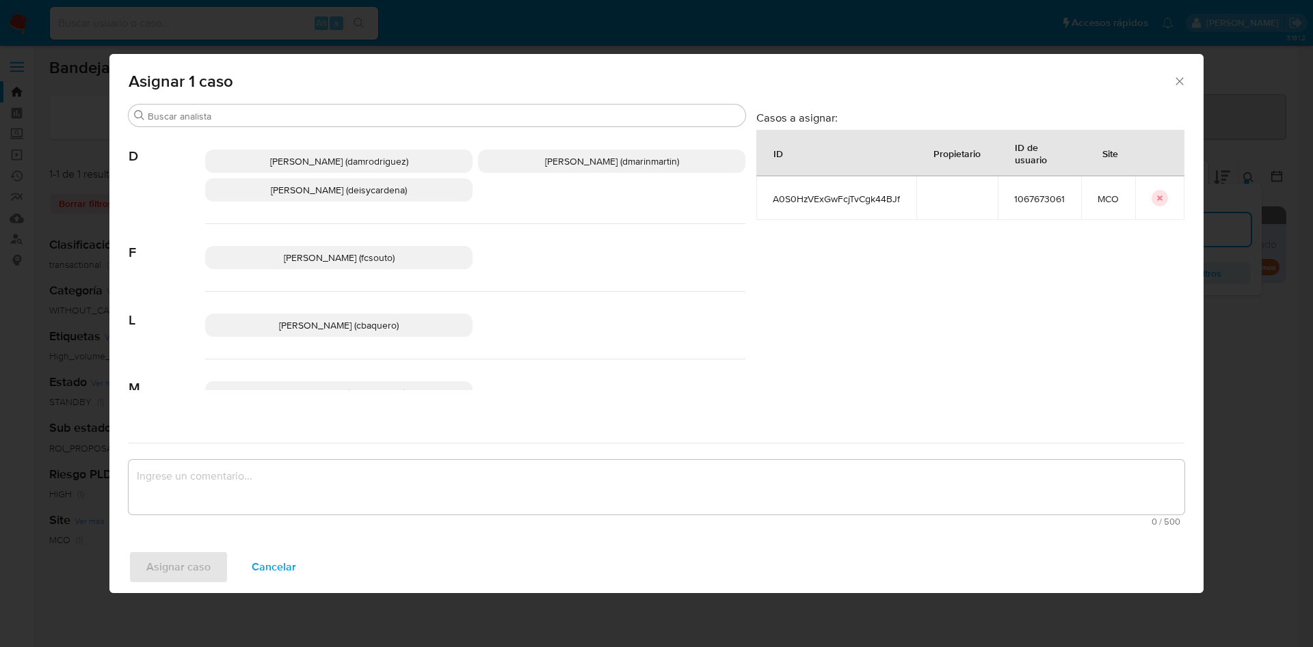
drag, startPoint x: 576, startPoint y: 167, endPoint x: 549, endPoint y: 270, distance: 106.8
click at [576, 169] on p "David Esteban Marin Martinez (dmarinmartin)" at bounding box center [611, 161] width 267 height 23
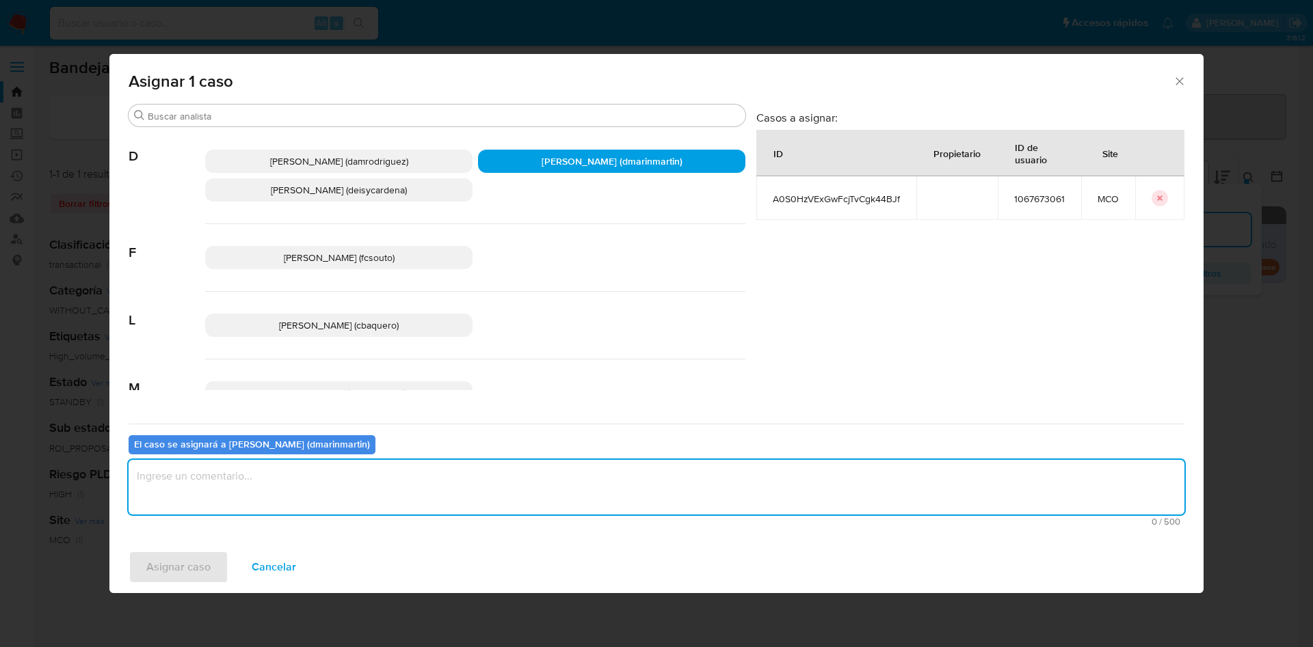
drag, startPoint x: 464, startPoint y: 498, endPoint x: 476, endPoint y: 487, distance: 15.5
click at [470, 491] on textarea "assign-modal" at bounding box center [656, 487] width 1055 height 55
type textarea "Análisis nvl 2"
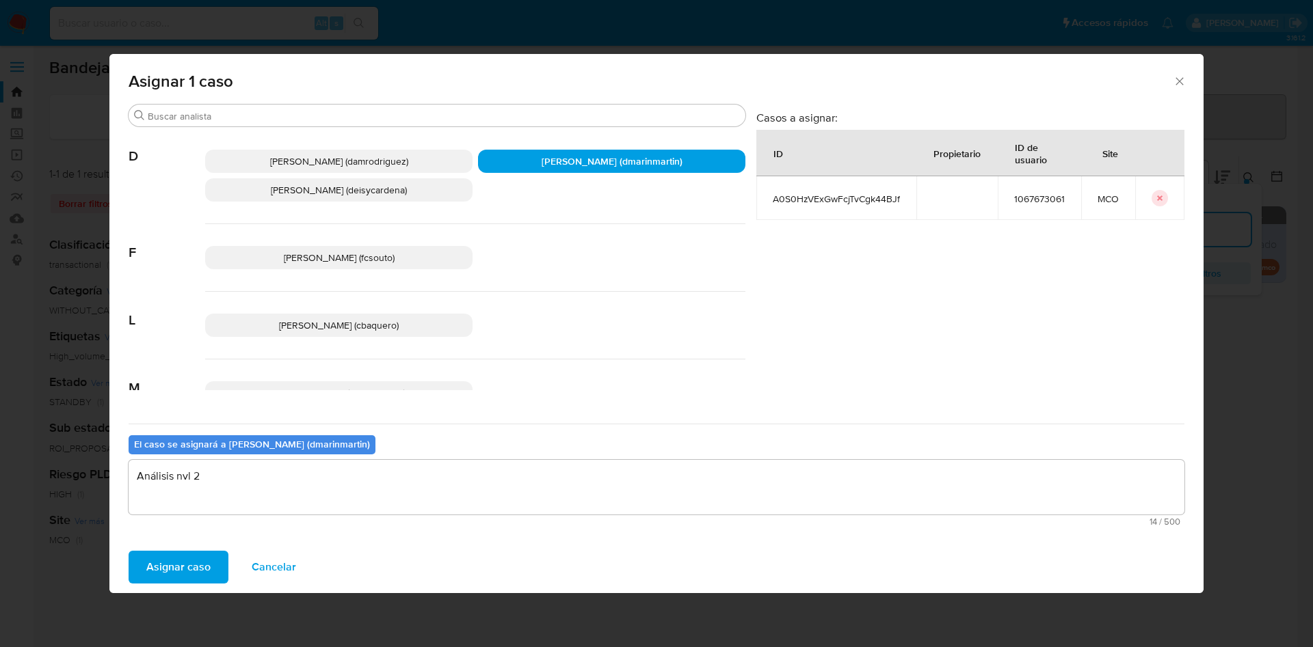
click at [129, 551] on button "Asignar caso" at bounding box center [179, 567] width 100 height 33
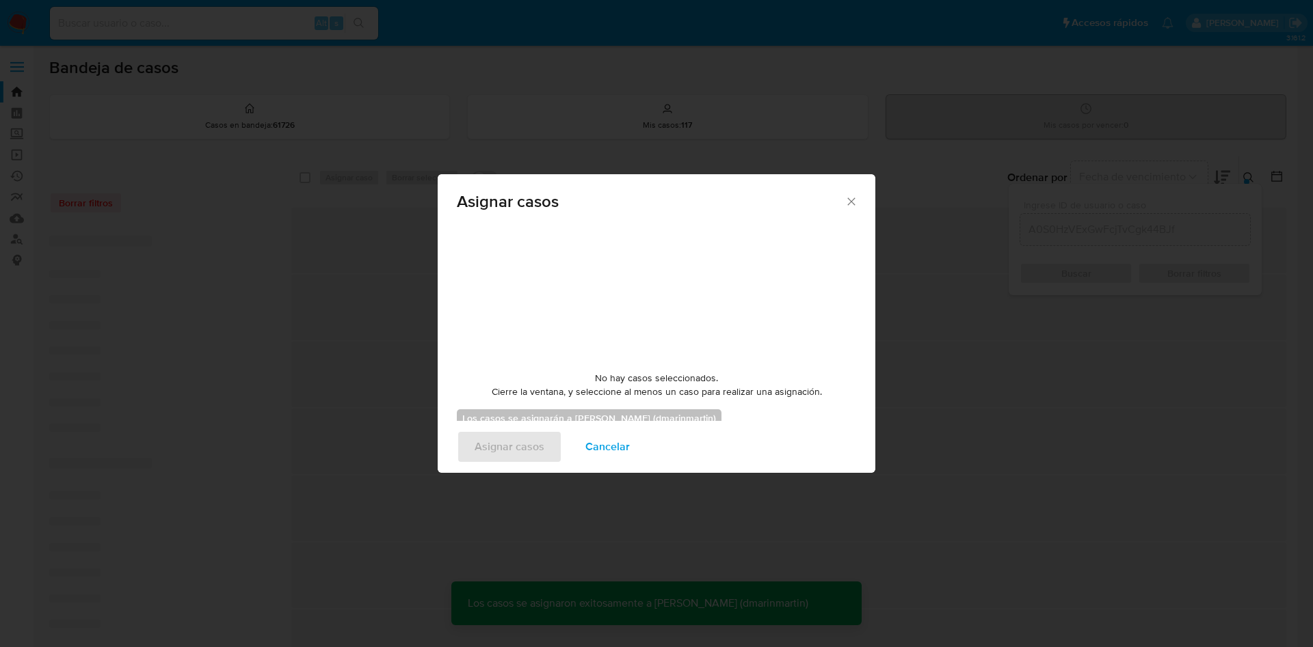
checkbox input "false"
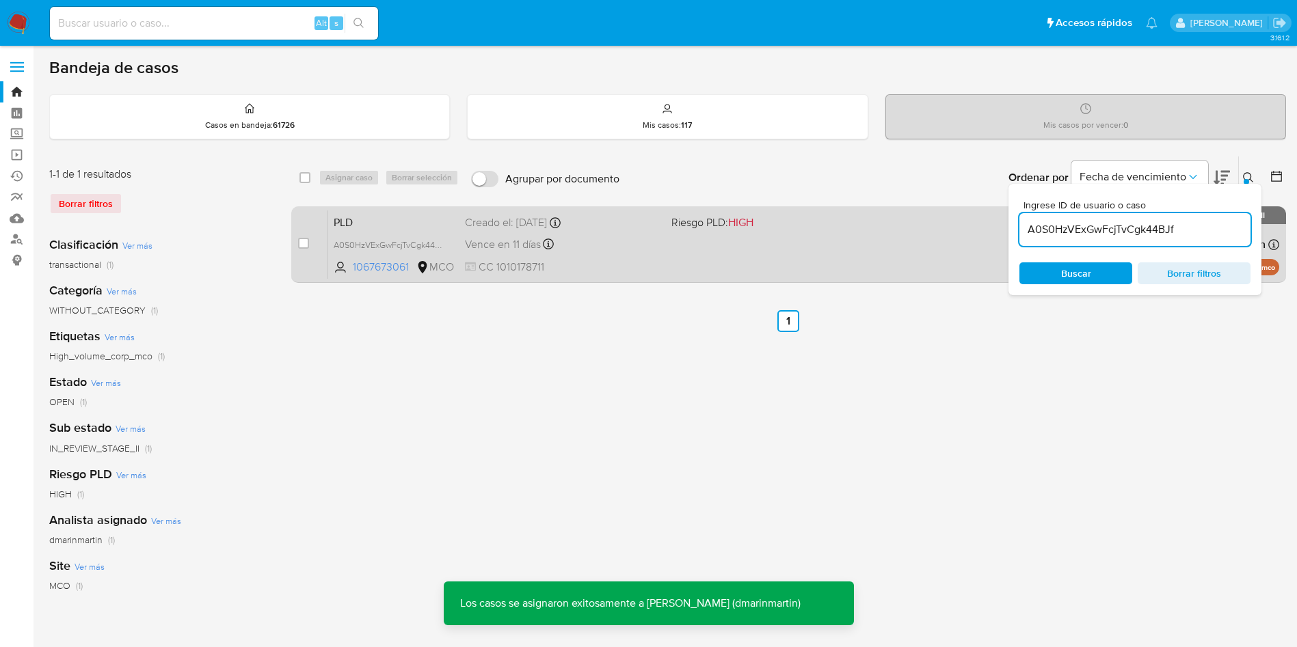
click at [708, 269] on div "PLD A0S0HzVExGwFcjTvCgk44BJf 1067673061 MCO Riesgo PLD: HIGH Creado el: 12/07/2…" at bounding box center [803, 244] width 951 height 69
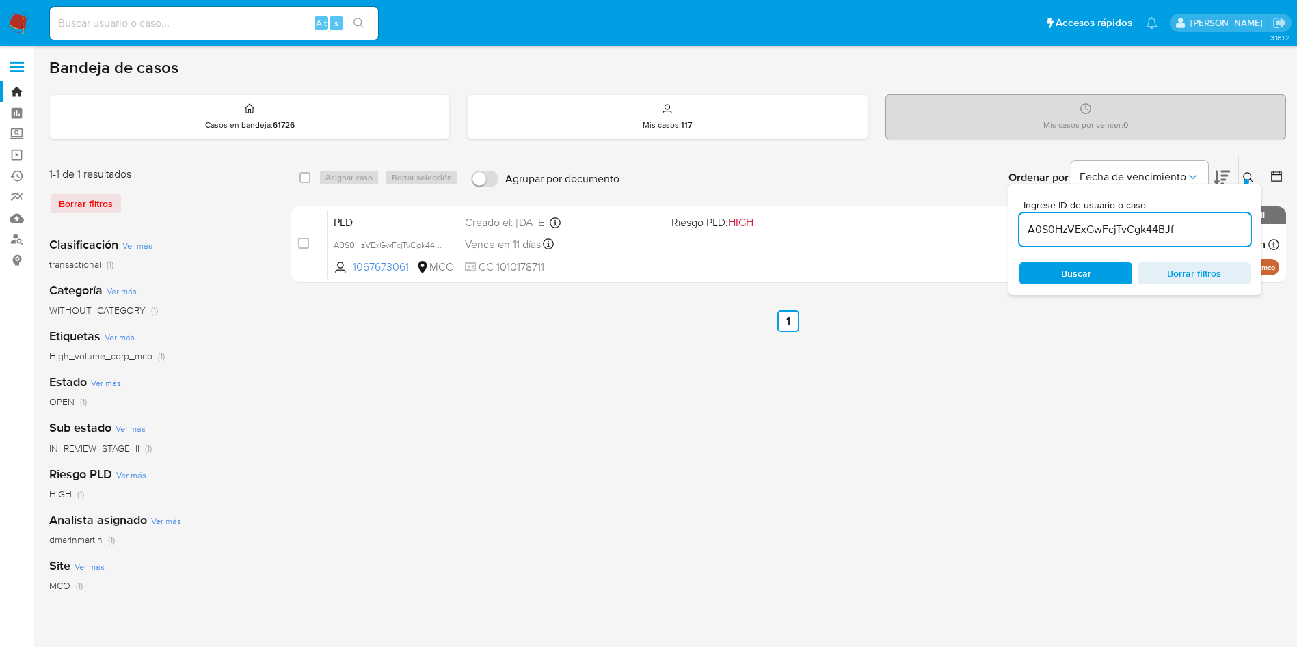
click at [1154, 217] on div "A0S0HzVExGwFcjTvCgk44BJf" at bounding box center [1134, 229] width 231 height 33
drag, startPoint x: 1154, startPoint y: 217, endPoint x: 1152, endPoint y: 224, distance: 7.1
click at [1154, 221] on div "A0S0HzVExGwFcjTvCgk44BJf" at bounding box center [1134, 229] width 231 height 33
click at [1147, 230] on input "A0S0HzVExGwFcjTvCgk44BJf" at bounding box center [1134, 230] width 231 height 18
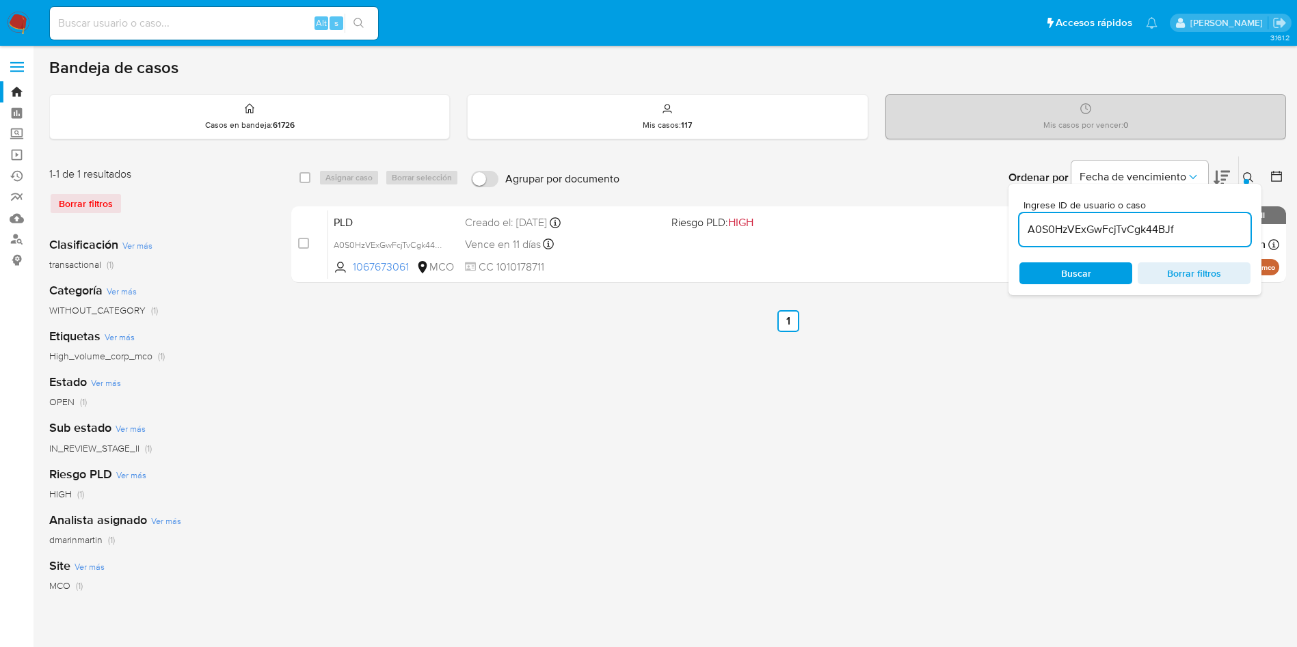
paste input "DhA4at1943NPBicSRNat1Zt6"
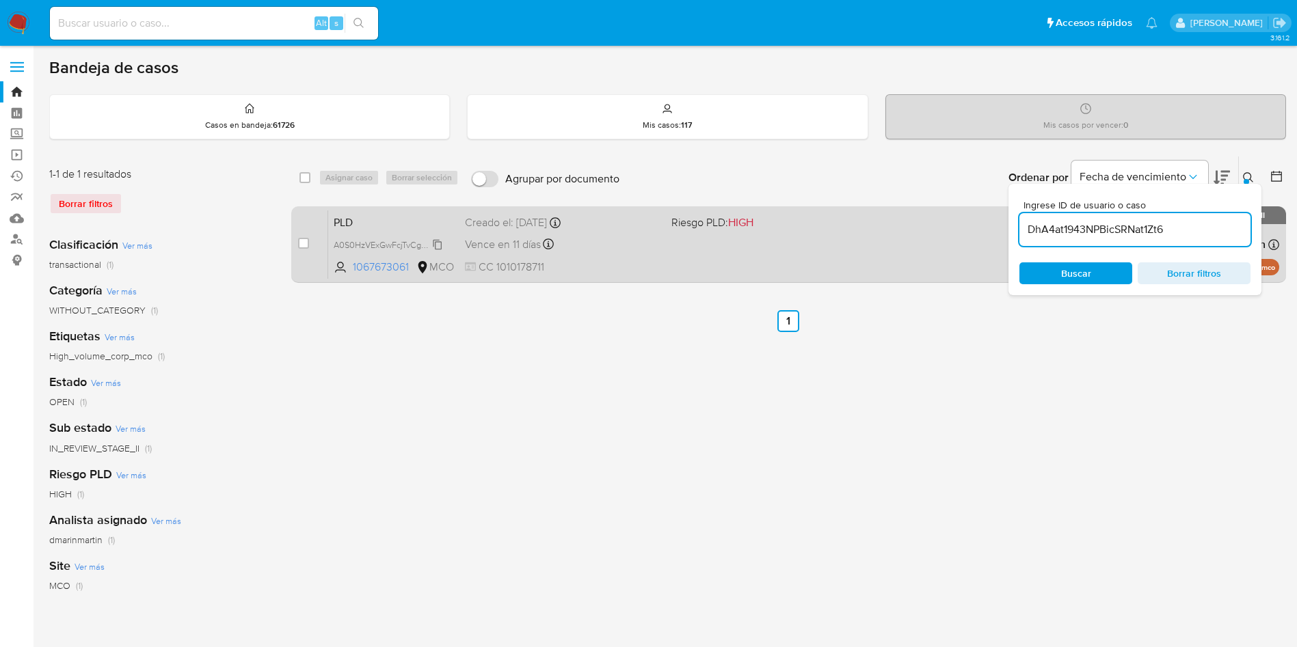
type input "DhA4at1943NPBicSRNat1Zt6"
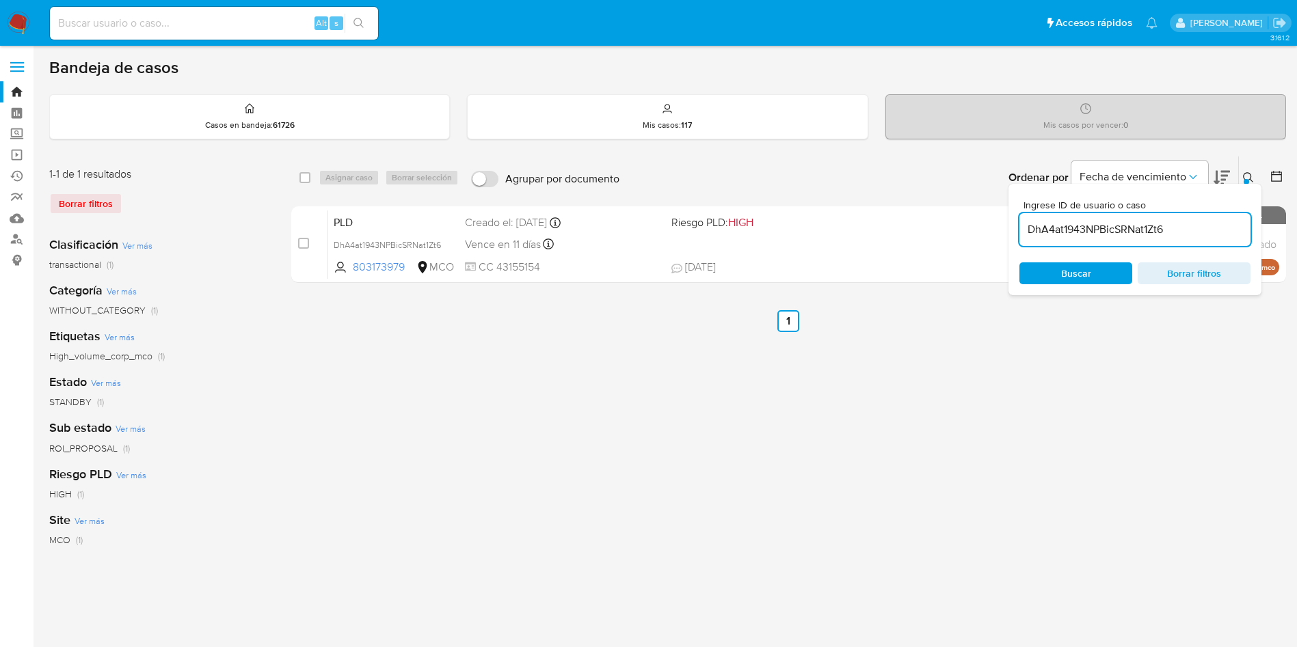
drag, startPoint x: 306, startPoint y: 243, endPoint x: 337, endPoint y: 196, distance: 55.7
click at [310, 234] on div "case-item-checkbox No es posible asignar el caso" at bounding box center [313, 244] width 30 height 69
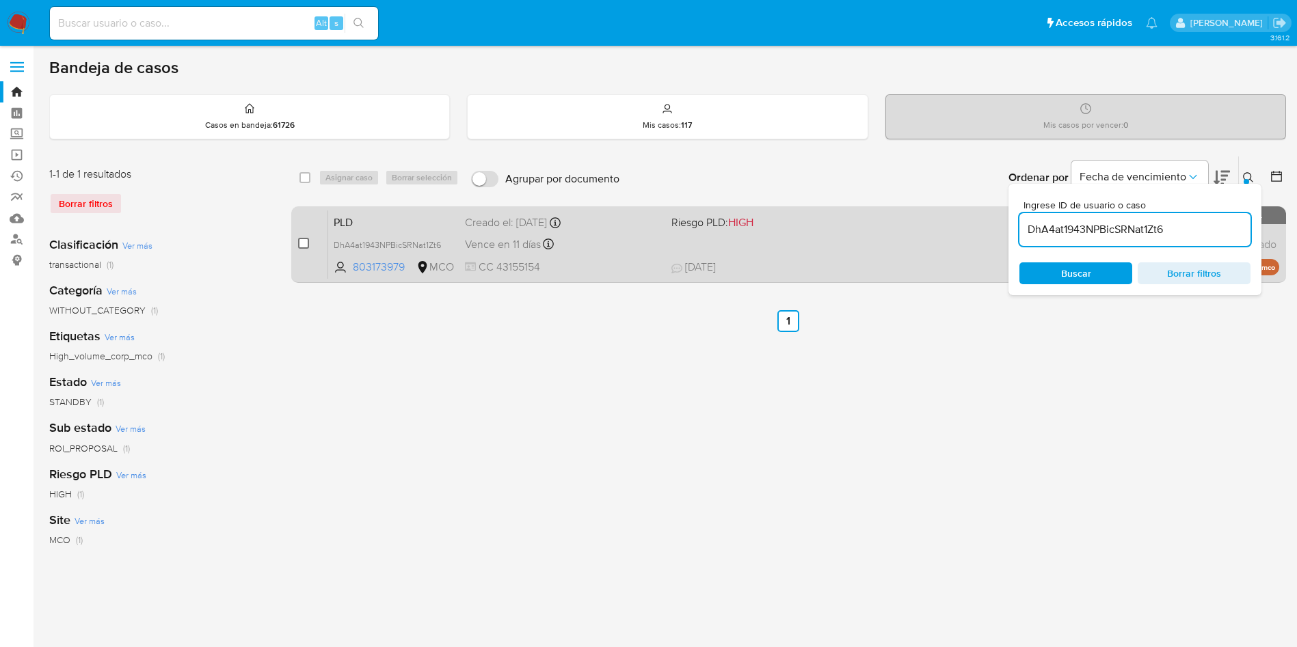
click at [306, 240] on input "checkbox" at bounding box center [303, 243] width 11 height 11
checkbox input "true"
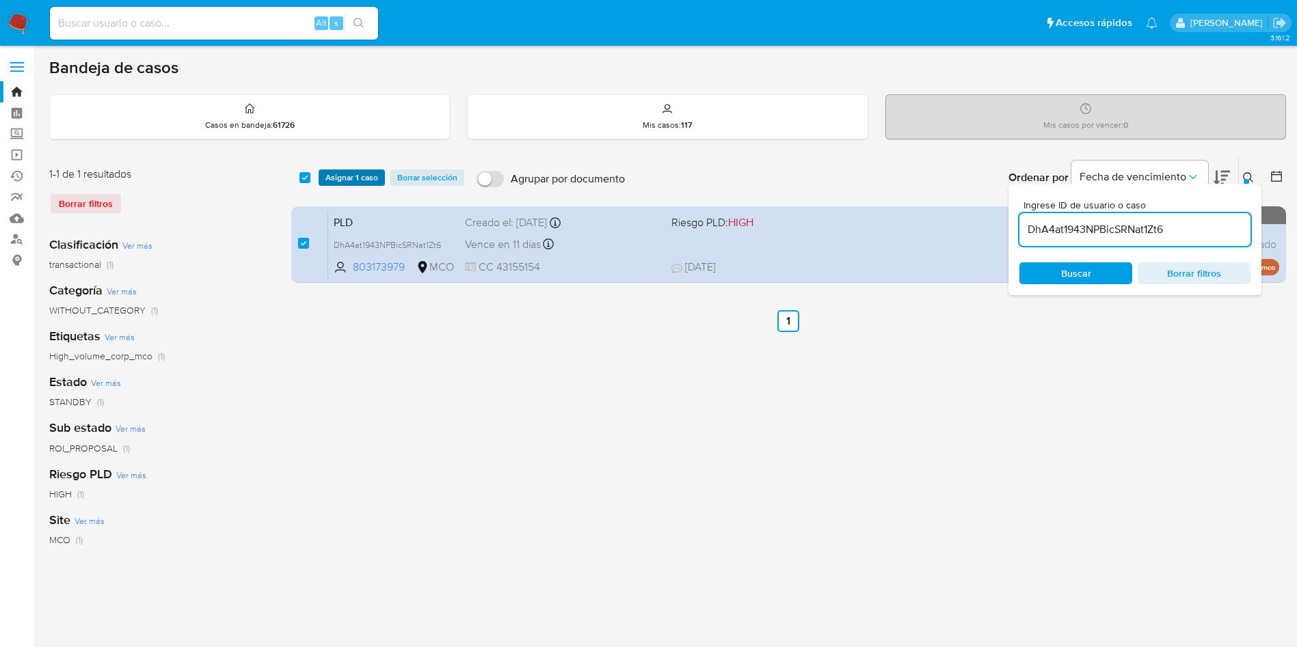
click at [340, 180] on span "Asignar 1 caso" at bounding box center [351, 178] width 53 height 14
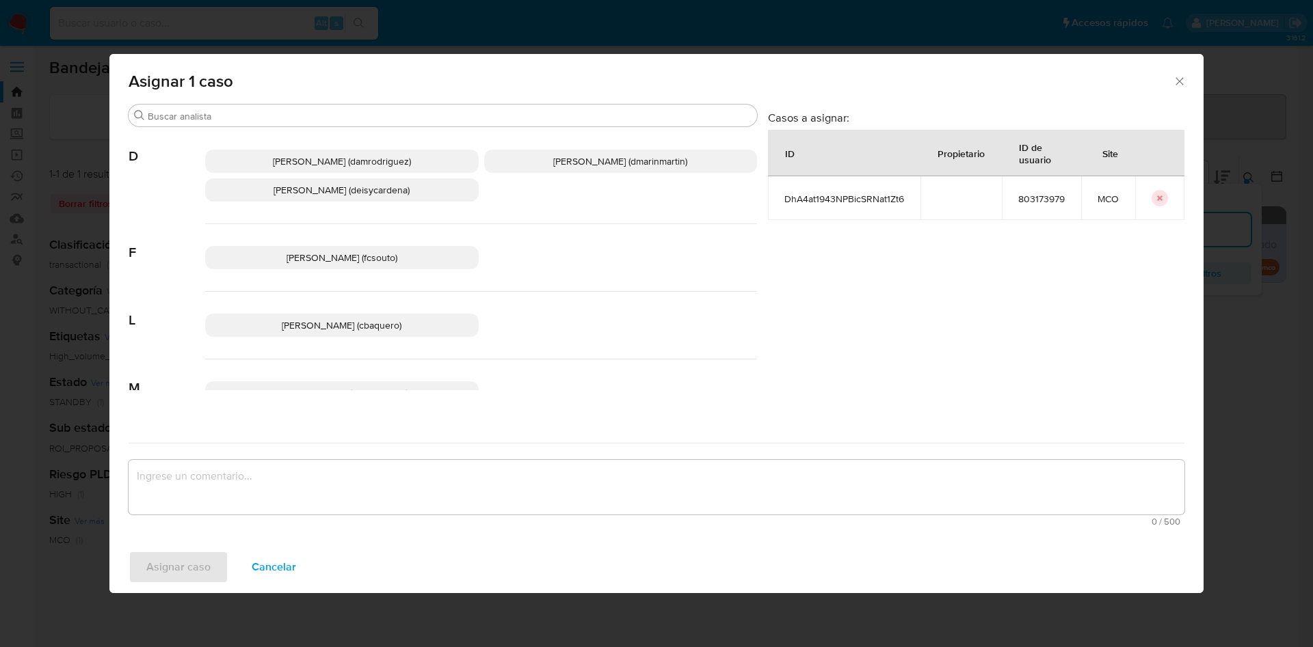
drag, startPoint x: 584, startPoint y: 157, endPoint x: 626, endPoint y: 422, distance: 267.9
click at [584, 170] on p "David Esteban Marin Martinez (dmarinmartin)" at bounding box center [620, 161] width 273 height 23
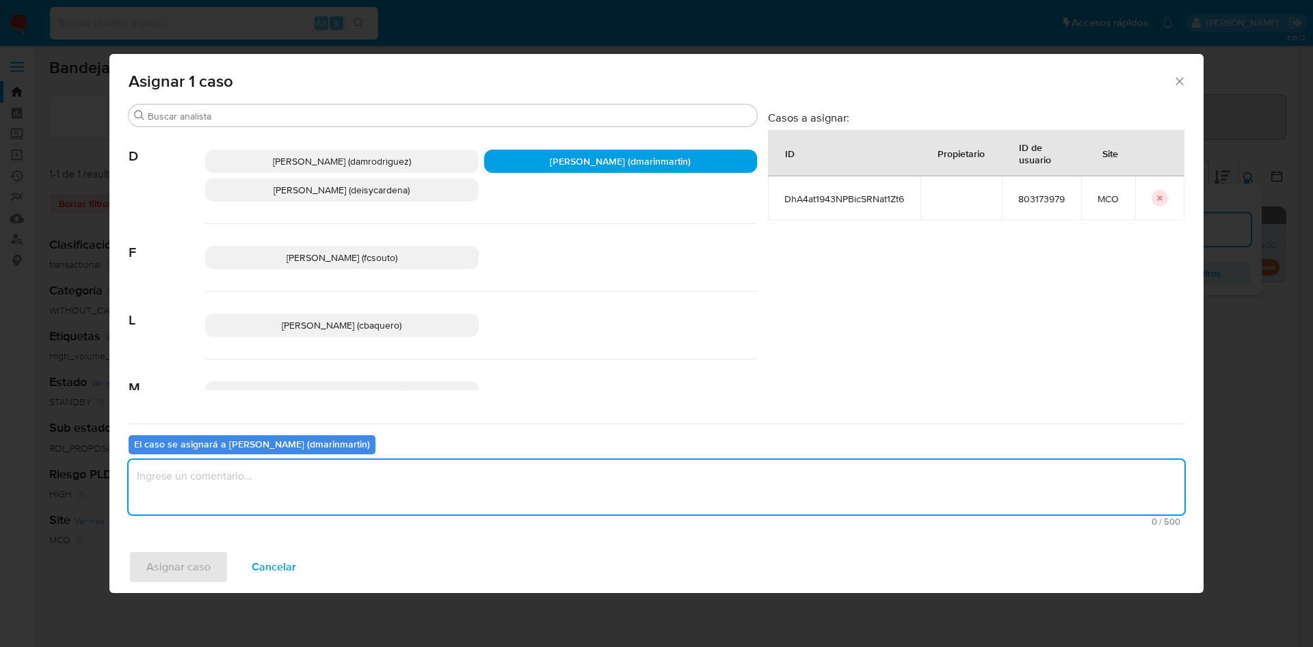
click at [631, 475] on textarea "assign-modal" at bounding box center [656, 487] width 1055 height 55
type textarea "Análisis nvl 2"
click at [129, 551] on button "Asignar caso" at bounding box center [179, 567] width 100 height 33
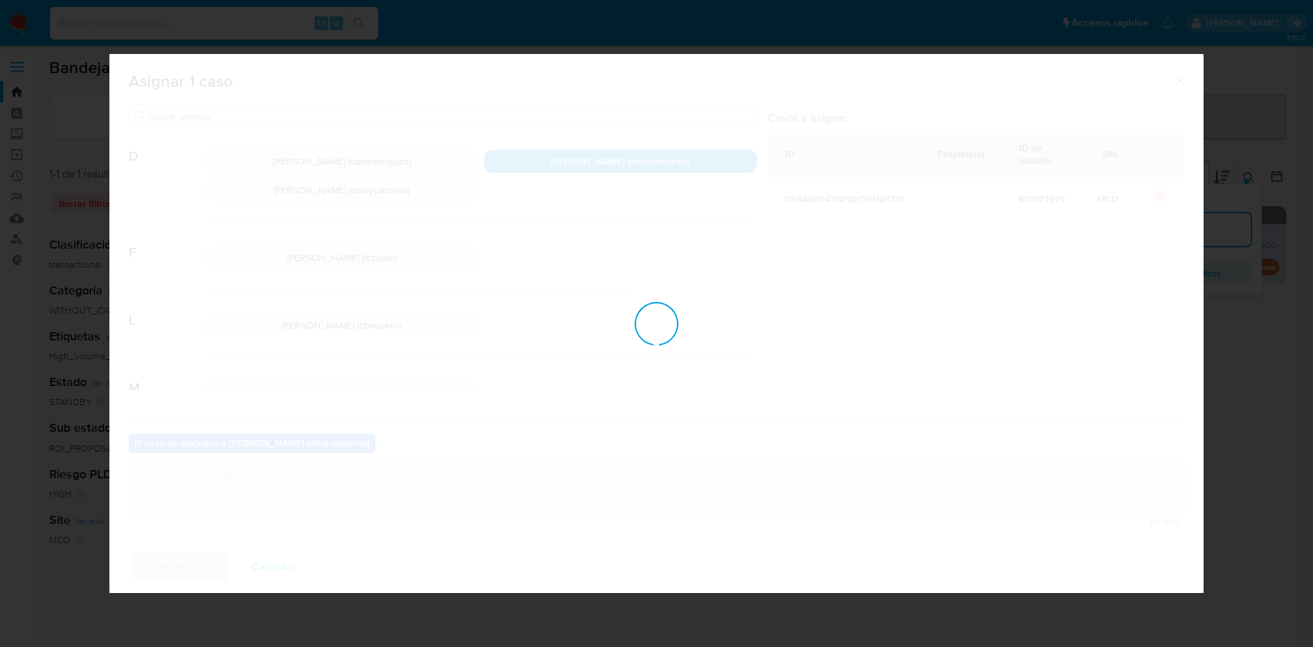
checkbox input "false"
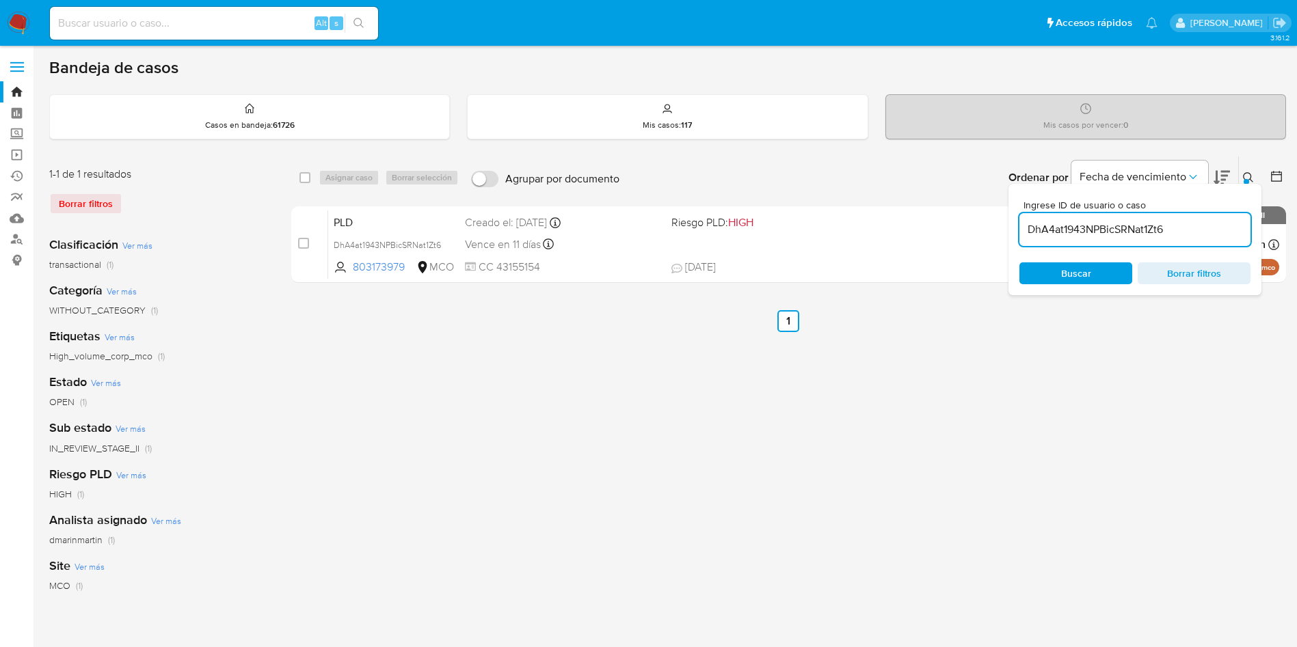
click at [1253, 180] on icon at bounding box center [1248, 177] width 11 height 11
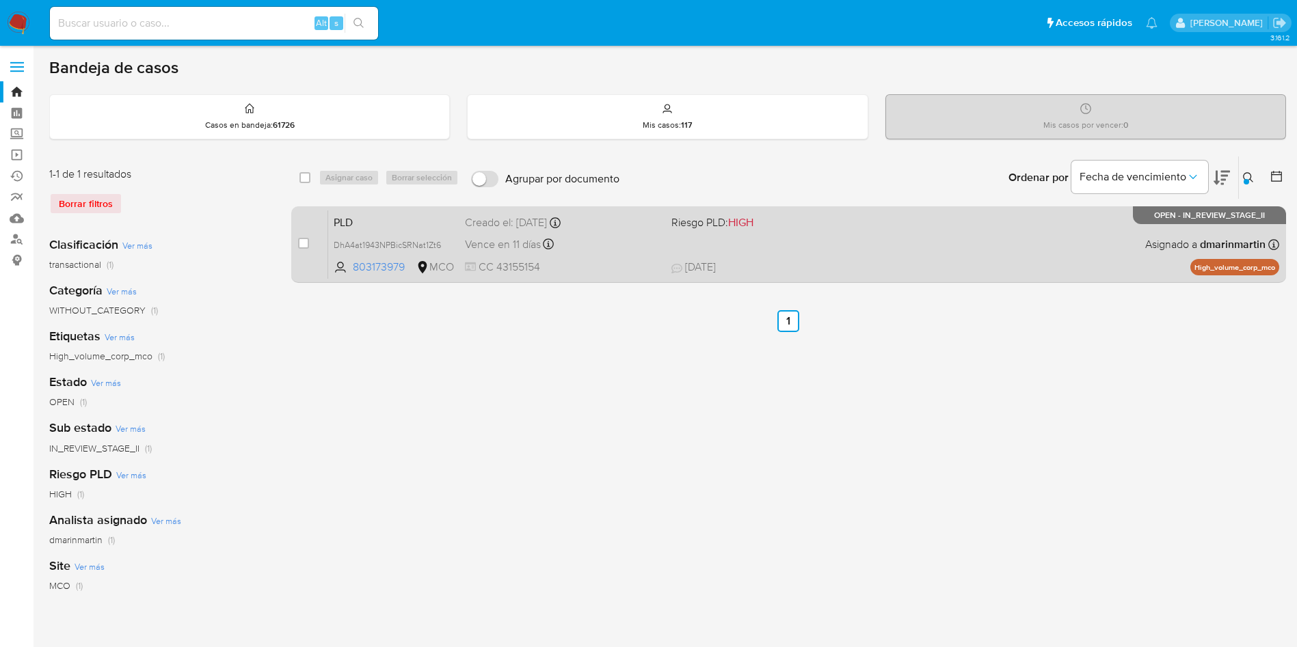
click at [588, 269] on span "CC 43155154" at bounding box center [563, 267] width 196 height 15
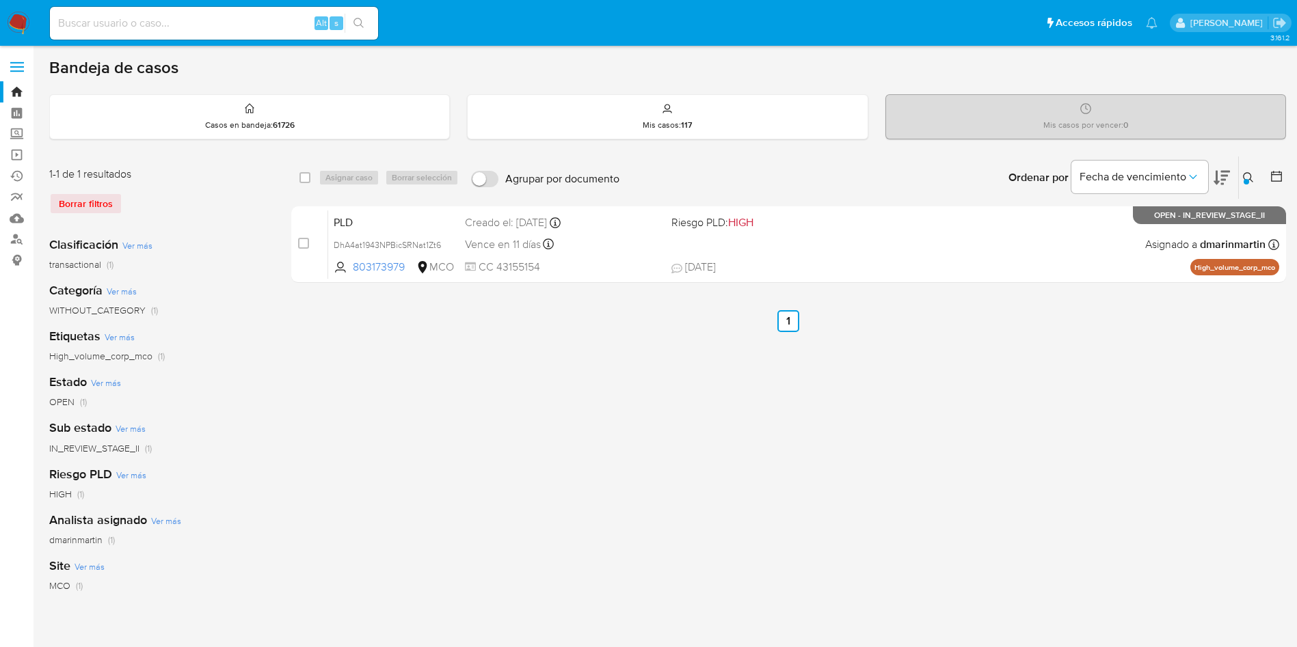
click at [1246, 178] on icon at bounding box center [1248, 177] width 11 height 11
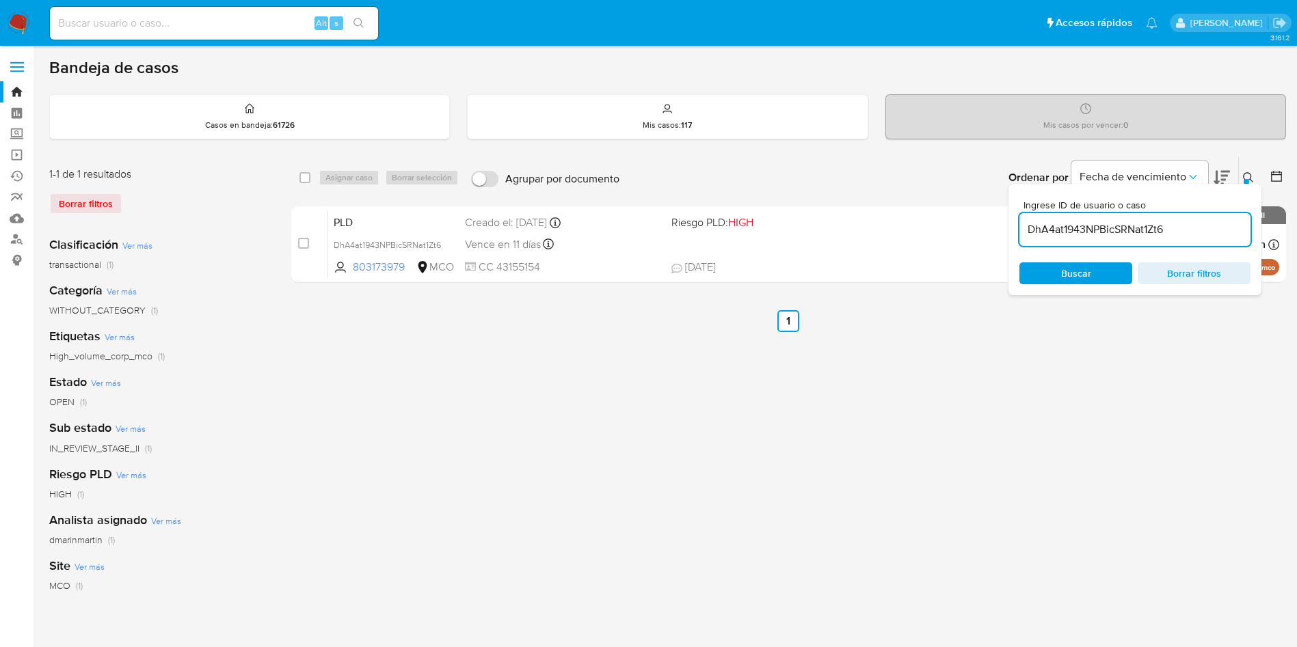
click at [1116, 229] on input "DhA4at1943NPBicSRNat1Zt6" at bounding box center [1134, 230] width 231 height 18
type input "IJOX0sZ0F8McZC0WCNMb1KWZ"
drag, startPoint x: 302, startPoint y: 241, endPoint x: 346, endPoint y: 190, distance: 67.4
click at [304, 239] on input "checkbox" at bounding box center [303, 243] width 11 height 11
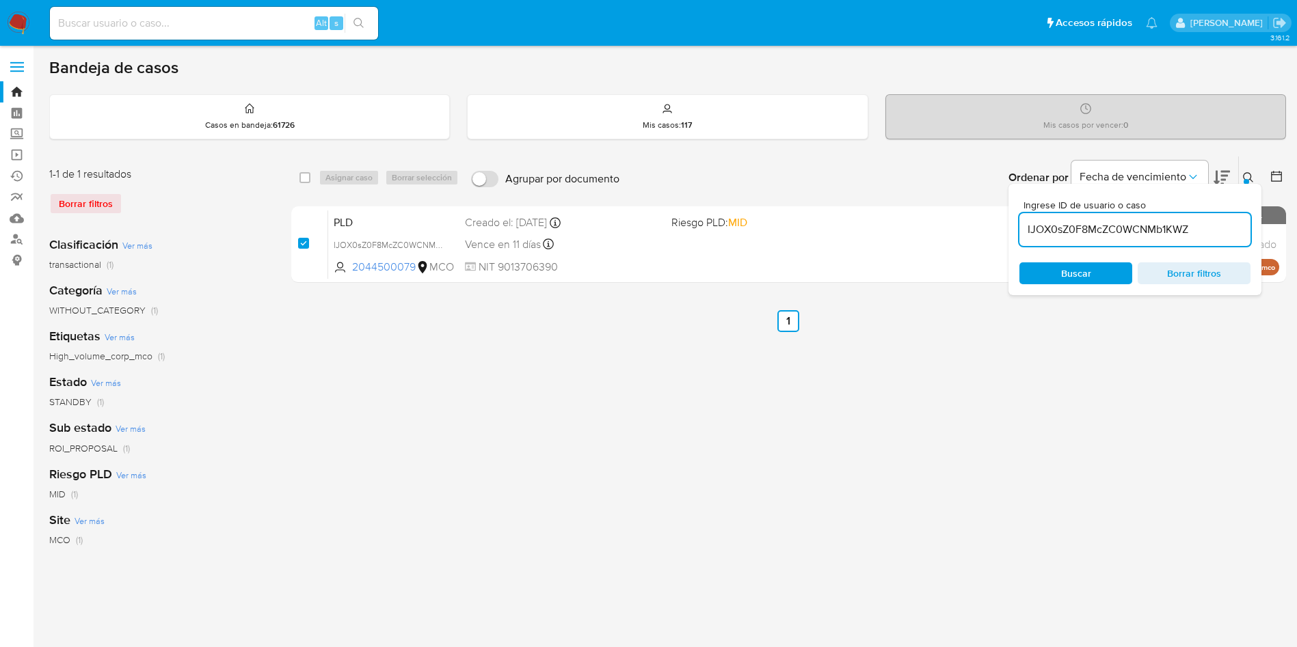
checkbox input "true"
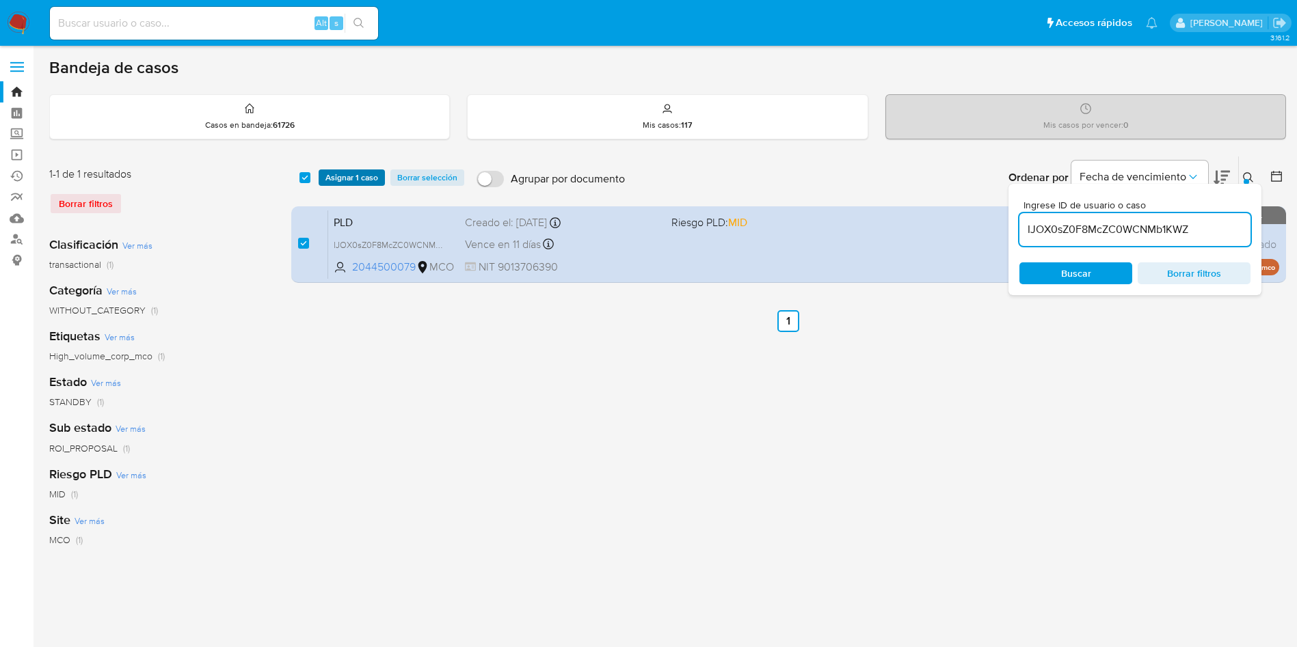
click at [349, 175] on span "Asignar 1 caso" at bounding box center [351, 178] width 53 height 14
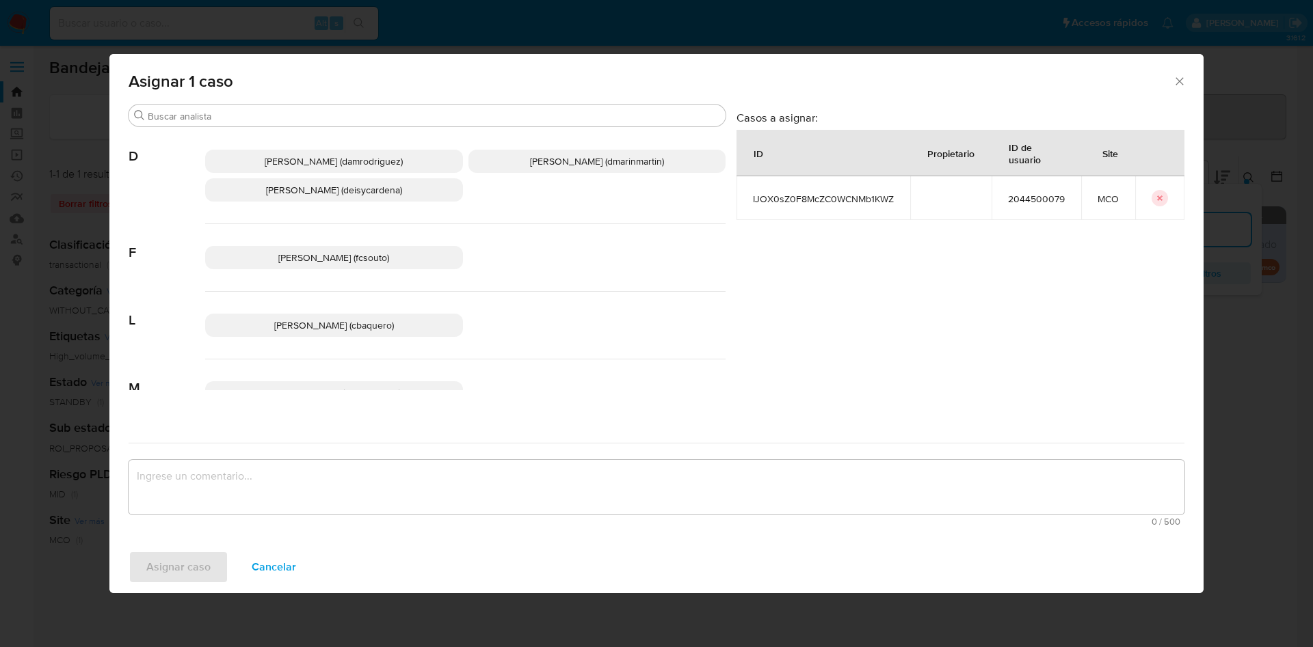
click at [507, 171] on p "David Esteban Marin Martinez (dmarinmartin)" at bounding box center [597, 161] width 258 height 23
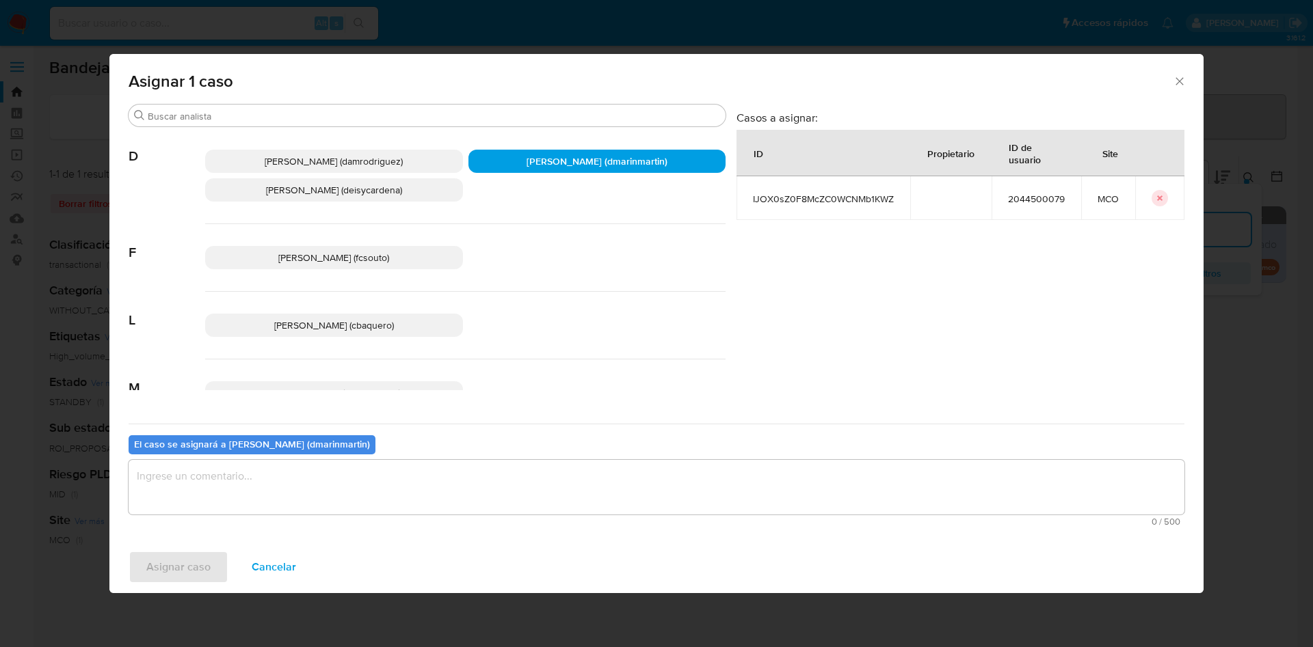
click at [539, 472] on textarea "assign-modal" at bounding box center [656, 487] width 1055 height 55
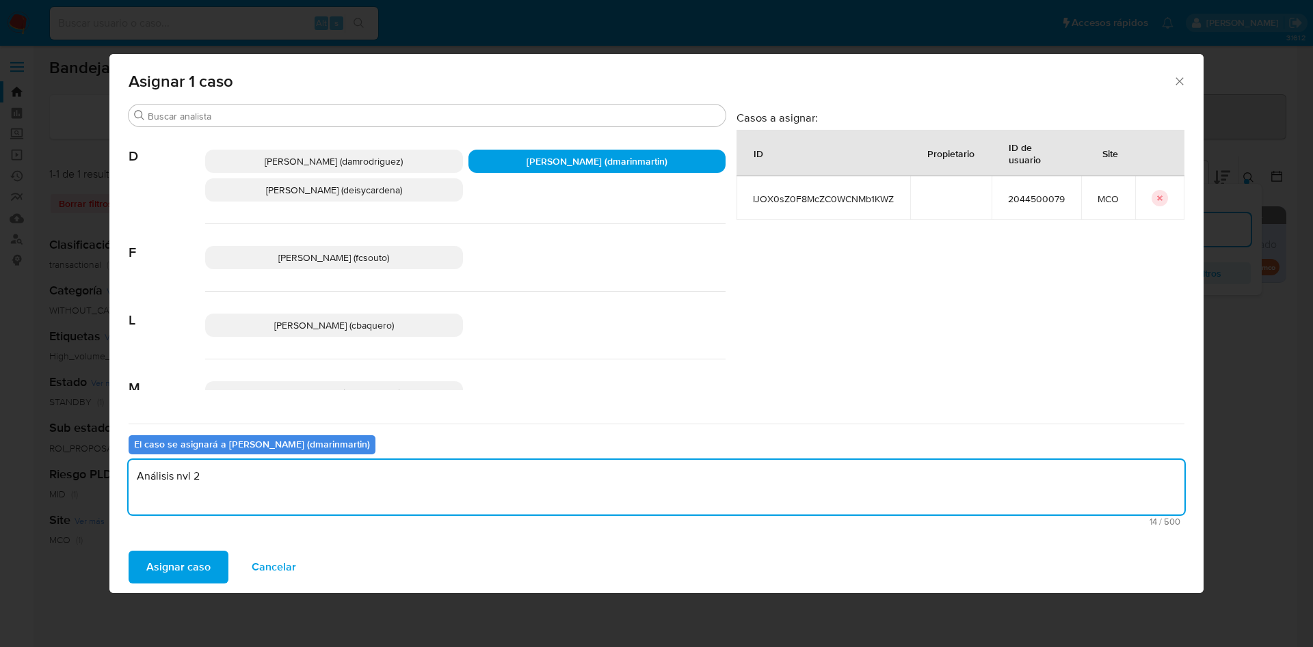
type textarea "Análisis nvl 2"
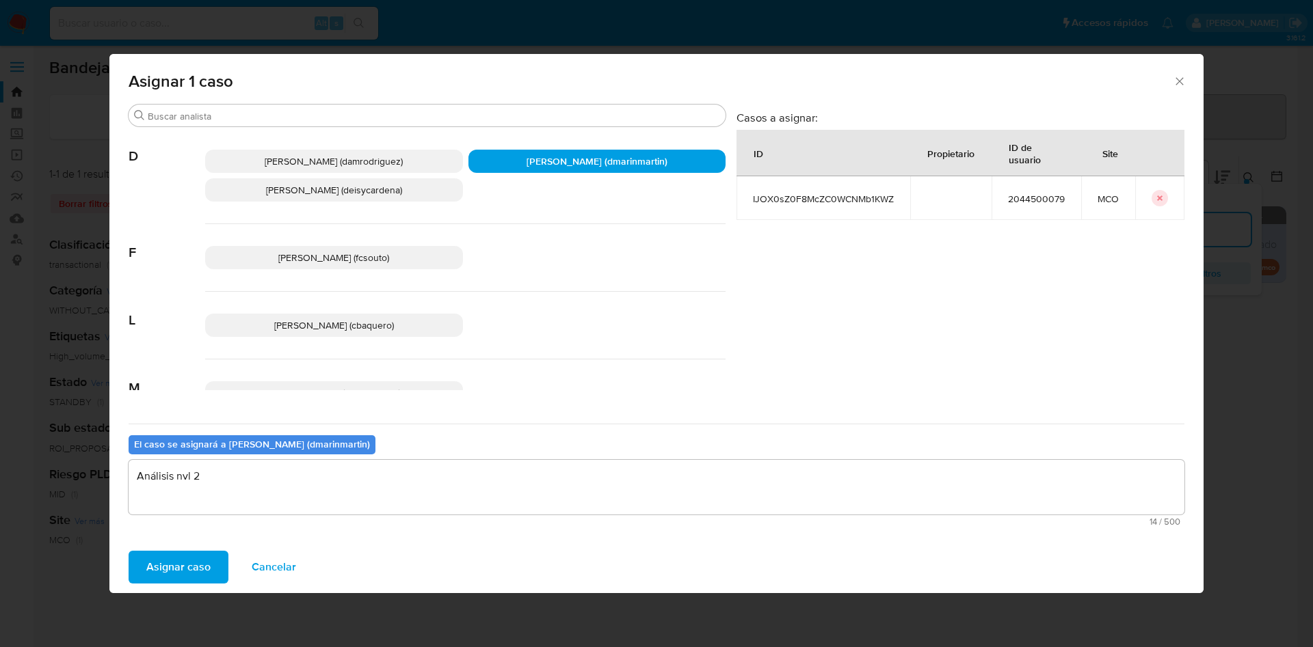
click at [129, 551] on button "Asignar caso" at bounding box center [179, 567] width 100 height 33
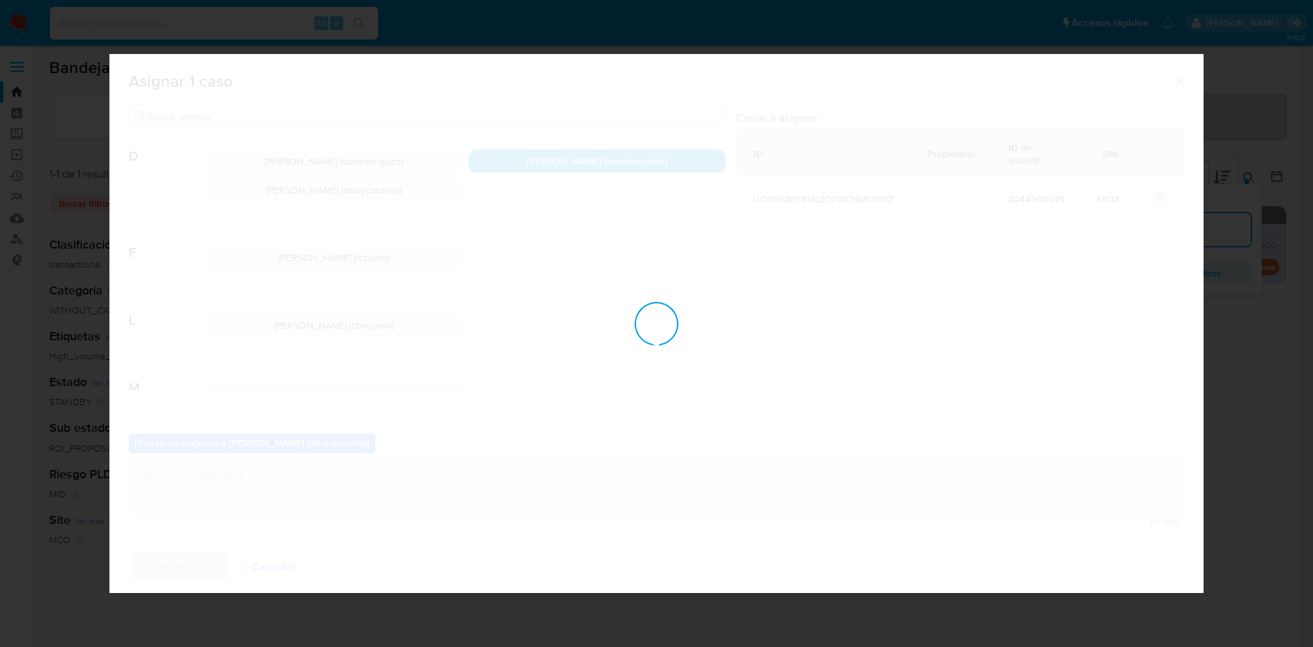
checkbox input "false"
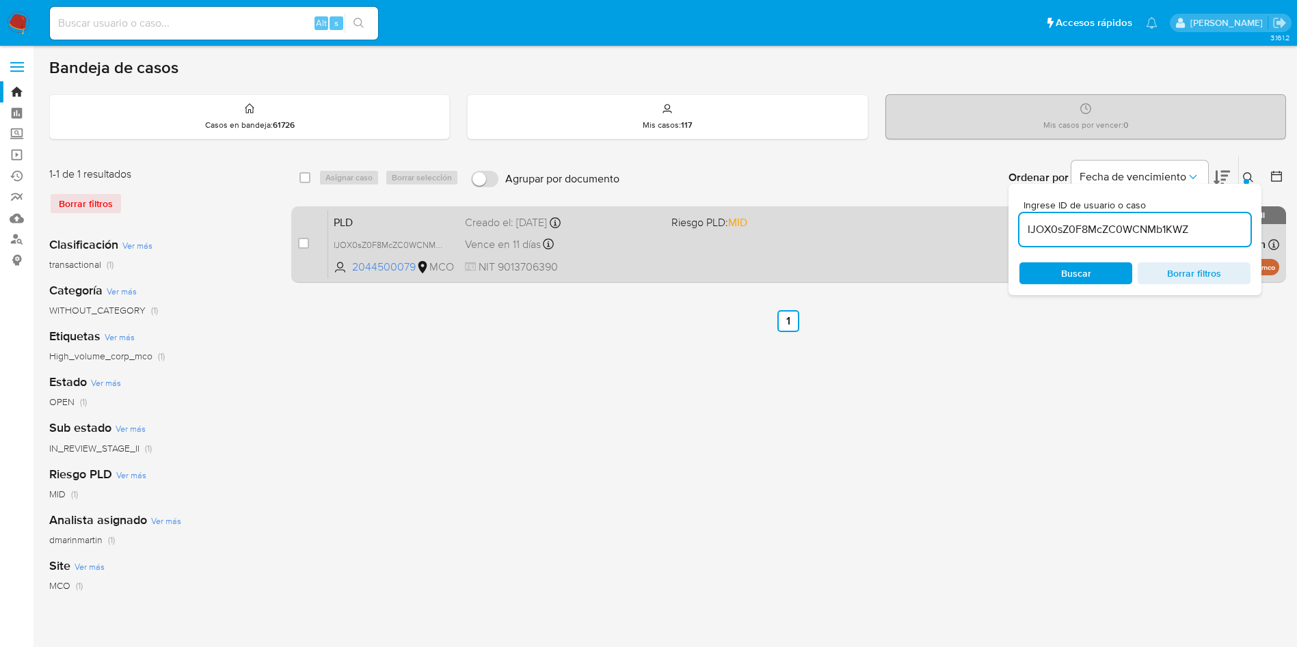
click at [629, 250] on div "Vence en 11 días Vence el 10/10/2025 05:02:56" at bounding box center [563, 244] width 196 height 18
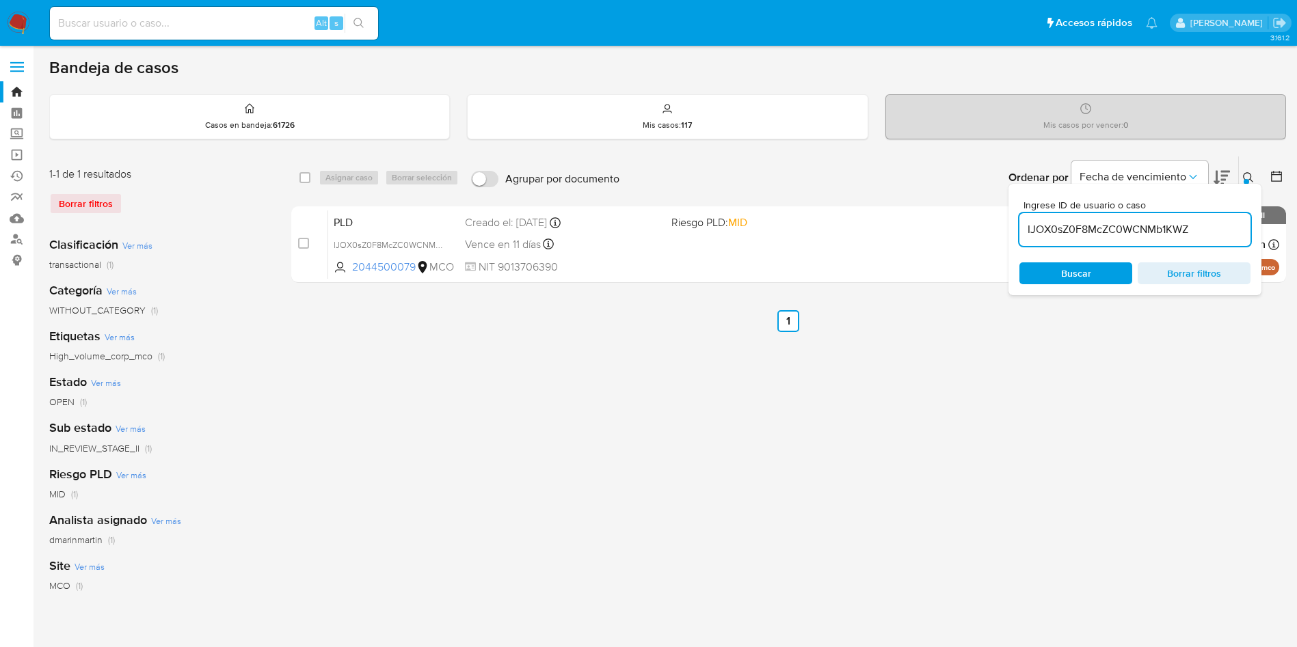
click at [1163, 236] on input "IJOX0sZ0F8McZC0WCNMb1KWZ" at bounding box center [1134, 230] width 231 height 18
paste input "735OaZe0C5x3nYY4guXZpQCD"
type input "735OaZe0C5x3nYY4guXZpQCD"
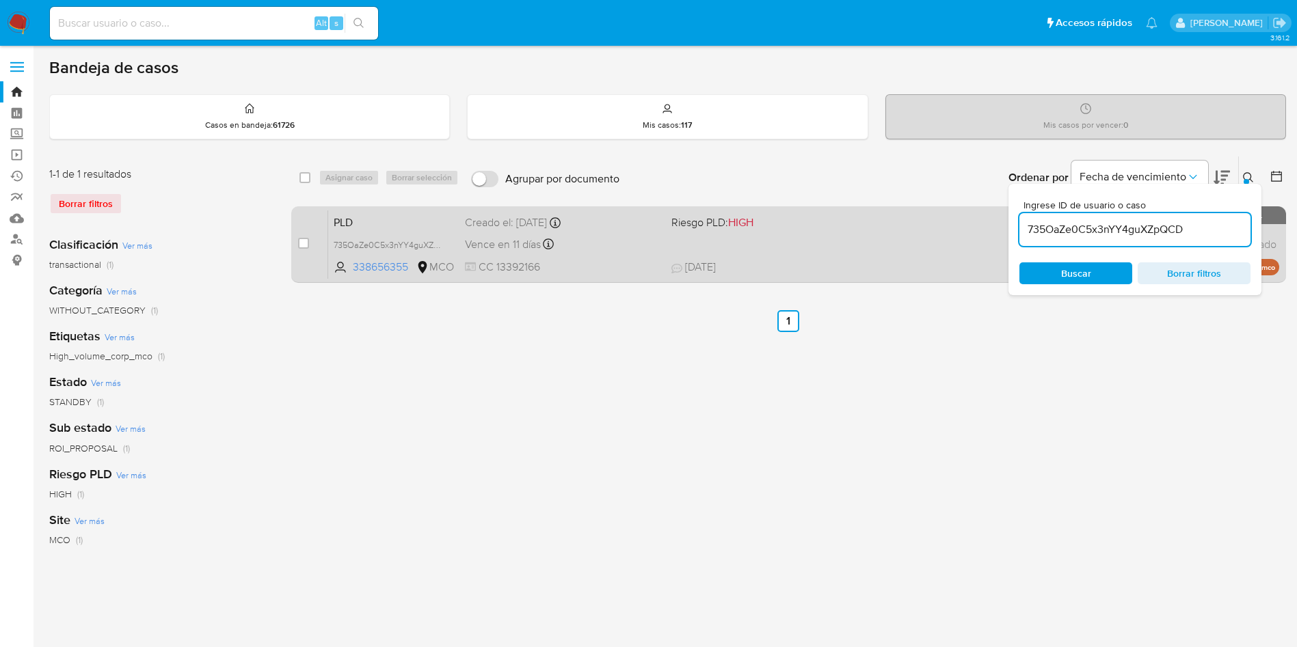
drag, startPoint x: 305, startPoint y: 238, endPoint x: 314, endPoint y: 232, distance: 11.4
click at [306, 238] on input "checkbox" at bounding box center [303, 243] width 11 height 11
checkbox input "true"
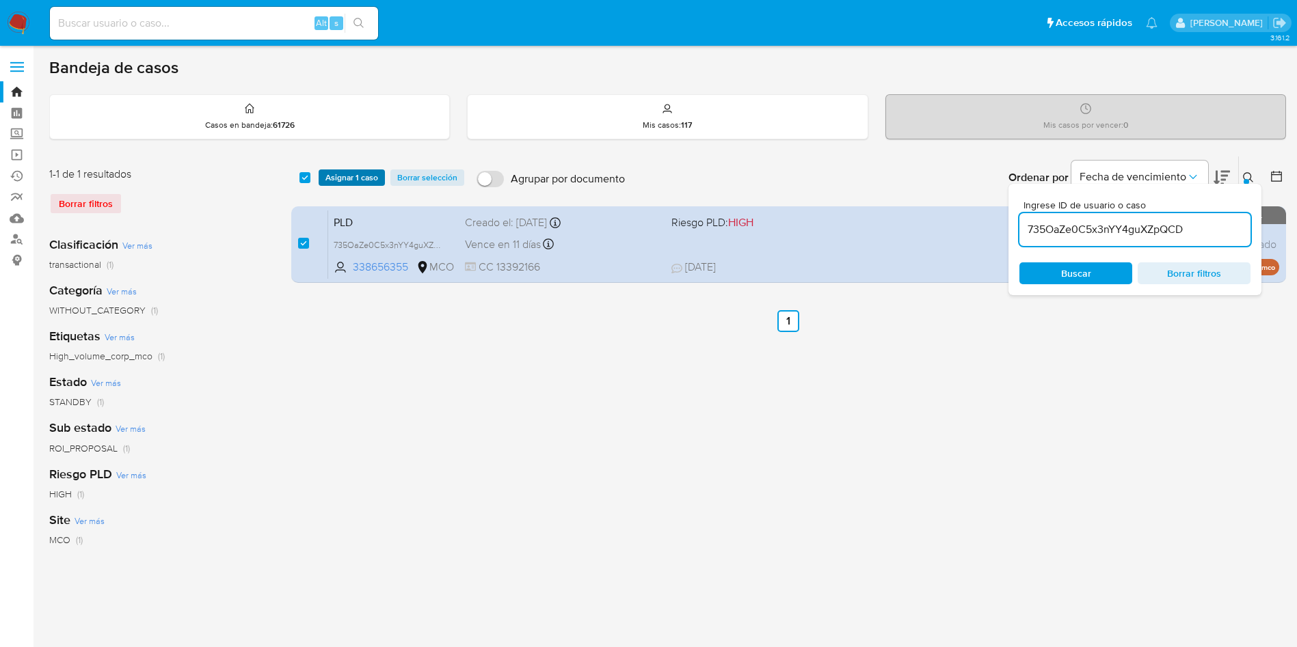
click at [349, 182] on span "Asignar 1 caso" at bounding box center [351, 178] width 53 height 14
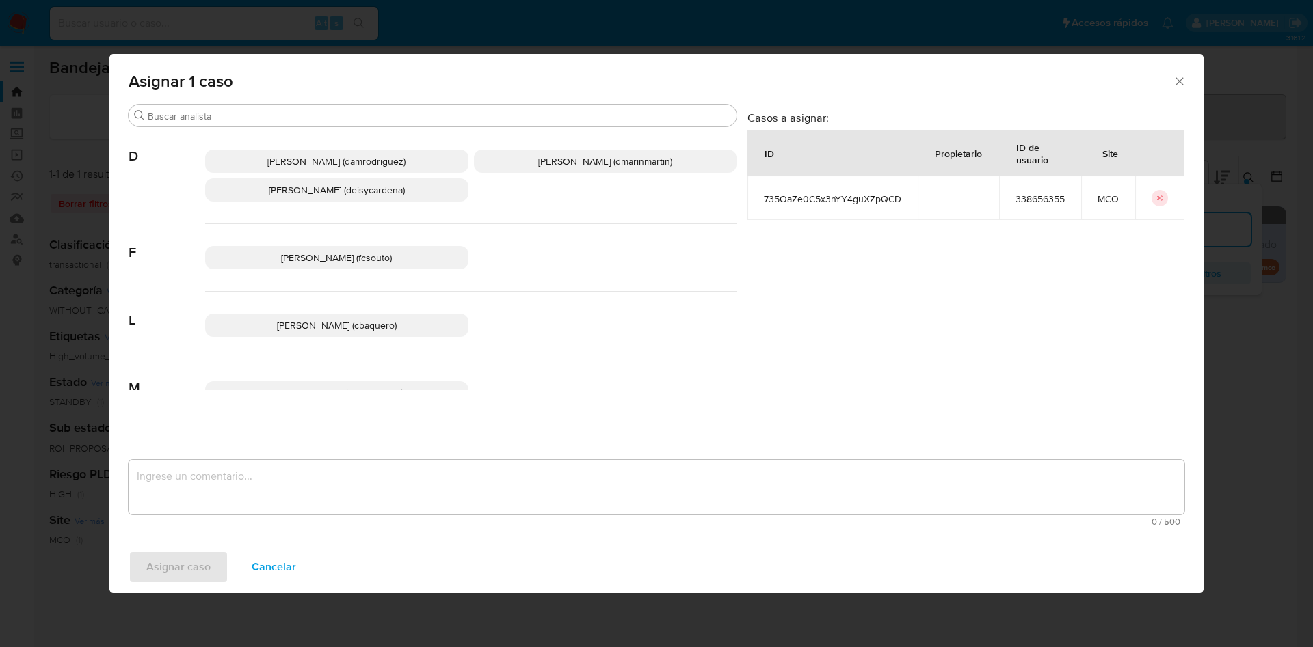
click at [587, 172] on p "David Esteban Marin Martinez (dmarinmartin)" at bounding box center [605, 161] width 263 height 23
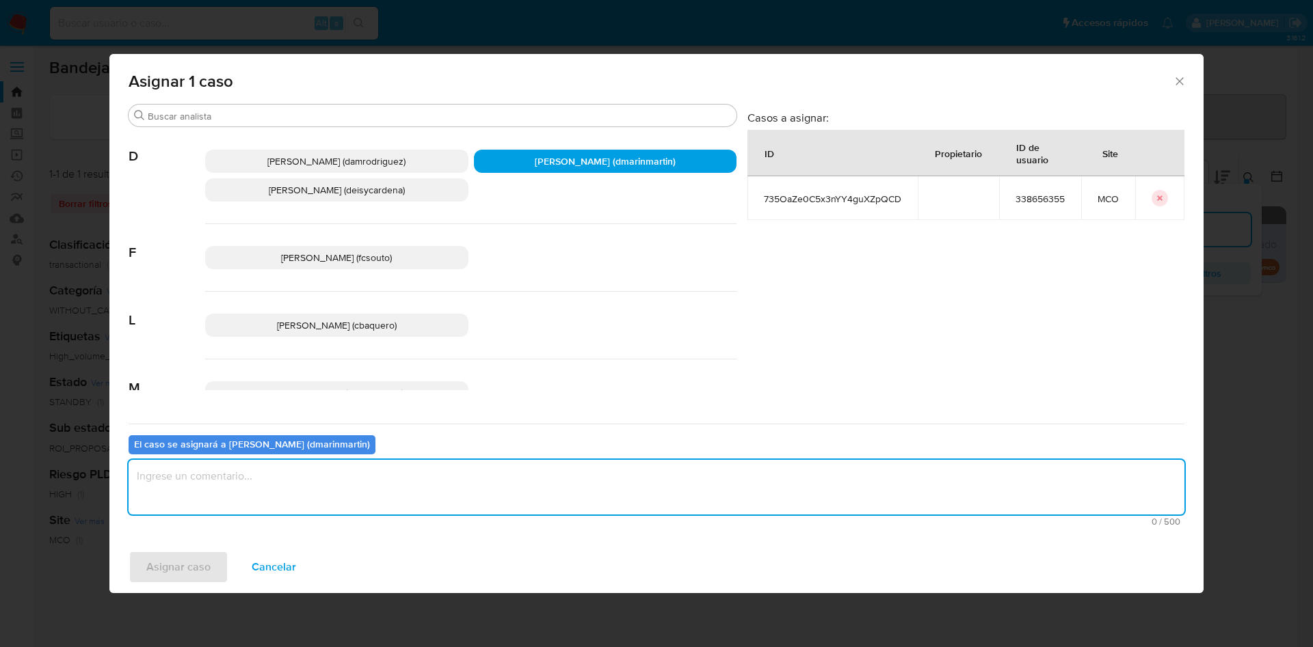
click at [556, 484] on textarea "assign-modal" at bounding box center [656, 487] width 1055 height 55
type textarea "Análisis nvl 2"
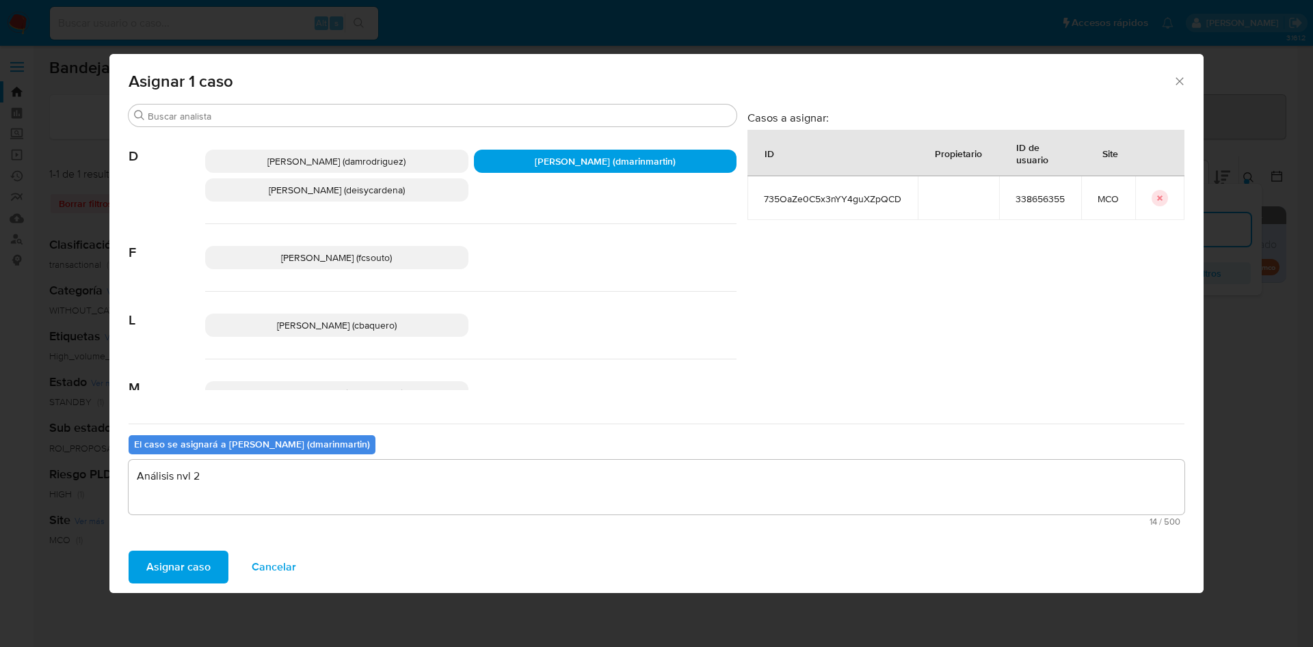
click at [129, 551] on button "Asignar caso" at bounding box center [179, 567] width 100 height 33
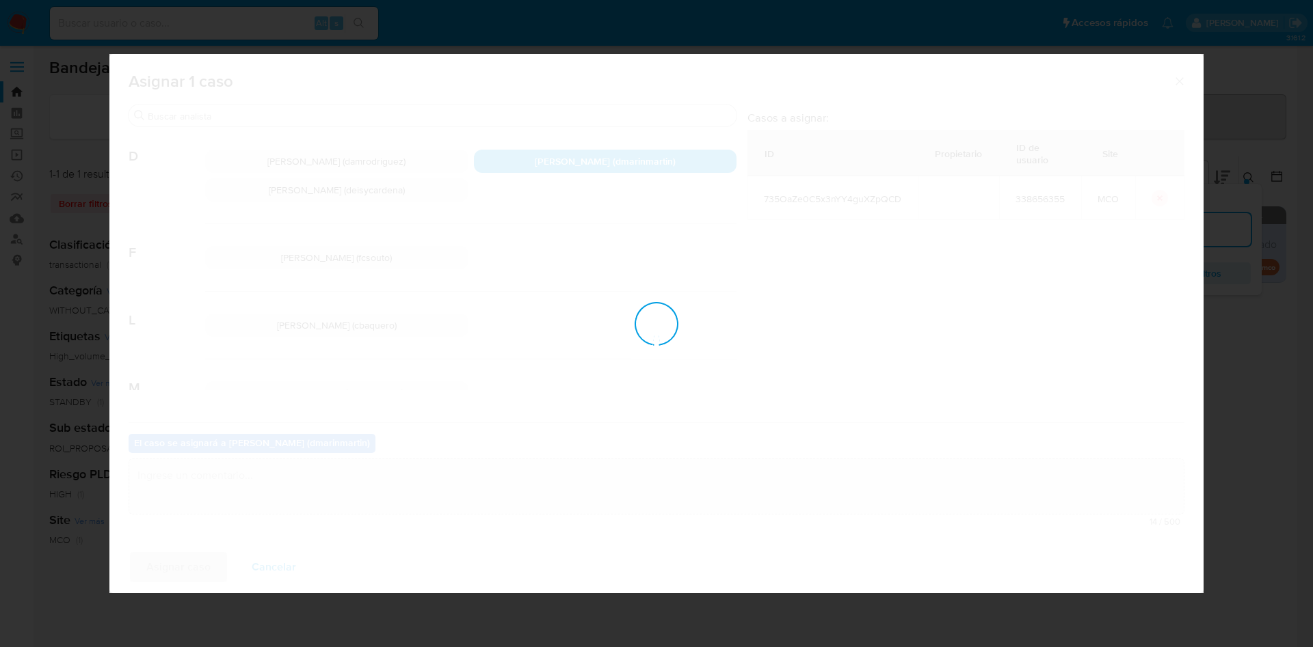
checkbox input "false"
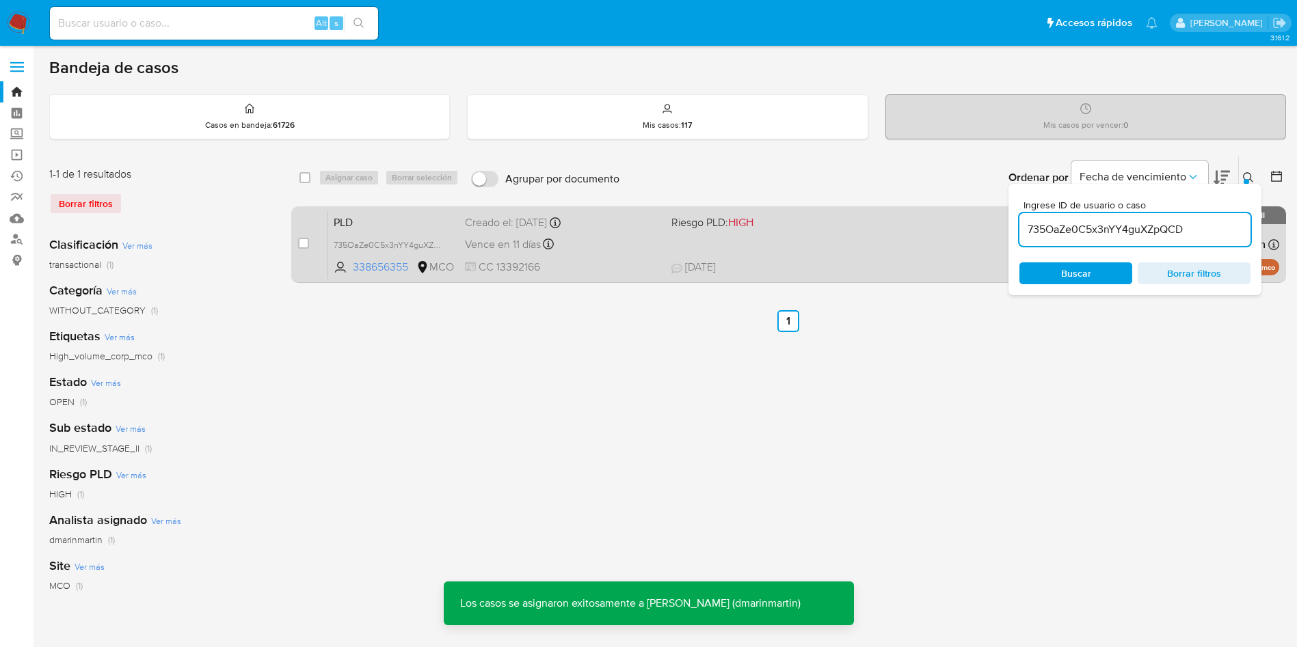
click at [610, 226] on div "Creado el: 12/07/2025 Creado el: 12/07/2025 05:05:58" at bounding box center [563, 222] width 196 height 15
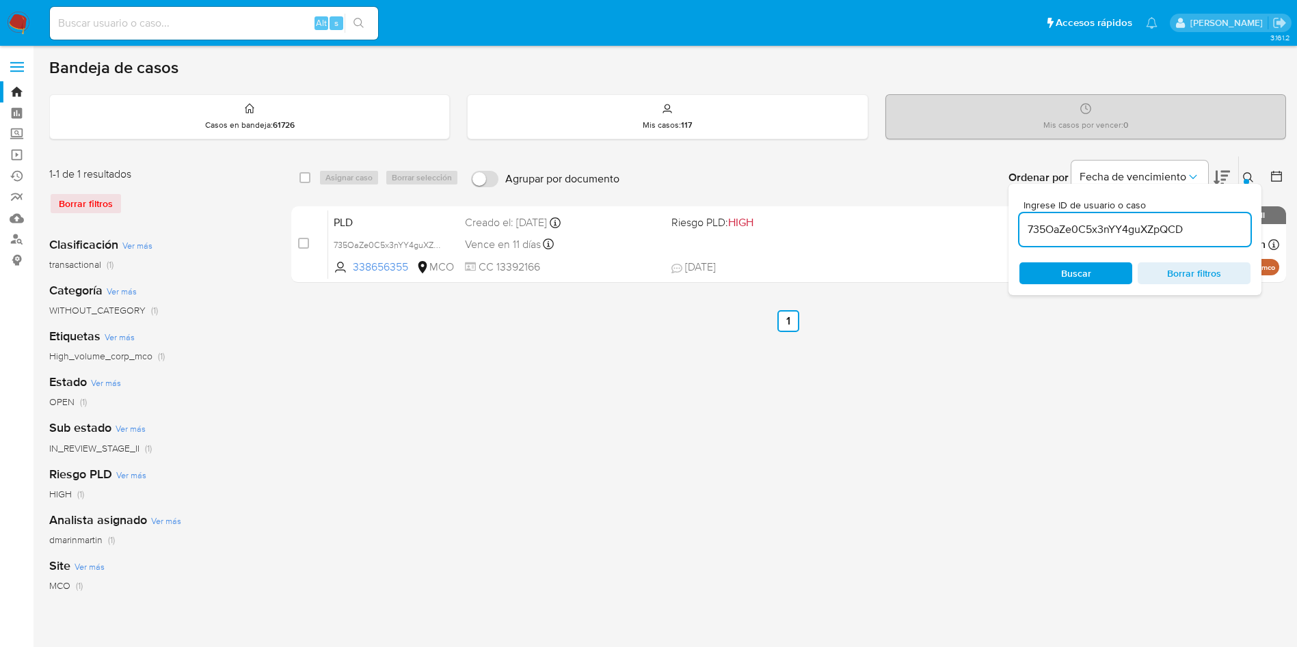
click at [1171, 198] on div "Ingrese ID de usuario o caso 735OaZe0C5x3nYY4guXZpQCD Buscar Borrar filtros" at bounding box center [1134, 239] width 253 height 111
drag, startPoint x: 1147, startPoint y: 242, endPoint x: 1144, endPoint y: 227, distance: 15.3
click at [1146, 237] on div "735OaZe0C5x3nYY4guXZpQCD" at bounding box center [1134, 229] width 231 height 33
click at [1144, 226] on input "735OaZe0C5x3nYY4guXZpQCD" at bounding box center [1134, 230] width 231 height 18
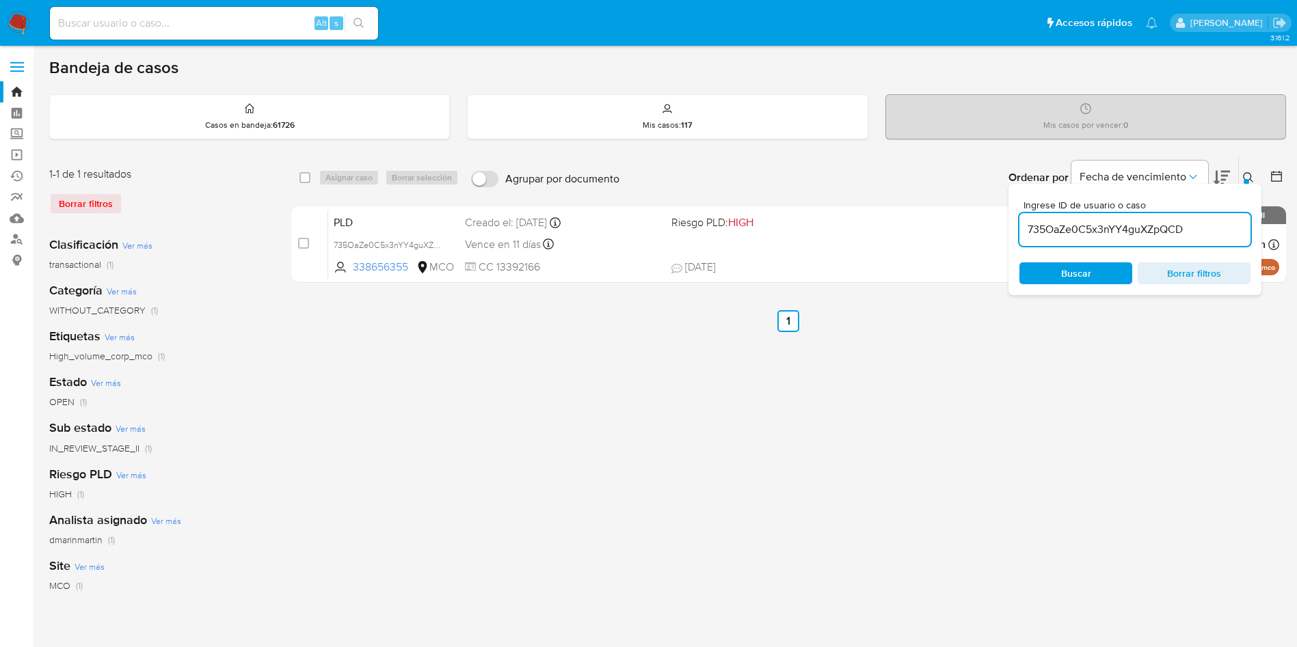
paste input "OIfMepoOZ9F8N9JKrp331XFF"
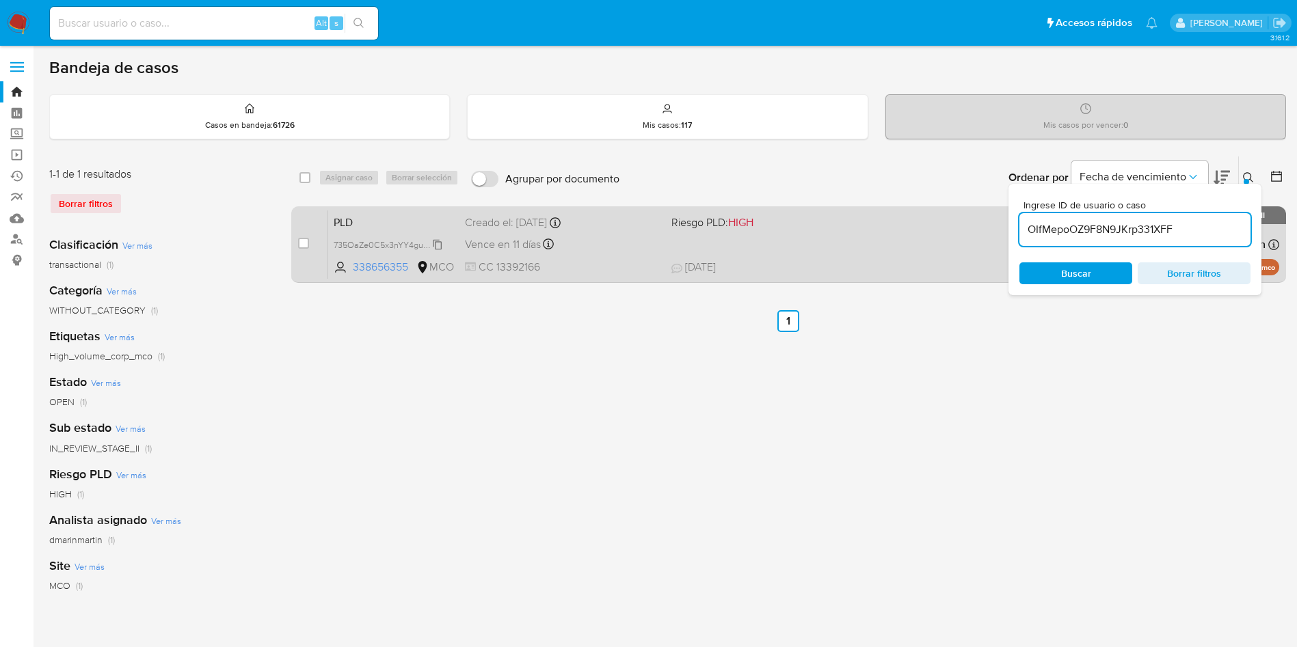
type input "OIfMepoOZ9F8N9JKrp331XFF"
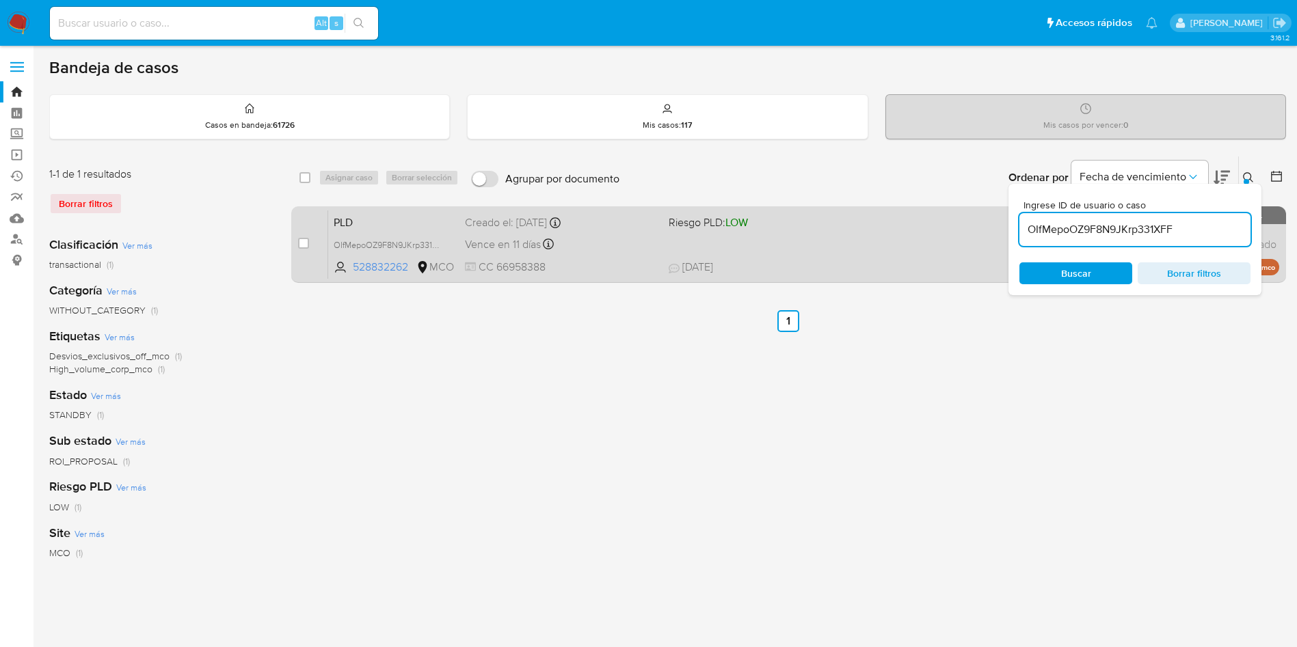
drag, startPoint x: 304, startPoint y: 240, endPoint x: 321, endPoint y: 226, distance: 21.4
click at [312, 232] on div "case-item-checkbox No es posible asignar el caso" at bounding box center [313, 244] width 30 height 69
drag, startPoint x: 304, startPoint y: 246, endPoint x: 323, endPoint y: 216, distance: 36.0
click at [304, 245] on input "checkbox" at bounding box center [303, 243] width 11 height 11
checkbox input "true"
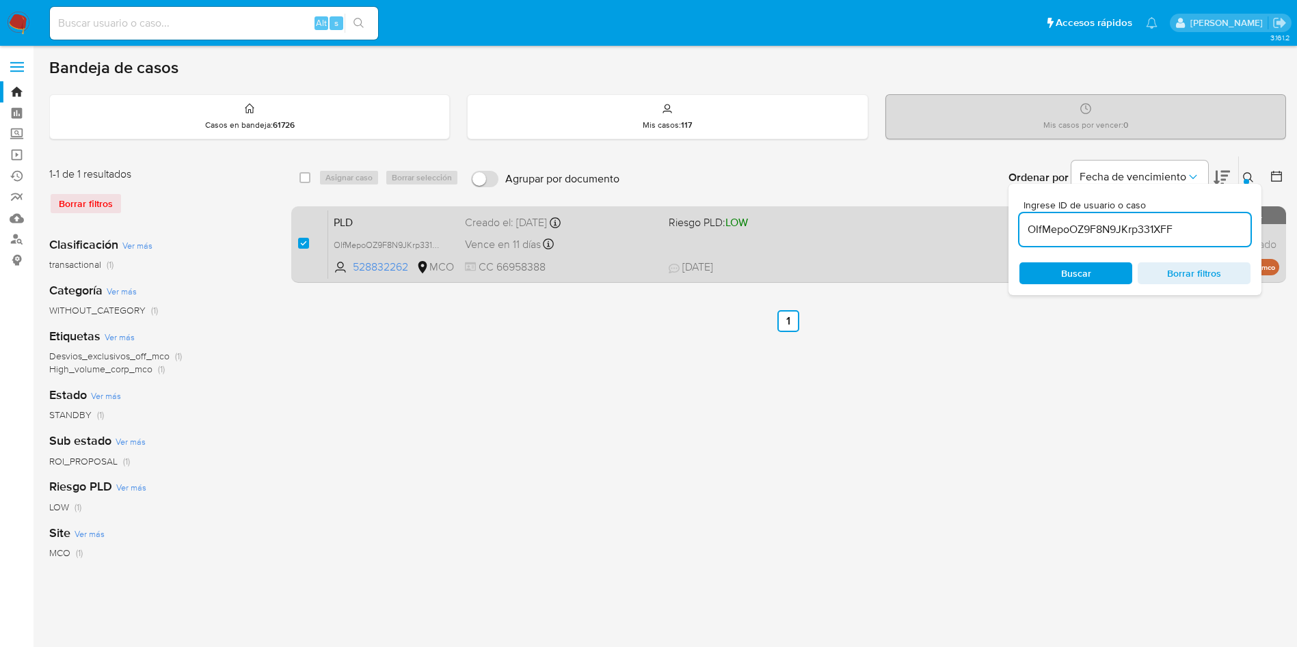
checkbox input "true"
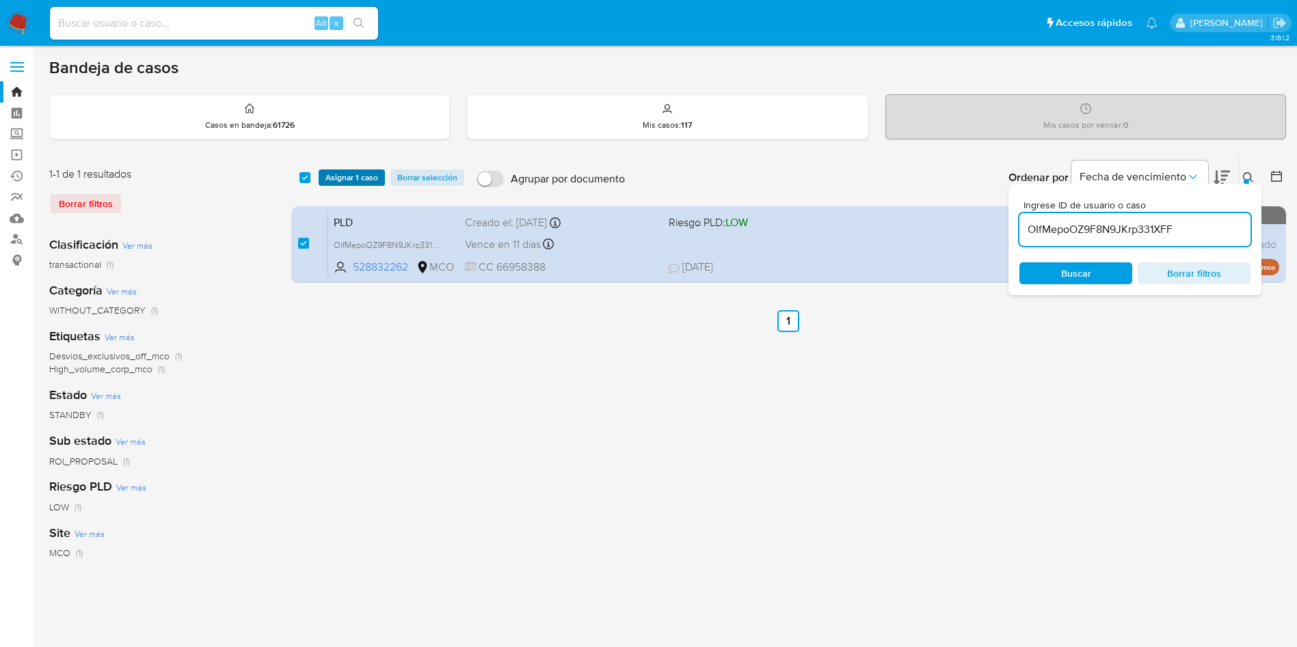
click at [350, 180] on span "Asignar 1 caso" at bounding box center [351, 178] width 53 height 14
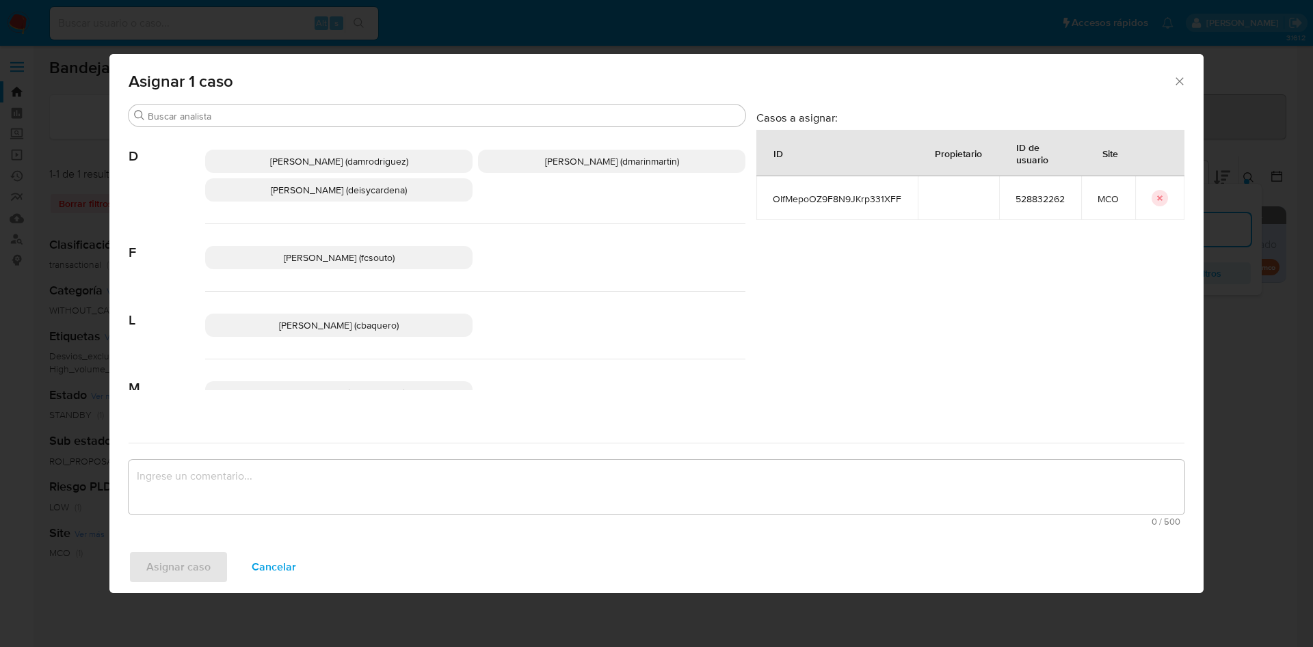
drag, startPoint x: 602, startPoint y: 161, endPoint x: 601, endPoint y: 330, distance: 168.9
click at [601, 178] on div "Damian Rodriguez (damrodriguez) David Esteban Marin Martinez (dmarinmartin) Dei…" at bounding box center [475, 176] width 540 height 96
drag, startPoint x: 579, startPoint y: 163, endPoint x: 520, endPoint y: 394, distance: 238.4
click at [579, 164] on span "David Esteban Marin Martinez (dmarinmartin)" at bounding box center [612, 161] width 134 height 14
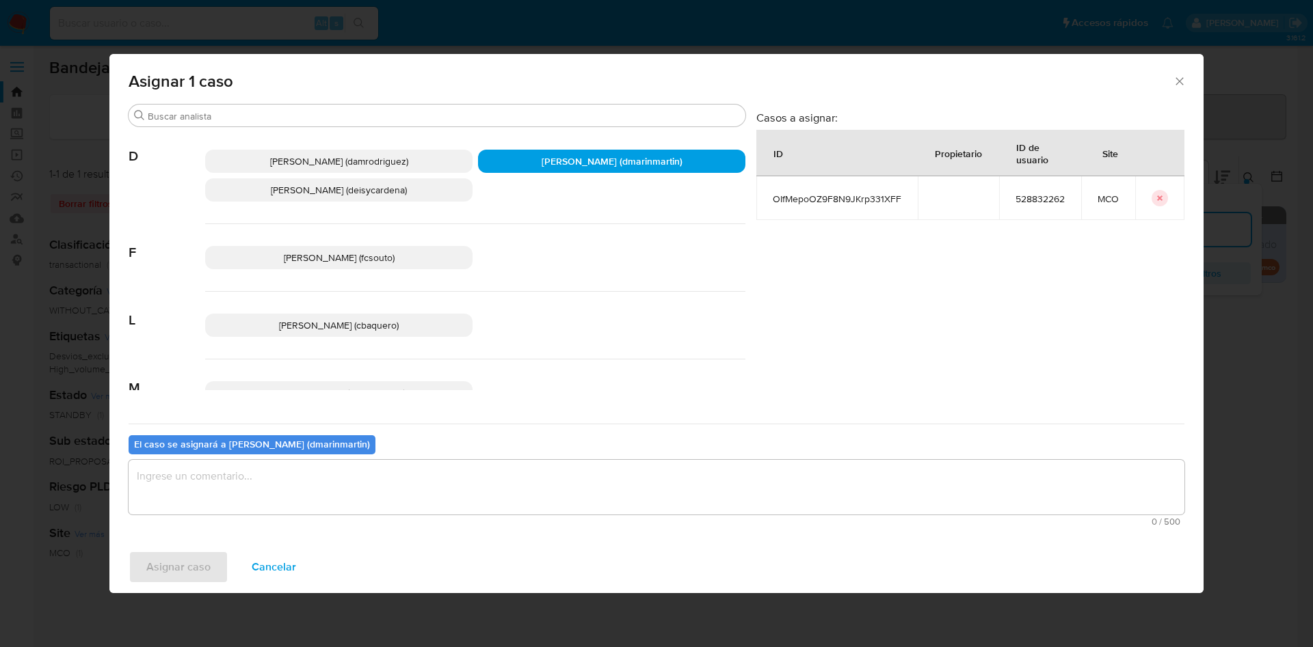
drag, startPoint x: 442, startPoint y: 514, endPoint x: 457, endPoint y: 494, distance: 25.3
click at [455, 496] on textarea "assign-modal" at bounding box center [656, 487] width 1055 height 55
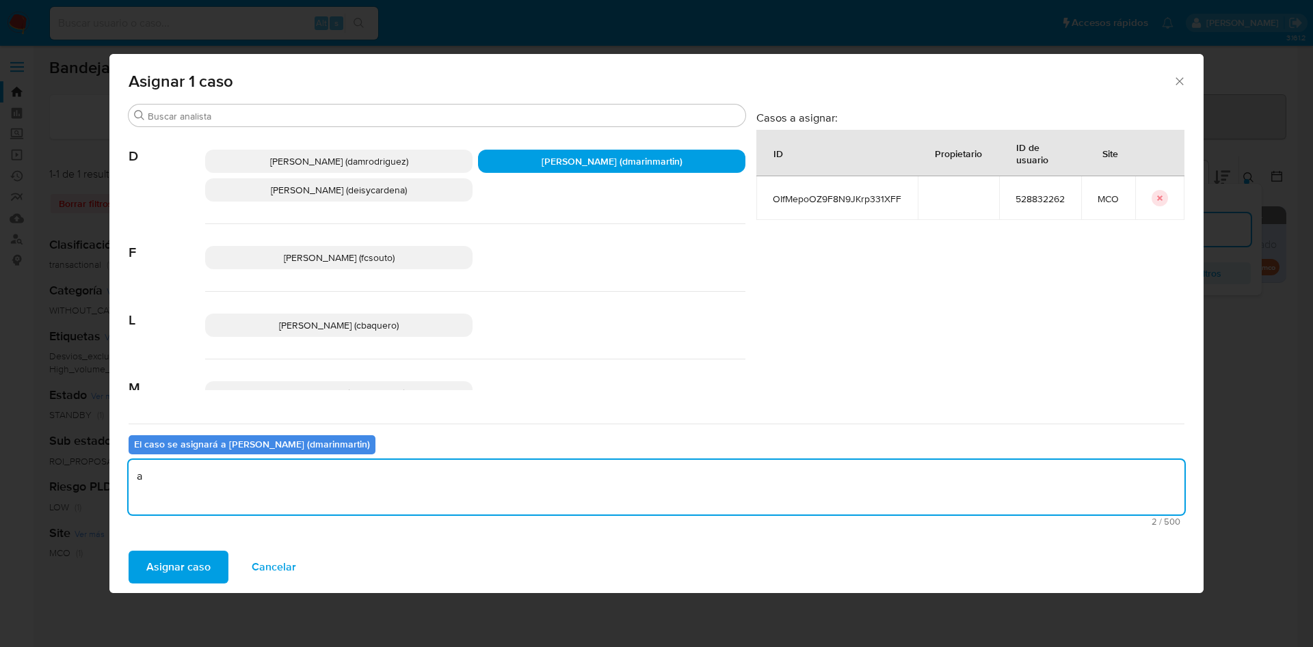
type textarea "a"
type textarea "Análisis nvl 2"
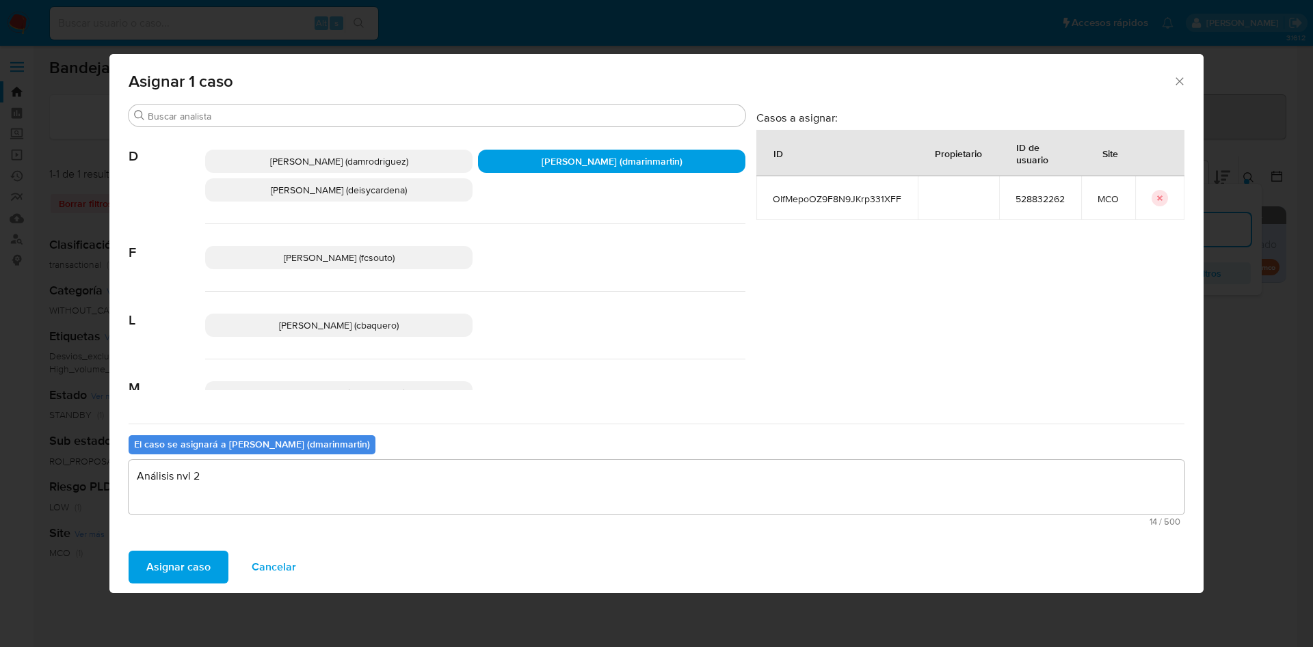
click at [129, 551] on button "Asignar caso" at bounding box center [179, 567] width 100 height 33
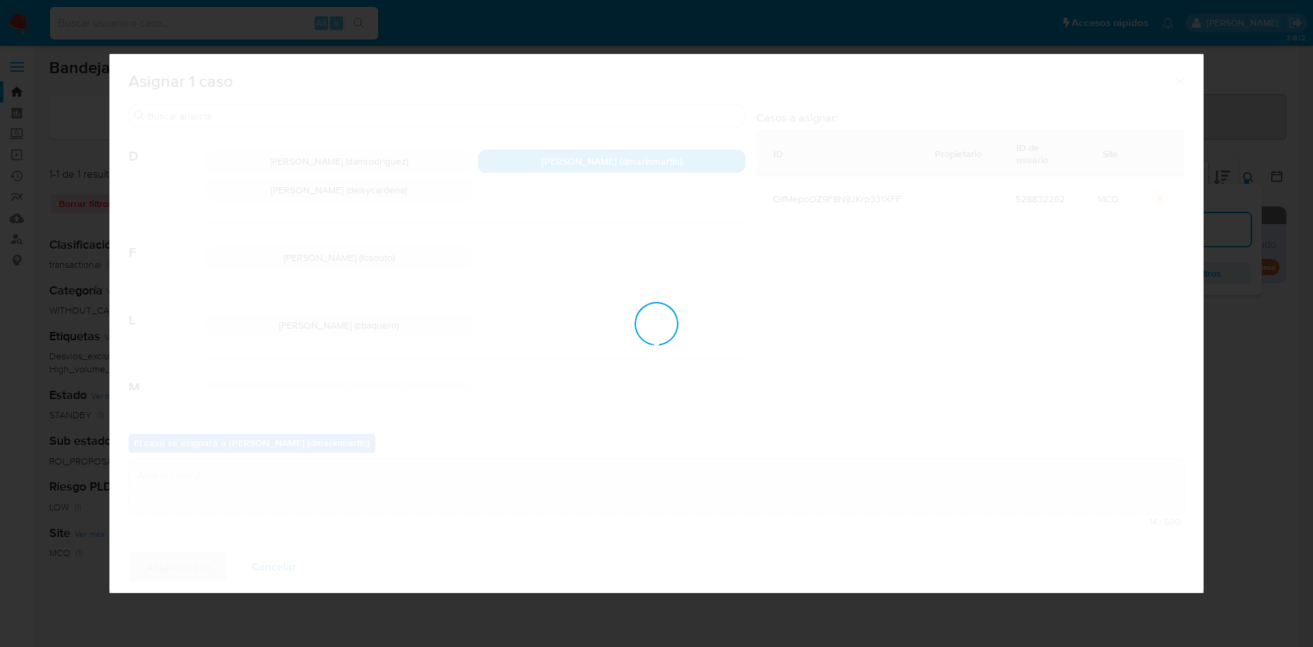
checkbox input "false"
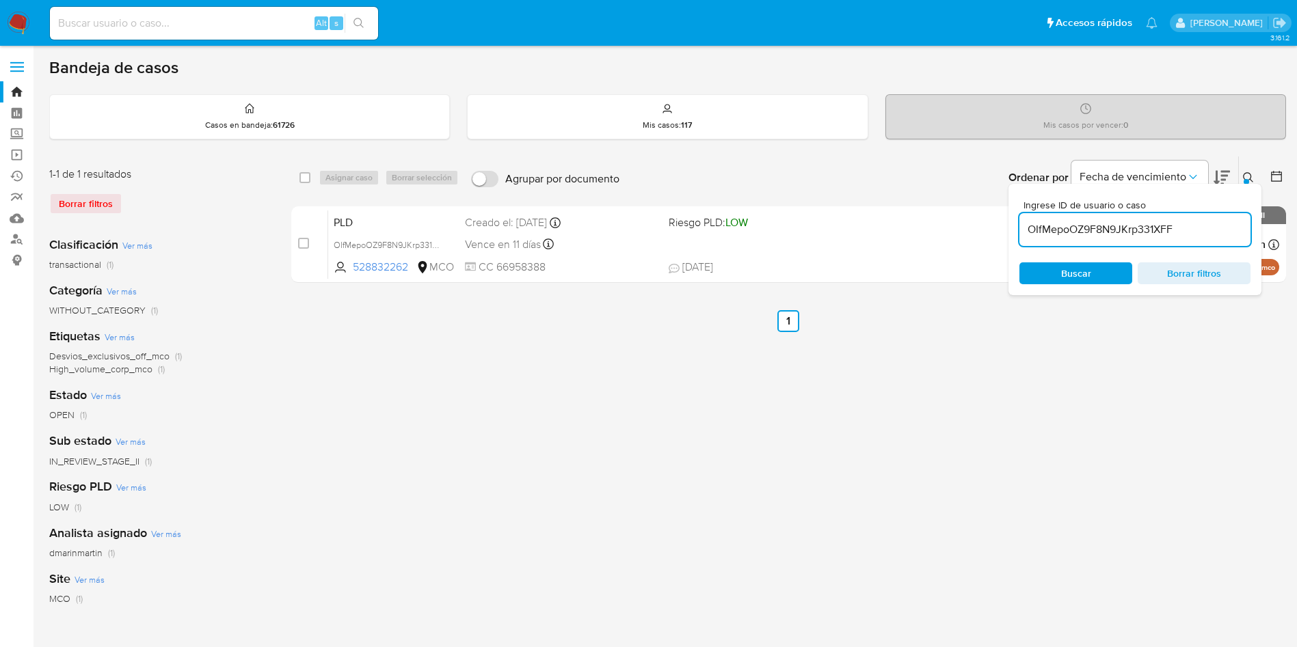
click at [1158, 364] on div "select-all-cases-checkbox Asignar caso Borrar selección Agrupar por documento O…" at bounding box center [788, 456] width 995 height 600
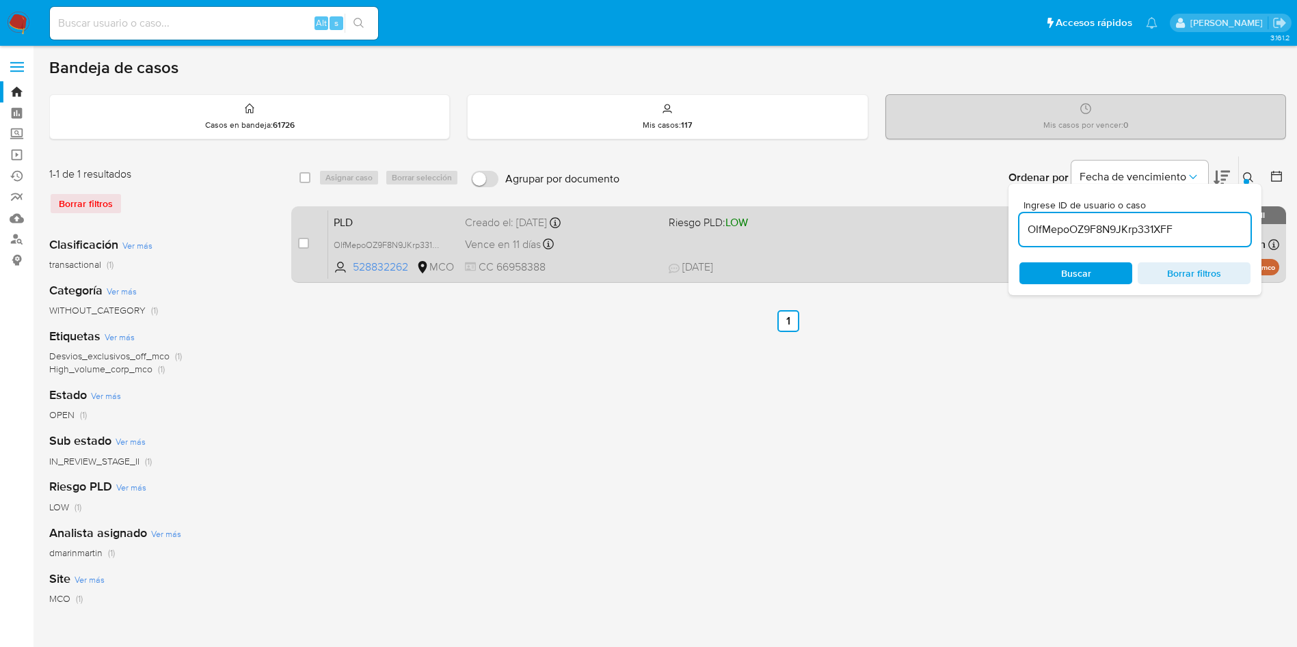
click at [837, 219] on span "Riesgo PLD: LOW" at bounding box center [765, 222] width 193 height 18
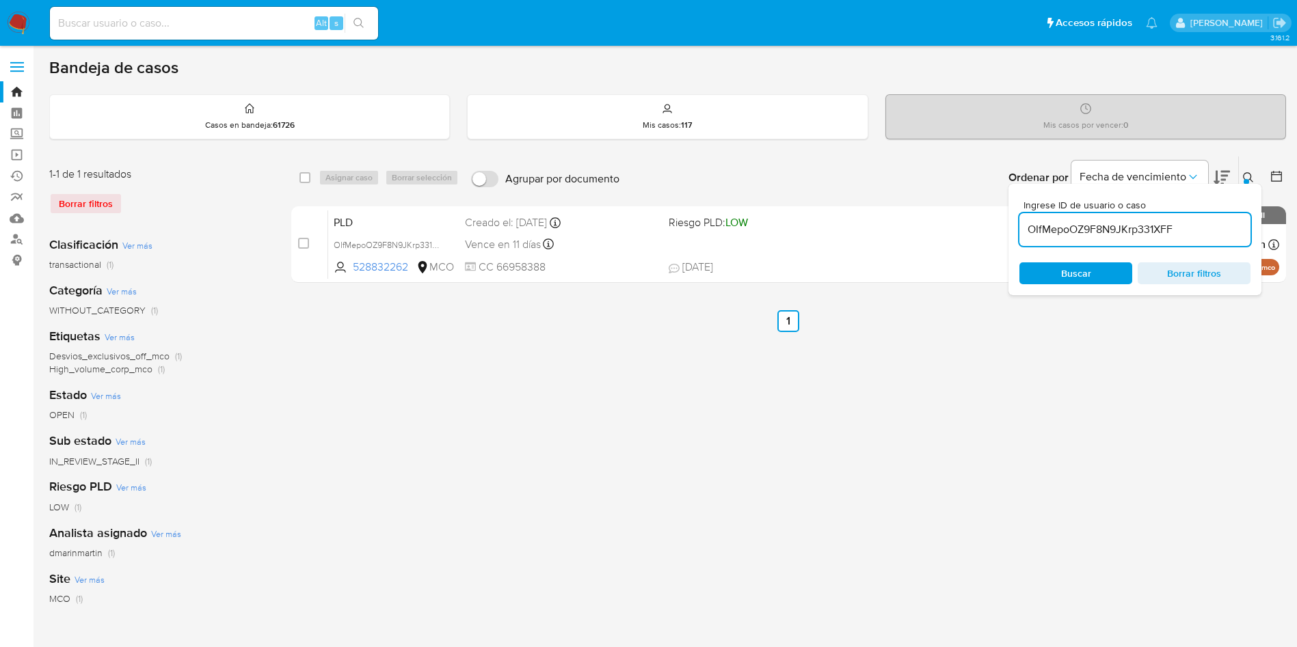
click at [1129, 237] on input "OIfMepoOZ9F8N9JKrp331XFF" at bounding box center [1134, 230] width 231 height 18
paste input "UoznAKwctwegsyuyWw6tjRXk"
type input "UoznAKwctwegsyuyWw6tjRXk"
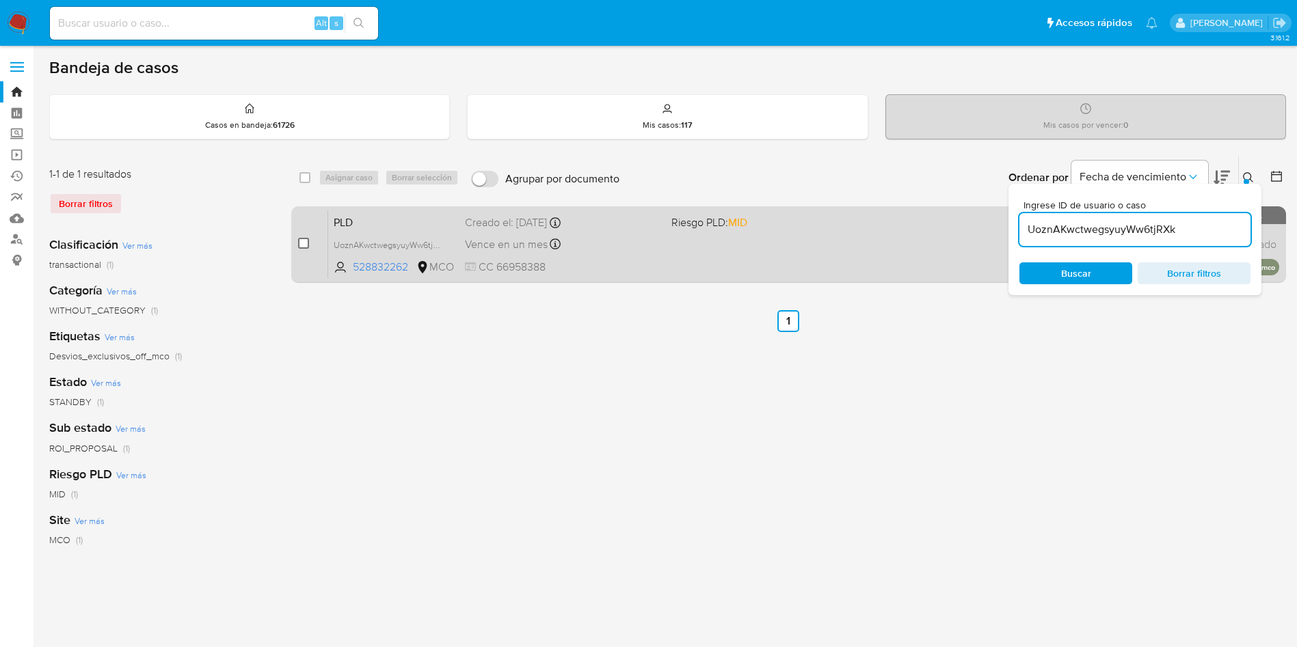
click at [300, 243] on input "checkbox" at bounding box center [303, 243] width 11 height 11
checkbox input "true"
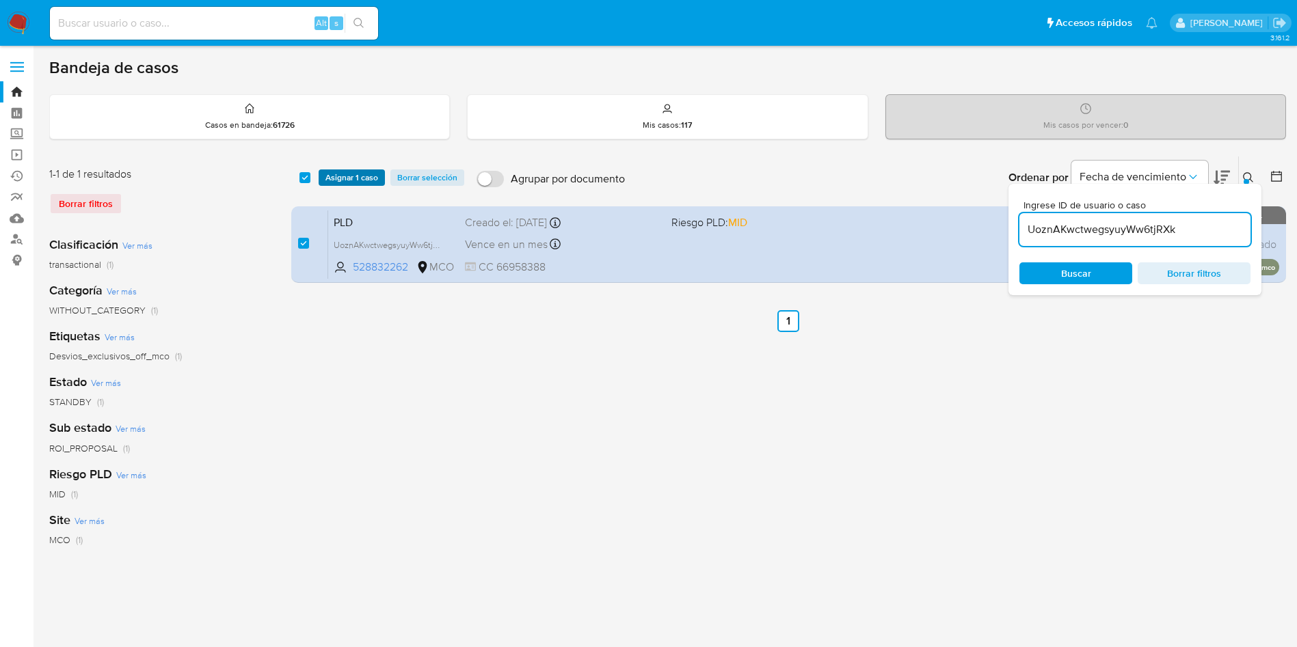
click at [368, 180] on span "Asignar 1 caso" at bounding box center [351, 178] width 53 height 14
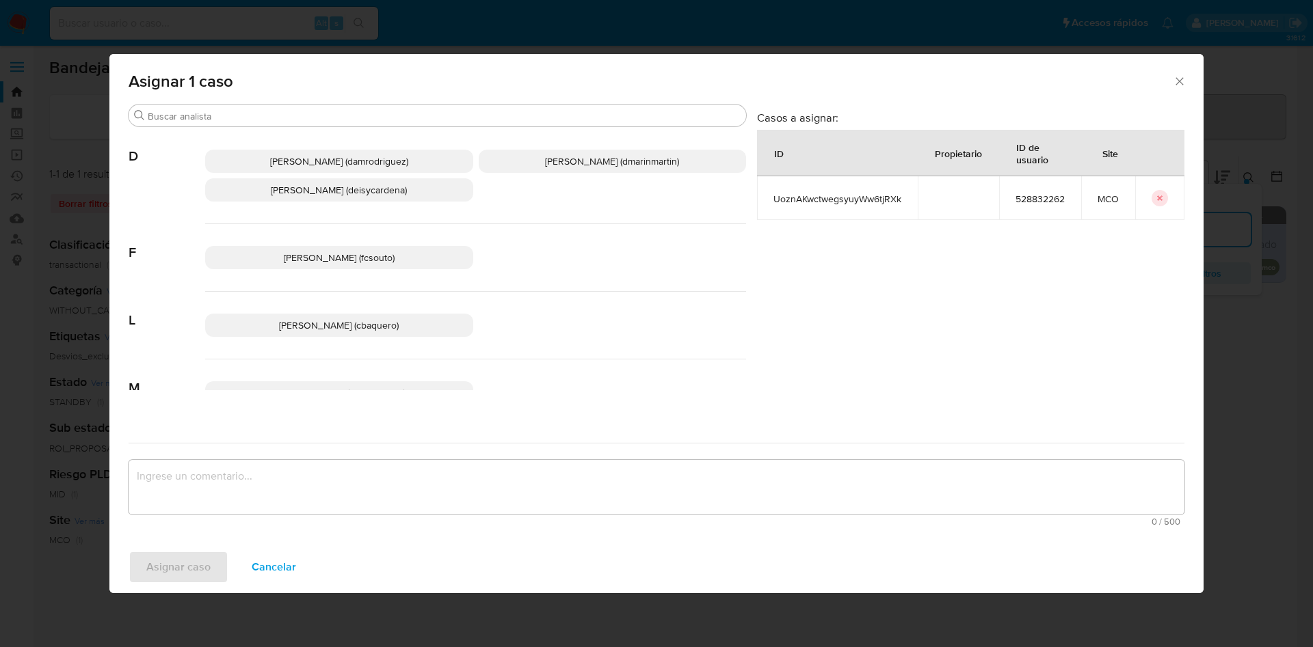
drag, startPoint x: 671, startPoint y: 159, endPoint x: 634, endPoint y: 435, distance: 278.6
click at [668, 178] on div "Damian Rodriguez (damrodriguez) David Esteban Marin Martinez (dmarinmartin) Dei…" at bounding box center [475, 176] width 541 height 96
click at [545, 158] on span "David Esteban Marin Martinez (dmarinmartin)" at bounding box center [612, 161] width 134 height 14
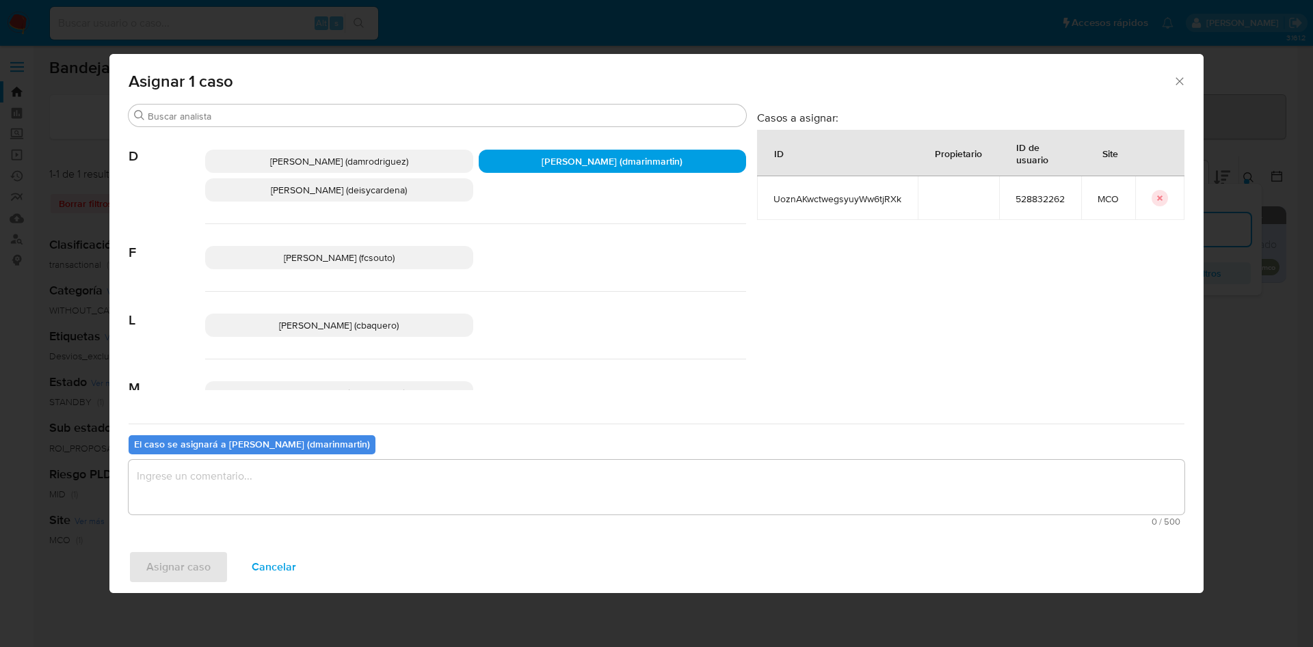
click at [489, 479] on textarea "assign-modal" at bounding box center [656, 487] width 1055 height 55
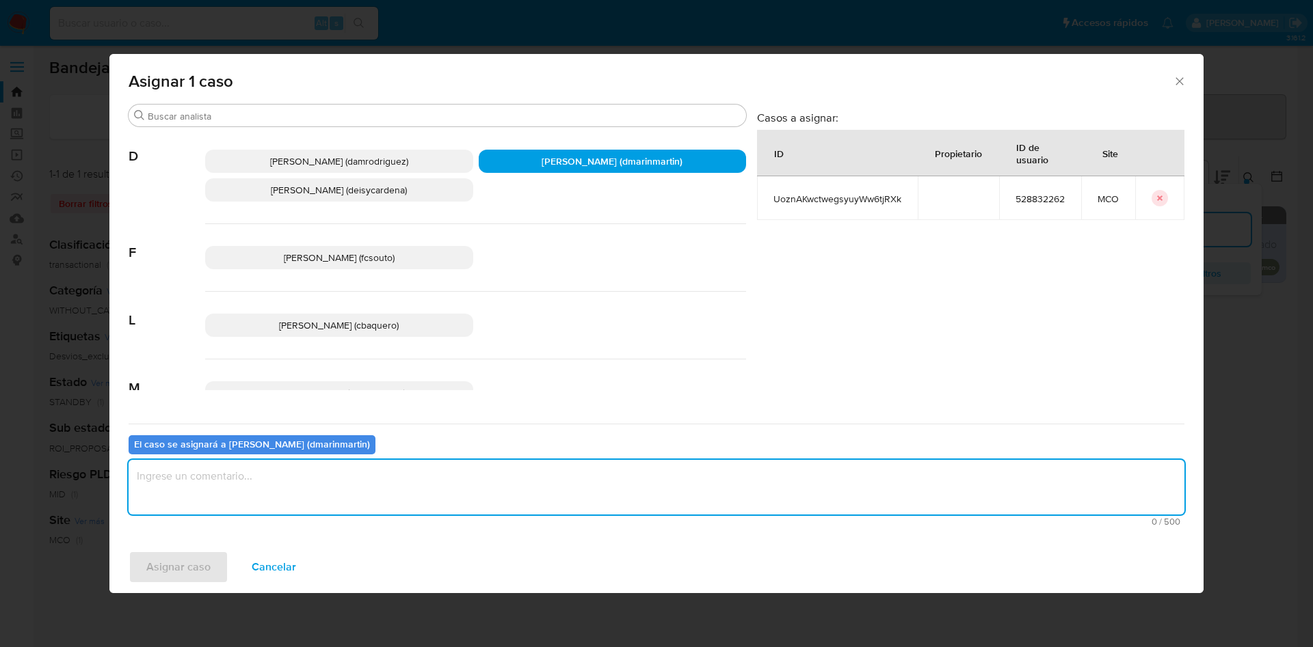
type textarea "C"
type textarea "Análisis nvl 2"
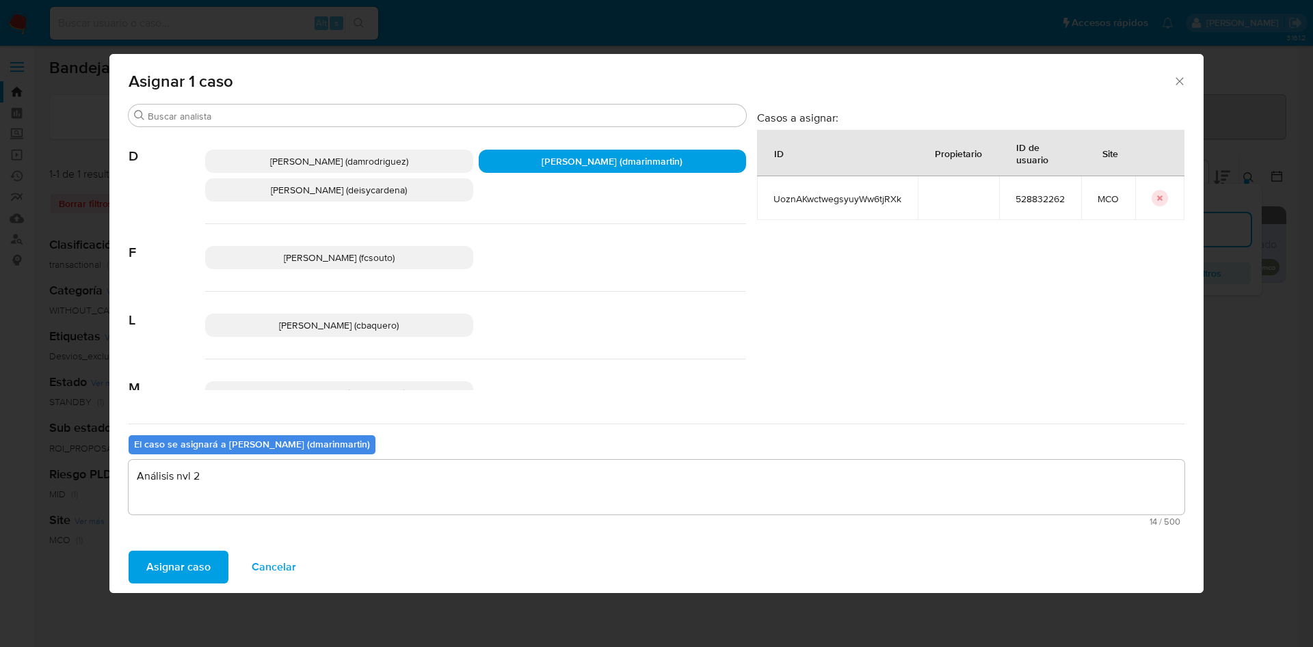
click at [129, 551] on button "Asignar caso" at bounding box center [179, 567] width 100 height 33
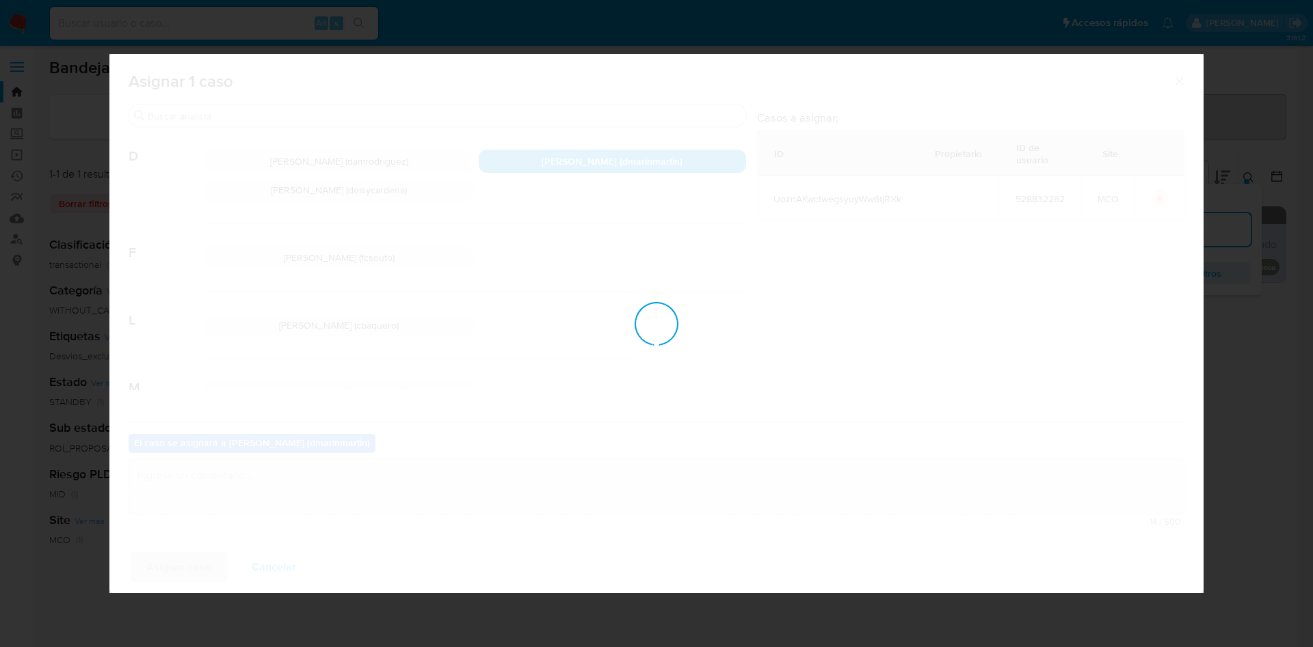
checkbox input "false"
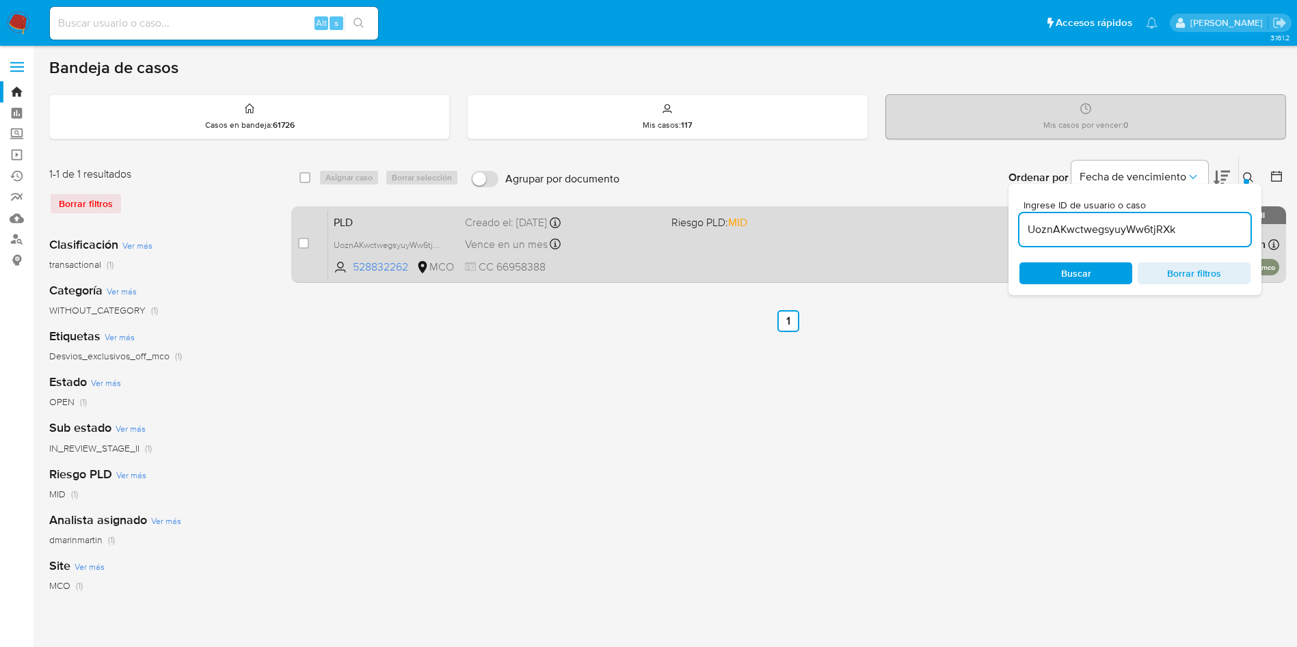
click at [646, 250] on div "Vence en un mes Vence el 10/11/2025 05:06:43" at bounding box center [563, 244] width 196 height 18
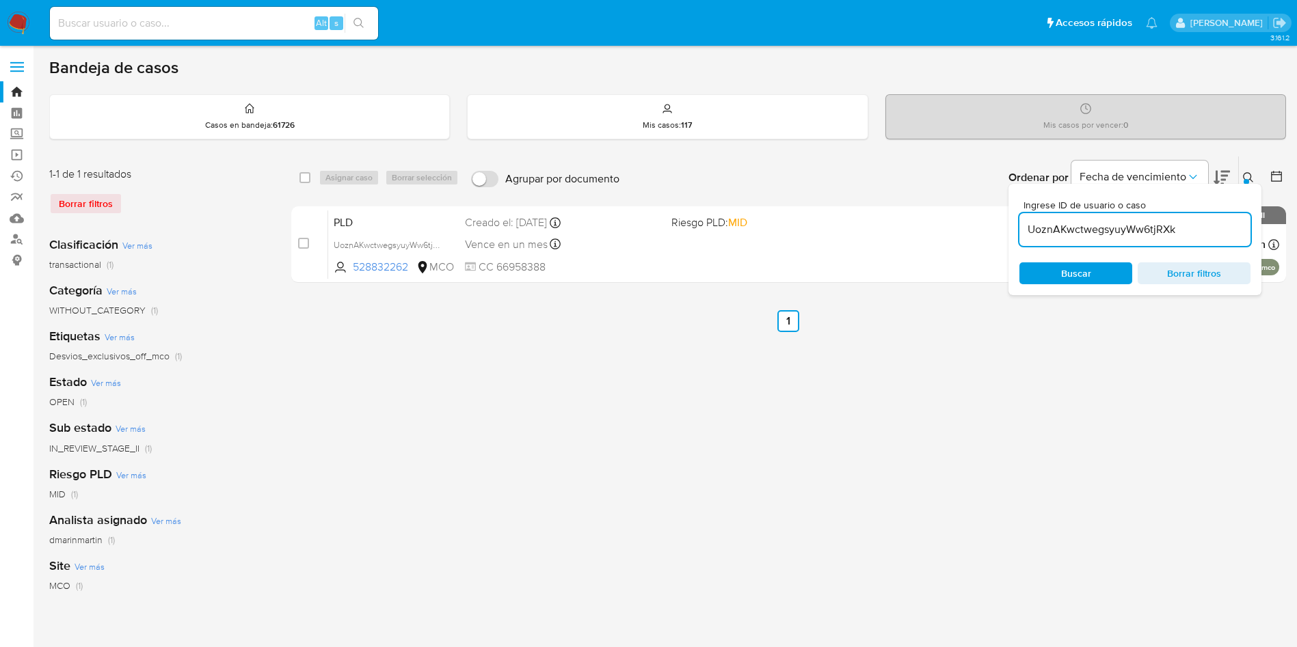
click at [1146, 224] on div "UoznAKwctwegsyuyWw6tjRXk" at bounding box center [1134, 229] width 231 height 33
click at [1146, 228] on input "UoznAKwctwegsyuyWw6tjRXk" at bounding box center [1134, 230] width 231 height 18
paste input "Wq1wjr0Q3XfTVZnso8CPzy1x"
type input "Wq1wjr0Q3XfTVZnso8CPzy1x"
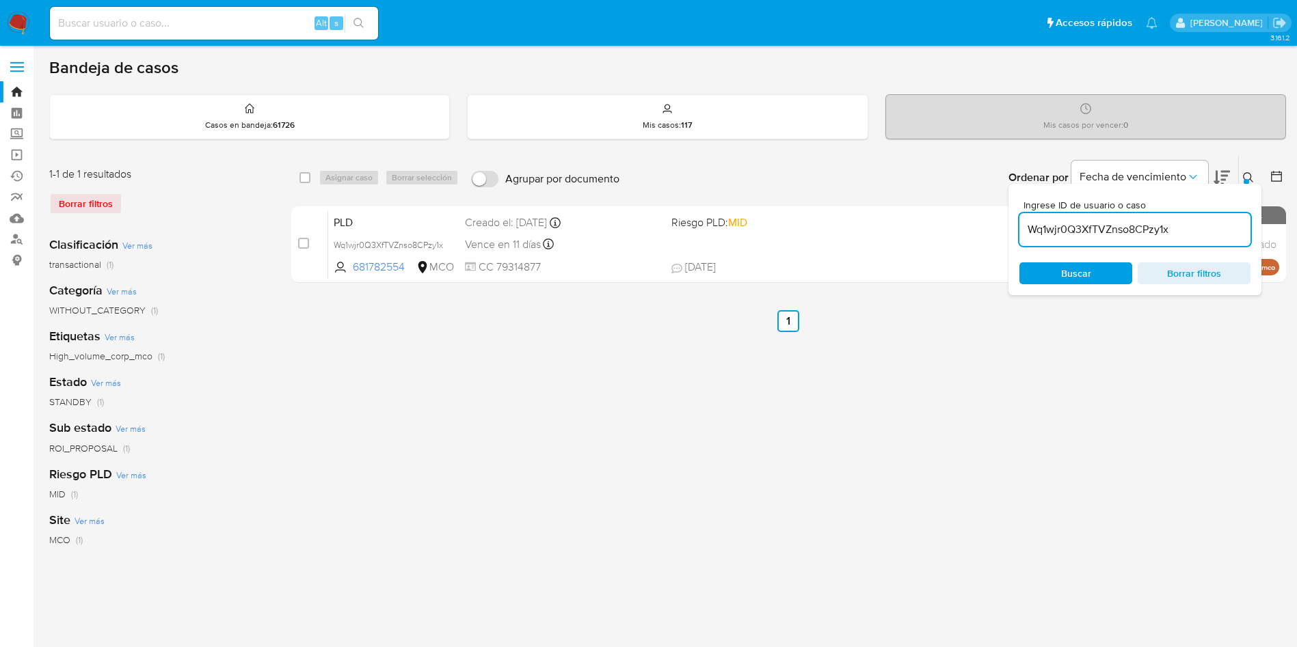
drag, startPoint x: 311, startPoint y: 241, endPoint x: 341, endPoint y: 201, distance: 49.8
click at [313, 241] on div "case-item-checkbox No es posible asignar el caso" at bounding box center [313, 244] width 30 height 69
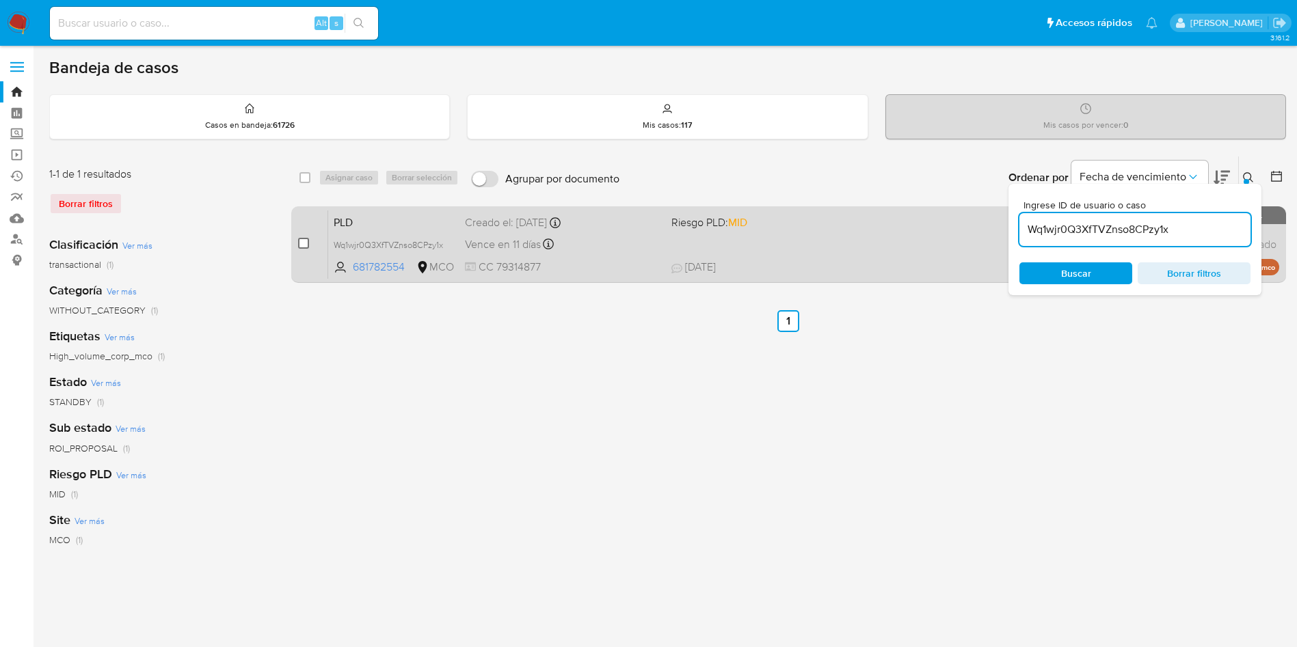
click at [304, 245] on input "checkbox" at bounding box center [303, 243] width 11 height 11
checkbox input "true"
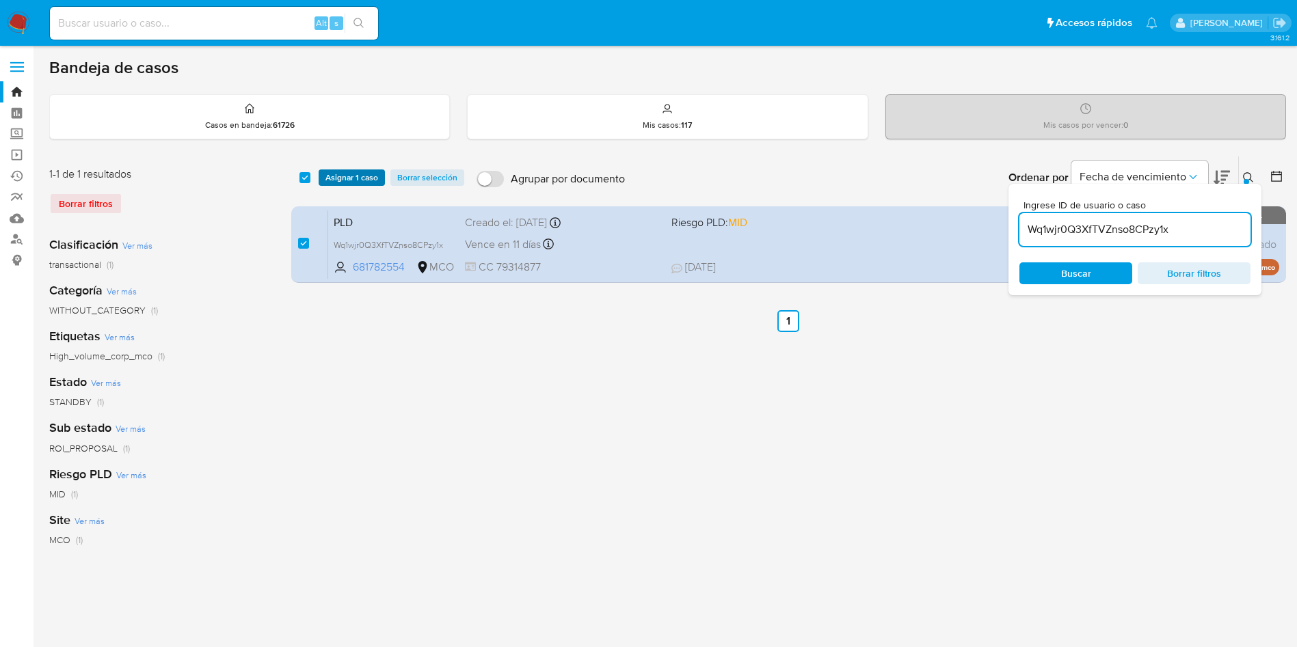
click at [347, 175] on span "Asignar 1 caso" at bounding box center [351, 178] width 53 height 14
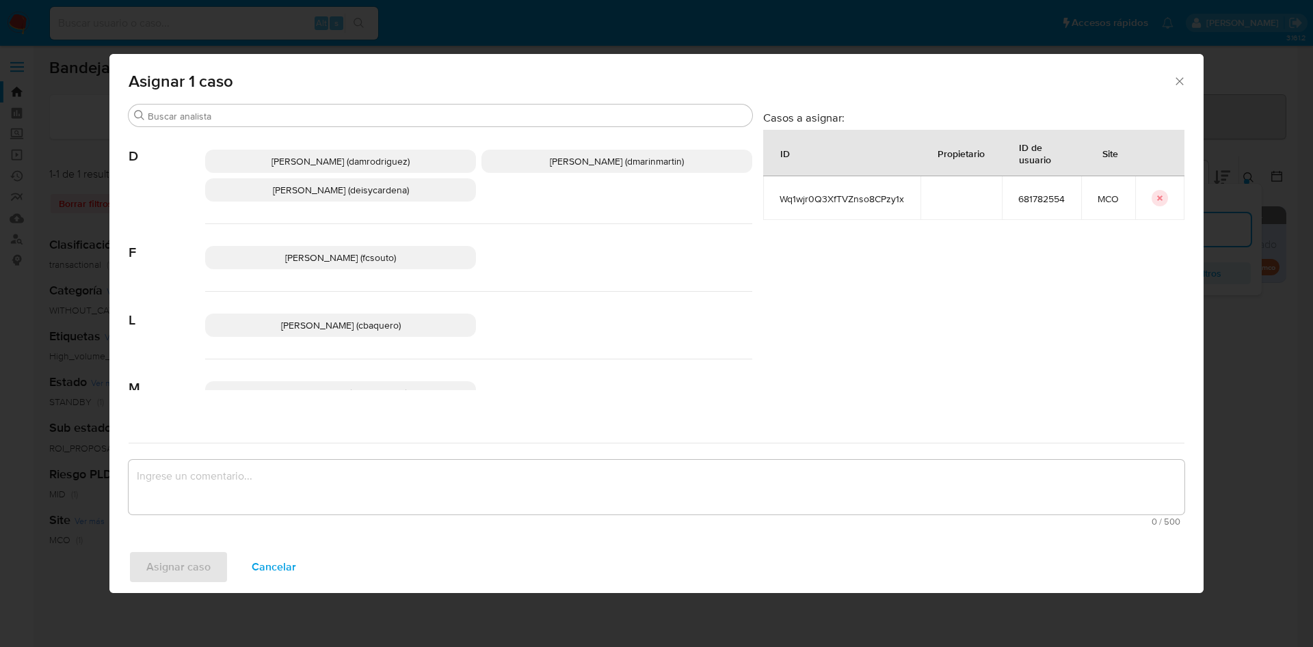
drag, startPoint x: 589, startPoint y: 163, endPoint x: 579, endPoint y: 350, distance: 186.9
click at [591, 176] on div "Damian Rodriguez (damrodriguez) David Esteban Marin Martinez (dmarinmartin) Dei…" at bounding box center [478, 176] width 547 height 96
click at [608, 154] on span "David Esteban Marin Martinez (dmarinmartin)" at bounding box center [617, 161] width 134 height 14
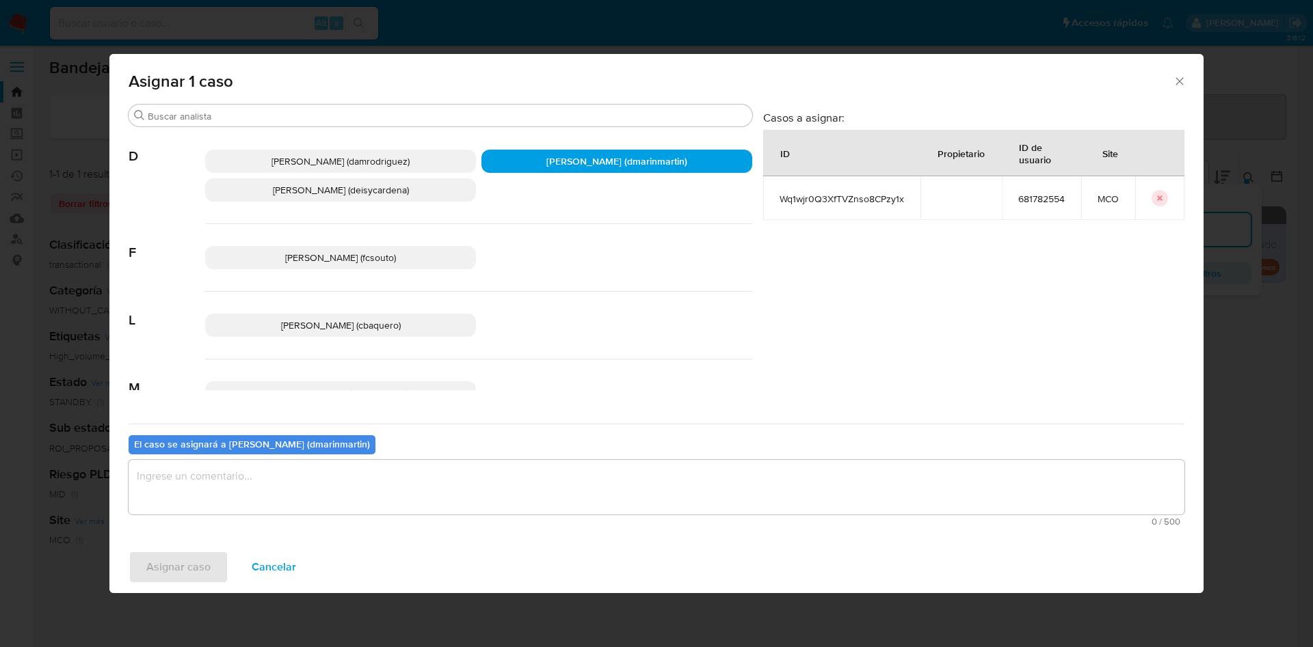
click at [470, 474] on textarea "assign-modal" at bounding box center [656, 487] width 1055 height 55
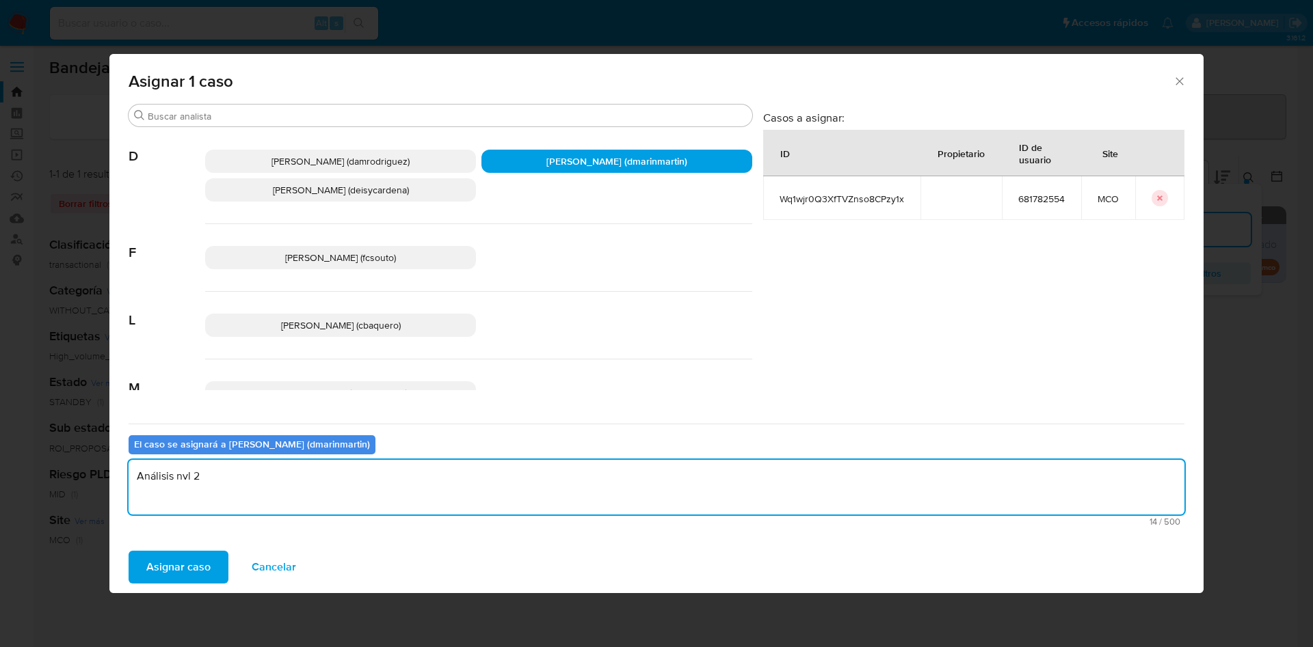
type textarea "Análisis nvl 2"
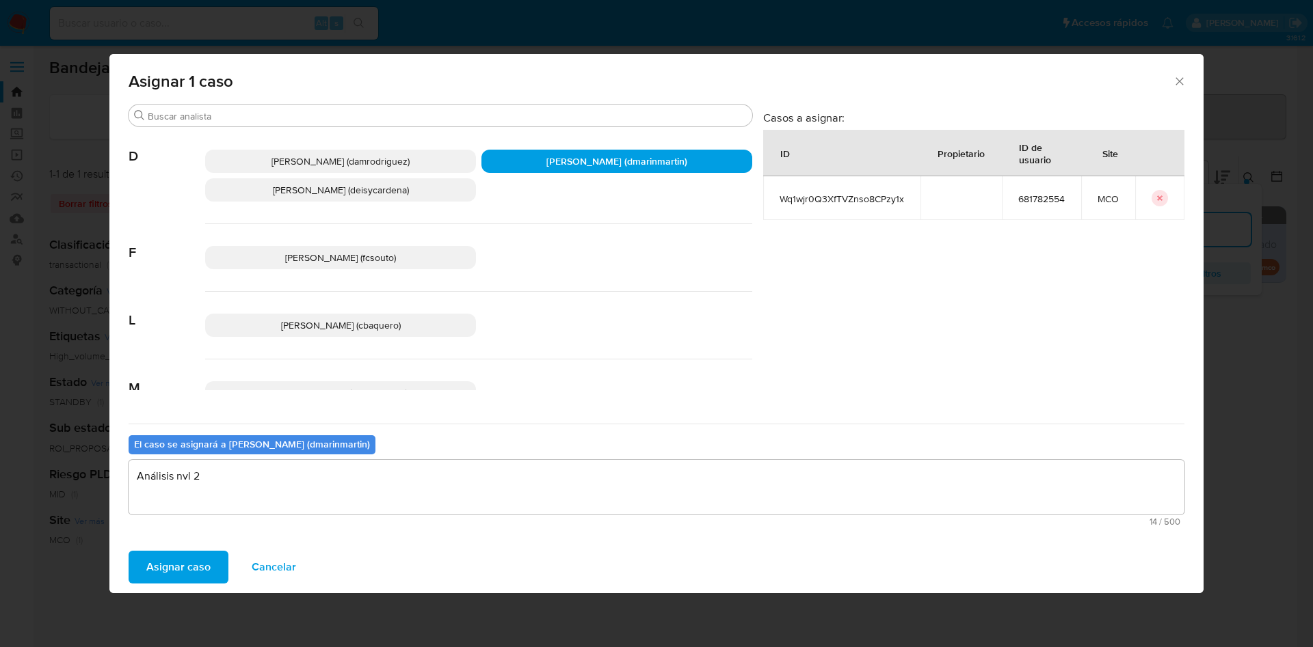
click at [129, 551] on button "Asignar caso" at bounding box center [179, 567] width 100 height 33
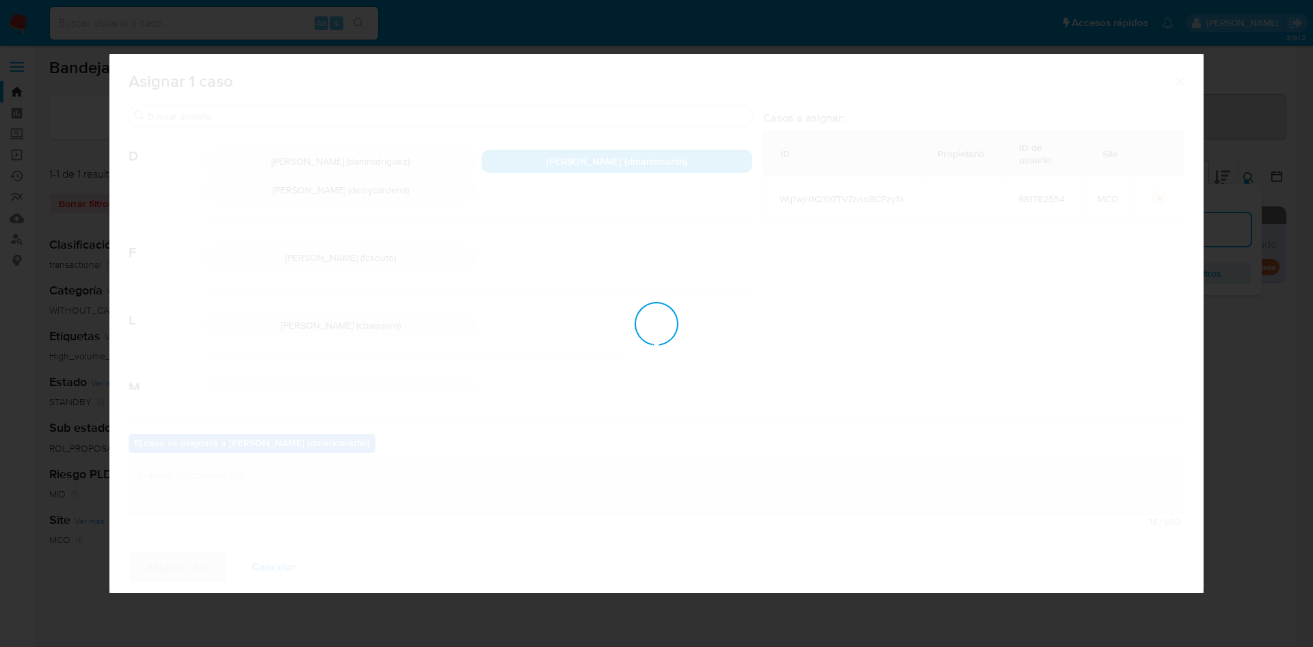
checkbox input "false"
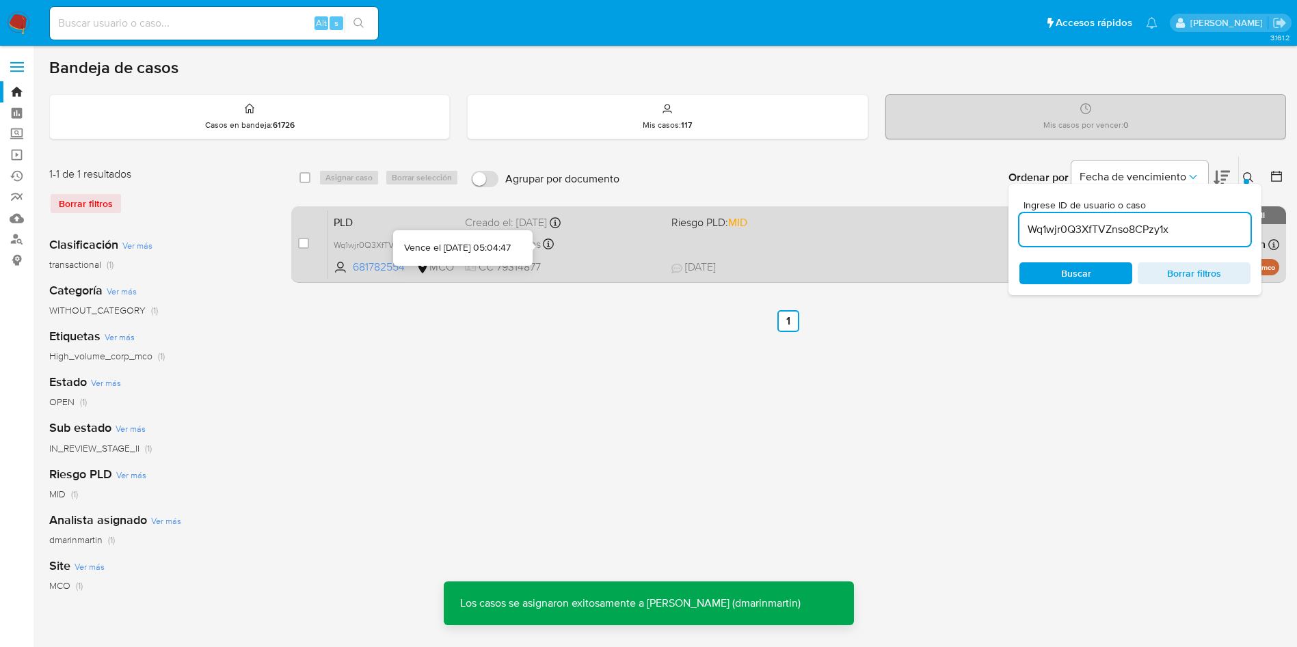
click at [612, 245] on div "Vence en 11 días Vence el 10/10/2025 05:04:47" at bounding box center [563, 244] width 196 height 18
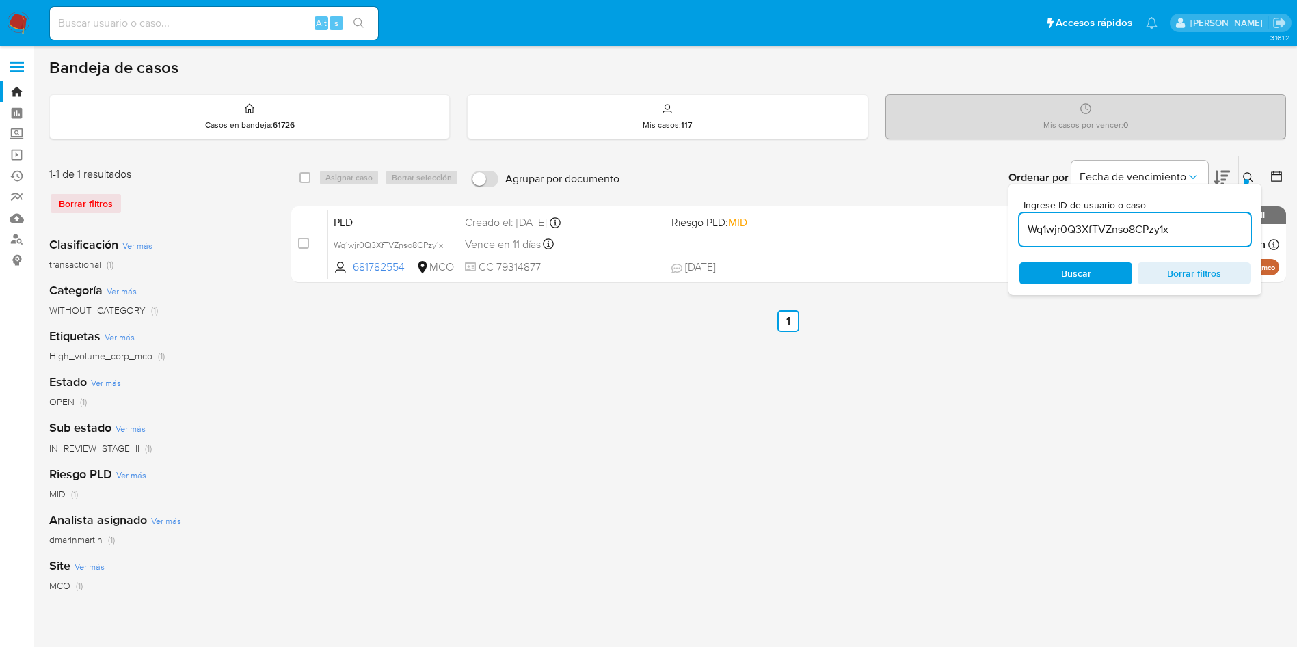
click at [1143, 228] on input "Wq1wjr0Q3XfTVZnso8CPzy1x" at bounding box center [1134, 230] width 231 height 18
paste input "9IAUBlD8JUJvXKqgw5qsN0vz"
type input "9IAUBlD8JUJvXKqgw5qsN0vz"
drag, startPoint x: 302, startPoint y: 243, endPoint x: 345, endPoint y: 187, distance: 70.7
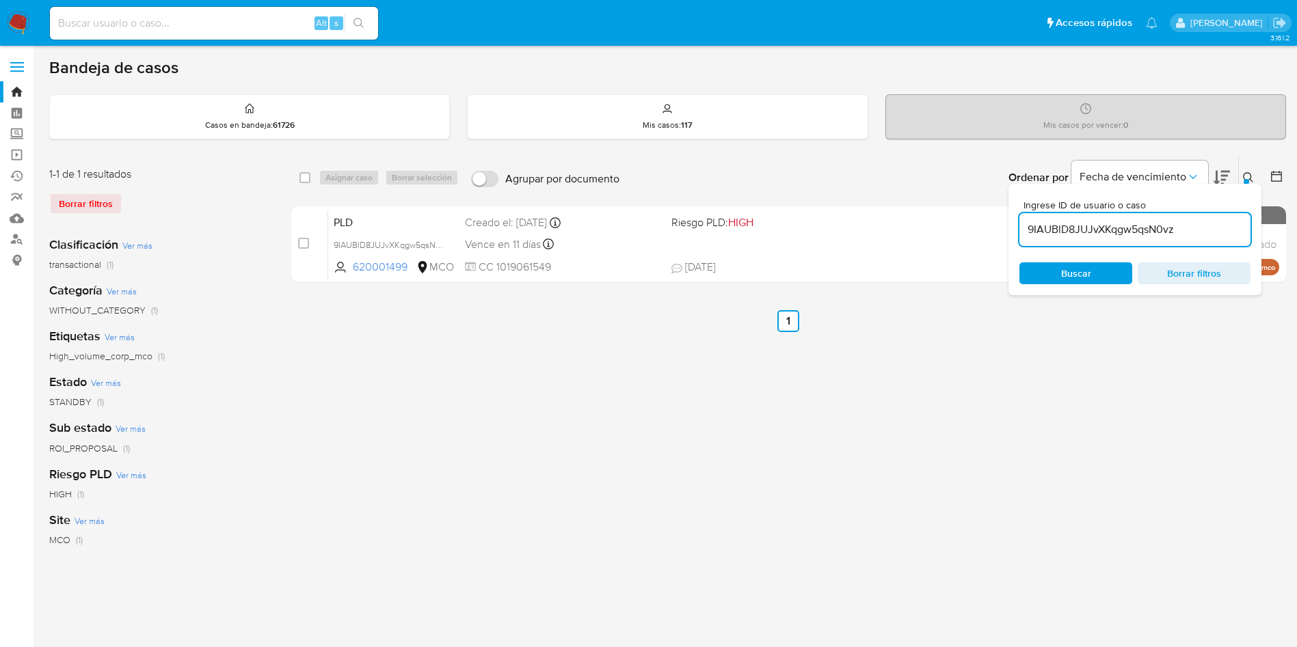
click at [306, 234] on div "case-item-checkbox No es posible asignar el caso" at bounding box center [313, 244] width 30 height 69
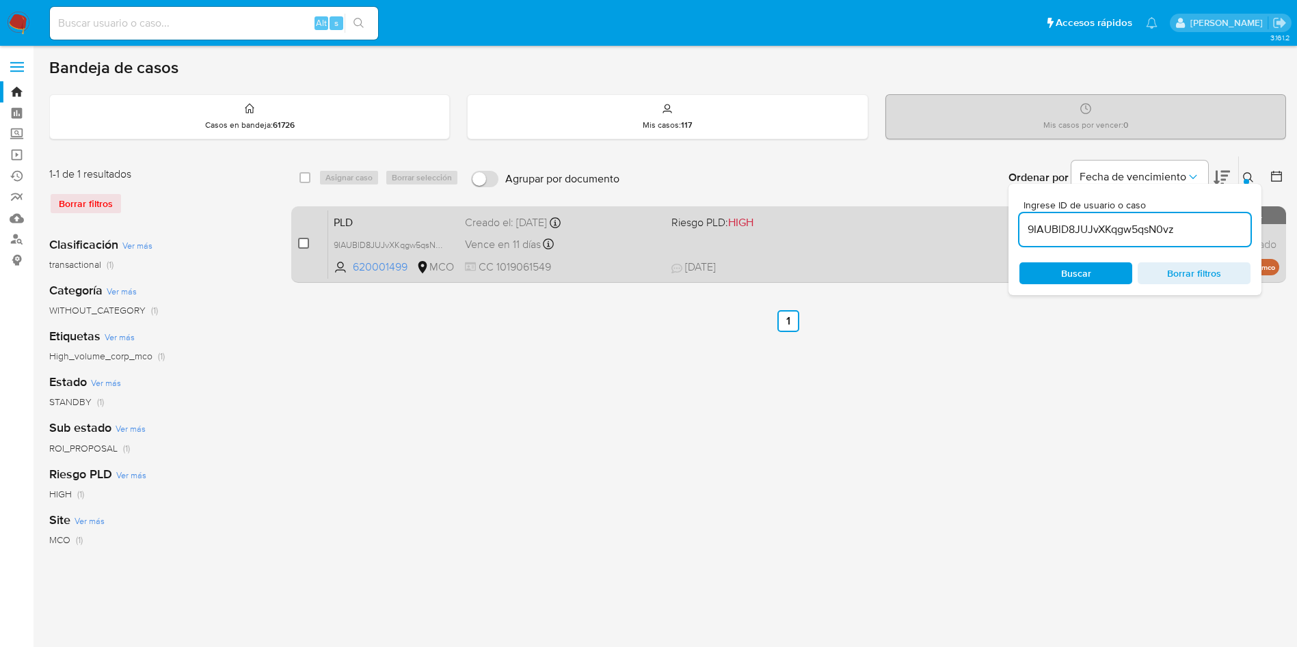
click at [307, 243] on input "checkbox" at bounding box center [303, 243] width 11 height 11
checkbox input "true"
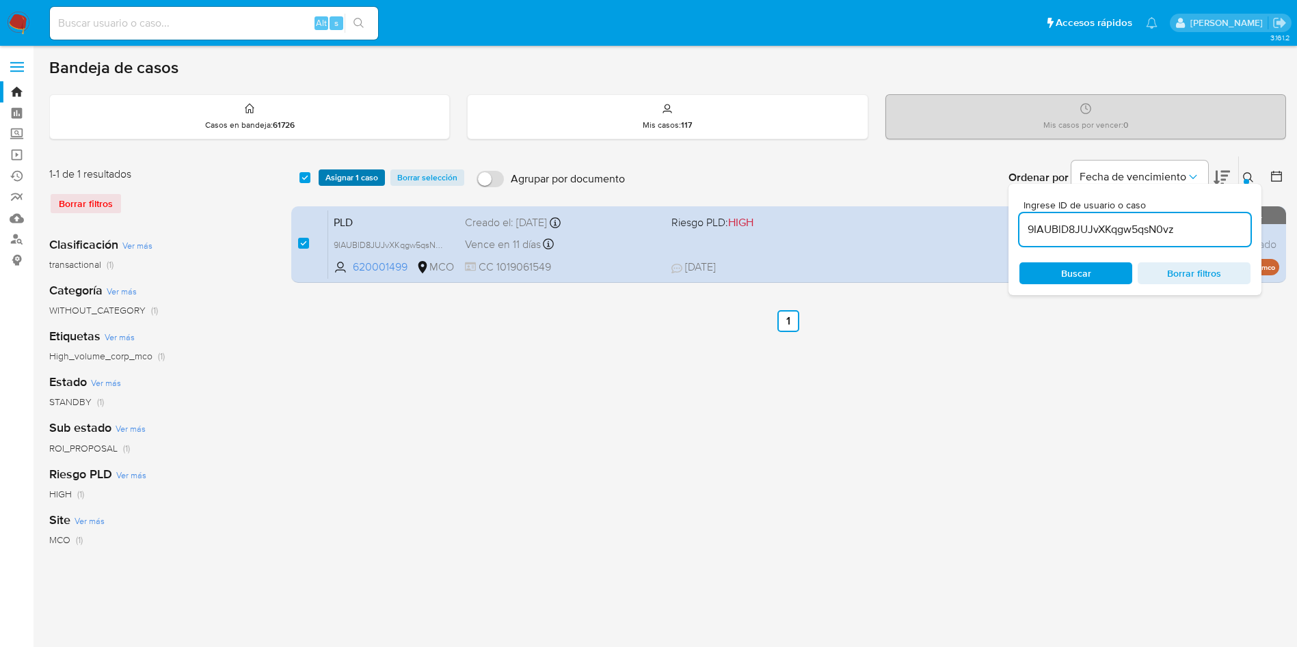
click at [355, 174] on span "Asignar 1 caso" at bounding box center [351, 178] width 53 height 14
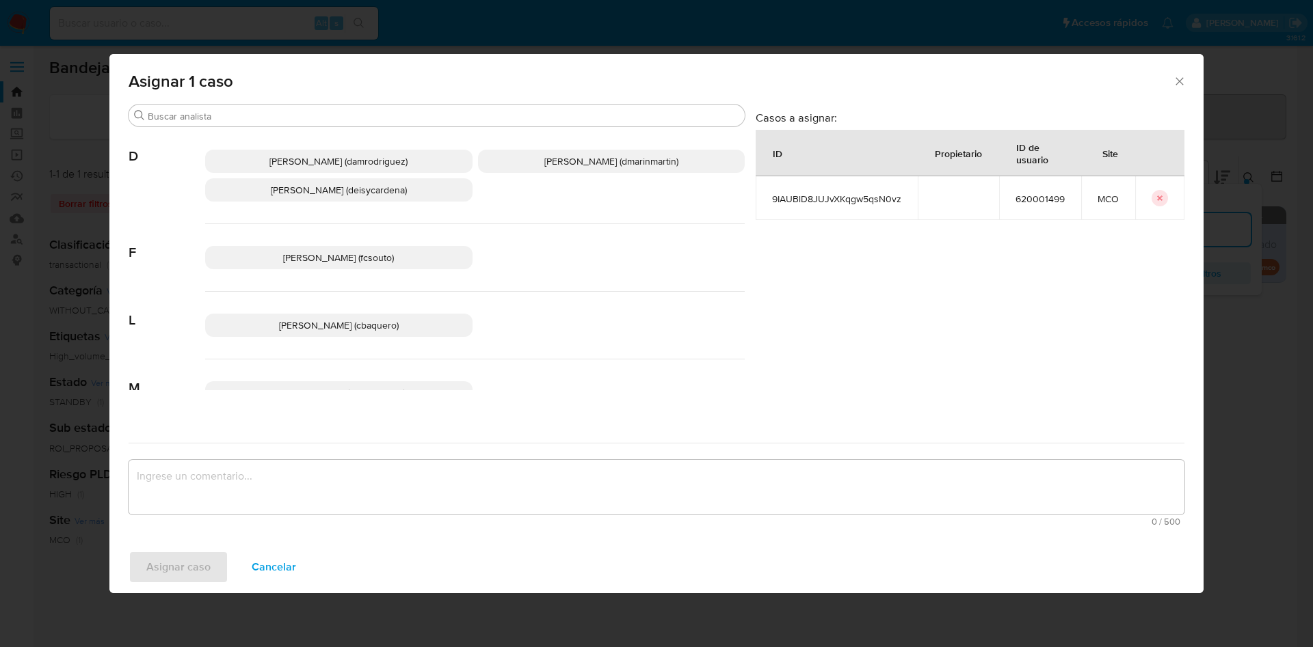
click at [592, 167] on span "David Esteban Marin Martinez (dmarinmartin)" at bounding box center [611, 161] width 134 height 14
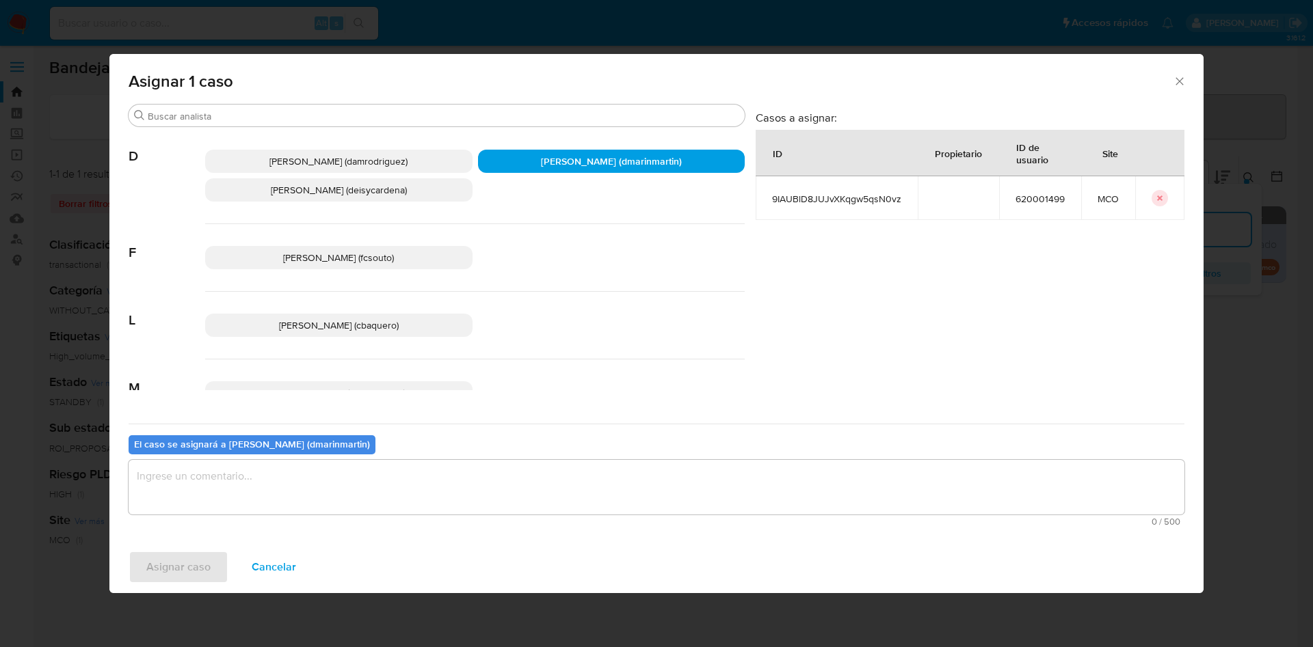
click at [505, 473] on textarea "assign-modal" at bounding box center [656, 487] width 1055 height 55
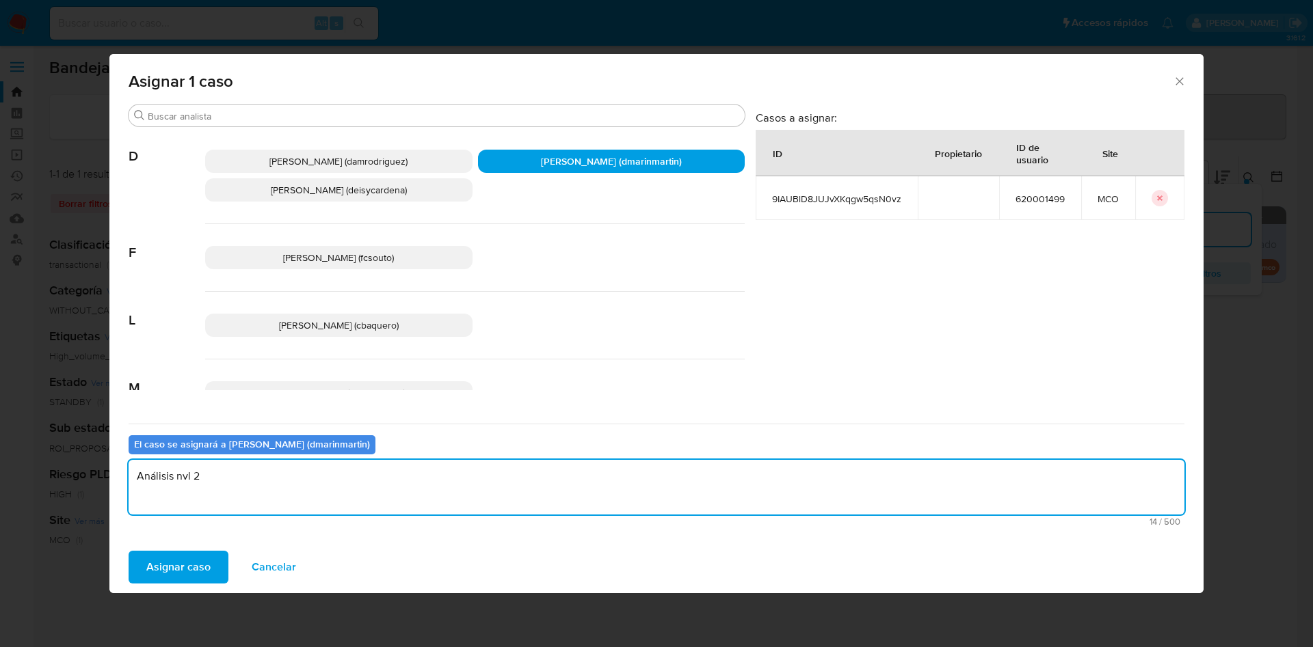
type textarea "Análisis nvl 2"
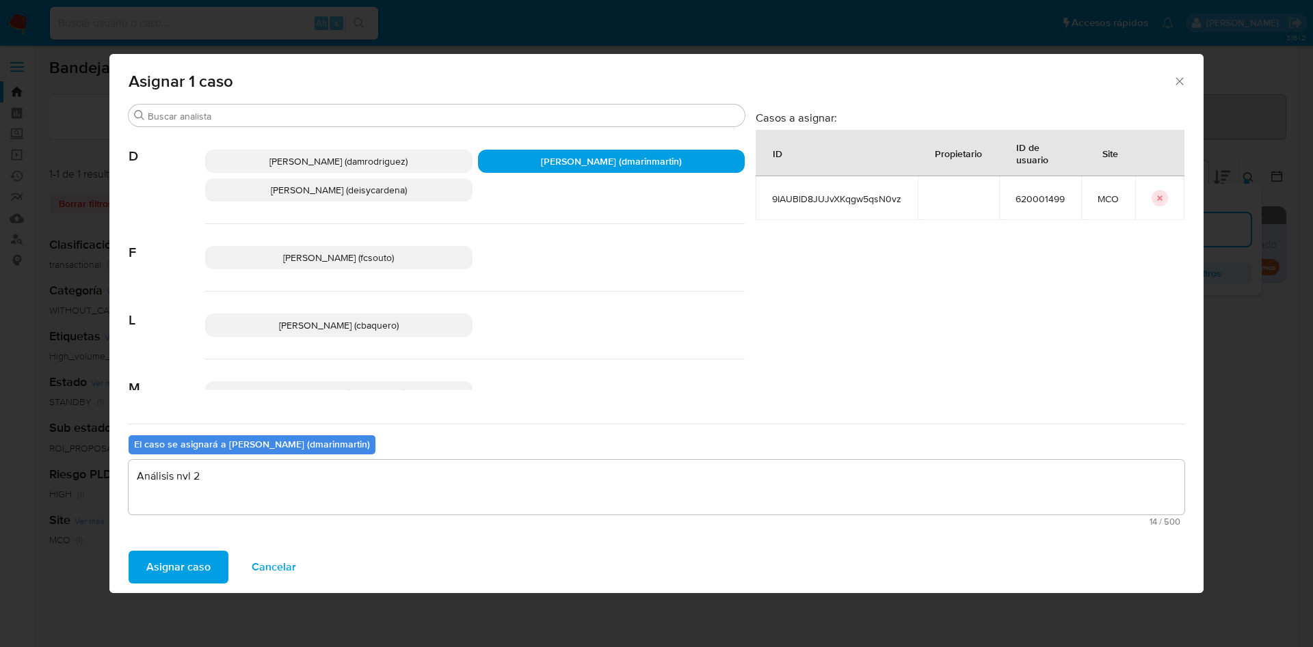
click at [129, 551] on button "Asignar caso" at bounding box center [179, 567] width 100 height 33
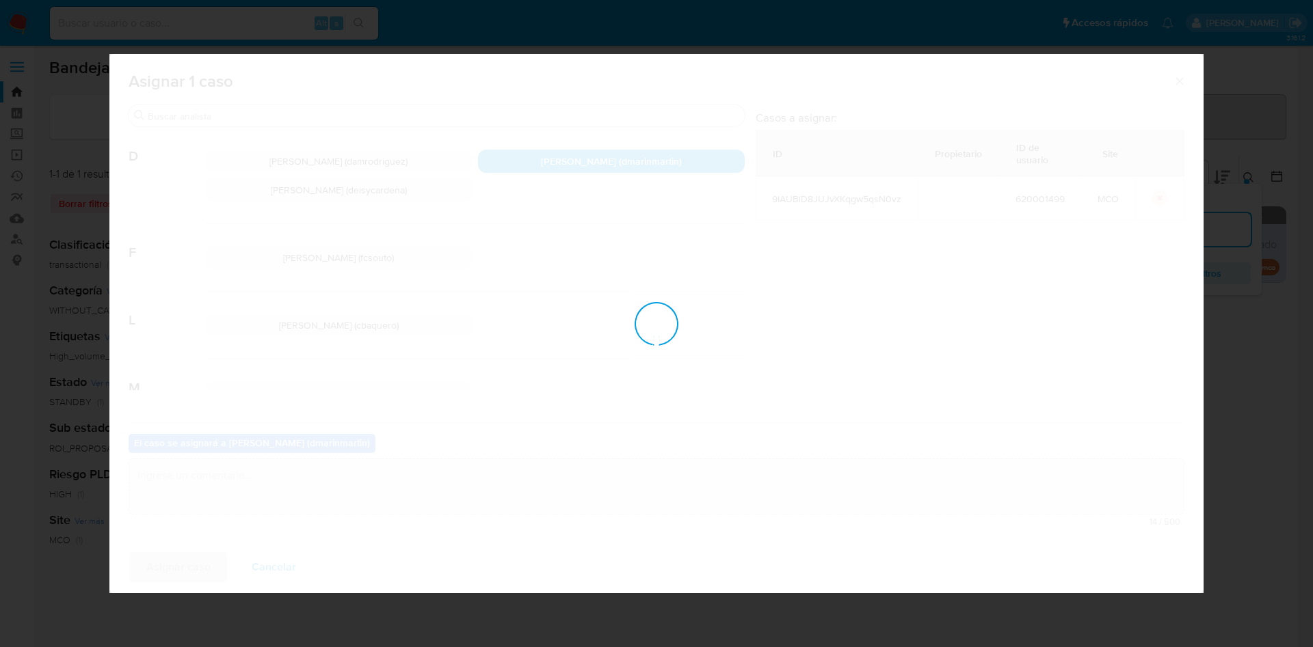
checkbox input "false"
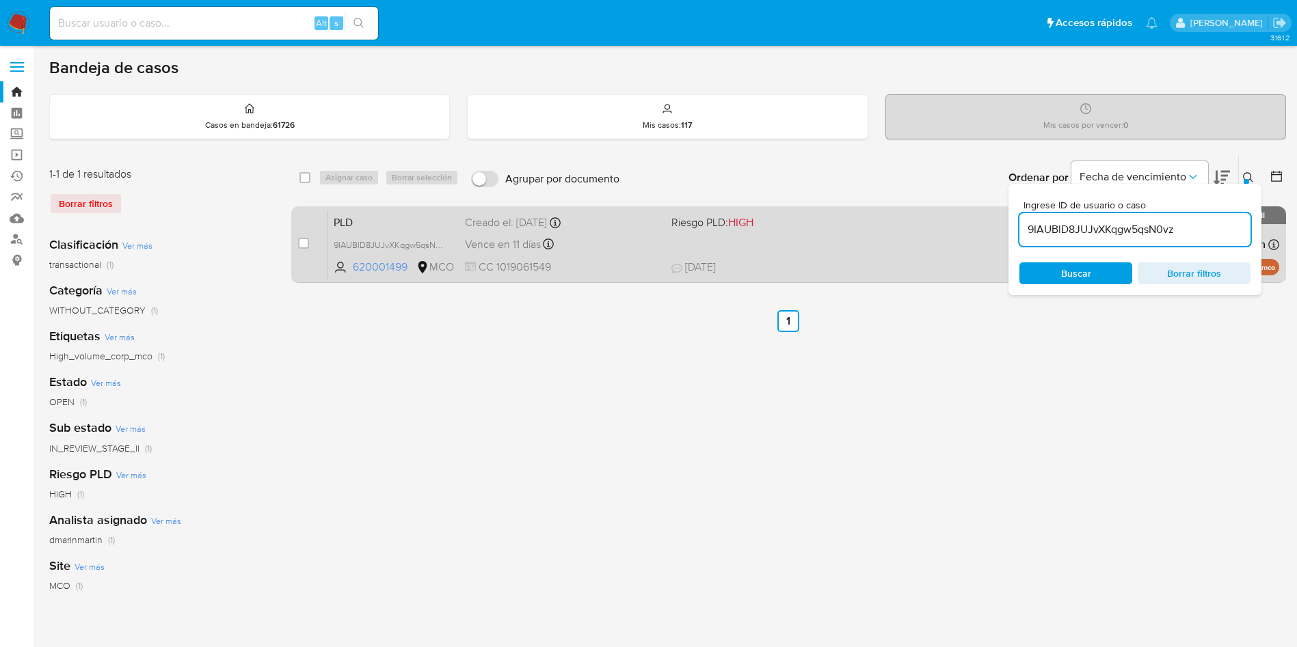
click at [648, 237] on div "Vence en 11 días Vence el 10/10/2025 05:04:30" at bounding box center [563, 244] width 196 height 18
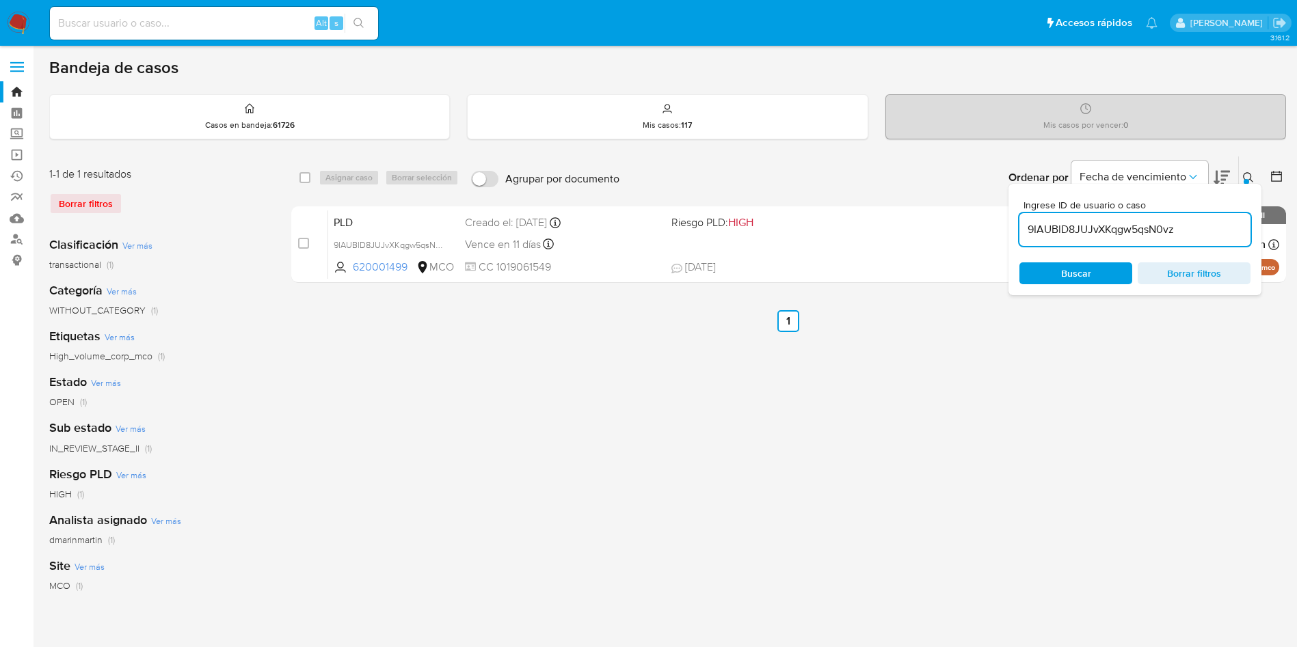
click at [1102, 219] on div "9IAUBlD8JUJvXKqgw5qsN0vz" at bounding box center [1134, 229] width 231 height 33
click at [1102, 230] on input "9IAUBlD8JUJvXKqgw5qsN0vz" at bounding box center [1134, 230] width 231 height 18
paste input "Se observa que sus operaciones son consistentes. Las ventas realizadas se encue…"
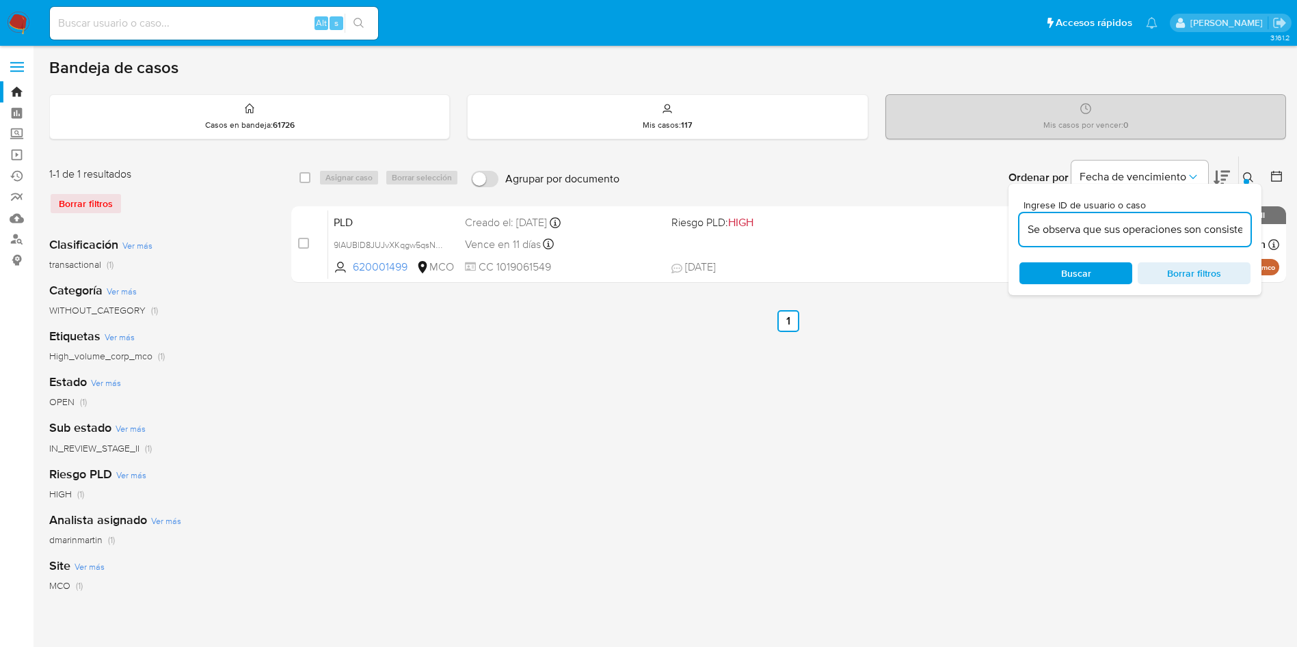
scroll to position [0, 384]
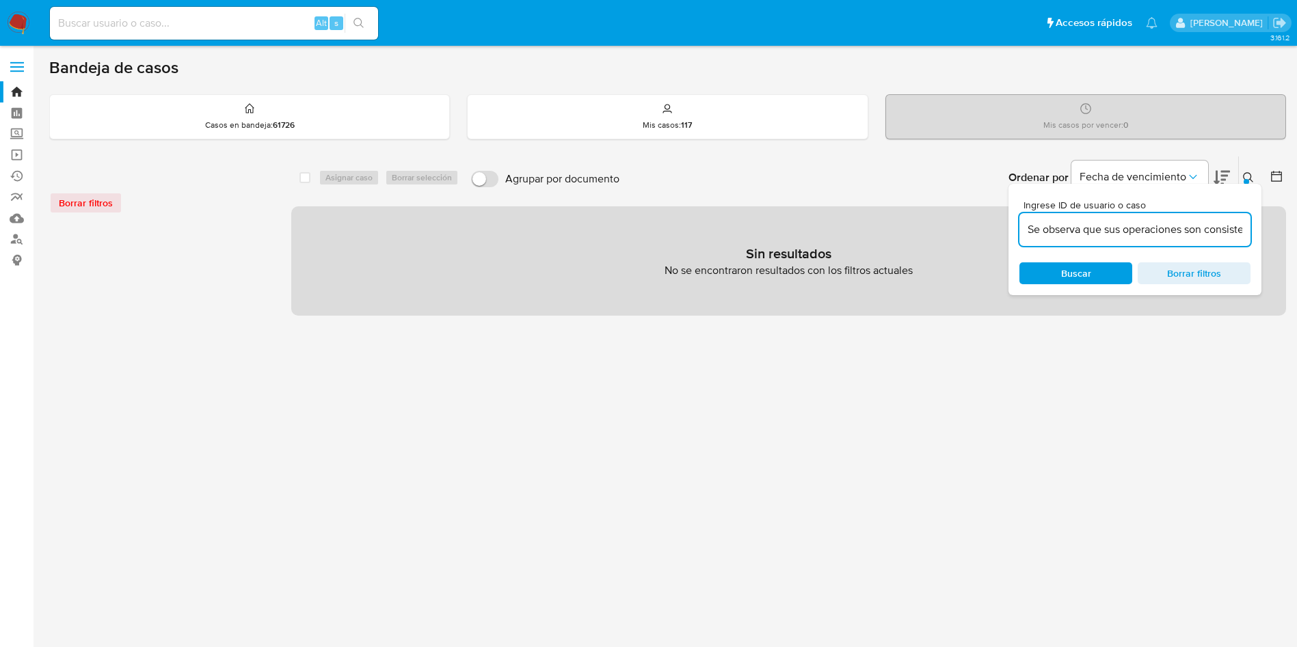
click at [1122, 232] on input "Se observa que sus operaciones son consistentes. Las ventas realizadas se encue…" at bounding box center [1134, 230] width 231 height 18
paste input "h3jUtrLjYaDncUHEEiolA4J8"
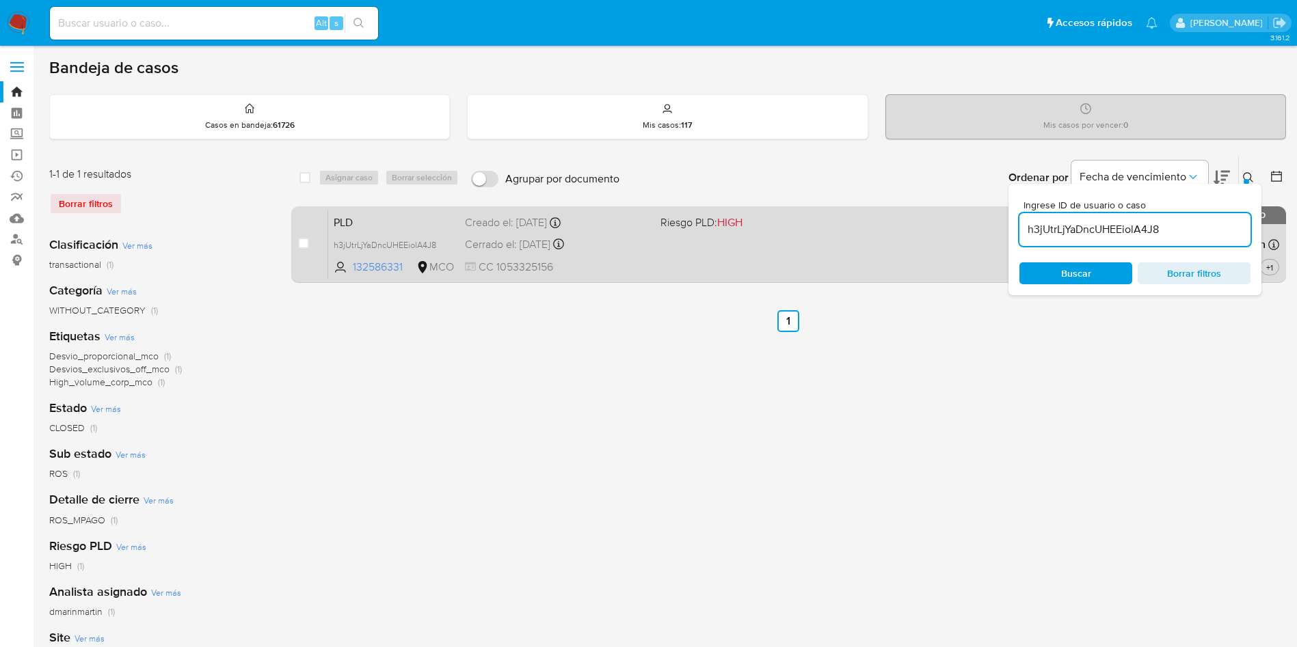
click at [867, 230] on div "PLD h3jUtrLjYaDncUHEEiolA4J8 132586331 MCO Riesgo PLD: HIGH Creado el: 12/07/20…" at bounding box center [803, 244] width 951 height 69
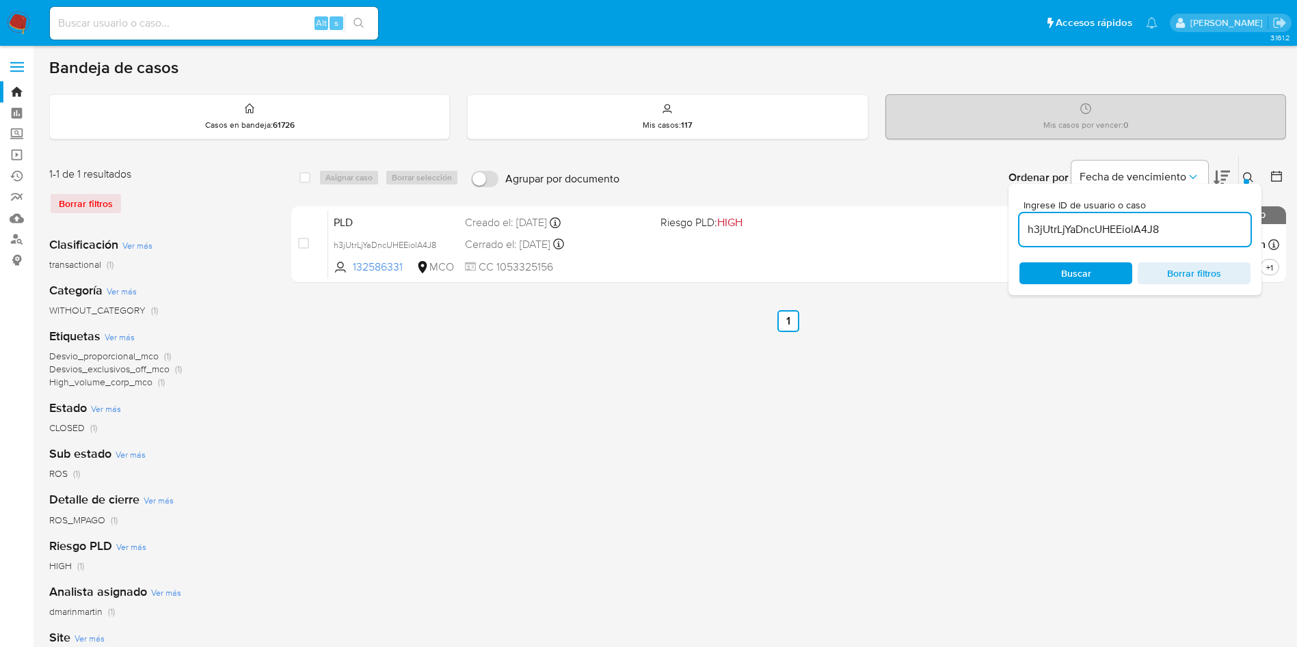
click at [1144, 229] on input "h3jUtrLjYaDncUHEEiolA4J8" at bounding box center [1134, 230] width 231 height 18
paste input "pwIagqkNygkoH4bdsgWFc5gC"
type input "pwIagqkNygkoH4bdsgWFc5gC"
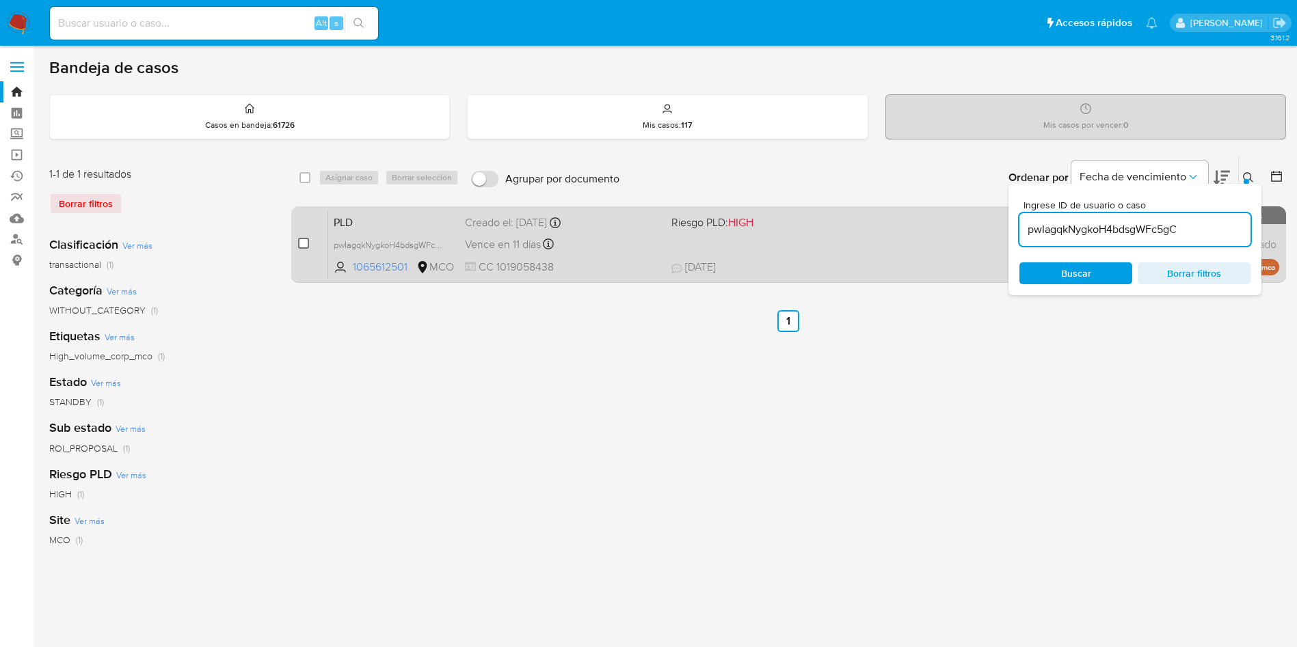
click at [302, 244] on input "checkbox" at bounding box center [303, 243] width 11 height 11
checkbox input "true"
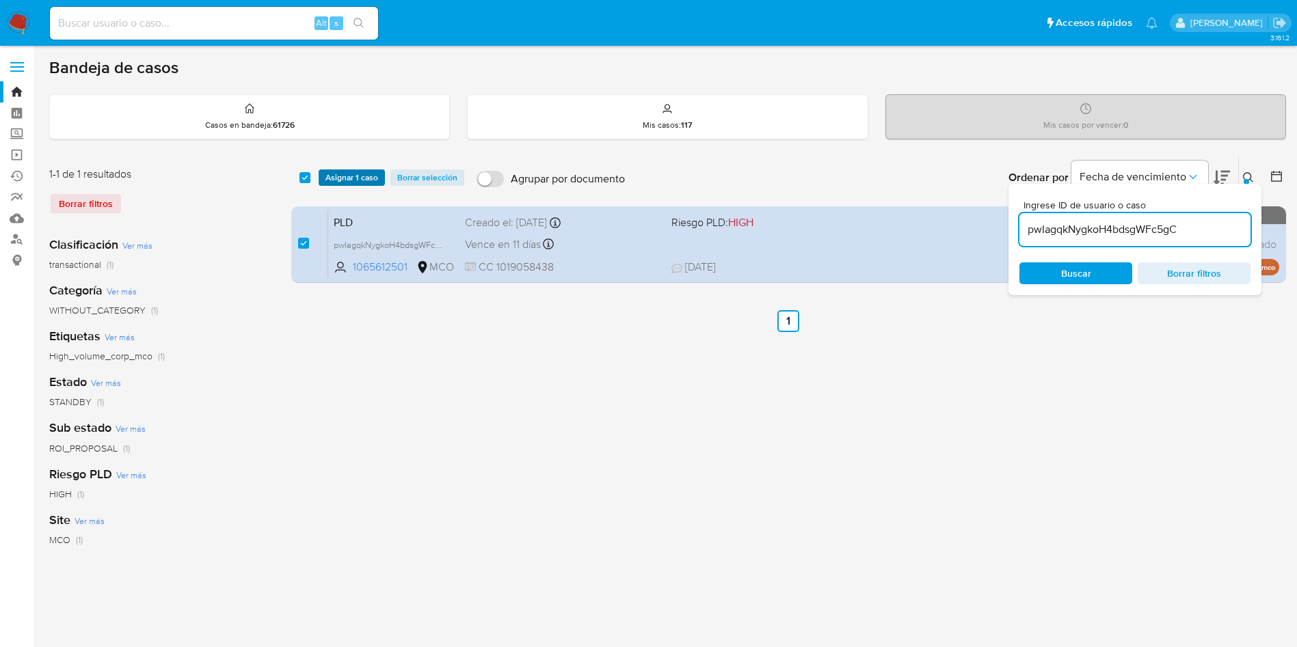
click at [358, 180] on span "Asignar 1 caso" at bounding box center [351, 178] width 53 height 14
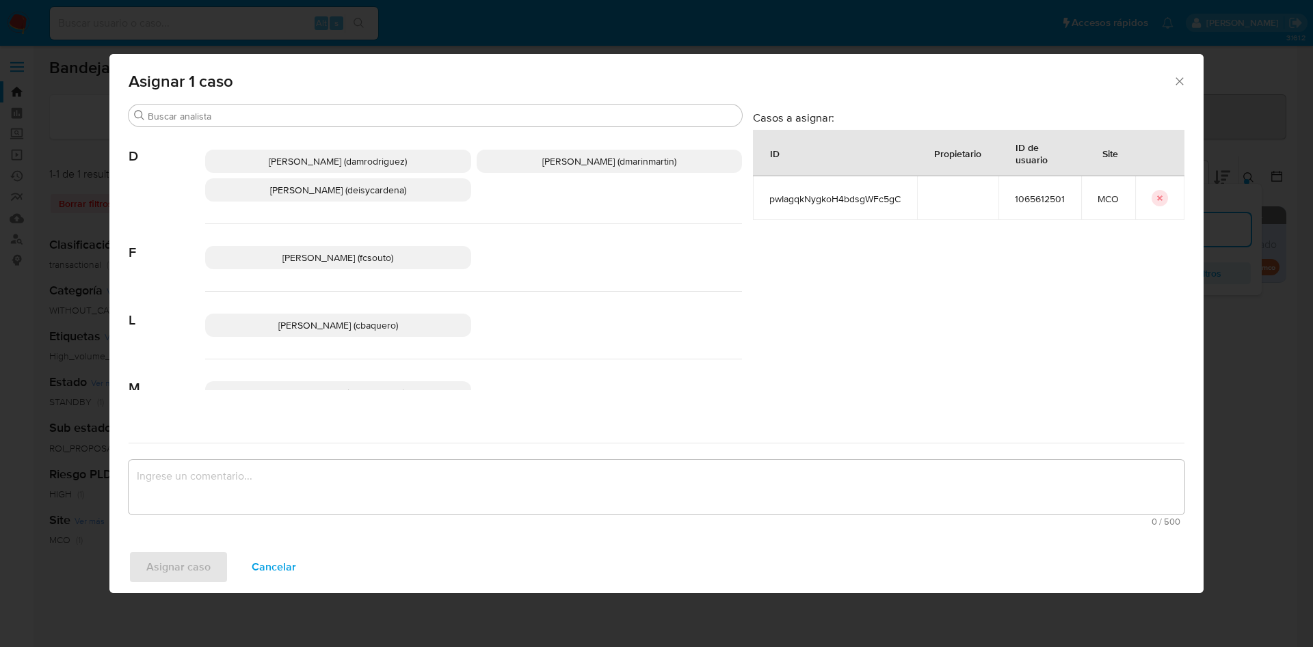
drag, startPoint x: 568, startPoint y: 161, endPoint x: 561, endPoint y: 305, distance: 143.8
click at [568, 163] on span "David Esteban Marin Martinez (dmarinmartin)" at bounding box center [609, 161] width 134 height 14
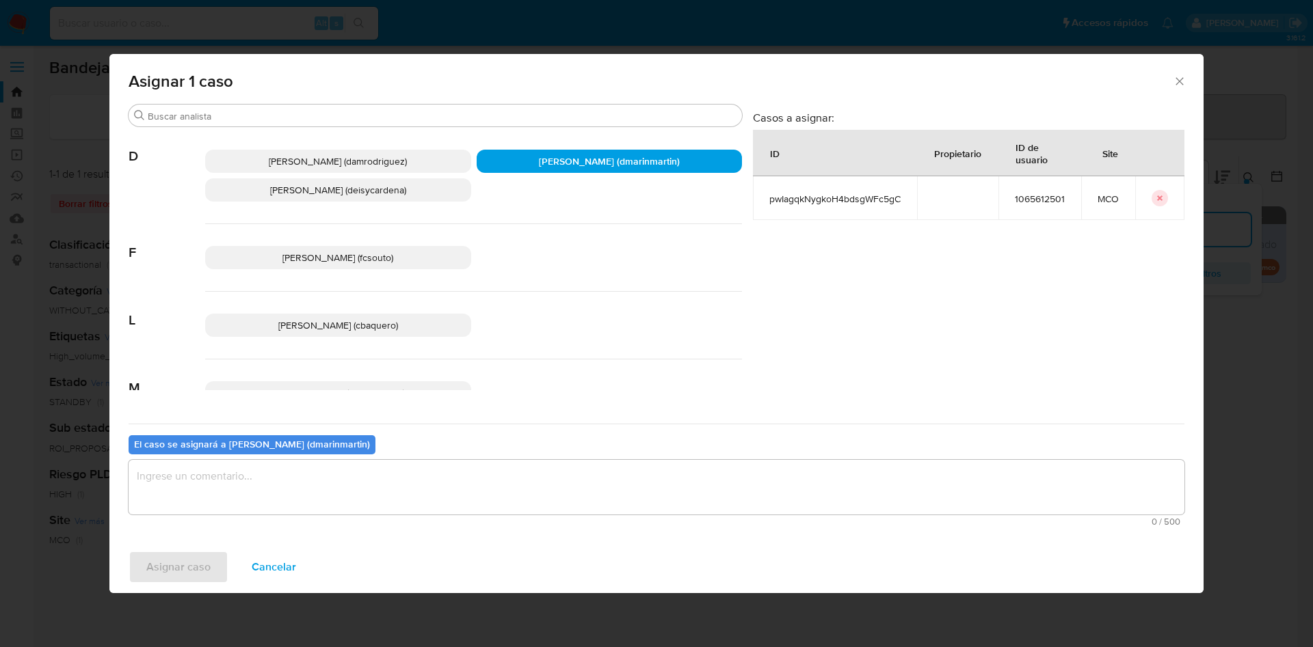
click at [535, 471] on textarea "assign-modal" at bounding box center [656, 487] width 1055 height 55
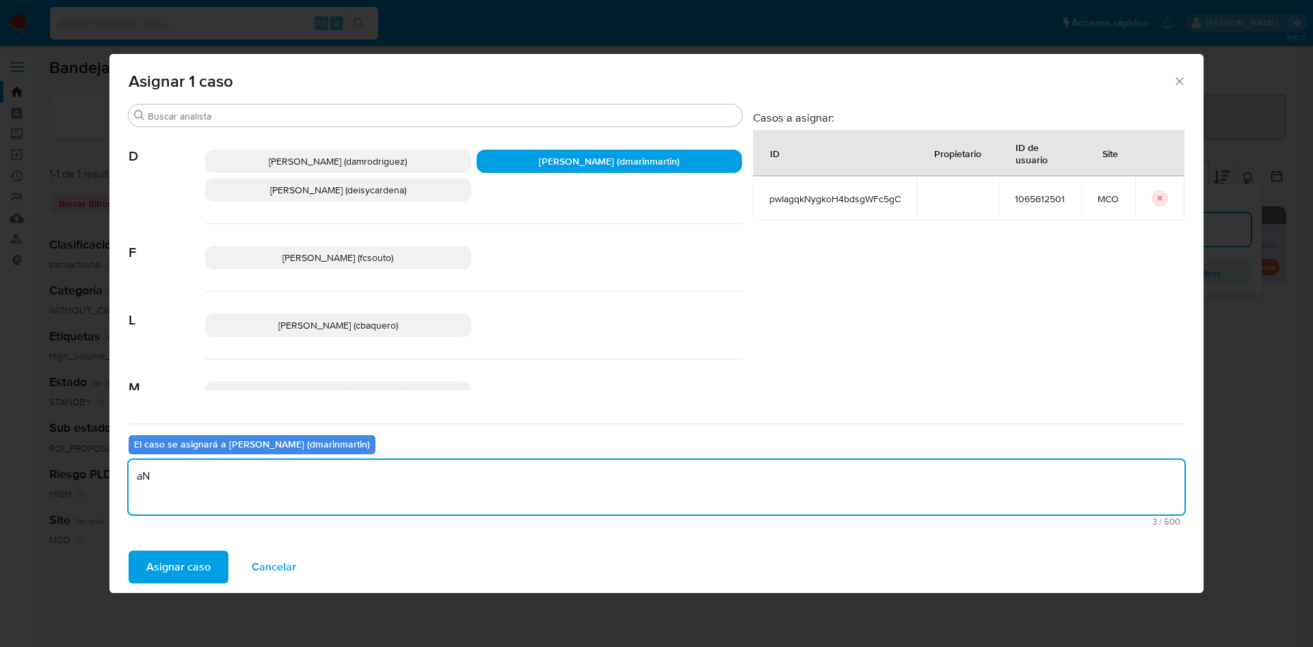
type textarea "a"
type textarea "Análisis nvl 2"
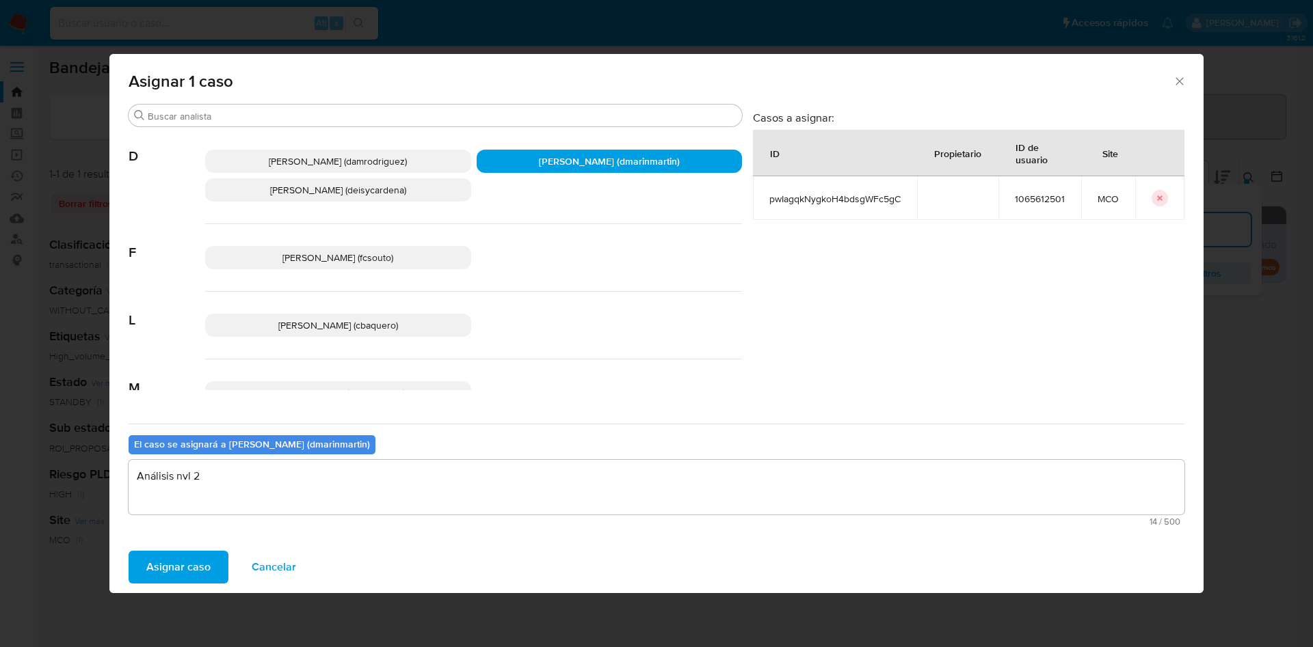
click at [129, 551] on button "Asignar caso" at bounding box center [179, 567] width 100 height 33
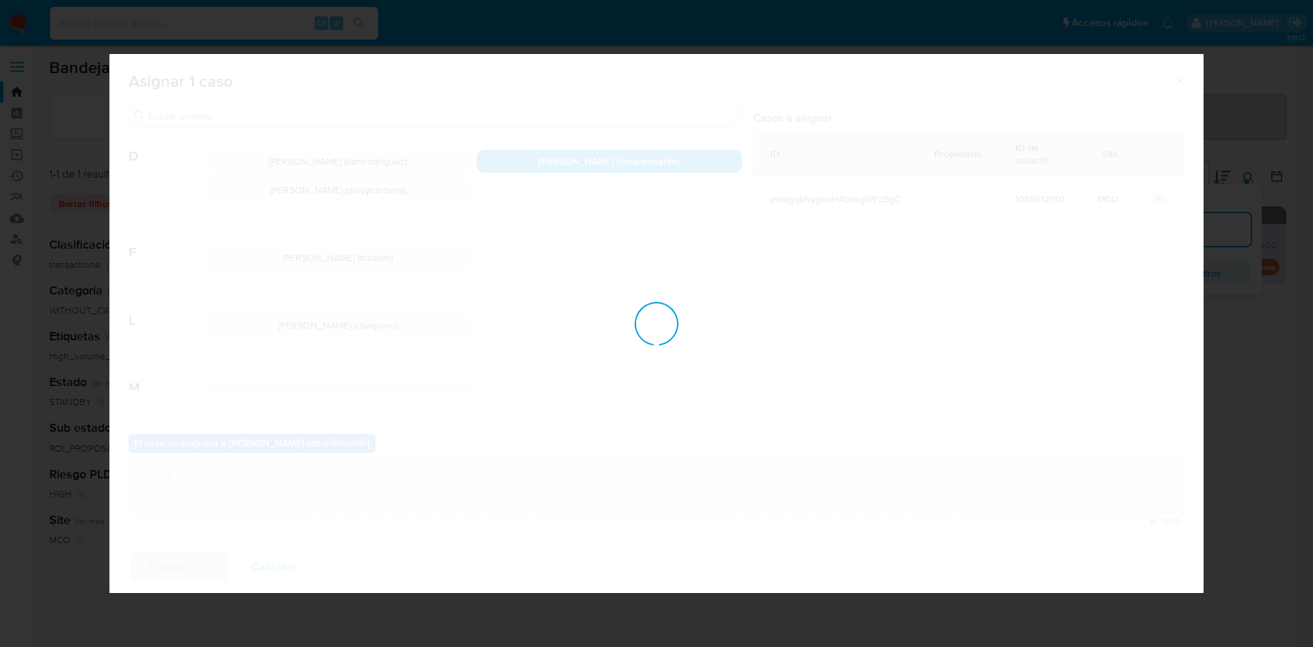
checkbox input "false"
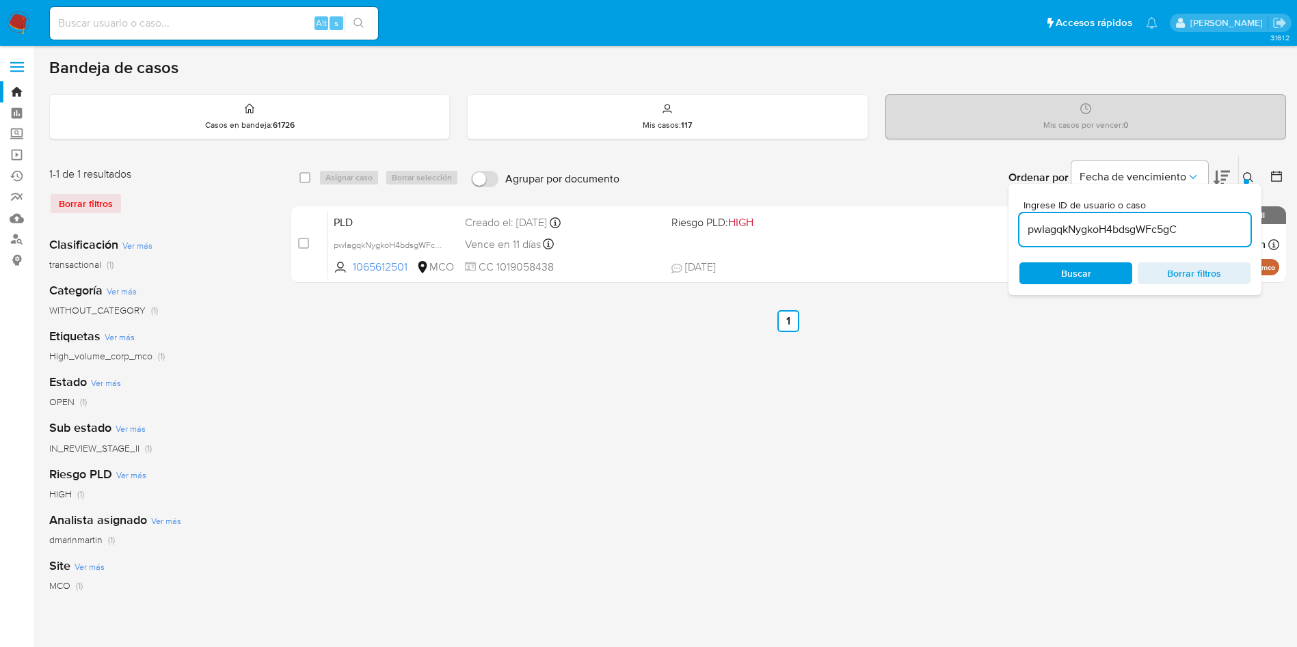
click at [1253, 175] on icon at bounding box center [1248, 177] width 11 height 11
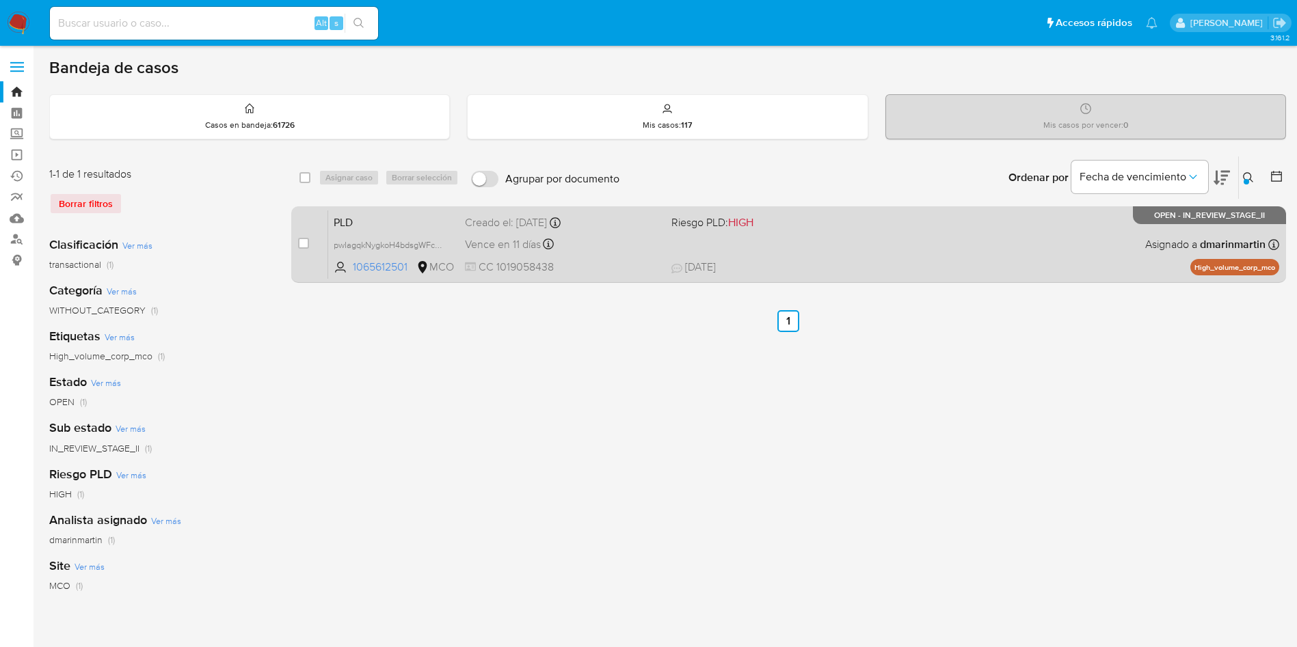
click at [983, 232] on div "PLD pwIagqkNygkoH4bdsgWFc5gC 1065612501 MCO Riesgo PLD: HIGH Creado el: 12/07/2…" at bounding box center [803, 244] width 951 height 69
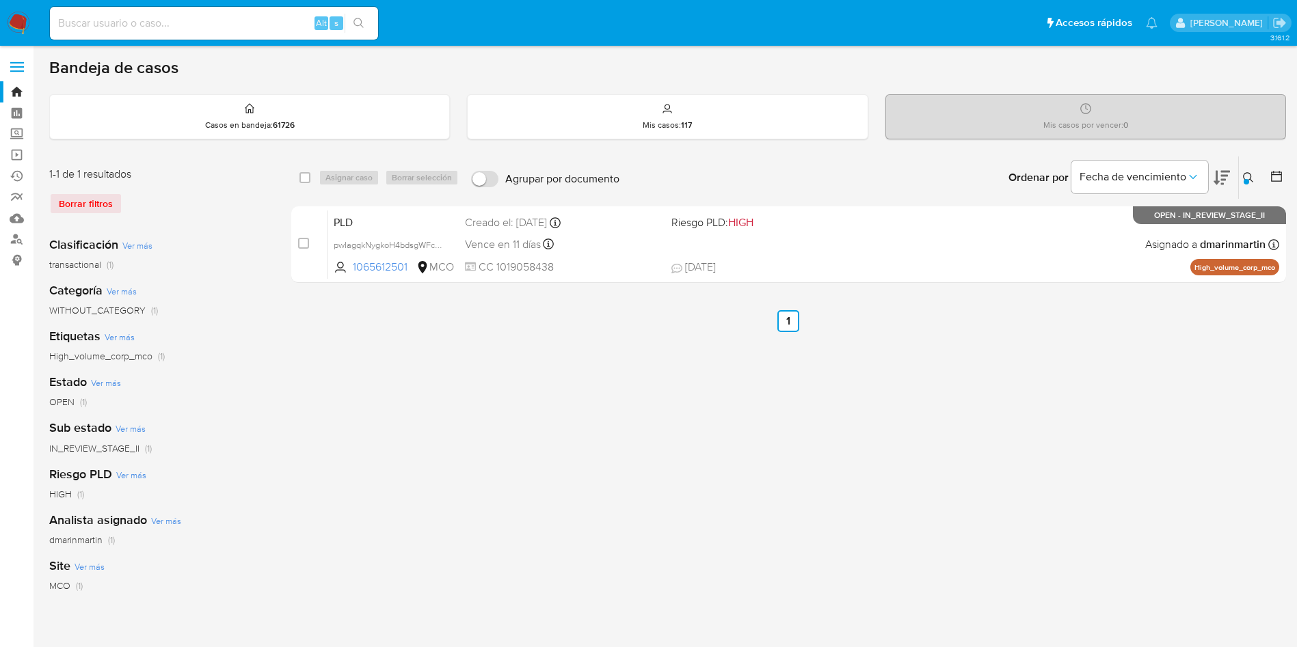
drag, startPoint x: 1249, startPoint y: 165, endPoint x: 1249, endPoint y: 173, distance: 7.5
click at [1249, 167] on div "Ingrese ID de usuario o caso pwIagqkNygkoH4bdsgWFc5gC Buscar Borrar filtros" at bounding box center [1249, 178] width 23 height 42
click at [1249, 175] on icon at bounding box center [1248, 177] width 11 height 11
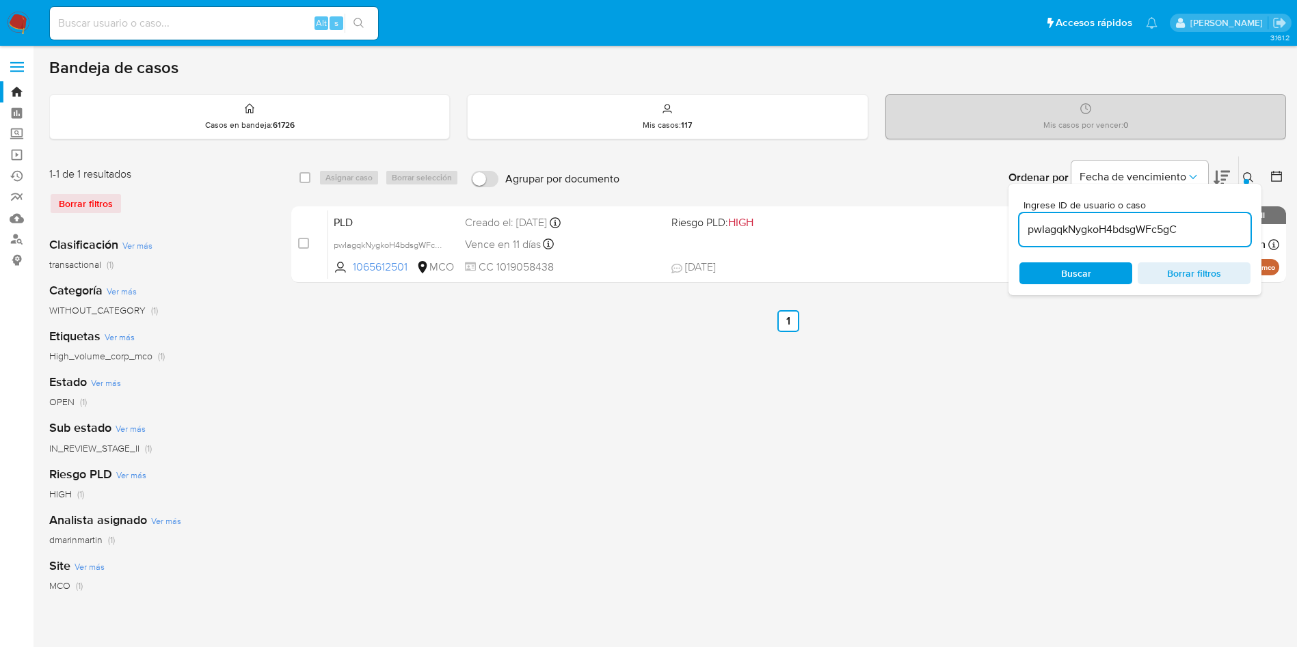
click at [1142, 226] on input "pwIagqkNygkoH4bdsgWFc5gC" at bounding box center [1134, 230] width 231 height 18
click at [1143, 217] on div "pwIagqkNygkoH4bdsgWFc5gC" at bounding box center [1134, 229] width 231 height 33
click at [1143, 219] on div "pwIagqkNygkoH4bdsgWFc5gC" at bounding box center [1134, 229] width 231 height 33
click at [1133, 234] on input "pwIagqkNygkoH4bdsgWFc5gC" at bounding box center [1134, 230] width 231 height 18
click at [1133, 233] on input "pwIagqkNygkoH4bdsgWFc5gC" at bounding box center [1134, 230] width 231 height 18
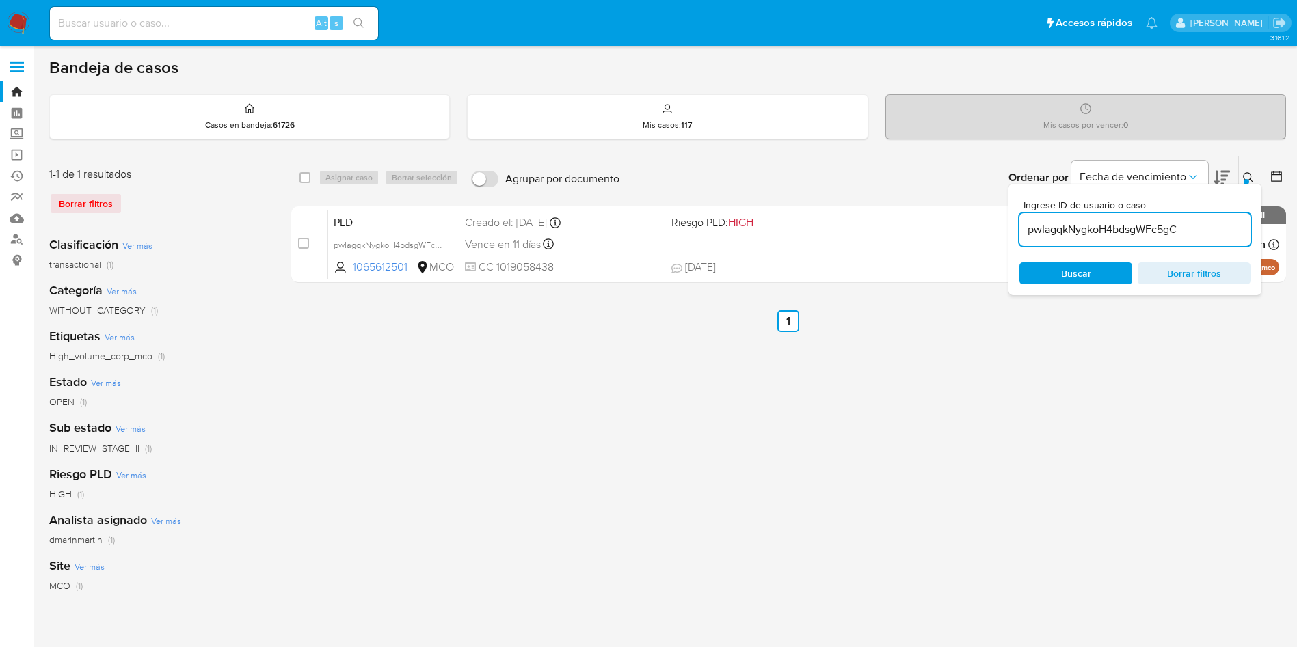
paste input "n13DNG8zEGrYziJbFMZ1TXRv"
type input "n13DNG8zEGrYziJbFMZ1TXRv"
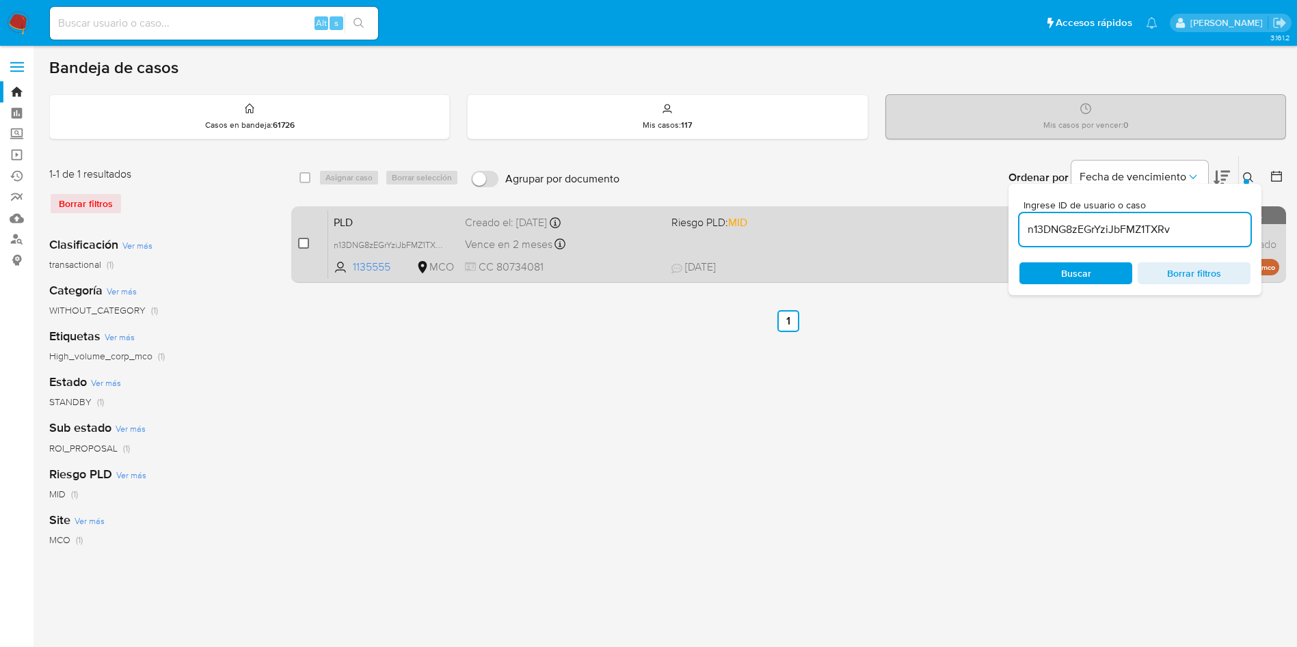
click at [302, 244] on input "checkbox" at bounding box center [303, 243] width 11 height 11
checkbox input "true"
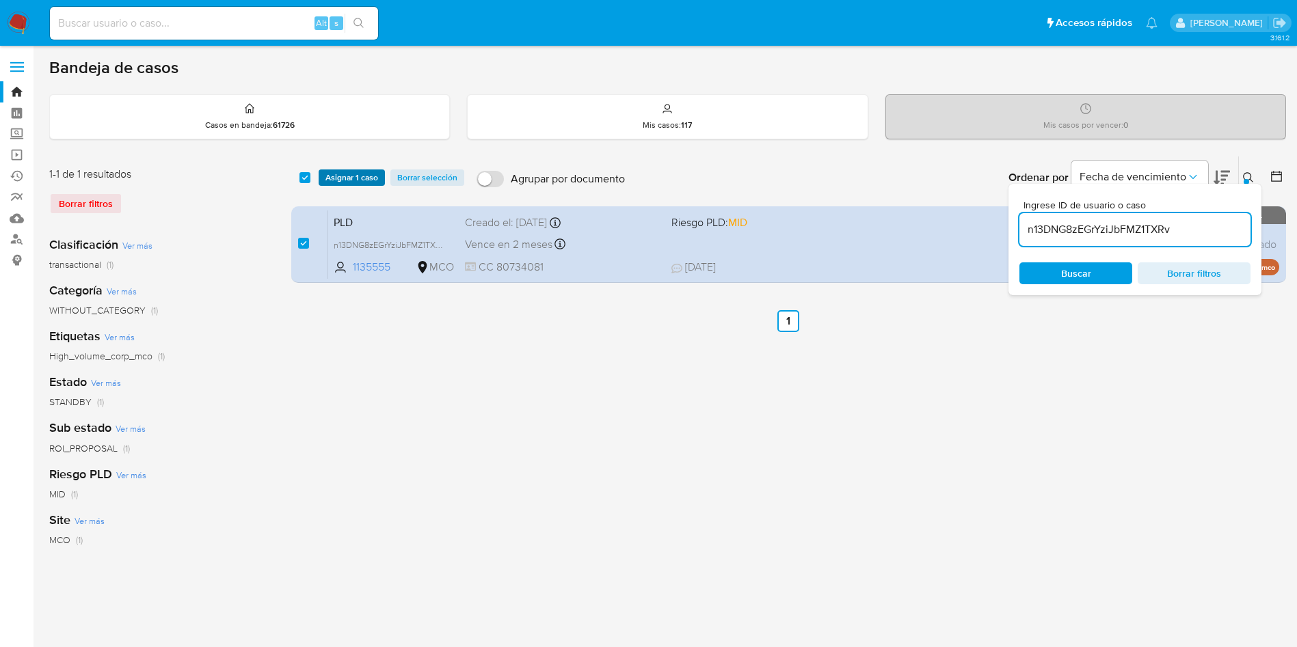
click at [366, 176] on span "Asignar 1 caso" at bounding box center [351, 178] width 53 height 14
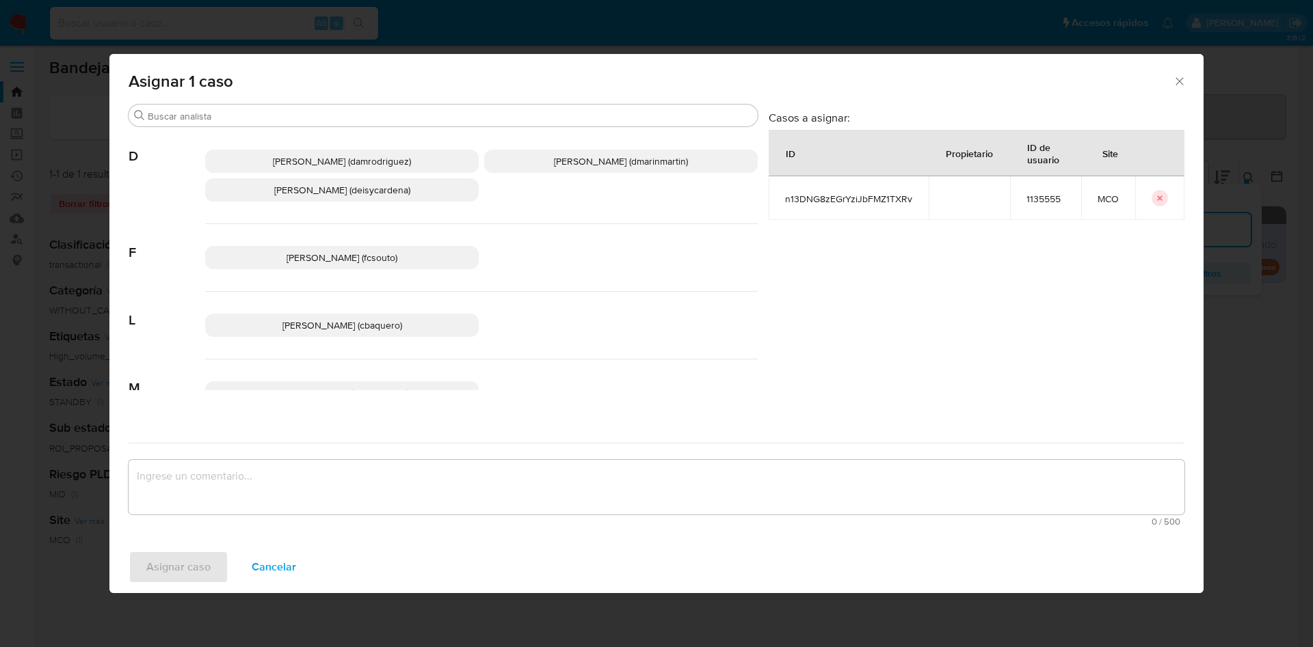
drag, startPoint x: 550, startPoint y: 165, endPoint x: 550, endPoint y: 172, distance: 6.9
click at [554, 167] on span "David Esteban Marin Martinez (dmarinmartin)" at bounding box center [621, 161] width 134 height 14
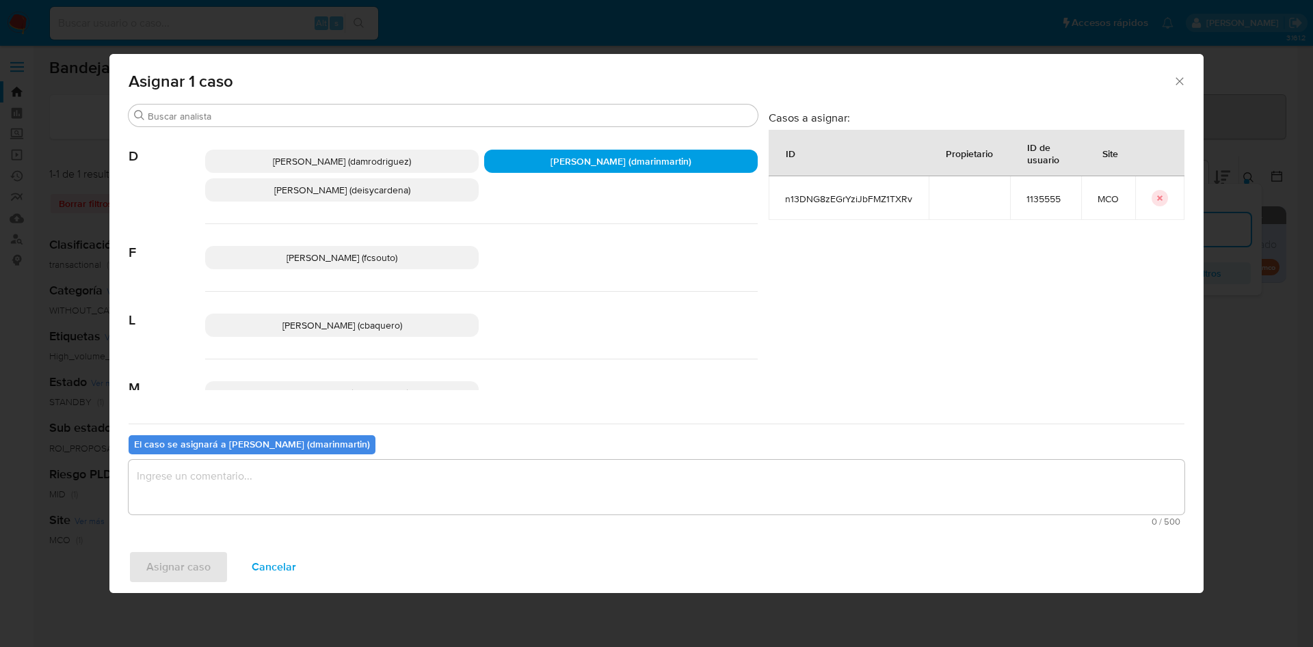
click at [579, 511] on textarea "assign-modal" at bounding box center [656, 487] width 1055 height 55
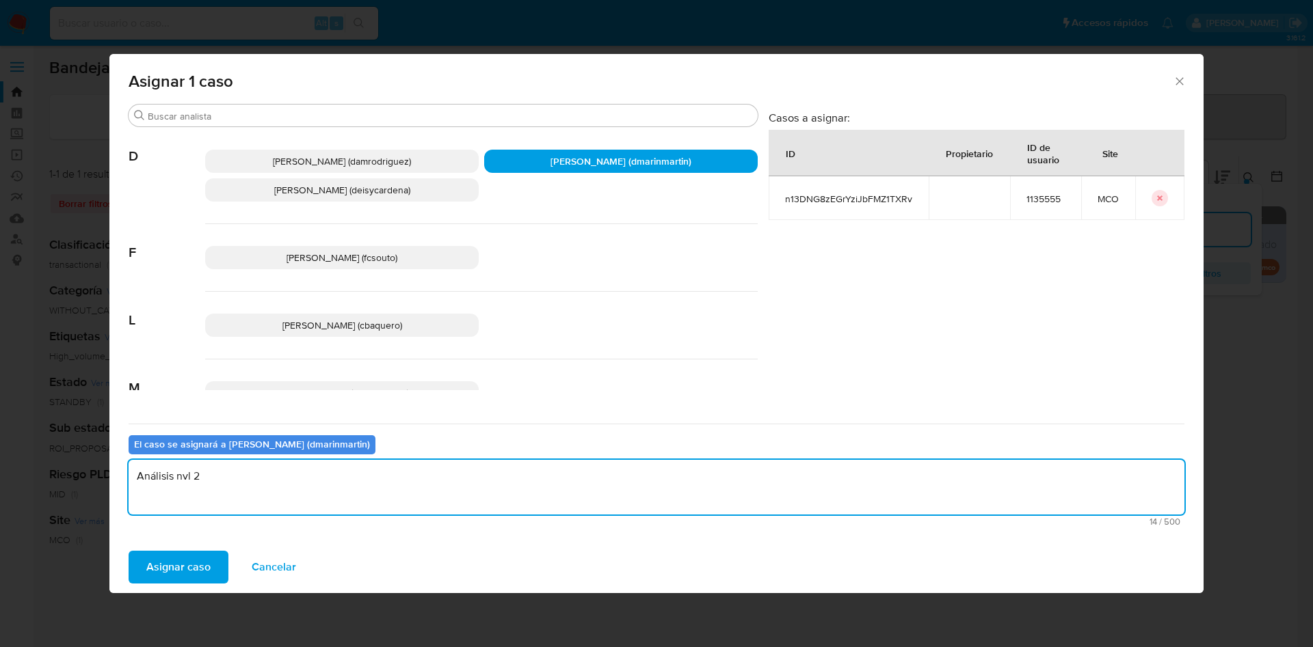
type textarea "Análisis nvl 2"
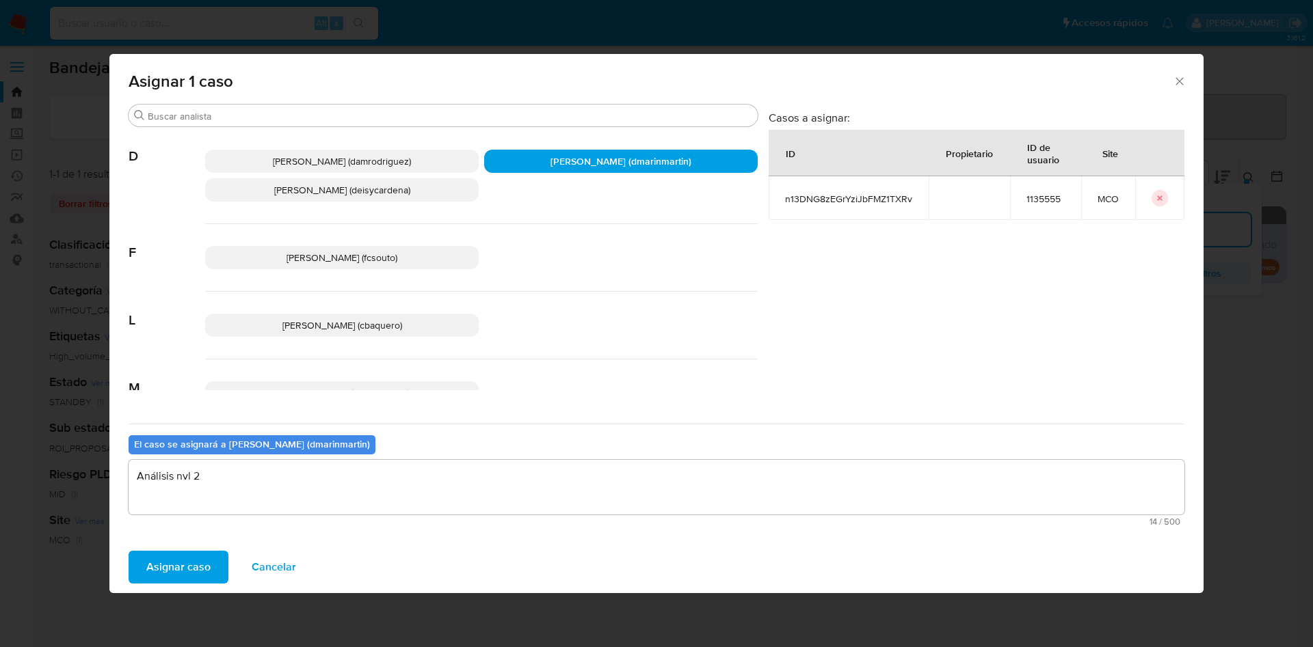
click at [129, 551] on button "Asignar caso" at bounding box center [179, 567] width 100 height 33
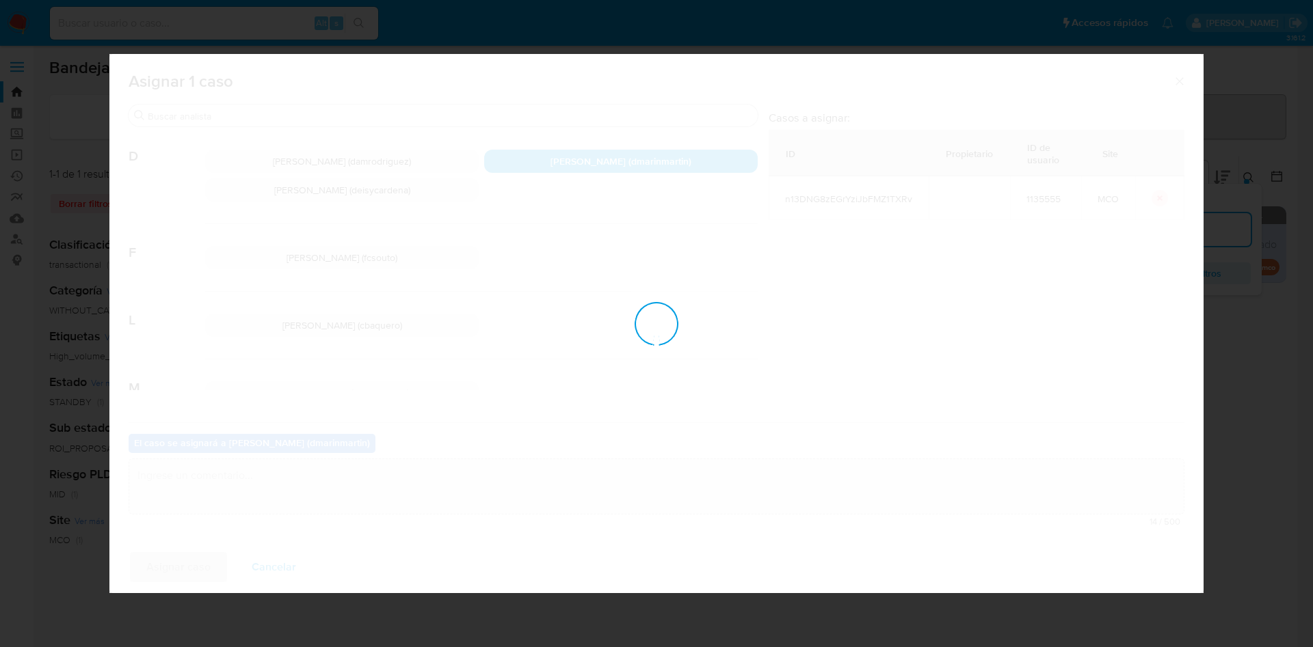
checkbox input "false"
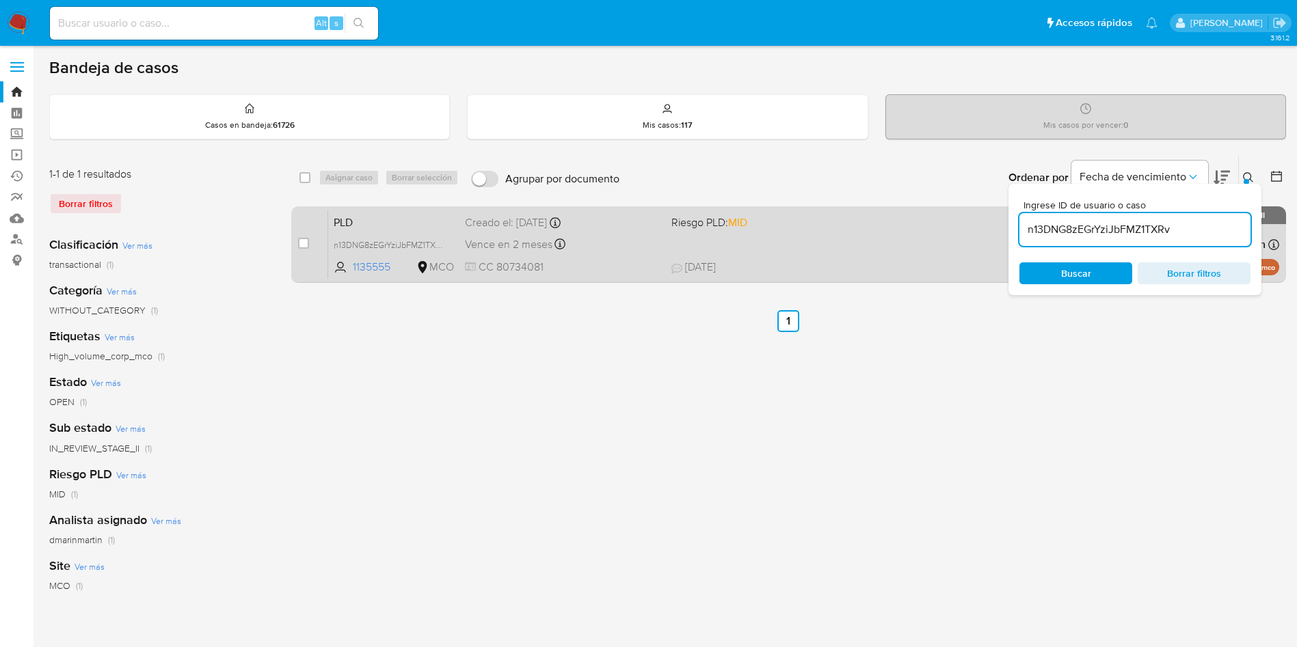
click at [609, 248] on div "Vence en 2 meses Vence el 11/12/2025 05:07:10" at bounding box center [563, 244] width 196 height 18
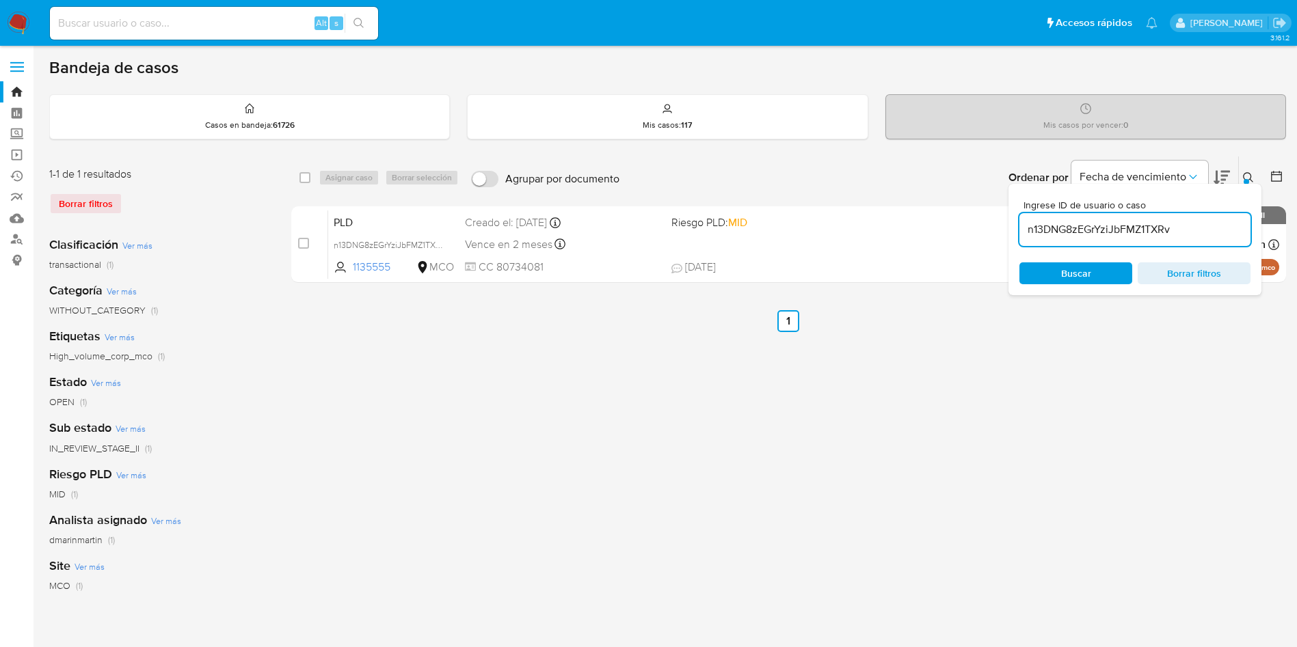
click at [1250, 182] on icon at bounding box center [1248, 177] width 11 height 11
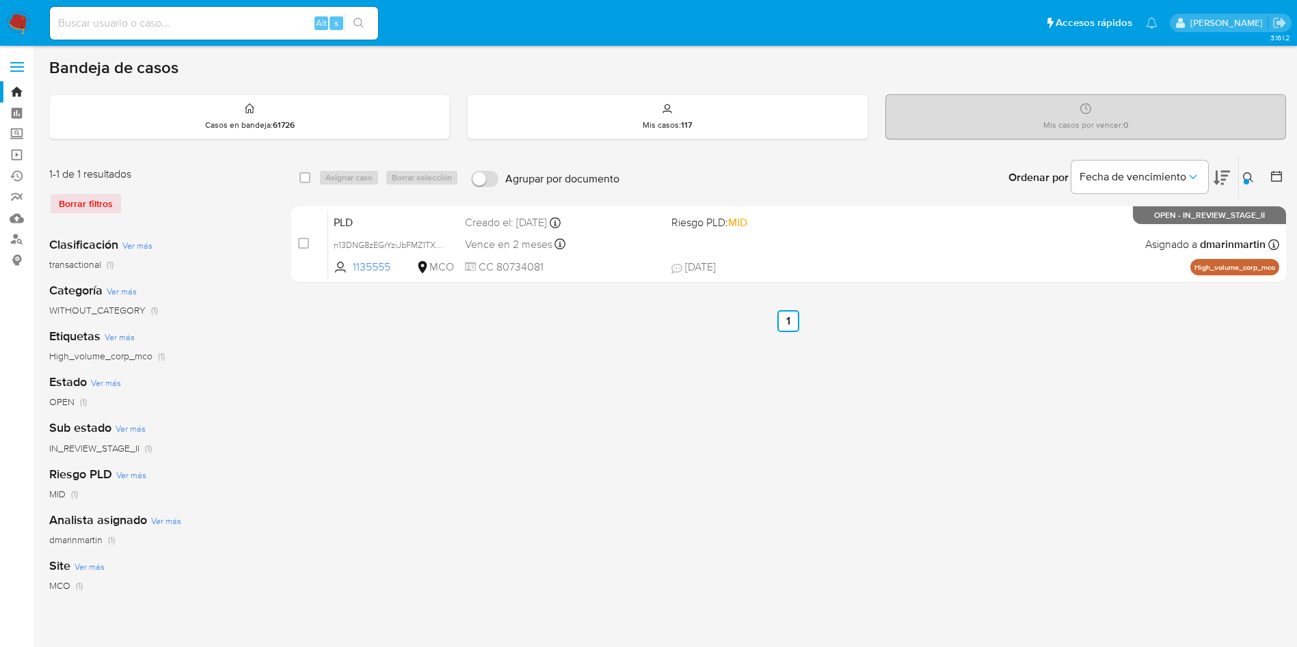
drag, startPoint x: 1249, startPoint y: 170, endPoint x: 1198, endPoint y: 218, distance: 69.6
click at [1249, 171] on button at bounding box center [1250, 178] width 23 height 16
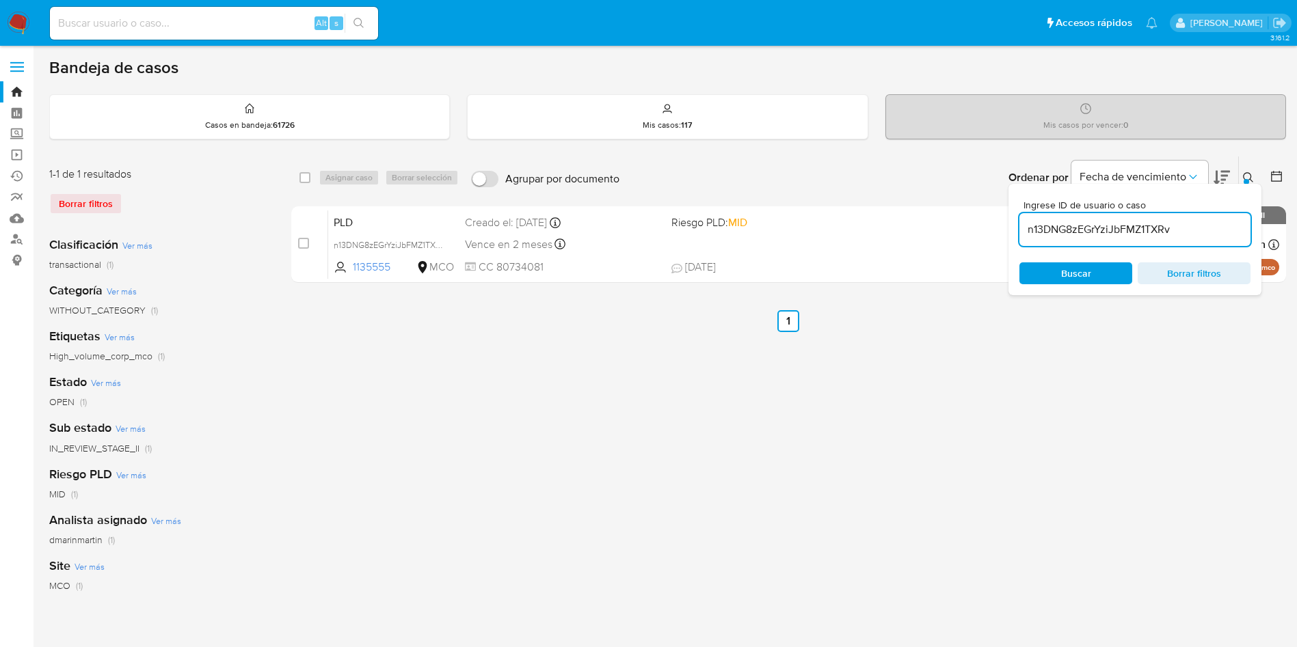
click at [1130, 227] on input "n13DNG8zEGrYziJbFMZ1TXRv" at bounding box center [1134, 230] width 231 height 18
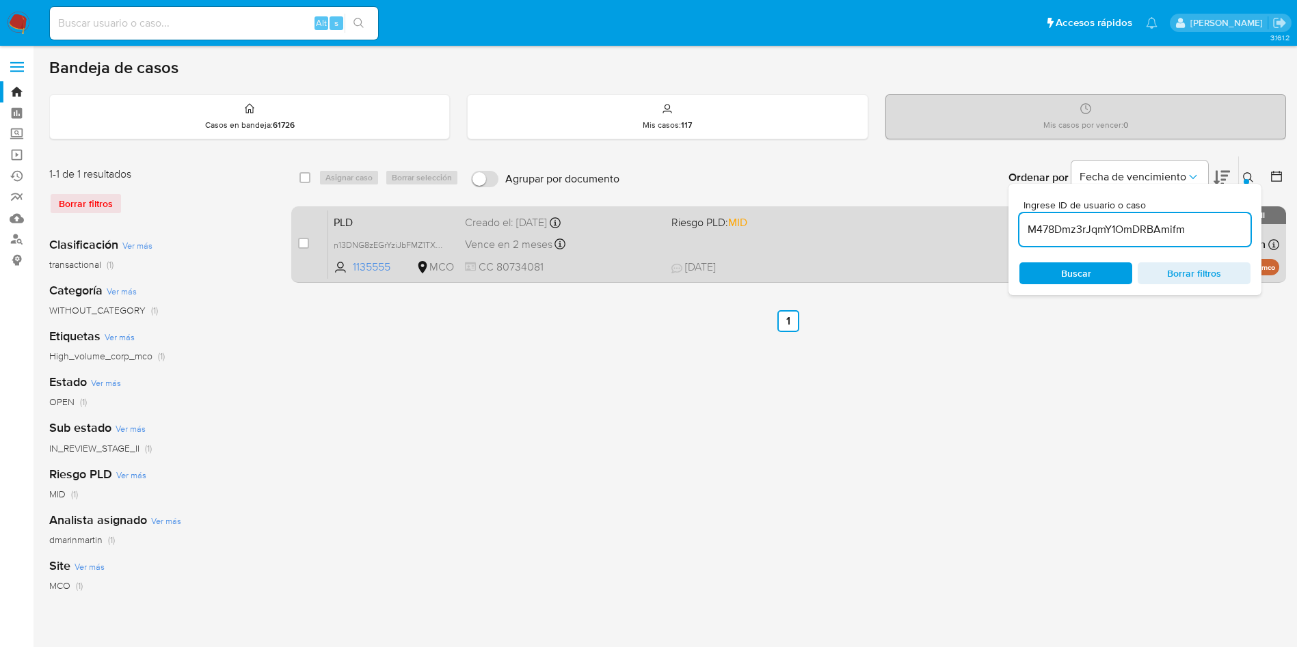
type input "M478Dmz3rJqmY1OmDRBAmifm"
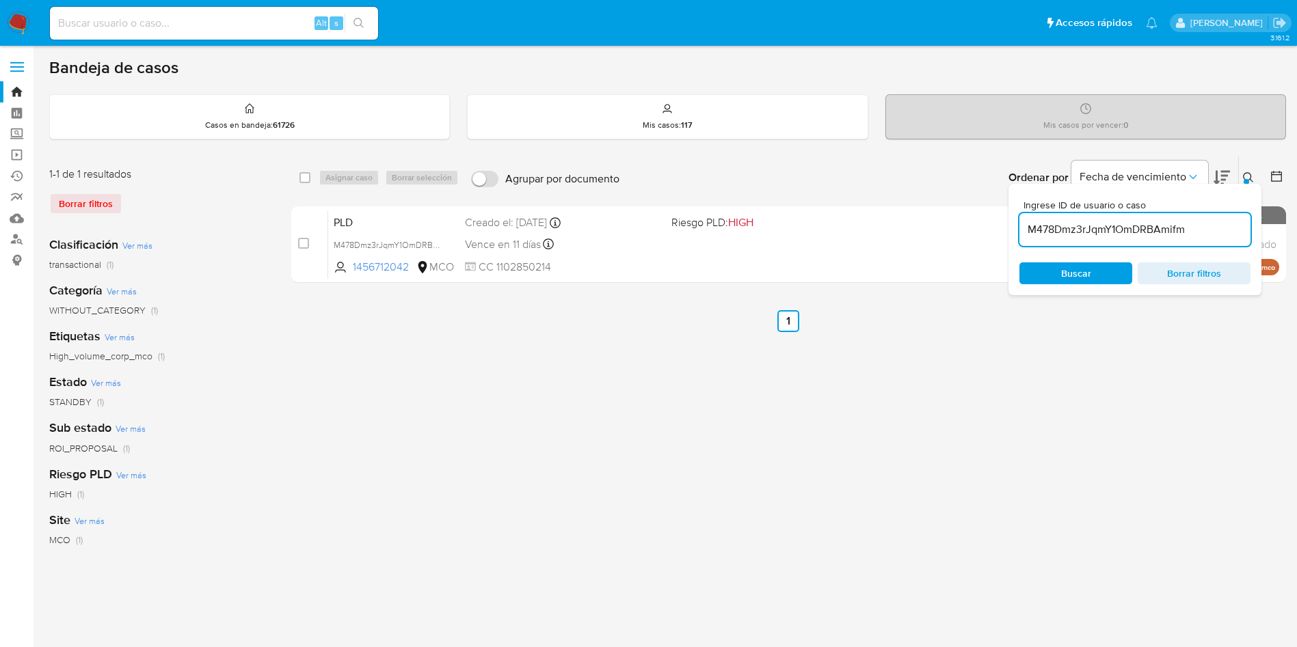
drag, startPoint x: 304, startPoint y: 241, endPoint x: 337, endPoint y: 185, distance: 65.3
click at [305, 240] on input "checkbox" at bounding box center [303, 243] width 11 height 11
checkbox input "true"
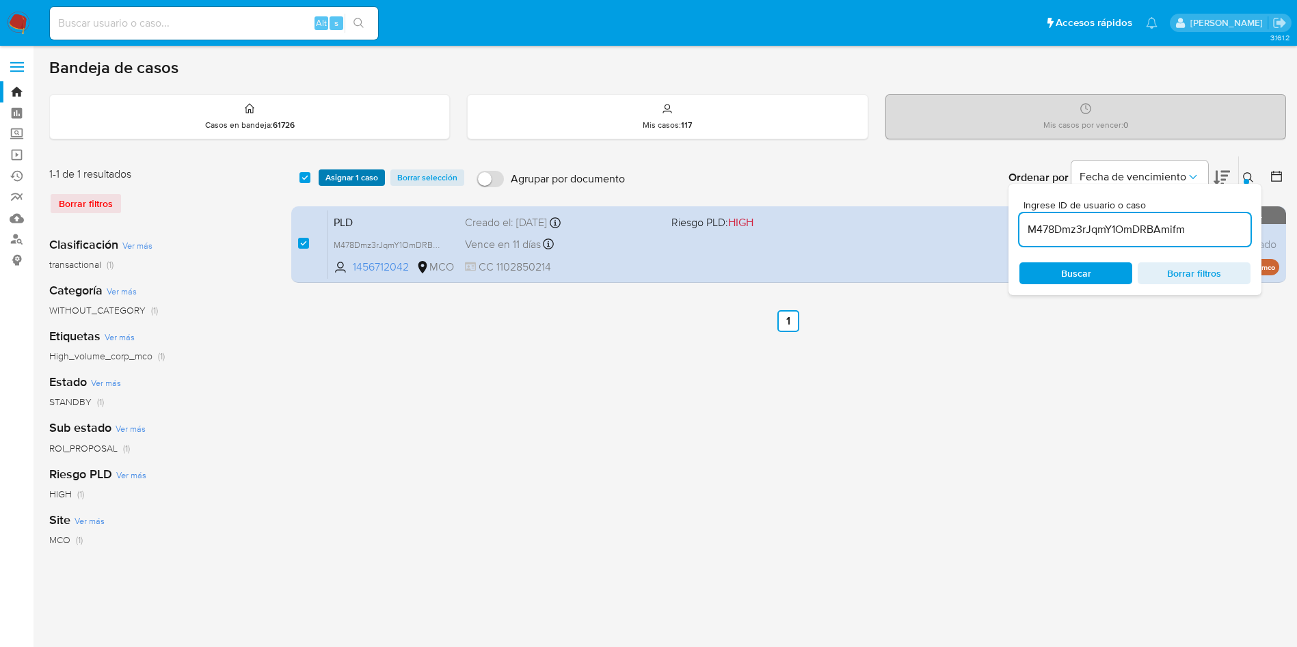
click at [346, 172] on span "Asignar 1 caso" at bounding box center [351, 178] width 53 height 14
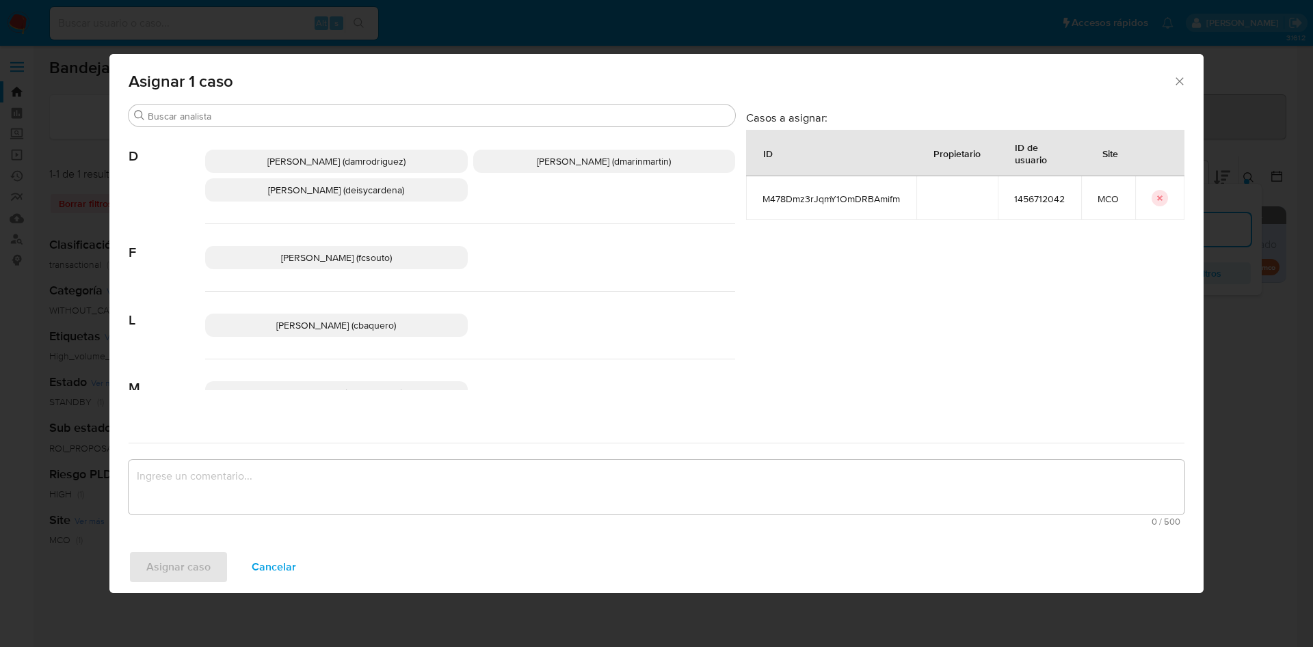
drag, startPoint x: 597, startPoint y: 163, endPoint x: 625, endPoint y: 350, distance: 188.7
click at [597, 167] on span "David Esteban Marin Martinez (dmarinmartin)" at bounding box center [604, 161] width 134 height 14
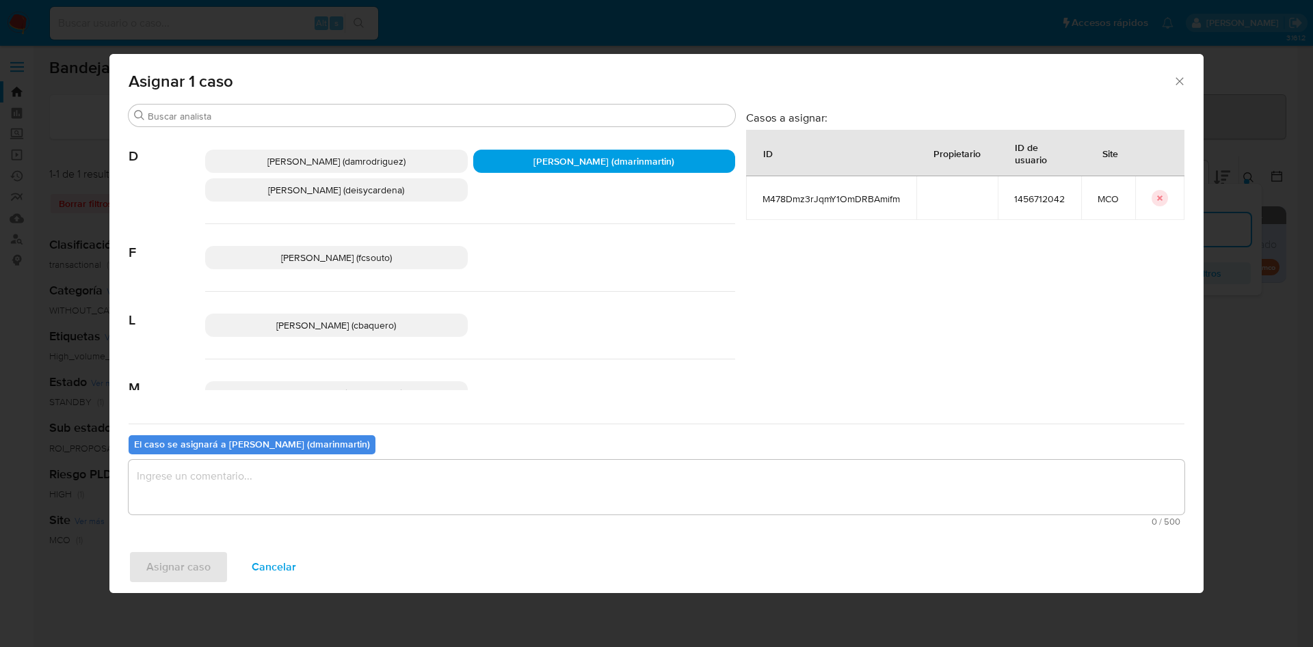
drag, startPoint x: 617, startPoint y: 486, endPoint x: 628, endPoint y: 386, distance: 100.3
click at [619, 432] on div "El caso se asignará a David Esteban Marin Martinez (dmarinmartin) 0 / 500 500 c…" at bounding box center [656, 478] width 1055 height 108
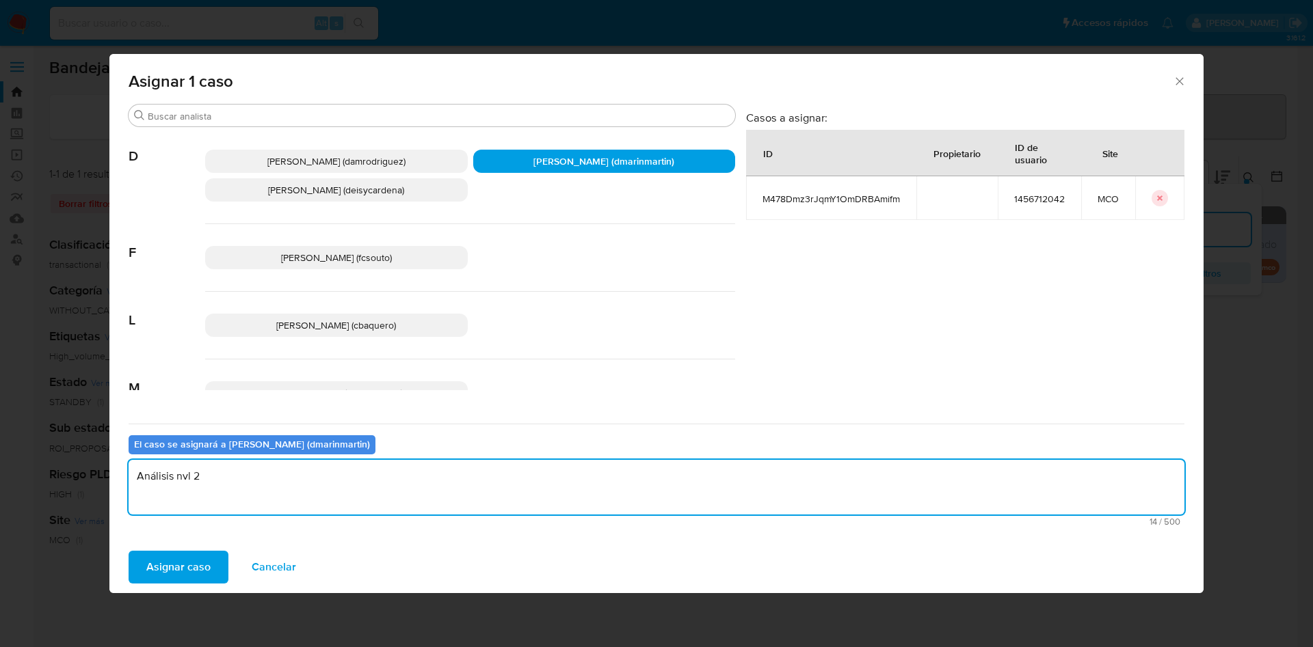
type textarea "Análisis nvl 2"
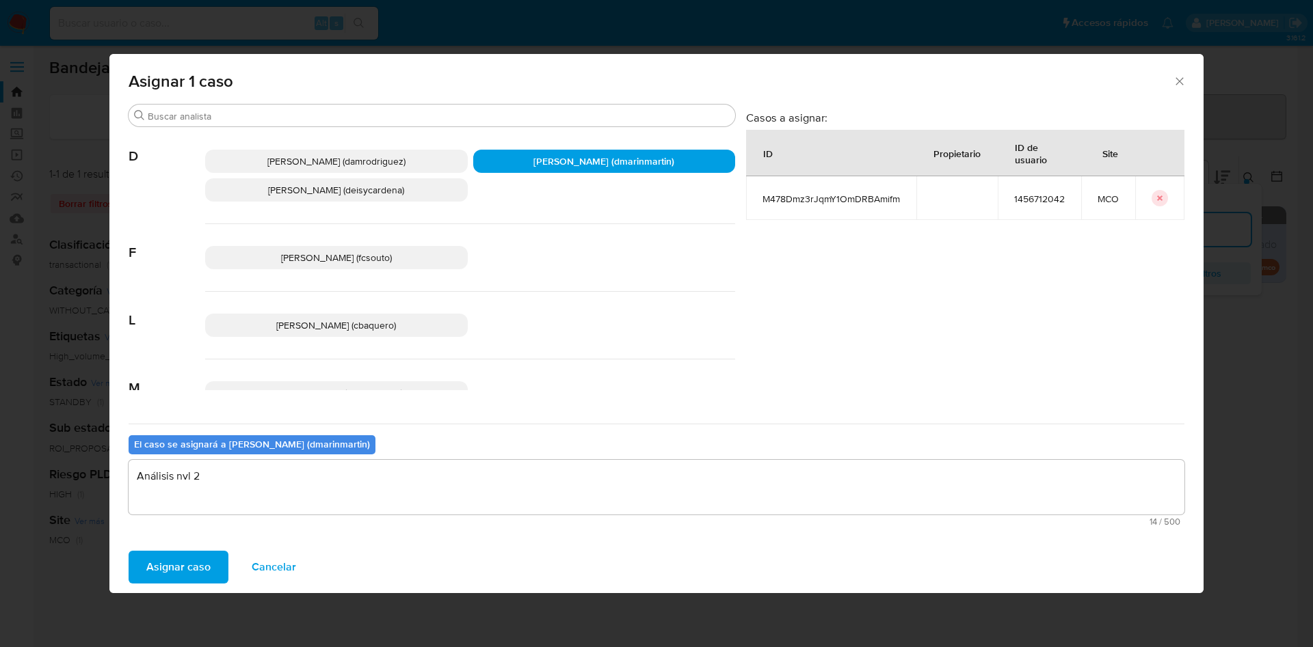
click at [129, 551] on button "Asignar caso" at bounding box center [179, 567] width 100 height 33
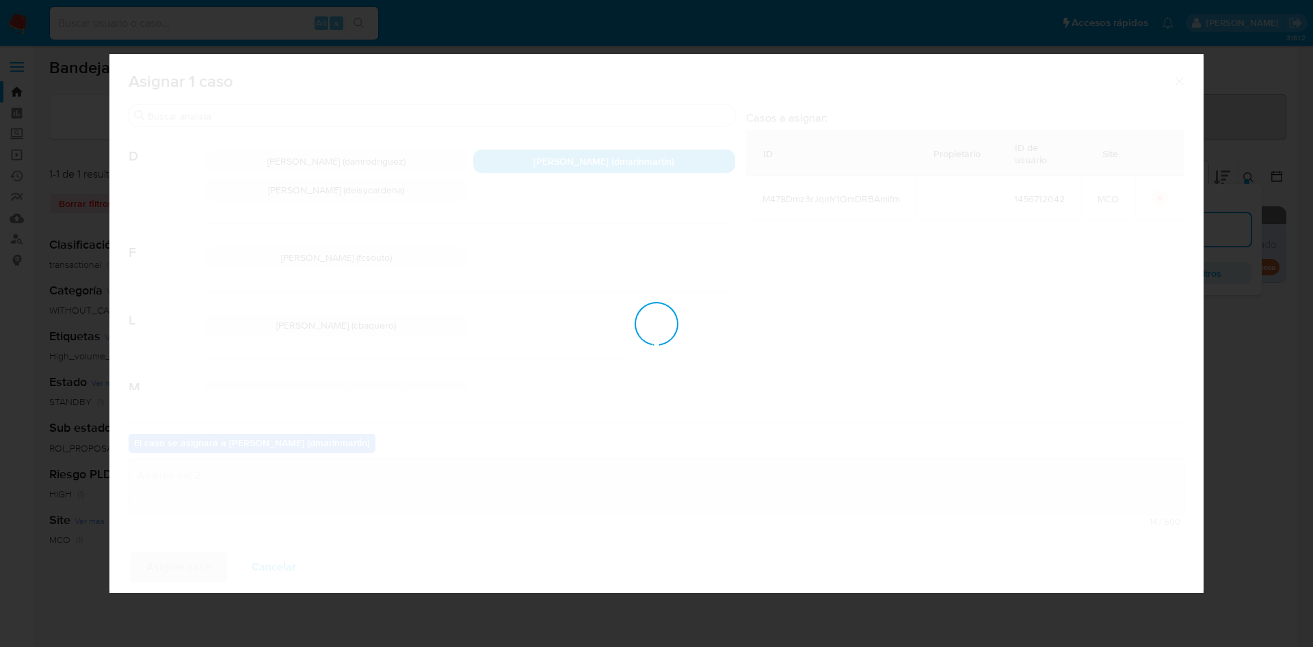
checkbox input "false"
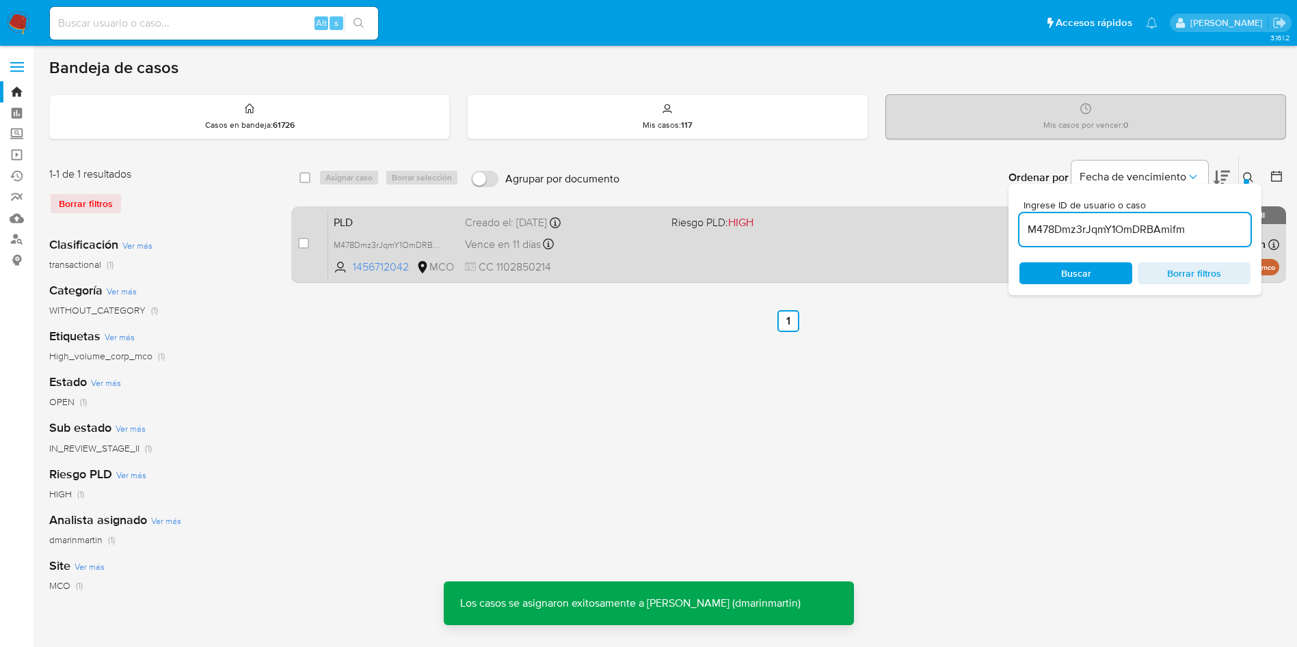
click at [727, 258] on div "PLD M478Dmz3rJqmY1OmDRBAmifm 1456712042 MCO Riesgo PLD: HIGH Creado el: 12/07/2…" at bounding box center [803, 244] width 951 height 69
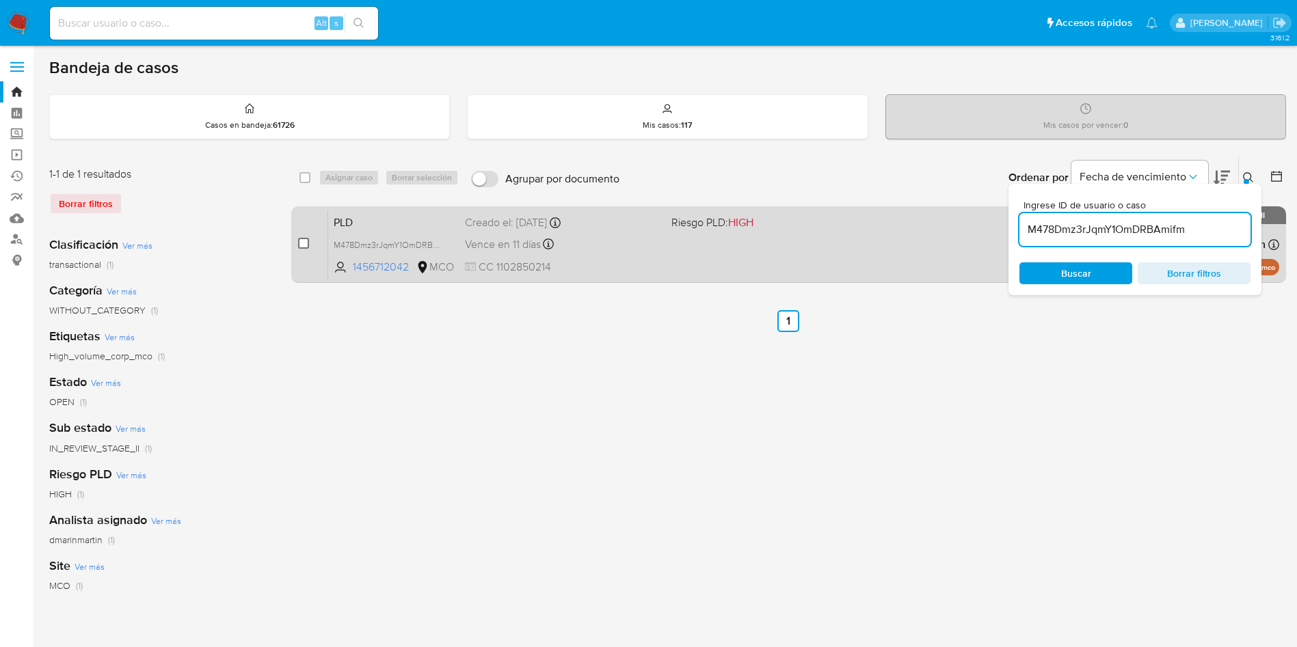
click at [304, 245] on input "checkbox" at bounding box center [303, 243] width 11 height 11
checkbox input "true"
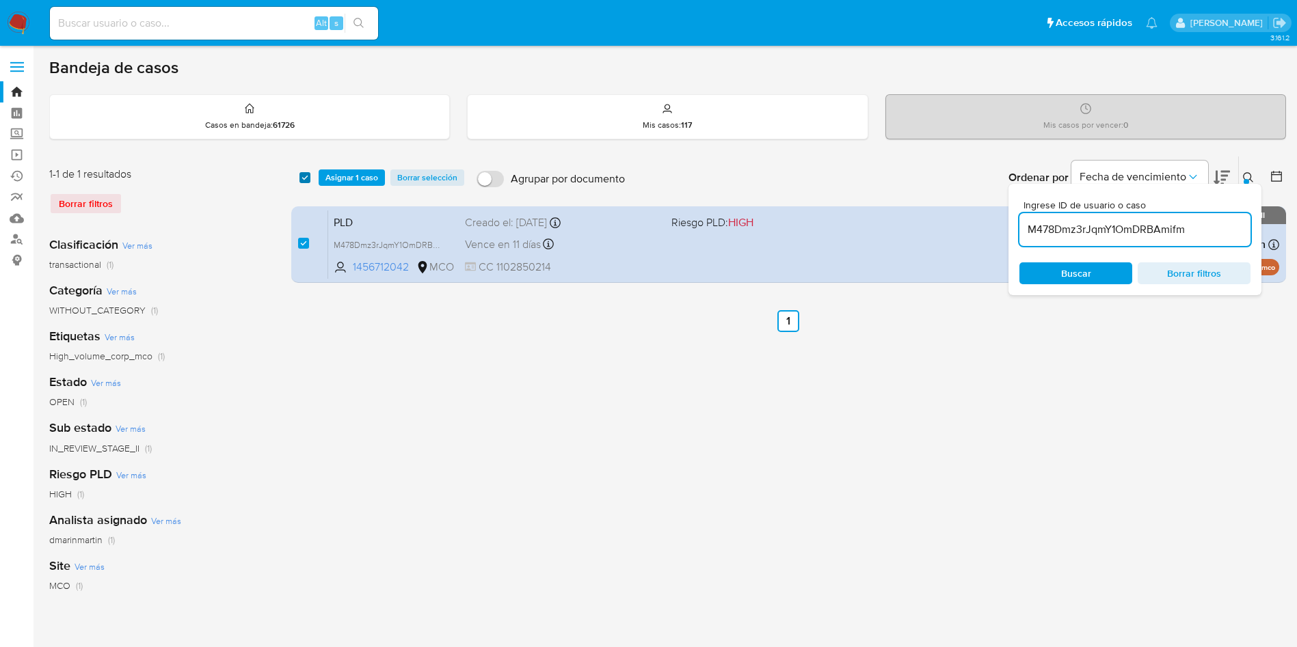
click at [304, 178] on input "checkbox" at bounding box center [304, 177] width 11 height 11
checkbox input "false"
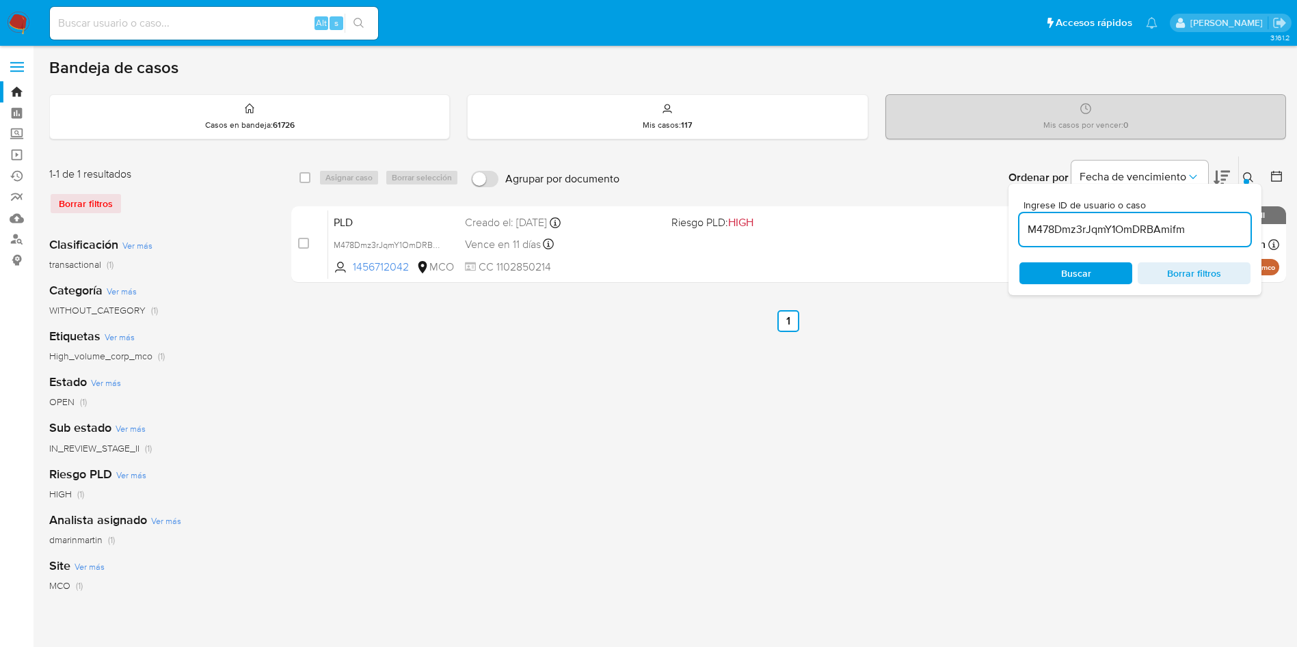
click at [1140, 232] on input "M478Dmz3rJqmY1OmDRBAmifm" at bounding box center [1134, 230] width 231 height 18
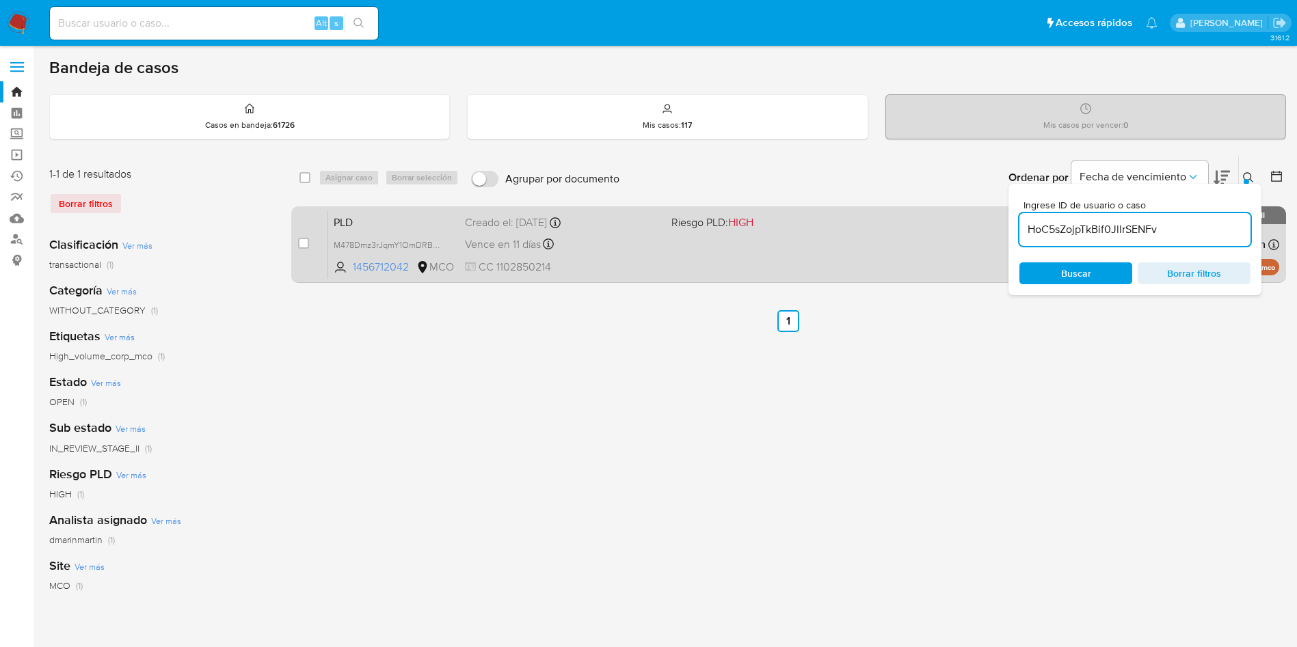
type input "HoC5sZojpTkBif0JllrSENFv"
drag, startPoint x: 306, startPoint y: 244, endPoint x: 327, endPoint y: 207, distance: 42.9
click at [310, 237] on div "case-item-checkbox No es posible asignar el caso" at bounding box center [313, 244] width 30 height 69
drag, startPoint x: 306, startPoint y: 243, endPoint x: 310, endPoint y: 234, distance: 10.2
click at [306, 241] on input "checkbox" at bounding box center [303, 243] width 11 height 11
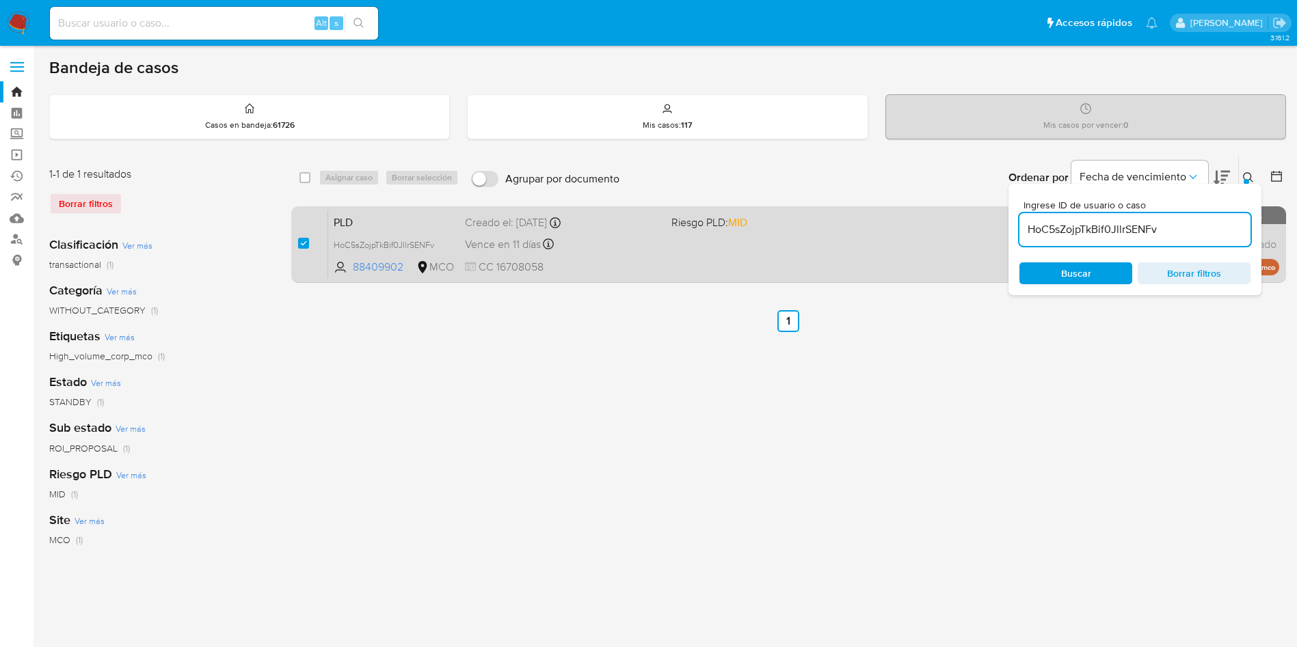
checkbox input "true"
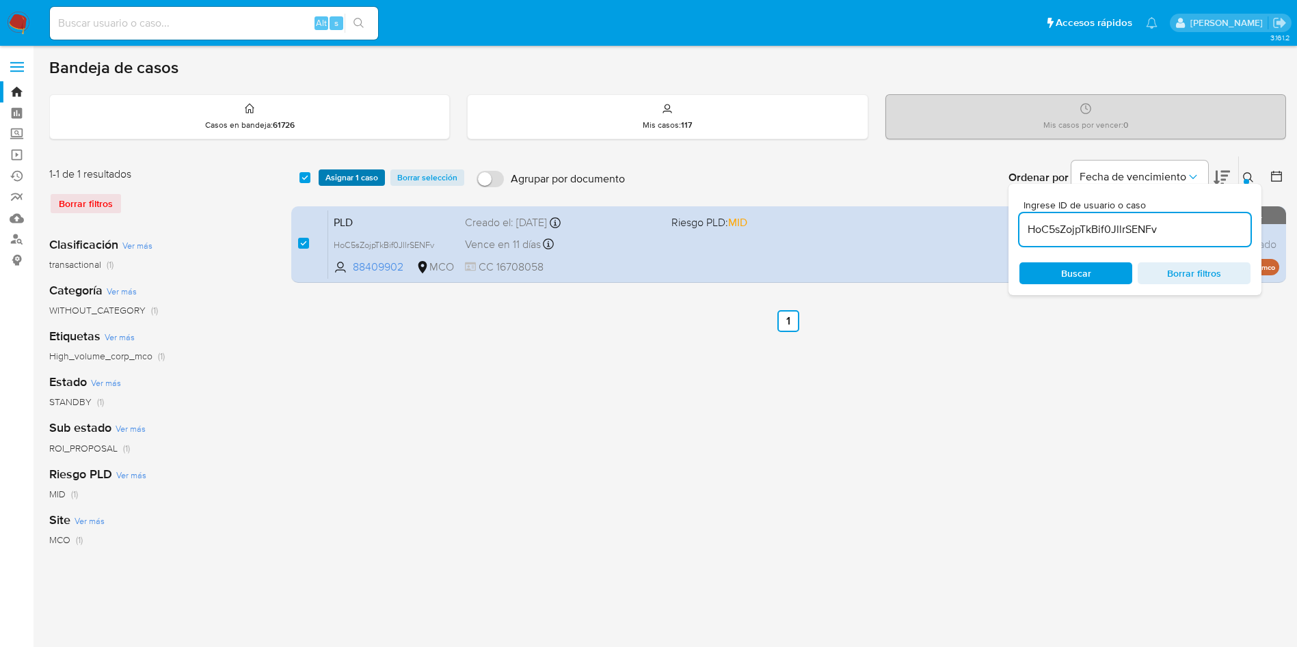
click at [357, 179] on span "Asignar 1 caso" at bounding box center [351, 178] width 53 height 14
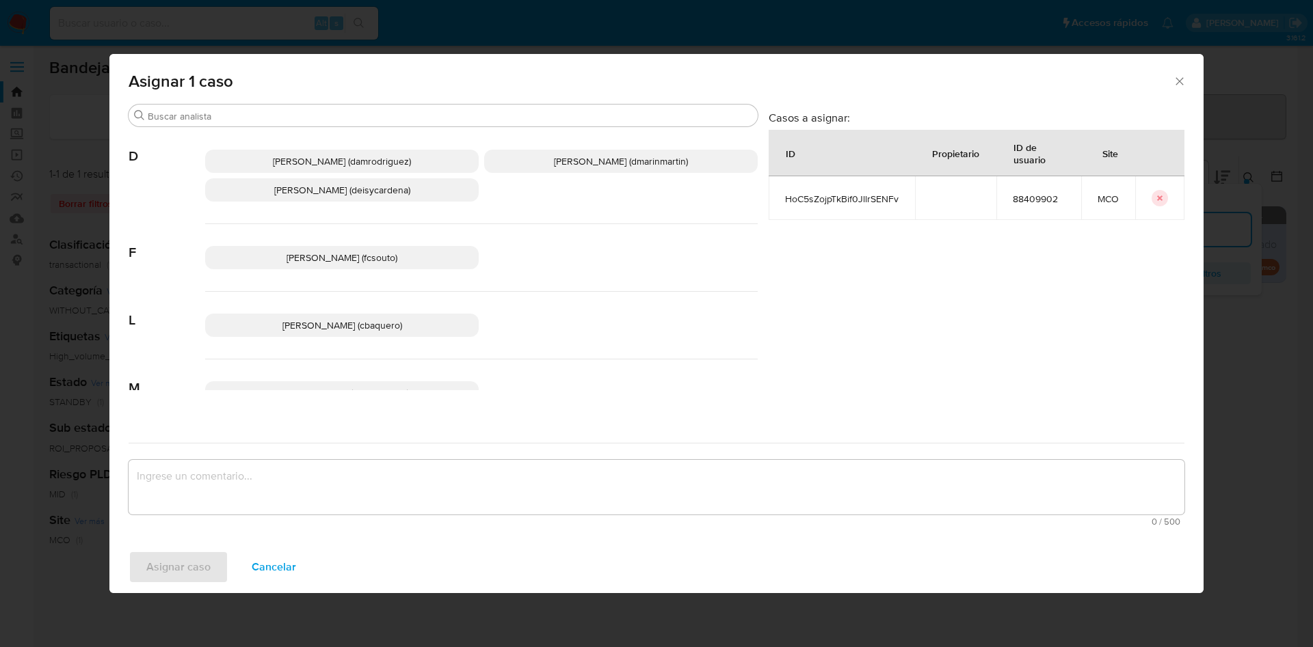
click at [615, 166] on span "David Esteban Marin Martinez (dmarinmartin)" at bounding box center [621, 161] width 134 height 14
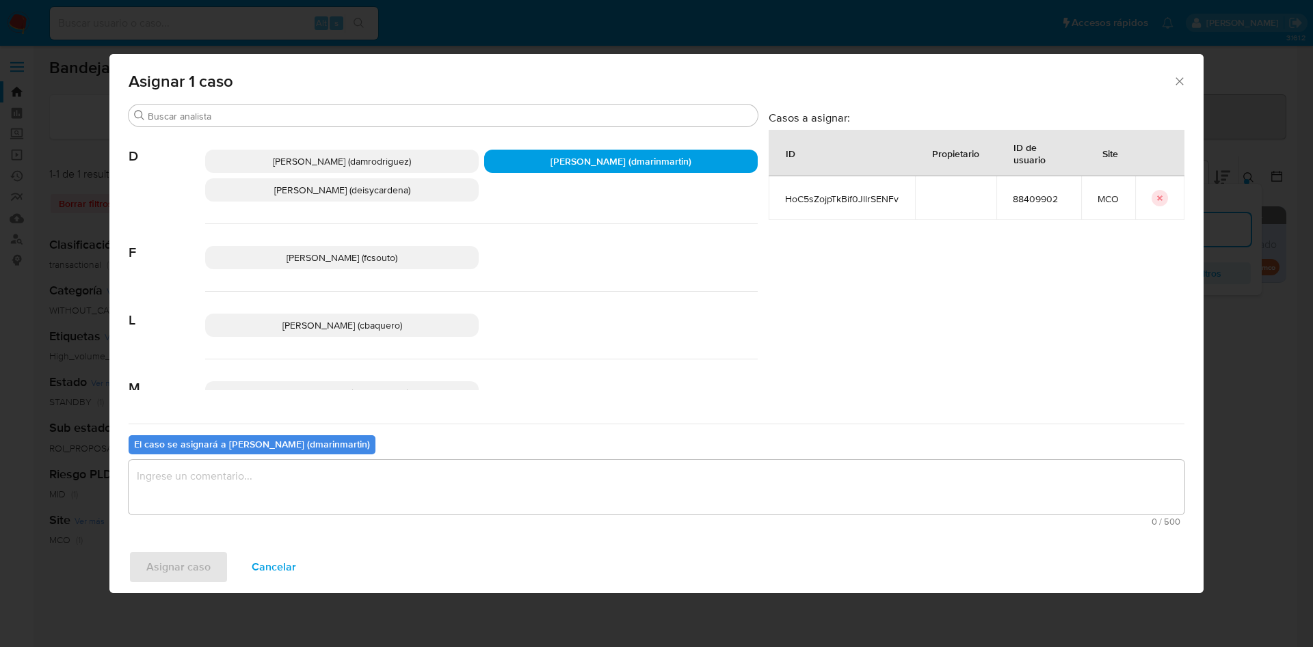
click at [602, 474] on textarea "assign-modal" at bounding box center [656, 487] width 1055 height 55
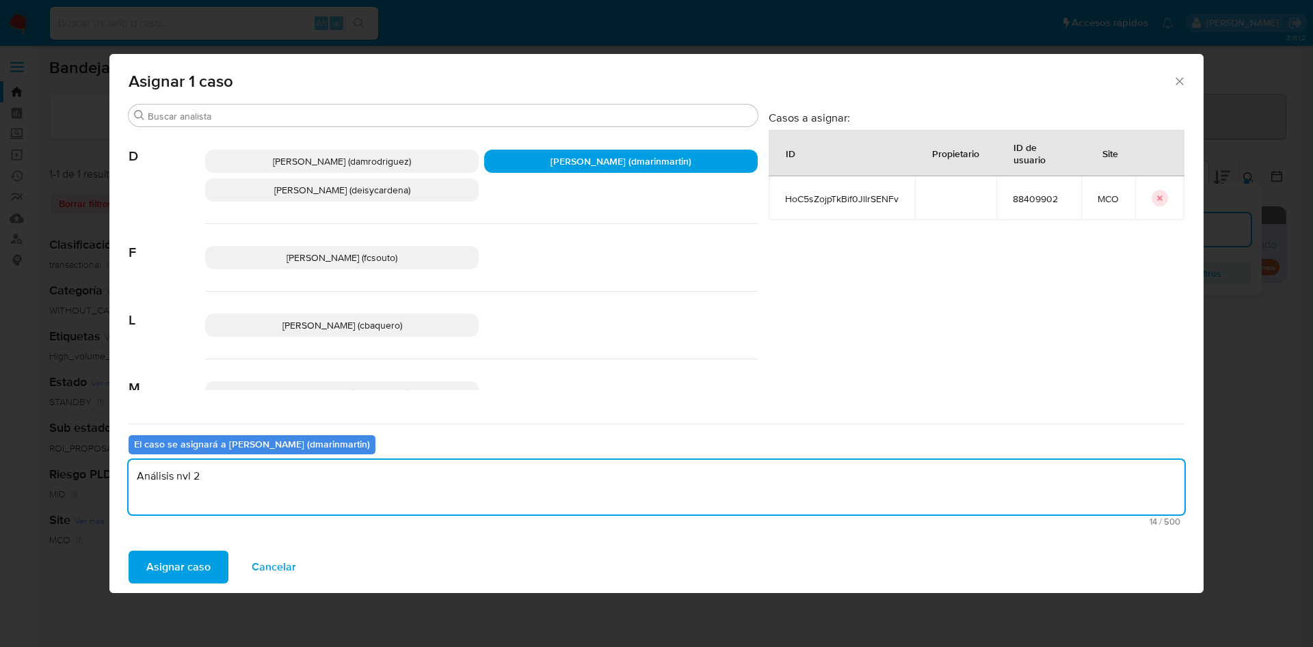
type textarea "Análisis nvl 2"
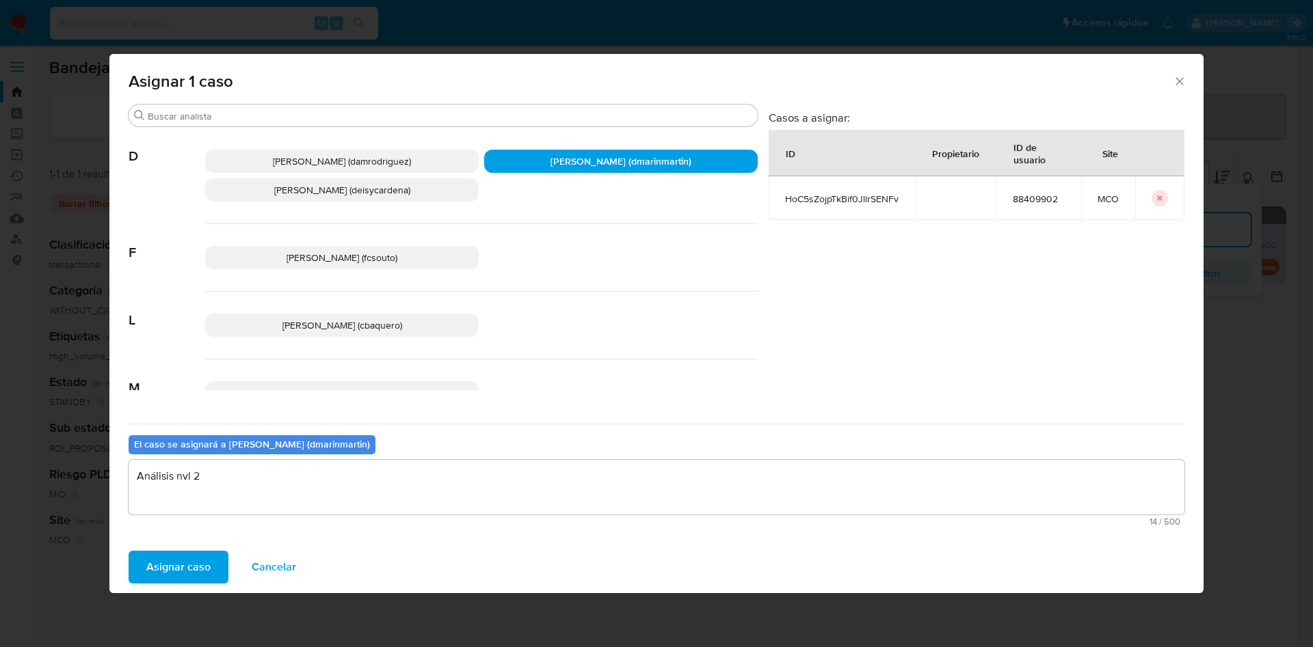
click at [129, 551] on button "Asignar caso" at bounding box center [179, 567] width 100 height 33
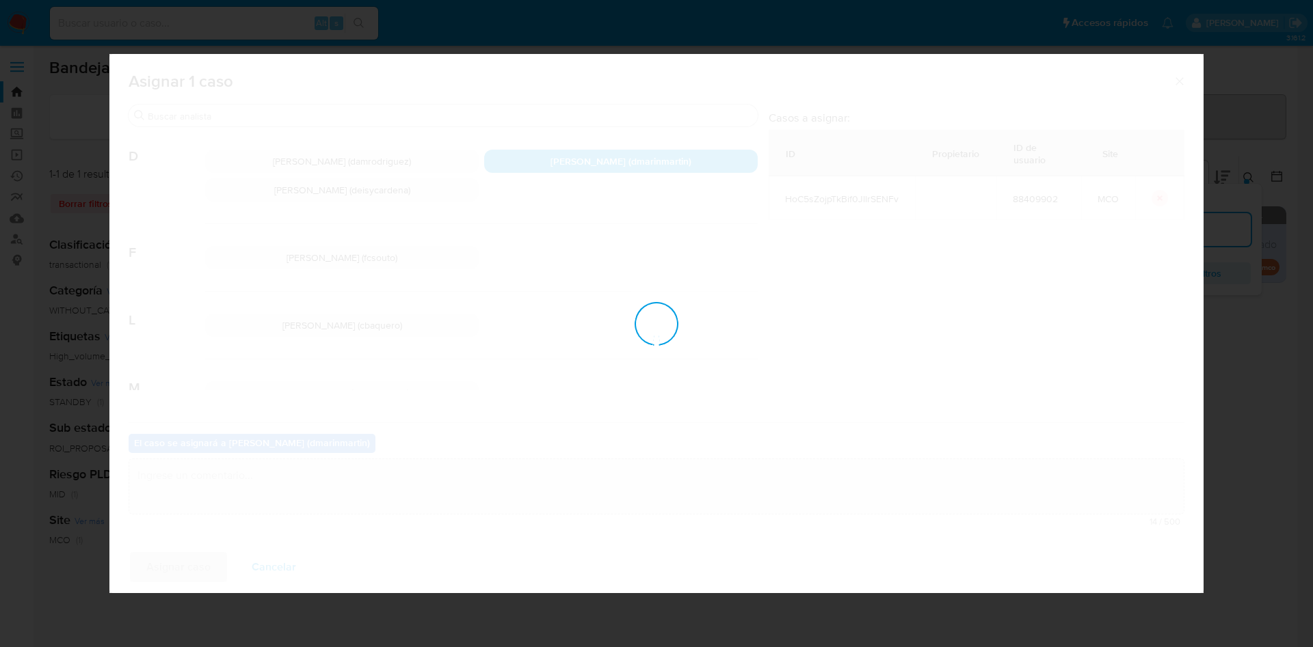
checkbox input "false"
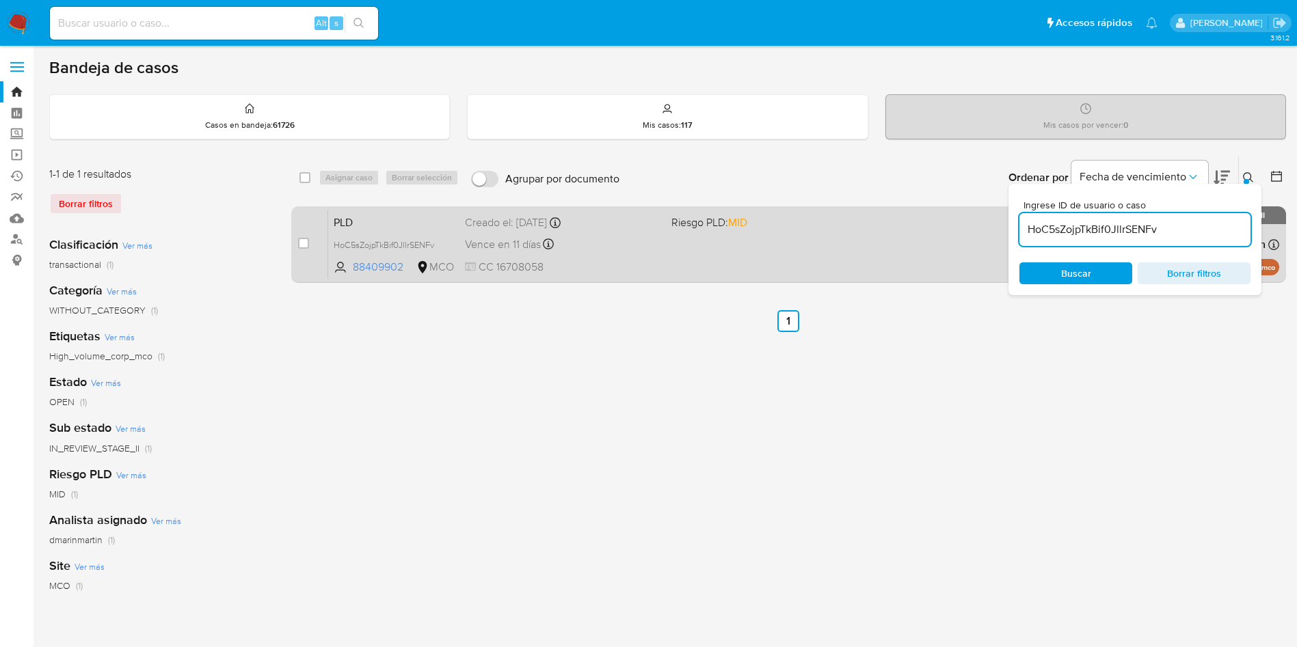
click at [714, 260] on div "PLD HoC5sZojpTkBif0JllrSENFv 88409902 MCO Riesgo PLD: MID Creado el: 12/07/2025…" at bounding box center [803, 244] width 951 height 69
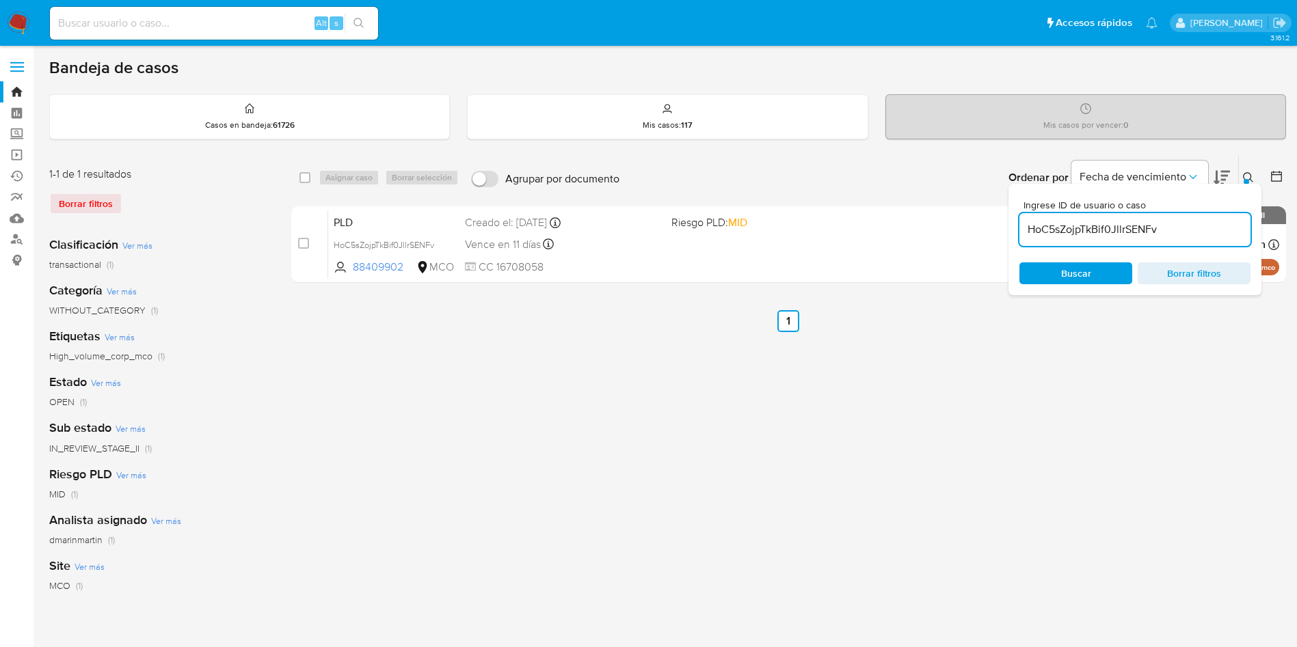
click at [1098, 228] on input "HoC5sZojpTkBif0JllrSENFv" at bounding box center [1134, 230] width 231 height 18
paste input "uUTwTDMR8tuHI3hdMDTkhGuE"
type input "uUTwTDMR8tuHI3hdMDTkhGuE"
drag, startPoint x: 304, startPoint y: 245, endPoint x: 323, endPoint y: 200, distance: 48.7
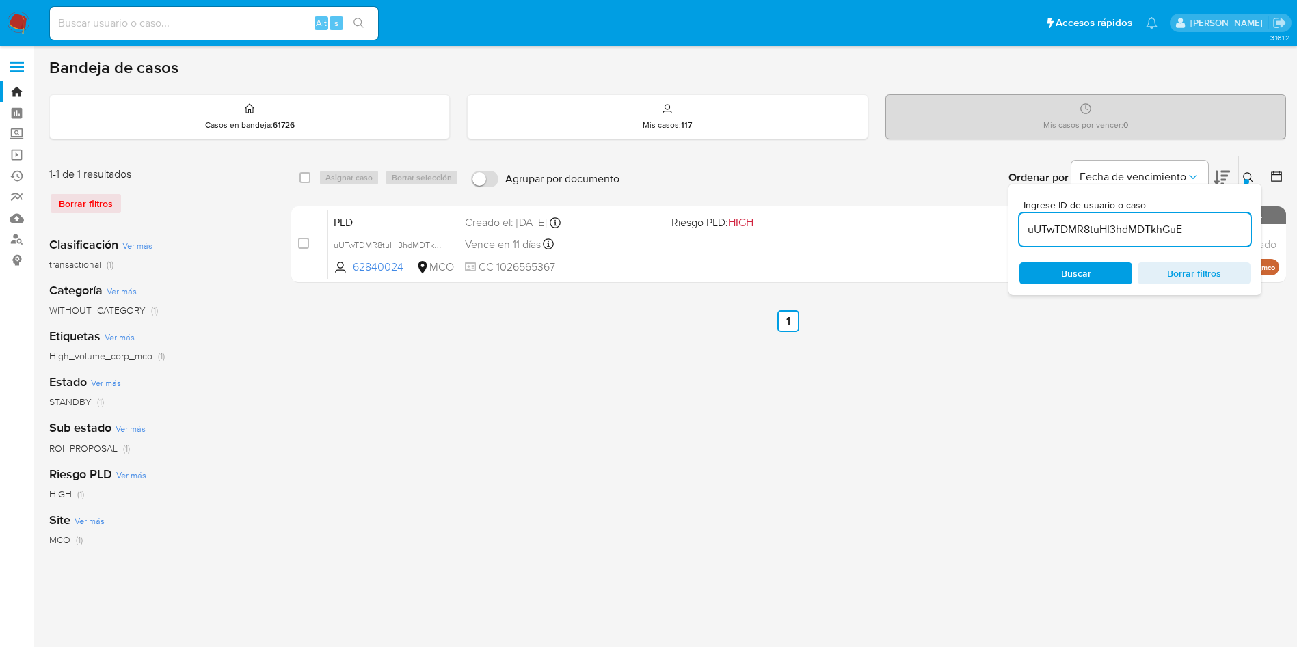
click at [304, 244] on input "checkbox" at bounding box center [303, 243] width 11 height 11
checkbox input "true"
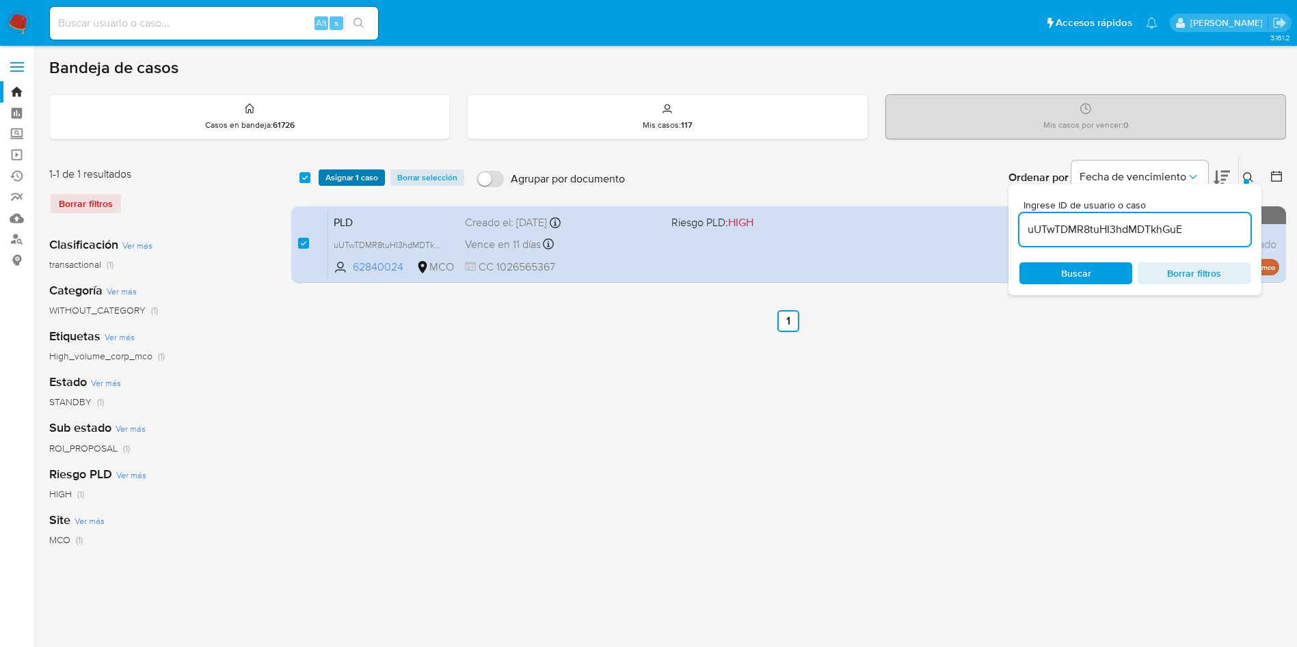
click at [357, 176] on span "Asignar 1 caso" at bounding box center [351, 178] width 53 height 14
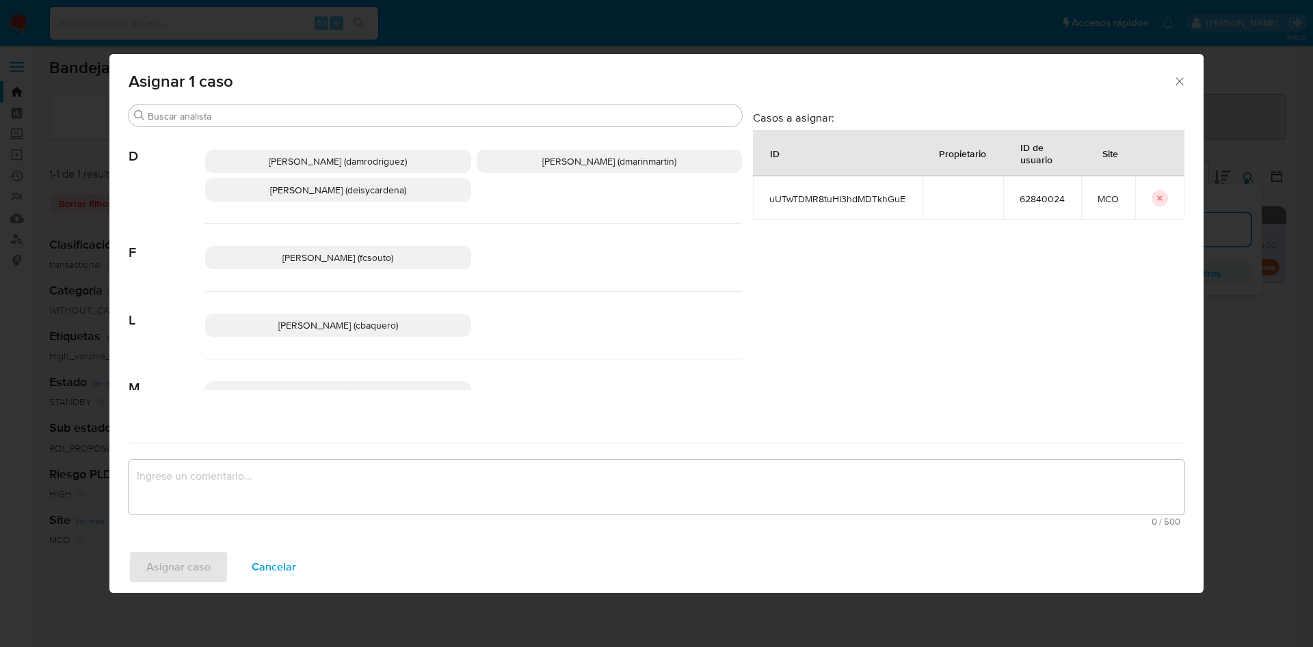
drag, startPoint x: 573, startPoint y: 167, endPoint x: 562, endPoint y: 309, distance: 141.9
click at [573, 170] on p "David Esteban Marin Martinez (dmarinmartin)" at bounding box center [609, 161] width 266 height 23
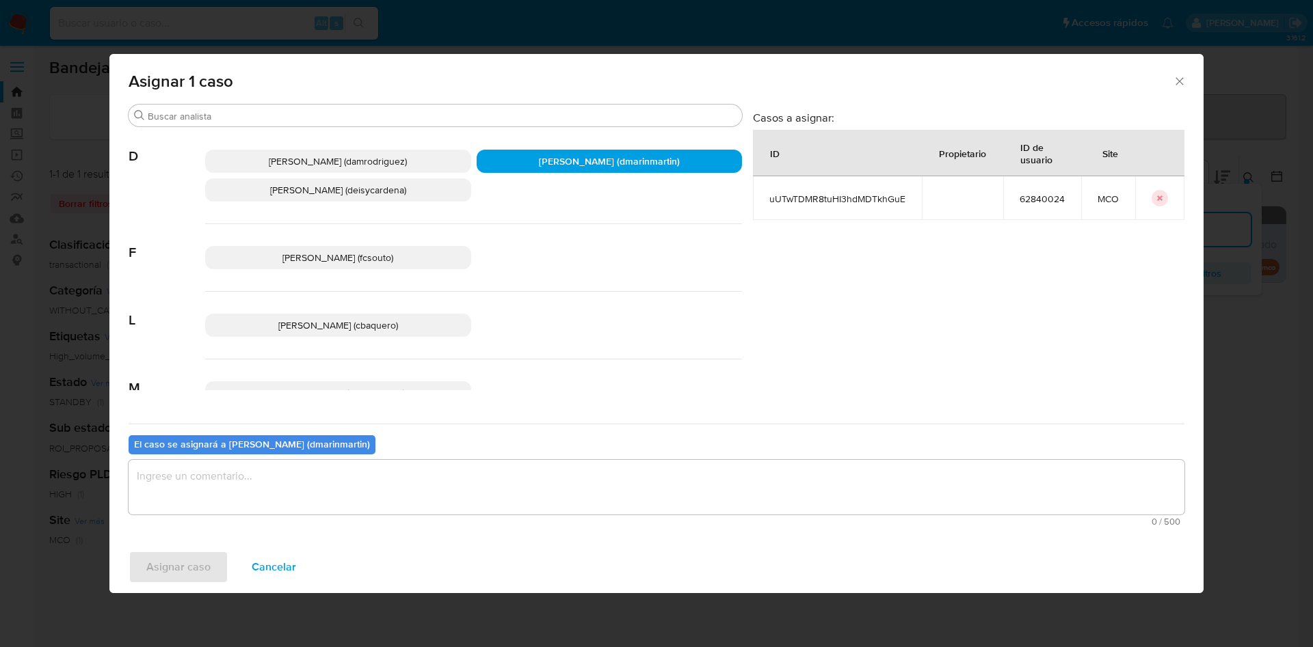
click at [443, 487] on textarea "assign-modal" at bounding box center [656, 487] width 1055 height 55
paste textarea "uUTwTDMR8tuHI3hdMDTkhGuE"
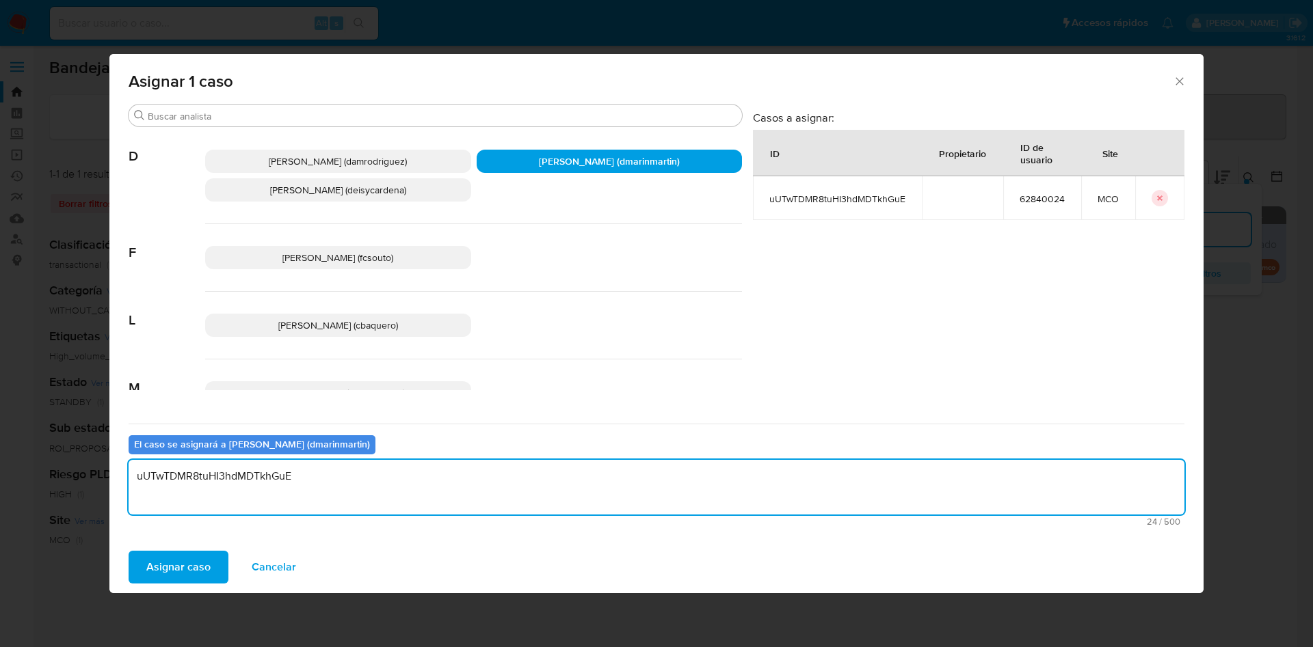
type textarea "uUTwTDMR8tuHI3hdMDTkhGuE"
type textarea "Análisis nvl 2"
click at [129, 551] on button "Asignar caso" at bounding box center [179, 567] width 100 height 33
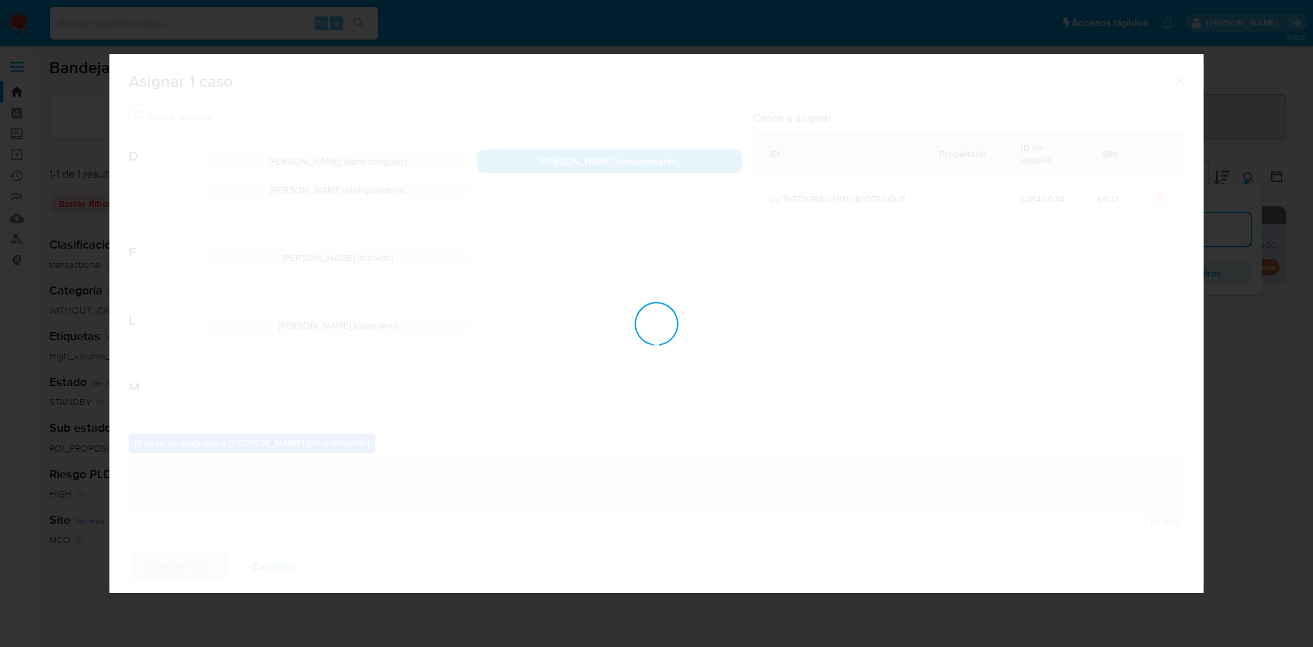
checkbox input "false"
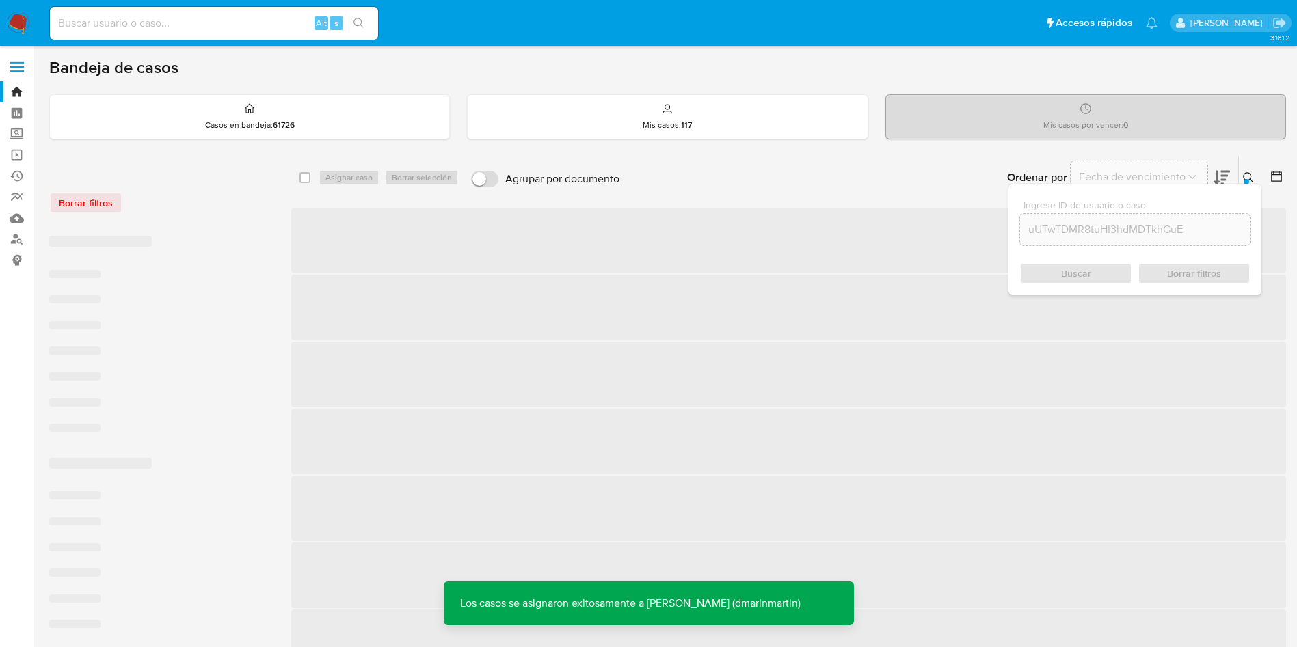
click at [1255, 177] on button at bounding box center [1250, 178] width 23 height 16
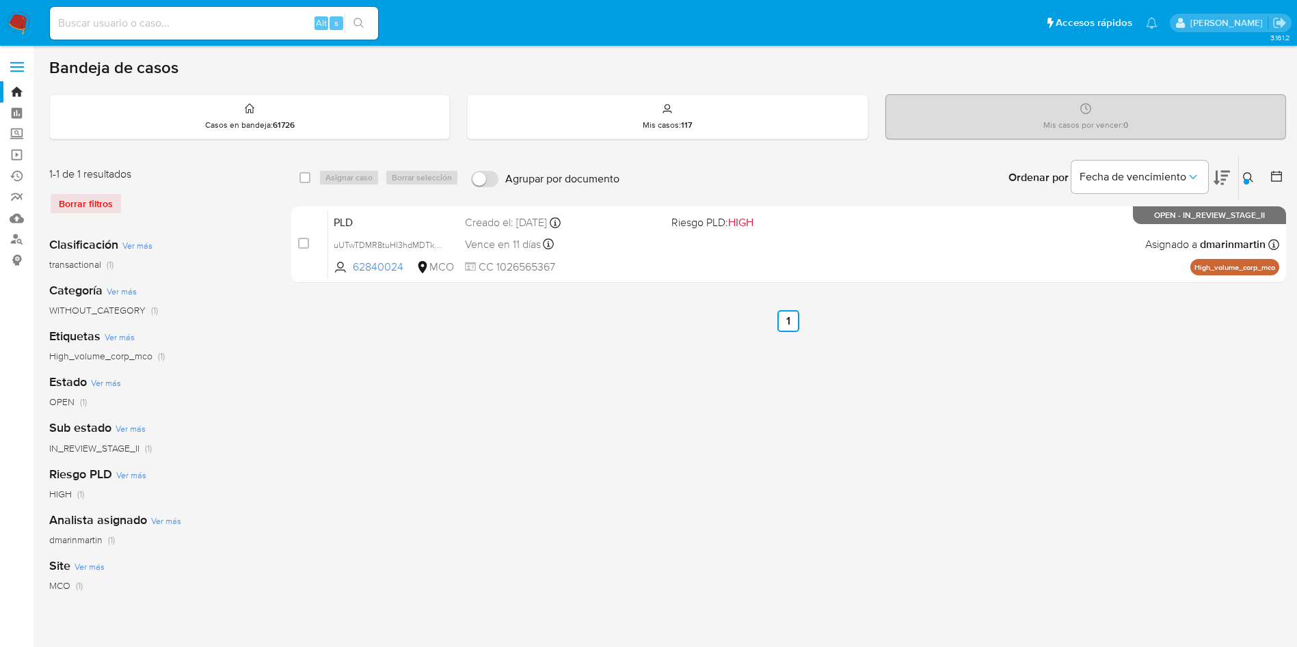
click at [1137, 486] on div "select-all-cases-checkbox Asignar caso Borrar selección Agrupar por documento O…" at bounding box center [788, 456] width 995 height 600
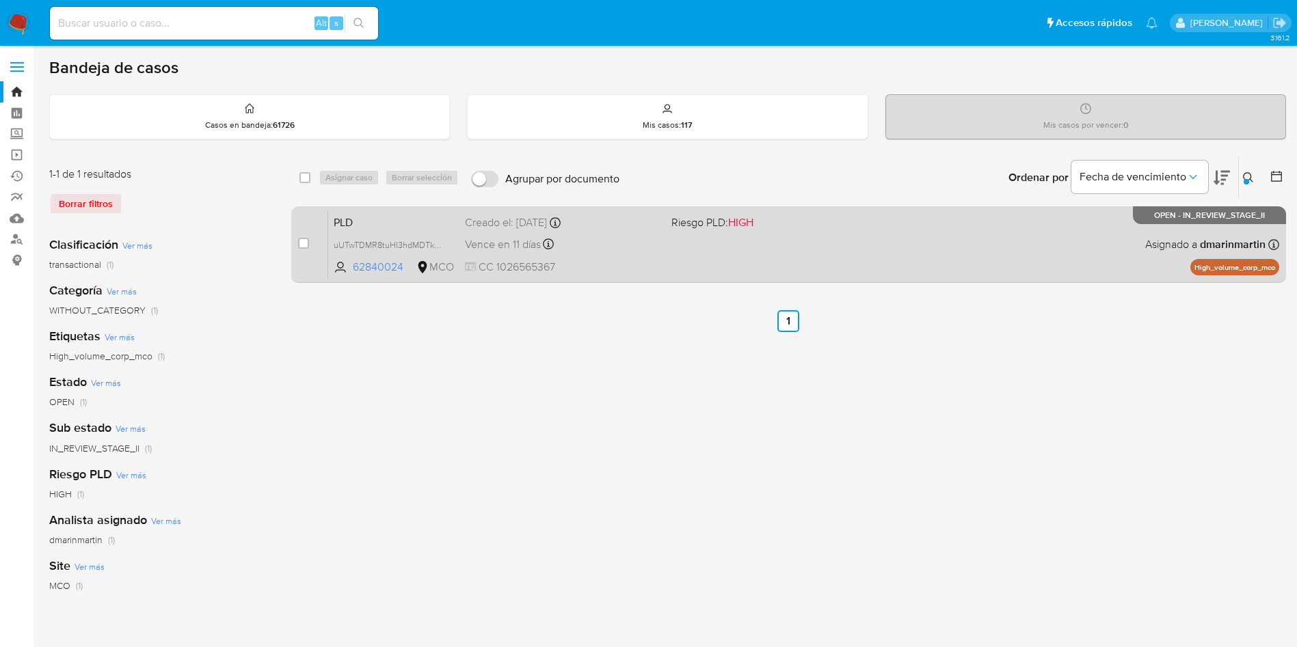
click at [721, 226] on span "Riesgo PLD: HIGH" at bounding box center [712, 222] width 82 height 15
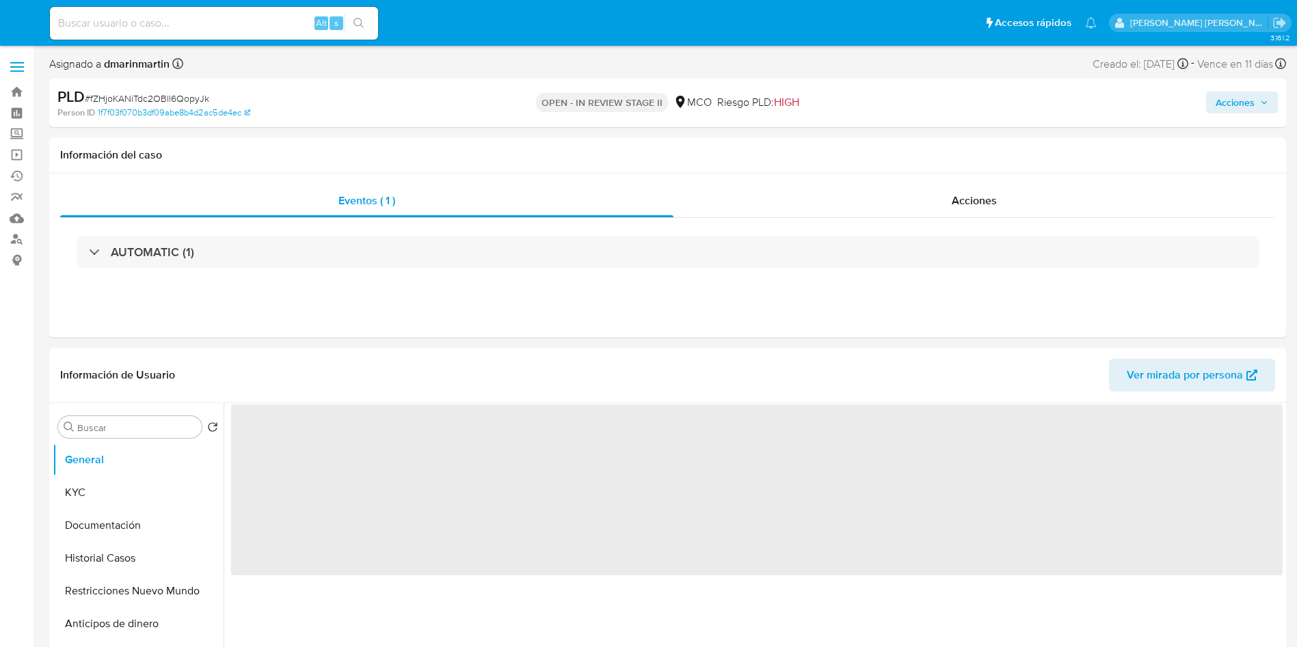
select select "10"
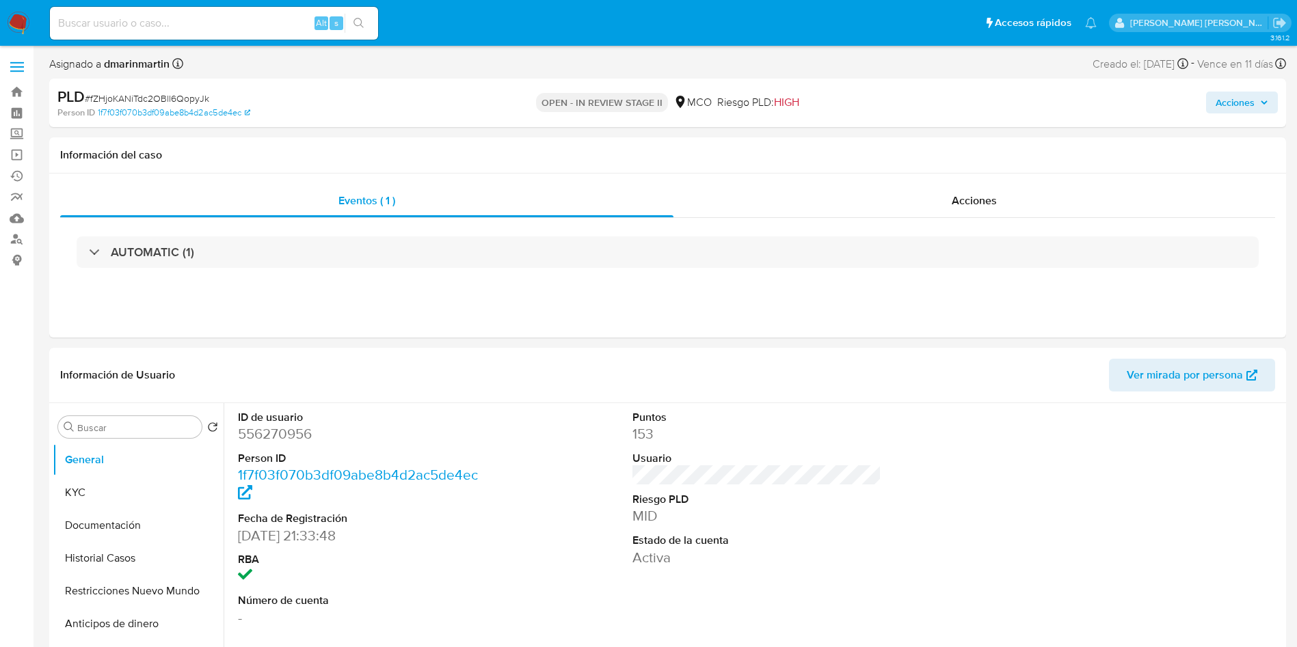
drag, startPoint x: 1226, startPoint y: 103, endPoint x: 1198, endPoint y: 115, distance: 30.6
click at [1226, 103] on span "Acciones" at bounding box center [1234, 103] width 39 height 22
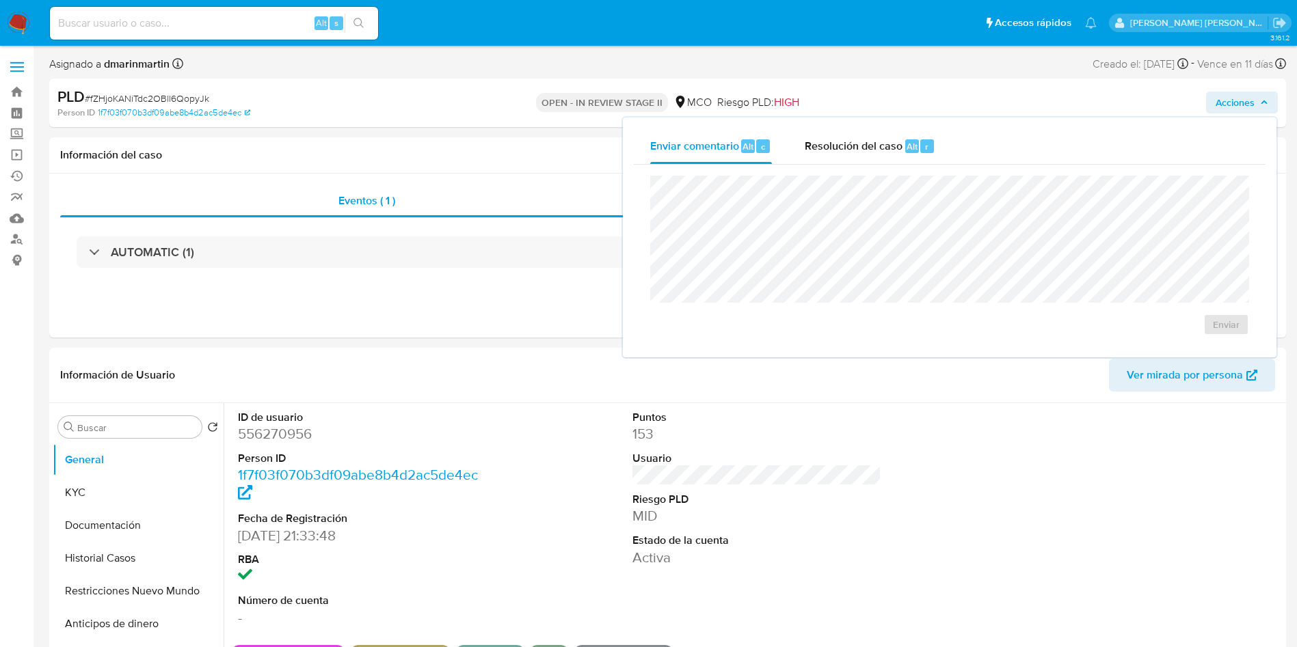
click at [878, 124] on div "Enviar comentario Alt c Resolución del caso Alt r Enviar" at bounding box center [950, 238] width 654 height 240
drag, startPoint x: 863, startPoint y: 153, endPoint x: 853, endPoint y: 172, distance: 21.1
click at [863, 150] on span "Resolución del caso" at bounding box center [854, 146] width 98 height 16
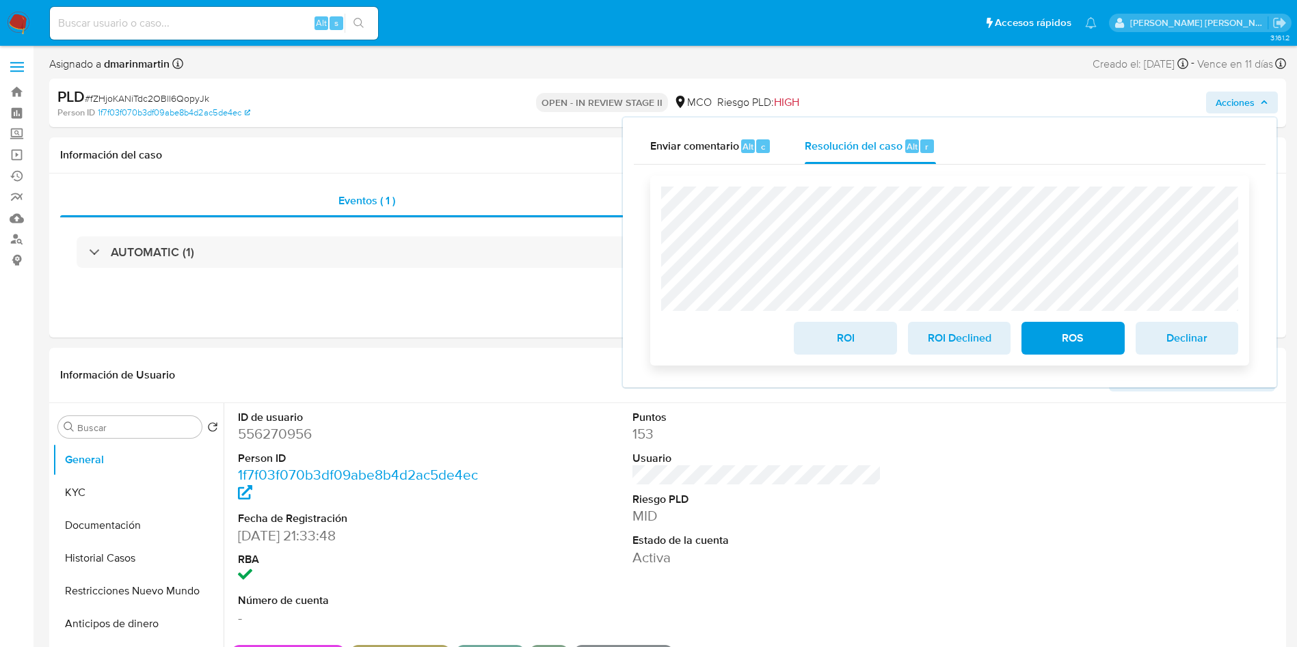
click at [845, 344] on span "ROI" at bounding box center [844, 338] width 67 height 30
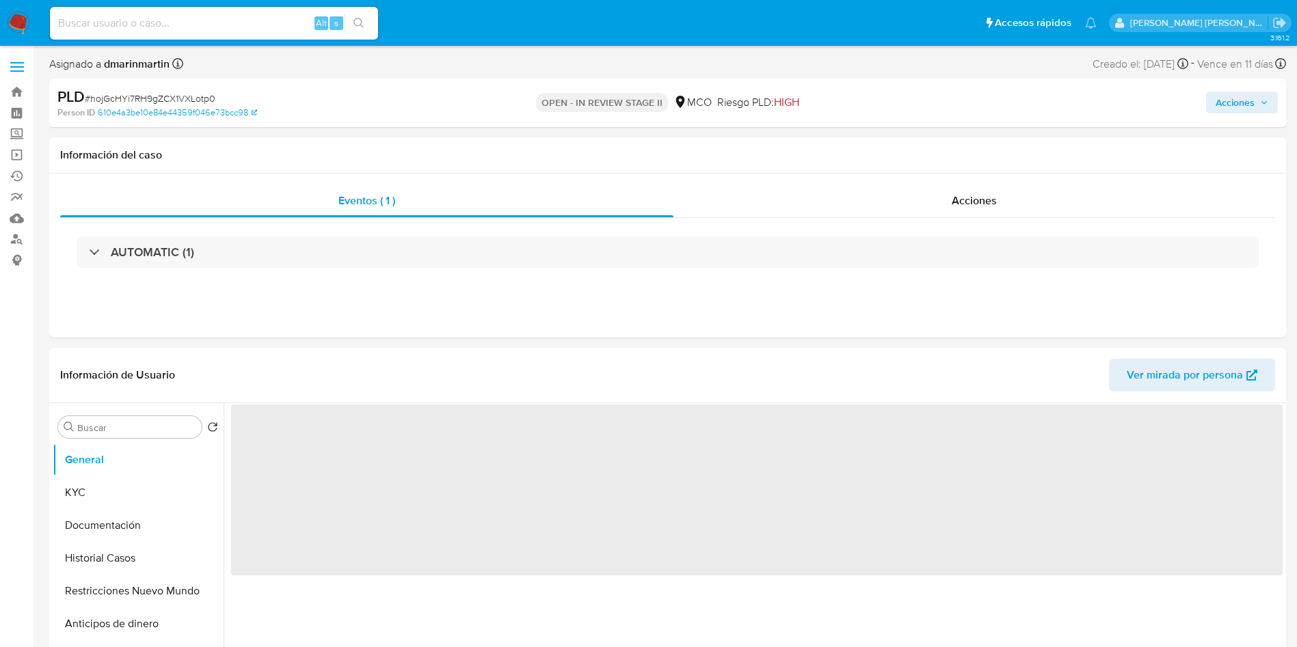
select select "10"
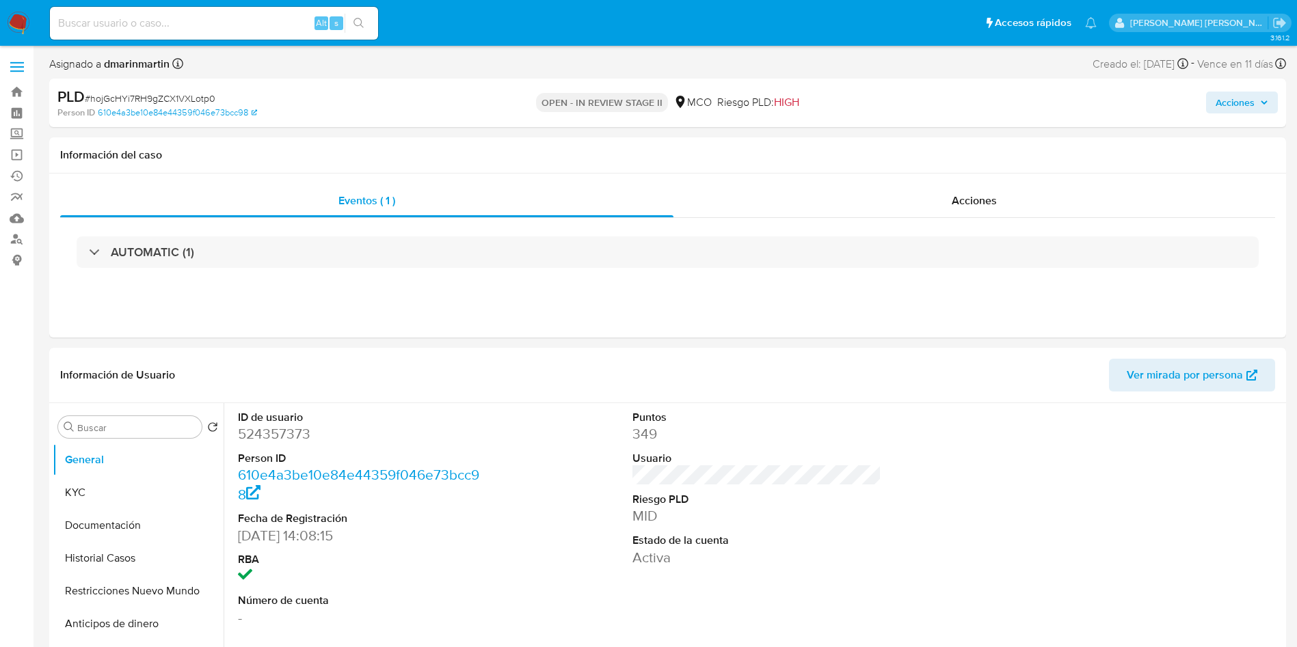
click at [1241, 95] on span "Acciones" at bounding box center [1234, 103] width 39 height 22
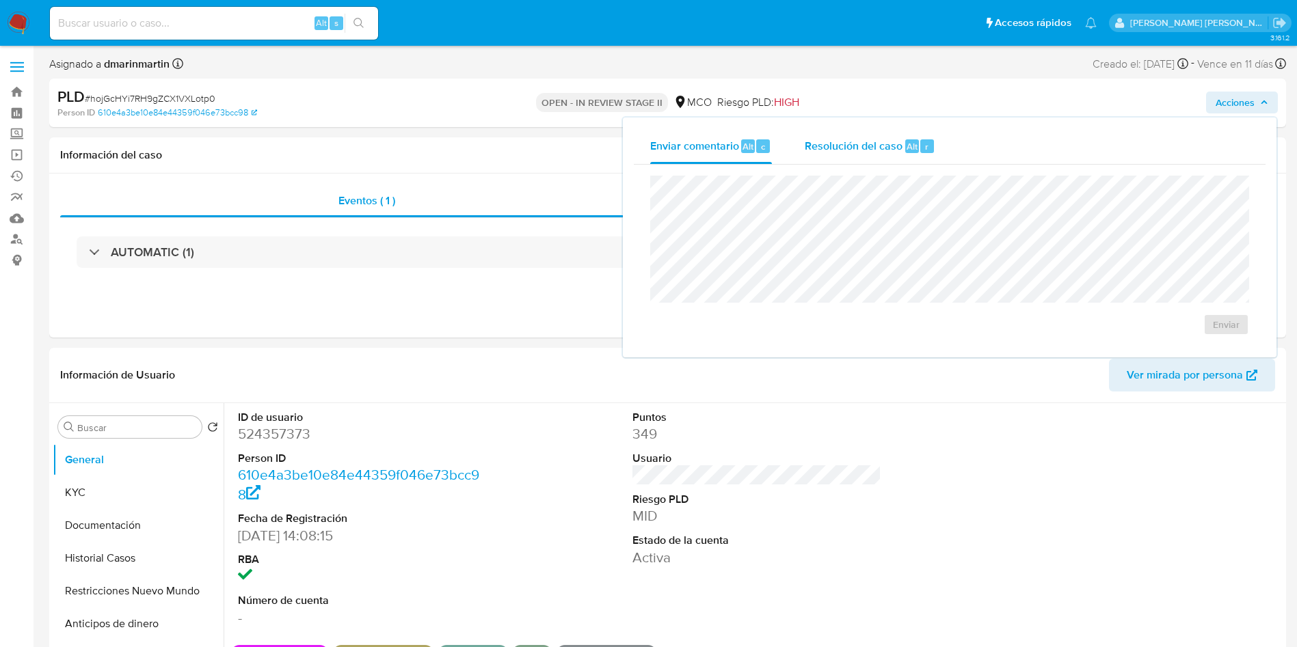
drag, startPoint x: 866, startPoint y: 139, endPoint x: 870, endPoint y: 158, distance: 18.9
click at [866, 144] on span "Resolución del caso" at bounding box center [854, 146] width 98 height 16
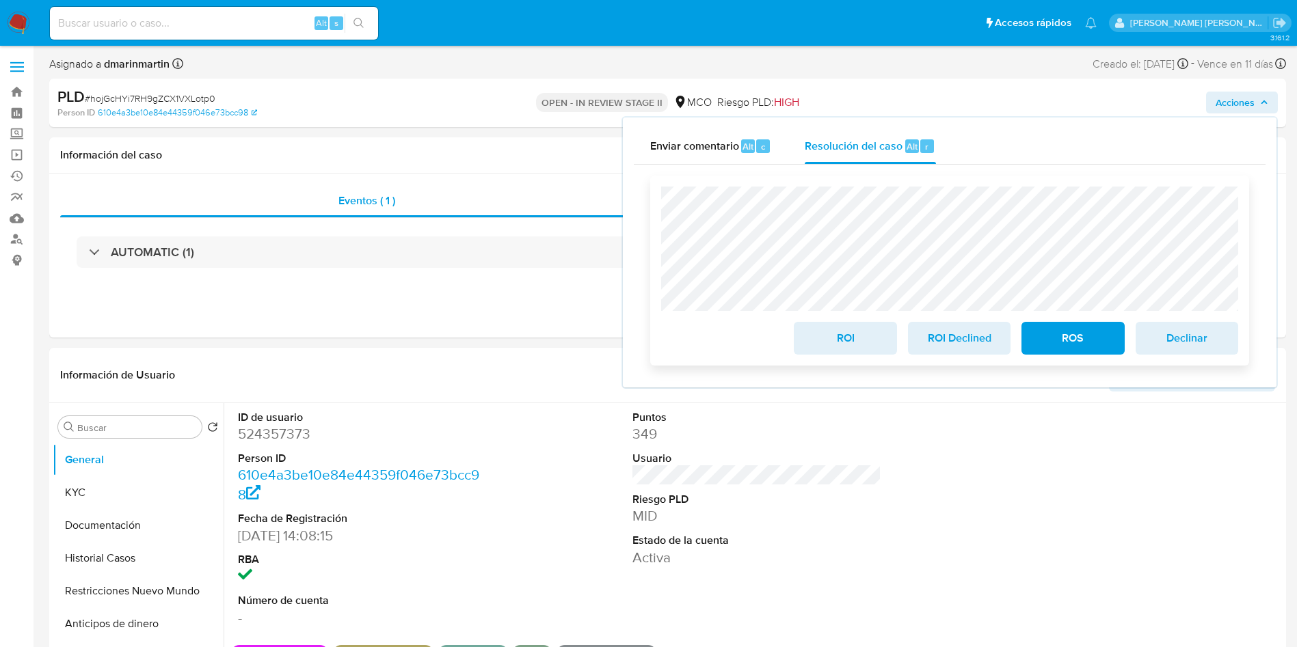
click at [851, 342] on span "ROI" at bounding box center [844, 338] width 67 height 30
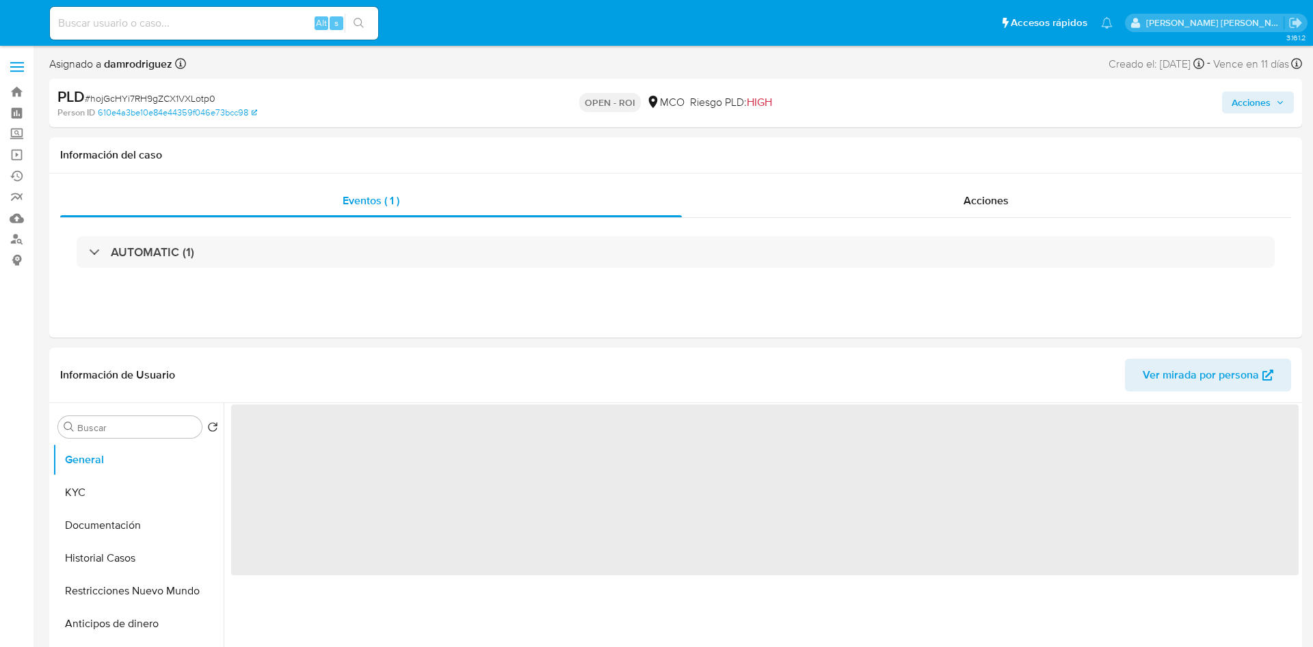
select select "10"
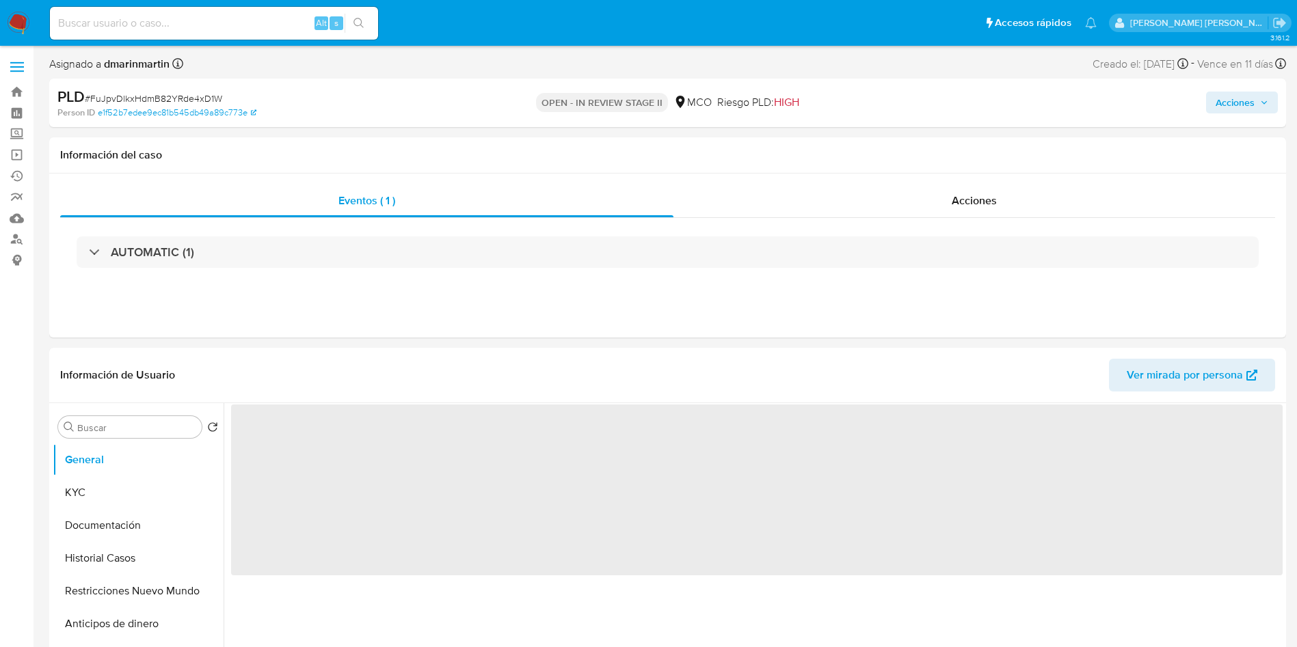
select select "10"
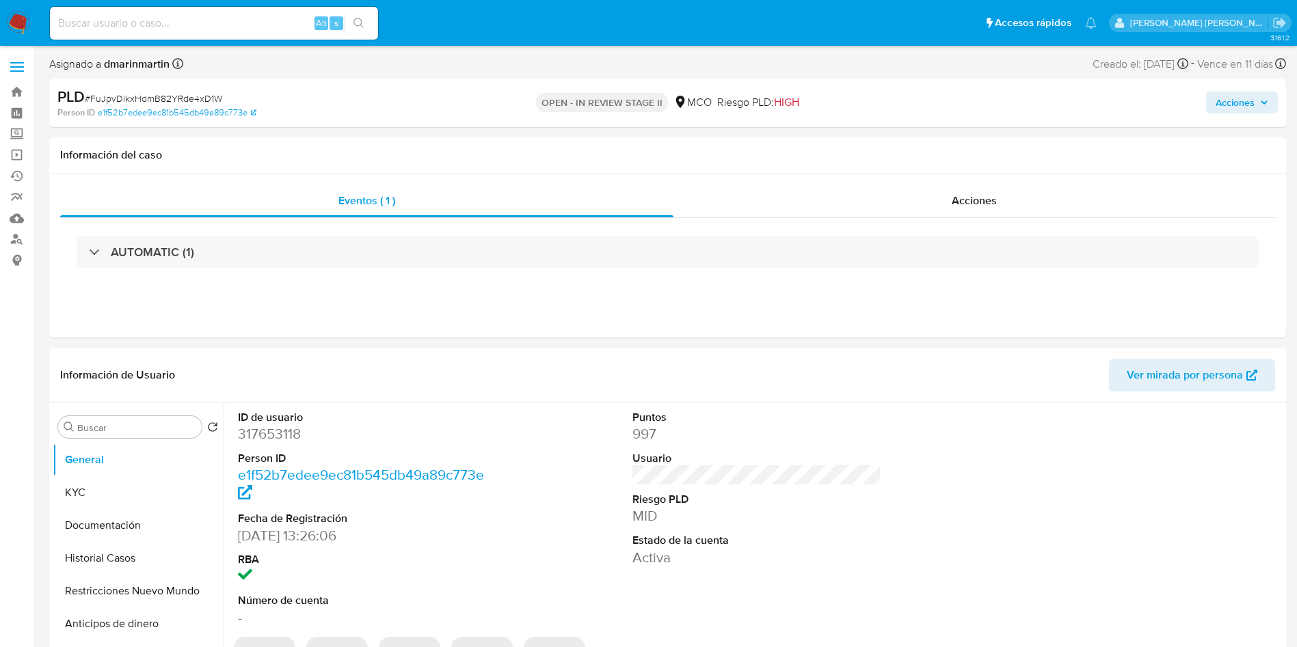
drag, startPoint x: 1238, startPoint y: 98, endPoint x: 1203, endPoint y: 112, distance: 37.4
click at [1237, 99] on span "Acciones" at bounding box center [1234, 103] width 39 height 22
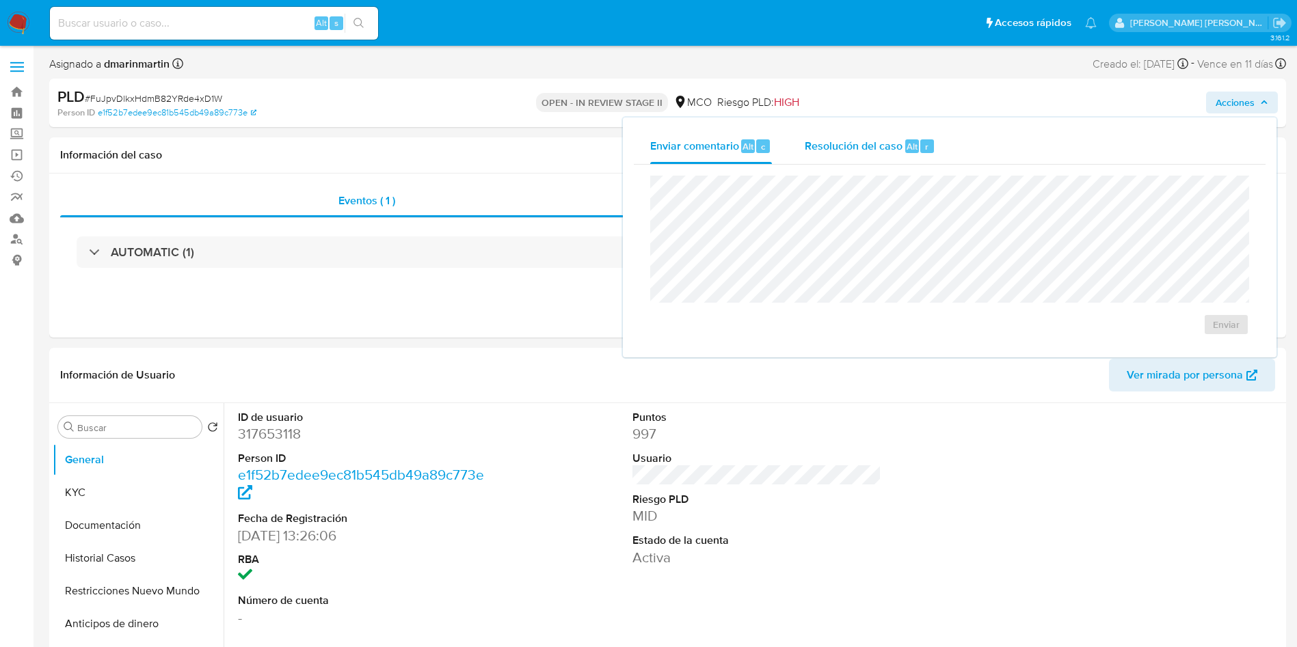
click at [842, 146] on span "Resolución del caso" at bounding box center [854, 146] width 98 height 16
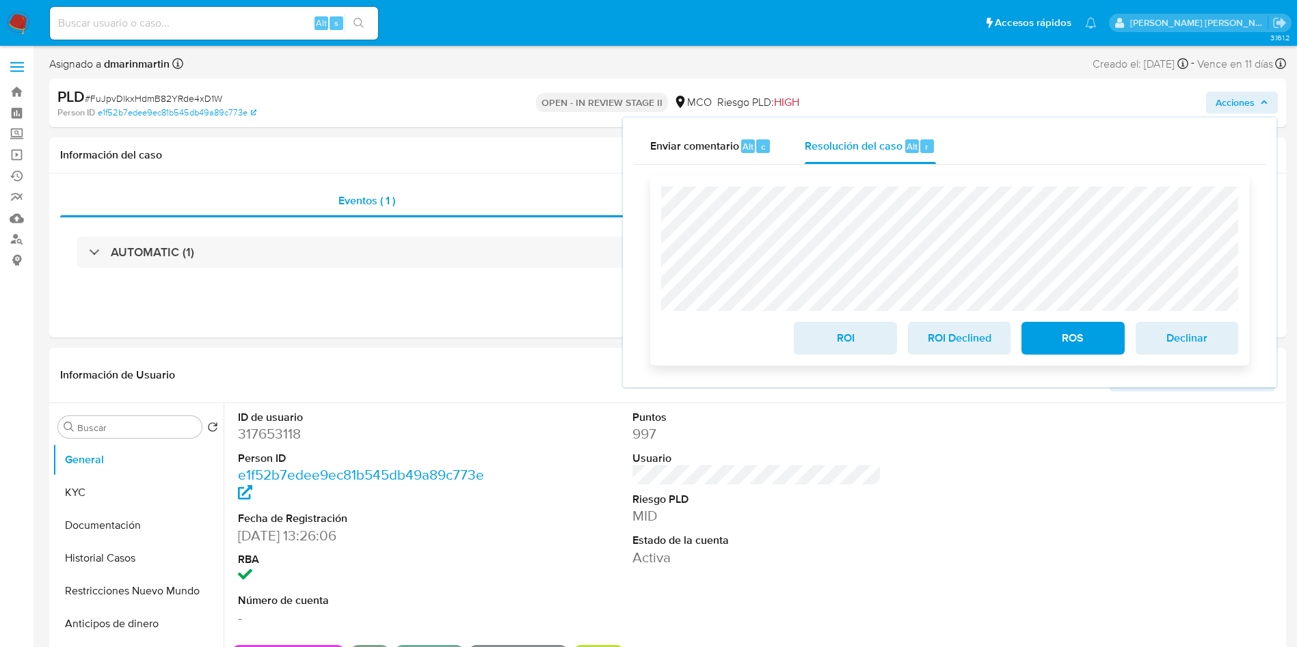
drag, startPoint x: 839, startPoint y: 342, endPoint x: 847, endPoint y: 345, distance: 8.6
click at [840, 342] on span "ROI" at bounding box center [844, 338] width 67 height 30
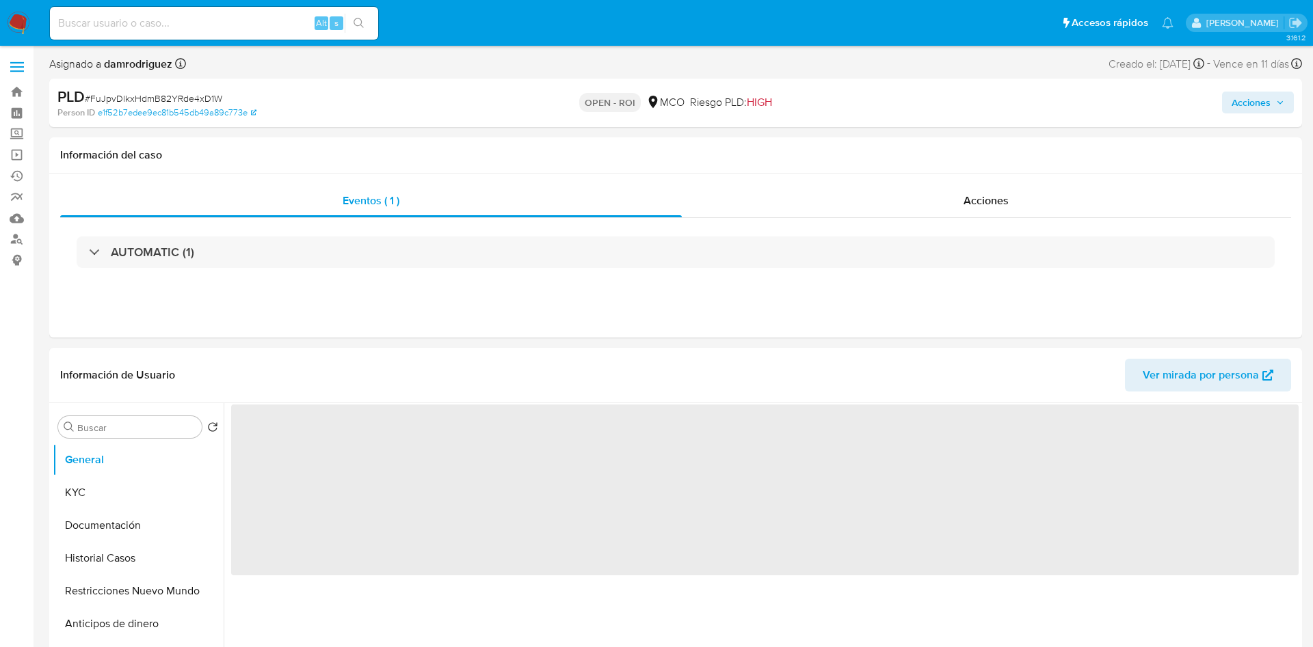
select select "10"
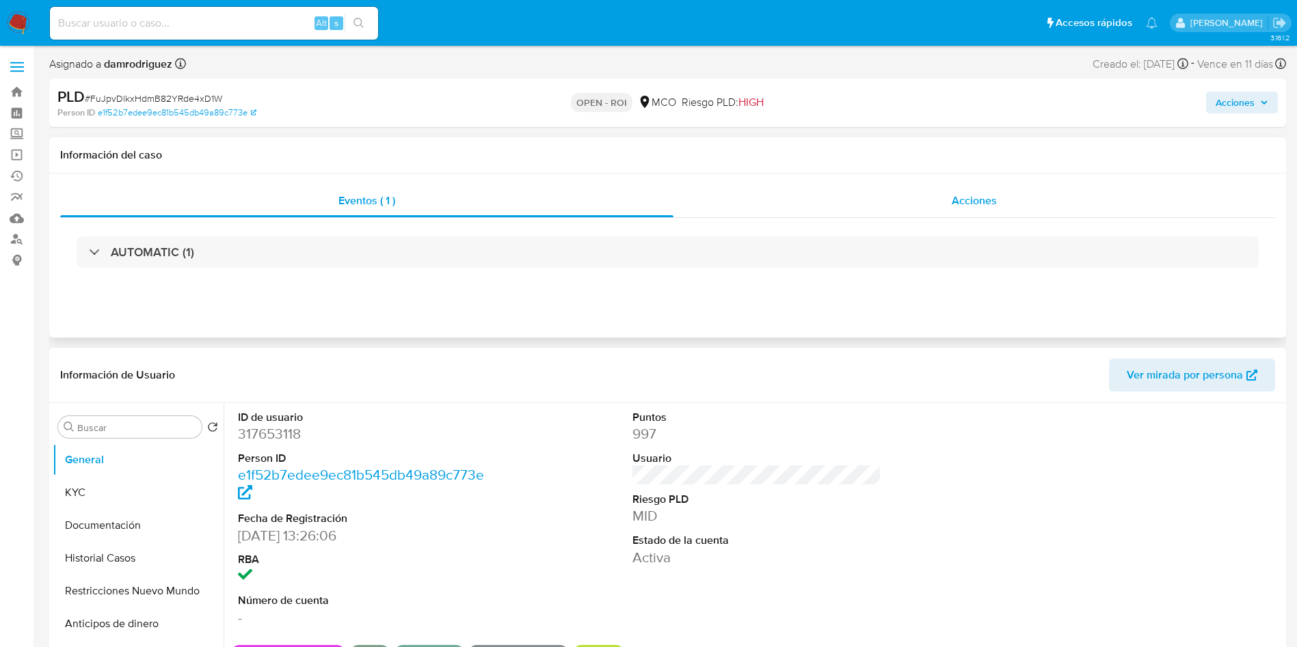
click at [1009, 202] on div "Acciones" at bounding box center [974, 201] width 602 height 33
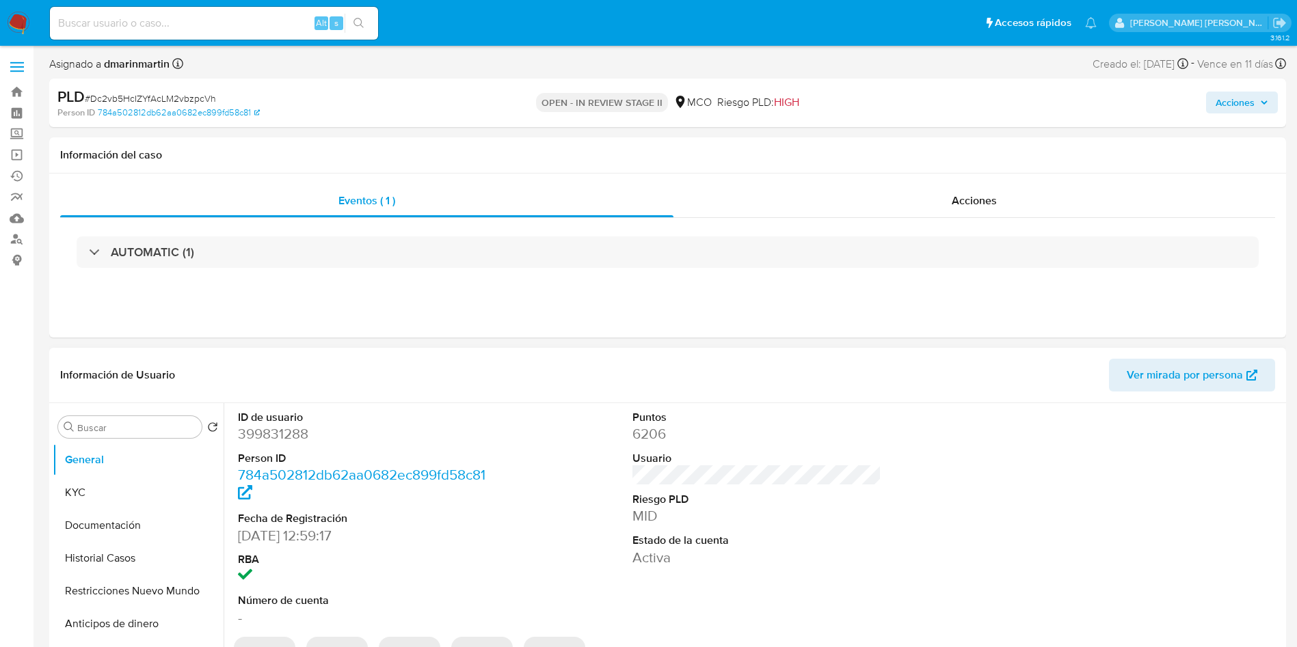
select select "10"
drag, startPoint x: 1277, startPoint y: 121, endPoint x: 1264, endPoint y: 94, distance: 29.7
click at [1275, 118] on div "PLD # Dc2vb5HcIZYfAcLM2vbzpcVh Person ID 784a502812db62aa0682ec899fd58c81 OPEN …" at bounding box center [667, 103] width 1237 height 49
click at [1263, 94] on span "Acciones" at bounding box center [1241, 102] width 53 height 19
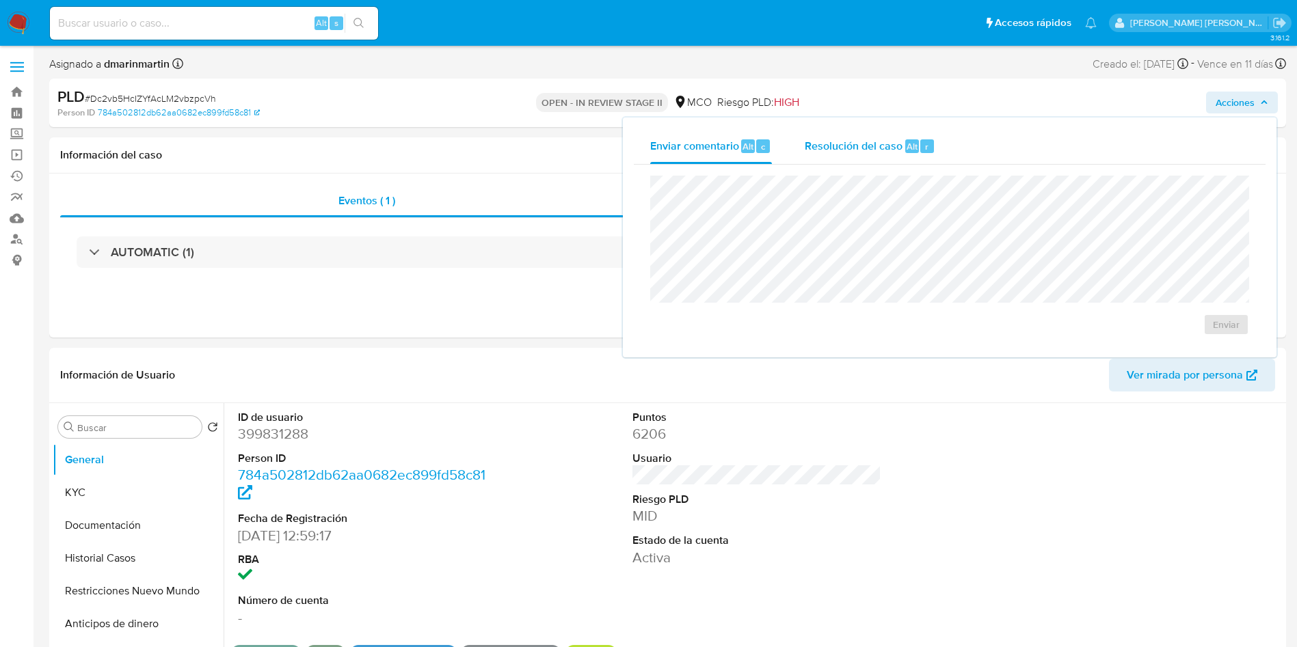
click at [852, 158] on div "Resolución del caso Alt r" at bounding box center [870, 147] width 131 height 36
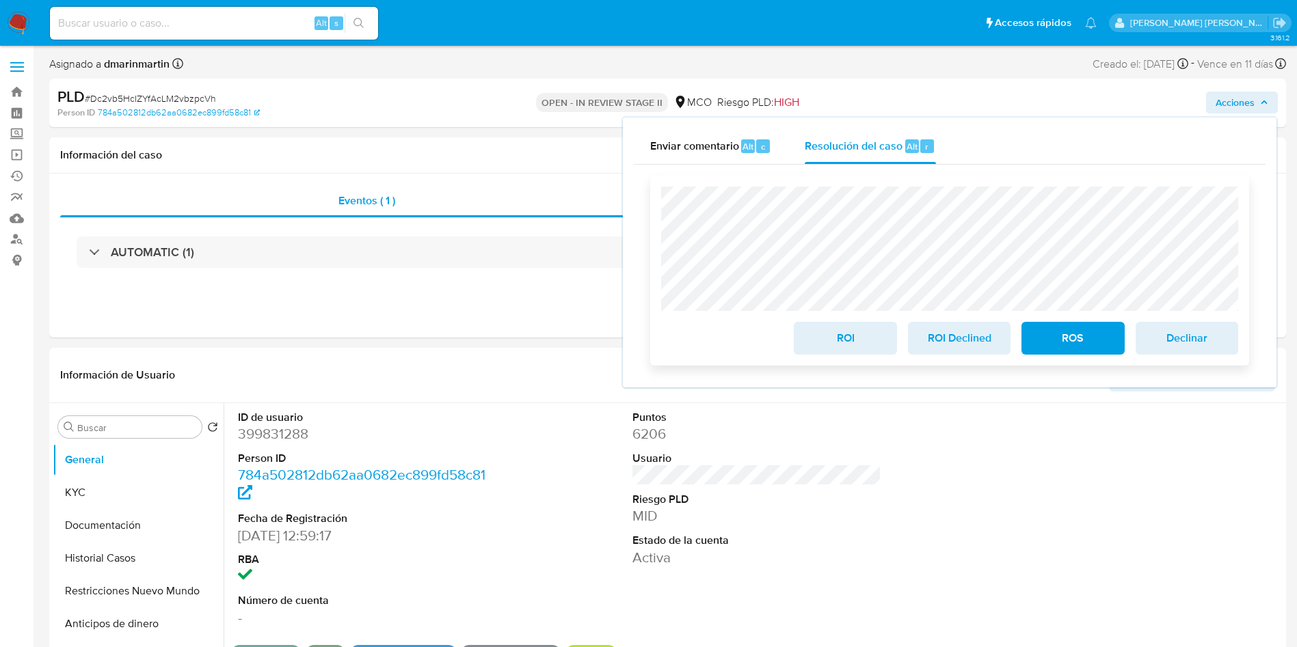
click at [846, 341] on span "ROI" at bounding box center [844, 338] width 67 height 30
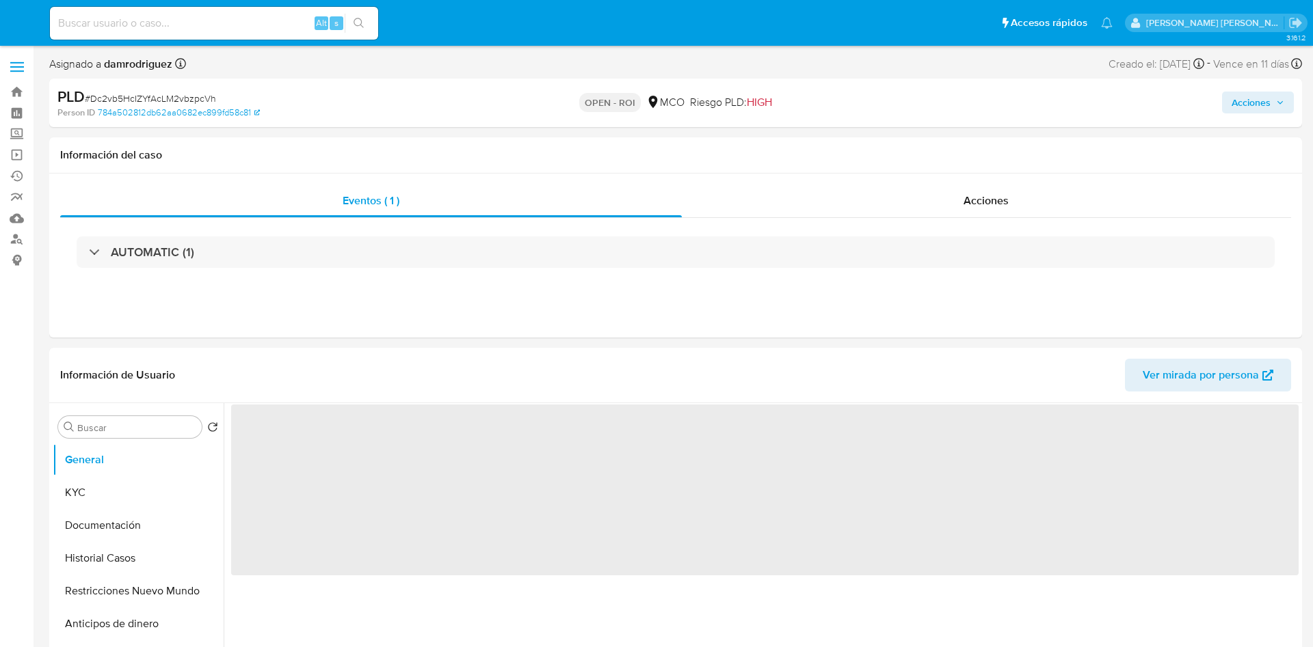
select select "10"
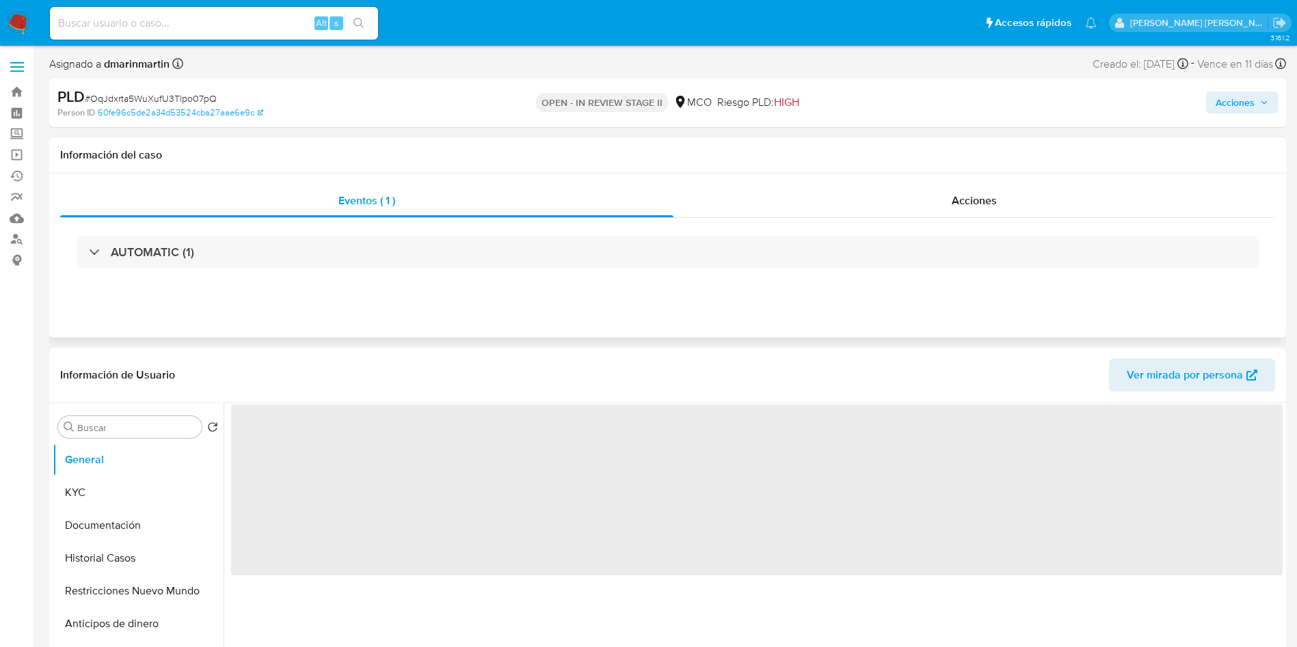
select select "10"
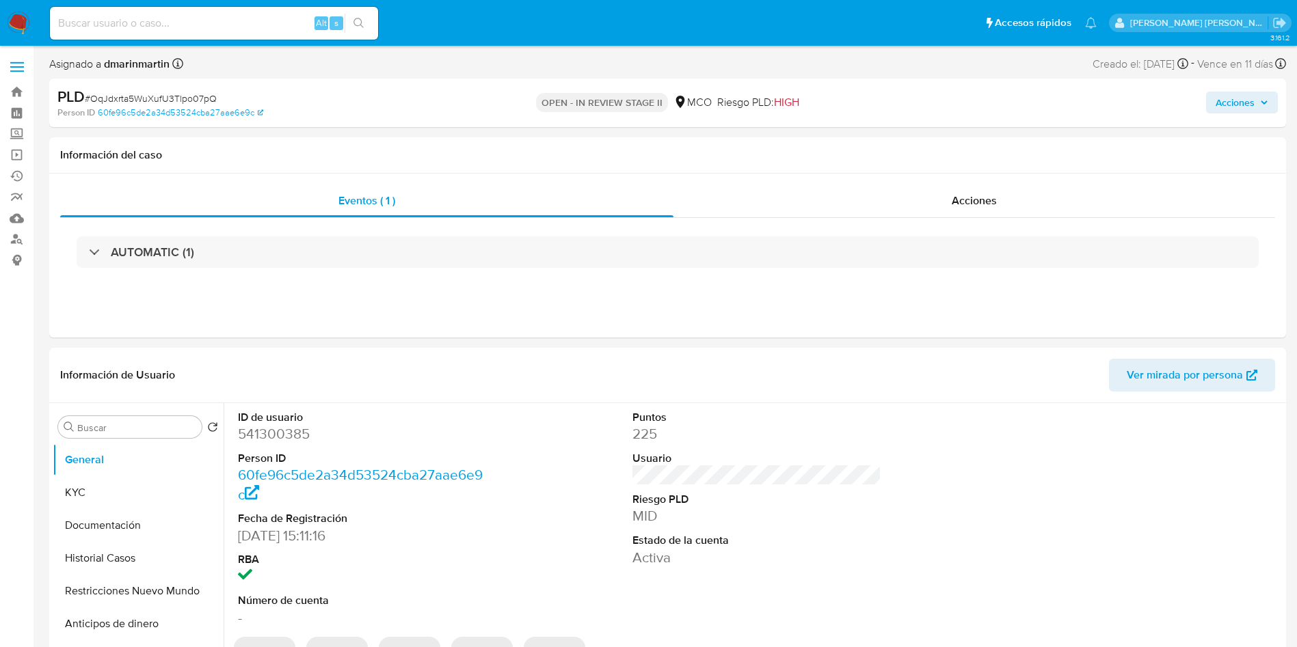
drag, startPoint x: 1239, startPoint y: 94, endPoint x: 1233, endPoint y: 100, distance: 9.2
click at [1240, 93] on span "Acciones" at bounding box center [1234, 103] width 39 height 22
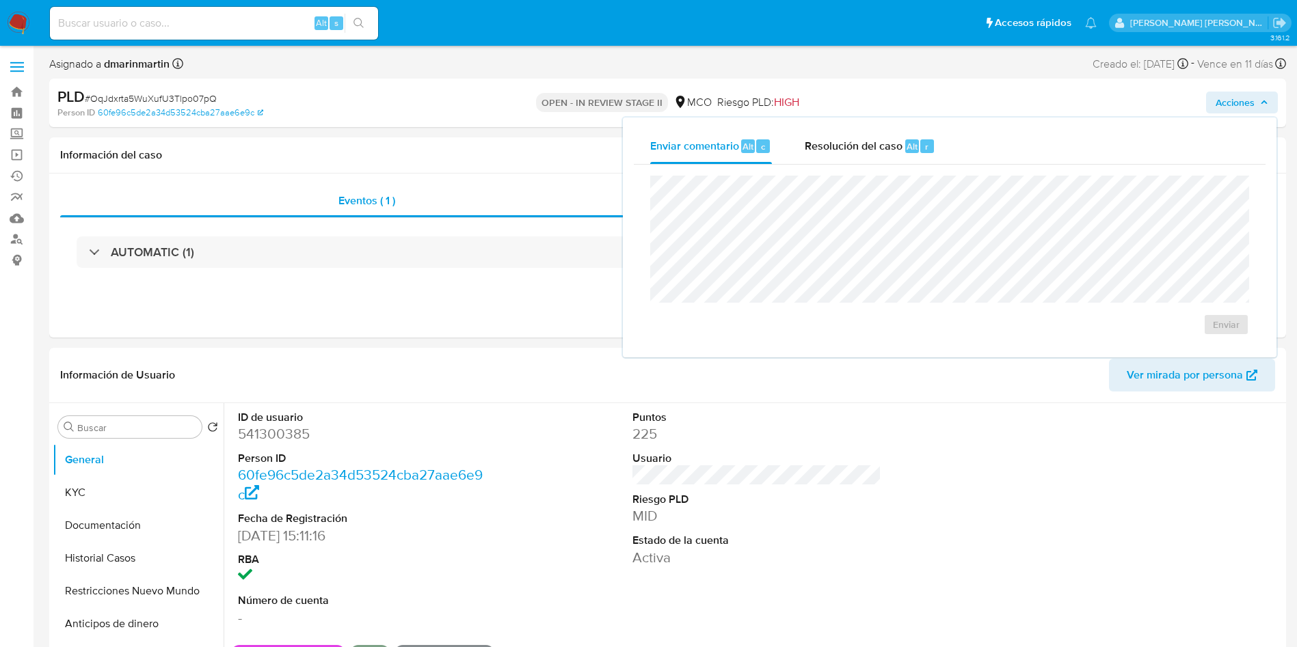
drag, startPoint x: 838, startPoint y: 144, endPoint x: 826, endPoint y: 165, distance: 24.2
click at [836, 150] on span "Resolución del caso" at bounding box center [854, 146] width 98 height 16
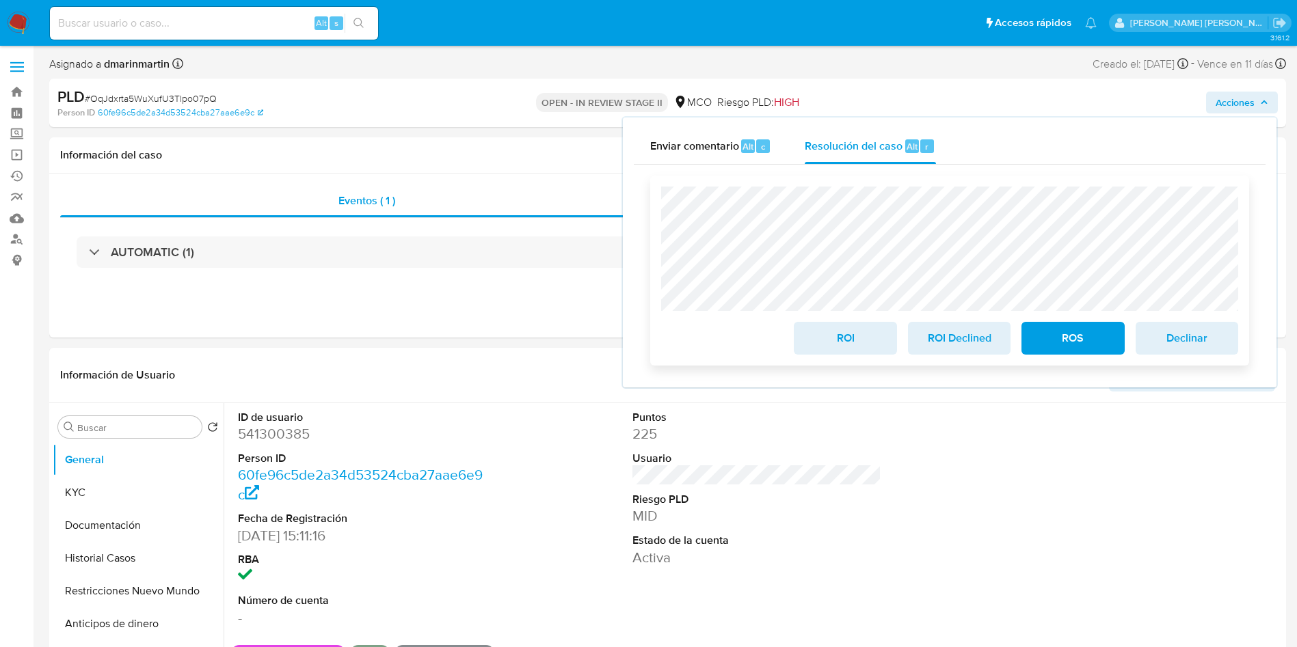
click at [859, 345] on span "ROI" at bounding box center [844, 338] width 67 height 30
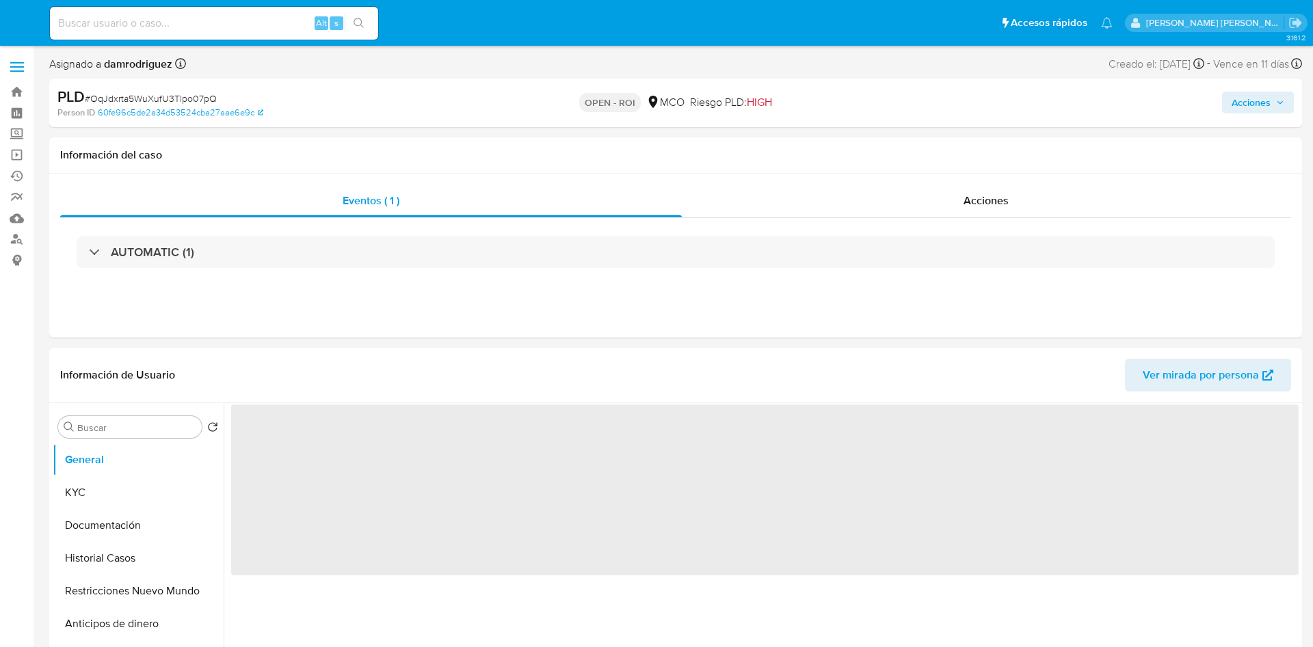
select select "10"
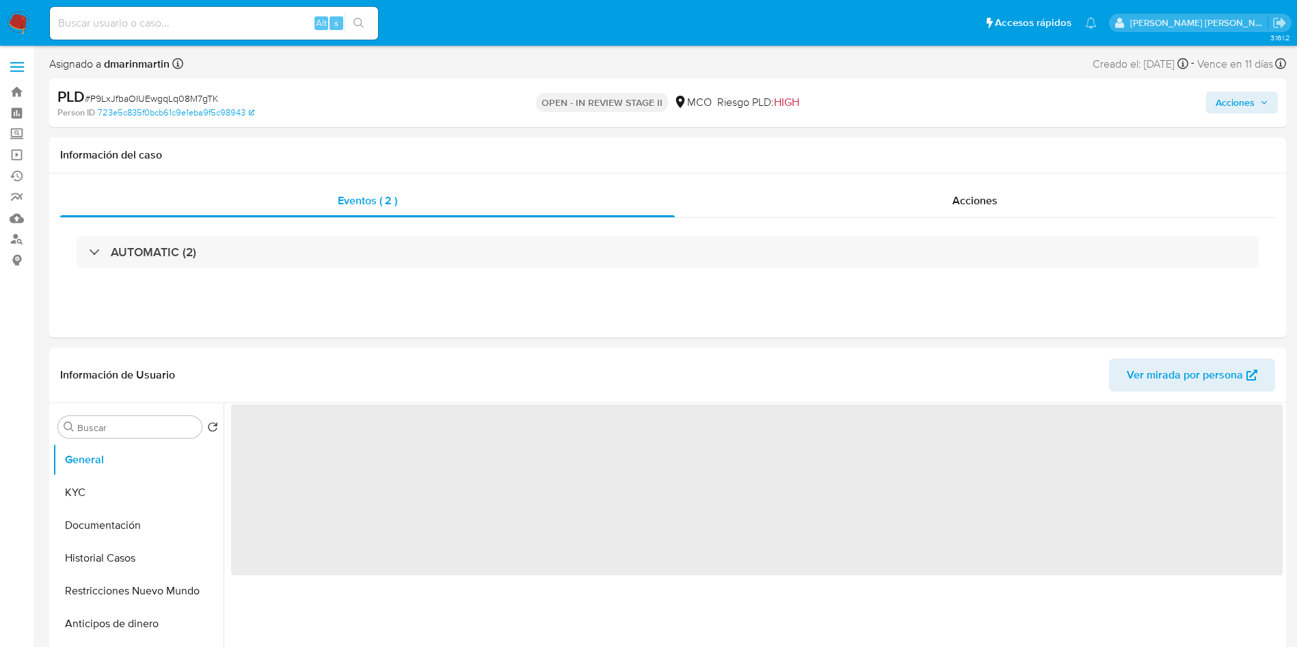
select select "10"
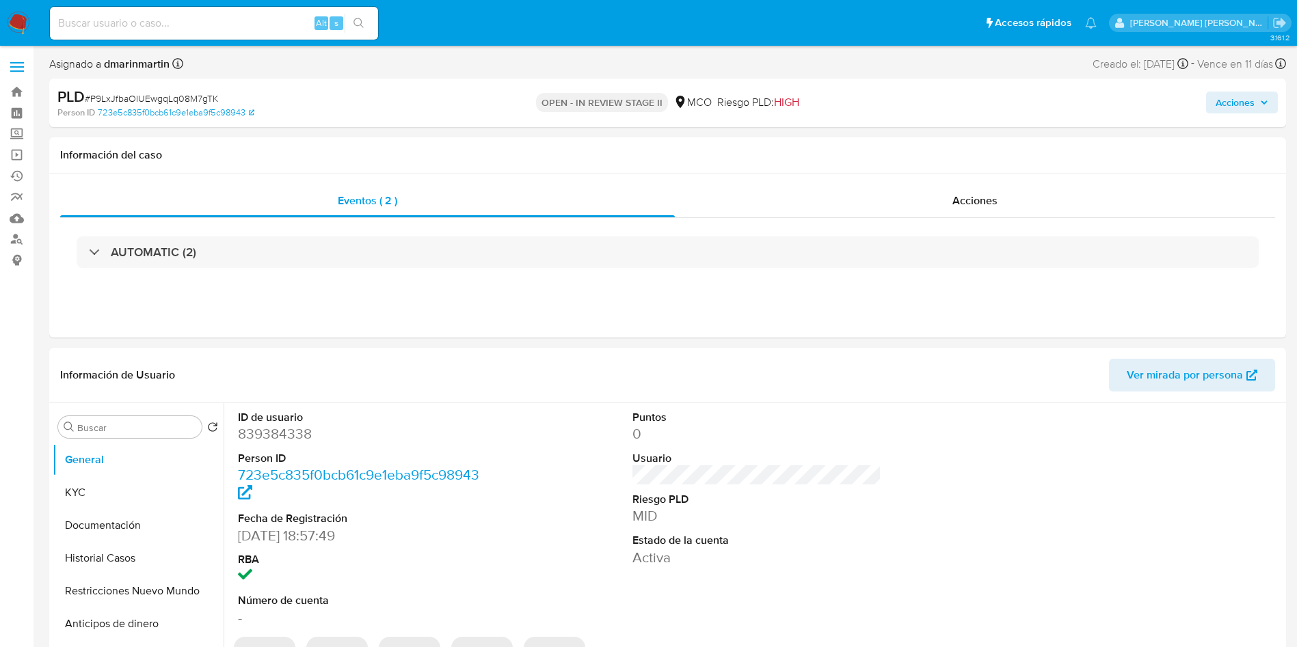
click at [1227, 105] on span "Acciones" at bounding box center [1234, 103] width 39 height 22
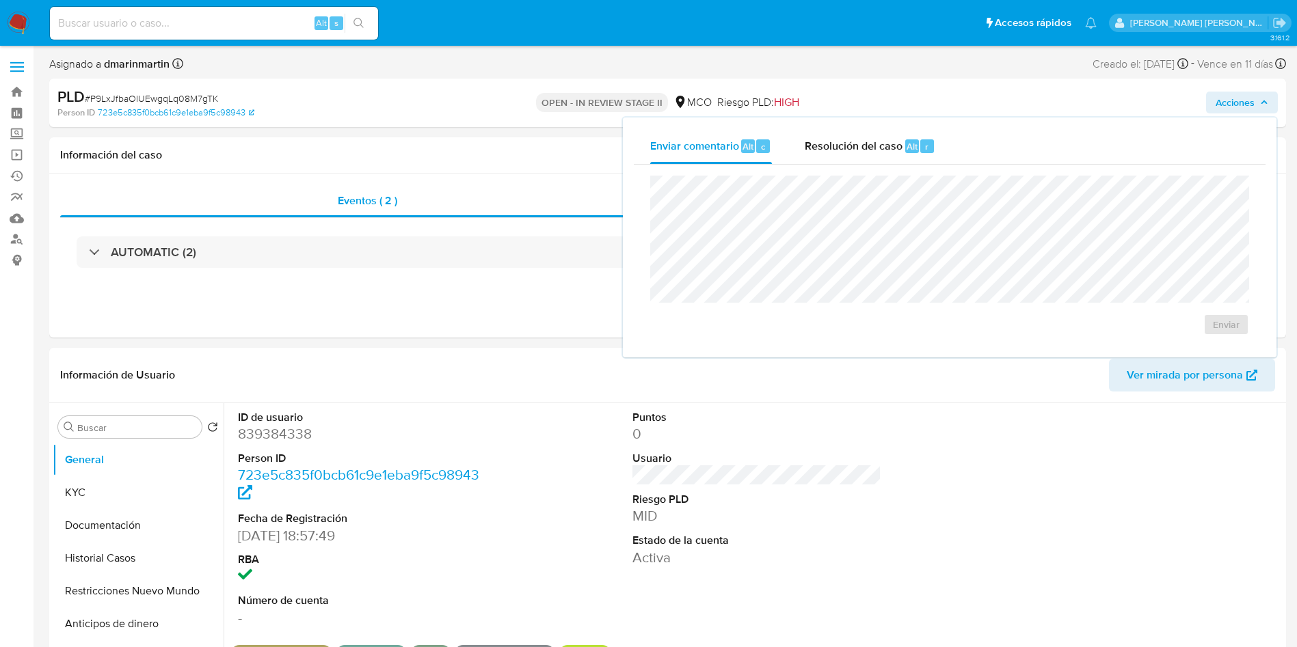
drag, startPoint x: 907, startPoint y: 152, endPoint x: 905, endPoint y: 169, distance: 17.2
click at [907, 154] on div "Resolución del caso Alt r" at bounding box center [870, 147] width 131 height 36
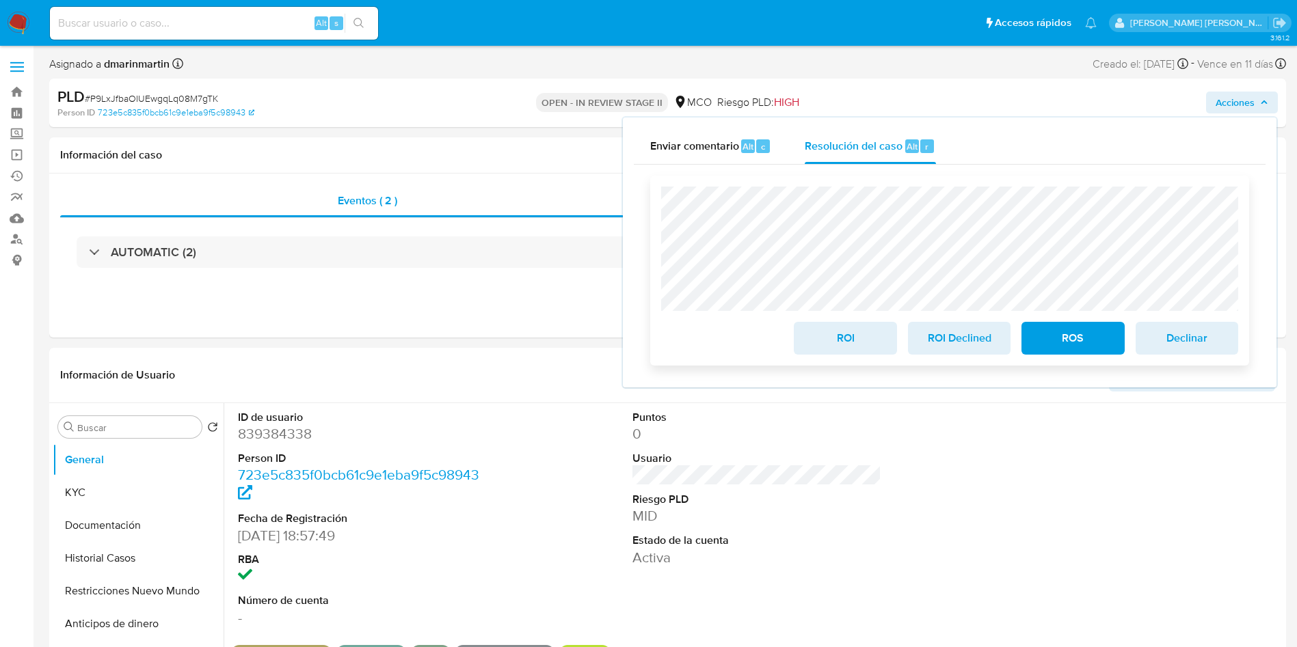
click at [849, 340] on span "ROI" at bounding box center [844, 338] width 67 height 30
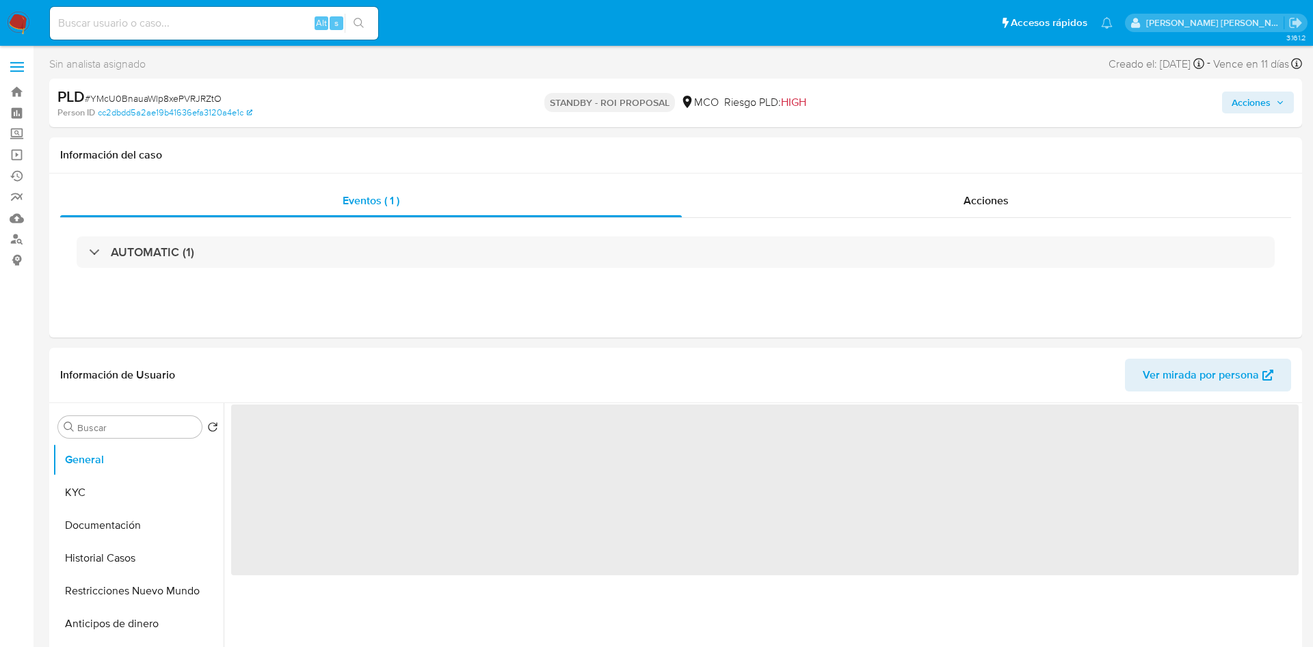
select select "10"
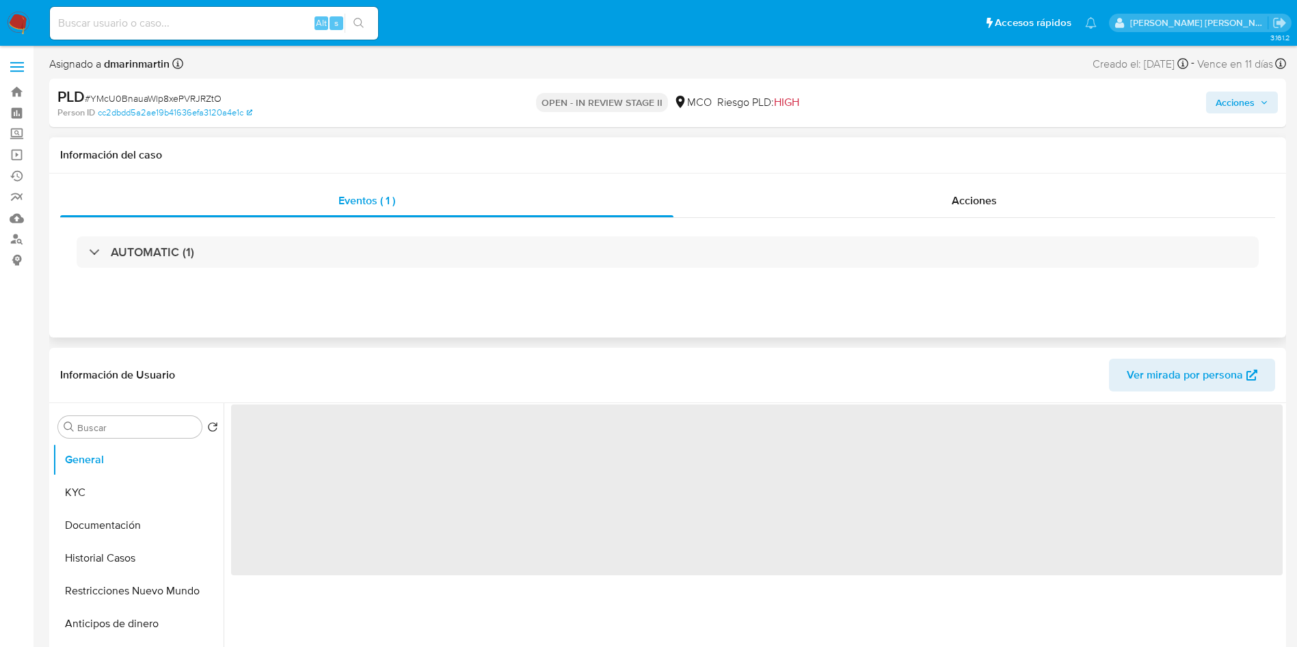
select select "10"
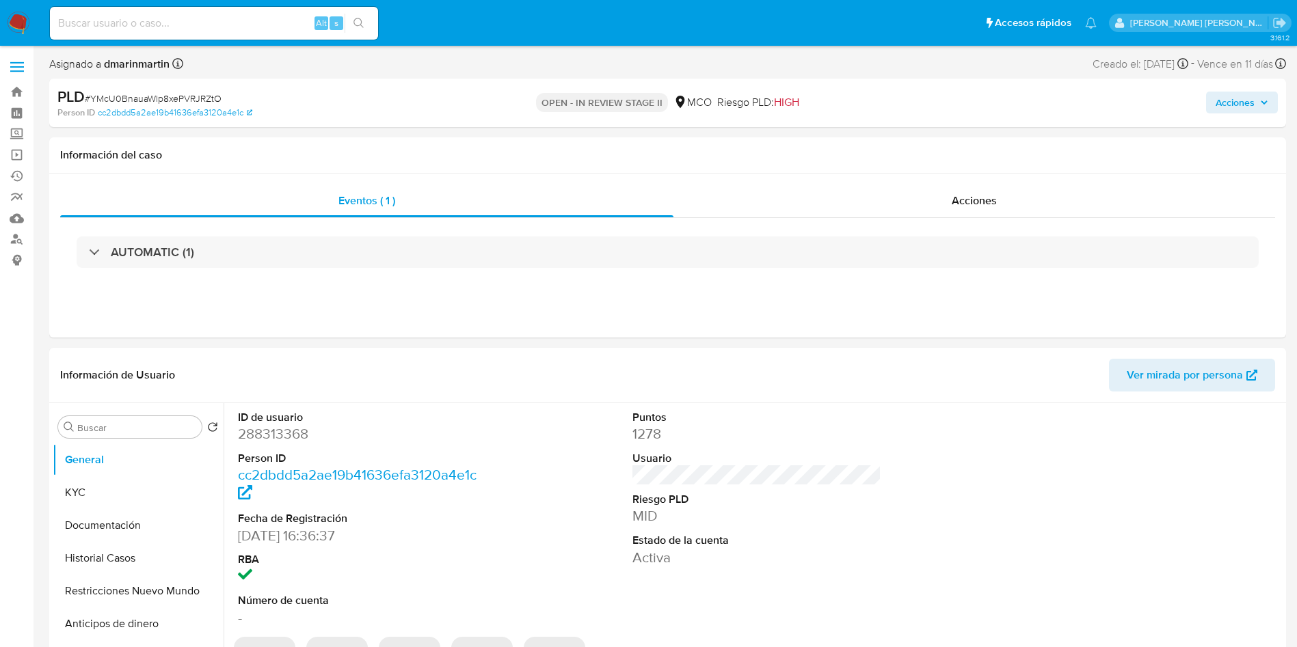
click at [1232, 98] on span "Acciones" at bounding box center [1234, 103] width 39 height 22
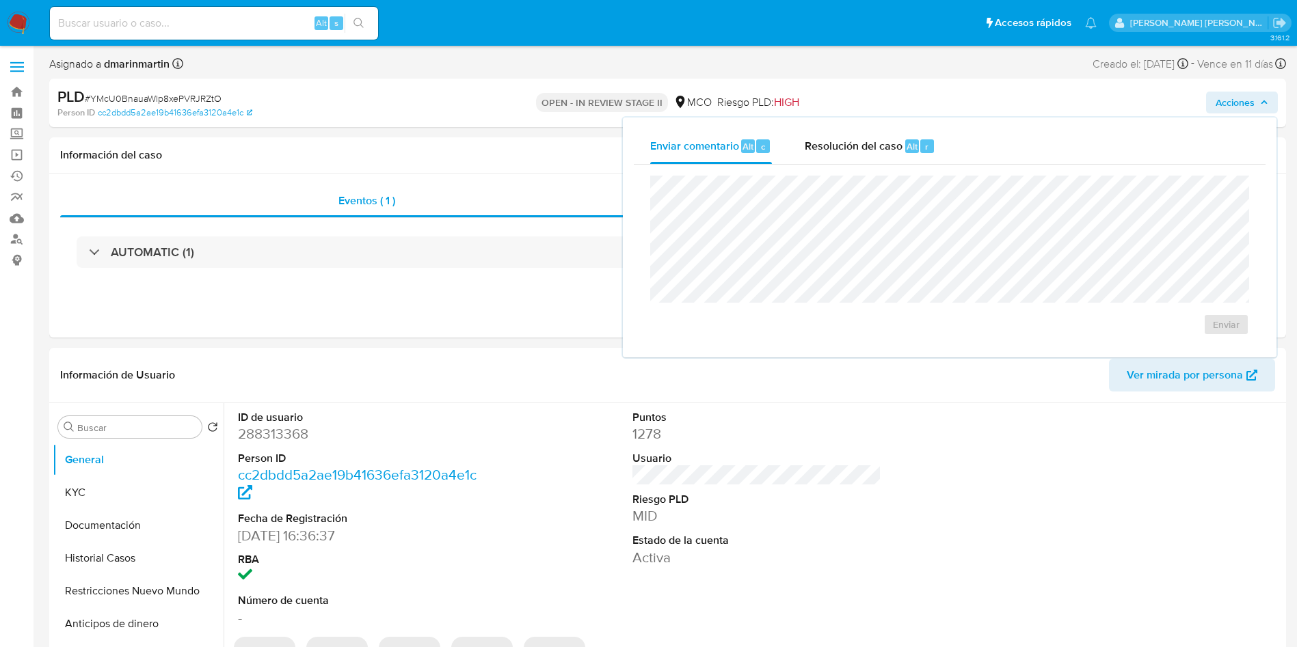
drag, startPoint x: 863, startPoint y: 140, endPoint x: 614, endPoint y: 5, distance: 283.3
click at [855, 140] on span "Resolución del caso" at bounding box center [854, 146] width 98 height 16
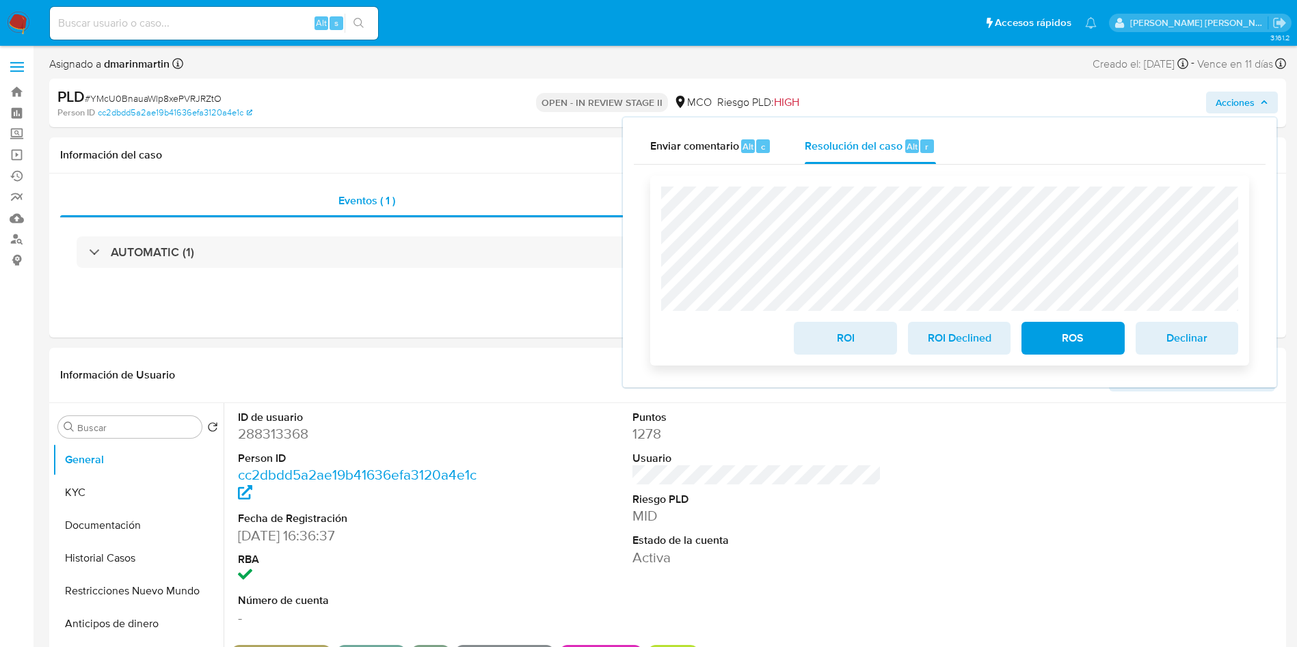
click at [861, 338] on span "ROI" at bounding box center [844, 338] width 67 height 30
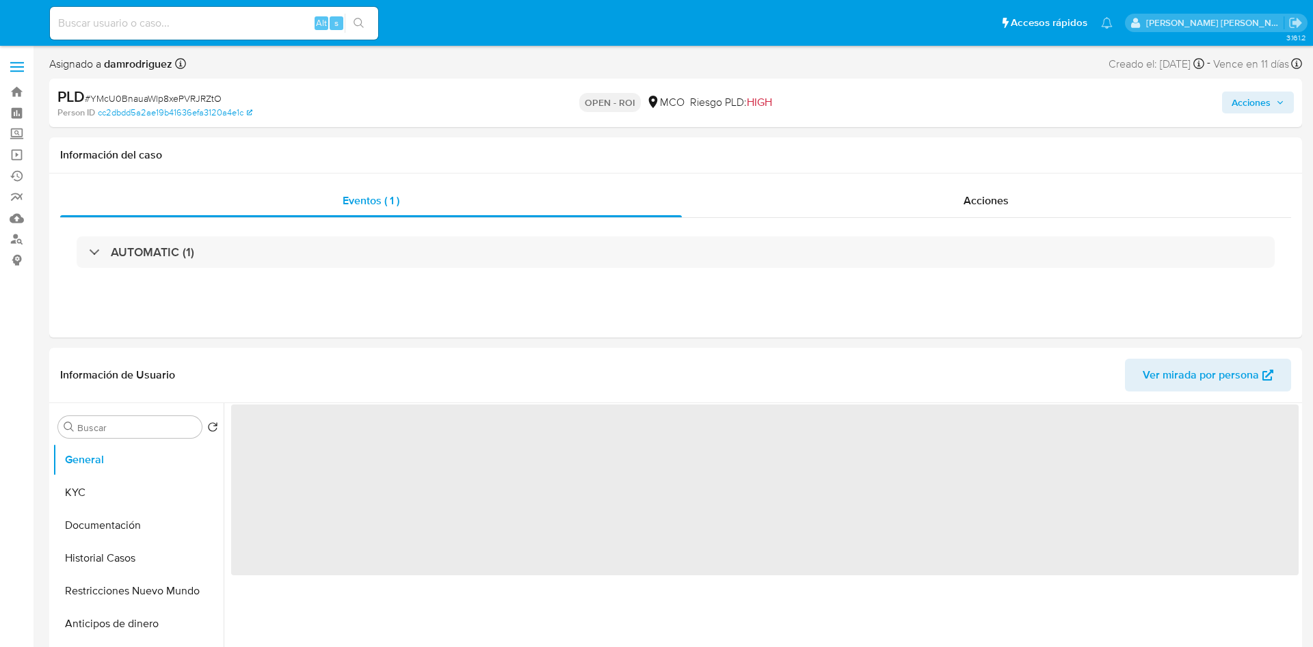
select select "10"
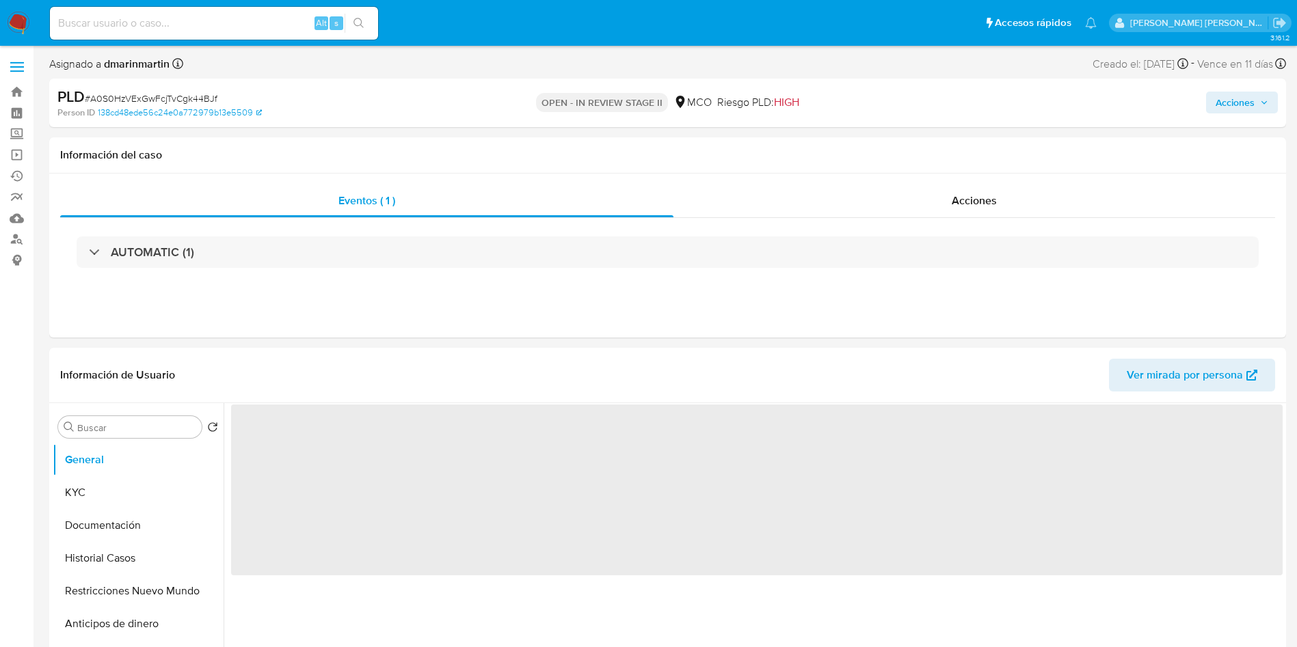
select select "10"
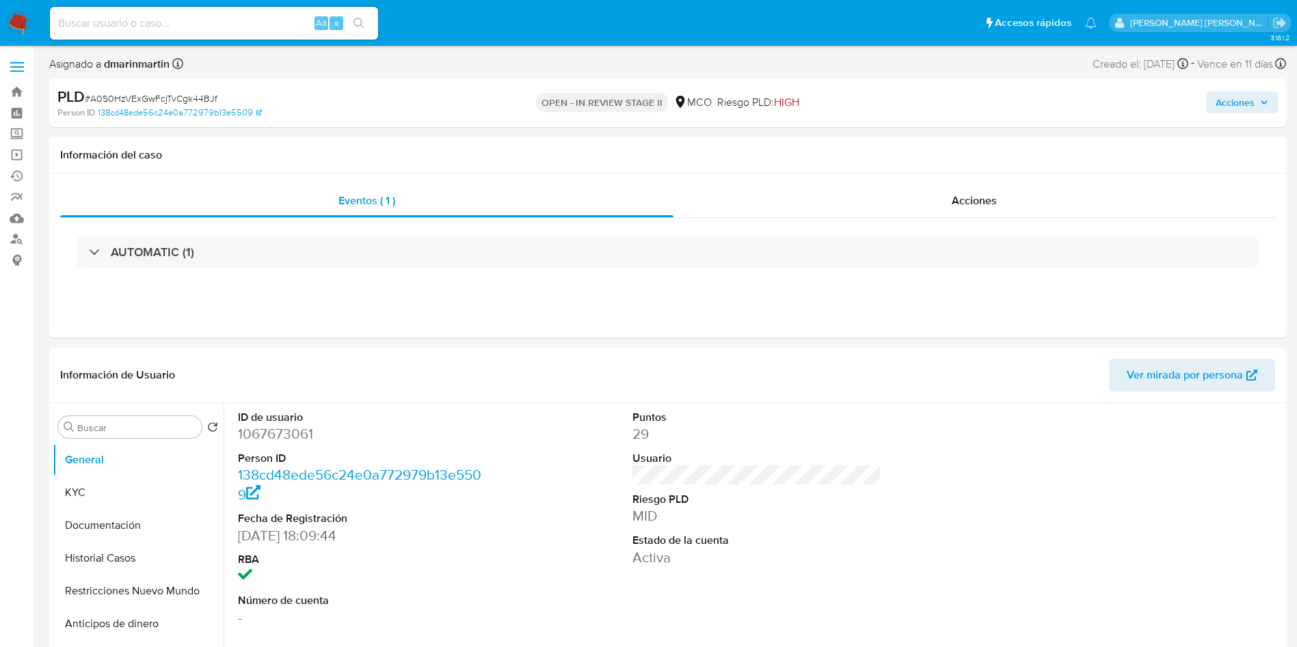
drag, startPoint x: 1232, startPoint y: 100, endPoint x: 1226, endPoint y: 105, distance: 7.8
click at [1229, 103] on span "Acciones" at bounding box center [1234, 103] width 39 height 22
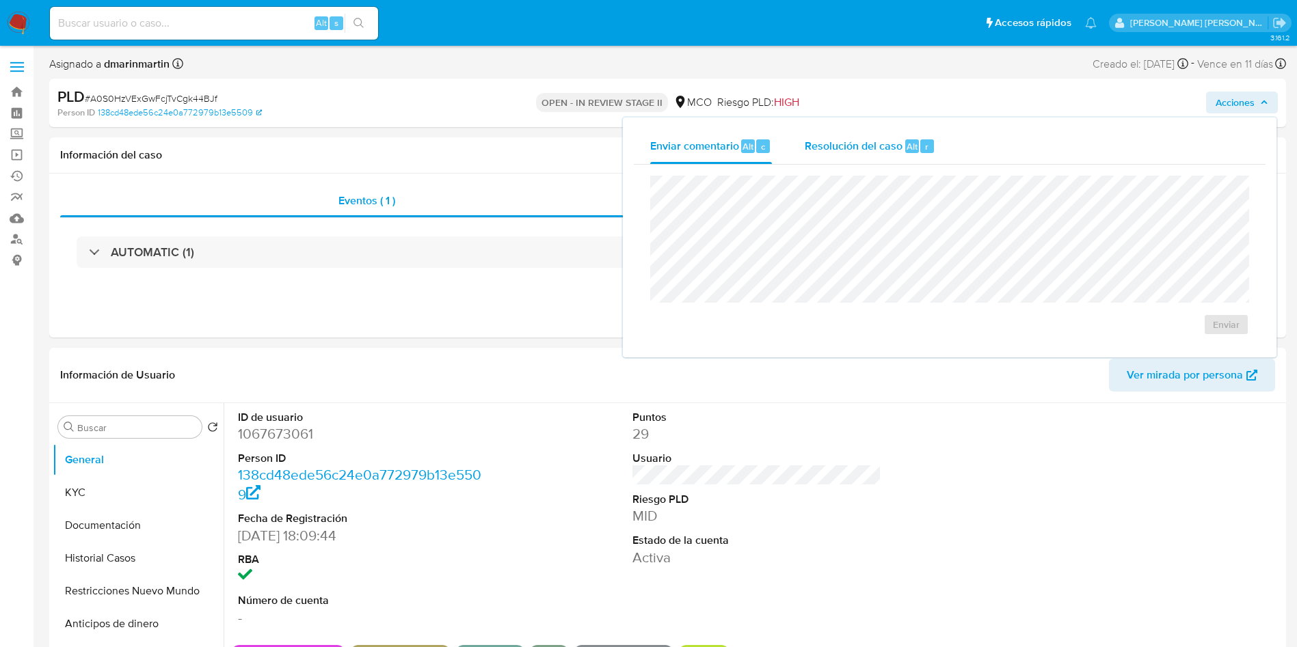
drag, startPoint x: 919, startPoint y: 146, endPoint x: 916, endPoint y: 167, distance: 20.8
click at [920, 150] on div "r" at bounding box center [927, 146] width 14 height 14
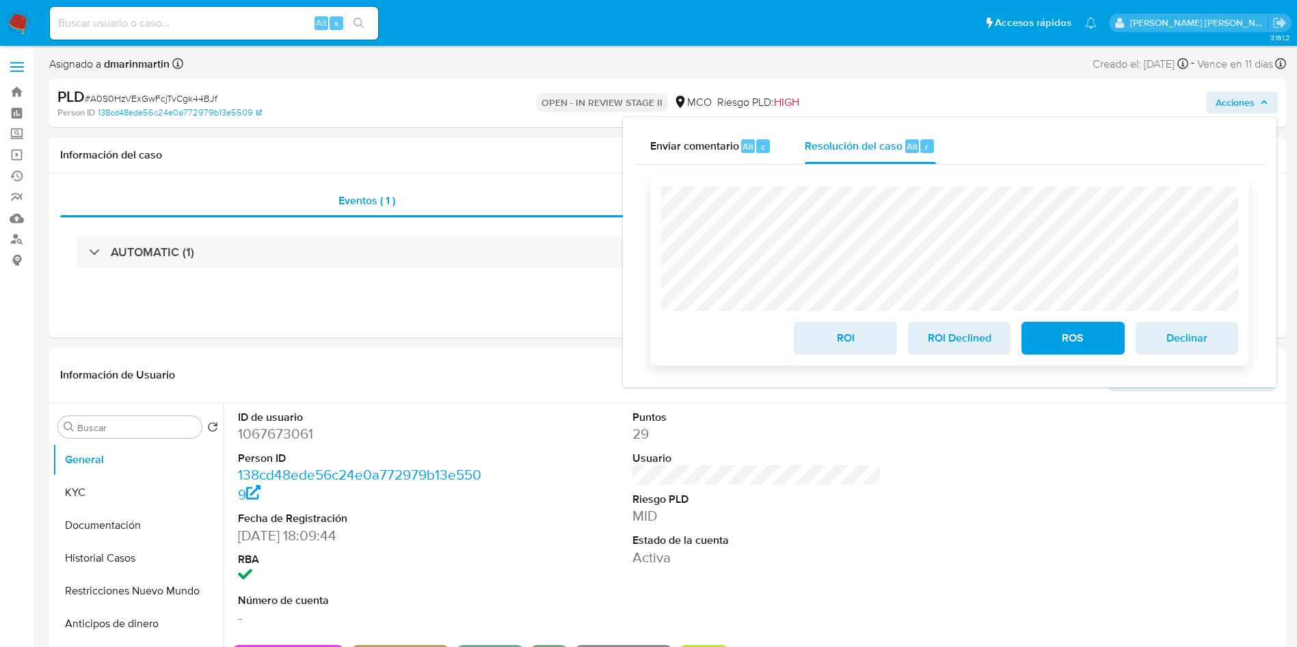
click at [846, 339] on span "ROI" at bounding box center [844, 338] width 67 height 30
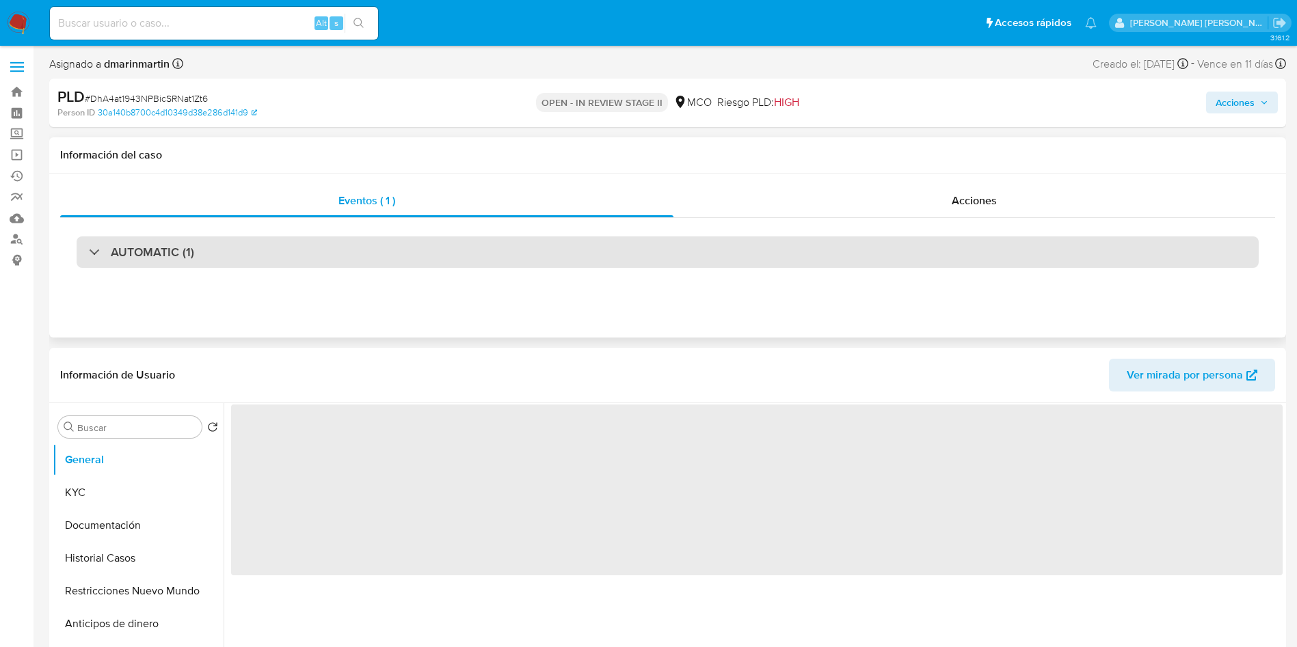
select select "10"
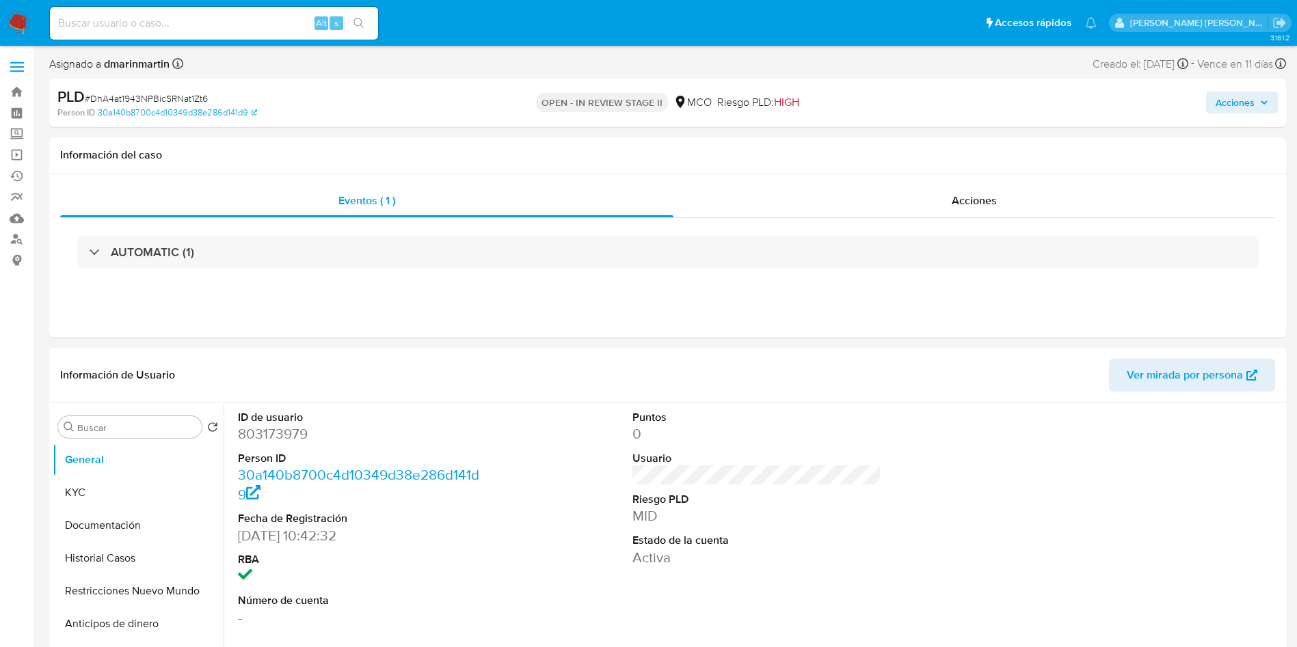
click at [1244, 105] on span "Acciones" at bounding box center [1234, 103] width 39 height 22
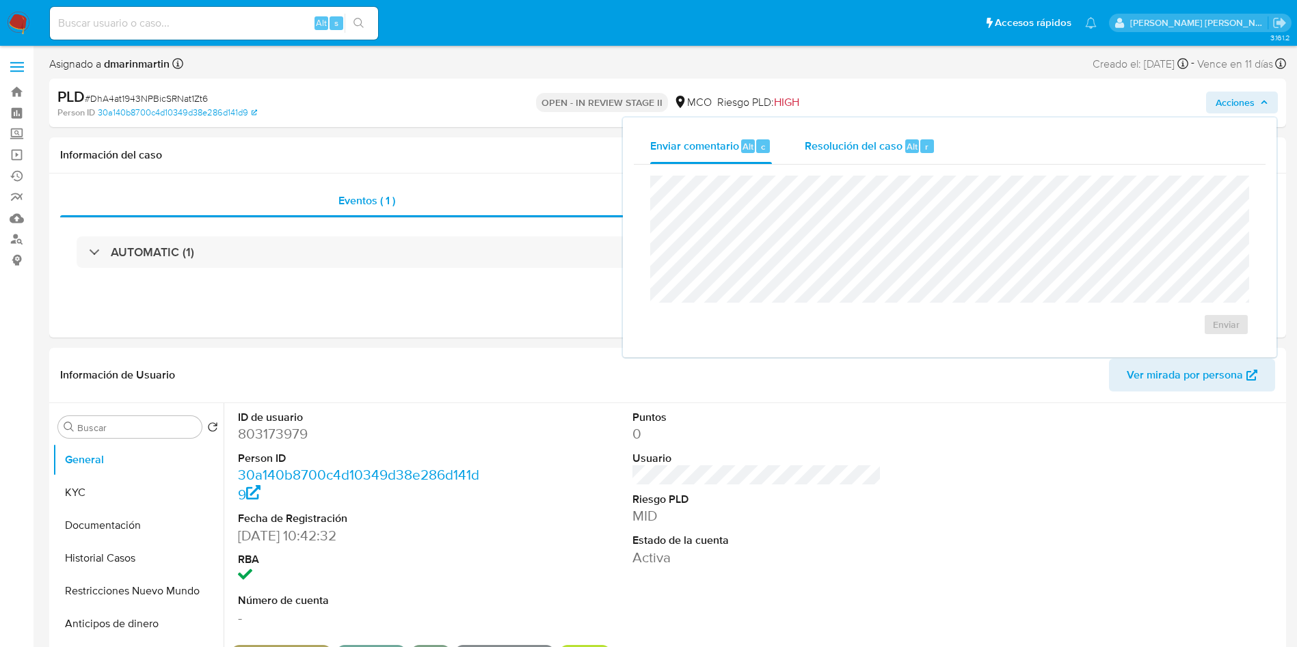
click at [874, 151] on span "Resolución del caso" at bounding box center [854, 146] width 98 height 16
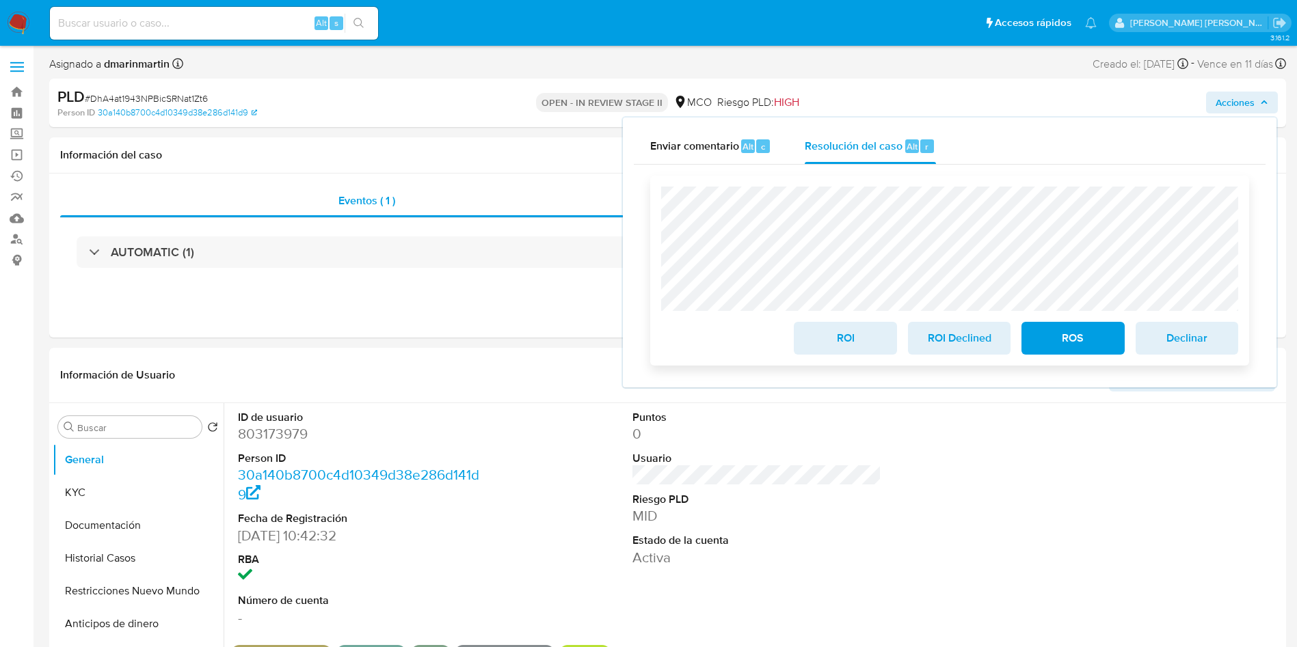
drag, startPoint x: 837, startPoint y: 343, endPoint x: 865, endPoint y: 327, distance: 33.1
click at [844, 340] on span "ROI" at bounding box center [844, 338] width 67 height 30
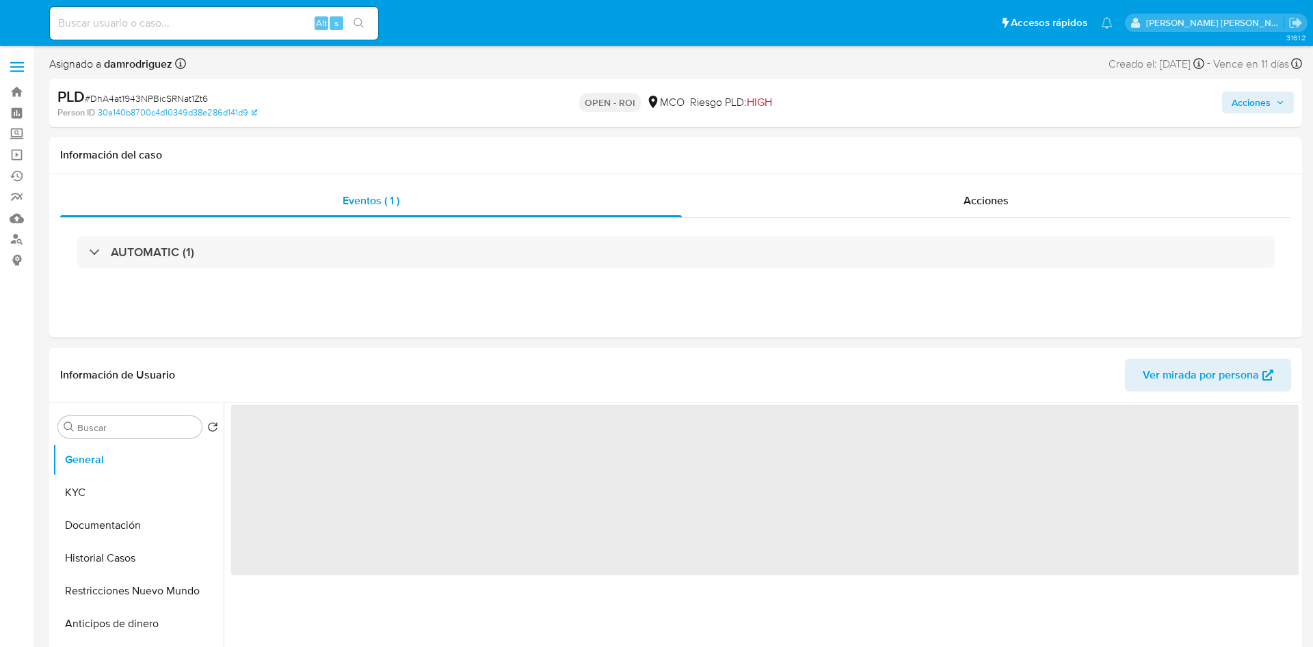
select select "10"
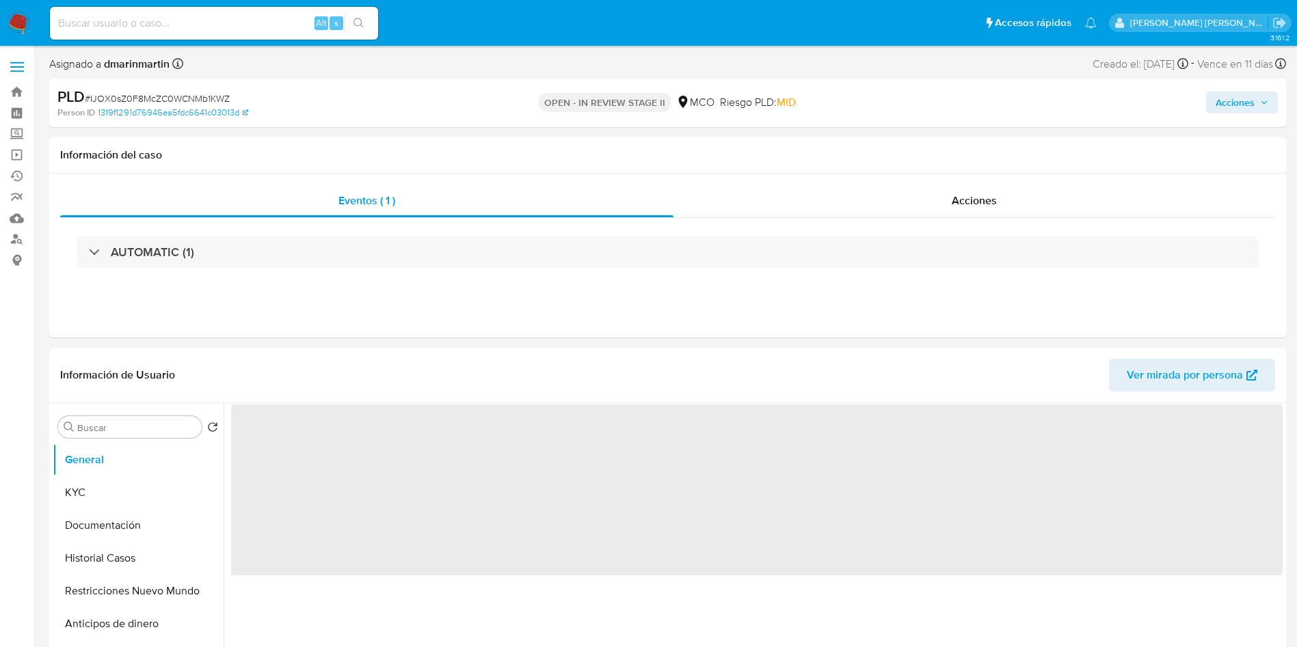
click at [1252, 111] on span "Acciones" at bounding box center [1234, 103] width 39 height 22
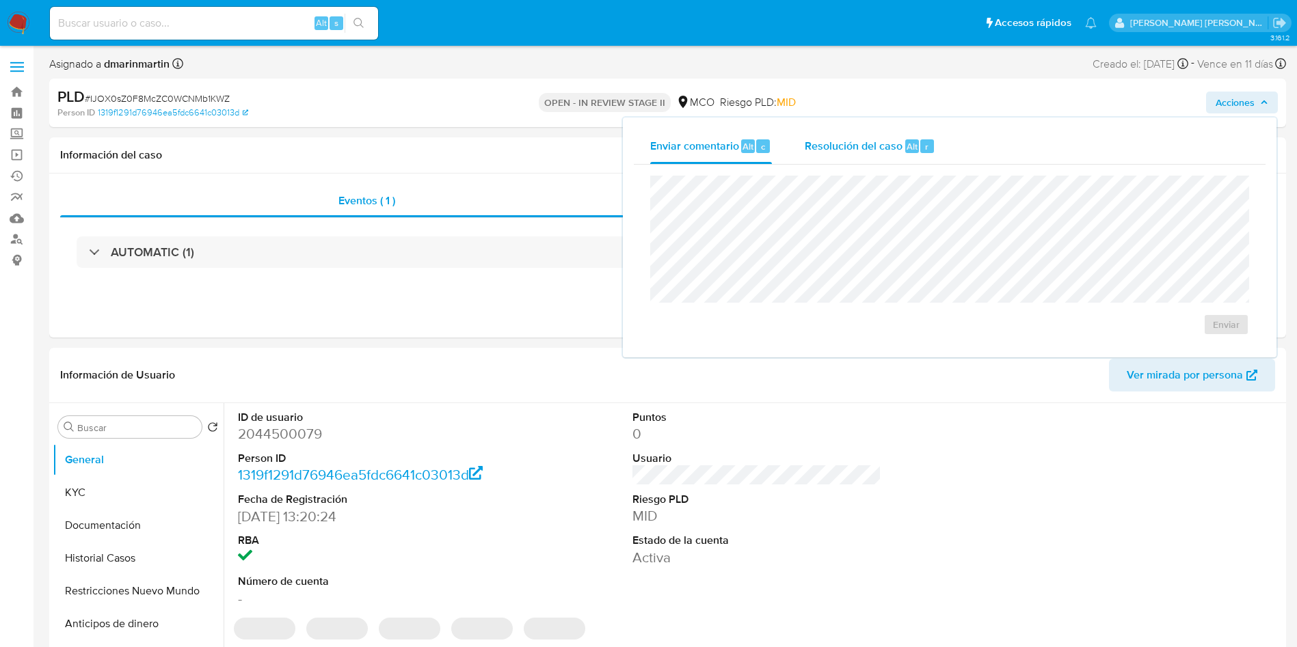
select select "10"
click at [868, 131] on div "Enviar comentario Alt c Resolución del caso Alt r Enviar" at bounding box center [950, 238] width 654 height 240
drag, startPoint x: 863, startPoint y: 152, endPoint x: 861, endPoint y: 161, distance: 9.8
click at [861, 161] on div "Resolución del caso Alt r" at bounding box center [870, 147] width 131 height 36
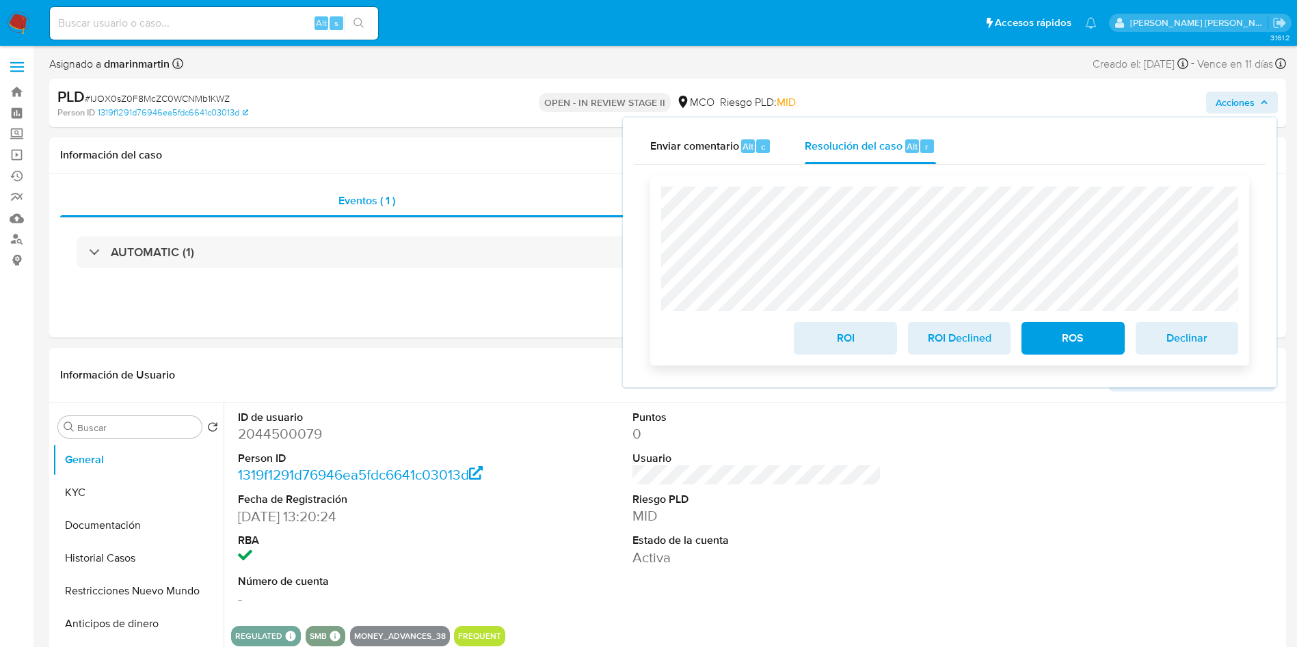
click at [824, 334] on span "ROI" at bounding box center [844, 338] width 67 height 30
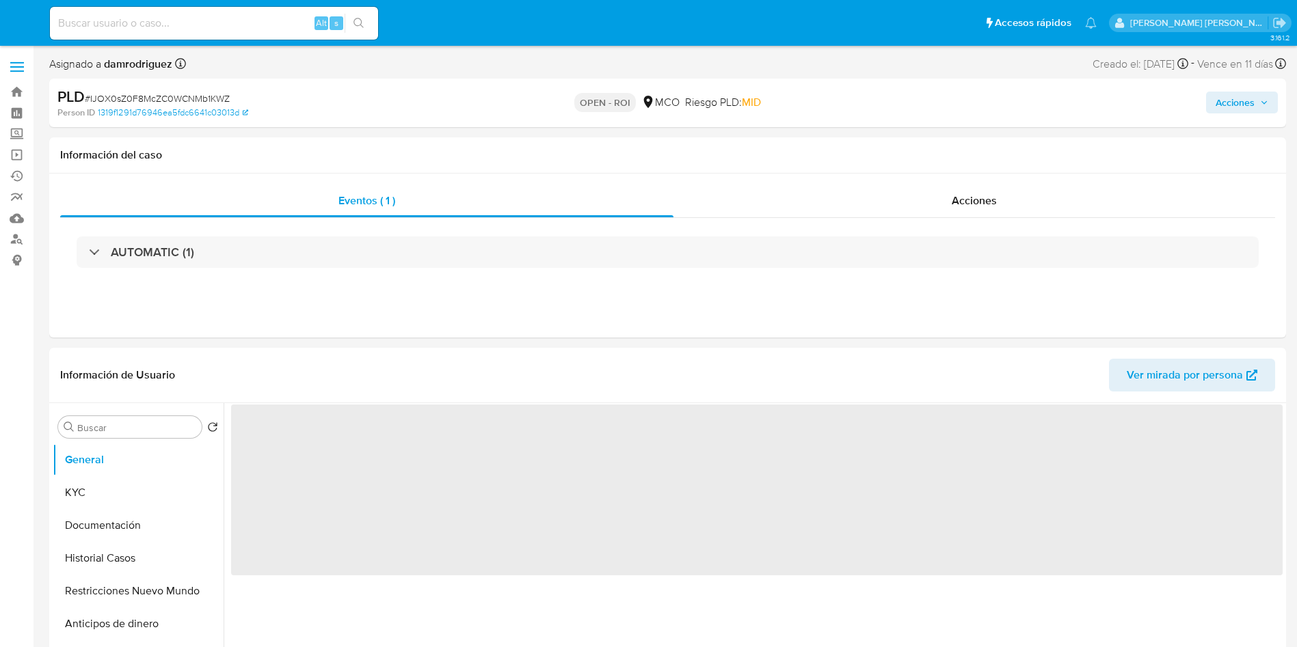
select select "10"
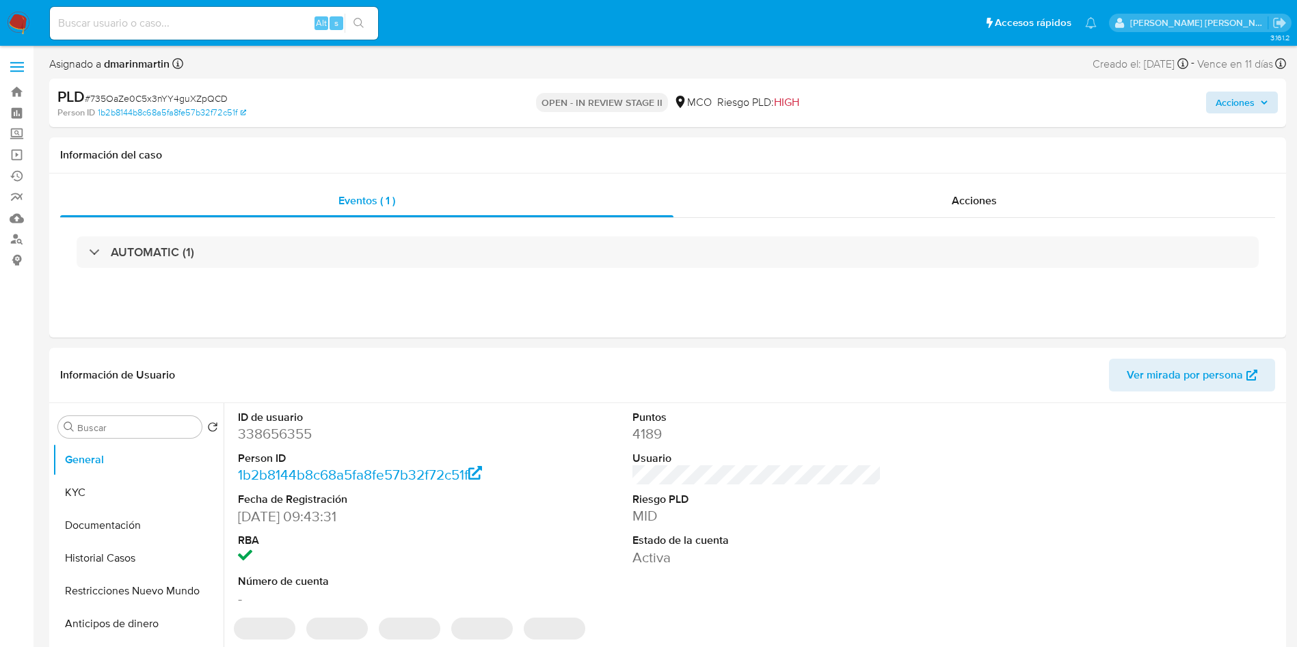
drag, startPoint x: 1230, startPoint y: 113, endPoint x: 1236, endPoint y: 108, distance: 7.7
click at [1231, 113] on div "Acciones" at bounding box center [1075, 103] width 403 height 32
click at [1237, 107] on span "Acciones" at bounding box center [1234, 103] width 39 height 22
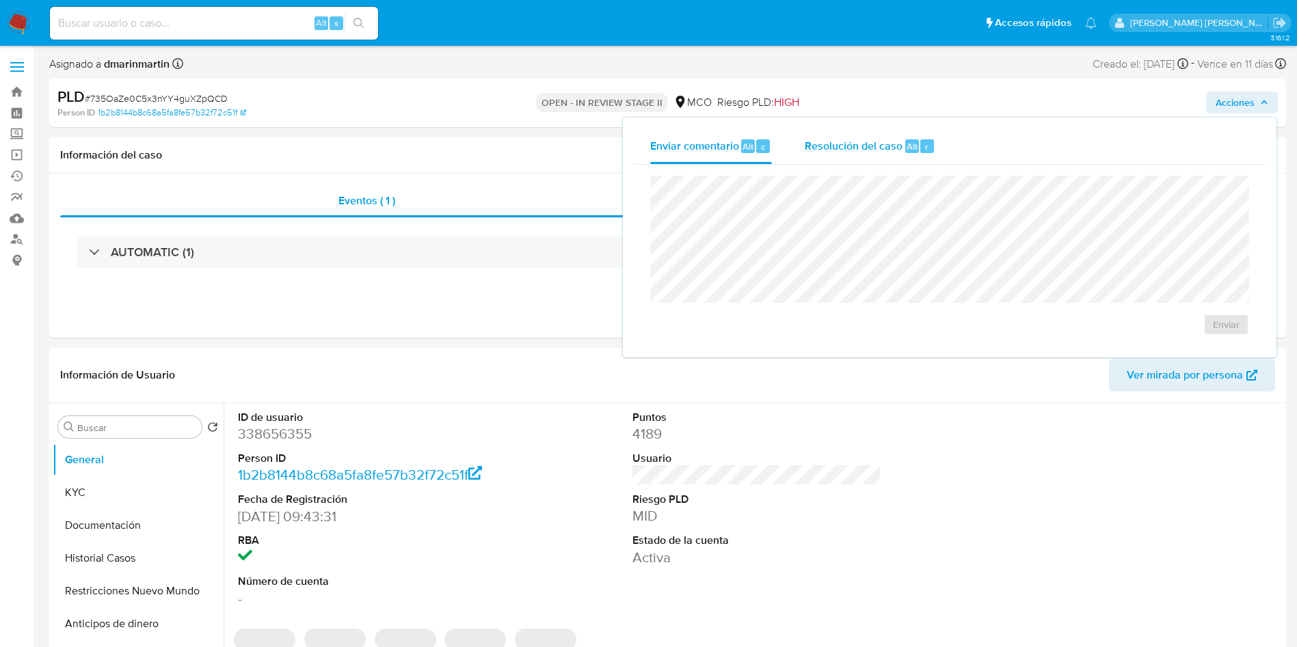
drag, startPoint x: 889, startPoint y: 137, endPoint x: 883, endPoint y: 159, distance: 23.2
click at [888, 140] on div "Resolución del caso Alt r" at bounding box center [870, 147] width 131 height 36
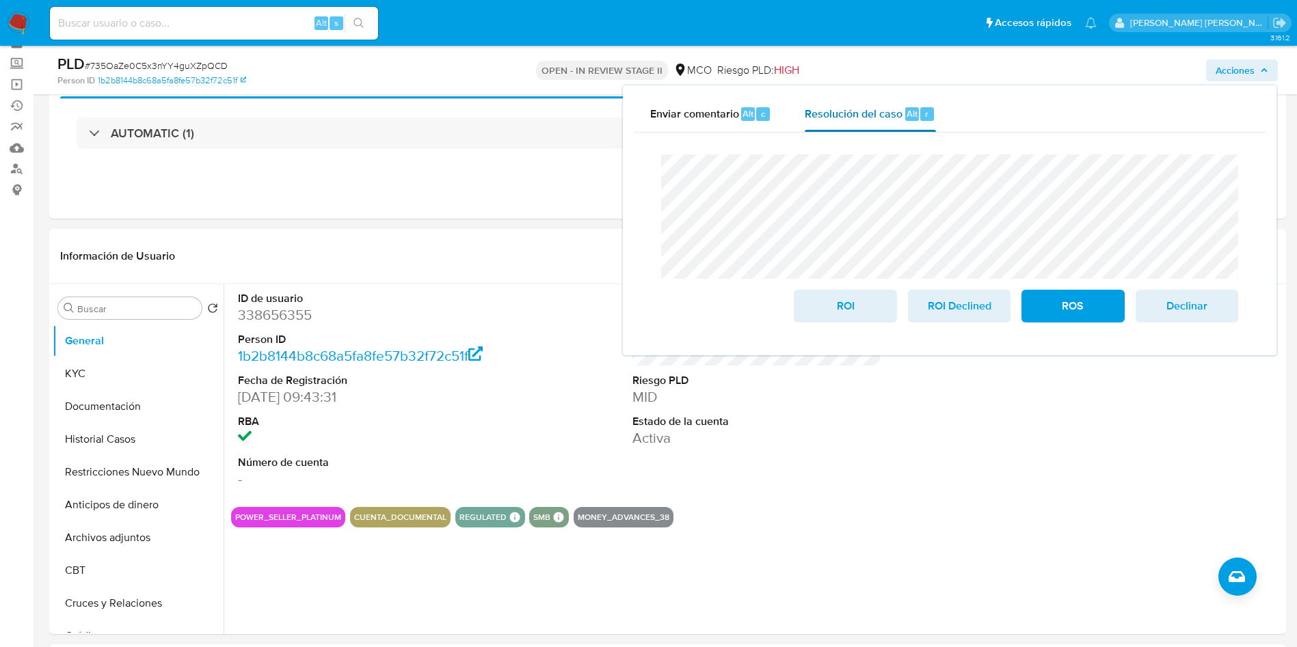
scroll to position [103, 0]
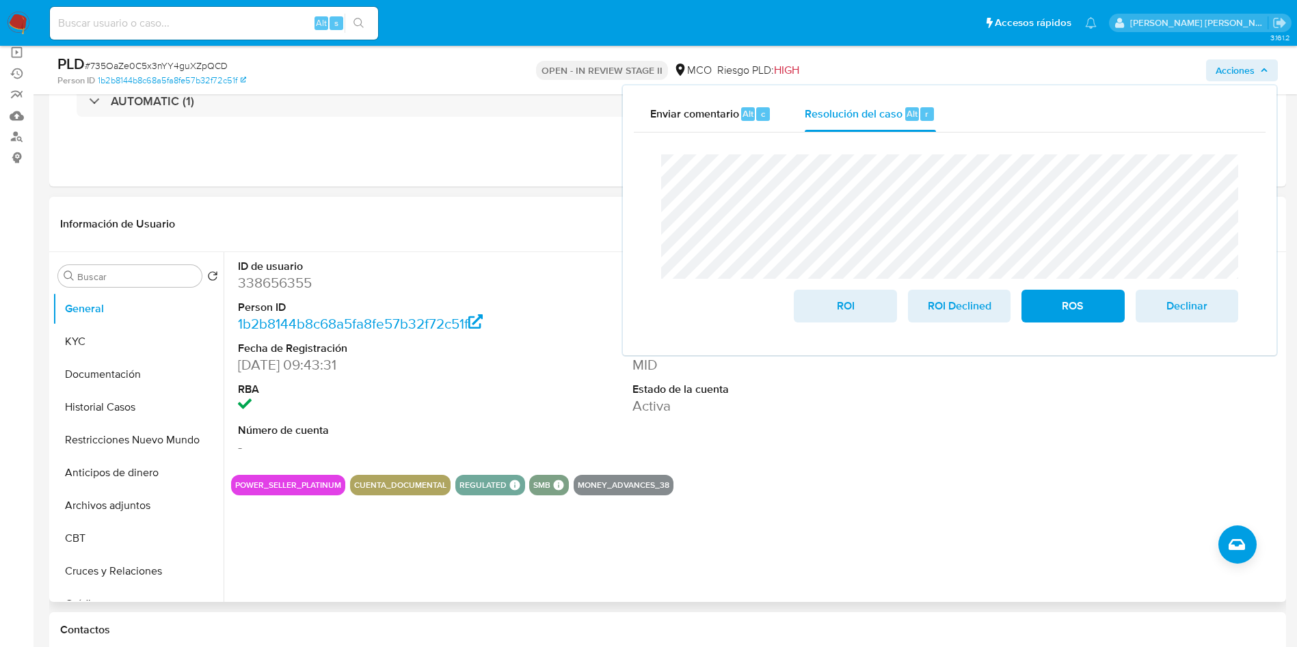
click at [980, 517] on div "ID de usuario 338656355 Person ID 1b2b8144b8c68a5fa8fe57b32f72c51f Fecha de Reg…" at bounding box center [753, 427] width 1059 height 350
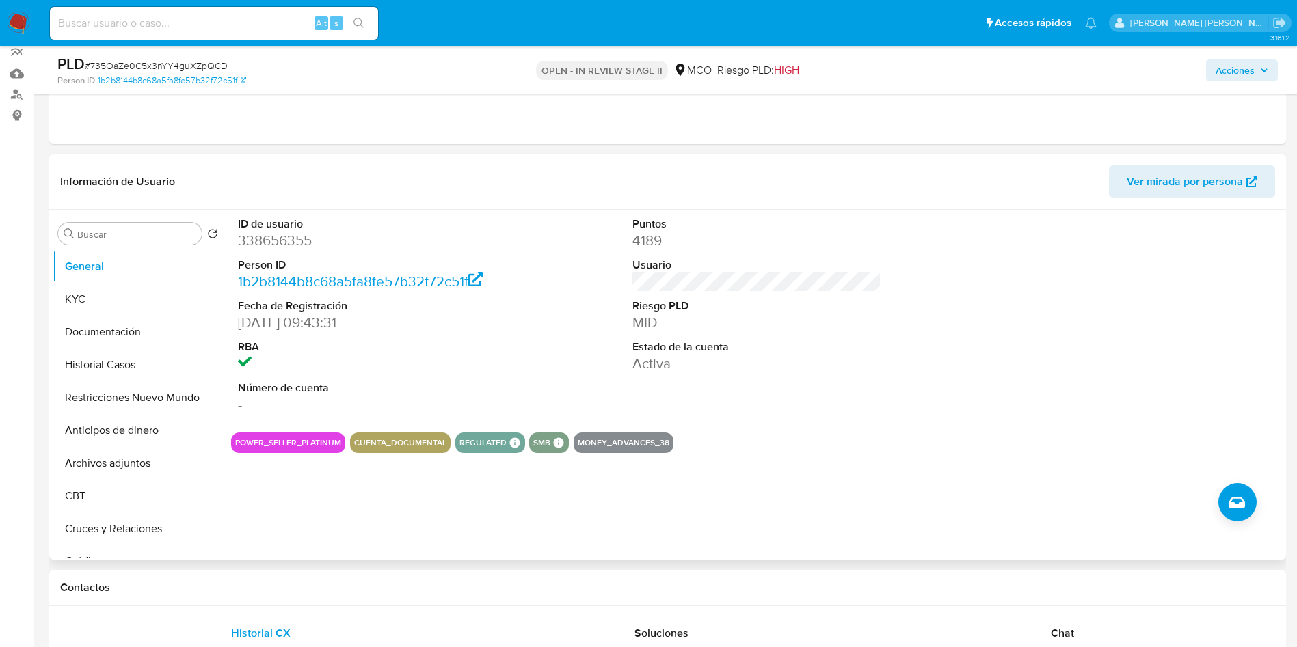
scroll to position [205, 0]
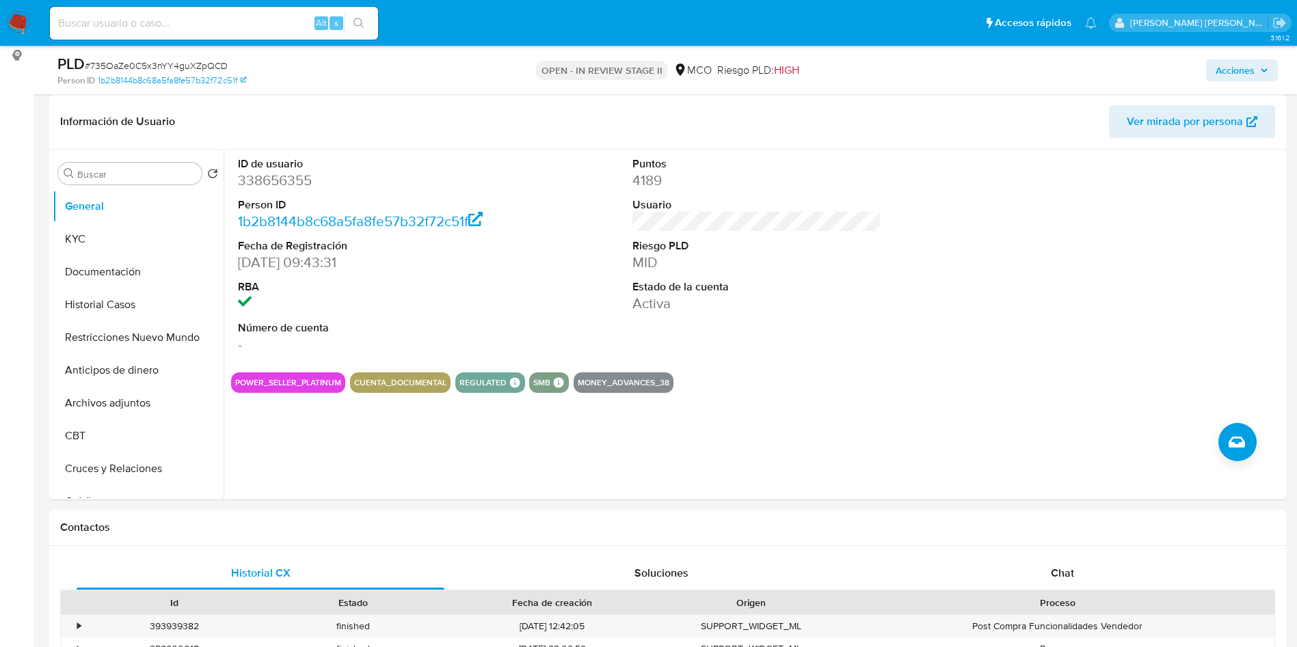
click at [1239, 68] on span "Acciones" at bounding box center [1234, 70] width 39 height 22
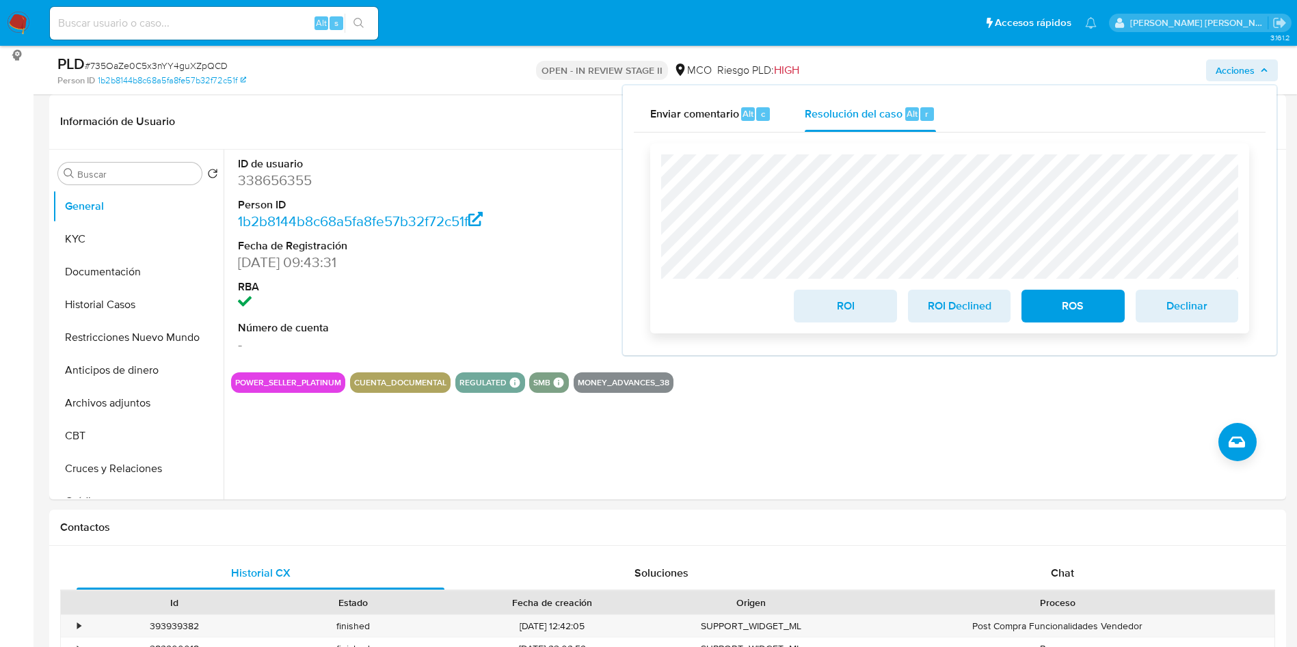
click at [851, 300] on span "ROI" at bounding box center [844, 306] width 67 height 30
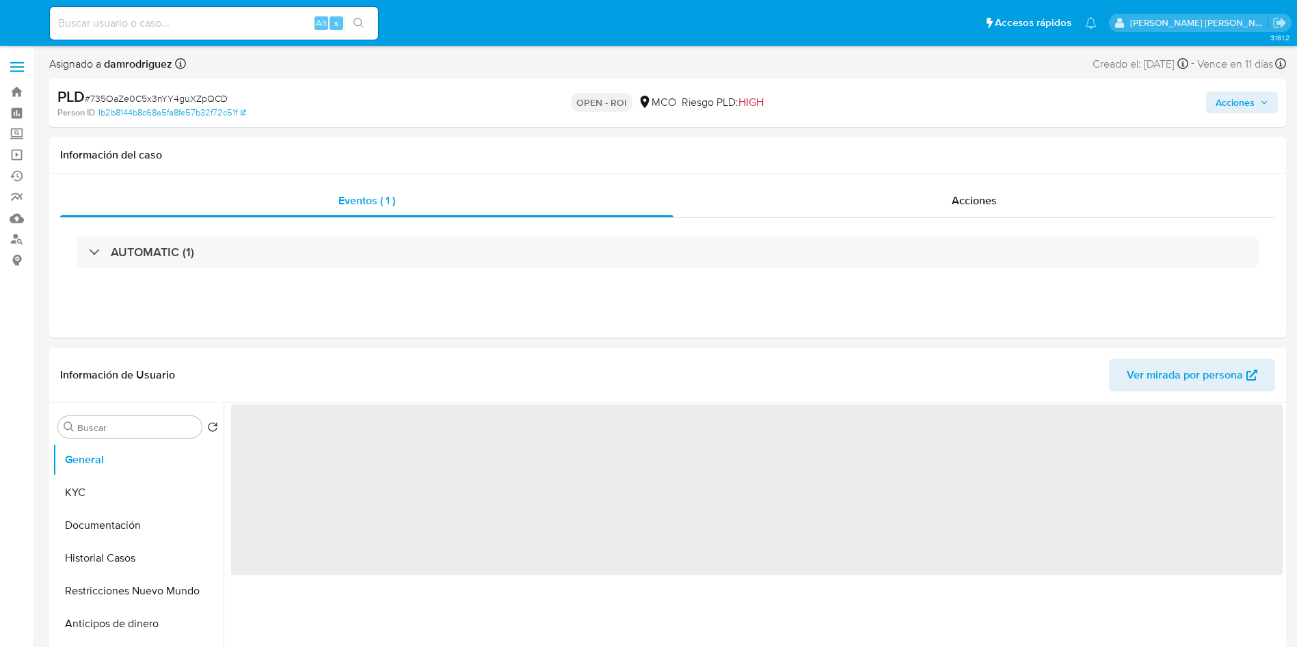
select select "10"
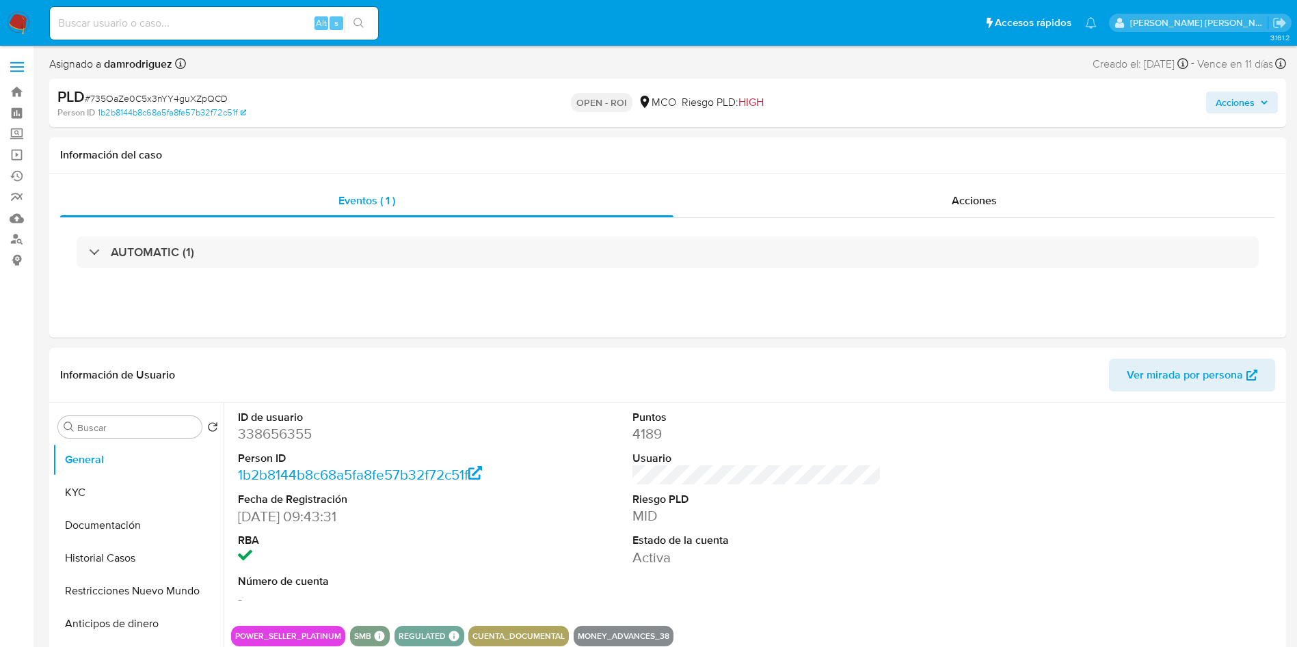
click at [1230, 108] on span "Acciones" at bounding box center [1234, 103] width 39 height 22
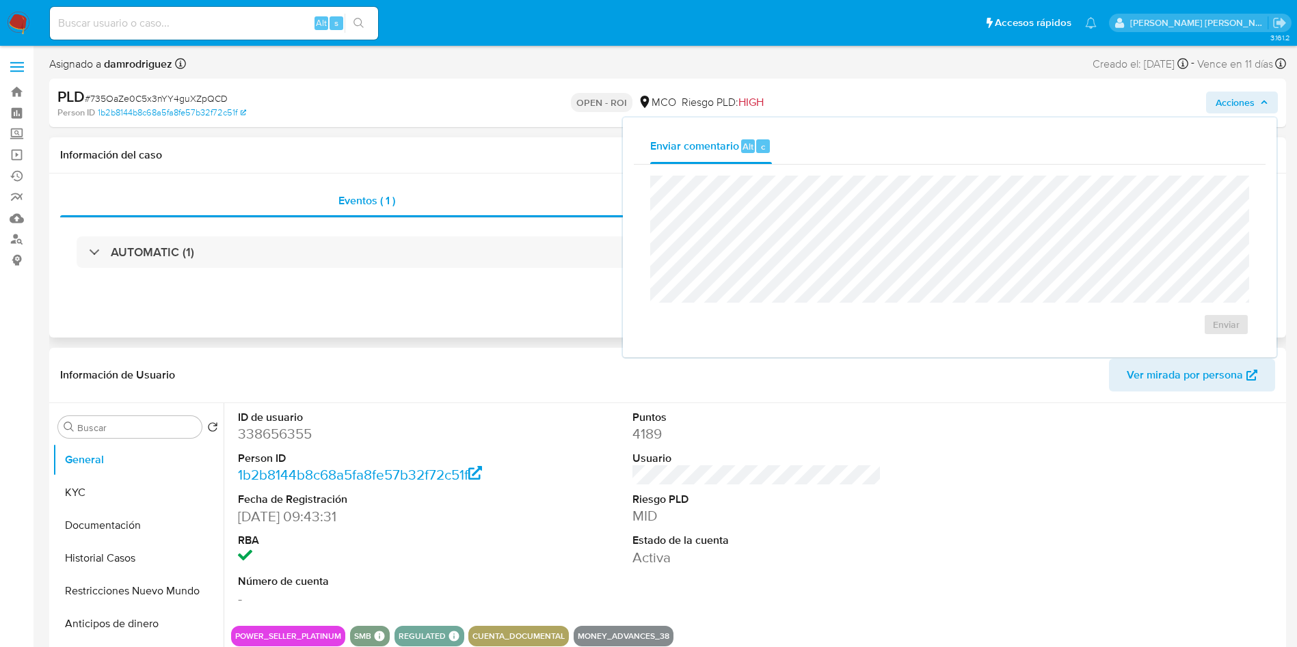
drag, startPoint x: 524, startPoint y: 175, endPoint x: 663, endPoint y: 165, distance: 139.1
click at [554, 176] on div "Eventos ( 1 ) Acciones AUTOMATIC (1)" at bounding box center [667, 256] width 1237 height 164
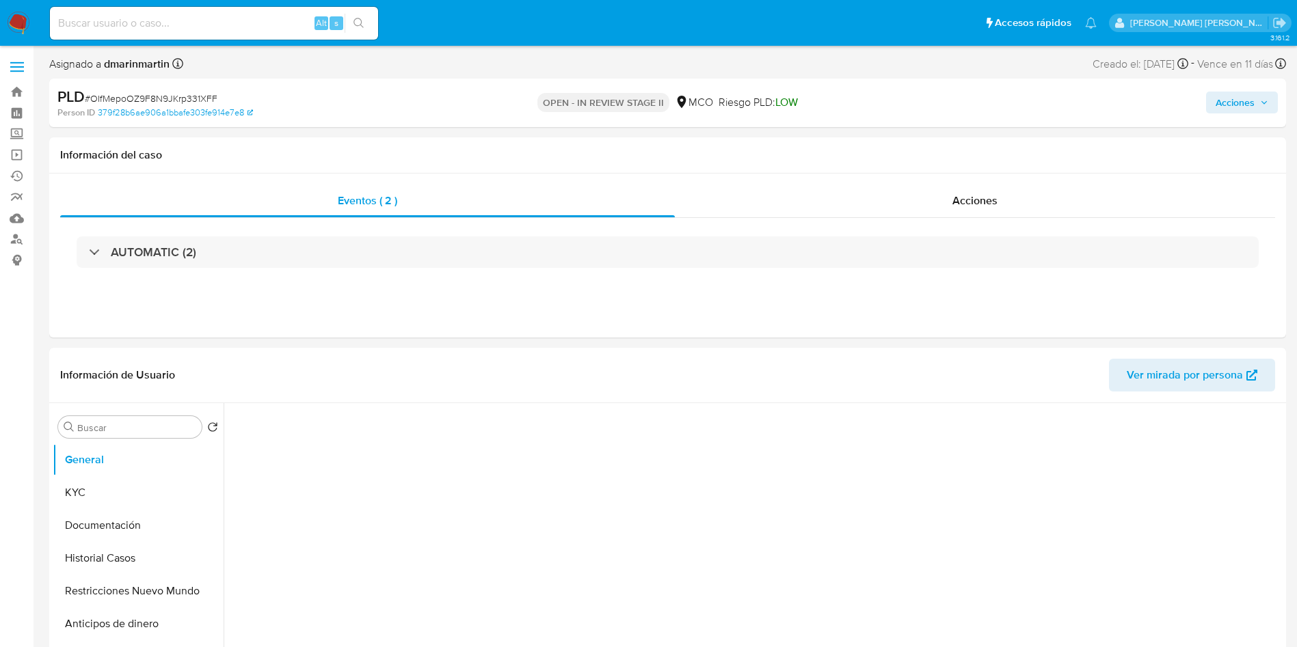
select select "10"
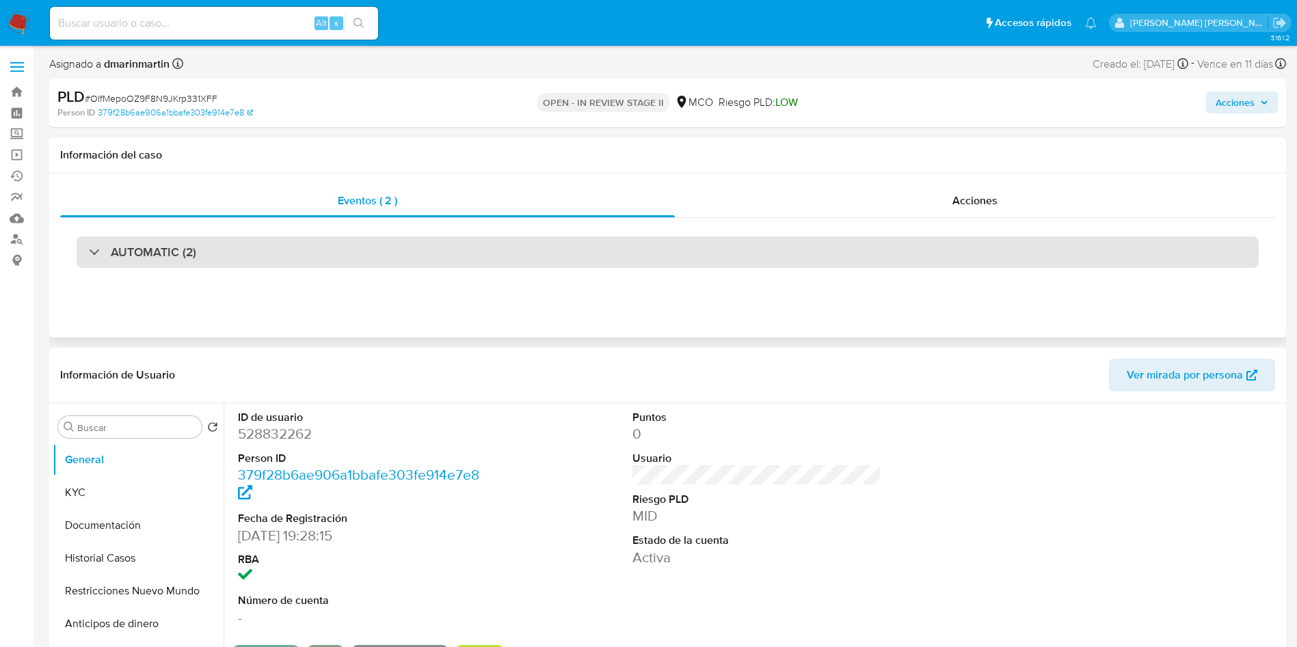
click at [857, 239] on div "AUTOMATIC (2)" at bounding box center [668, 252] width 1182 height 31
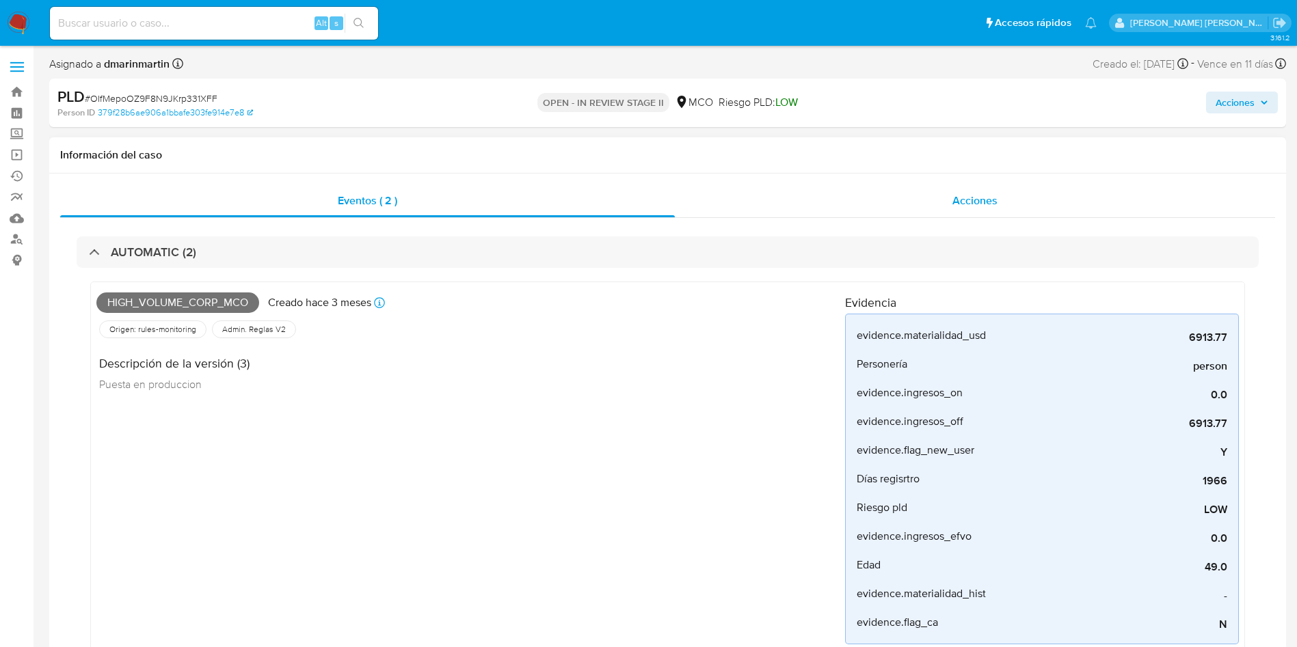
click at [984, 203] on span "Acciones" at bounding box center [974, 201] width 45 height 16
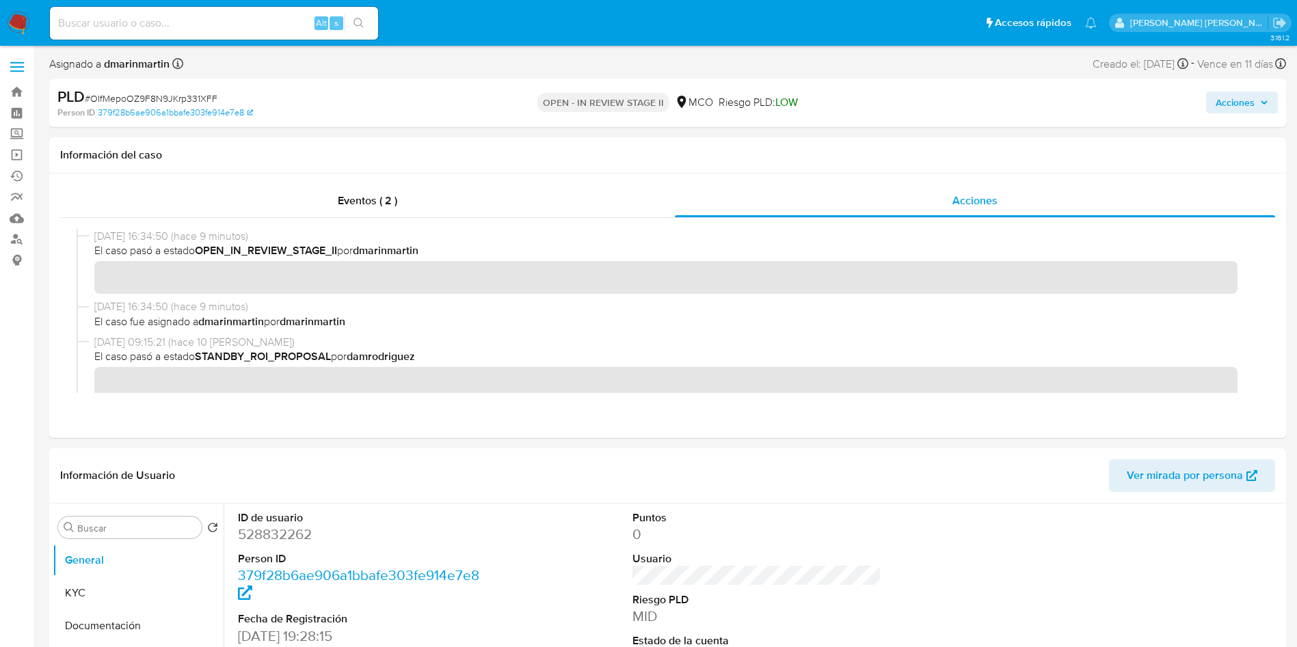
drag, startPoint x: 1238, startPoint y: 107, endPoint x: 1205, endPoint y: 111, distance: 33.2
click at [1235, 107] on span "Acciones" at bounding box center [1234, 103] width 39 height 22
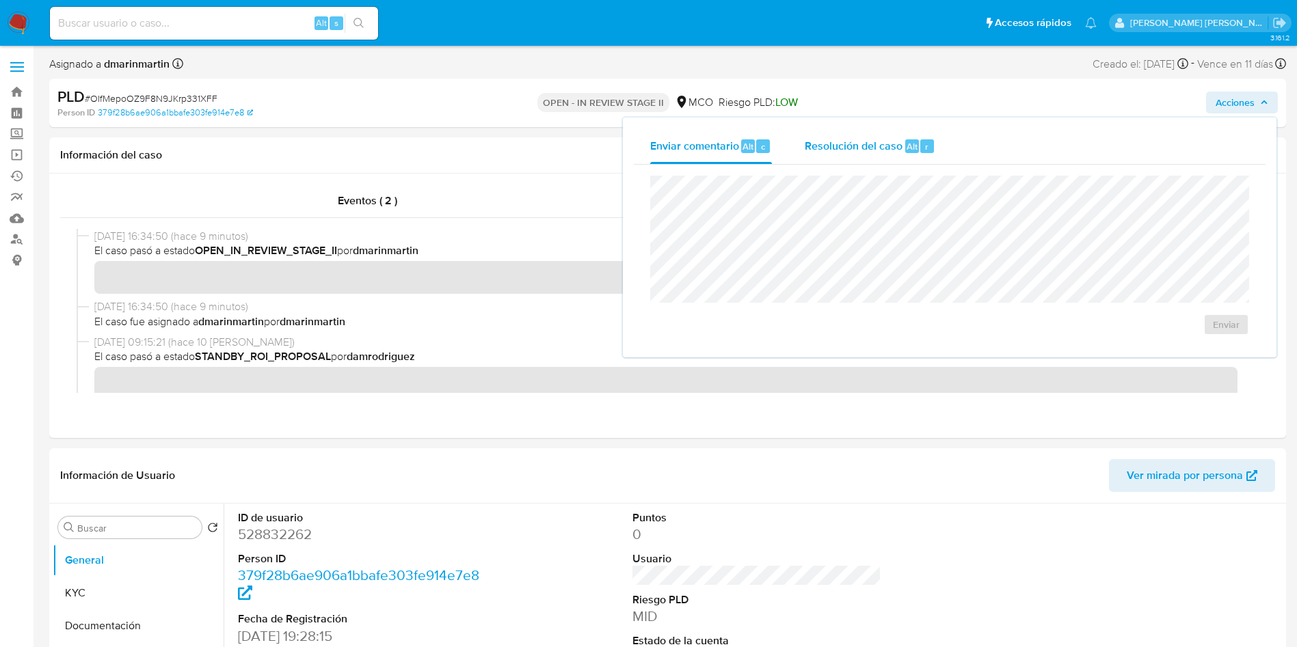
click at [876, 149] on span "Resolución del caso" at bounding box center [854, 146] width 98 height 16
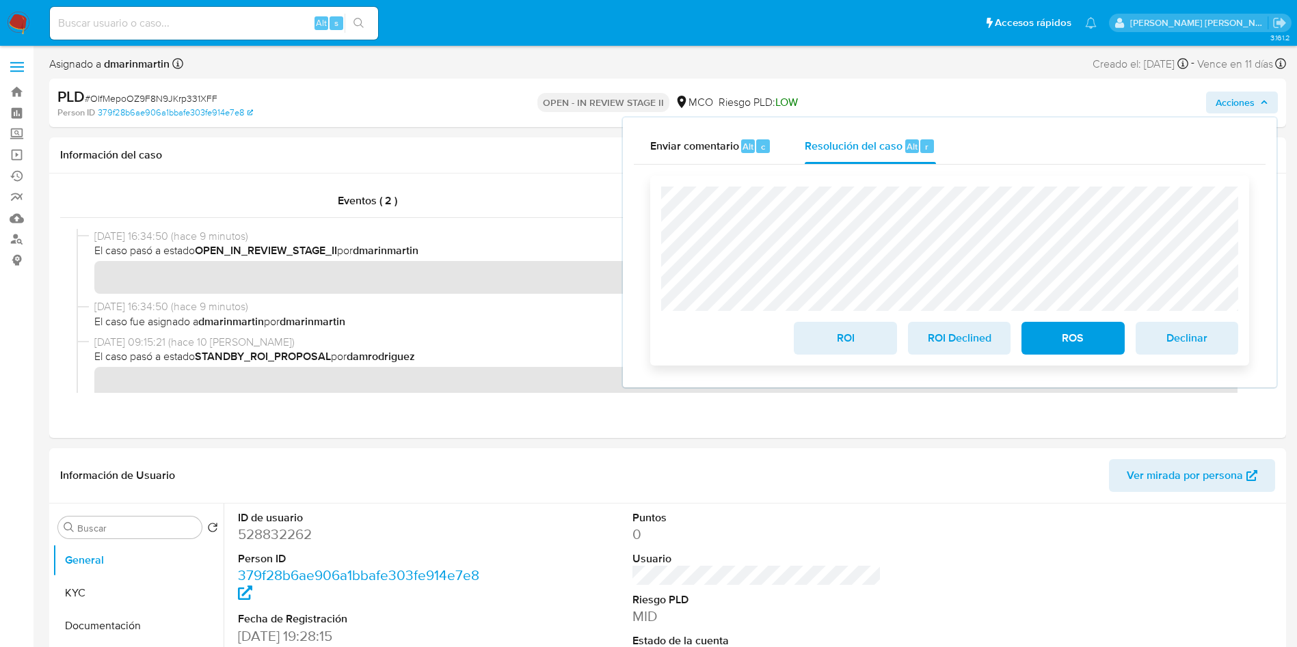
drag, startPoint x: 853, startPoint y: 343, endPoint x: 865, endPoint y: 350, distance: 13.5
click at [853, 346] on span "ROI" at bounding box center [844, 338] width 67 height 30
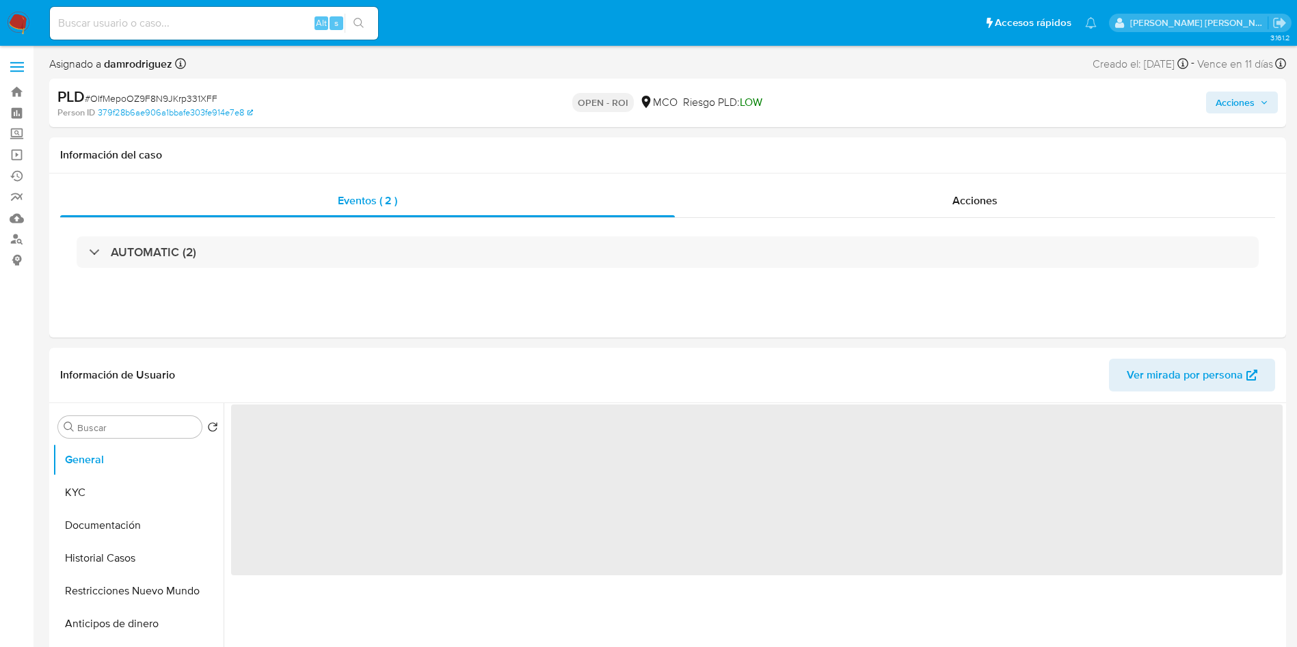
select select "10"
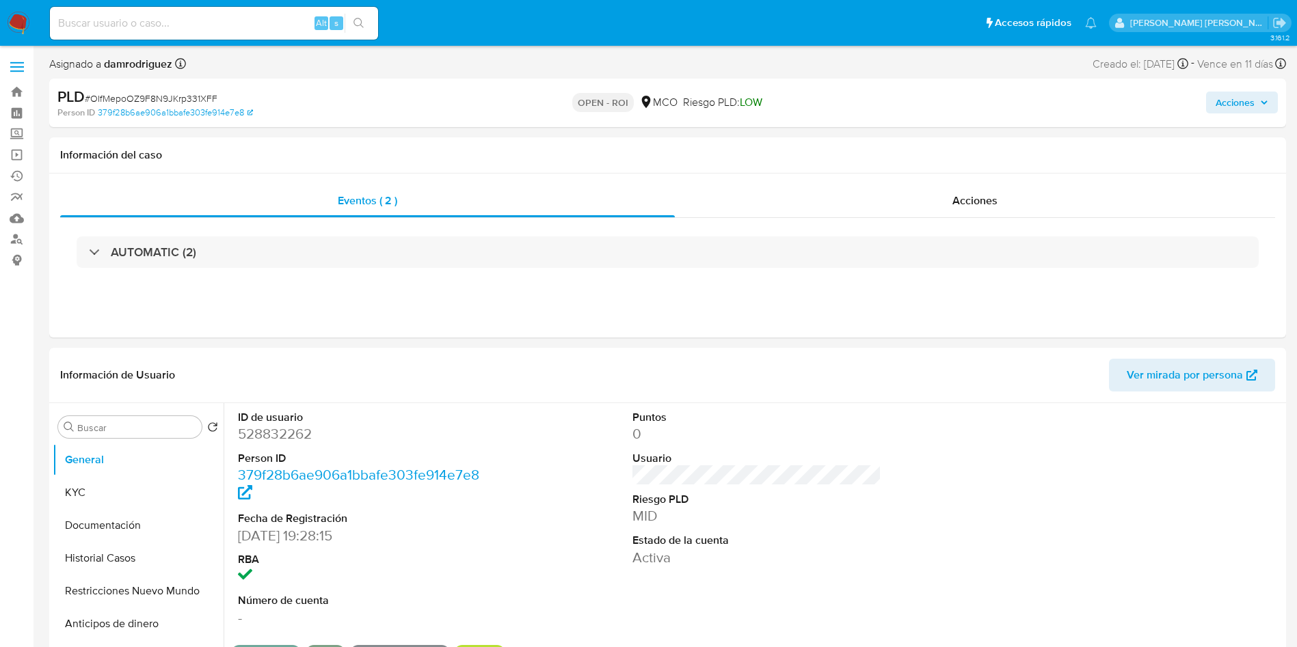
click at [1233, 104] on span "Acciones" at bounding box center [1234, 103] width 39 height 22
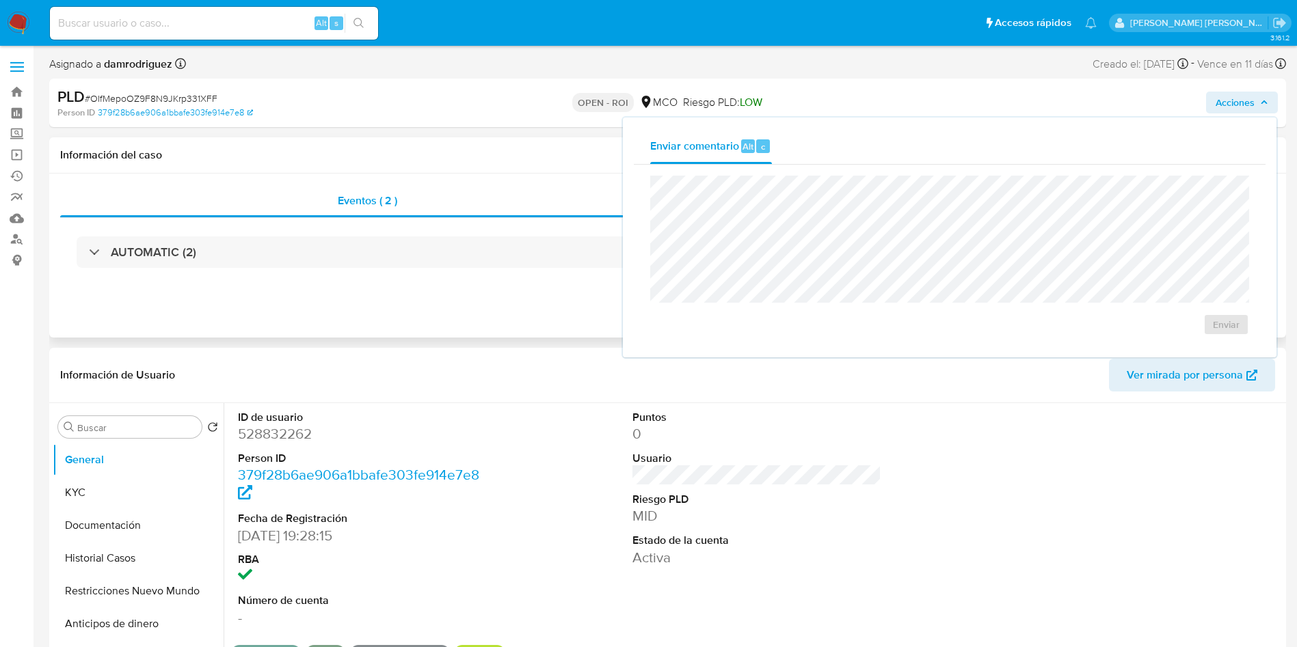
click at [497, 169] on div "Información del caso" at bounding box center [667, 155] width 1237 height 36
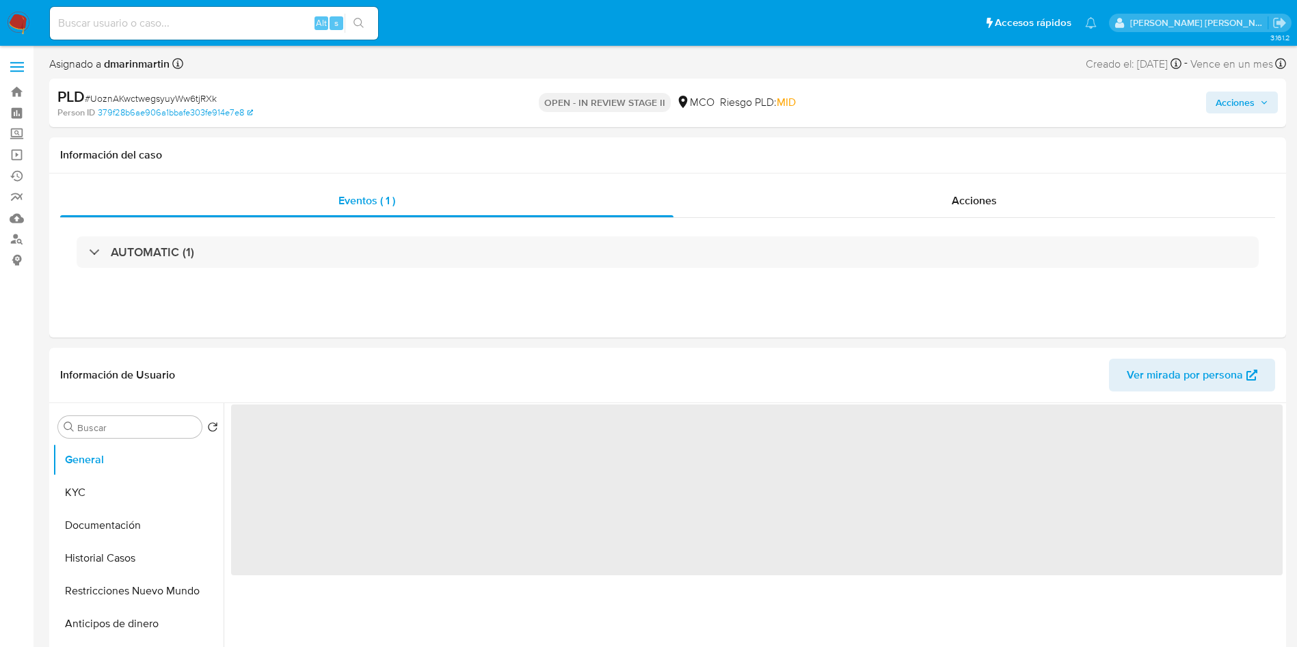
select select "10"
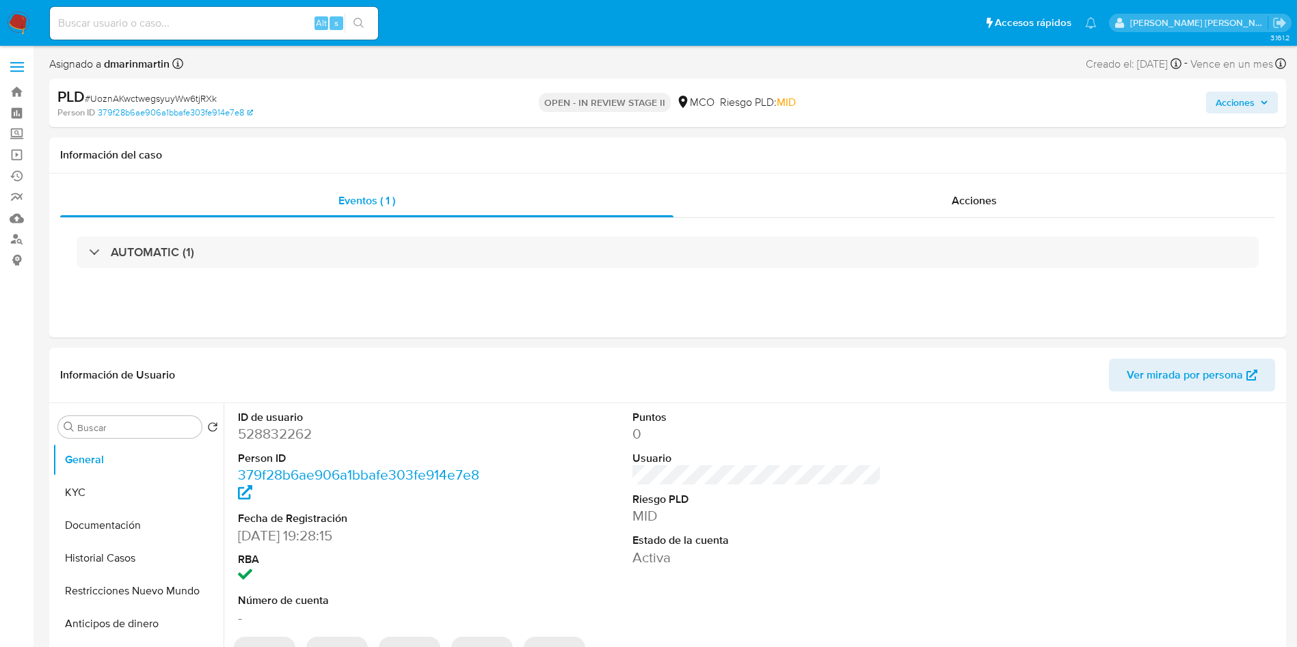
drag, startPoint x: 1249, startPoint y: 95, endPoint x: 1220, endPoint y: 112, distance: 33.4
click at [1249, 96] on span "Acciones" at bounding box center [1234, 103] width 39 height 22
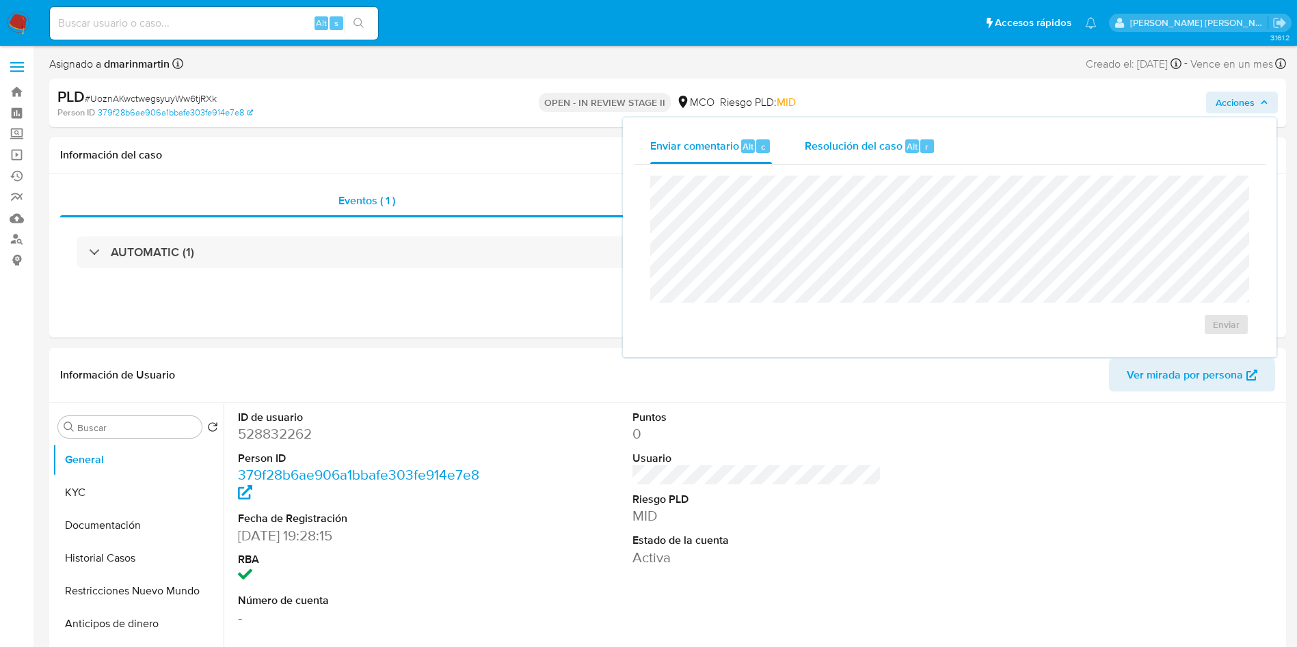
click at [833, 156] on div "Resolución del caso Alt r" at bounding box center [870, 147] width 131 height 36
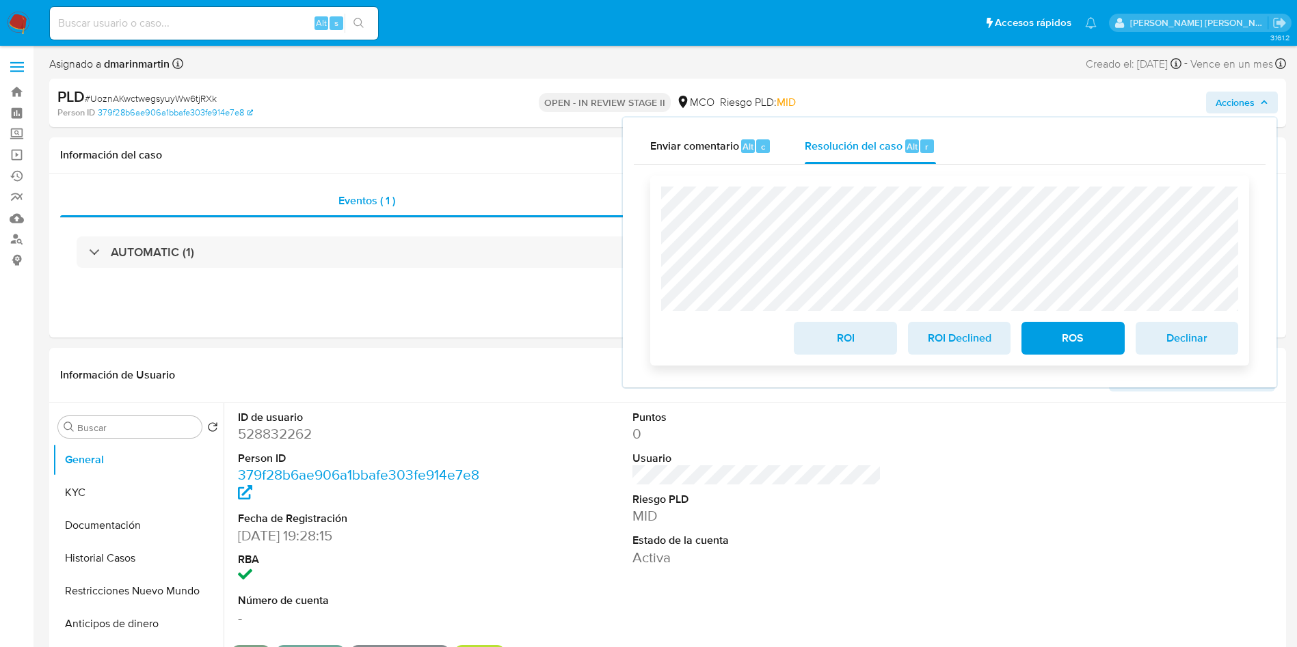
click at [857, 341] on span "ROI" at bounding box center [844, 338] width 67 height 30
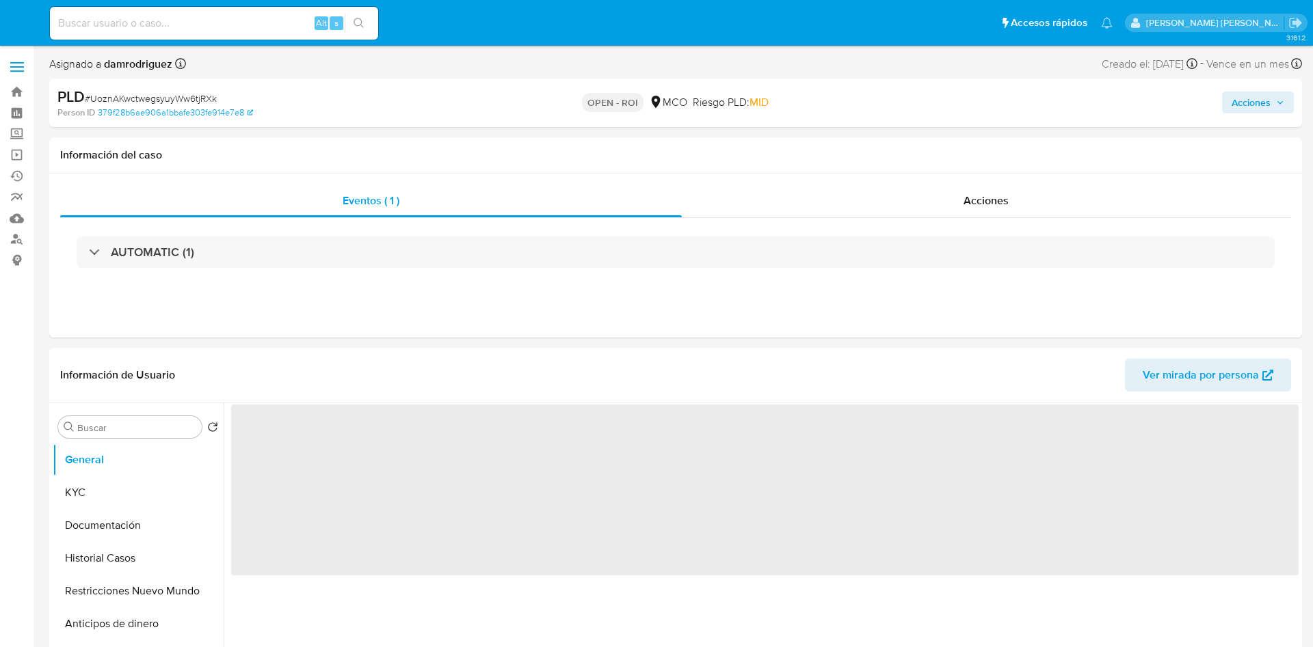
select select "10"
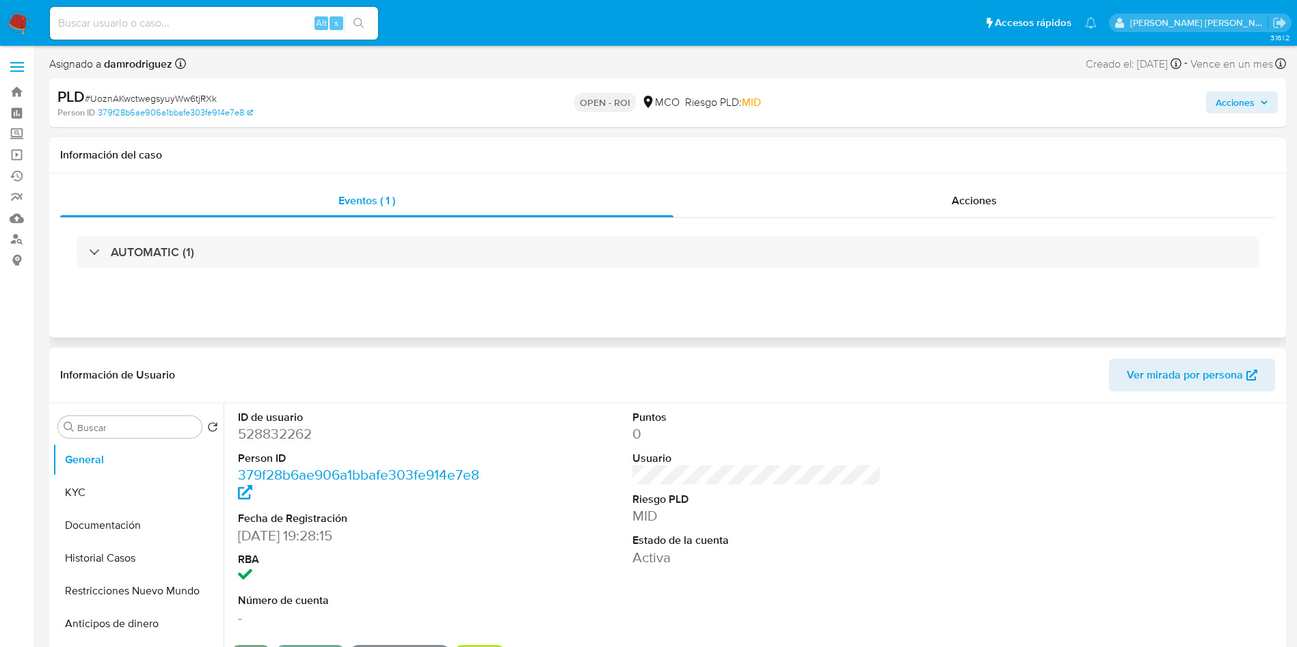
click at [403, 312] on div "Eventos ( 1 ) Acciones AUTOMATIC (1)" at bounding box center [667, 256] width 1237 height 164
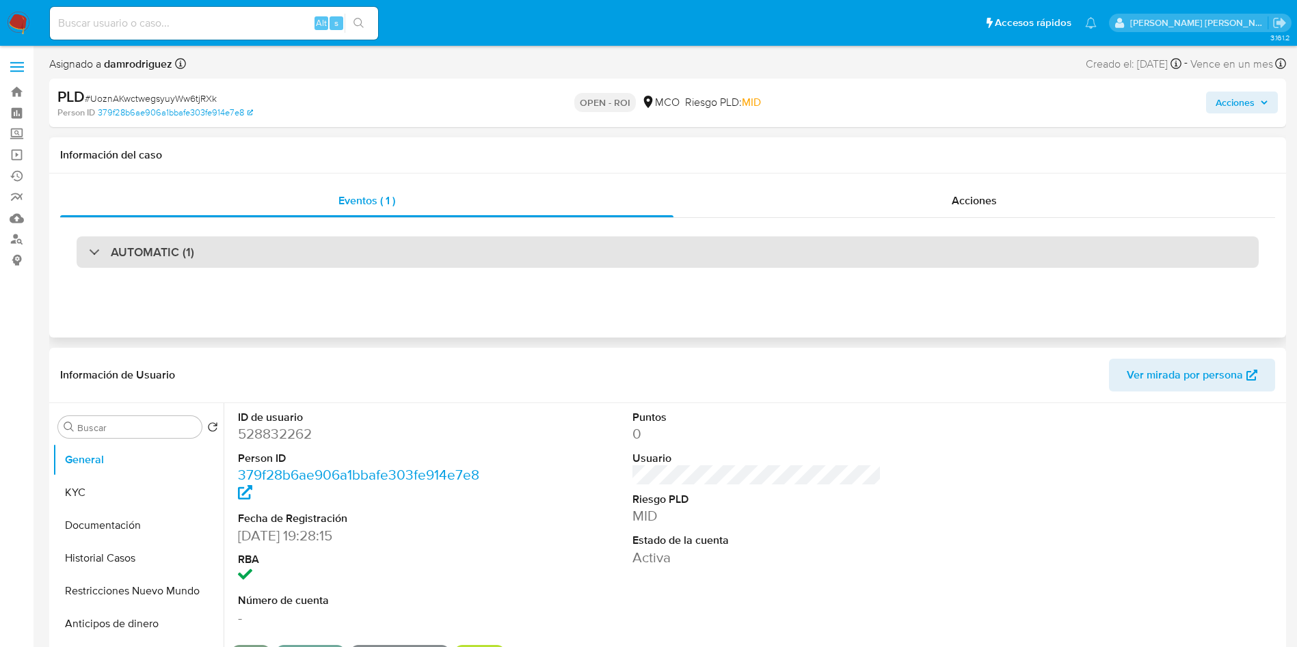
click at [89, 252] on div at bounding box center [89, 252] width 0 height 0
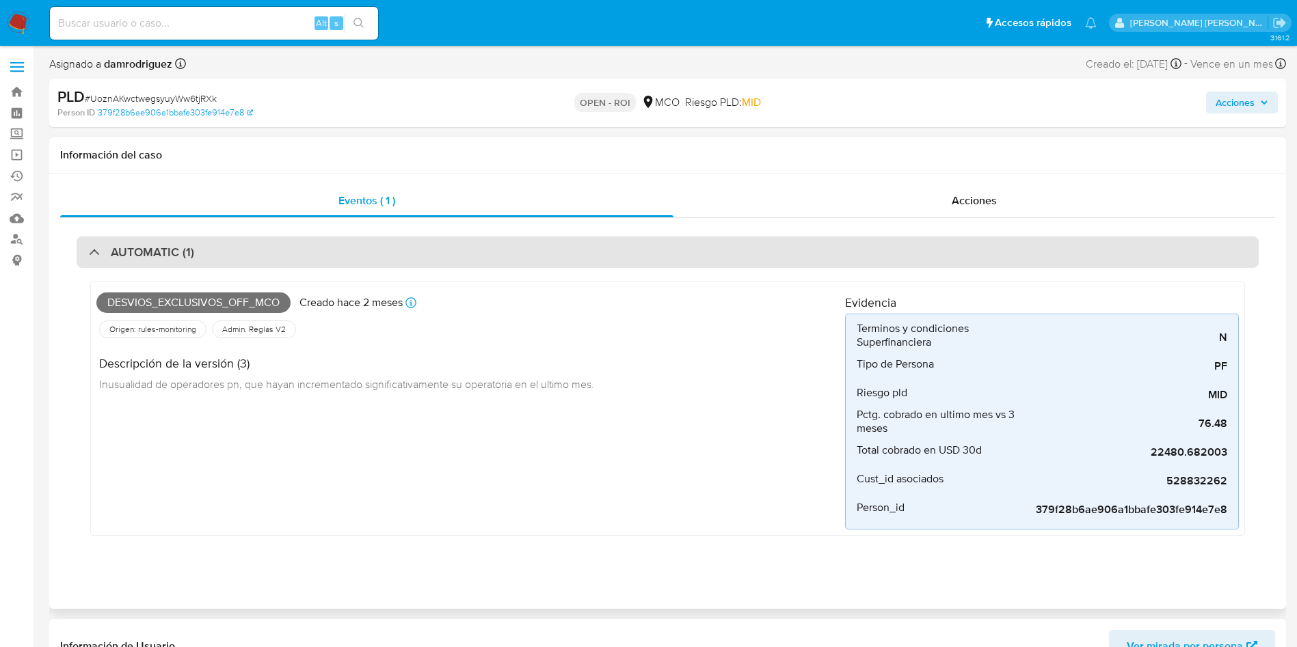
click at [88, 250] on div "AUTOMATIC (1)" at bounding box center [668, 252] width 1182 height 31
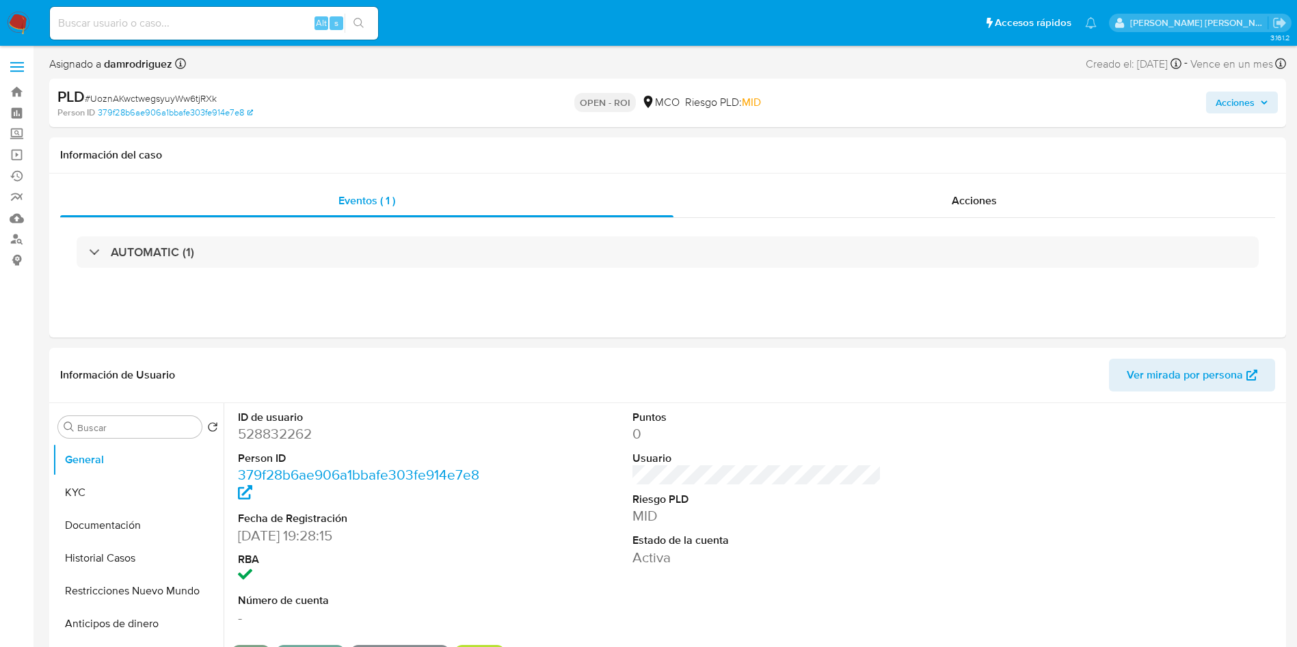
click at [1257, 103] on span "Acciones" at bounding box center [1241, 102] width 53 height 19
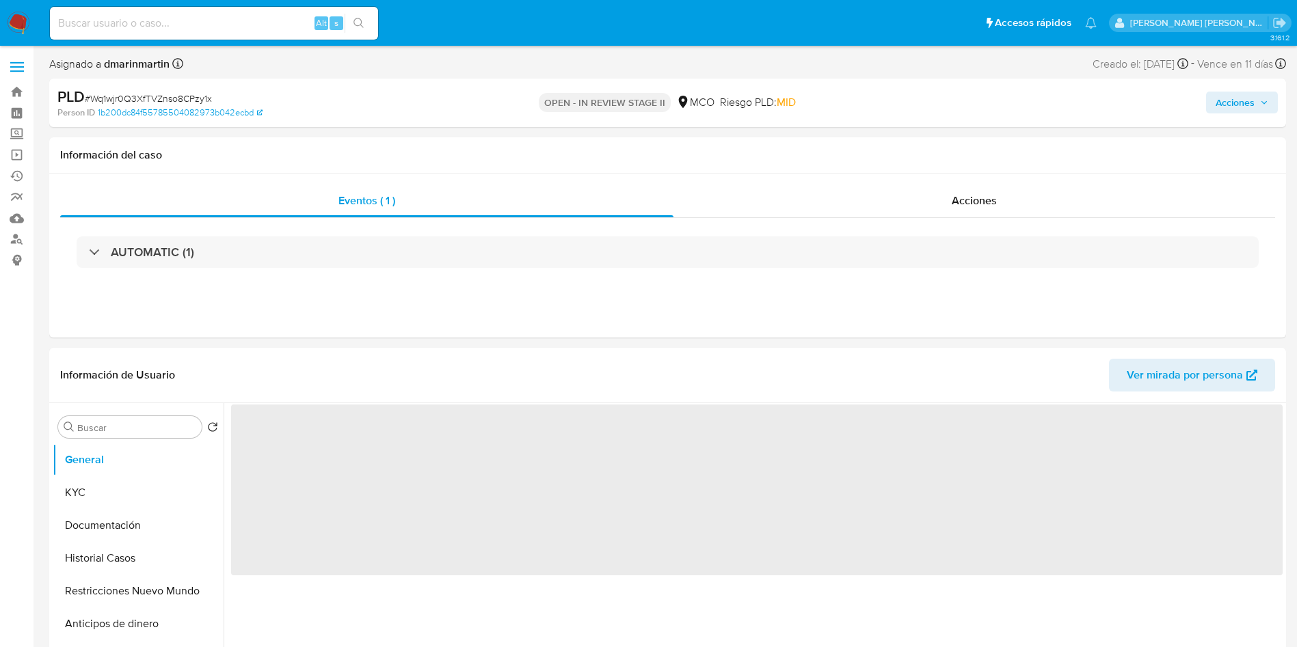
select select "10"
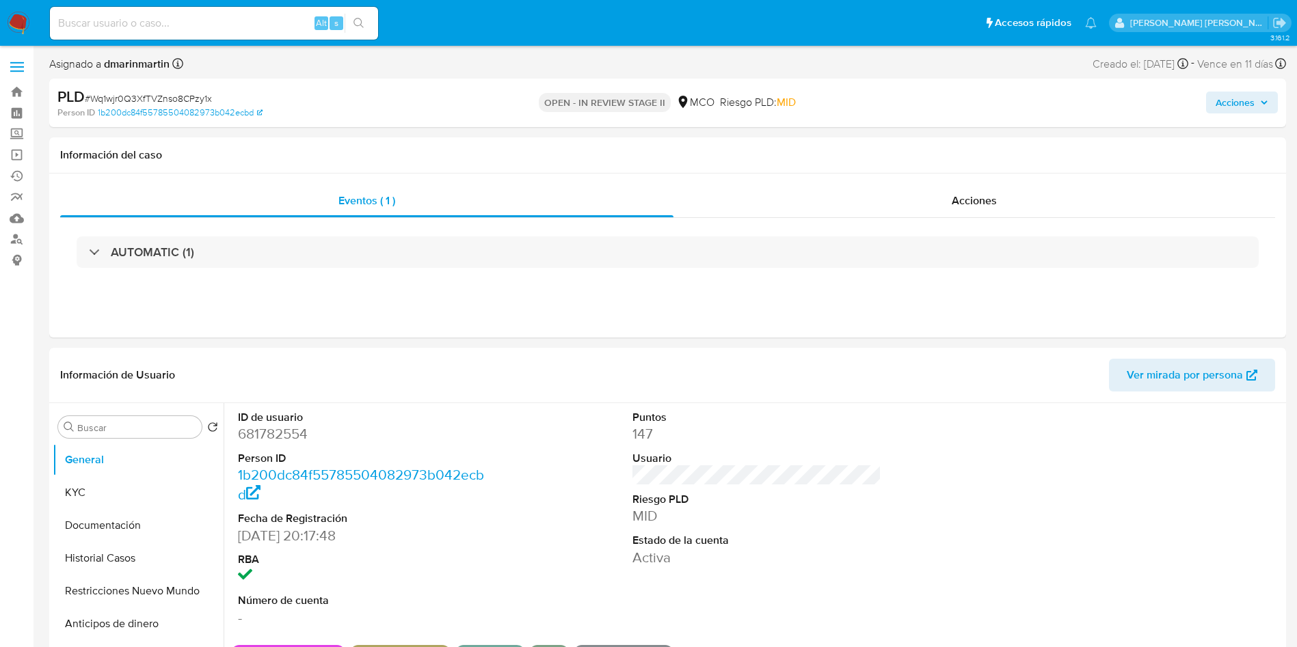
click at [1253, 119] on div "PLD # Wq1wjr0Q3XfTVZnso8CPzy1x Person ID 1b200dc84f55785504082973b042ecbd OPEN …" at bounding box center [667, 103] width 1237 height 49
click at [1248, 94] on span "Acciones" at bounding box center [1234, 103] width 39 height 22
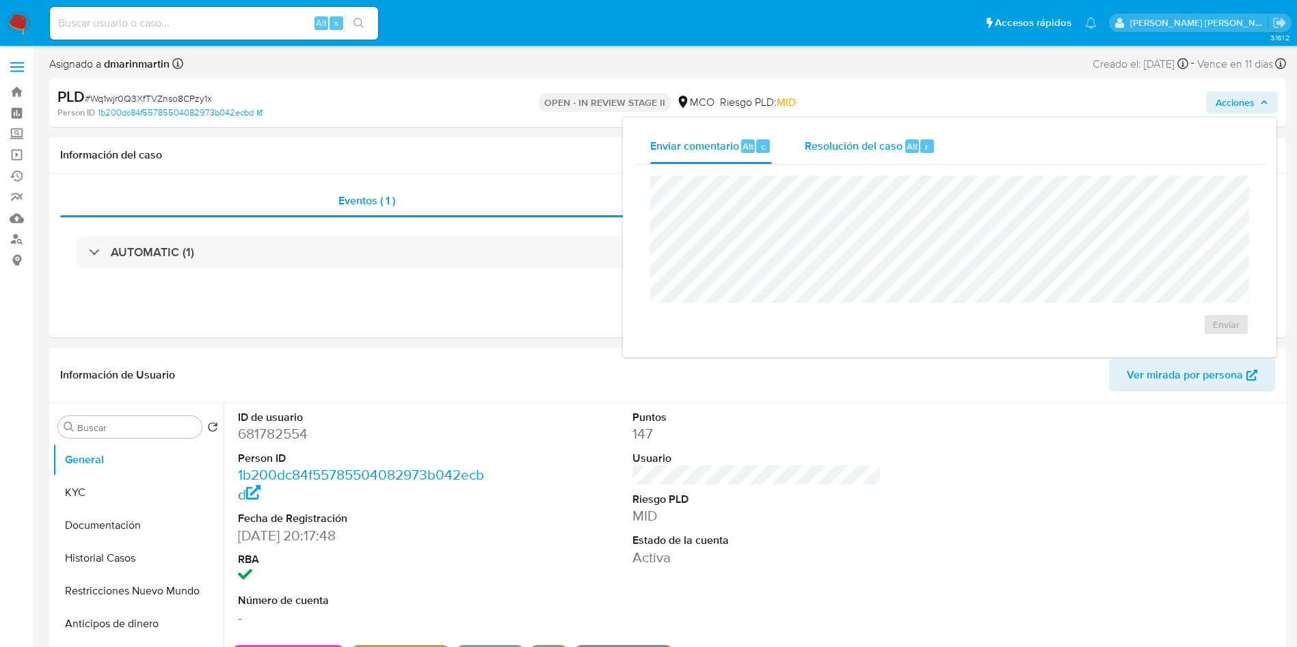
drag, startPoint x: 864, startPoint y: 144, endPoint x: 854, endPoint y: 161, distance: 20.5
click at [862, 148] on span "Resolución del caso" at bounding box center [854, 146] width 98 height 16
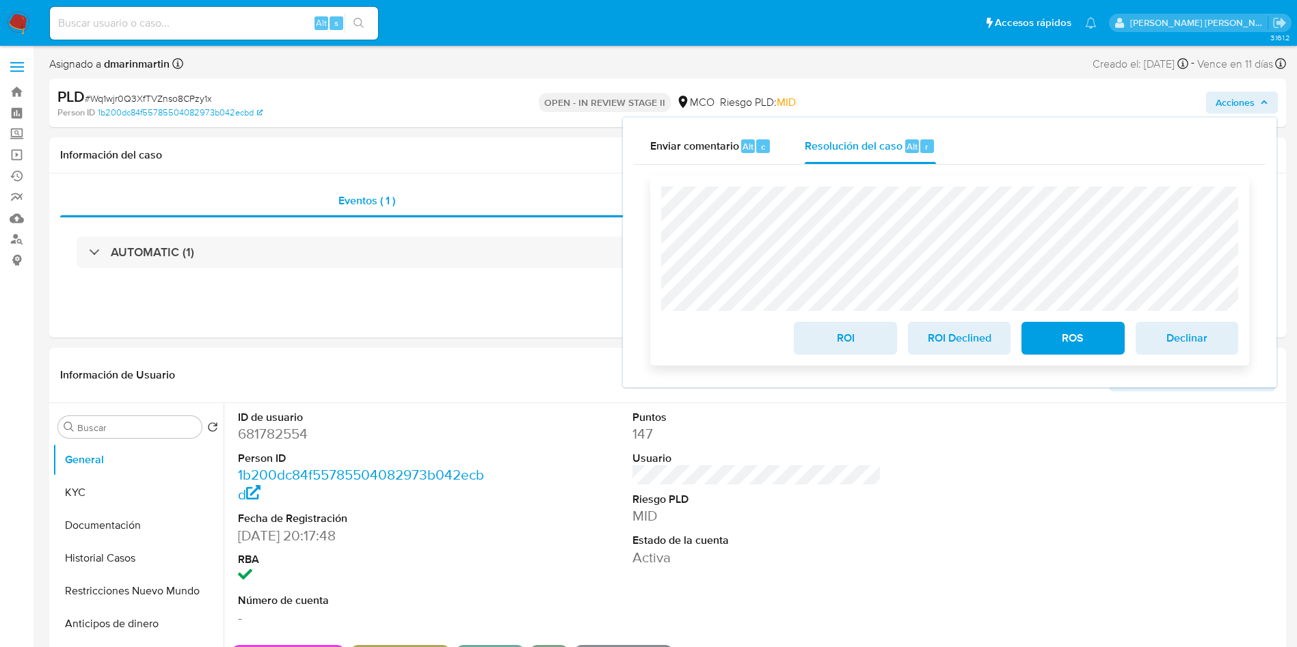
drag, startPoint x: 809, startPoint y: 347, endPoint x: 817, endPoint y: 338, distance: 11.6
click at [810, 345] on button "ROI" at bounding box center [845, 338] width 103 height 33
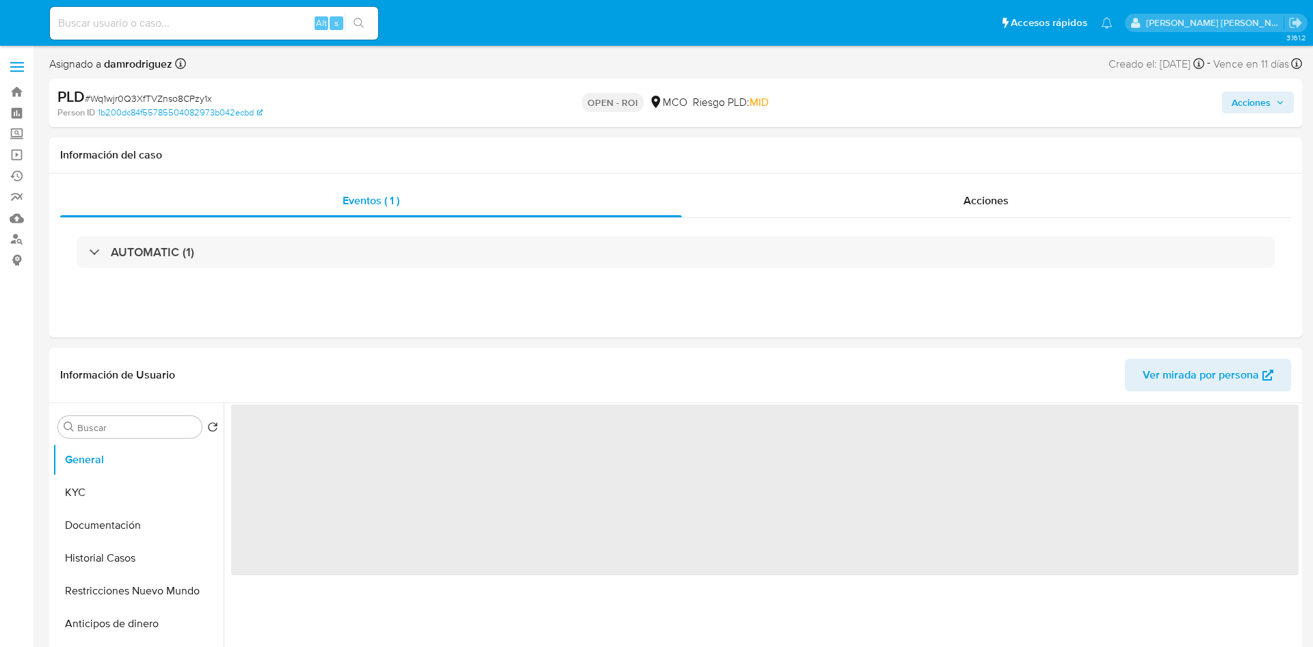
select select "10"
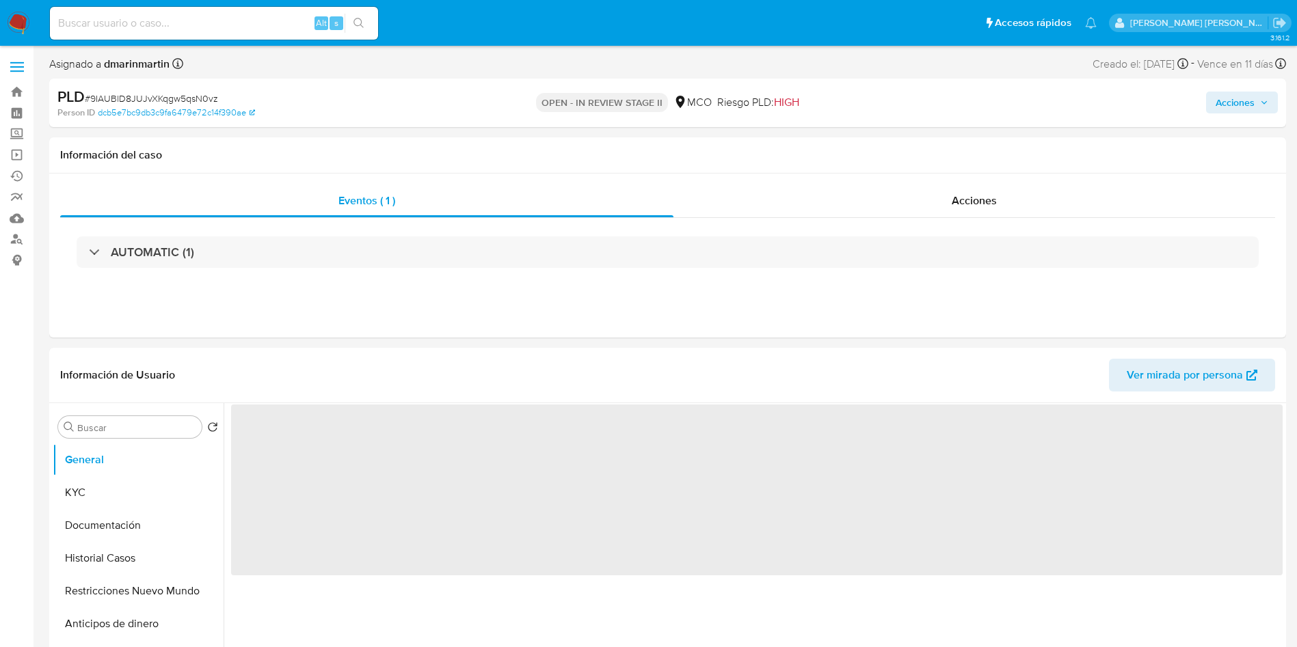
click at [1241, 109] on span "Acciones" at bounding box center [1234, 103] width 39 height 22
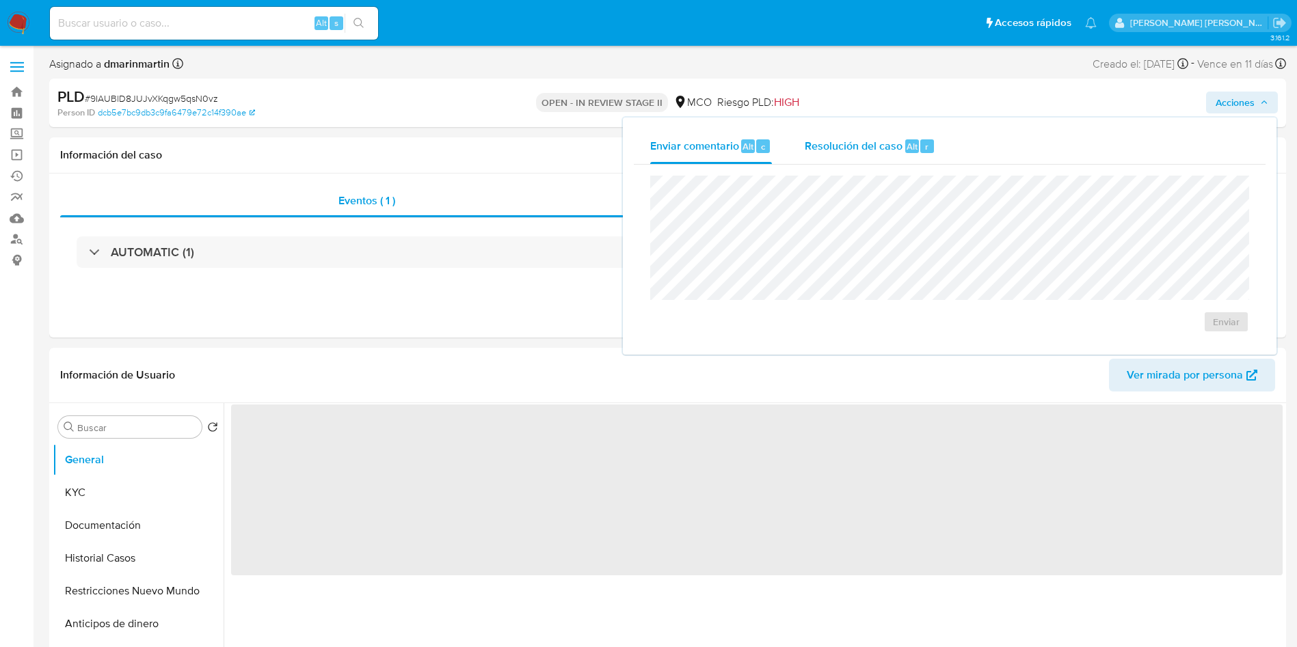
select select "10"
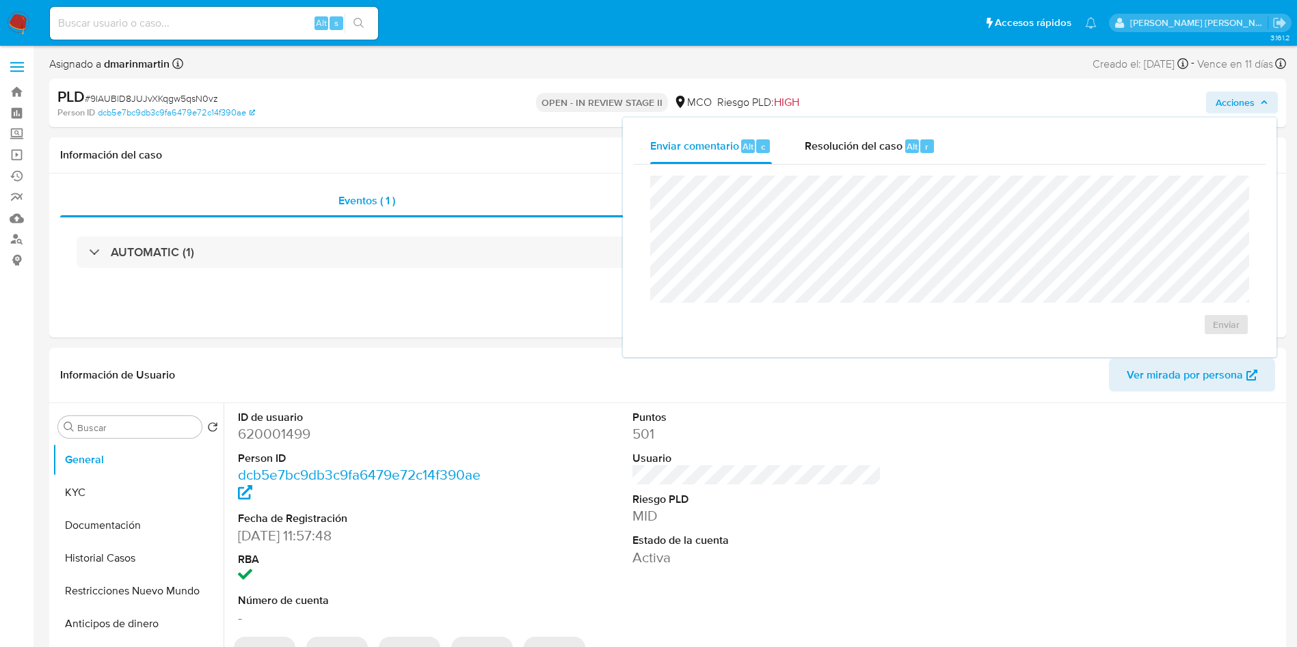
drag, startPoint x: 891, startPoint y: 137, endPoint x: 845, endPoint y: 172, distance: 57.7
click at [888, 142] on div "Resolución del caso Alt r" at bounding box center [870, 147] width 131 height 36
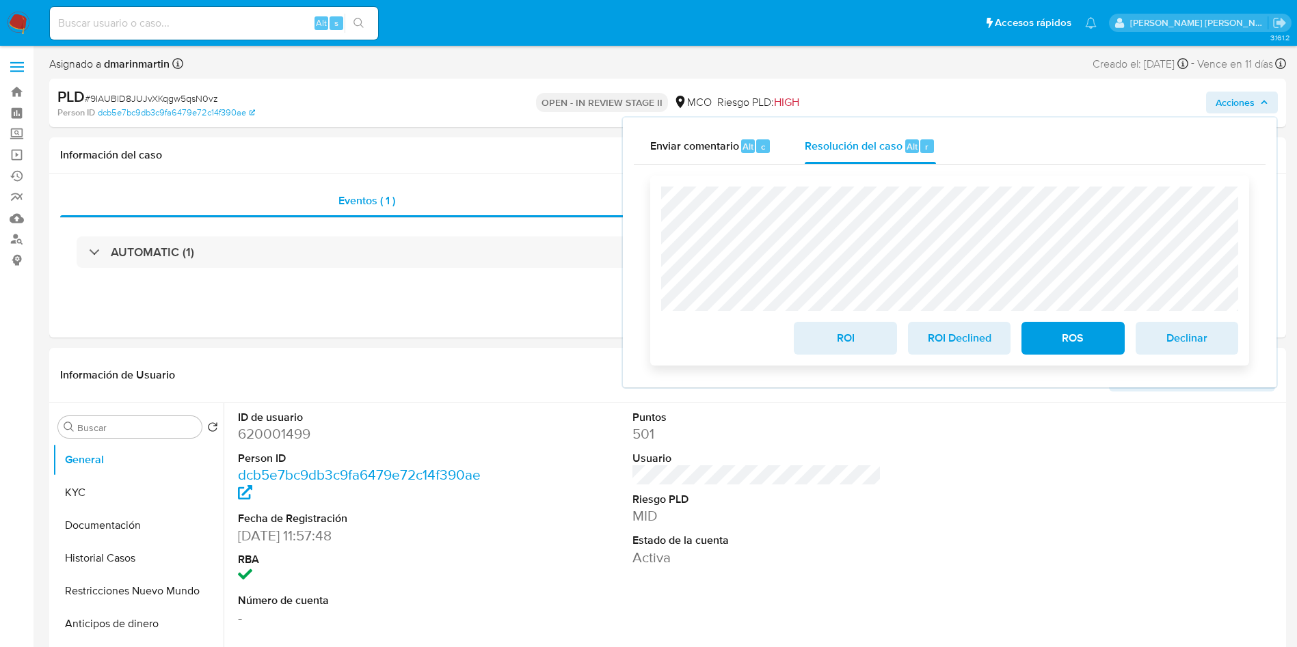
click at [806, 344] on button "ROI" at bounding box center [845, 338] width 103 height 33
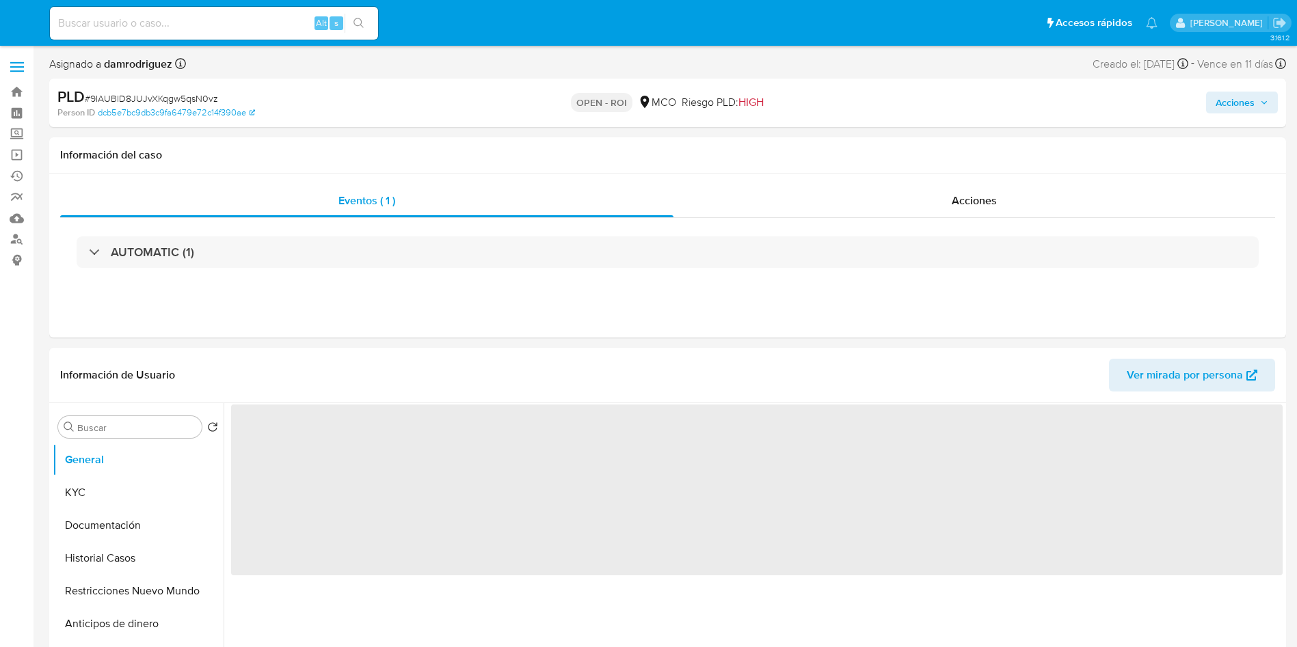
select select "10"
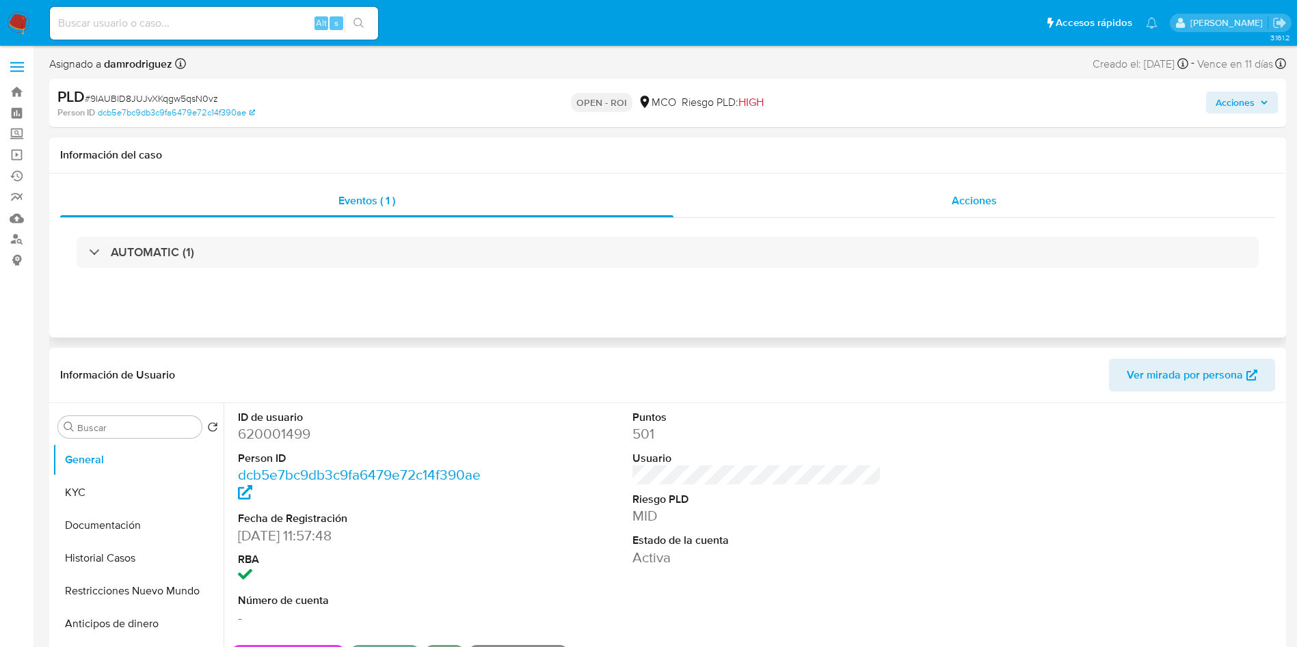
click at [997, 211] on div "Acciones" at bounding box center [974, 201] width 602 height 33
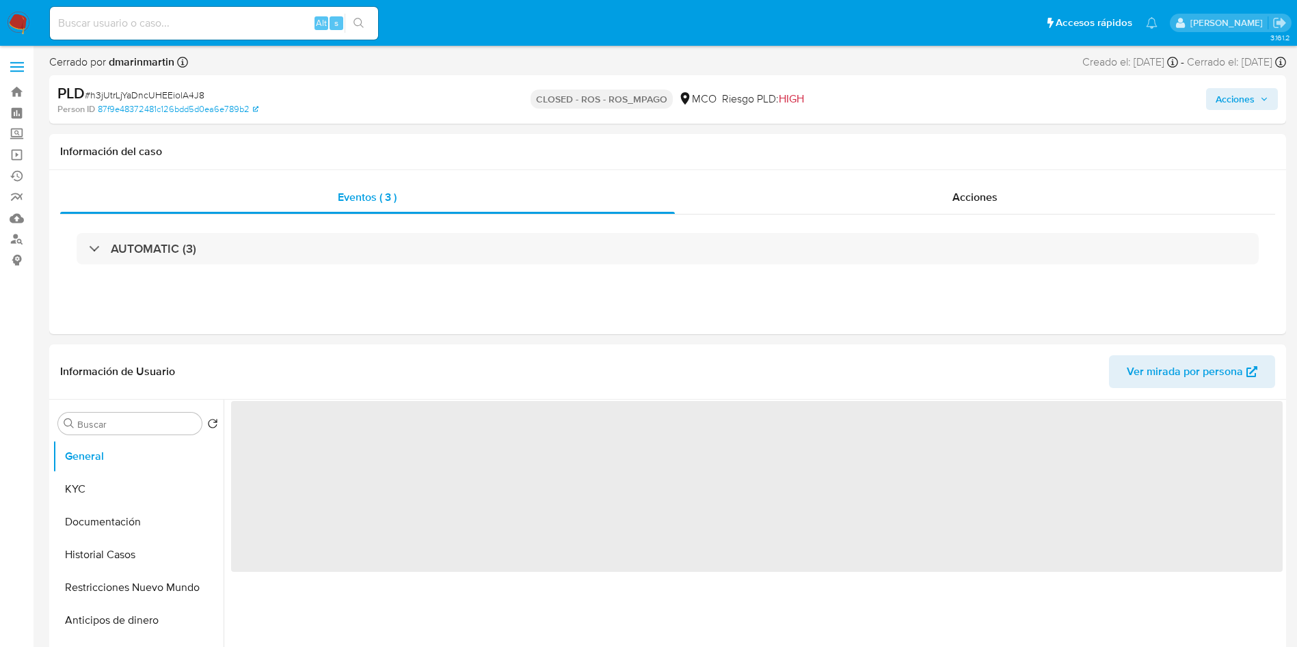
select select "10"
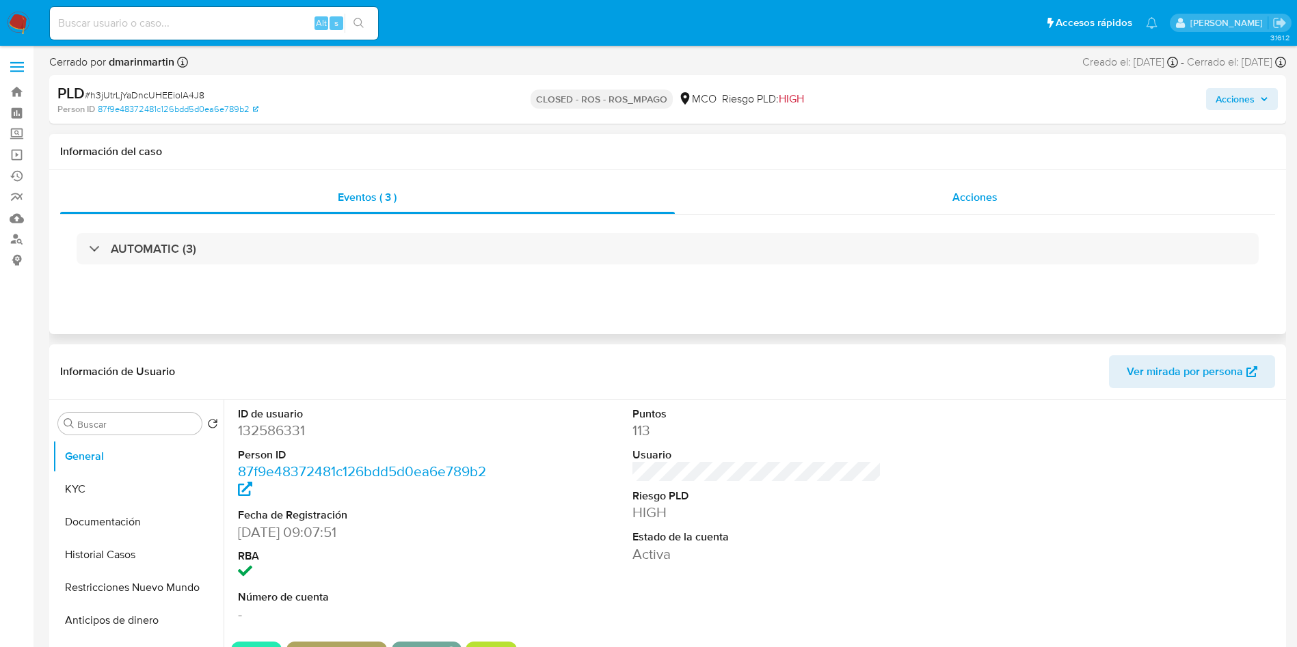
click at [959, 208] on div "Acciones" at bounding box center [975, 197] width 601 height 33
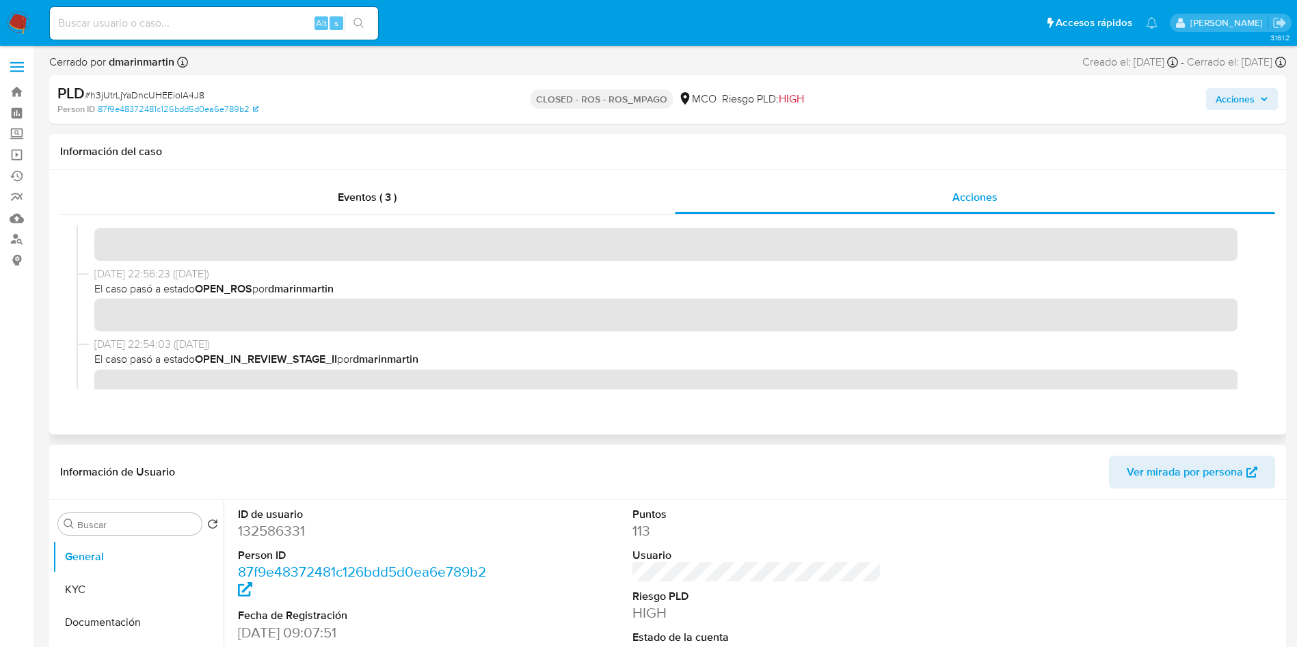
scroll to position [103, 0]
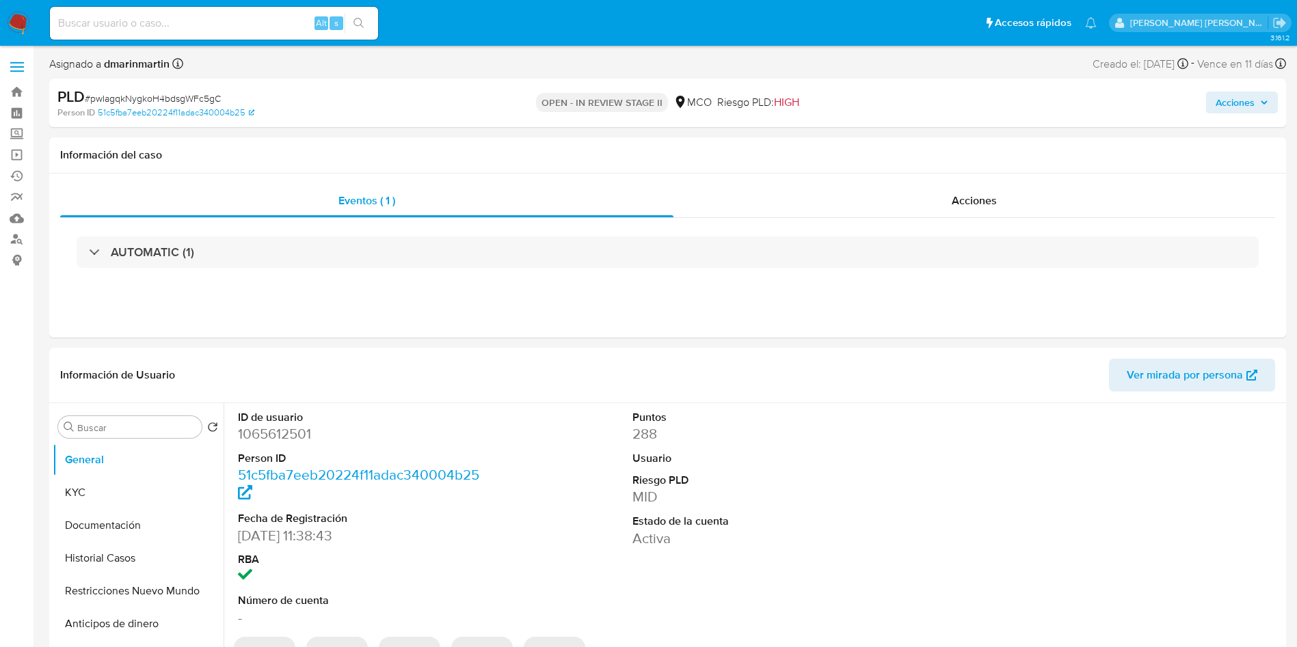
select select "10"
click at [1247, 109] on span "Acciones" at bounding box center [1234, 103] width 39 height 22
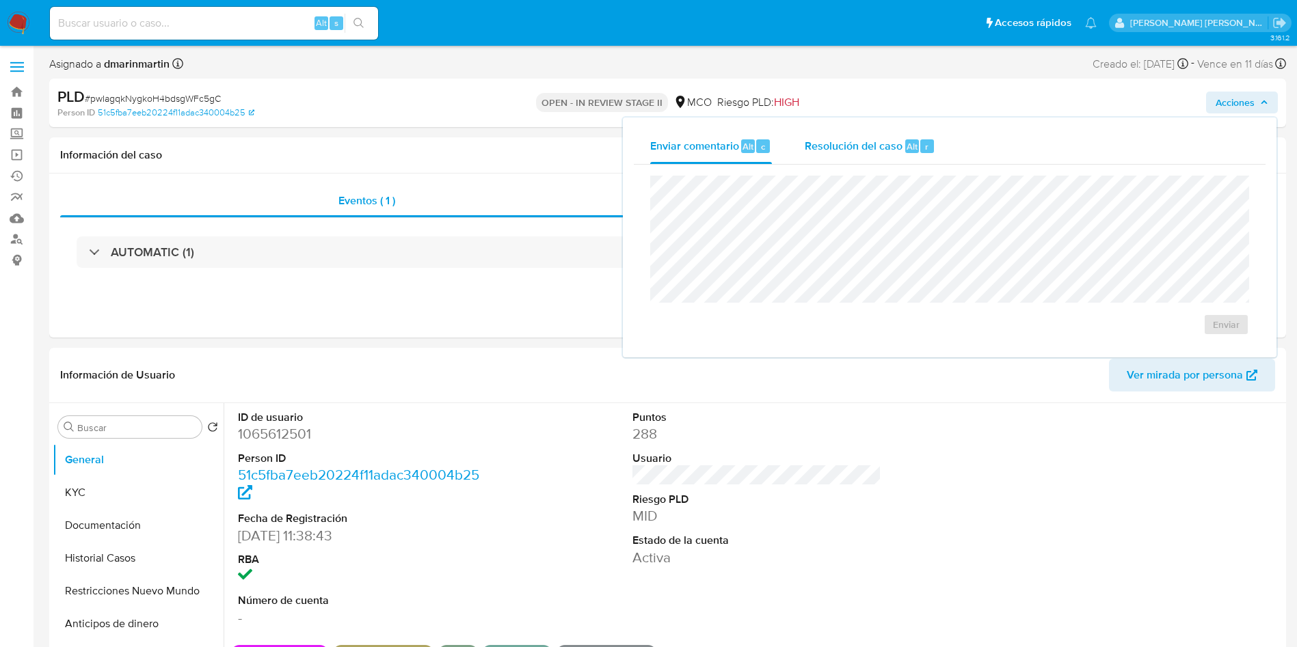
click at [868, 160] on div "Resolución del caso Alt r" at bounding box center [870, 147] width 131 height 36
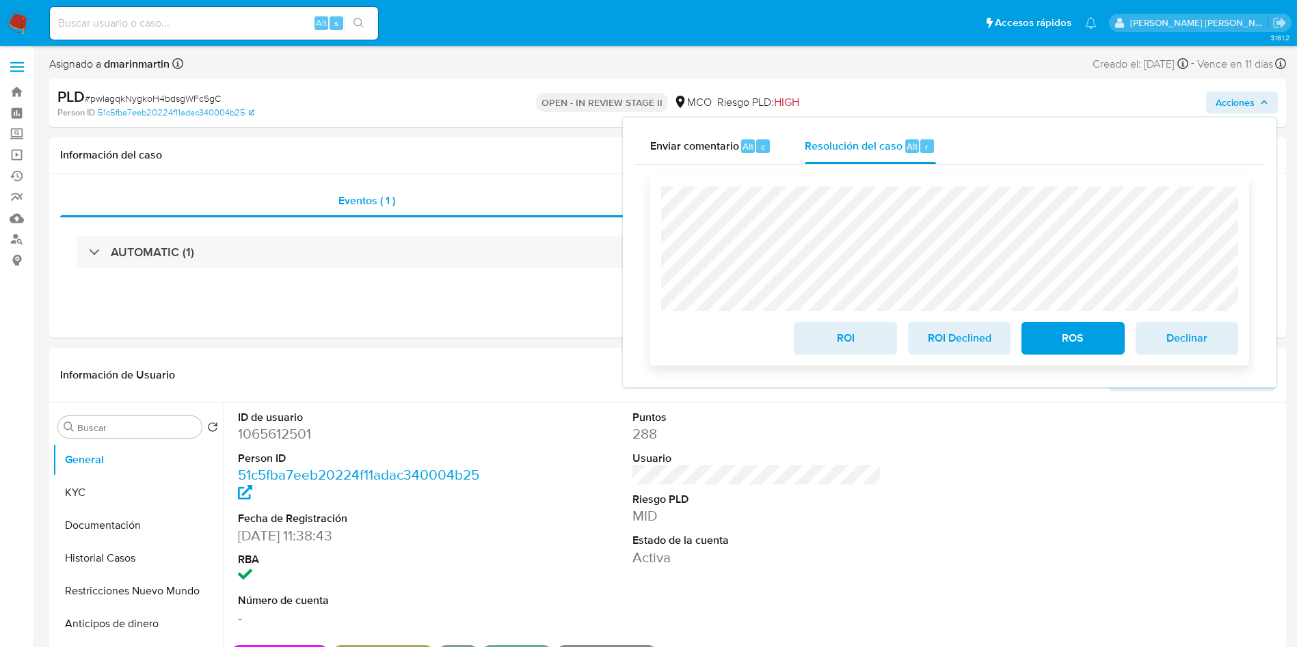
drag, startPoint x: 819, startPoint y: 342, endPoint x: 833, endPoint y: 329, distance: 19.8
click at [822, 342] on span "ROI" at bounding box center [844, 338] width 67 height 30
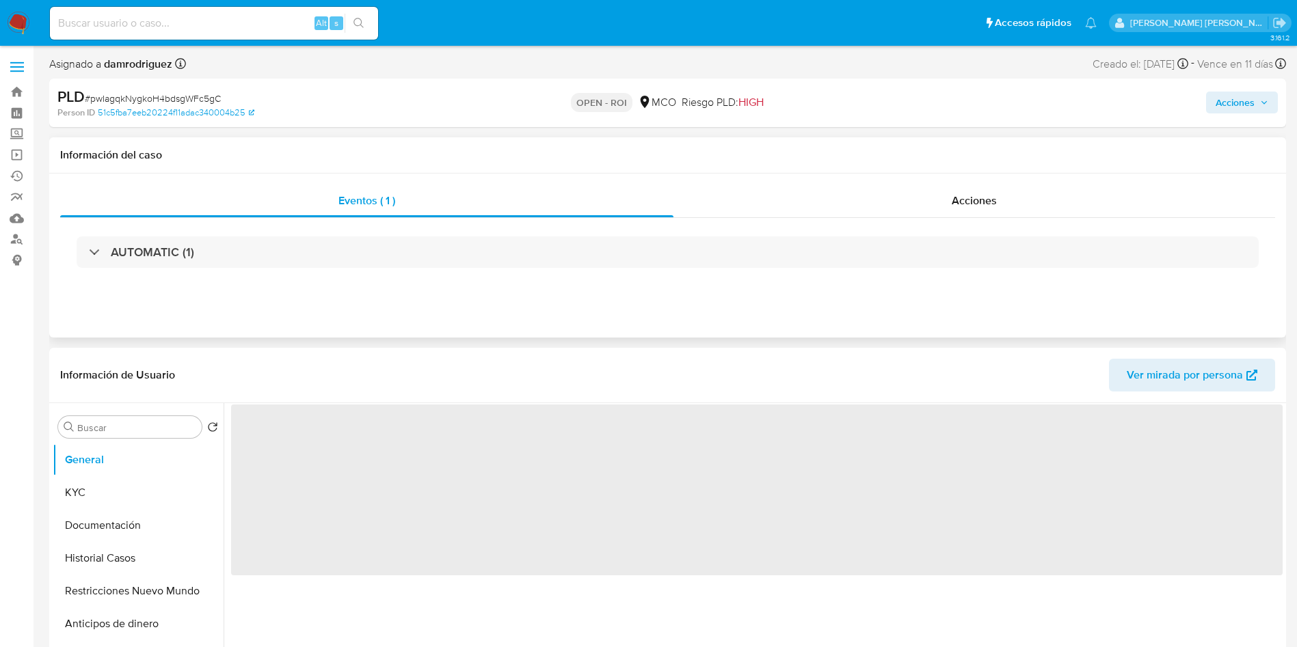
select select "10"
drag, startPoint x: 1259, startPoint y: 107, endPoint x: 1240, endPoint y: 115, distance: 20.2
click at [1256, 107] on span "Acciones" at bounding box center [1241, 102] width 53 height 19
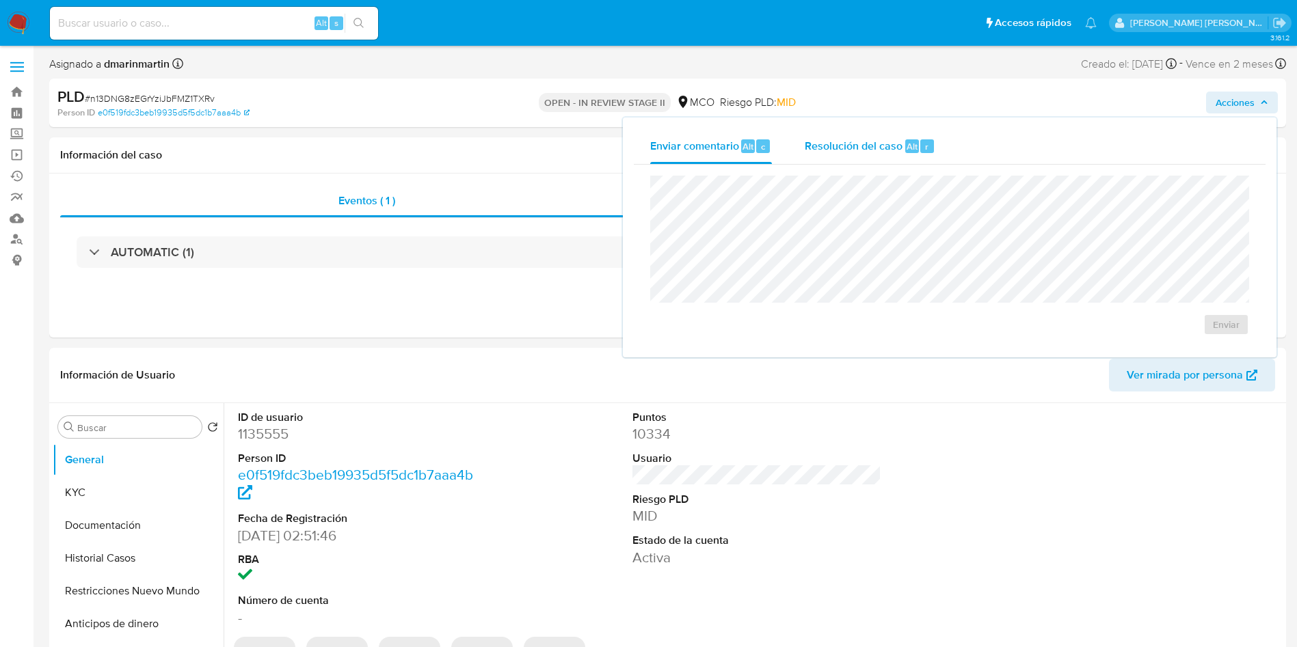
click at [861, 159] on div "Resolución del caso Alt r" at bounding box center [870, 147] width 131 height 36
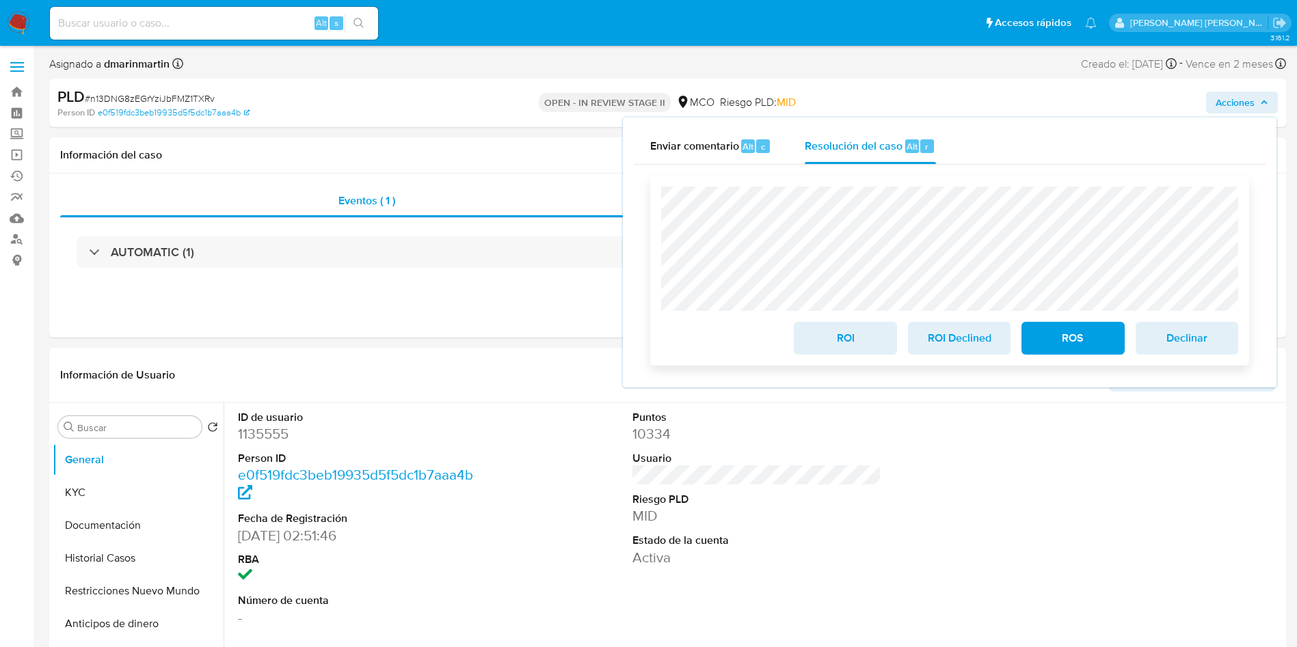
click at [835, 345] on span "ROI" at bounding box center [844, 338] width 67 height 30
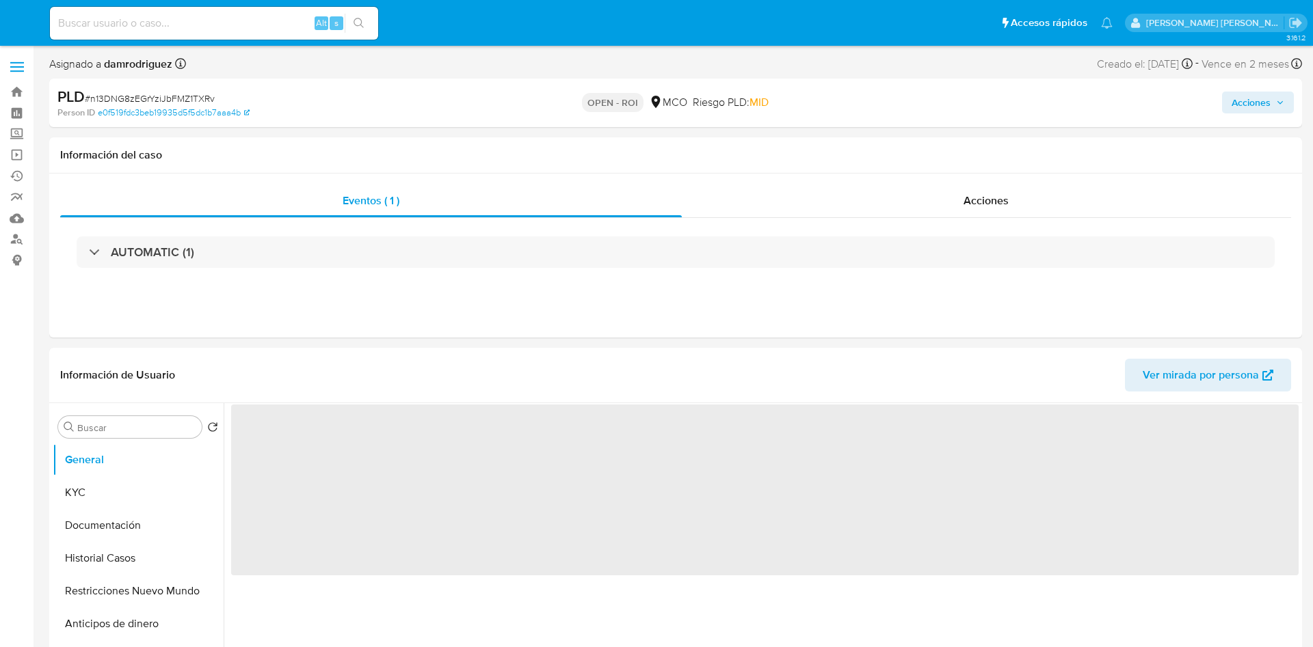
select select "10"
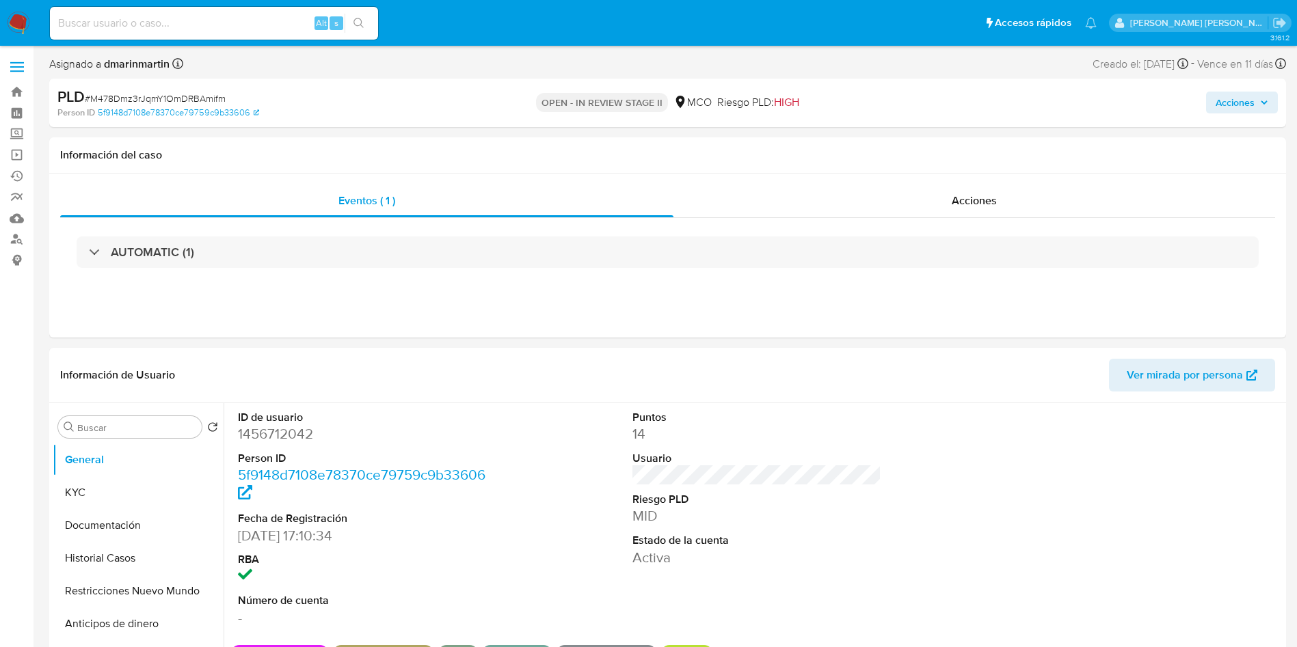
click at [1237, 103] on span "Acciones" at bounding box center [1234, 103] width 39 height 22
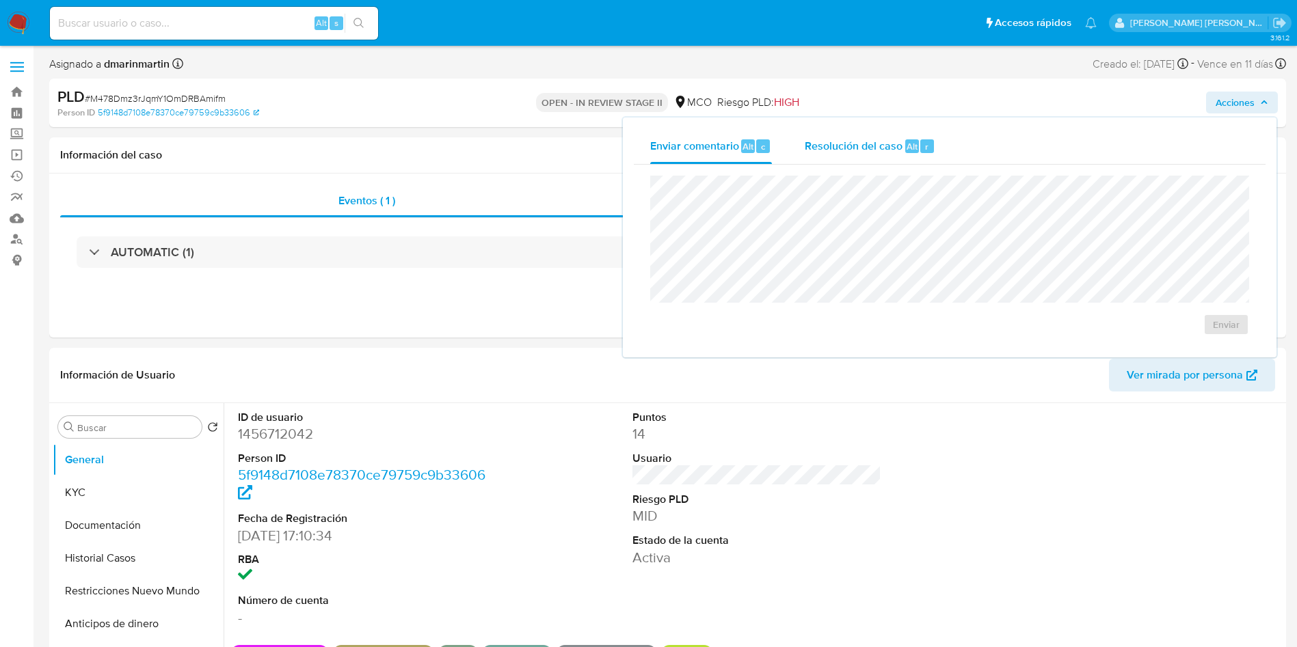
drag, startPoint x: 871, startPoint y: 136, endPoint x: 861, endPoint y: 152, distance: 18.8
click at [866, 144] on div "Resolución del caso Alt r" at bounding box center [870, 147] width 131 height 36
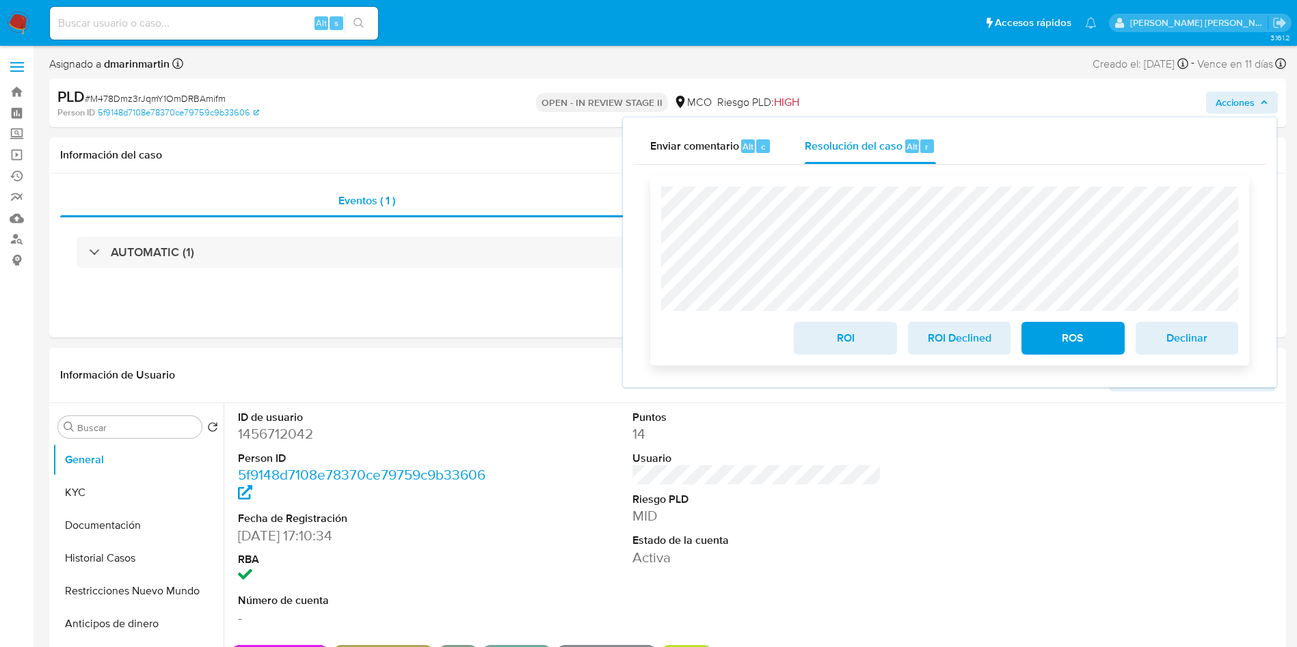
drag, startPoint x: 837, startPoint y: 347, endPoint x: 843, endPoint y: 336, distance: 11.6
click at [837, 344] on span "ROI" at bounding box center [844, 338] width 67 height 30
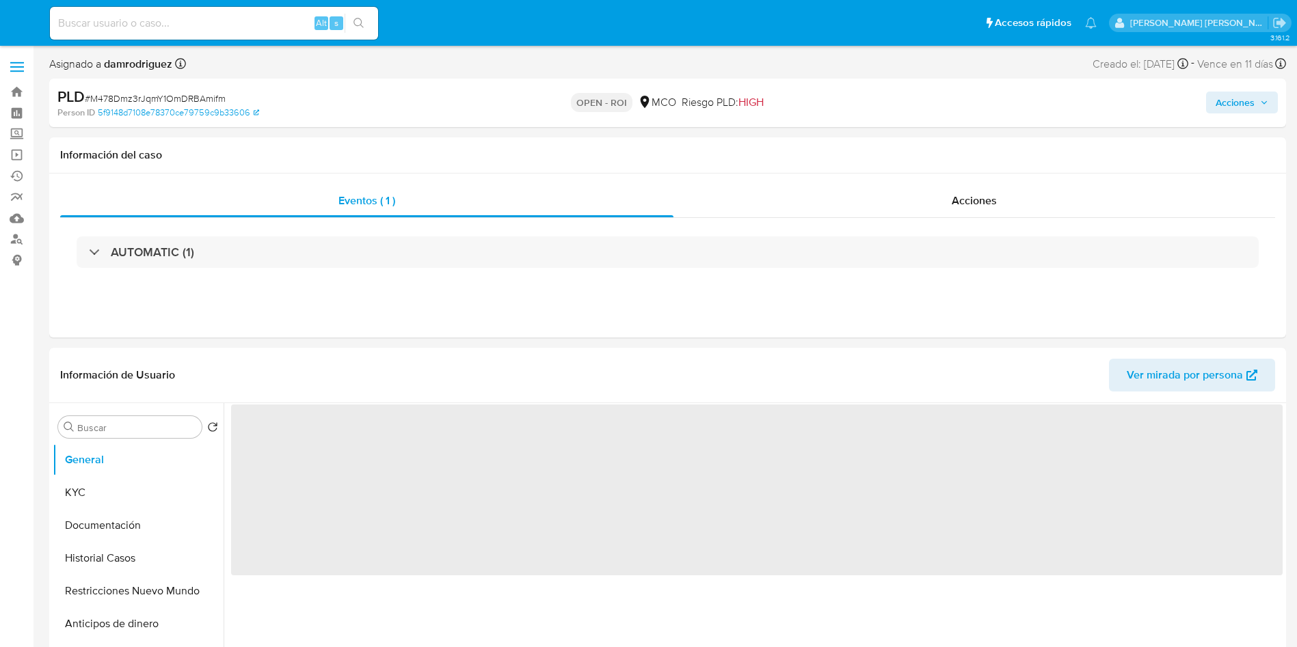
select select "10"
click at [1232, 102] on span "Acciones" at bounding box center [1234, 103] width 39 height 22
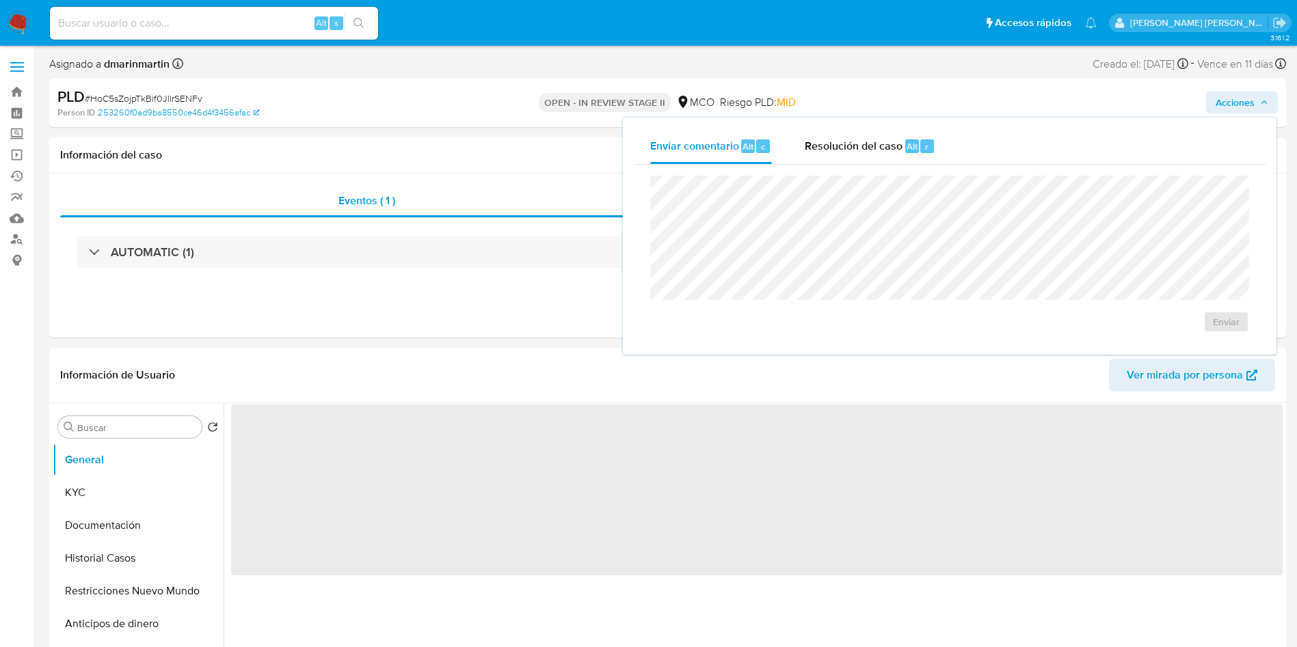
select select "10"
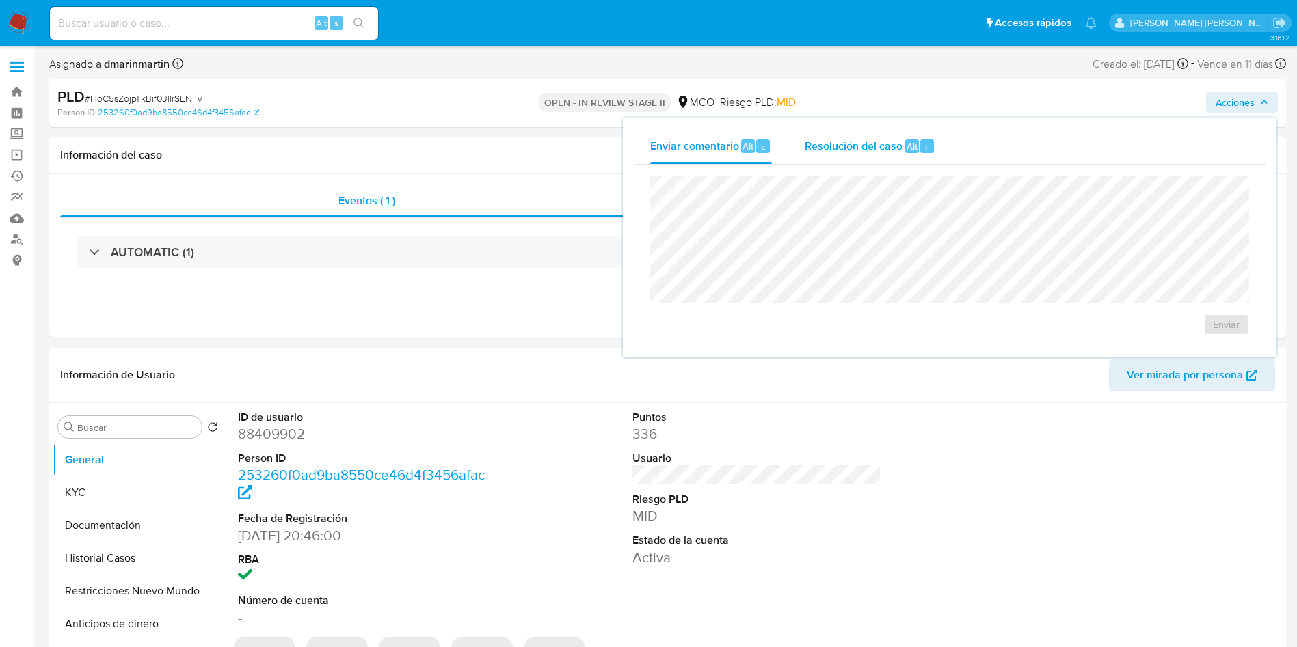
click at [857, 158] on div "Resolución del caso Alt r" at bounding box center [870, 147] width 131 height 36
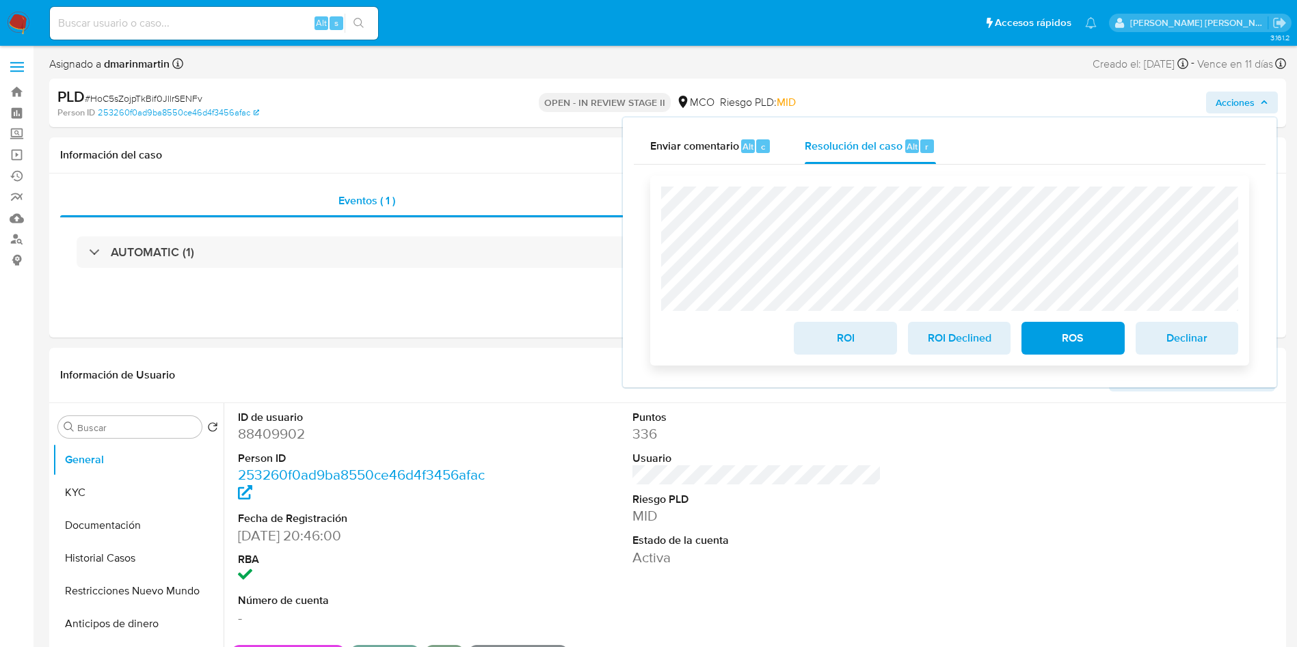
drag, startPoint x: 844, startPoint y: 355, endPoint x: 861, endPoint y: 347, distance: 19.0
click at [844, 353] on span "ROI" at bounding box center [844, 338] width 67 height 30
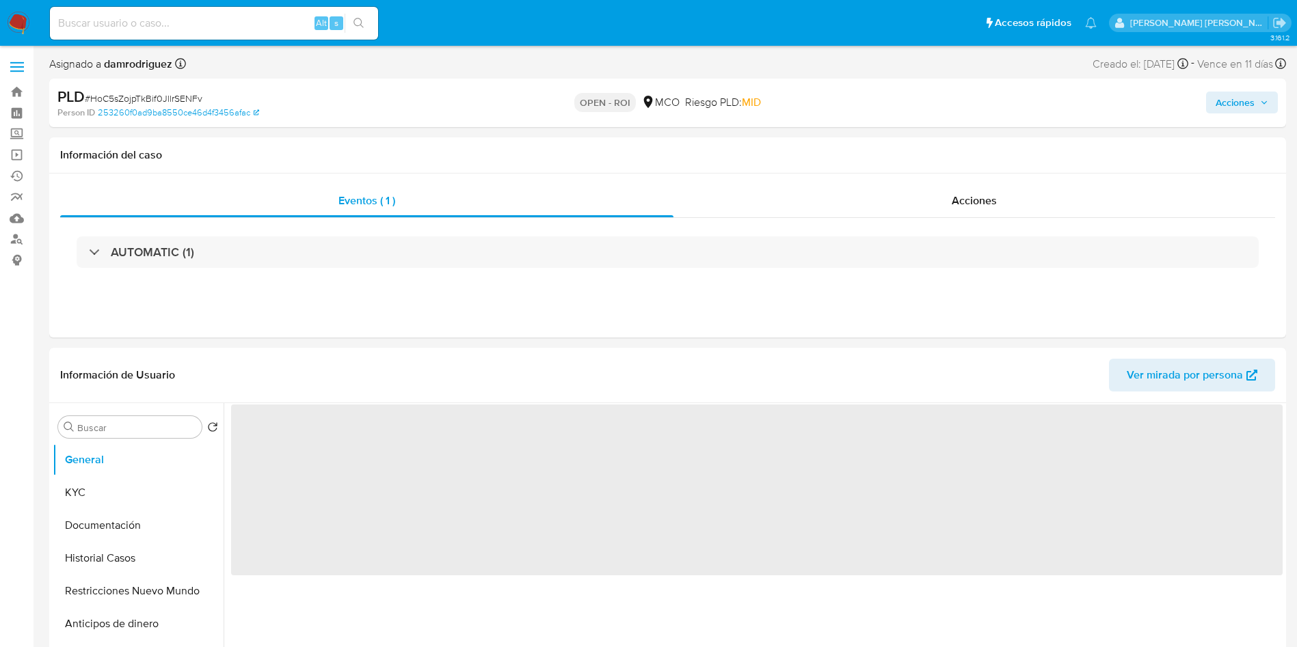
select select "10"
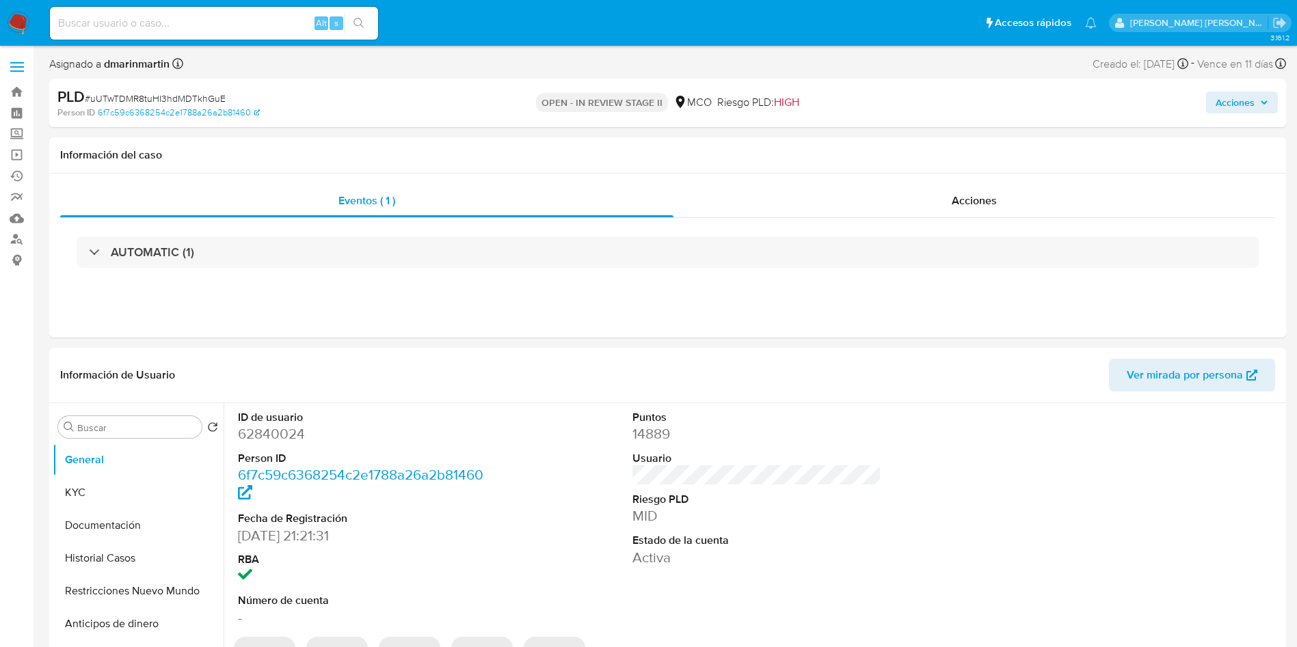
click at [1245, 99] on span "Acciones" at bounding box center [1234, 103] width 39 height 22
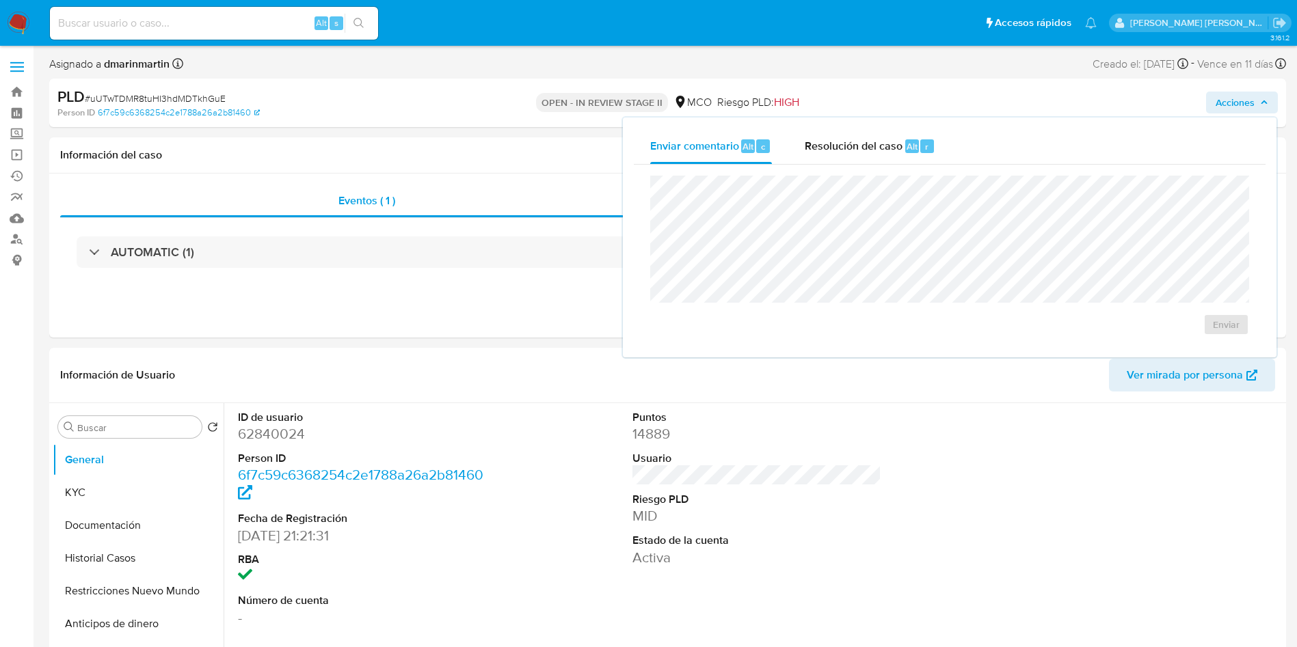
drag, startPoint x: 913, startPoint y: 146, endPoint x: 900, endPoint y: 169, distance: 27.0
click at [911, 147] on span "Alt" at bounding box center [911, 146] width 11 height 13
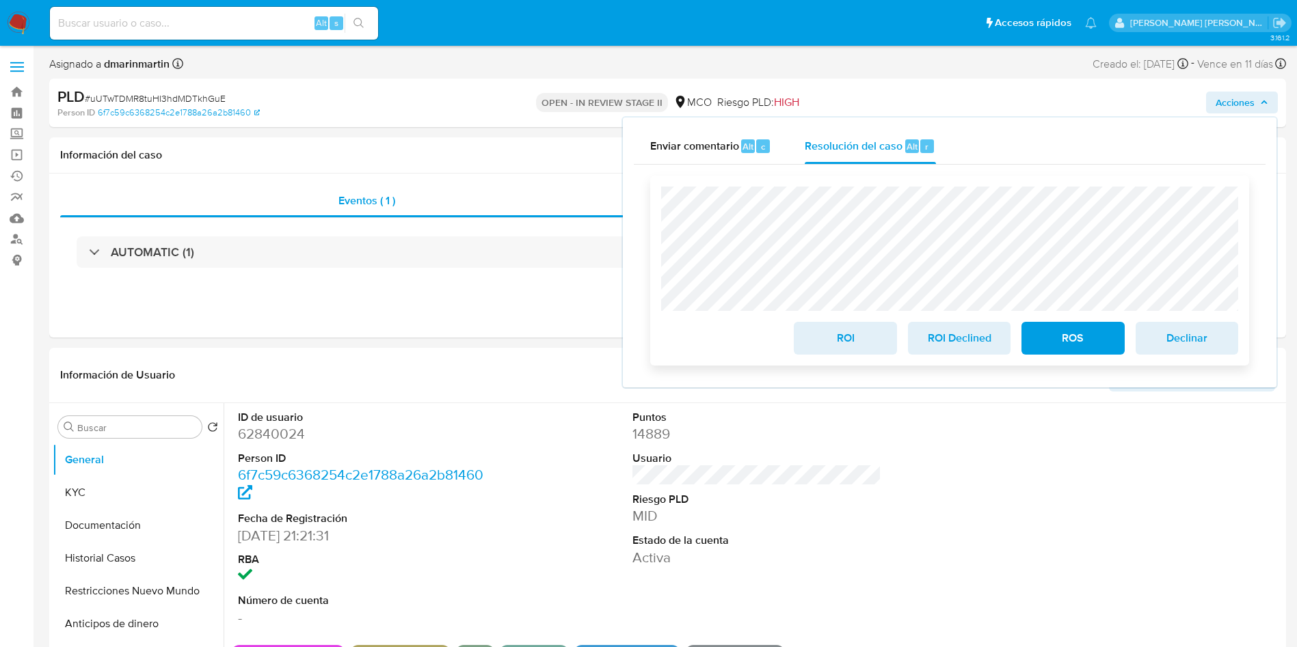
click at [867, 347] on span "ROI" at bounding box center [844, 338] width 67 height 30
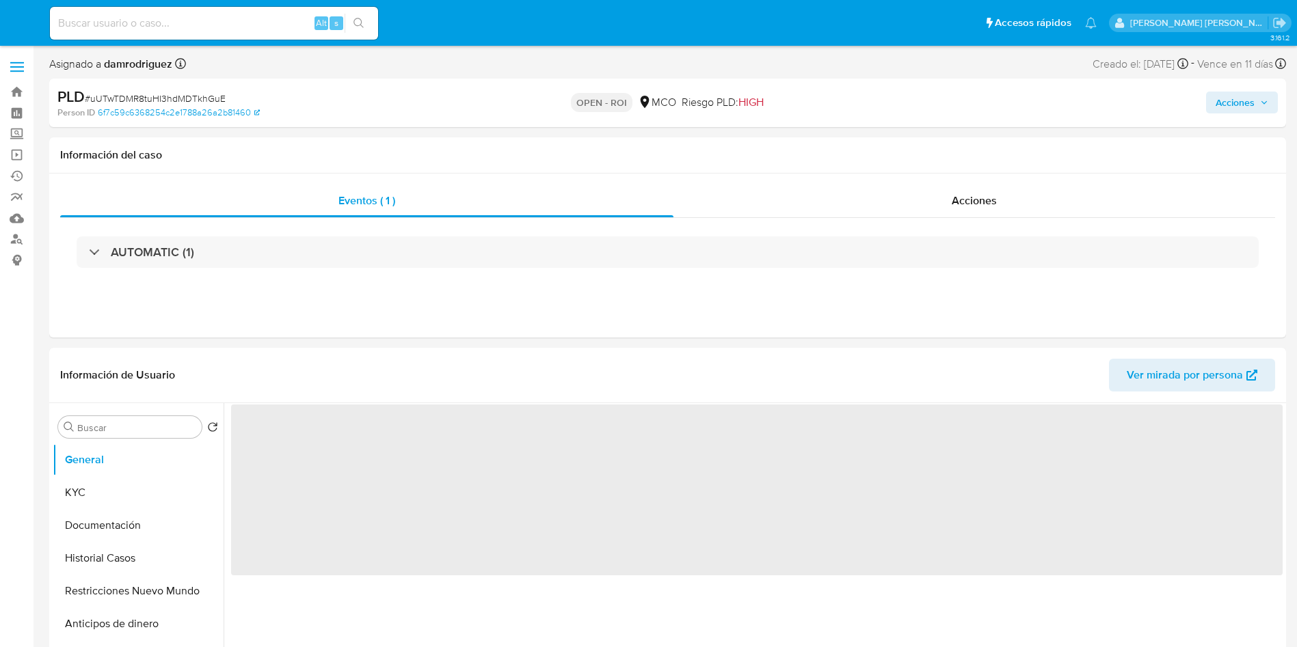
select select "10"
